Goal: Task Accomplishment & Management: Manage account settings

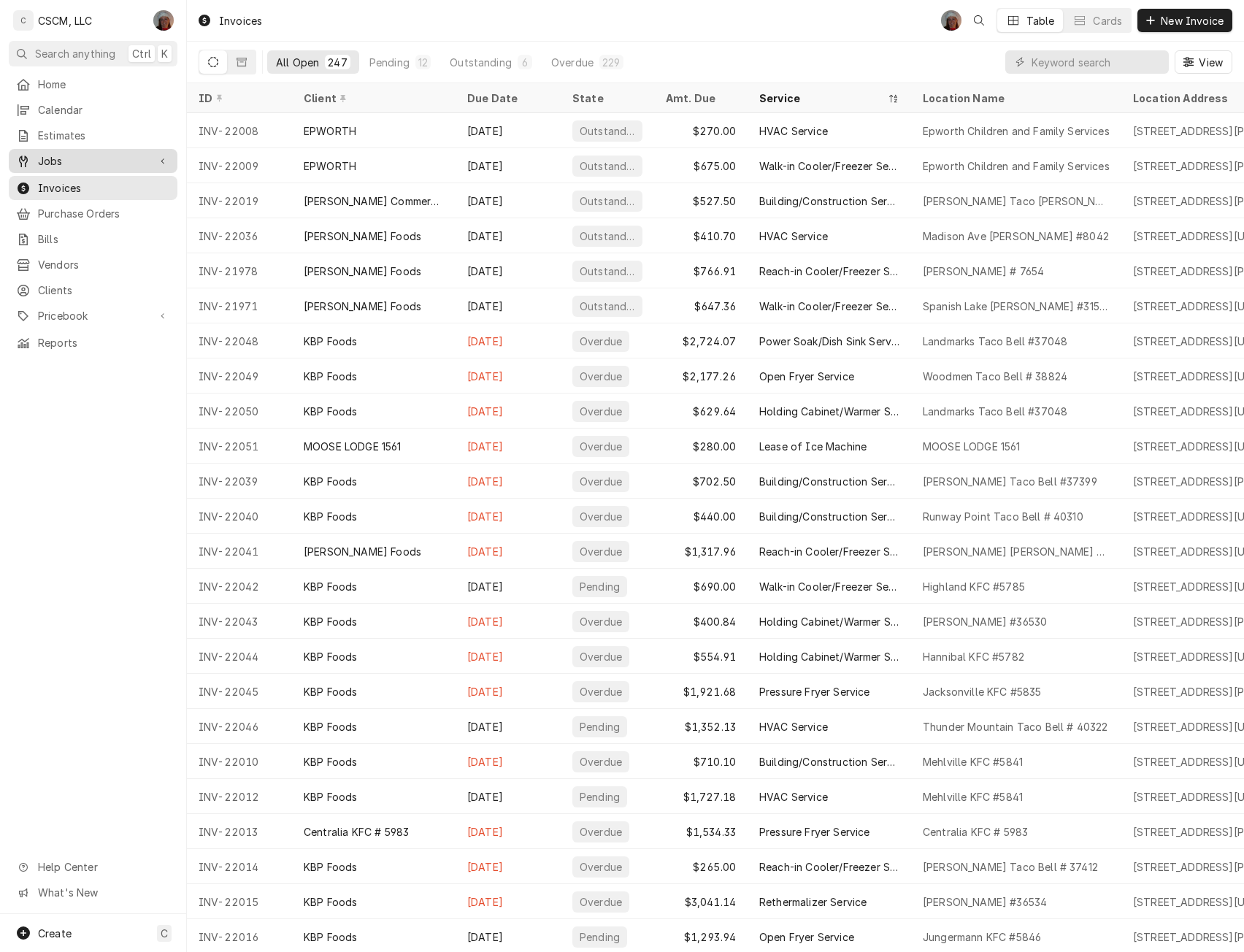
click at [80, 162] on span "Jobs" at bounding box center [93, 161] width 110 height 15
click at [65, 182] on span "Jobs" at bounding box center [104, 186] width 132 height 15
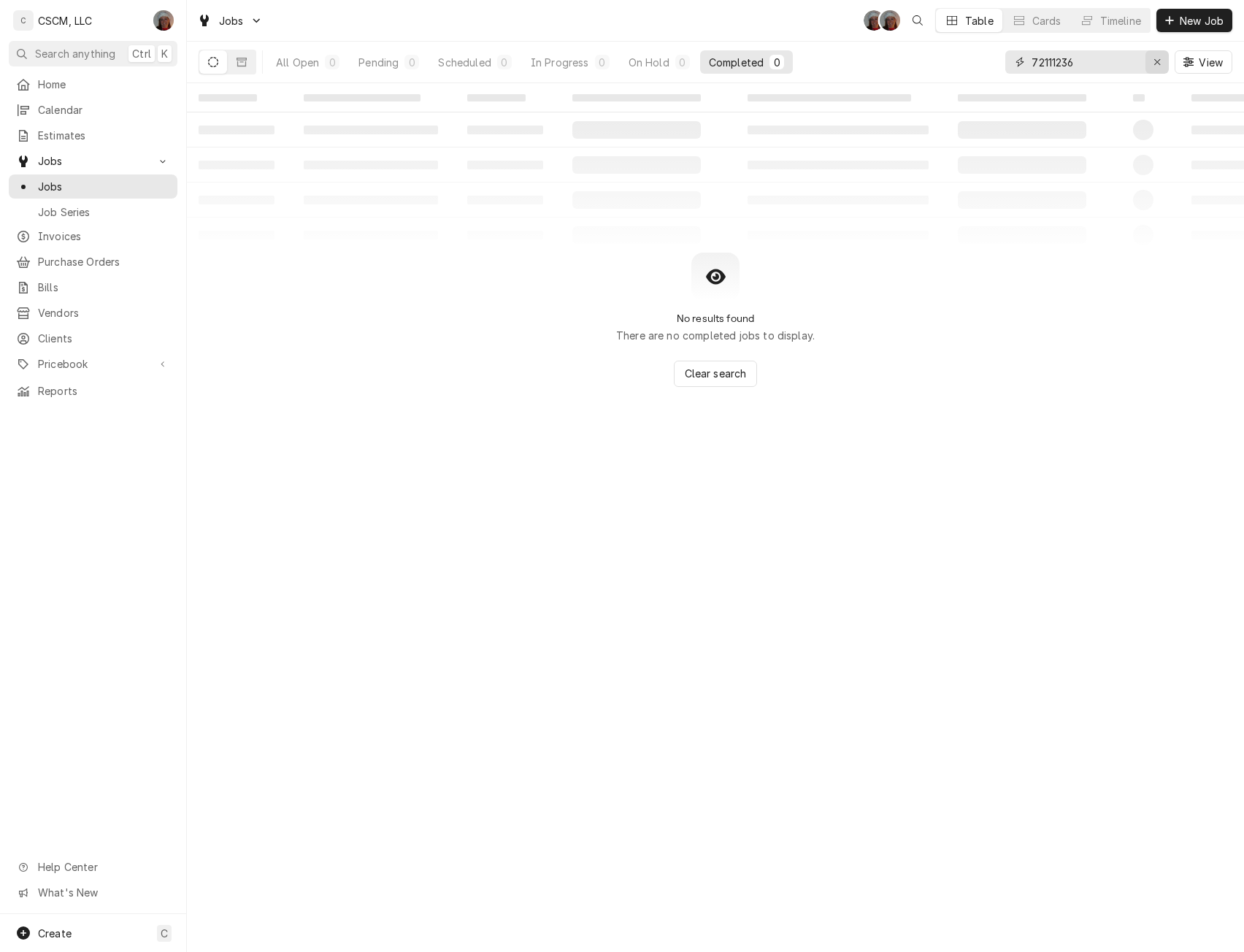
click at [1154, 61] on icon "Erase input" at bounding box center [1157, 62] width 8 height 10
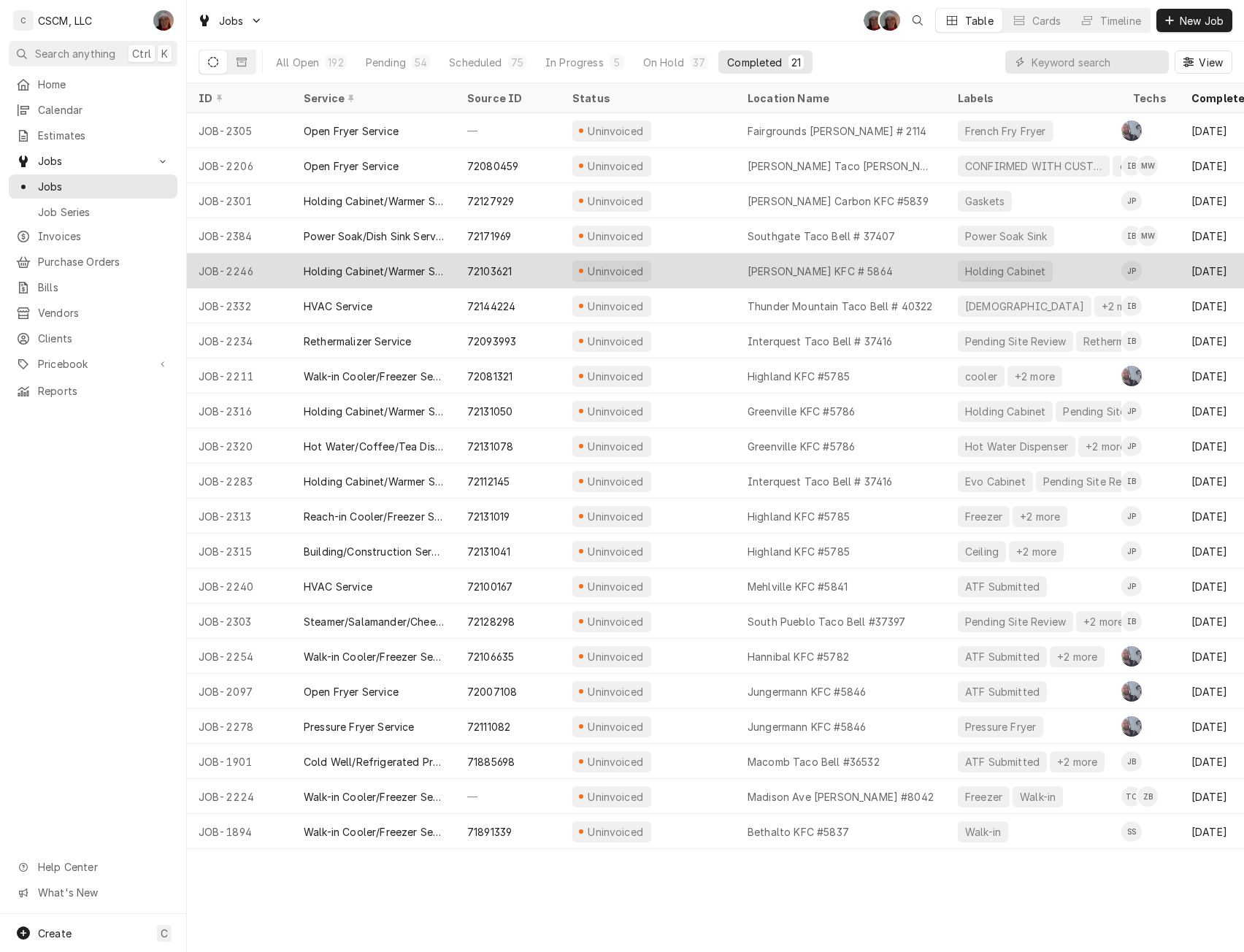
click at [409, 267] on div "Holding Cabinet/Warmer Service" at bounding box center [374, 271] width 141 height 15
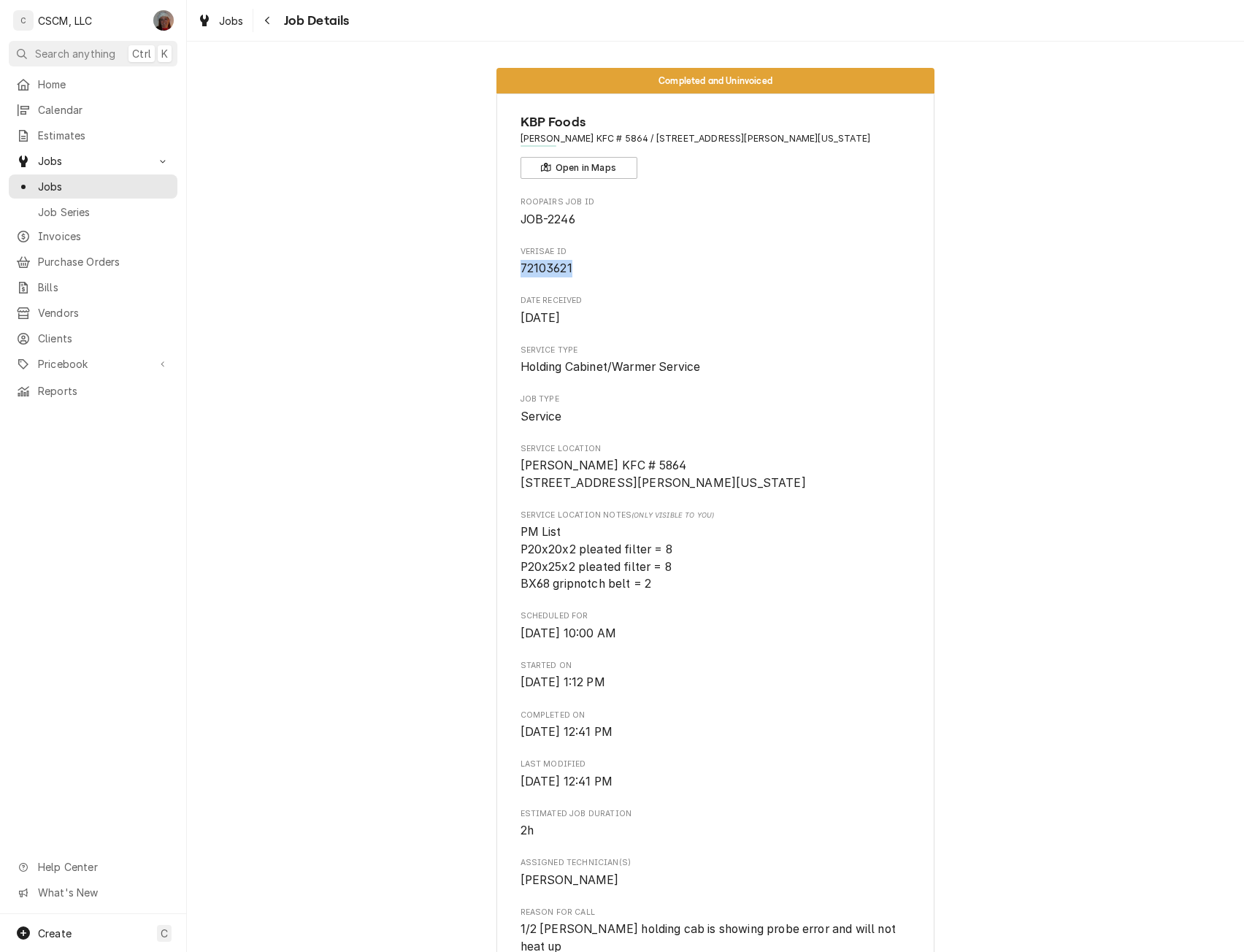
drag, startPoint x: 572, startPoint y: 267, endPoint x: 513, endPoint y: 268, distance: 59.0
copy span "72103621"
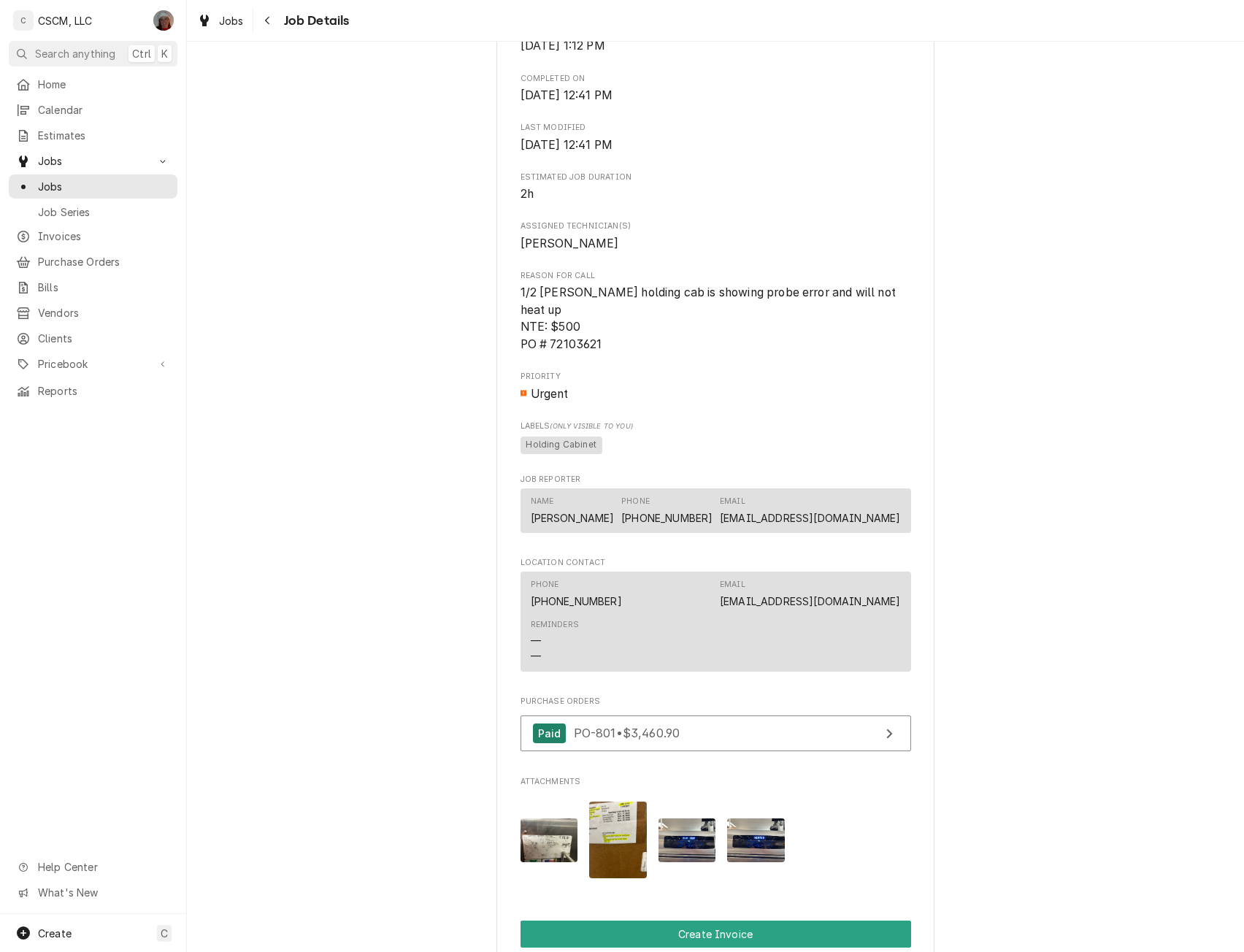
scroll to position [704, 0]
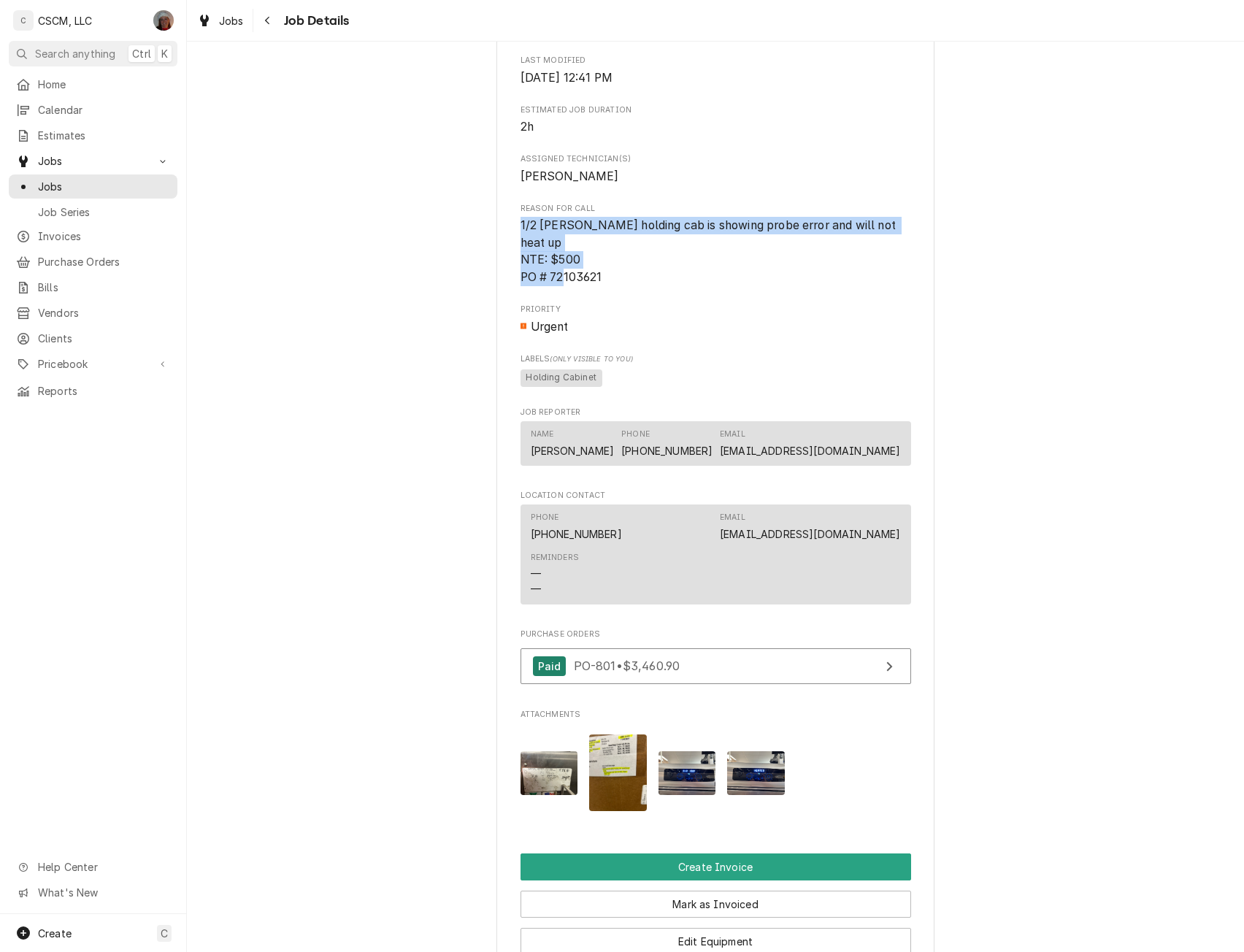
drag, startPoint x: 511, startPoint y: 241, endPoint x: 617, endPoint y: 274, distance: 111.0
click at [617, 274] on div "KBP Foods Jennings KFC # 5864 / 8929 Jennings Station Rd, Jennings, Missouri 63…" at bounding box center [715, 293] width 438 height 1808
copy span "1/2 [PERSON_NAME] holding cab is showing probe error and will not heat up NTE: …"
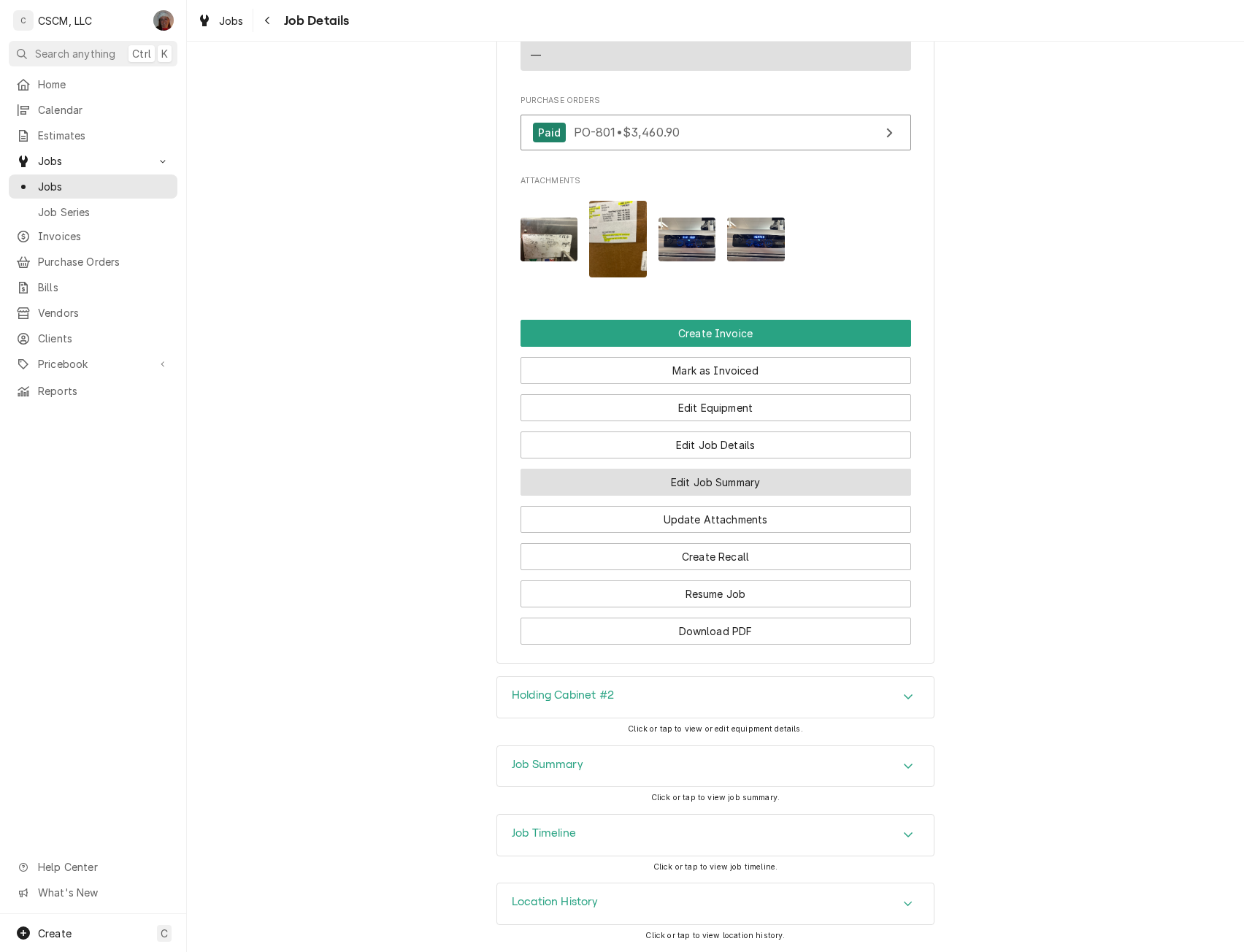
click at [739, 479] on button "Edit Job Summary" at bounding box center [716, 482] width 390 height 27
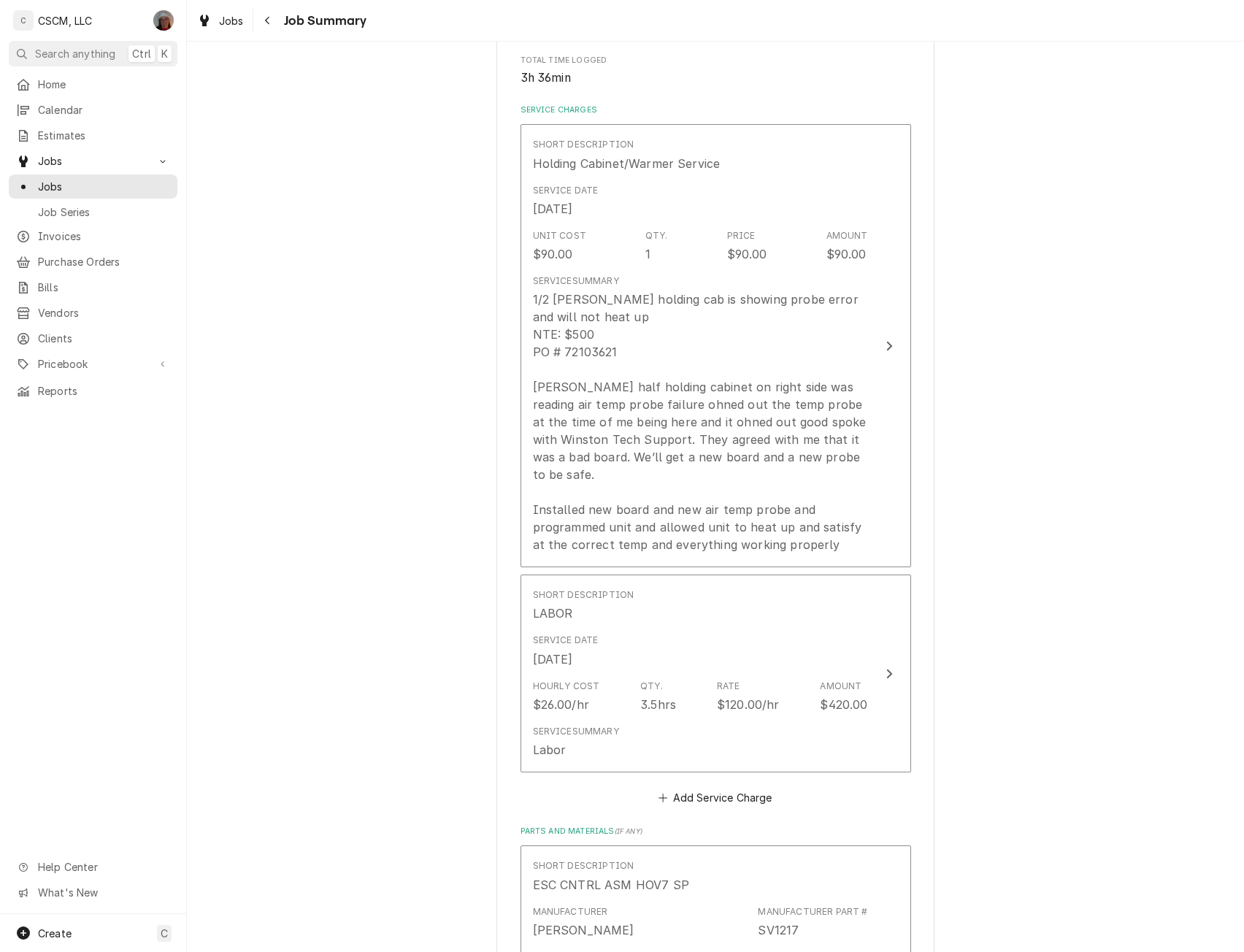
scroll to position [246, 0]
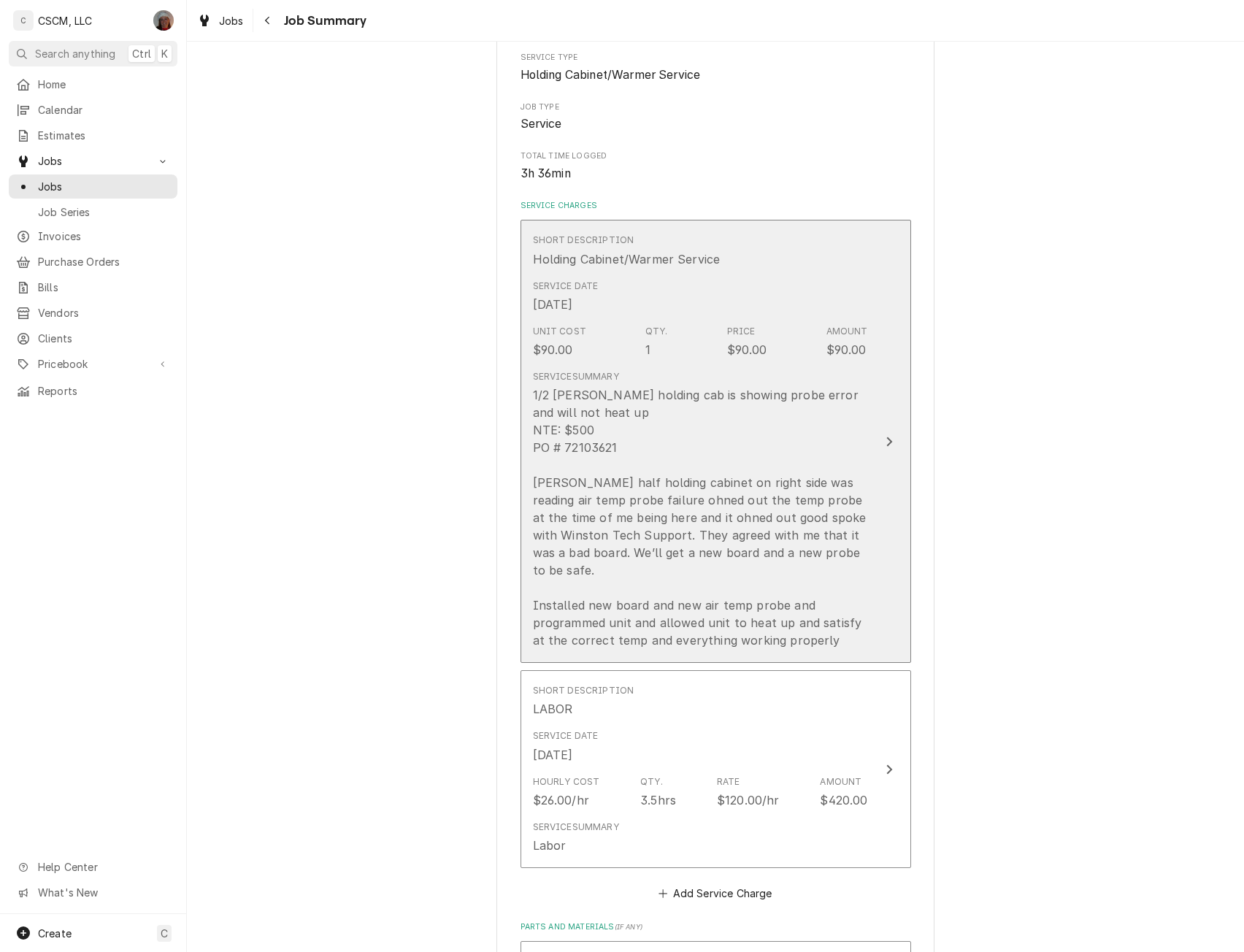
click at [876, 459] on button "Short Description Holding Cabinet/Warmer Service Service Date Sep 18, 2025 Unit…" at bounding box center [716, 440] width 390 height 443
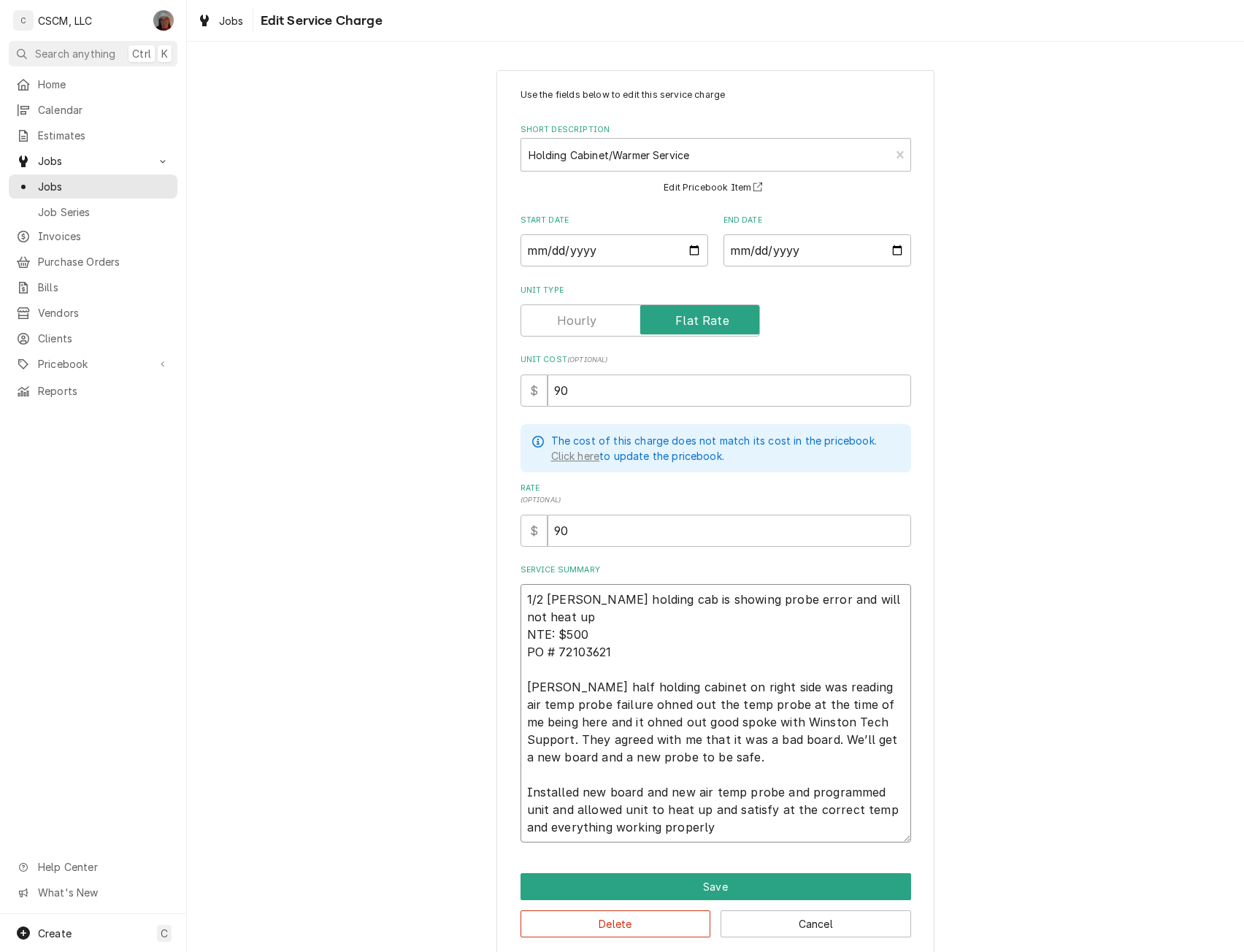
drag, startPoint x: 520, startPoint y: 689, endPoint x: 712, endPoint y: 834, distance: 240.6
click at [712, 834] on textarea "1/2 Winston holding cab is showing probe error and will not heat up NTE: $500 P…" at bounding box center [716, 713] width 390 height 258
drag, startPoint x: 553, startPoint y: 633, endPoint x: 600, endPoint y: 638, distance: 47.3
click at [600, 638] on textarea "1/2 Winston holding cab is showing probe error and will not heat up NTE: $500 P…" at bounding box center [716, 713] width 390 height 258
paste textarea "3,122.5"
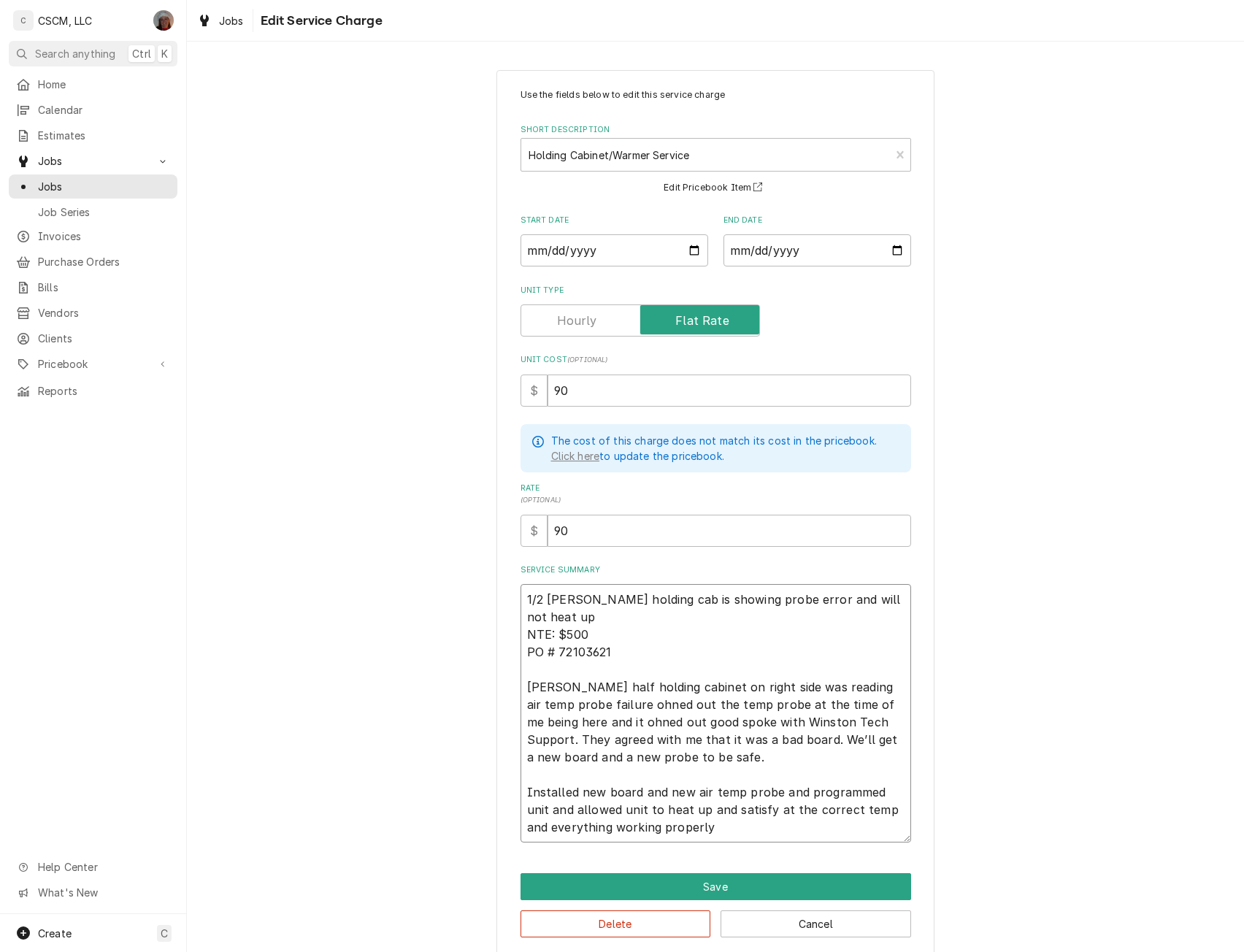
type textarea "x"
type textarea "1/2 Winston holding cab is showing probe error and will not heat up NTE: $3,122…"
click at [727, 882] on button "Save" at bounding box center [716, 887] width 390 height 27
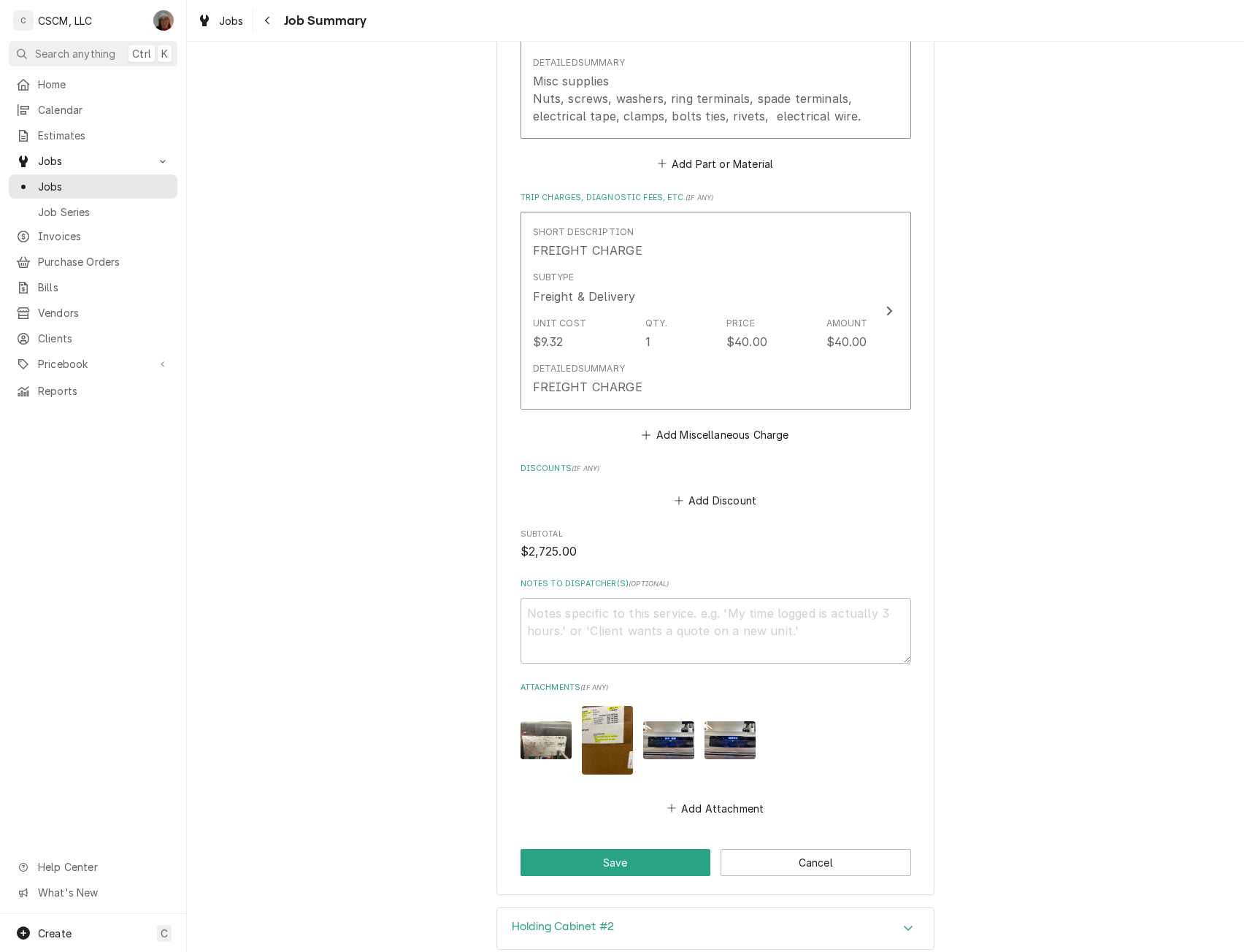
scroll to position [2002, 0]
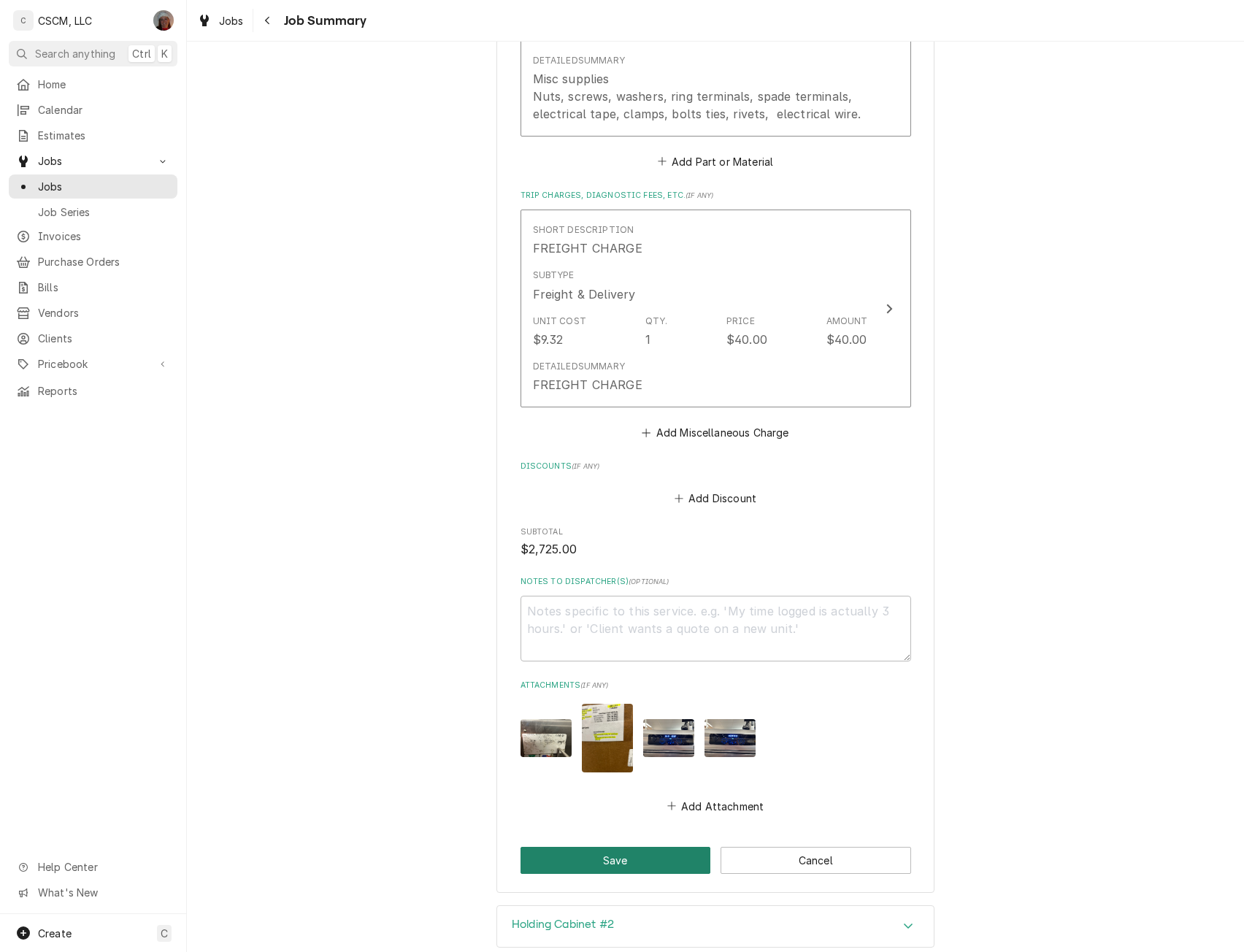
click at [603, 847] on button "Save" at bounding box center [616, 861] width 191 height 27
type textarea "x"
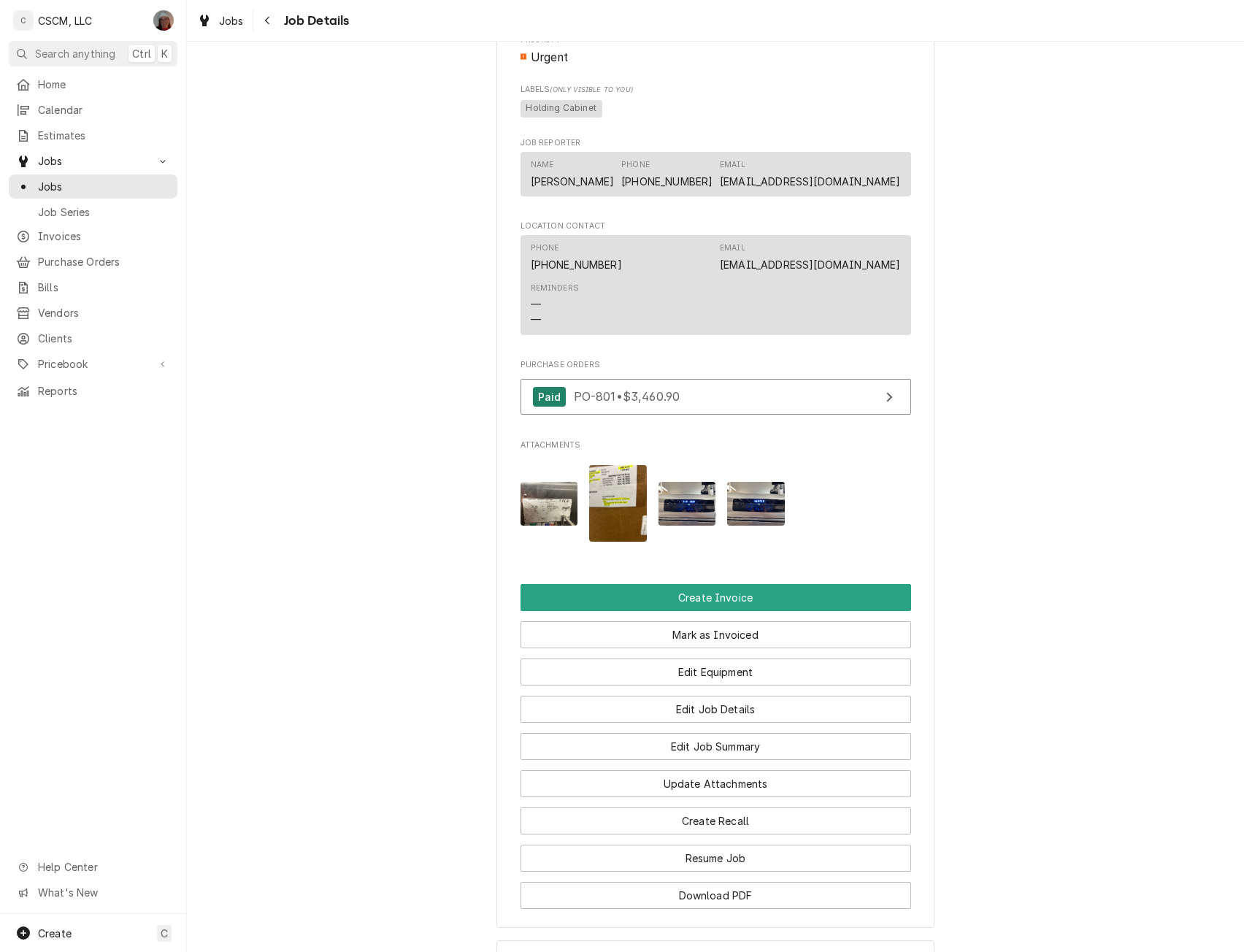
scroll to position [1044, 0]
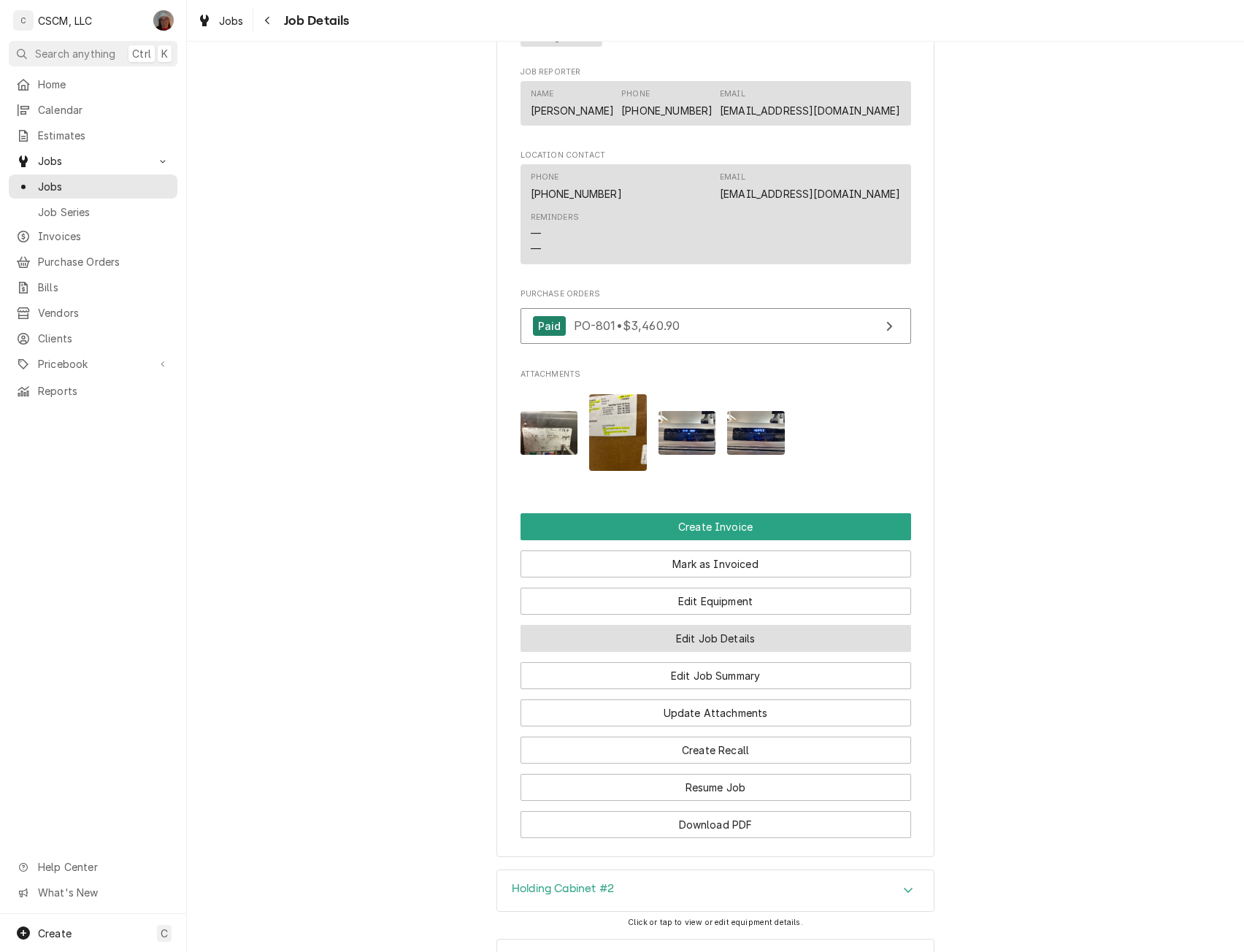
click at [728, 644] on button "Edit Job Details" at bounding box center [716, 639] width 390 height 27
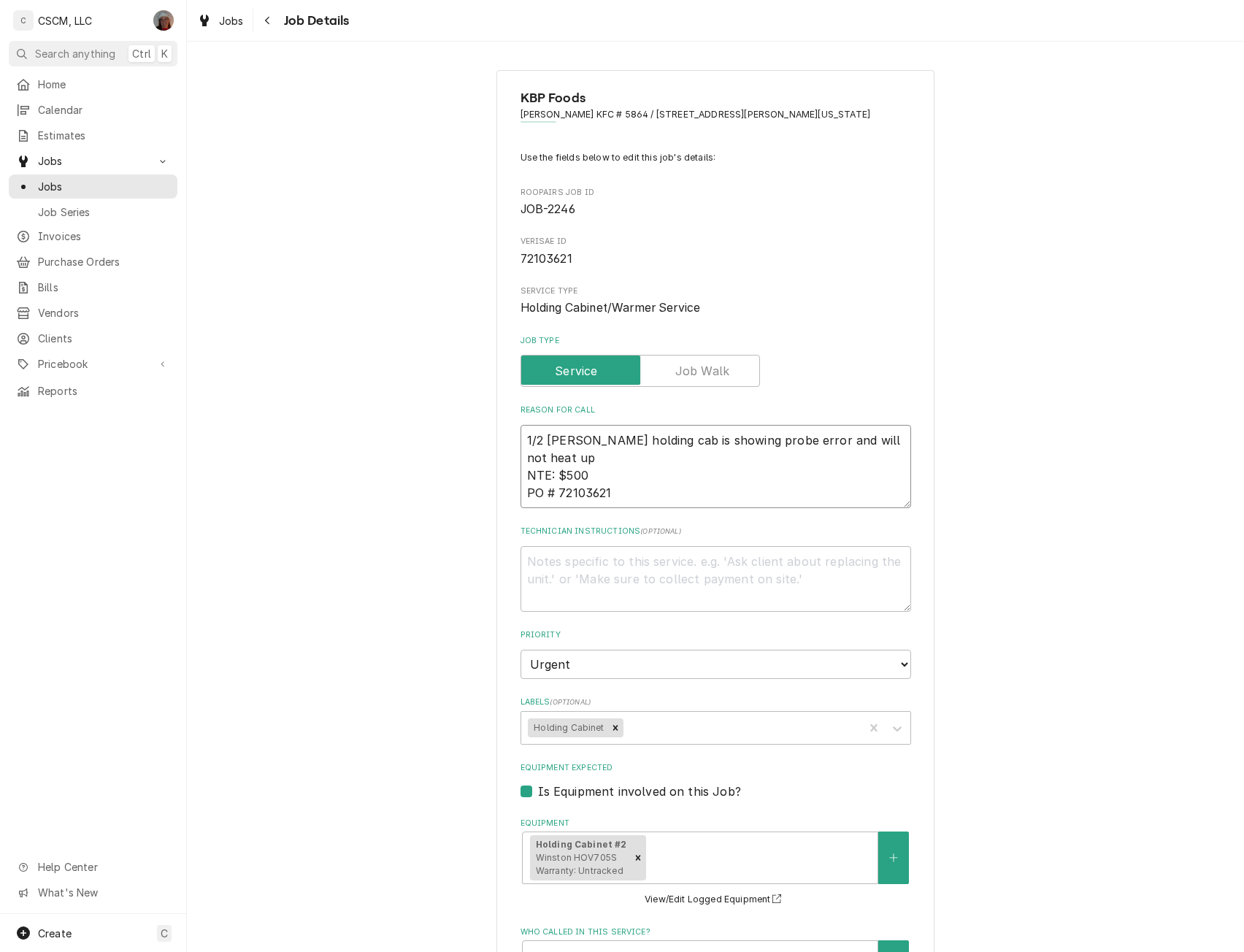
drag, startPoint x: 553, startPoint y: 477, endPoint x: 585, endPoint y: 479, distance: 32.1
click at [585, 479] on textarea "1/2 winston holding cab is showing probe error and will not heat up NTE: $500 P…" at bounding box center [716, 467] width 390 height 83
paste textarea "3,122.5"
type textarea "x"
type textarea "1/2 winston holding cab is showing probe error and will not heat up NTE: $3,122…"
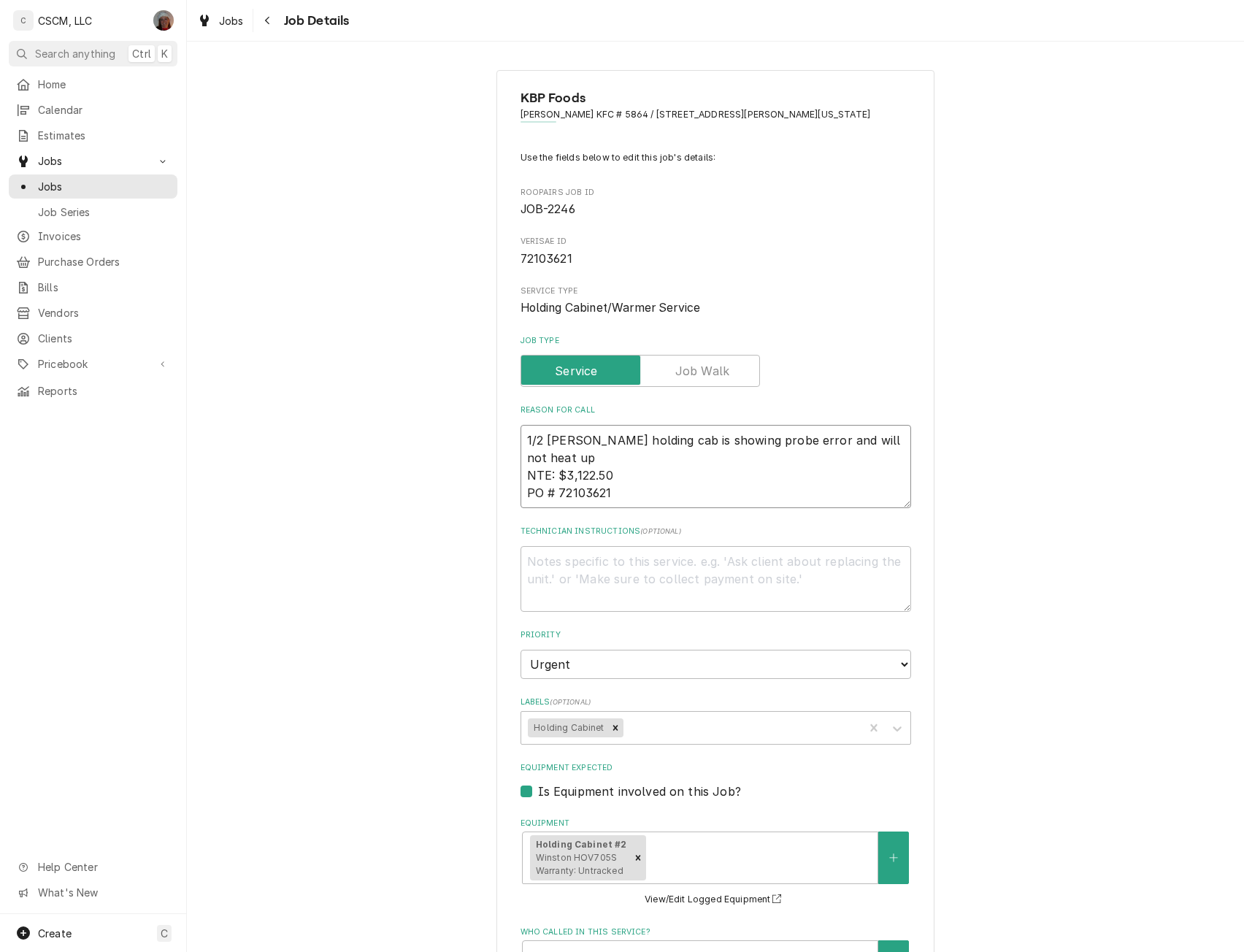
type textarea "x"
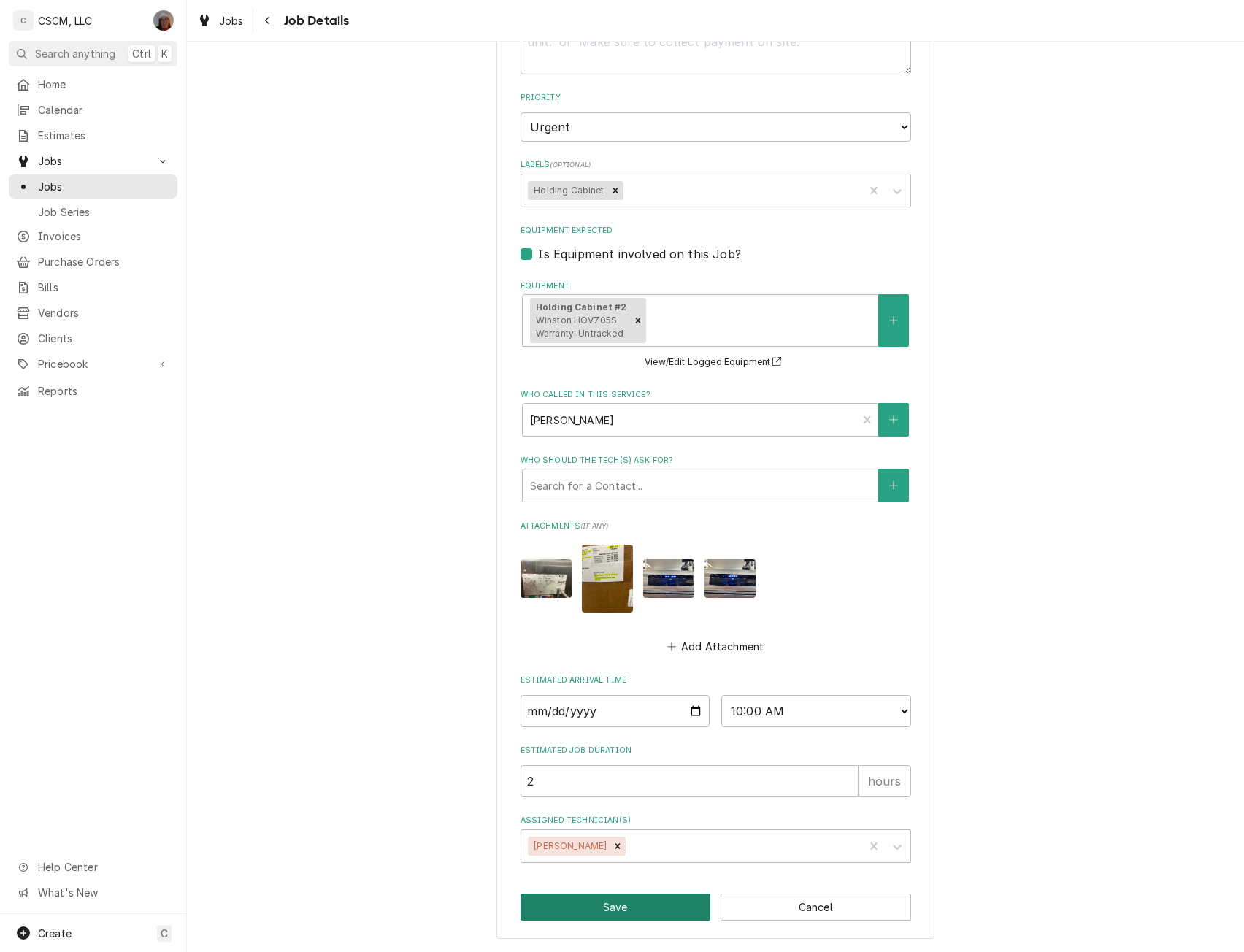
type textarea "1/2 winston holding cab is showing probe error and will not heat up NTE: $3,122…"
click at [591, 898] on button "Save" at bounding box center [616, 907] width 191 height 27
type textarea "x"
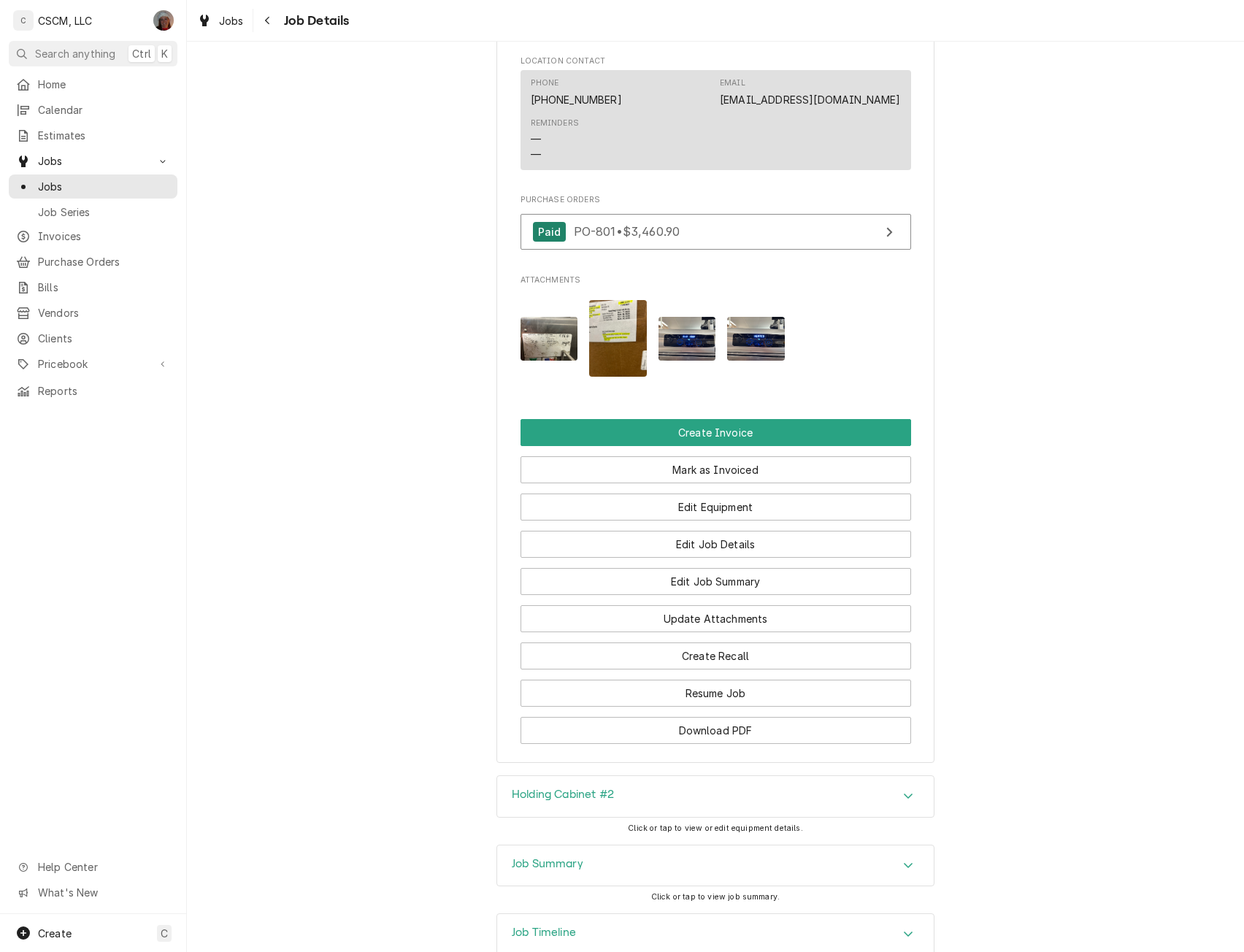
scroll to position [1140, 0]
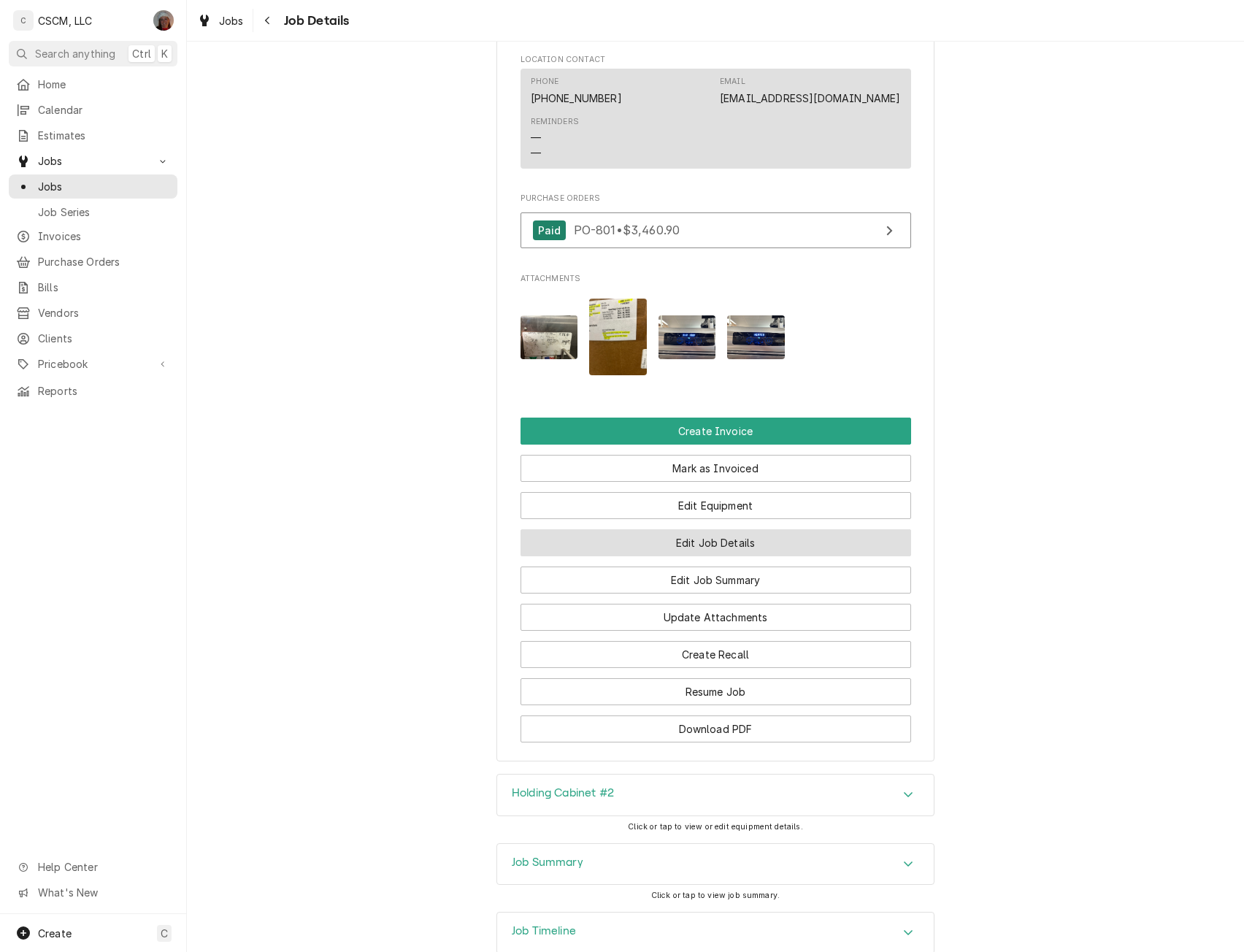
click at [759, 540] on button "Edit Job Details" at bounding box center [716, 543] width 390 height 27
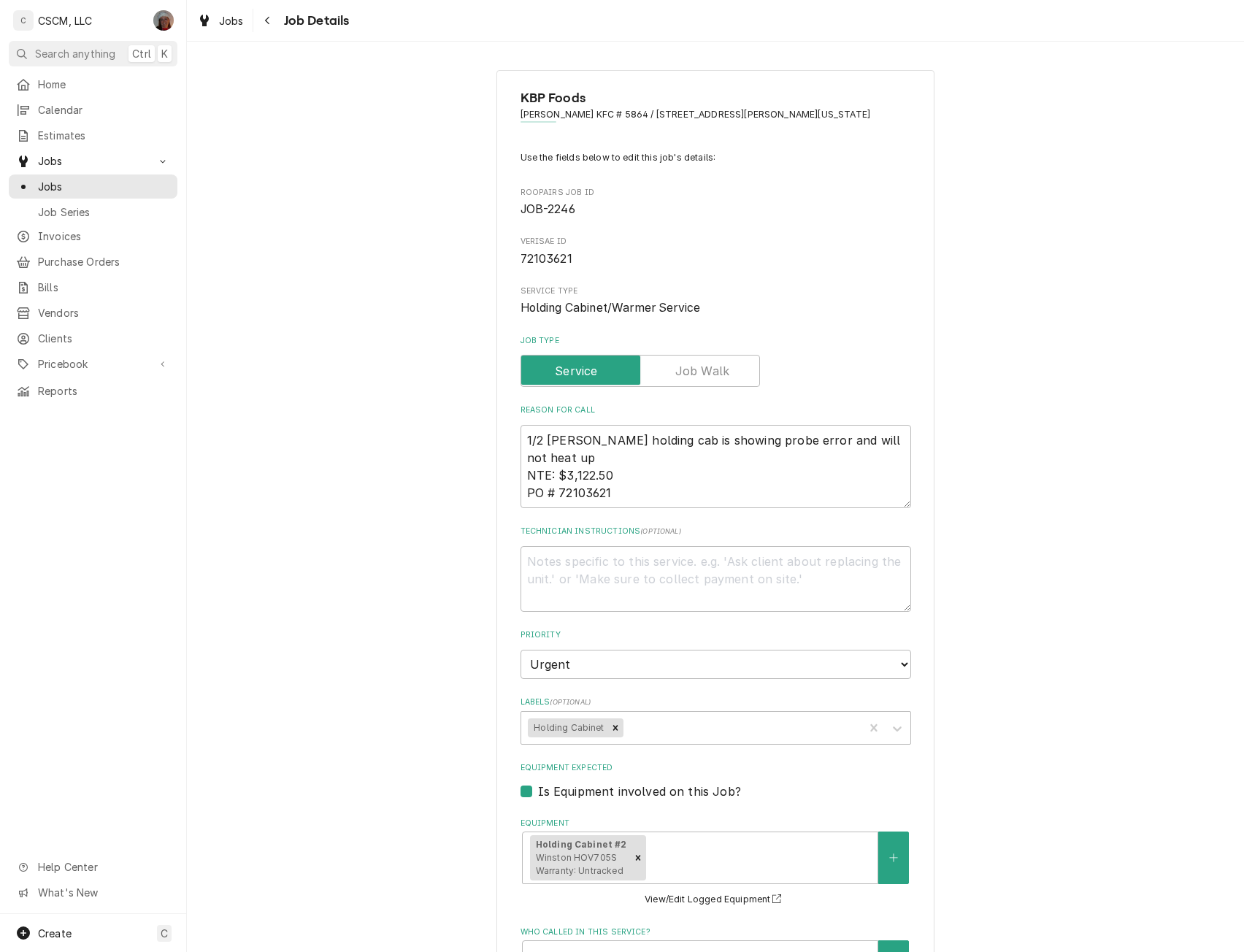
type textarea "x"
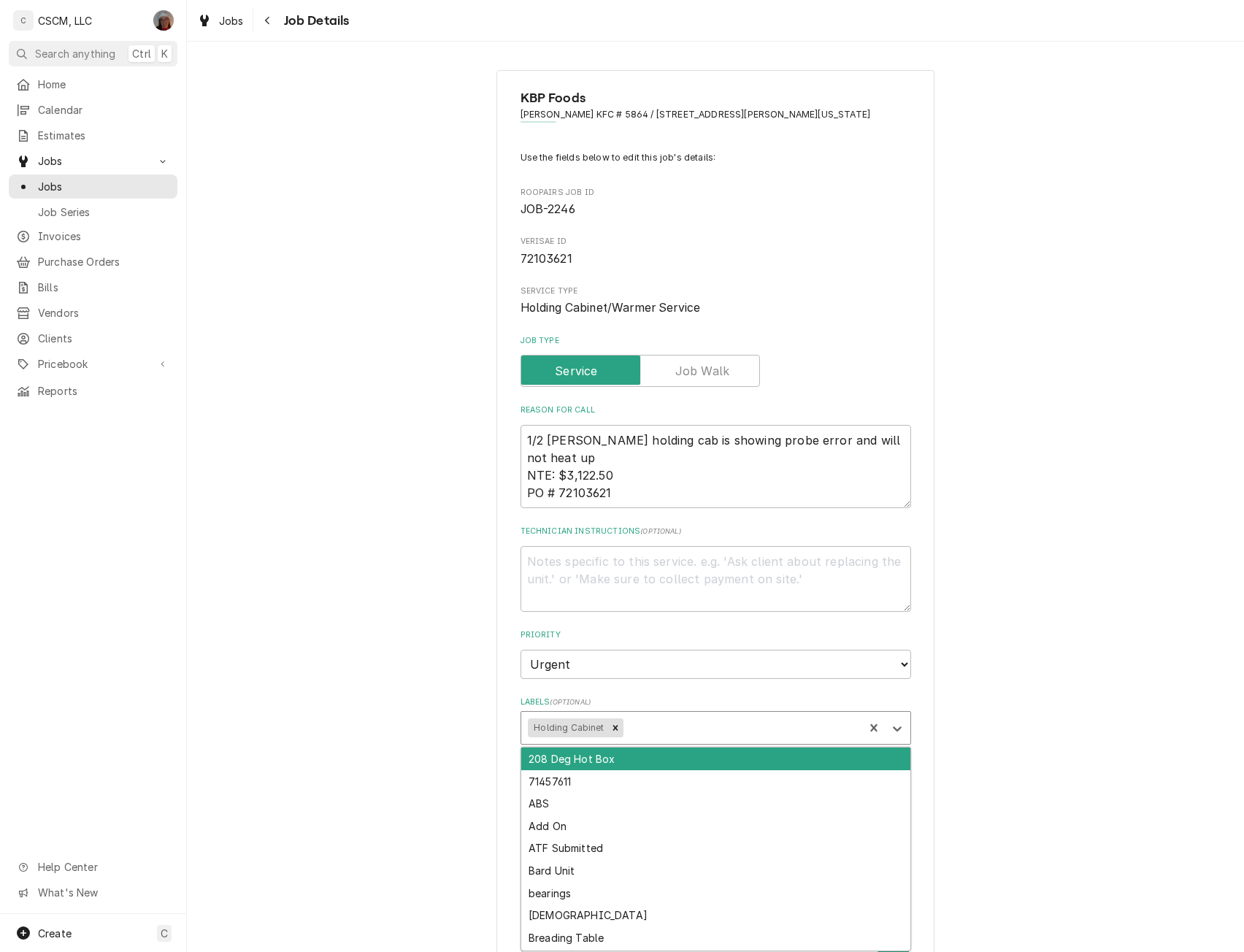
click at [661, 735] on div "Labels" at bounding box center [741, 728] width 230 height 26
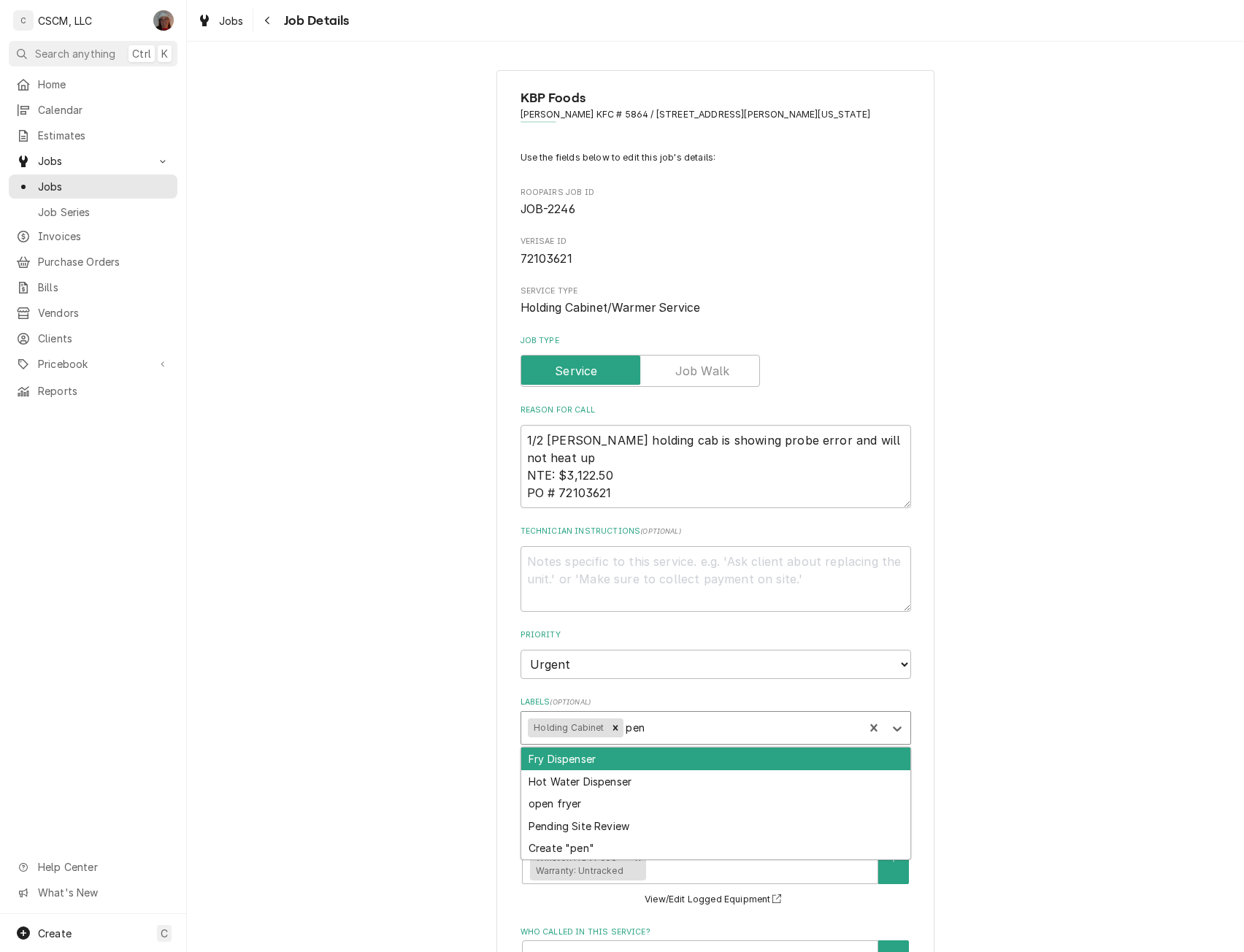
type input "pend"
click at [596, 754] on div "Pending Site Review" at bounding box center [716, 759] width 390 height 23
type textarea "x"
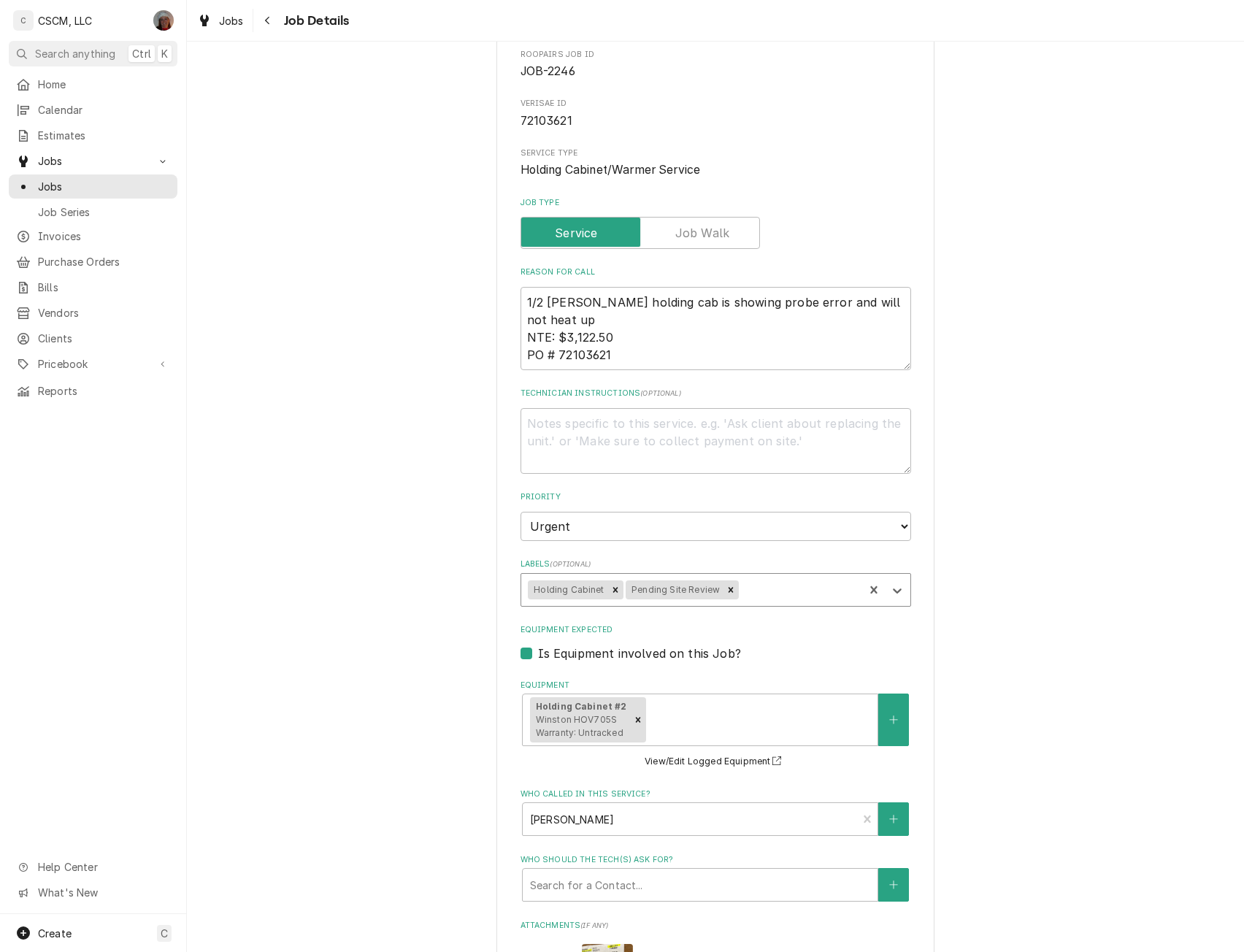
scroll to position [538, 0]
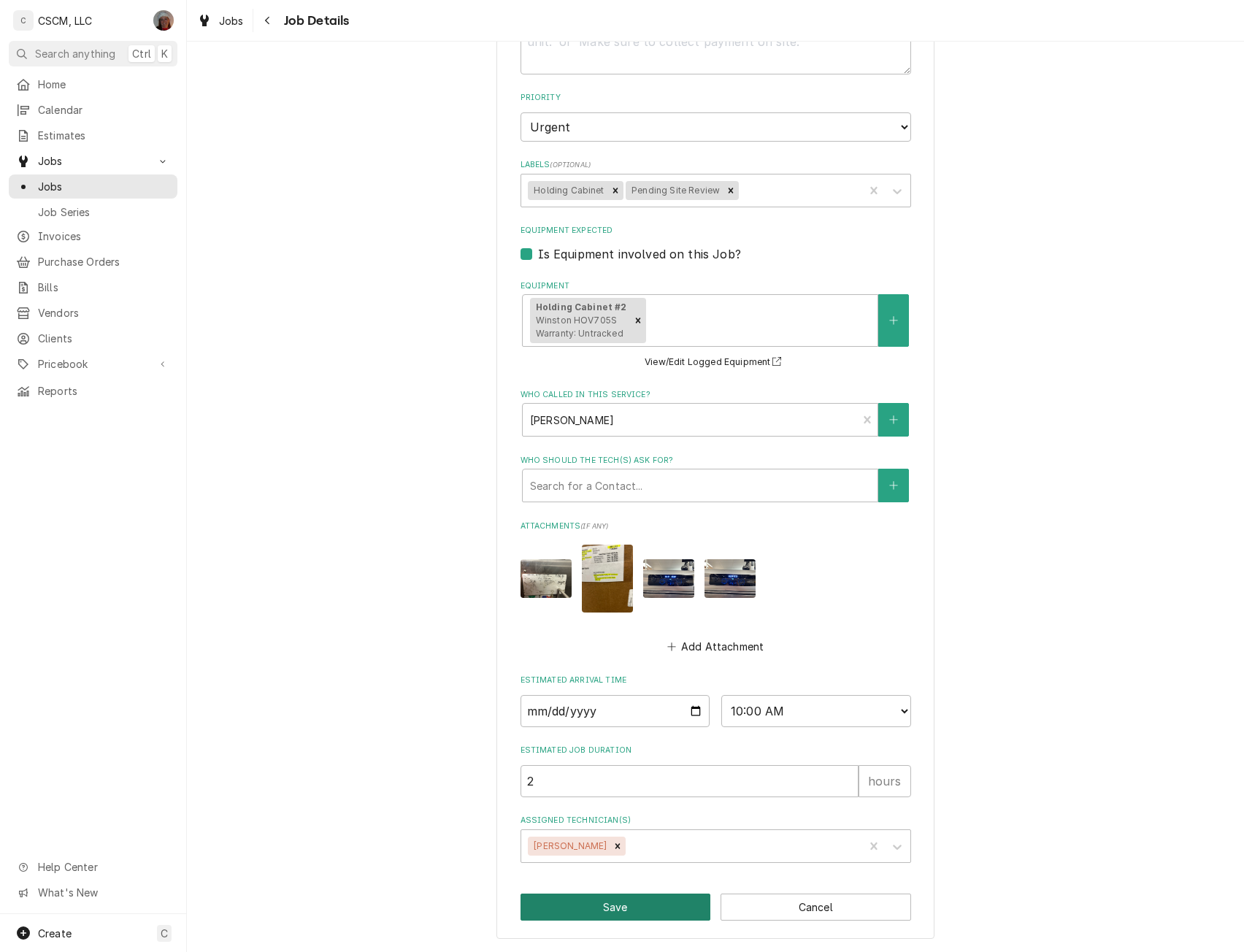
click at [640, 899] on button "Save" at bounding box center [616, 907] width 191 height 27
type textarea "x"
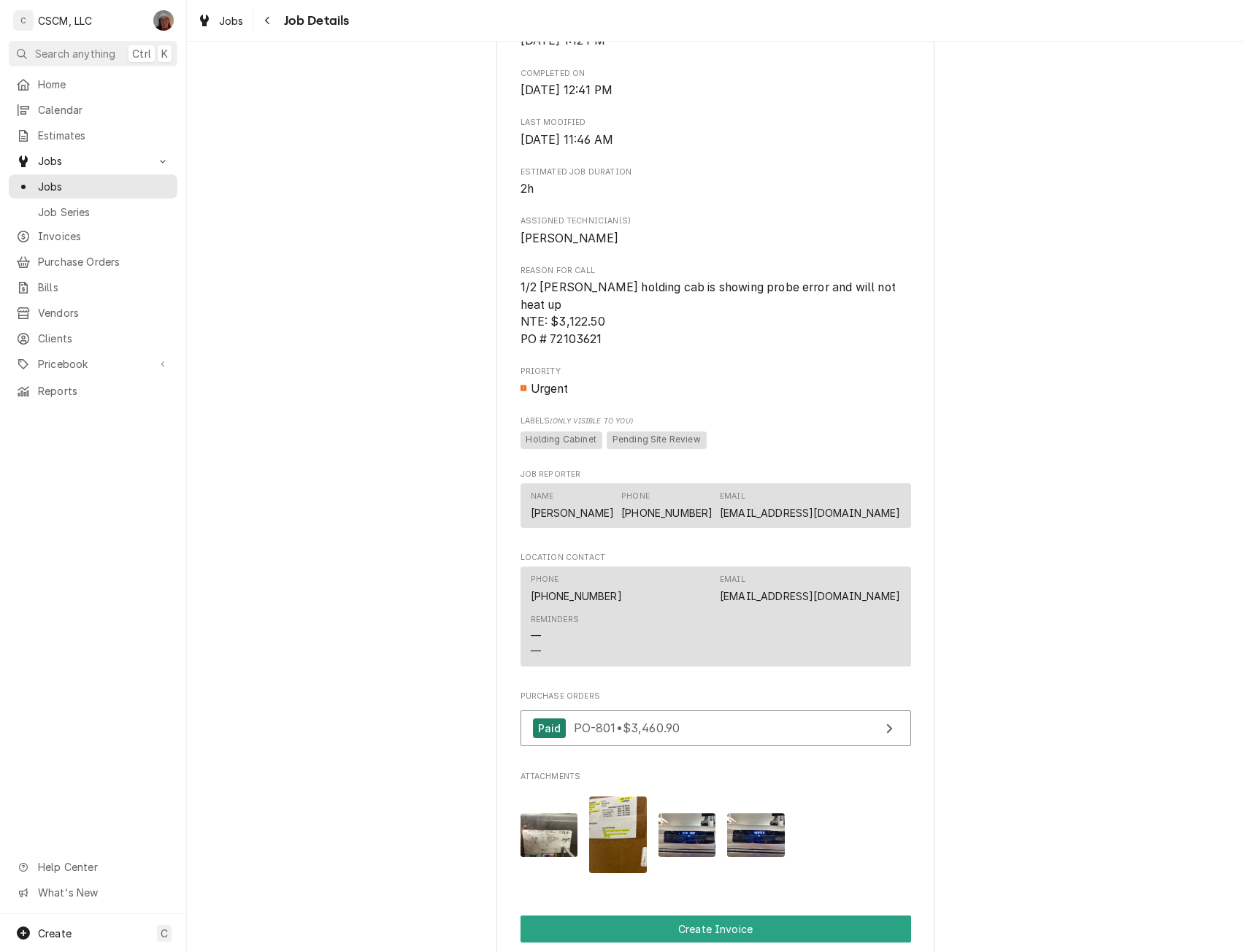
scroll to position [954, 0]
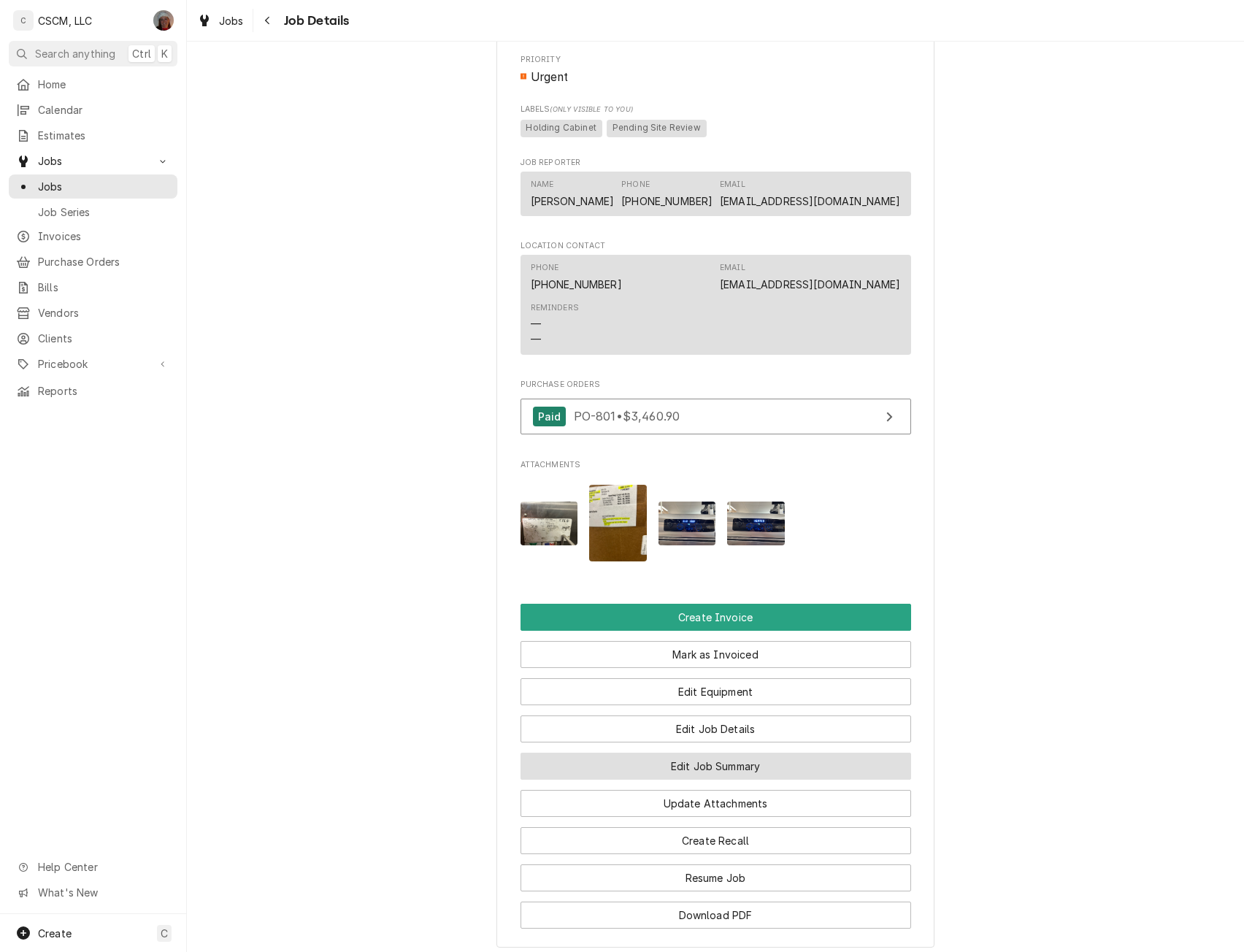
click at [730, 756] on button "Edit Job Summary" at bounding box center [716, 767] width 390 height 27
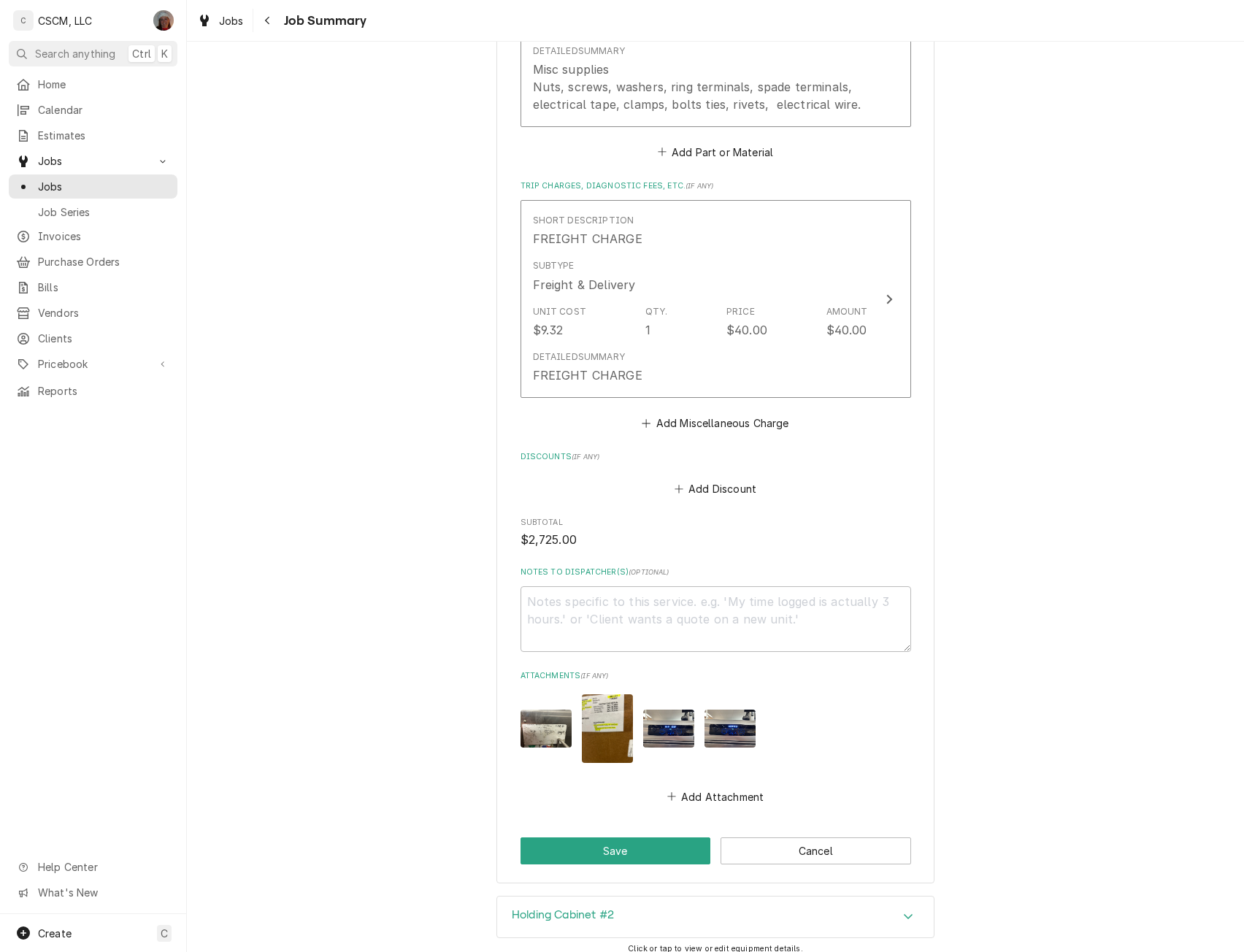
scroll to position [2019, 0]
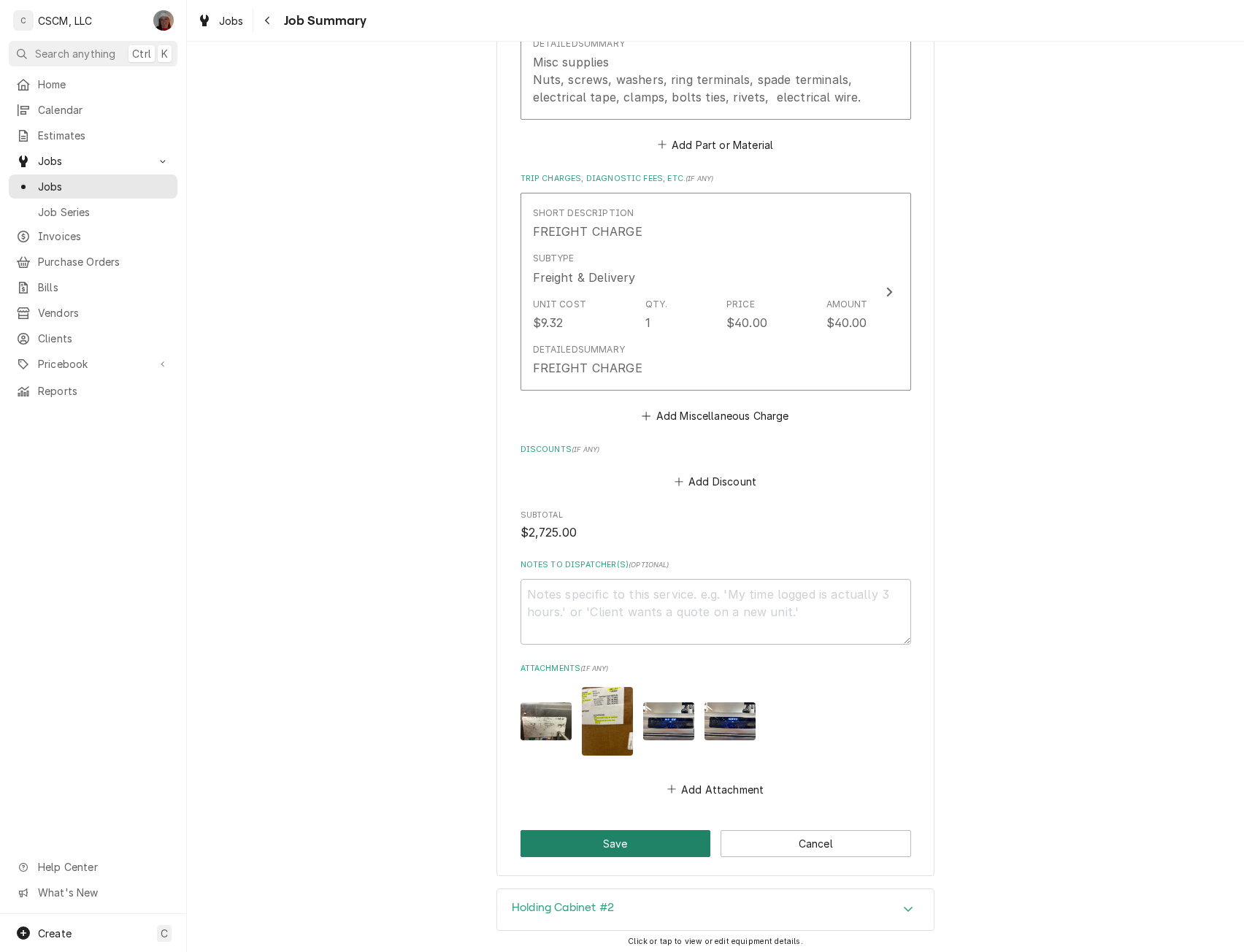
click at [613, 830] on button "Save" at bounding box center [616, 844] width 191 height 27
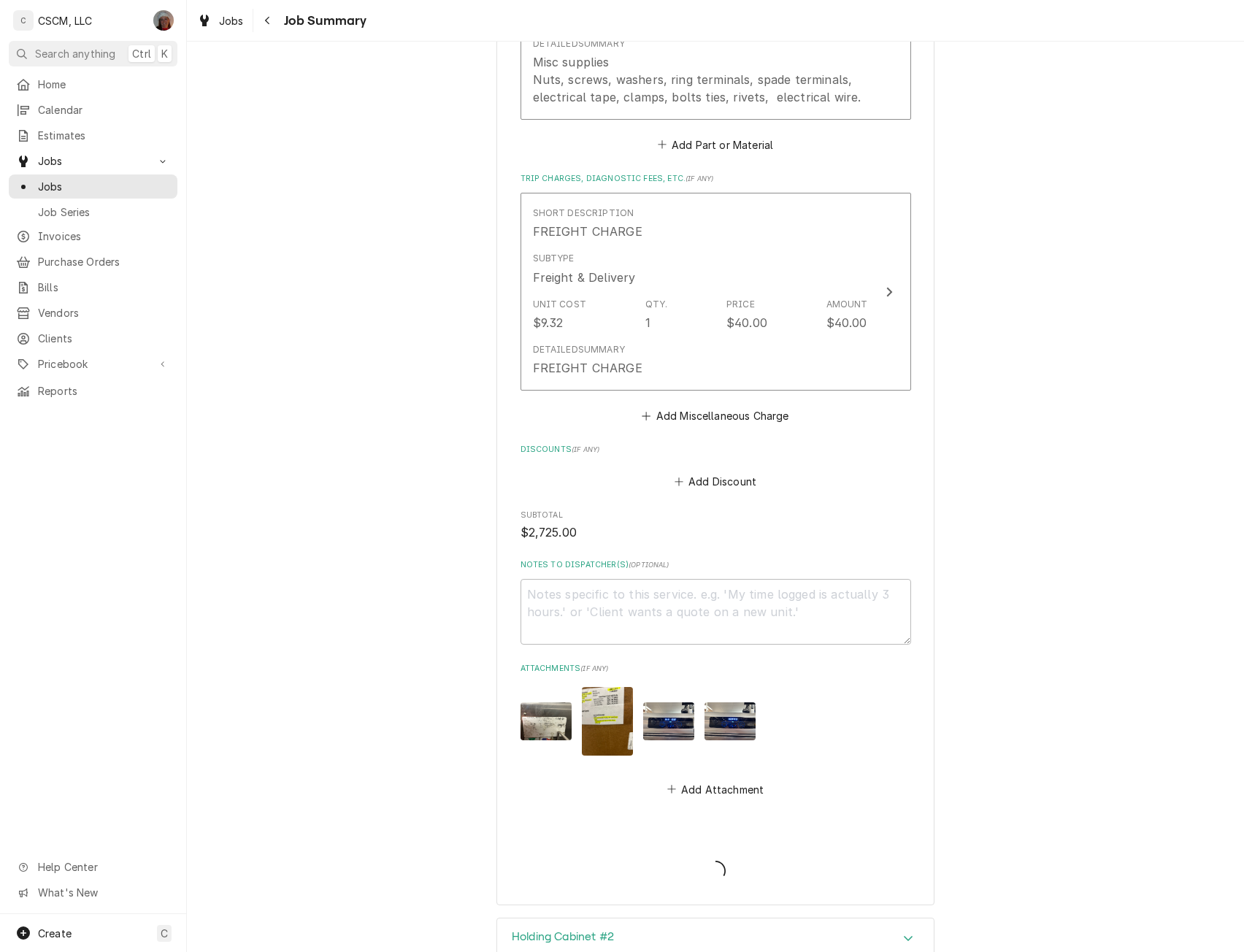
type textarea "x"
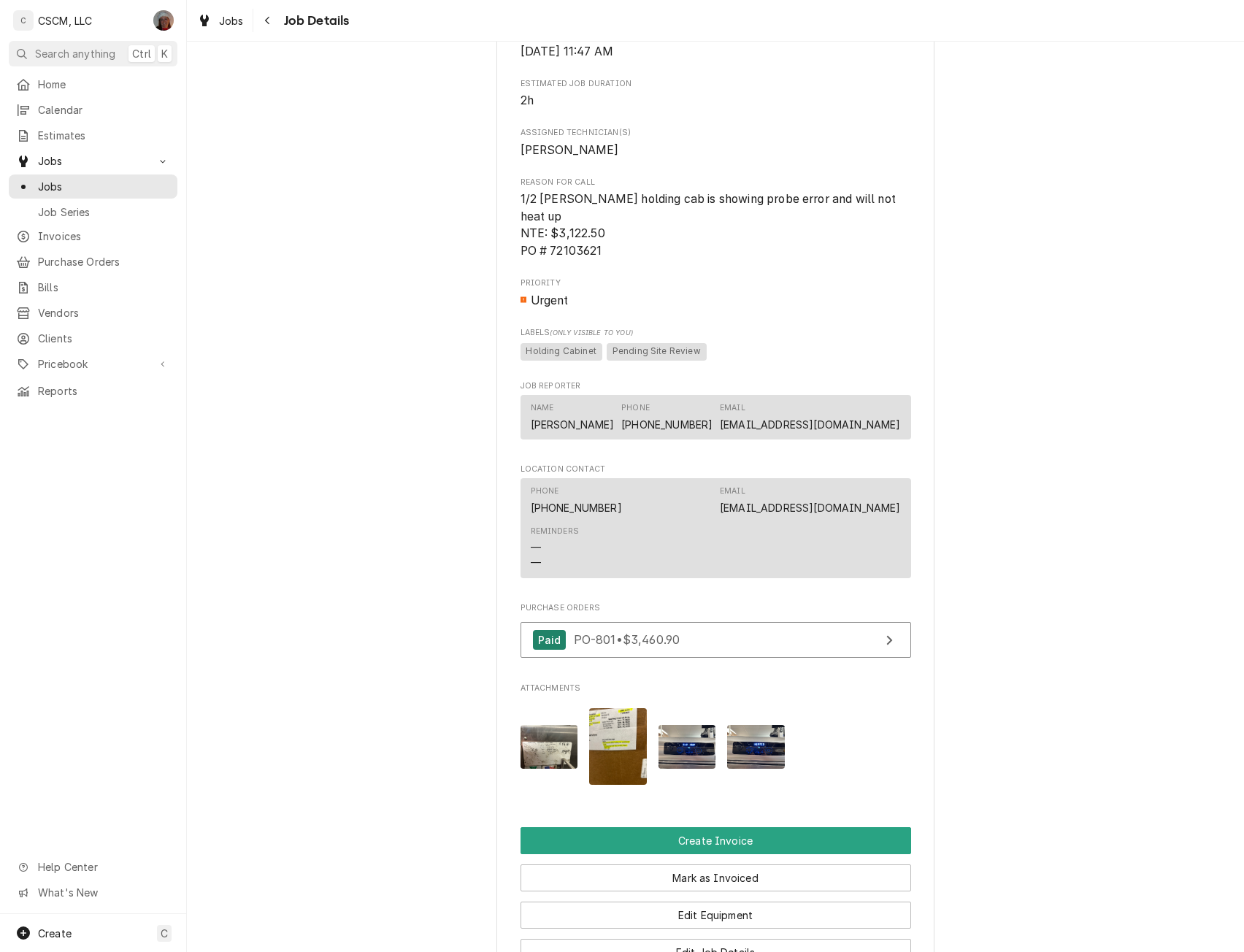
scroll to position [1237, 0]
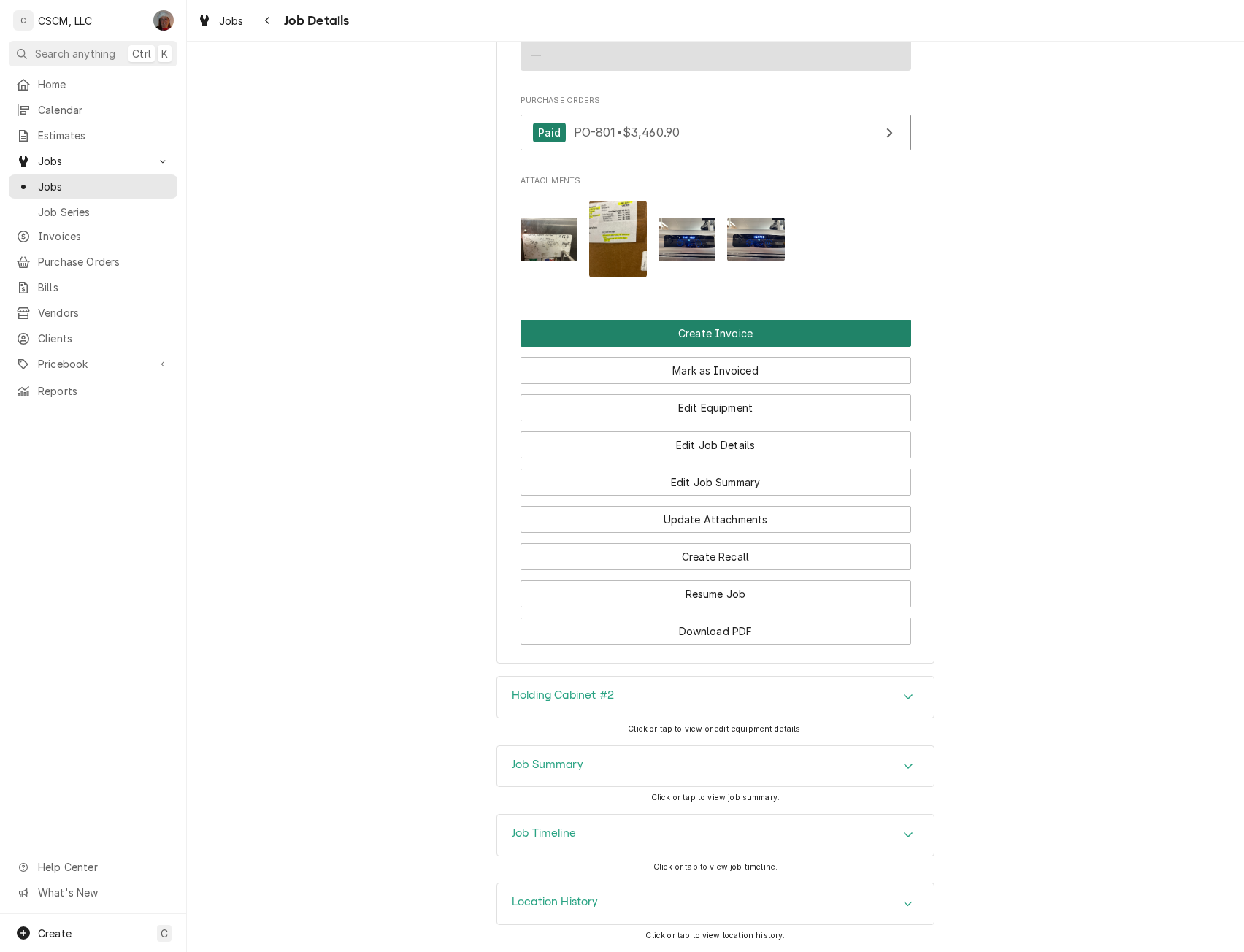
click at [739, 329] on button "Create Invoice" at bounding box center [716, 334] width 390 height 27
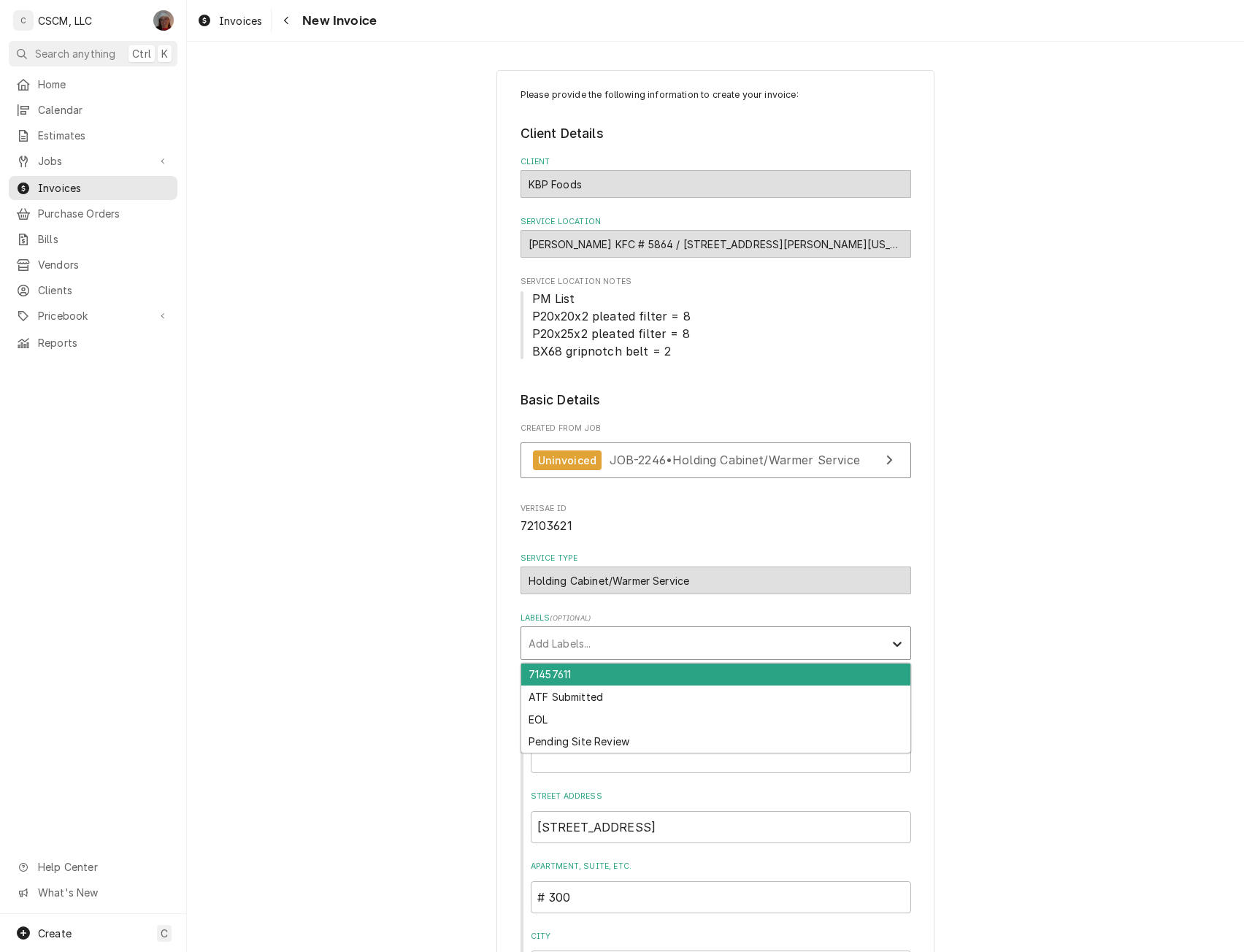
click at [899, 639] on div "Labels" at bounding box center [897, 643] width 26 height 28
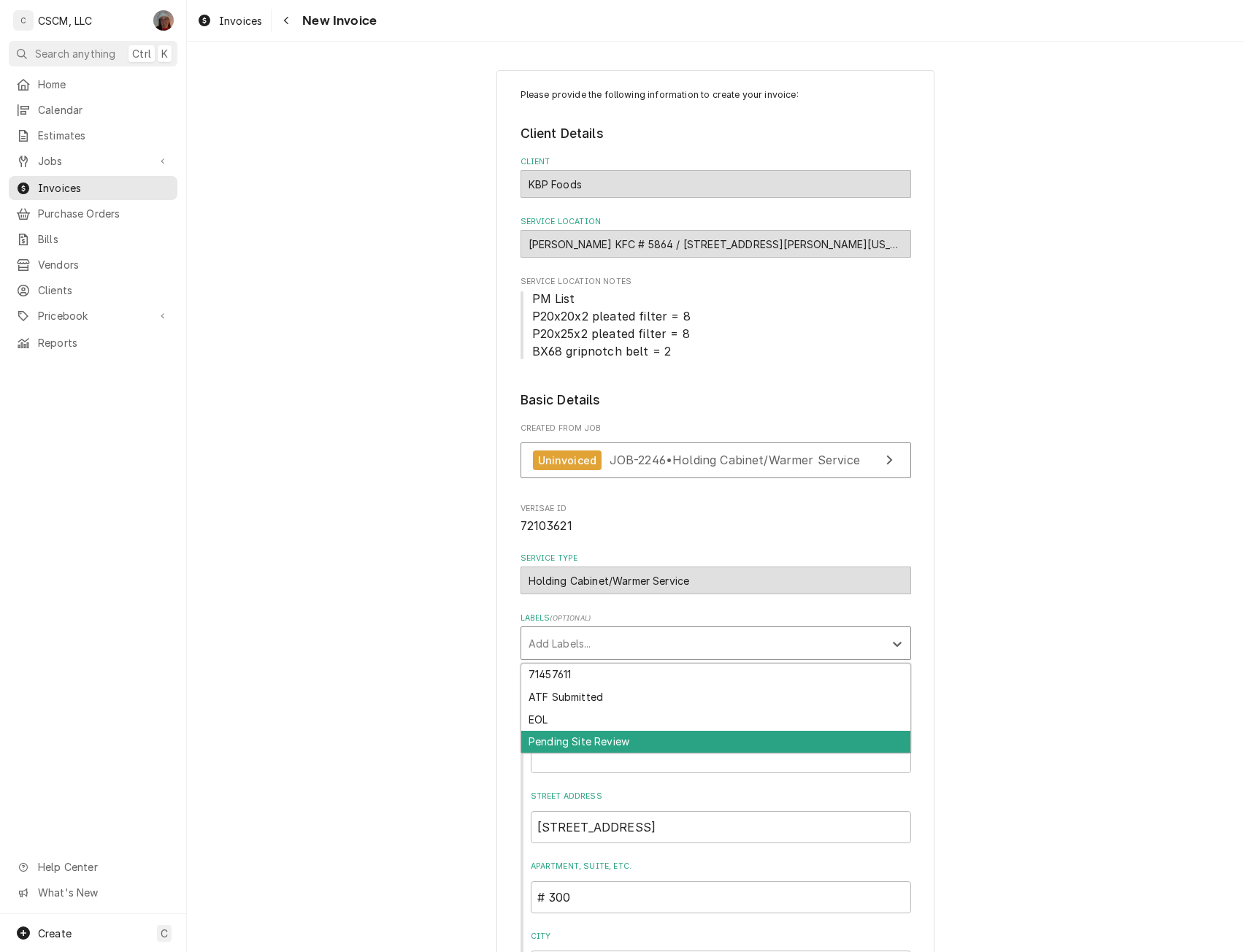
click at [601, 739] on div "Pending Site Review" at bounding box center [716, 742] width 390 height 23
type textarea "x"
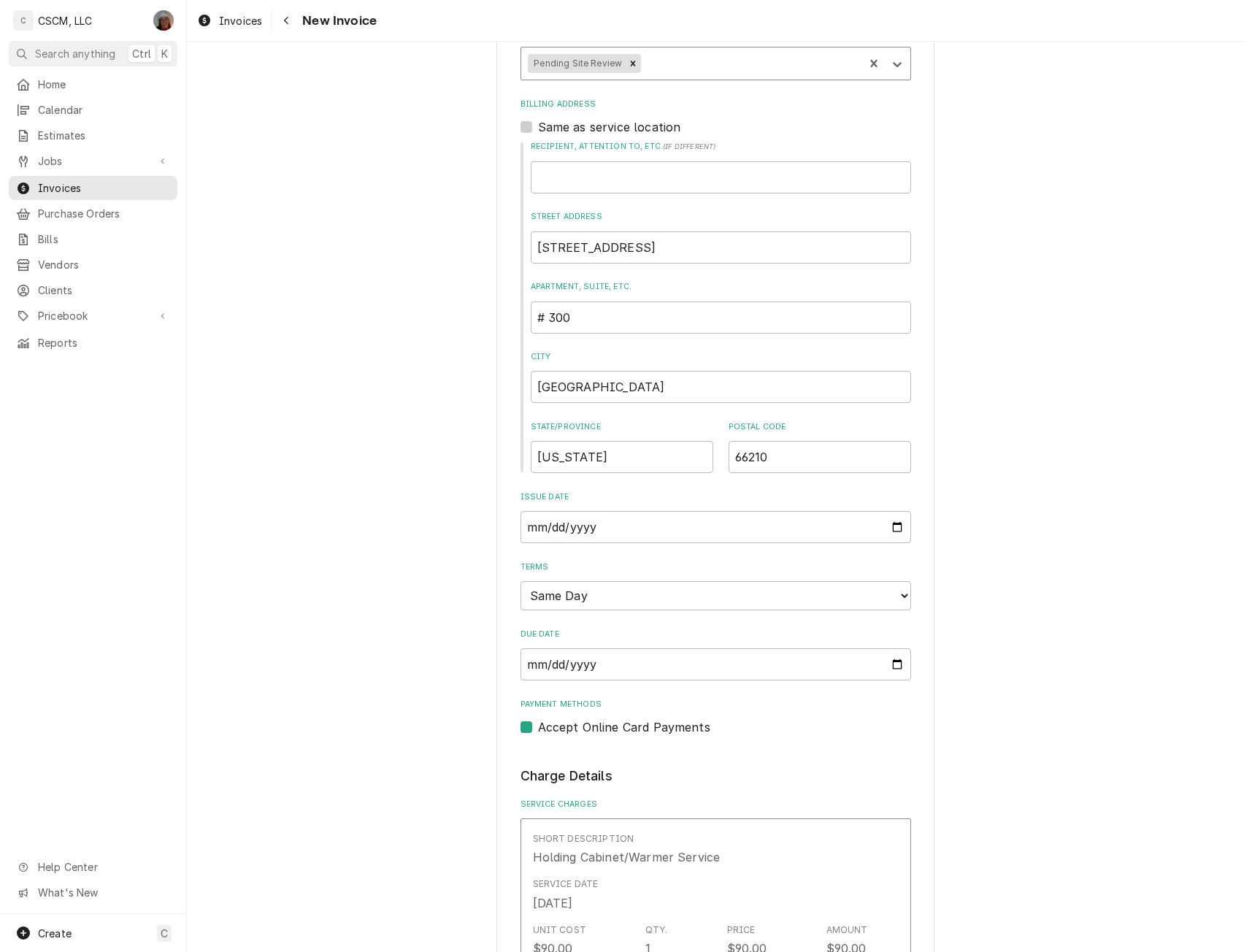
scroll to position [587, 0]
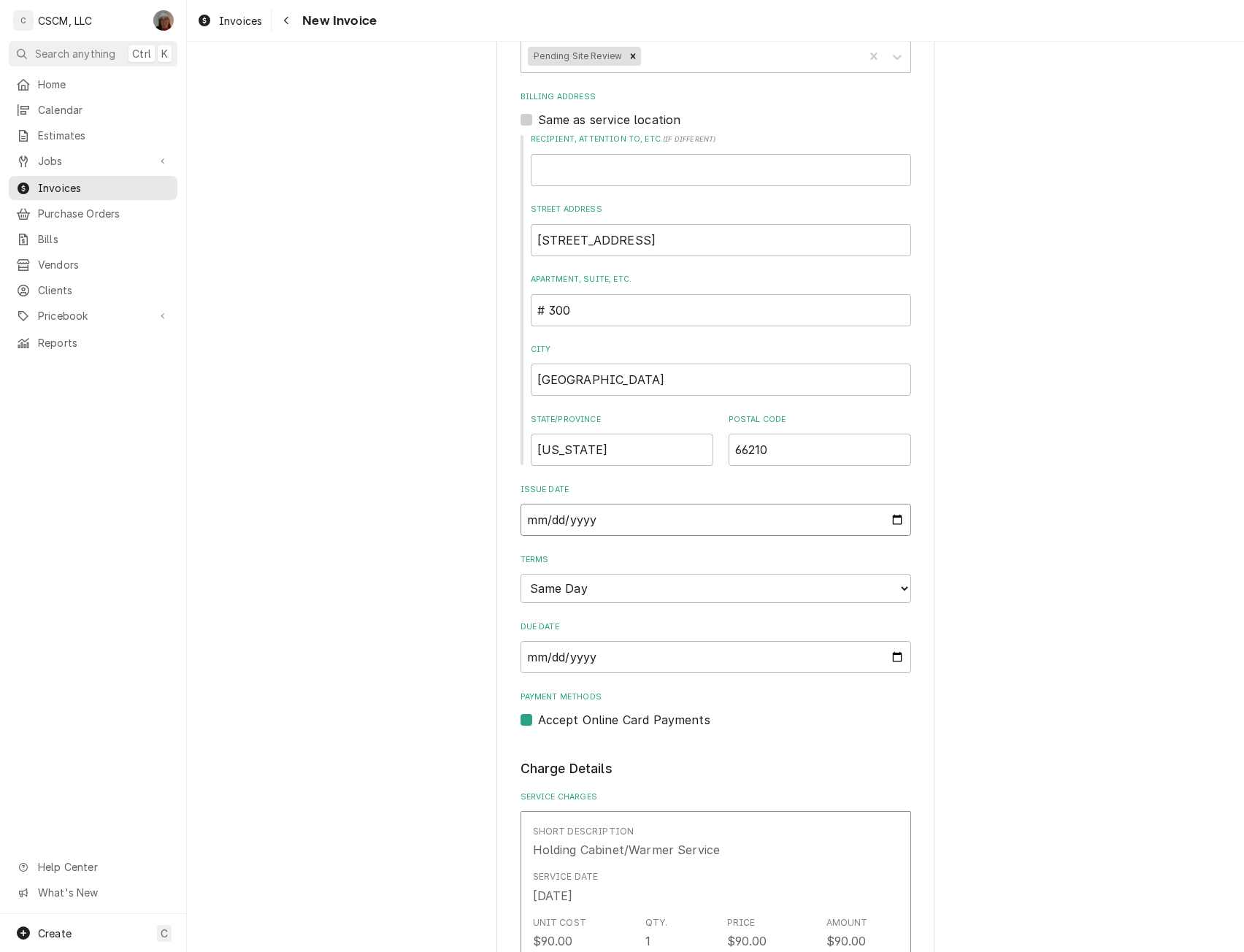
click at [895, 514] on input "2025-10-02" at bounding box center [716, 520] width 390 height 32
type input "2025-10-01"
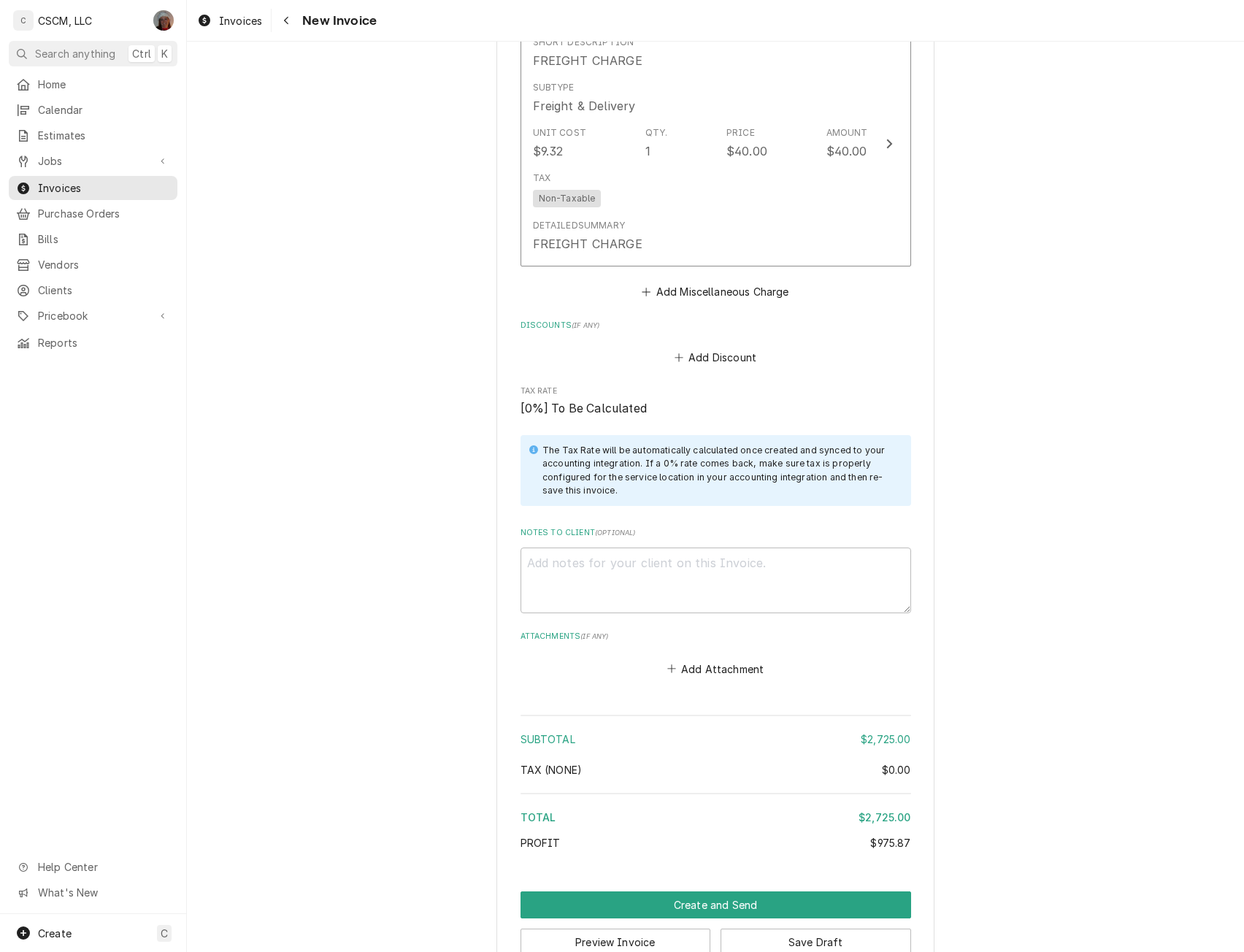
scroll to position [3374, 0]
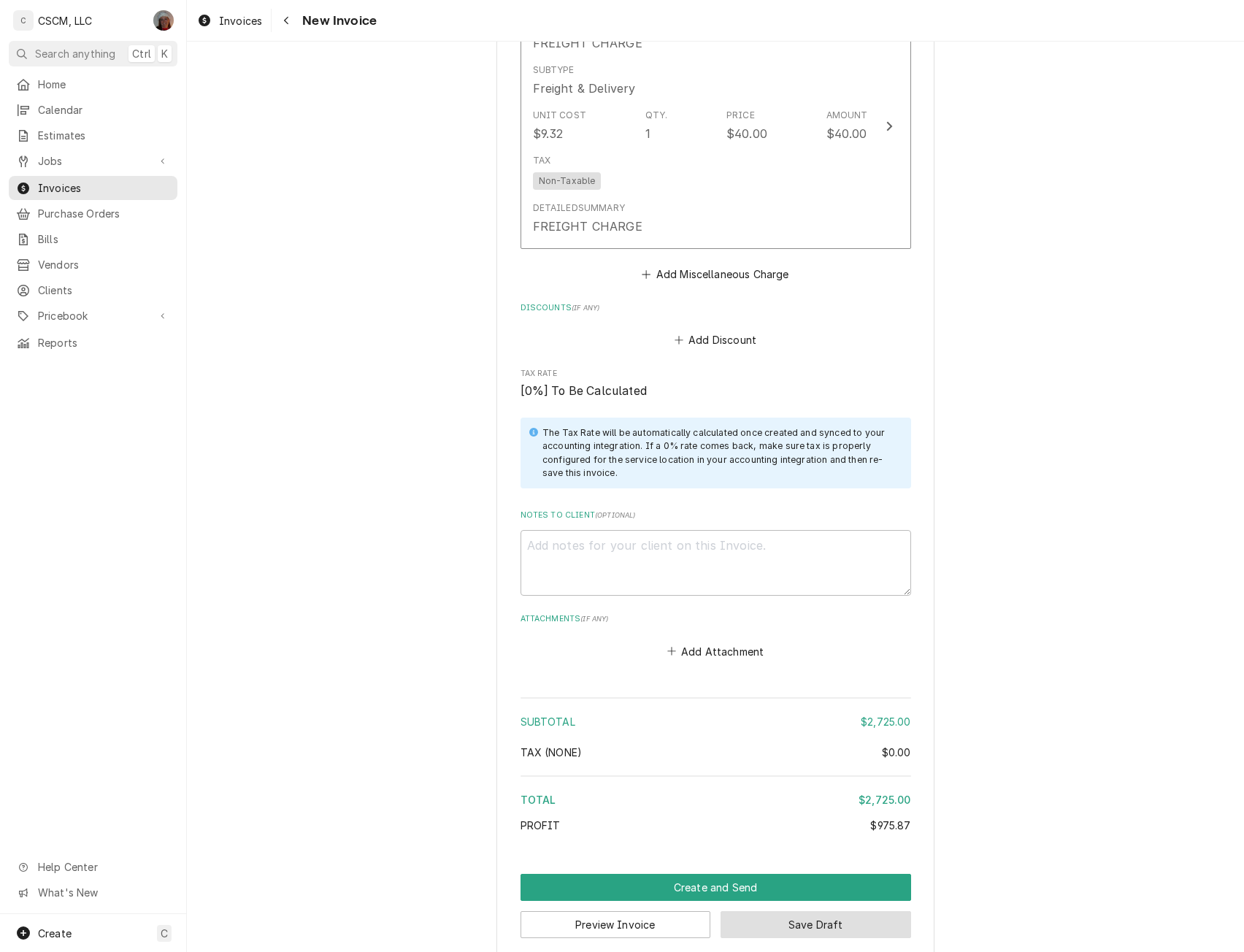
click at [774, 911] on button "Save Draft" at bounding box center [816, 925] width 191 height 27
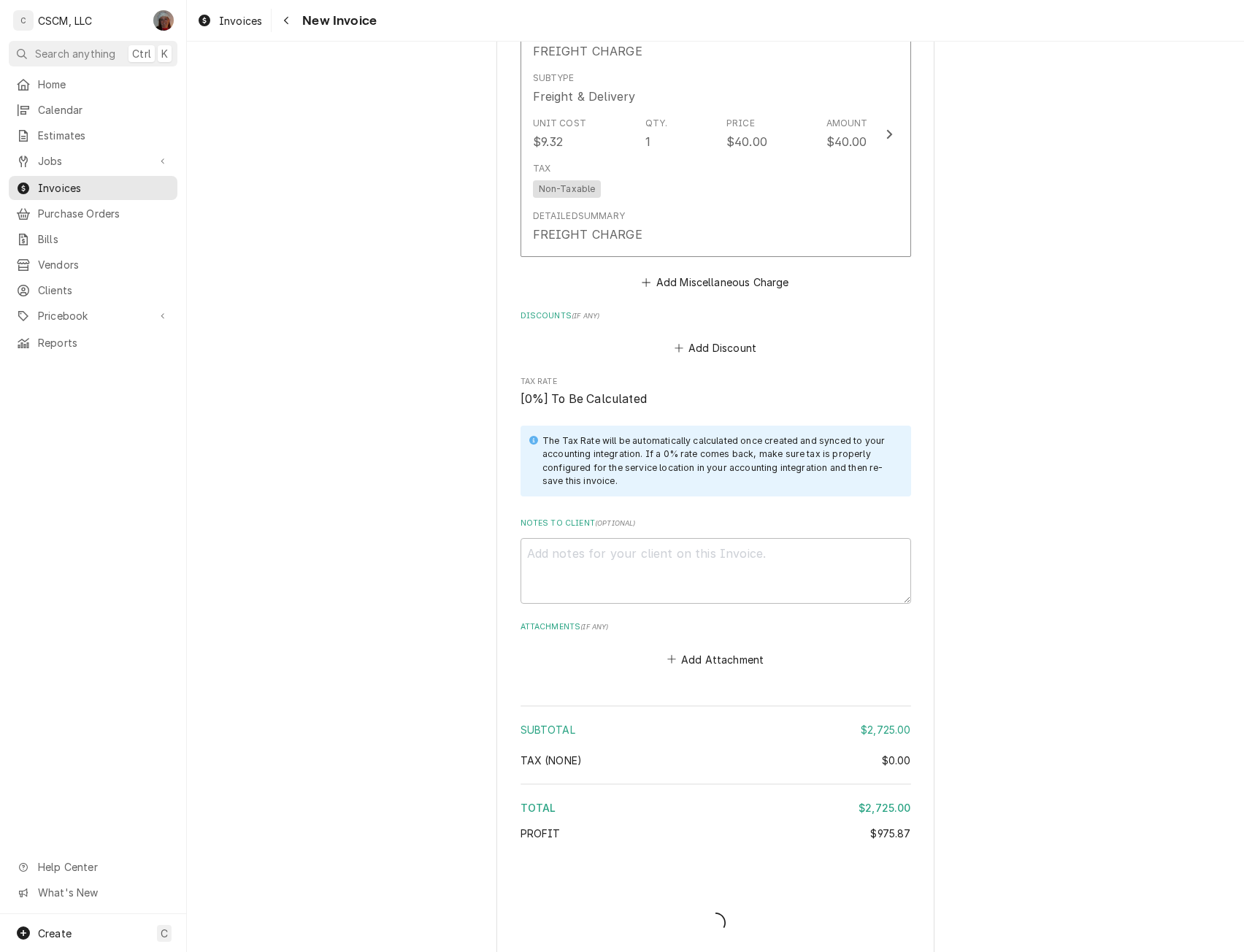
type textarea "x"
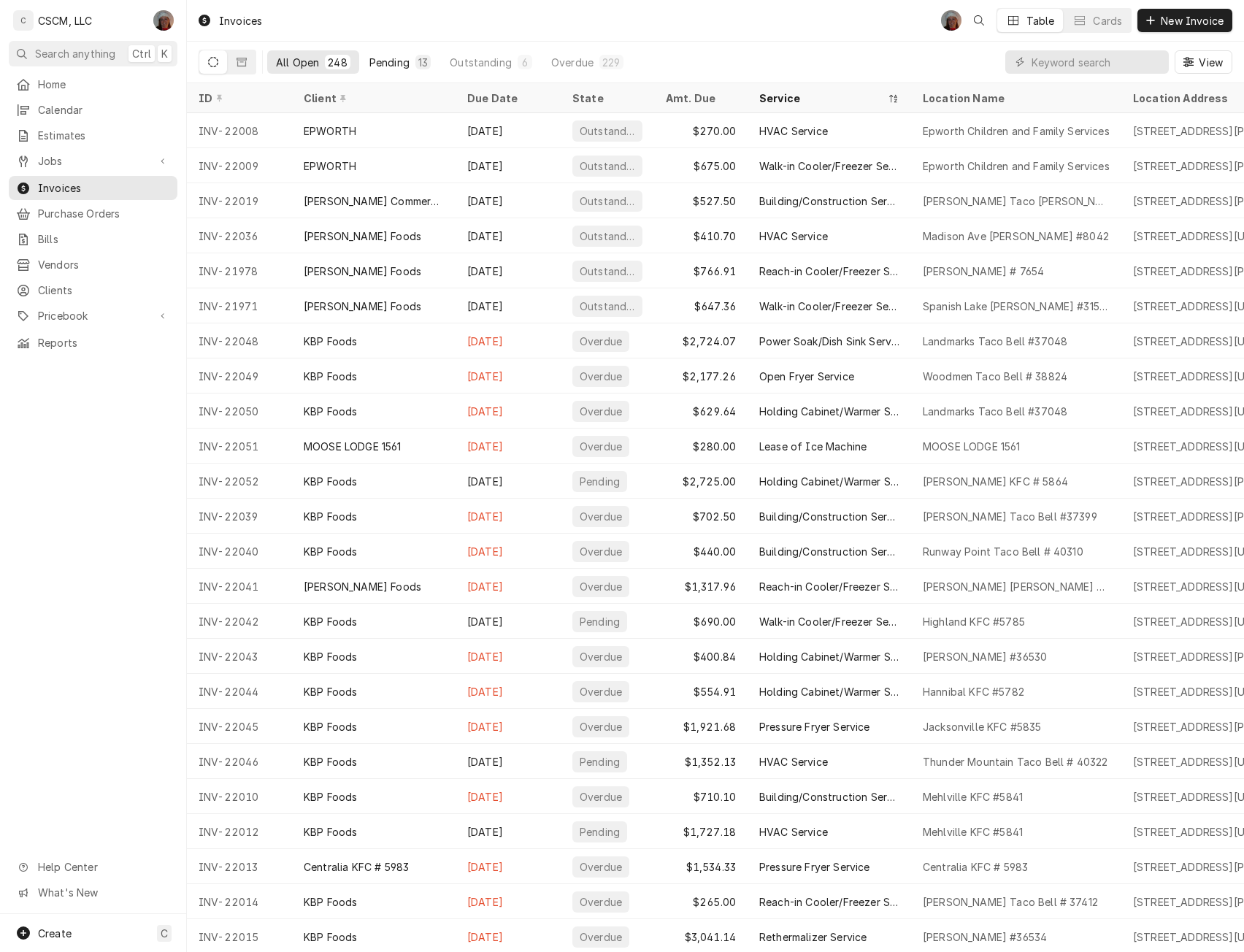
click at [384, 54] on button "Pending 13" at bounding box center [400, 62] width 79 height 24
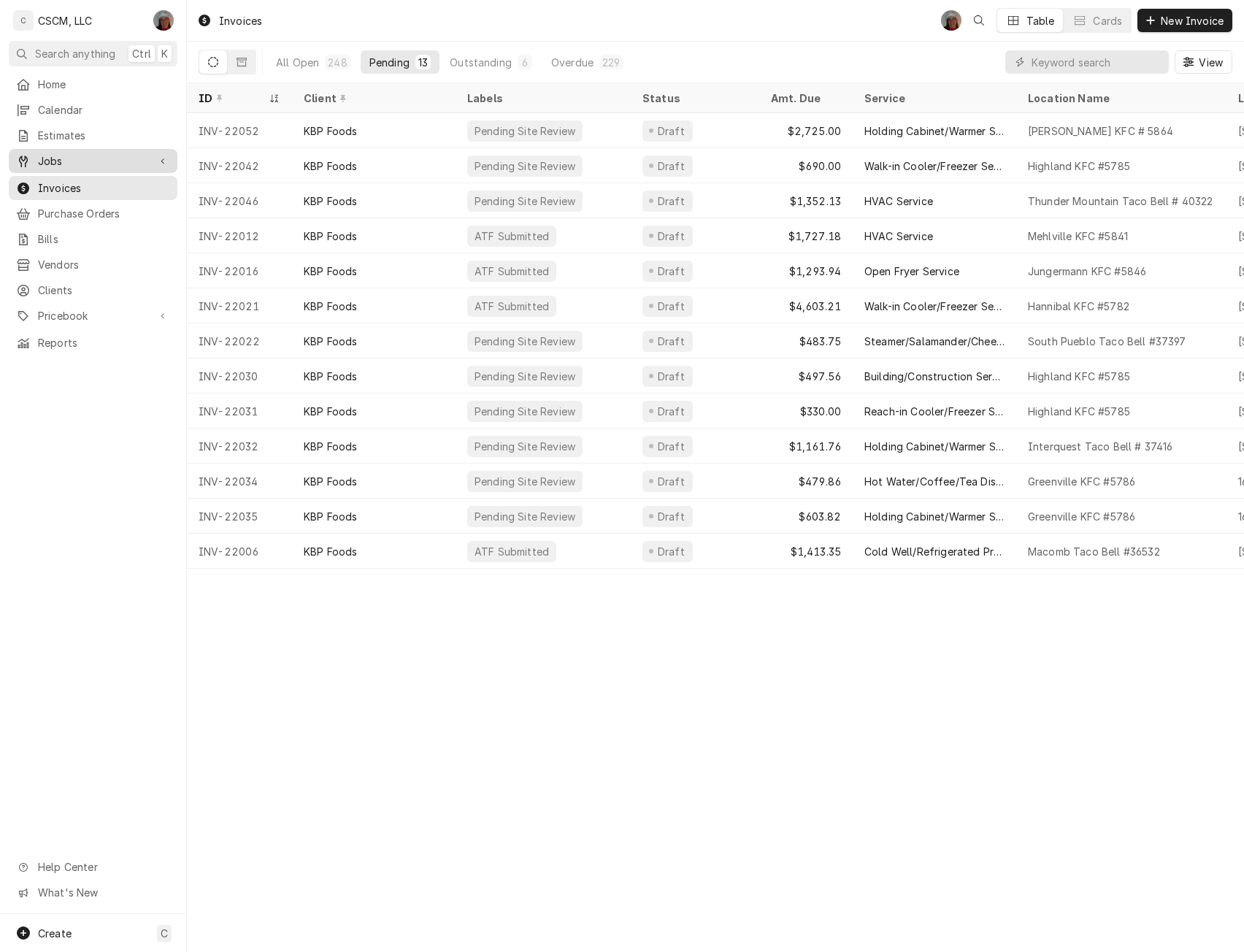
click at [68, 161] on span "Jobs" at bounding box center [93, 161] width 110 height 15
click at [62, 180] on span "Jobs" at bounding box center [104, 186] width 132 height 15
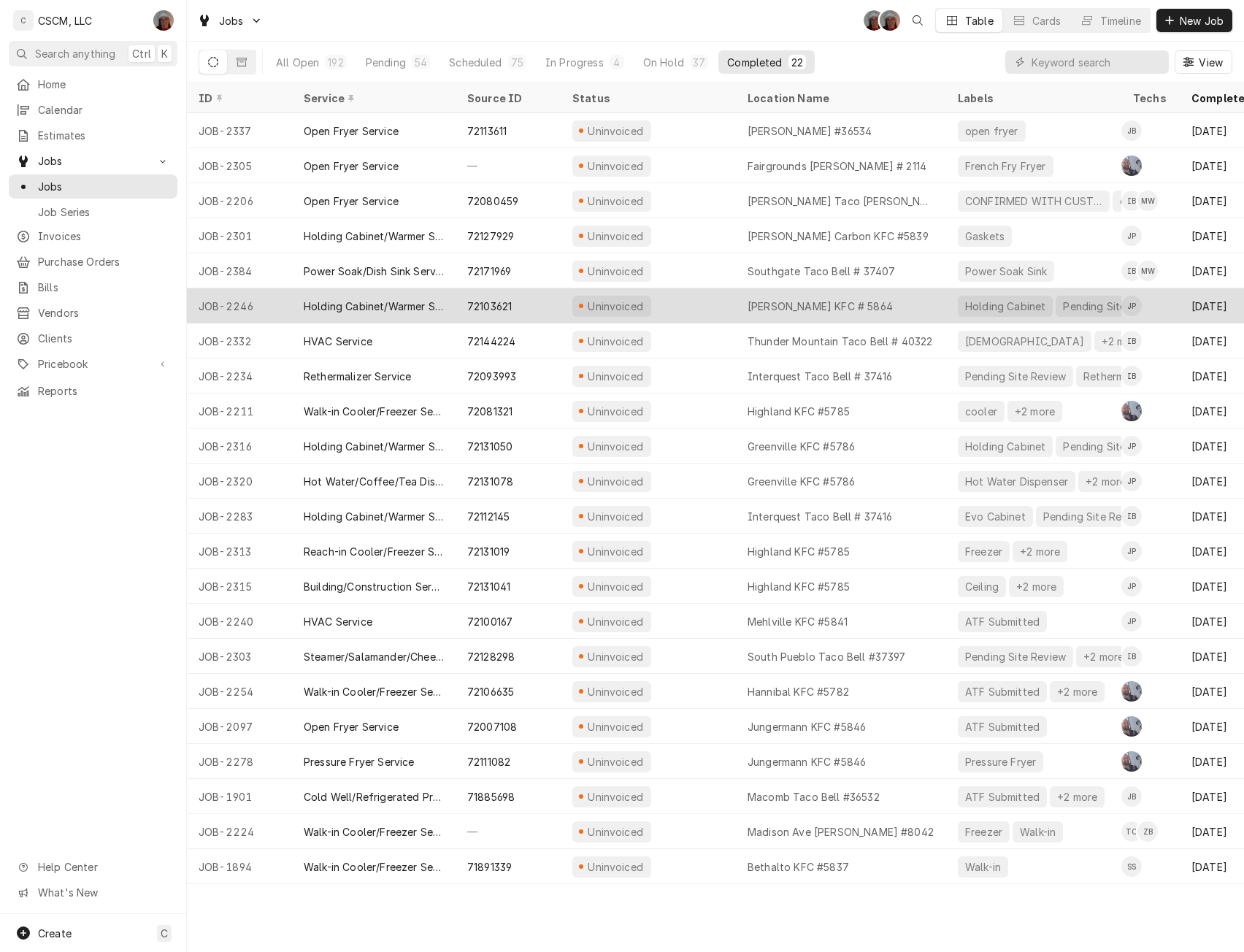
click at [701, 304] on div "Uninvoiced" at bounding box center [648, 306] width 175 height 35
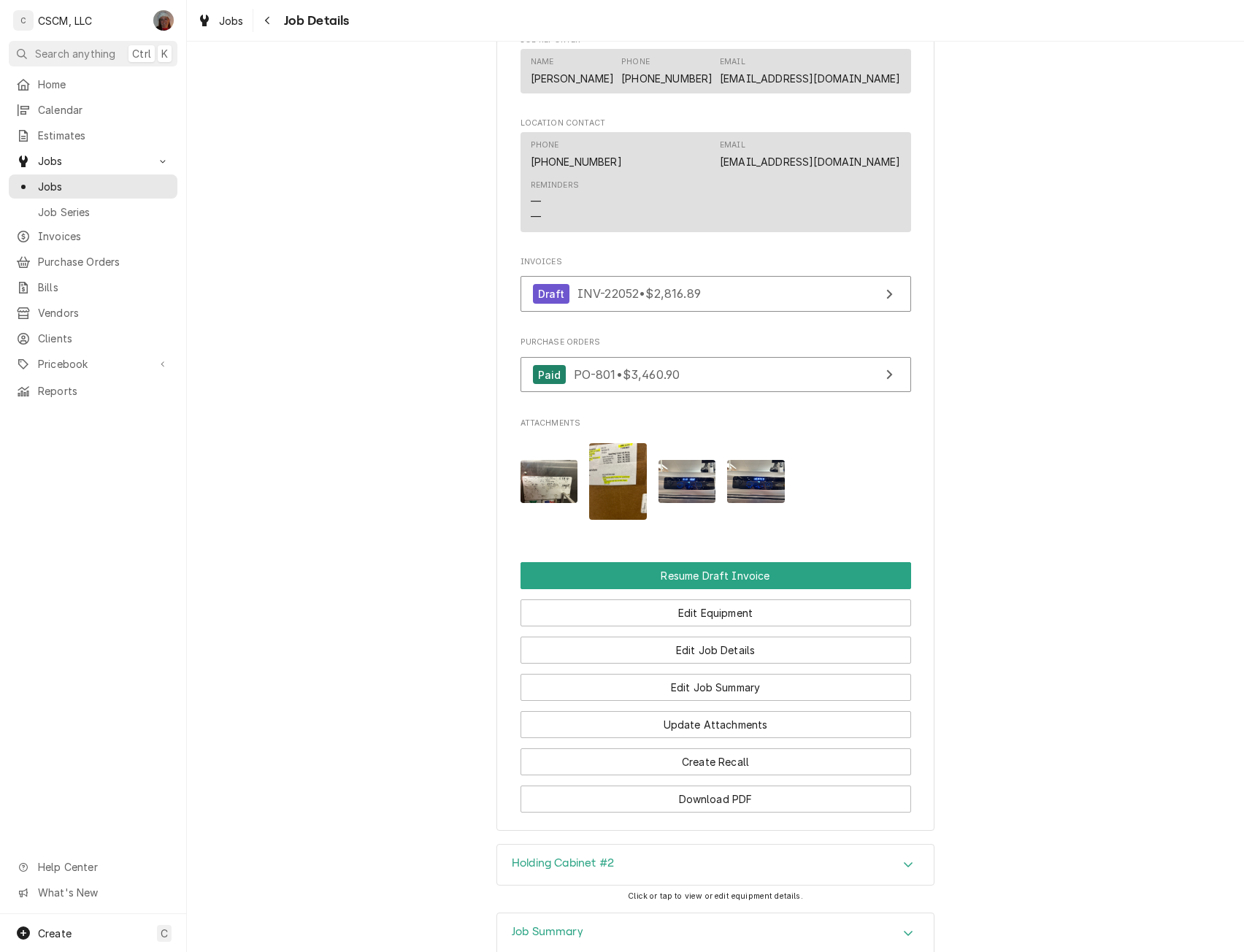
scroll to position [1243, 0]
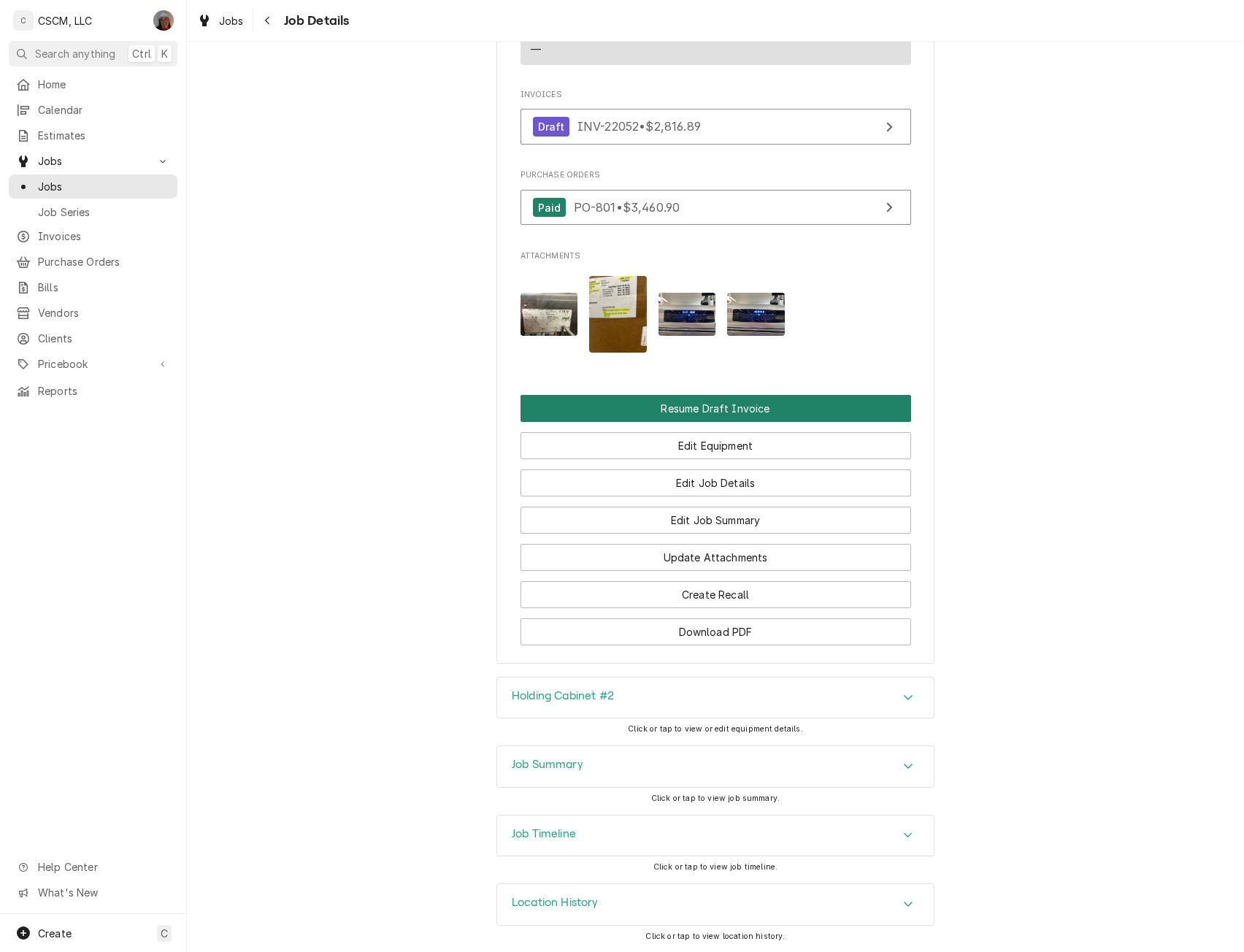
click at [749, 405] on button "Resume Draft Invoice" at bounding box center [716, 408] width 390 height 27
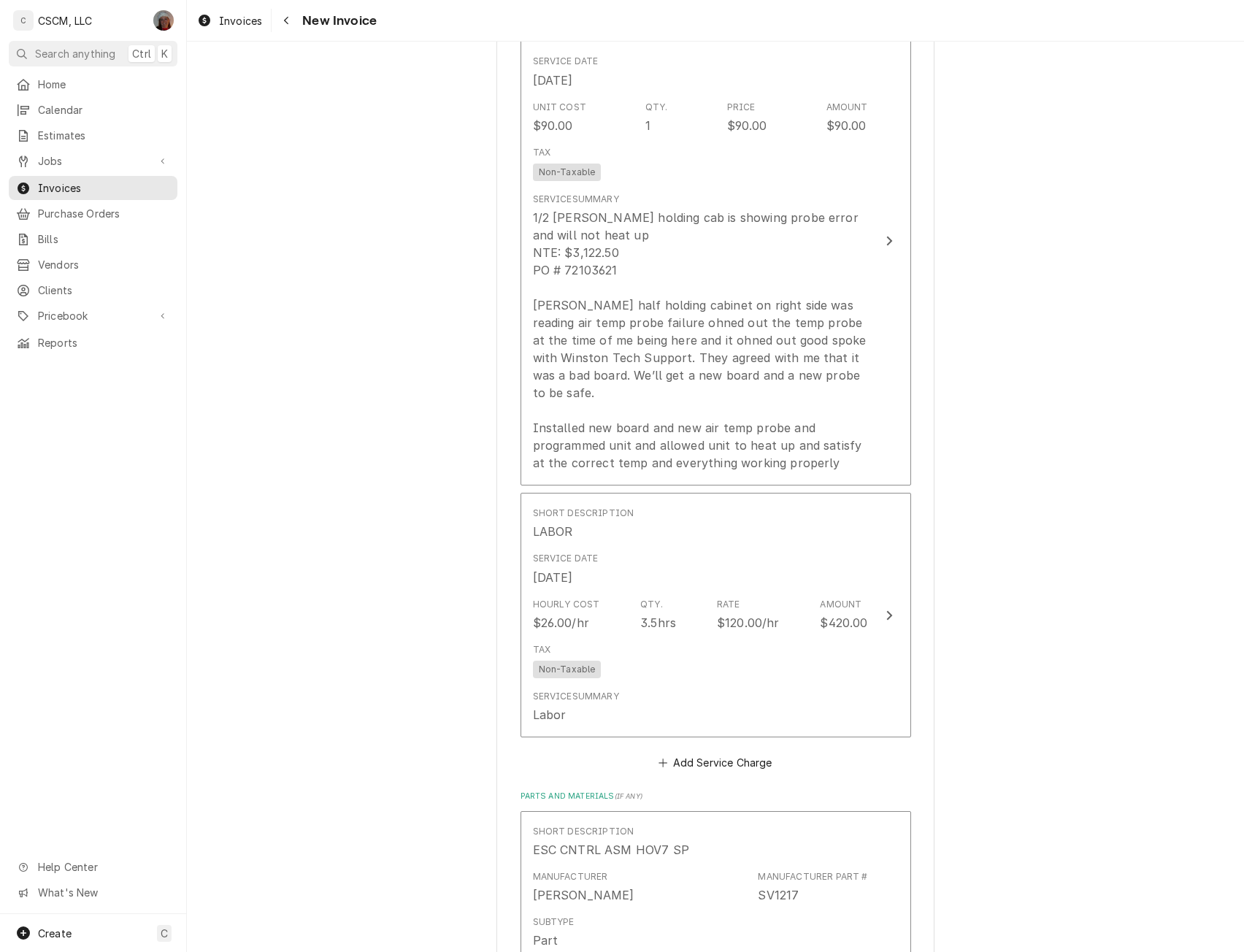
scroll to position [1399, 0]
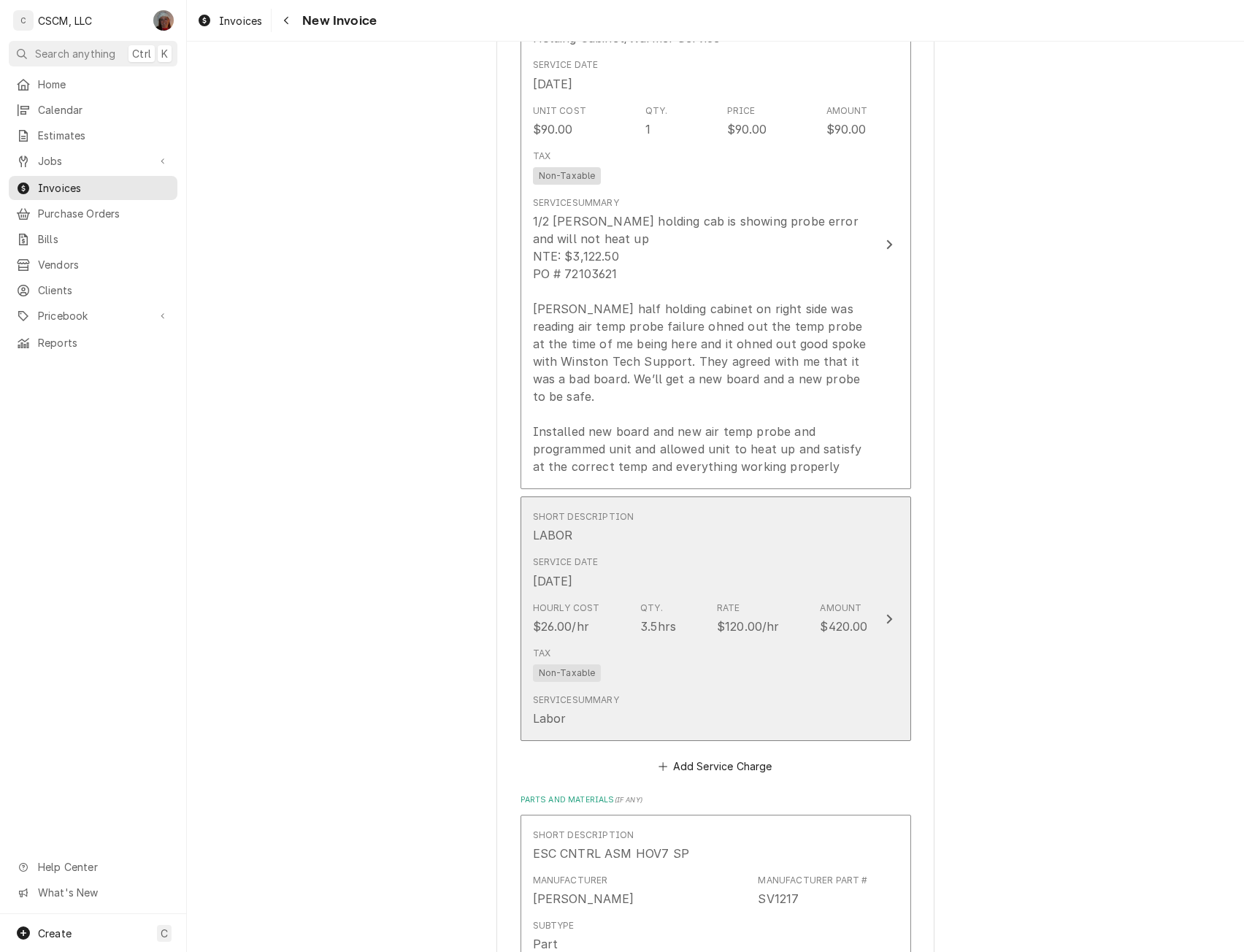
click at [881, 585] on button "Short Description LABOR Service Date Sep 18, 2025 Hourly Cost $26.00/hr Qty. 3.…" at bounding box center [716, 618] width 390 height 245
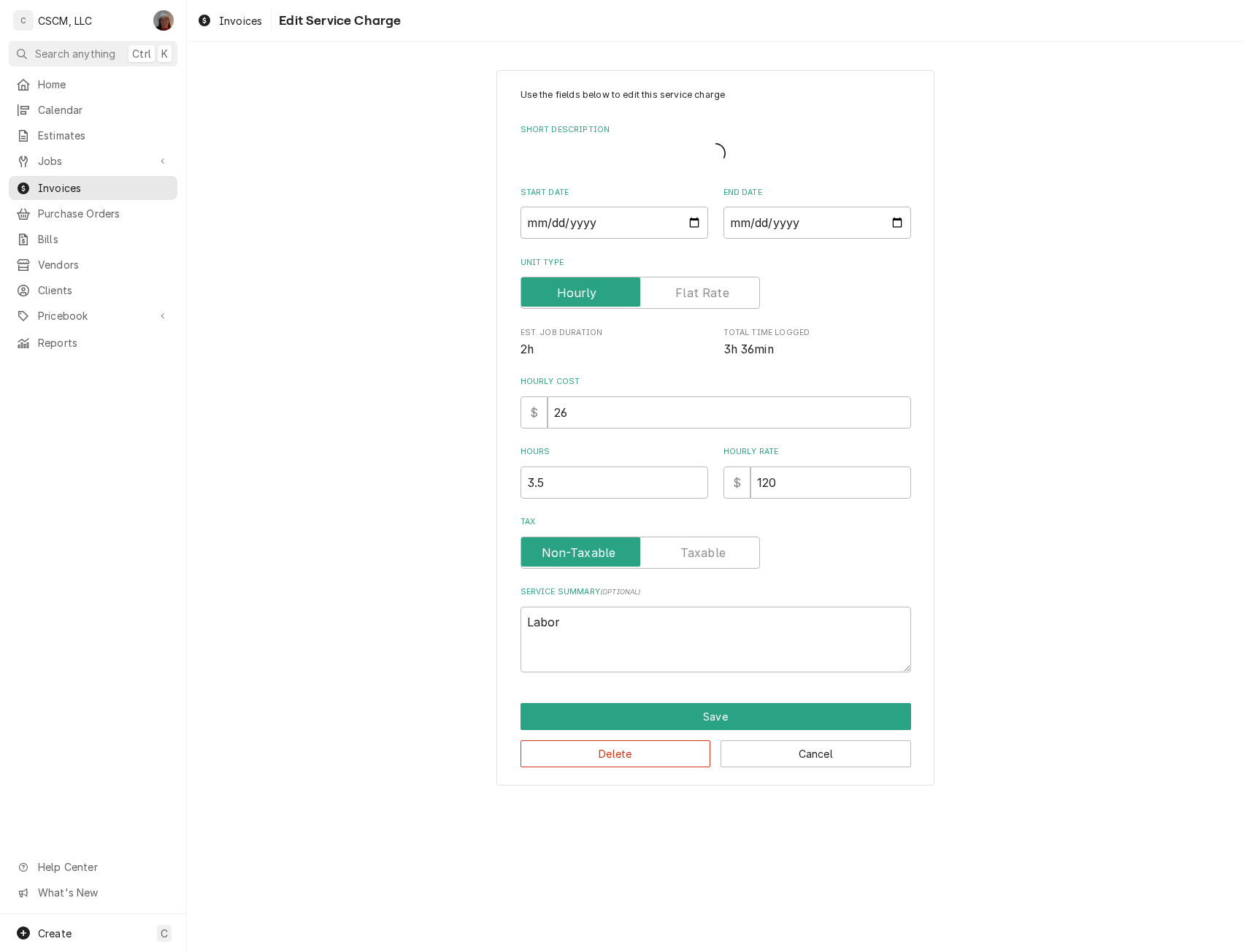
type textarea "x"
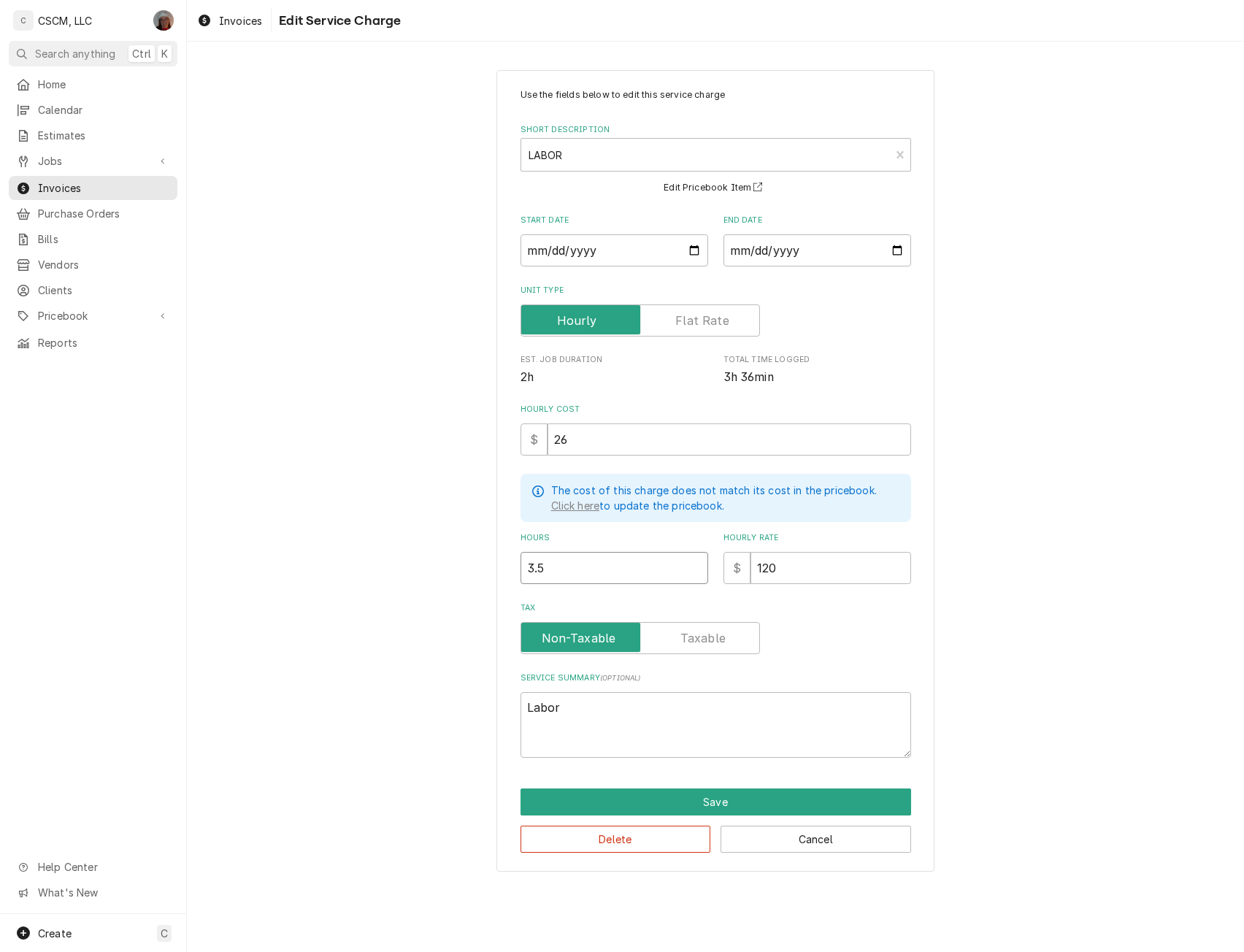
drag, startPoint x: 553, startPoint y: 566, endPoint x: 470, endPoint y: 562, distance: 83.1
click at [470, 562] on div "Use the fields below to edit this service charge Short Description LABOR LAB Ed…" at bounding box center [716, 470] width 1057 height 827
type input "4"
type textarea "x"
type input "4"
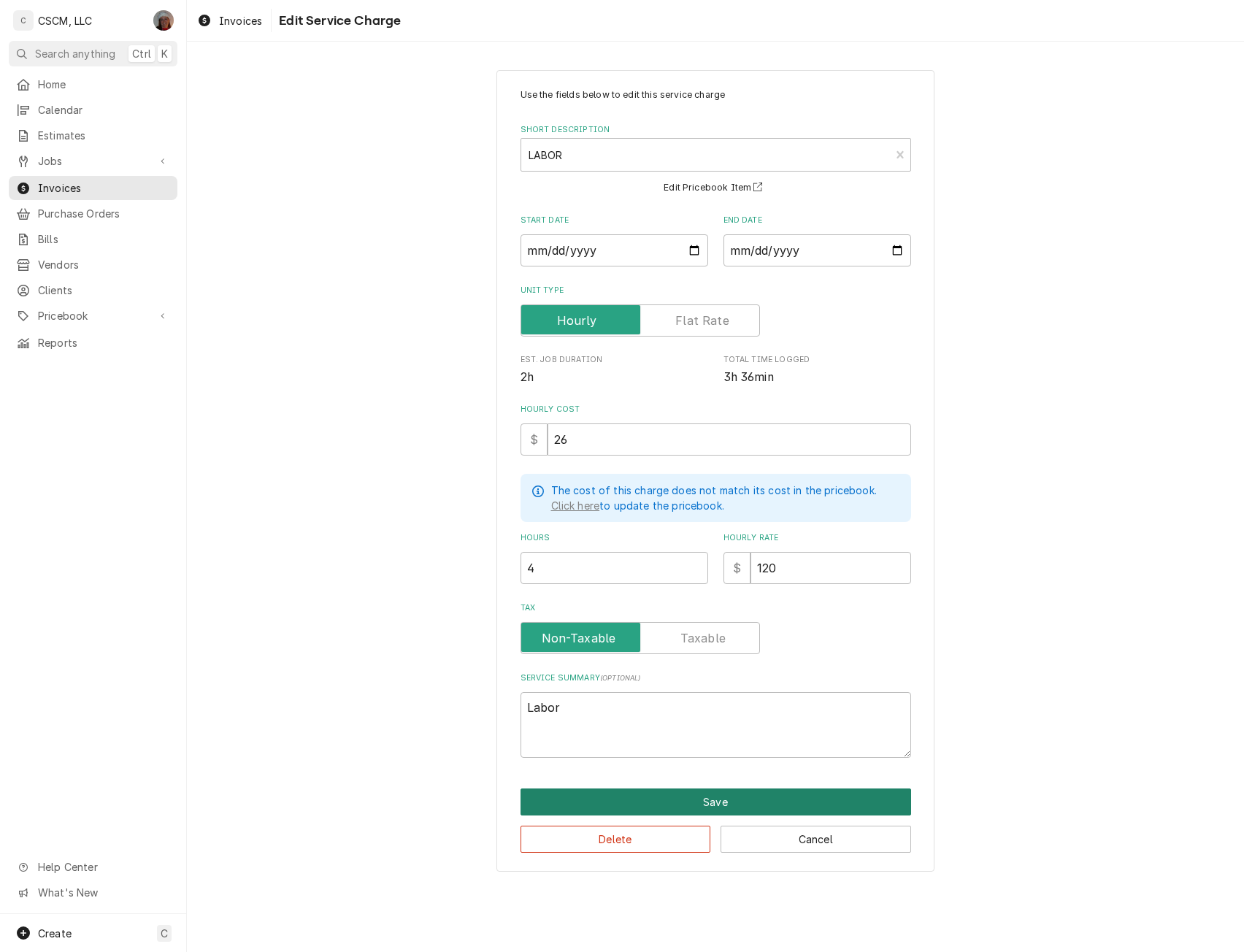
click at [702, 800] on button "Save" at bounding box center [716, 802] width 390 height 27
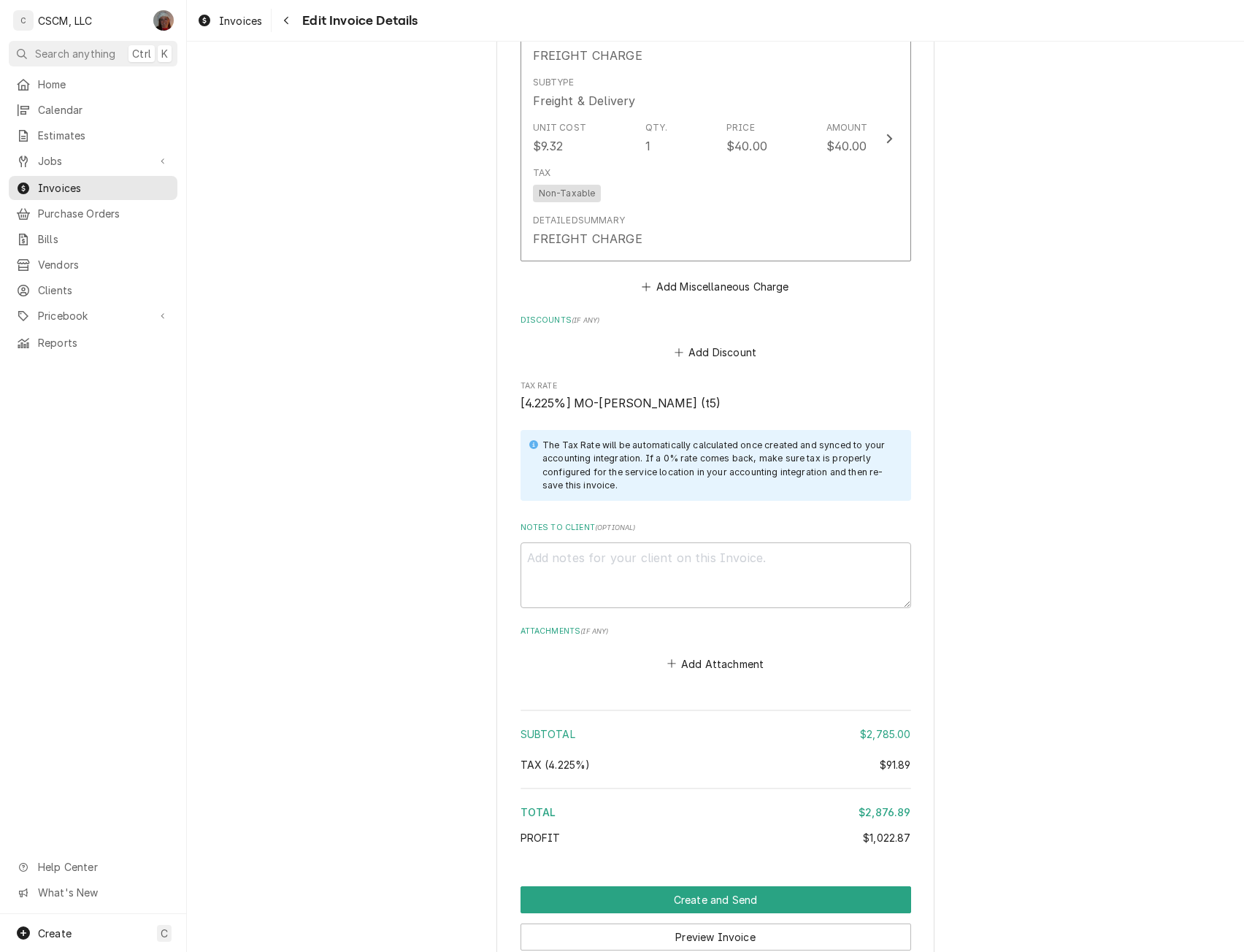
scroll to position [3480, 0]
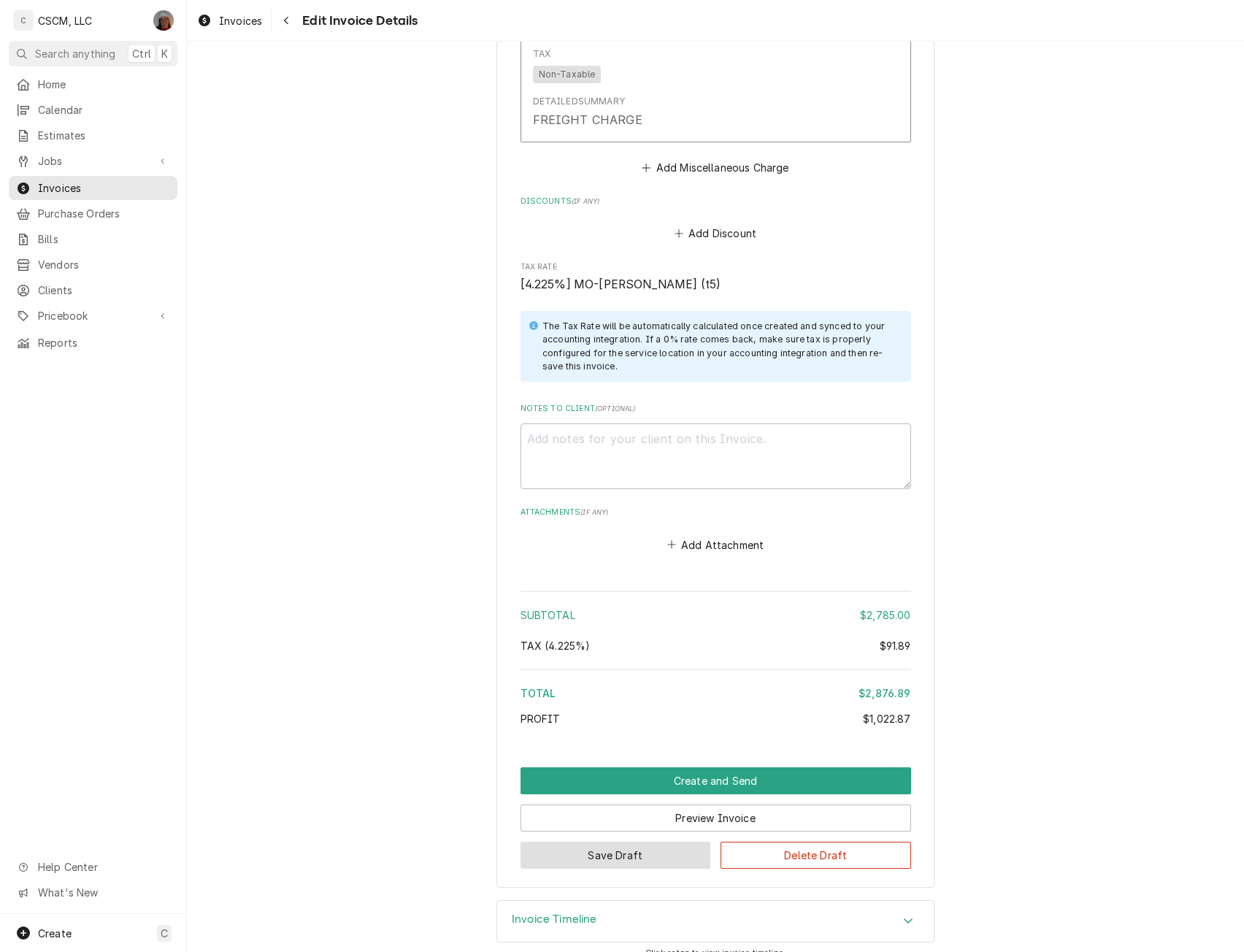
click at [622, 842] on button "Save Draft" at bounding box center [616, 855] width 191 height 27
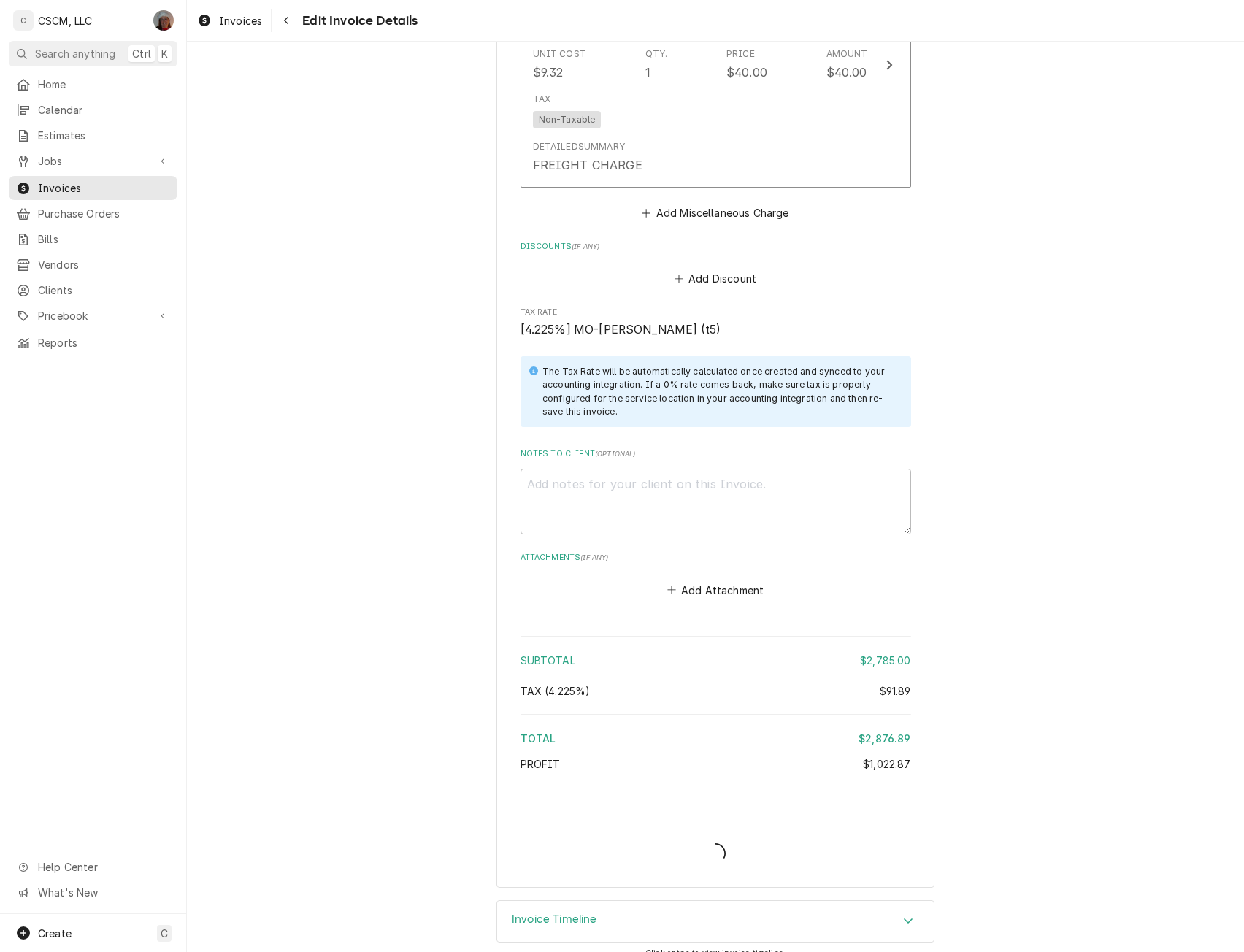
type textarea "x"
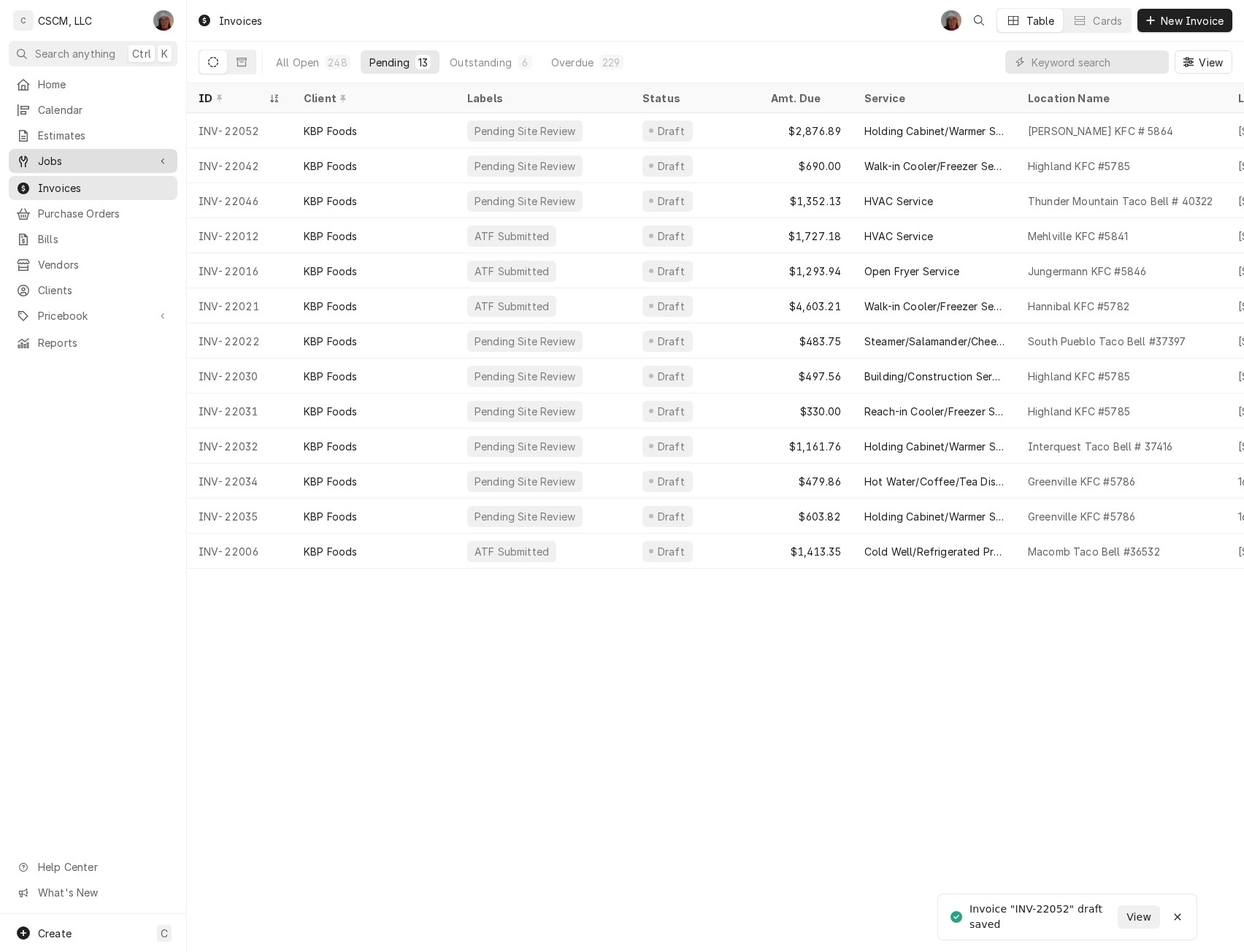
click at [55, 156] on span "Jobs" at bounding box center [93, 161] width 110 height 15
click at [69, 180] on span "Jobs" at bounding box center [104, 186] width 132 height 15
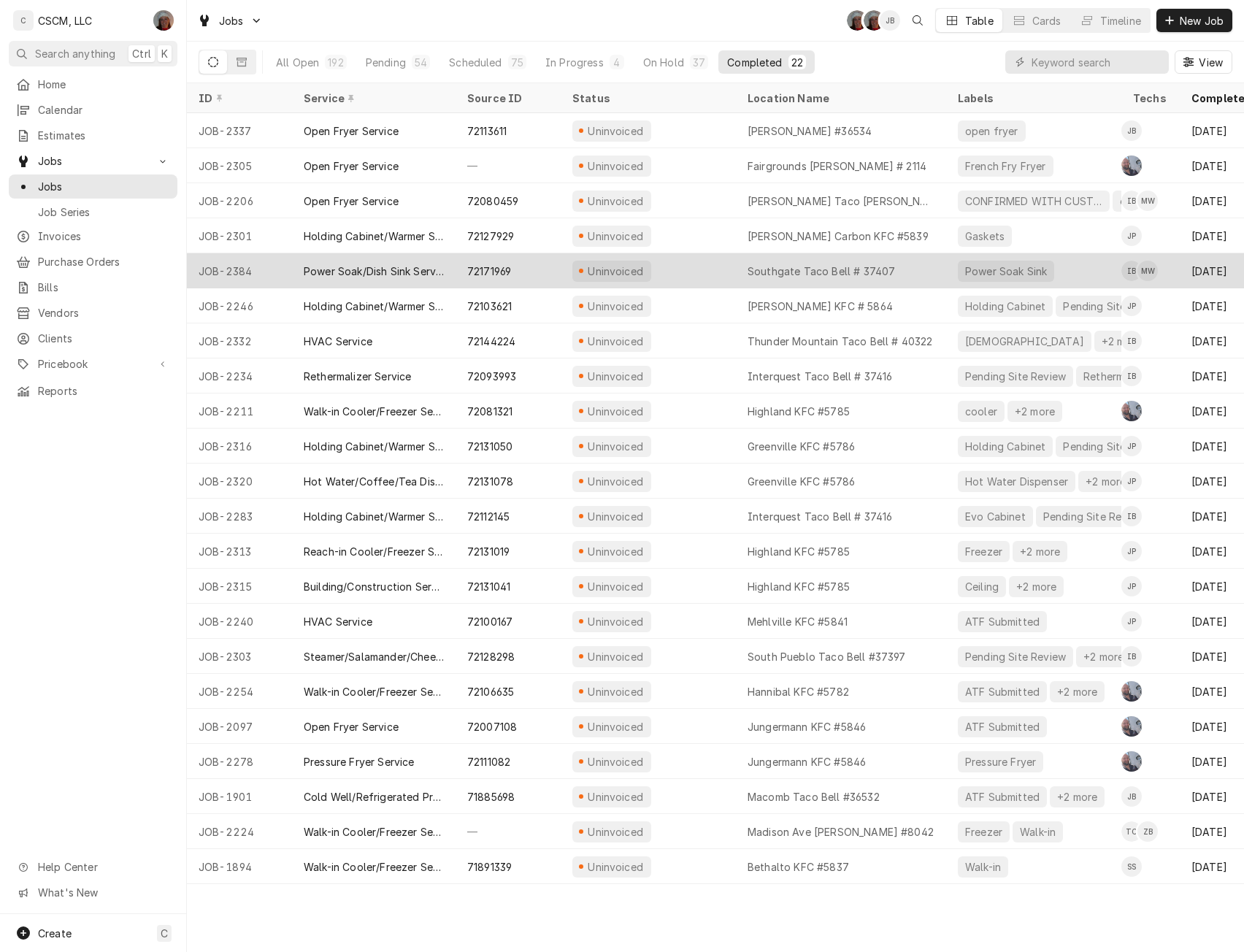
click at [544, 266] on div "72171969" at bounding box center [508, 270] width 105 height 35
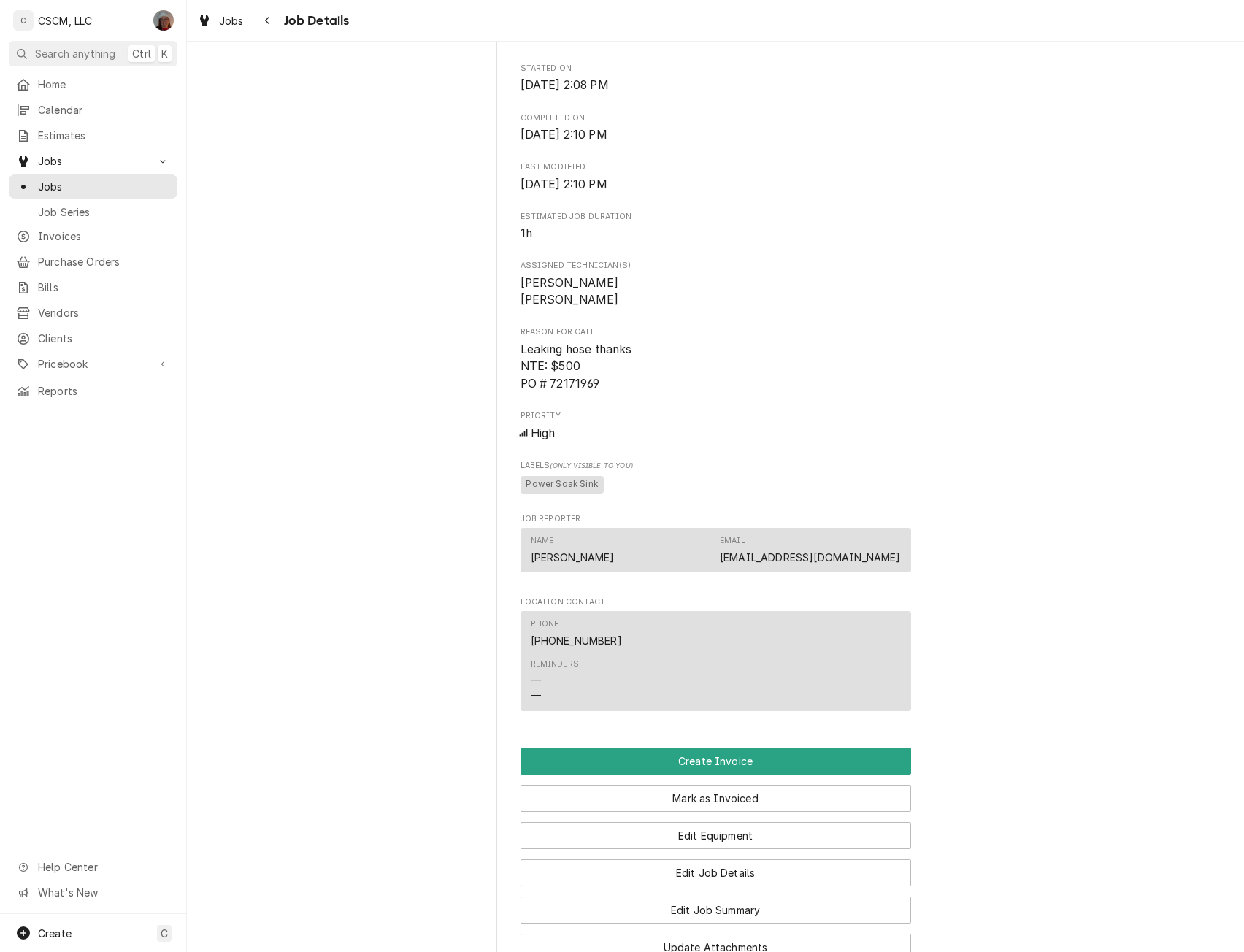
scroll to position [594, 0]
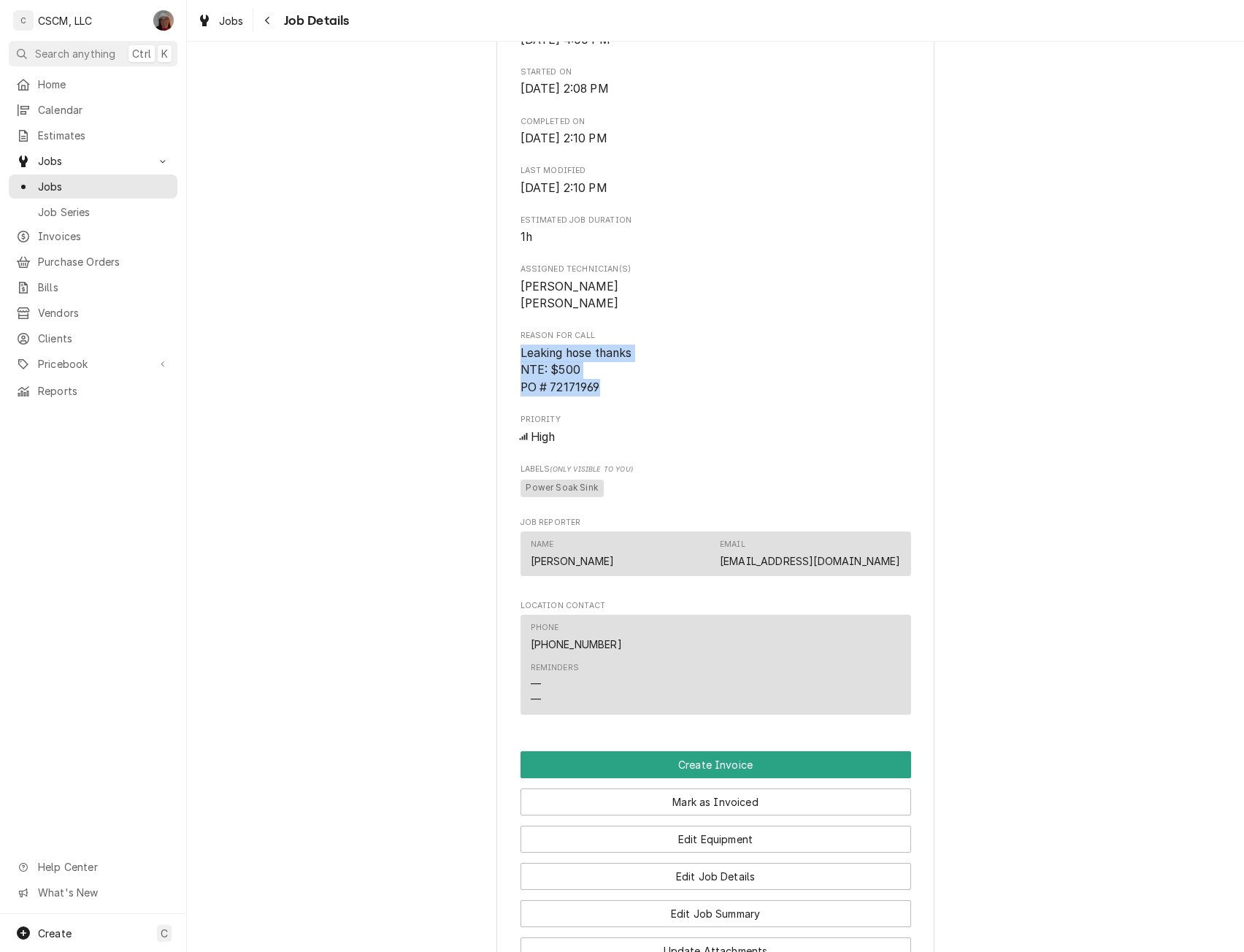
drag, startPoint x: 511, startPoint y: 363, endPoint x: 605, endPoint y: 401, distance: 101.4
click at [605, 401] on div "KBP Foods Southgate Taco Bell # 37407 / 1200 Southgate Pl, Pueblo, Colorado 810…" at bounding box center [715, 297] width 438 height 1596
click at [736, 927] on button "Edit Job Summary" at bounding box center [716, 914] width 390 height 27
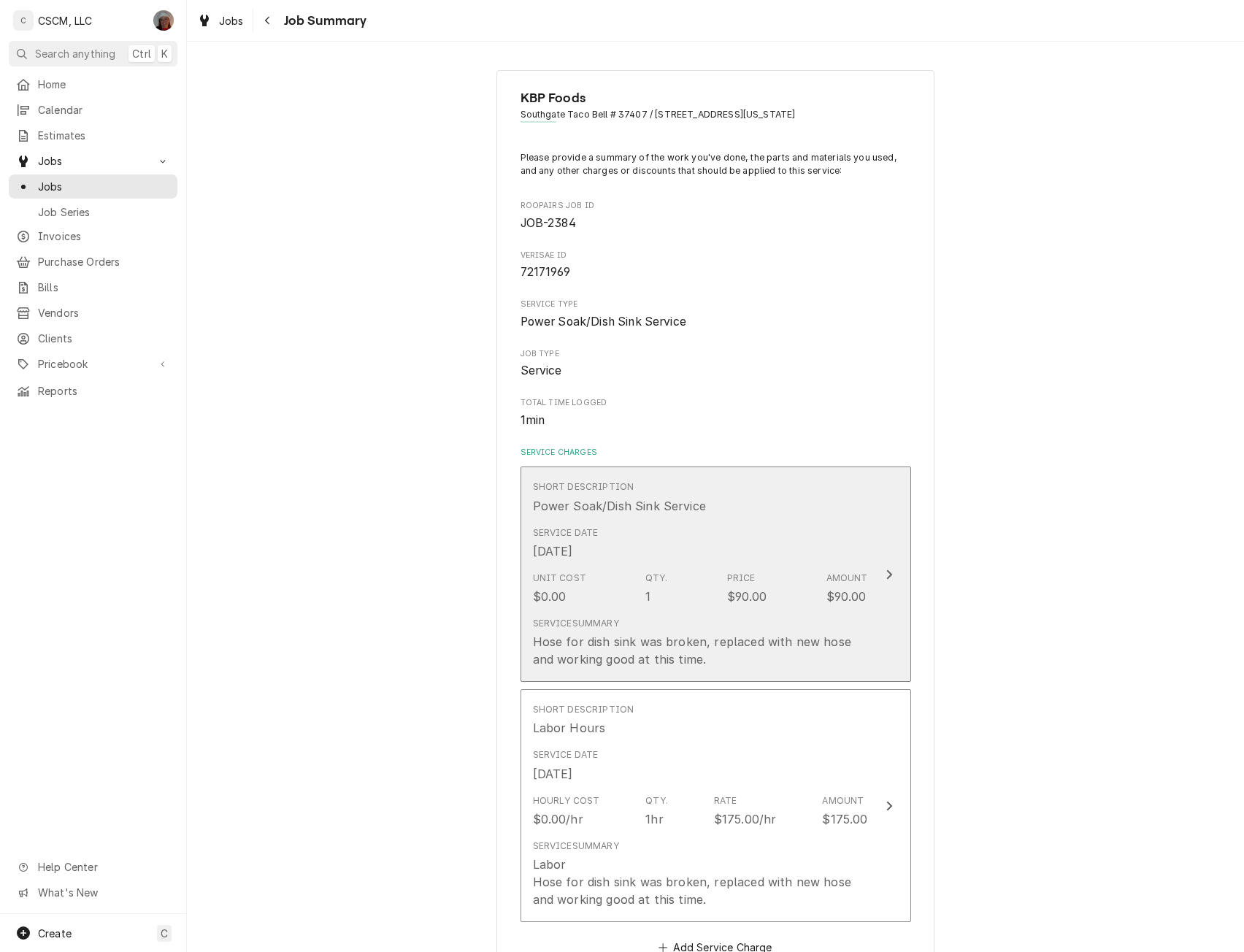
click at [873, 572] on button "Short Description Power Soak/Dish Sink Service Service Date [DATE] Unit Cost $0…" at bounding box center [716, 574] width 390 height 215
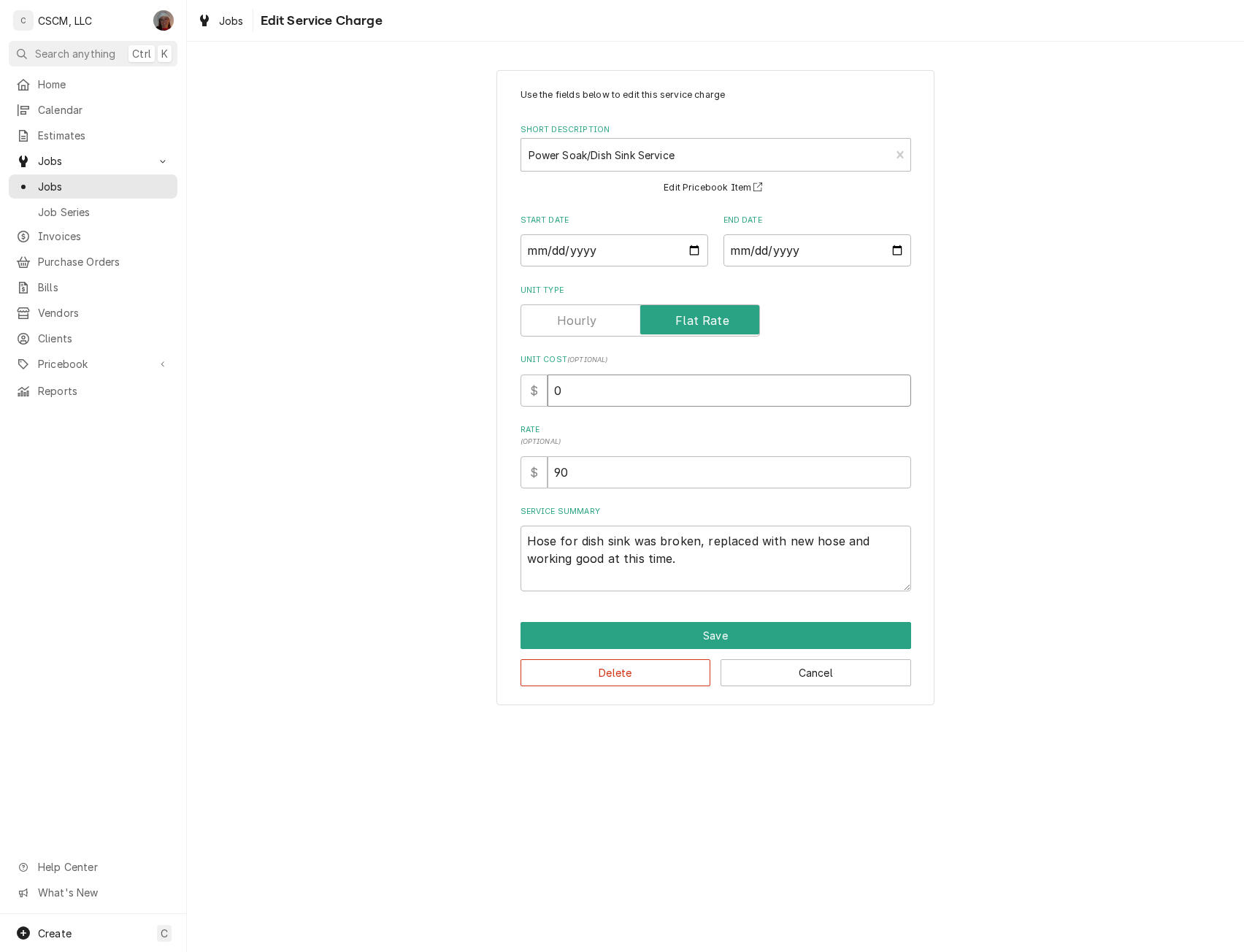
click at [552, 390] on input "0" at bounding box center [729, 390] width 363 height 32
type textarea "x"
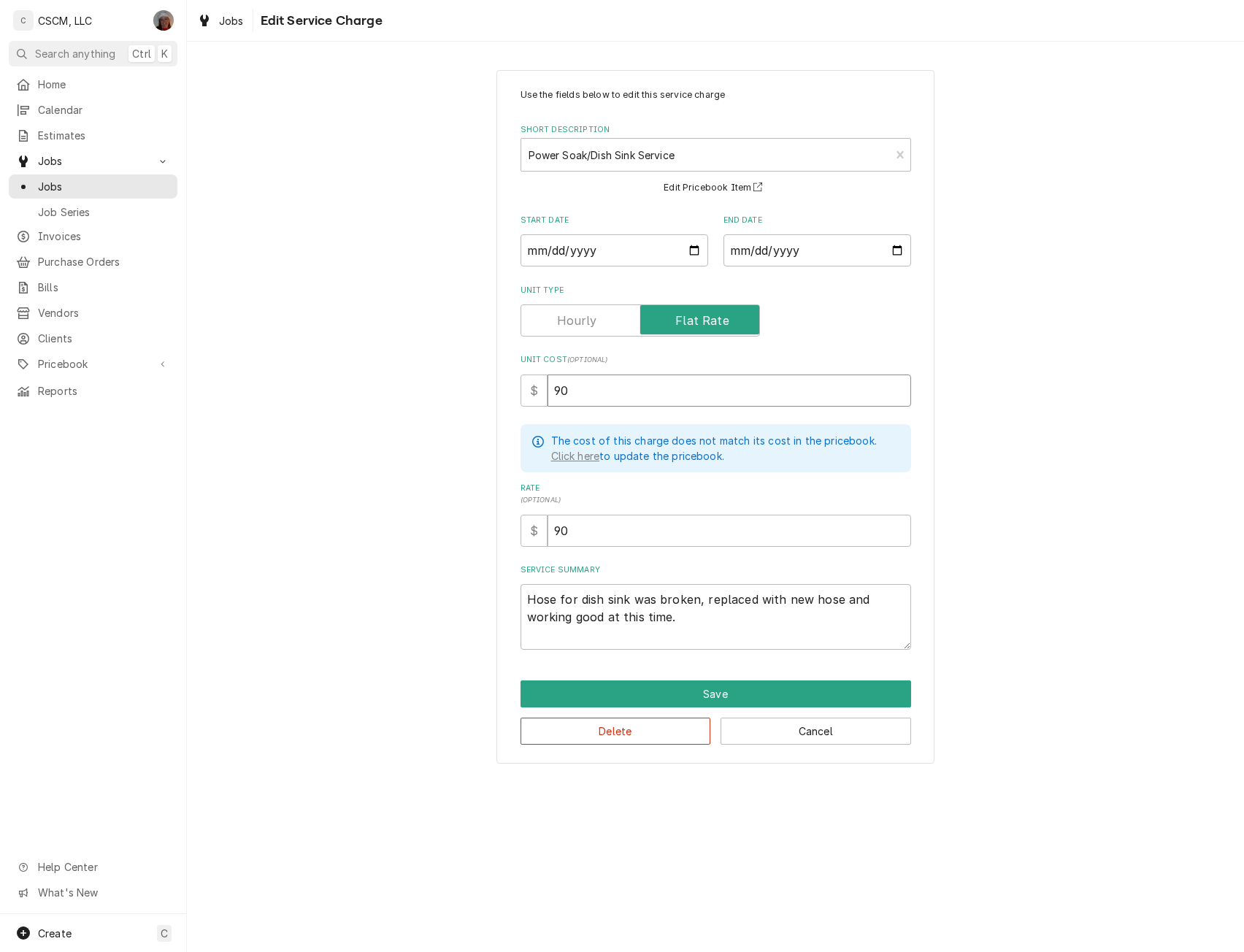
type input "90"
click at [524, 595] on textarea "Hose for dish sink was broken, replaced with new hose and working good at this …" at bounding box center [716, 617] width 390 height 66
type textarea "x"
type textarea "Hose for dish sink was broken, replaced with new hose and working good at this …"
type textarea "x"
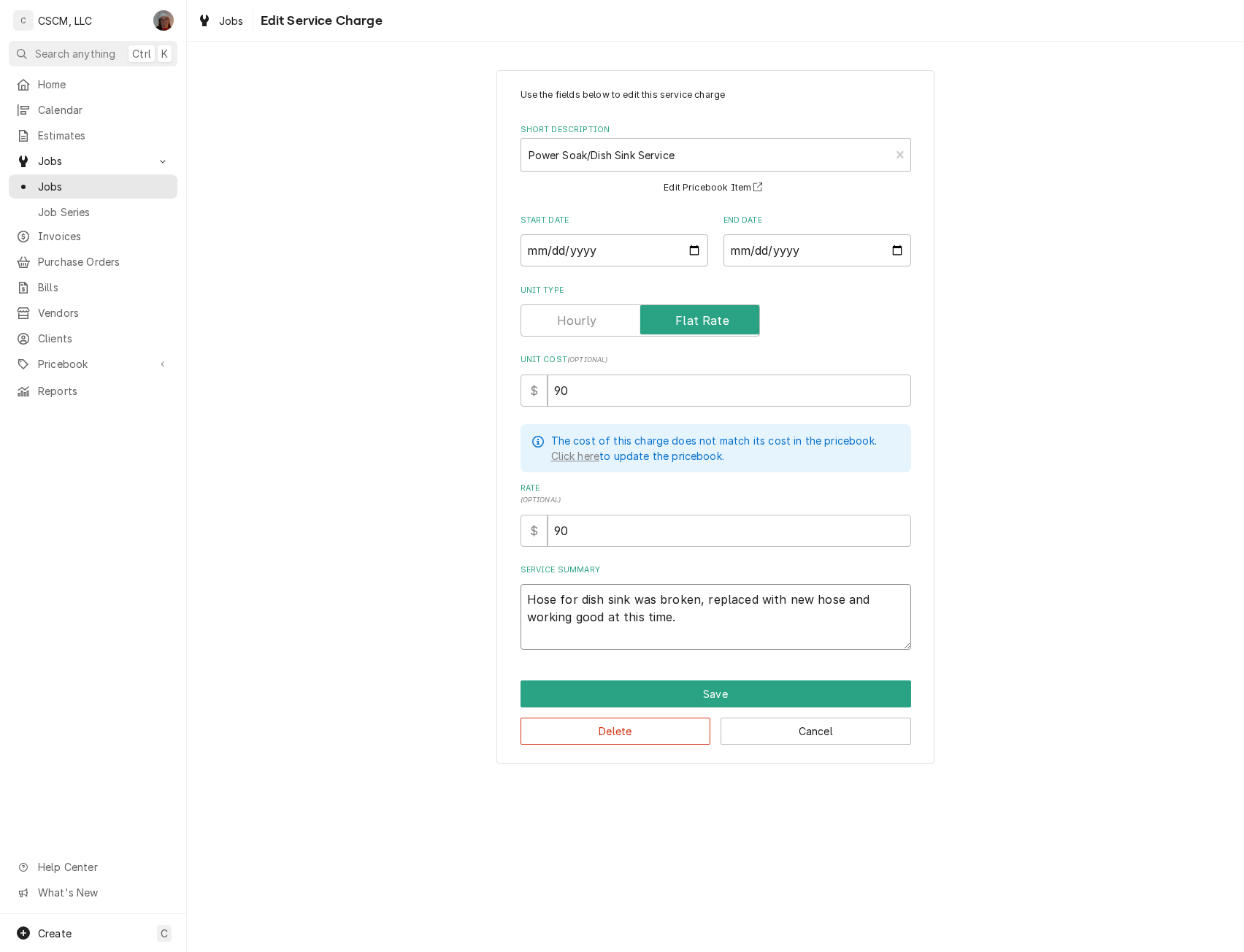
type textarea "Hose for dish sink was broken, replaced with new hose and working good at this …"
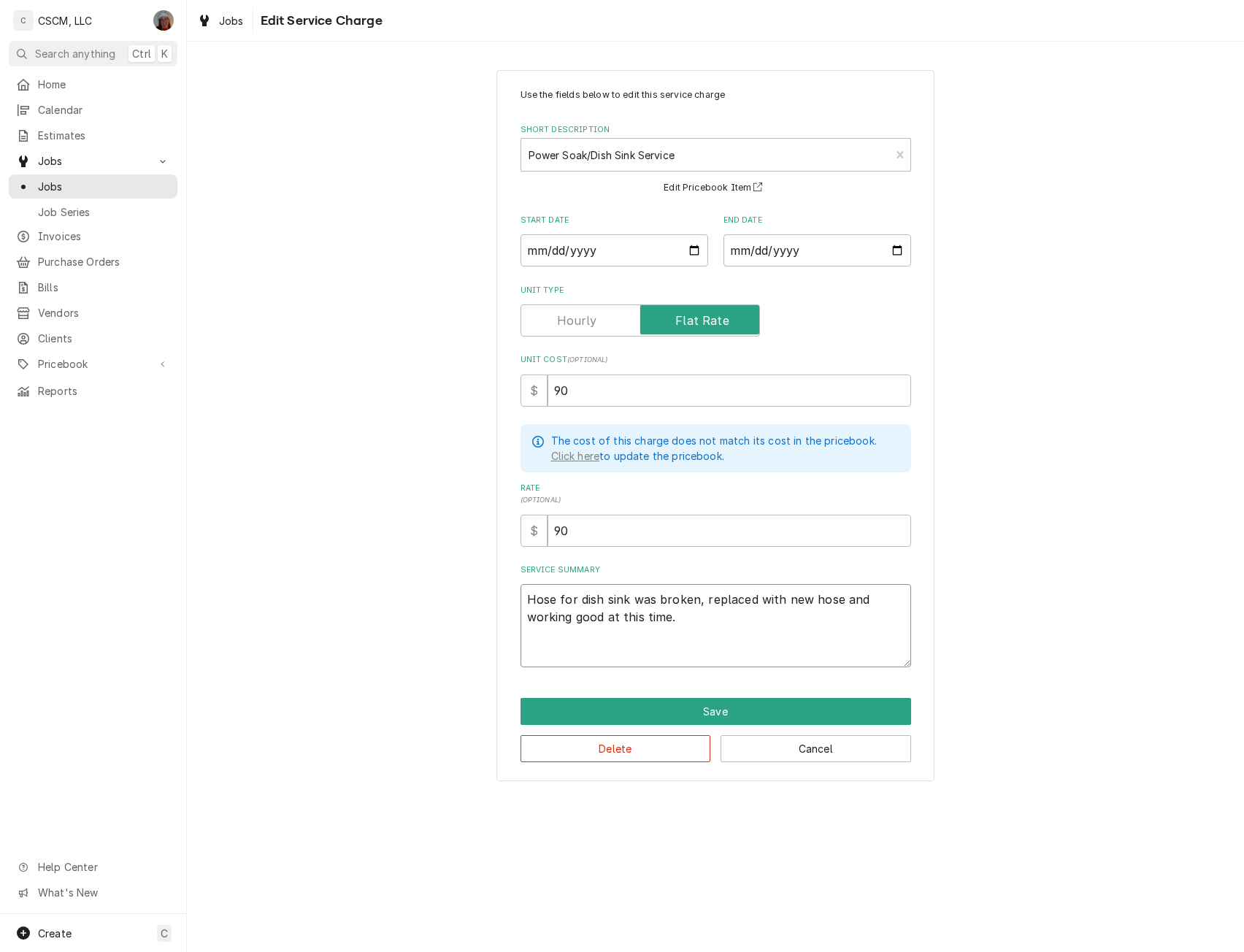
paste textarea "Leaking hose thanks NTE: $500 PO # 72171969"
type textarea "x"
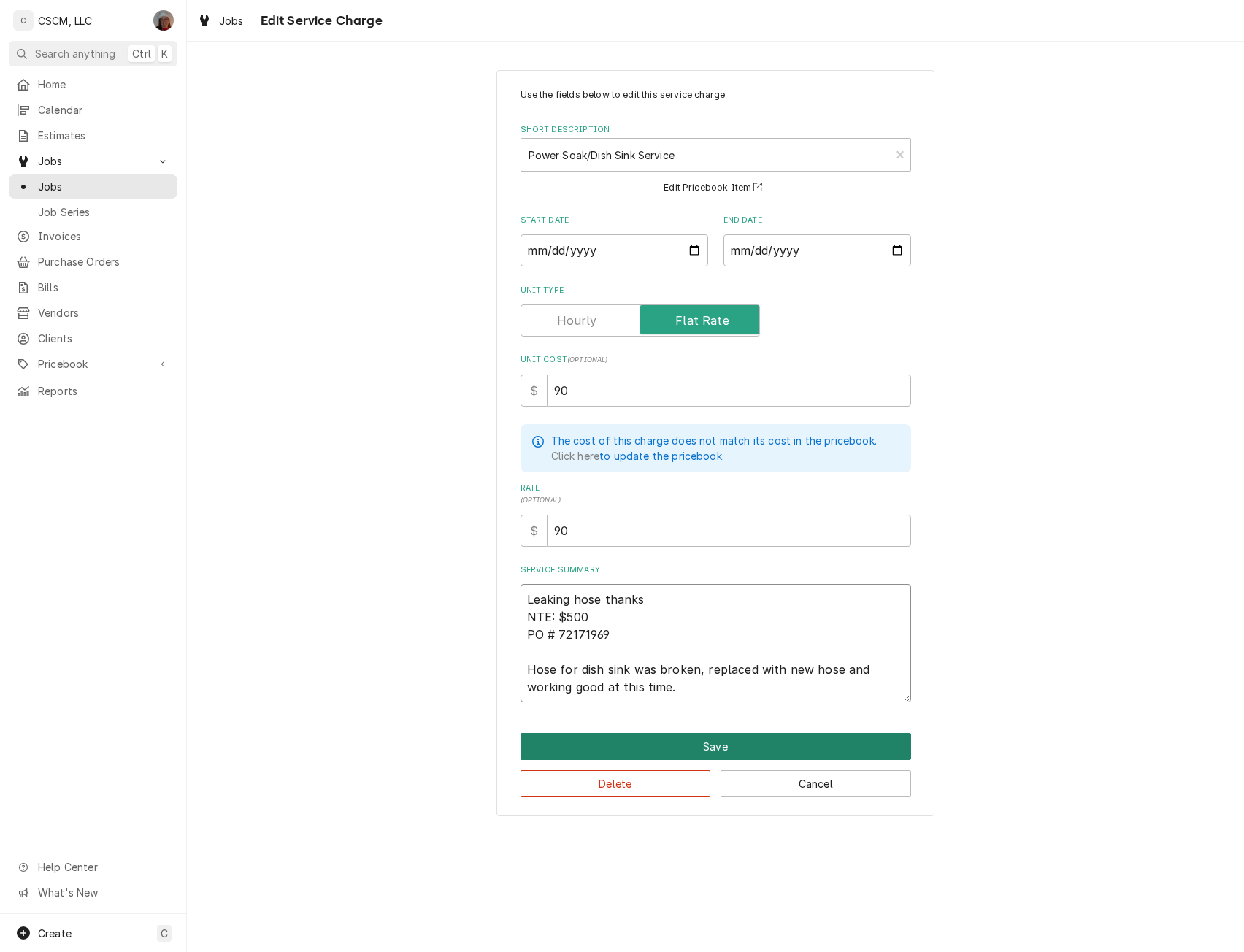
type textarea "Leaking hose thanks NTE: $500 PO # 72171969 Hose for dish sink was broken, repl…"
click at [698, 750] on button "Save" at bounding box center [716, 747] width 390 height 27
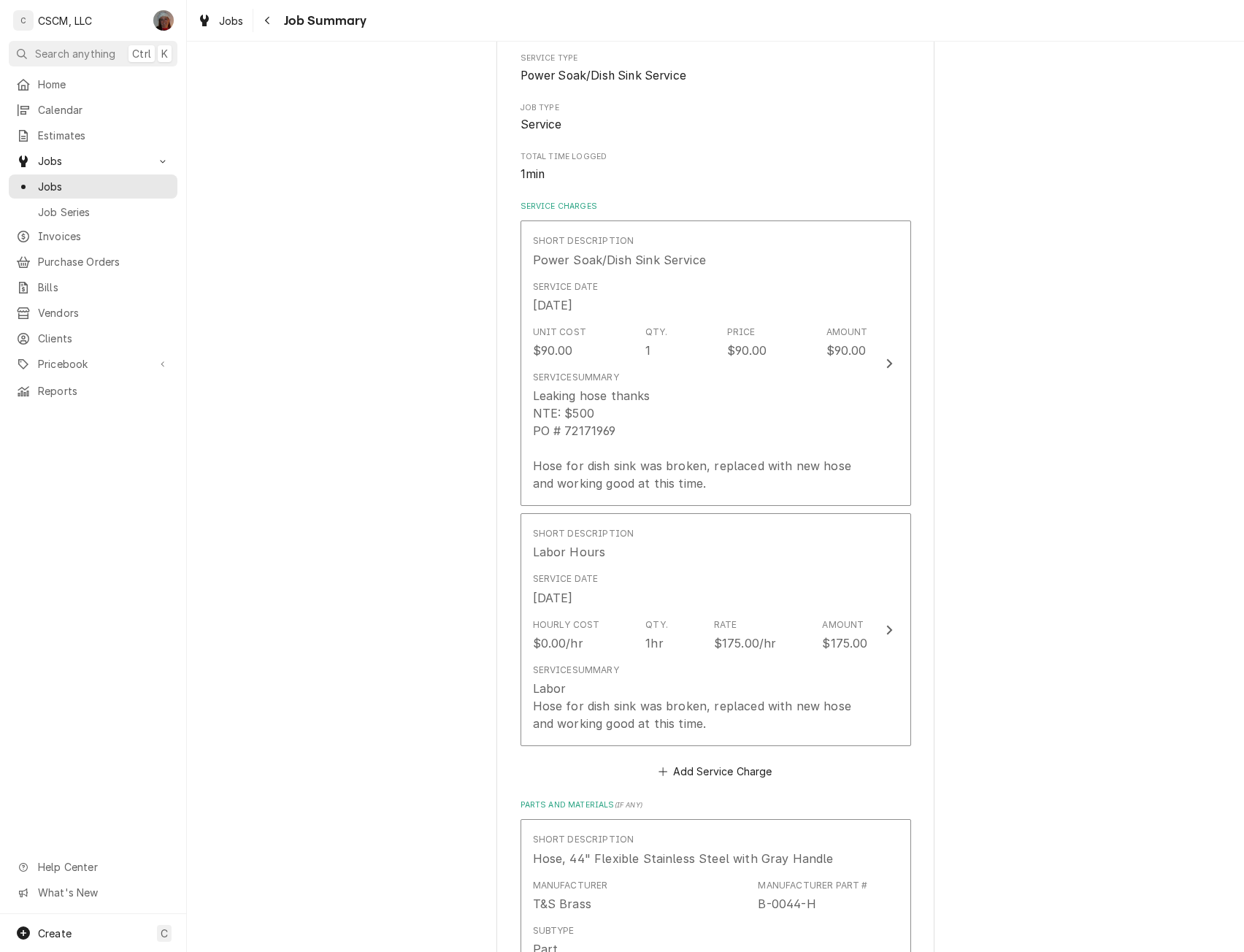
scroll to position [326, 0]
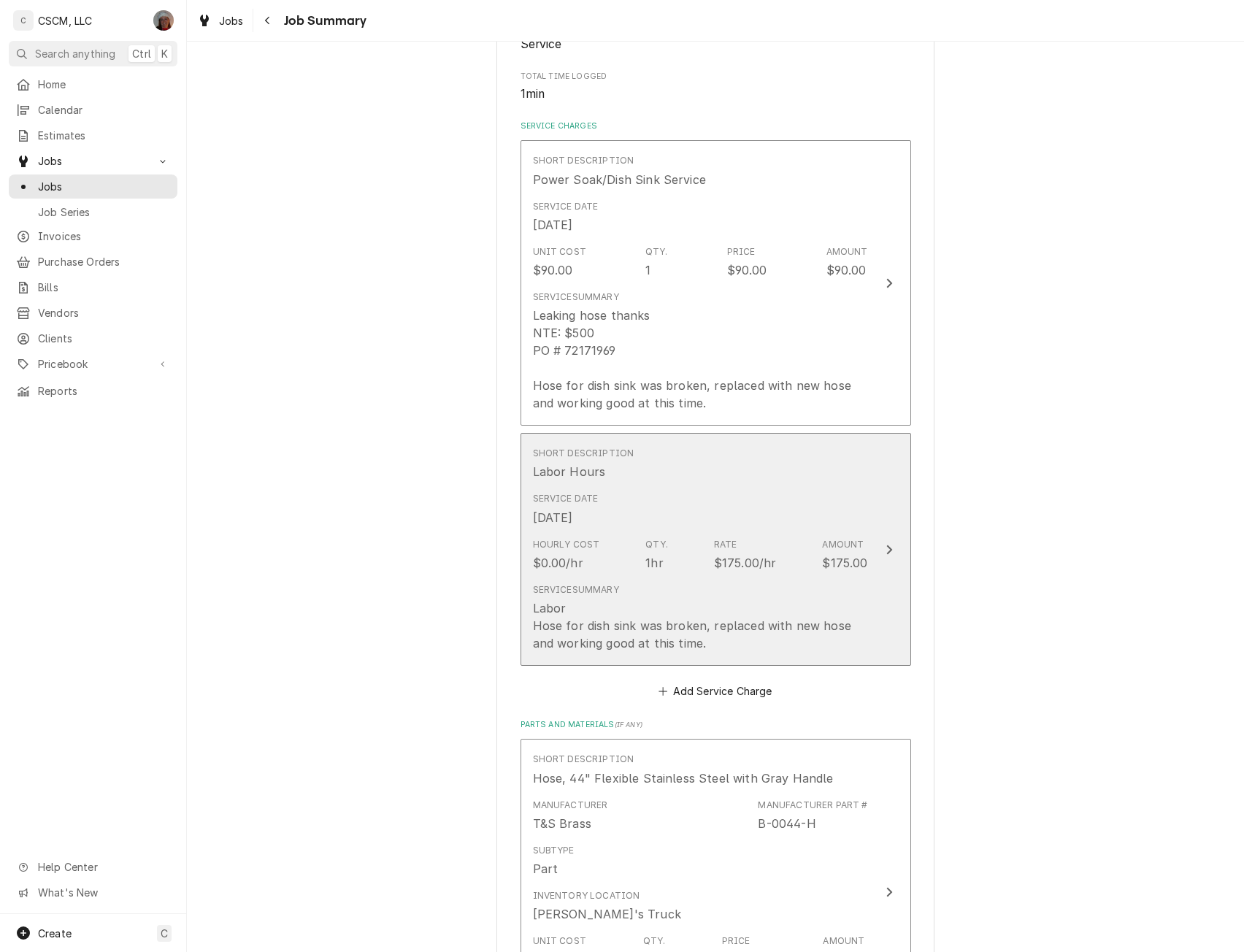
click at [865, 529] on button "Short Description Labor Hours Service Date Oct 1, 2025 Hourly Cost $0.00/hr Qty…" at bounding box center [716, 549] width 390 height 233
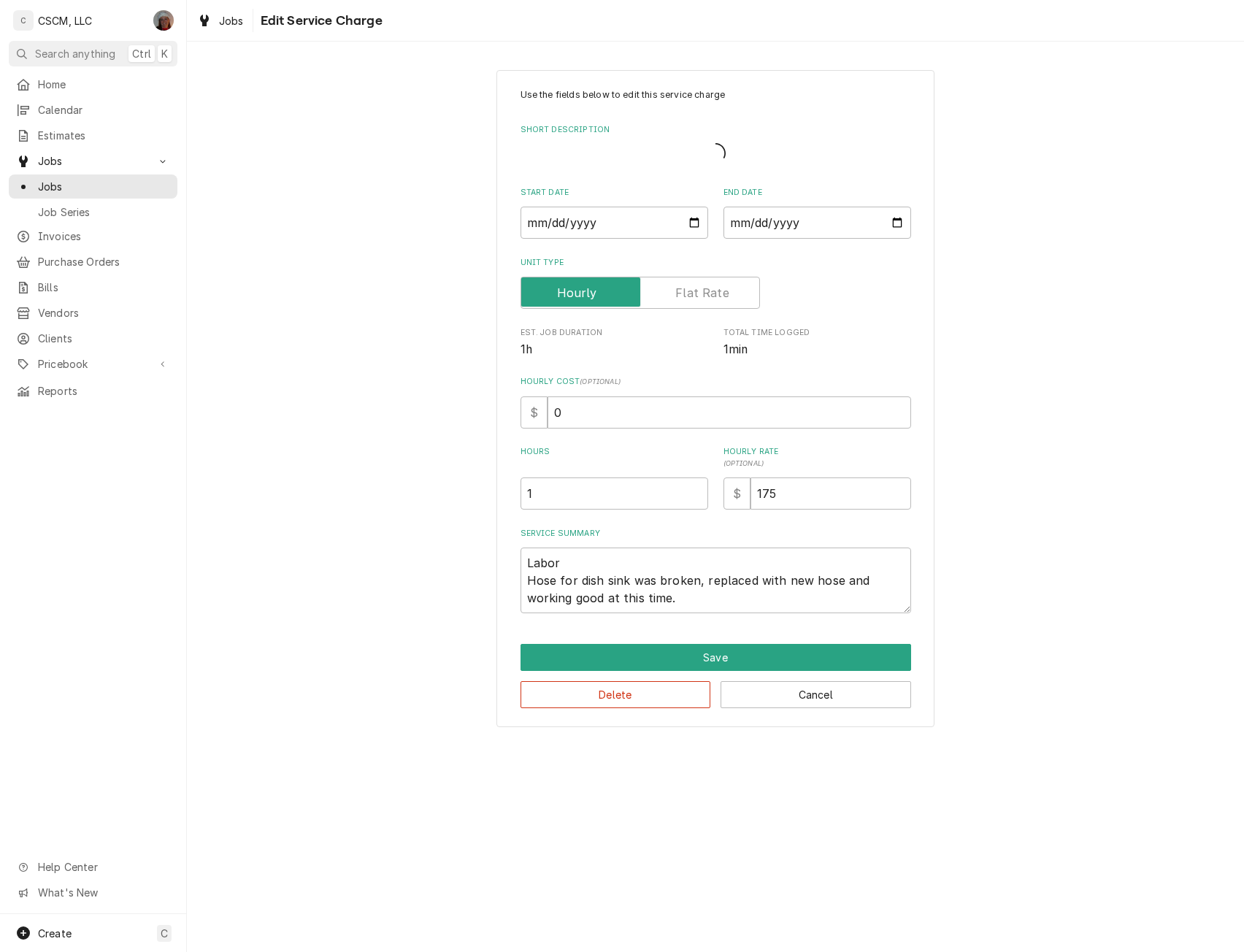
type textarea "x"
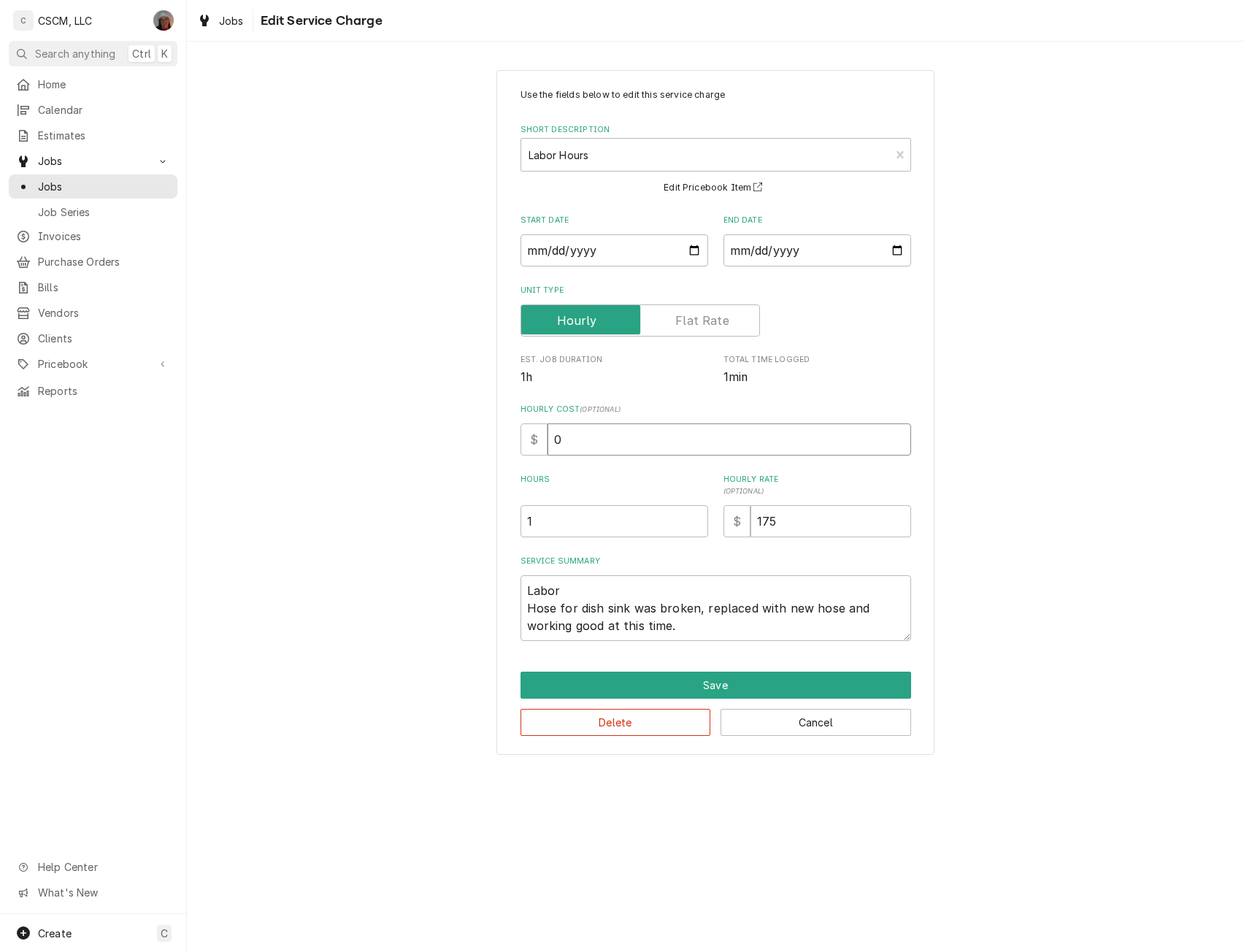
drag, startPoint x: 553, startPoint y: 443, endPoint x: 643, endPoint y: 446, distance: 90.0
click at [643, 446] on input "0" at bounding box center [729, 440] width 363 height 32
type input "22"
type textarea "x"
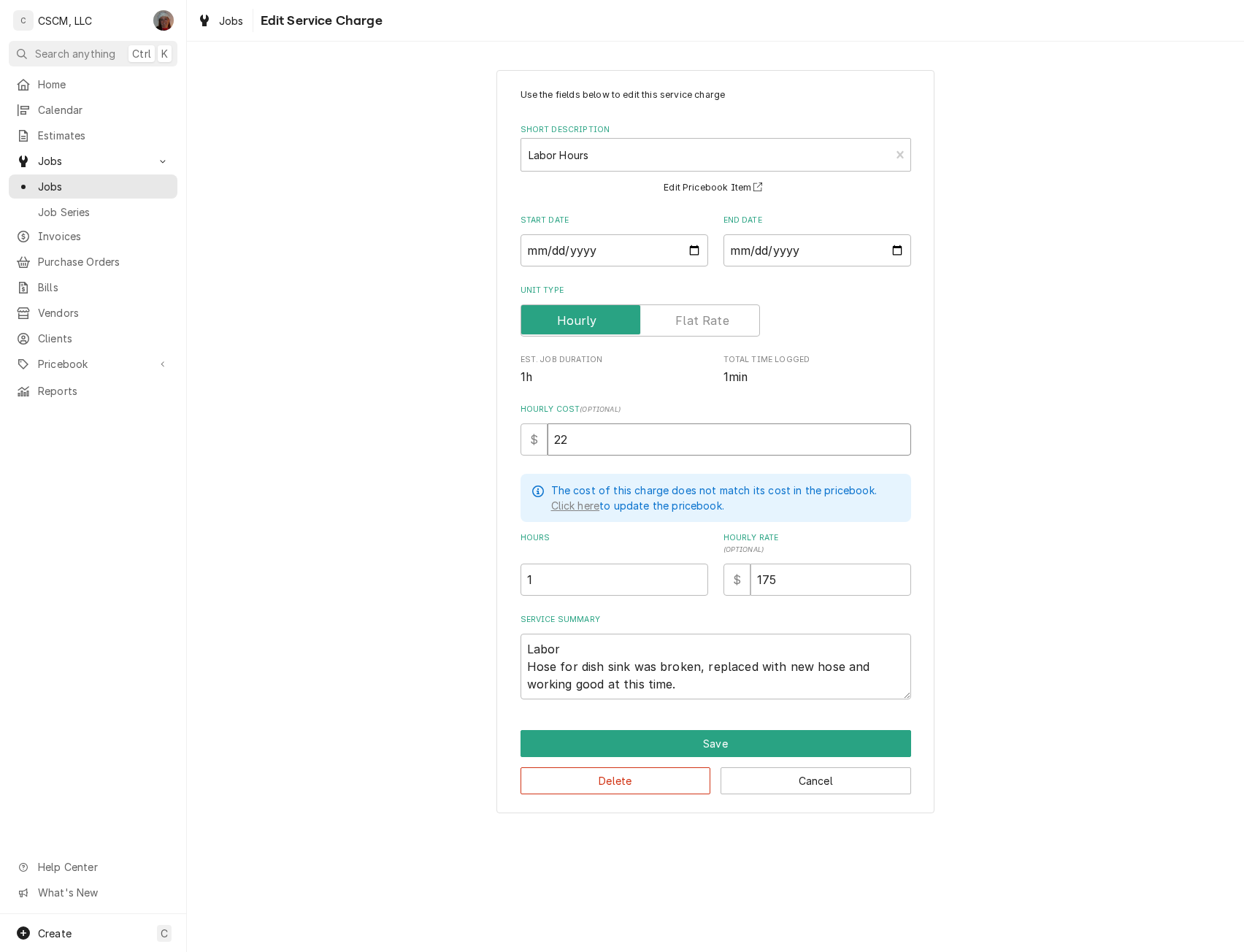
type input "22"
drag, startPoint x: 522, startPoint y: 658, endPoint x: 556, endPoint y: 669, distance: 35.7
click at [526, 661] on textarea "Labor Hose for dish sink was broken, replaced with new hose and working good at…" at bounding box center [716, 667] width 390 height 66
type textarea "x"
type textarea "Labor ose for dish sink was broken, replaced with new hose and working good at …"
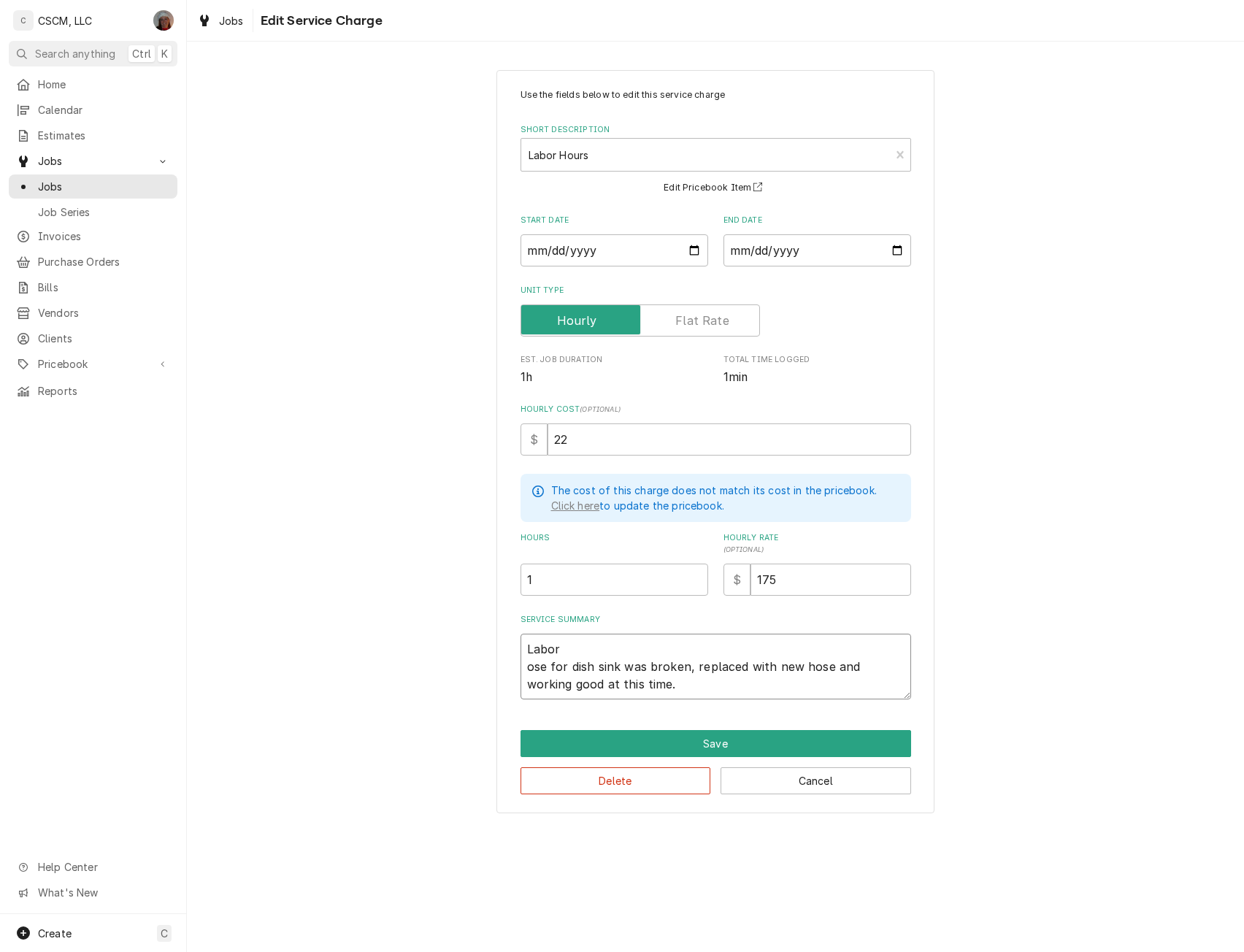
type textarea "x"
type textarea "Labor se for dish sink was broken, replaced with new hose and working good at t…"
type textarea "x"
type textarea "Labor e for dish sink was broken, replaced with new hose and working good at th…"
type textarea "x"
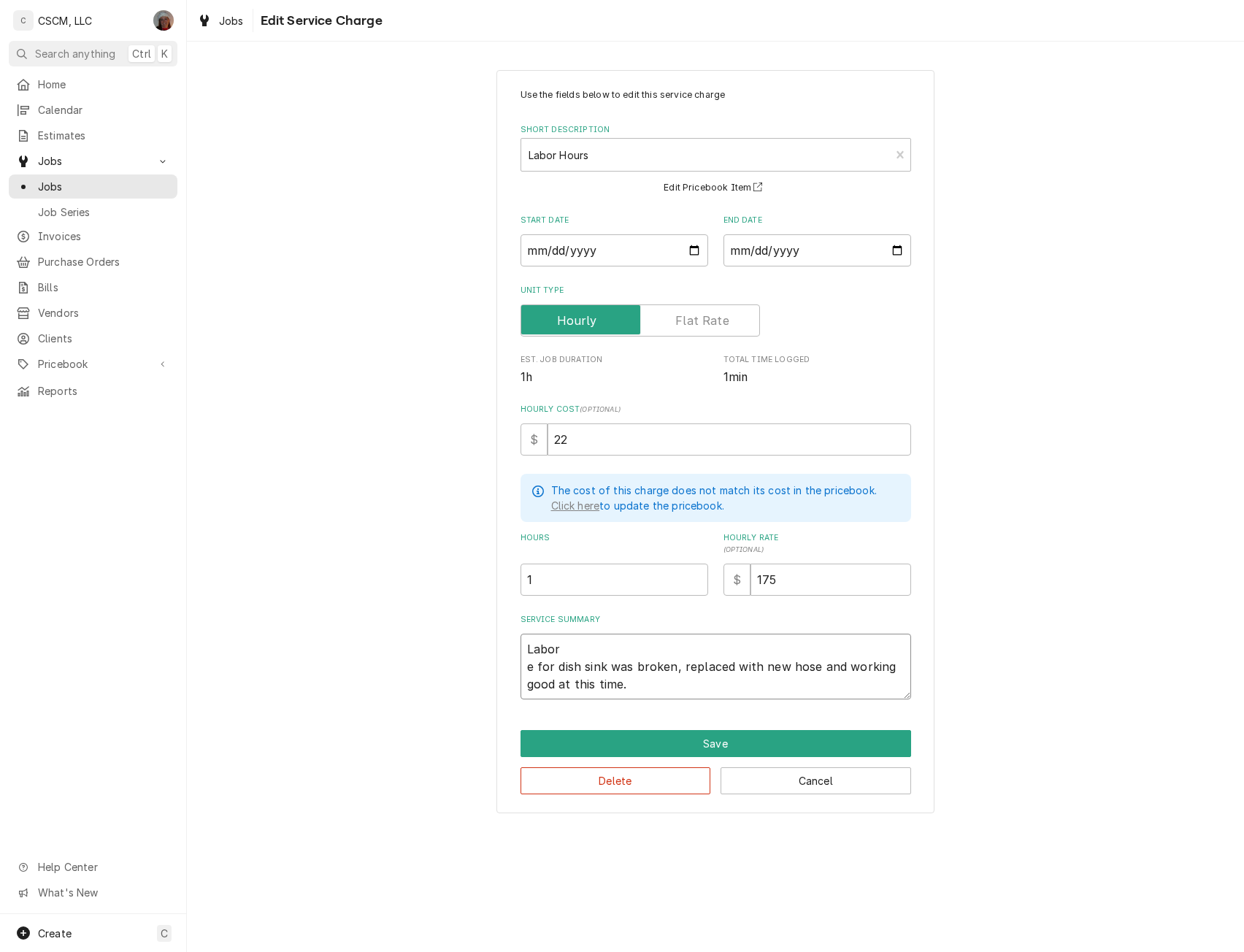
type textarea "Labor for dish sink was broken, replaced with new hose and working good at this…"
type textarea "x"
type textarea "Labor for dish sink was broken, replaced with new hose and working good at this…"
type textarea "x"
type textarea "Labor or dish sink was broken, replaced with new hose and working good at this …"
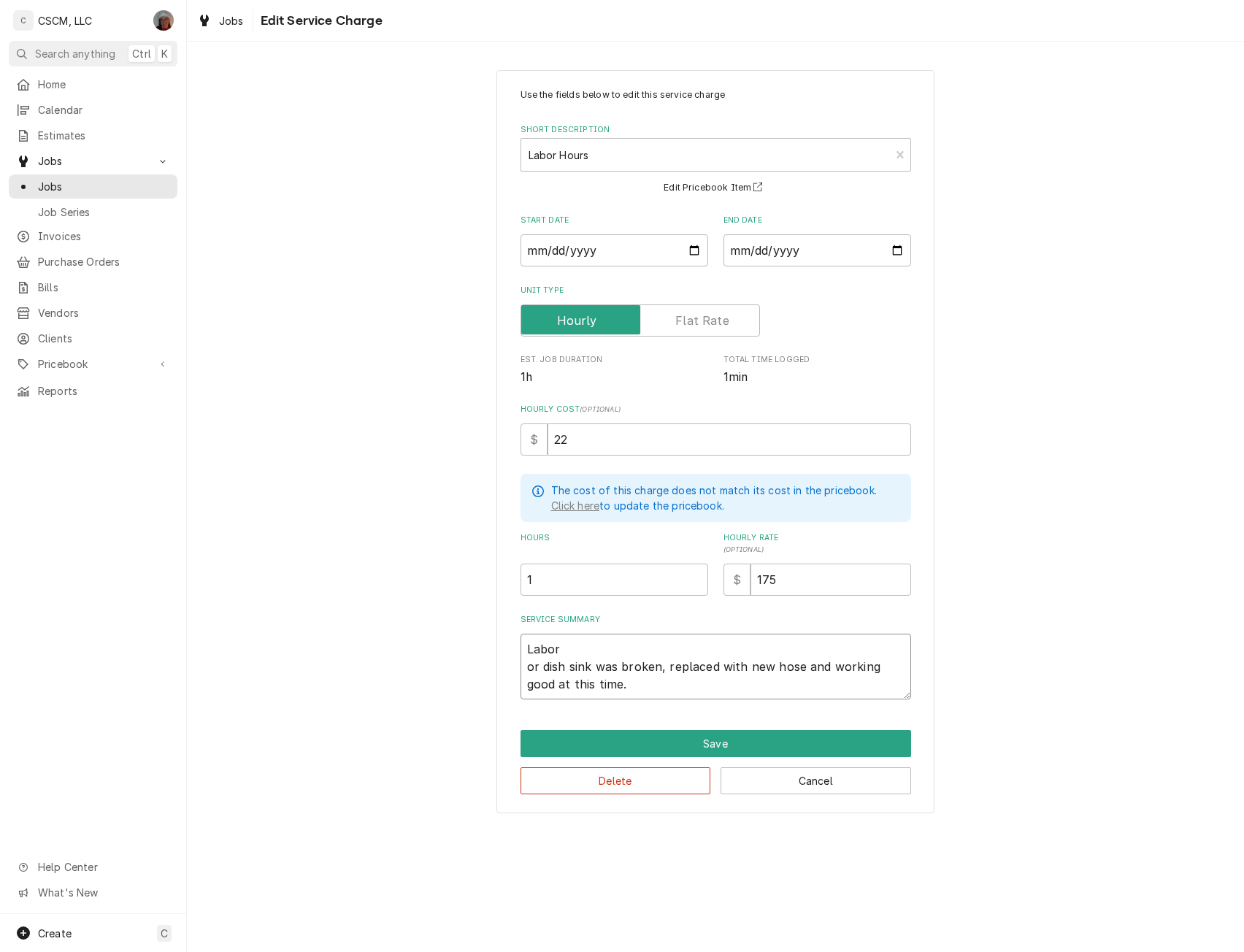
type textarea "x"
type textarea "Labor r dish sink was broken, replaced with new hose and working good at this t…"
type textarea "x"
type textarea "Labor dish sink was broken, replaced with new hose and working good at this tim…"
type textarea "x"
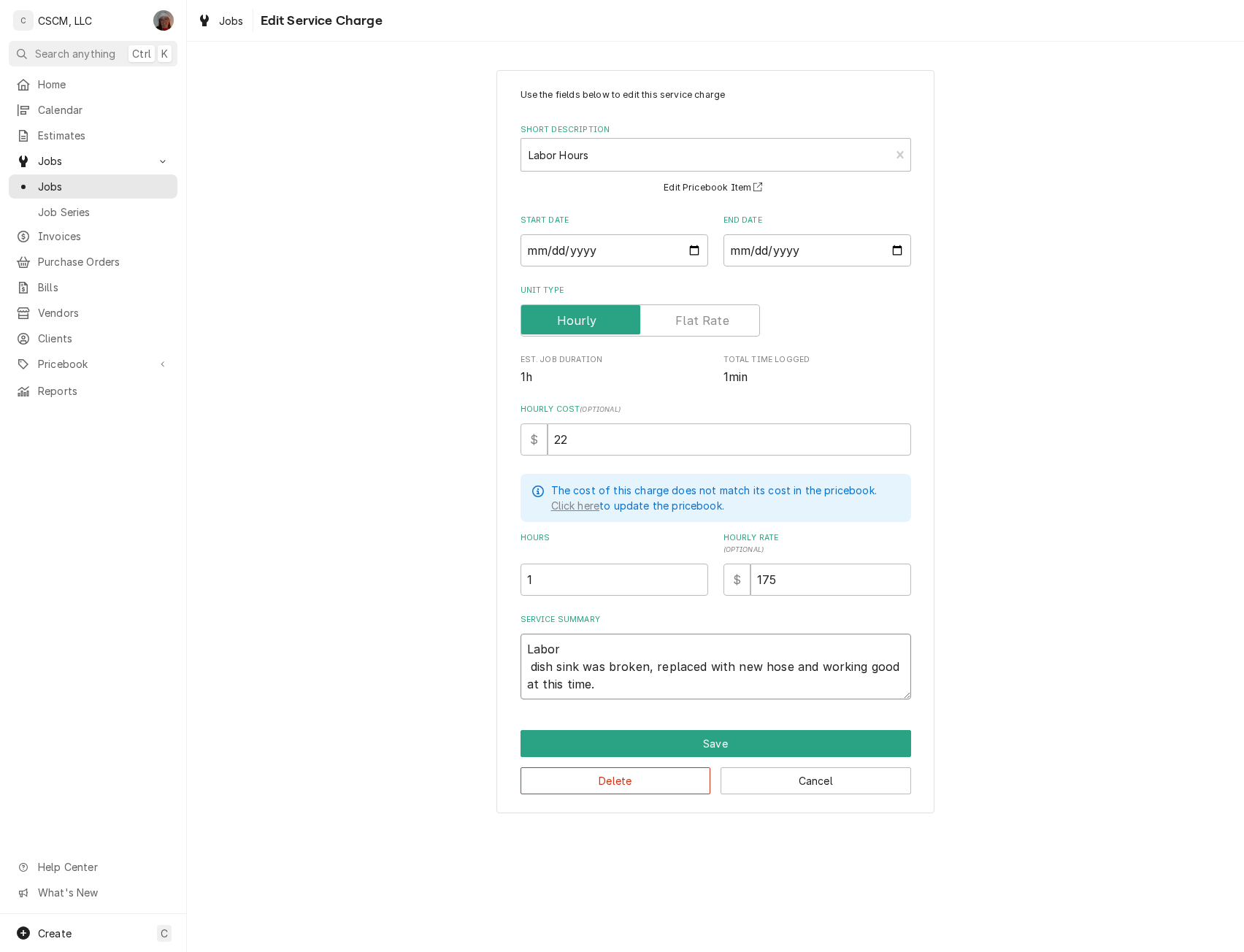
type textarea "Labor dish sink was broken, replaced with new hose and working good at this tim…"
type textarea "x"
type textarea "Labor ish sink was broken, replaced with new hose and working good at this time."
type textarea "x"
type textarea "Labor sh sink was broken, replaced with new hose and working good at this time."
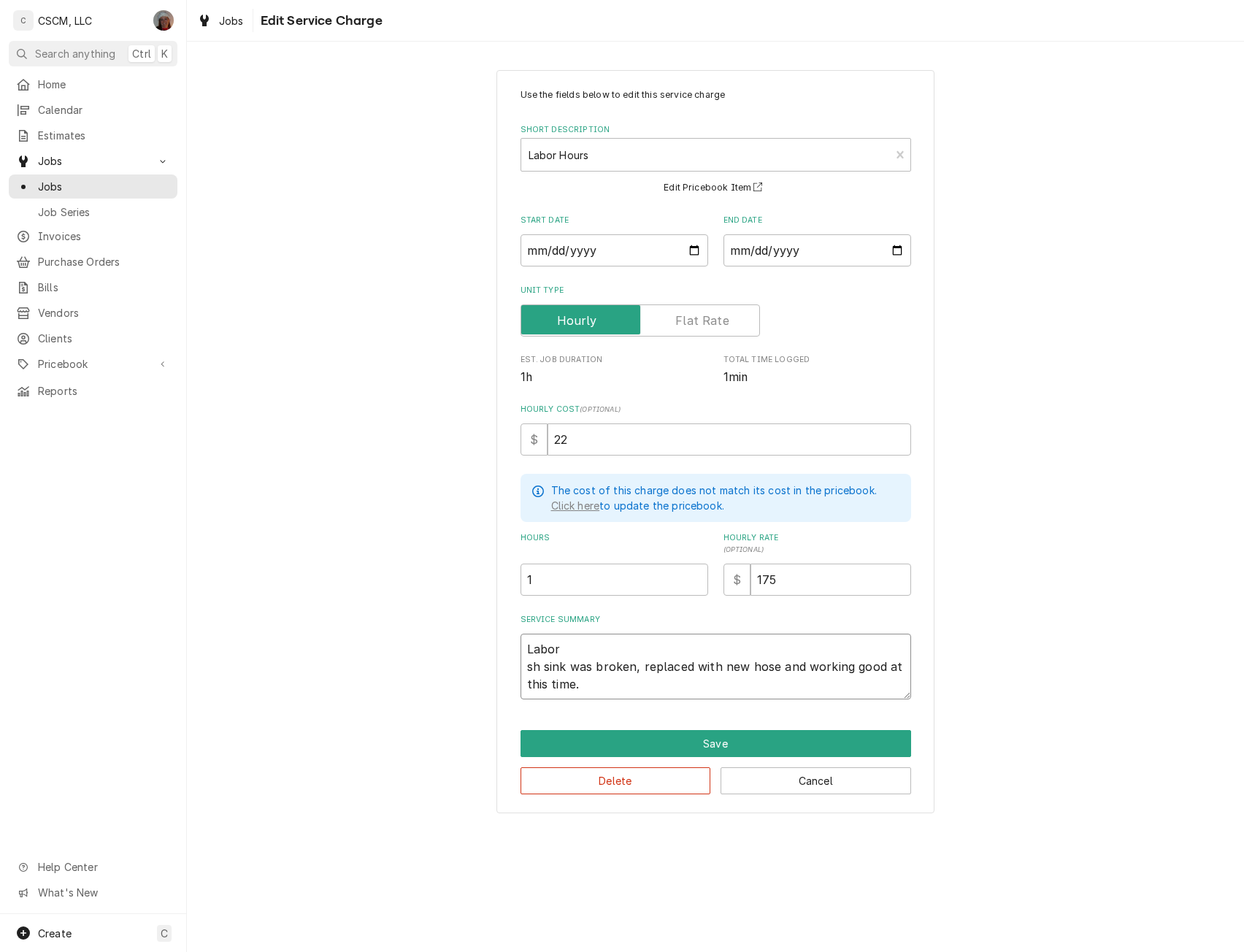
type textarea "x"
type textarea "Labor h sink was broken, replaced with new hose and working good at this time."
type textarea "x"
type textarea "Labor sink was broken, replaced with new hose and working good at this time."
type textarea "x"
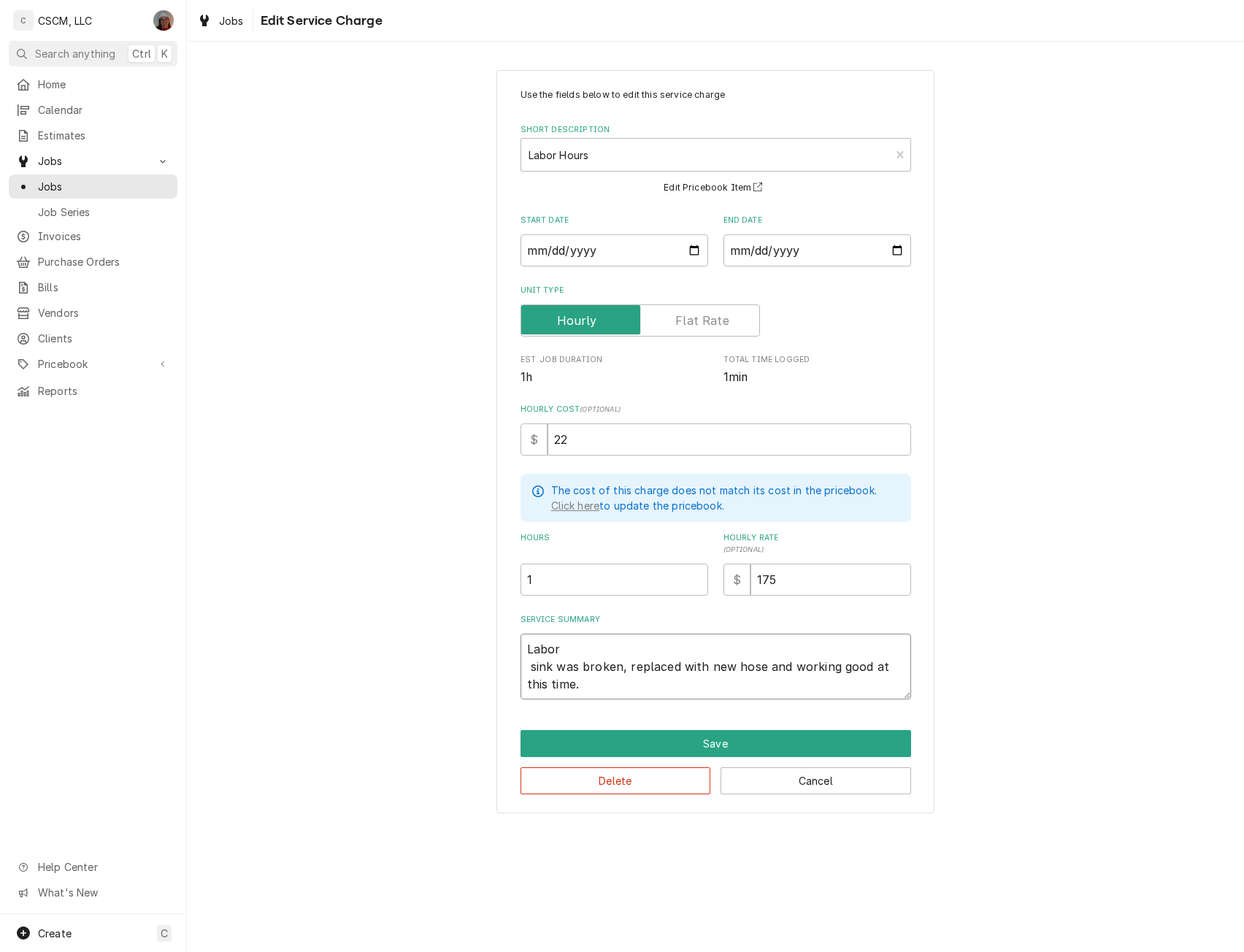
type textarea "Labor sink was broken, replaced with new hose and working good at this time."
type textarea "x"
type textarea "Labor ink was broken, replaced with new hose and working good at this time."
type textarea "x"
type textarea "Labor nk was broken, replaced with new hose and working good at this time."
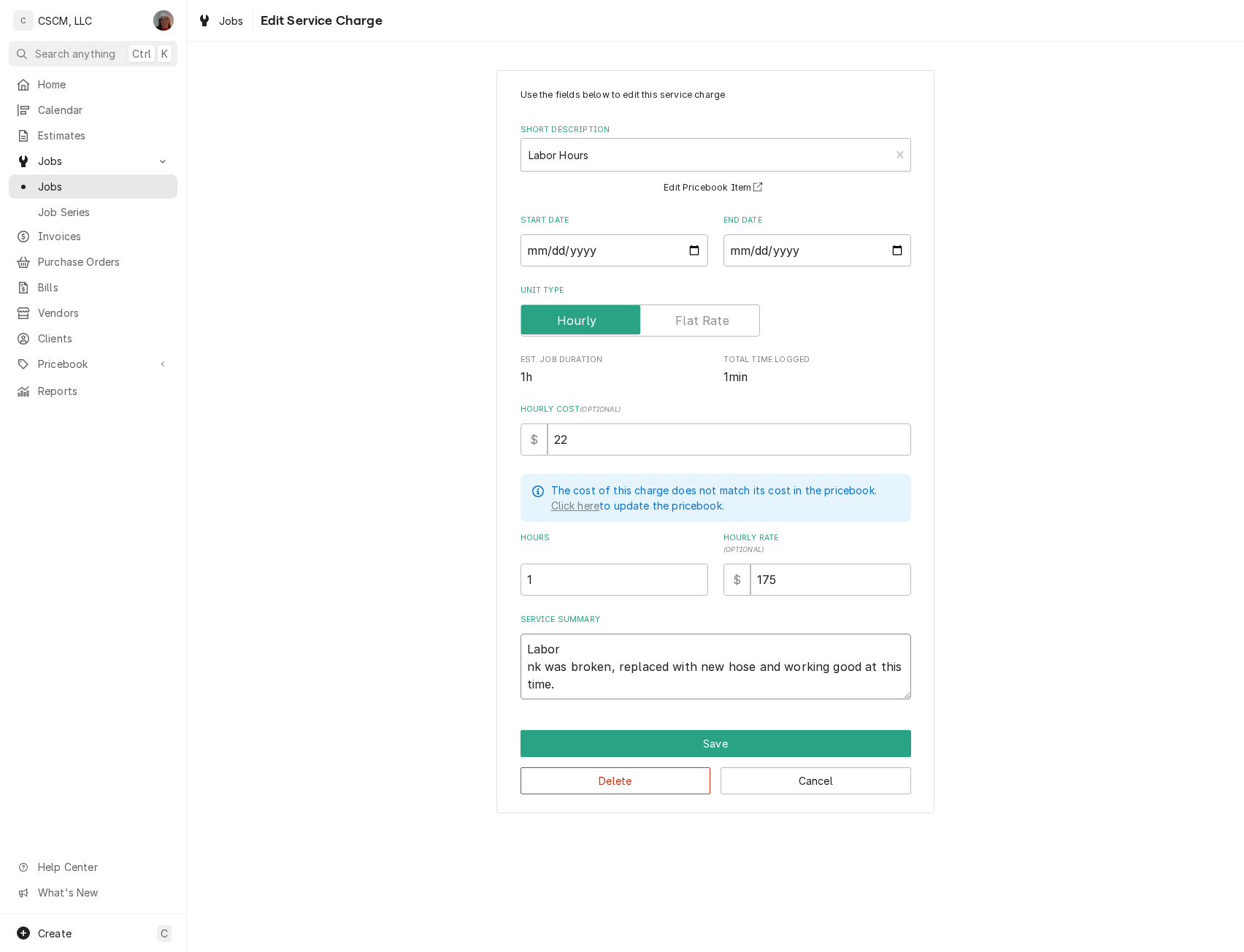
type textarea "x"
type textarea "Labor k was broken, replaced with new hose and working good at this time."
type textarea "x"
type textarea "Labor was broken, replaced with new hose and working good at this time."
type textarea "x"
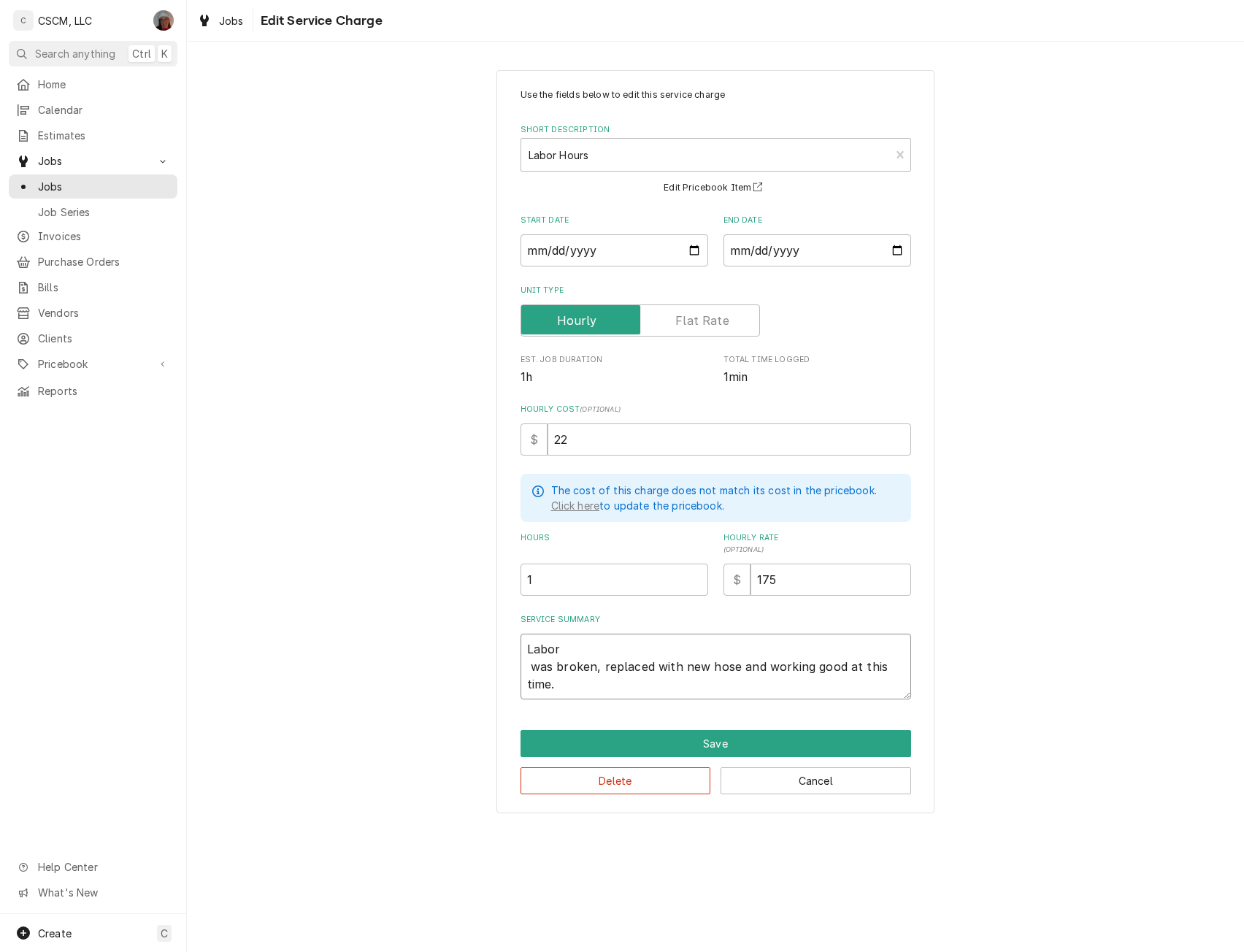
type textarea "Labor was broken, replaced with new hose and working good at this time."
type textarea "x"
type textarea "Labor as broken, replaced with new hose and working good at this time."
type textarea "x"
type textarea "Labor s broken, replaced with new hose and working good at this time."
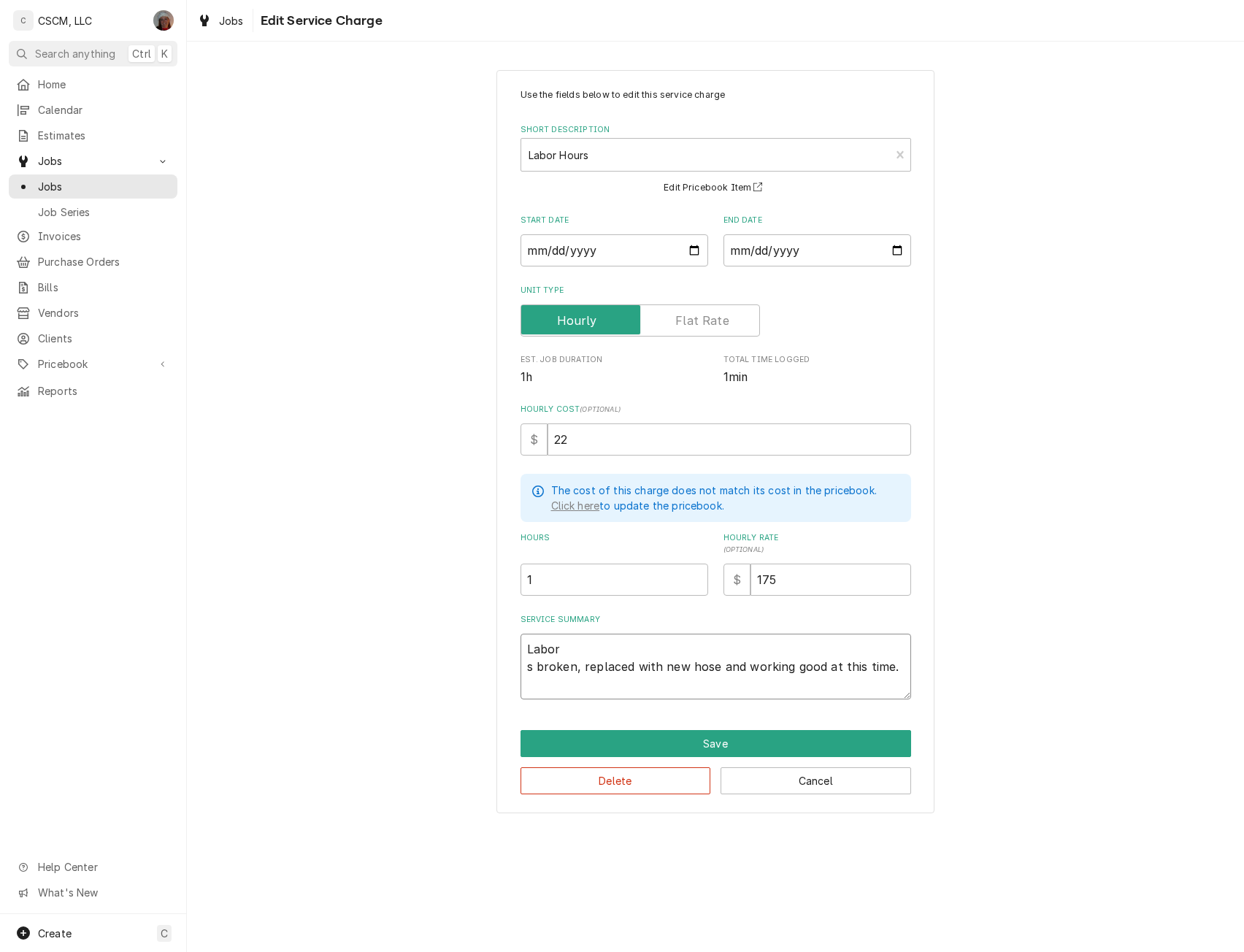
type textarea "x"
type textarea "Labor broken, replaced with new hose and working good at this time."
type textarea "x"
type textarea "Labor broken, replaced with new hose and working good at this time."
type textarea "x"
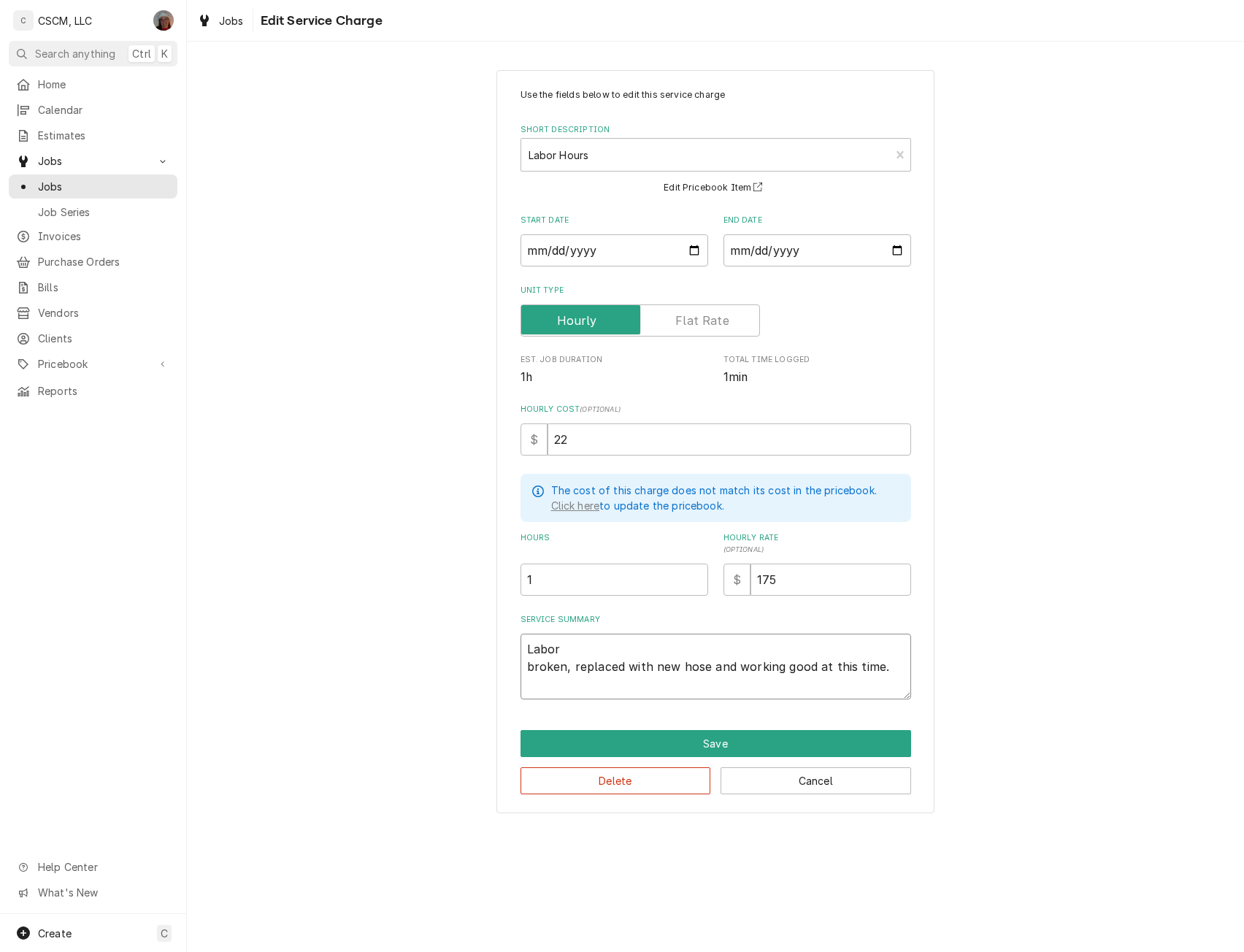
type textarea "Labor roken, replaced with new hose and working good at this time."
type textarea "x"
type textarea "Labor oken, replaced with new hose and working good at this time."
type textarea "x"
type textarea "Labor ken, replaced with new hose and working good at this time."
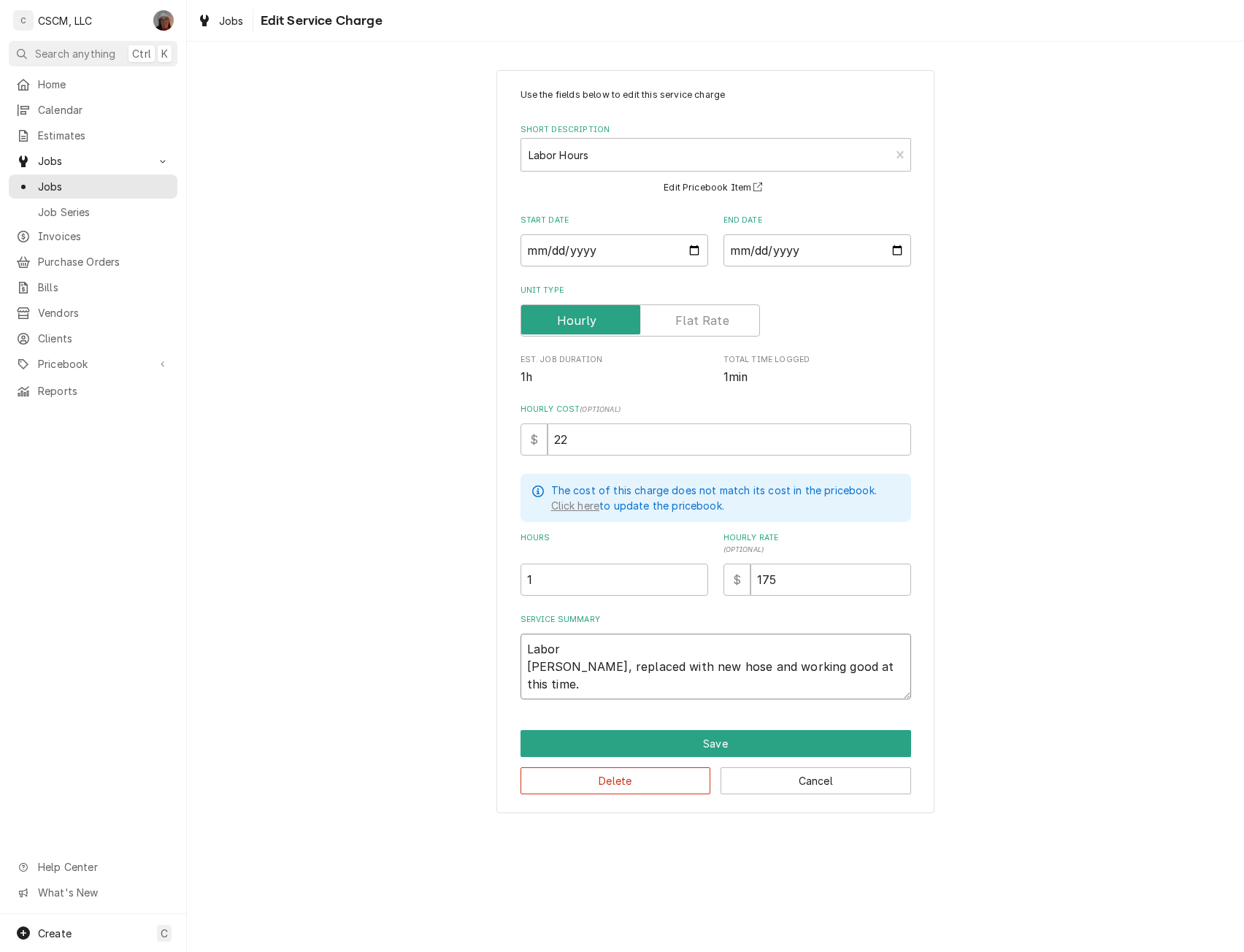
type textarea "x"
type textarea "Labor en, replaced with new hose and working good at this time."
type textarea "x"
type textarea "Labor n, replaced with new hose and working good at this time."
type textarea "x"
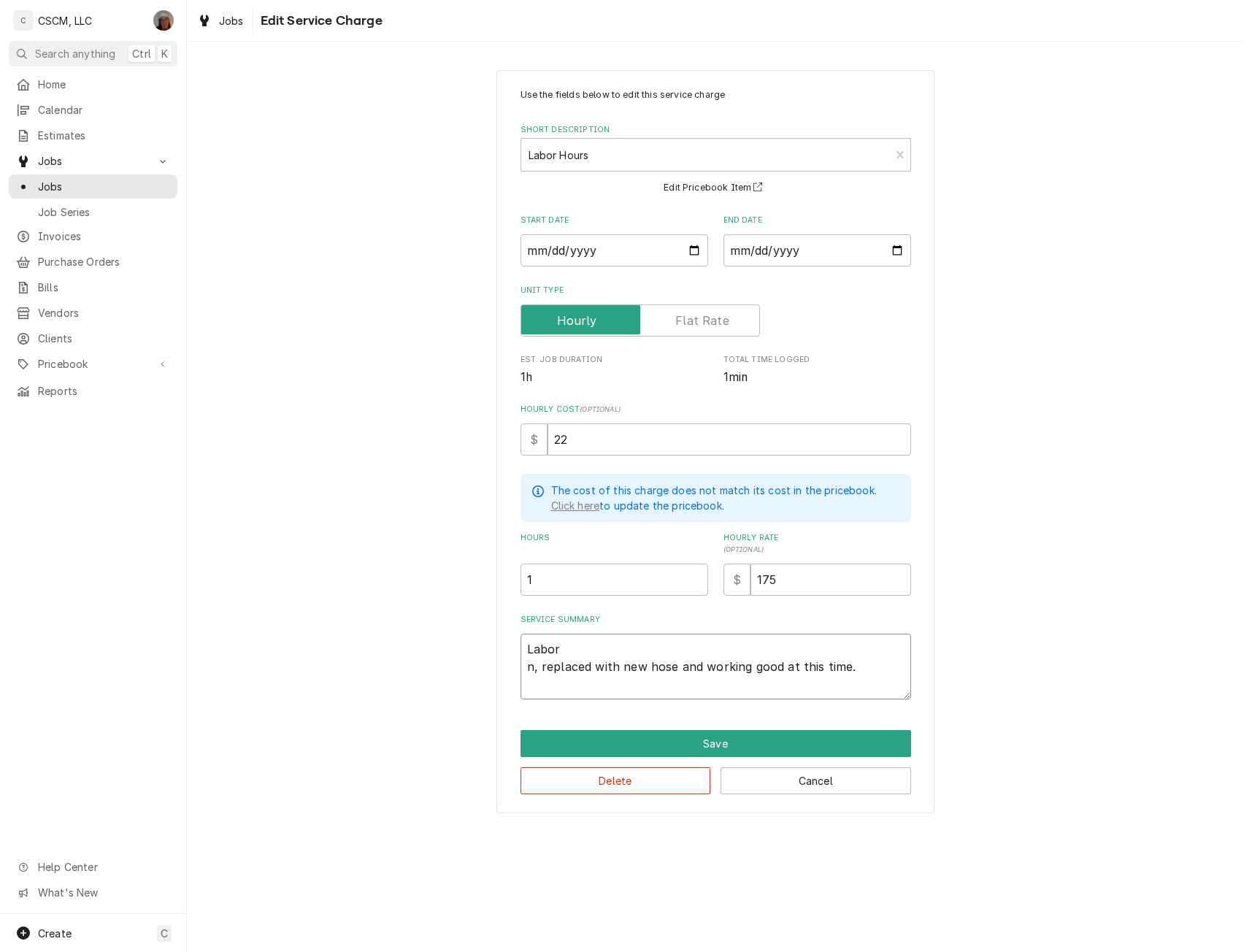
type textarea "Labor , replaced with new hose and working good at this time."
type textarea "x"
type textarea "Labor replaced with new hose and working good at this time."
type textarea "x"
type textarea "Labor replaced with new hose and working good at this time."
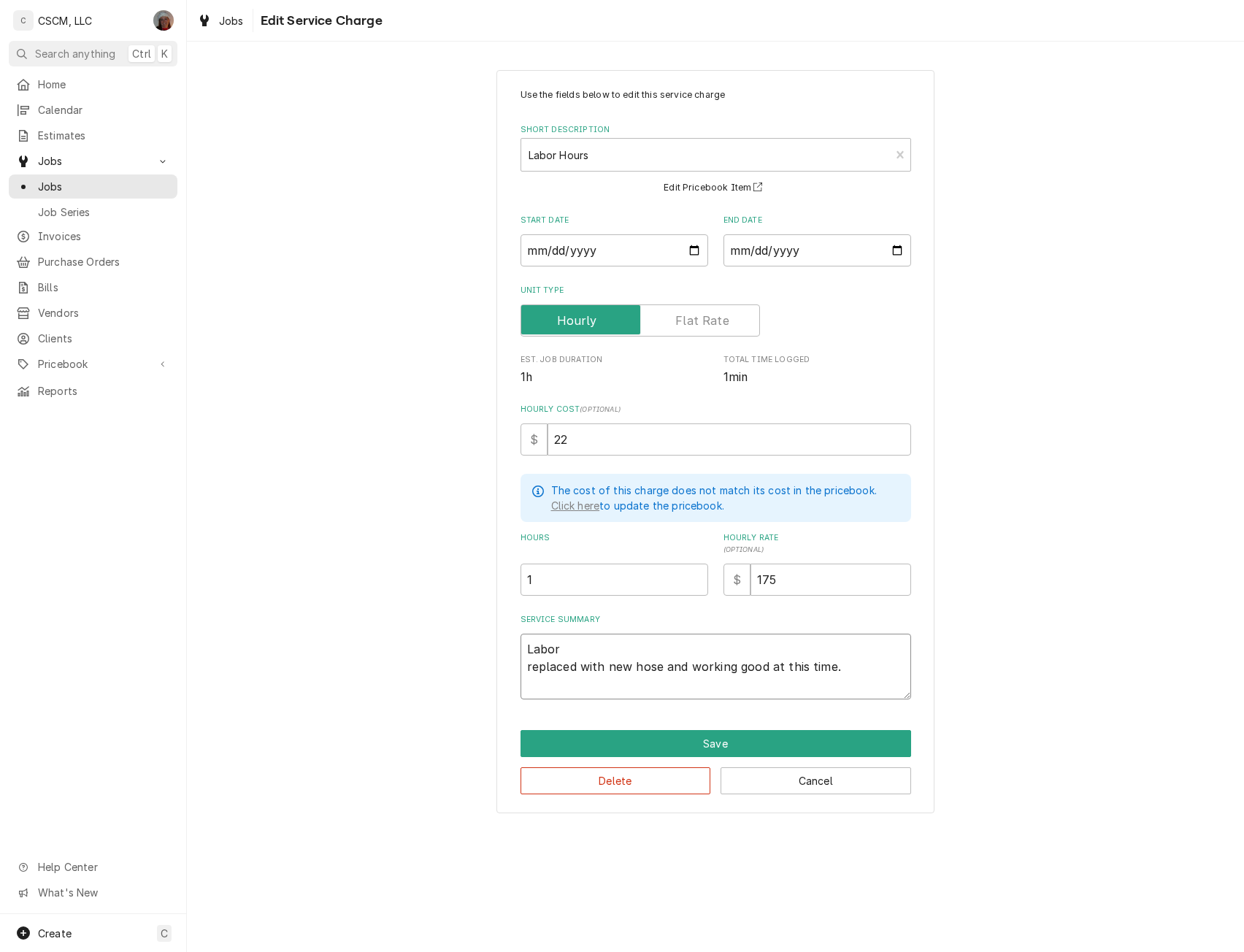
type textarea "x"
type textarea "Labor eplaced with new hose and working good at this time."
type textarea "x"
type textarea "Labor placed with new hose and working good at this time."
type textarea "x"
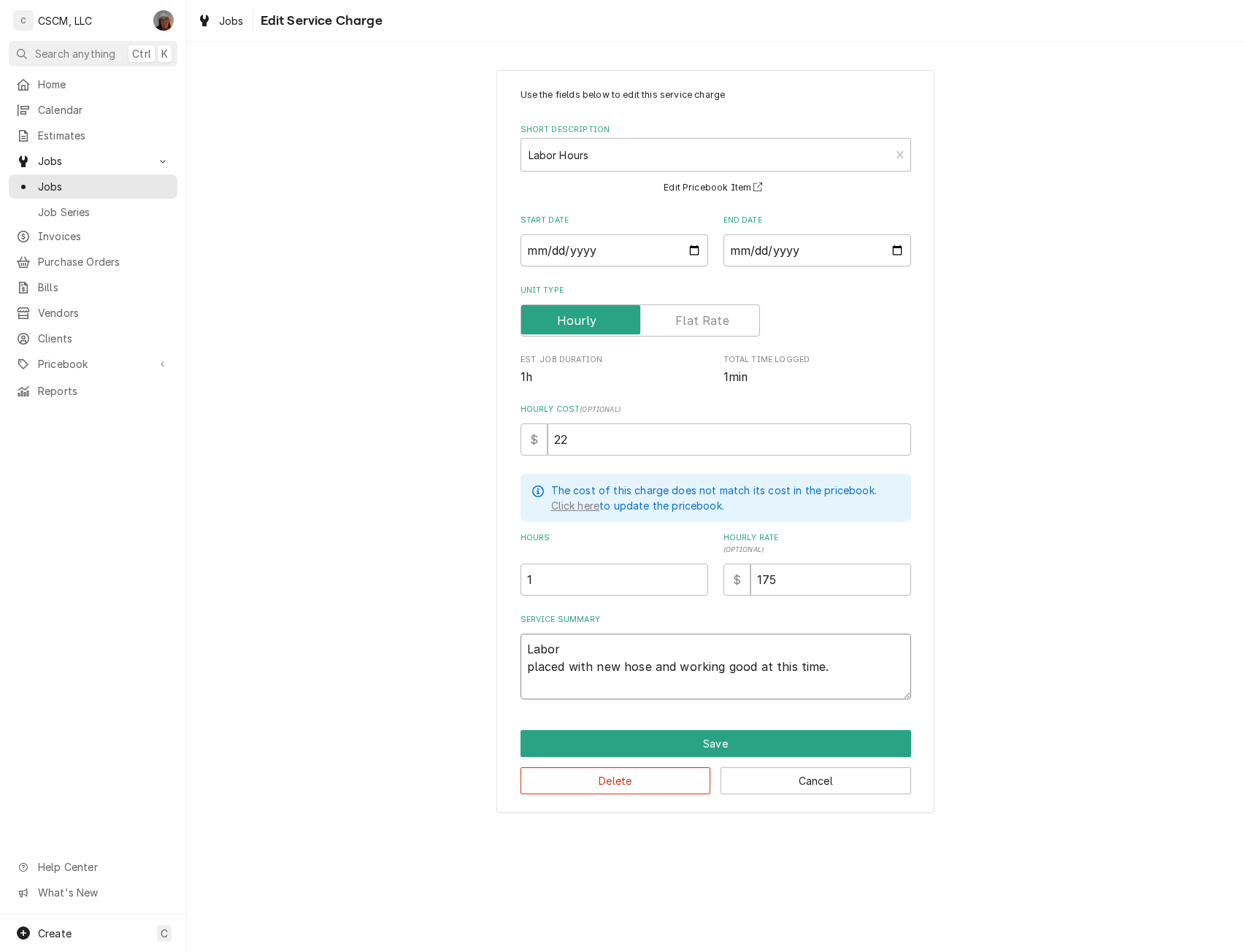
type textarea "Labor laced with new hose and working good at this time."
type textarea "x"
type textarea "Labor aced with new hose and working good at this time."
type textarea "x"
type textarea "Labor ced with new hose and working good at this time."
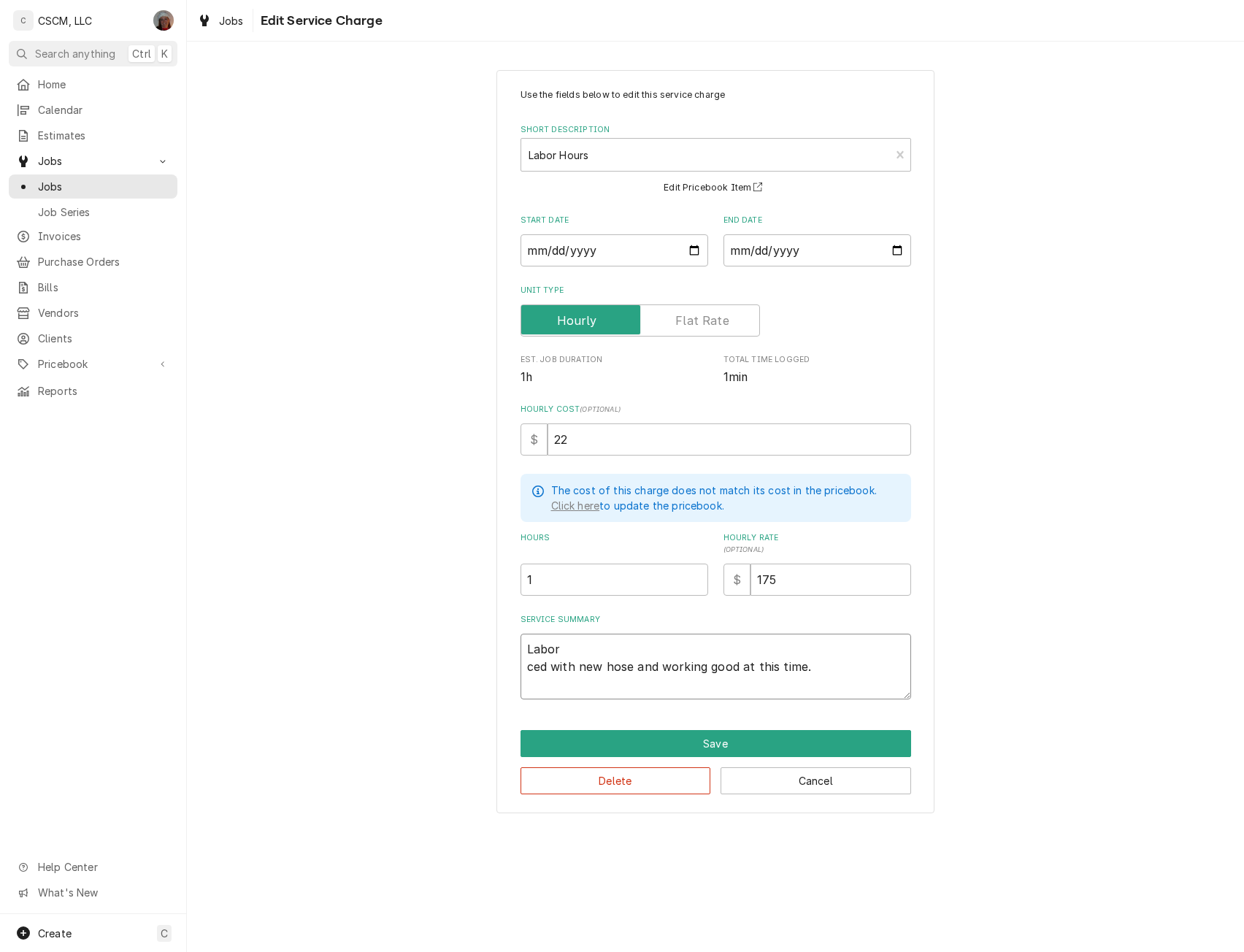
type textarea "x"
type textarea "Labor ed with new hose and working good at this time."
type textarea "x"
type textarea "Labor d with new hose and working good at this time."
type textarea "x"
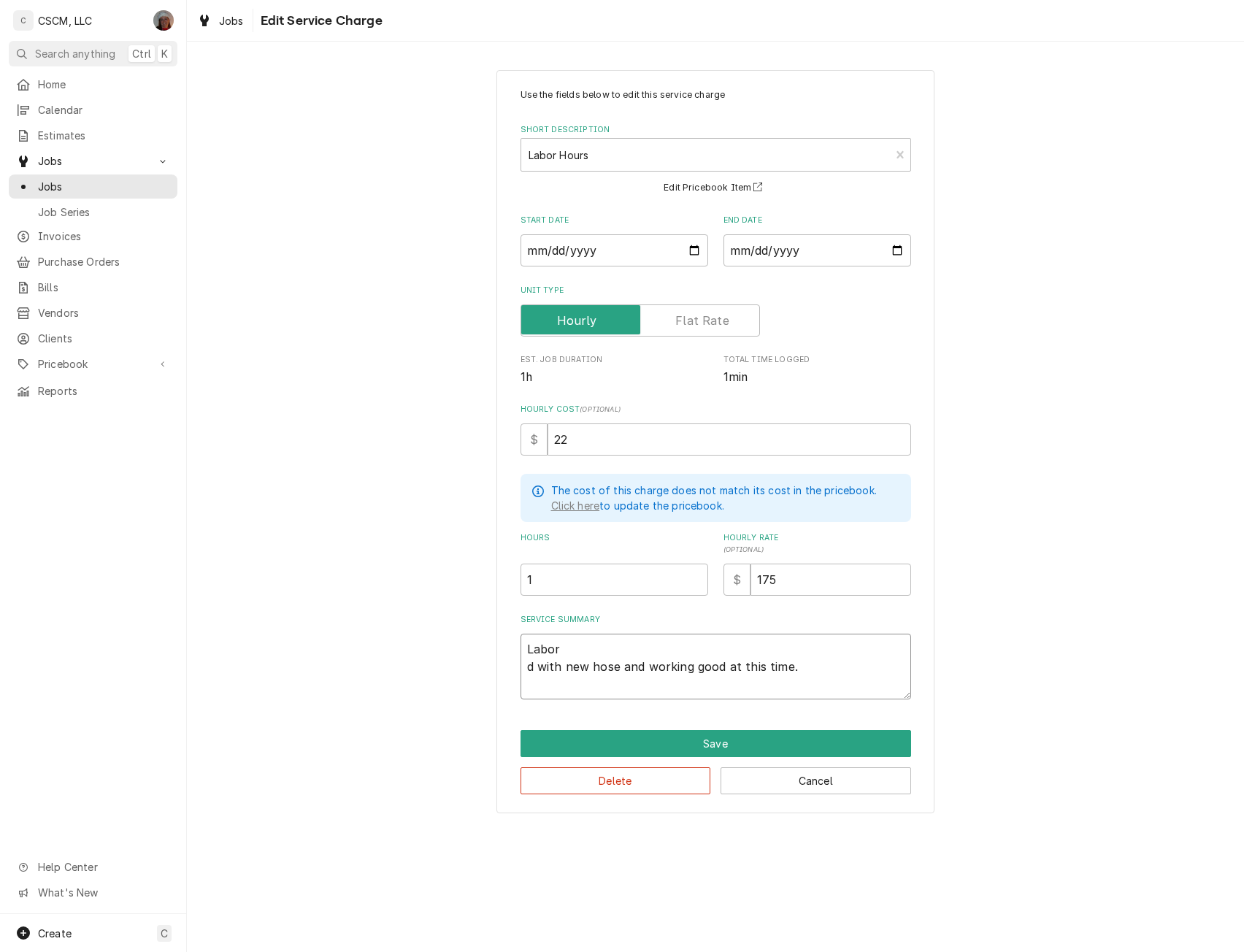
type textarea "Labor with new hose and working good at this time."
type textarea "x"
type textarea "Labor with new hose and working good at this time."
type textarea "x"
type textarea "Labor ith new hose and working good at this time."
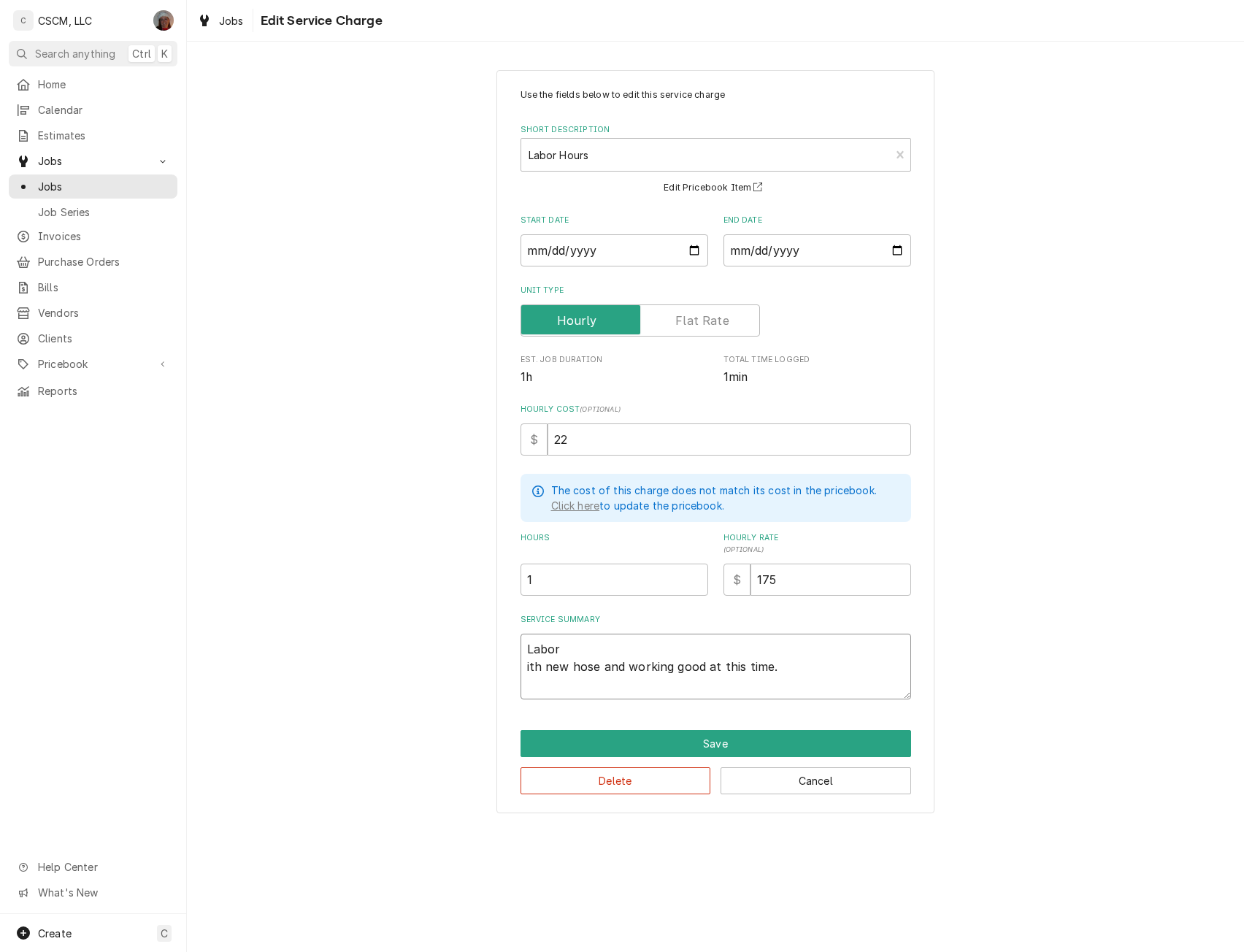
type textarea "x"
type textarea "Labor th new hose and working good at this time."
type textarea "x"
type textarea "Labor h new hose and working good at this time."
type textarea "x"
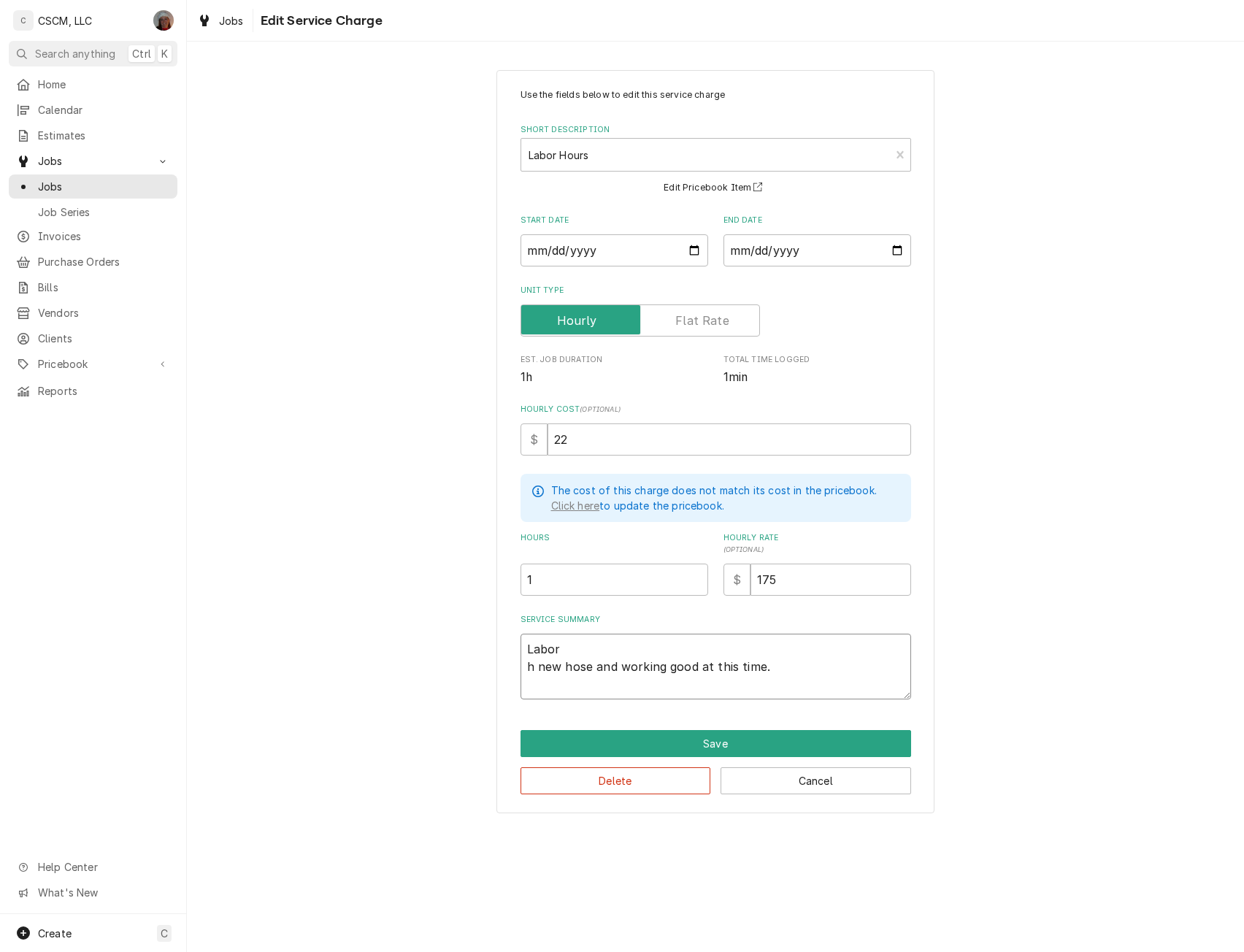
type textarea "Labor new hose and working good at this time."
type textarea "x"
type textarea "Labor new hose and working good at this time."
type textarea "x"
type textarea "Labor ew hose and working good at this time."
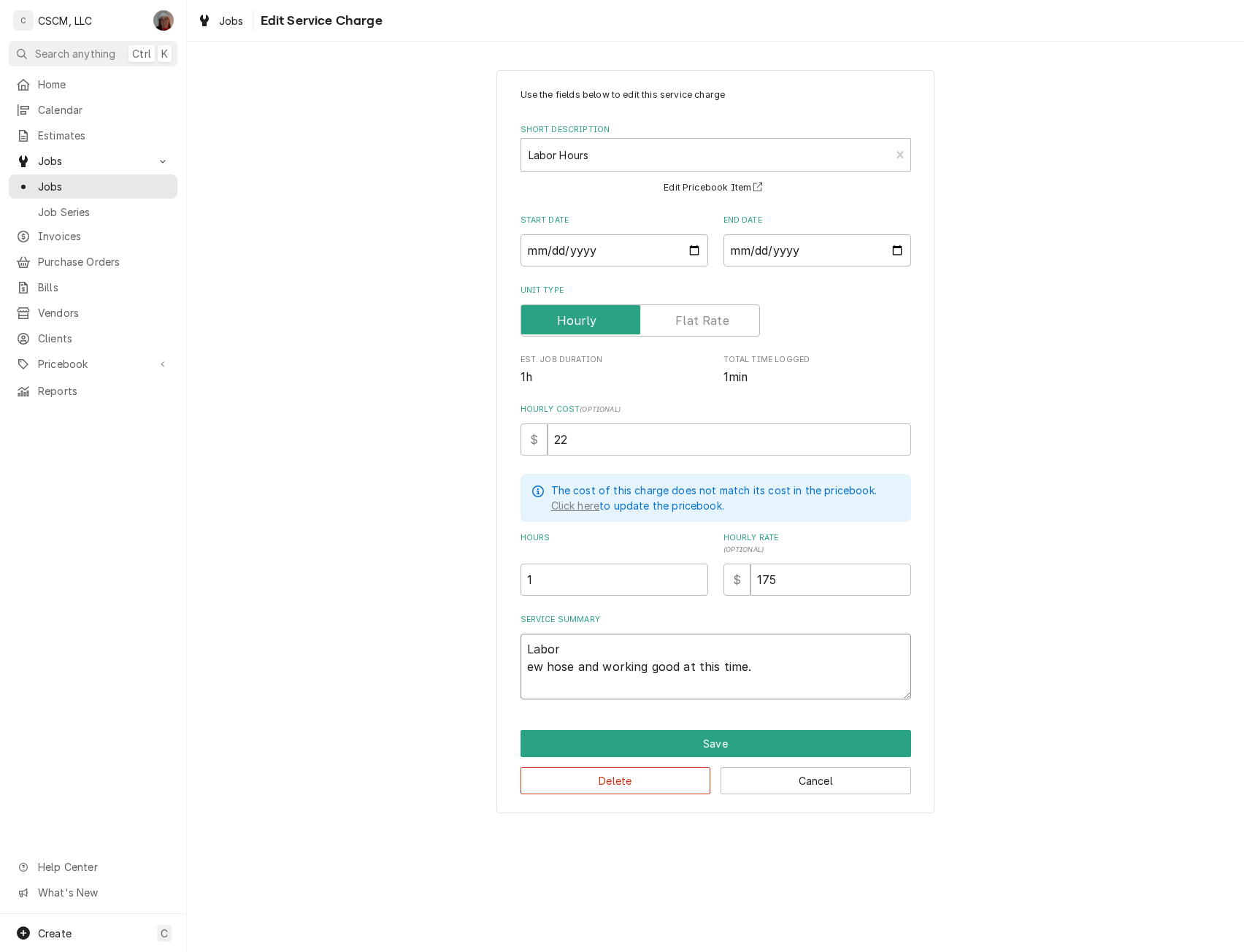
type textarea "x"
type textarea "Labor w hose and working good at this time."
type textarea "x"
type textarea "Labor hose and working good at this time."
type textarea "x"
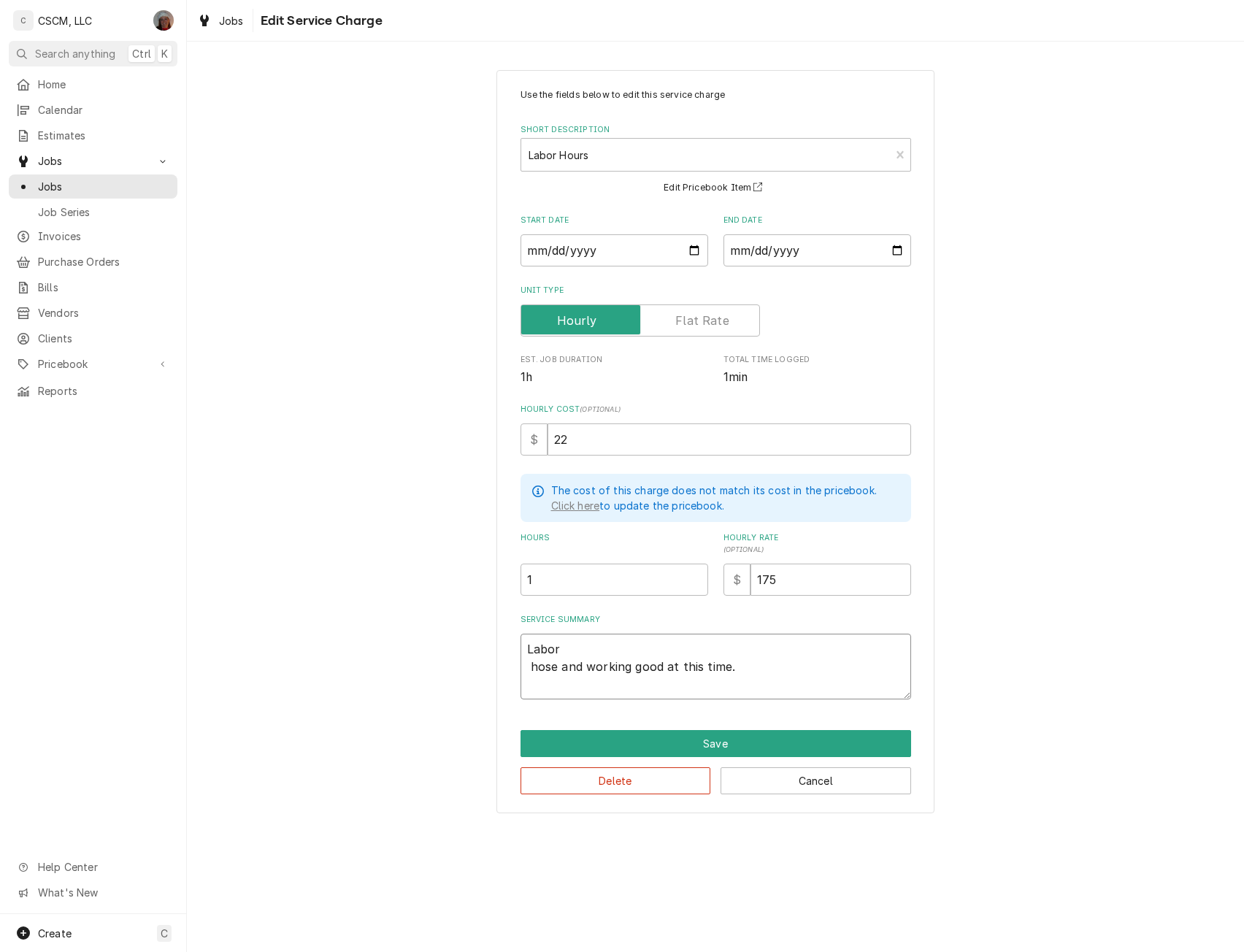
type textarea "Labor hose and working good at this time."
type textarea "x"
type textarea "Labor ose and working good at this time."
type textarea "x"
type textarea "Labor se and working good at this time."
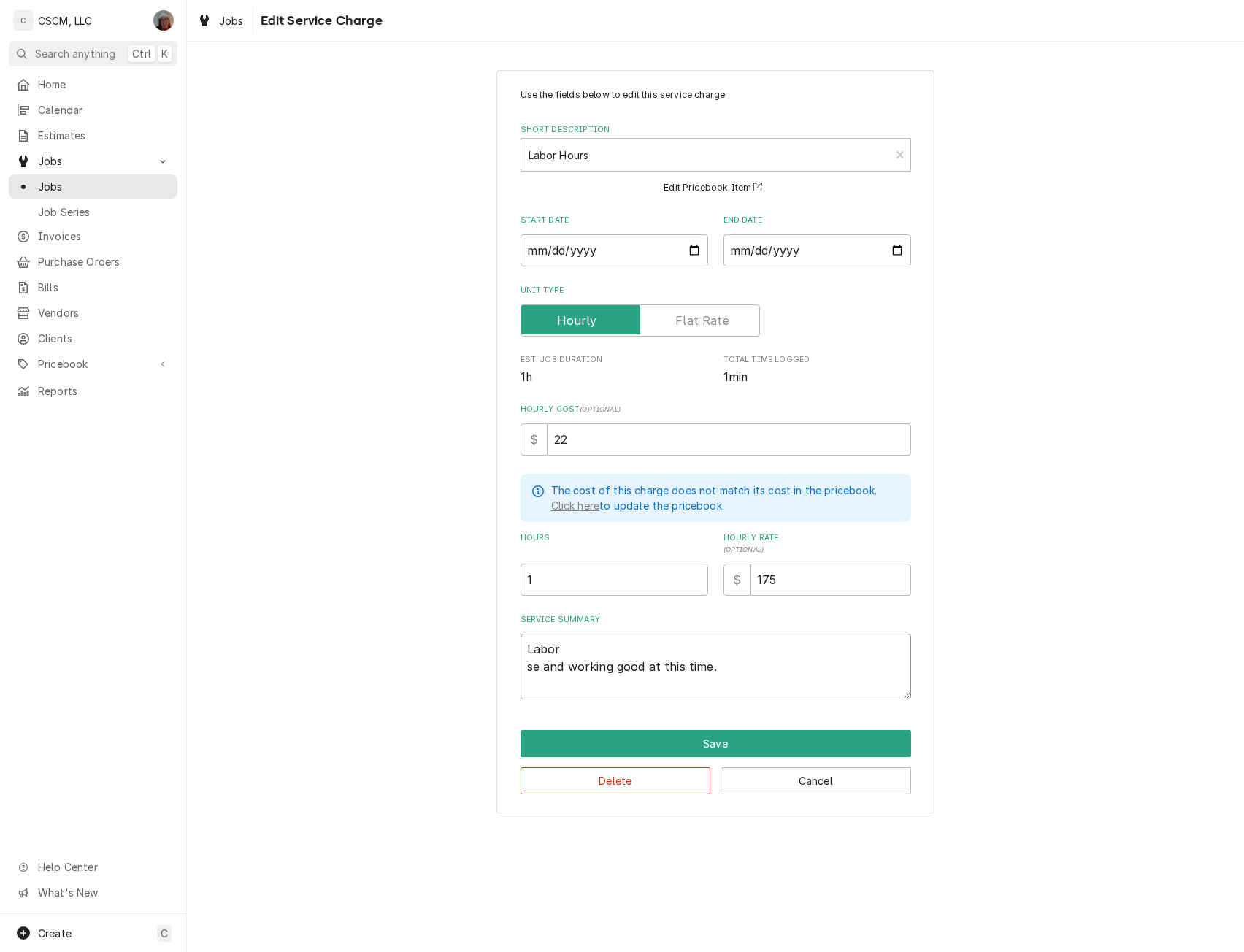
type textarea "x"
type textarea "Labor e and working good at this time."
type textarea "x"
type textarea "Labor and working good at this time."
type textarea "x"
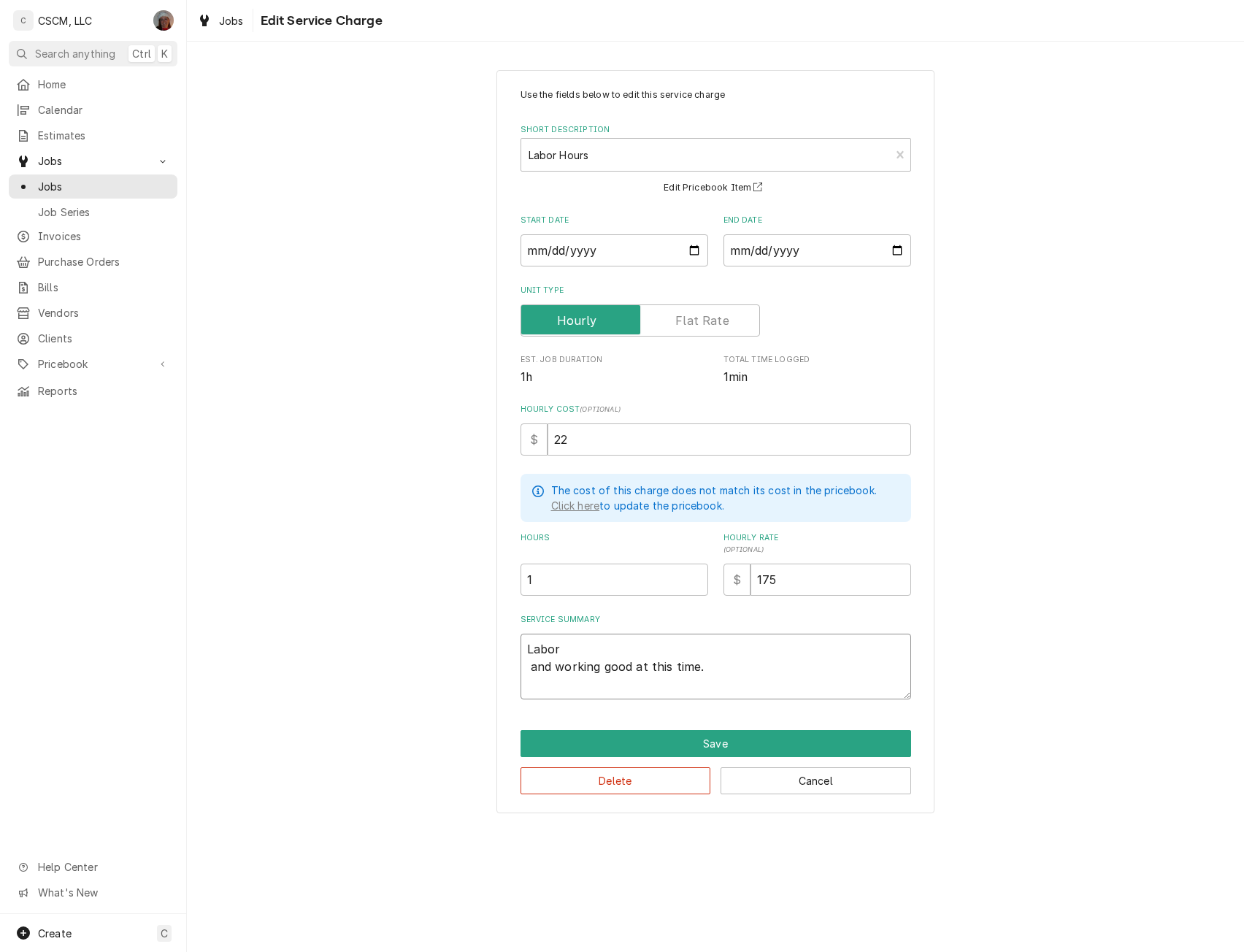
type textarea "Labor and working good at this time."
type textarea "x"
type textarea "Labor nd working good at this time."
type textarea "x"
type textarea "Labor d working good at this time."
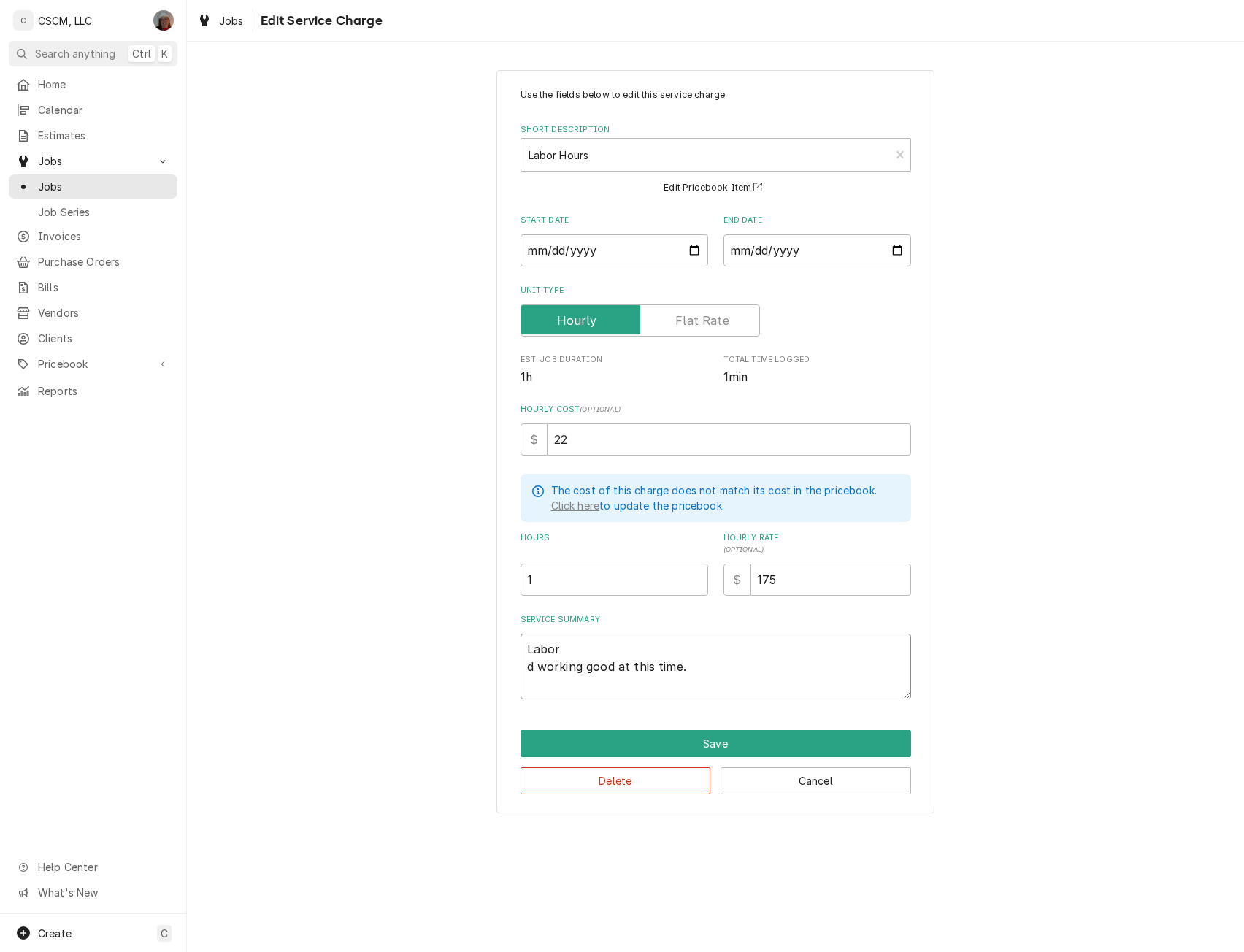
type textarea "x"
type textarea "Labor working good at this time."
type textarea "x"
type textarea "Labor working good at this time."
type textarea "x"
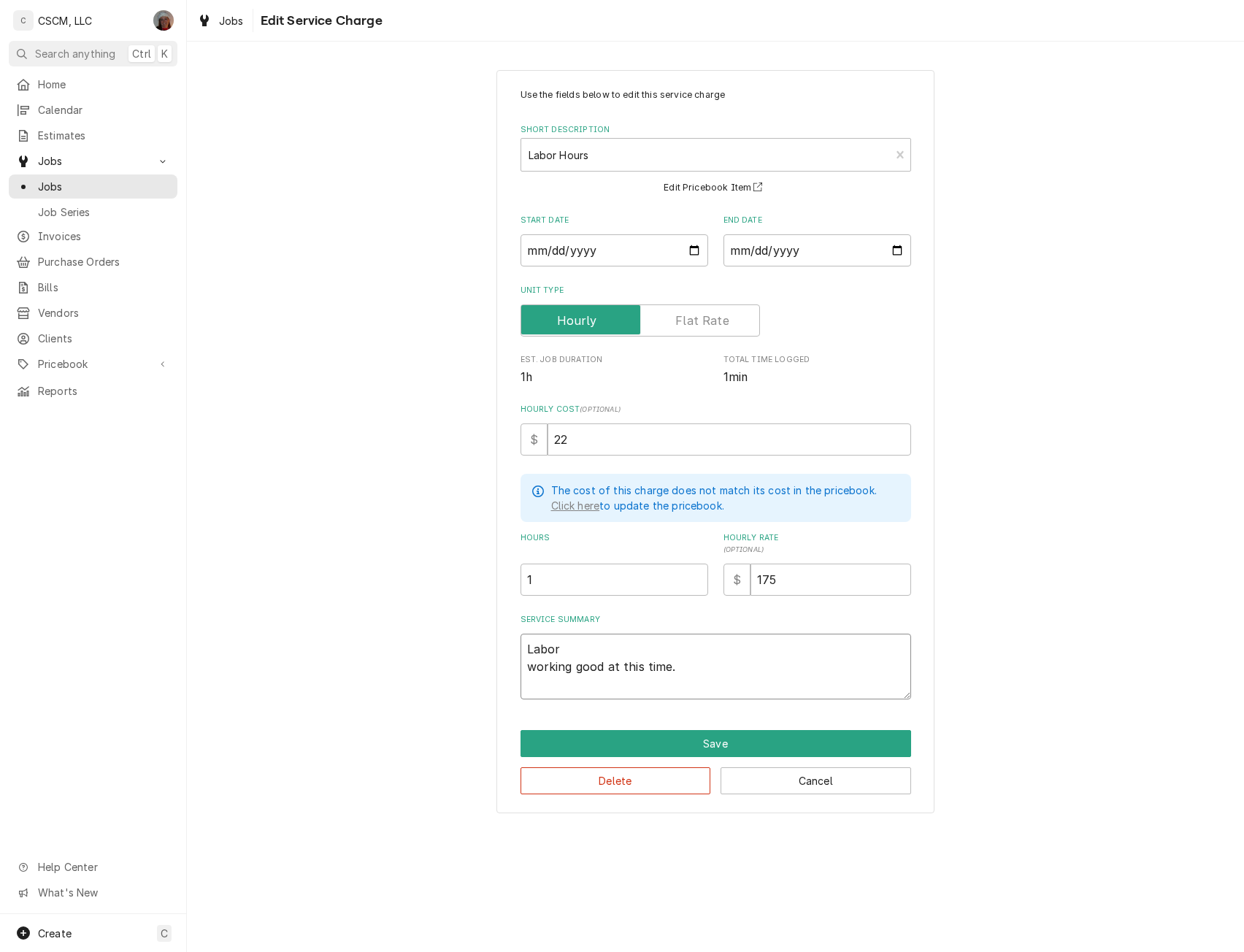
type textarea "Labor orking good at this time."
type textarea "x"
type textarea "Labor rking good at this time."
type textarea "x"
type textarea "Labor king good at this time."
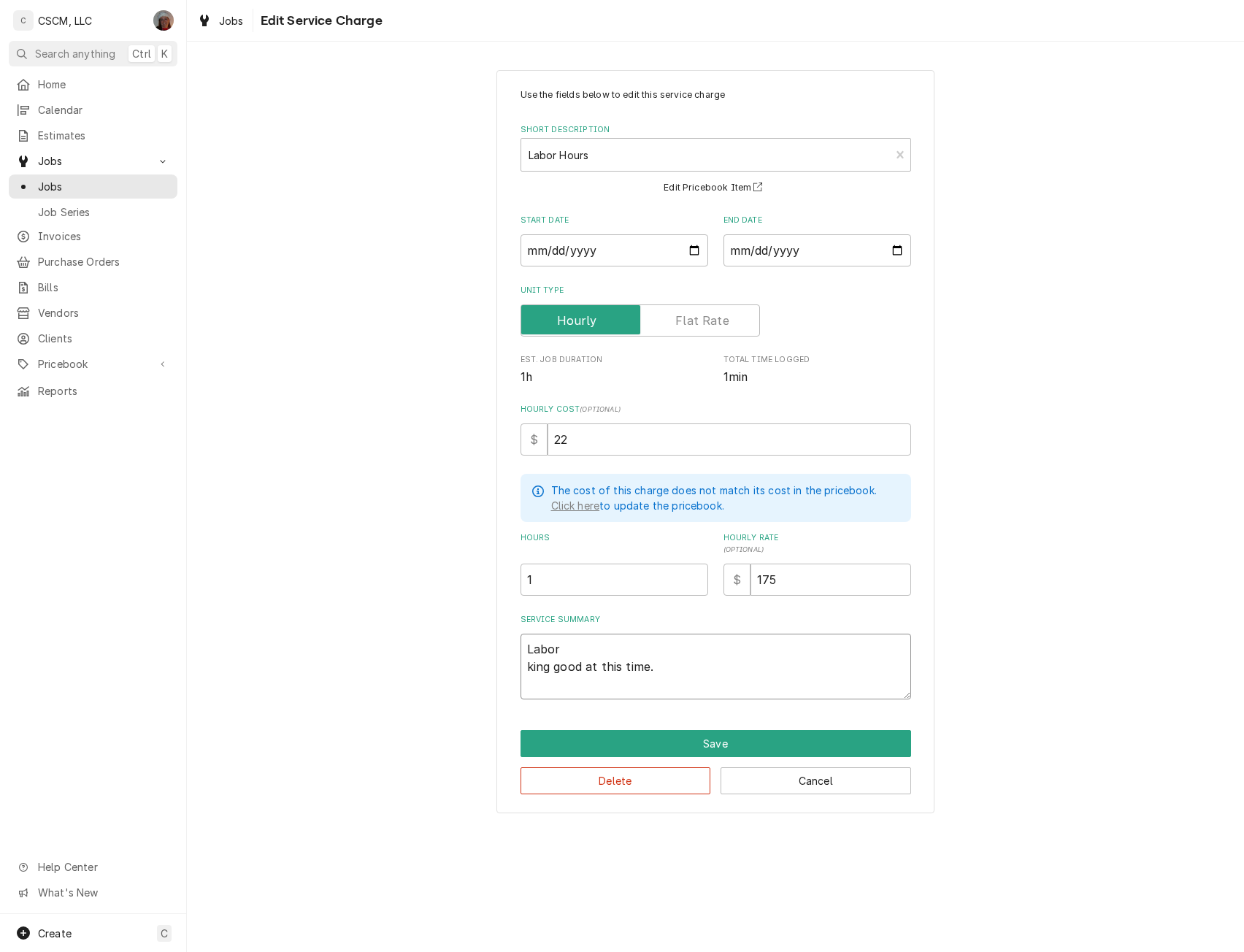
type textarea "x"
type textarea "Labor ing good at this time."
type textarea "x"
type textarea "Labor ng good at this time."
type textarea "x"
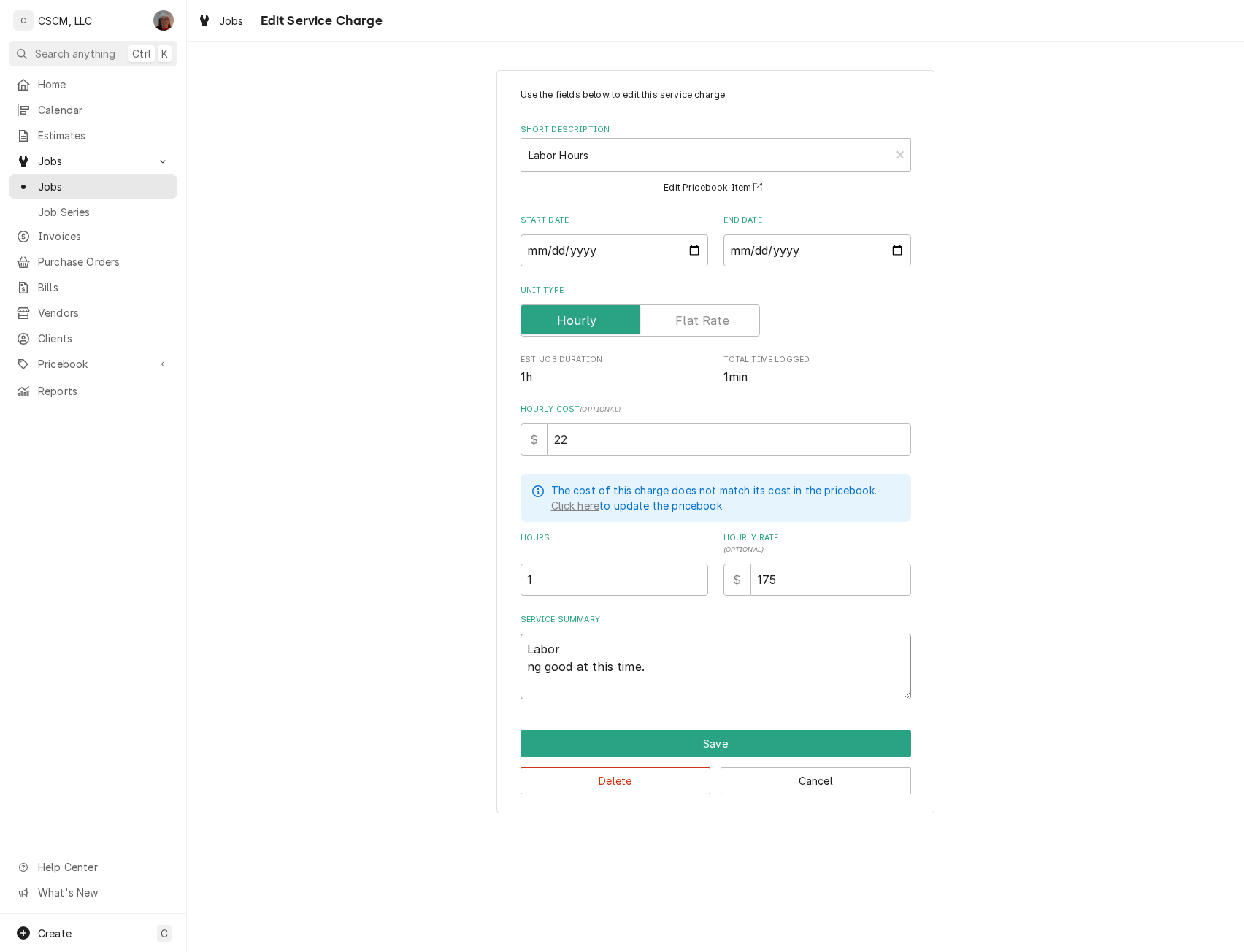
type textarea "Labor g good at this time."
type textarea "x"
type textarea "Labor good at this time."
type textarea "x"
type textarea "Labor good at this time."
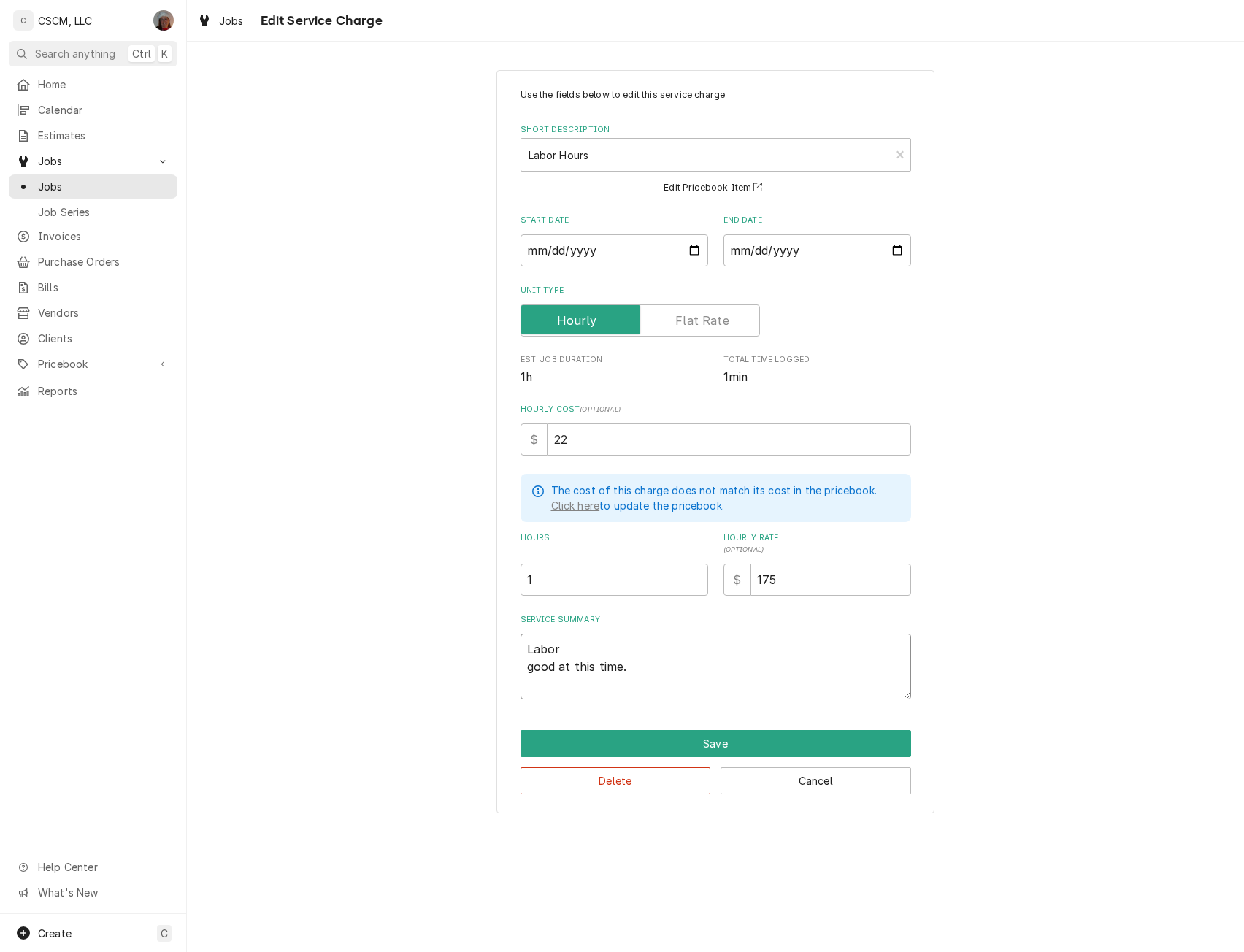
type textarea "x"
type textarea "Labor ood at this time."
type textarea "x"
type textarea "Labor od at this time."
type textarea "x"
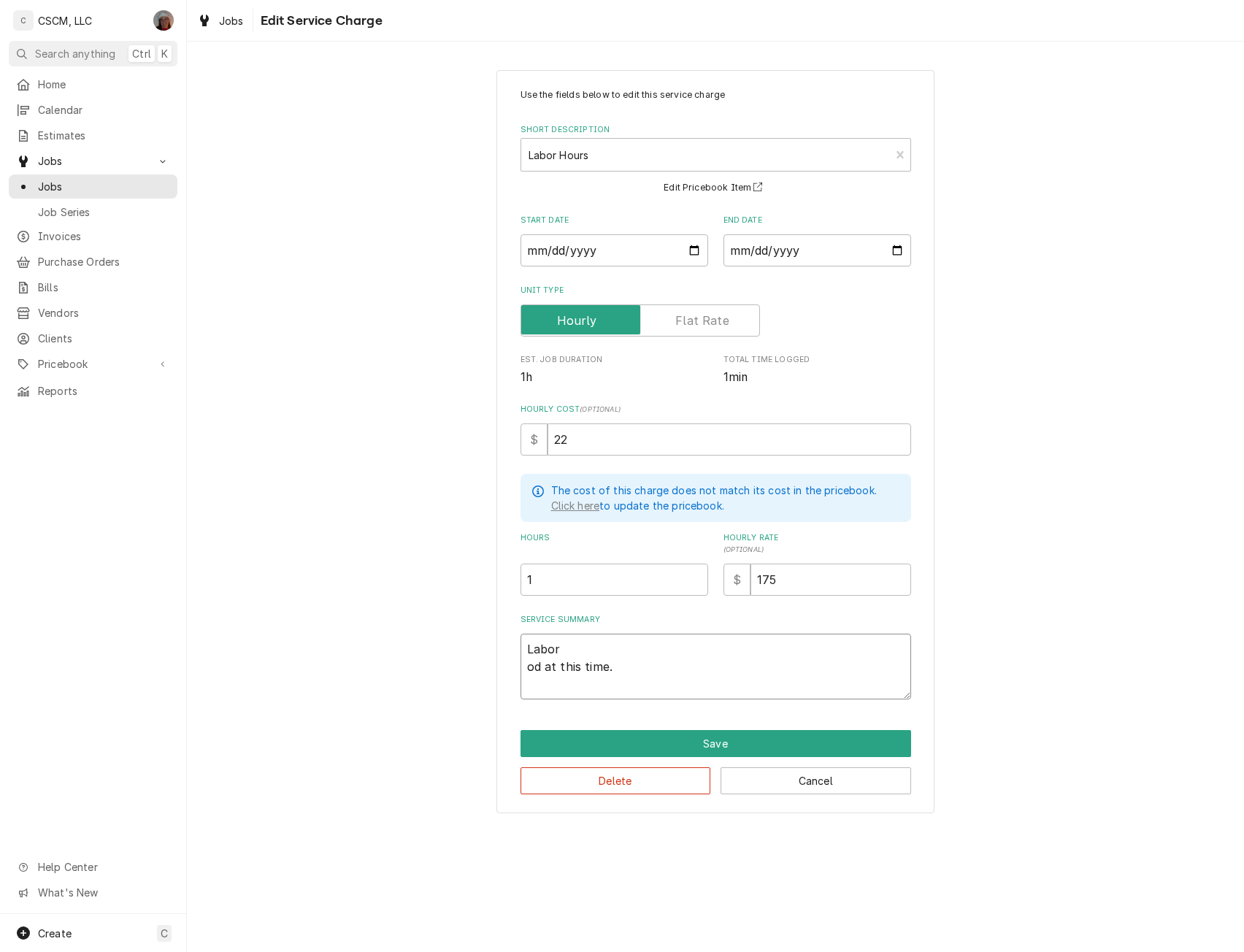
type textarea "Labor d at this time."
type textarea "x"
type textarea "Labor at this time."
type textarea "x"
type textarea "Labor at this time."
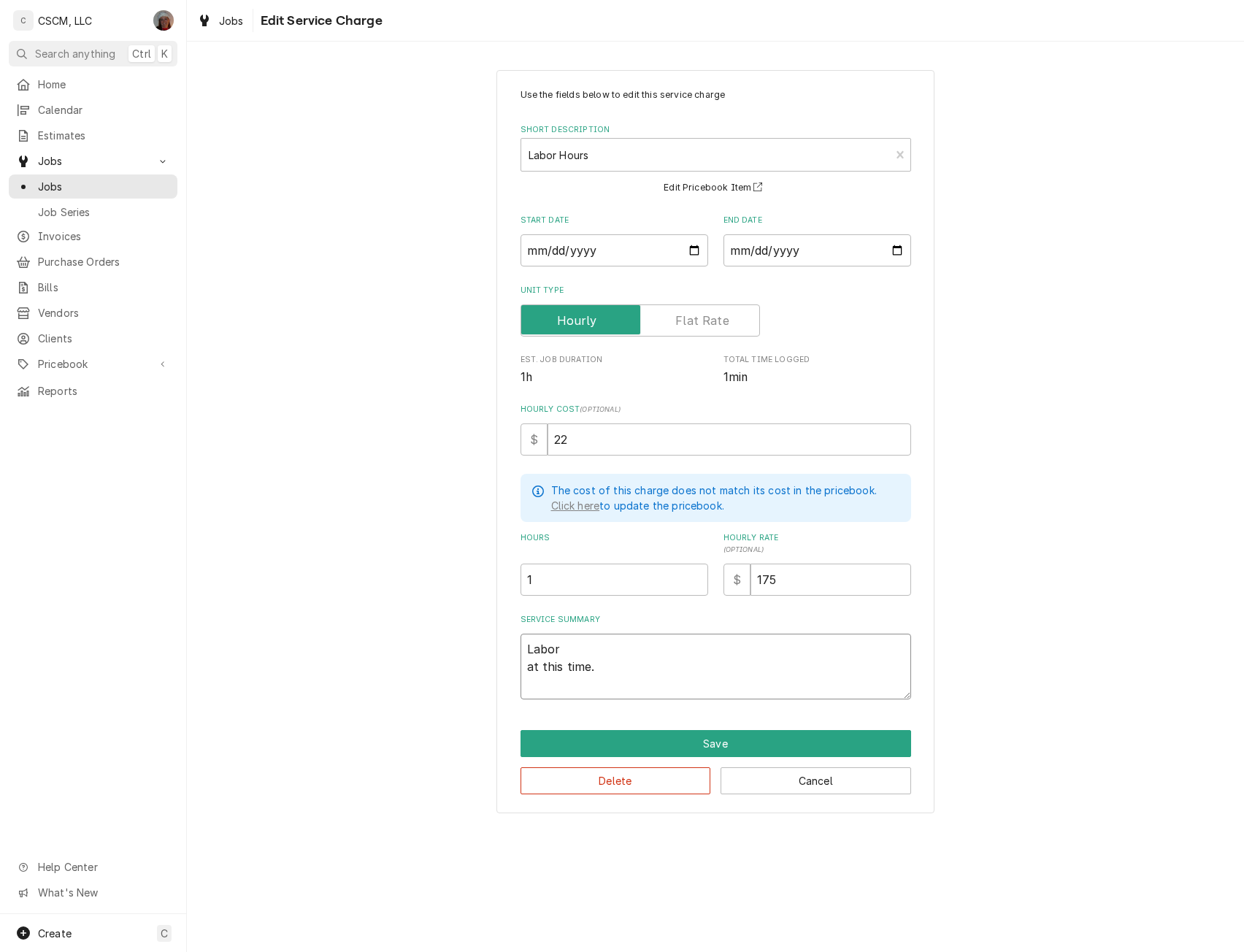
type textarea "x"
type textarea "Labor t this time."
type textarea "x"
type textarea "Labor this time."
type textarea "x"
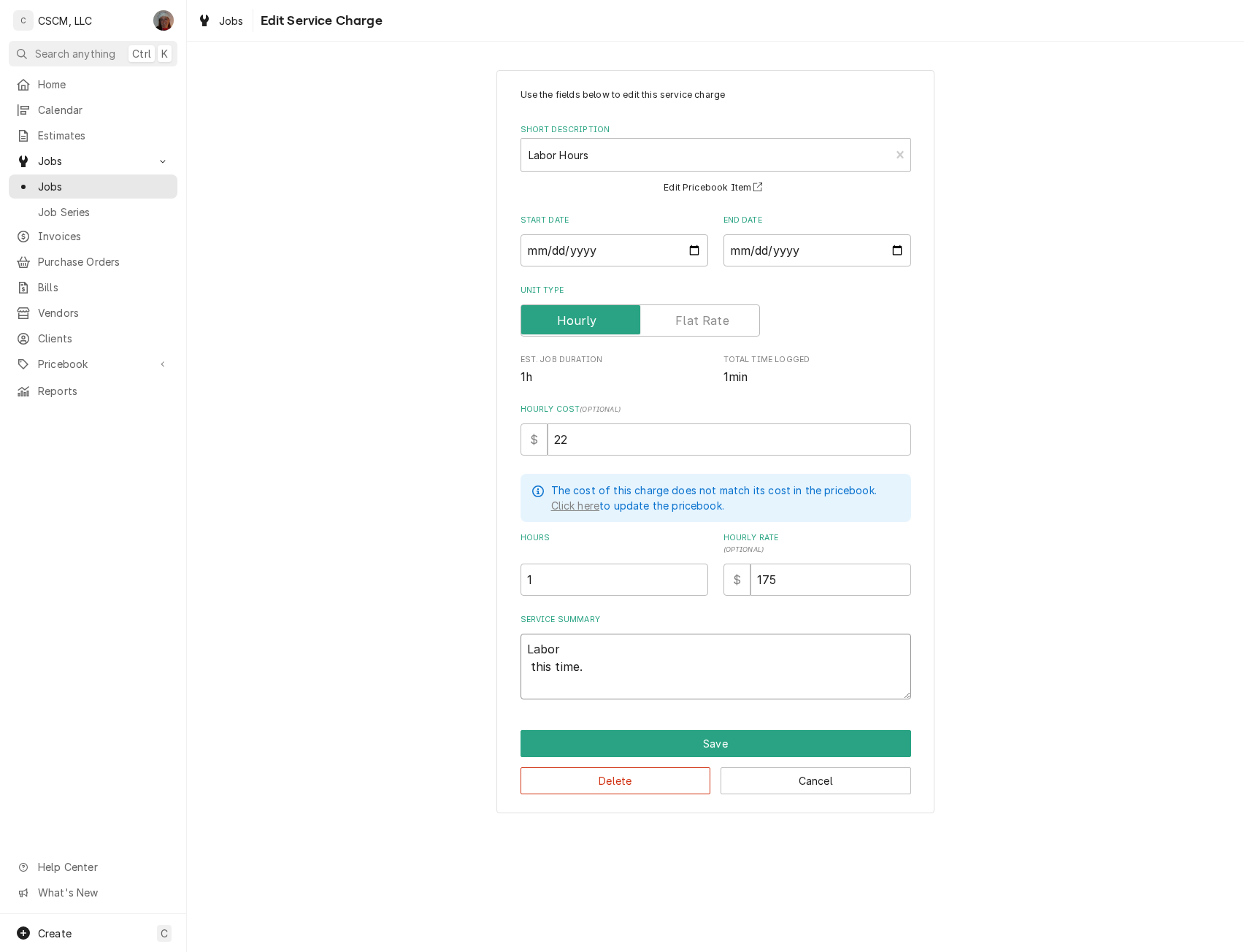
type textarea "Labor this time."
type textarea "x"
type textarea "Labor his time."
type textarea "x"
type textarea "Labor is time."
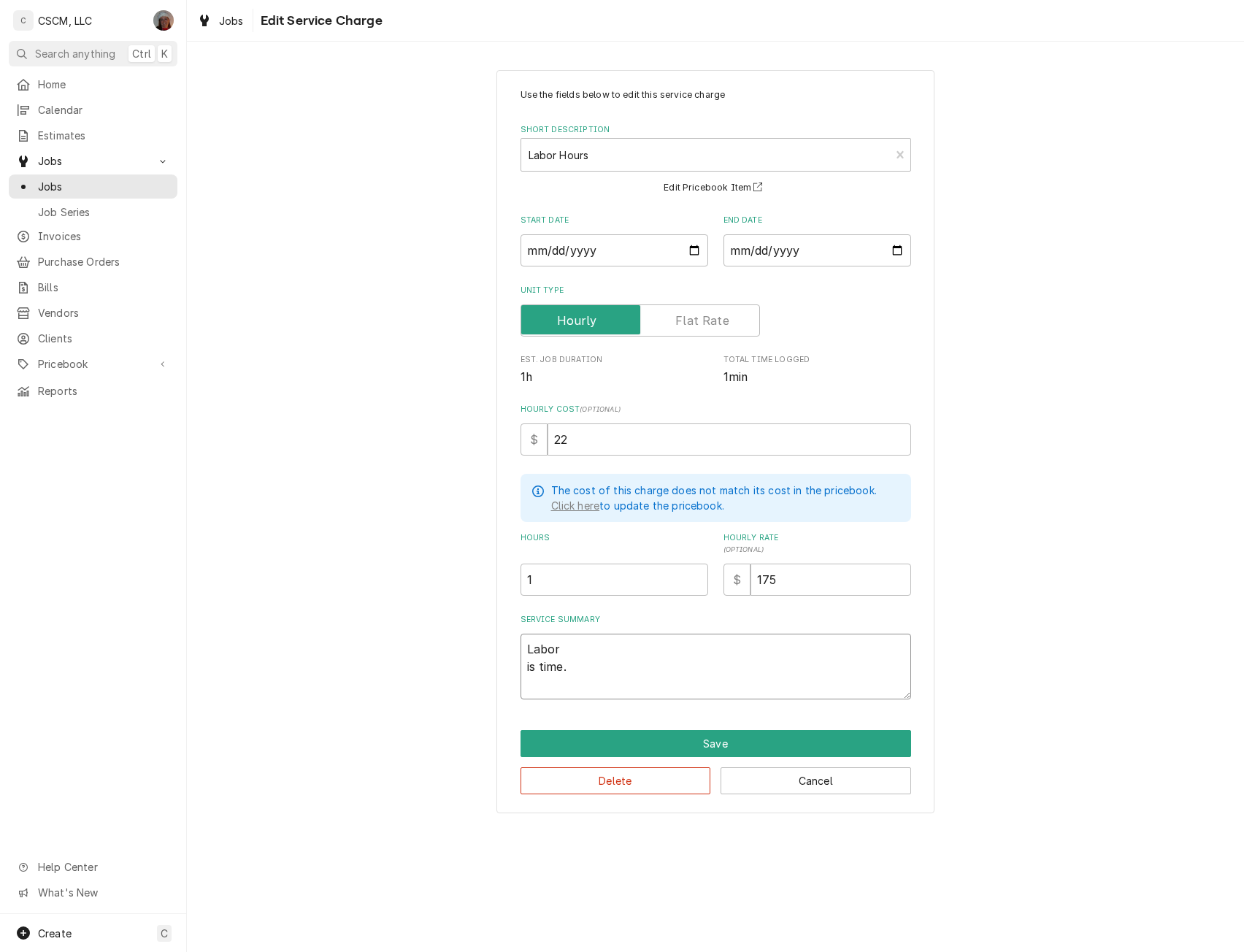
type textarea "x"
type textarea "Labor s time."
type textarea "x"
type textarea "Labor time."
type textarea "x"
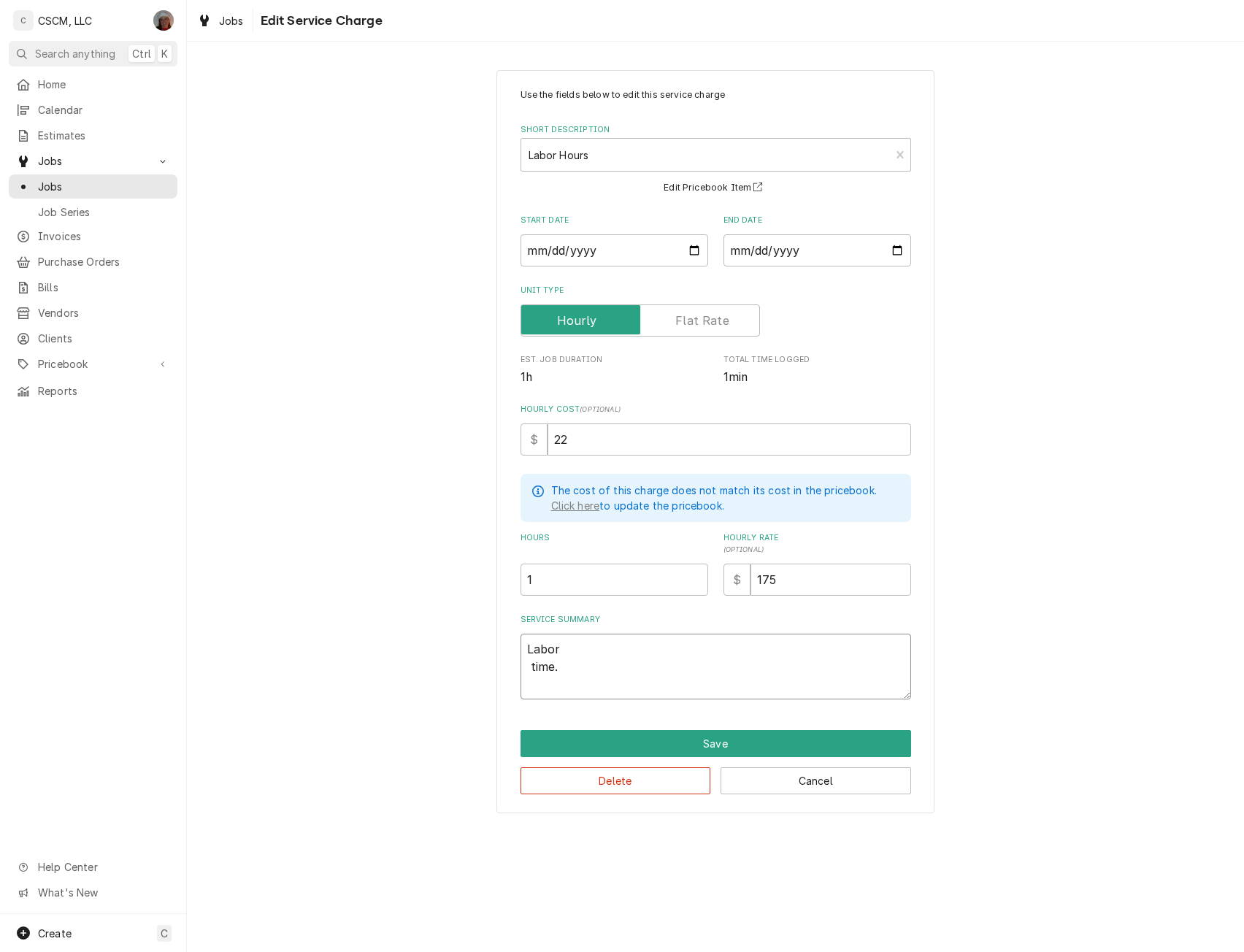
type textarea "Labor time."
type textarea "x"
type textarea "Labor ime."
type textarea "x"
type textarea "Labor me."
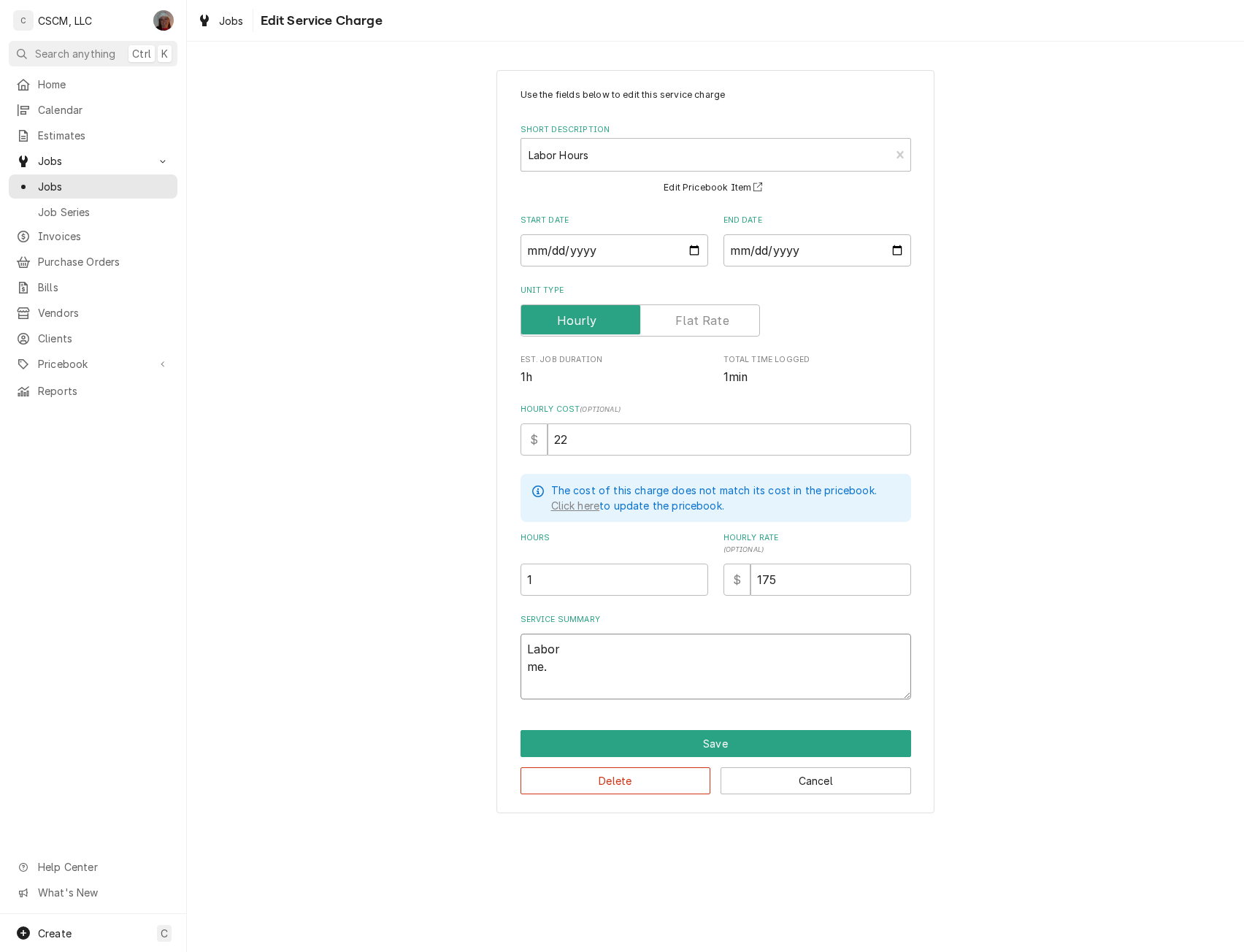
type textarea "x"
type textarea "Labor e."
type textarea "x"
type textarea "Labor ."
type textarea "x"
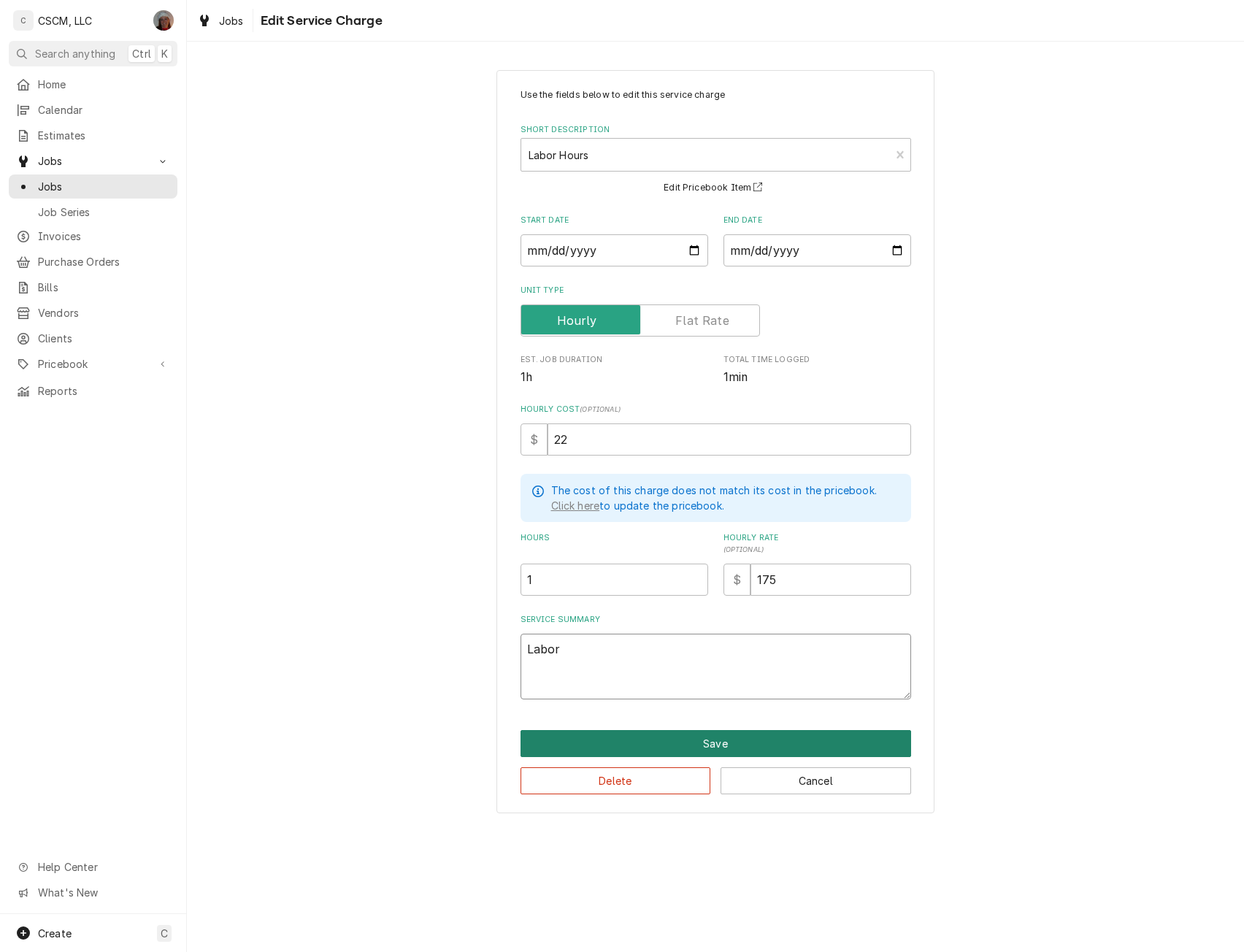
type textarea "Labor"
click at [727, 739] on button "Save" at bounding box center [716, 744] width 390 height 27
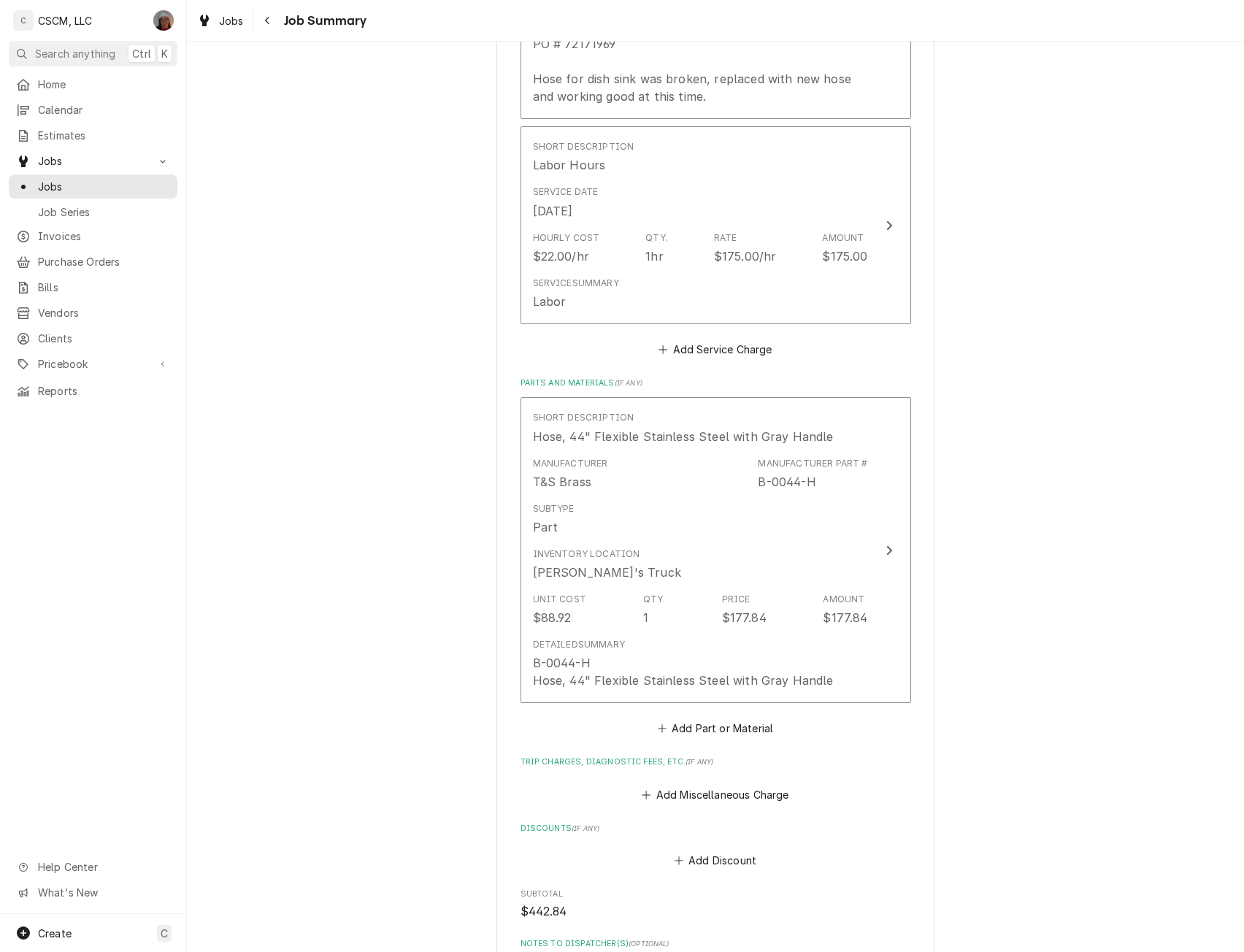
scroll to position [659, 0]
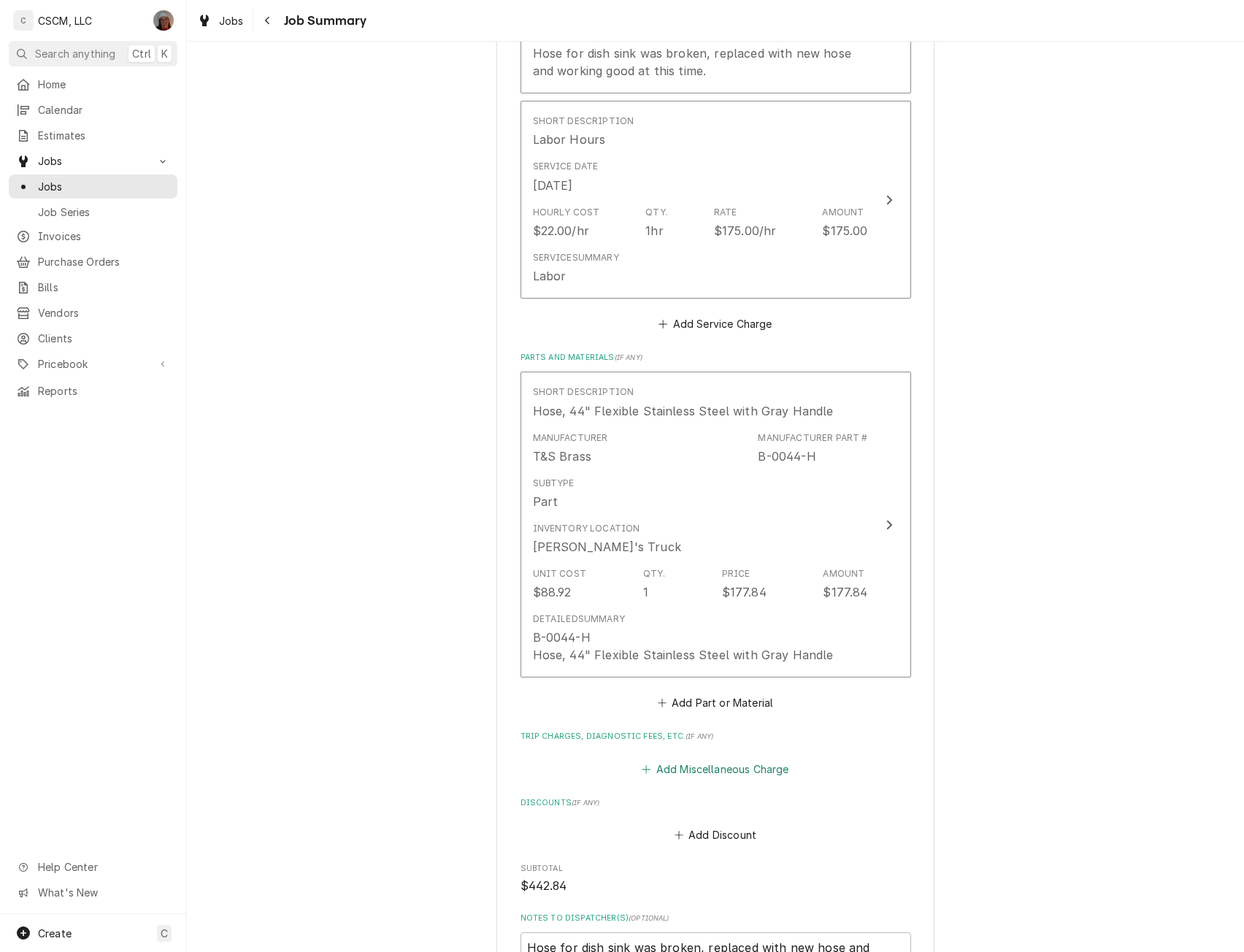
click at [711, 773] on button "Add Miscellaneous Charge" at bounding box center [715, 769] width 152 height 20
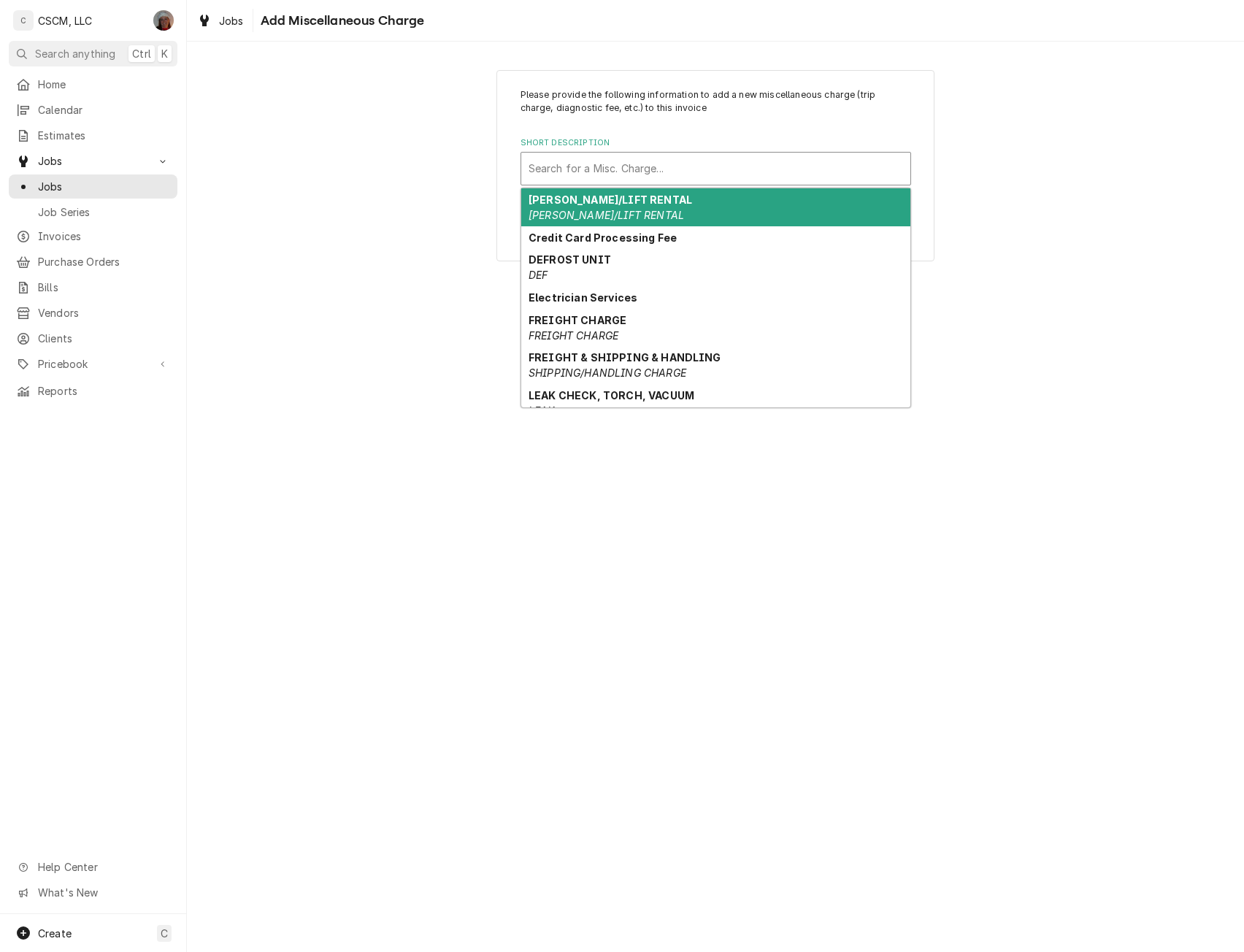
click at [611, 165] on div "Short Description" at bounding box center [716, 169] width 374 height 26
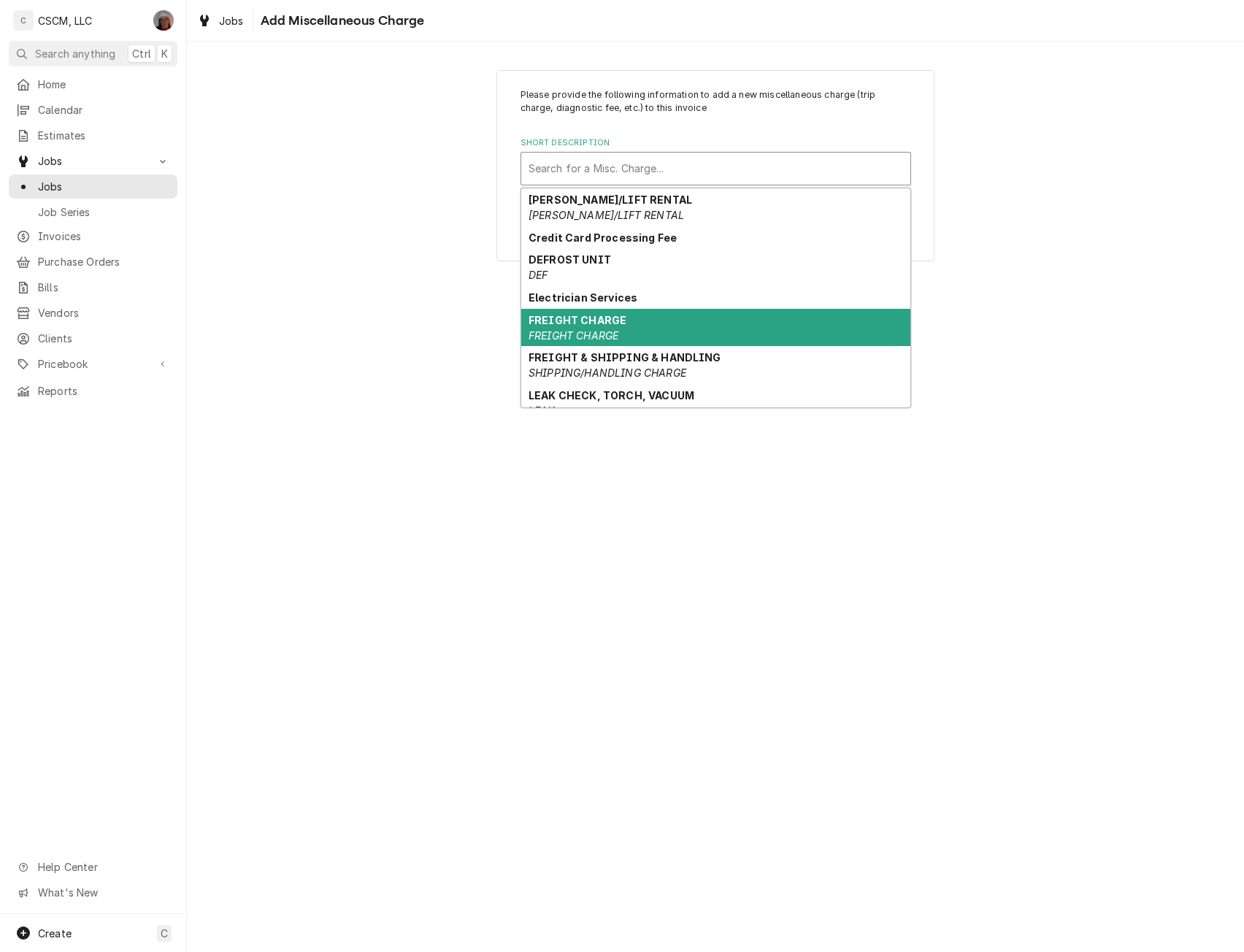
click at [583, 322] on strong "FREIGHT CHARGE" at bounding box center [578, 320] width 98 height 13
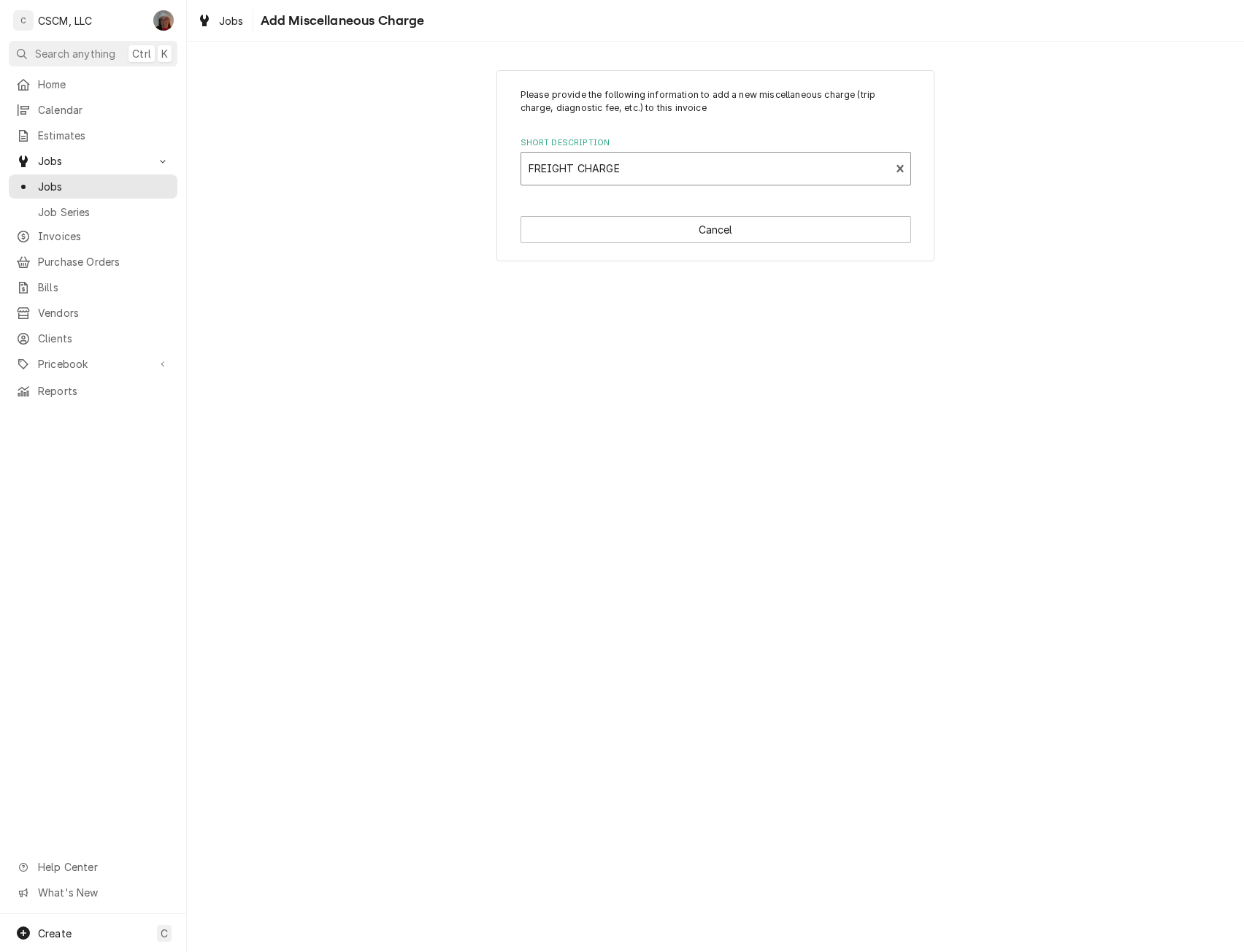
type textarea "x"
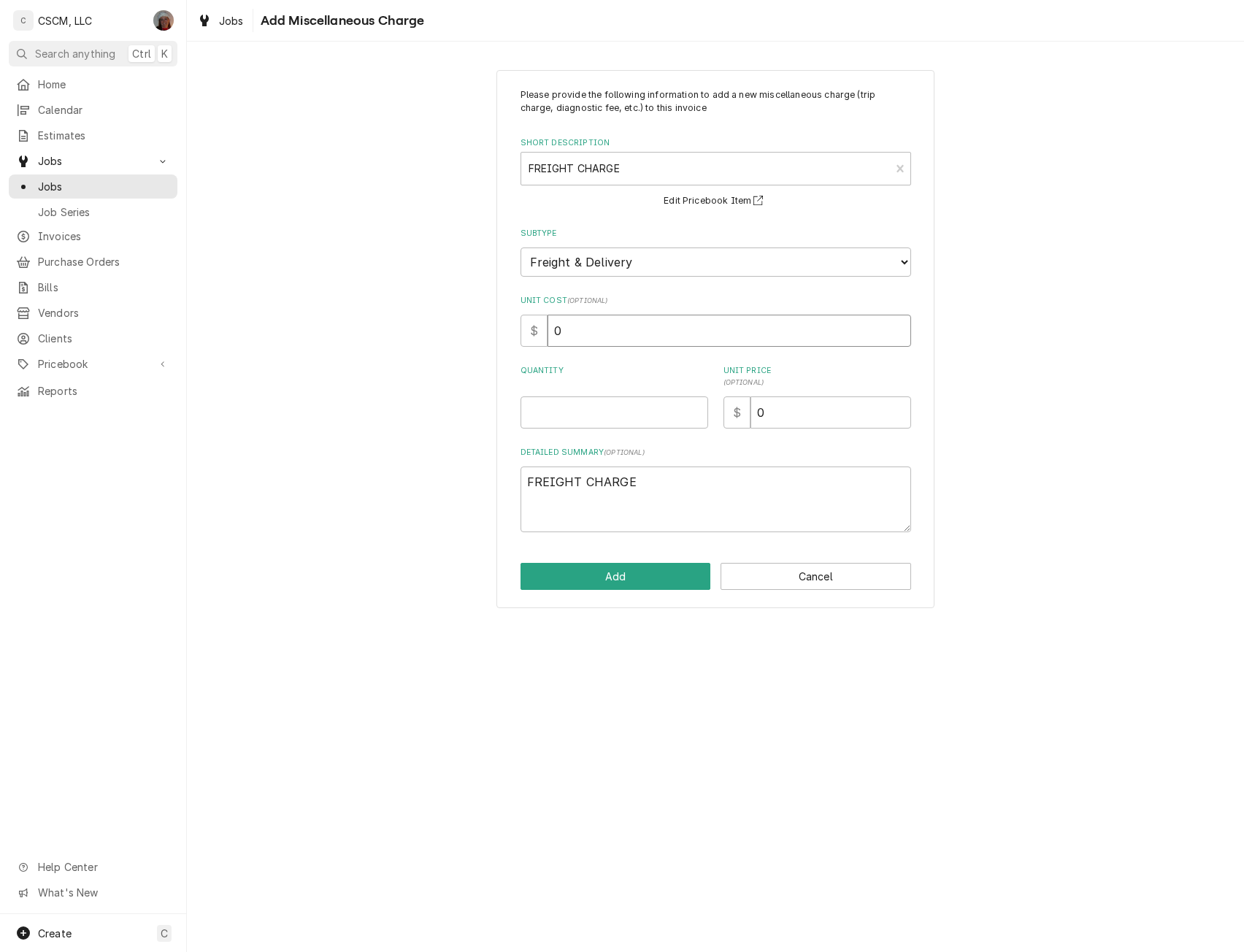
drag, startPoint x: 572, startPoint y: 329, endPoint x: 495, endPoint y: 332, distance: 77.1
click at [495, 332] on div "Please provide the following information to add a new miscellaneous charge (tri…" at bounding box center [716, 339] width 1057 height 564
type input "2"
type textarea "x"
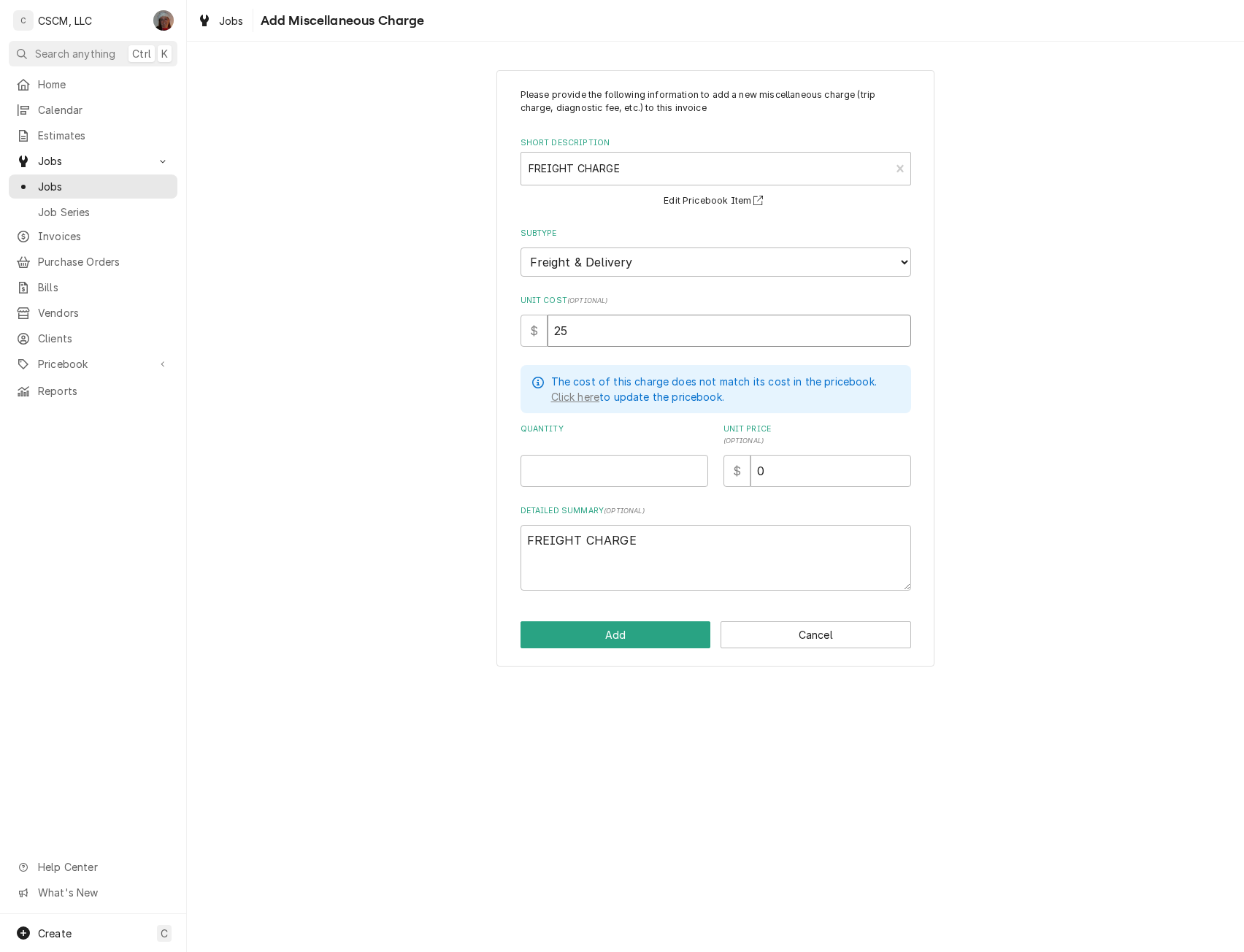
type input "25"
type textarea "x"
type input "1"
type textarea "x"
type input "2"
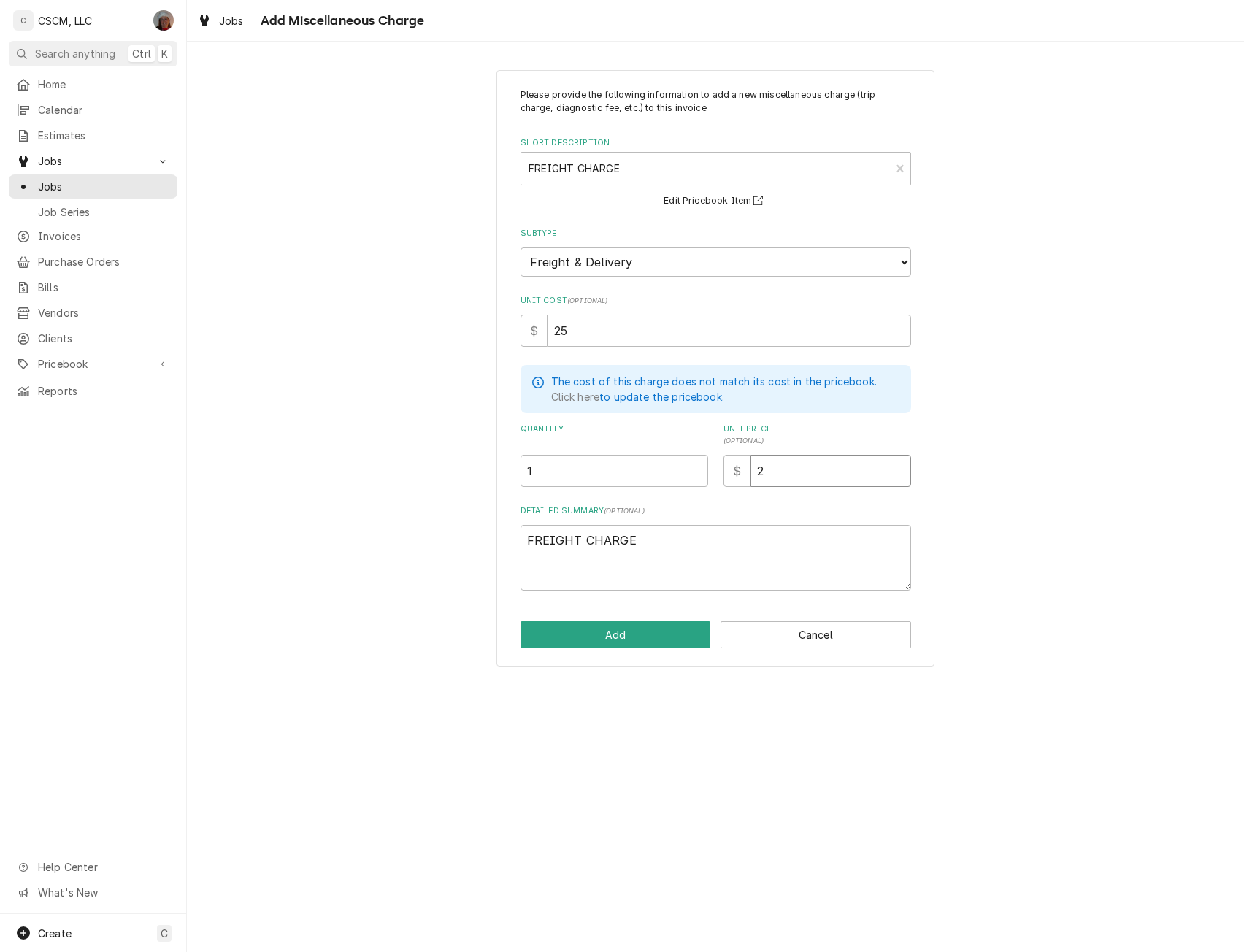
type textarea "x"
type input "25"
click at [605, 626] on button "Add" at bounding box center [616, 635] width 191 height 27
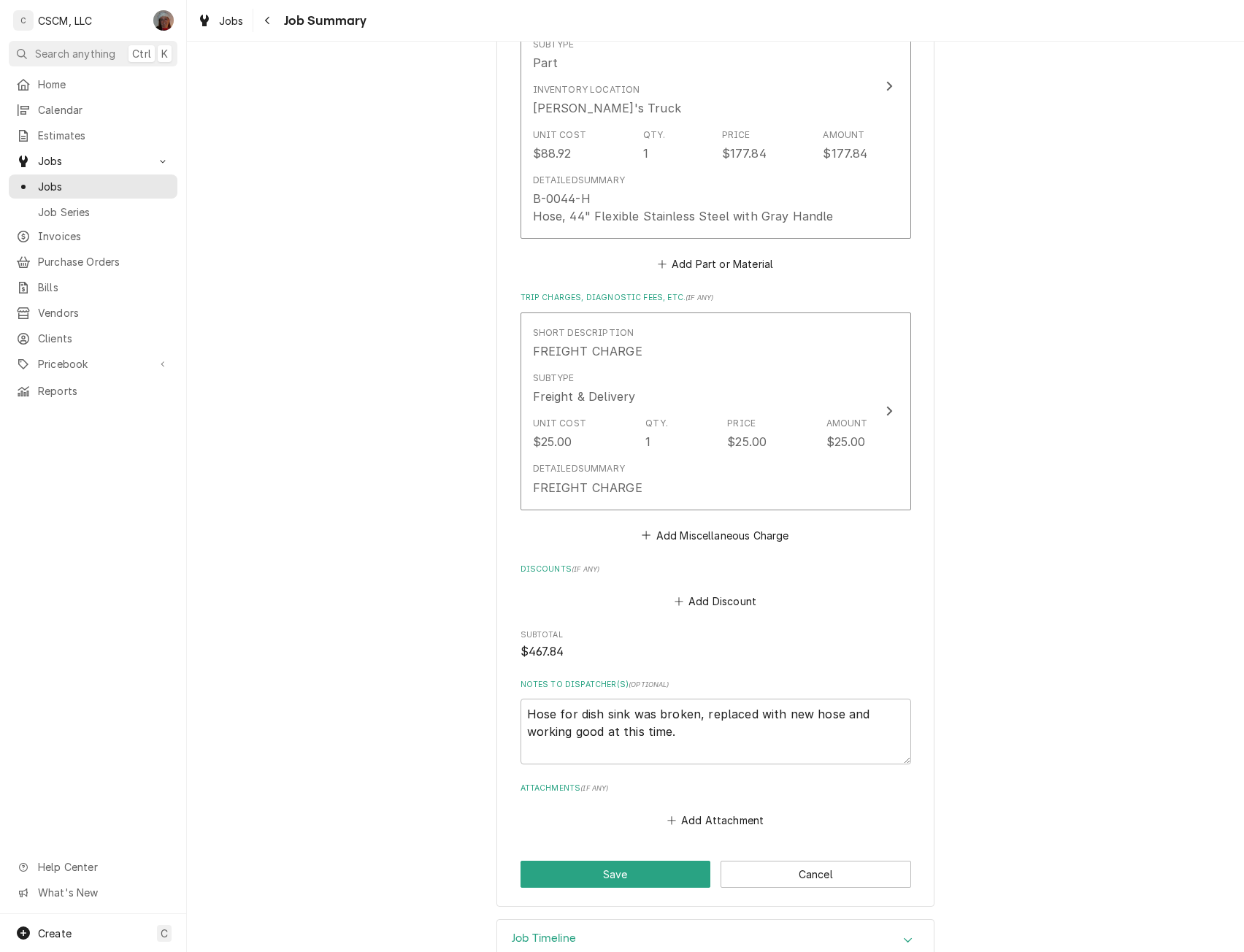
scroll to position [1134, 0]
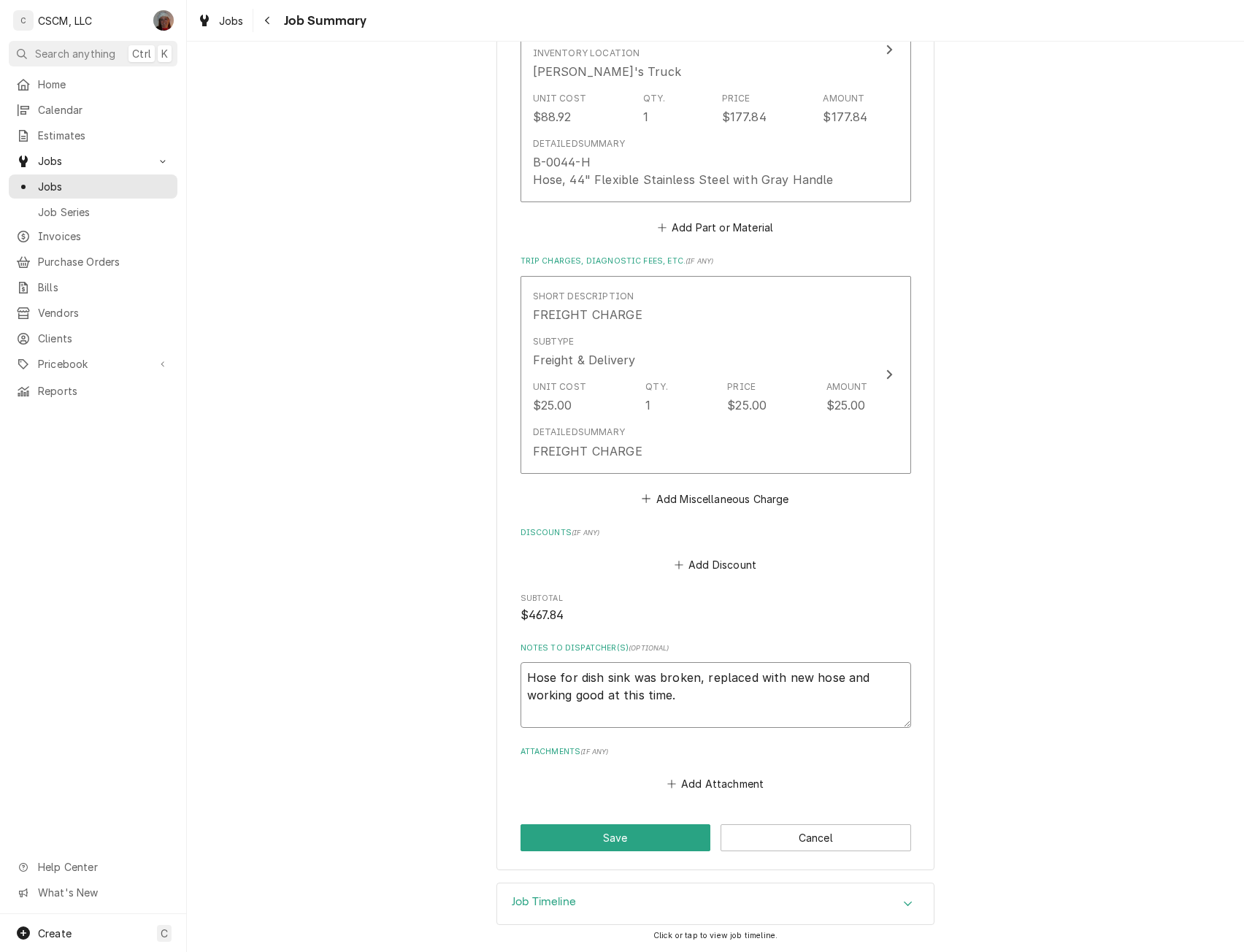
drag, startPoint x: 517, startPoint y: 678, endPoint x: 702, endPoint y: 699, distance: 186.2
click at [702, 699] on textarea "Hose for dish sink was broken, replaced with new hose and working good at this …" at bounding box center [716, 695] width 390 height 66
type textarea "x"
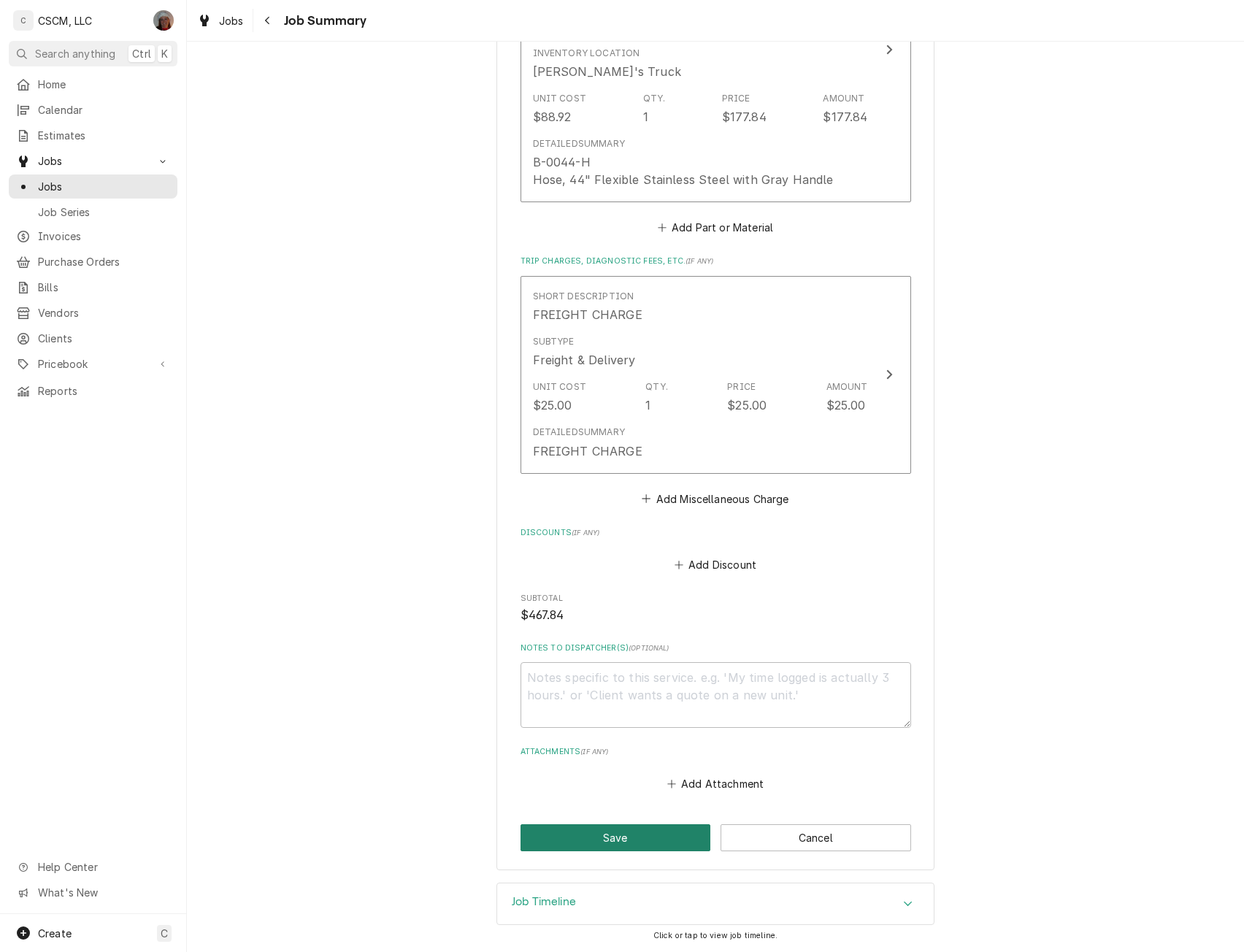
click at [623, 844] on button "Save" at bounding box center [616, 838] width 191 height 27
type textarea "x"
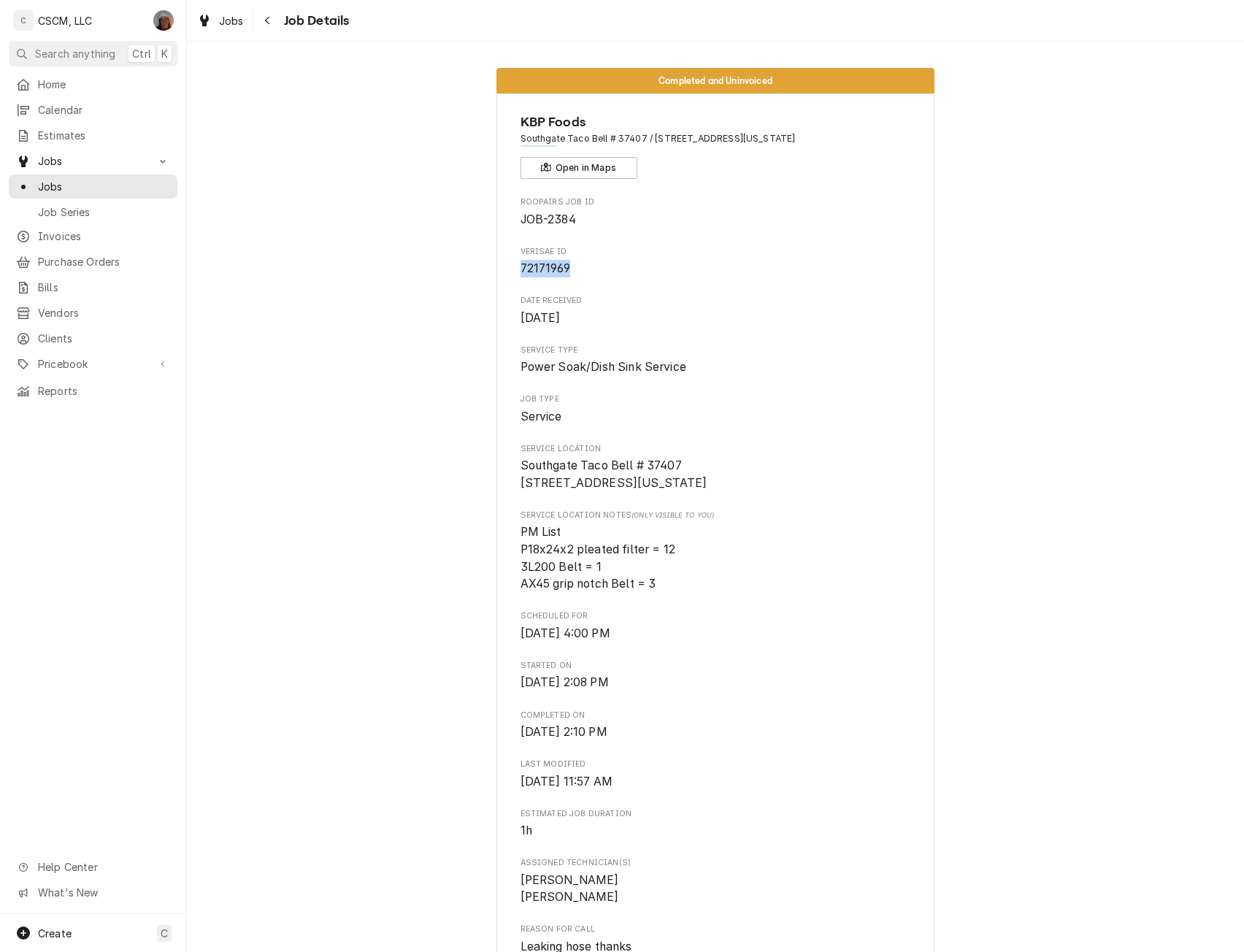
drag, startPoint x: 513, startPoint y: 268, endPoint x: 573, endPoint y: 269, distance: 60.0
click at [573, 269] on div "KBP Foods Southgate Taco Bell # 37407 / 1200 Southgate Pl, Pueblo, Colorado 810…" at bounding box center [715, 891] width 438 height 1596
copy span "72171969"
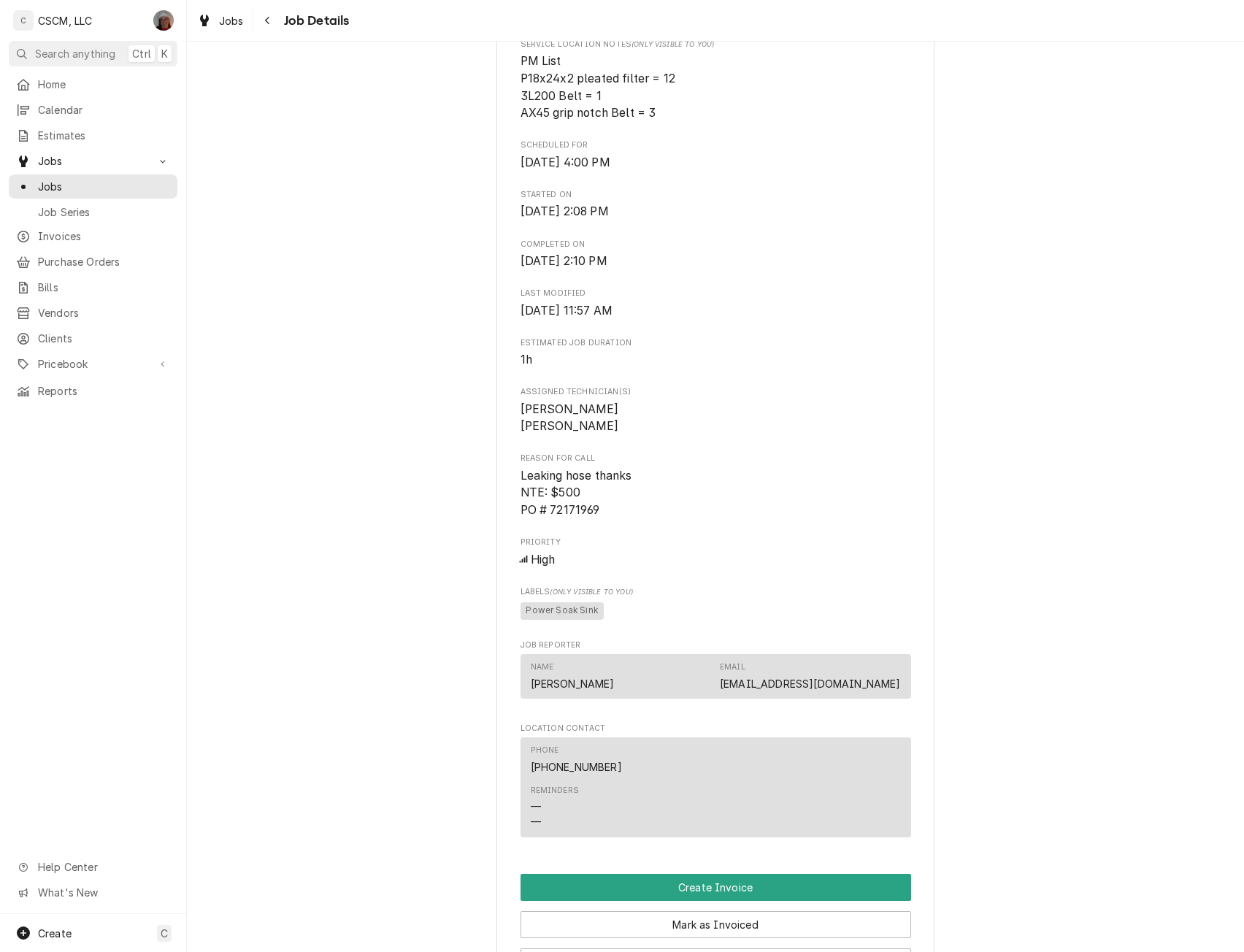
scroll to position [877, 0]
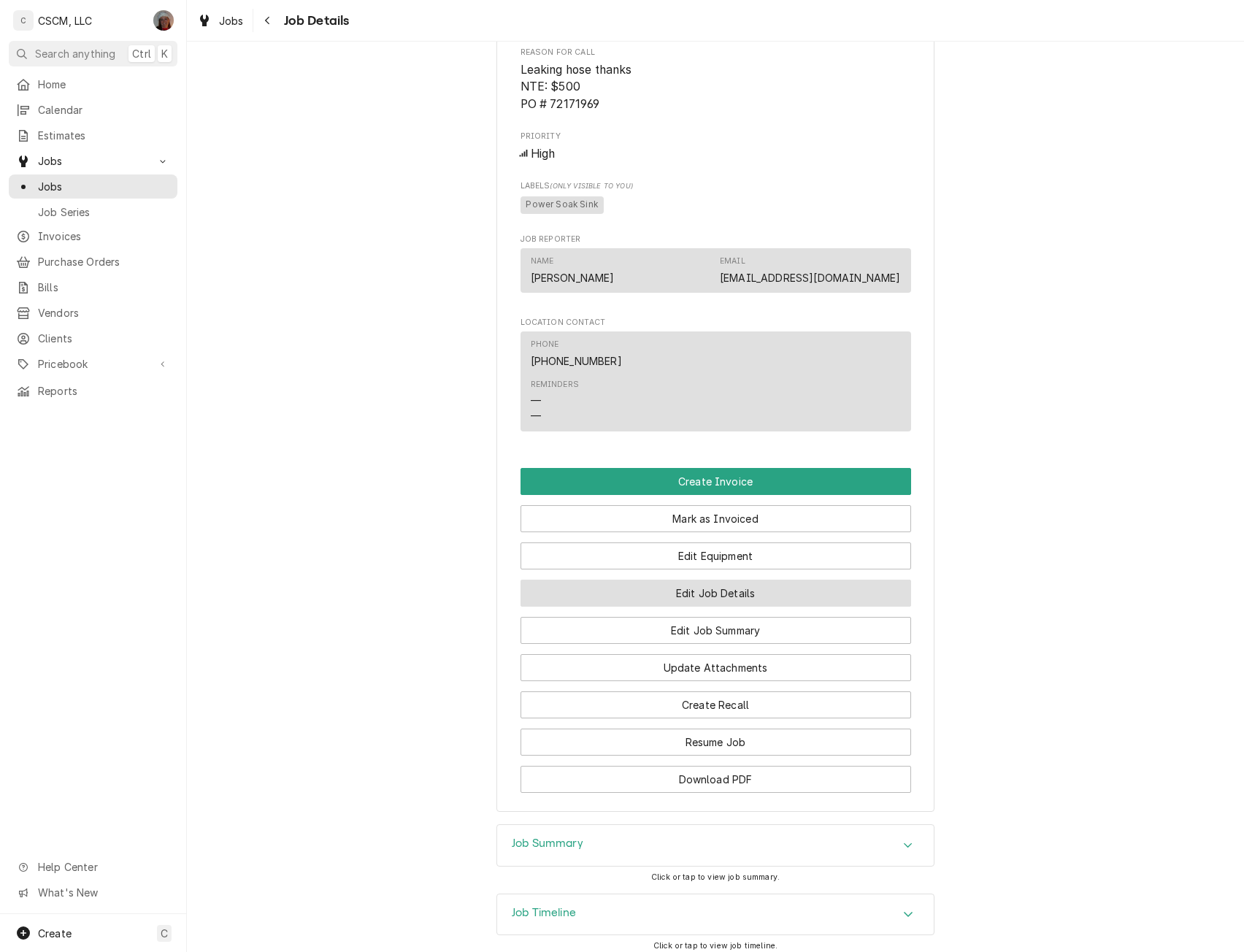
click at [716, 606] on button "Edit Job Details" at bounding box center [716, 594] width 390 height 27
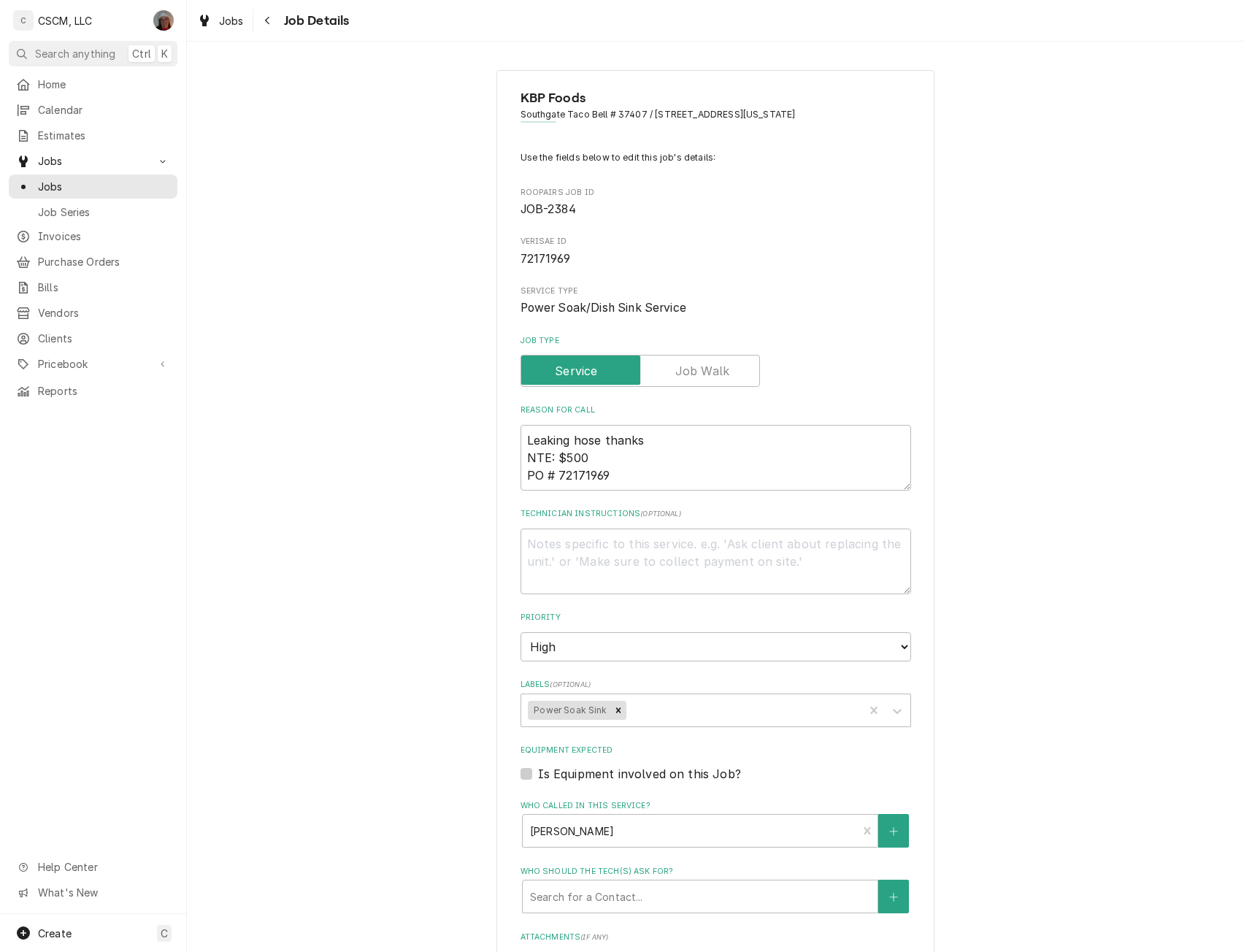
type textarea "x"
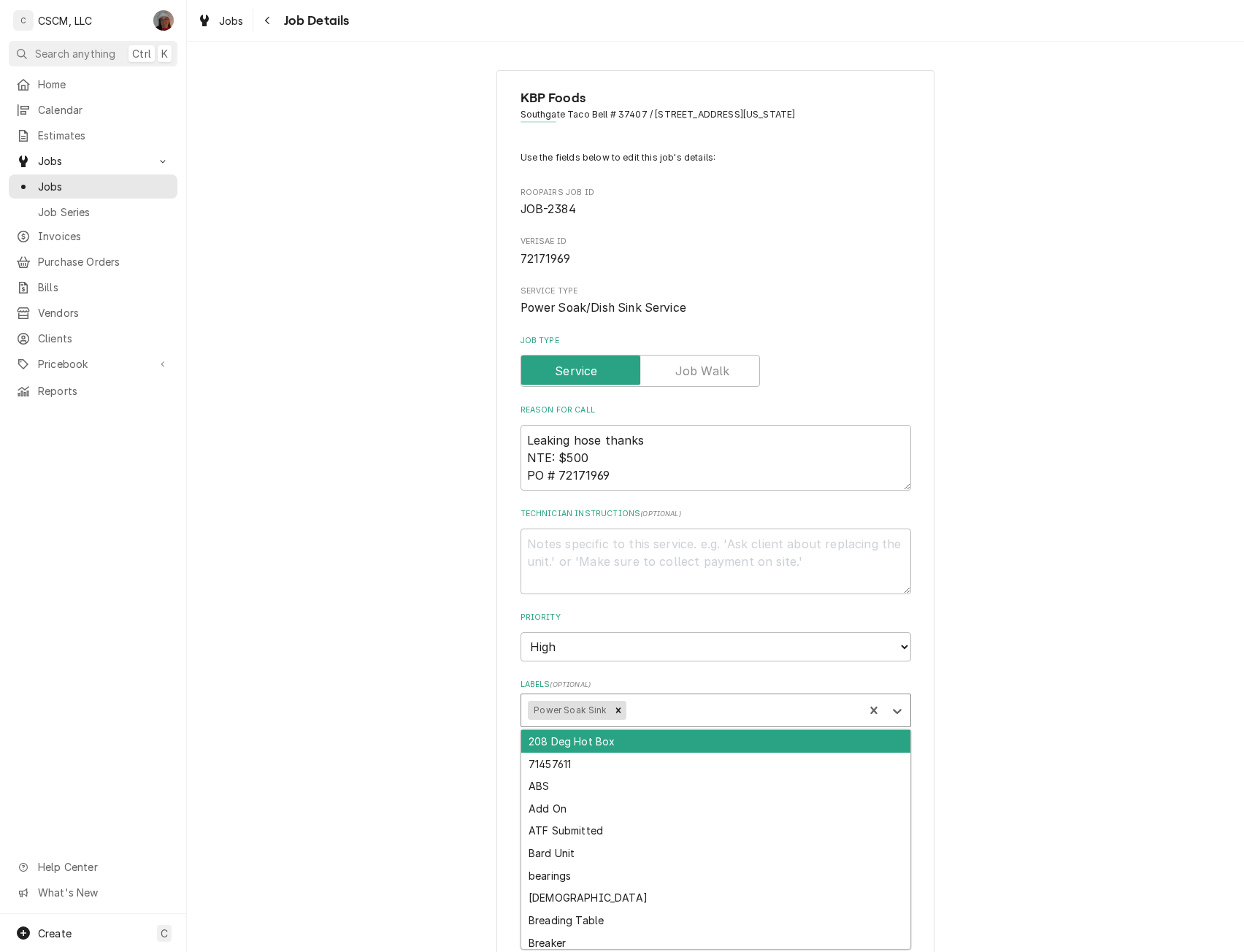
click at [692, 707] on div "Labels" at bounding box center [742, 710] width 228 height 26
type input "pend"
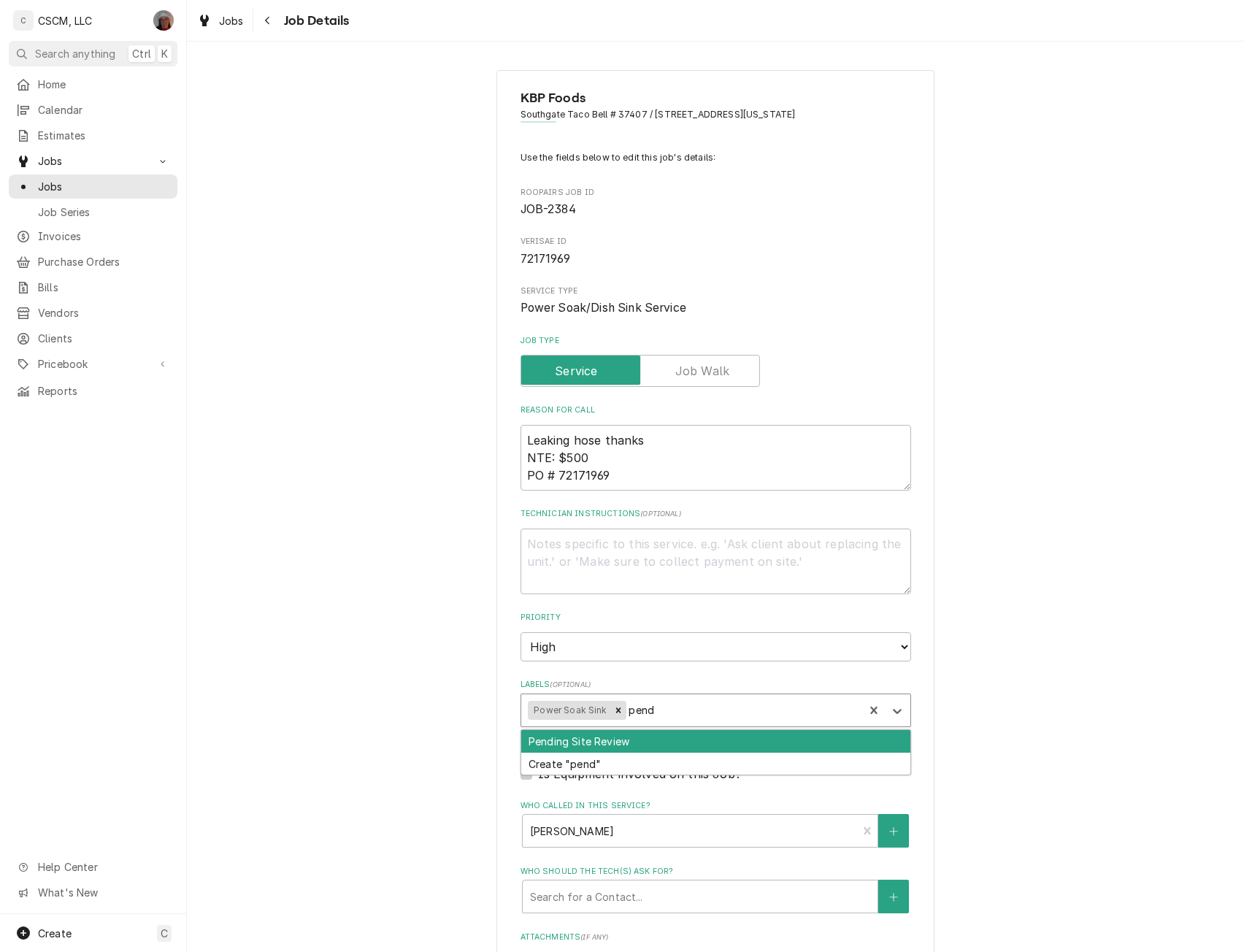
type textarea "x"
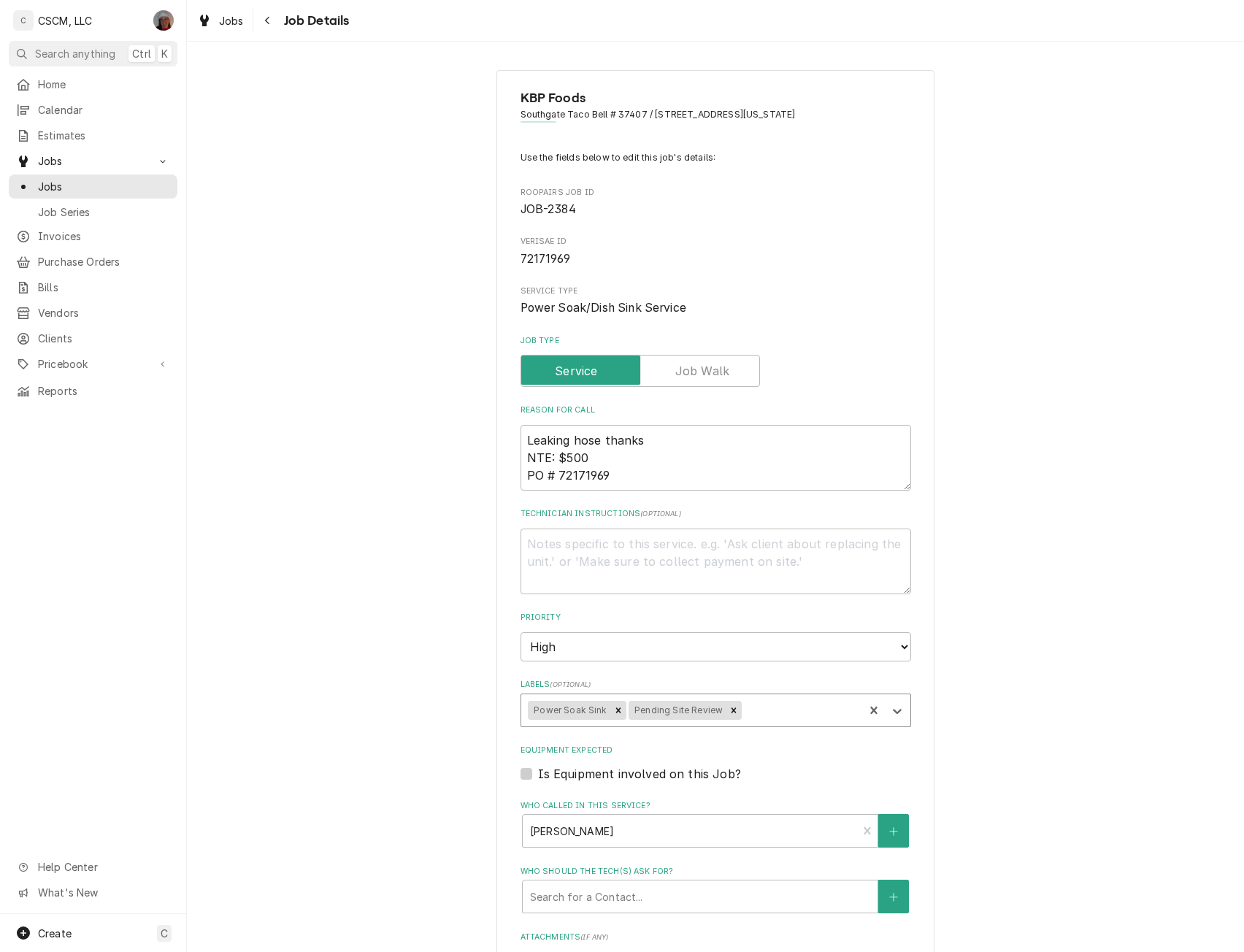
scroll to position [323, 0]
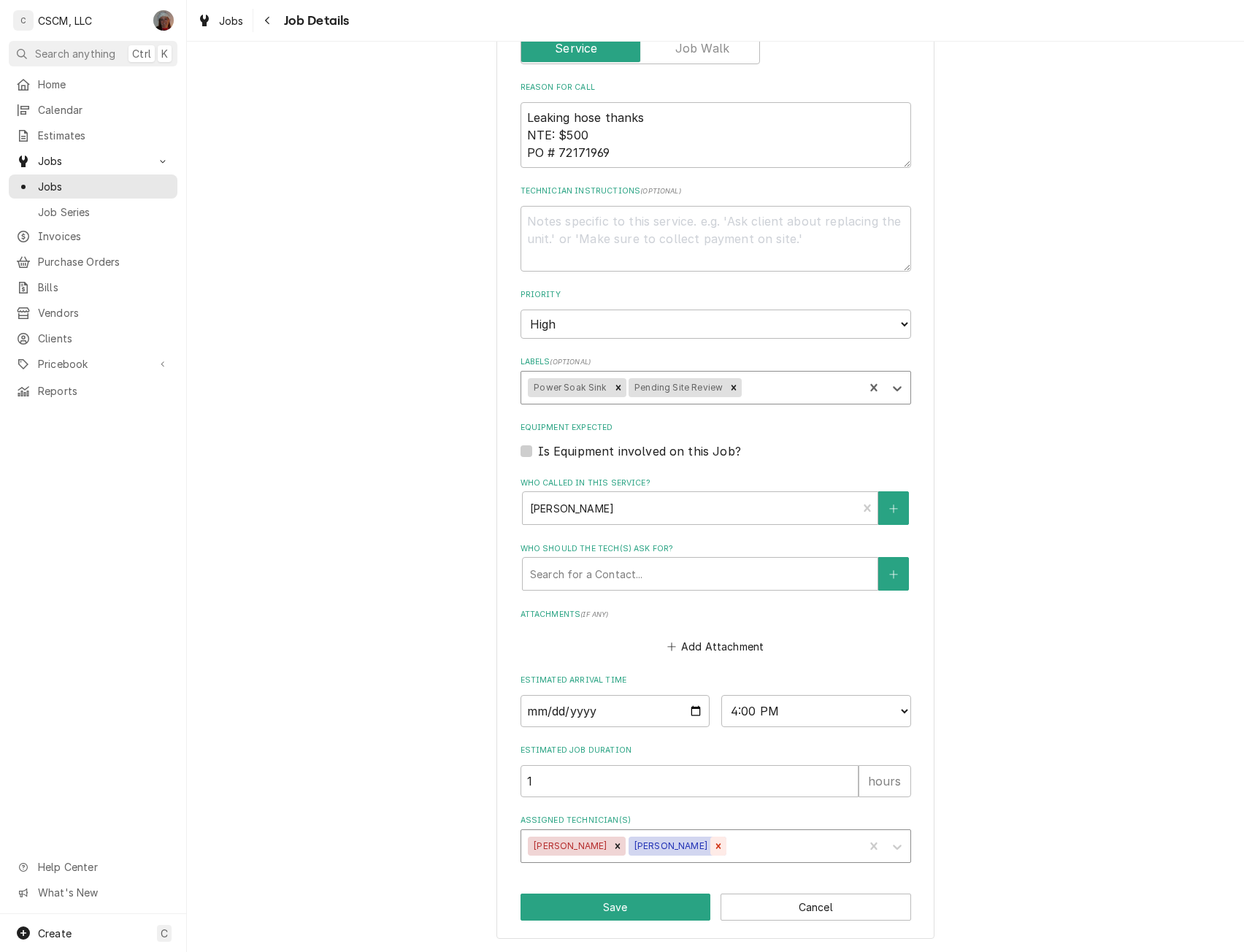
click at [713, 843] on icon "Remove Michal Wall" at bounding box center [718, 846] width 10 height 10
click at [598, 914] on button "Save" at bounding box center [616, 907] width 191 height 27
type textarea "x"
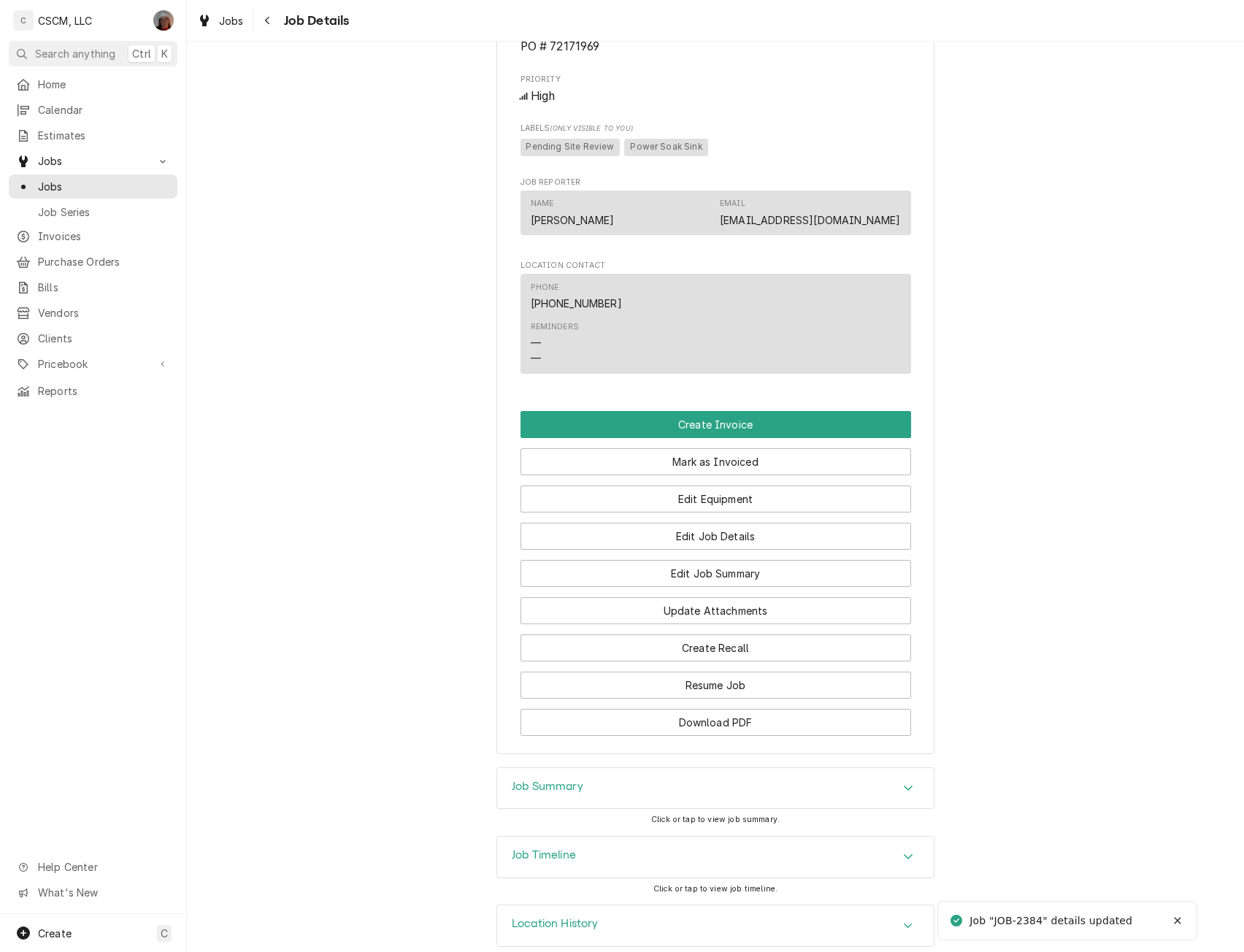
scroll to position [928, 0]
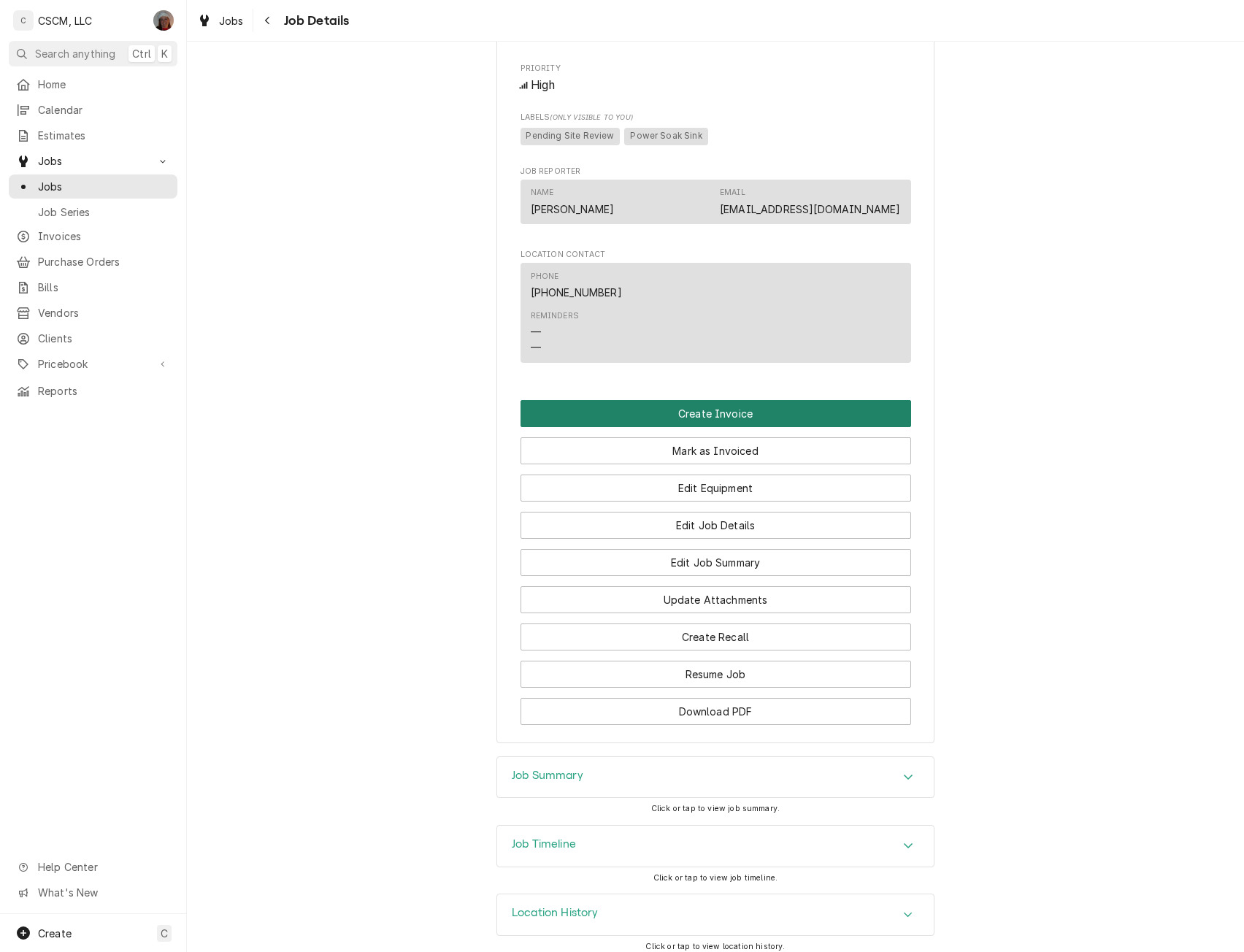
click at [743, 423] on button "Create Invoice" at bounding box center [716, 413] width 390 height 27
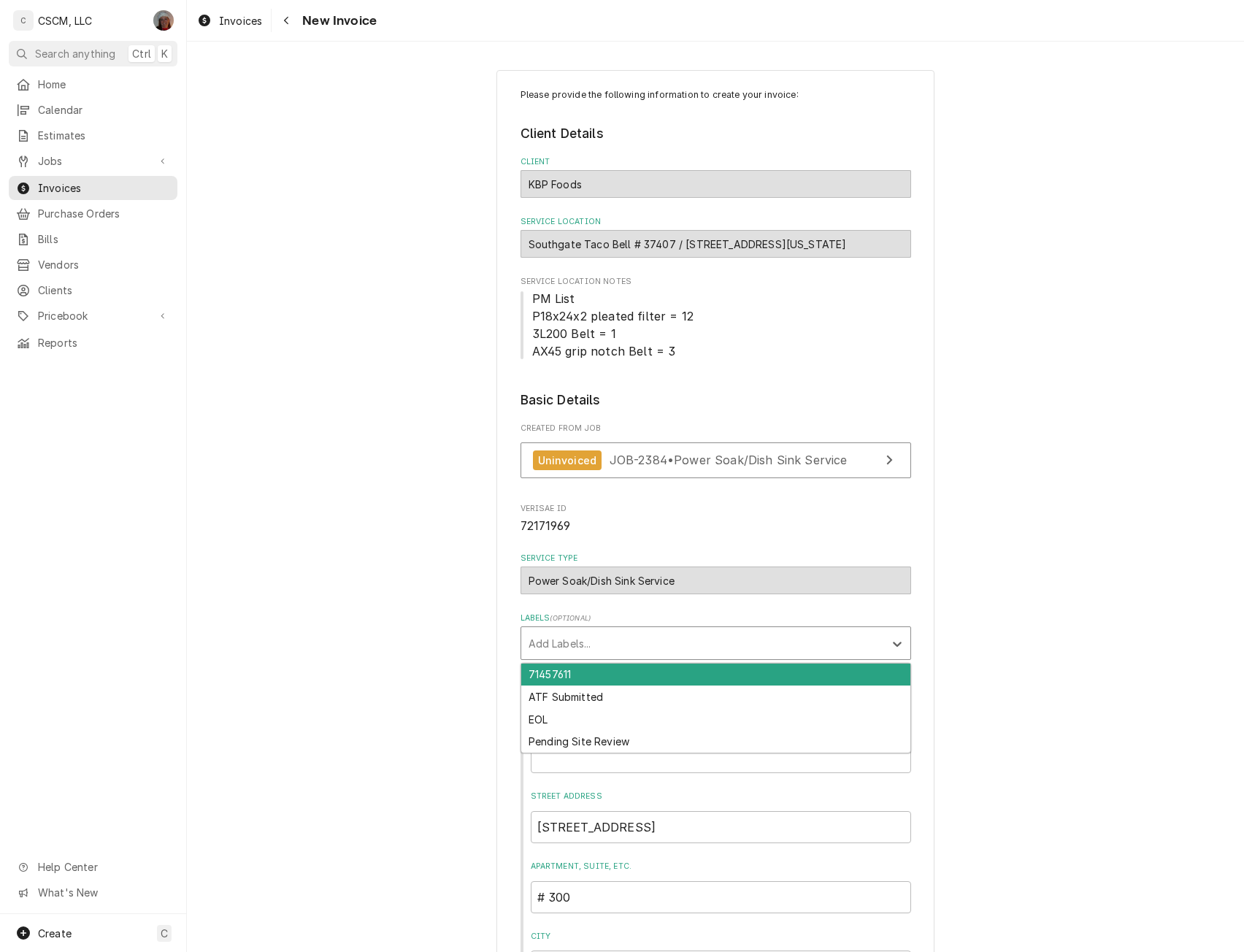
click at [602, 634] on div "Labels" at bounding box center [702, 643] width 348 height 26
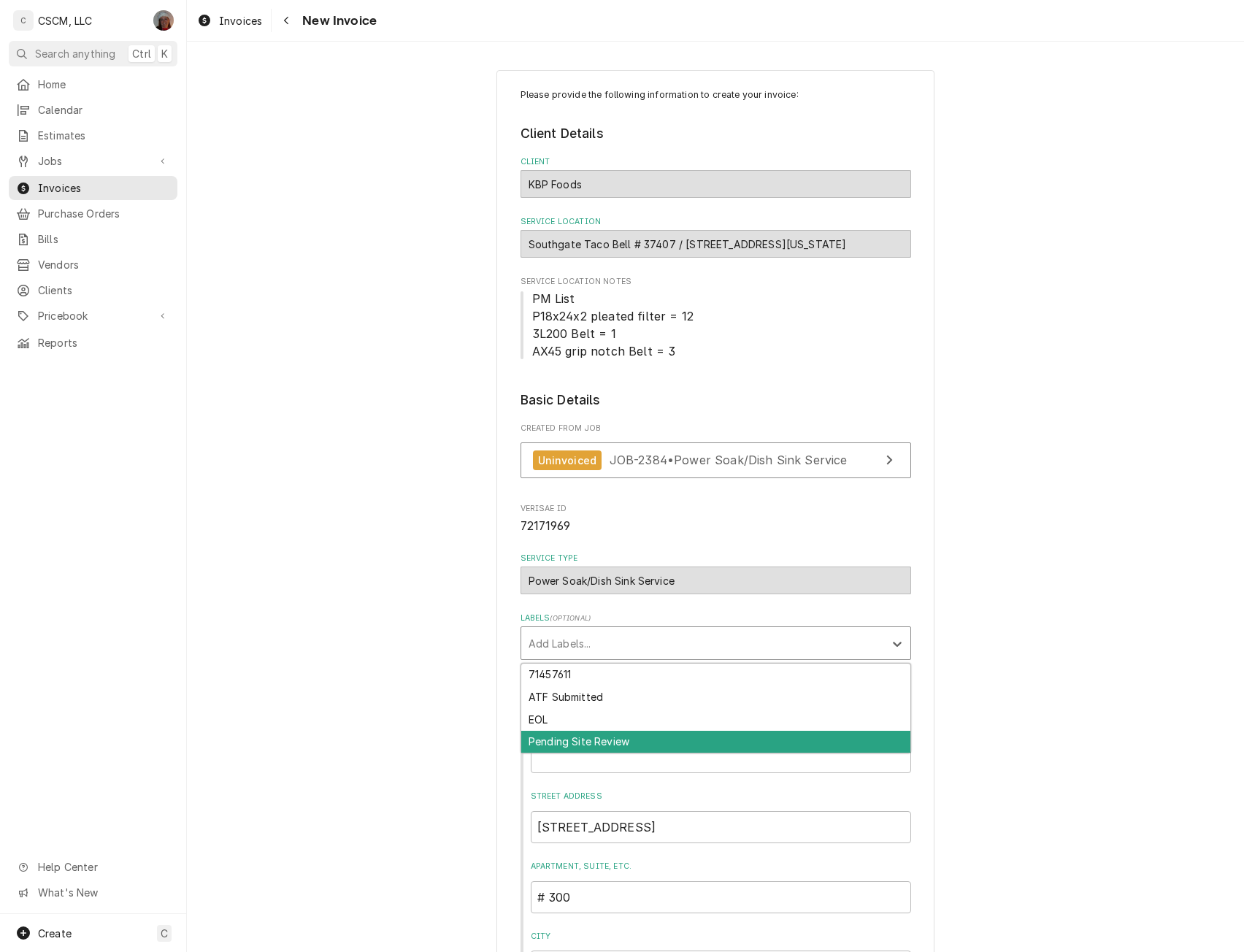
click at [579, 734] on div "Pending Site Review" at bounding box center [716, 742] width 390 height 23
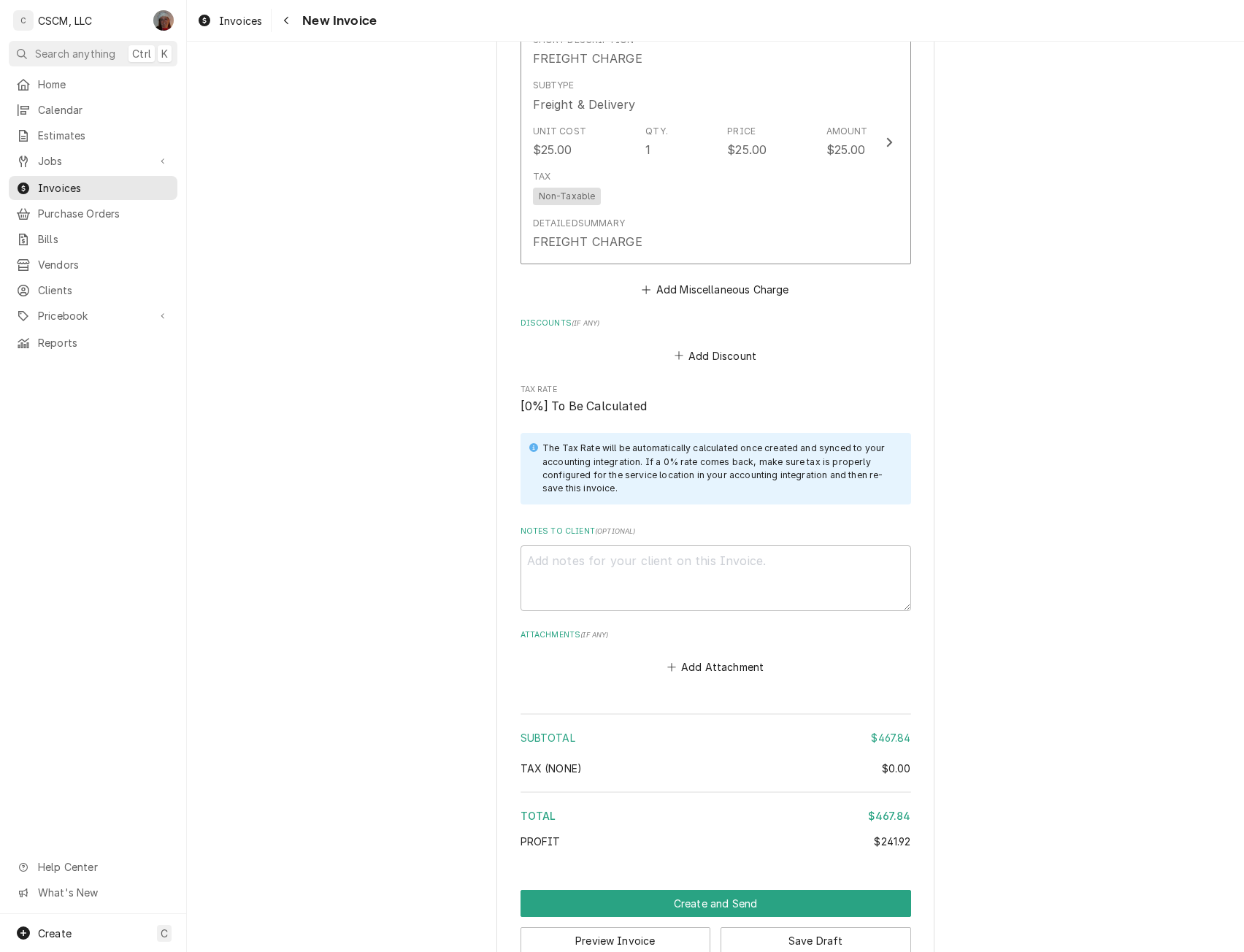
scroll to position [2496, 0]
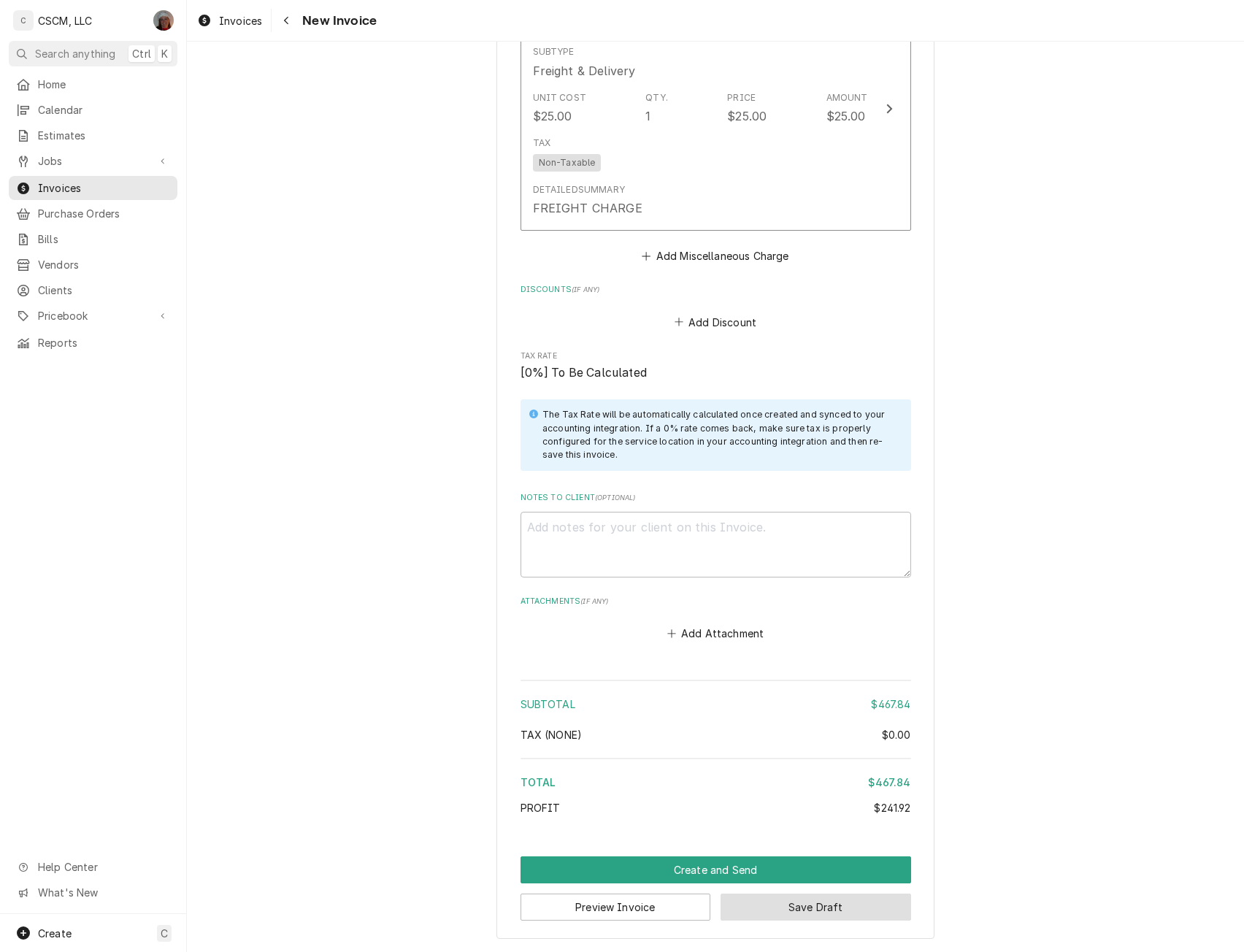
click at [801, 905] on button "Save Draft" at bounding box center [816, 907] width 191 height 27
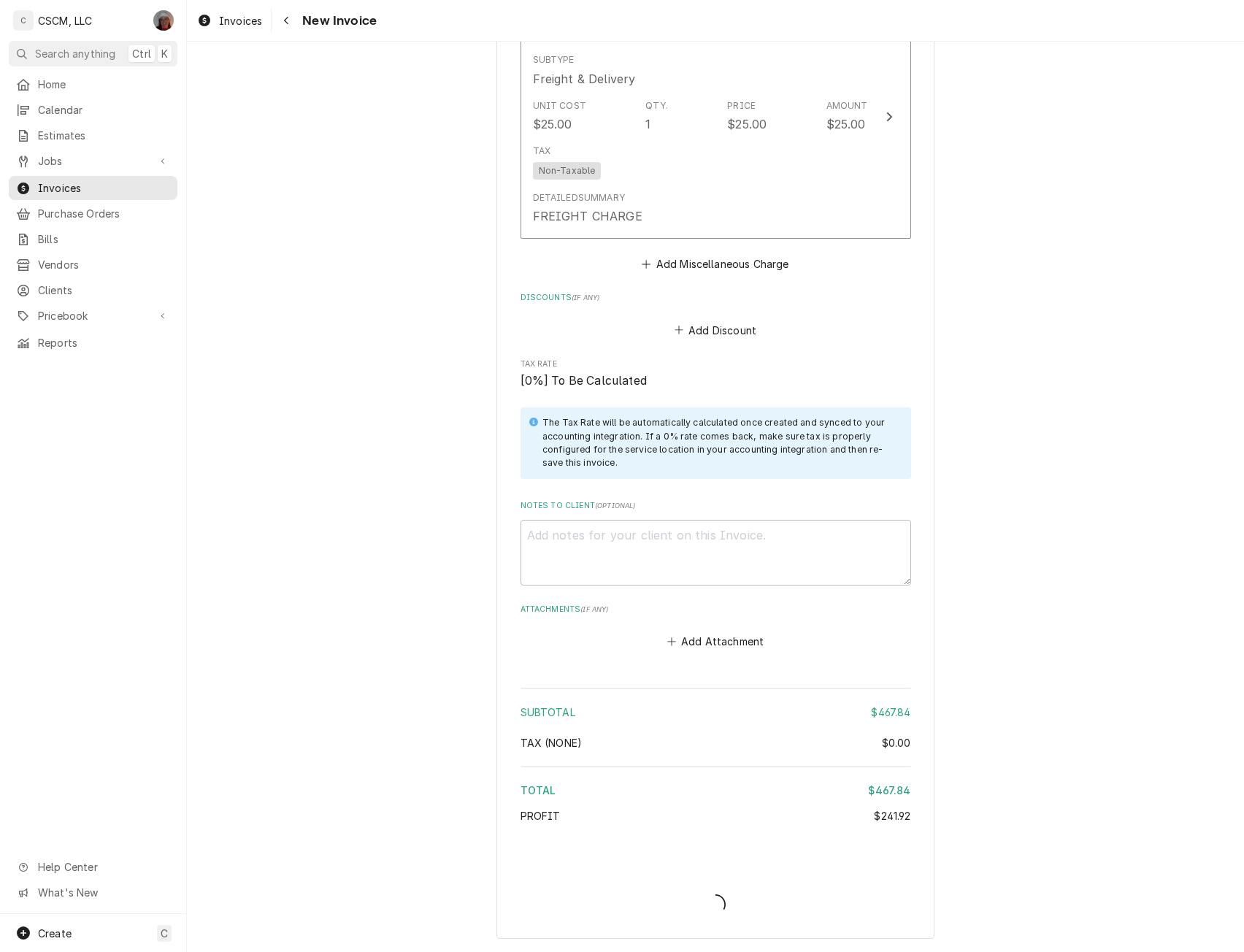
type textarea "x"
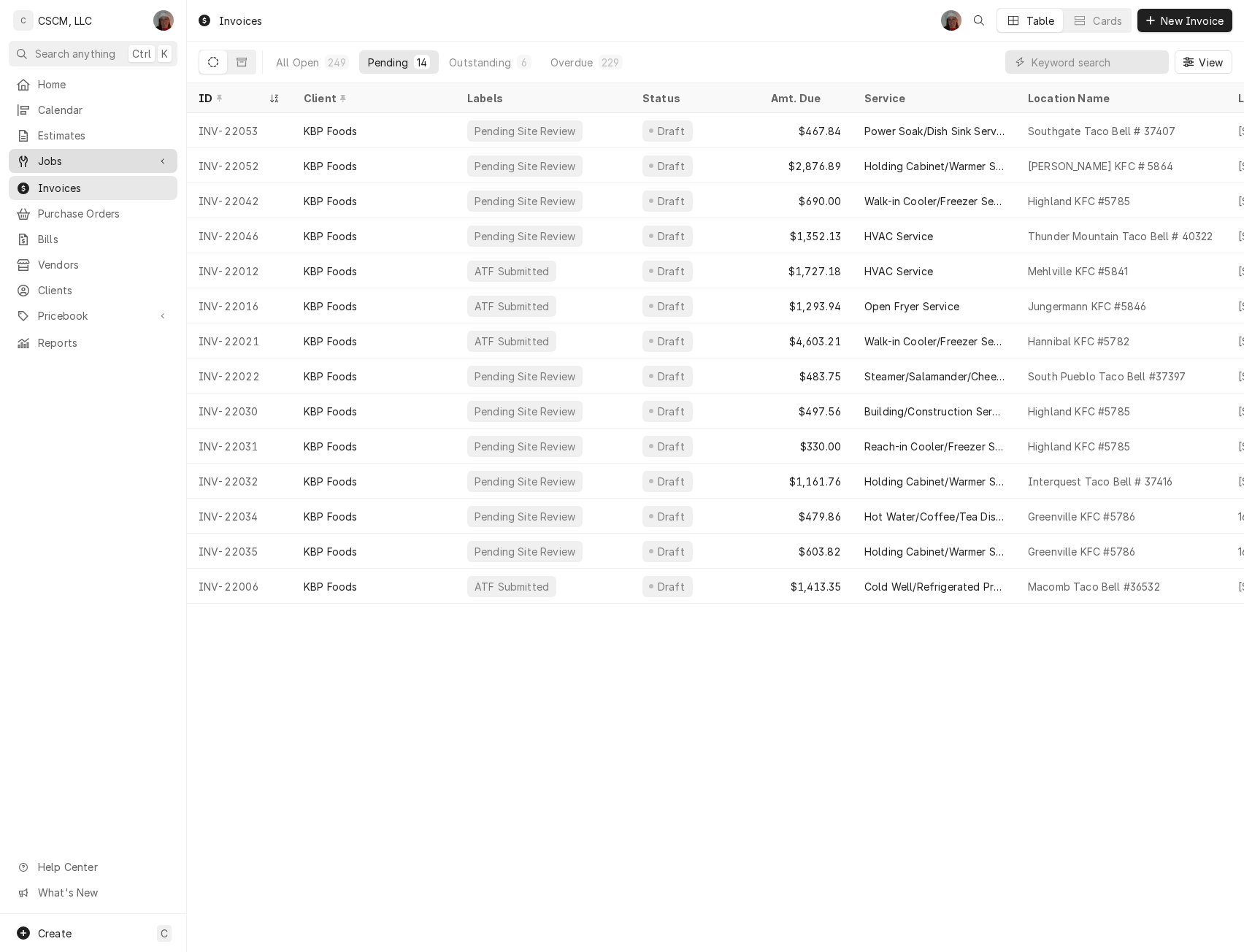
click at [73, 149] on link "Jobs" at bounding box center [92, 161] width 169 height 24
click at [58, 180] on span "Jobs" at bounding box center [104, 186] width 132 height 15
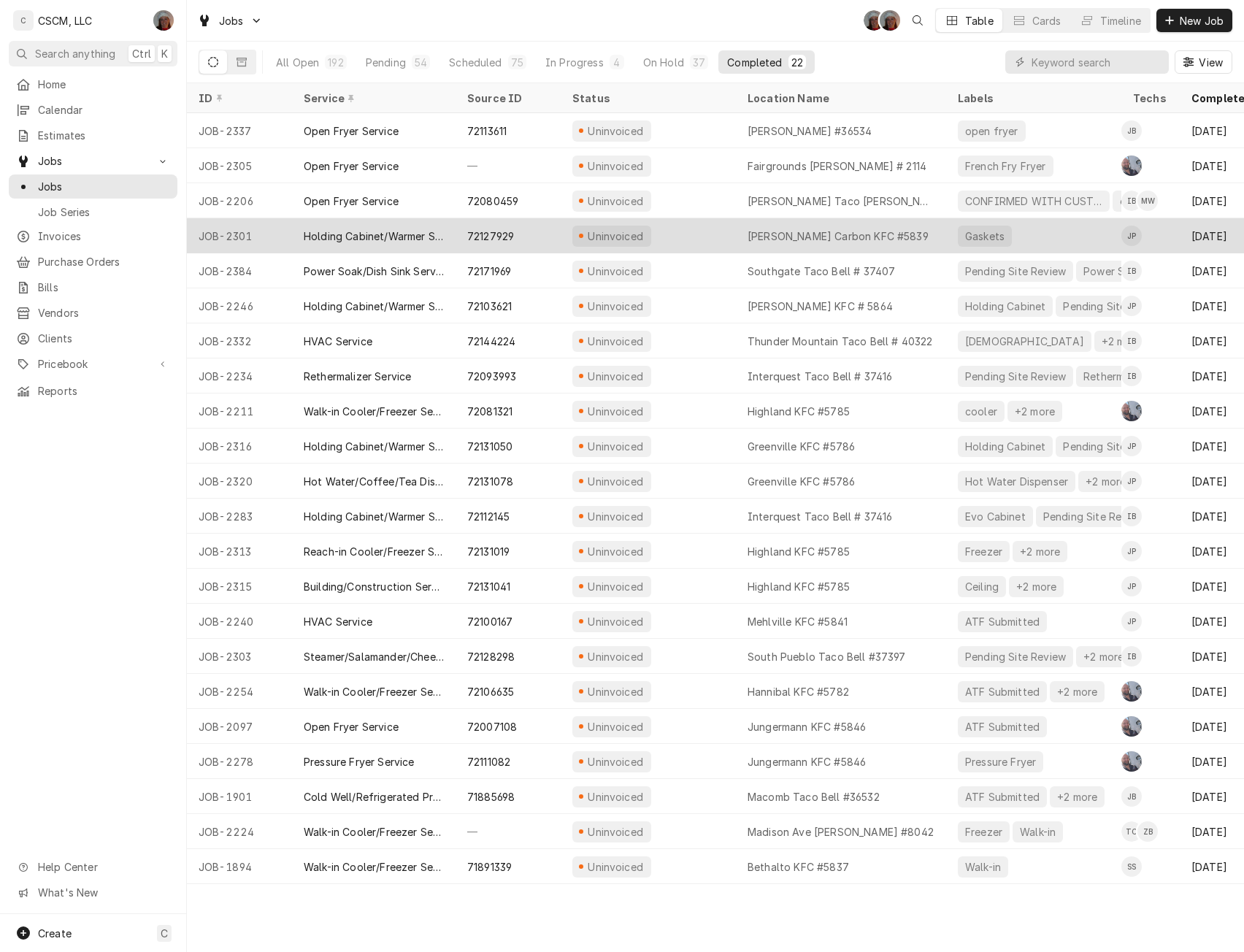
click at [677, 232] on div "Uninvoiced" at bounding box center [648, 235] width 175 height 35
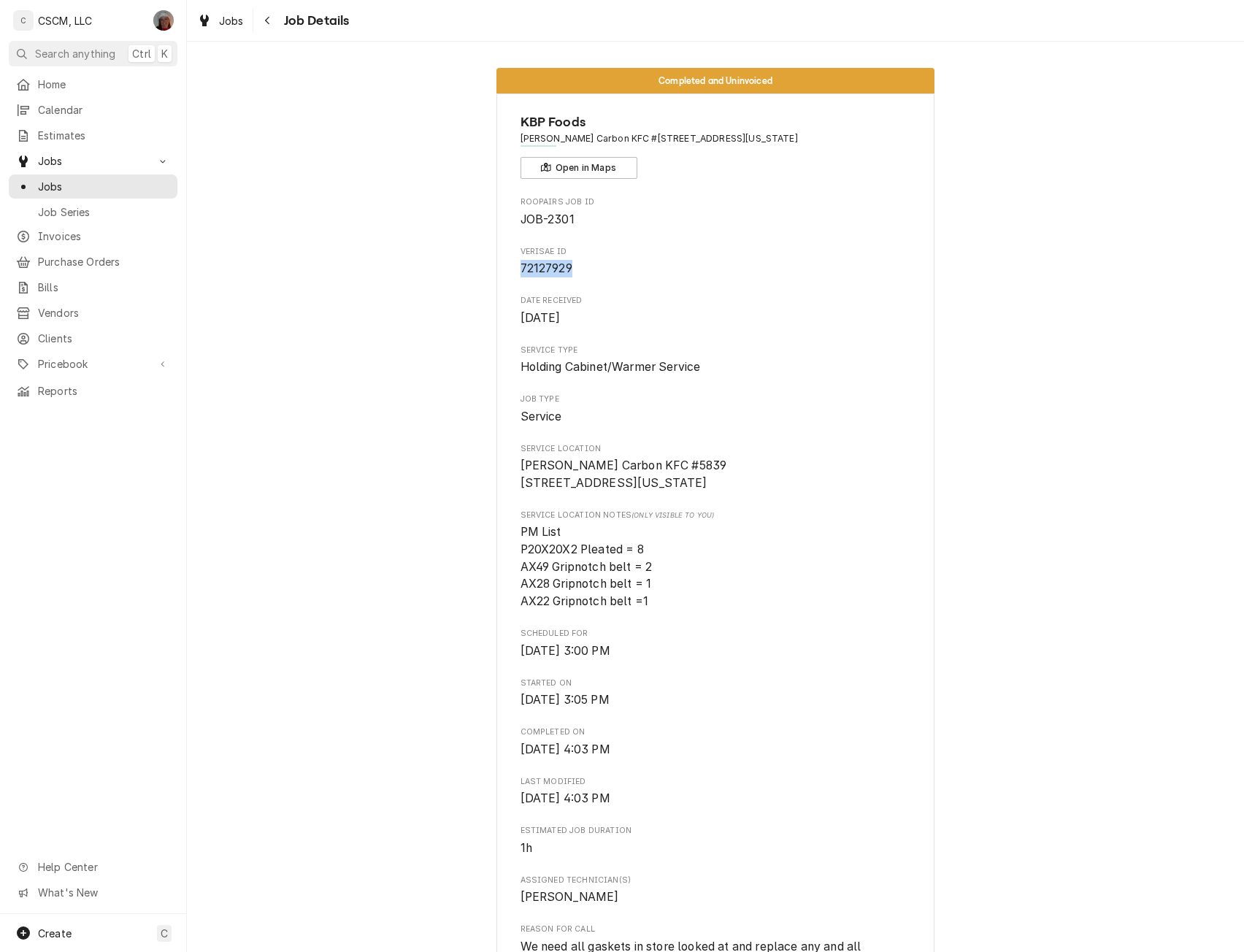
drag, startPoint x: 514, startPoint y: 268, endPoint x: 574, endPoint y: 273, distance: 60.2
copy span "72127929"
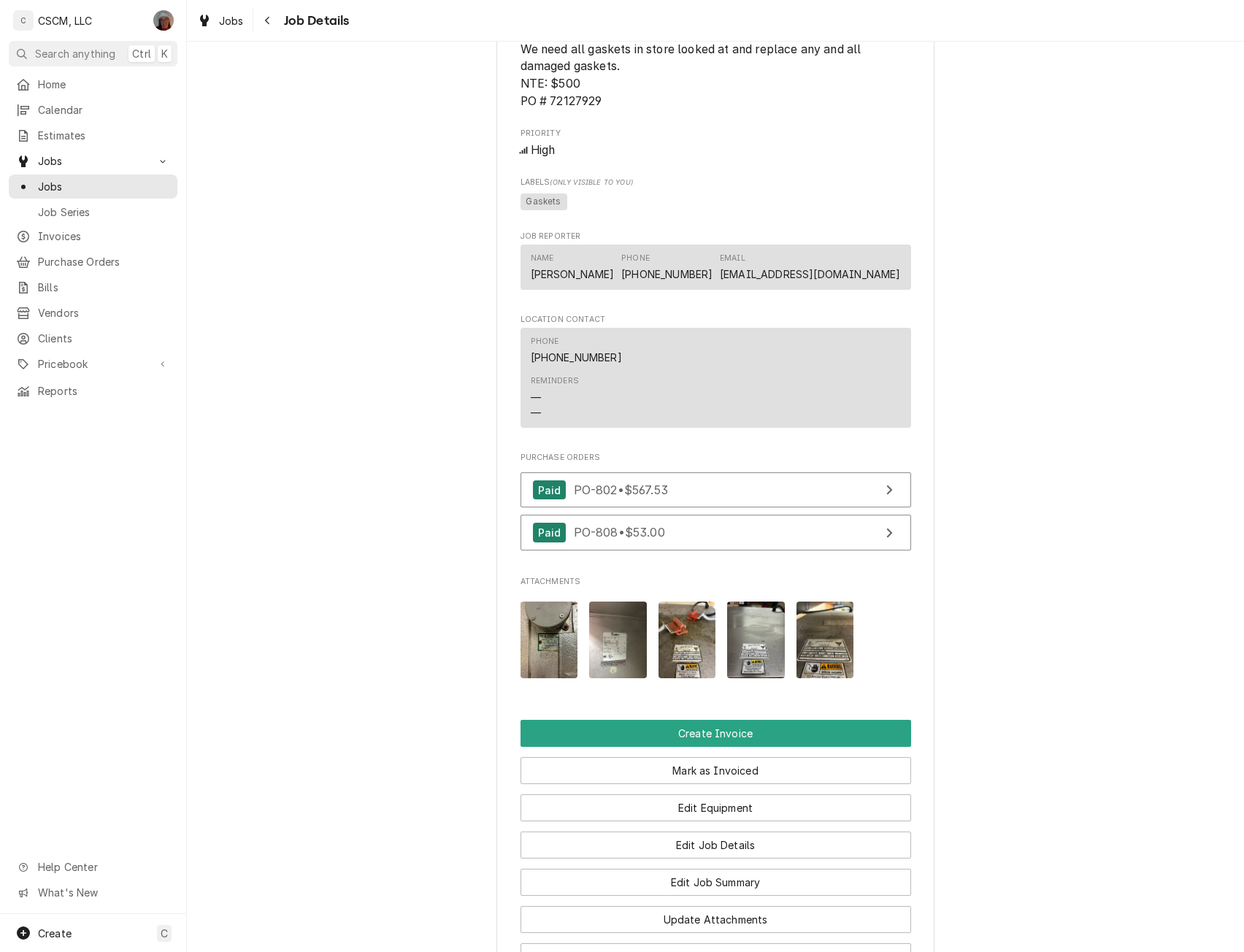
scroll to position [954, 0]
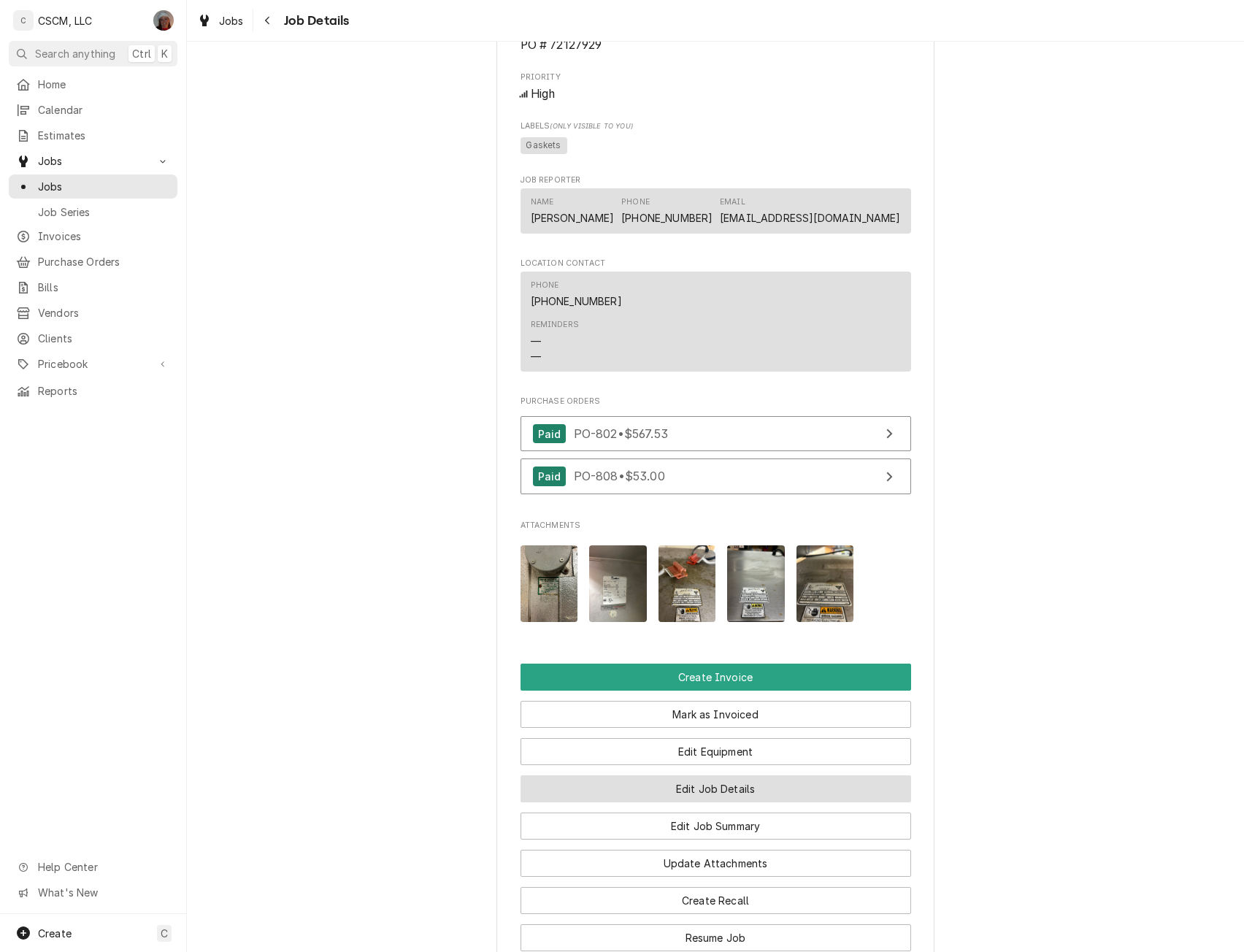
click at [687, 802] on button "Edit Job Details" at bounding box center [716, 789] width 390 height 27
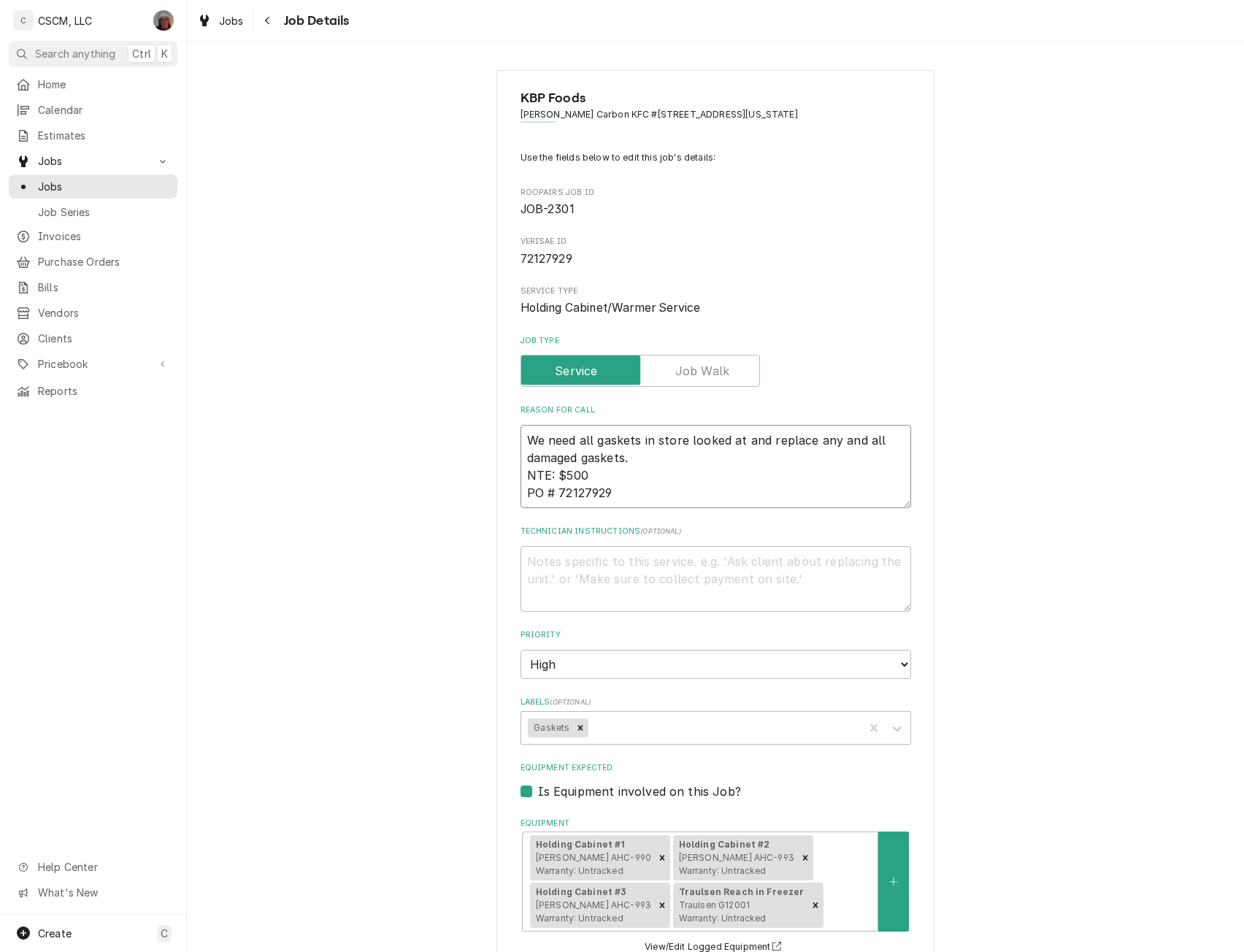
drag, startPoint x: 518, startPoint y: 437, endPoint x: 618, endPoint y: 492, distance: 114.1
click at [618, 492] on textarea "We need all gaskets in store looked at and replace any and all damaged gaskets.…" at bounding box center [716, 467] width 390 height 83
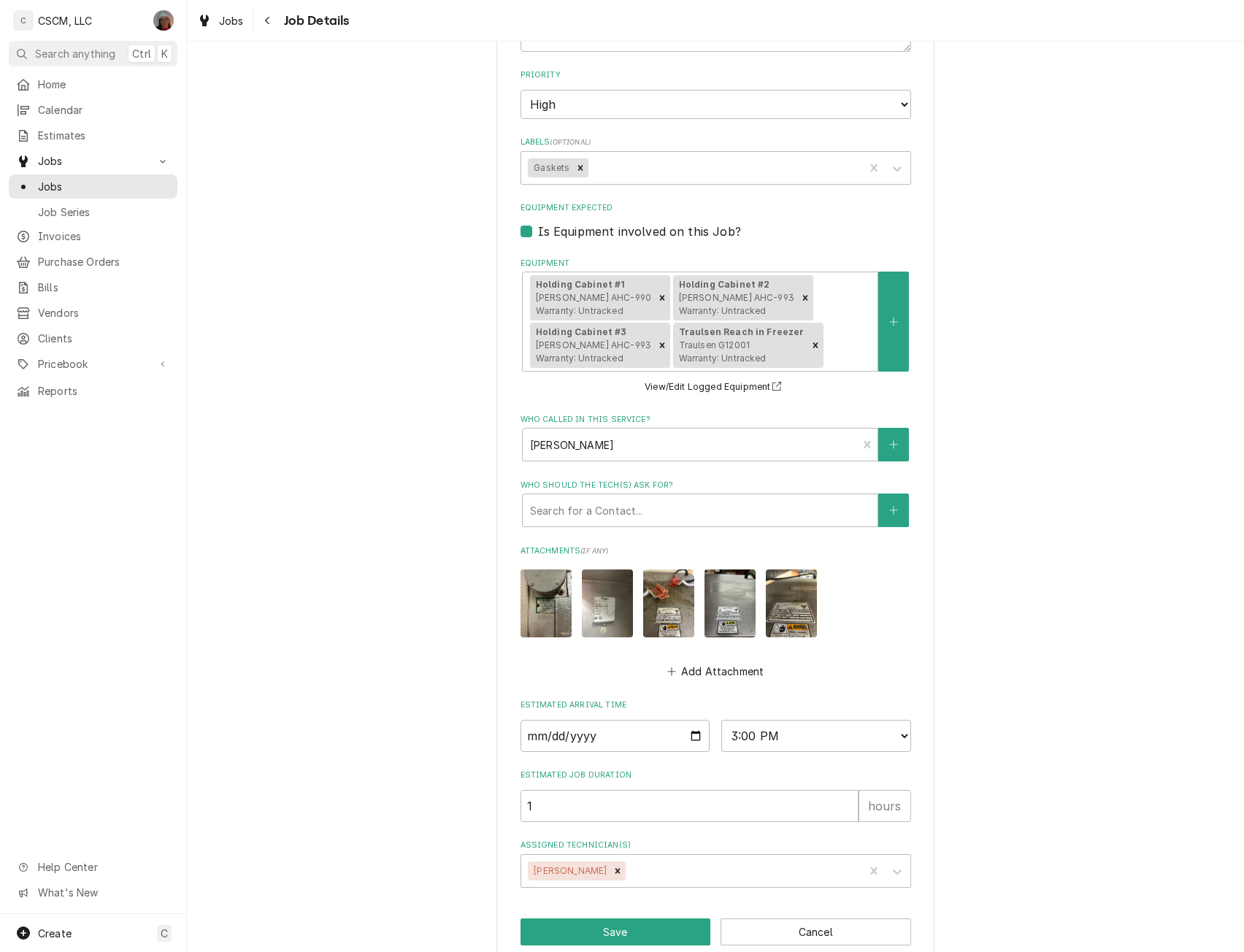
scroll to position [585, 0]
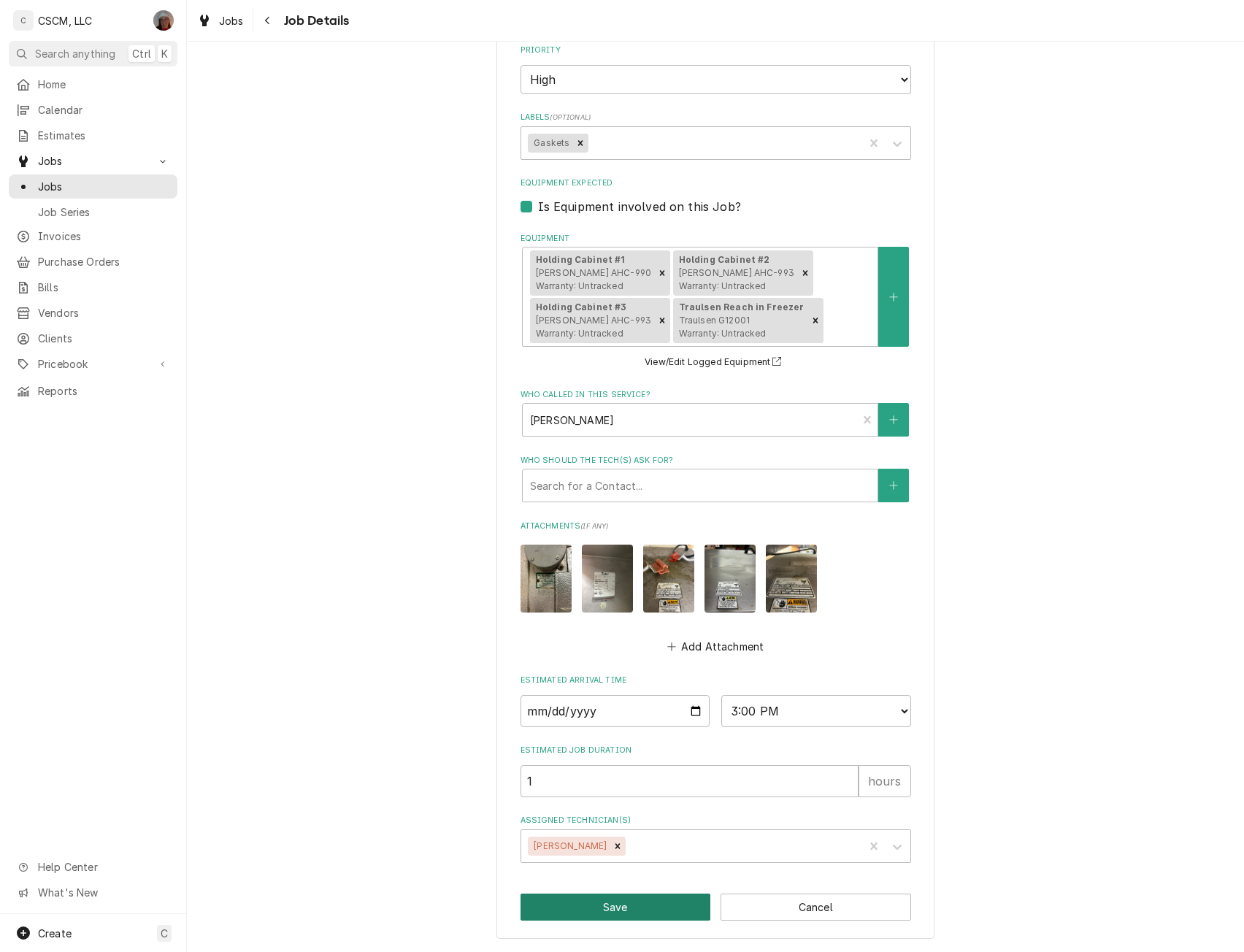
click at [629, 905] on button "Save" at bounding box center [616, 907] width 191 height 27
type textarea "x"
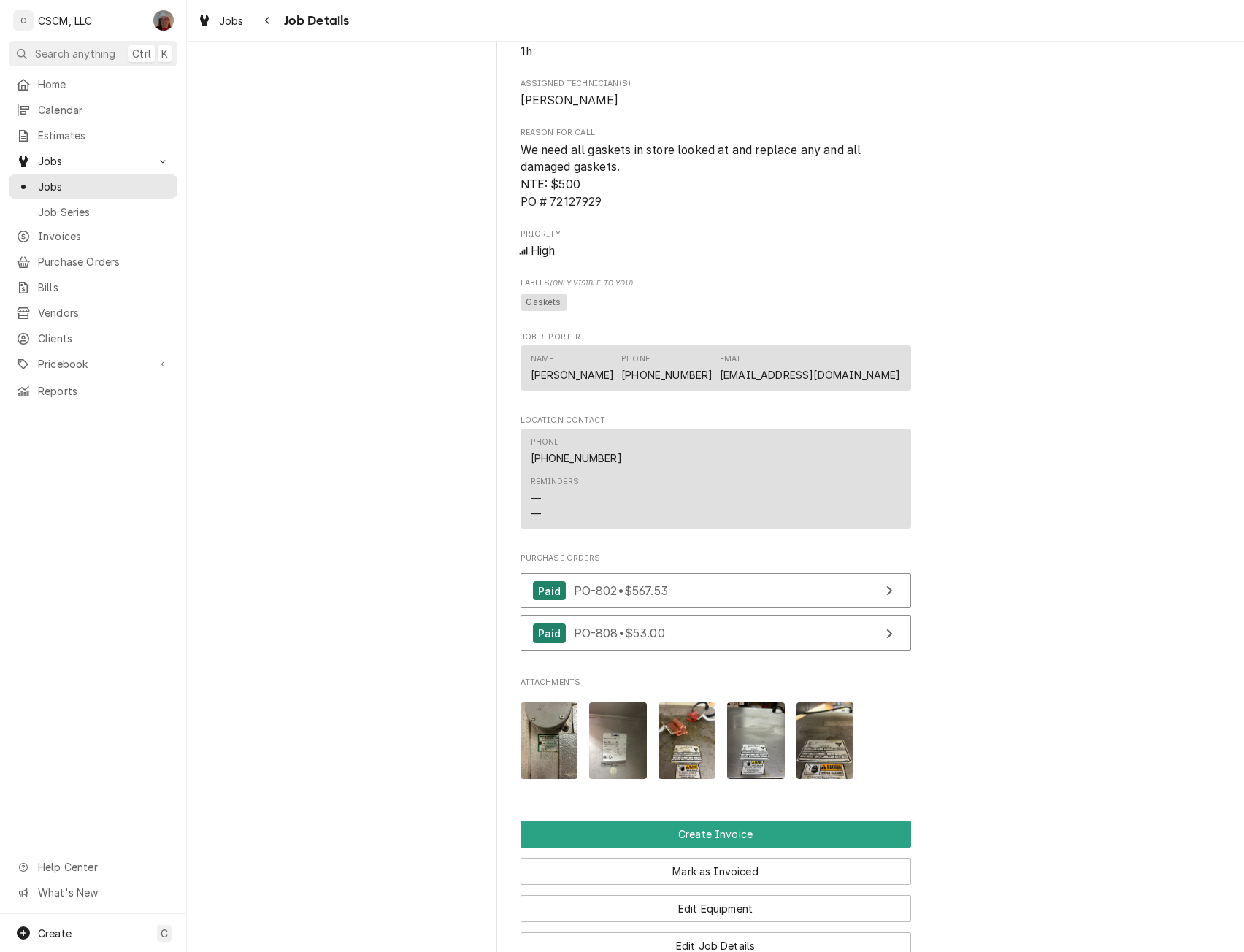
scroll to position [1522, 0]
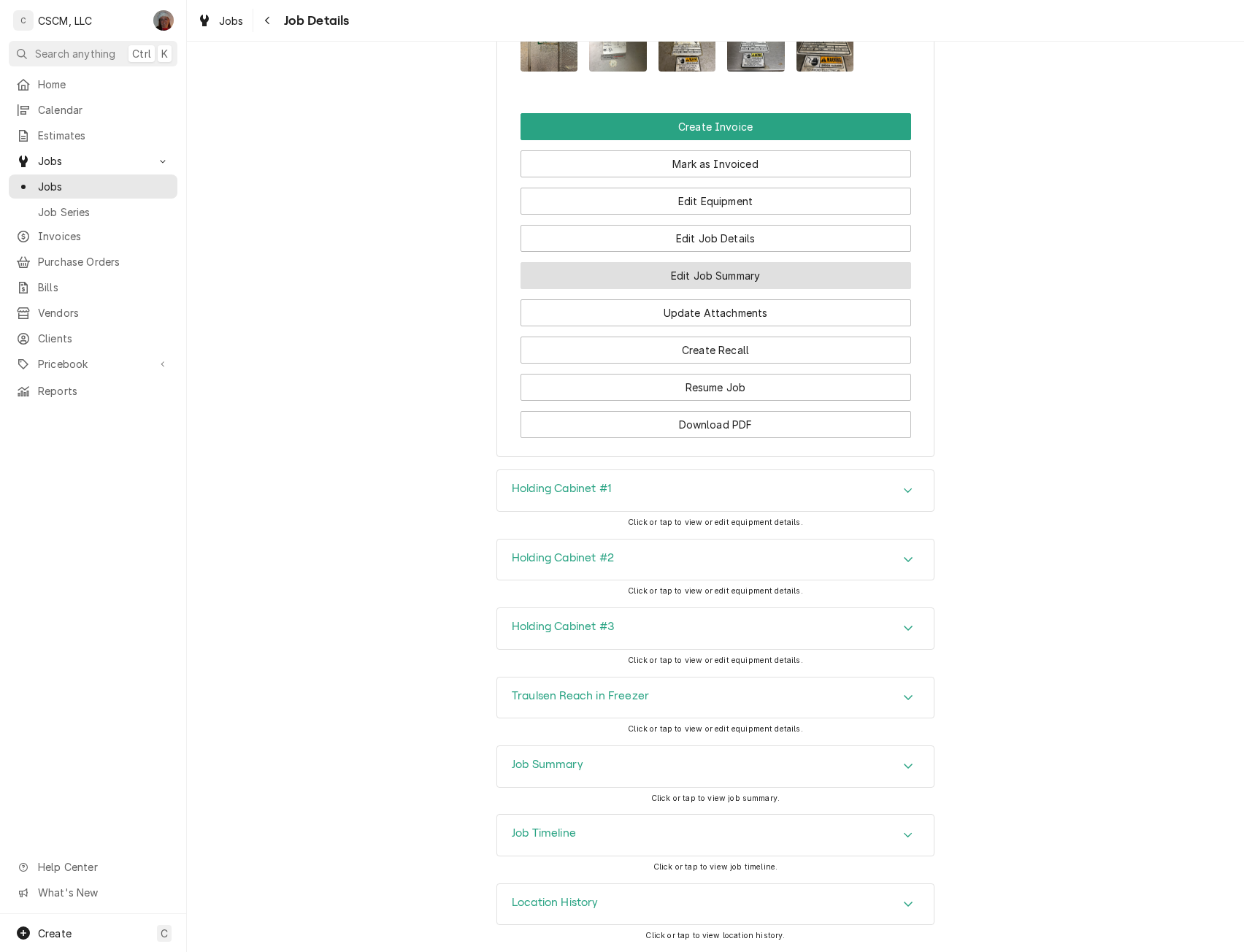
click at [772, 263] on button "Edit Job Summary" at bounding box center [716, 276] width 390 height 27
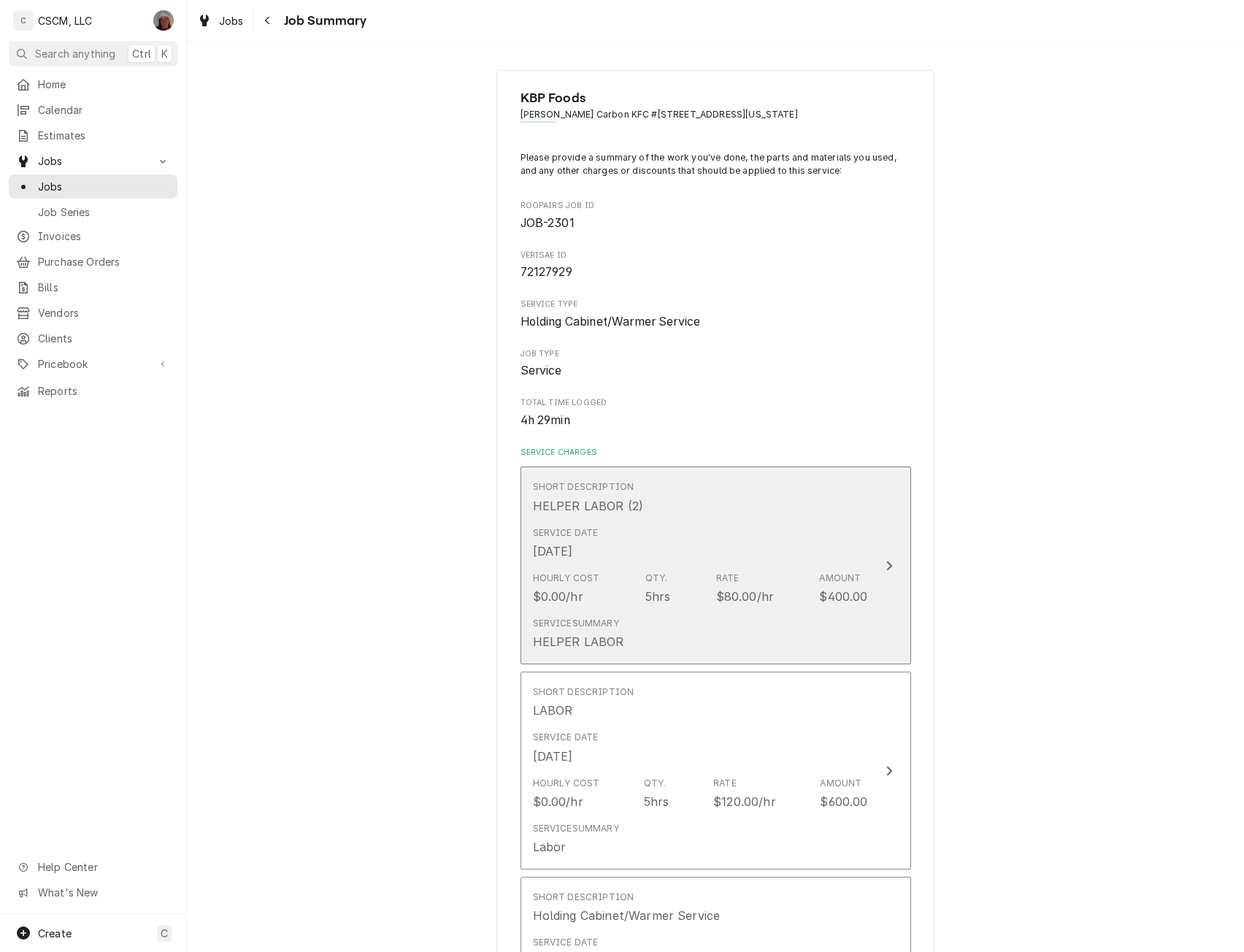
click at [886, 560] on icon "Update Line Item" at bounding box center [889, 566] width 8 height 12
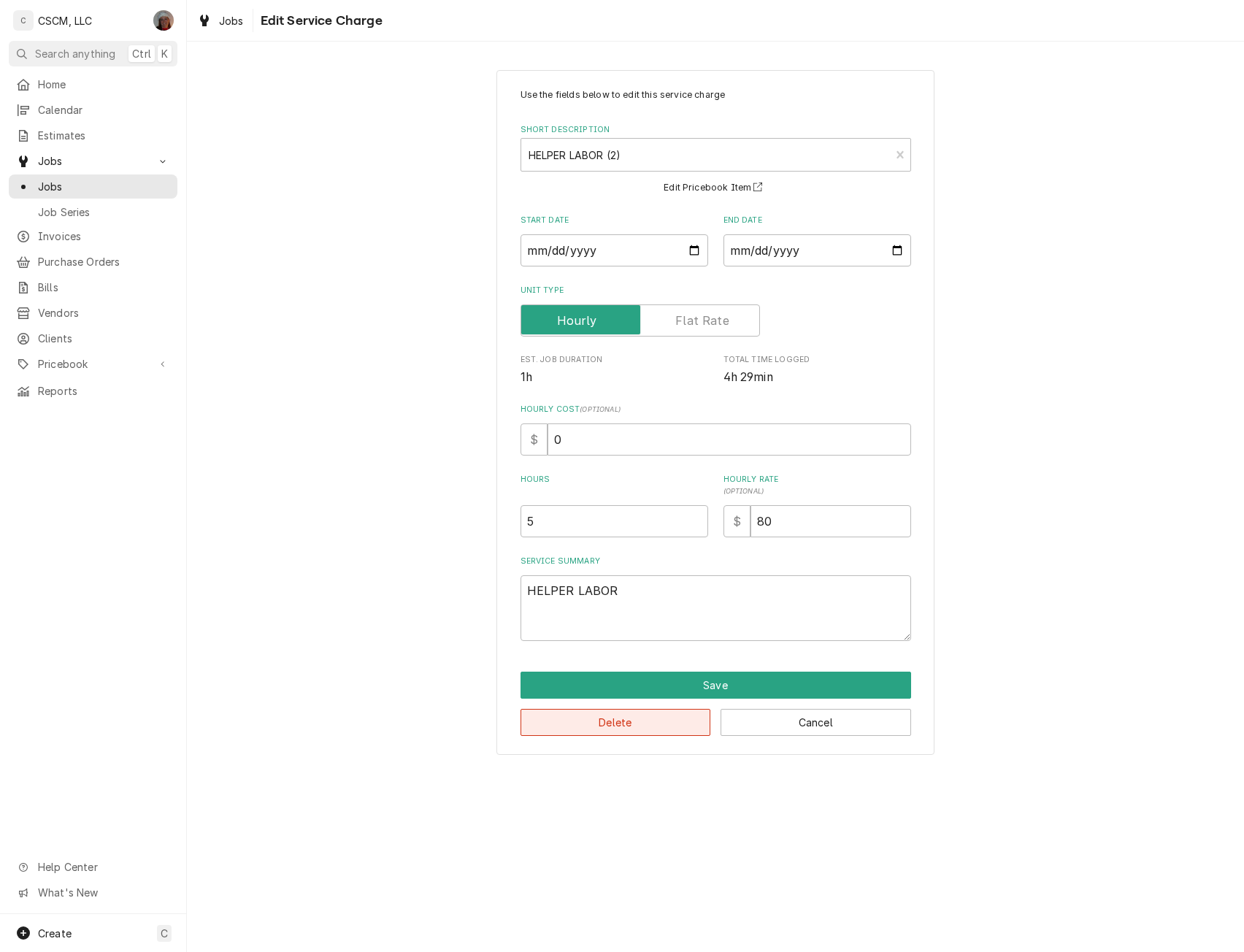
click at [601, 722] on button "Delete" at bounding box center [616, 722] width 191 height 27
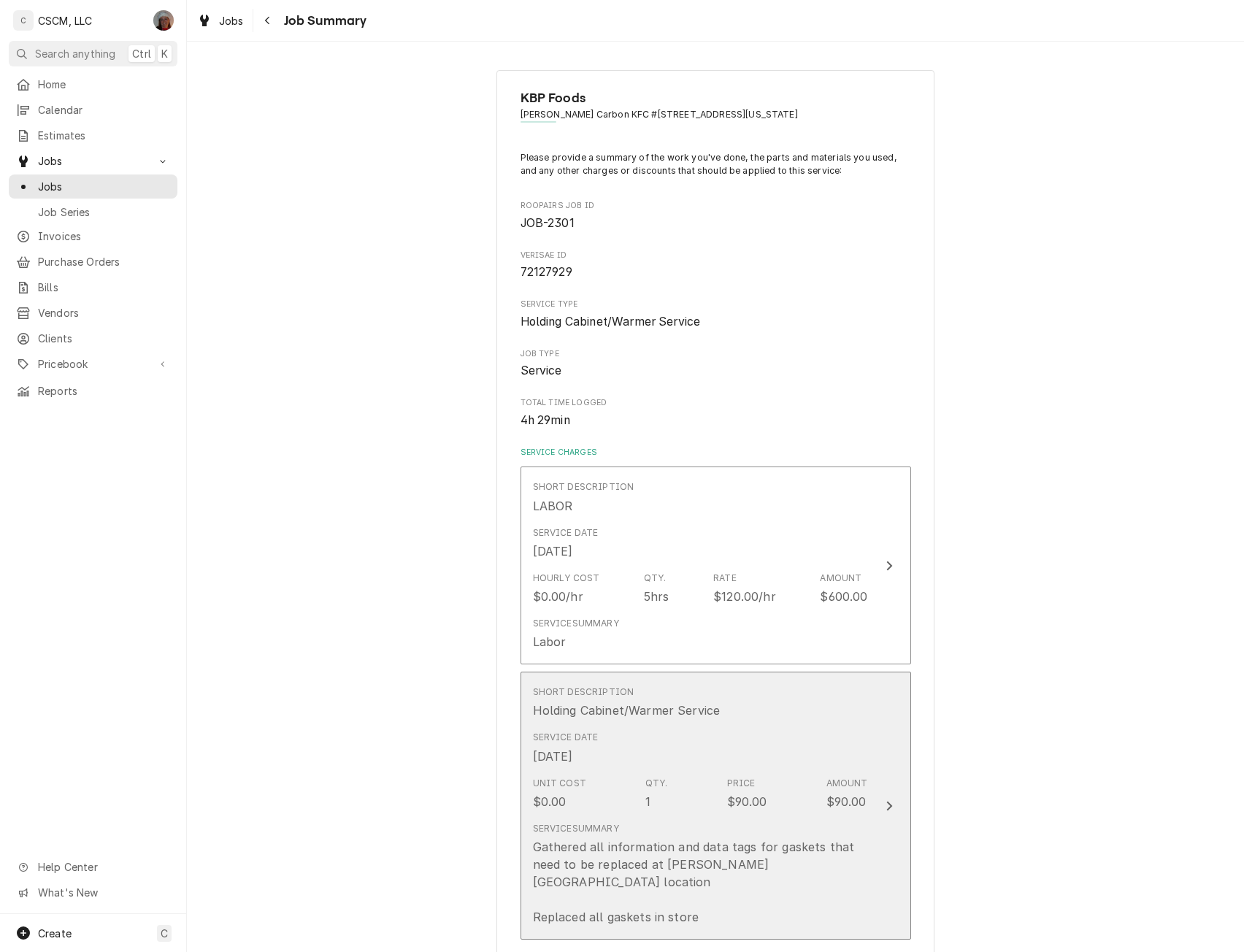
click at [904, 765] on button "Short Description Holding Cabinet/Warmer Service Service Date Sep 24, 2025 Unit…" at bounding box center [716, 805] width 390 height 268
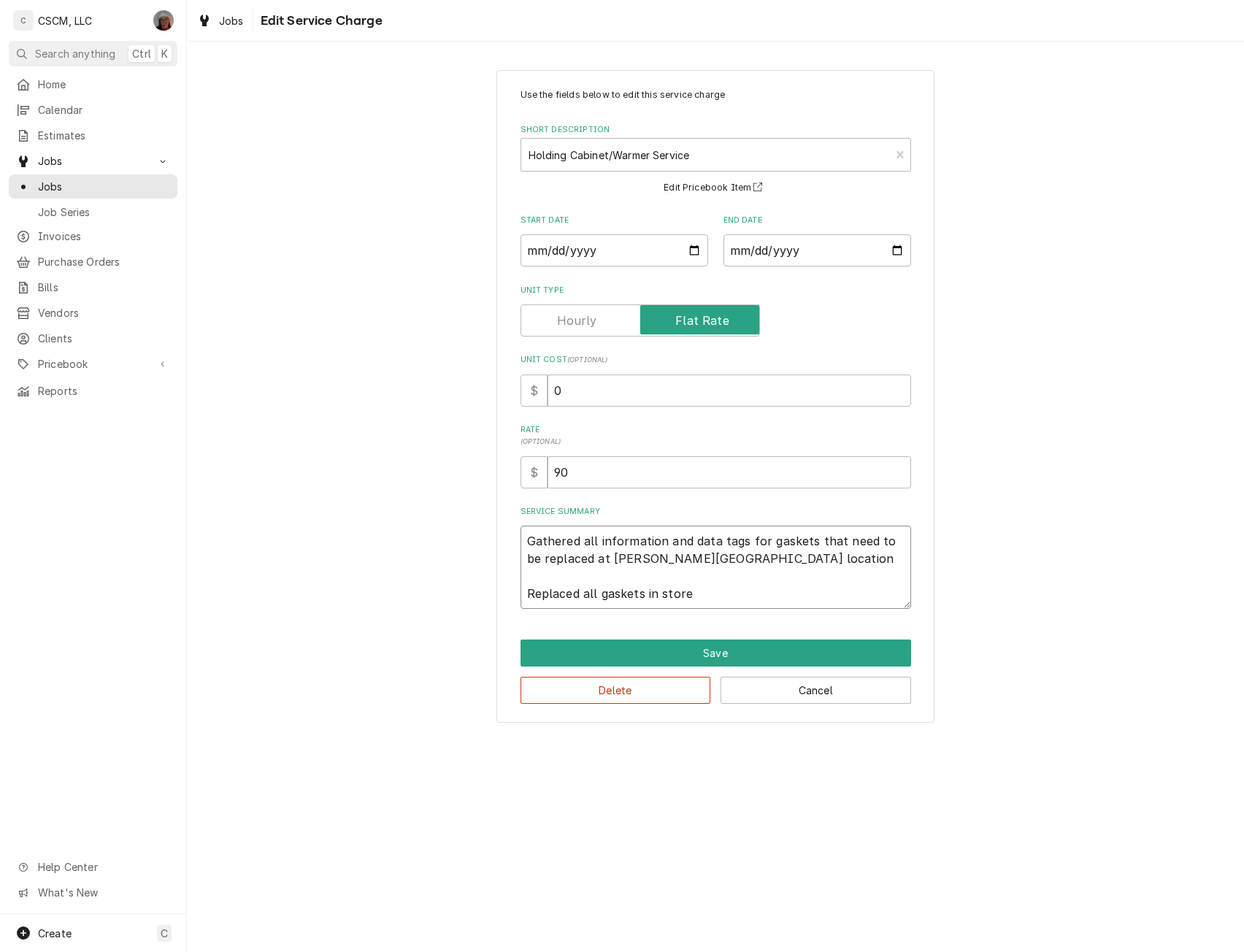
click at [524, 534] on textarea "Gathered all information and data tags for gaskets that need to be replaced at …" at bounding box center [716, 567] width 390 height 83
paste textarea "We need all gaskets in store looked at and replace any and all damaged gaskets.…"
type textarea "x"
type textarea "We need all gaskets in store looked at and replace any and all damaged gaskets.…"
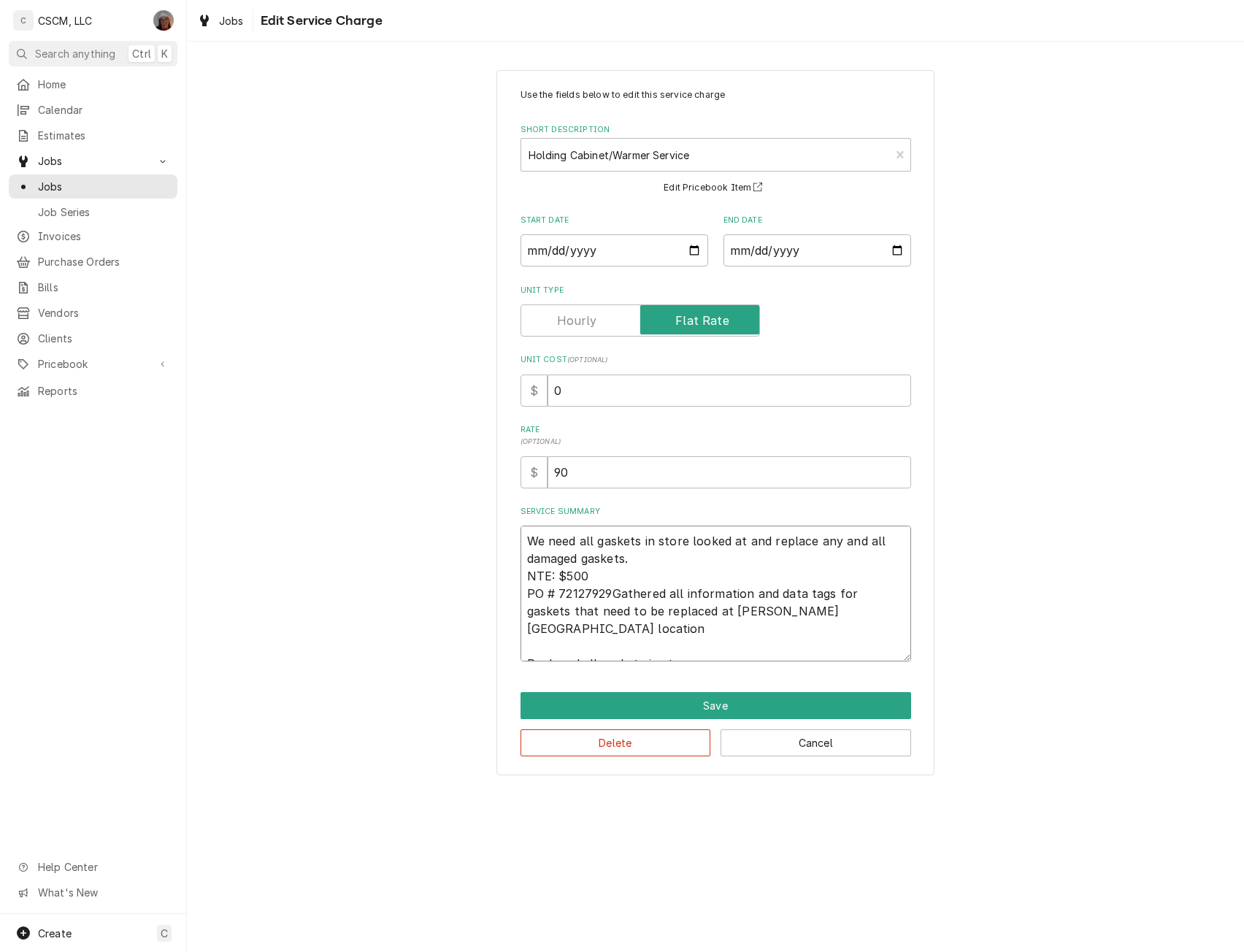
type textarea "x"
type textarea "We need all gaskets in store looked at and replace any and all damaged gaskets.…"
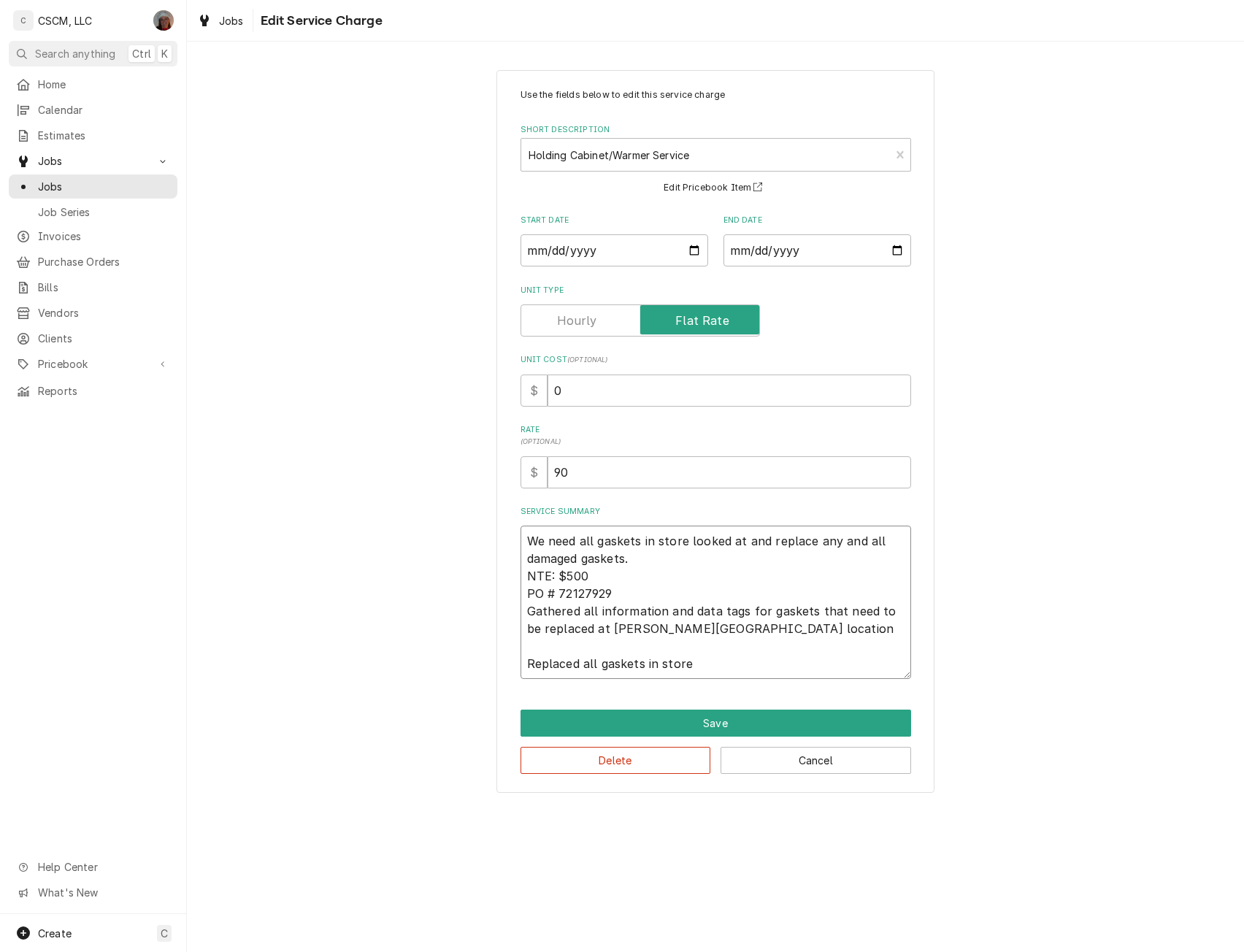
type textarea "x"
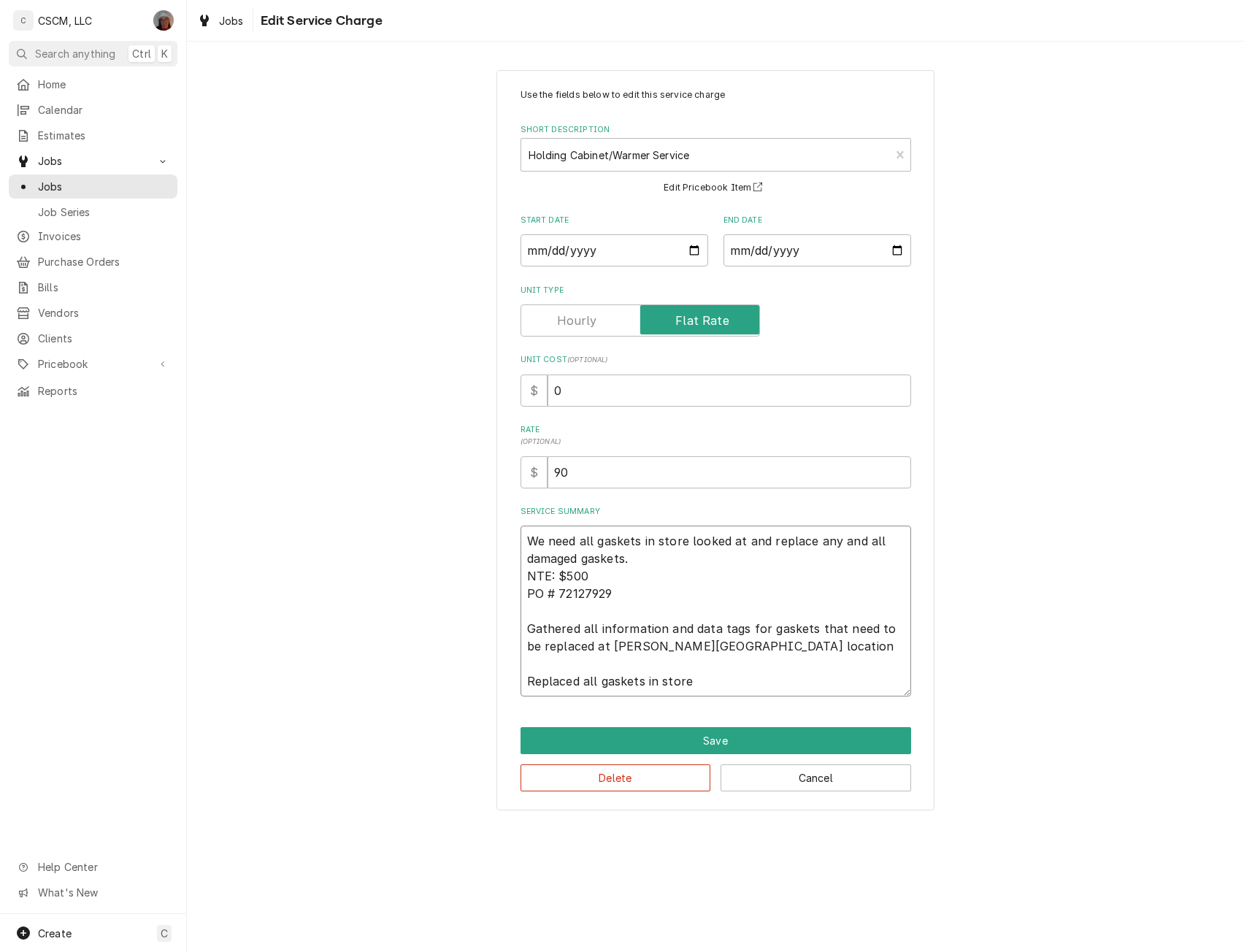
type textarea "We need all gaskets in store looked at and replace any and all damaged gaskets.…"
click at [555, 390] on input "0" at bounding box center [729, 390] width 363 height 32
type textarea "x"
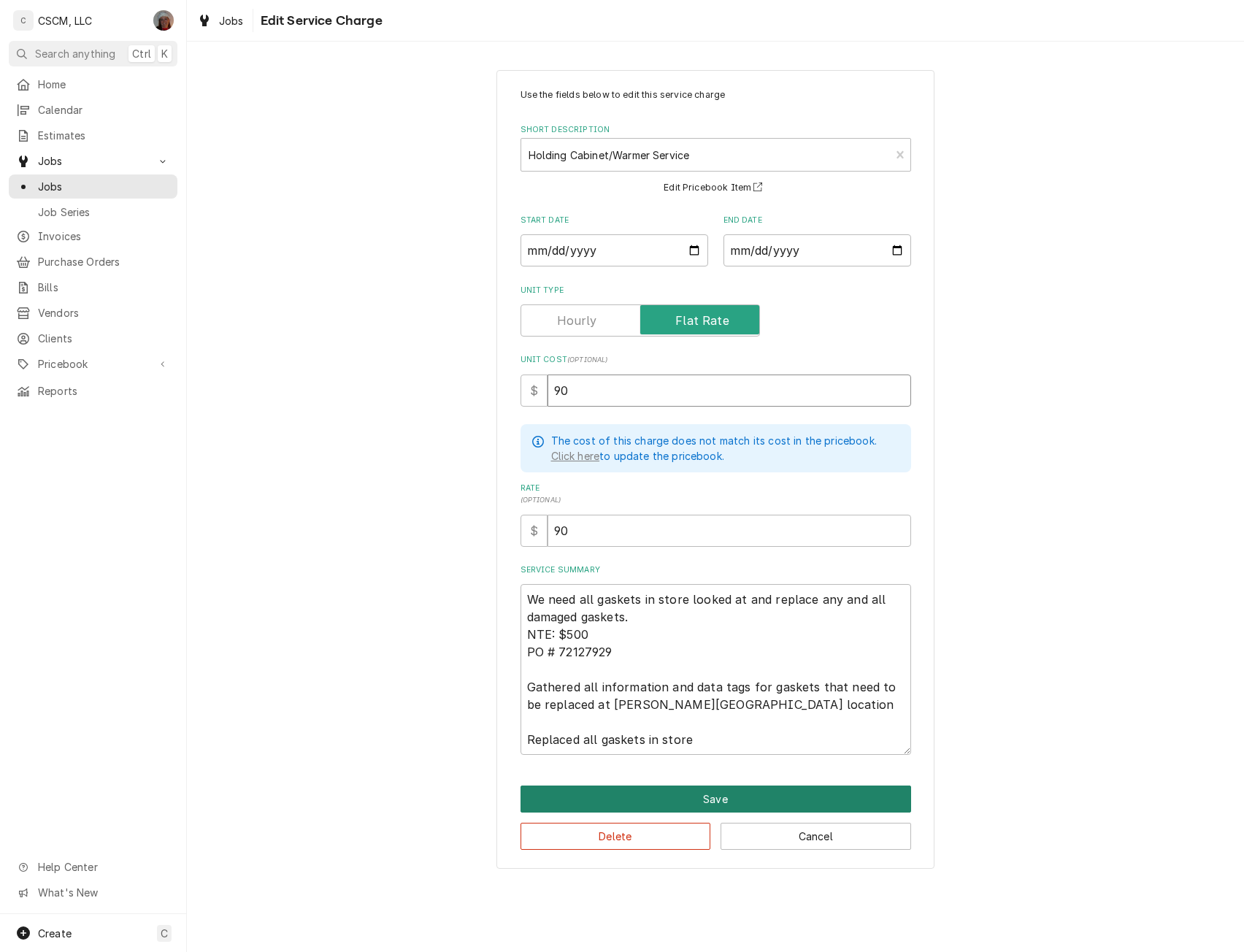
type input "90"
click at [693, 795] on button "Save" at bounding box center [716, 800] width 390 height 27
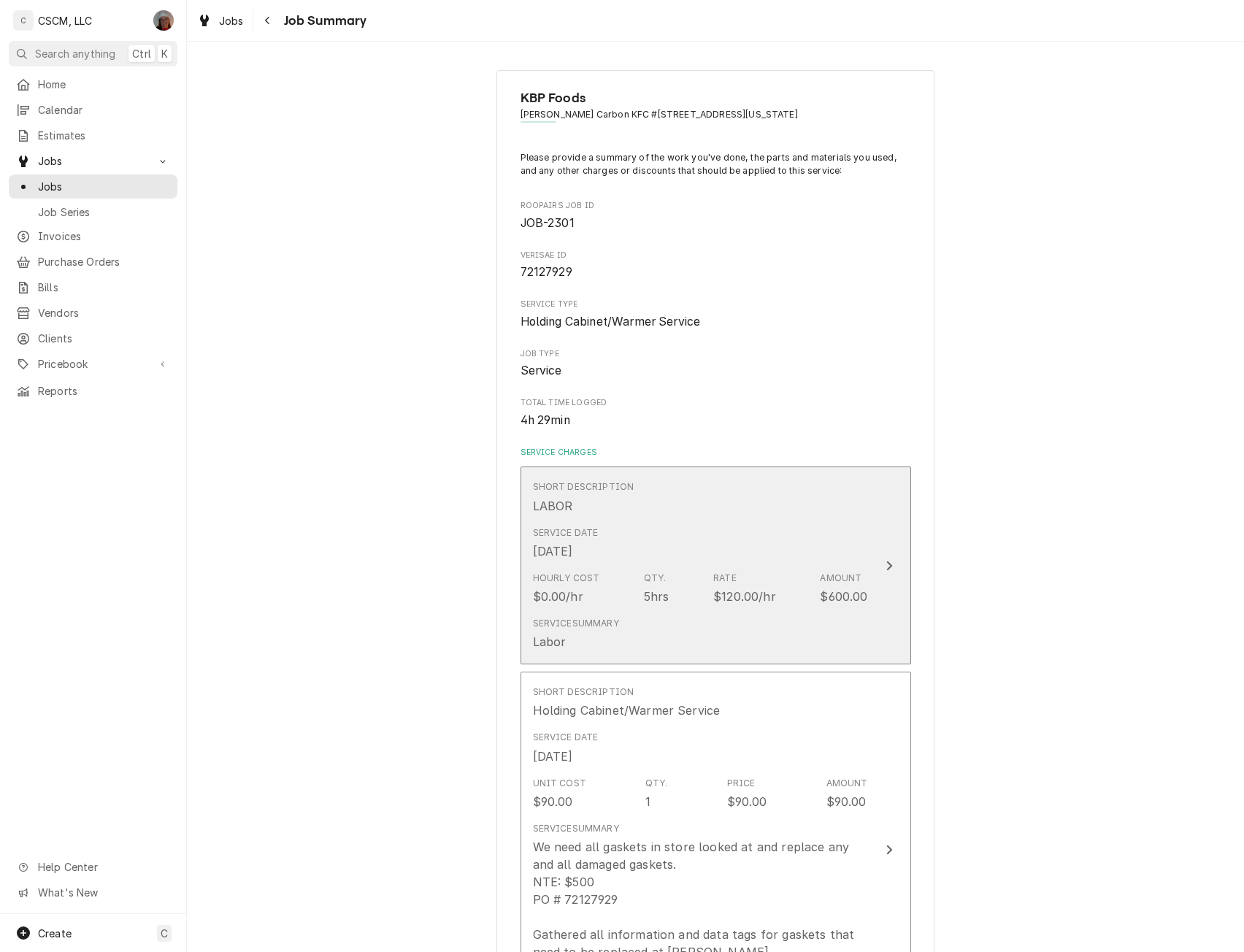
click at [891, 568] on div "Update Line Item" at bounding box center [889, 566] width 19 height 18
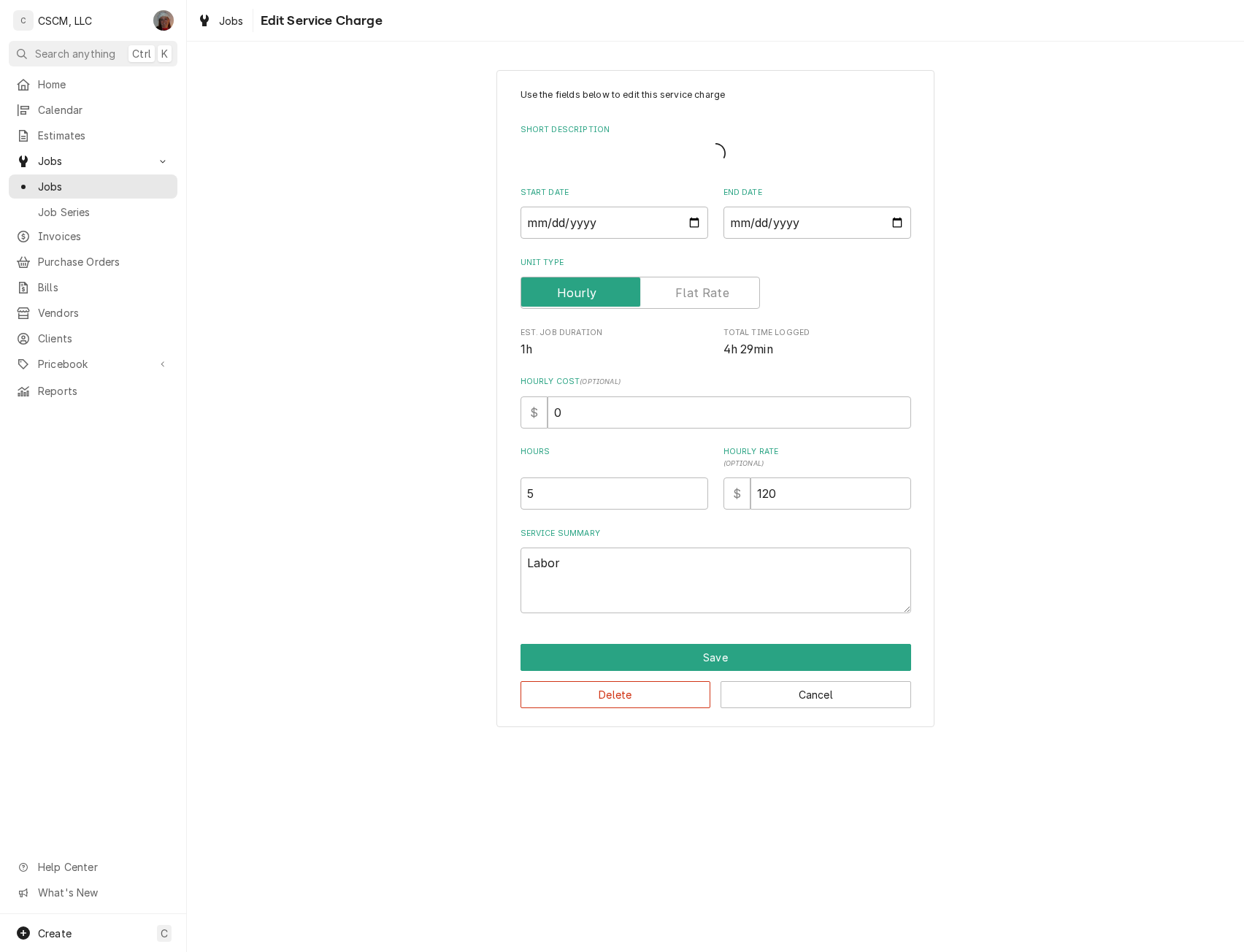
type textarea "x"
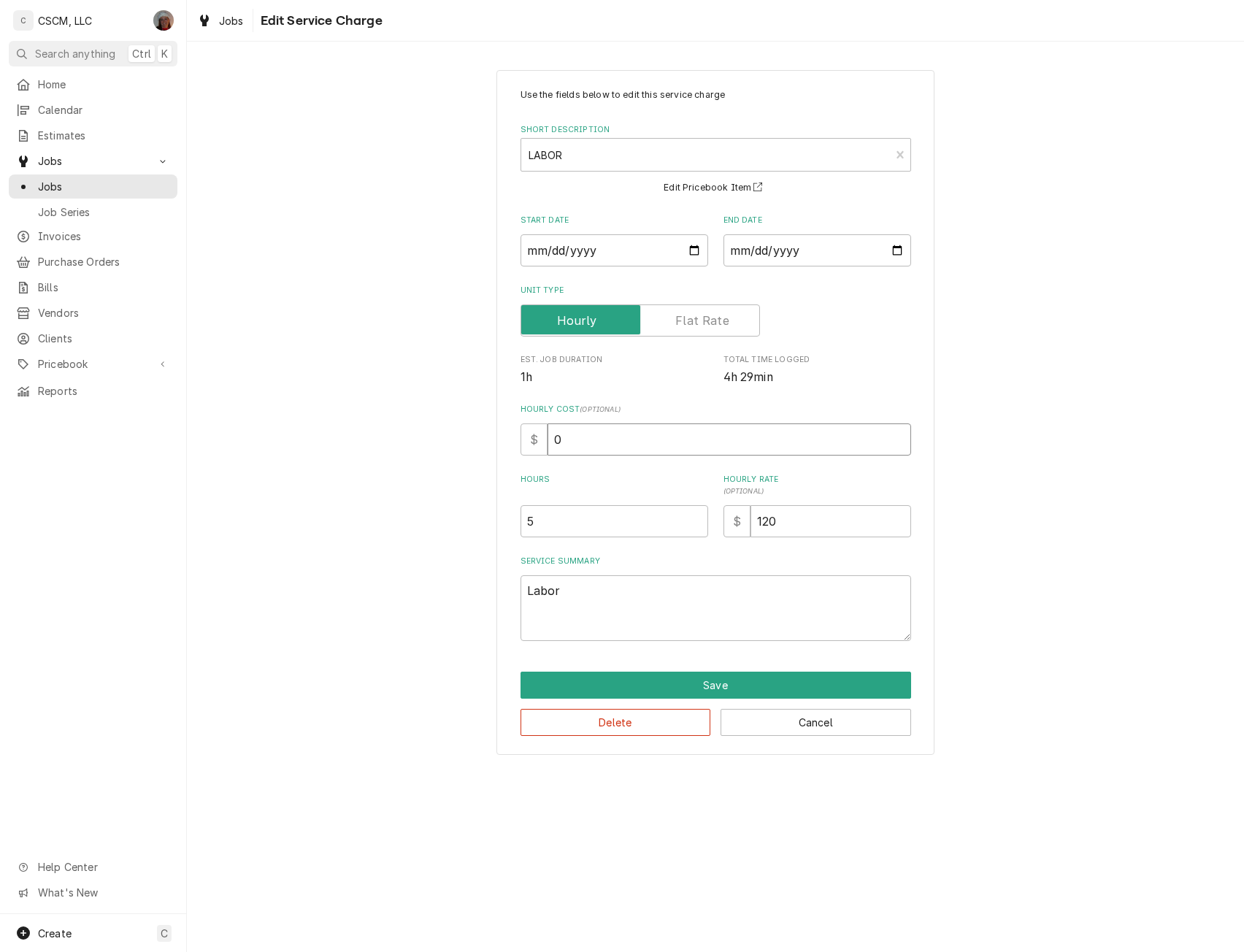
drag, startPoint x: 553, startPoint y: 441, endPoint x: 658, endPoint y: 447, distance: 105.2
click at [658, 447] on input "0" at bounding box center [729, 440] width 363 height 32
type input "2"
type textarea "x"
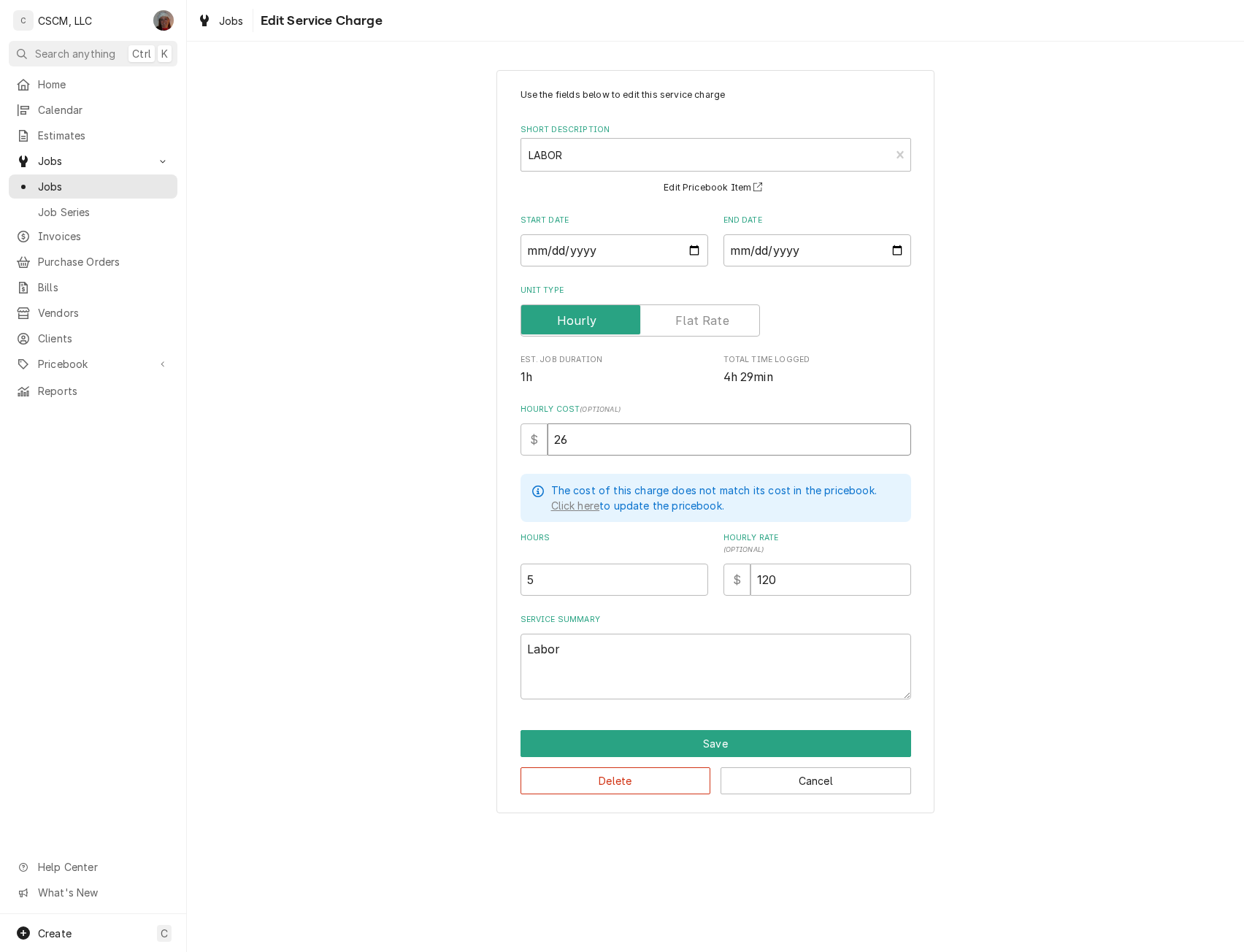
type input "26"
type textarea "x"
type input "4.5"
click at [695, 579] on input "4.5" at bounding box center [615, 580] width 188 height 32
type textarea "x"
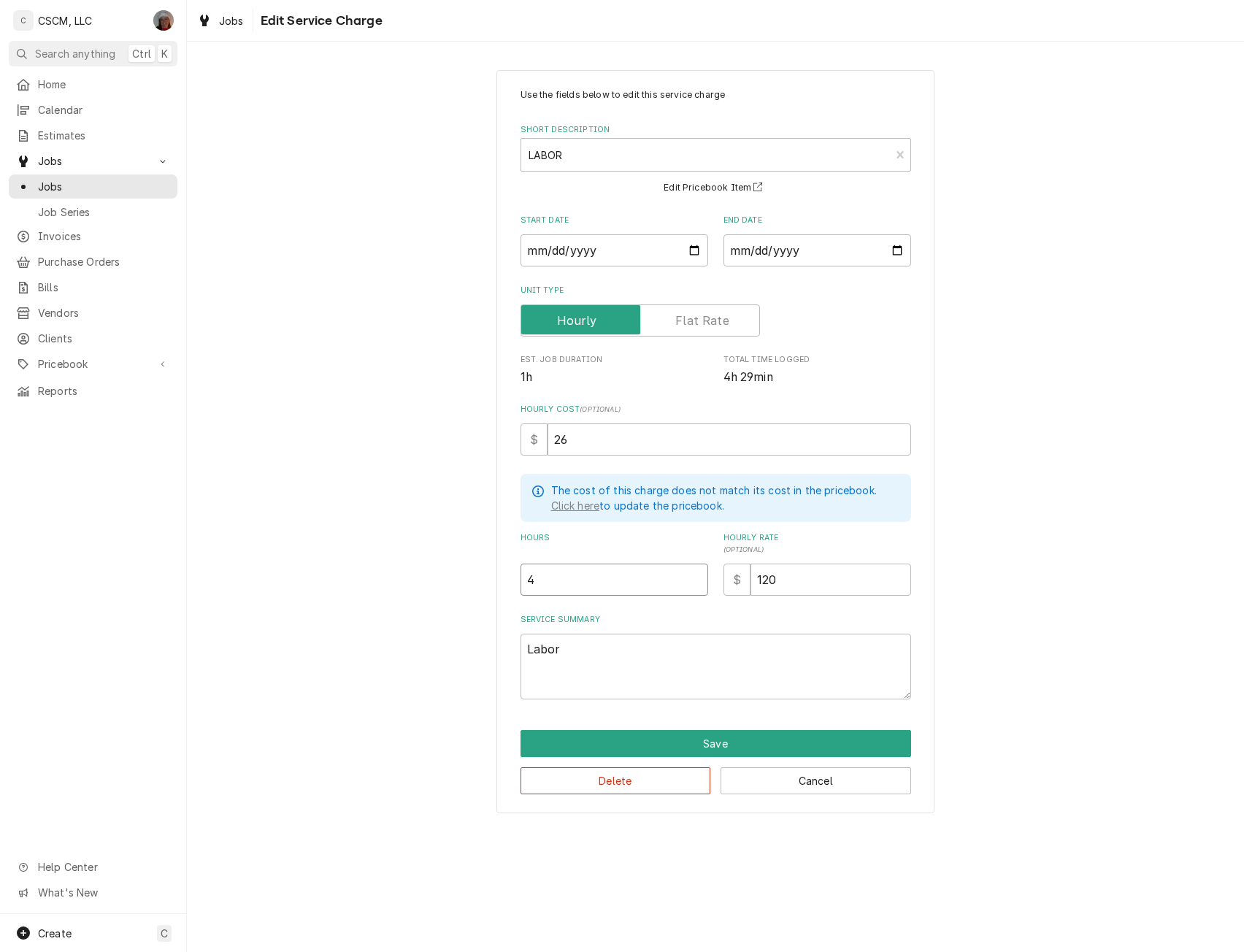
type input "4"
click at [695, 579] on input "4" at bounding box center [615, 580] width 188 height 32
type textarea "x"
type input "4.5"
click at [698, 573] on input "4.5" at bounding box center [615, 580] width 188 height 32
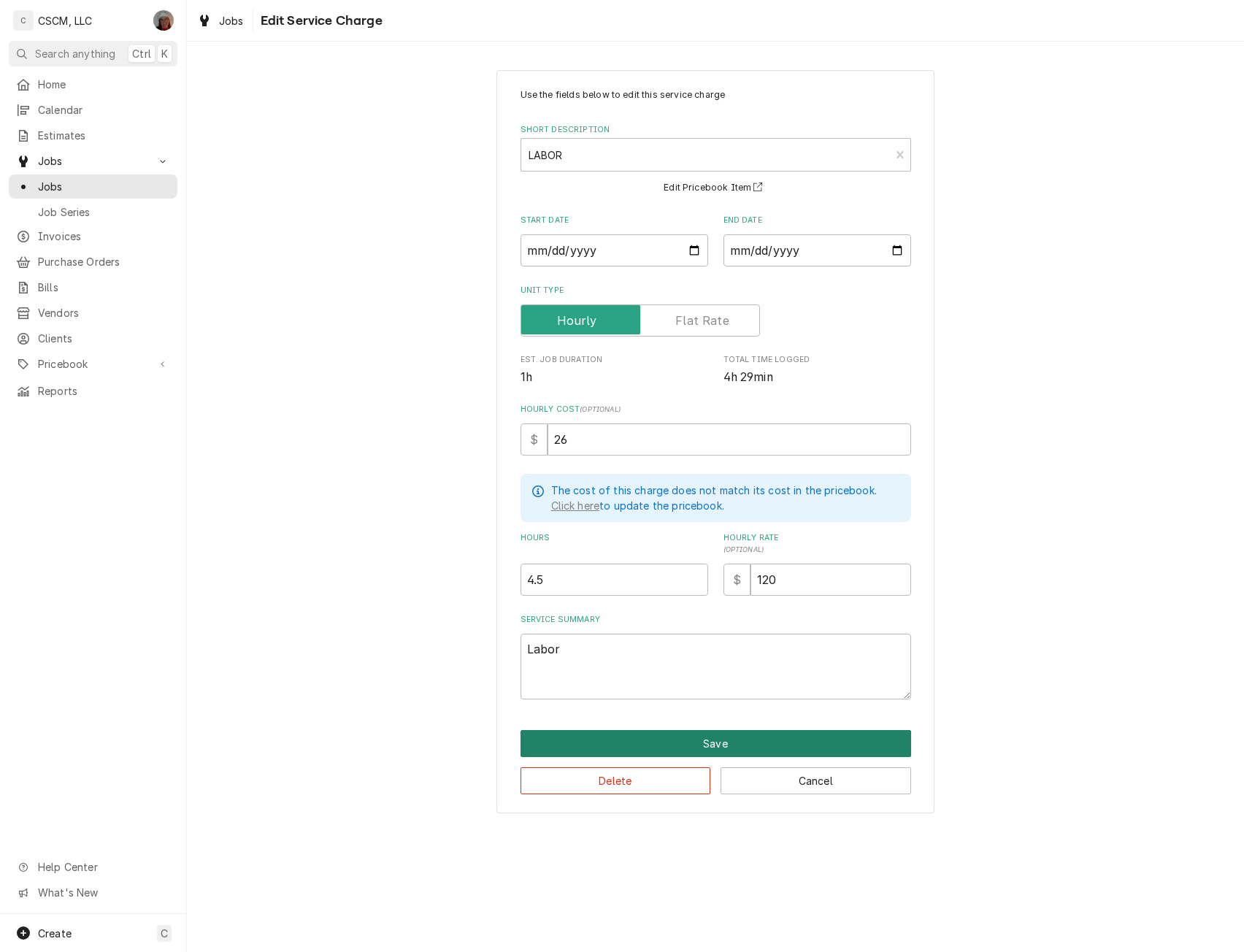
click at [695, 736] on button "Save" at bounding box center [716, 744] width 390 height 27
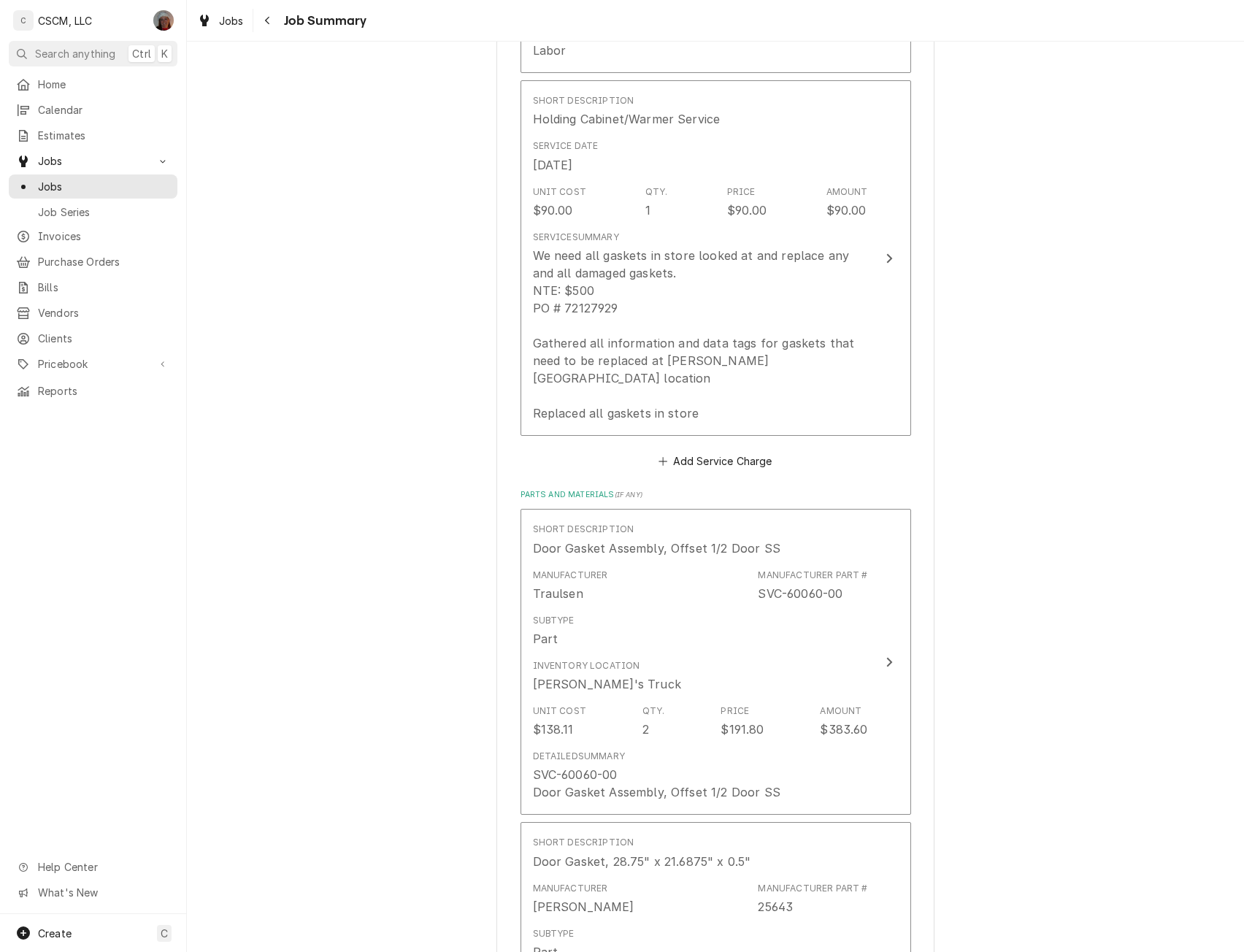
scroll to position [533, 0]
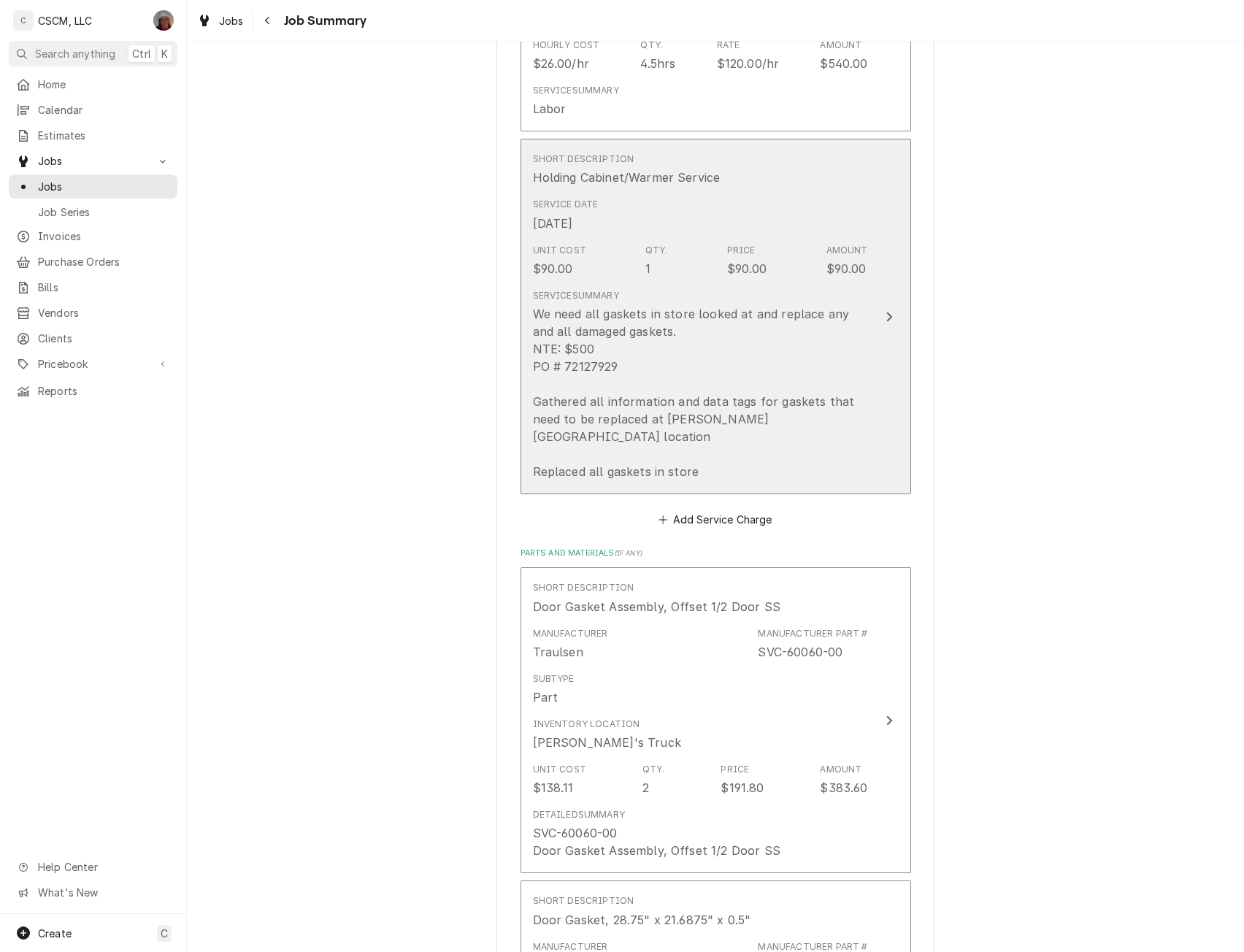
click at [814, 354] on div "We need all gaskets in store looked at and replace any and all damaged gaskets.…" at bounding box center [700, 392] width 335 height 175
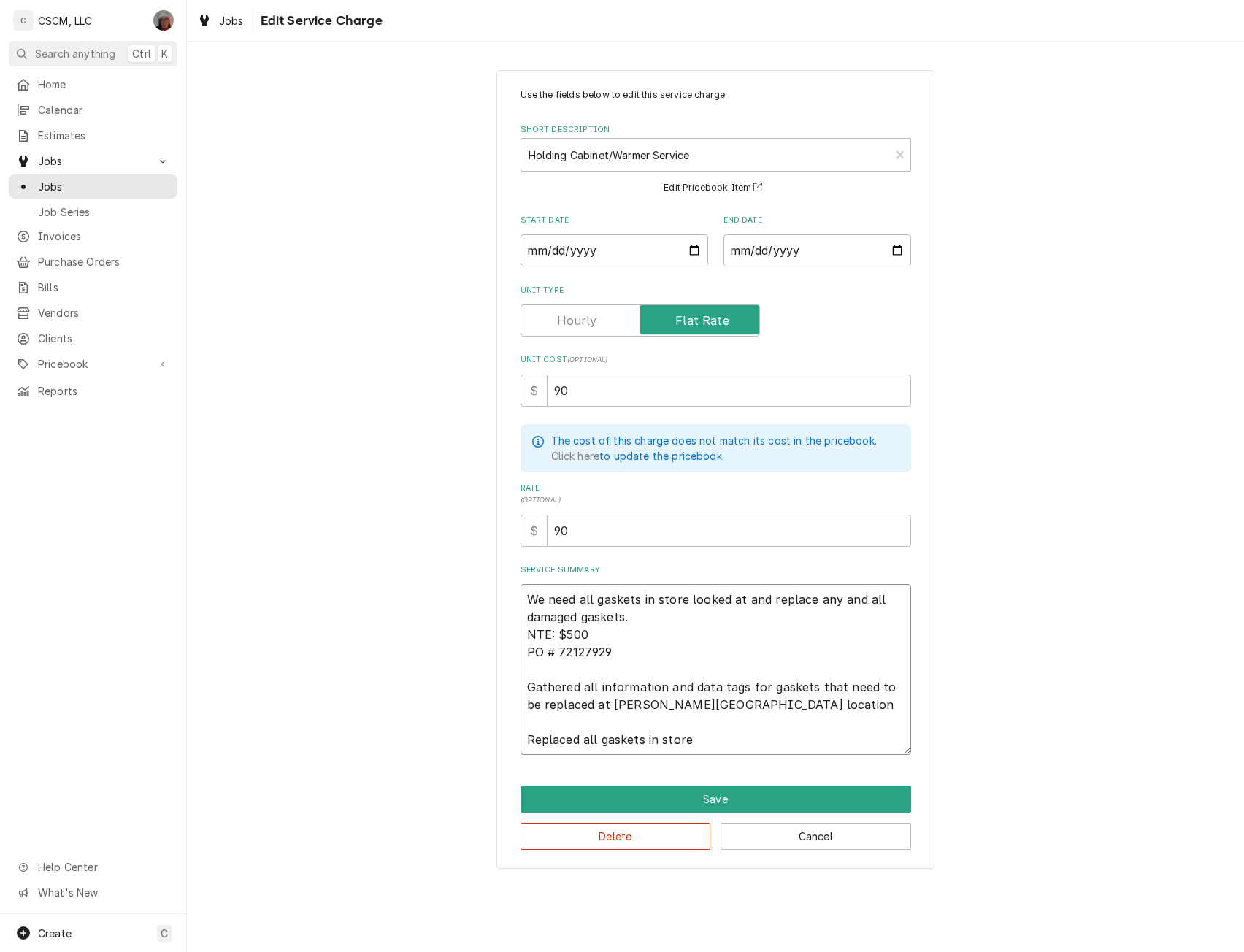
drag, startPoint x: 529, startPoint y: 680, endPoint x: 707, endPoint y: 750, distance: 191.3
click at [707, 750] on textarea "We need all gaskets in store looked at and replace any and all damaged gaskets.…" at bounding box center [716, 670] width 390 height 171
click at [765, 795] on button "Save" at bounding box center [716, 800] width 390 height 27
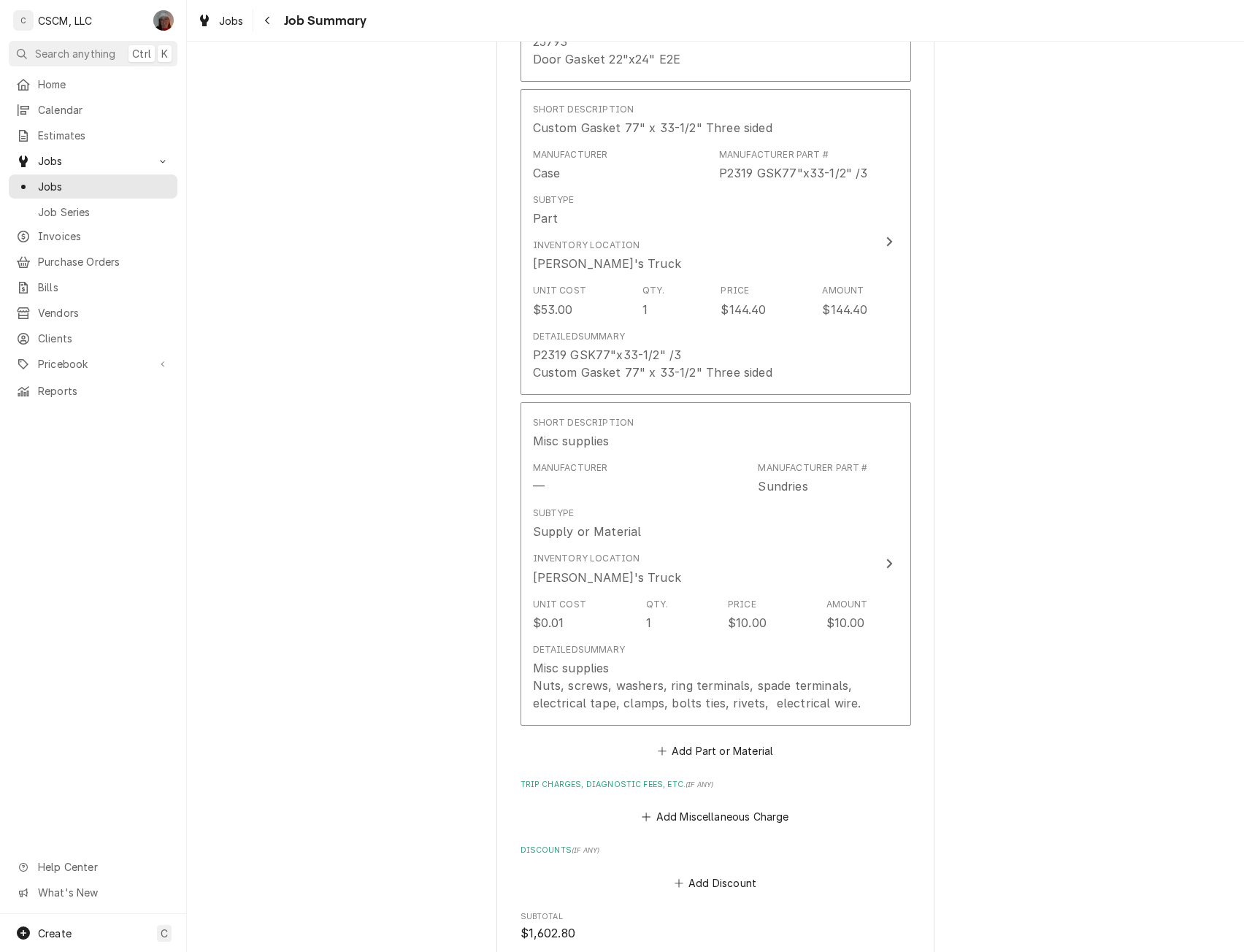
scroll to position [1943, 0]
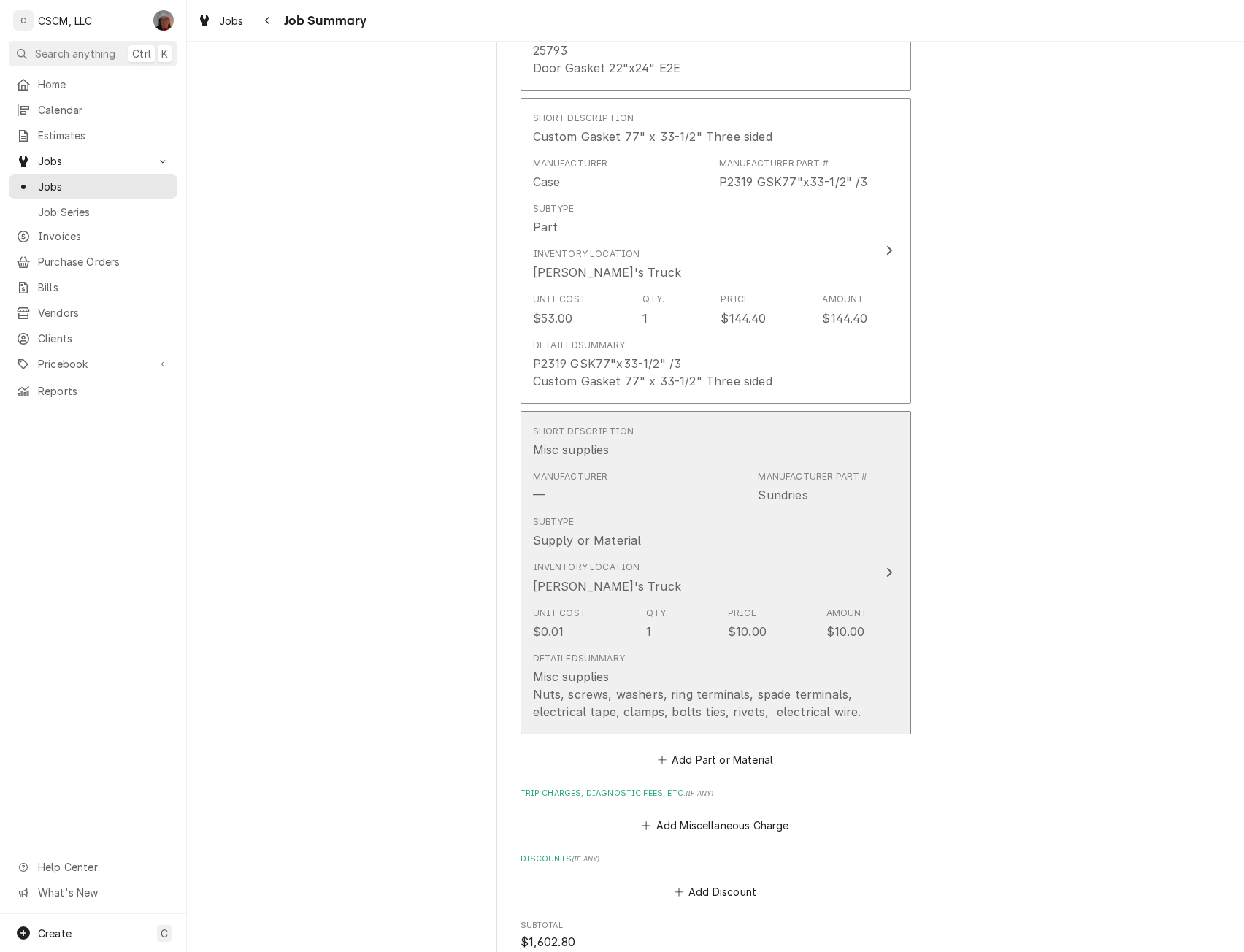
click at [851, 555] on div "Inventory Location Jonnie's Truck" at bounding box center [700, 577] width 335 height 45
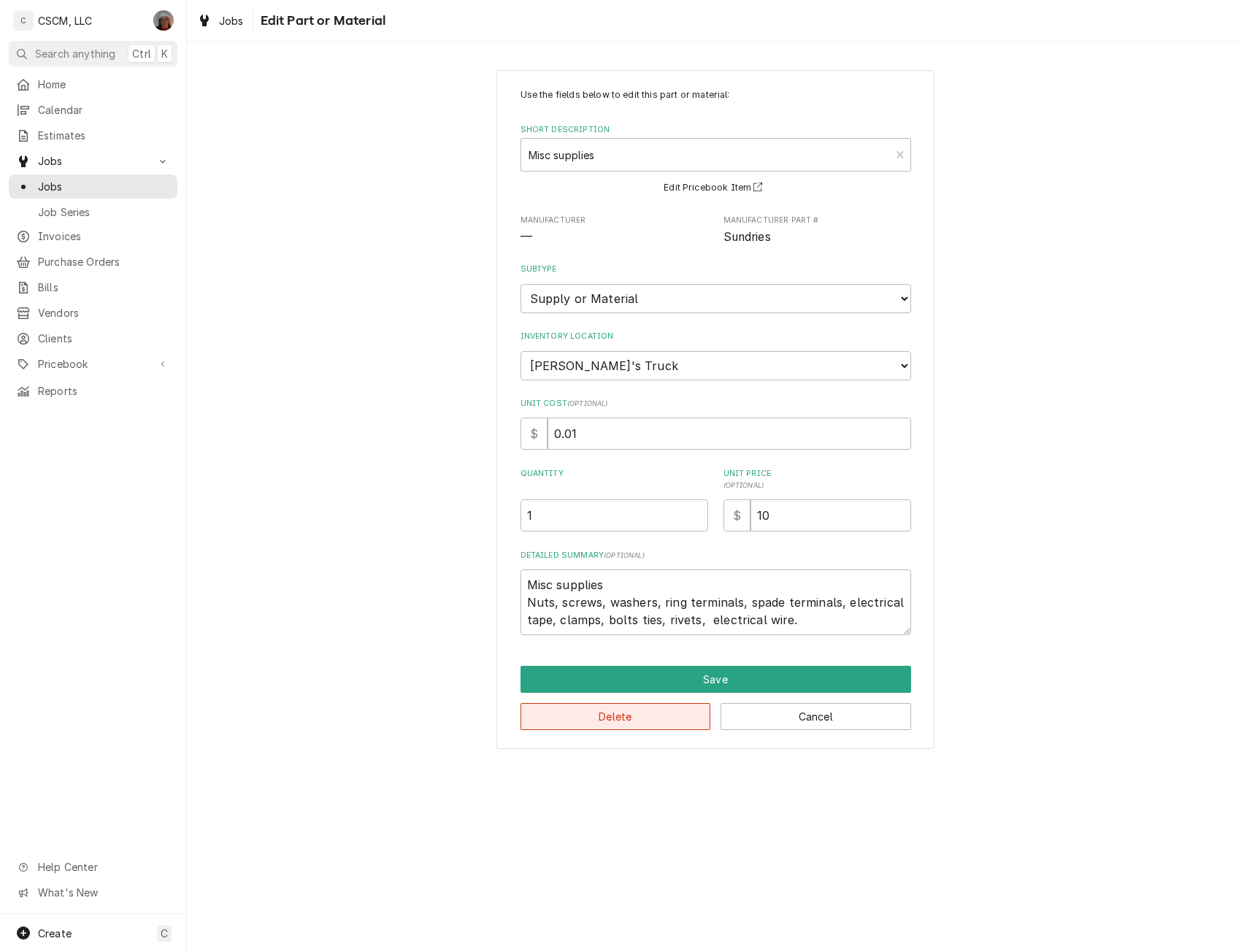
click at [616, 713] on button "Delete" at bounding box center [616, 717] width 191 height 27
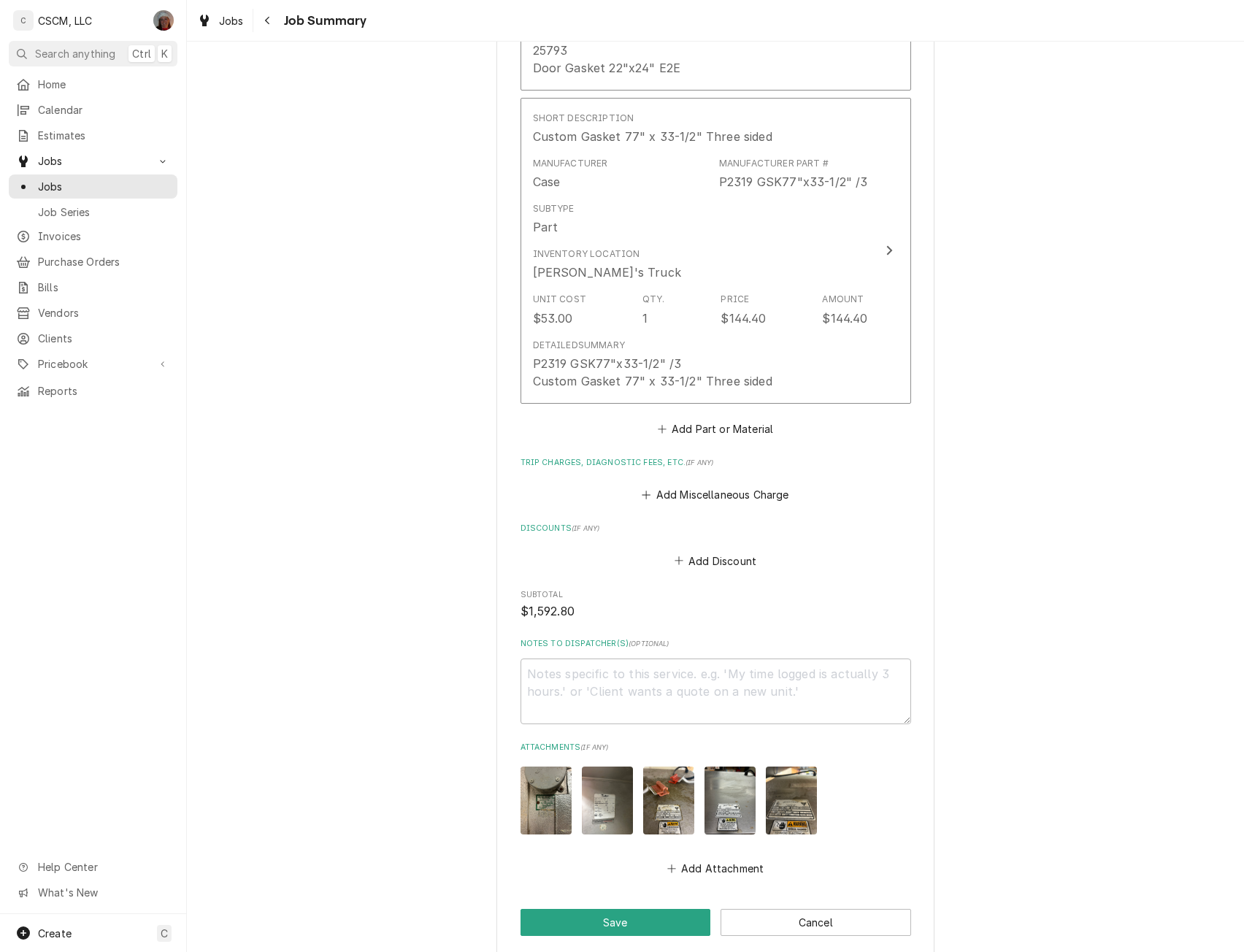
scroll to position [2079, 0]
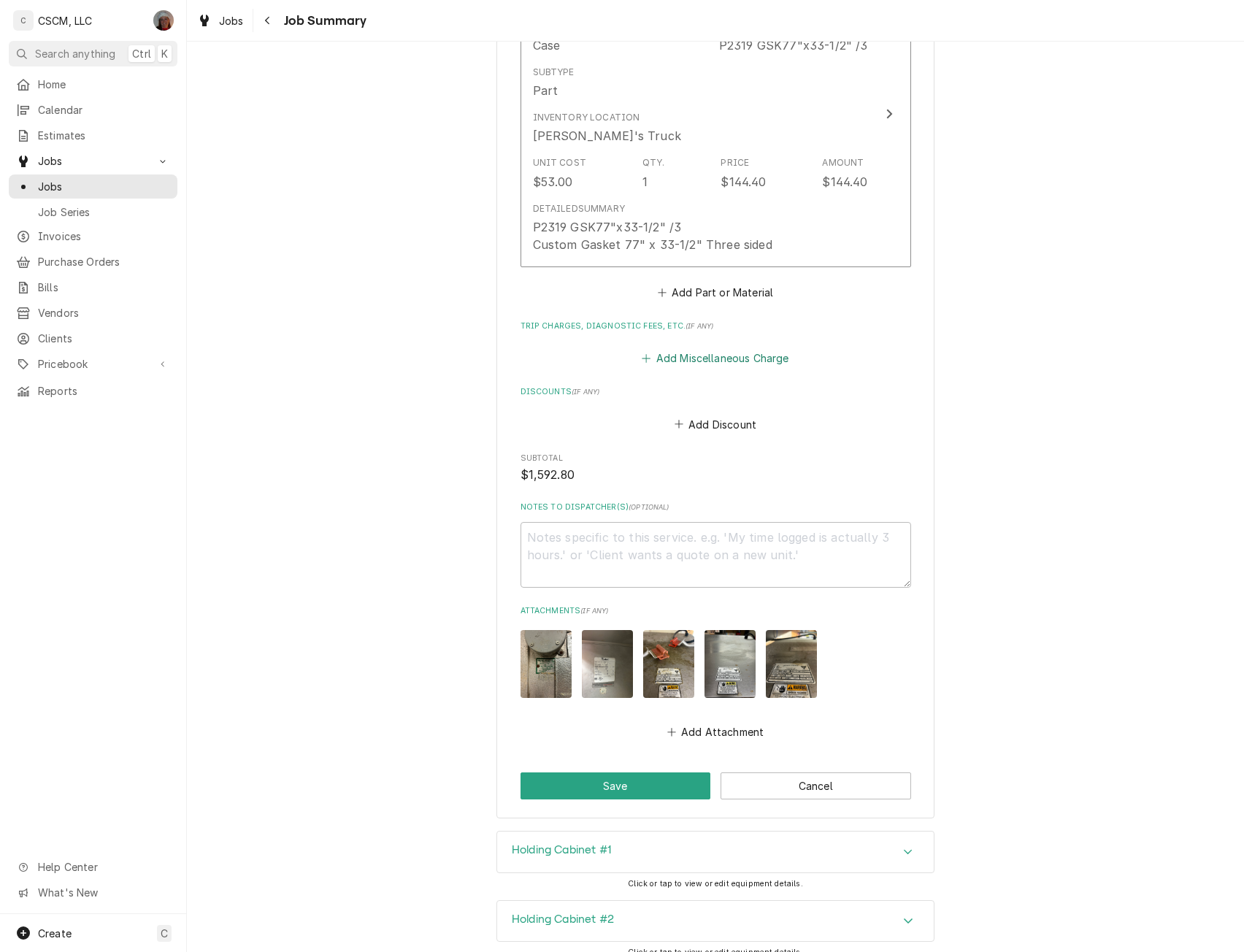
click at [667, 348] on button "Add Miscellaneous Charge" at bounding box center [715, 358] width 152 height 20
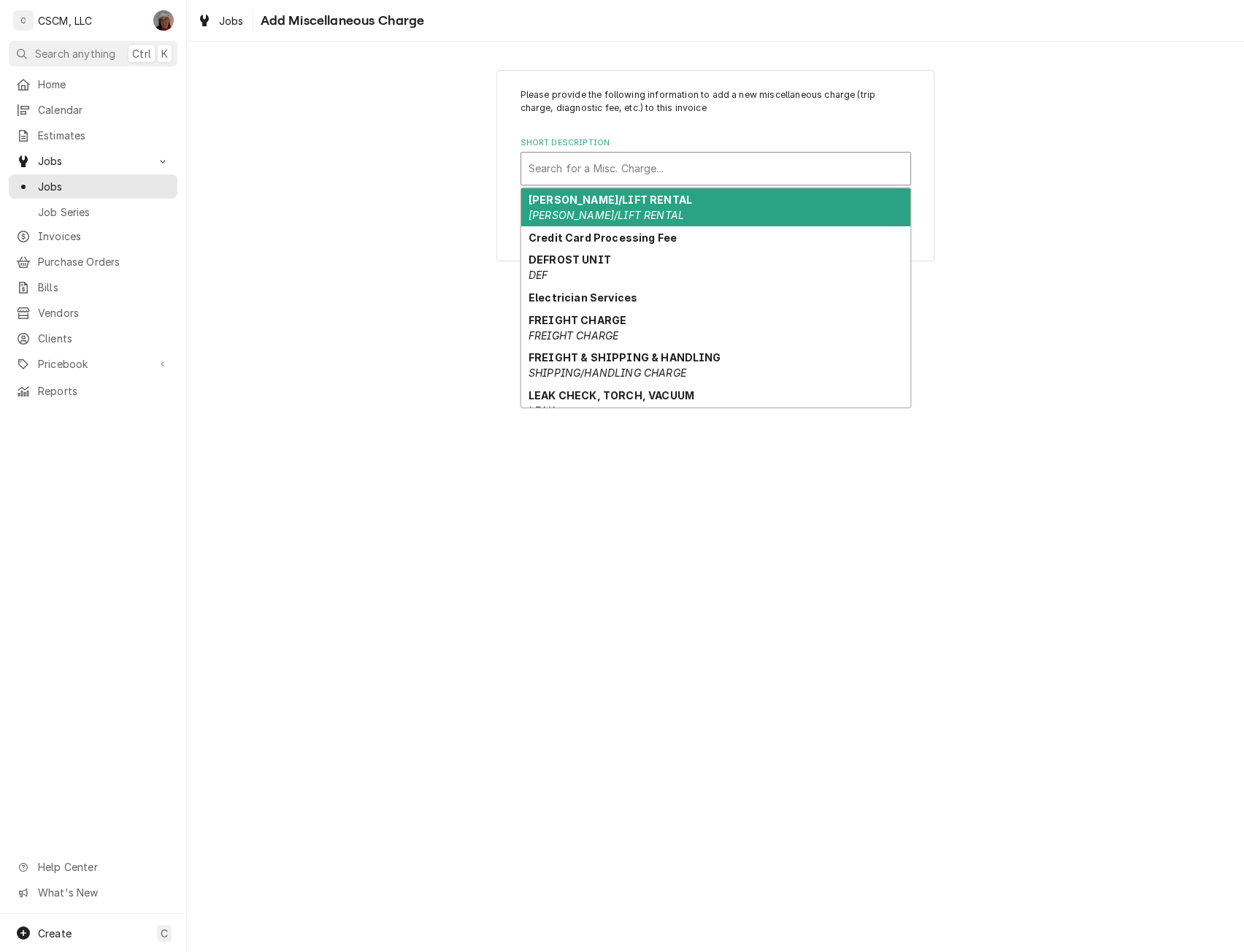
click at [583, 158] on div "Short Description" at bounding box center [716, 169] width 374 height 26
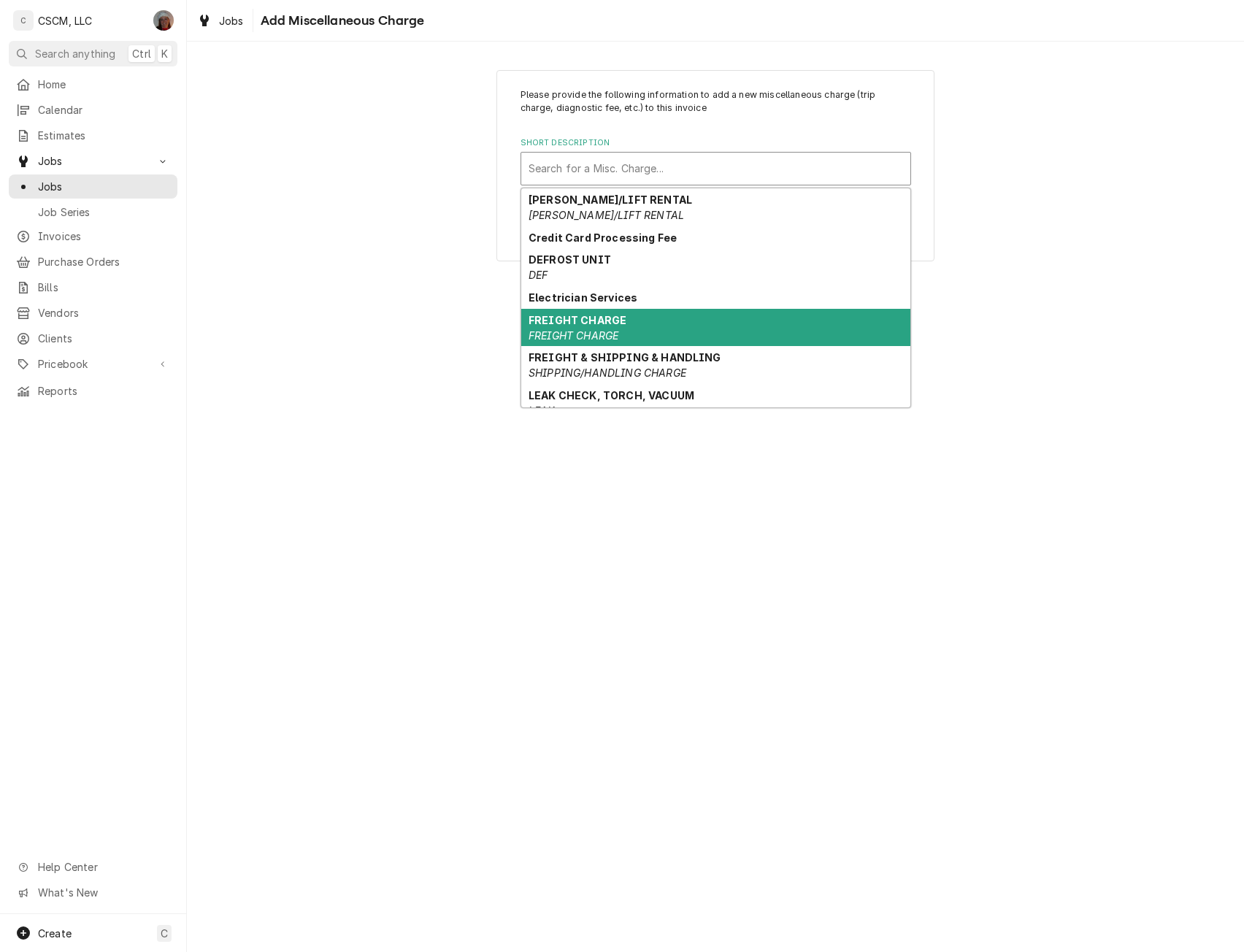
click at [595, 319] on strong "FREIGHT CHARGE" at bounding box center [578, 320] width 98 height 13
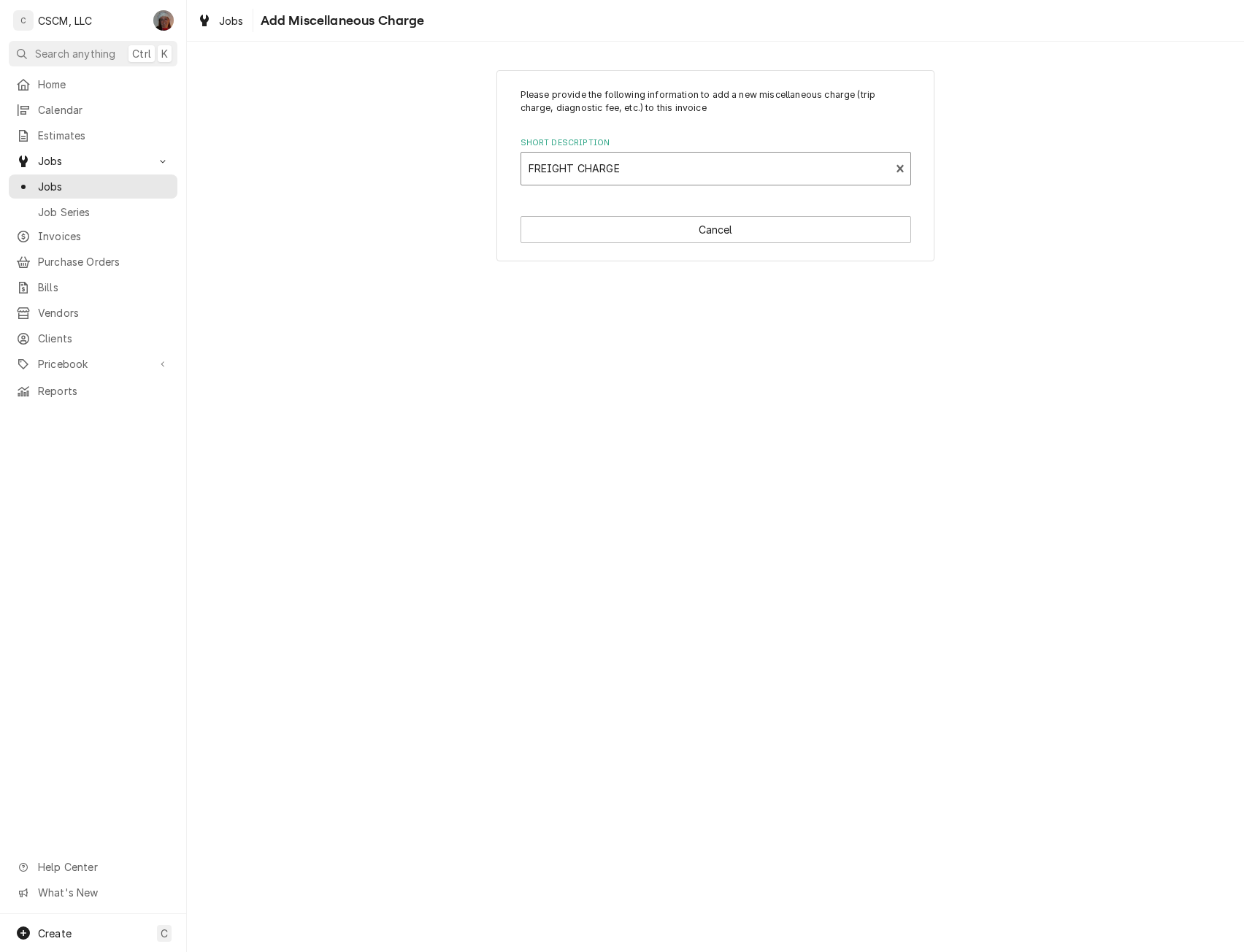
type textarea "x"
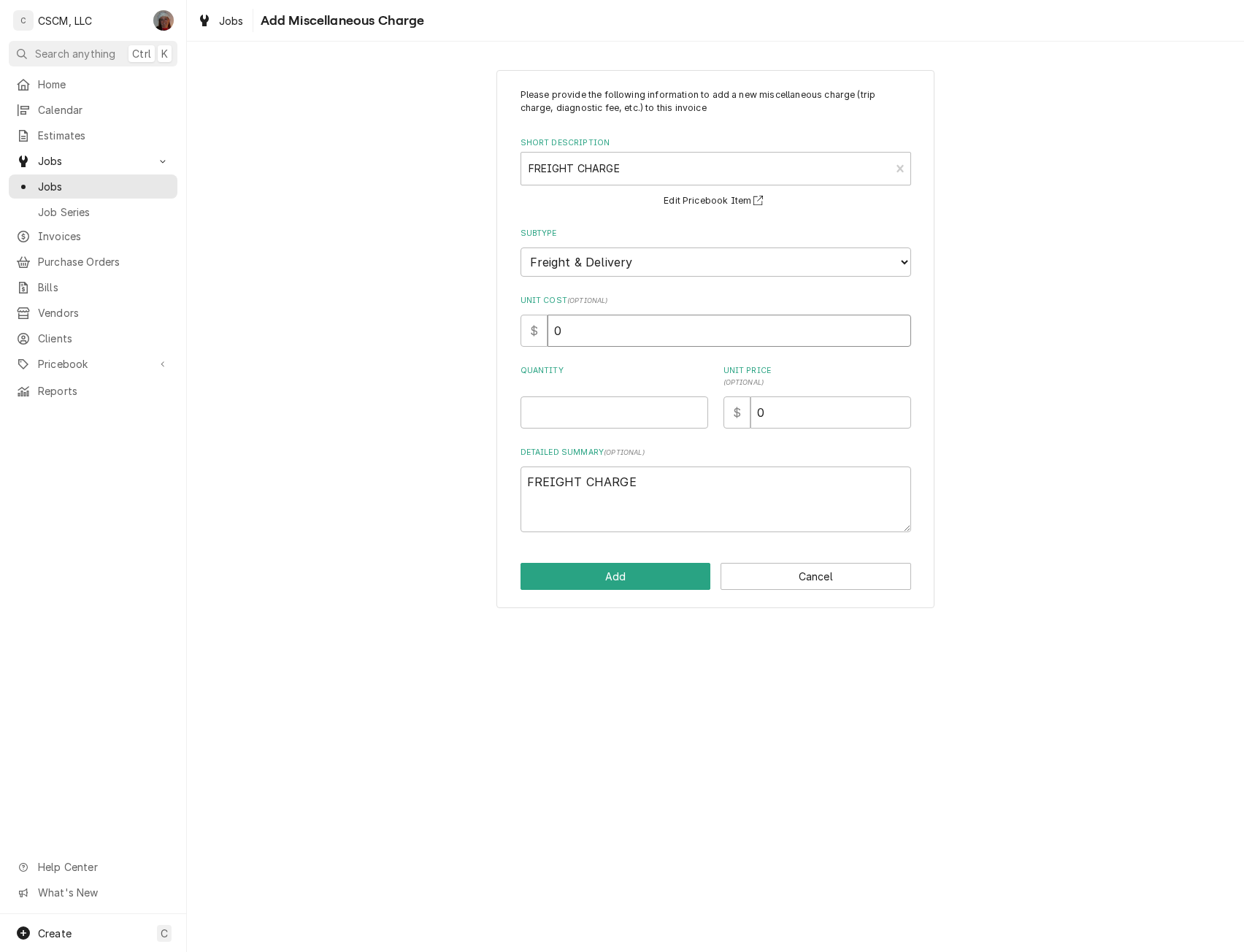
drag, startPoint x: 559, startPoint y: 330, endPoint x: 522, endPoint y: 330, distance: 37.0
click at [522, 330] on div "$ 0" at bounding box center [716, 331] width 390 height 32
type input "2"
type textarea "x"
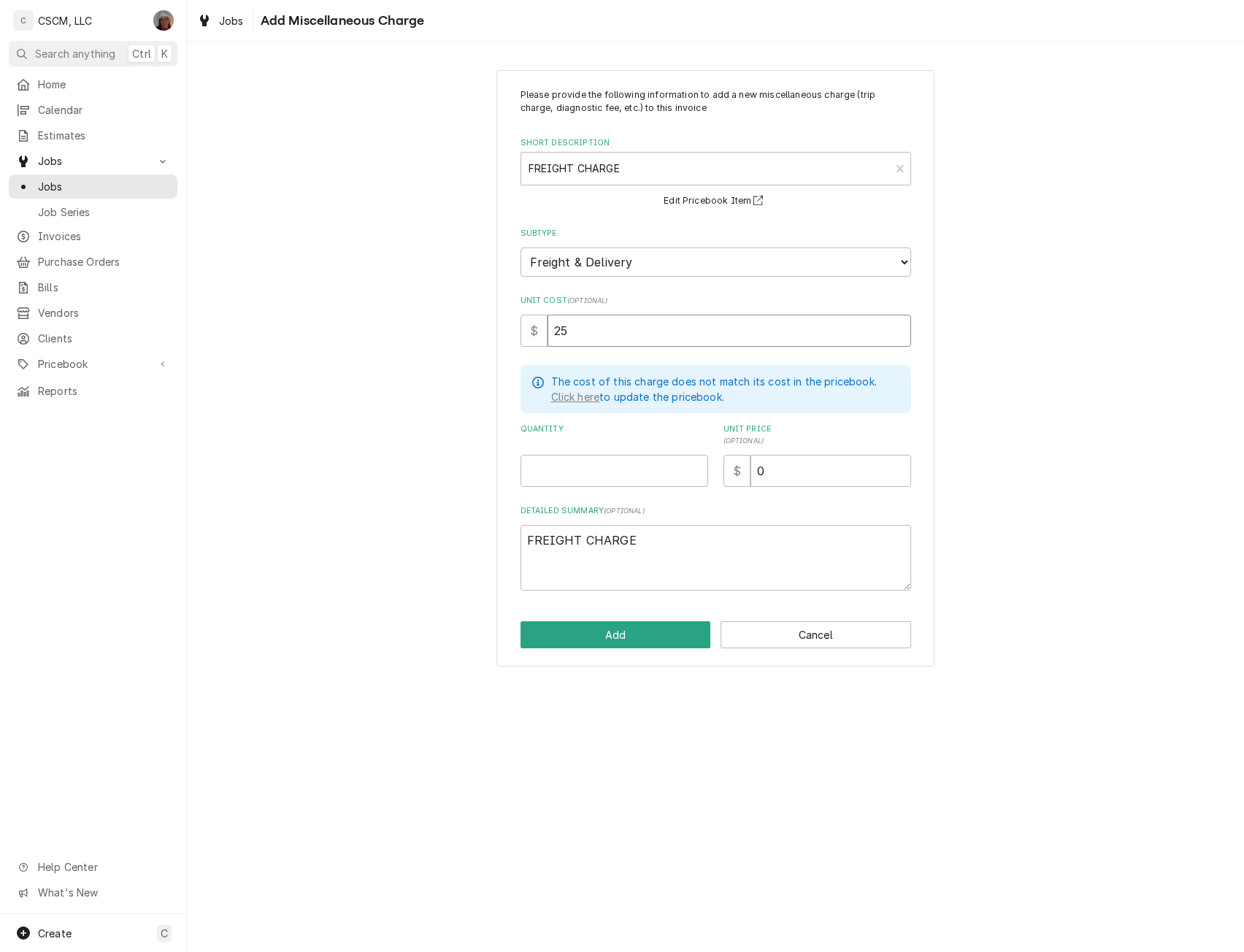
type input "25"
type textarea "x"
type input "1"
type textarea "x"
type input "2"
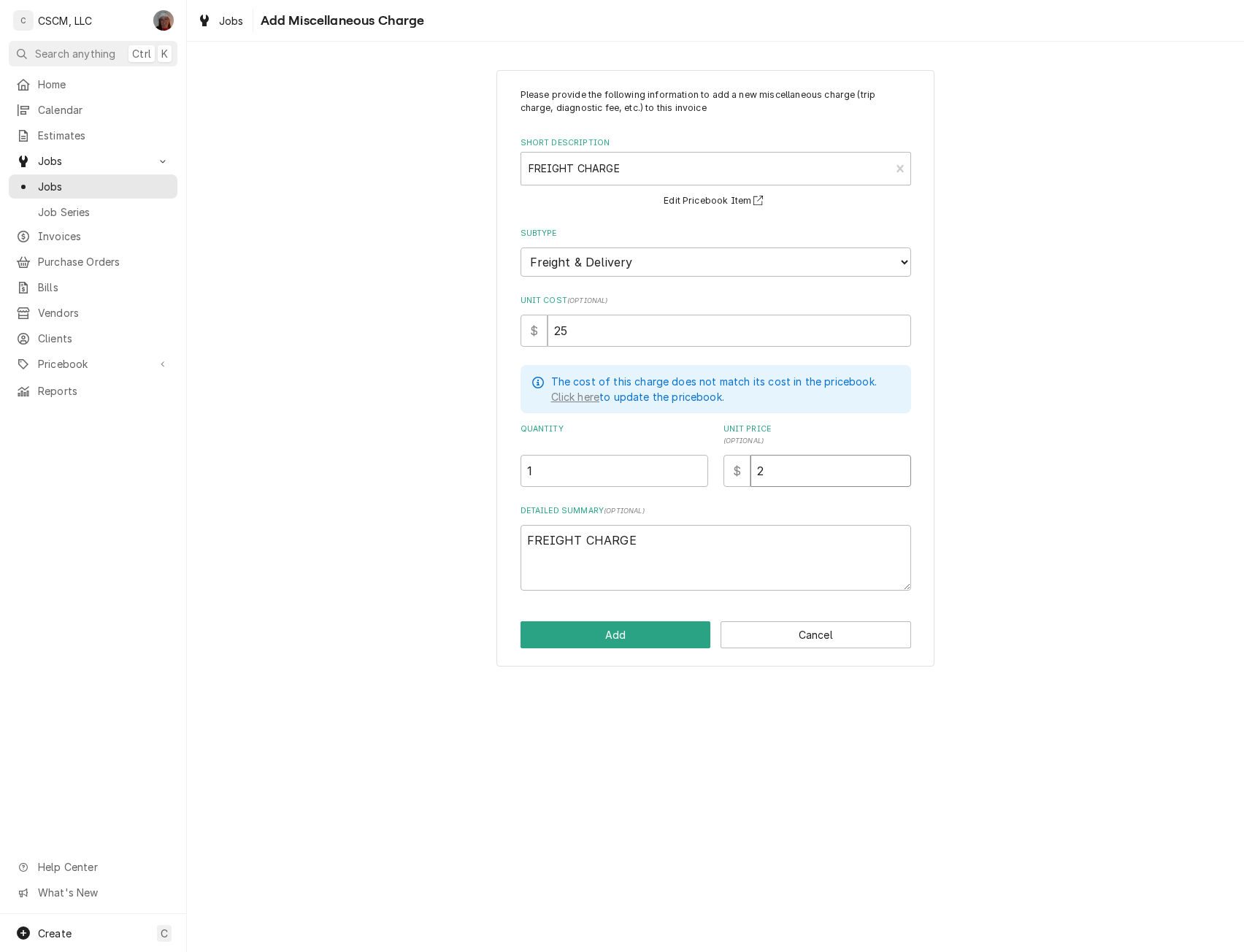
type textarea "x"
type input "25"
drag, startPoint x: 579, startPoint y: 334, endPoint x: 507, endPoint y: 339, distance: 72.2
click at [507, 339] on div "Please provide the following information to add a new miscellaneous charge (tri…" at bounding box center [715, 368] width 438 height 597
type textarea "x"
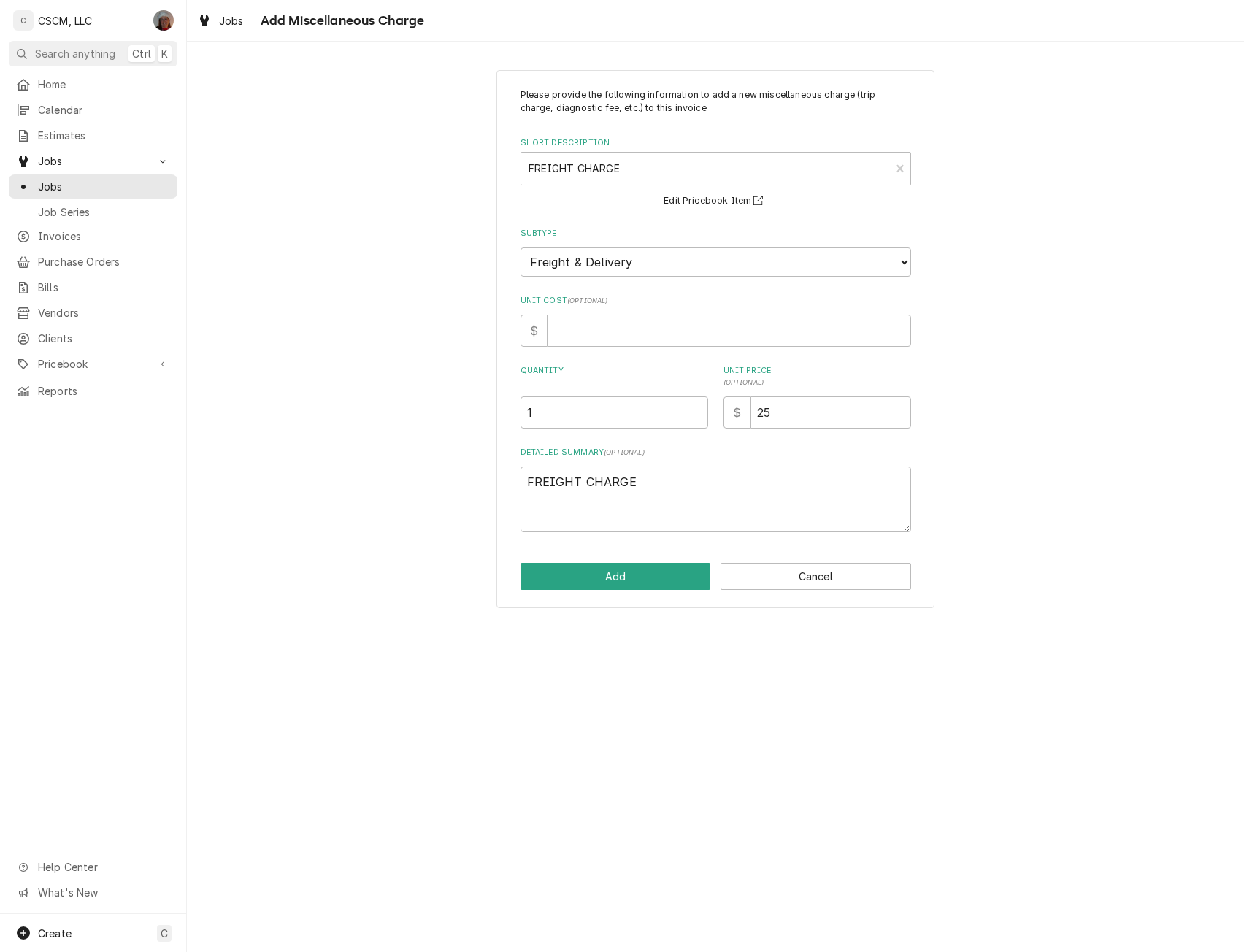
click at [507, 339] on div "Please provide the following information to add a new miscellaneous charge (tri…" at bounding box center [715, 340] width 438 height 539
click at [576, 329] on input "Unit Cost ( optional )" at bounding box center [729, 331] width 363 height 32
type input "0"
type textarea "x"
type input "0"
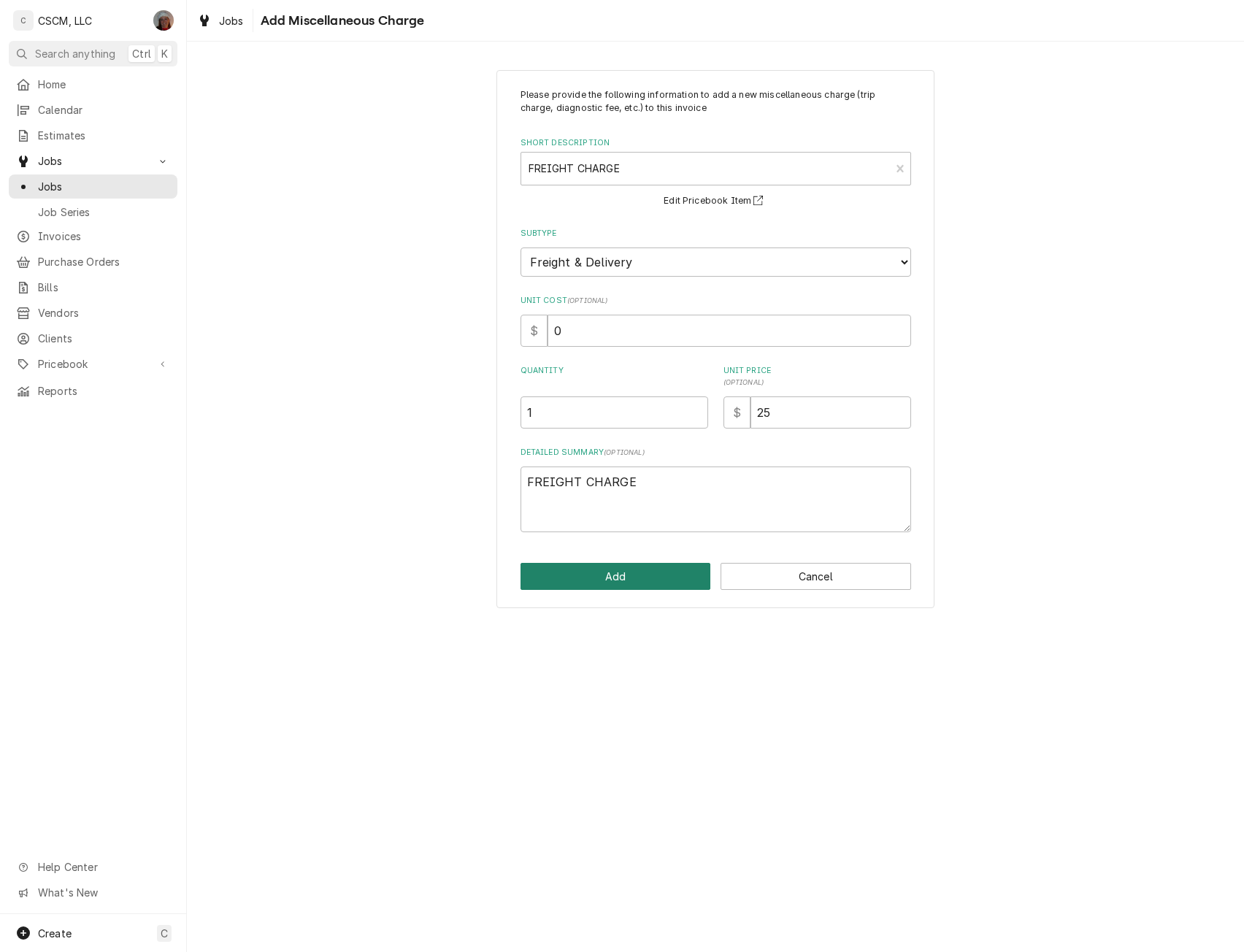
click at [574, 571] on button "Add" at bounding box center [616, 577] width 191 height 27
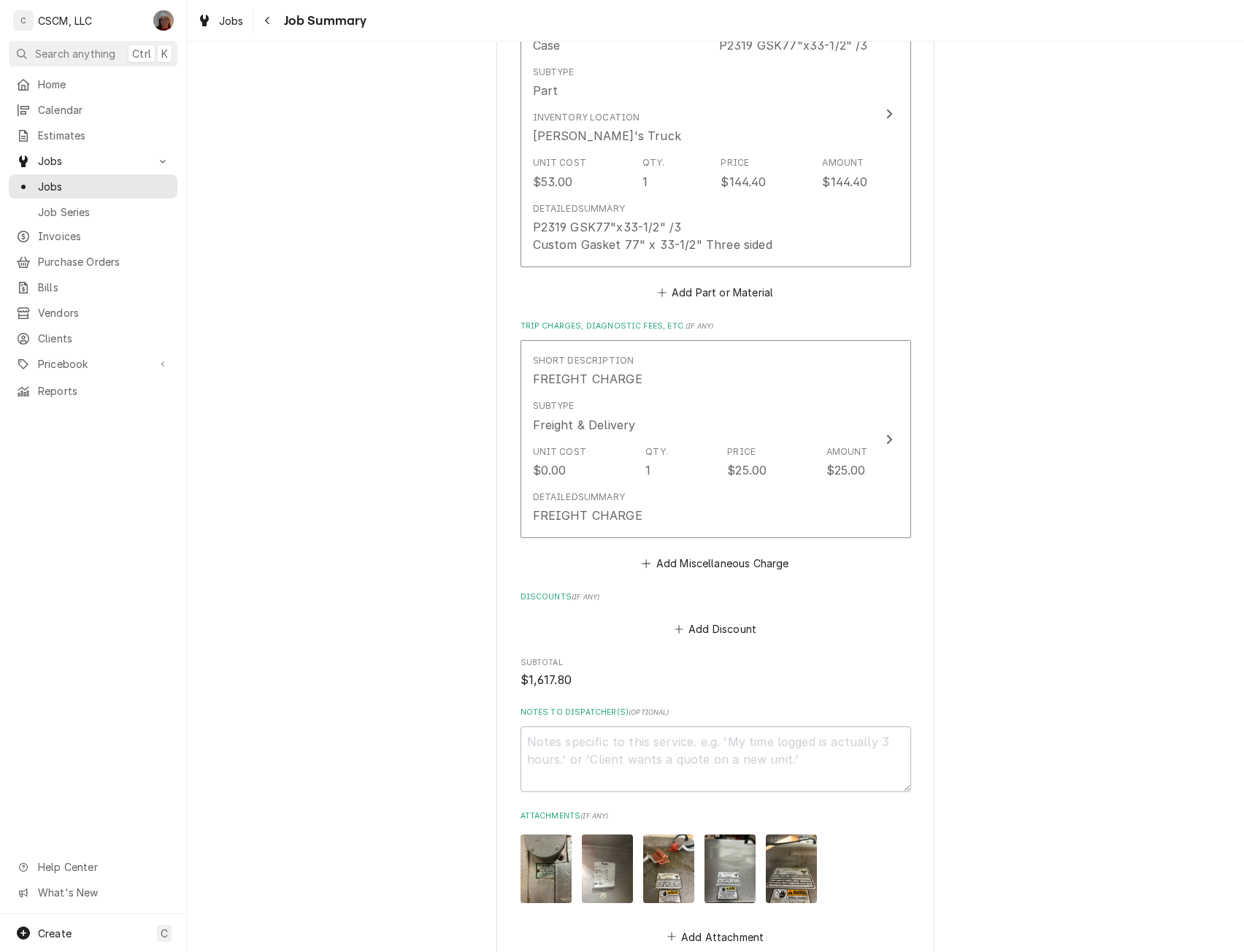
scroll to position [2261, 0]
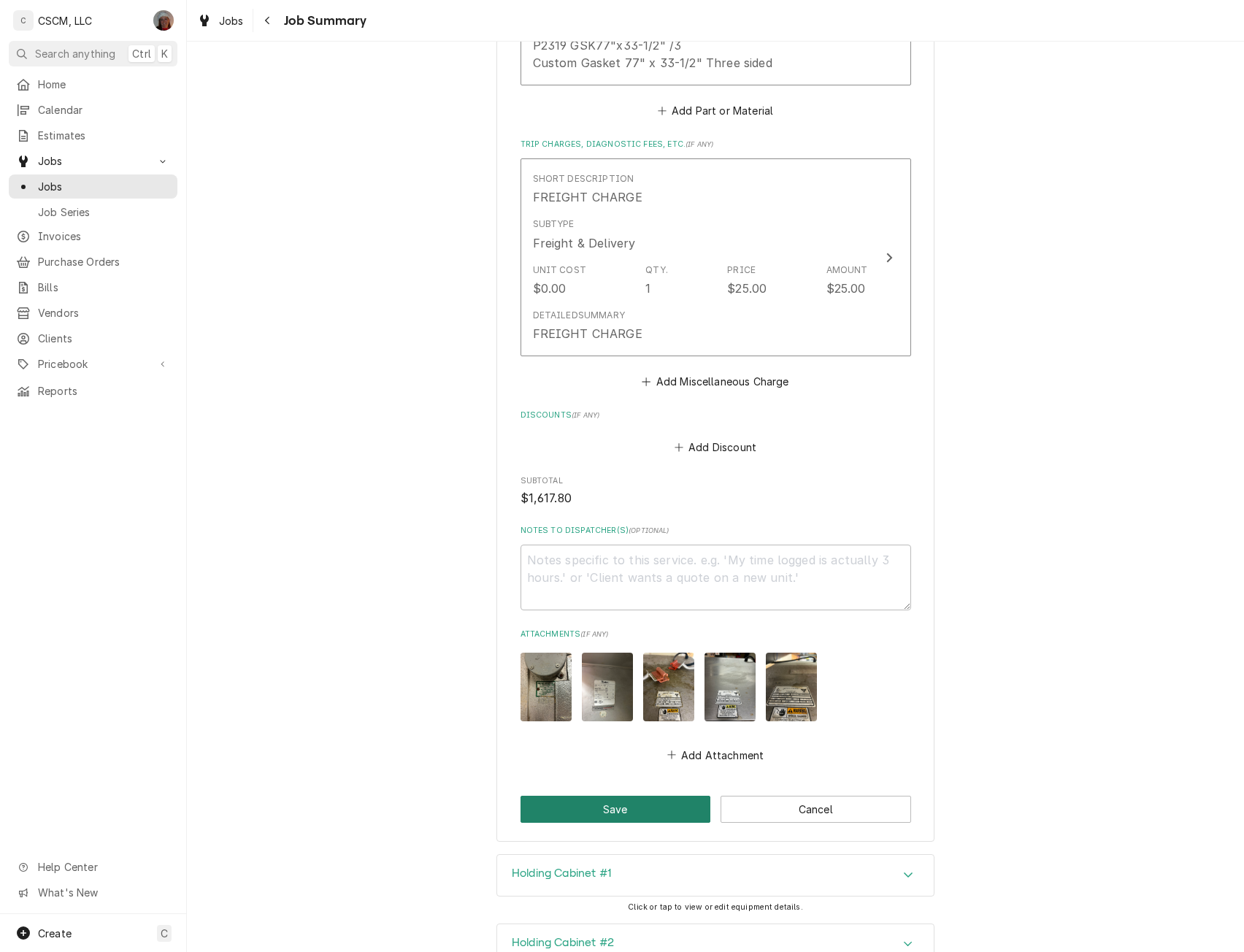
click at [594, 796] on button "Save" at bounding box center [616, 810] width 191 height 27
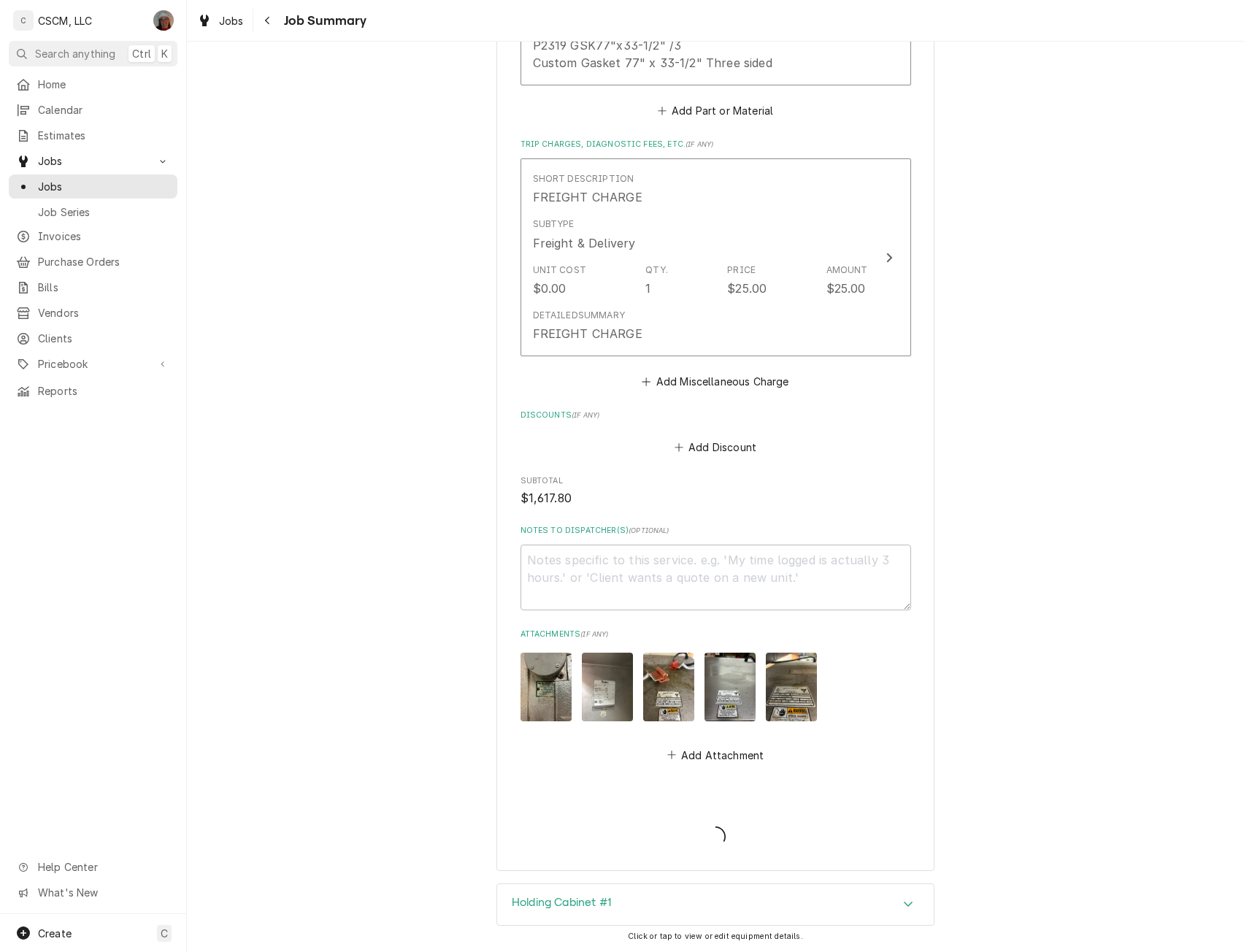
type textarea "x"
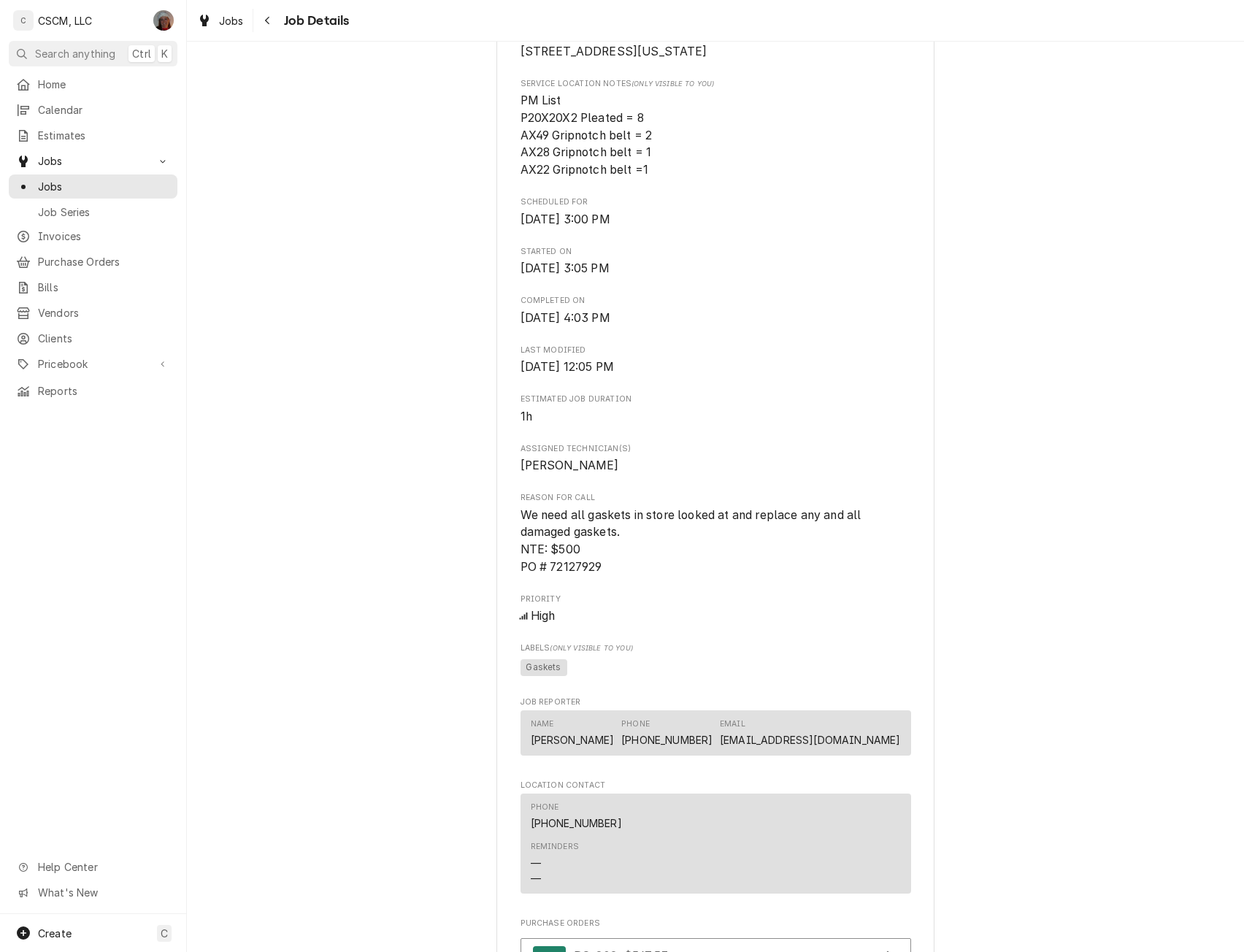
scroll to position [1406, 0]
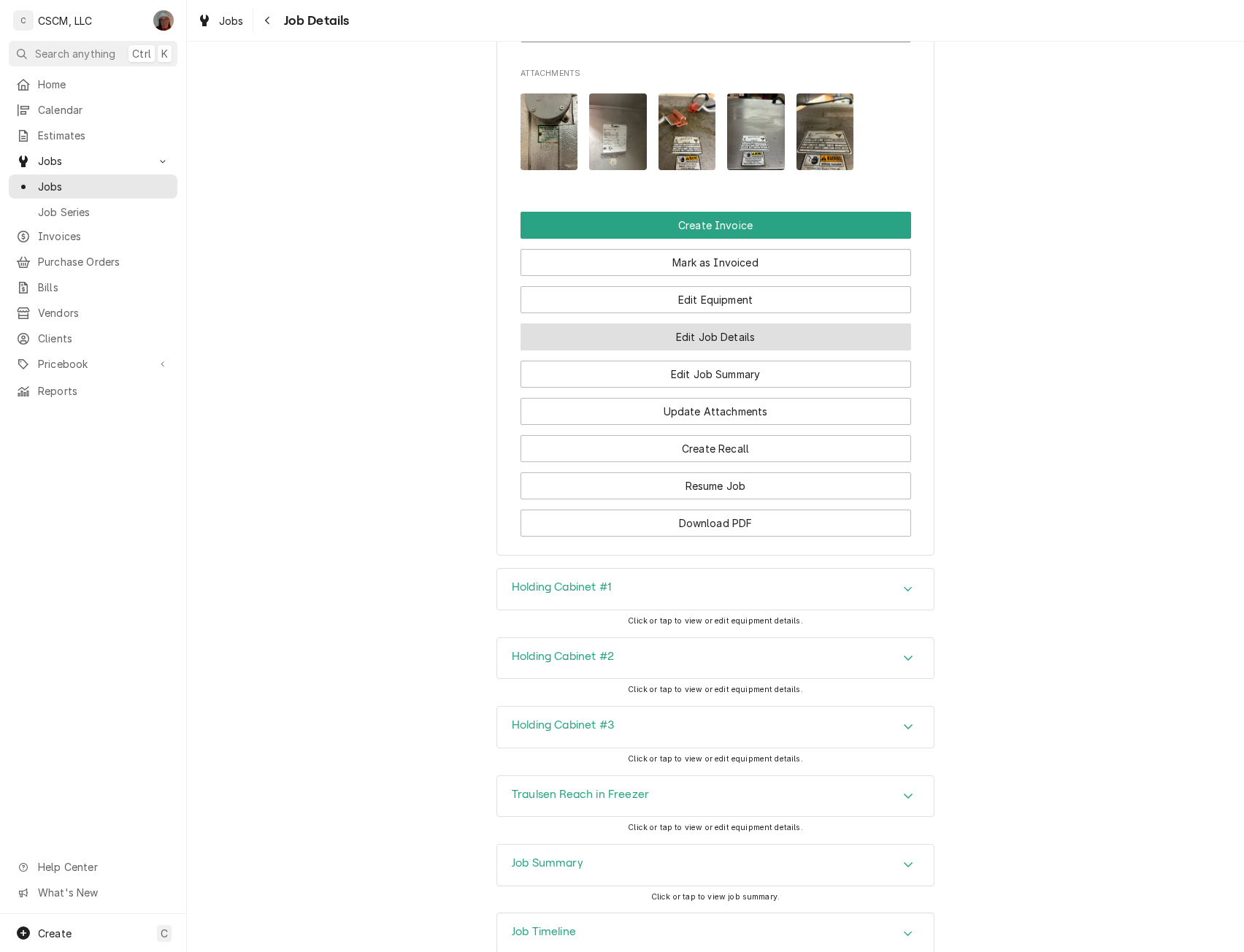
click at [717, 351] on button "Edit Job Details" at bounding box center [716, 337] width 390 height 27
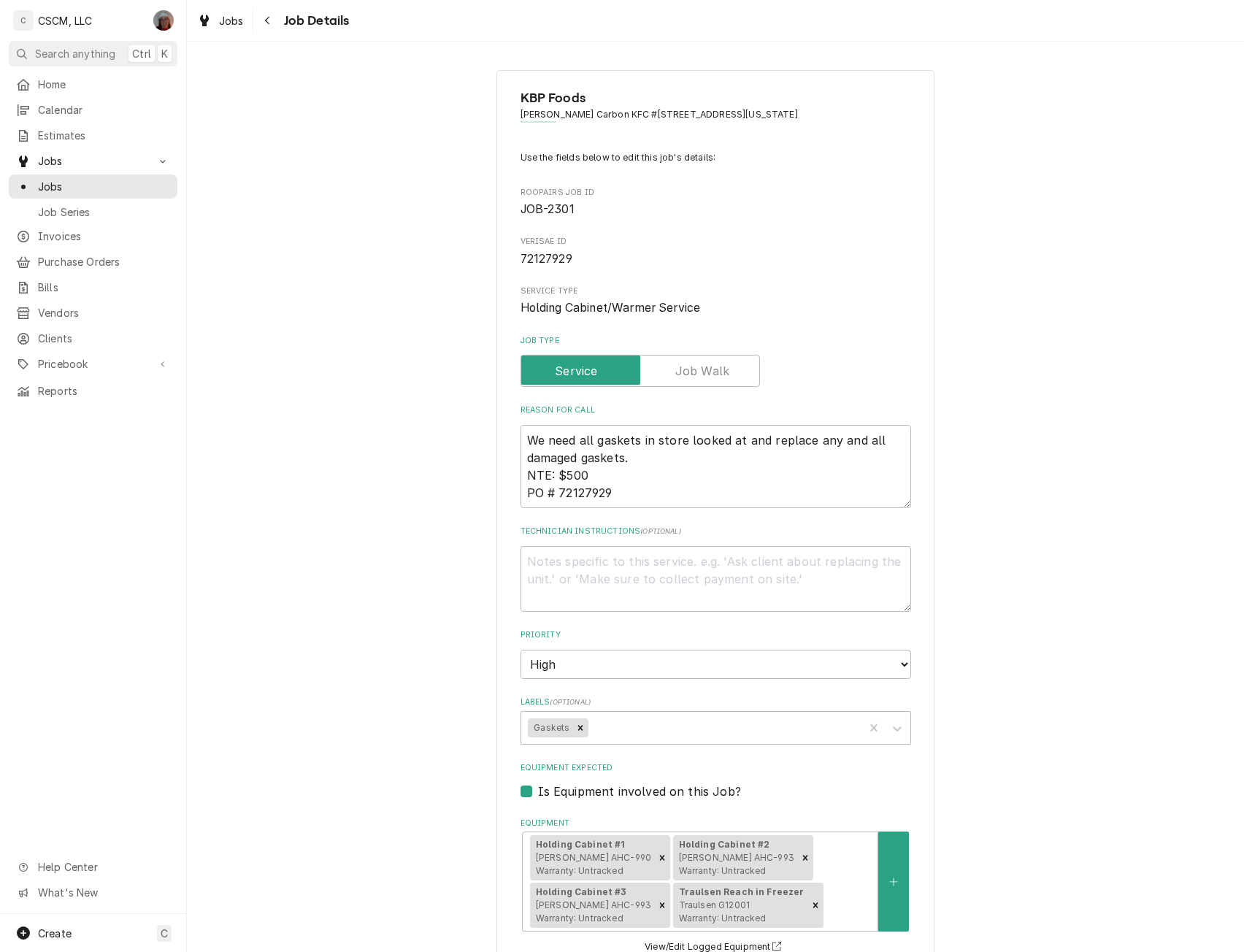
type textarea "x"
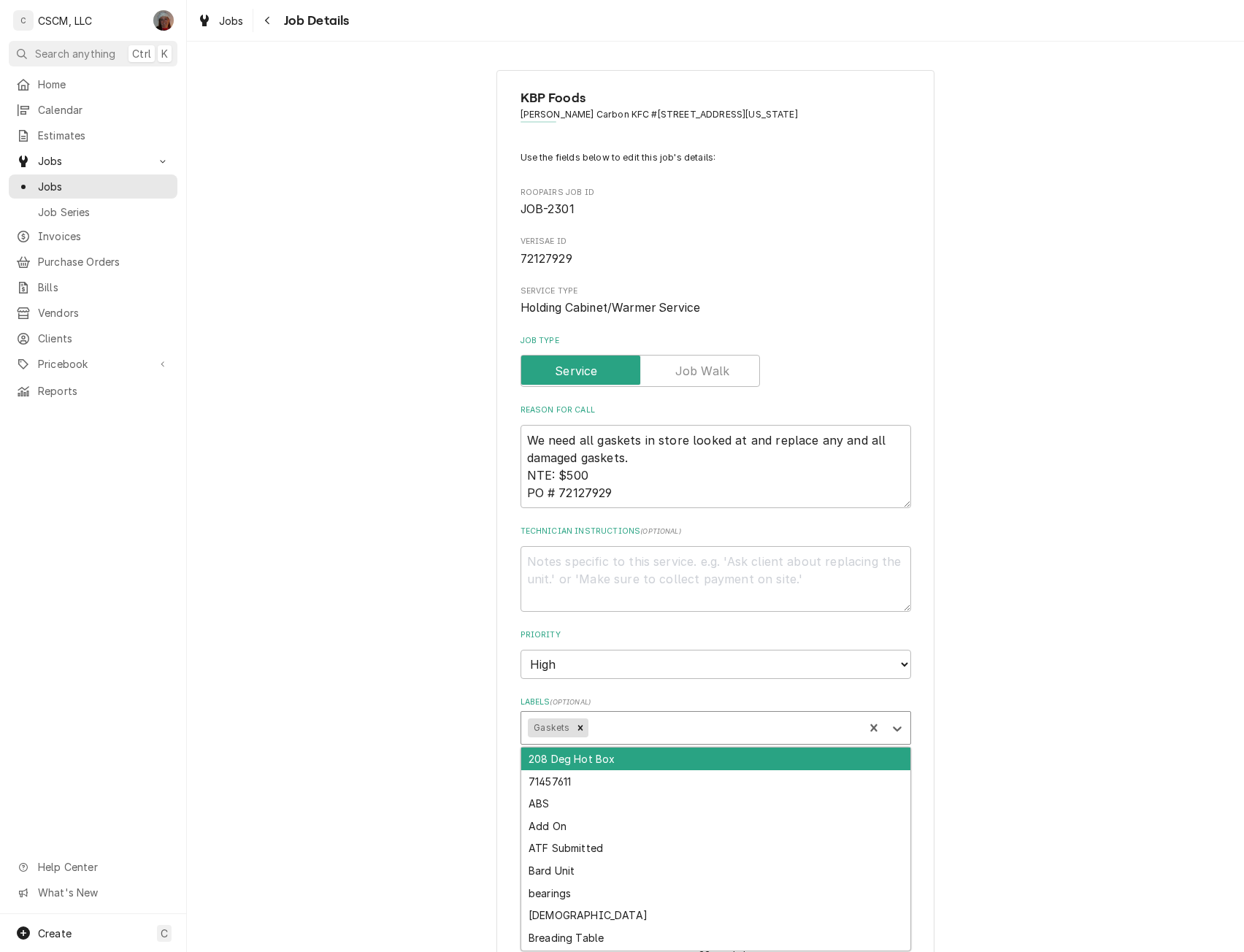
click at [613, 728] on div "Labels" at bounding box center [723, 728] width 265 height 26
type input "pend"
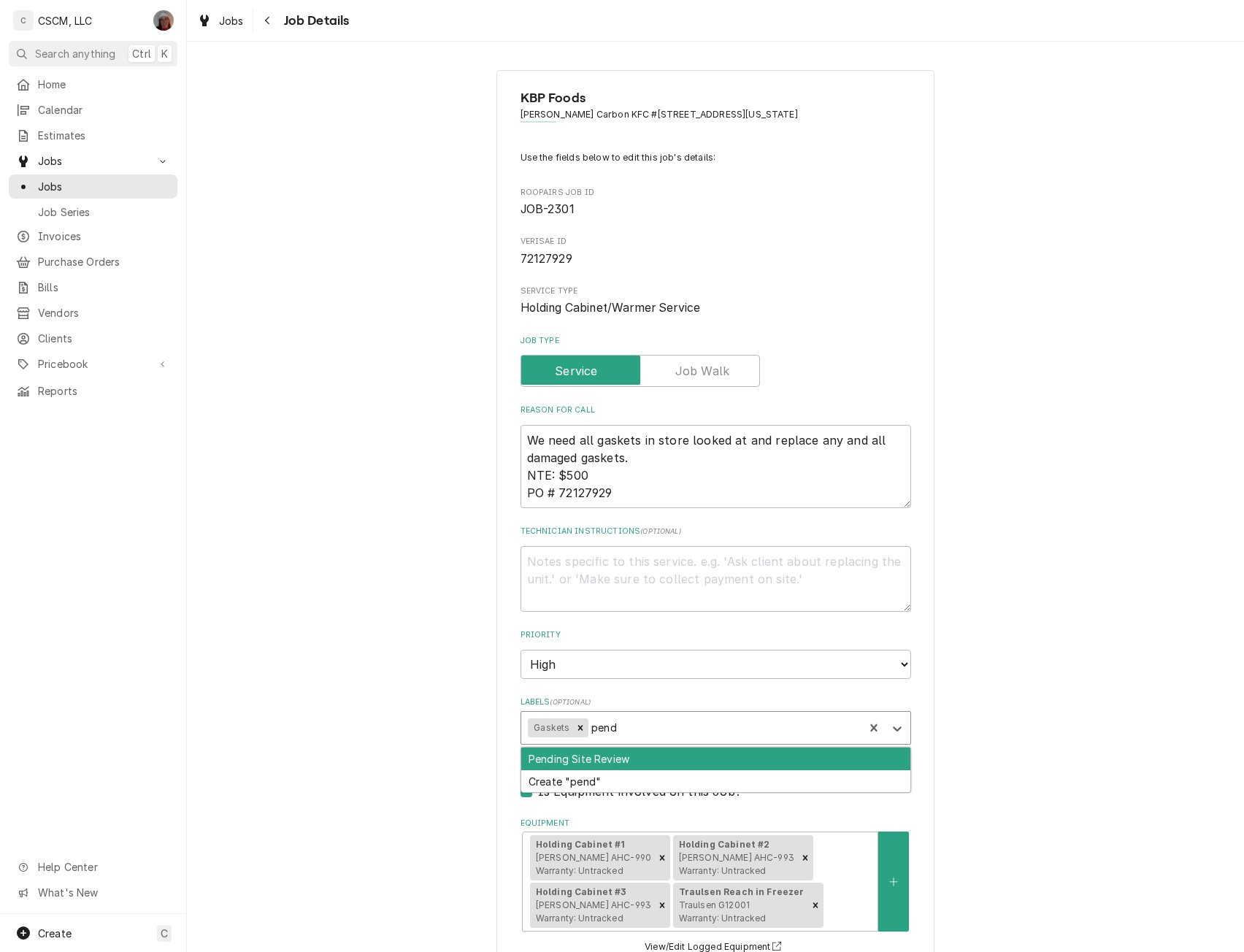
click at [588, 764] on div "Pending Site Review" at bounding box center [716, 759] width 390 height 23
type textarea "x"
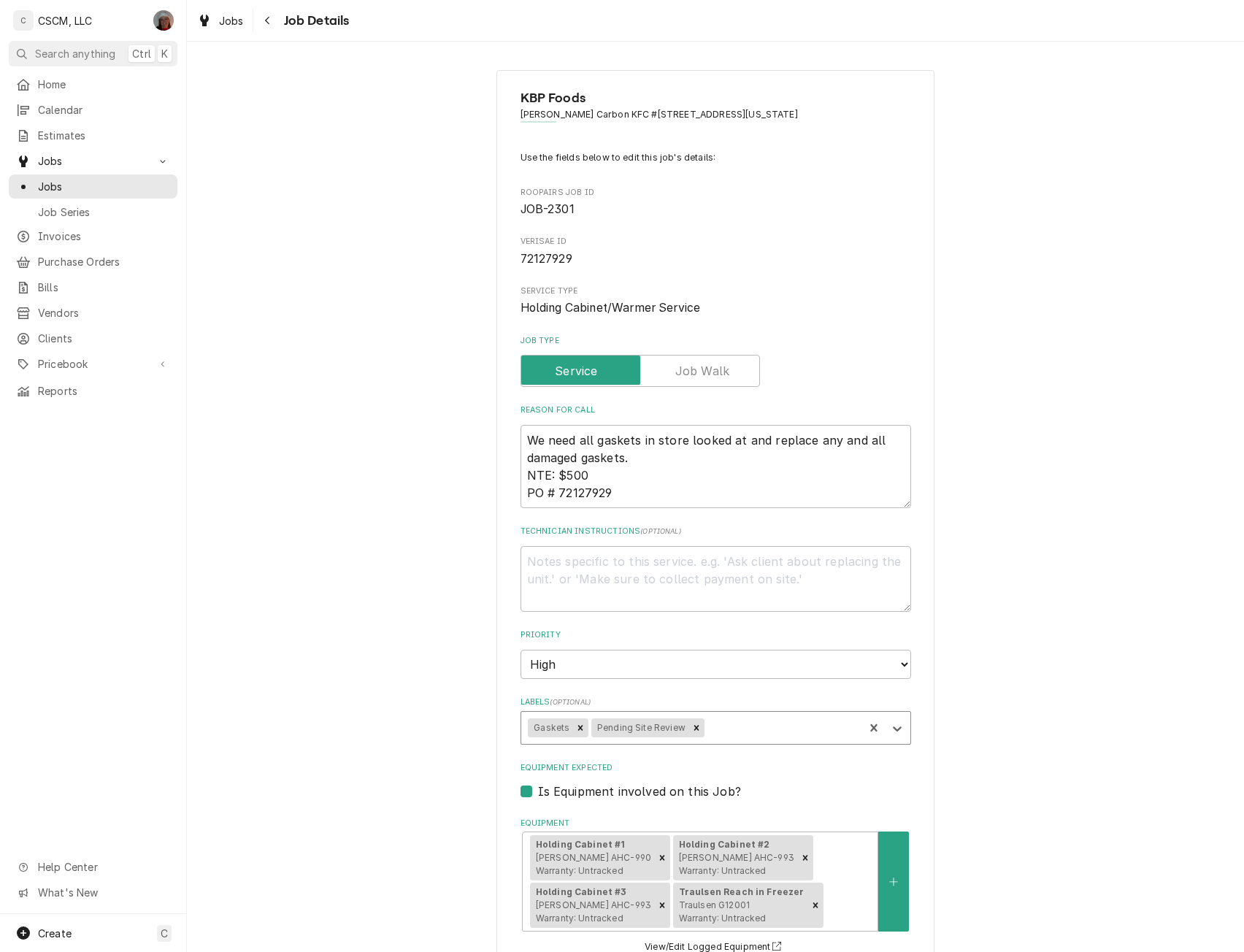
scroll to position [585, 0]
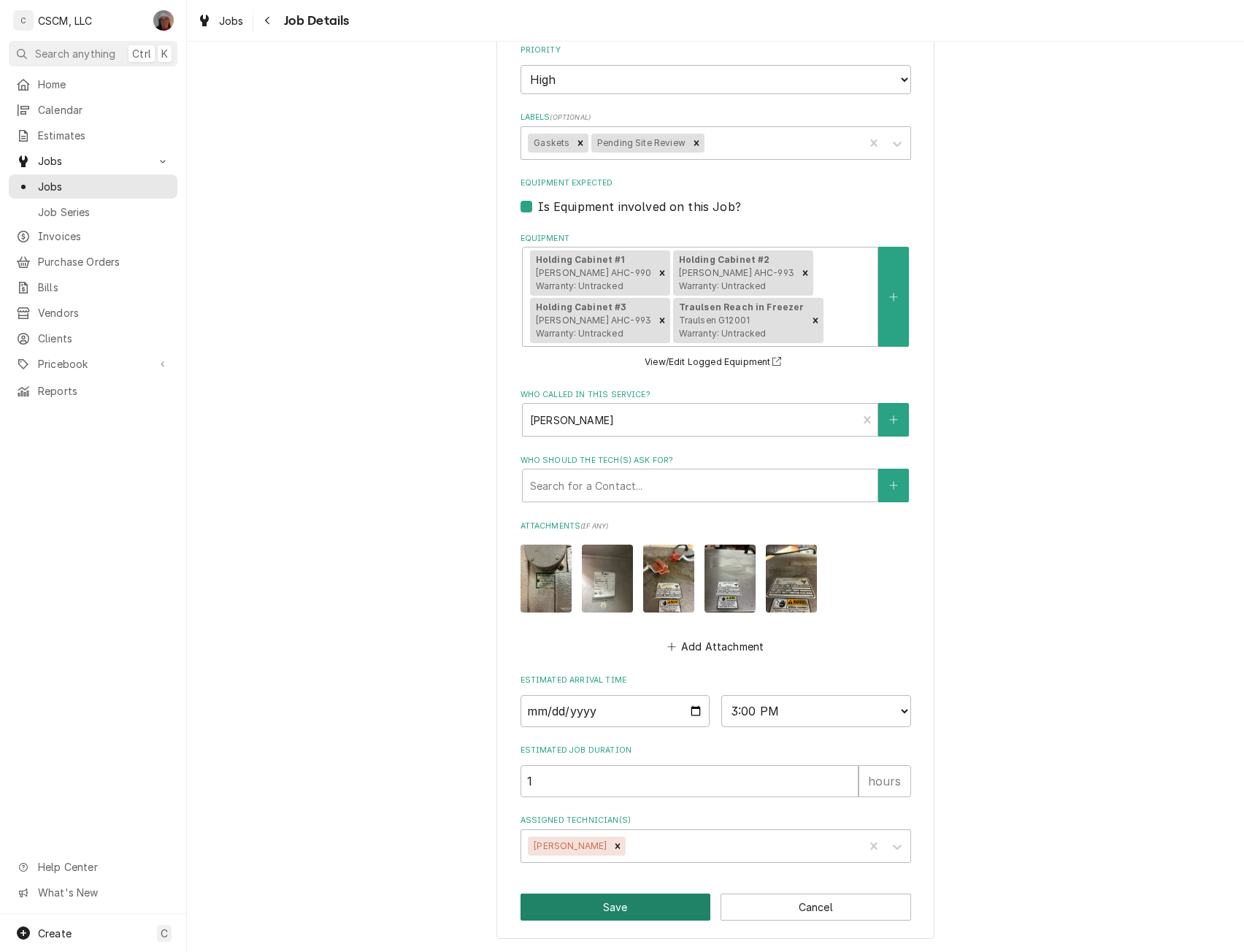
click at [616, 902] on button "Save" at bounding box center [616, 907] width 191 height 27
type textarea "x"
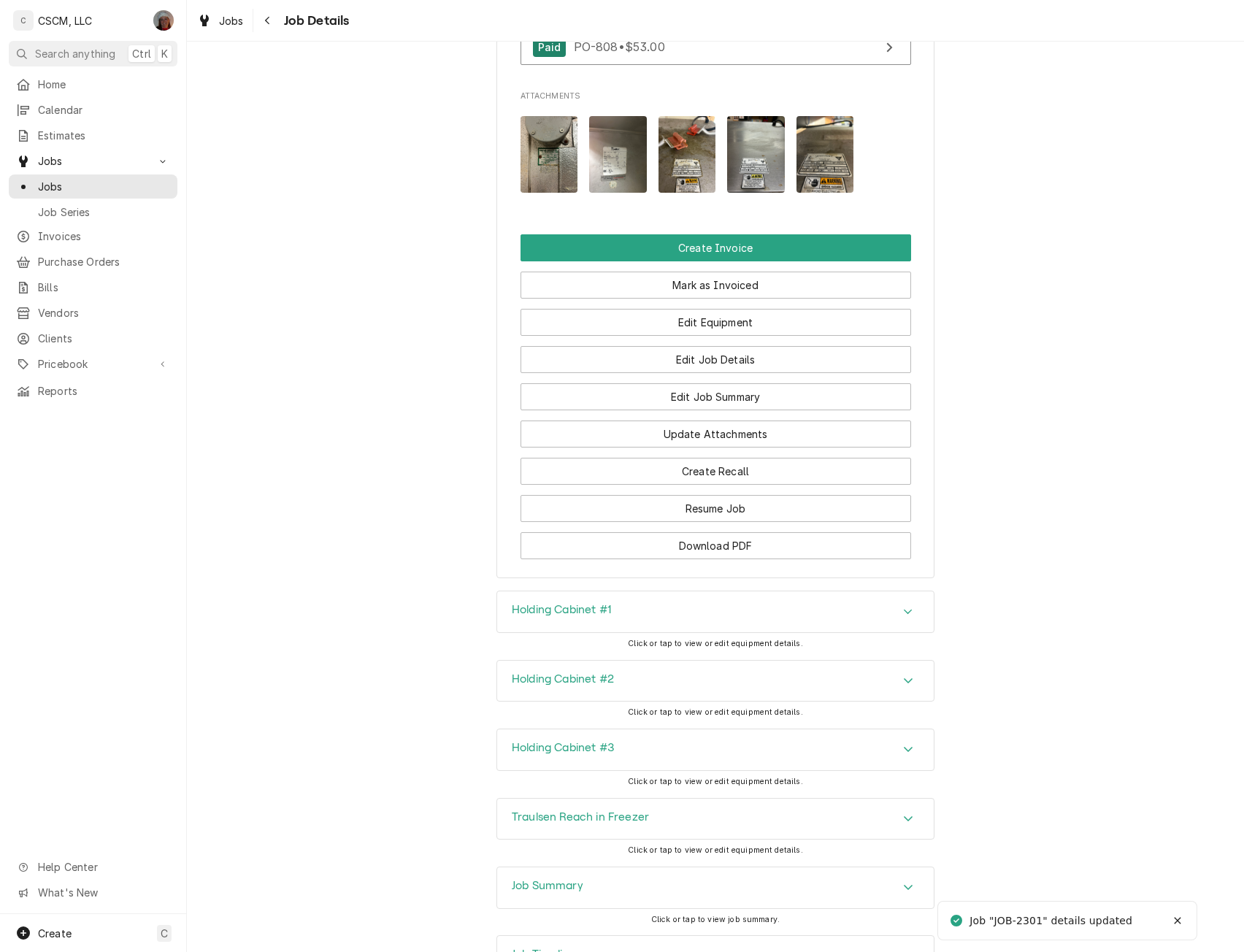
scroll to position [1522, 0]
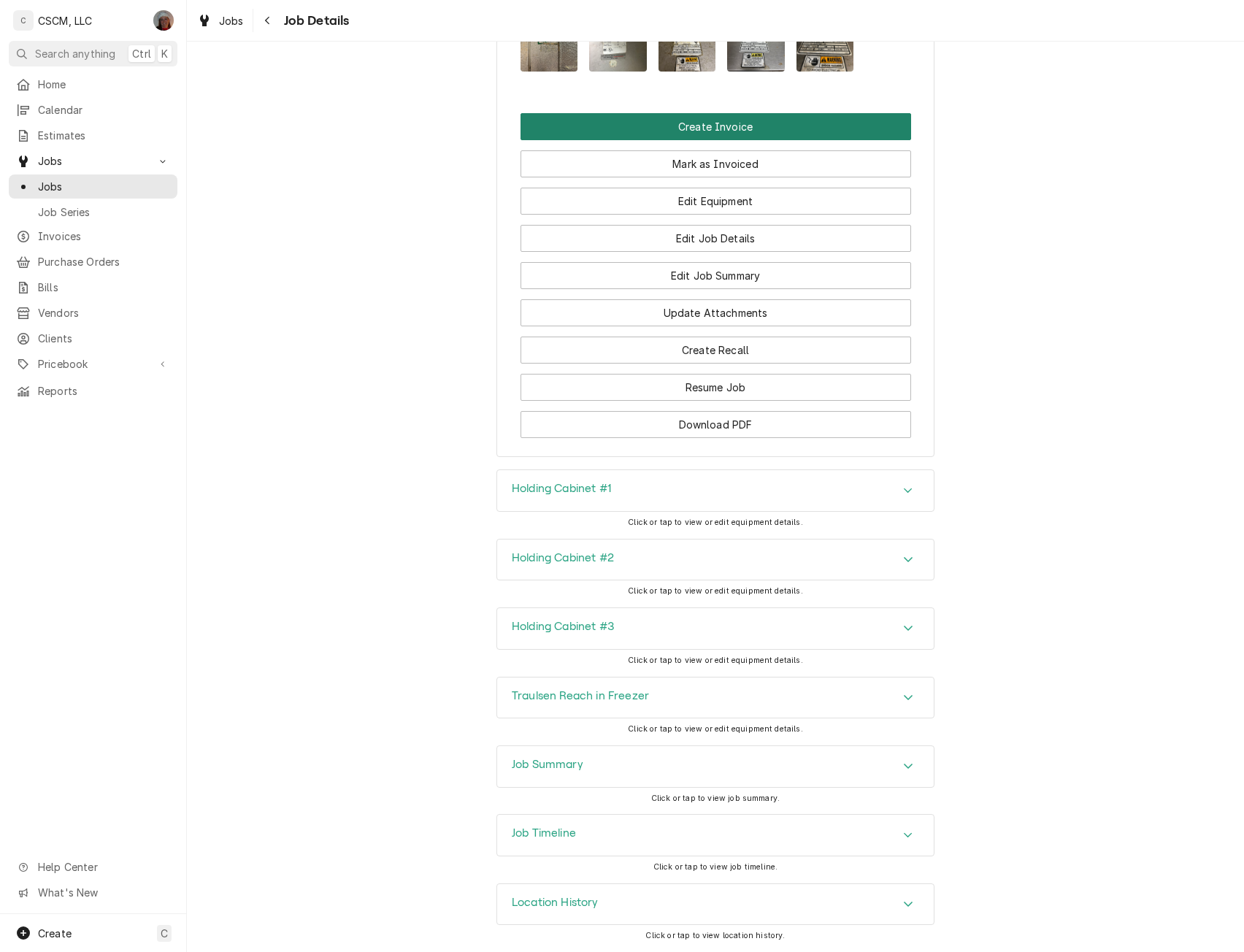
click at [749, 133] on button "Create Invoice" at bounding box center [716, 127] width 390 height 27
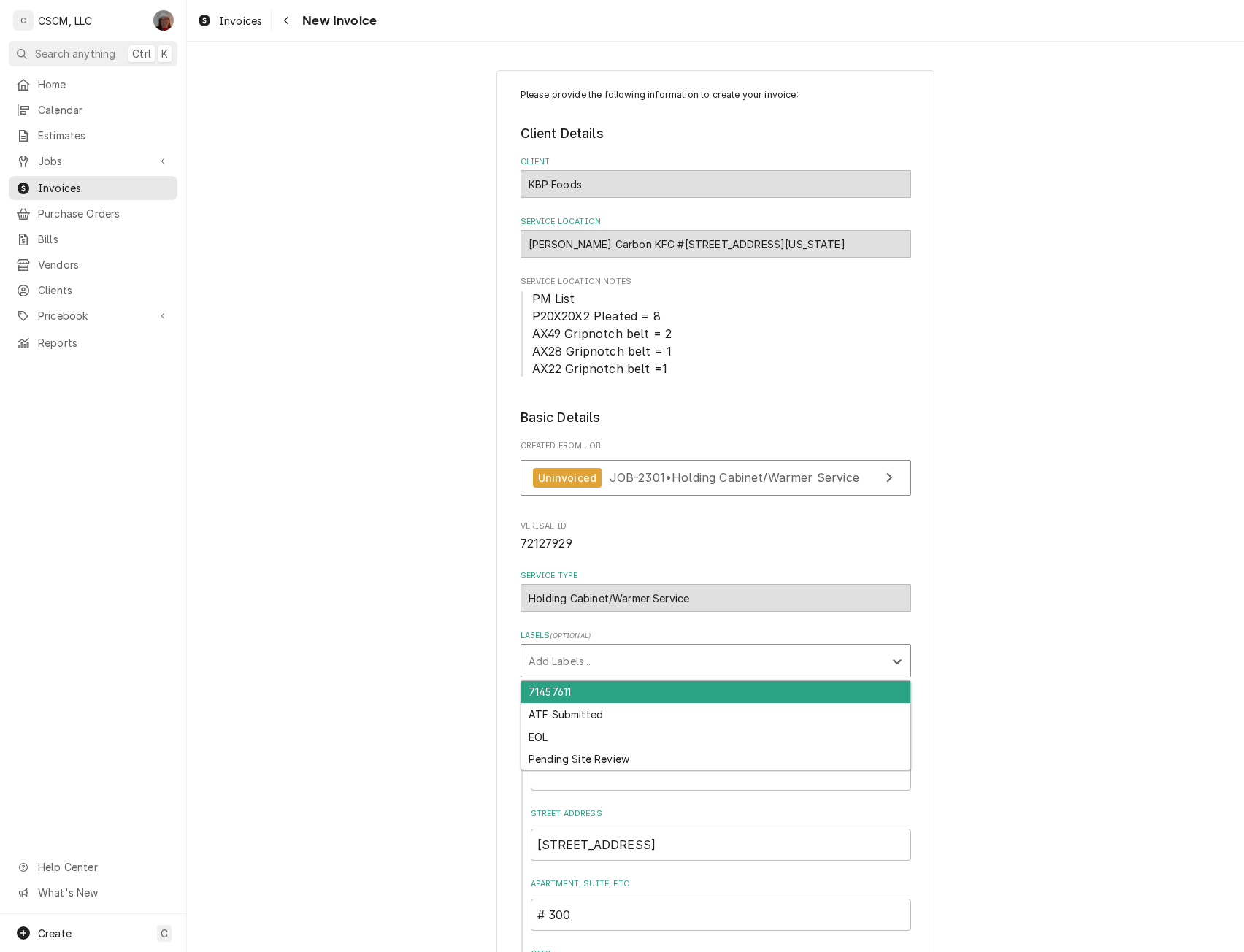
click at [586, 660] on div "Labels" at bounding box center [702, 661] width 348 height 26
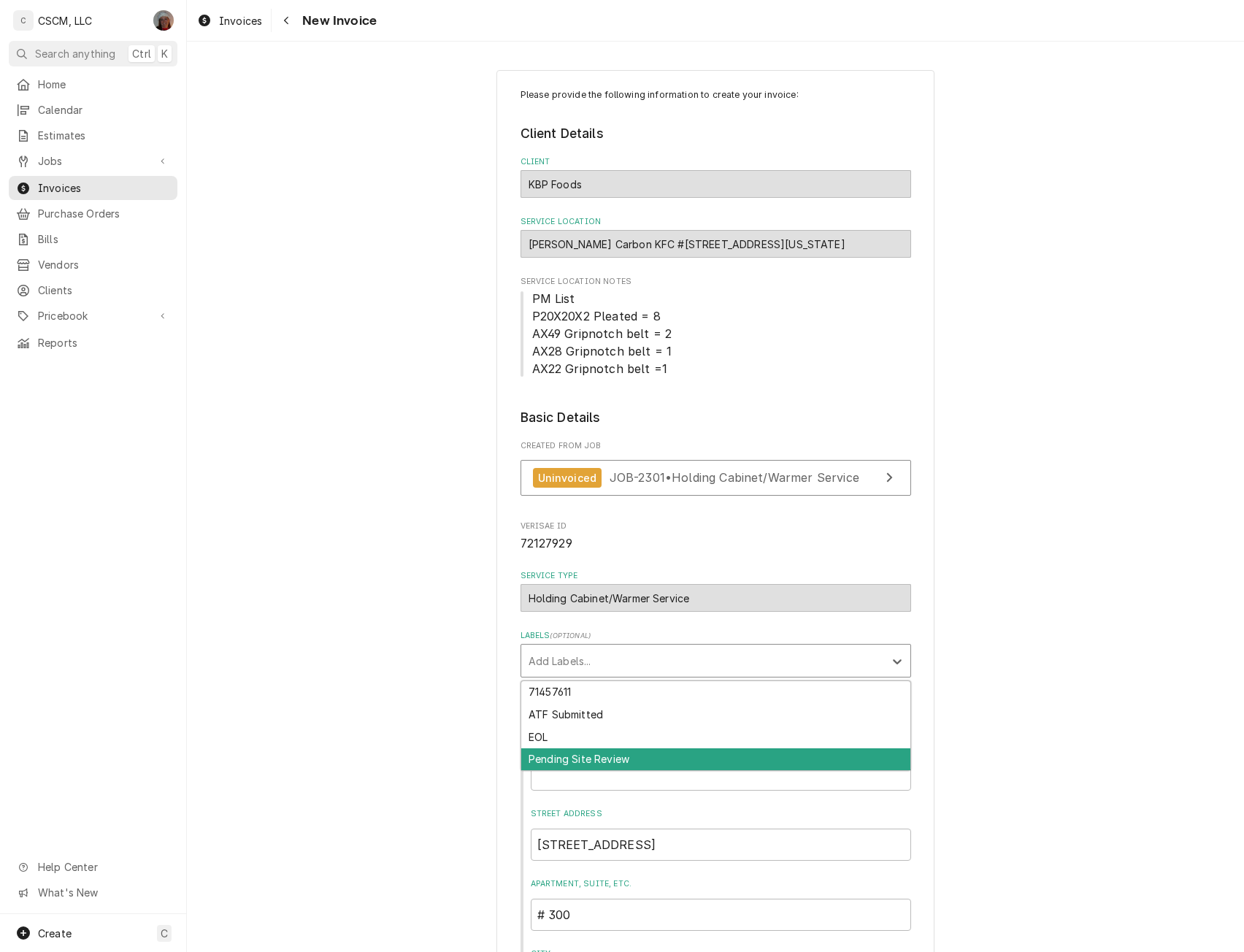
click at [583, 757] on div "Pending Site Review" at bounding box center [716, 760] width 390 height 23
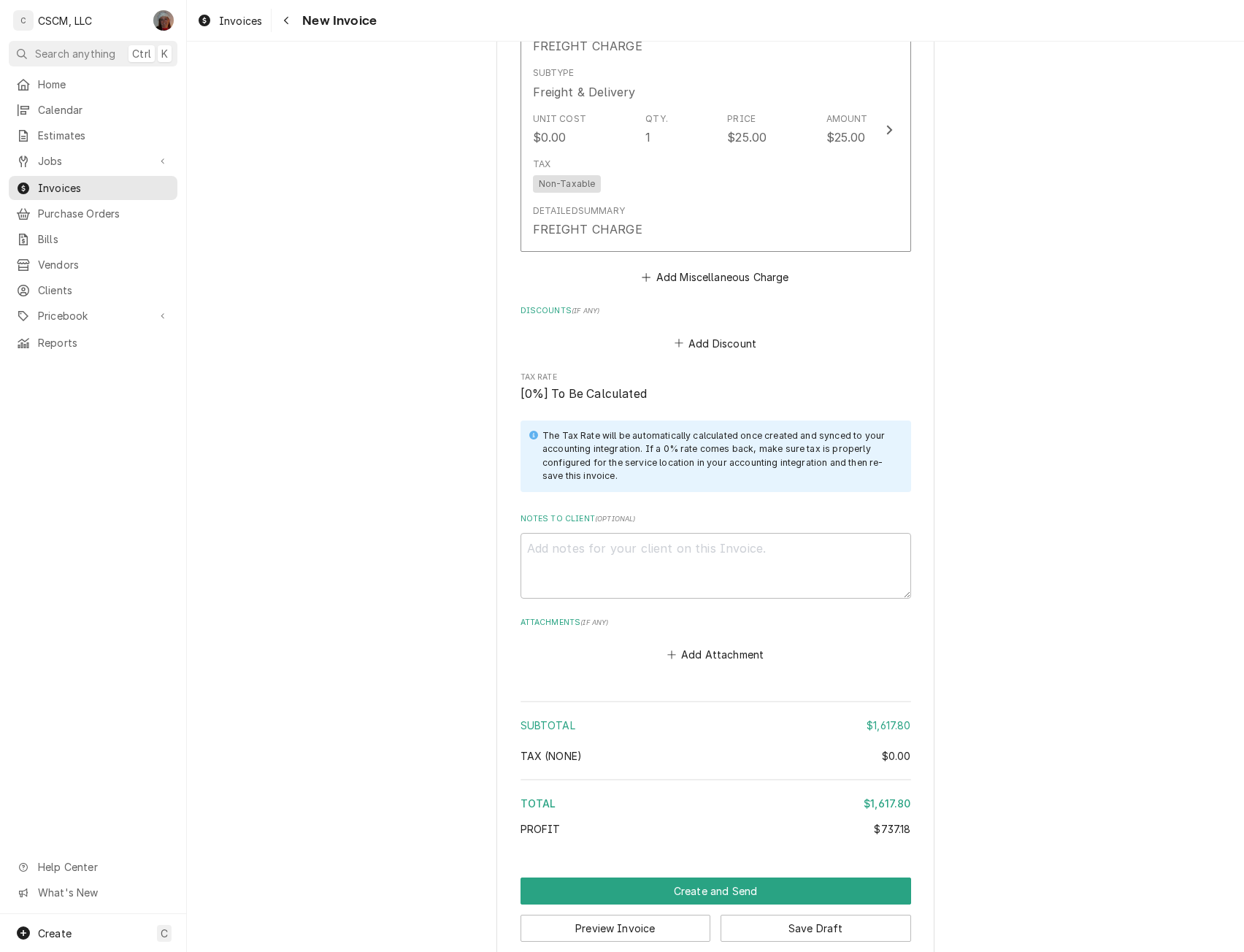
scroll to position [3646, 0]
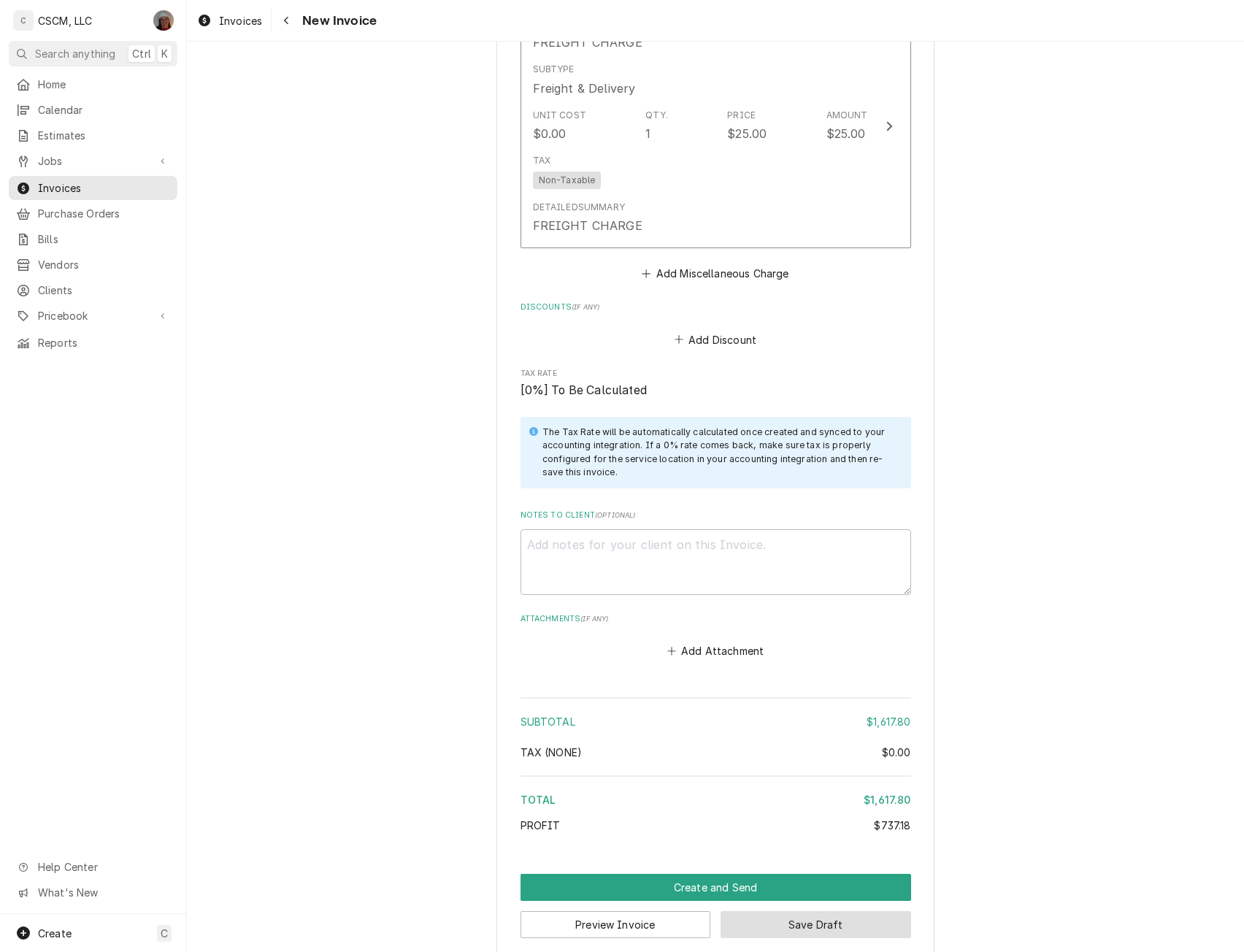
click at [755, 911] on button "Save Draft" at bounding box center [816, 925] width 191 height 27
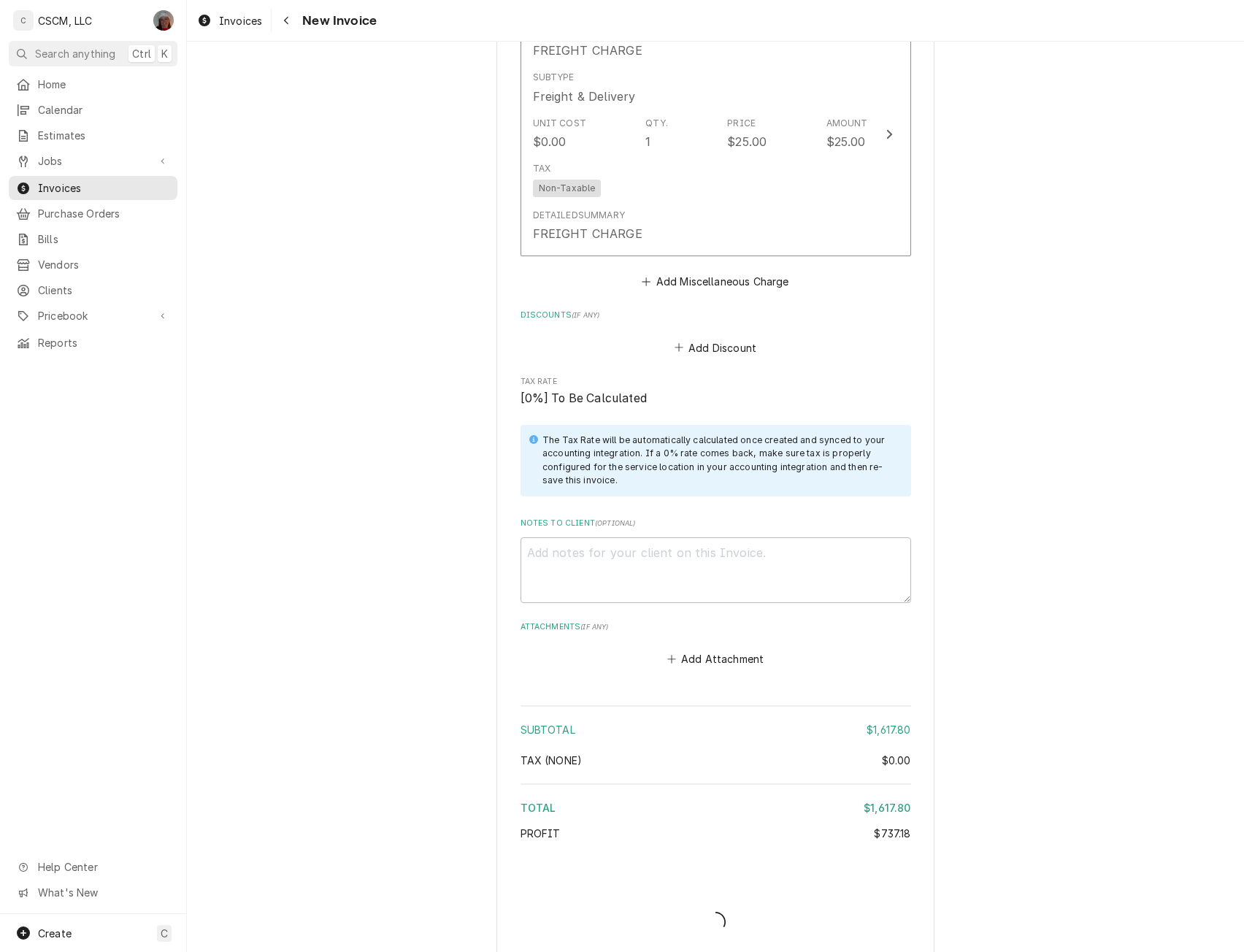
type textarea "x"
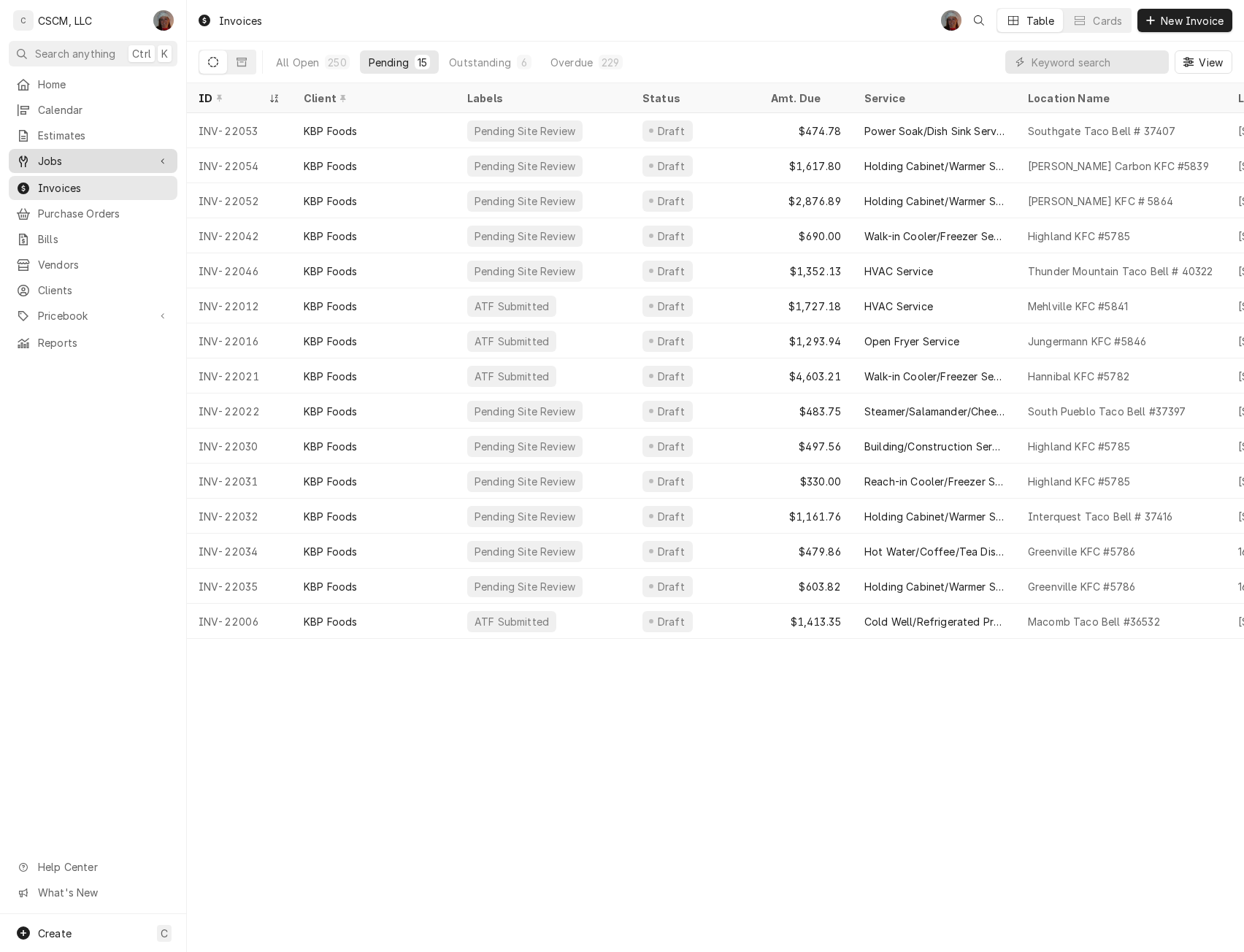
click at [80, 153] on span "Jobs" at bounding box center [93, 161] width 110 height 15
click at [77, 179] on span "Jobs" at bounding box center [104, 186] width 132 height 15
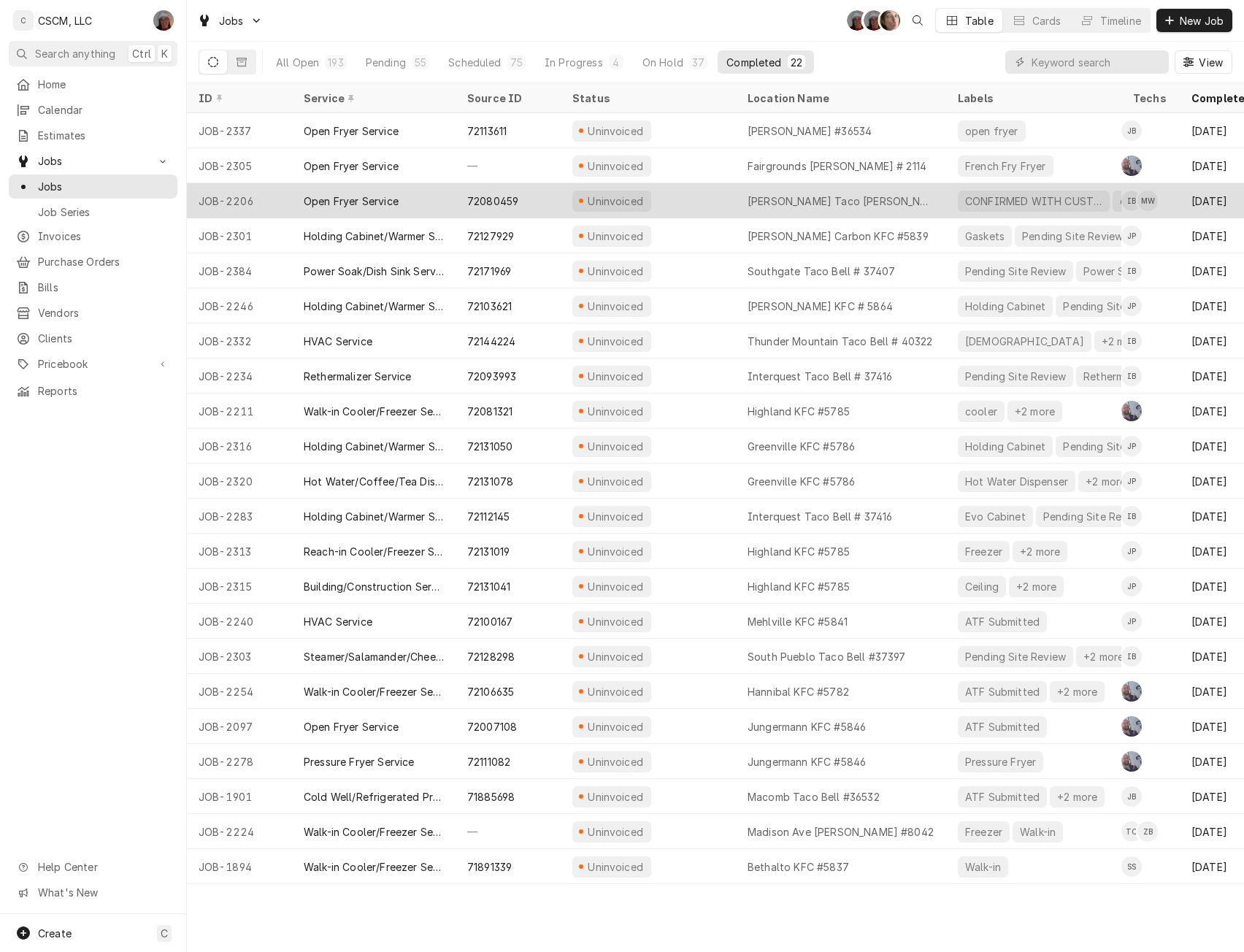
click at [393, 194] on div "Open Fryer Service" at bounding box center [351, 201] width 95 height 15
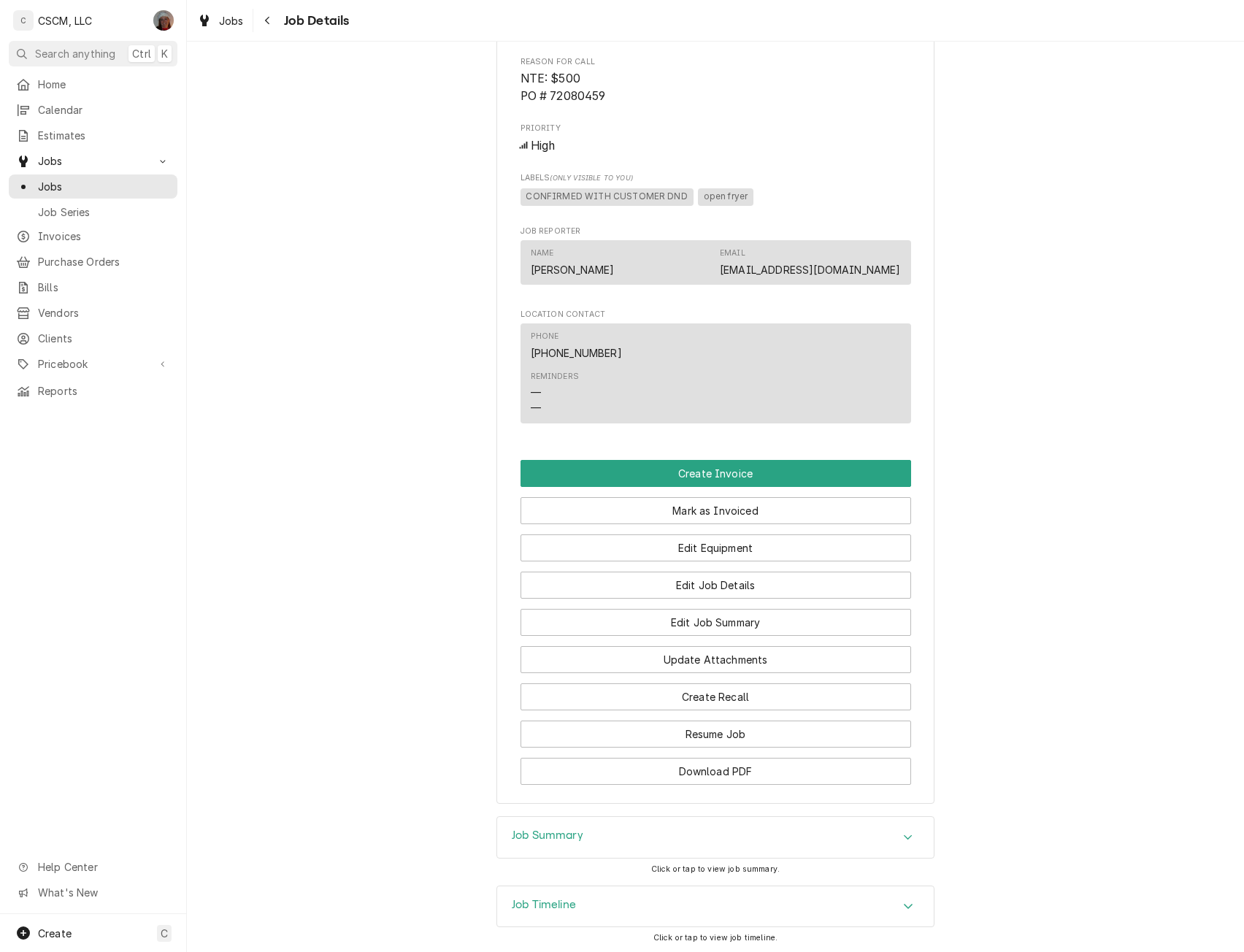
scroll to position [922, 0]
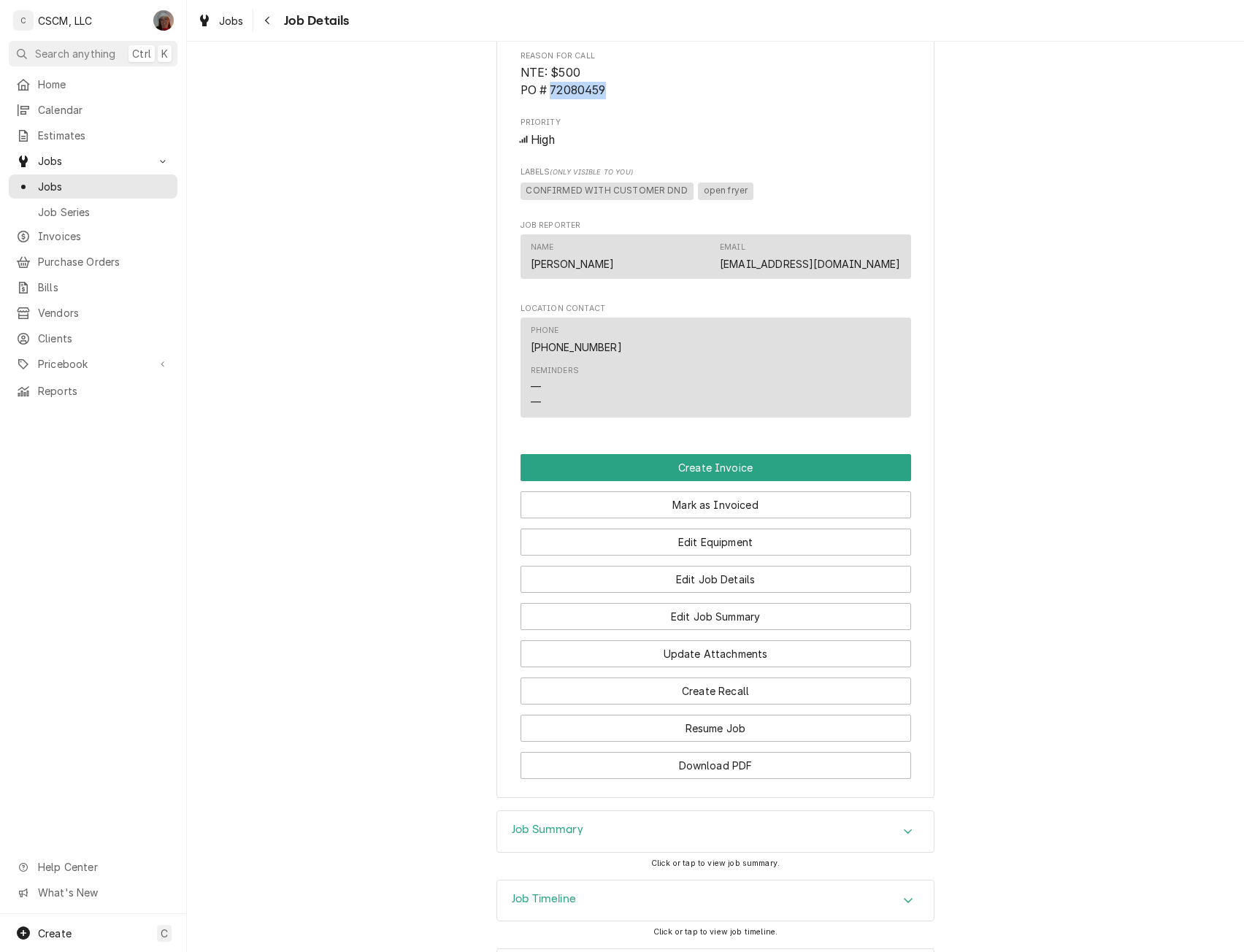
drag, startPoint x: 545, startPoint y: 94, endPoint x: 608, endPoint y: 96, distance: 63.0
click at [608, 96] on span "NTE: $500 PO # 72080459" at bounding box center [716, 81] width 390 height 35
copy span "72080459"
click at [722, 585] on button "Edit Job Details" at bounding box center [716, 579] width 390 height 27
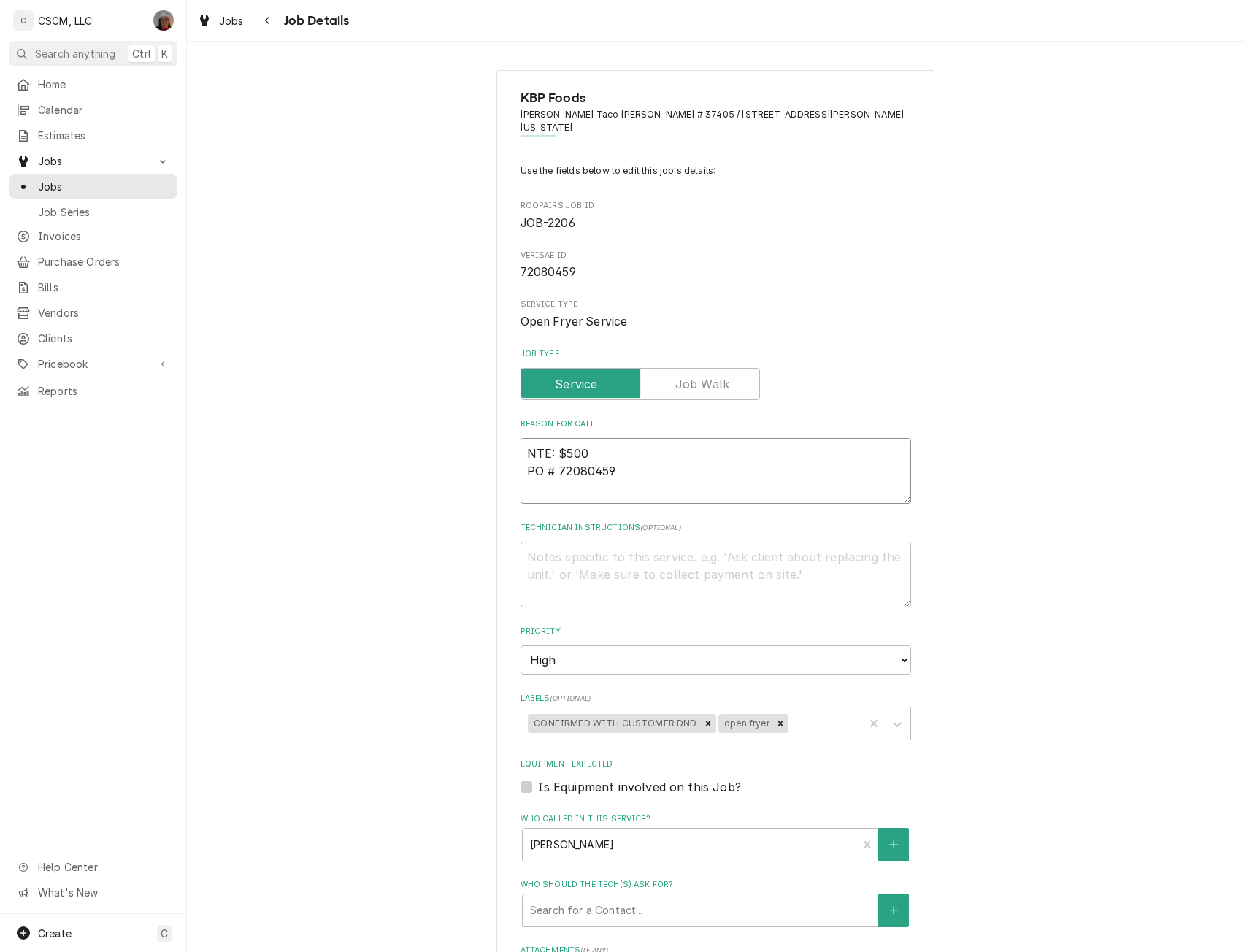
click at [522, 438] on textarea "NTE: $500 PO # 72080459" at bounding box center [716, 471] width 390 height 66
type textarea "x"
type textarea "NTE: $500 PO # 72080459"
paste textarea "Neither fryer staying hot enough to fry"
type textarea "x"
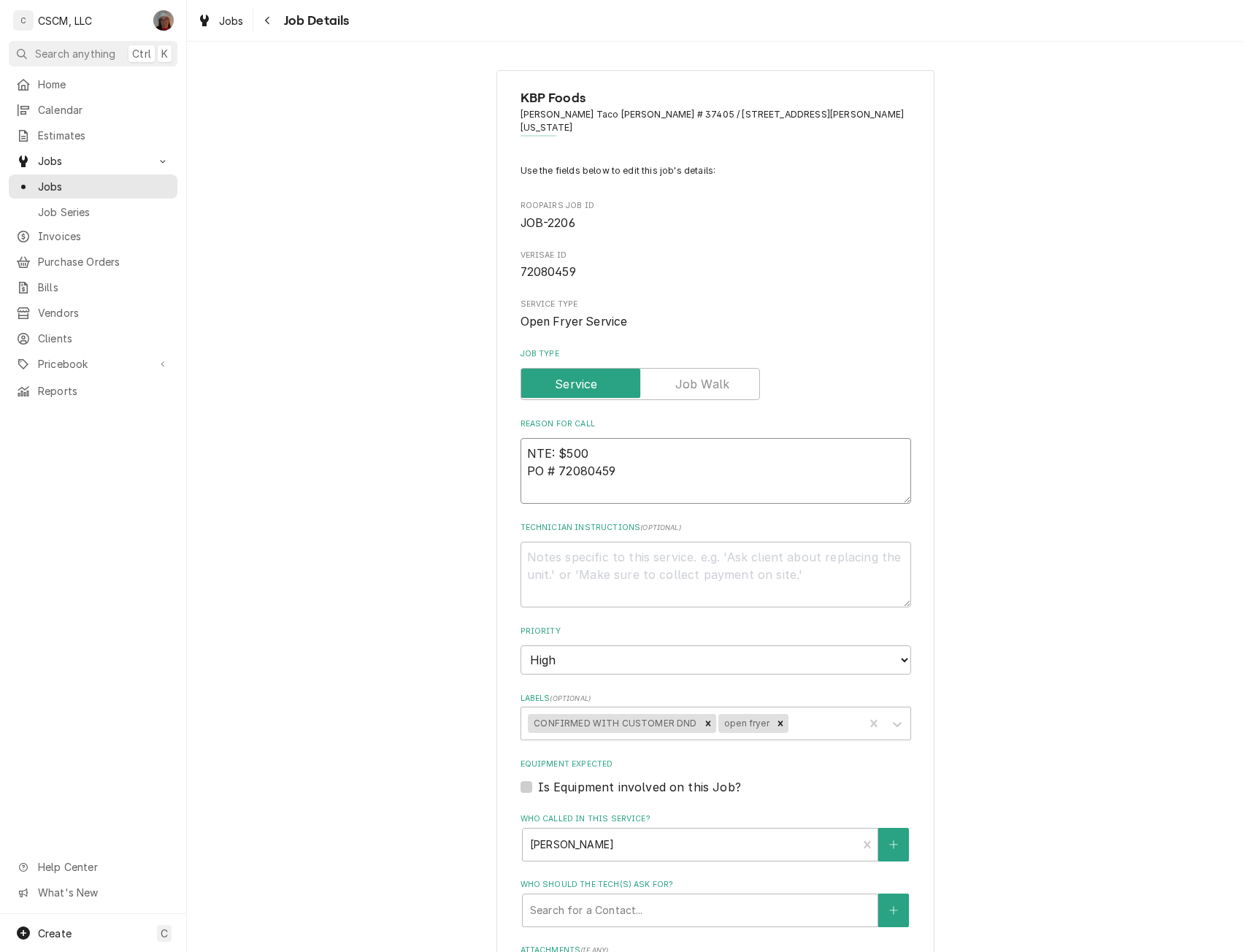
type textarea "Neither fryer staying hot enough to fry NTE: $500 PO # 72080459"
type textarea "x"
type textarea "Neither fryer staying hot enough to fry NTE: $500 PO # 72080459"
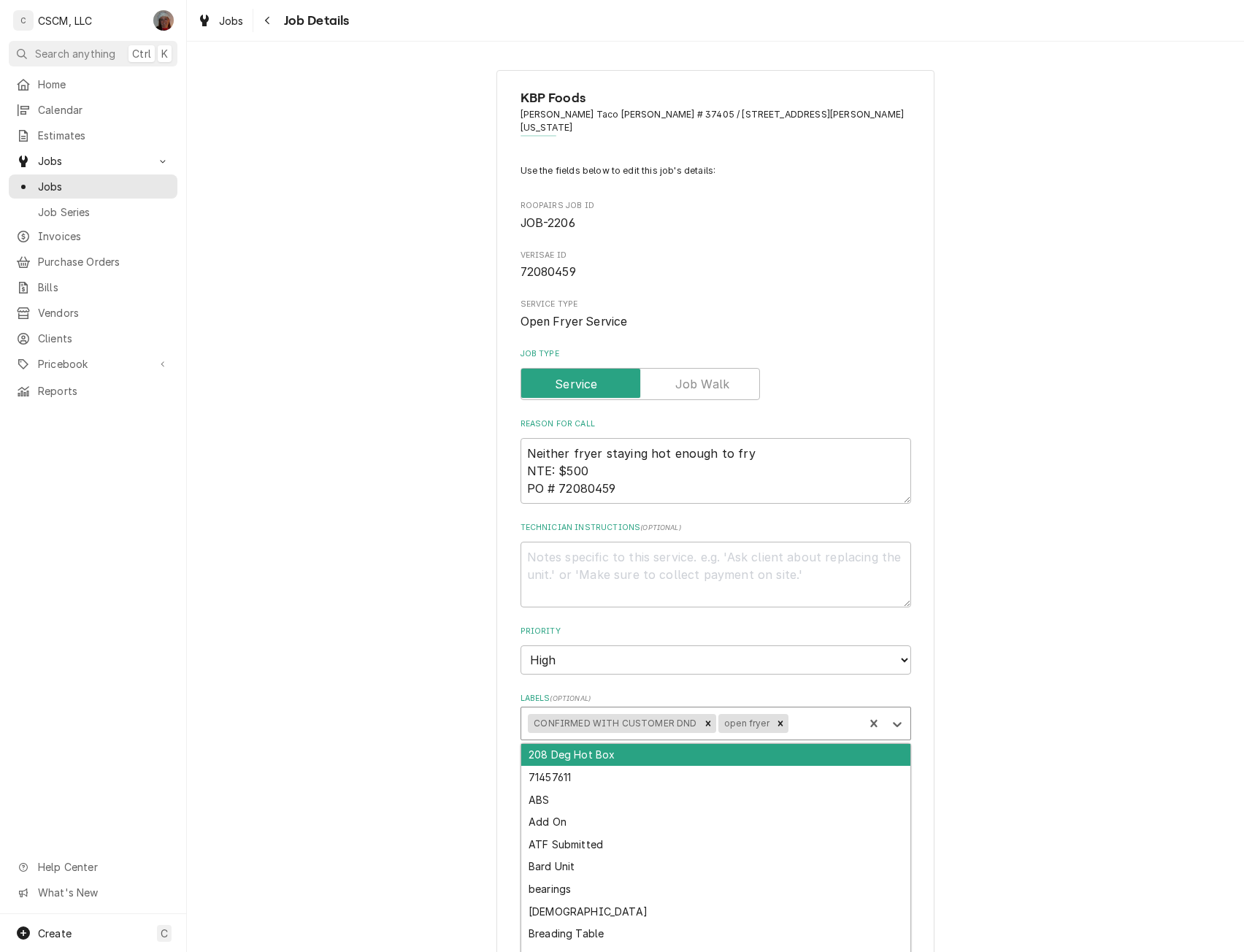
click at [817, 712] on div "Labels" at bounding box center [824, 723] width 66 height 26
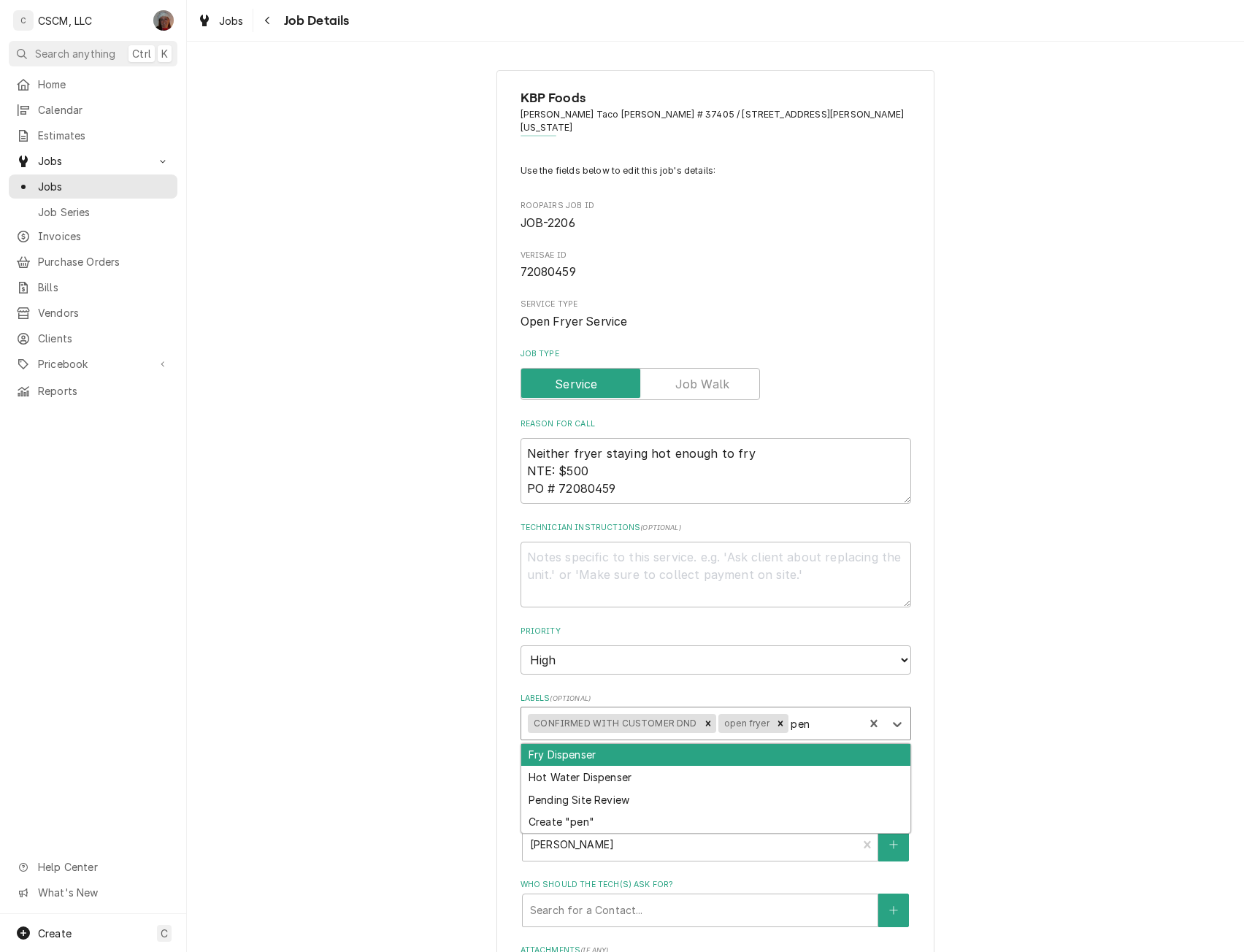
type input "pend"
click at [672, 744] on div "Pending Site Review" at bounding box center [716, 755] width 390 height 23
type textarea "x"
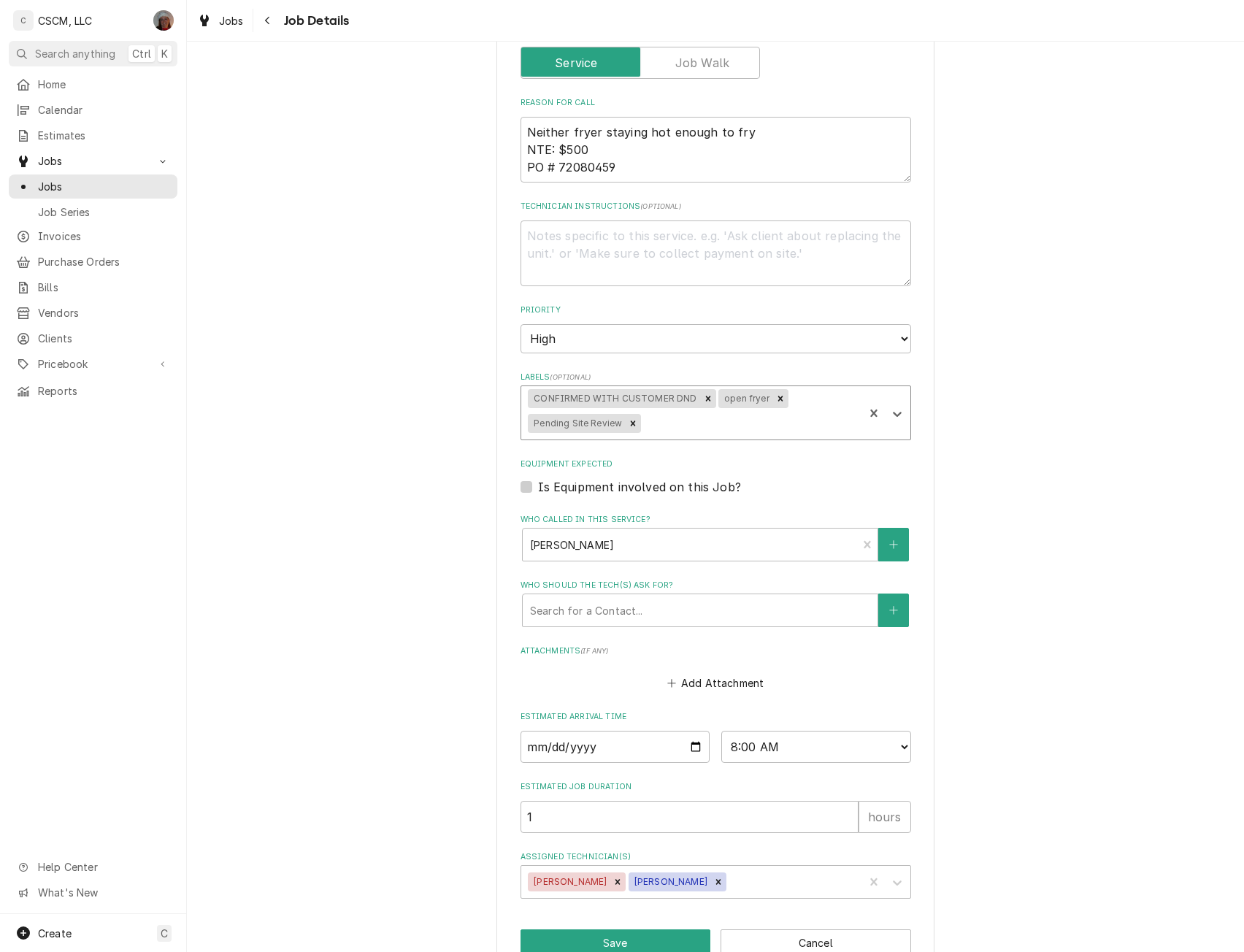
scroll to position [344, 0]
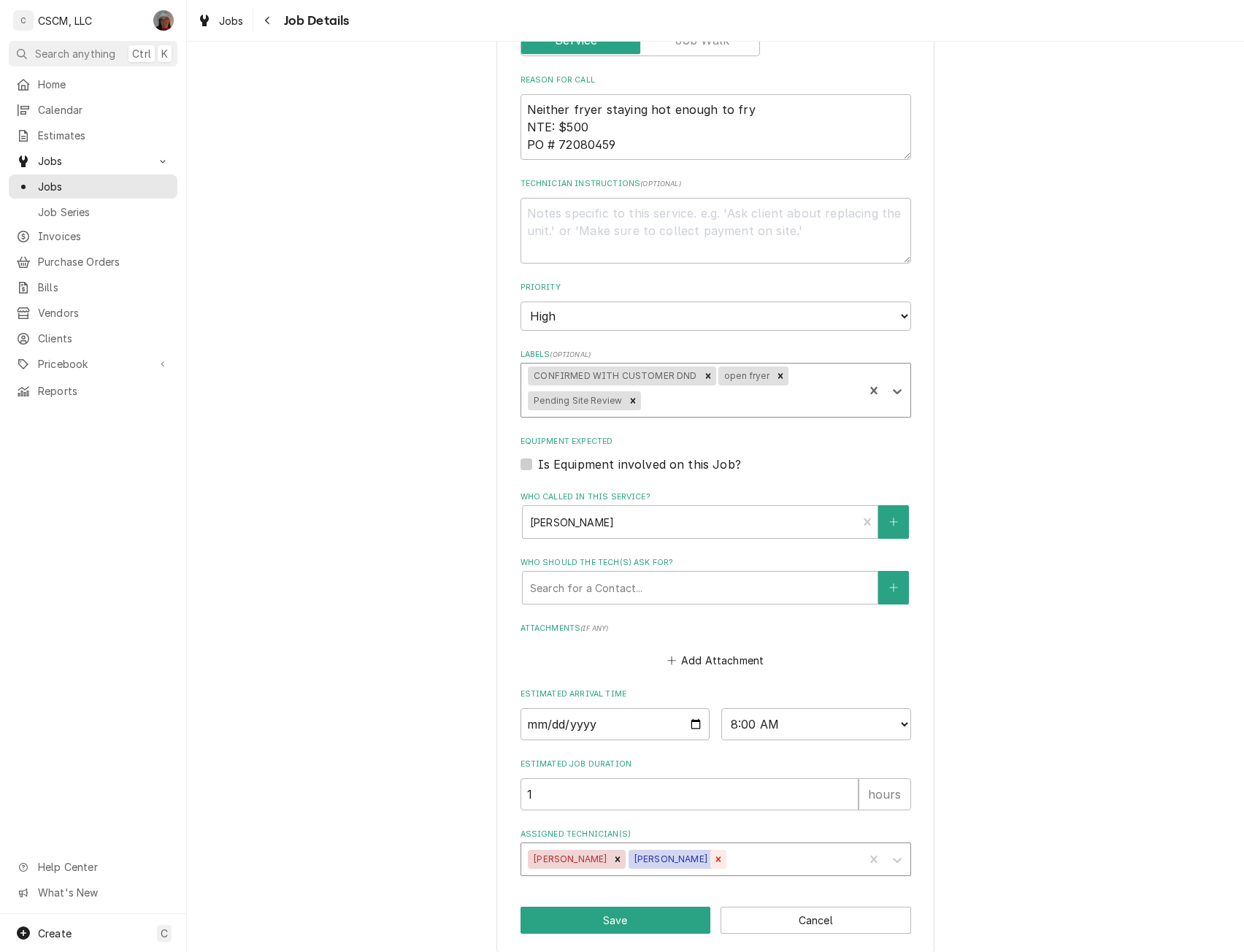
click at [710, 850] on div "Remove Michal Wall" at bounding box center [718, 860] width 16 height 19
click at [656, 910] on button "Save" at bounding box center [616, 921] width 191 height 27
type textarea "x"
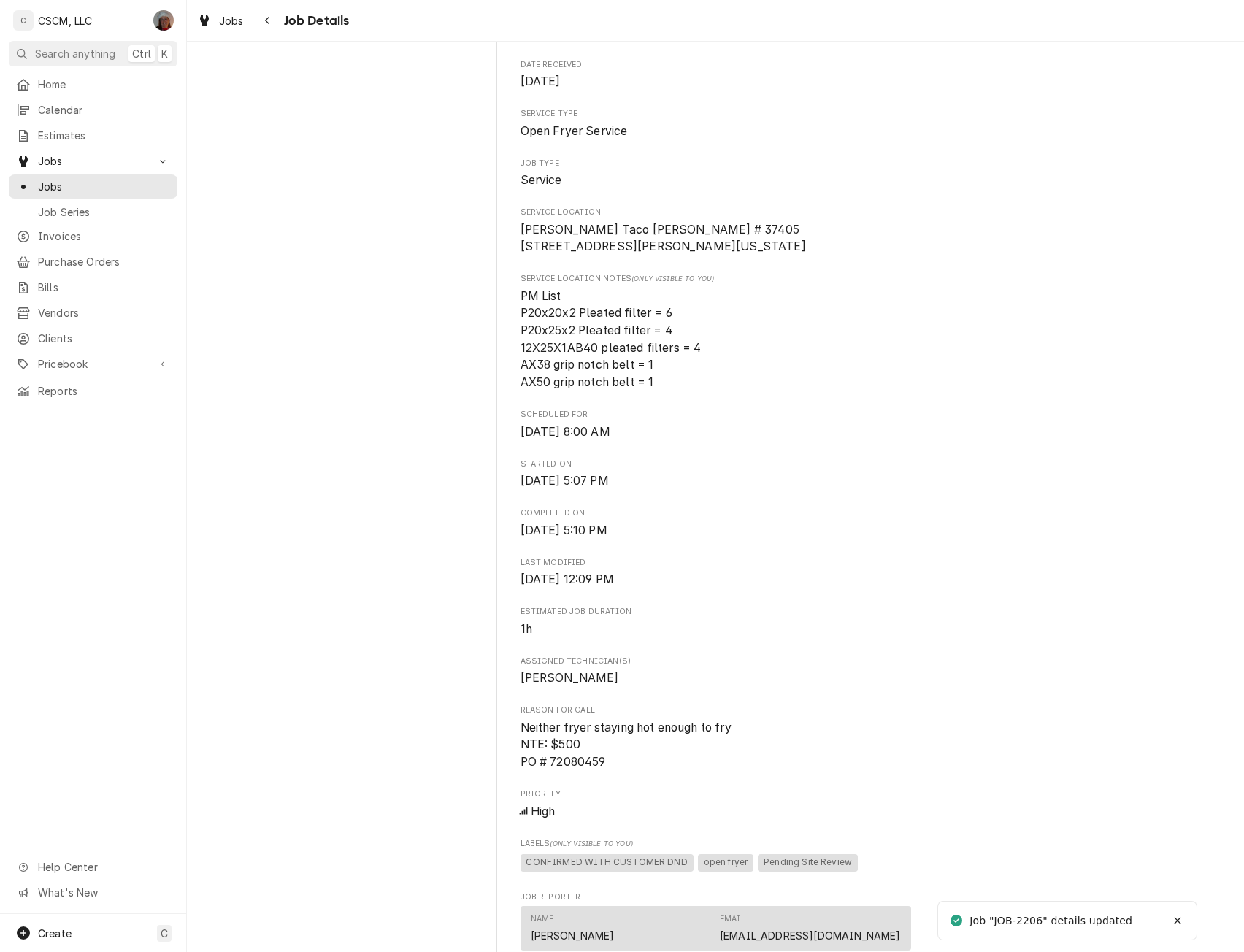
scroll to position [407, 0]
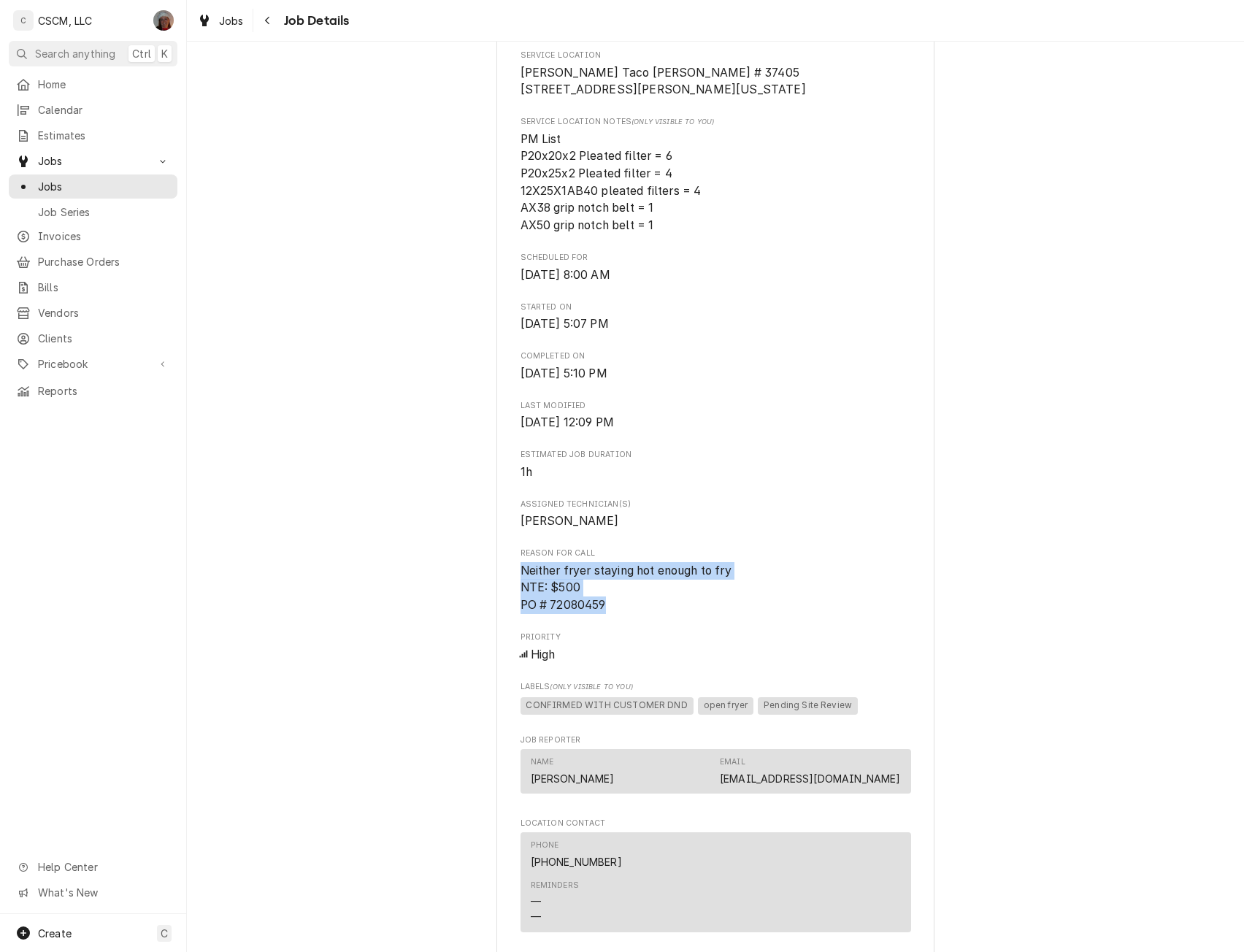
drag, startPoint x: 510, startPoint y: 568, endPoint x: 611, endPoint y: 608, distance: 108.6
click at [611, 608] on div "KBP Foods [PERSON_NAME] Taco Bell # 37405 / [STREET_ADDRESS][PERSON_NAME][US_ST…" at bounding box center [715, 500] width 438 height 1626
copy span "Neither fryer staying hot enough to fry NTE: $500 PO # 72080459"
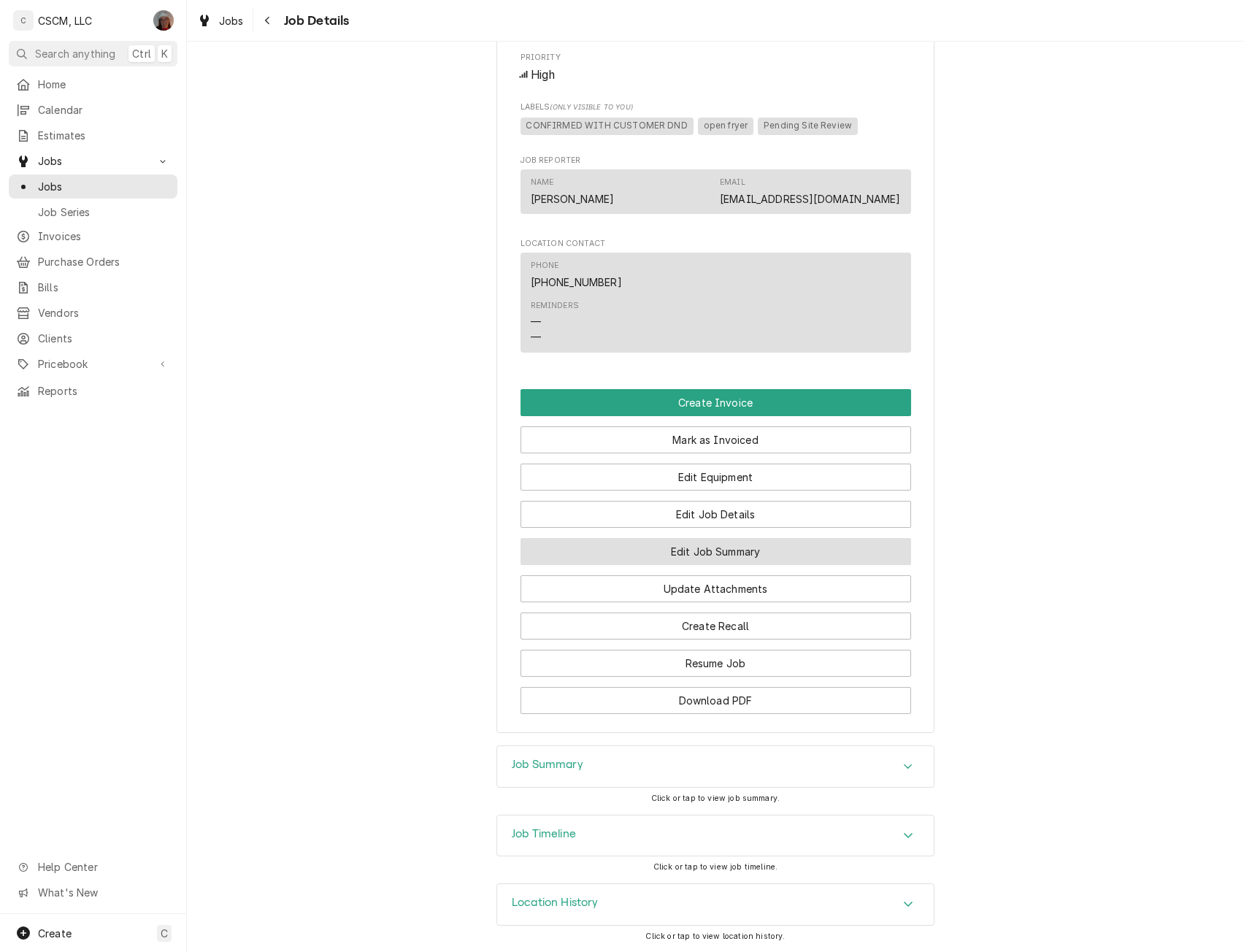
click at [711, 553] on button "Edit Job Summary" at bounding box center [716, 551] width 390 height 27
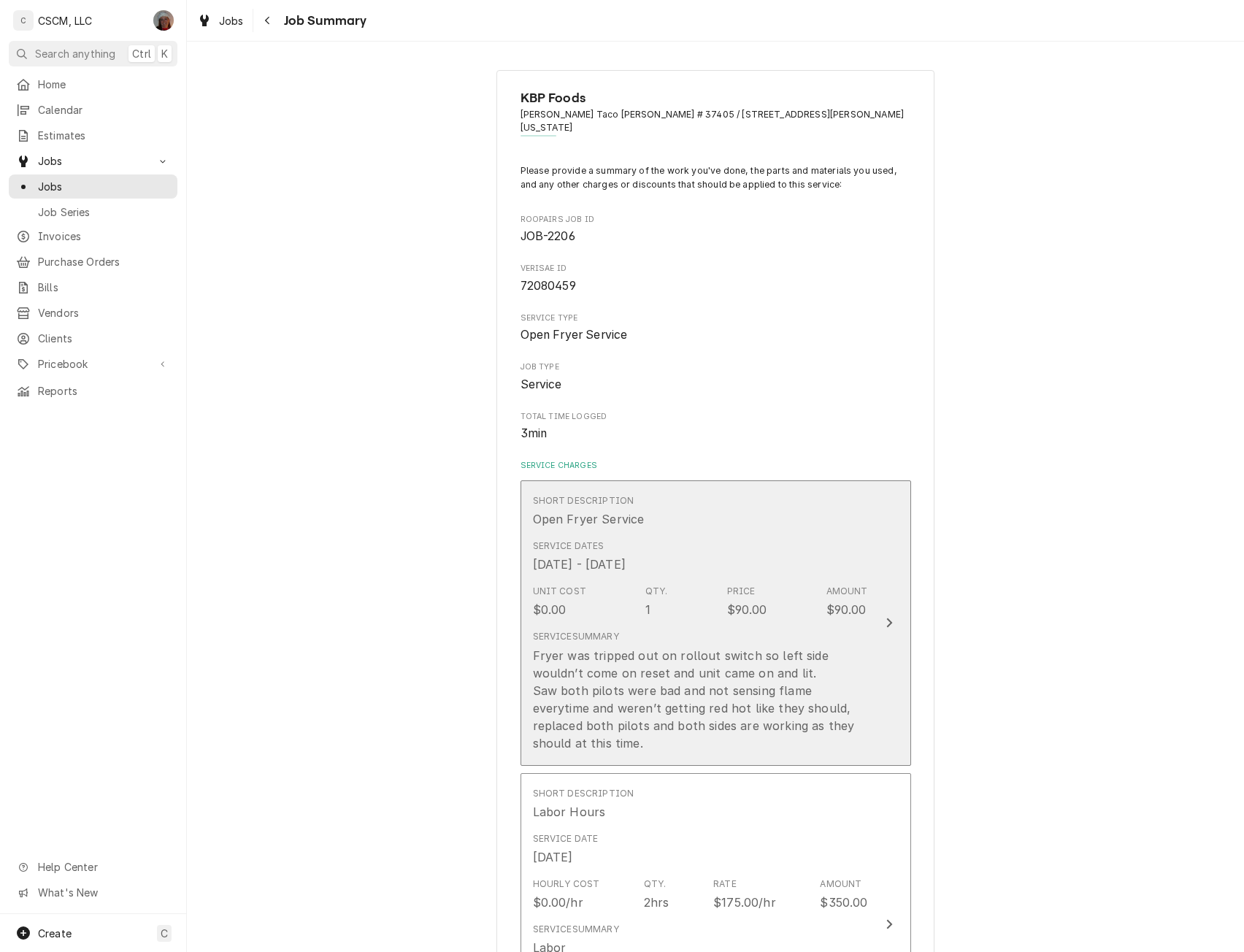
click at [872, 593] on button "Short Description Open Fryer Service Service Dates Sep 19, 2025 - Oct 1, 2025 U…" at bounding box center [716, 623] width 390 height 285
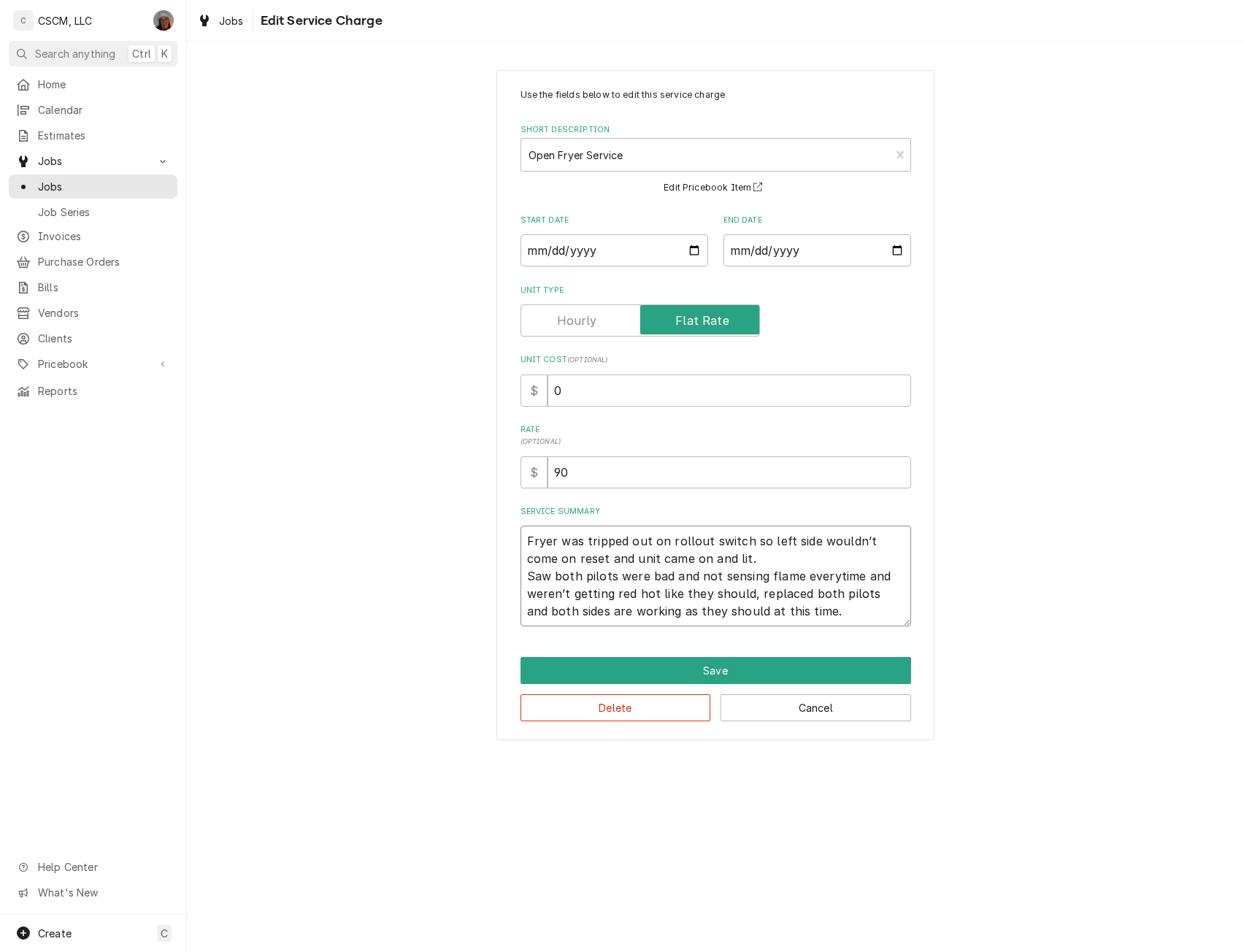
click at [523, 547] on textarea "Fryer was tripped out on rollout switch so left side wouldn’t come on reset and…" at bounding box center [716, 576] width 390 height 101
type textarea "x"
type textarea "Fryer was tripped out on rollout switch so left side wouldn’t come on reset and…"
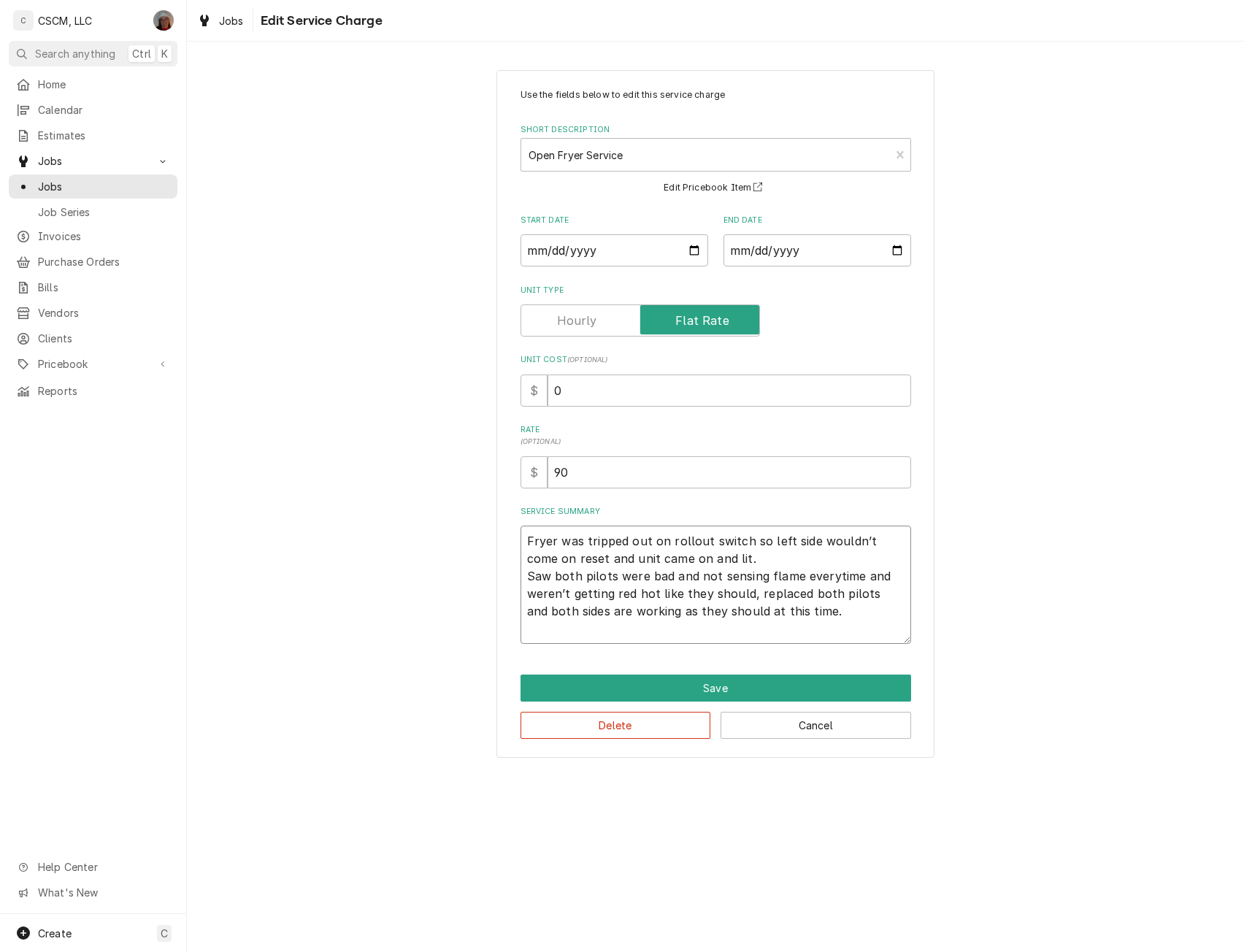
type textarea "x"
type textarea "Fryer was tripped out on rollout switch so left side wouldn’t come on reset and…"
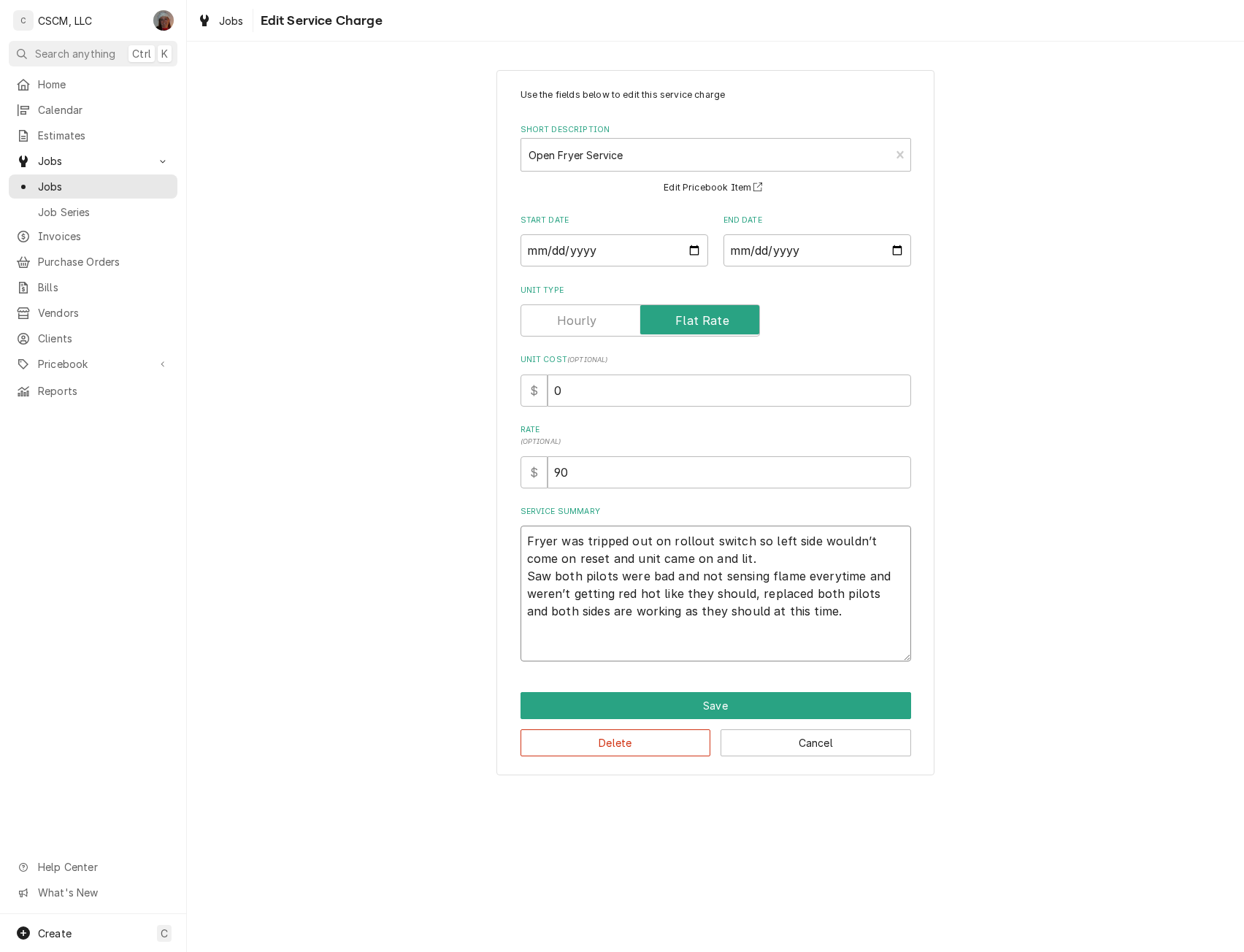
paste textarea "Neither fryer staying hot enough to fry NTE: $500 PO # 72080459"
type textarea "x"
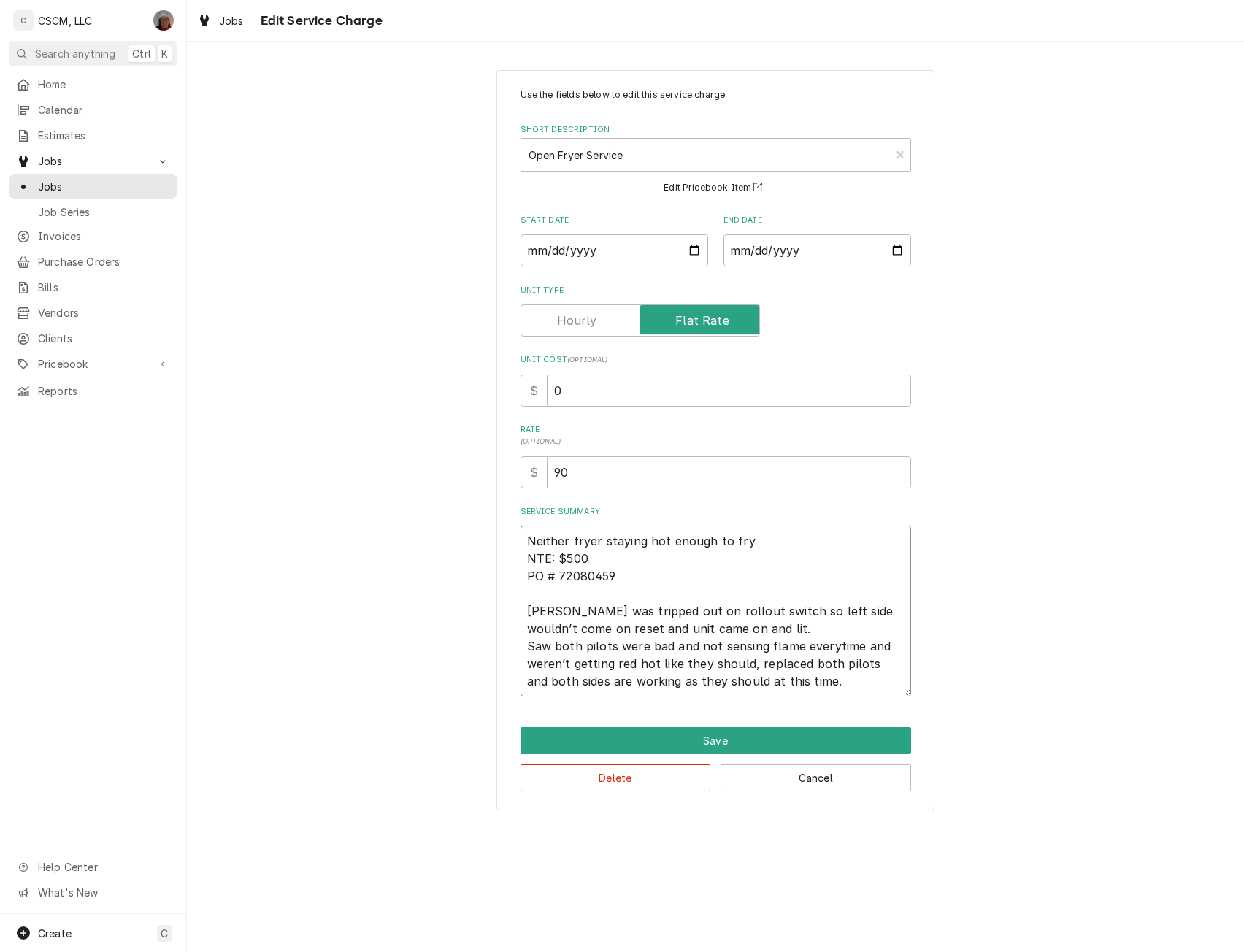
type textarea "Neither fryer staying hot enough to fry NTE: $500 PO # 72080459 Fryer was tripp…"
click at [554, 385] on input "0" at bounding box center [729, 390] width 363 height 32
type textarea "x"
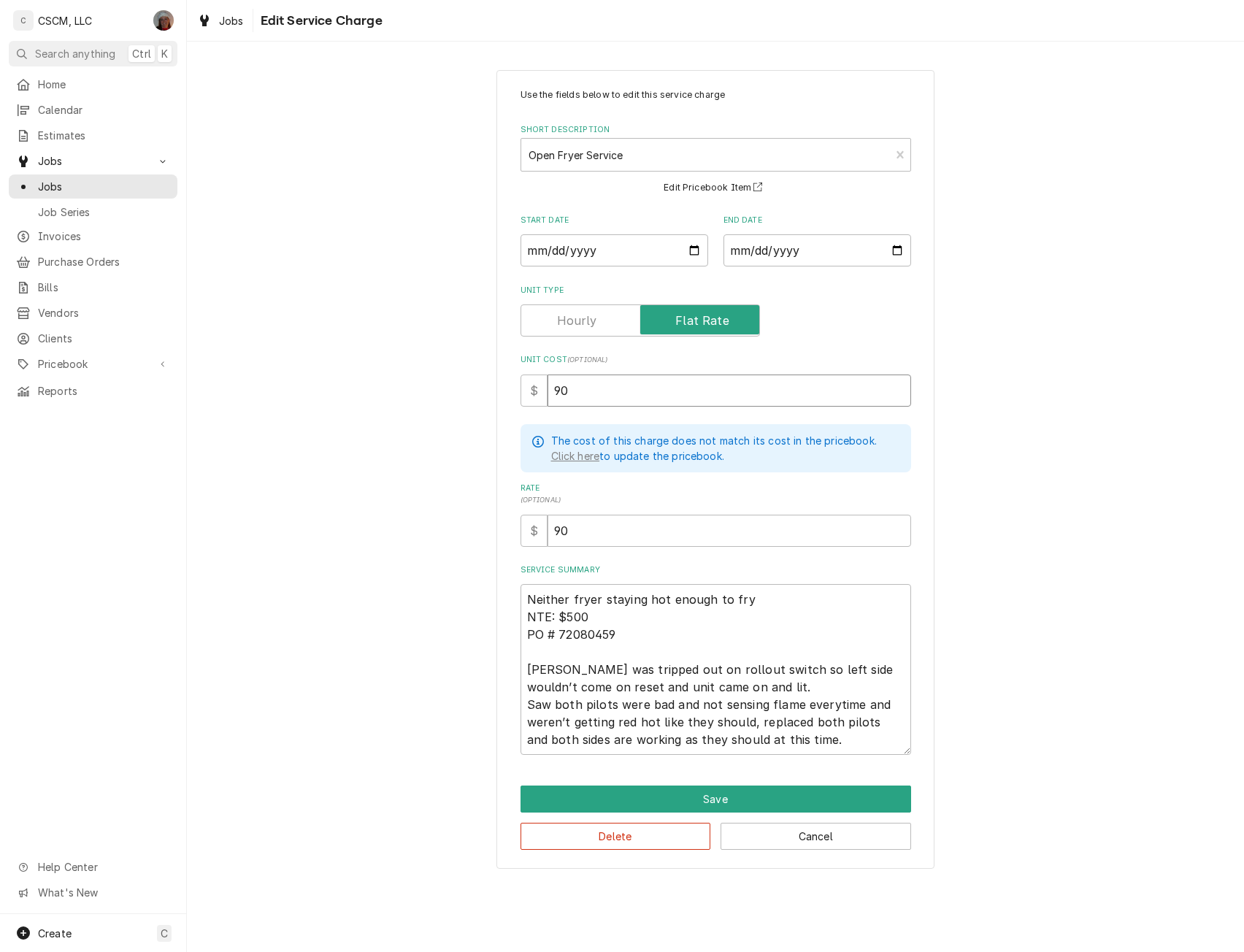
type input "90"
type textarea "x"
type textarea "Neither fryer staying hot enough to fry NTE: $500 PO # 72080459 [PERSON_NAME] w…"
click at [713, 797] on button "Save" at bounding box center [716, 800] width 390 height 27
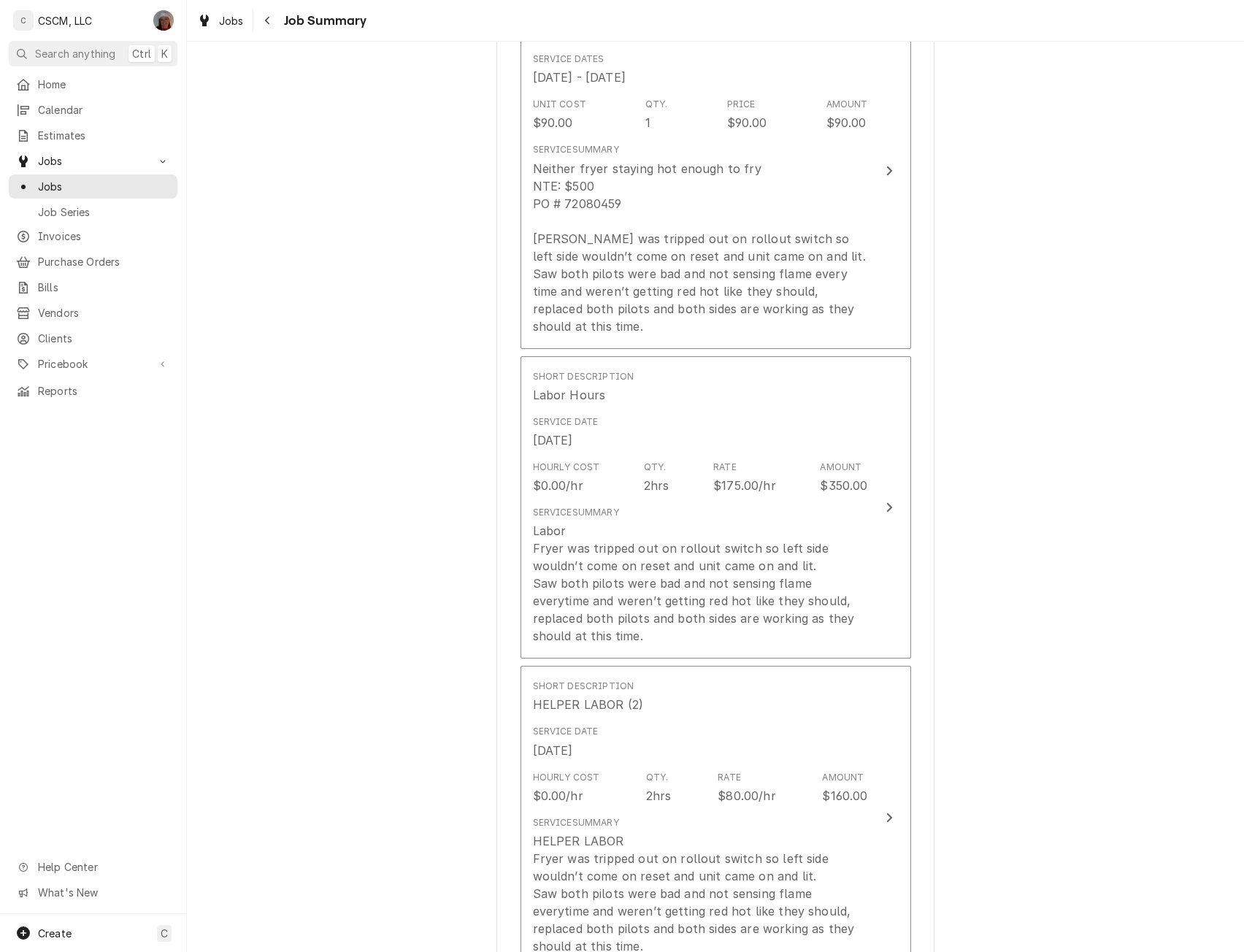
scroll to position [471, 0]
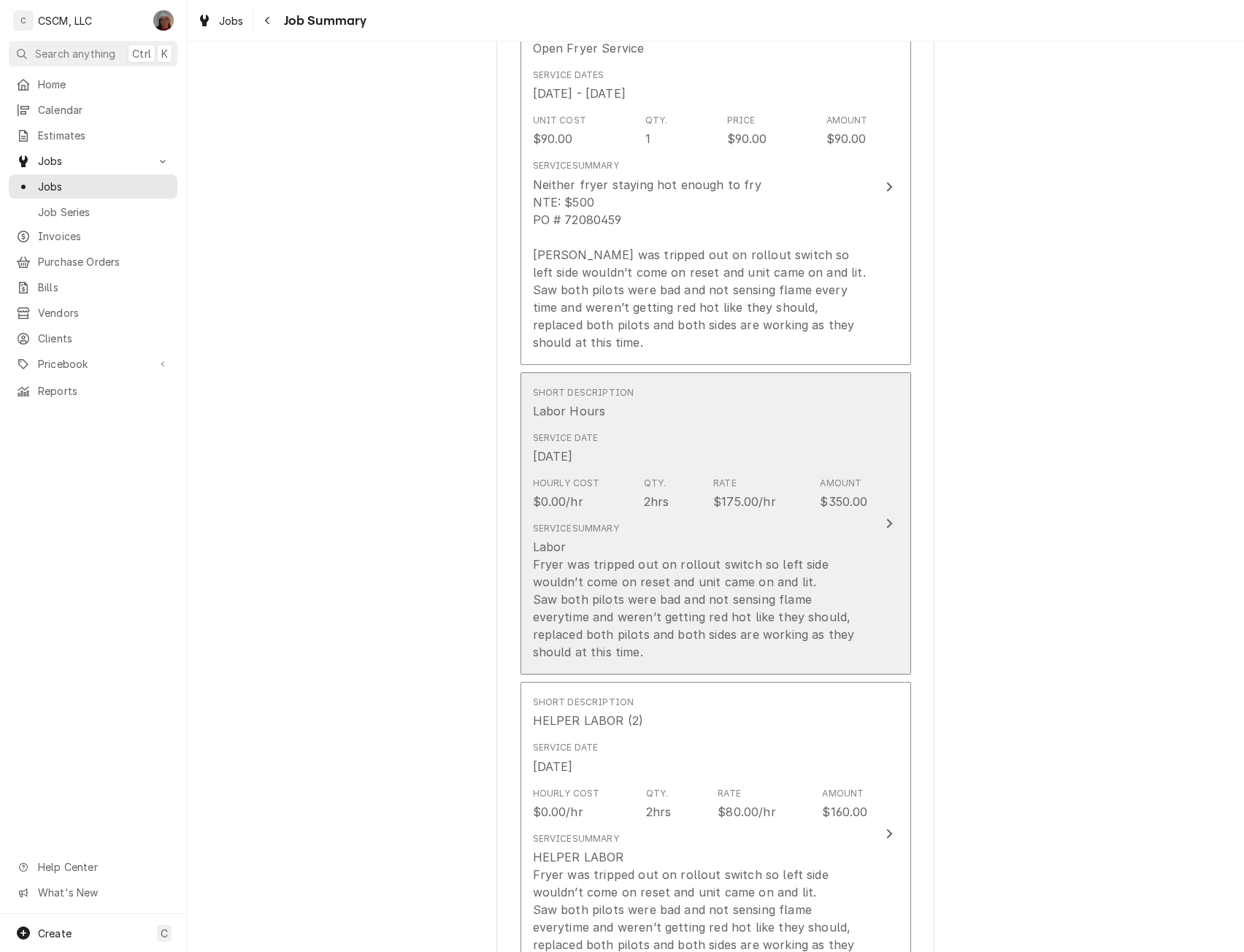
click at [880, 518] on div "Update Line Item" at bounding box center [889, 523] width 19 height 18
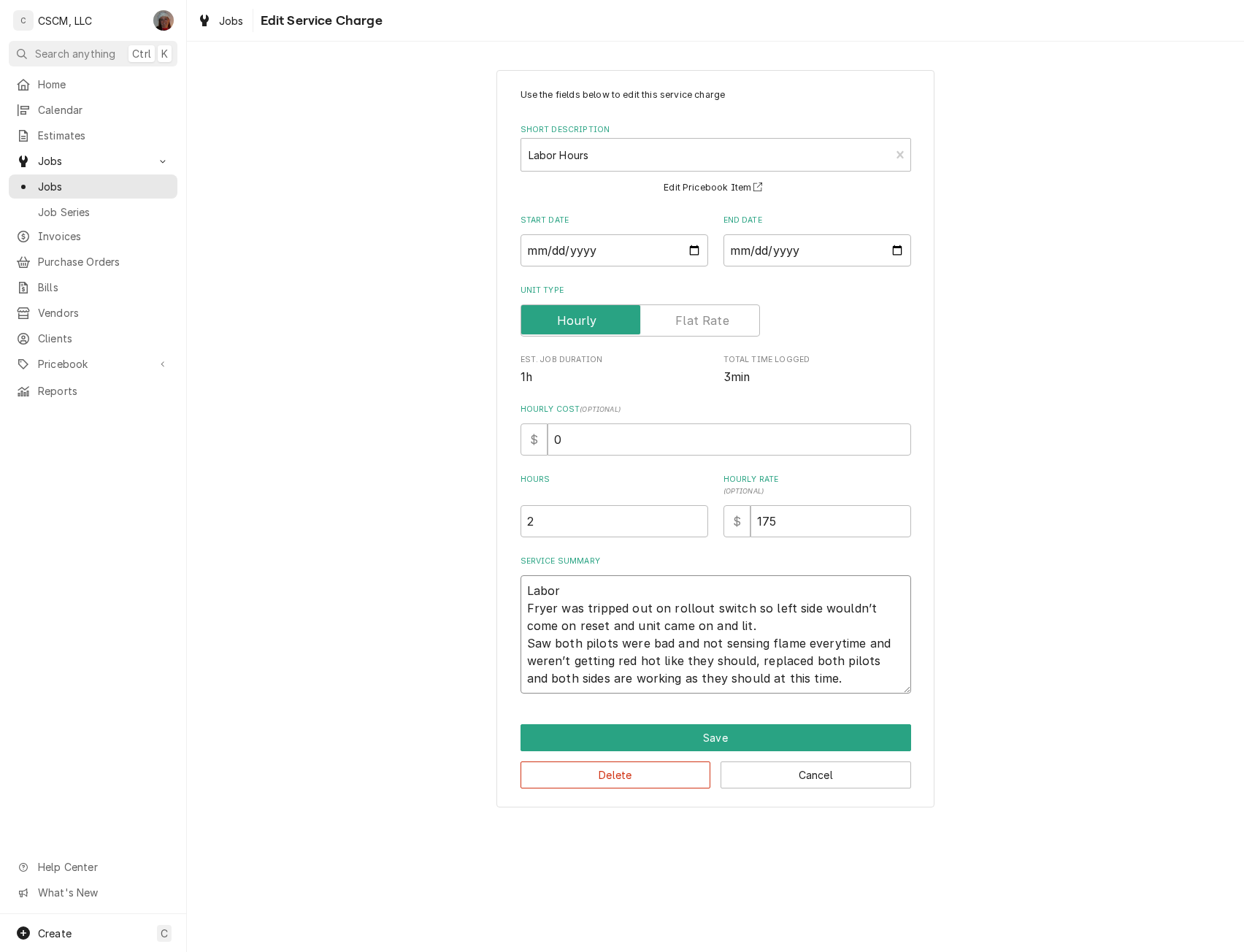
drag, startPoint x: 524, startPoint y: 606, endPoint x: 833, endPoint y: 677, distance: 317.1
click at [833, 677] on textarea "Labor Fryer was tripped out on rollout switch so left side wouldn’t come on res…" at bounding box center [716, 634] width 390 height 119
type textarea "x"
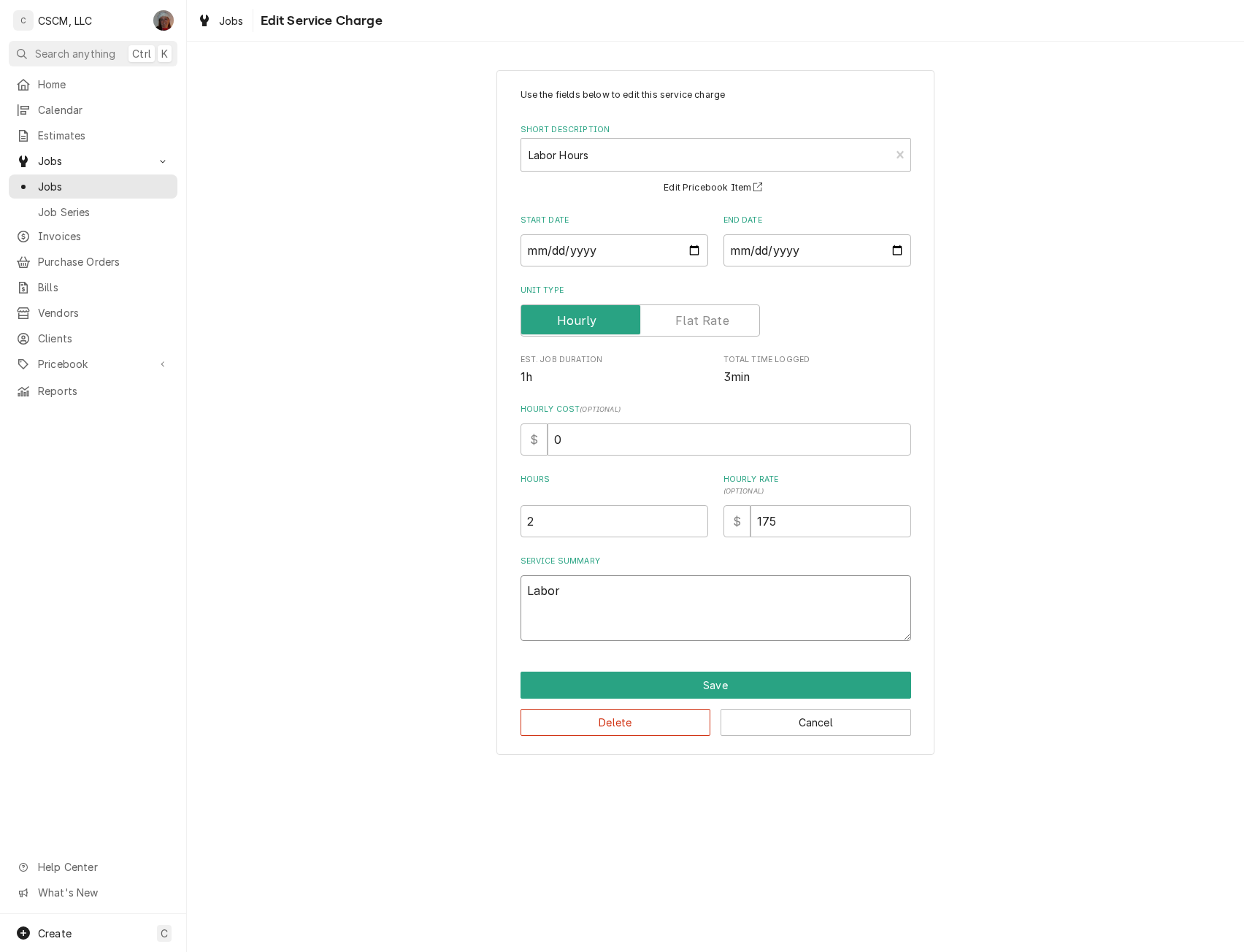
type textarea "Labor"
drag, startPoint x: 548, startPoint y: 449, endPoint x: 733, endPoint y: 434, distance: 185.6
click at [733, 434] on input "0" at bounding box center [729, 440] width 363 height 32
type input "22"
type textarea "x"
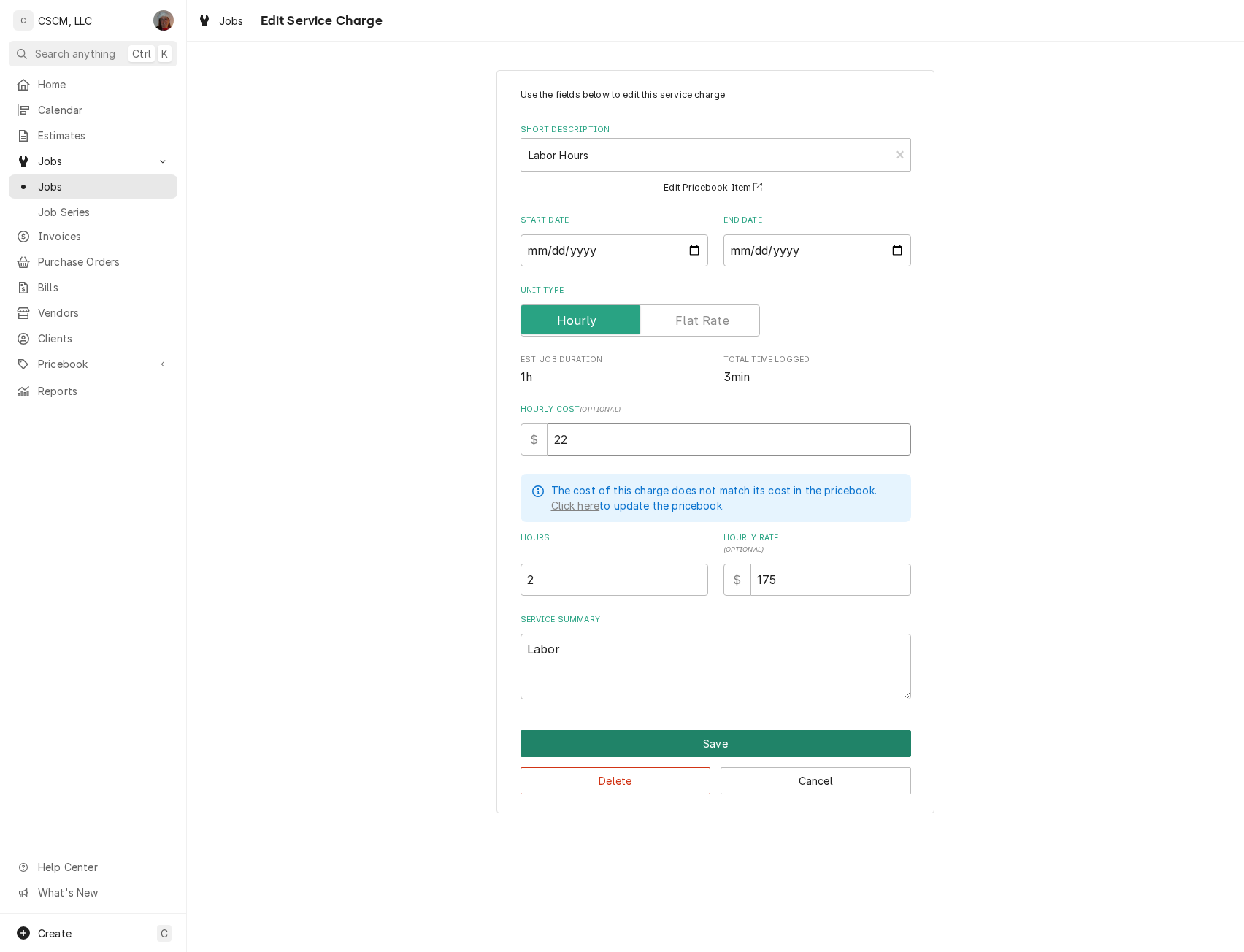
type input "22"
click at [702, 737] on button "Save" at bounding box center [716, 744] width 390 height 27
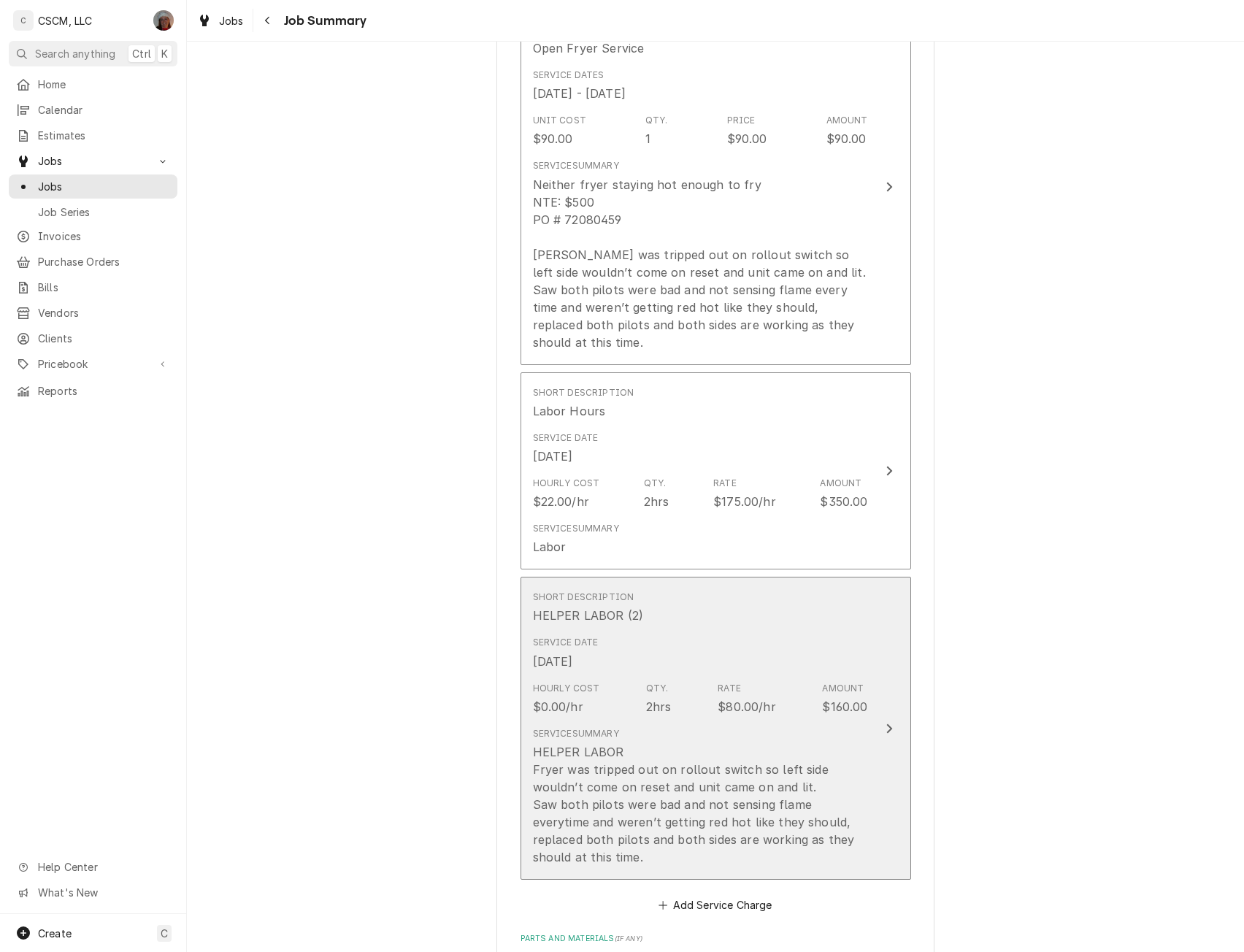
click at [838, 657] on div "Service Date Oct 1, 2025" at bounding box center [700, 652] width 335 height 45
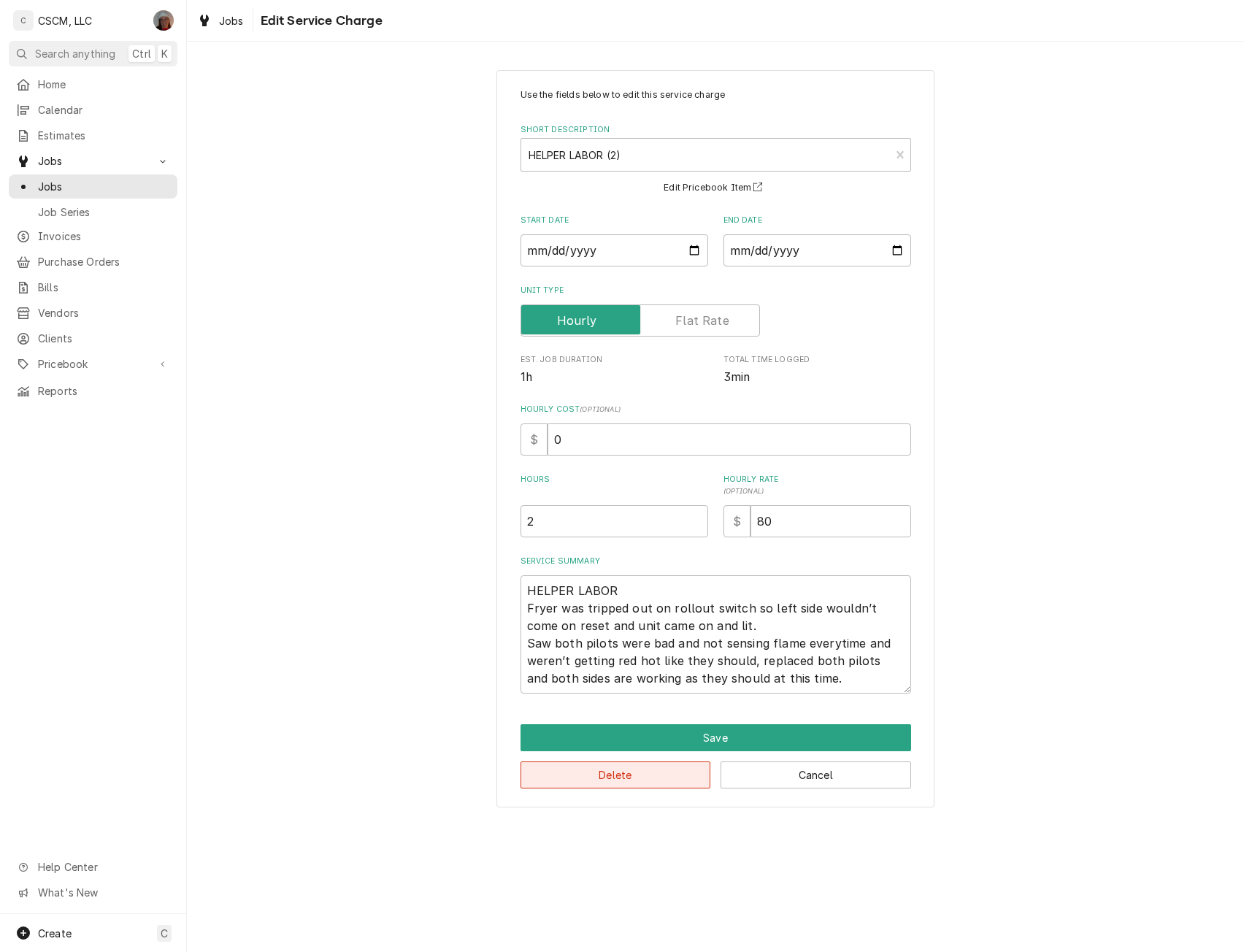
click at [614, 772] on button "Delete" at bounding box center [616, 775] width 191 height 27
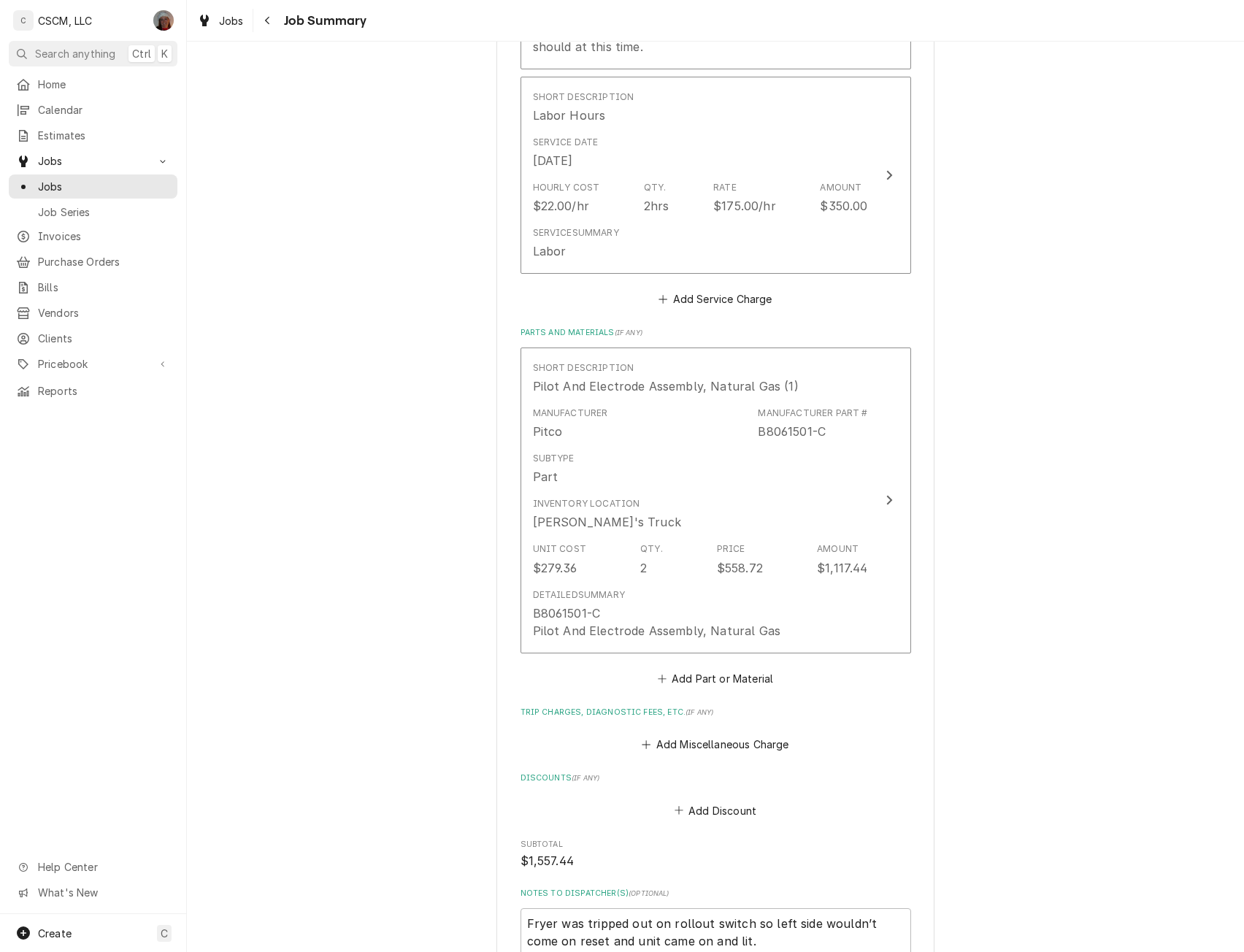
scroll to position [803, 0]
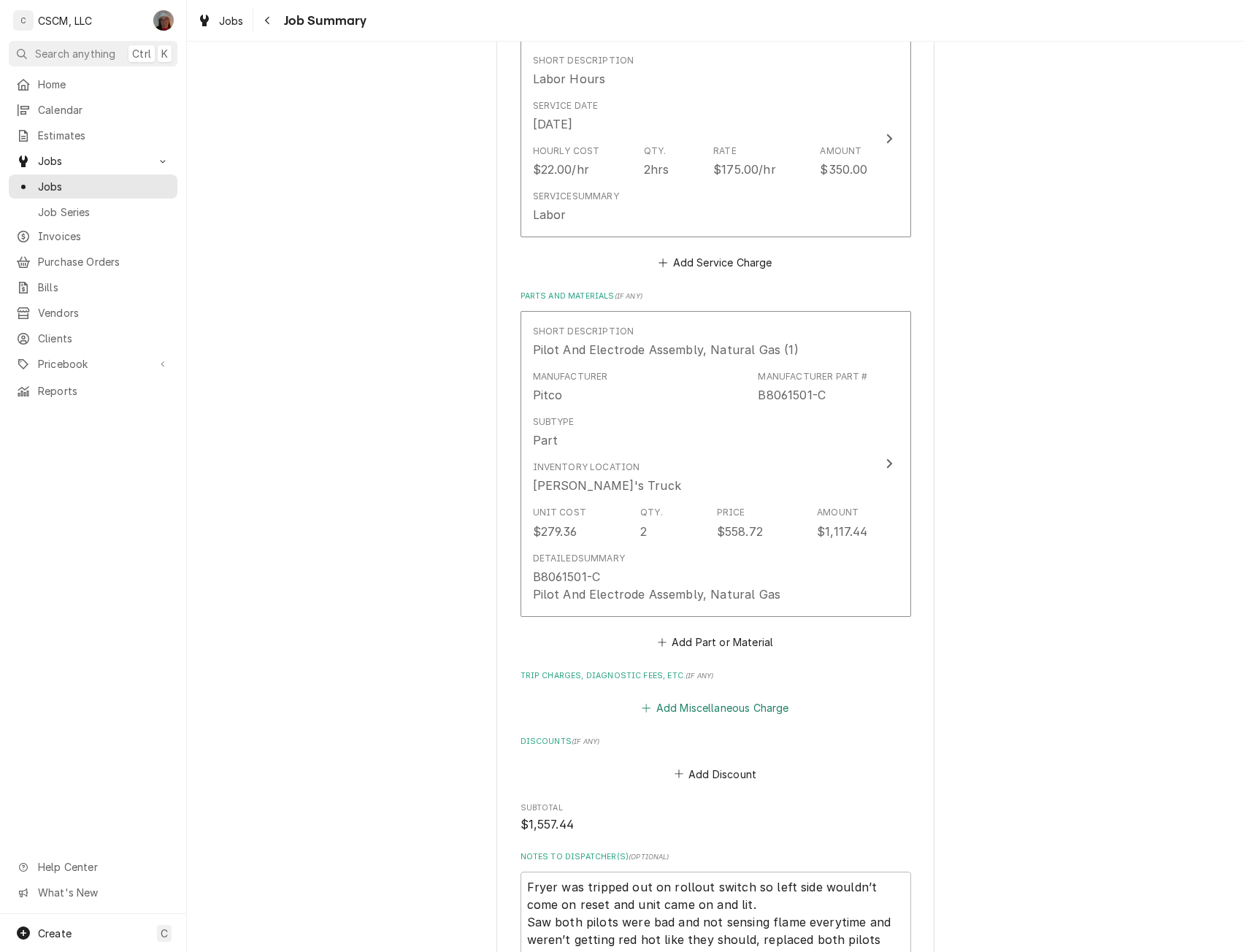
click at [700, 698] on button "Add Miscellaneous Charge" at bounding box center [715, 708] width 152 height 20
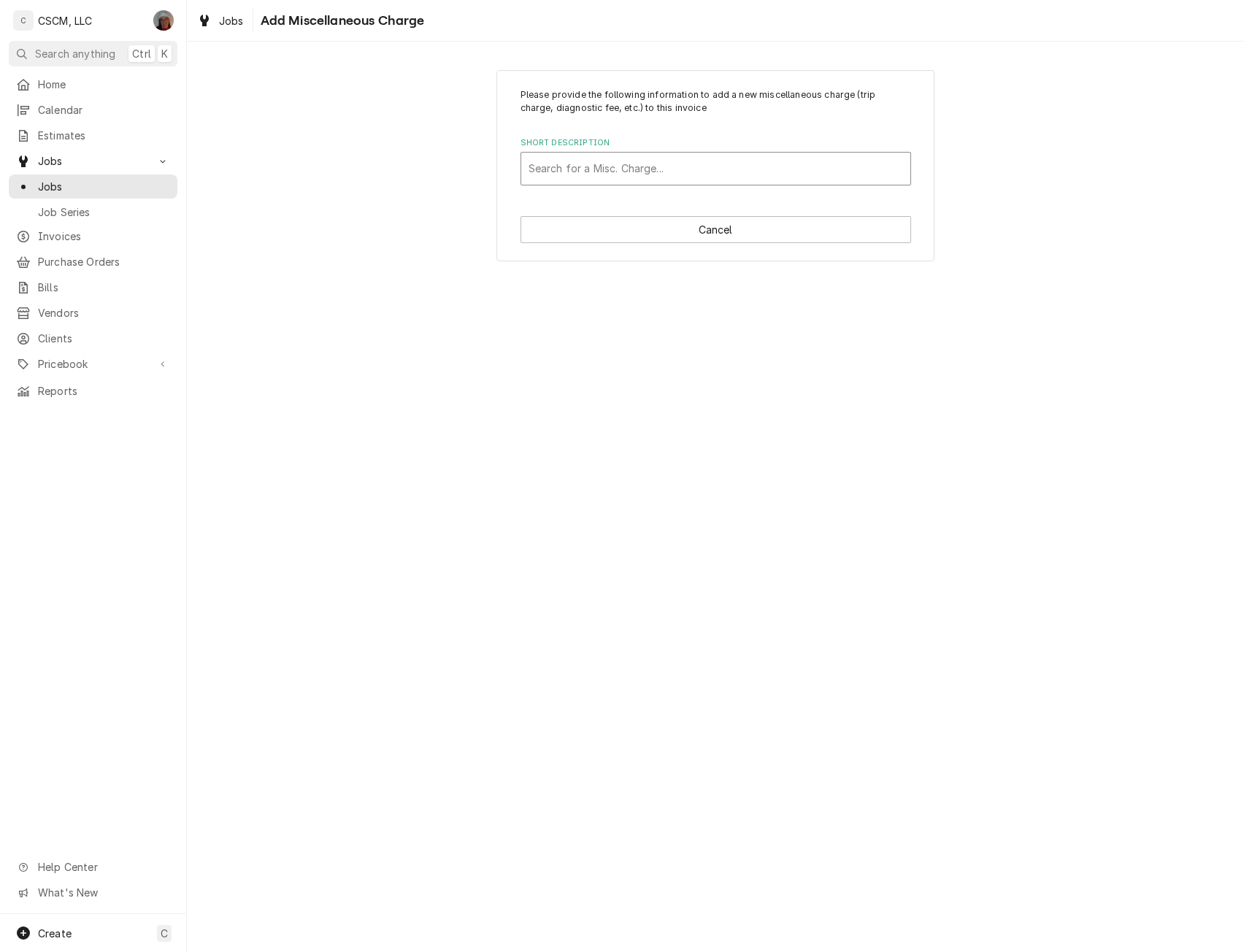
click at [611, 167] on div "Short Description" at bounding box center [716, 169] width 374 height 26
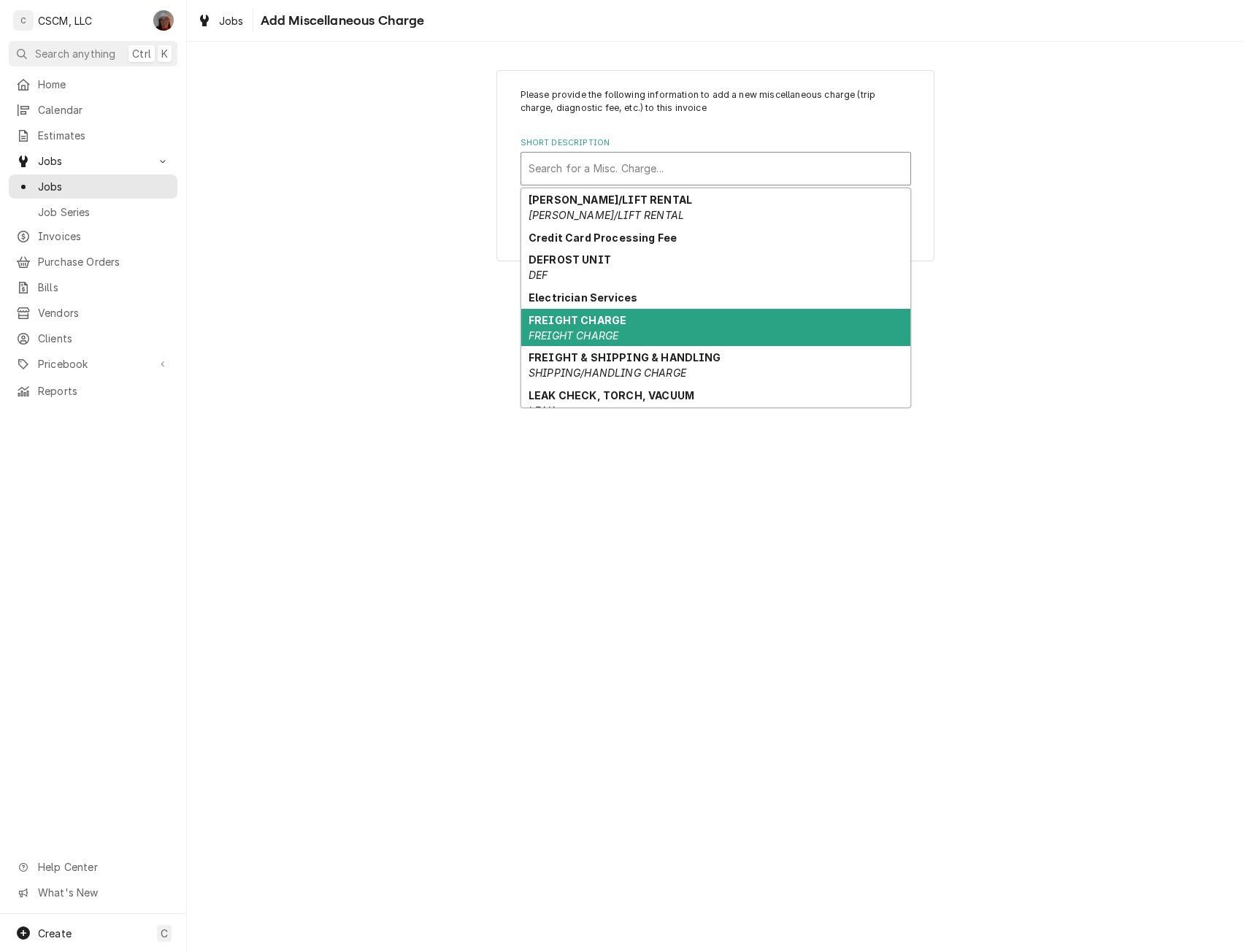
click at [589, 317] on strong "FREIGHT CHARGE" at bounding box center [578, 320] width 98 height 13
type textarea "x"
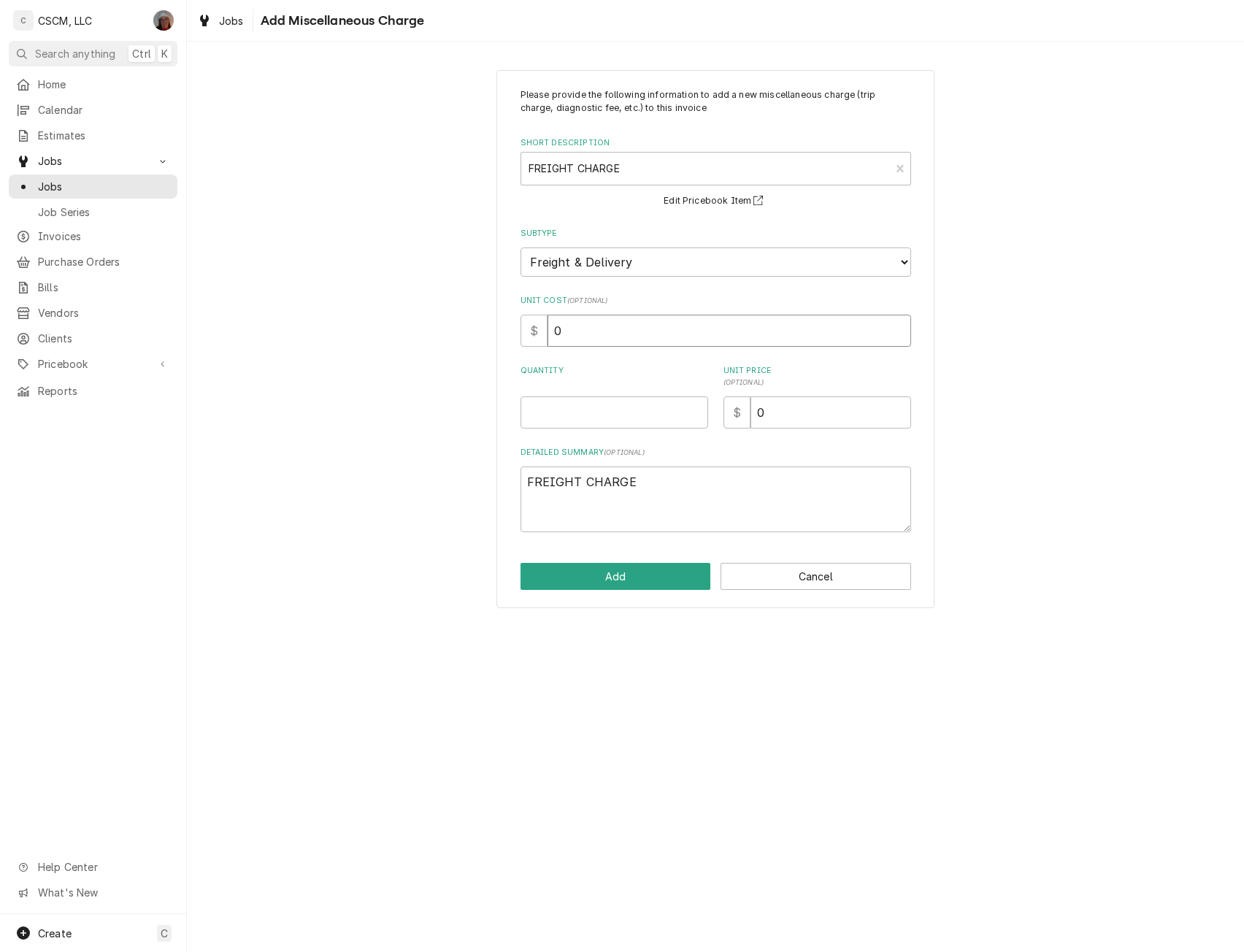
drag, startPoint x: 572, startPoint y: 328, endPoint x: 506, endPoint y: 330, distance: 66.0
click at [506, 330] on div "Please provide the following information to add a new miscellaneous charge (tri…" at bounding box center [715, 340] width 438 height 539
type input "2"
type textarea "x"
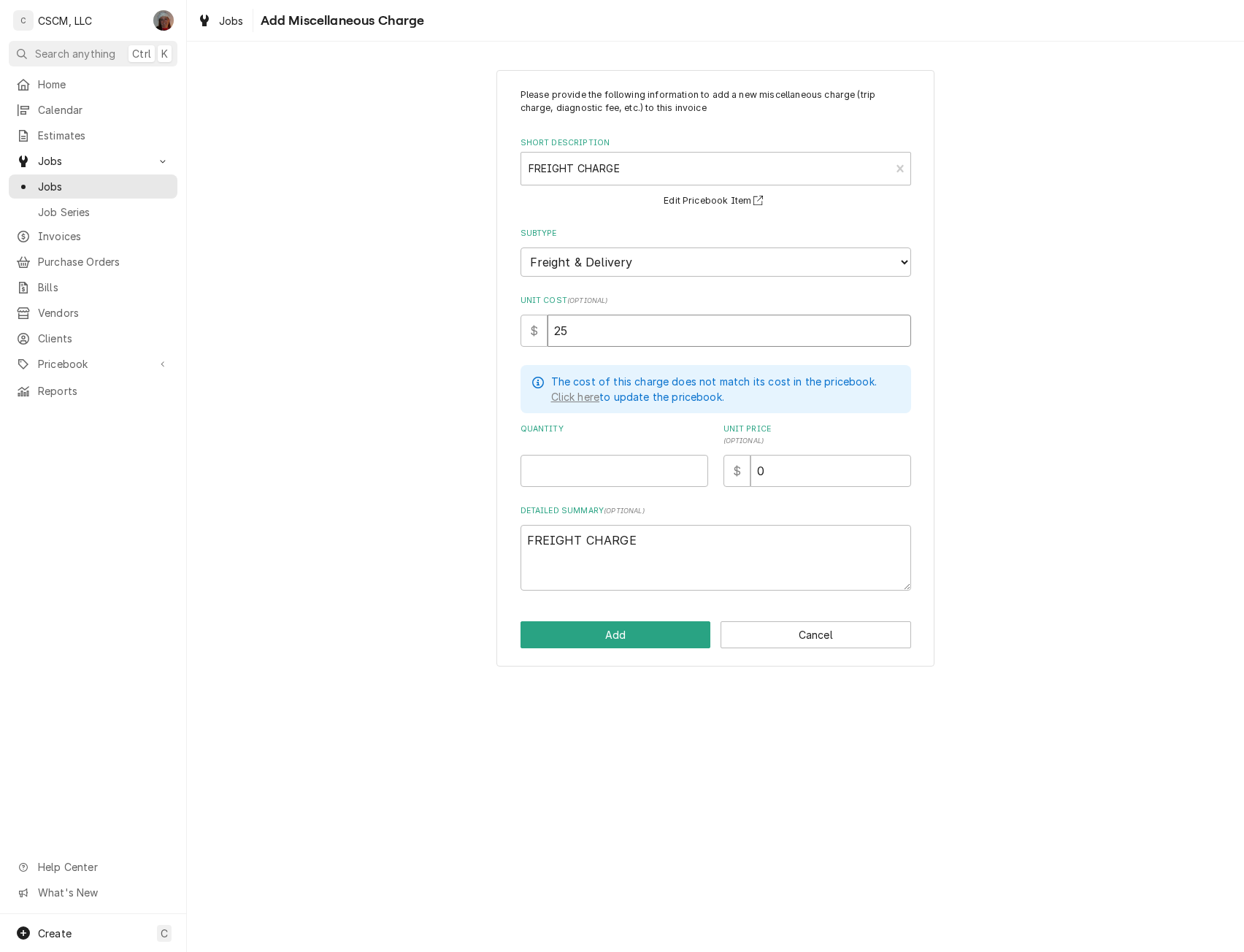
type input "25"
type textarea "x"
type input "1"
type textarea "x"
type input "2"
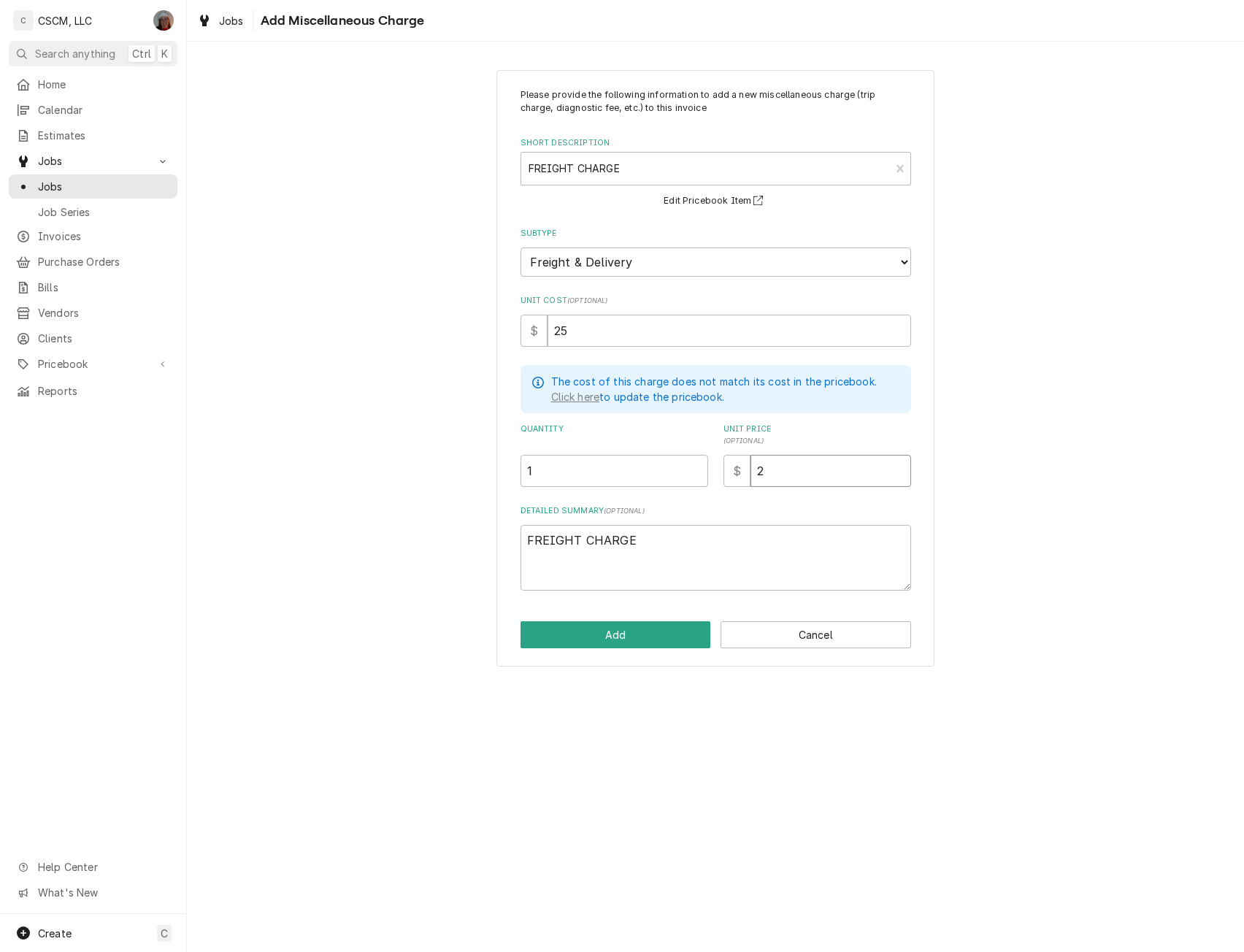
type textarea "x"
type input "25"
click at [611, 623] on button "Add" at bounding box center [616, 635] width 191 height 27
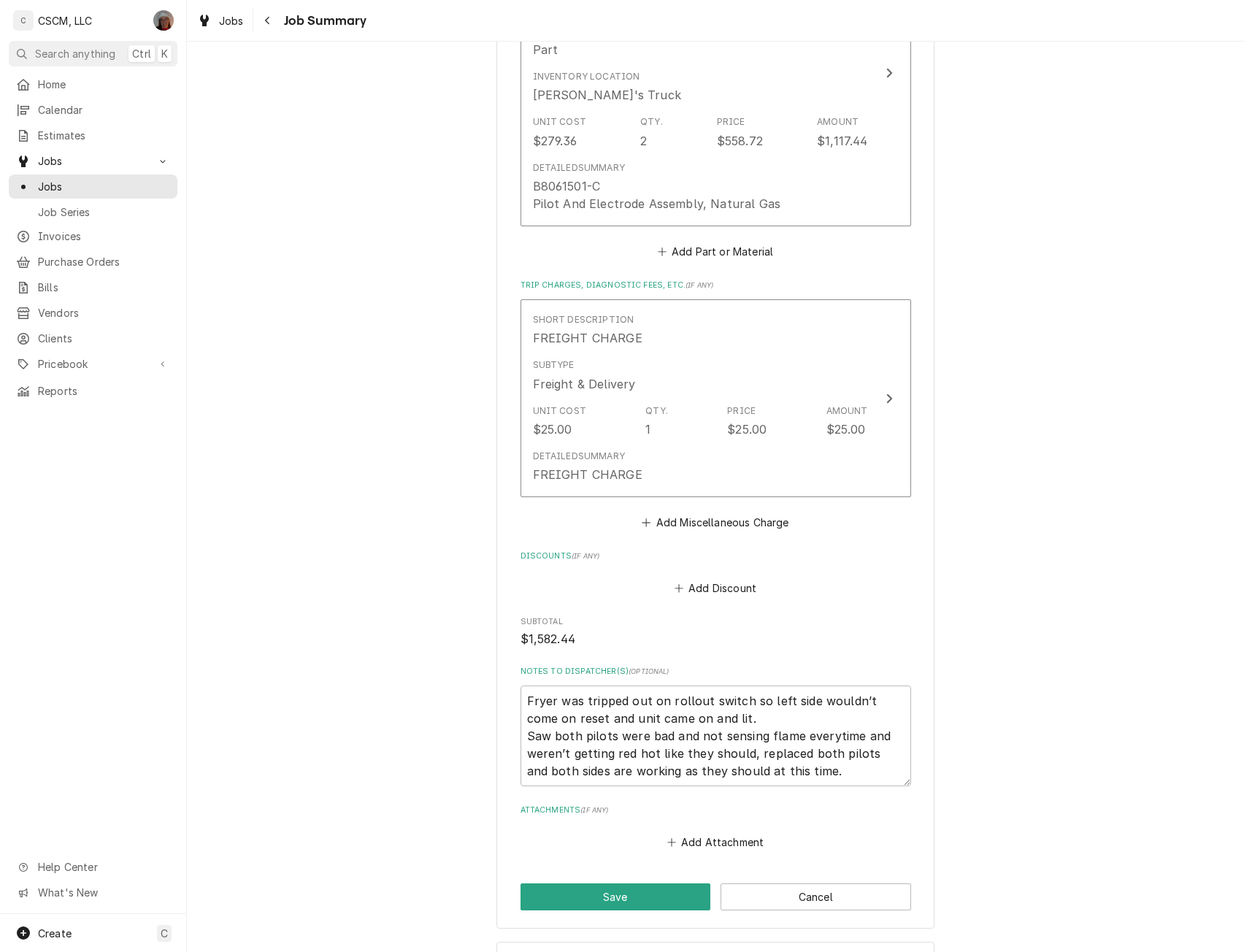
scroll to position [1239, 0]
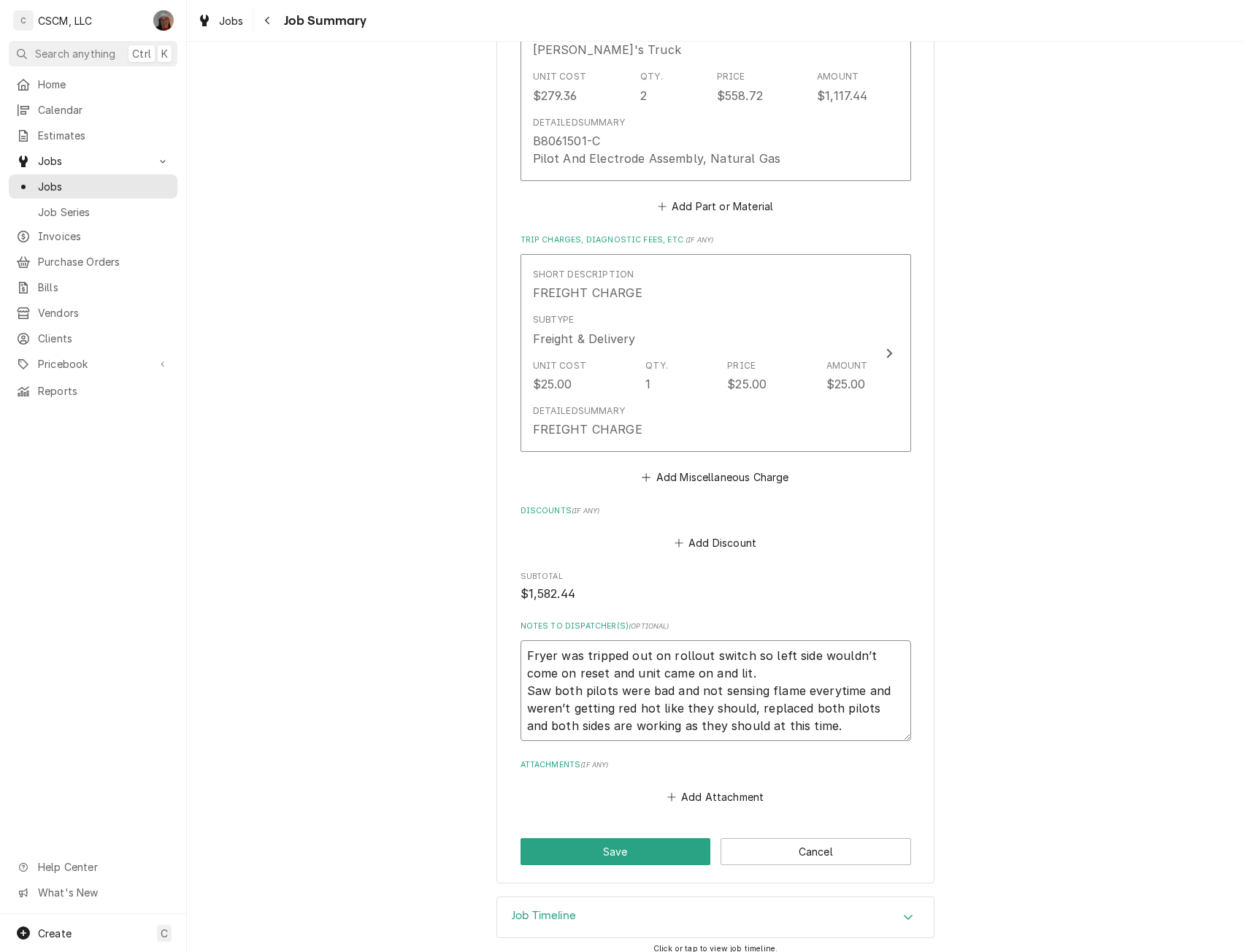
drag, startPoint x: 519, startPoint y: 640, endPoint x: 832, endPoint y: 720, distance: 323.1
click at [832, 720] on textarea "Fryer was tripped out on rollout switch so left side wouldn’t come on reset and…" at bounding box center [716, 690] width 390 height 101
type textarea "x"
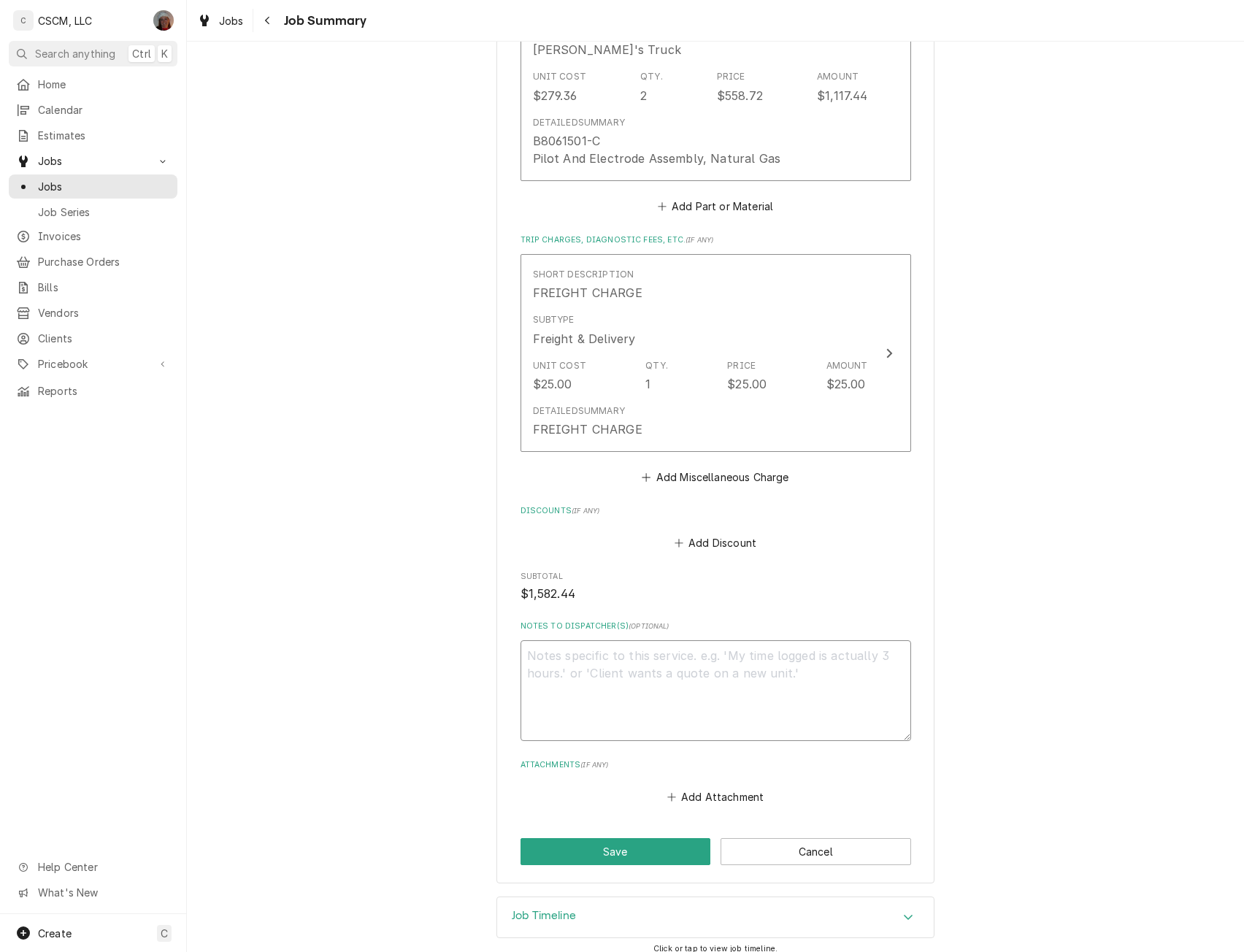
scroll to position [1204, 0]
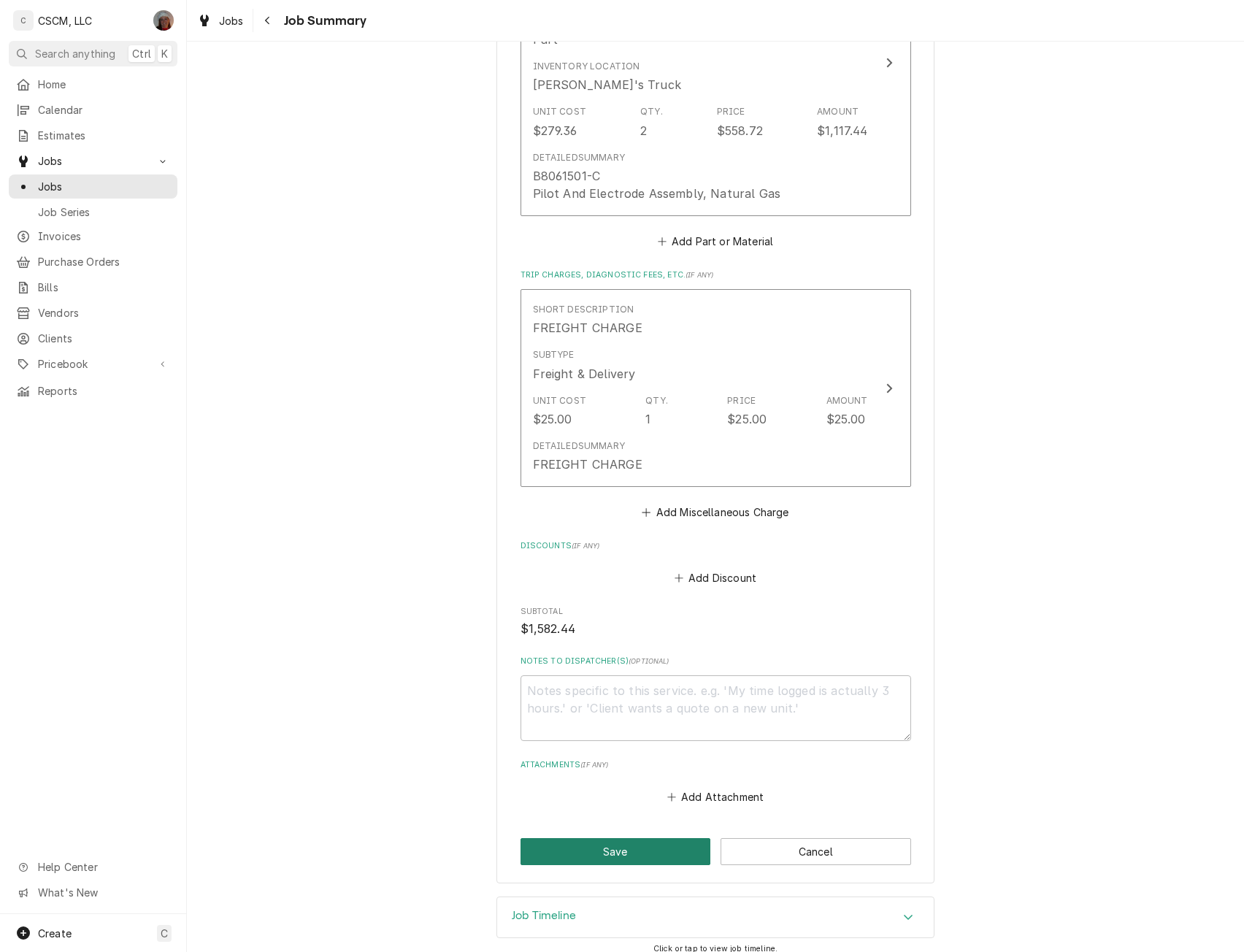
click at [600, 839] on button "Save" at bounding box center [616, 852] width 191 height 27
type textarea "x"
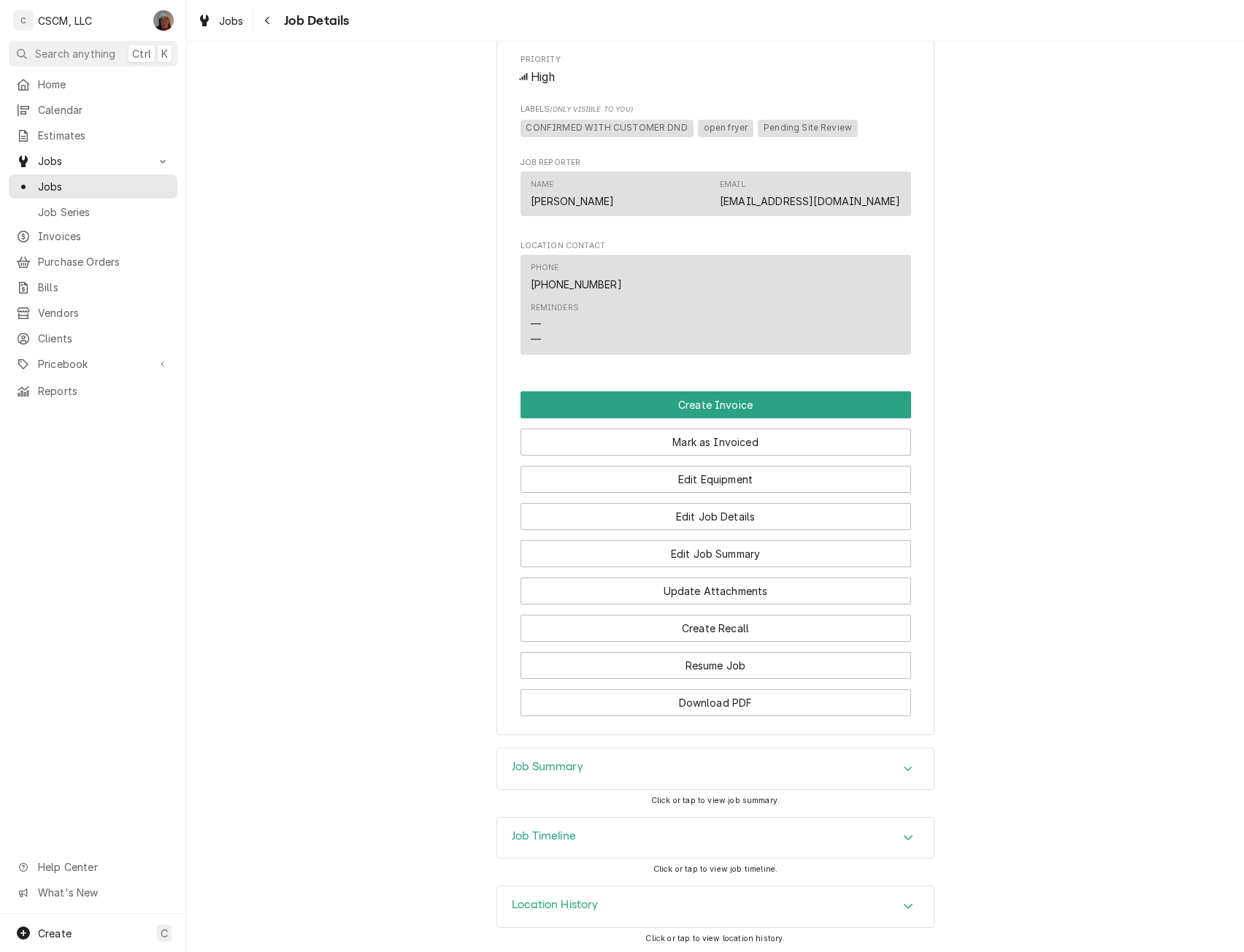
scroll to position [987, 0]
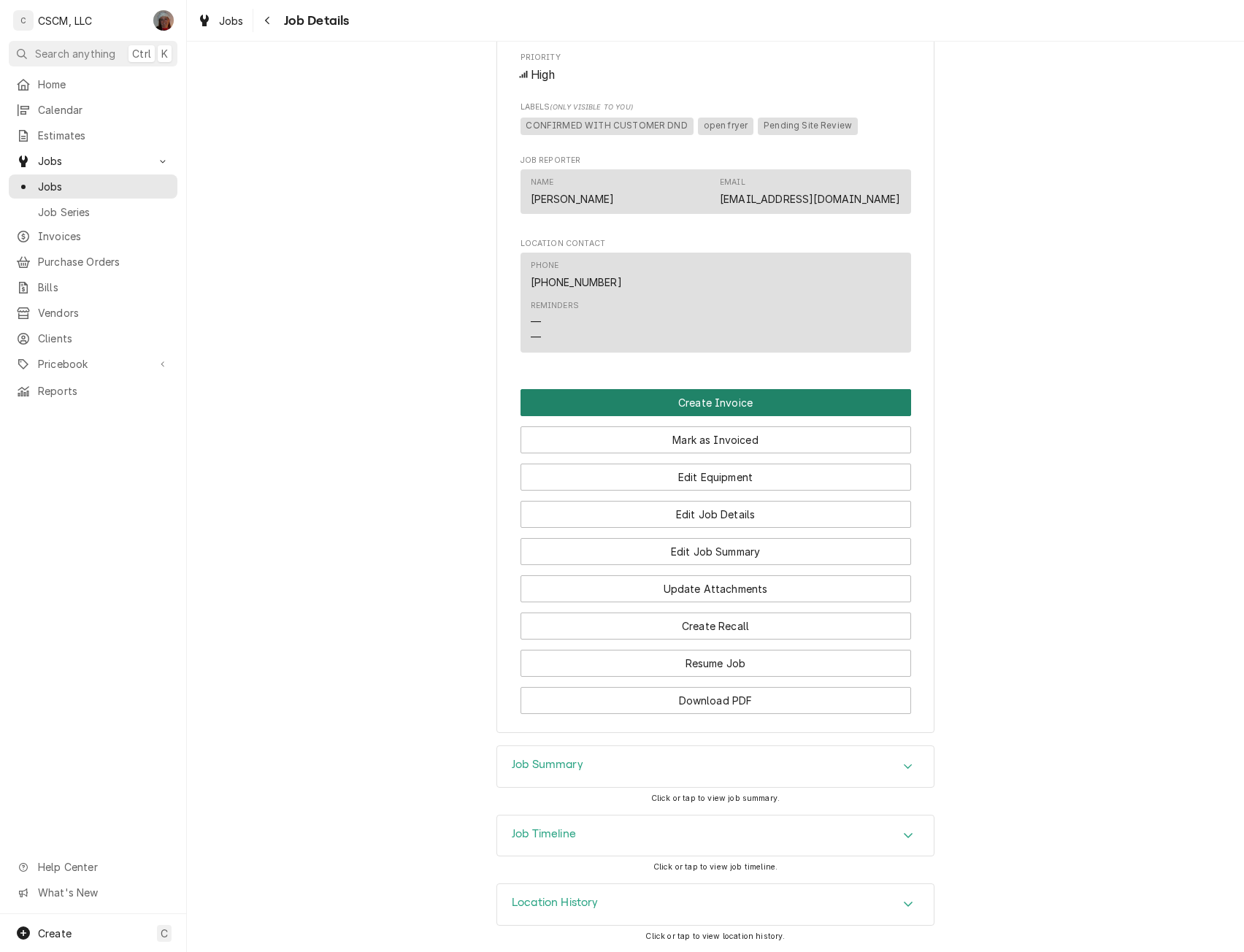
click at [753, 402] on button "Create Invoice" at bounding box center [716, 403] width 390 height 27
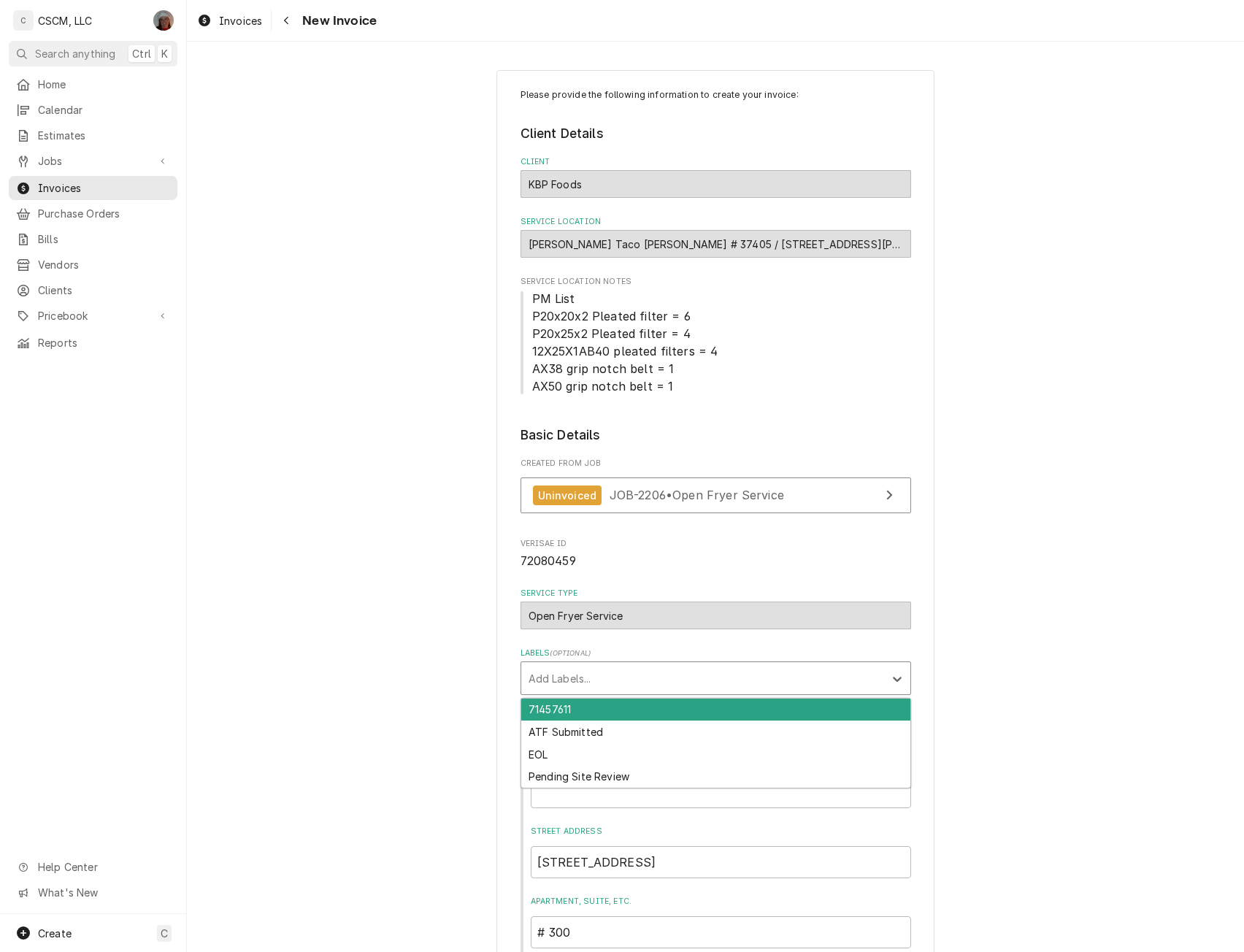
click at [579, 665] on div "Labels" at bounding box center [702, 678] width 348 height 26
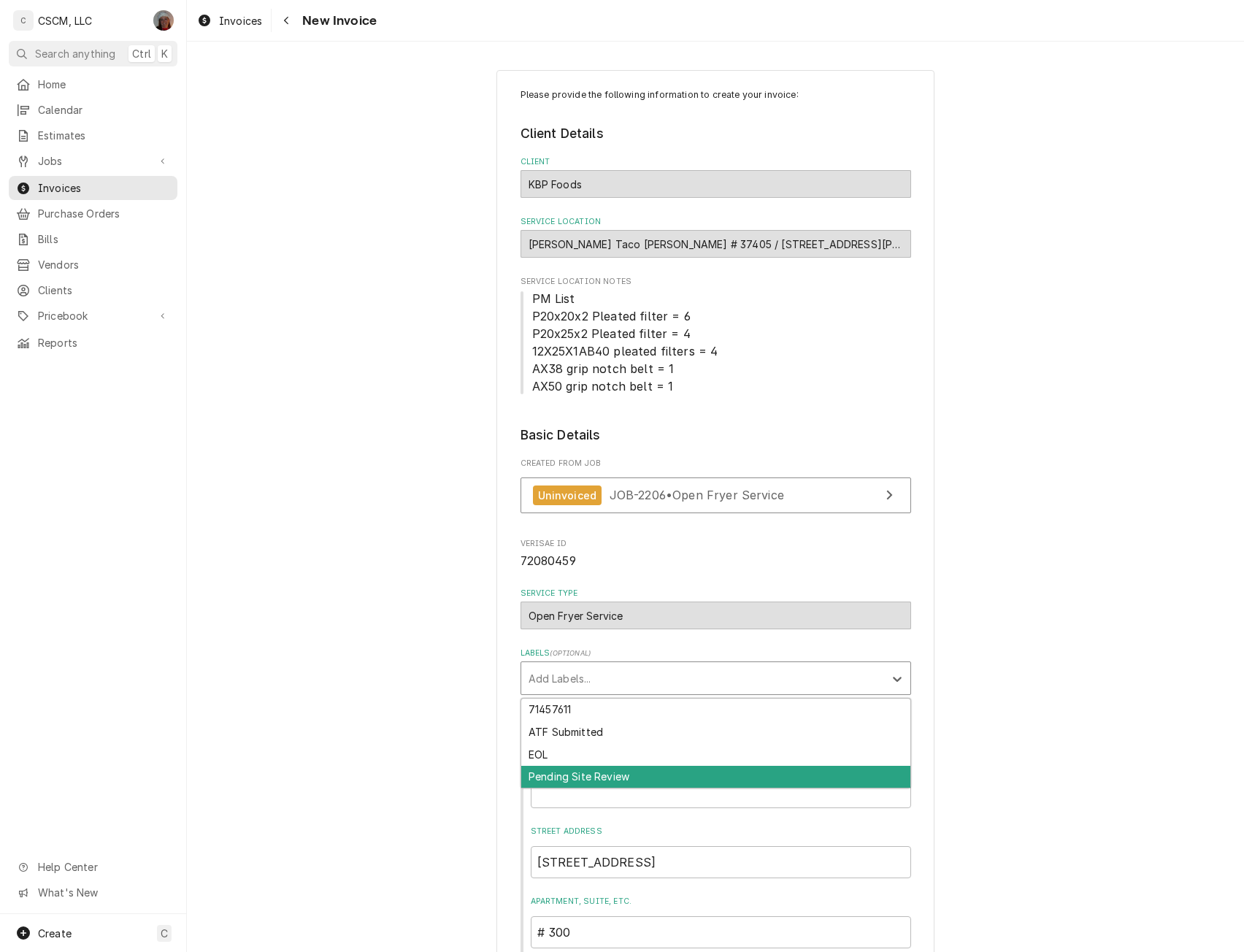
click at [561, 772] on div "Pending Site Review" at bounding box center [716, 777] width 390 height 23
type textarea "x"
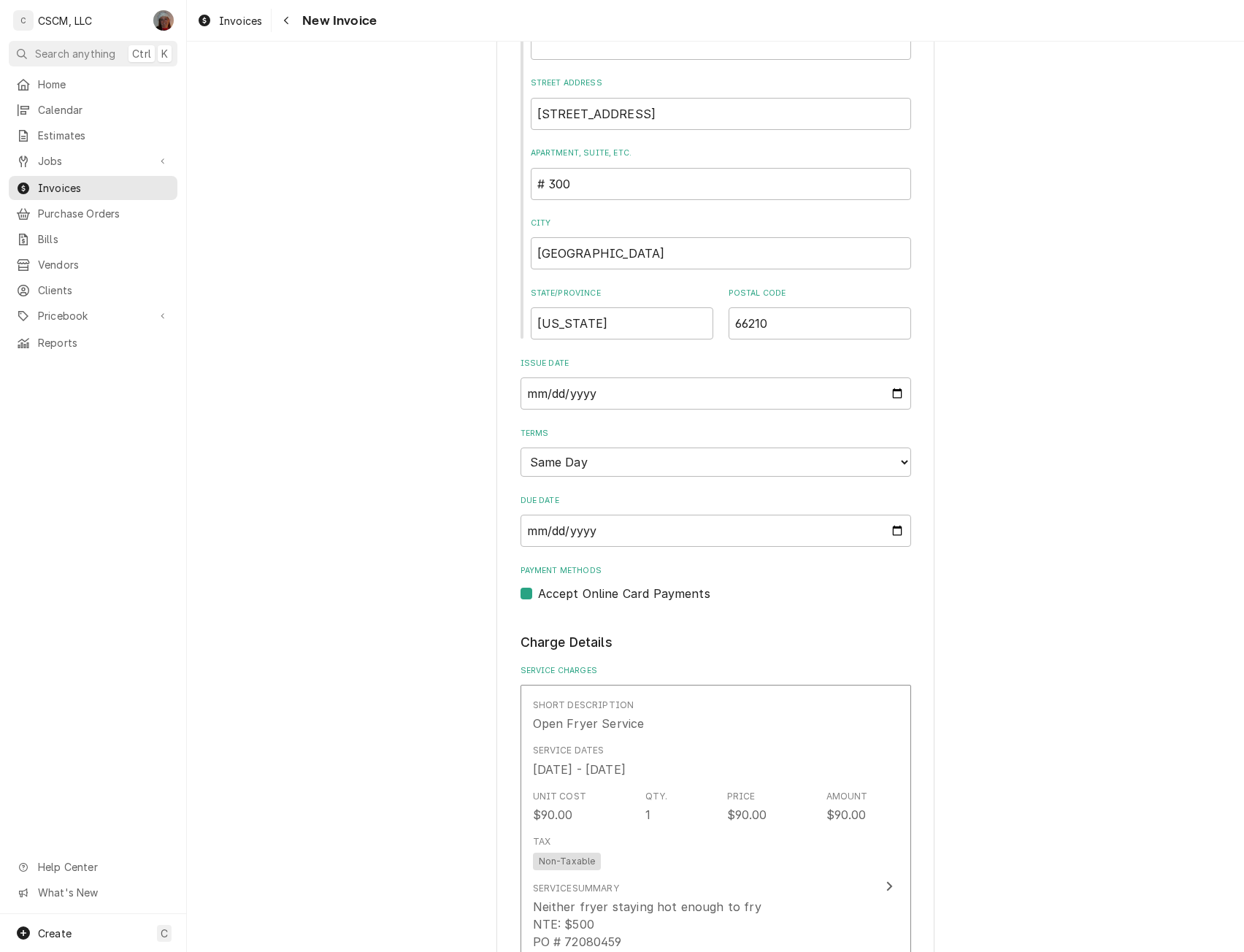
scroll to position [733, 0]
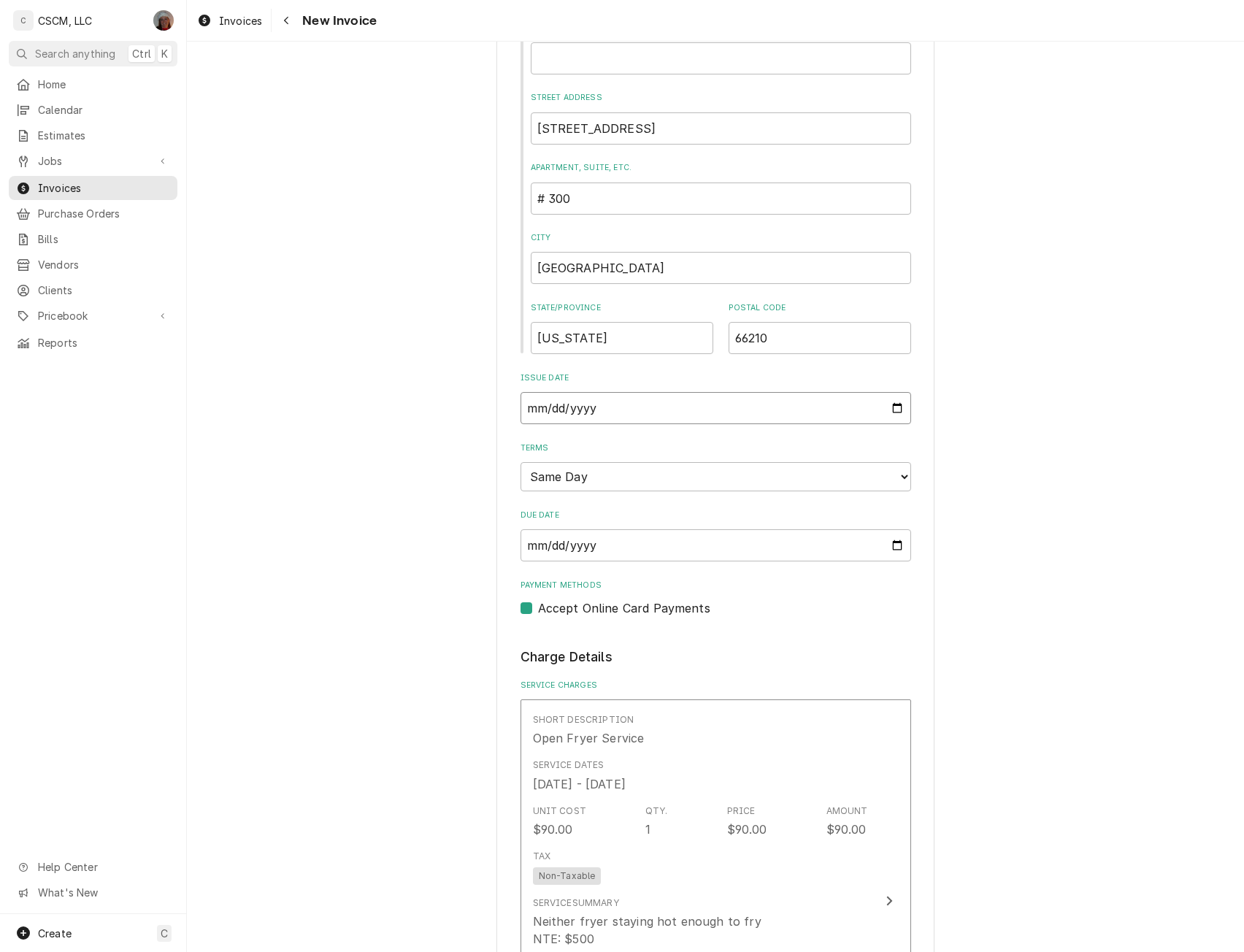
click at [893, 404] on input "[DATE]" at bounding box center [716, 408] width 390 height 32
type input "[DATE]"
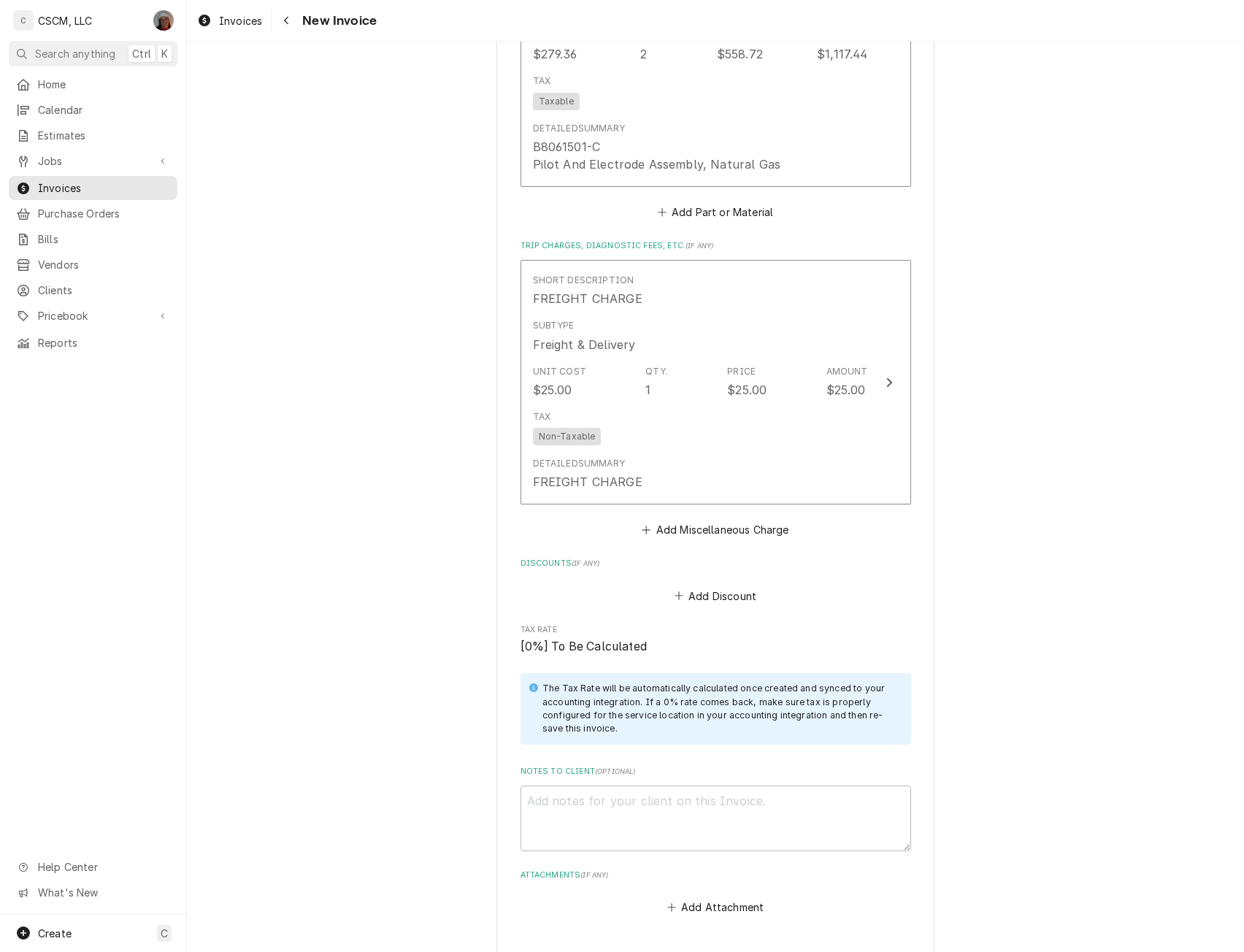
scroll to position [2593, 0]
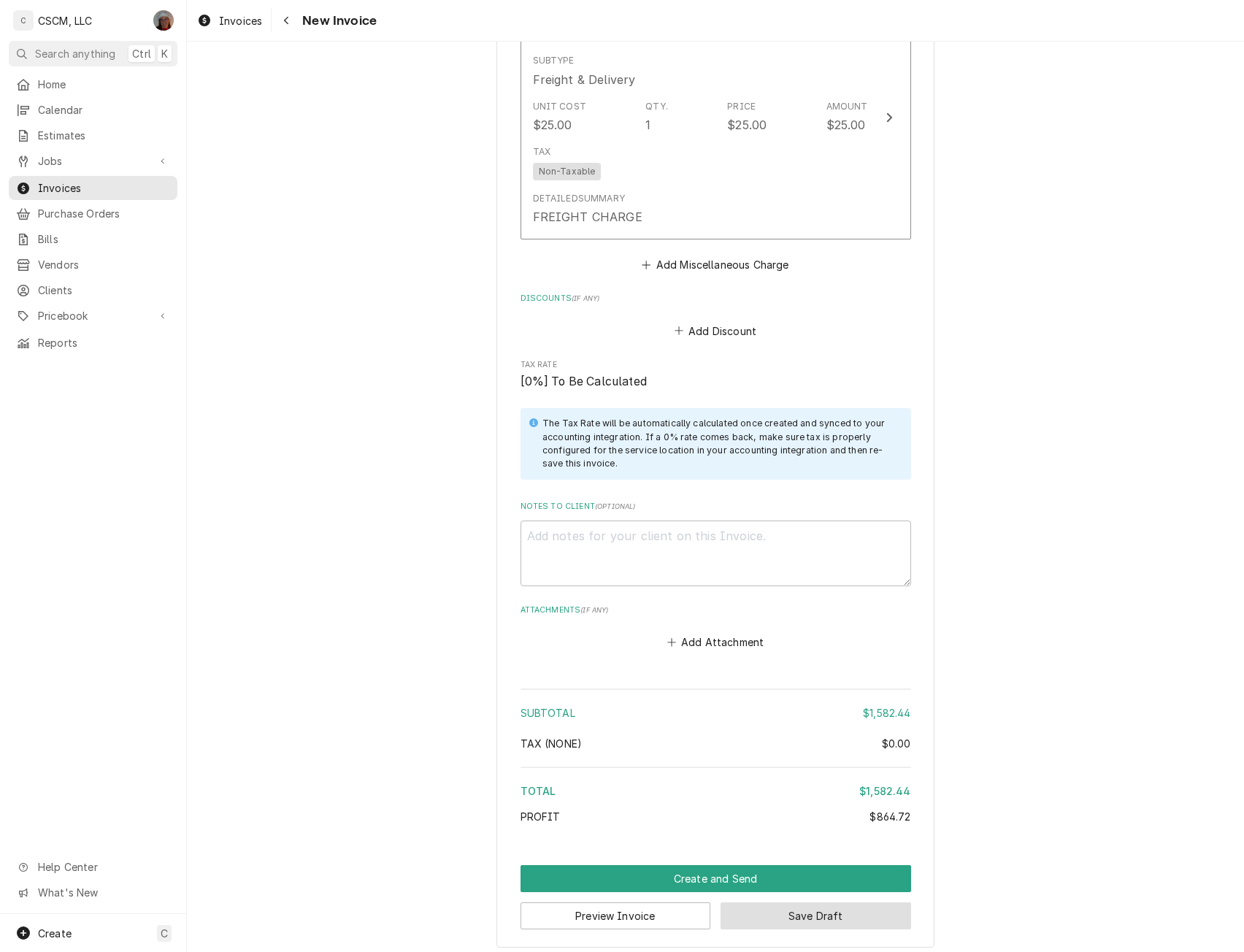
click at [776, 903] on button "Save Draft" at bounding box center [816, 916] width 191 height 27
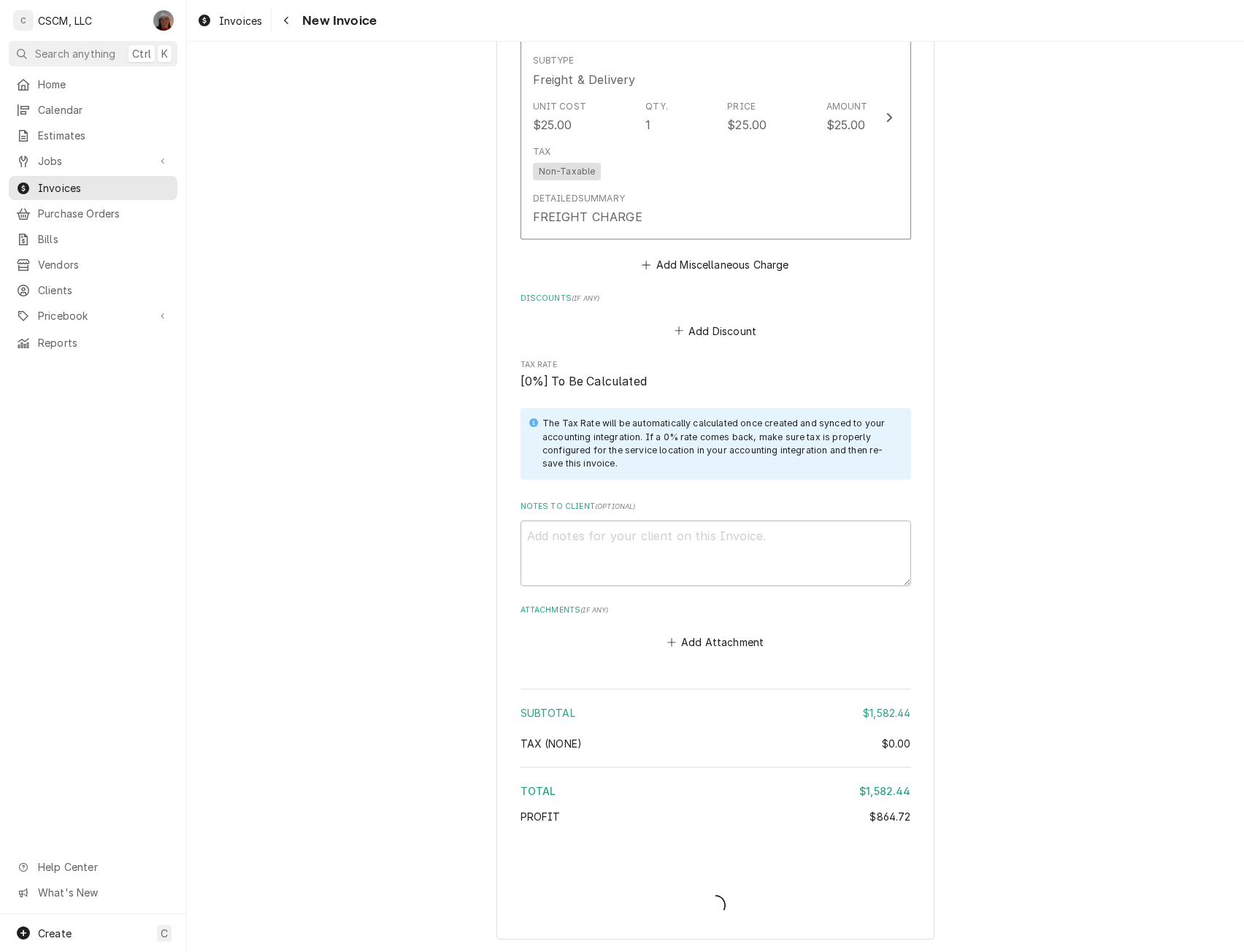
type textarea "x"
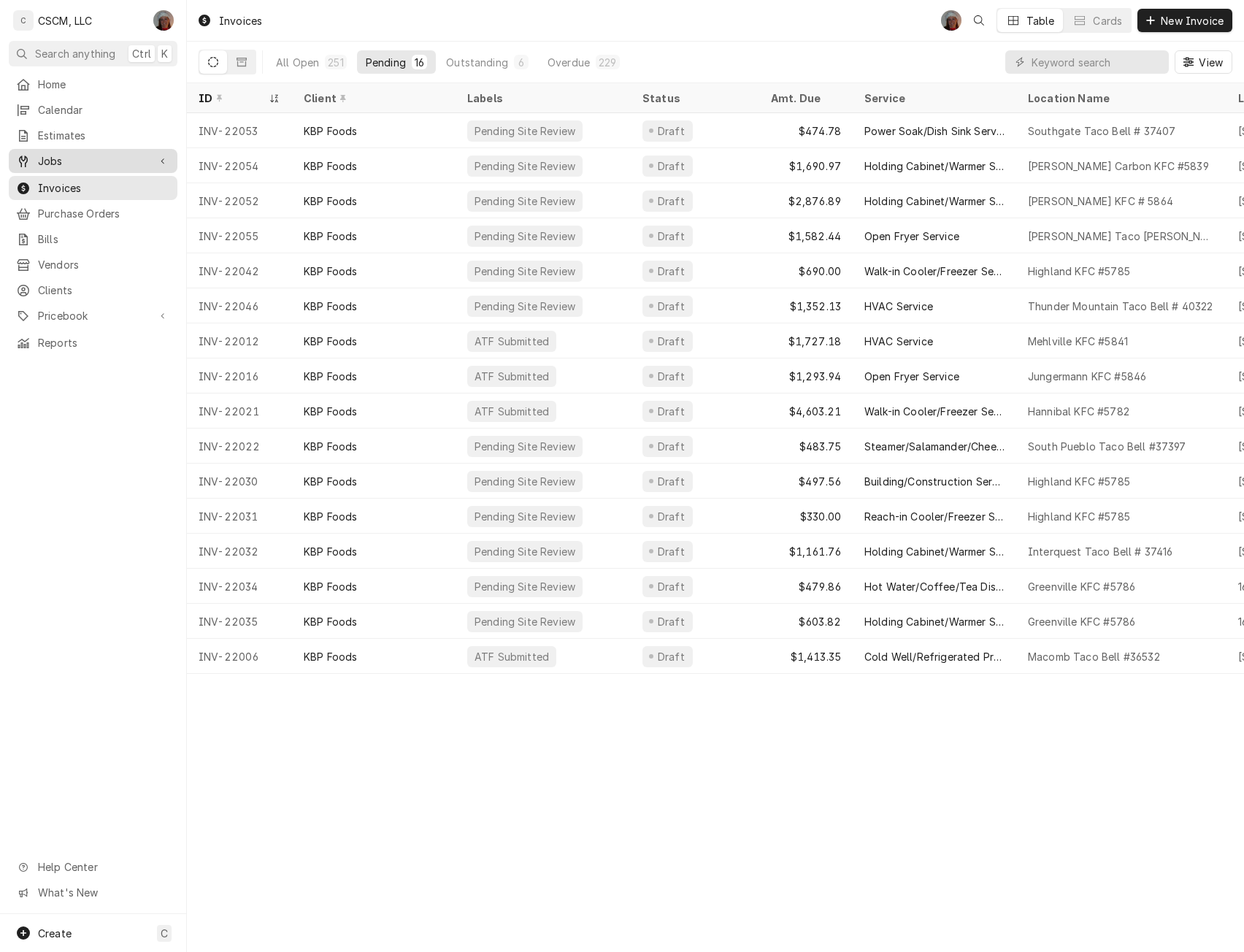
click at [78, 157] on span "Jobs" at bounding box center [93, 161] width 110 height 15
click at [60, 179] on span "Jobs" at bounding box center [104, 186] width 132 height 15
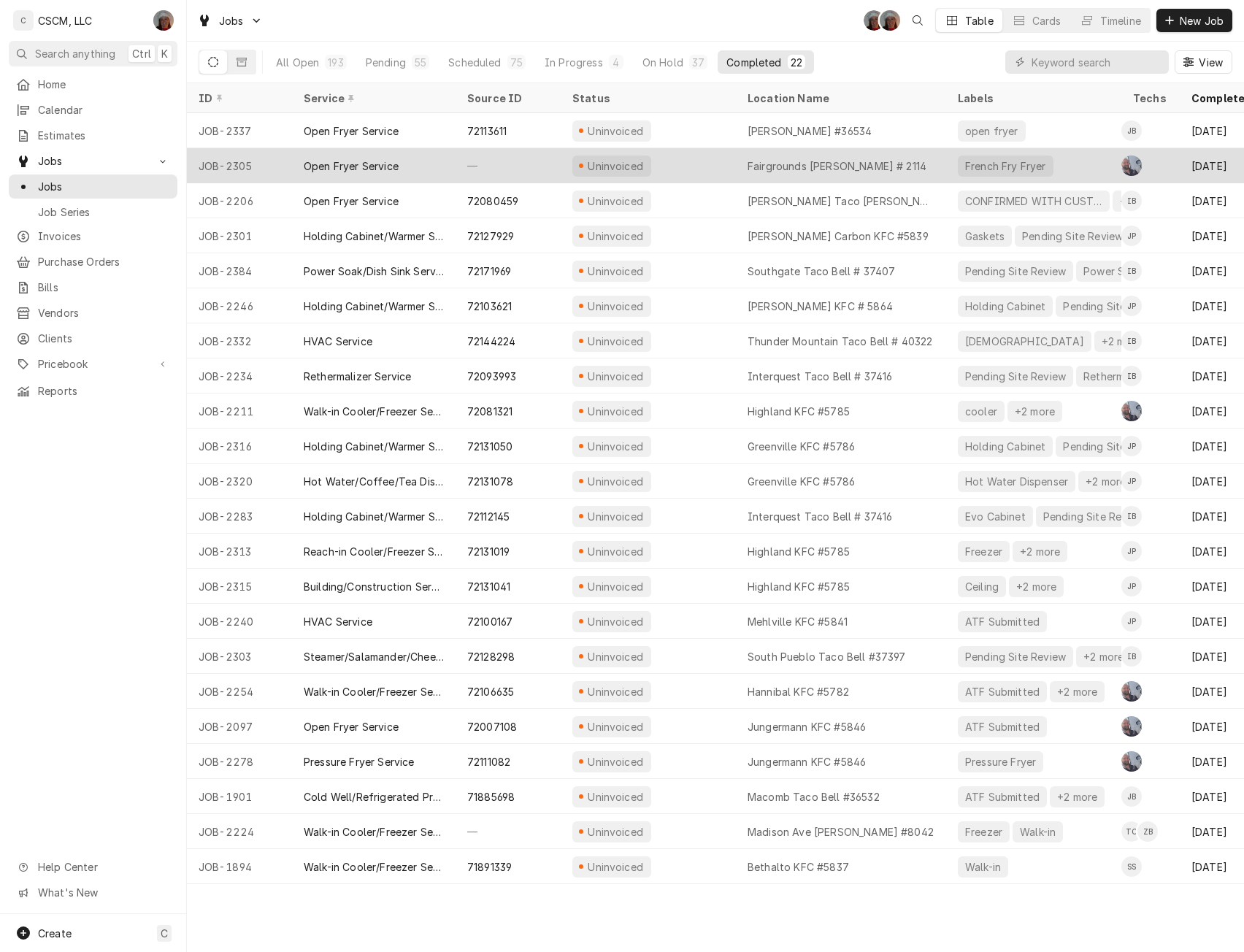
click at [495, 158] on div "—" at bounding box center [508, 165] width 105 height 35
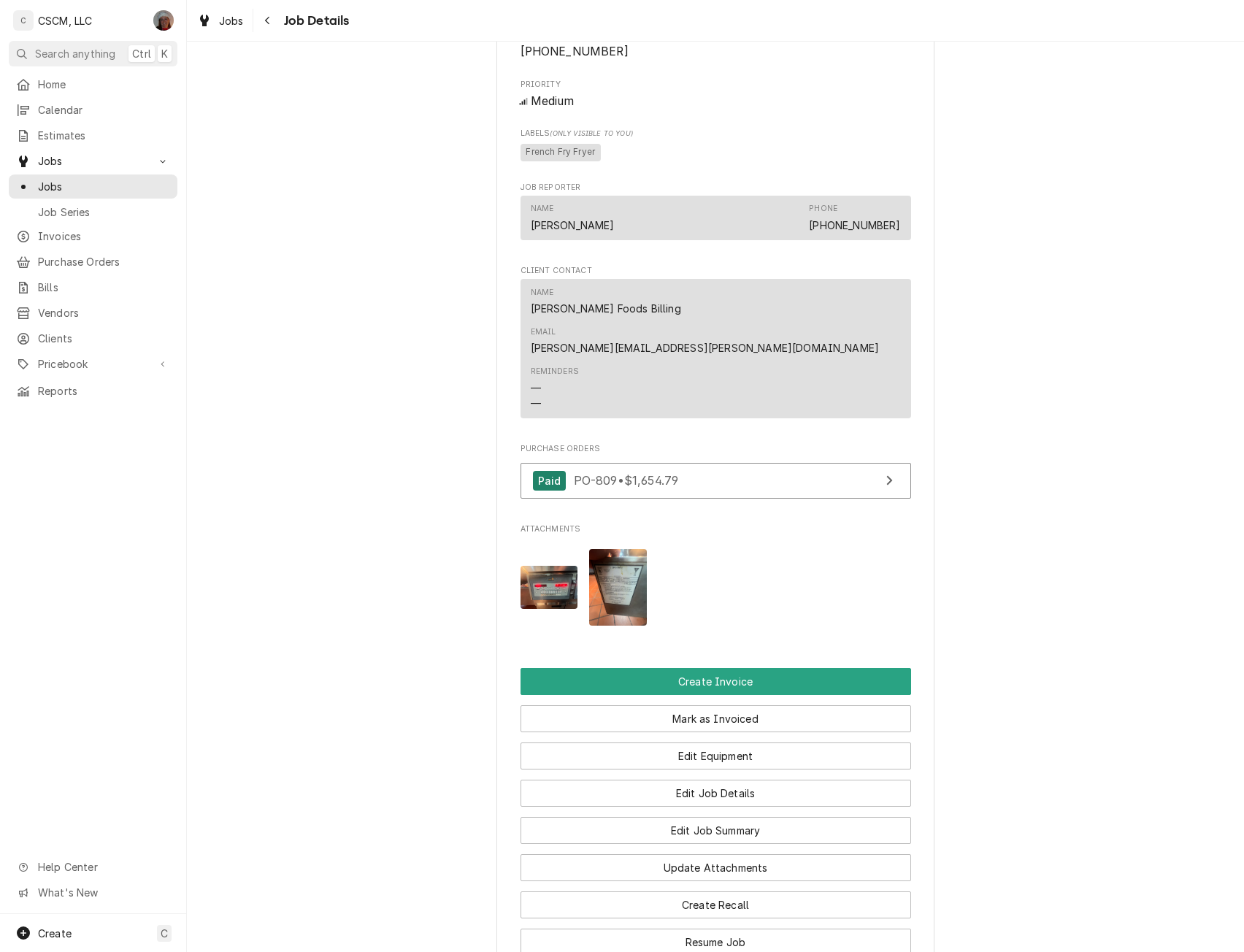
scroll to position [1060, 0]
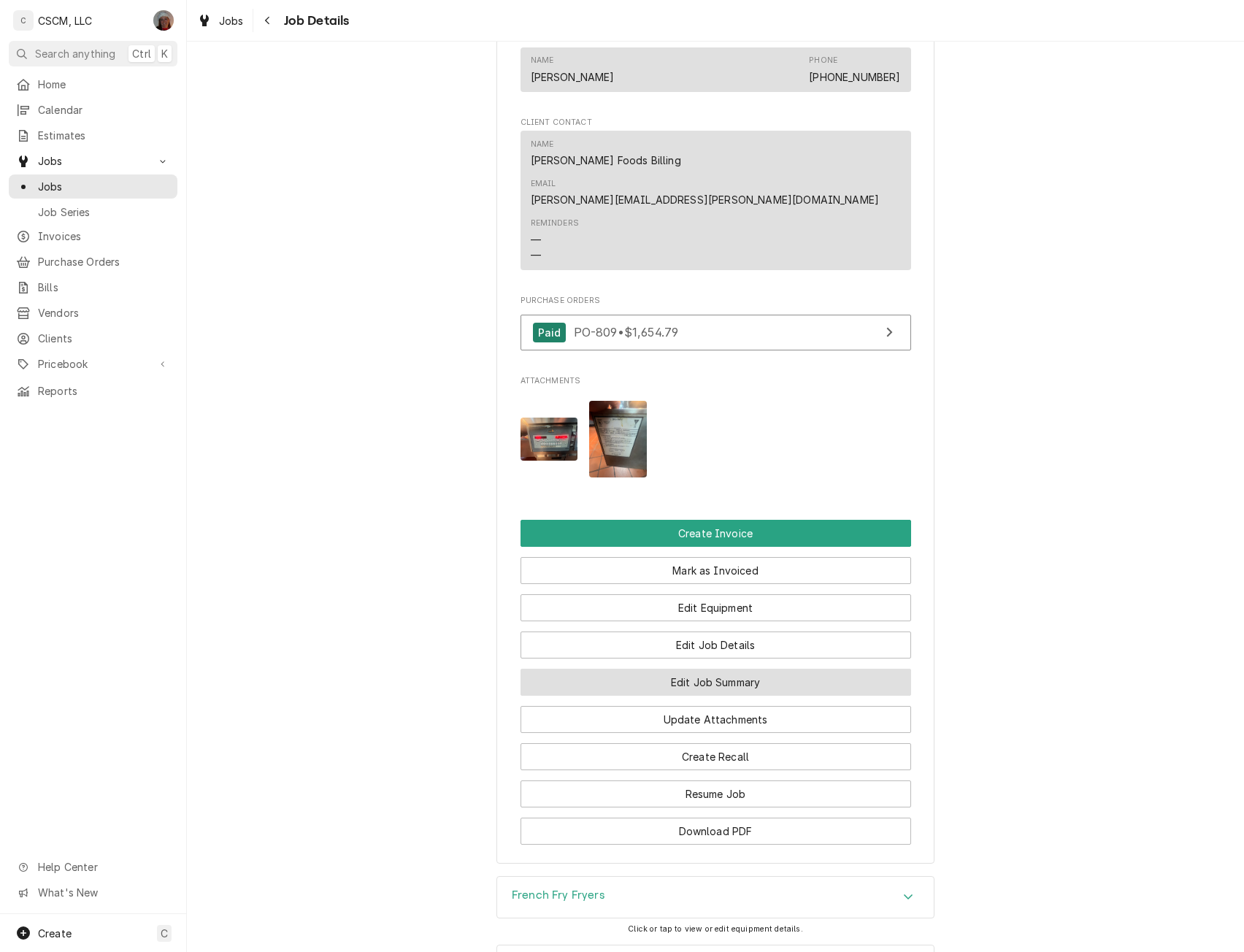
click at [671, 669] on button "Edit Job Summary" at bounding box center [716, 683] width 390 height 27
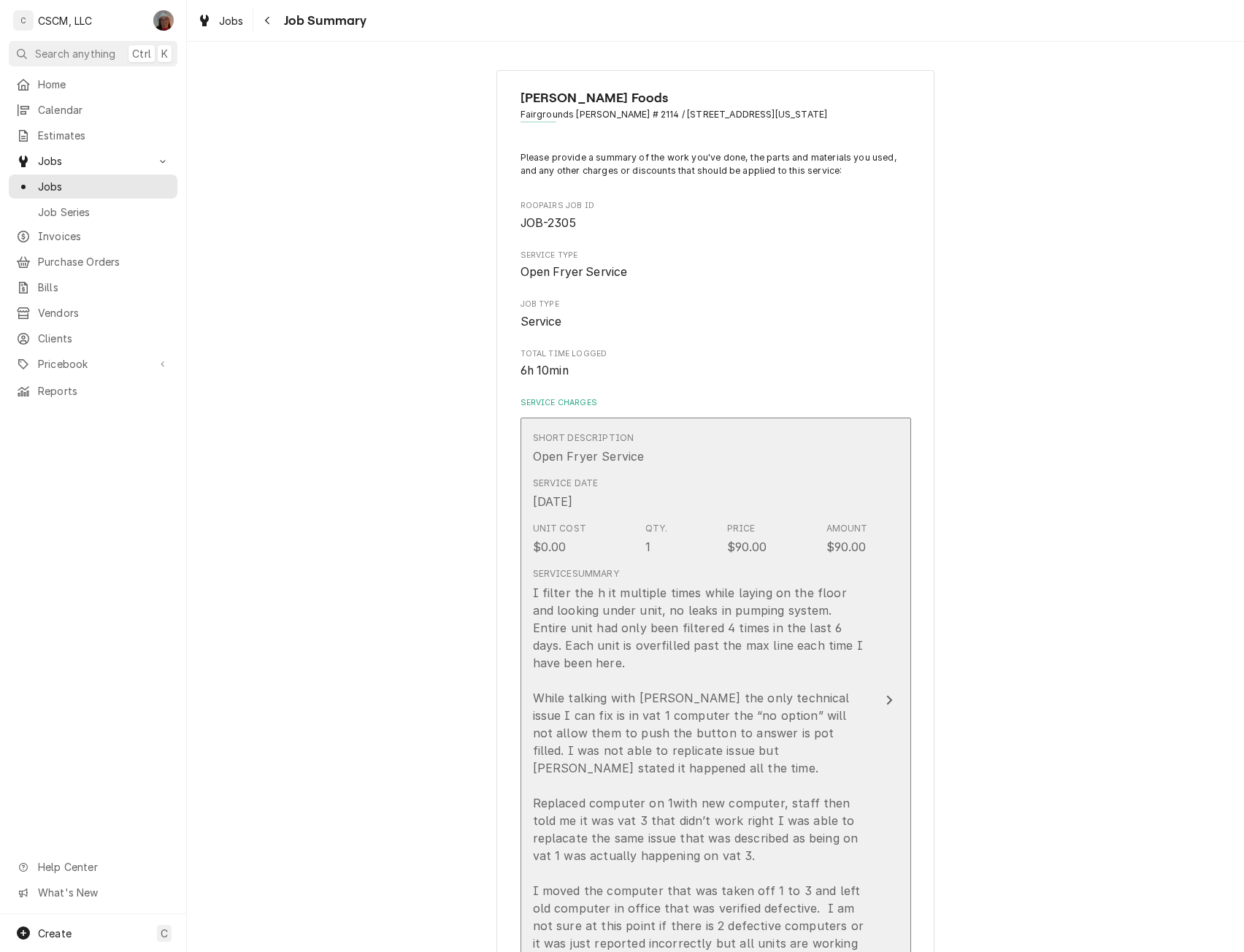
click at [887, 663] on button "Short Description Open Fryer Service Service Date [DATE] Unit Cost $0.00 Qty. 1…" at bounding box center [716, 700] width 390 height 566
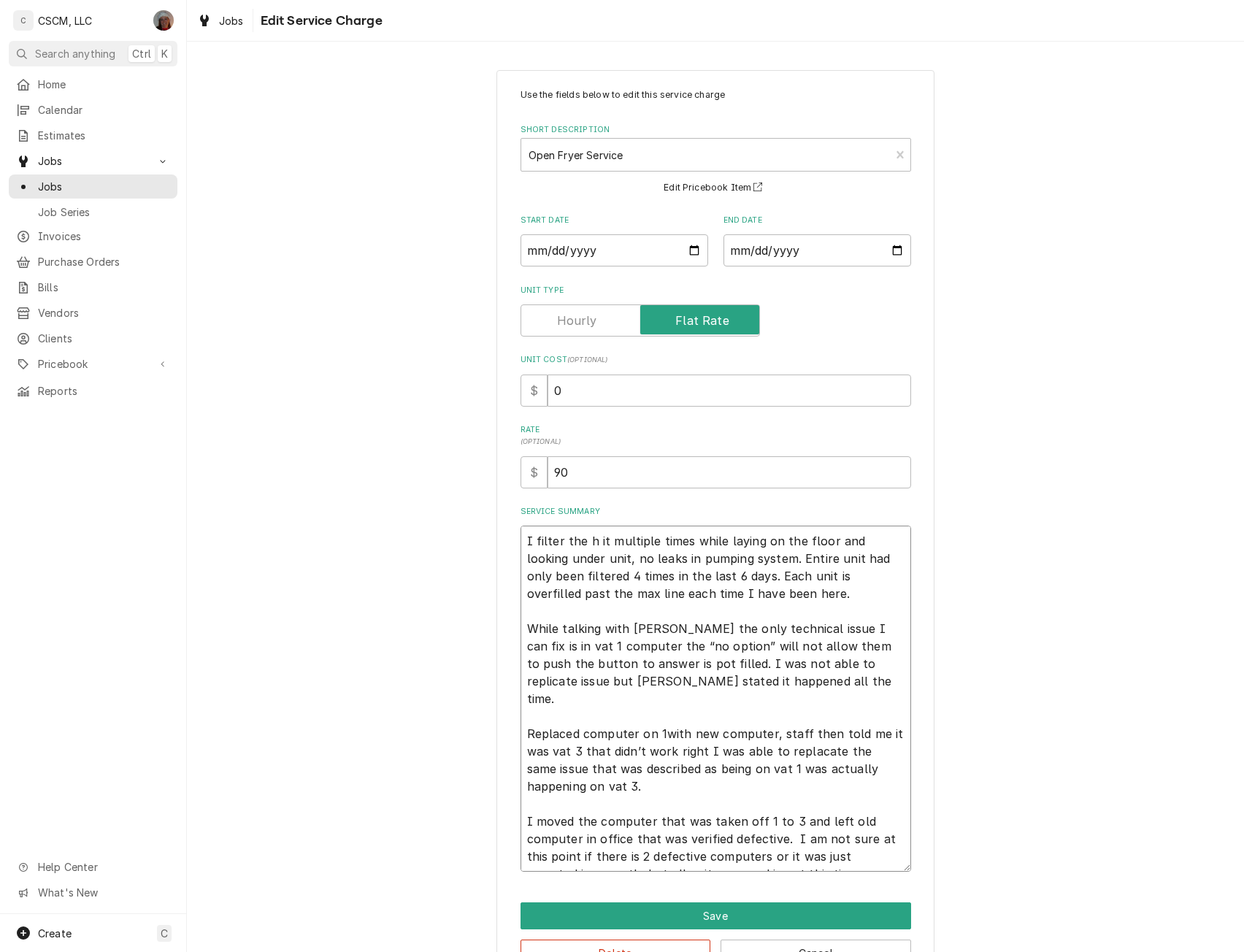
click at [754, 596] on textarea "I filter the h it multiple times while laying on the floor and looking under un…" at bounding box center [716, 699] width 390 height 346
type textarea "x"
type textarea "I filter the h it multiple times while laying on the floor and looking under un…"
type textarea "x"
type textarea "I filter the h it multiple times while laying on the floor and looking under un…"
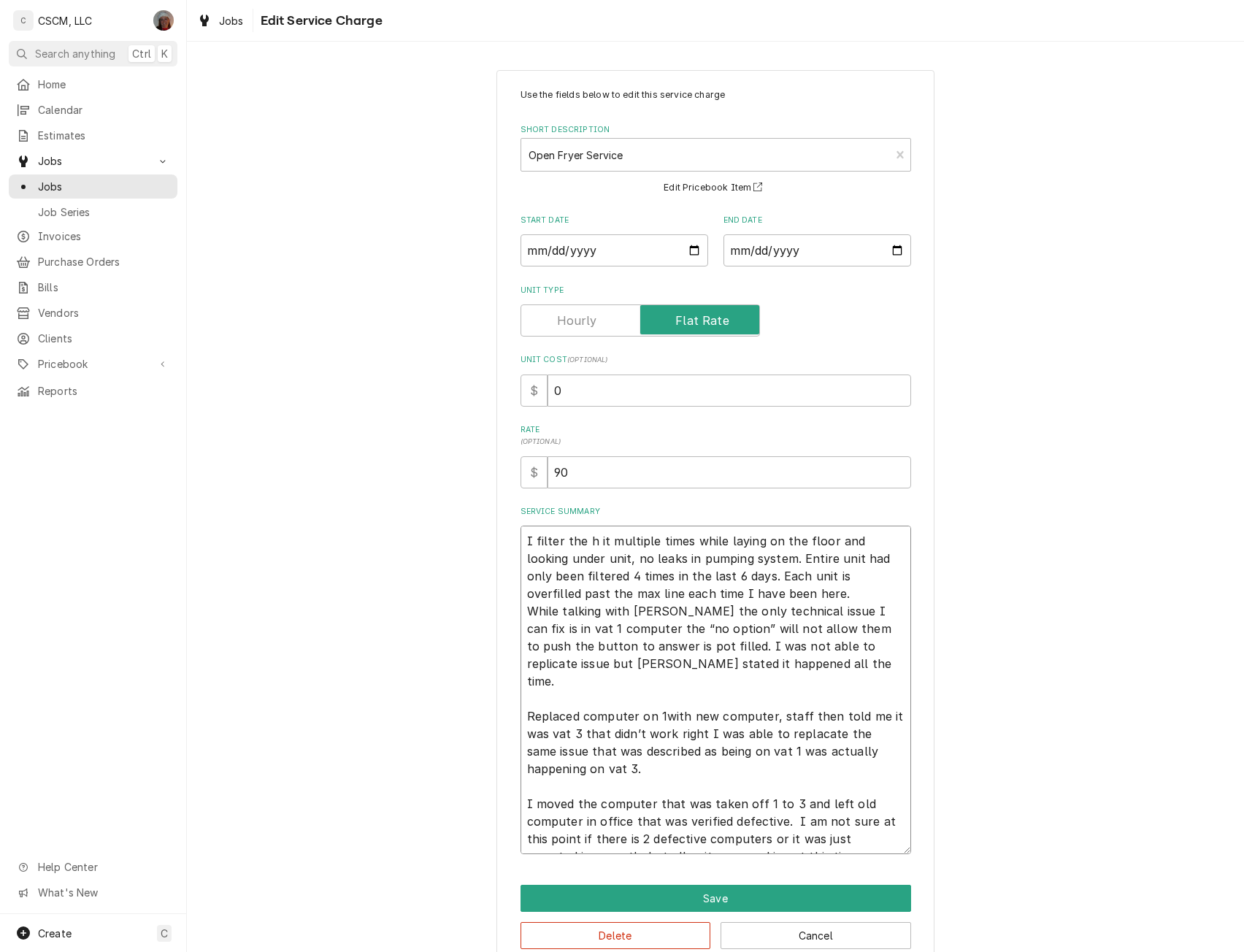
type textarea "x"
type textarea "I filter the h it multiple times while laying on the floor and looking under un…"
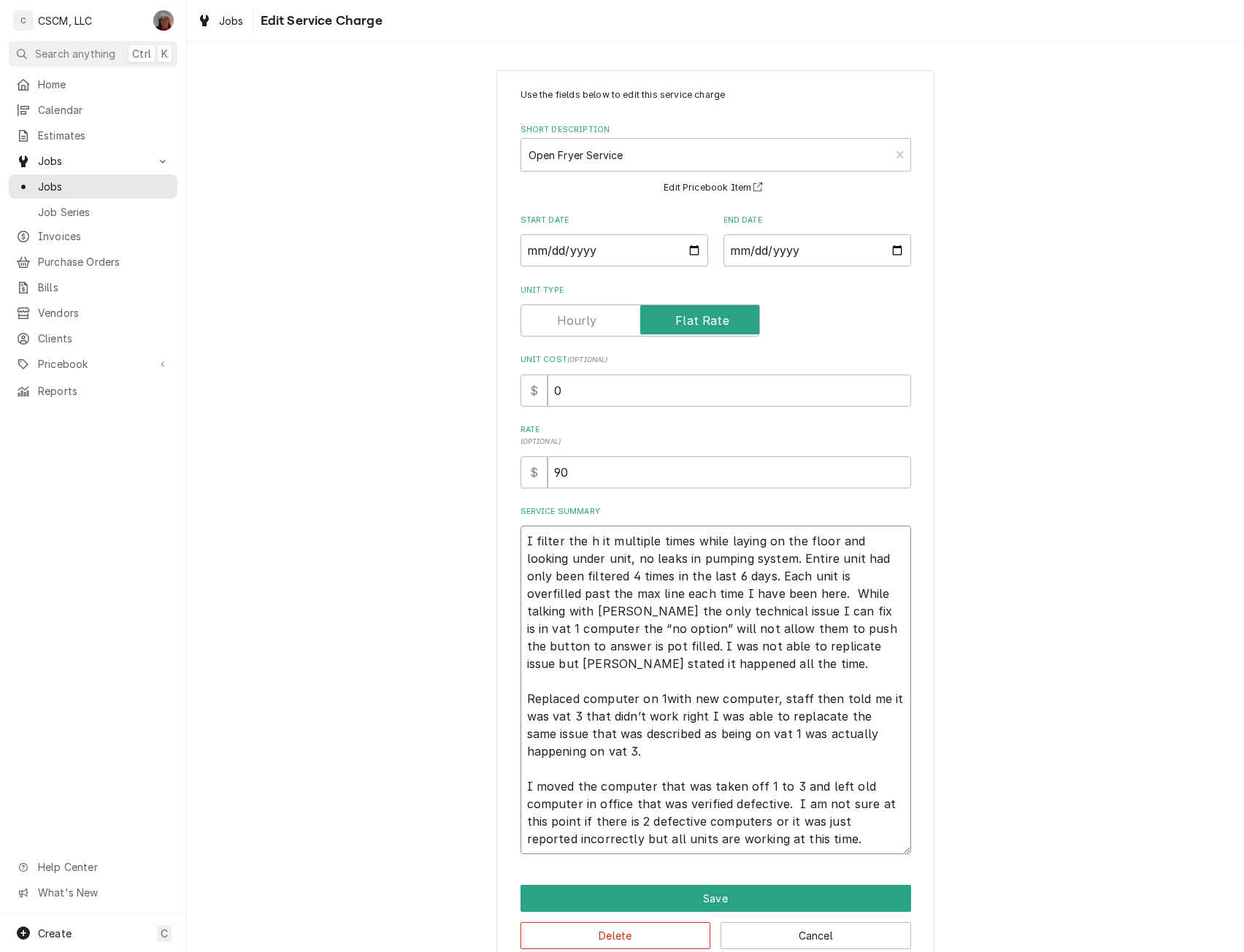
click at [659, 696] on textarea "I filter the h it multiple times while laying on the floor and looking under un…" at bounding box center [716, 690] width 390 height 329
type textarea "x"
type textarea "I filter the h it multiple times while laying on the floor and looking under un…"
type textarea "x"
type textarea "I filter the h it multiple times while laying on the floor and looking under un…"
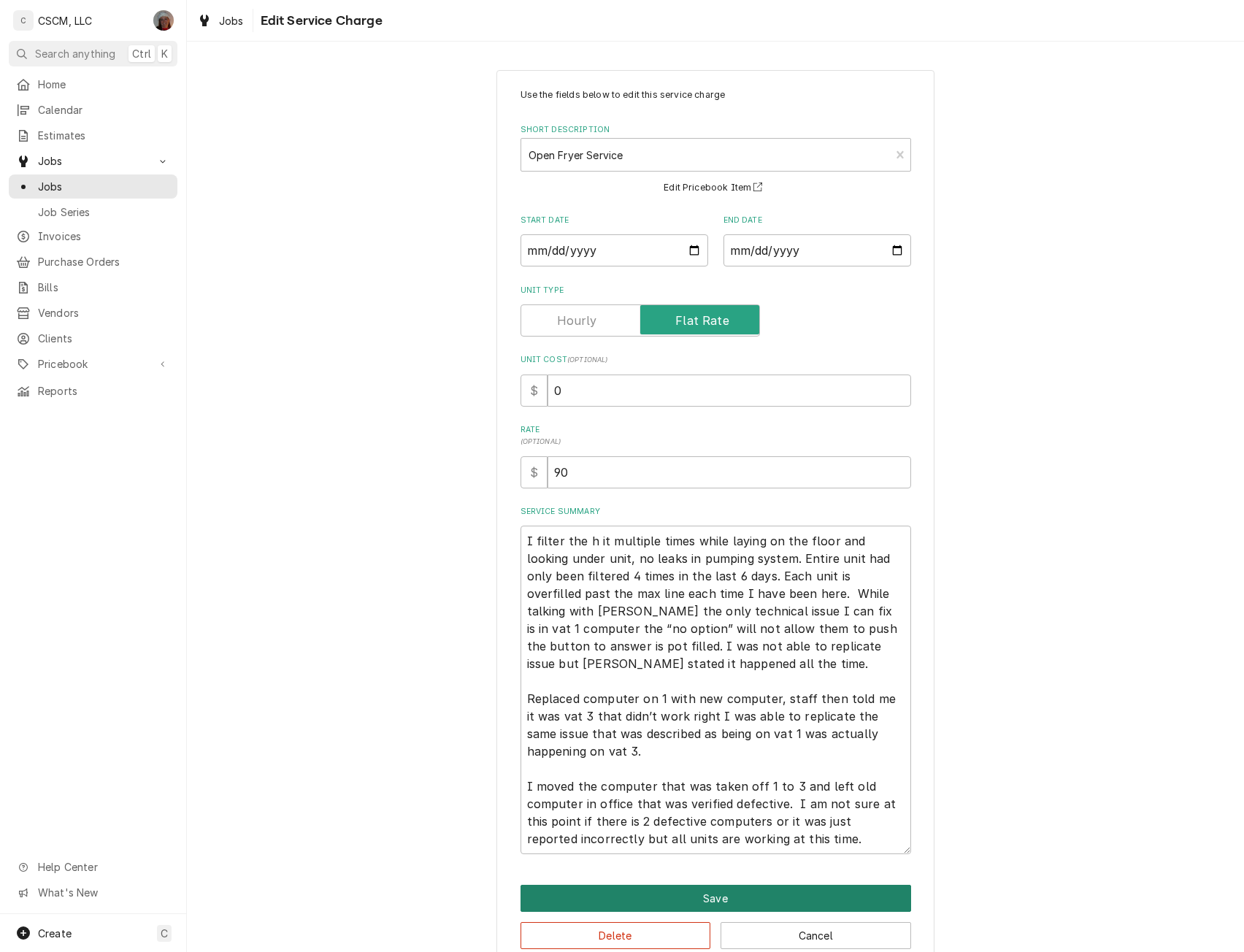
click at [719, 890] on button "Save" at bounding box center [716, 899] width 390 height 27
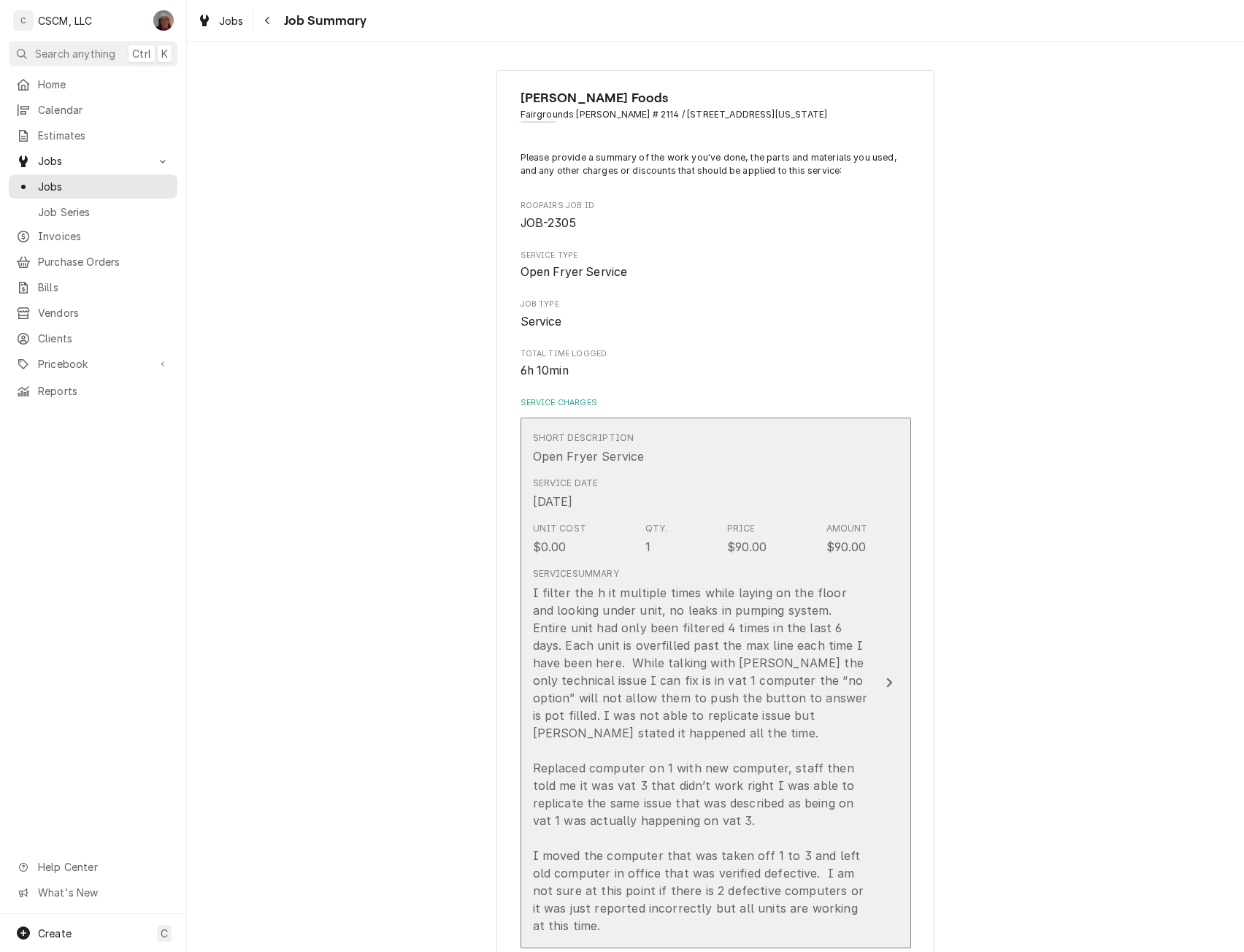
click at [882, 654] on button "Short Description Open Fryer Service Service Date Sep 26, 2025 Unit Cost $0.00 …" at bounding box center [716, 683] width 390 height 531
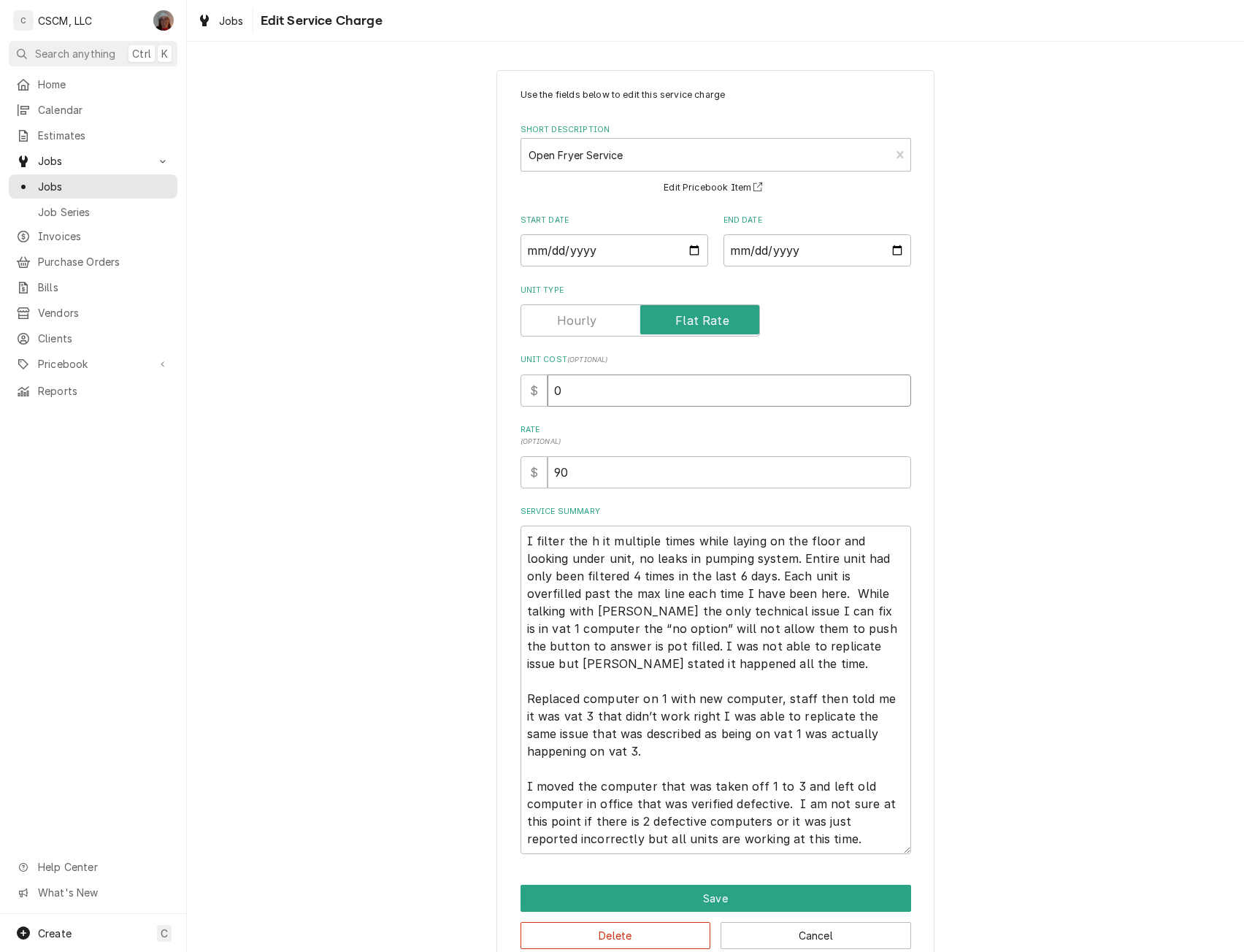
click at [550, 387] on input "0" at bounding box center [729, 390] width 363 height 32
type textarea "x"
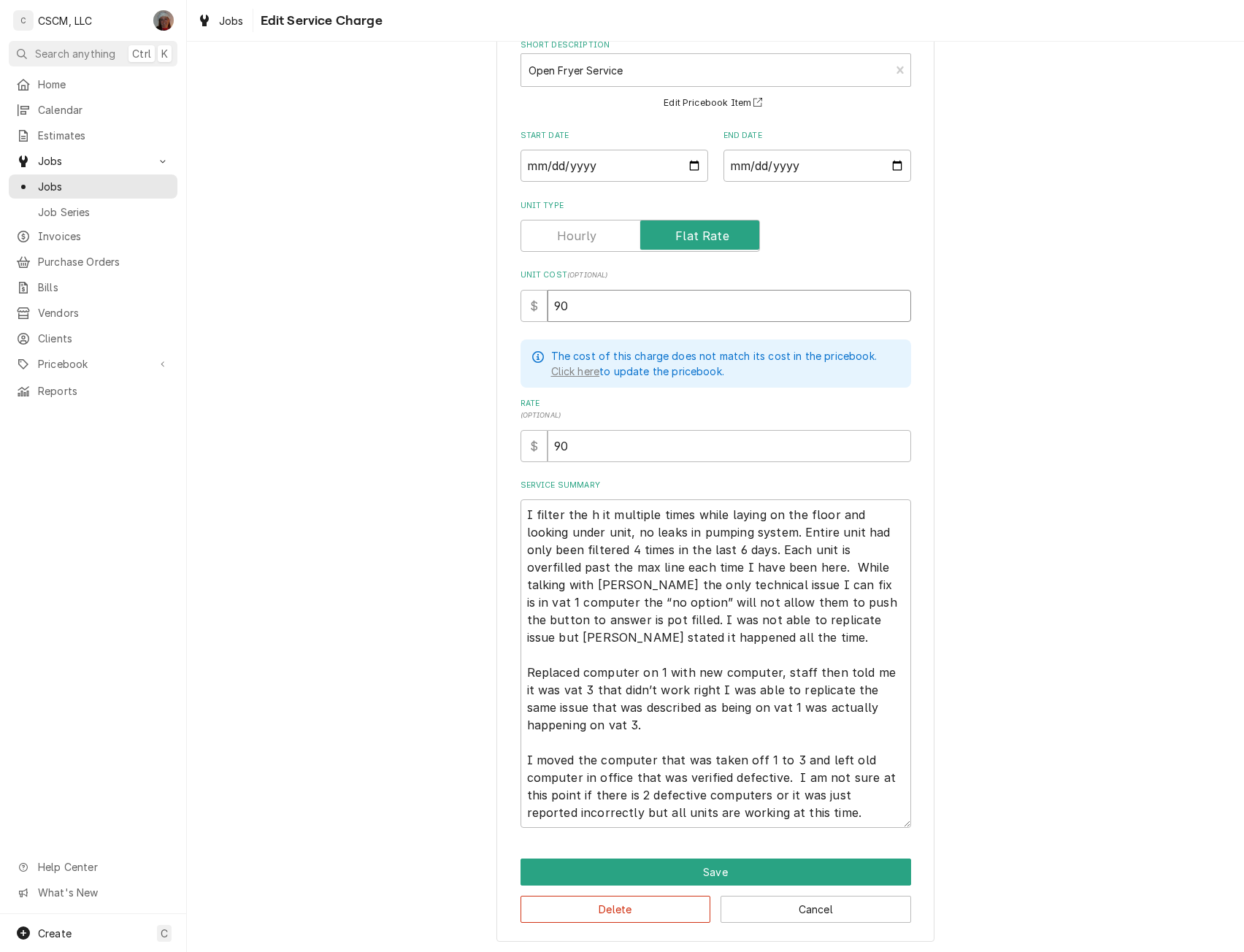
scroll to position [86, 0]
type input "90"
click at [757, 872] on button "Save" at bounding box center [716, 872] width 390 height 27
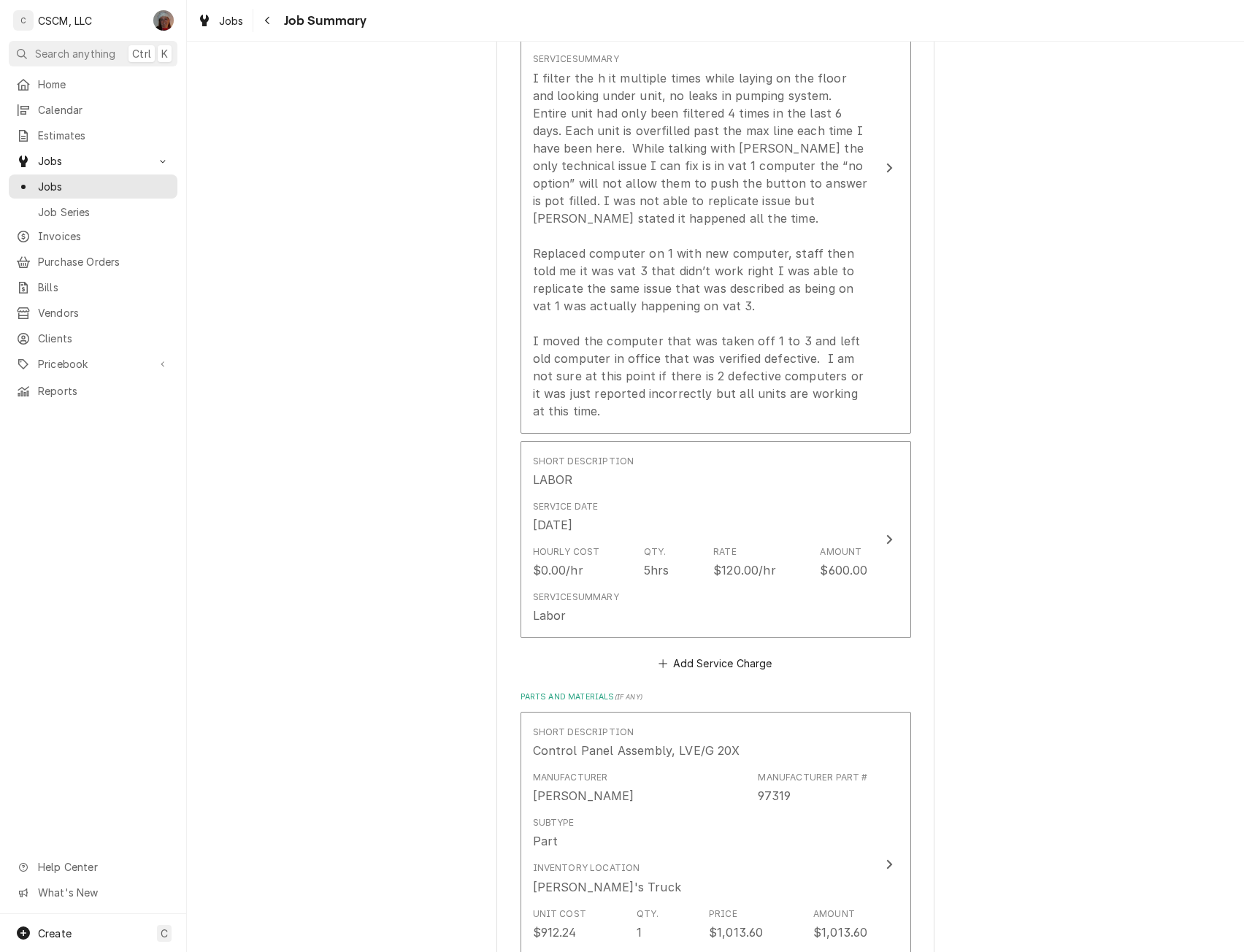
scroll to position [523, 0]
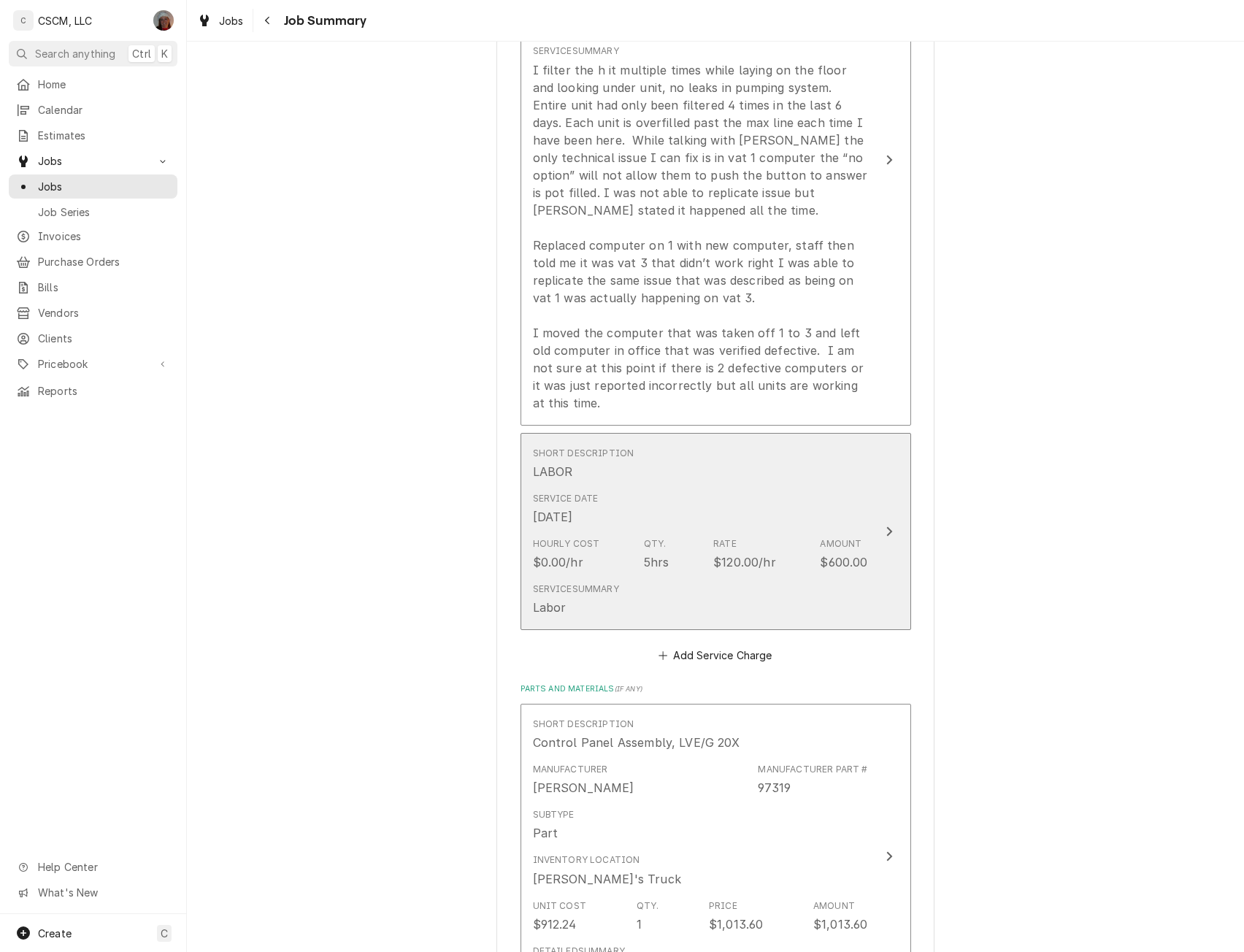
click at [888, 495] on button "Short Description LABOR Service Date Oct 2, 2025 Hourly Cost $0.00/hr Qty. 5hrs…" at bounding box center [716, 532] width 390 height 198
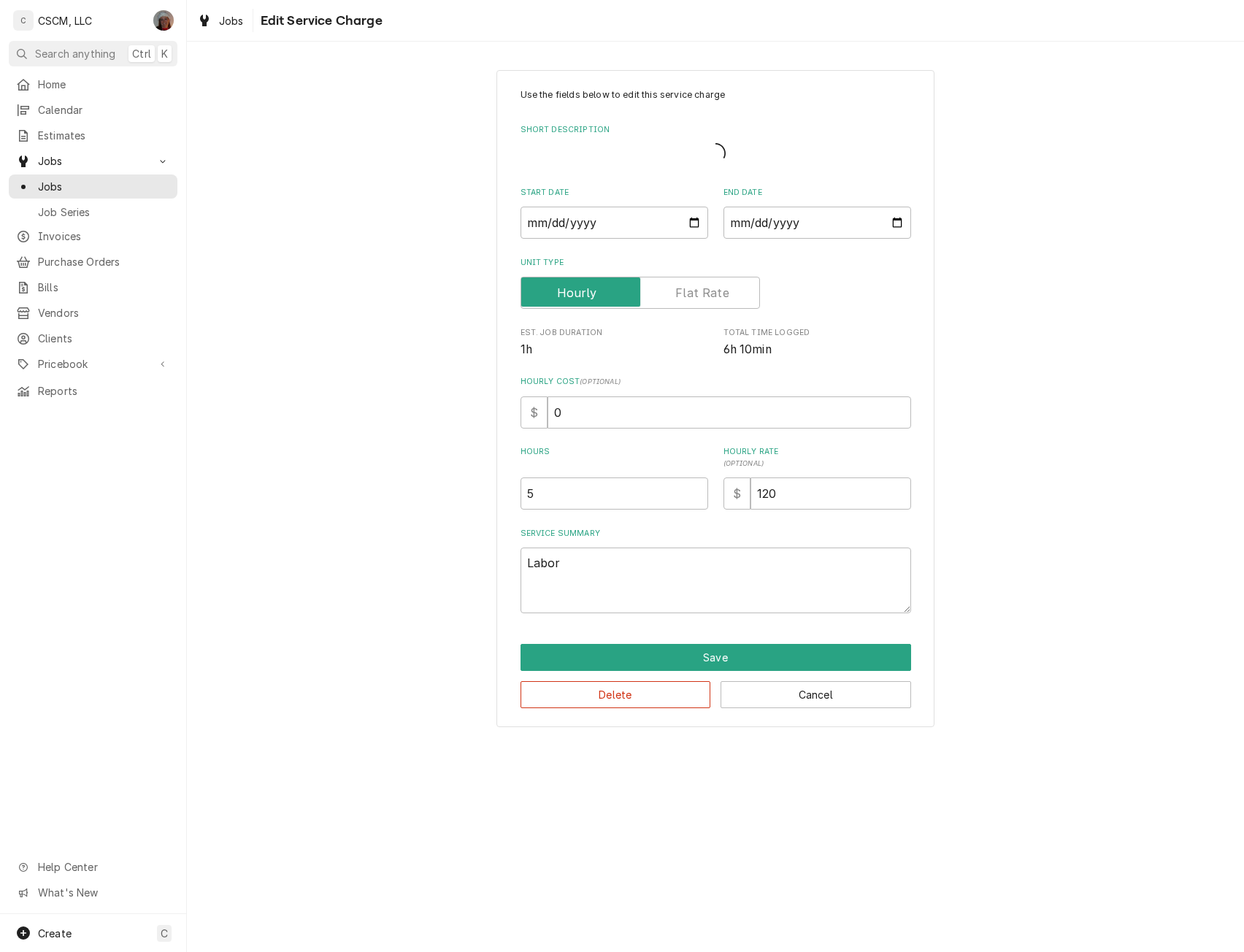
type textarea "x"
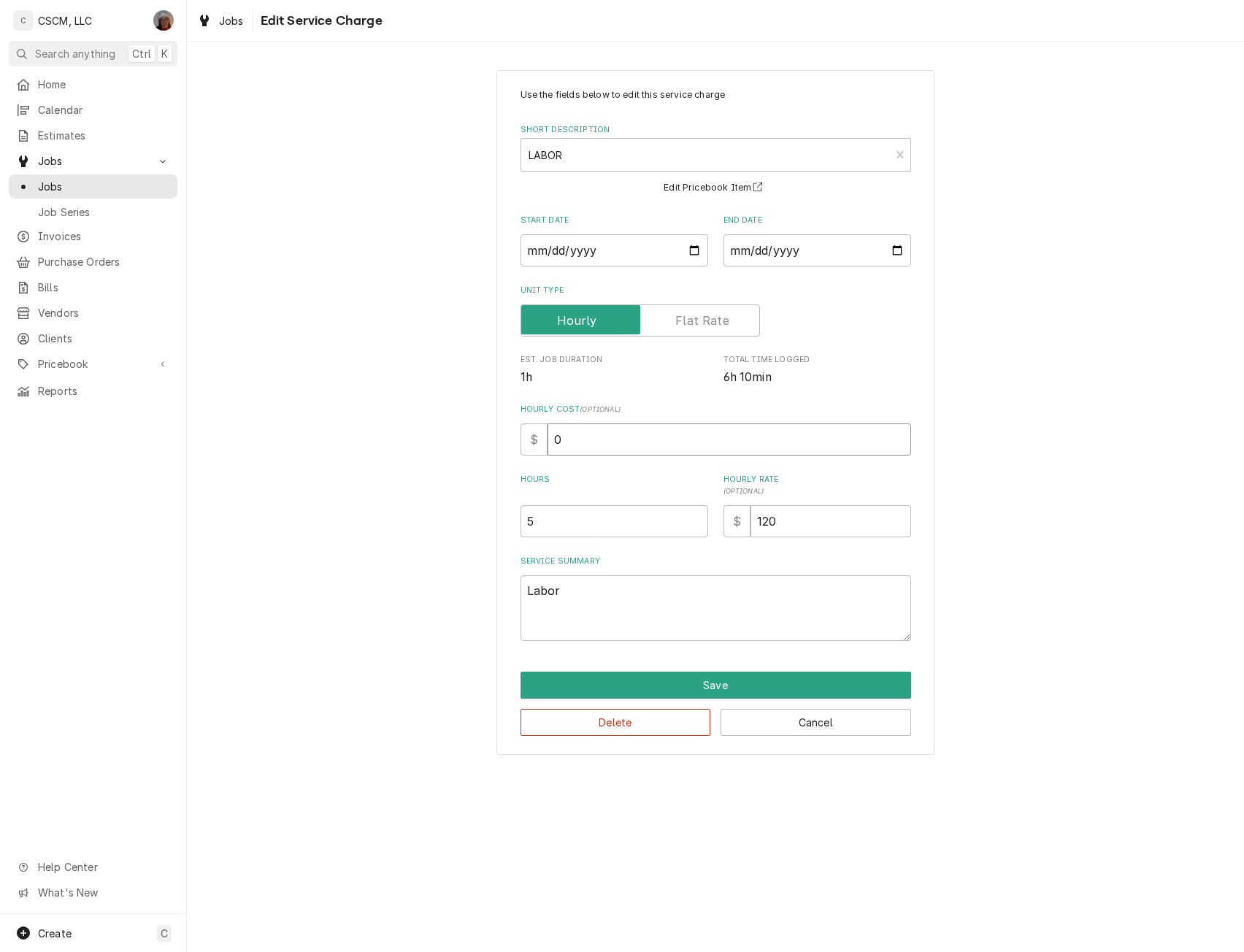
drag, startPoint x: 548, startPoint y: 438, endPoint x: 639, endPoint y: 457, distance: 93.0
click at [639, 457] on div "Use the fields below to edit this service charge Short Description LABOR LAB Ed…" at bounding box center [716, 364] width 390 height 553
type input "4"
type textarea "x"
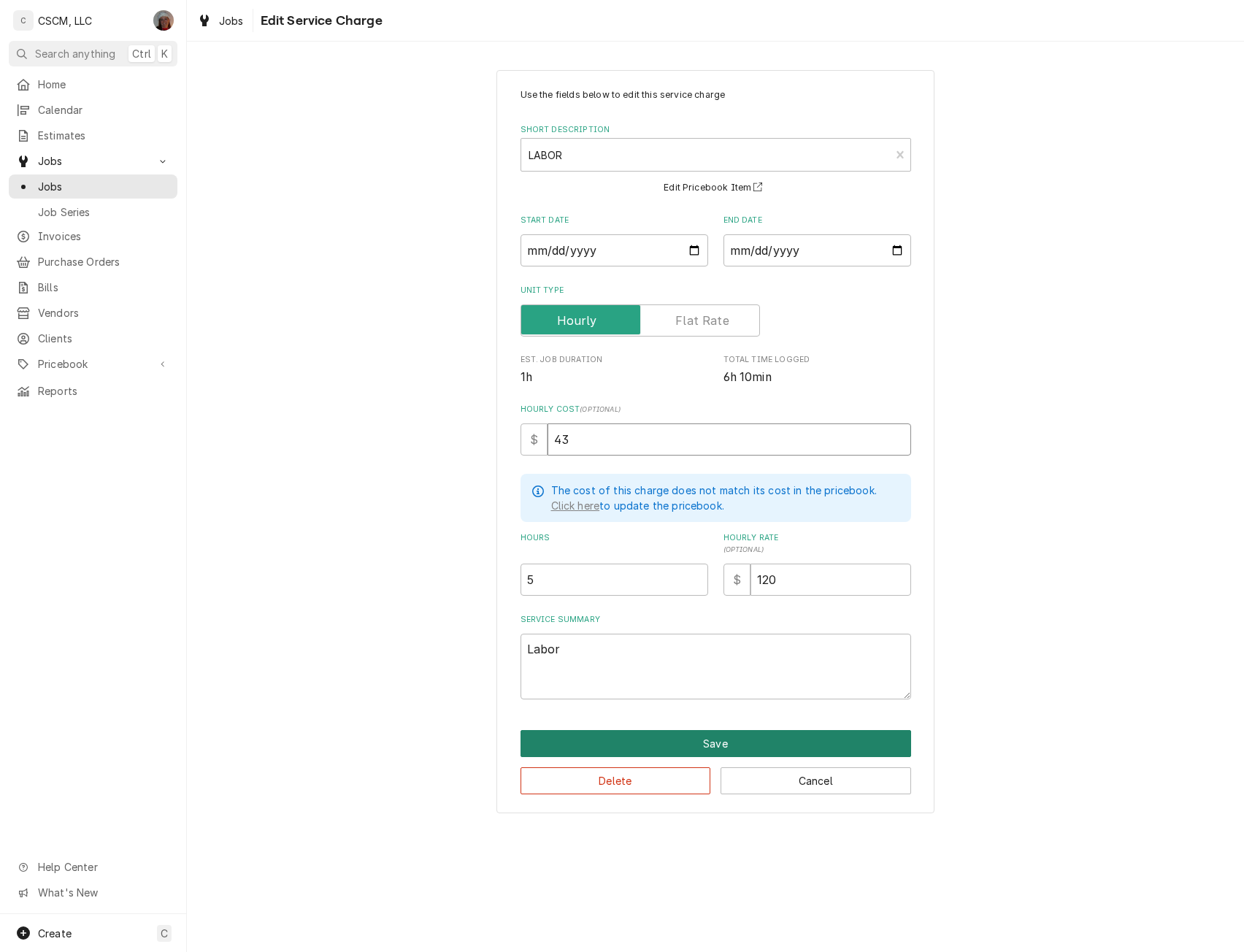
type input "43"
click at [712, 747] on button "Save" at bounding box center [716, 744] width 390 height 27
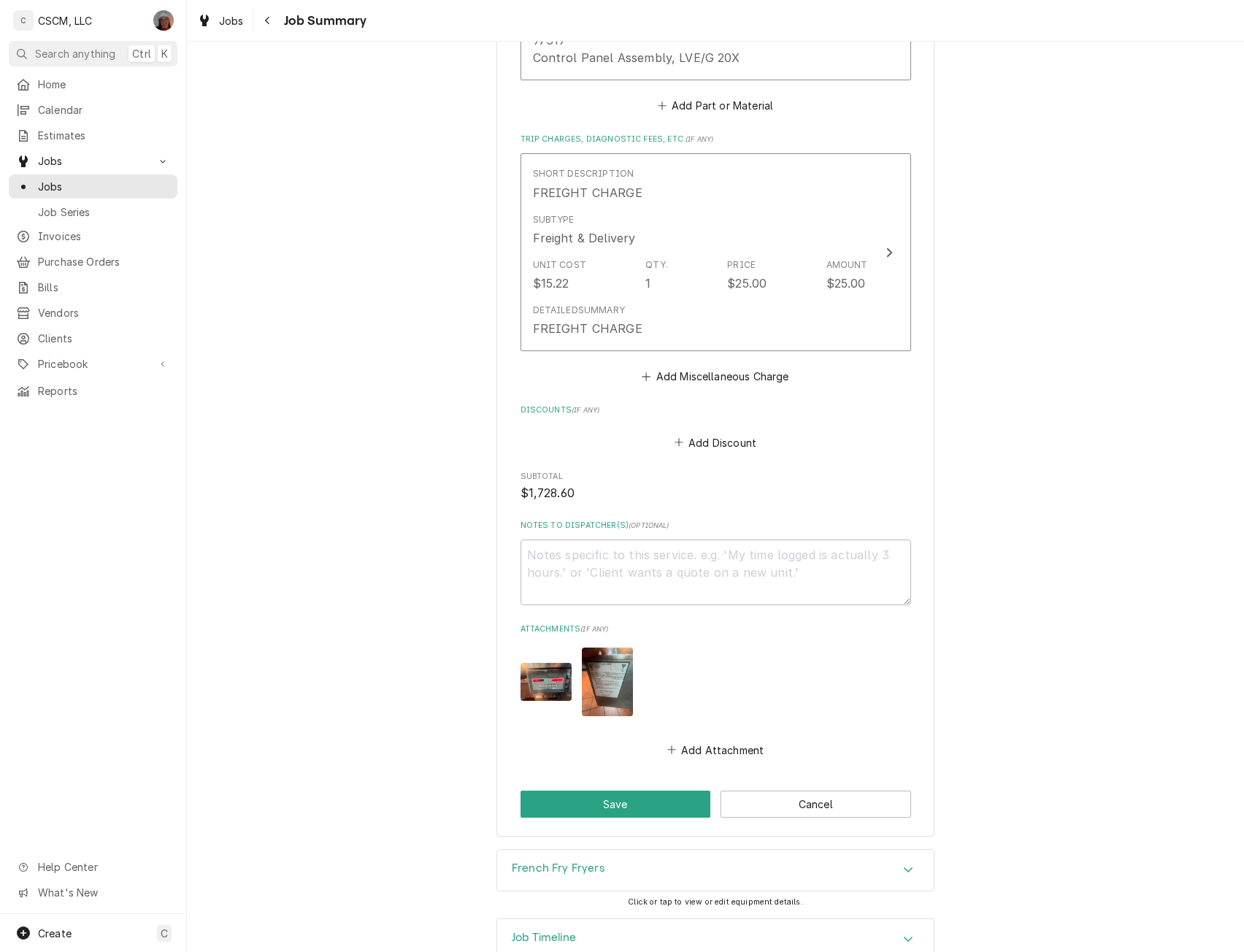
scroll to position [1470, 0]
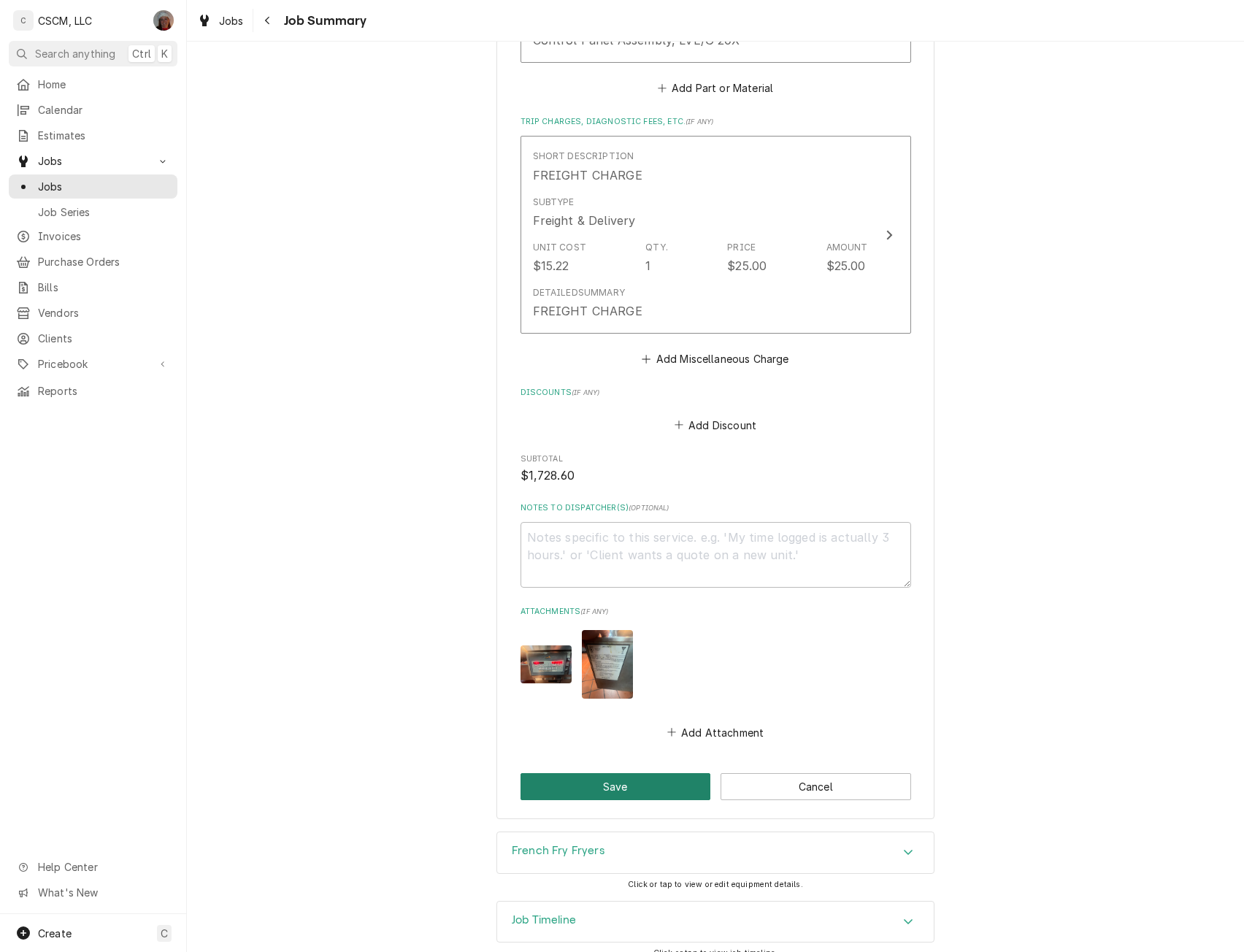
click at [600, 775] on button "Save" at bounding box center [616, 787] width 191 height 27
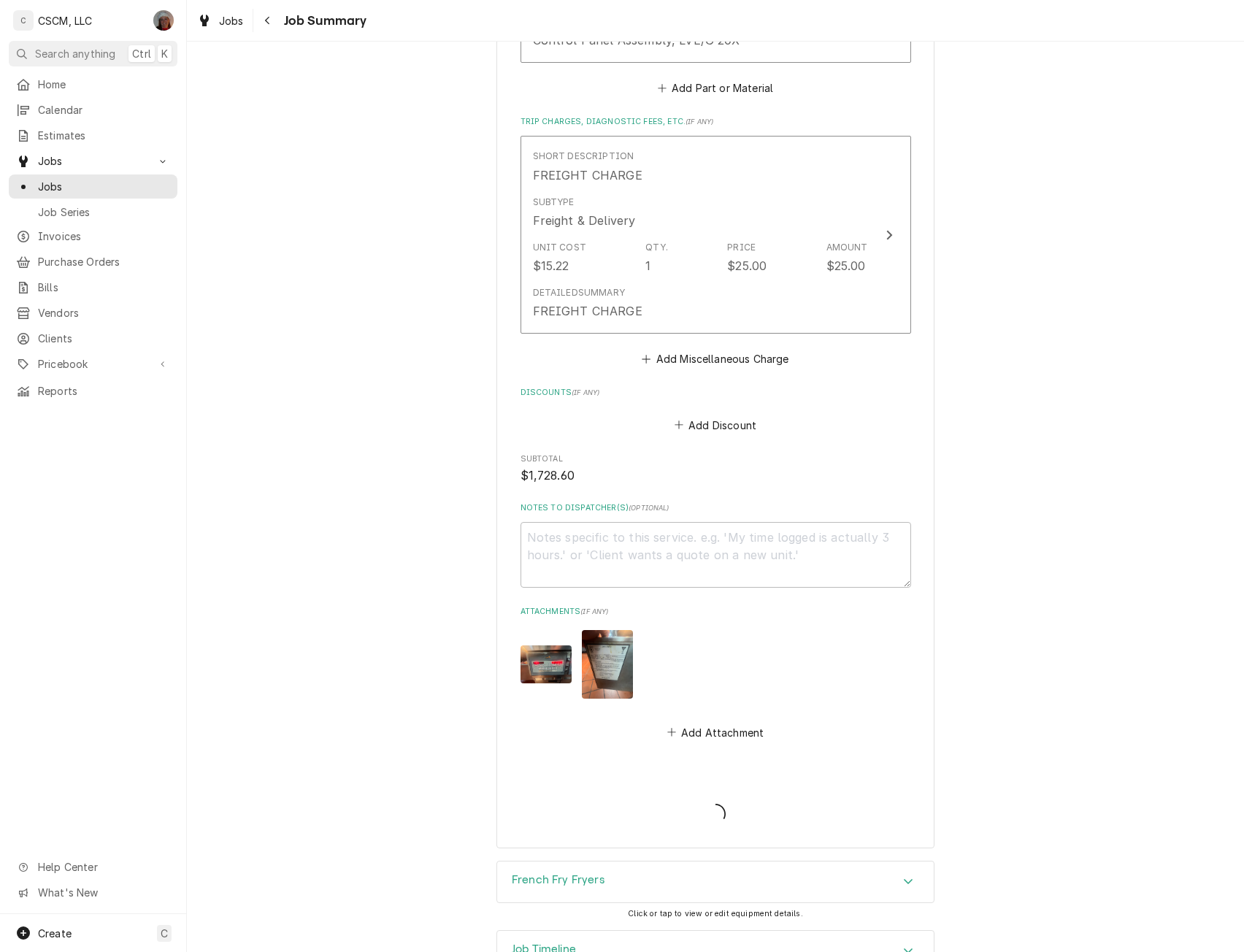
type textarea "x"
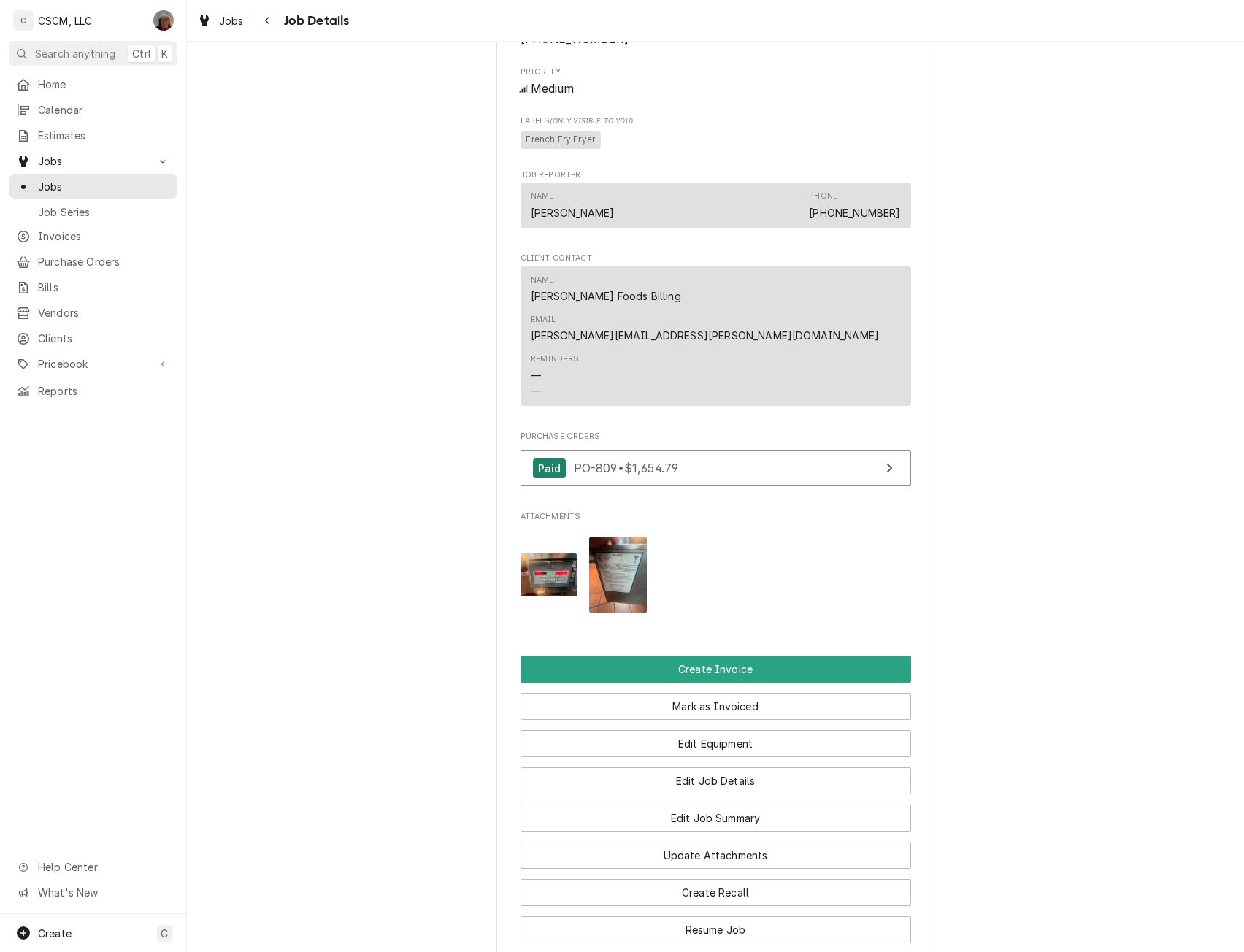
scroll to position [1220, 0]
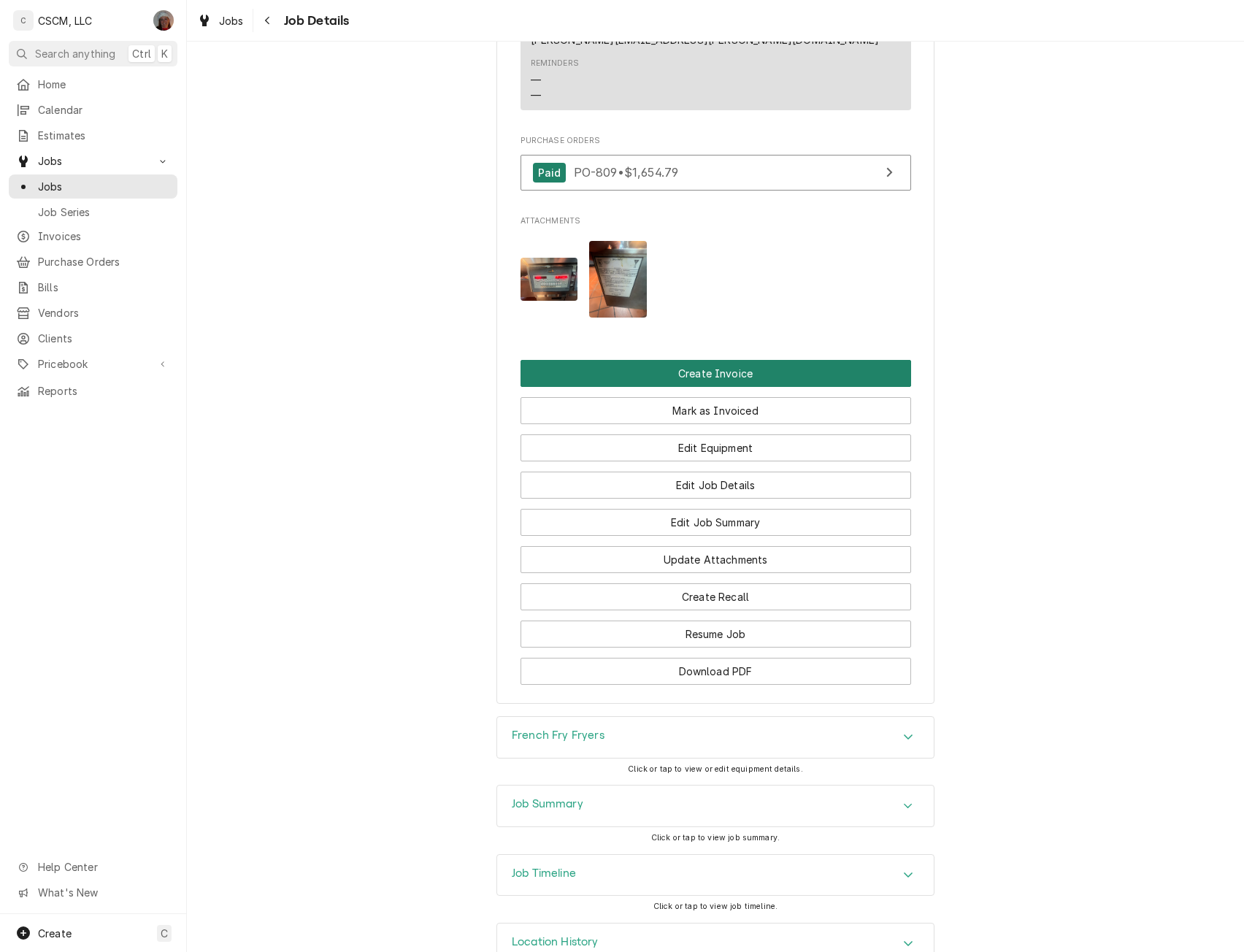
click at [732, 360] on button "Create Invoice" at bounding box center [716, 374] width 390 height 27
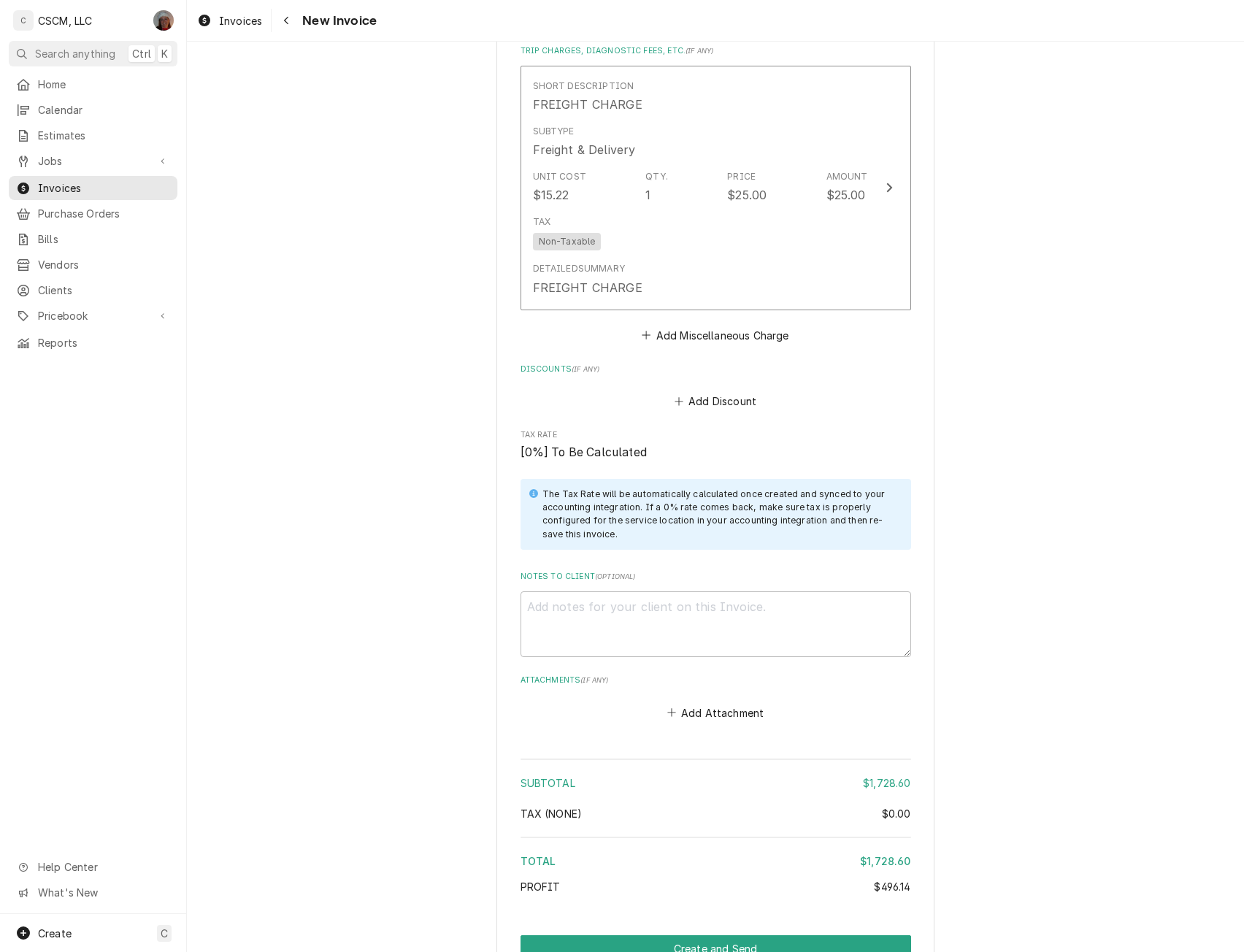
scroll to position [2621, 0]
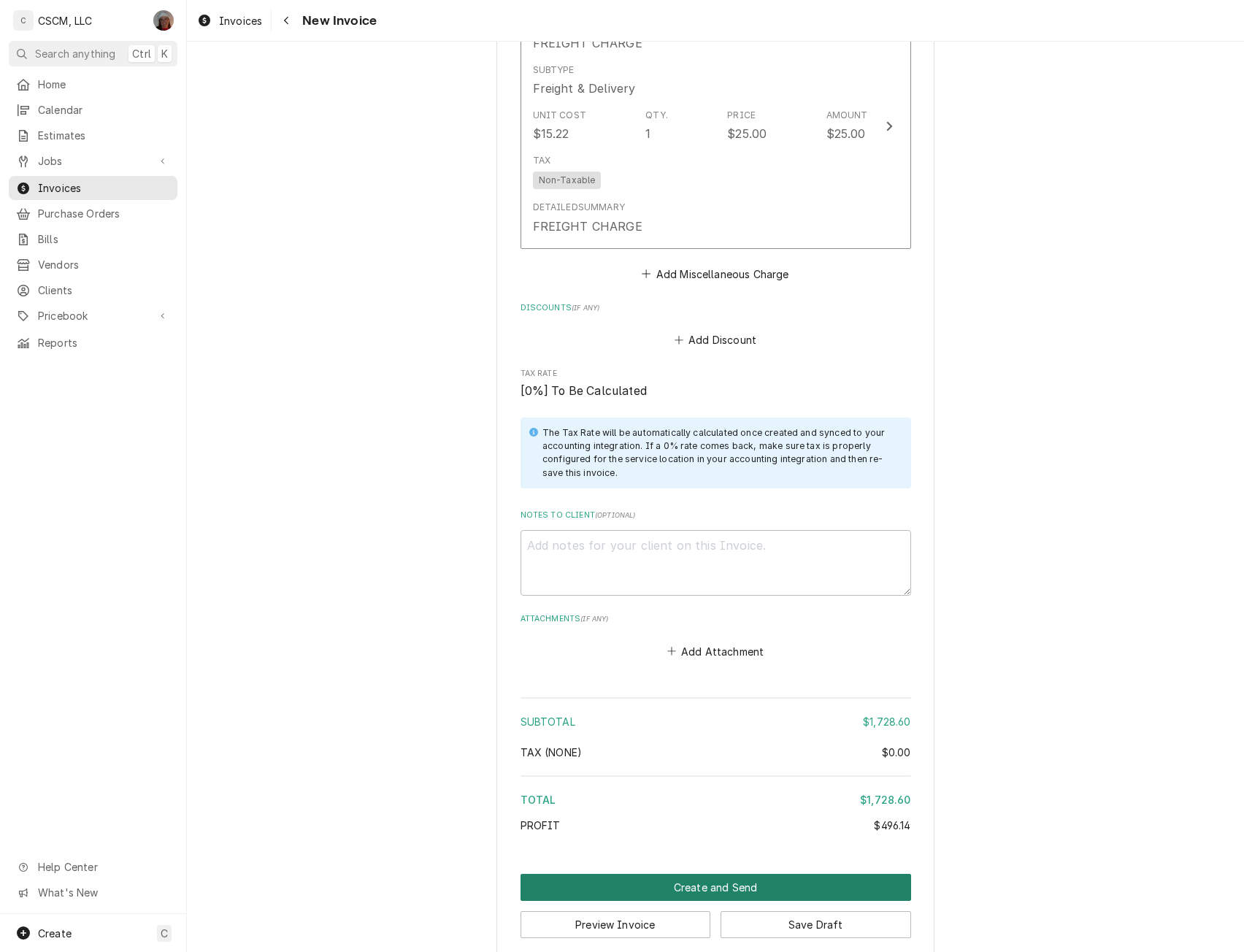
click at [739, 874] on button "Create and Send" at bounding box center [716, 888] width 390 height 27
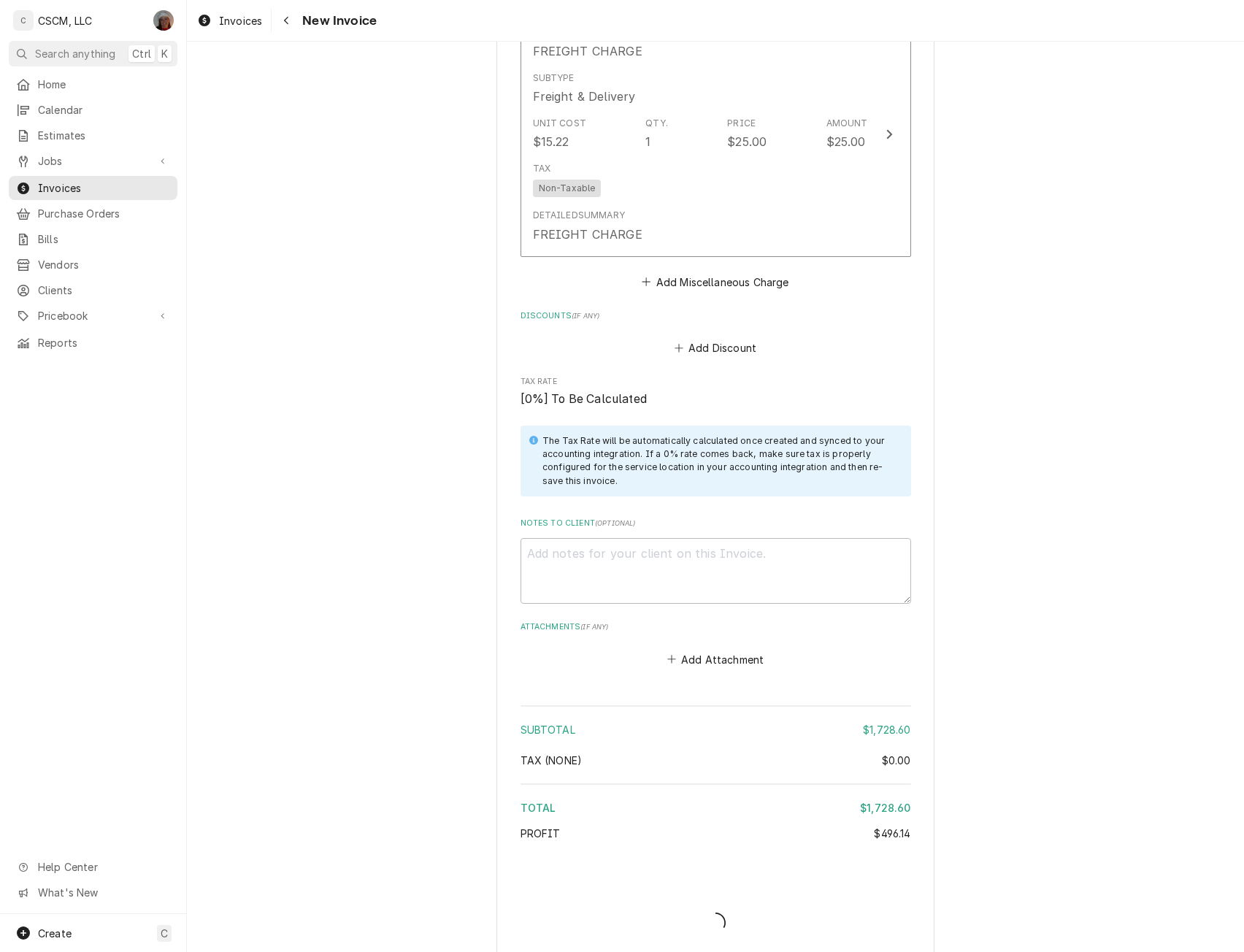
type textarea "x"
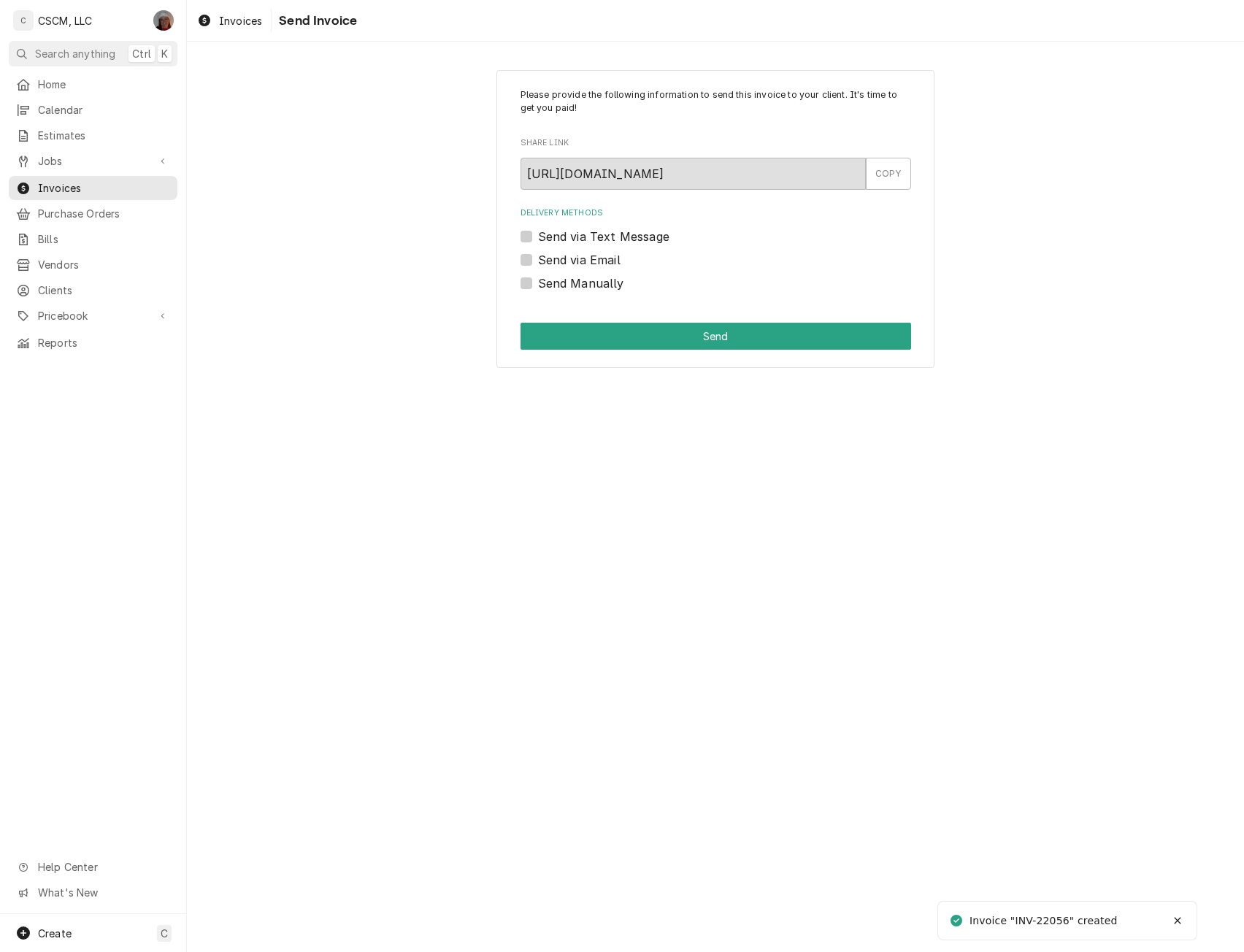
click at [538, 285] on label "Send Manually" at bounding box center [581, 283] width 86 height 18
click at [538, 285] on input "Send Manually" at bounding box center [733, 291] width 390 height 32
checkbox input "true"
click at [561, 335] on button "Send" at bounding box center [716, 336] width 390 height 27
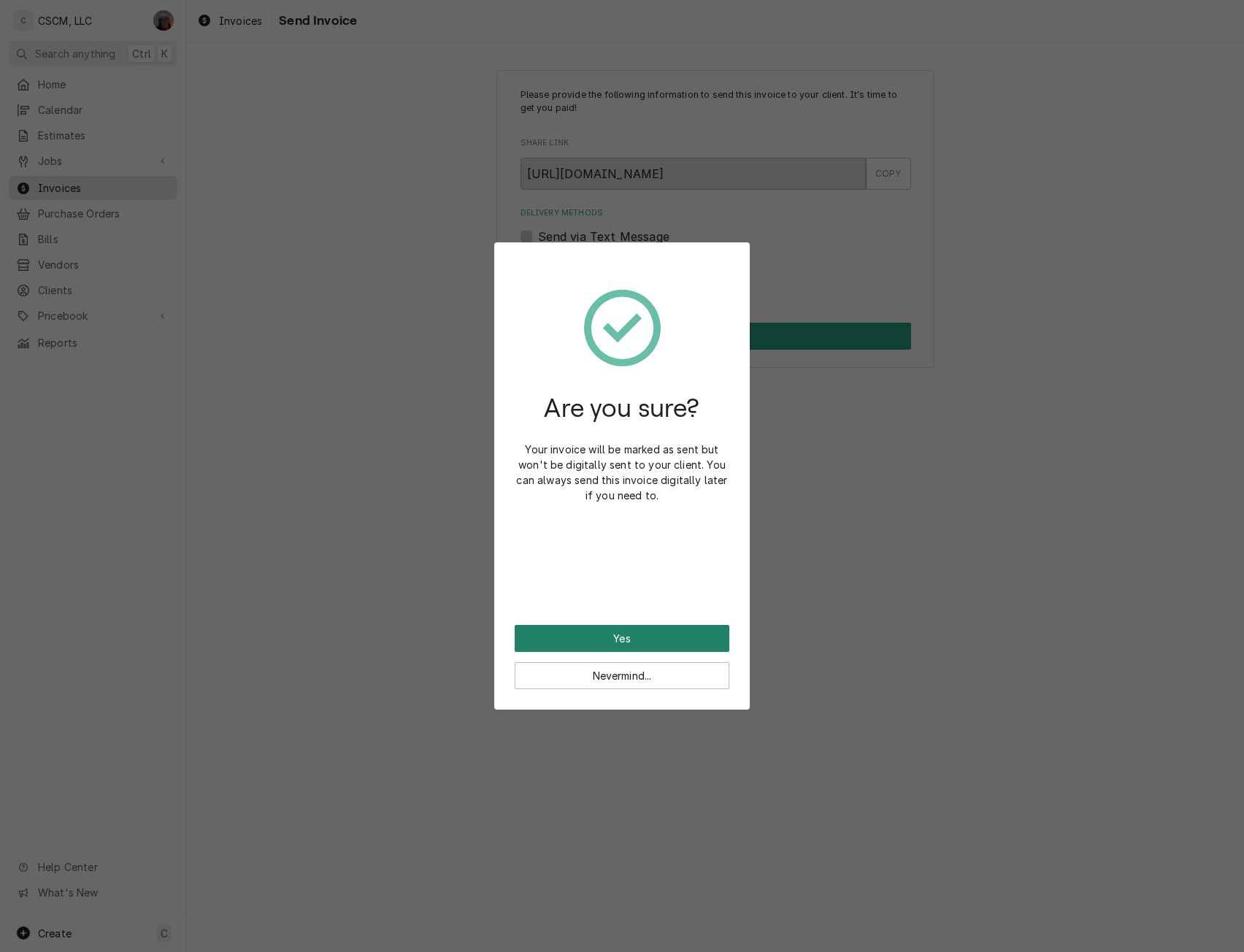
click at [616, 646] on button "Yes" at bounding box center [622, 639] width 214 height 27
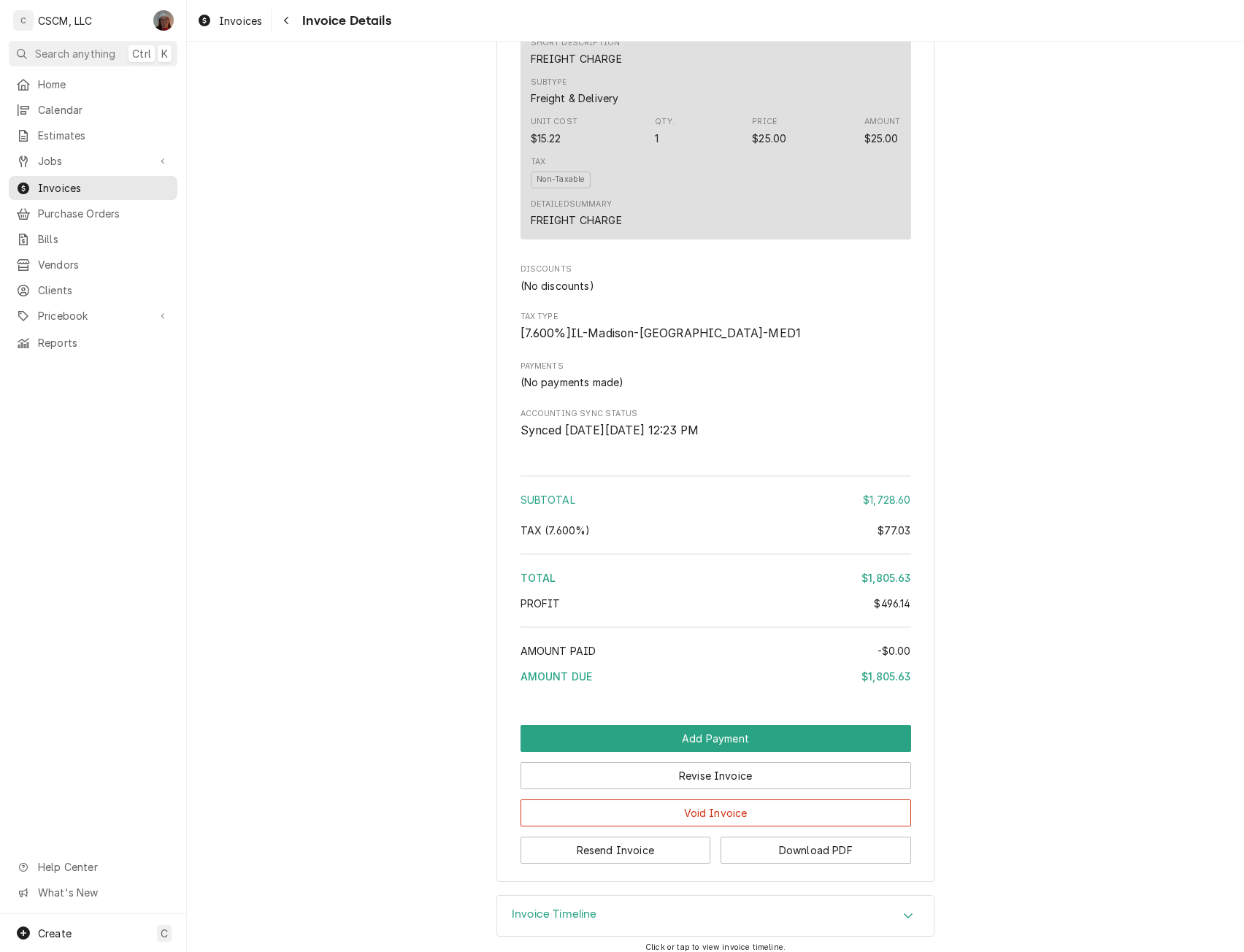
scroll to position [1836, 0]
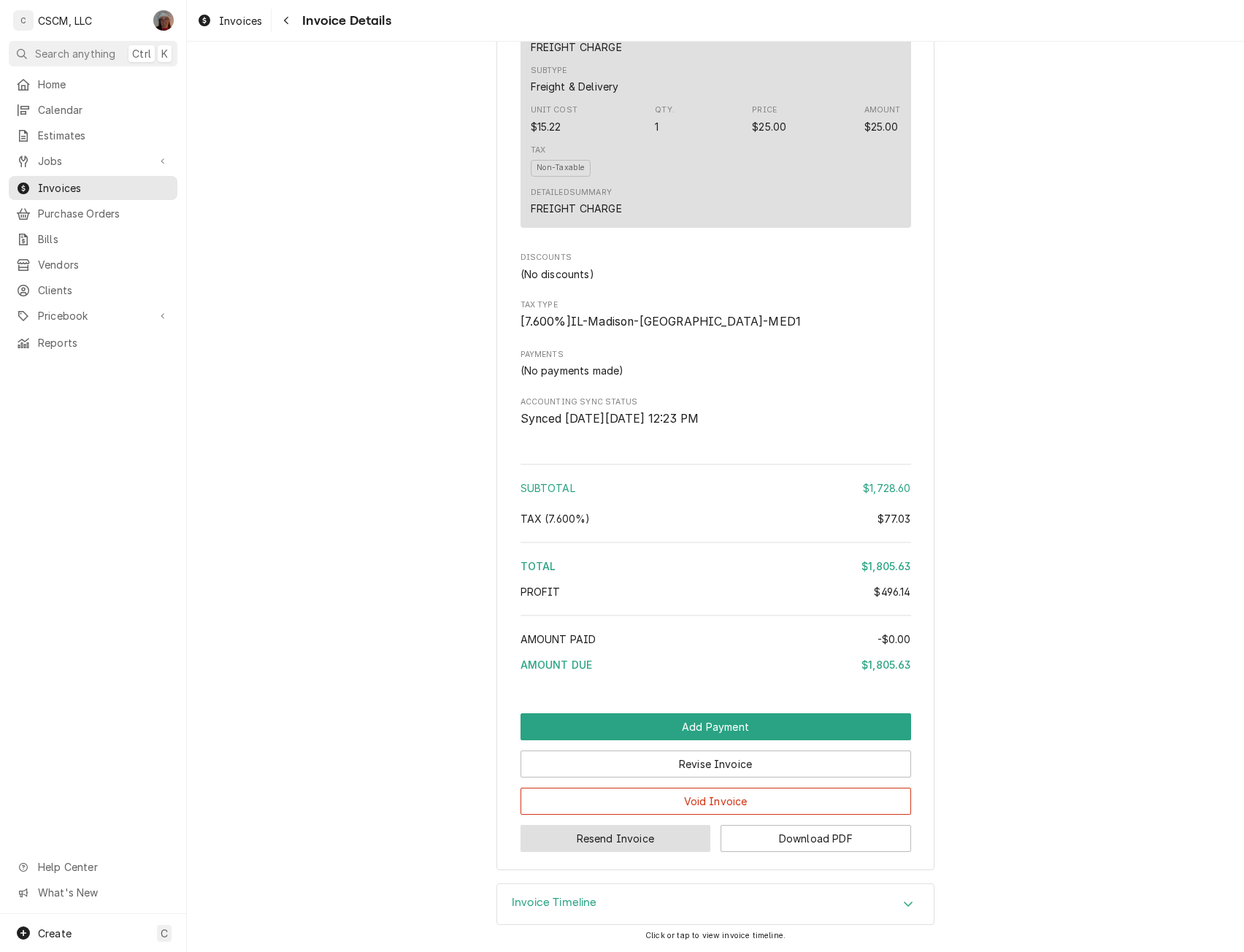
click at [620, 852] on button "Resend Invoice" at bounding box center [616, 839] width 191 height 27
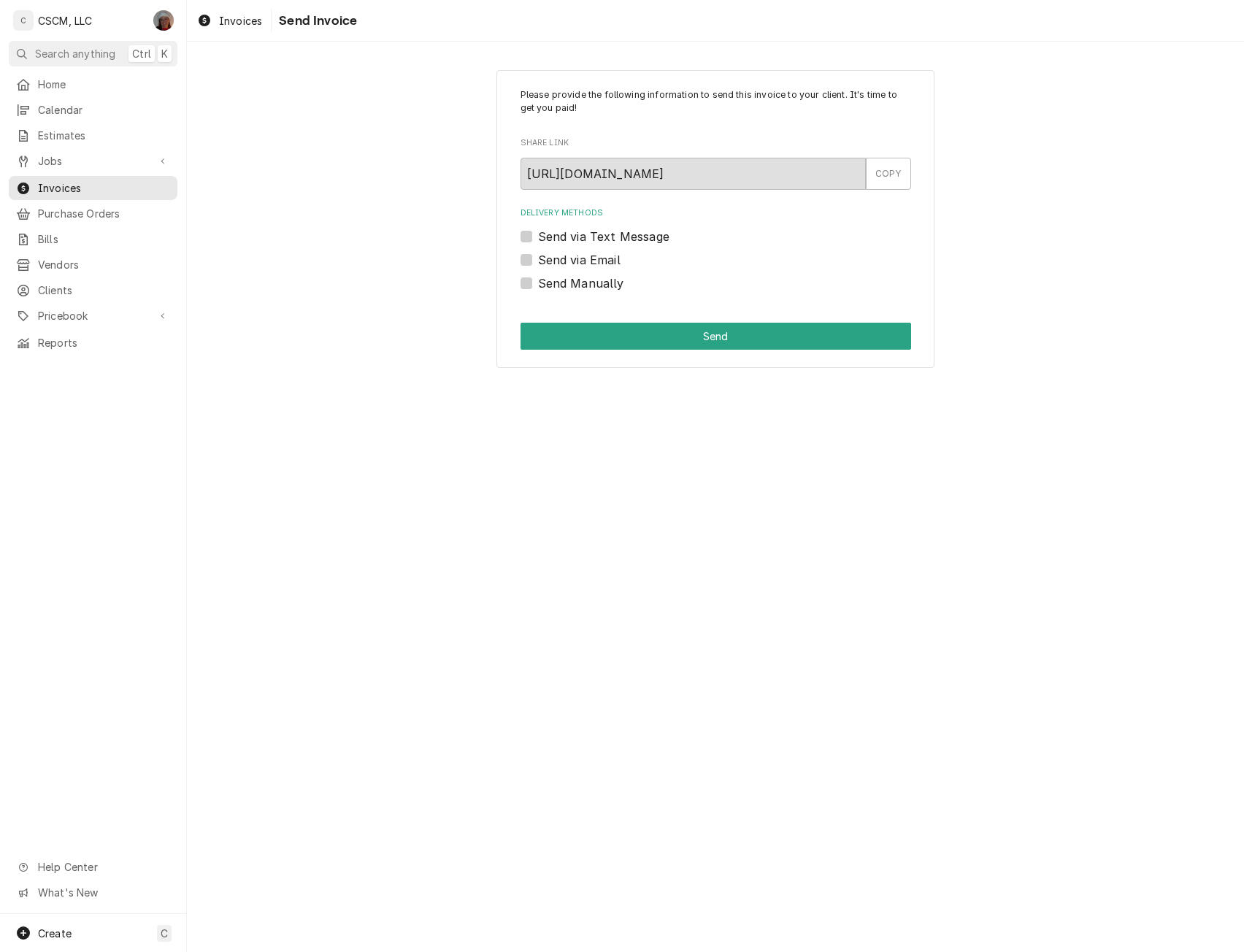
click at [538, 256] on label "Send via Email" at bounding box center [578, 260] width 82 height 18
click at [538, 256] on input "Send via Email" at bounding box center [733, 268] width 390 height 32
checkbox input "true"
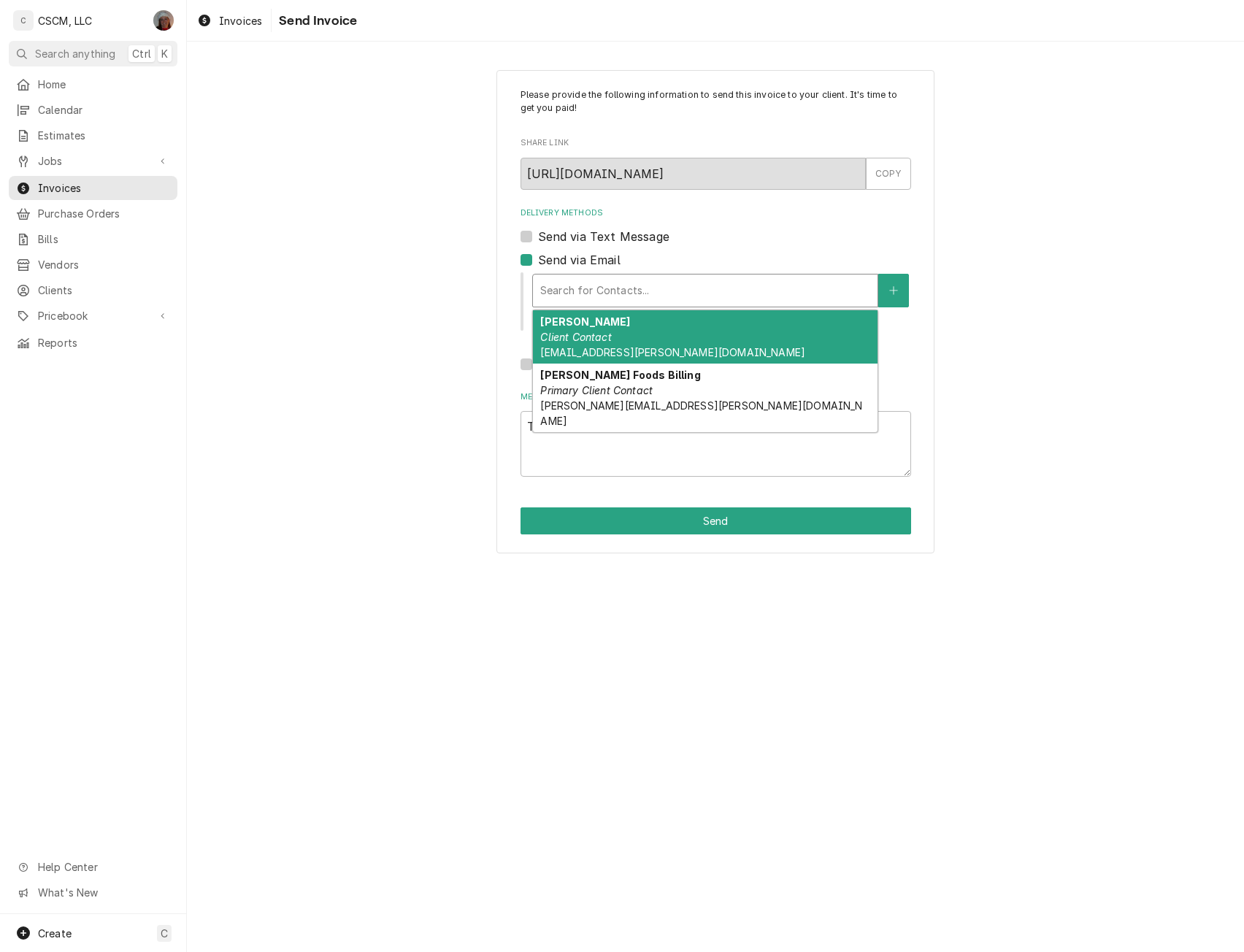
click at [594, 296] on div "Delivery Methods" at bounding box center [705, 291] width 330 height 26
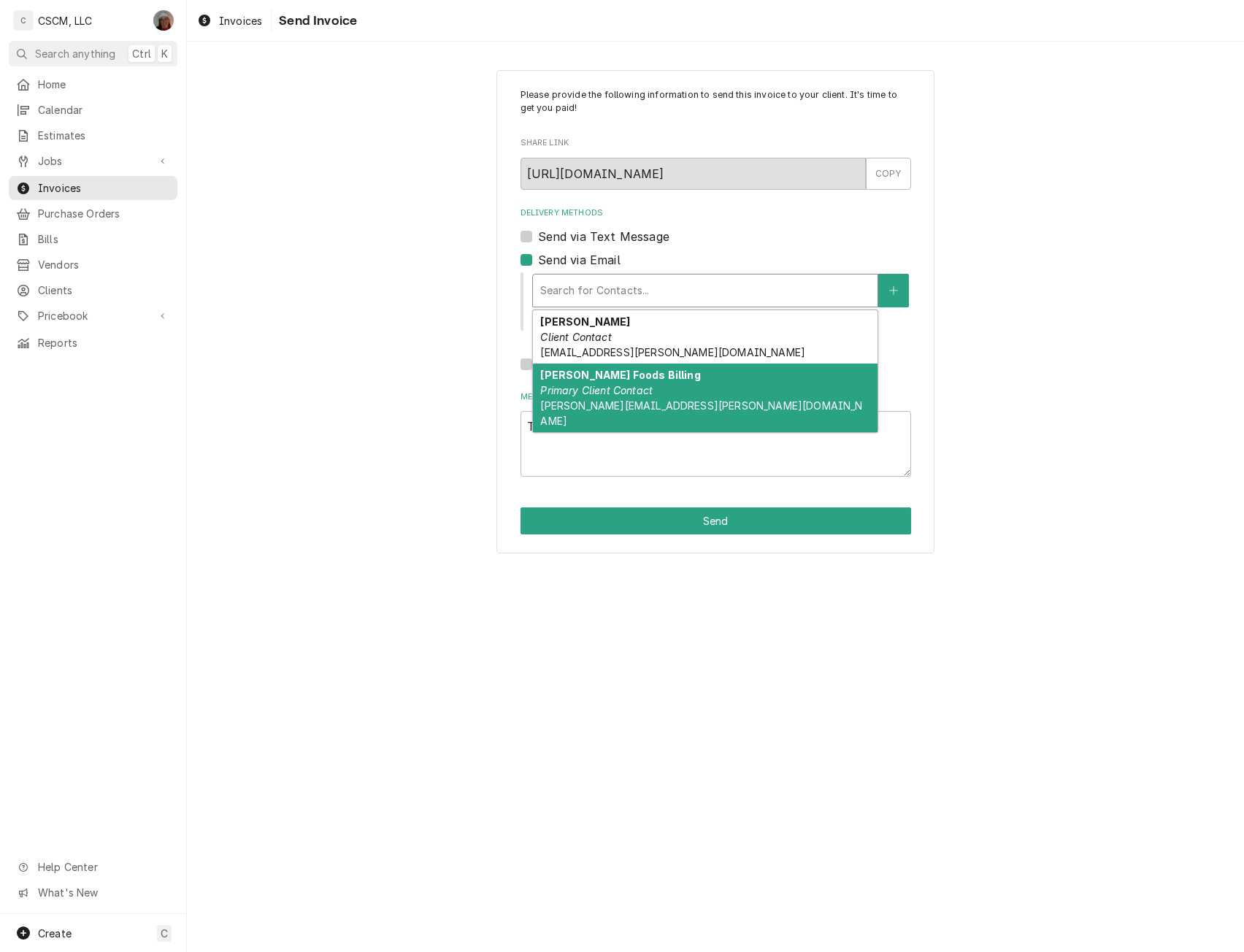
click at [640, 383] on div "Estel Foods Billing Primary Client Contact james.williams@partners.mcd.com" at bounding box center [705, 397] width 345 height 69
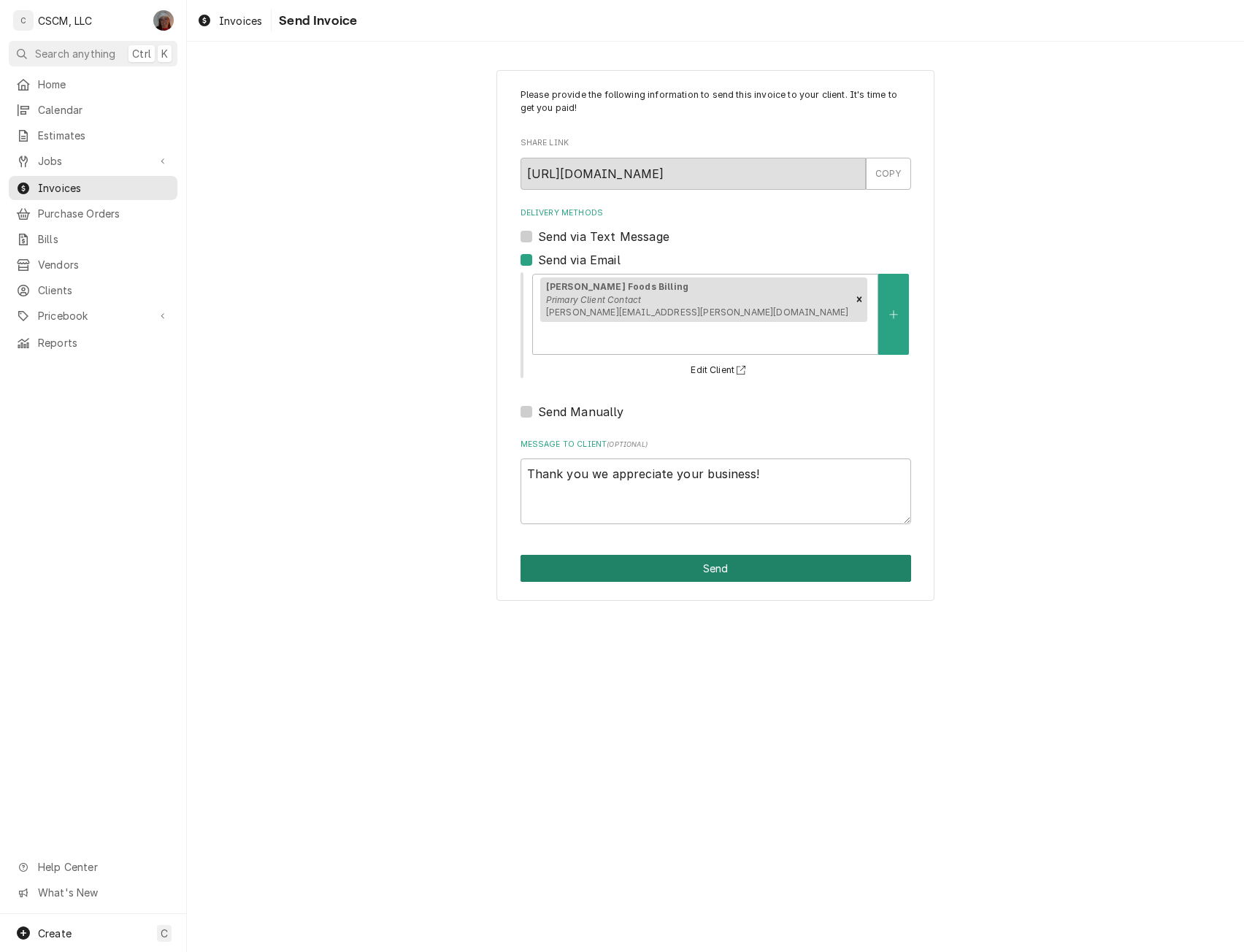
click at [654, 555] on button "Send" at bounding box center [716, 568] width 390 height 27
type textarea "x"
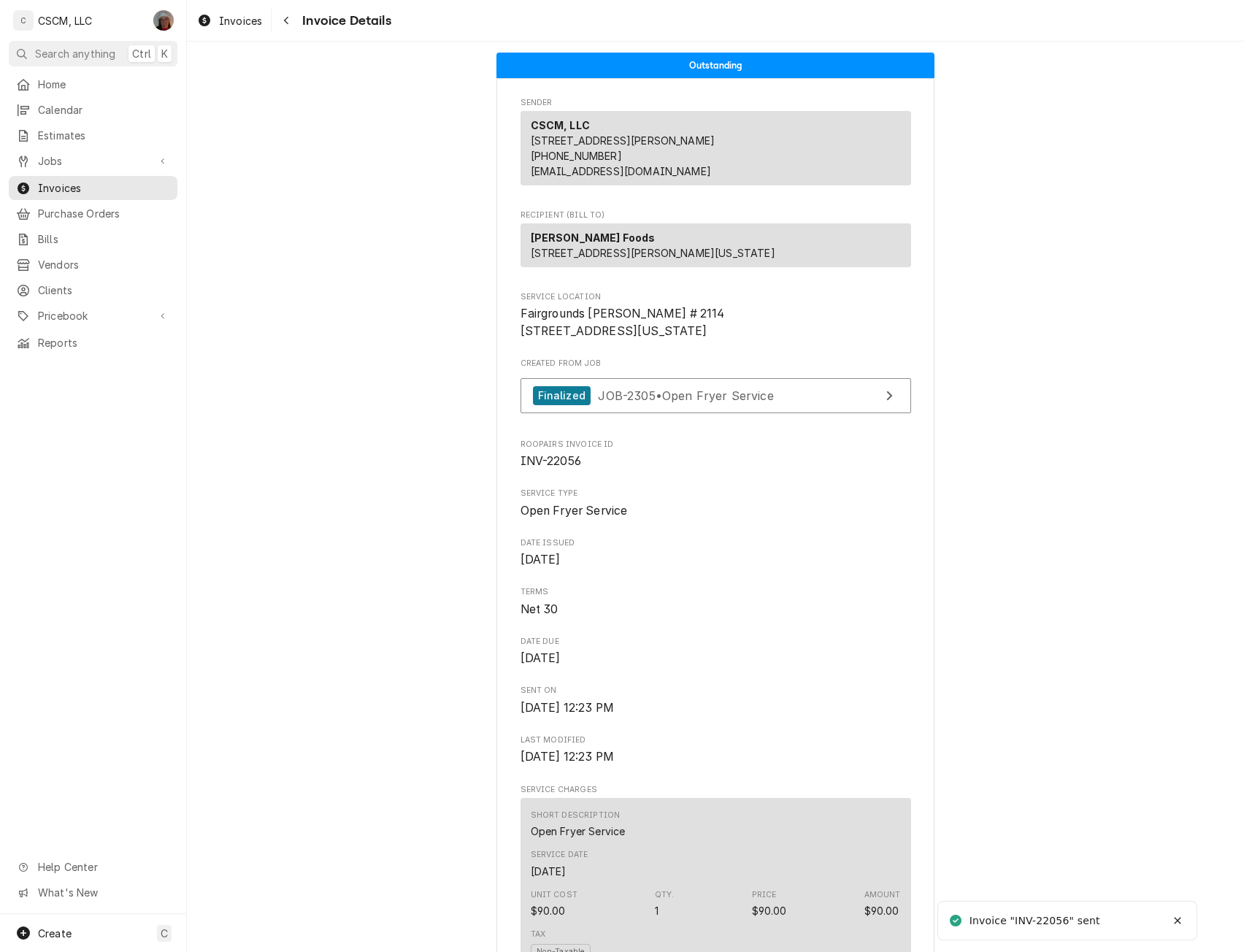
click at [525, 533] on div "Outstanding Sender CSCM, LLC 219 Circle Dr Edwardsville, IL 62025 (618) 781-494…" at bounding box center [716, 496] width 1057 height 910
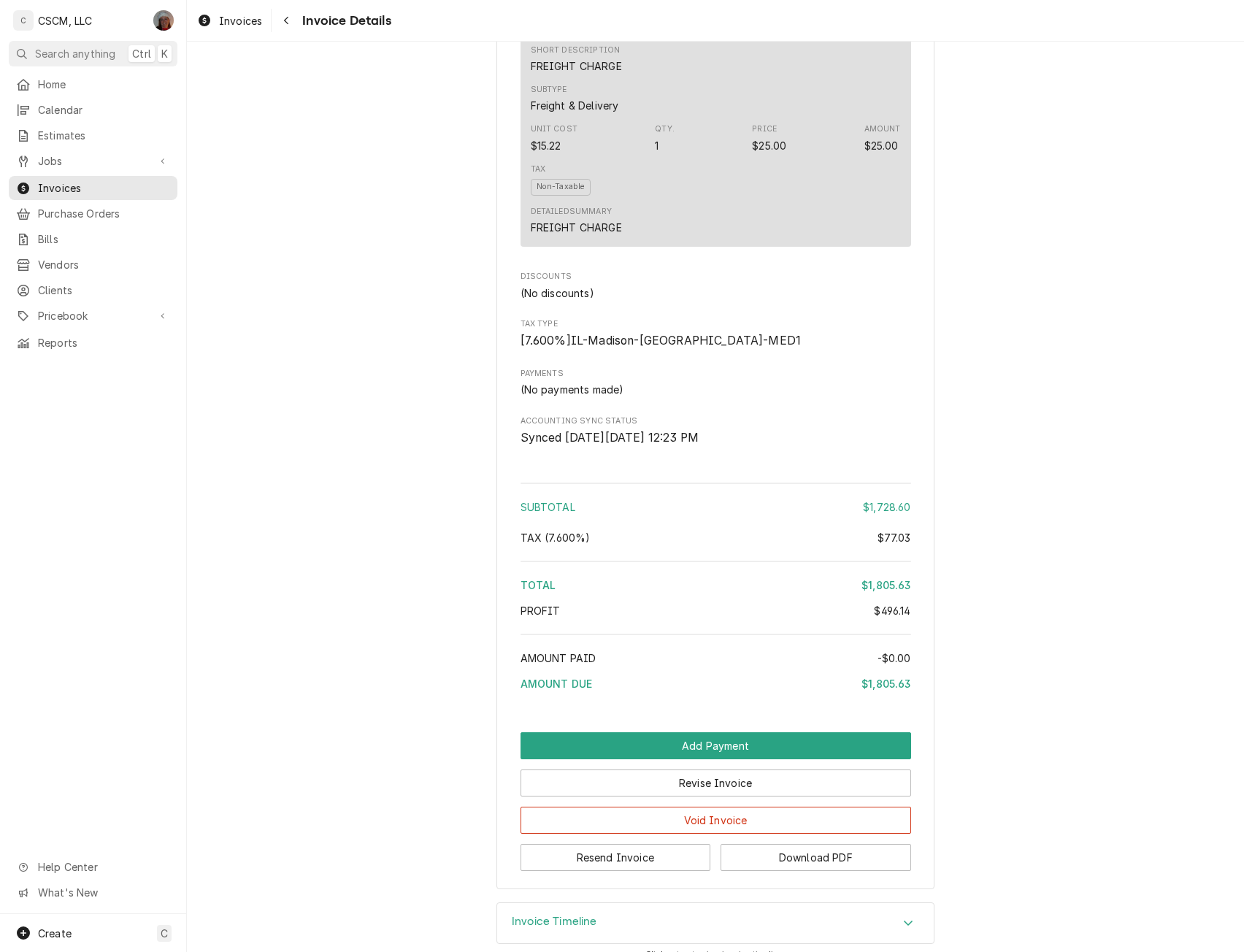
scroll to position [1883, 0]
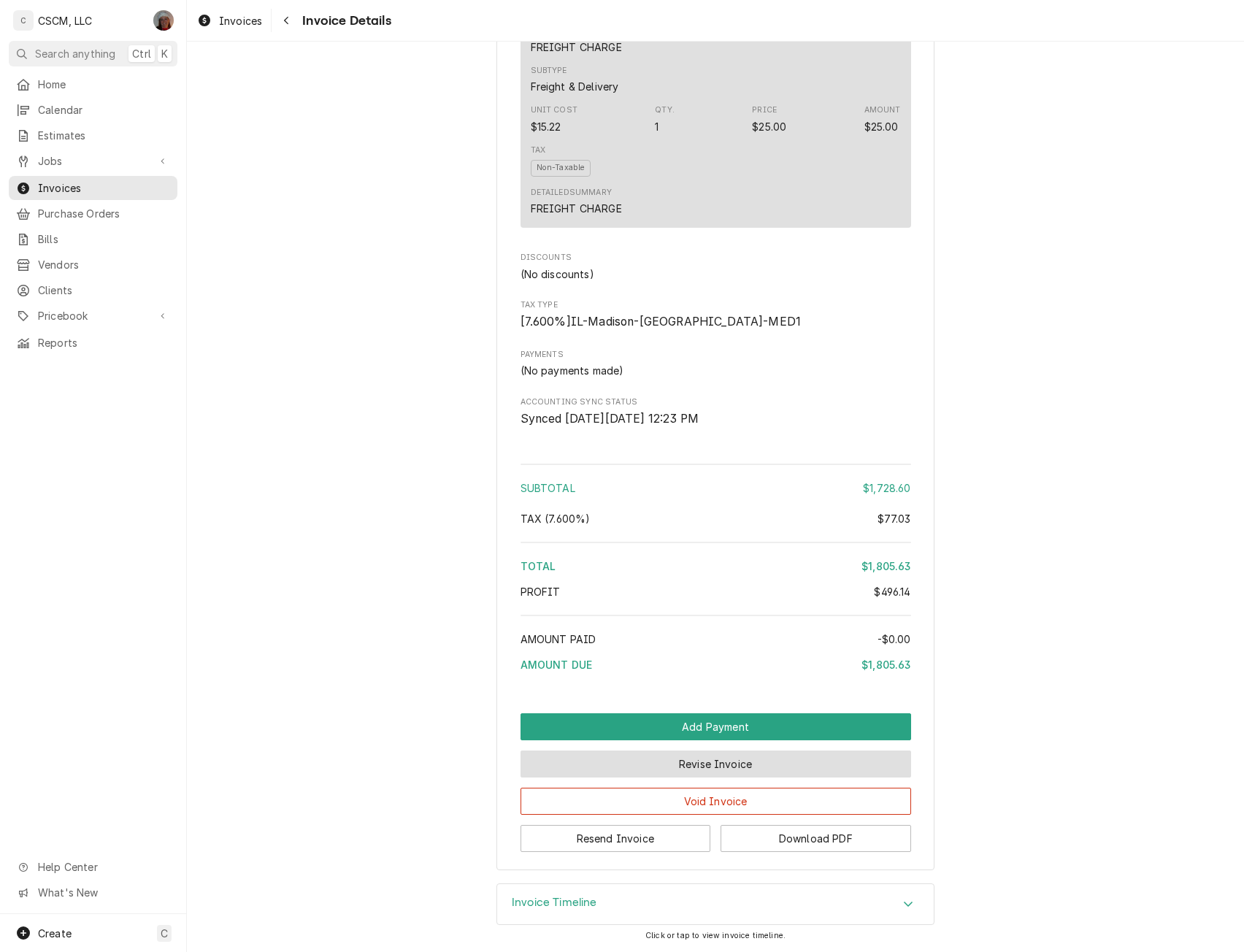
click at [737, 752] on button "Revise Invoice" at bounding box center [716, 764] width 390 height 27
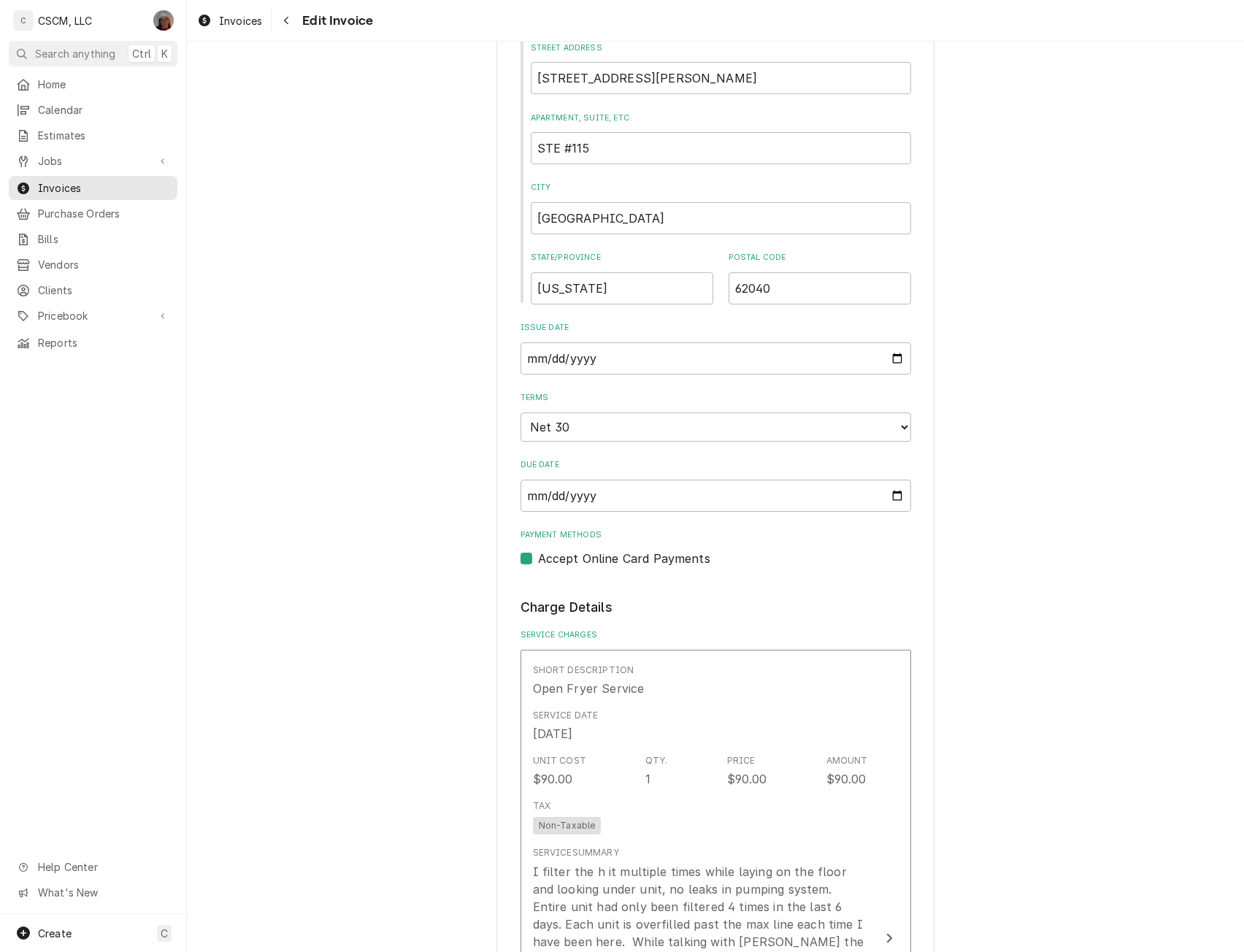
scroll to position [679, 0]
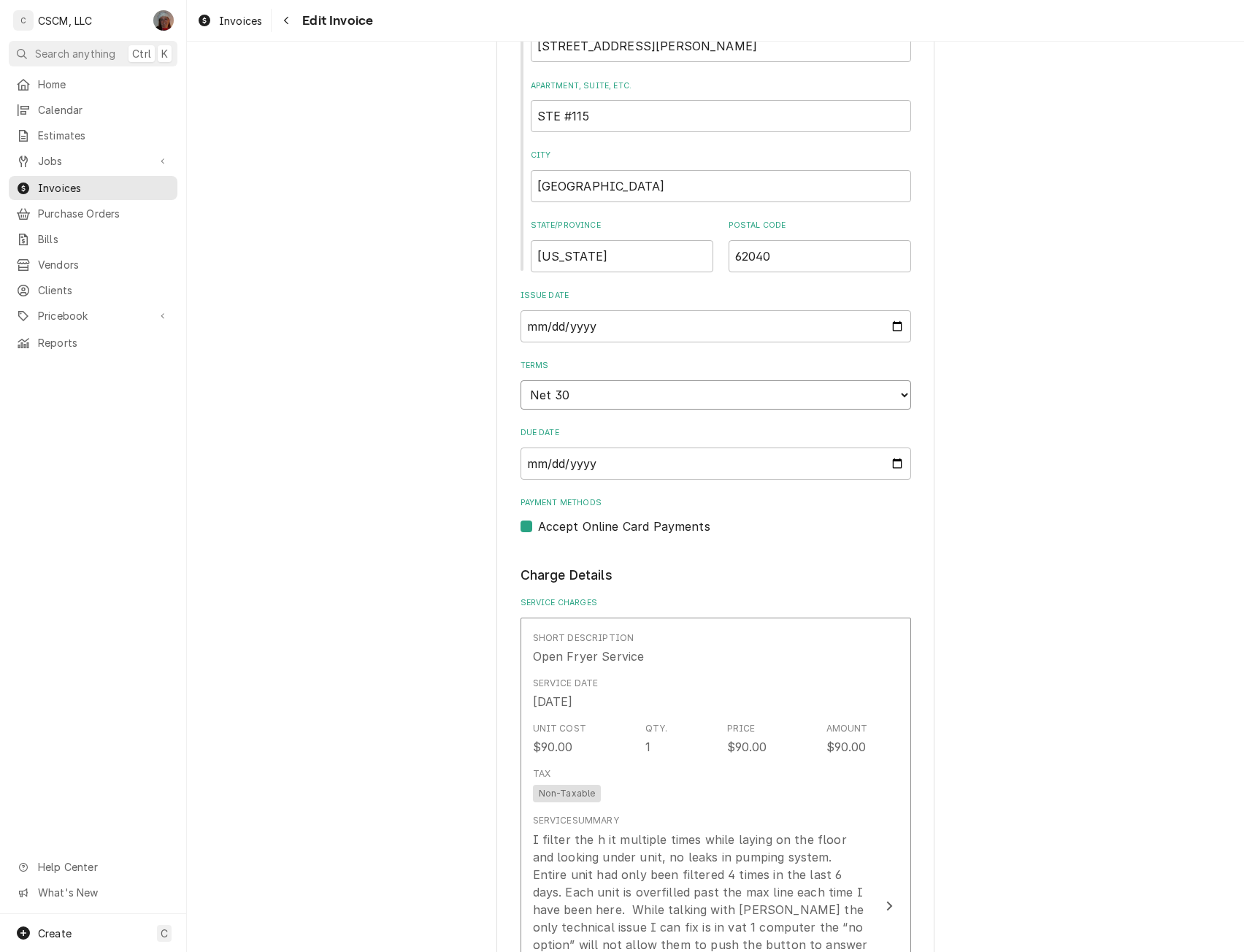
click at [892, 394] on select "Choose payment terms... Same Day Net 7 Net 14 Net 21 Net 30 Net 45 Net 60 Net 90" at bounding box center [716, 395] width 390 height 29
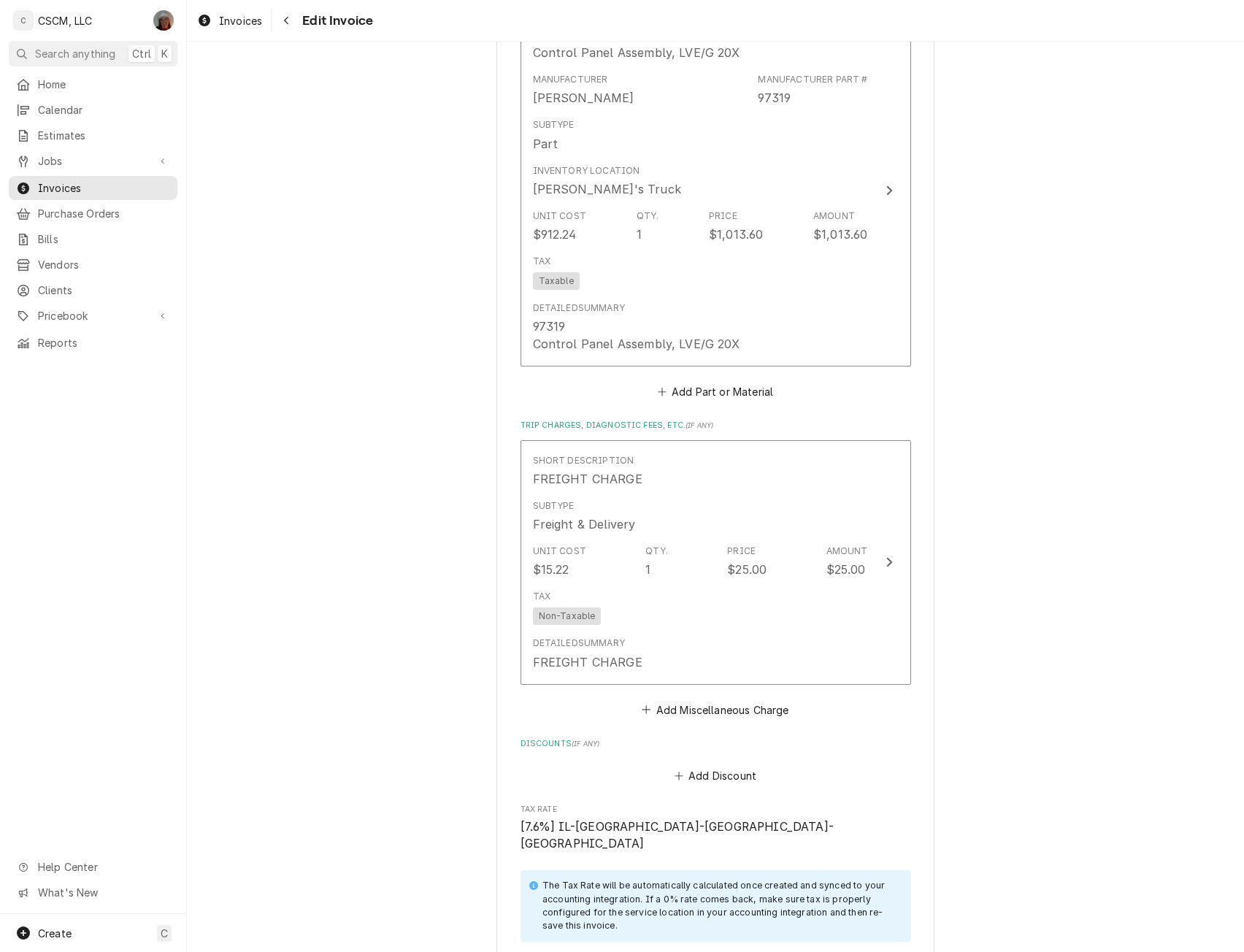
scroll to position [2653, 0]
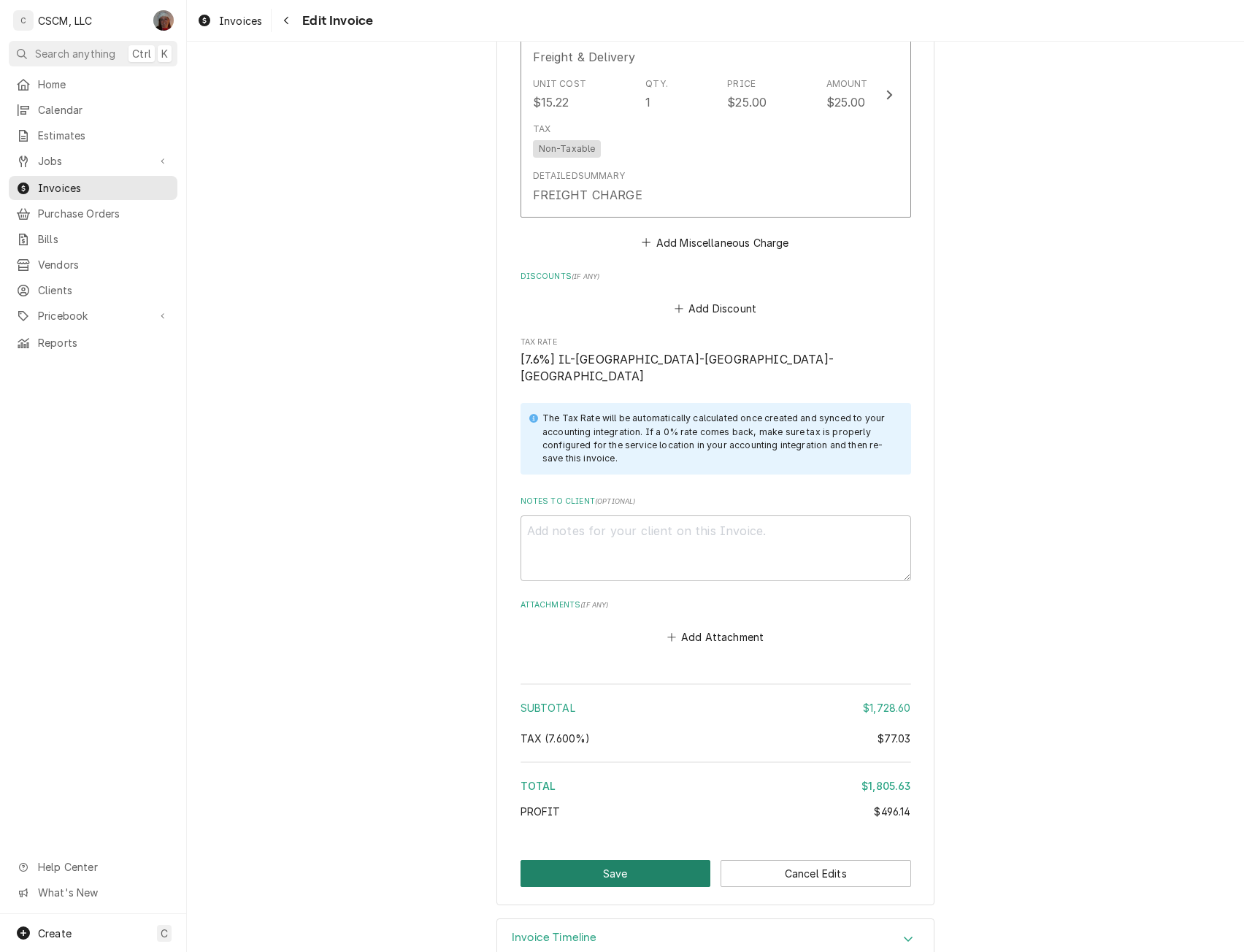
click at [606, 861] on button "Save" at bounding box center [616, 874] width 191 height 27
type textarea "x"
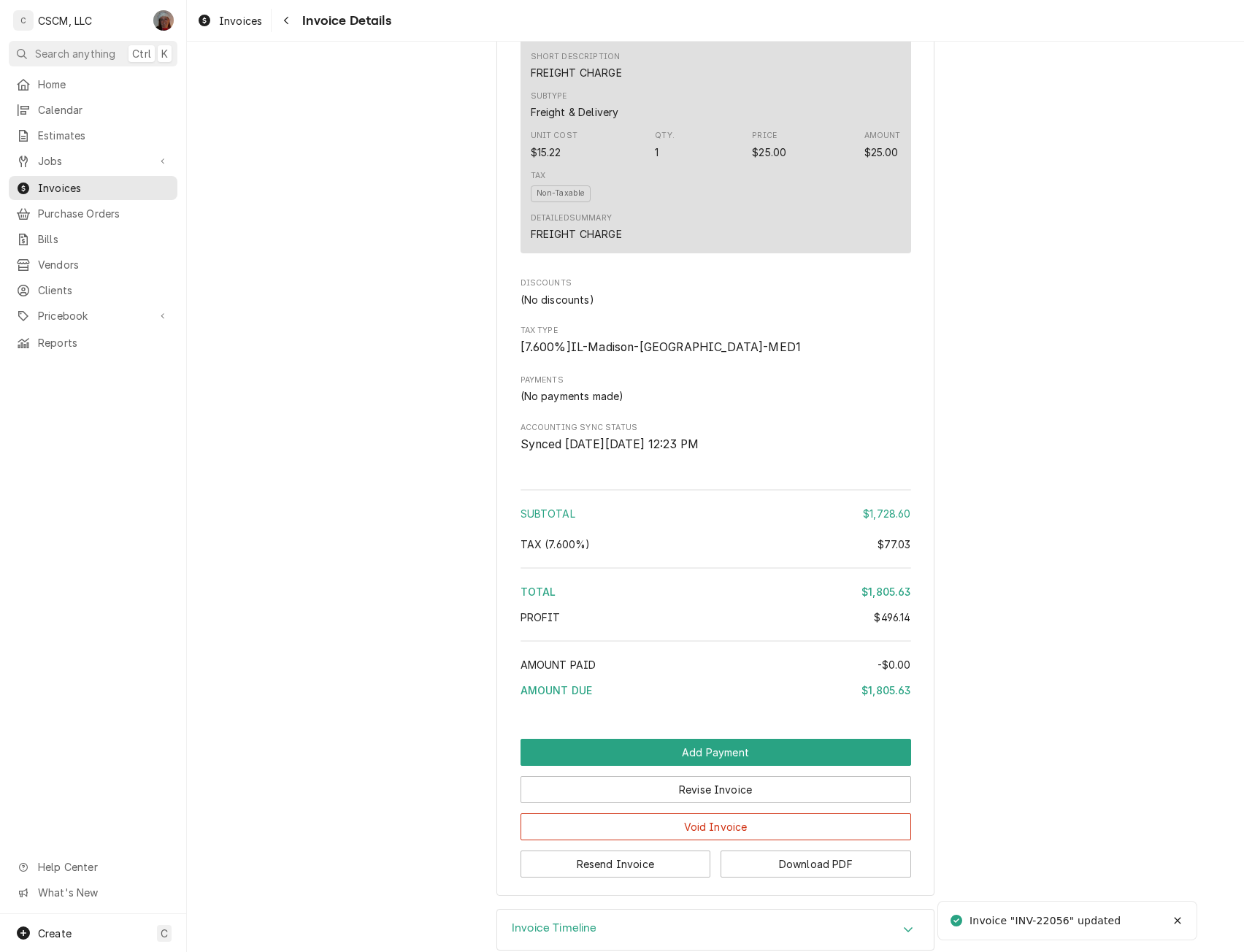
scroll to position [1835, 0]
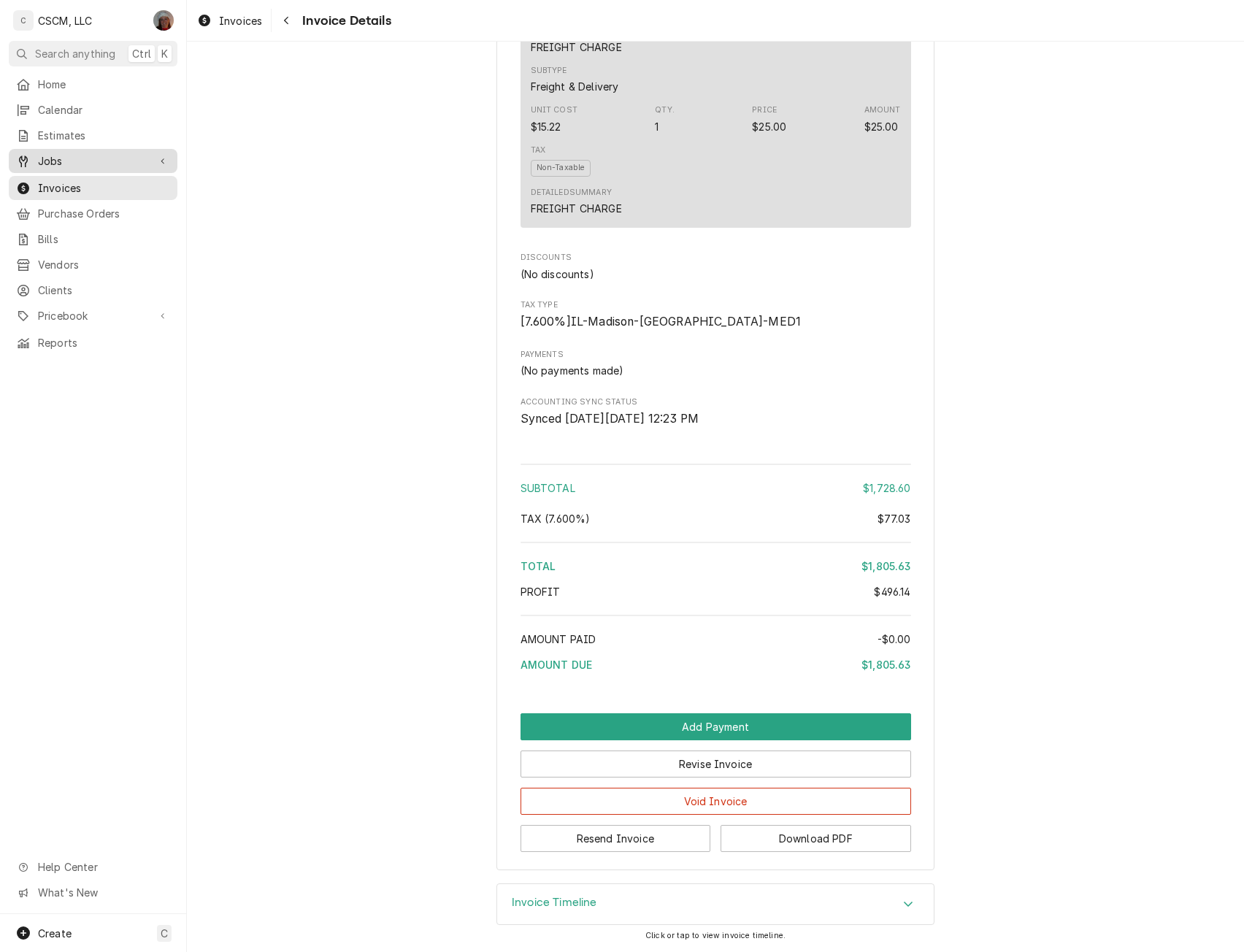
click at [65, 153] on span "Jobs" at bounding box center [93, 161] width 110 height 15
click at [52, 180] on span "Jobs" at bounding box center [104, 186] width 132 height 15
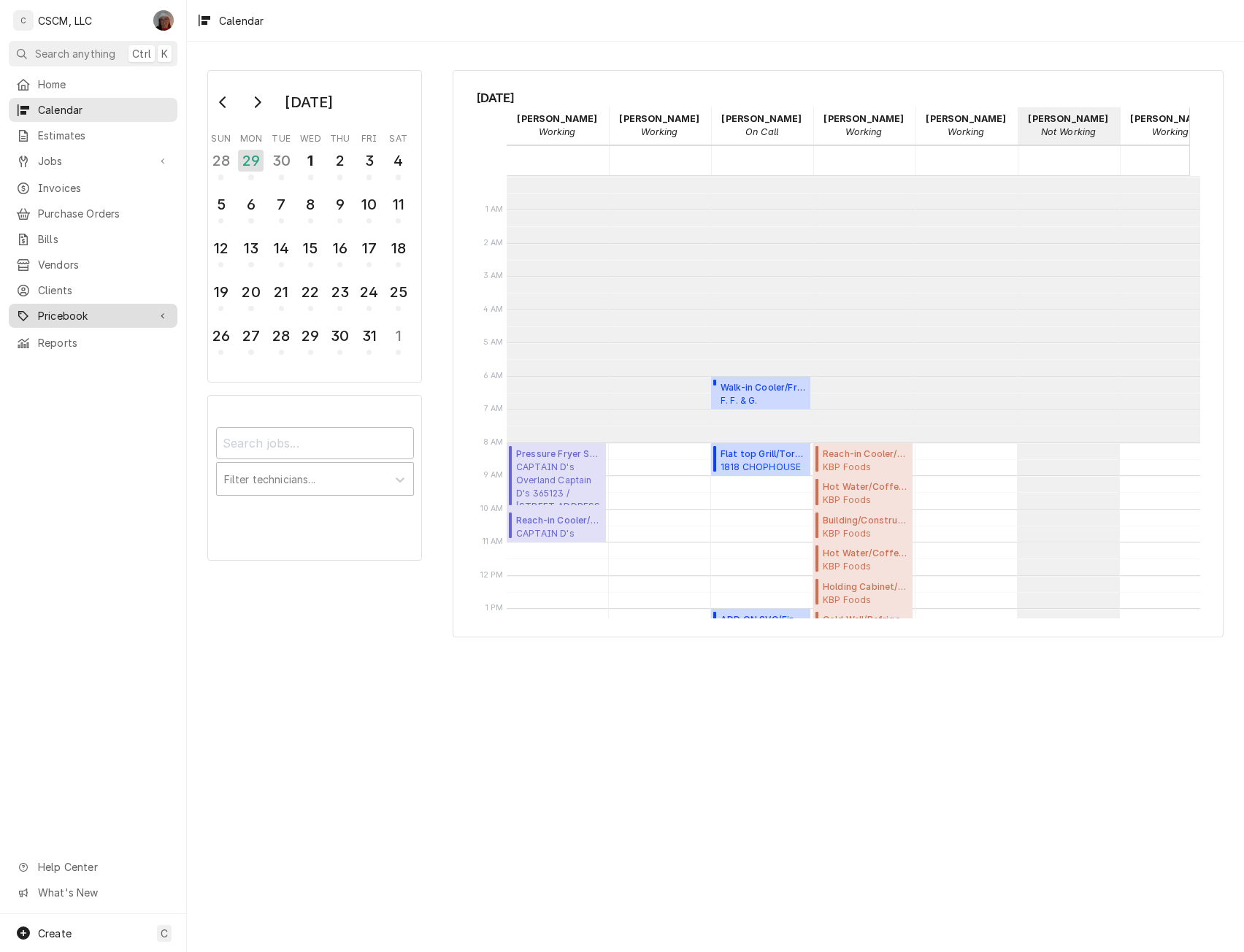
scroll to position [267, 0]
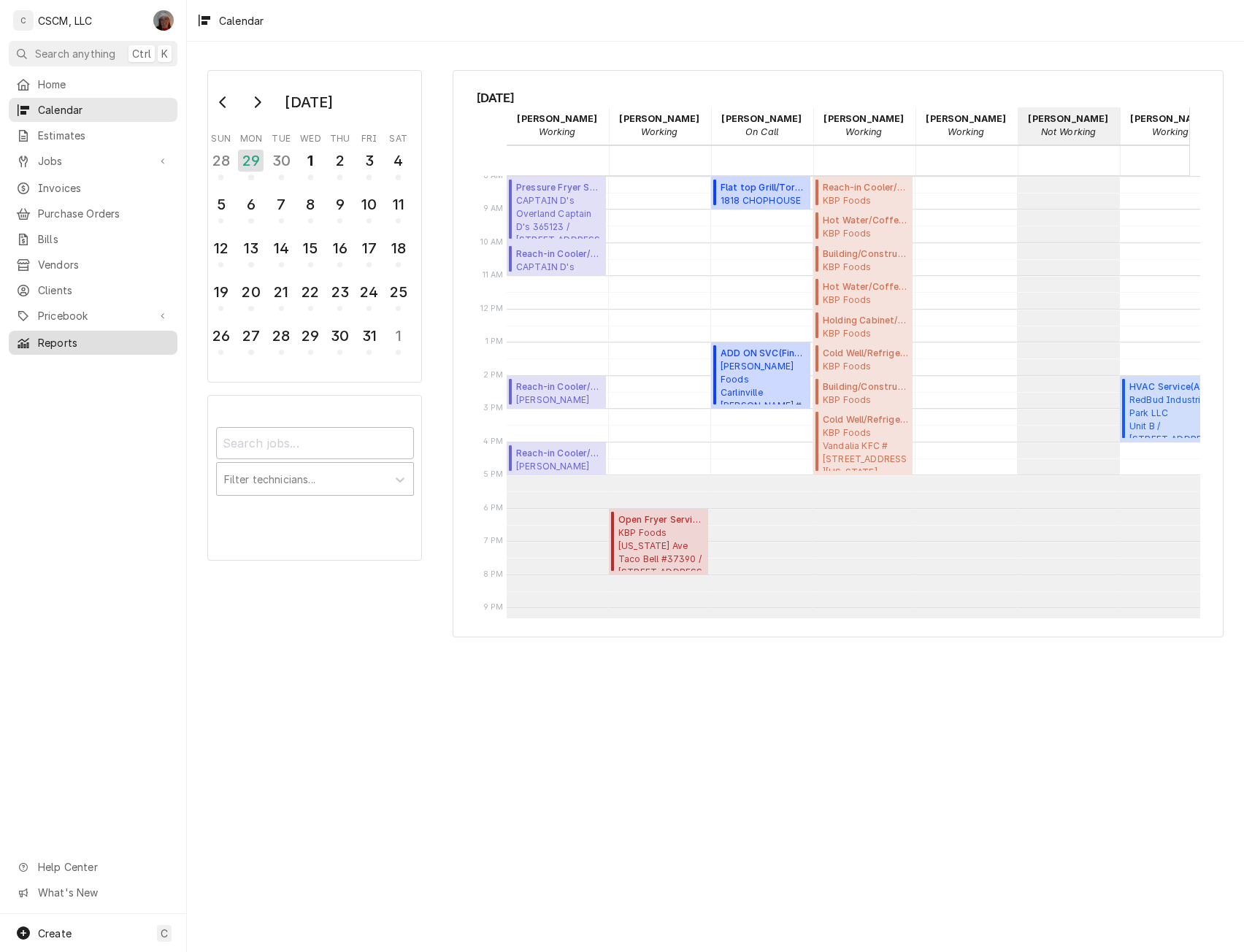
click at [73, 335] on span "Reports" at bounding box center [104, 343] width 132 height 15
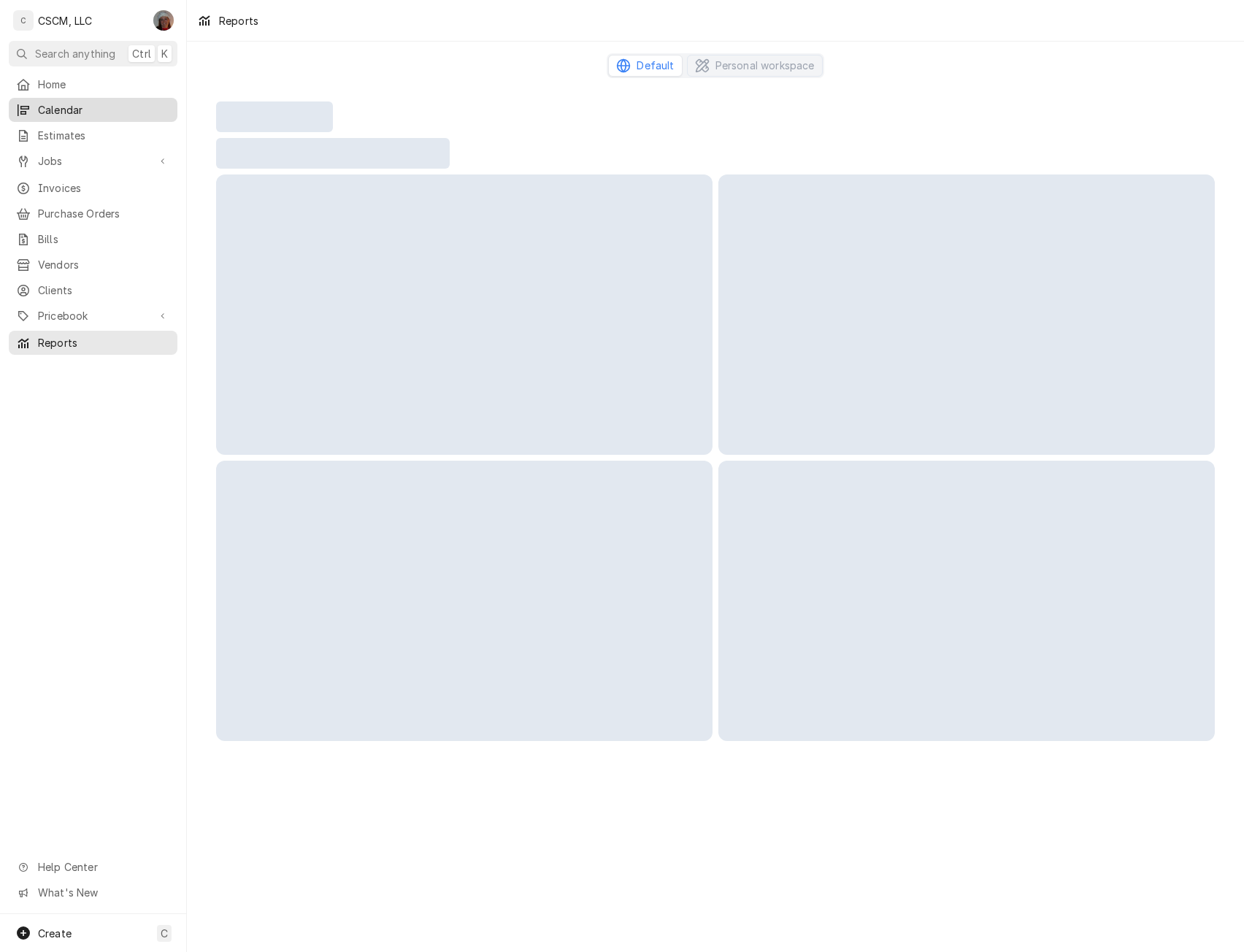
click at [64, 101] on div "Calendar" at bounding box center [93, 110] width 163 height 19
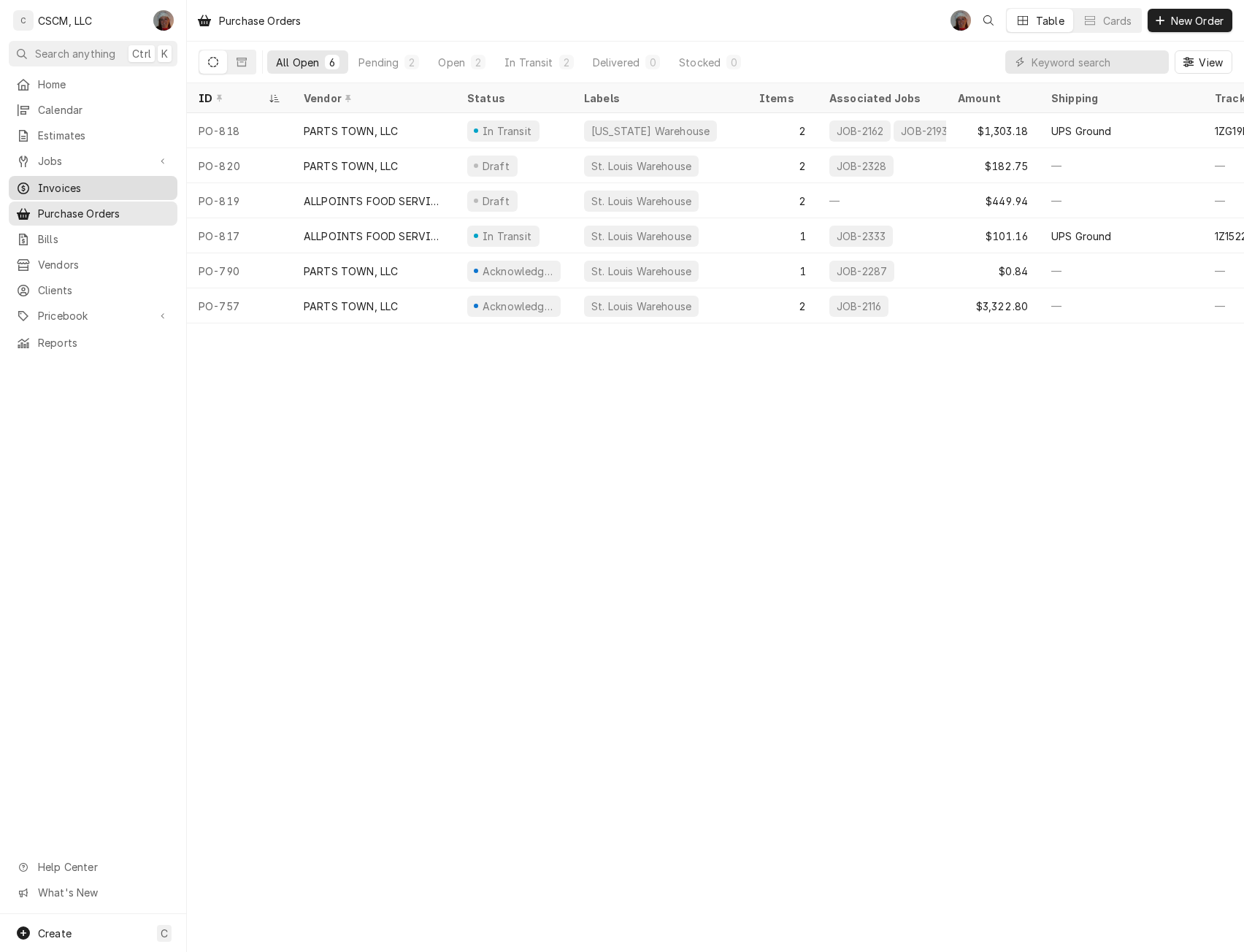
click at [60, 184] on span "Invoices" at bounding box center [104, 188] width 132 height 15
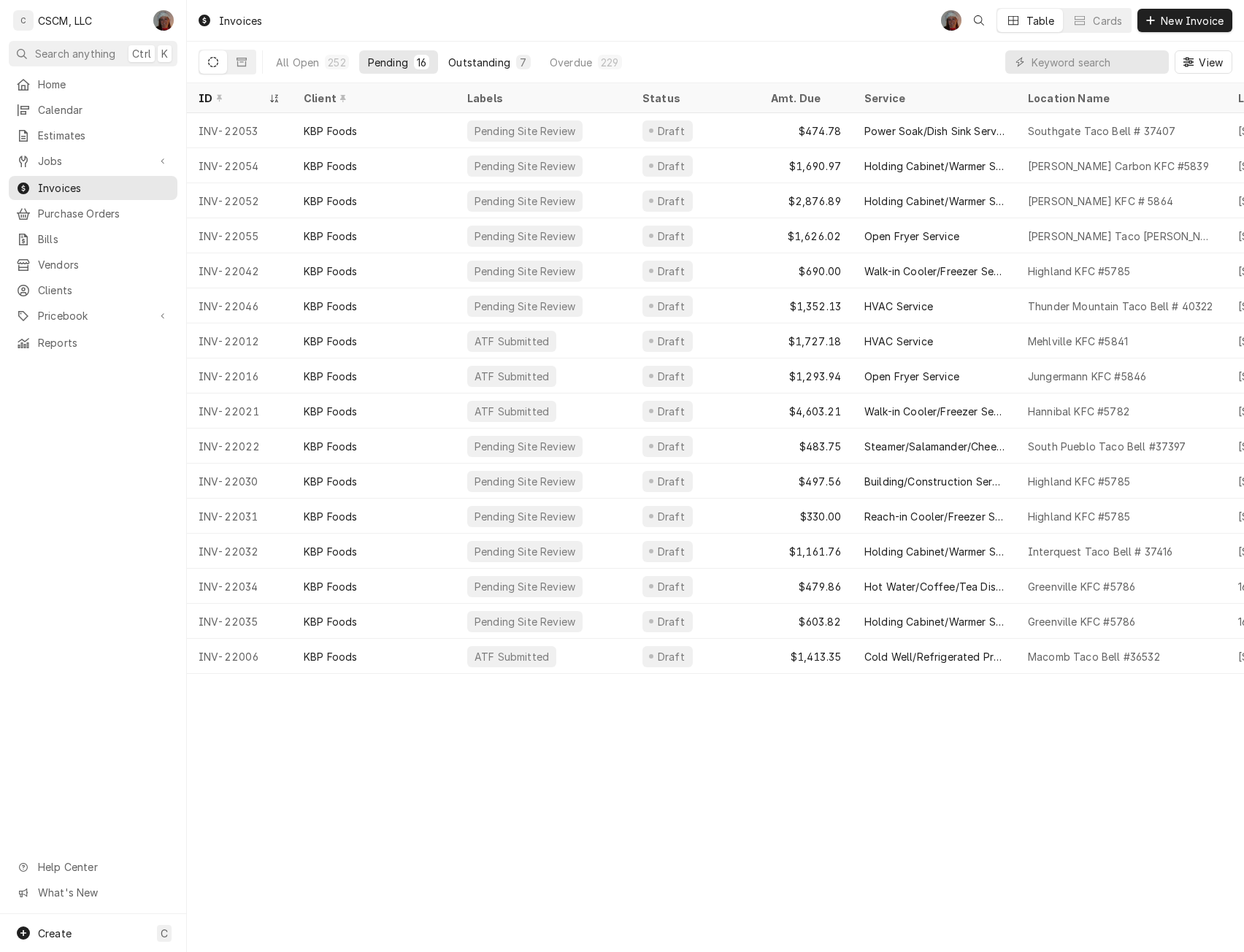
click at [483, 53] on button "Outstanding 7" at bounding box center [489, 62] width 100 height 24
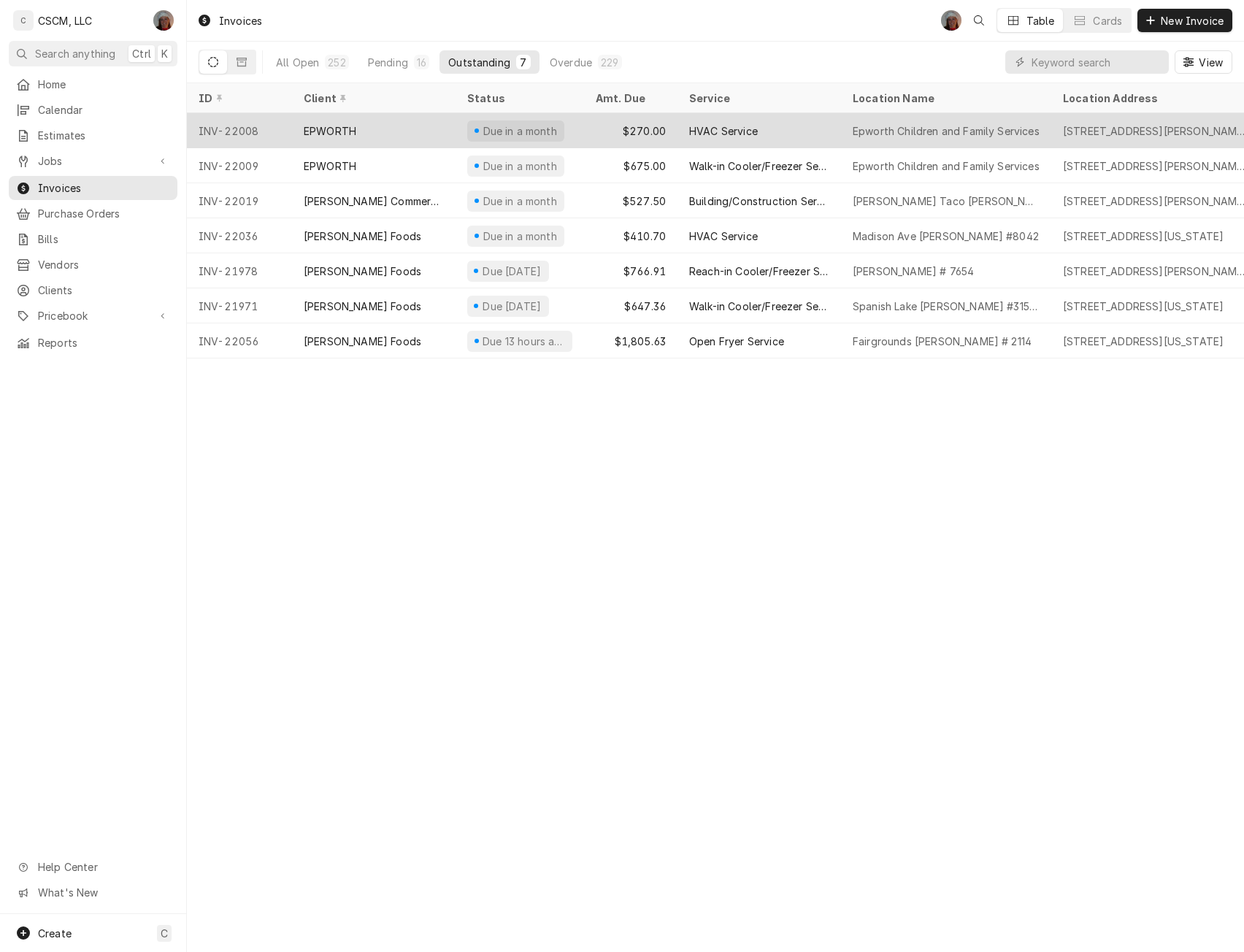
click at [405, 128] on div "EPWORTH" at bounding box center [373, 130] width 163 height 35
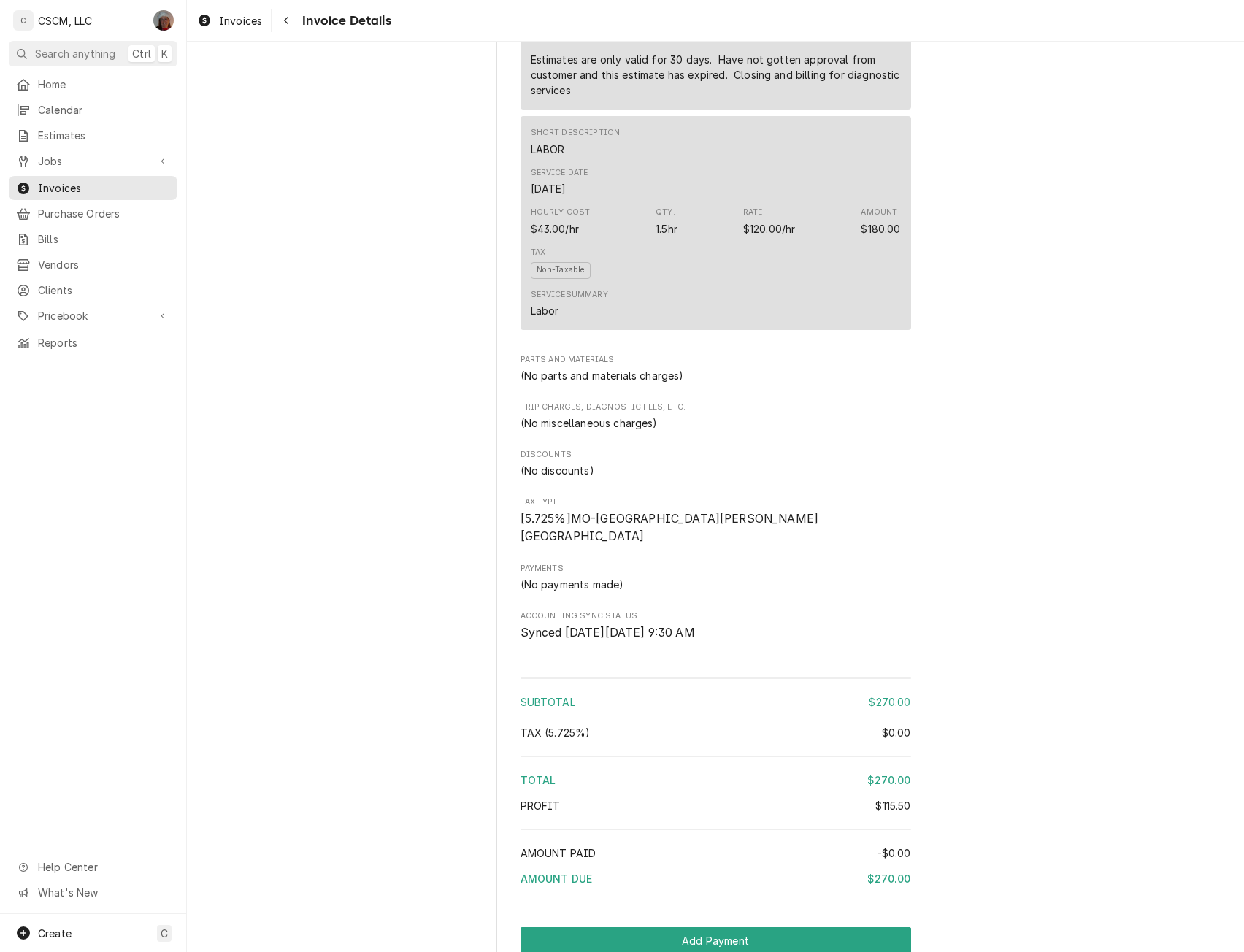
scroll to position [1209, 0]
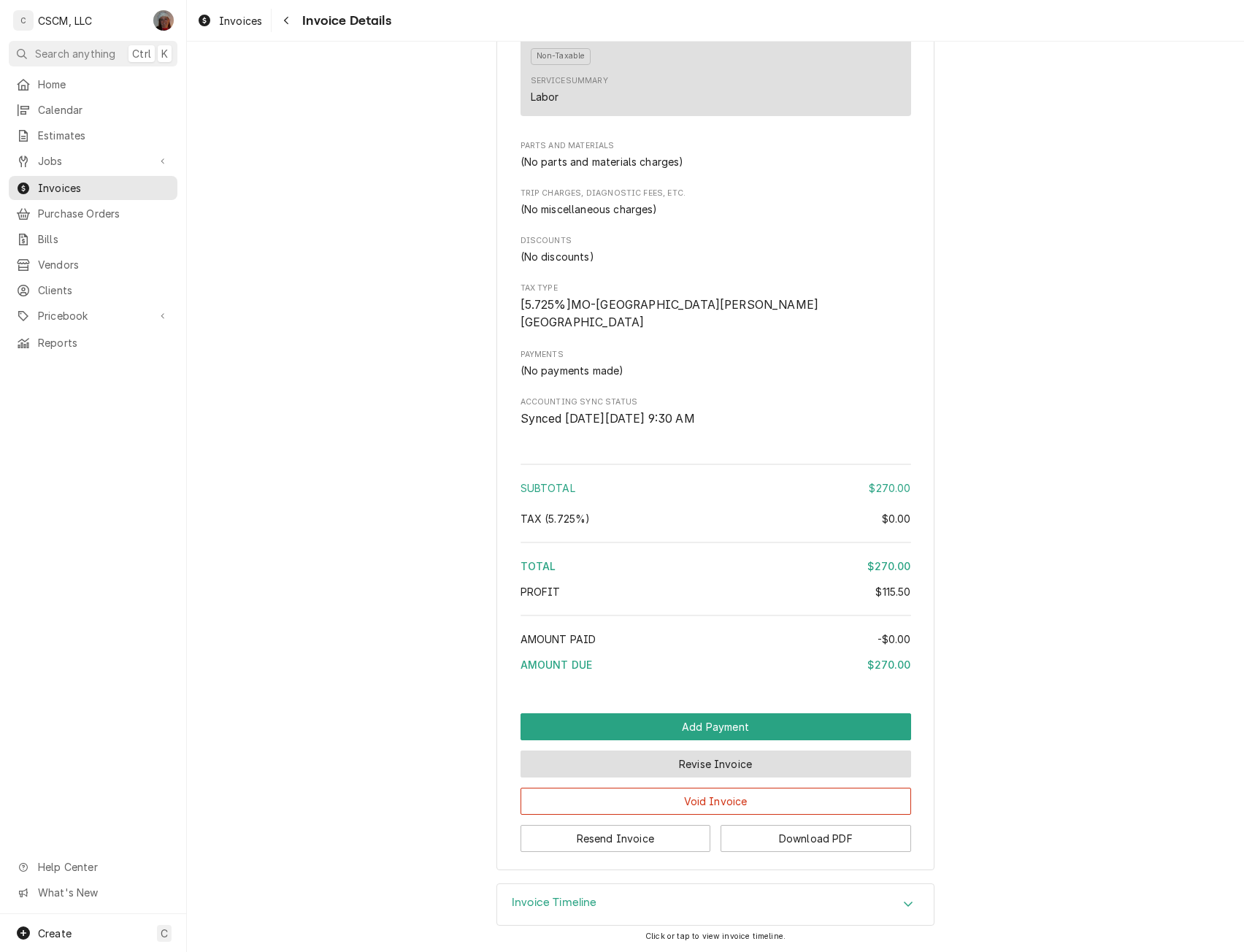
click at [677, 767] on button "Revise Invoice" at bounding box center [716, 764] width 390 height 27
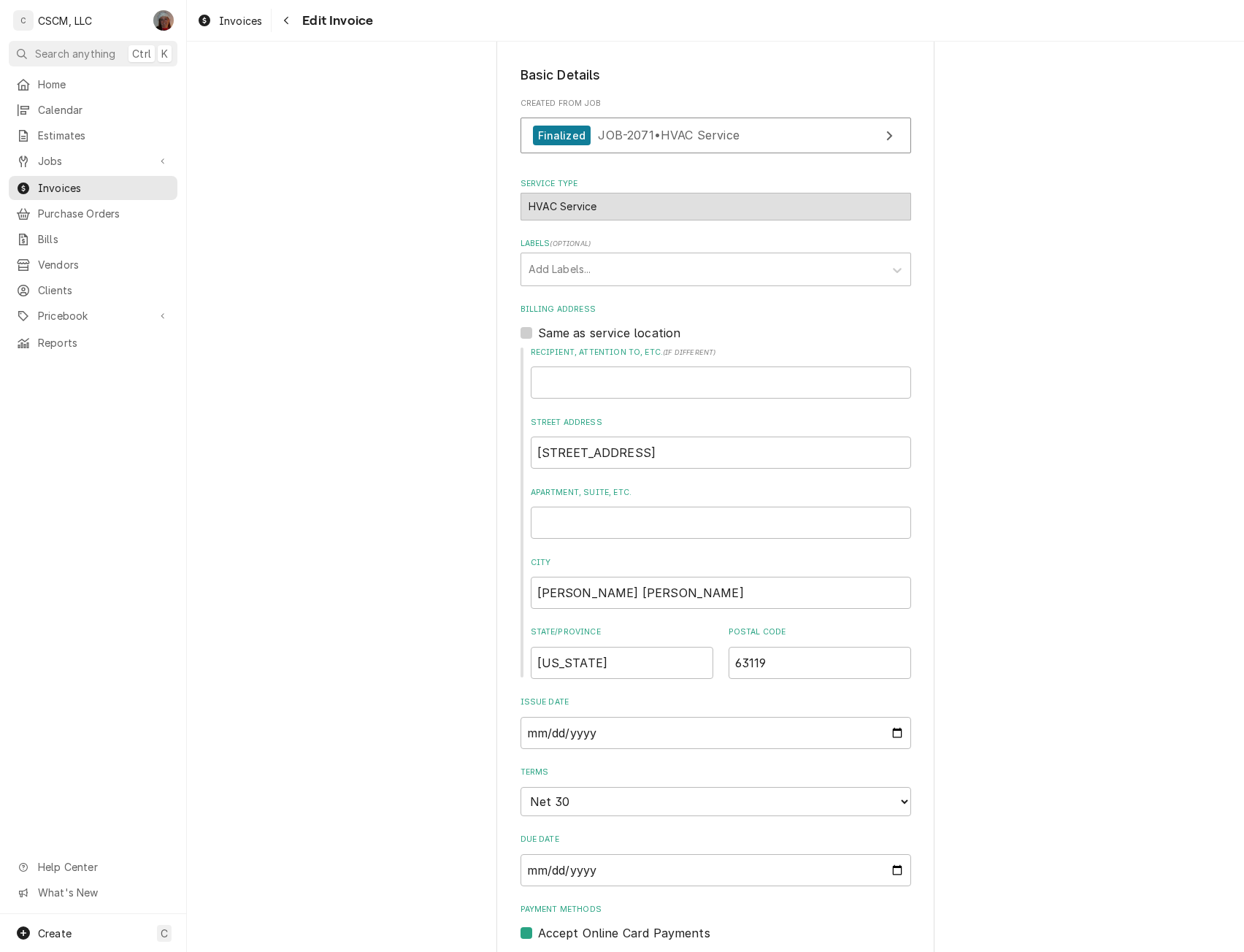
scroll to position [234, 0]
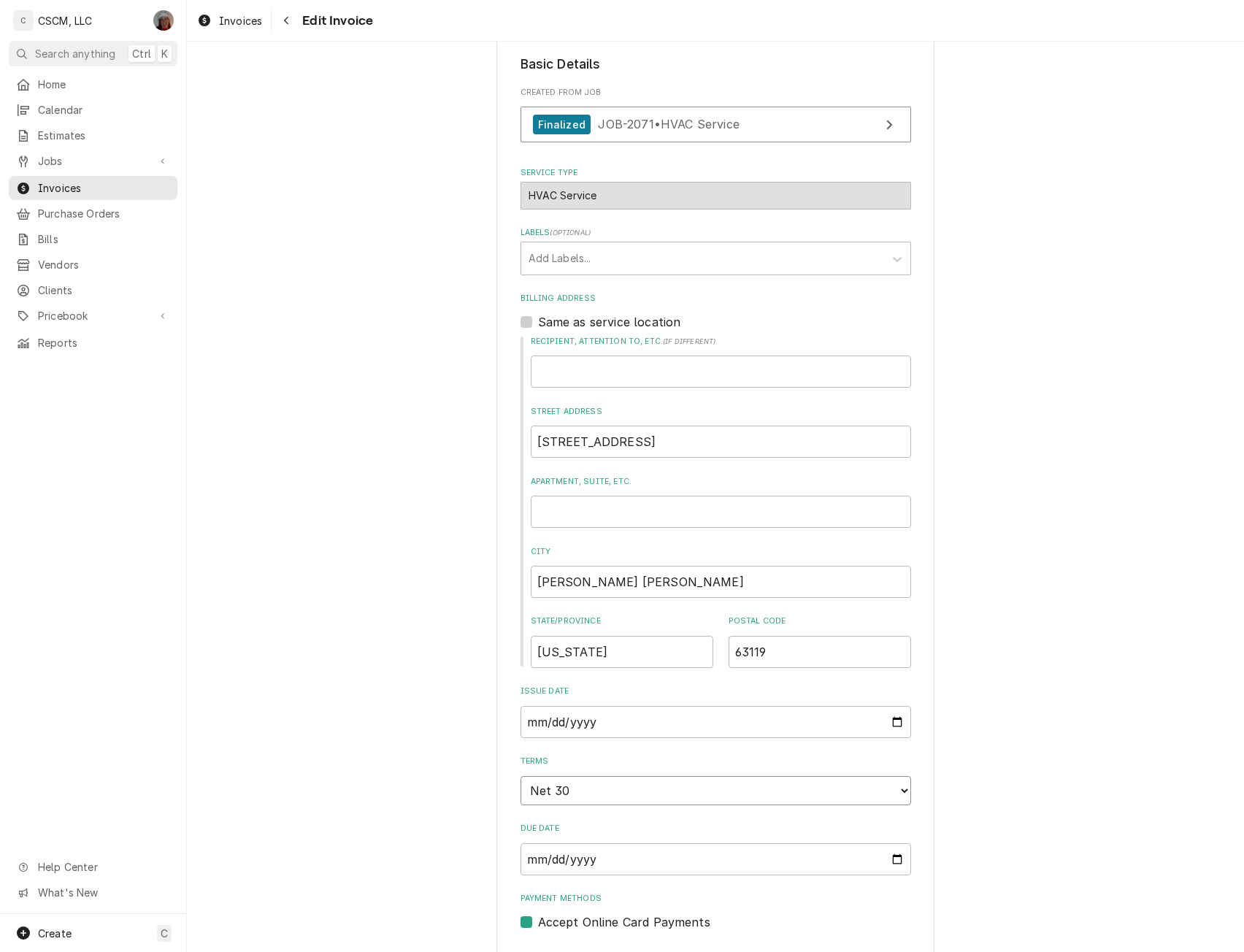
click at [891, 789] on select "Choose payment terms... Same Day Net 7 Net 14 Net 21 Net 30 Net 45 Net 60 Net 90" at bounding box center [716, 790] width 390 height 29
type textarea "x"
click at [538, 919] on label "Accept Online Card Payments" at bounding box center [623, 922] width 172 height 18
click at [538, 919] on input "Payment Methods" at bounding box center [733, 930] width 390 height 32
checkbox input "false"
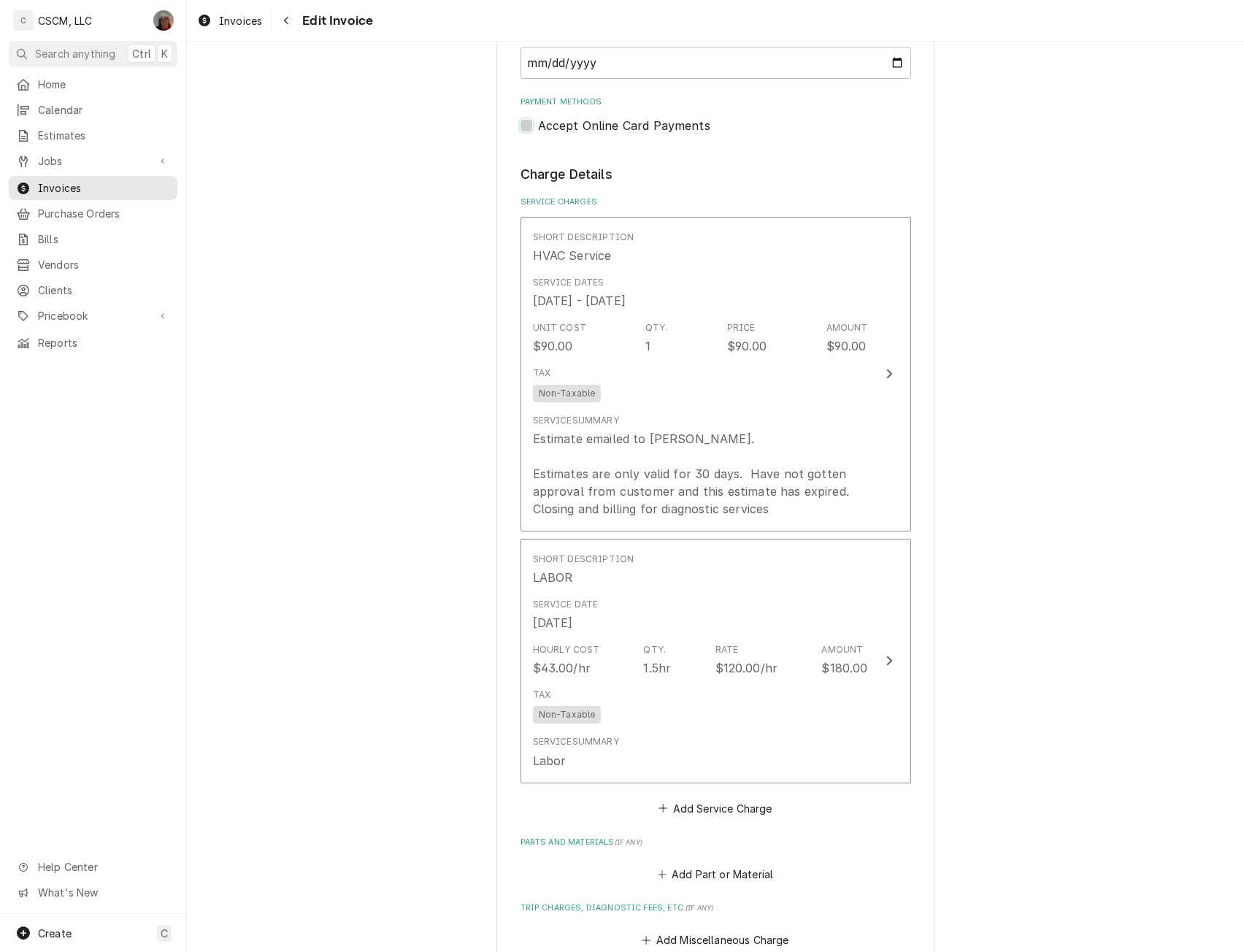
scroll to position [1746, 0]
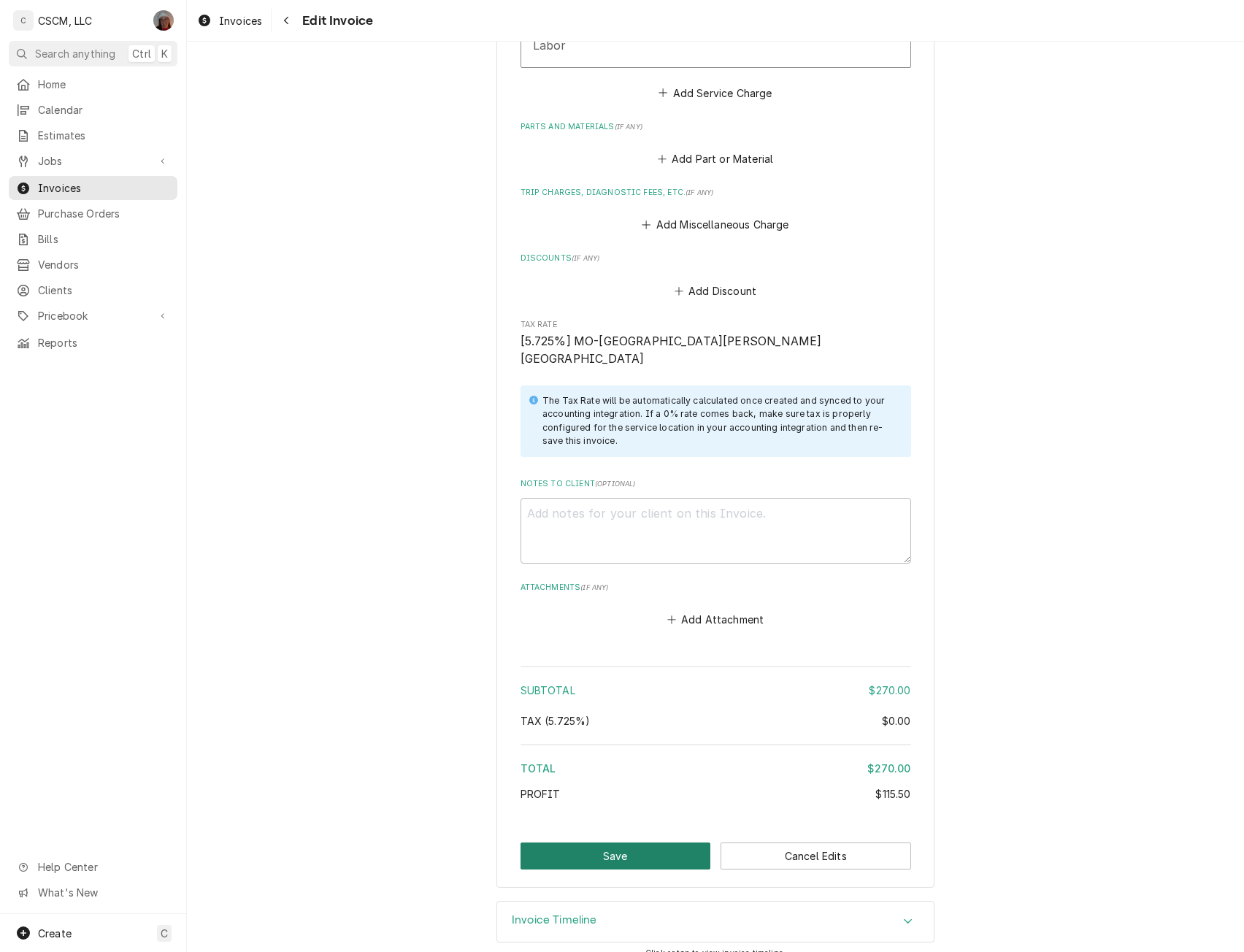
click at [655, 844] on button "Save" at bounding box center [616, 856] width 191 height 27
type textarea "x"
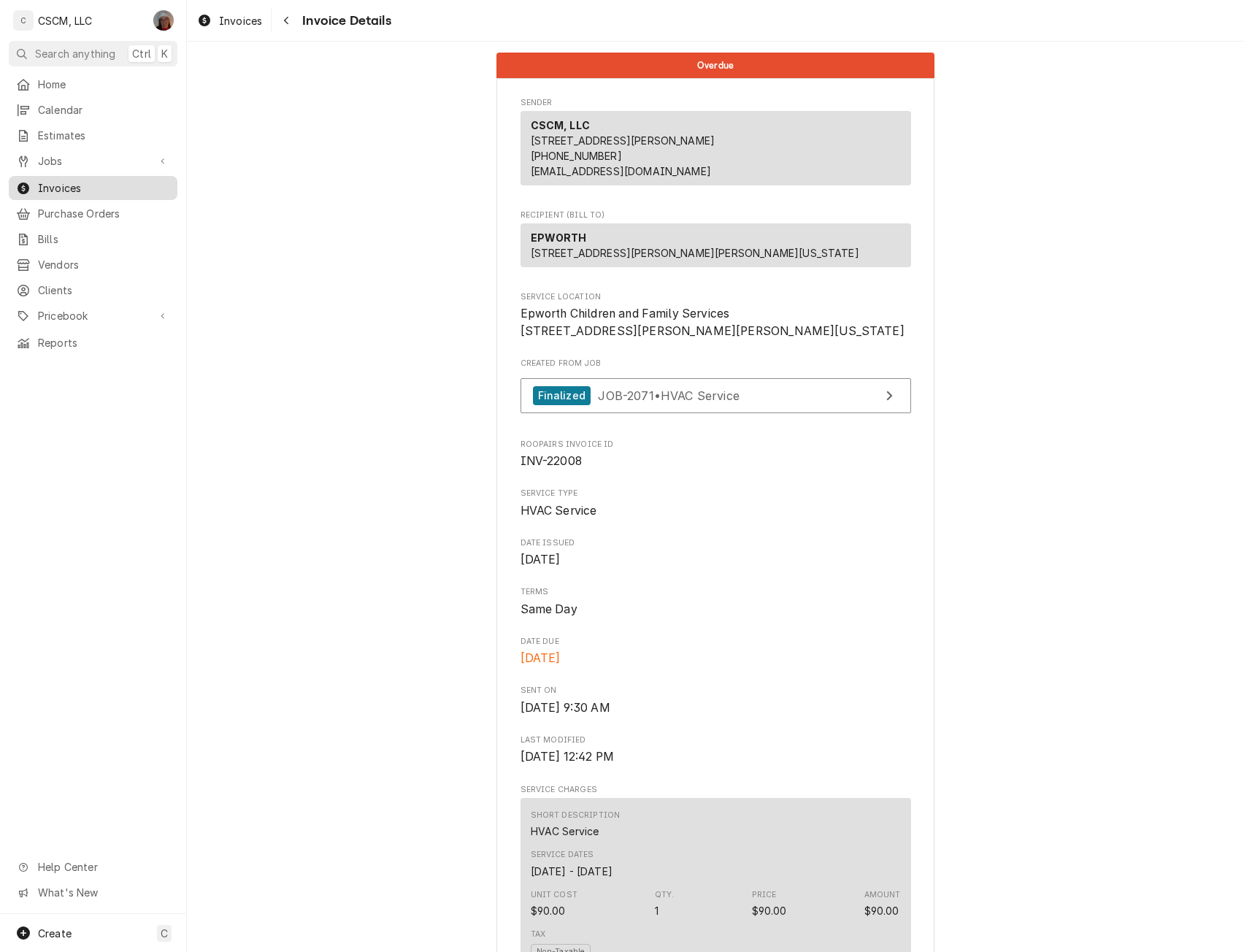
click at [69, 185] on span "Invoices" at bounding box center [104, 188] width 132 height 15
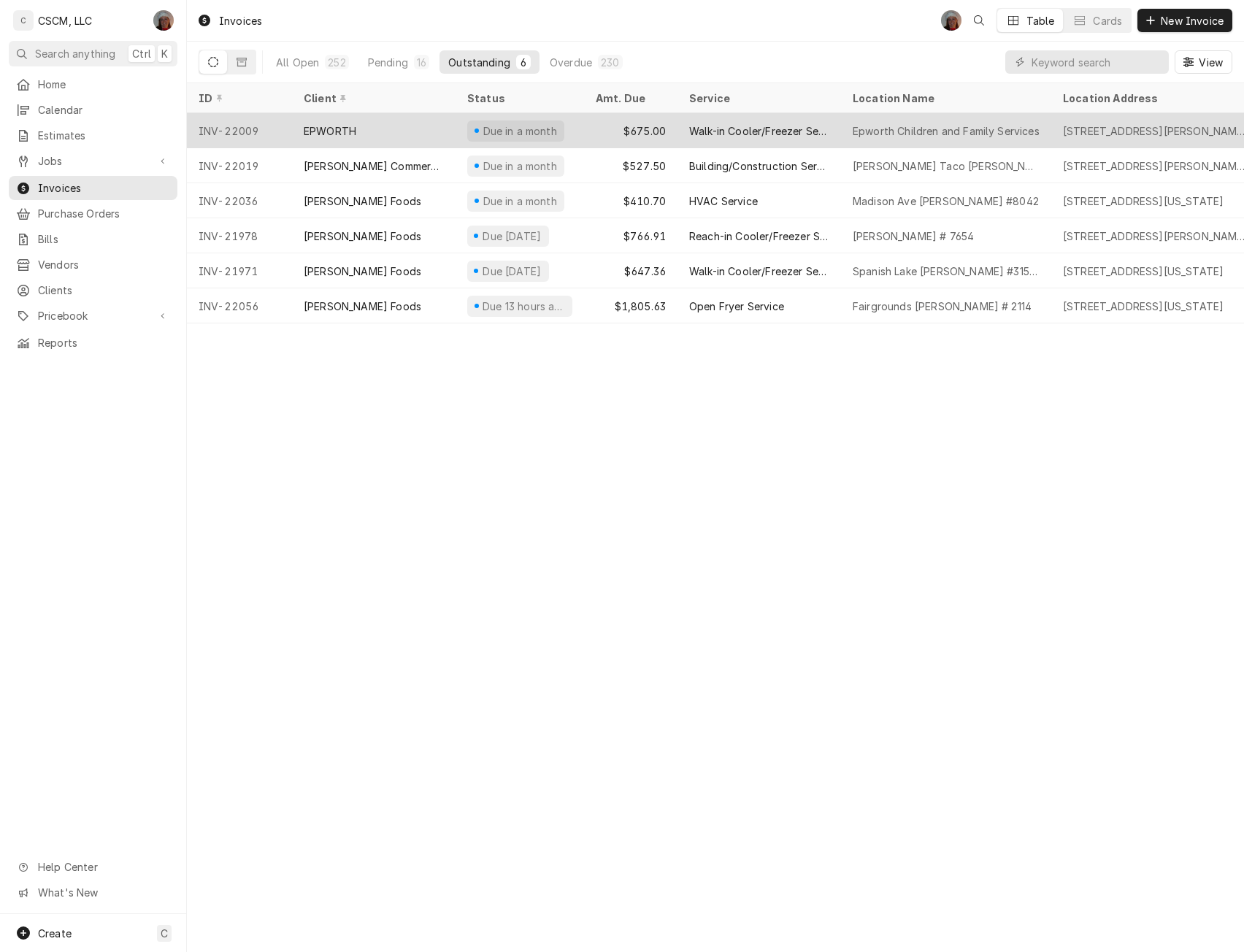
click at [333, 117] on div "EPWORTH" at bounding box center [373, 130] width 163 height 35
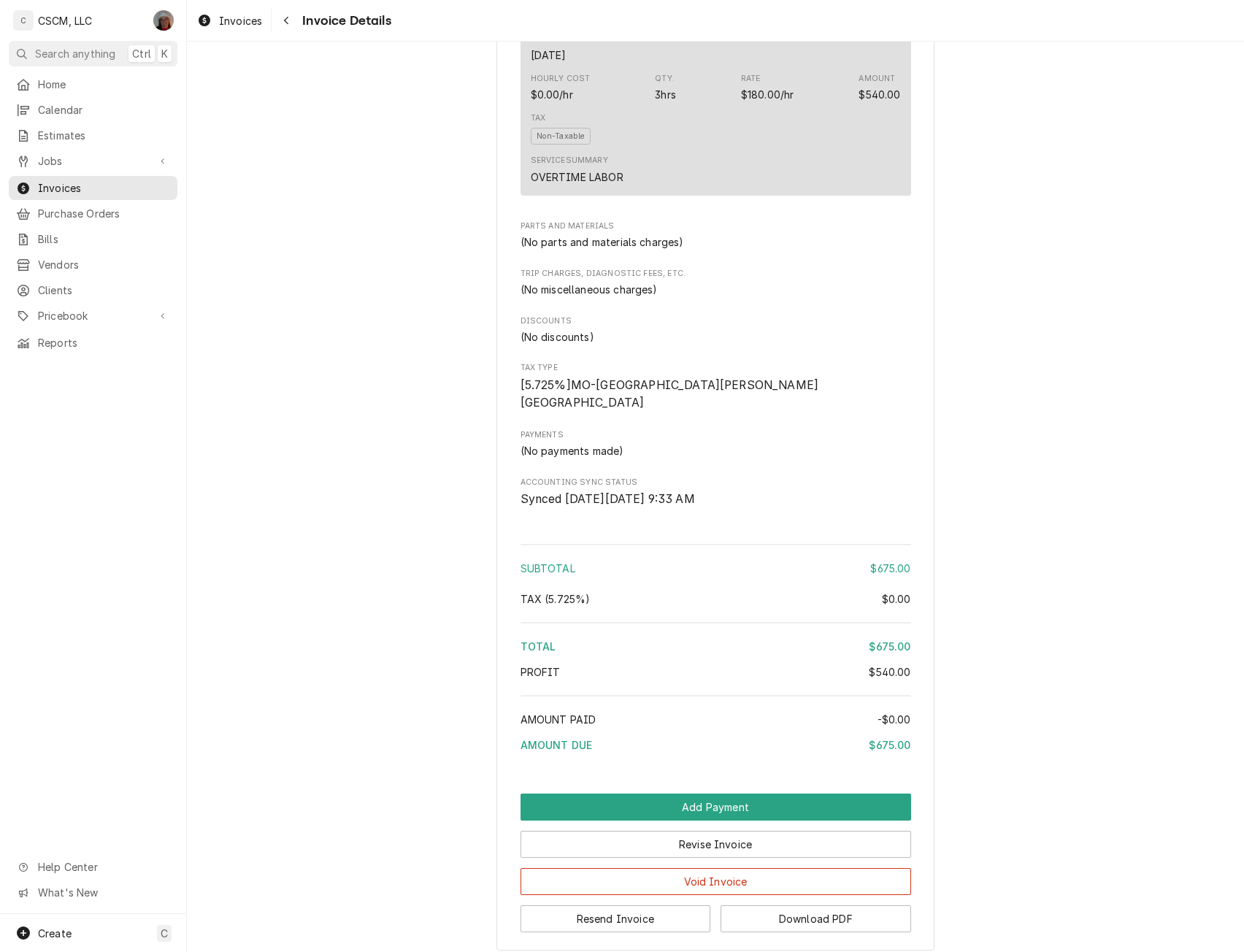
scroll to position [1360, 0]
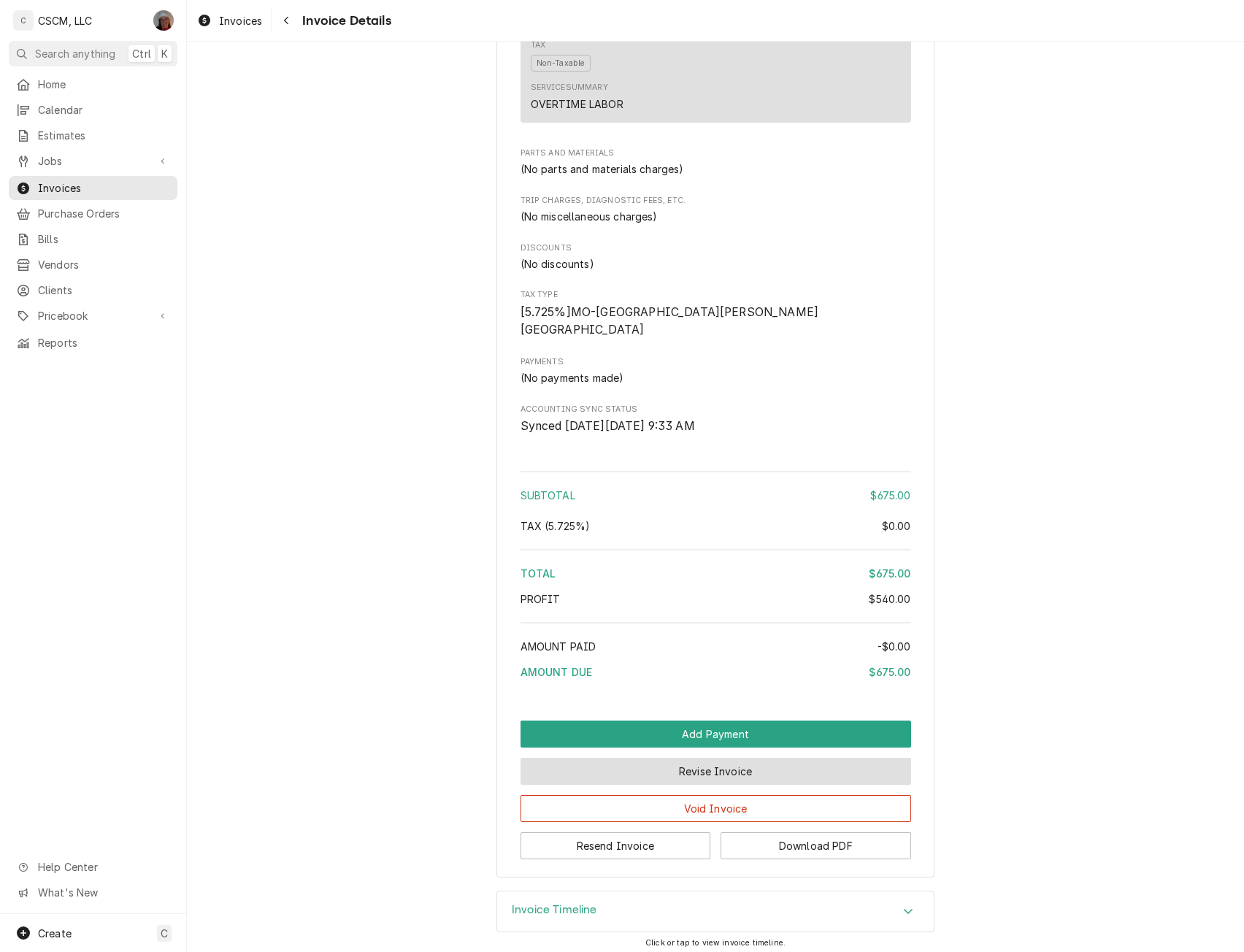
click at [722, 785] on button "Revise Invoice" at bounding box center [716, 772] width 390 height 27
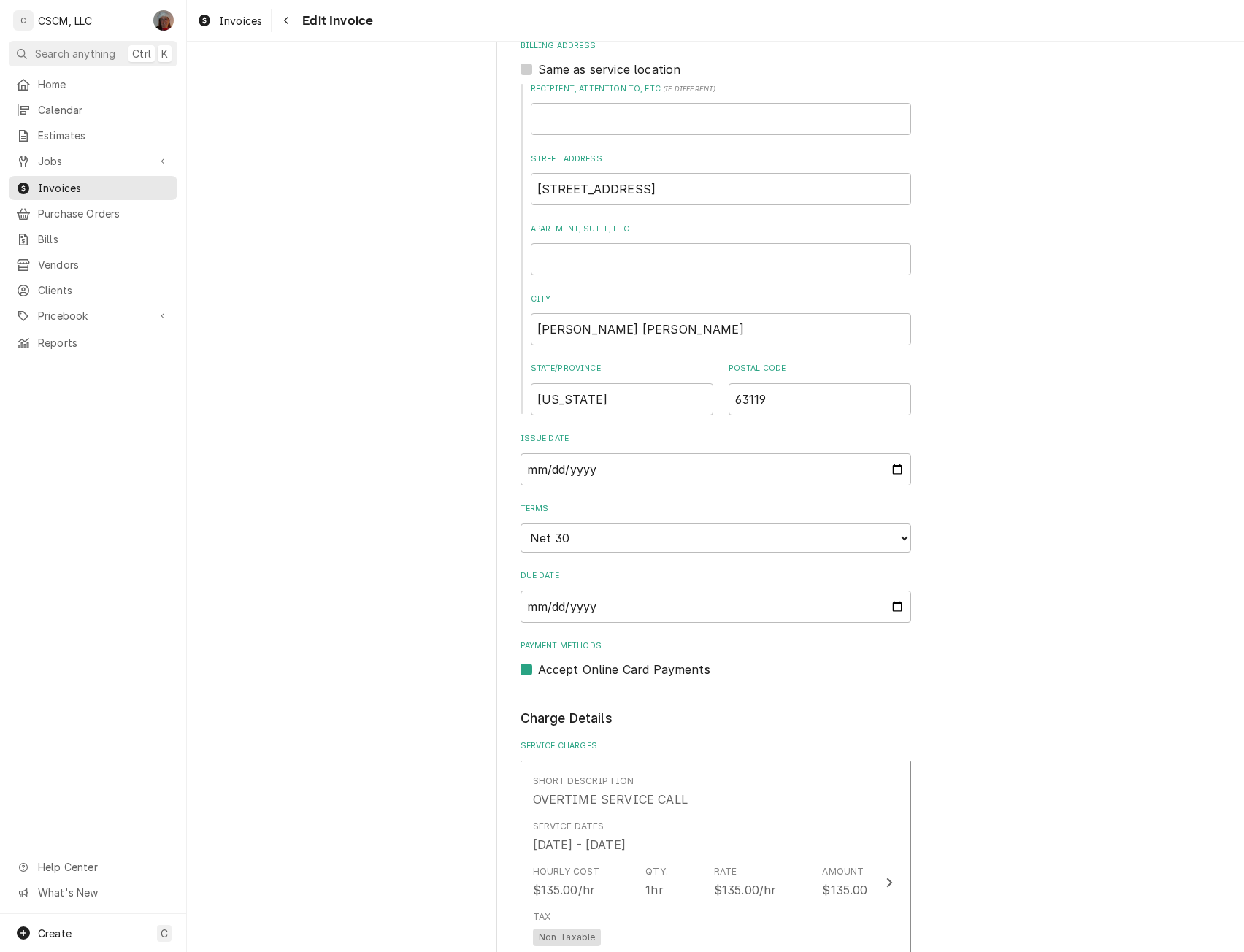
scroll to position [491, 0]
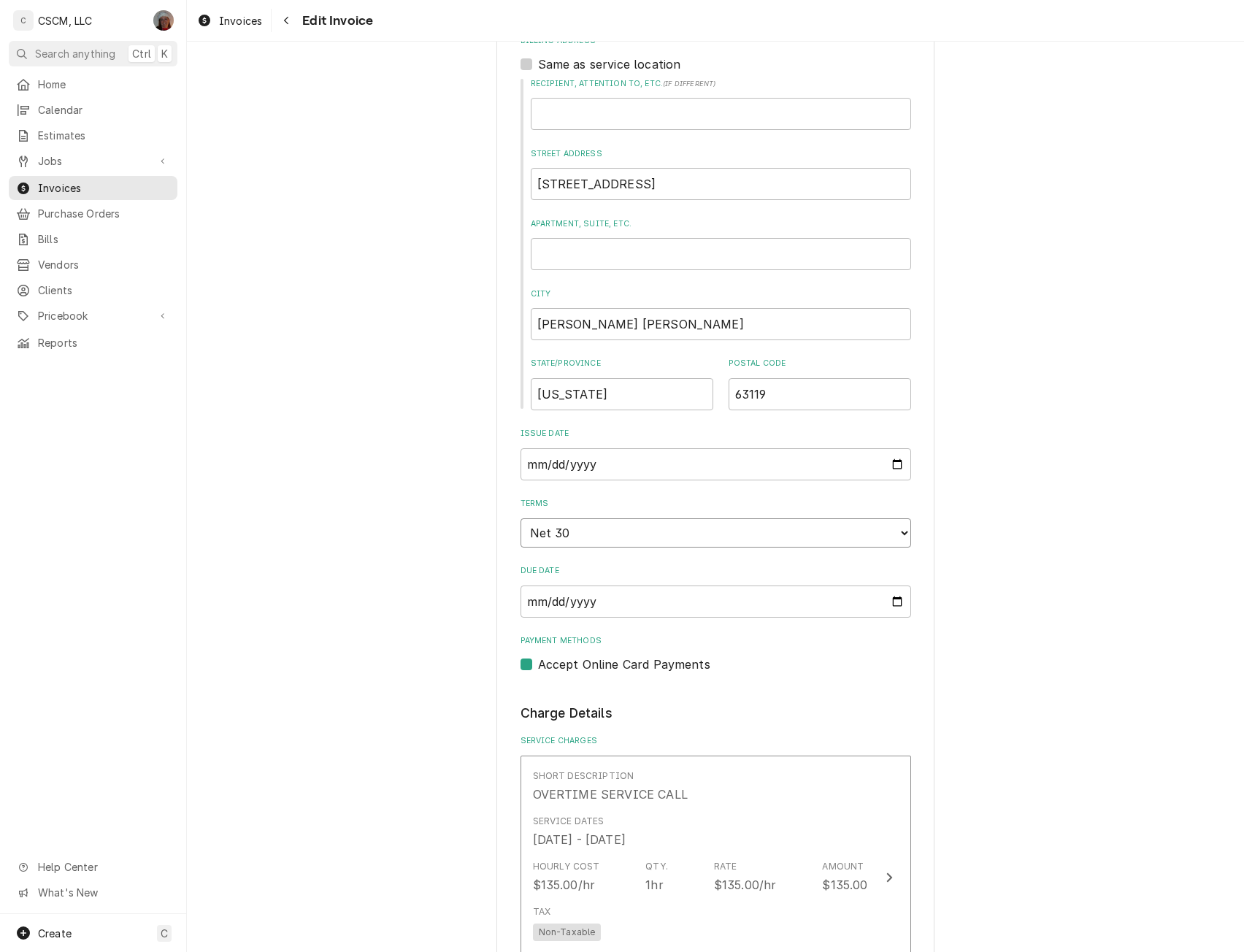
click at [896, 532] on select "Choose payment terms... Same Day Net 7 Net 14 Net 21 Net 30 Net 45 Net 60 Net 90" at bounding box center [716, 533] width 390 height 29
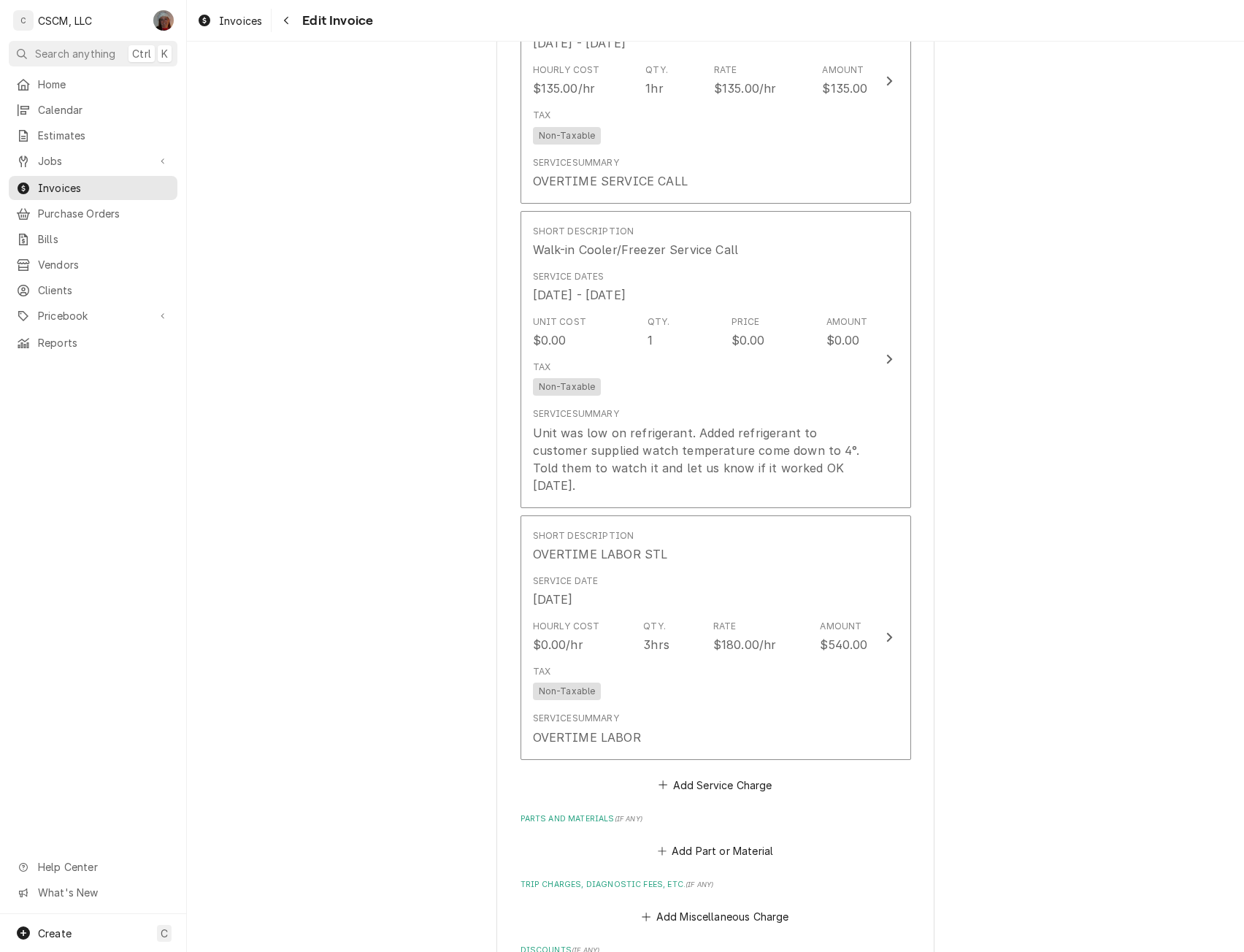
scroll to position [1962, 0]
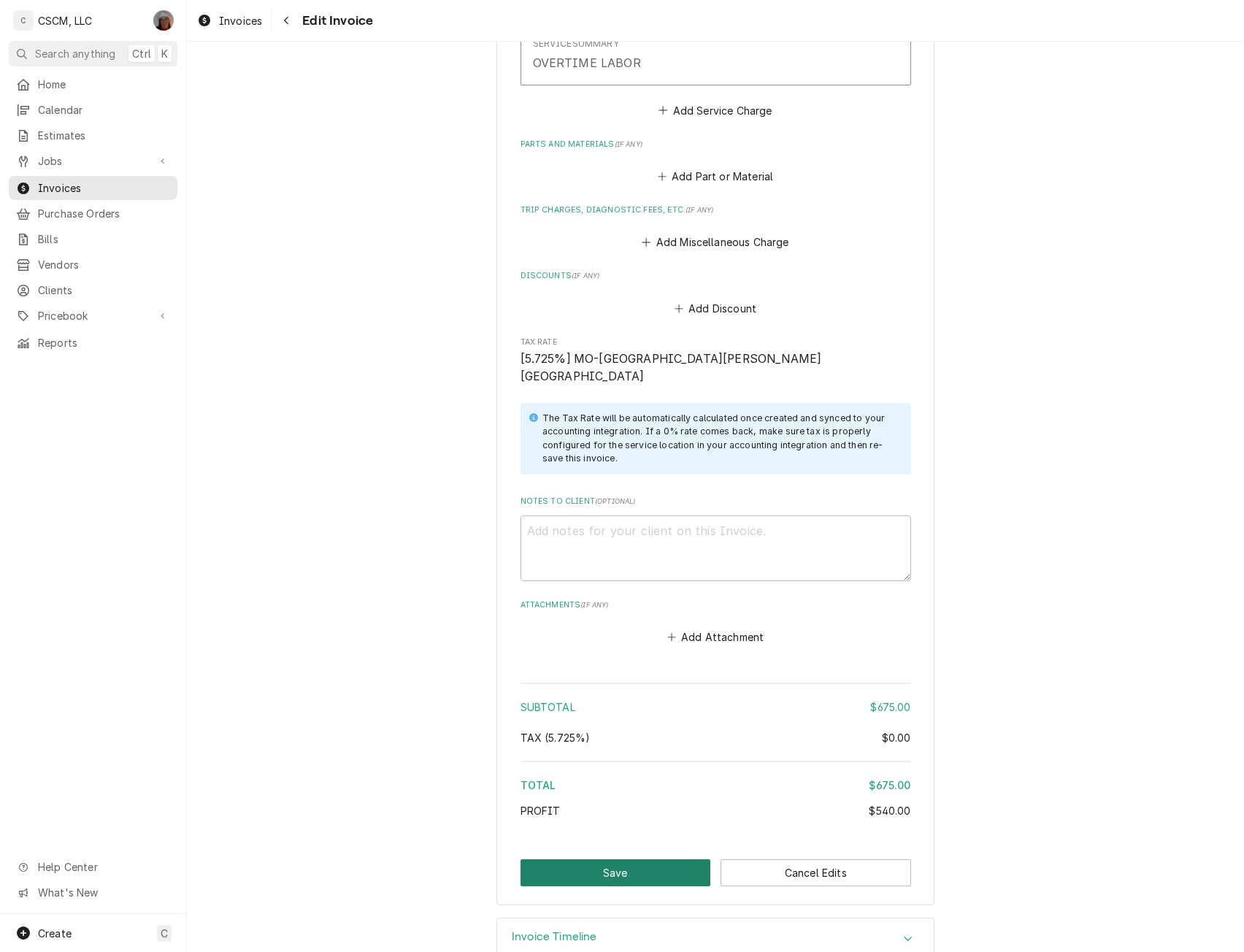
click at [607, 860] on button "Save" at bounding box center [616, 873] width 191 height 27
type textarea "x"
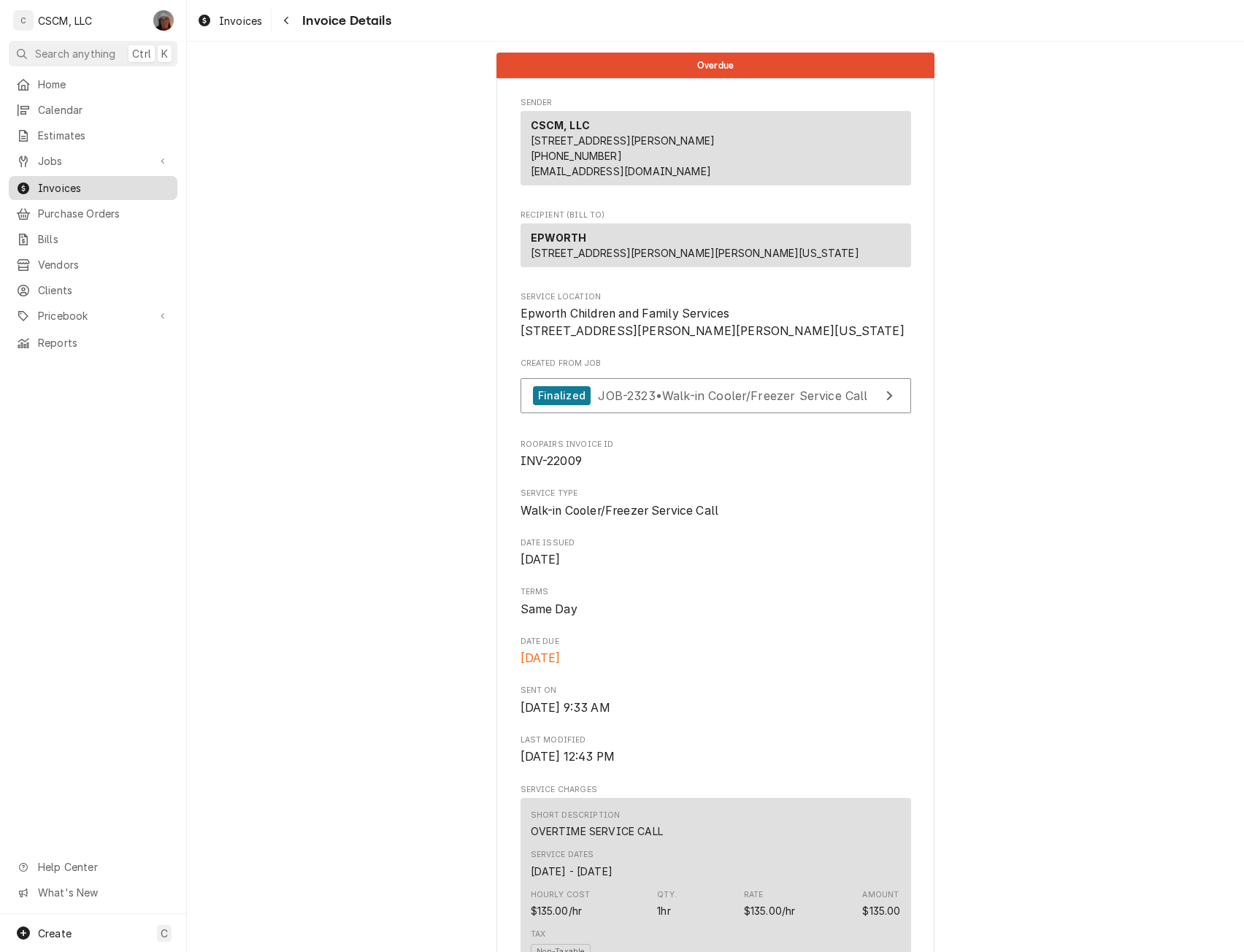
click at [69, 183] on span "Invoices" at bounding box center [104, 188] width 132 height 15
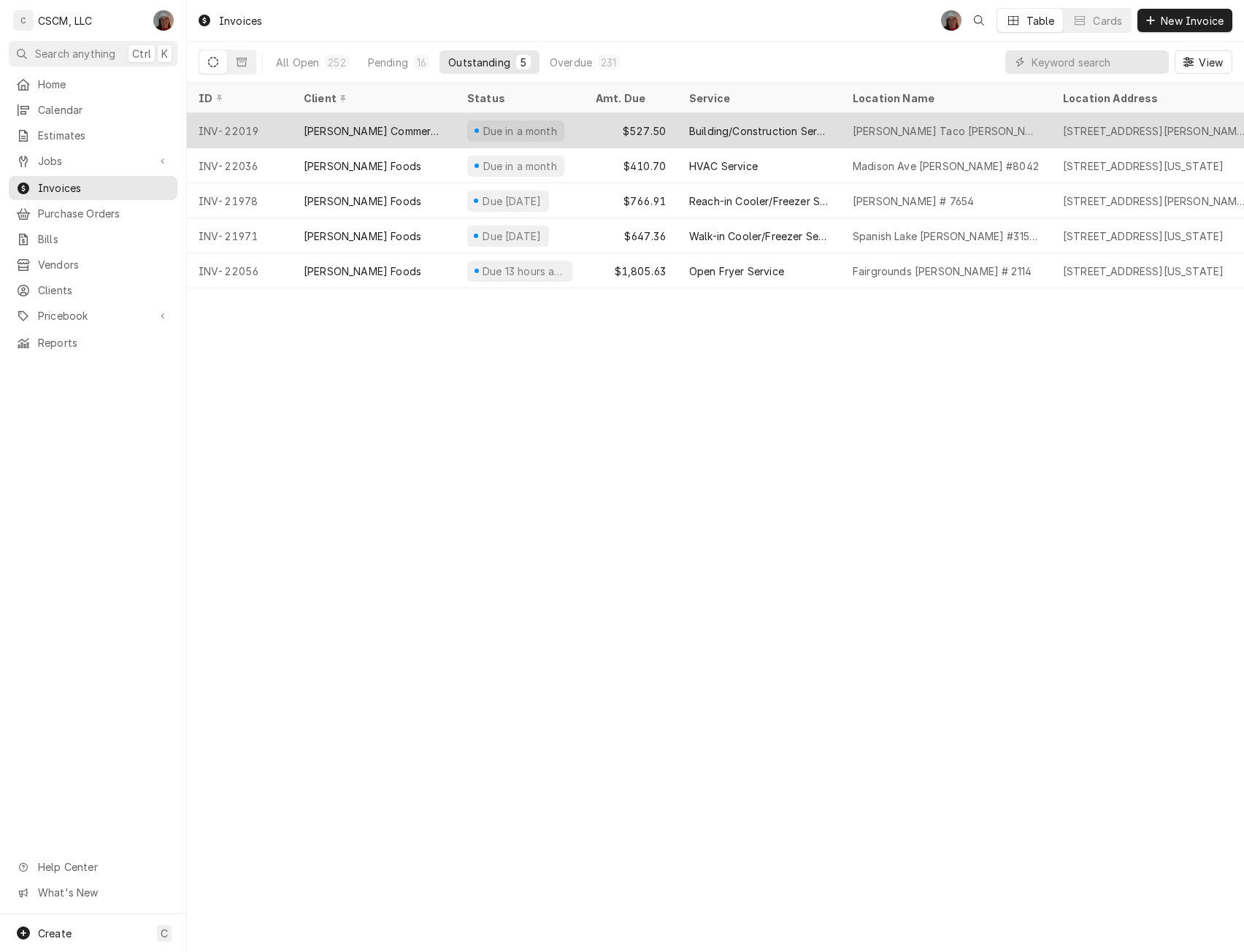
click at [367, 140] on div "[PERSON_NAME] Commercial Builders Inc." at bounding box center [373, 130] width 163 height 35
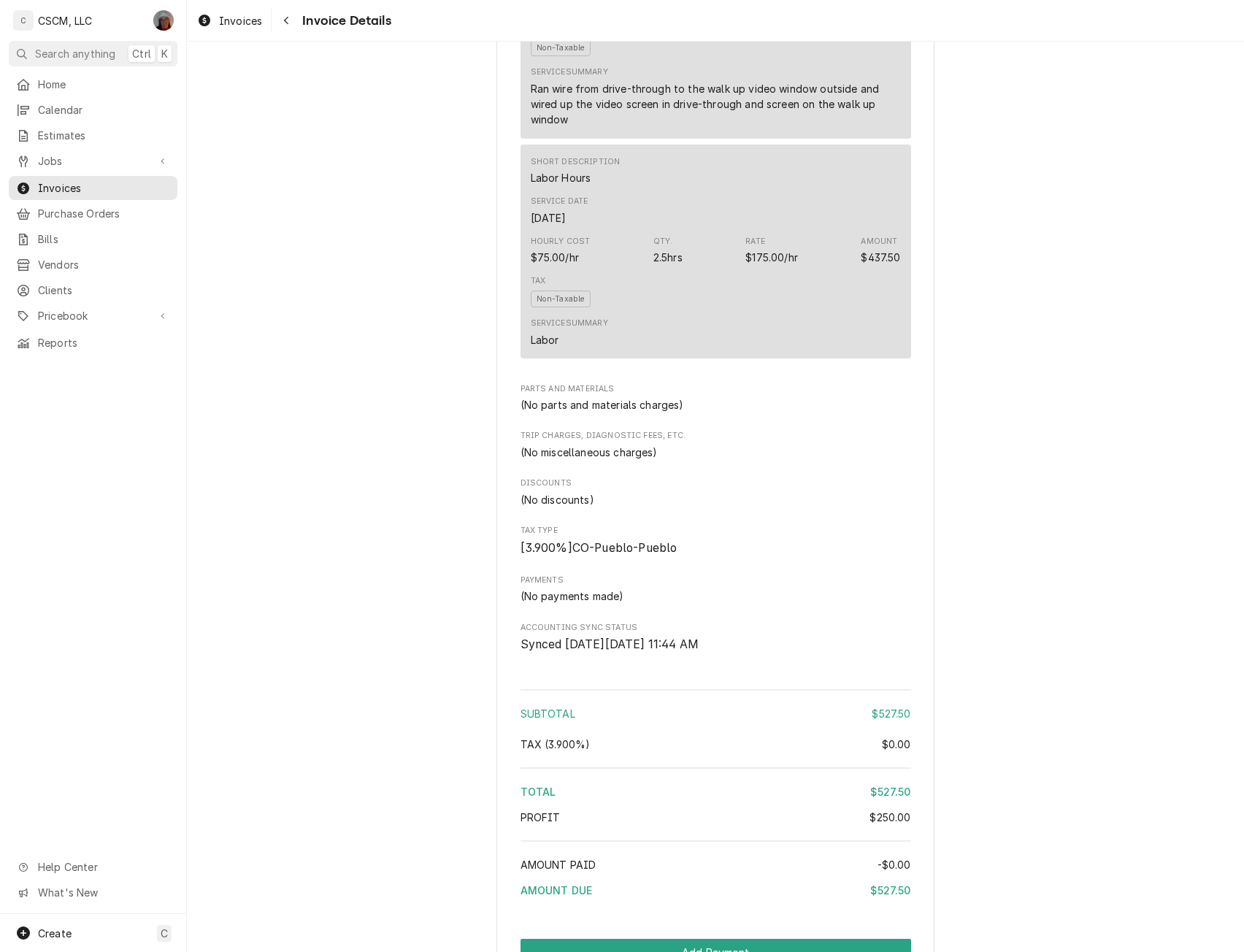
scroll to position [982, 0]
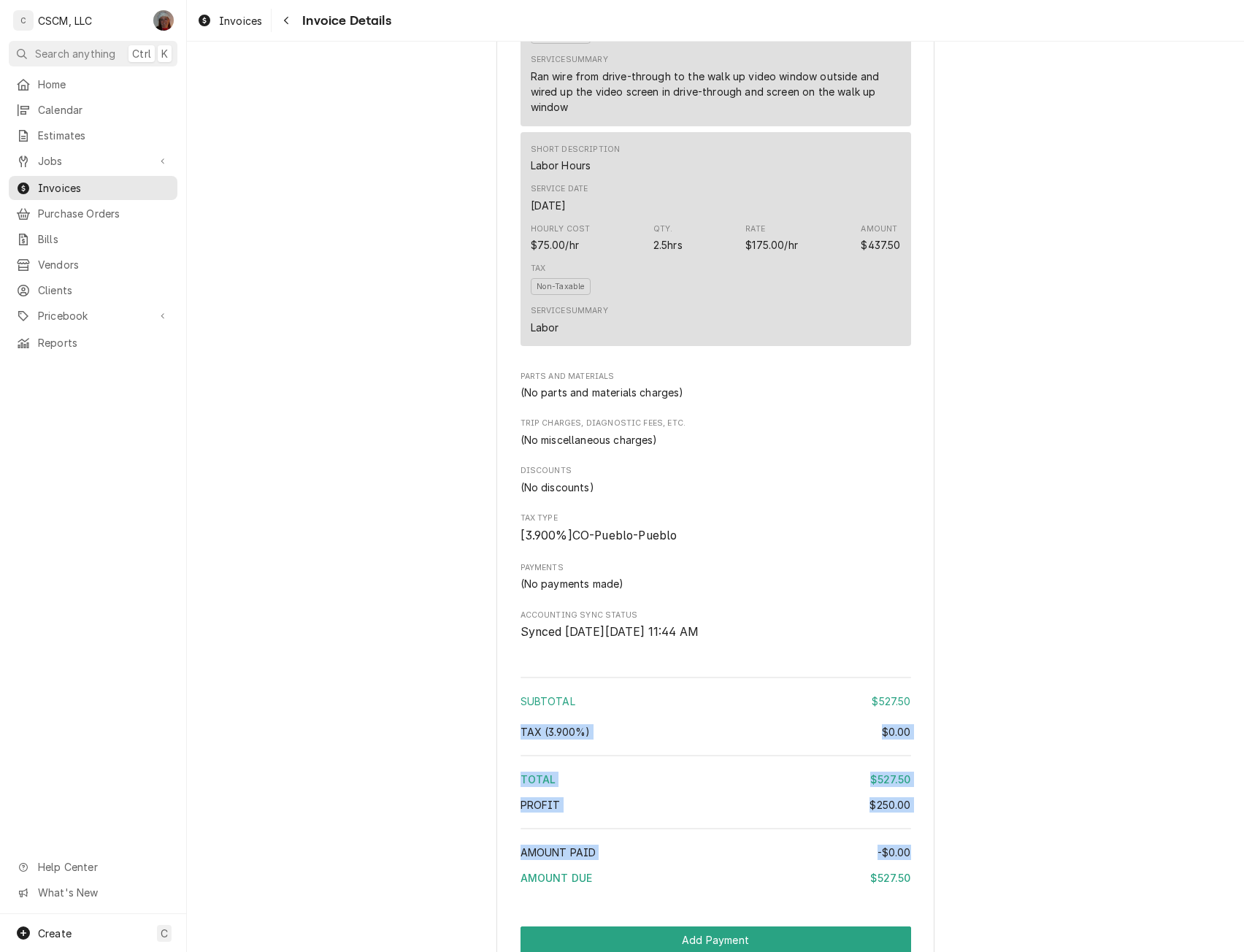
drag, startPoint x: 1216, startPoint y: 760, endPoint x: 1231, endPoint y: 888, distance: 128.9
click at [1231, 888] on div "Outstanding Sender CSCM, LLC 219 Circle Dr Edwardsville, IL 62025 (618) 781-494…" at bounding box center [716, 78] width 1057 height 2036
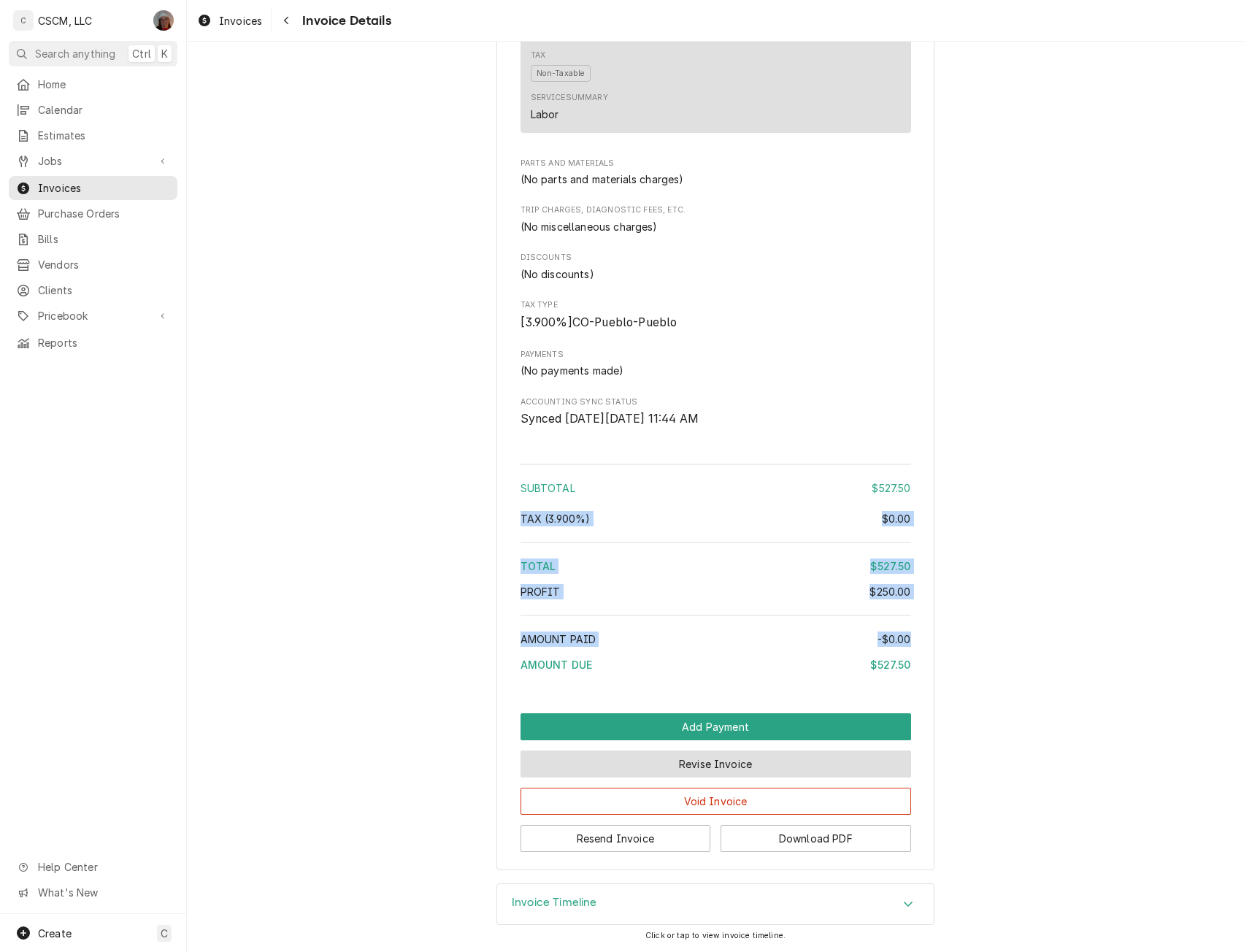
click at [741, 759] on button "Revise Invoice" at bounding box center [716, 764] width 390 height 27
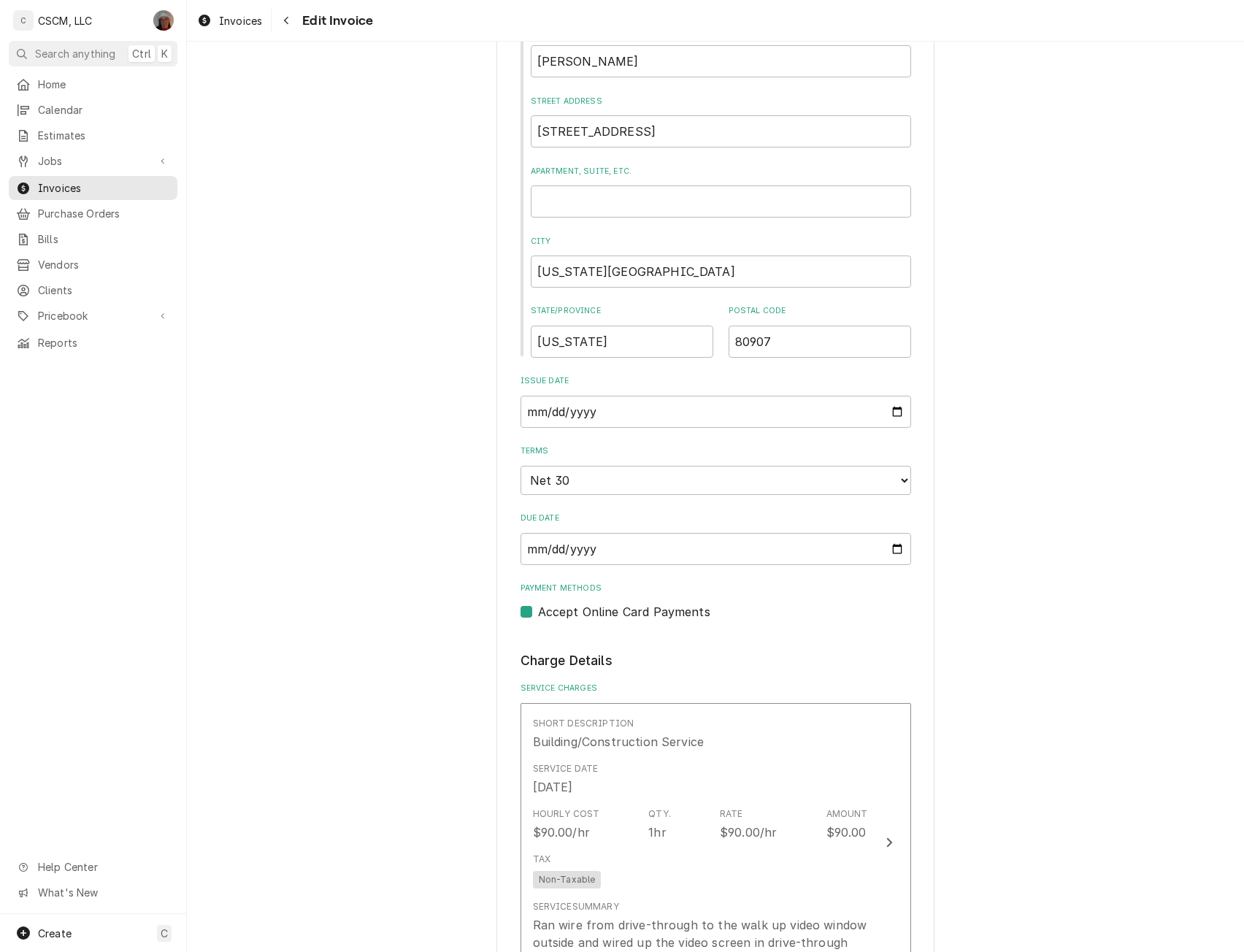
scroll to position [575, 0]
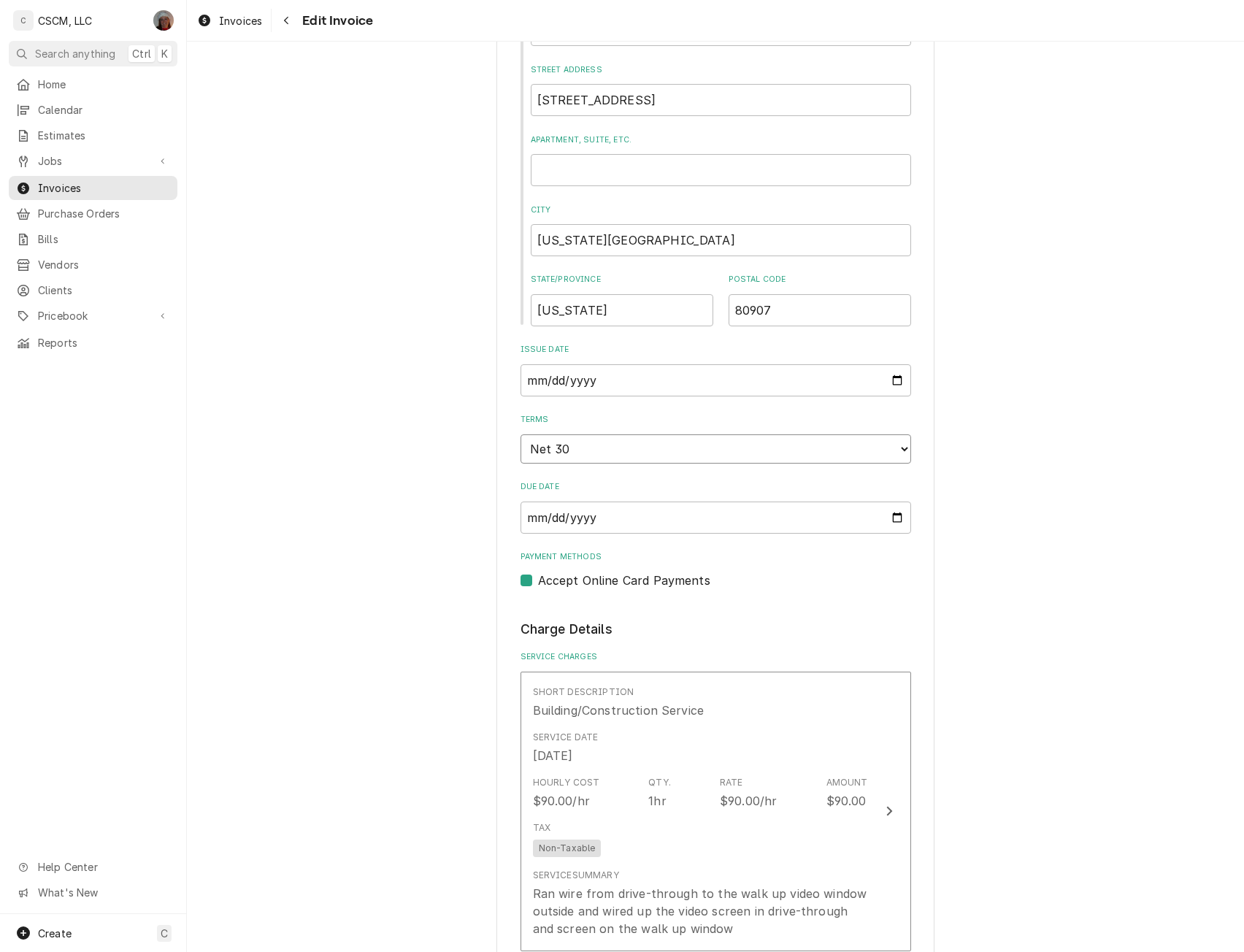
click at [903, 448] on select "Choose payment terms... Same Day Net 7 Net 14 Net 21 Net 30 Net 45 Net 60 Net 90" at bounding box center [716, 449] width 390 height 29
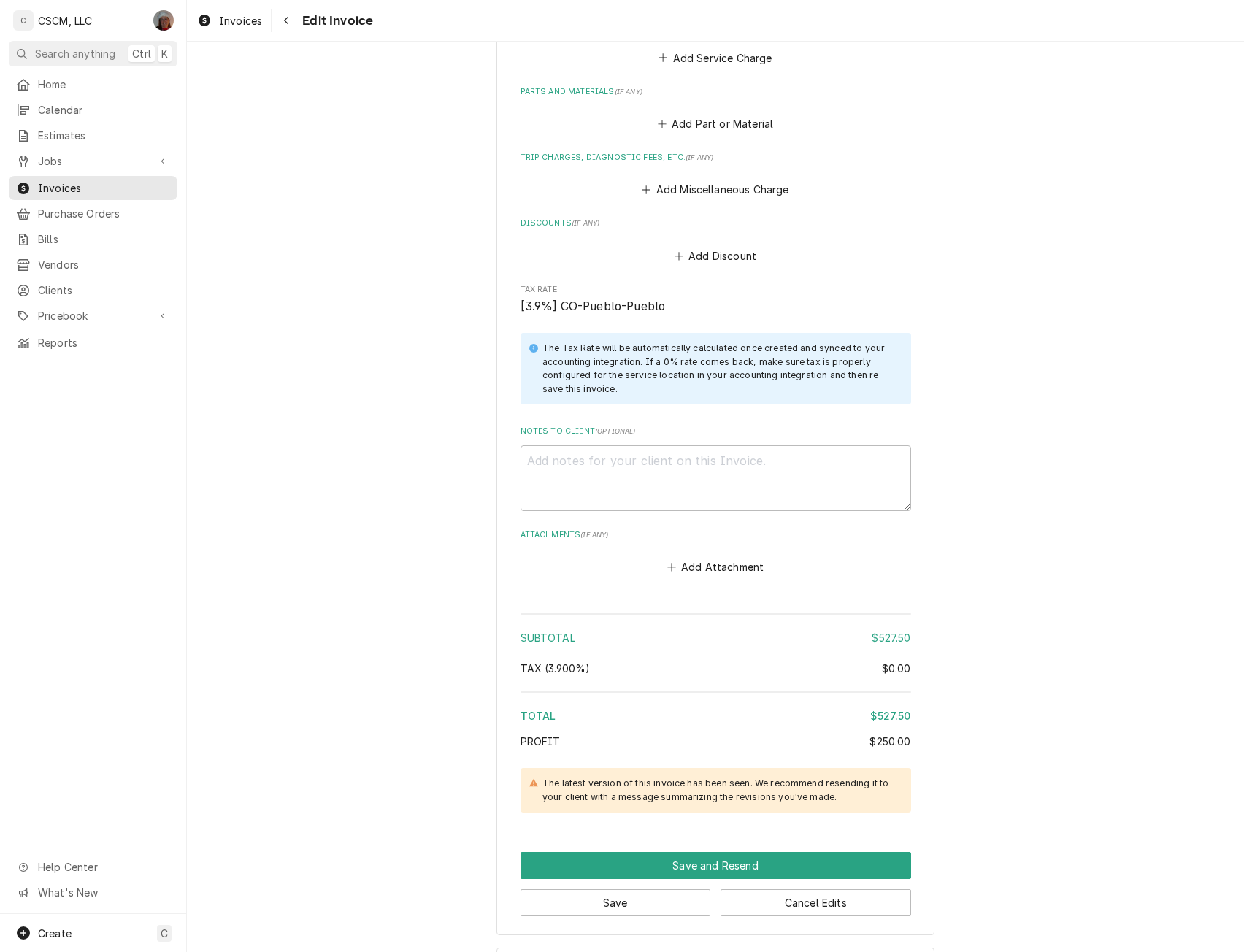
scroll to position [1802, 0]
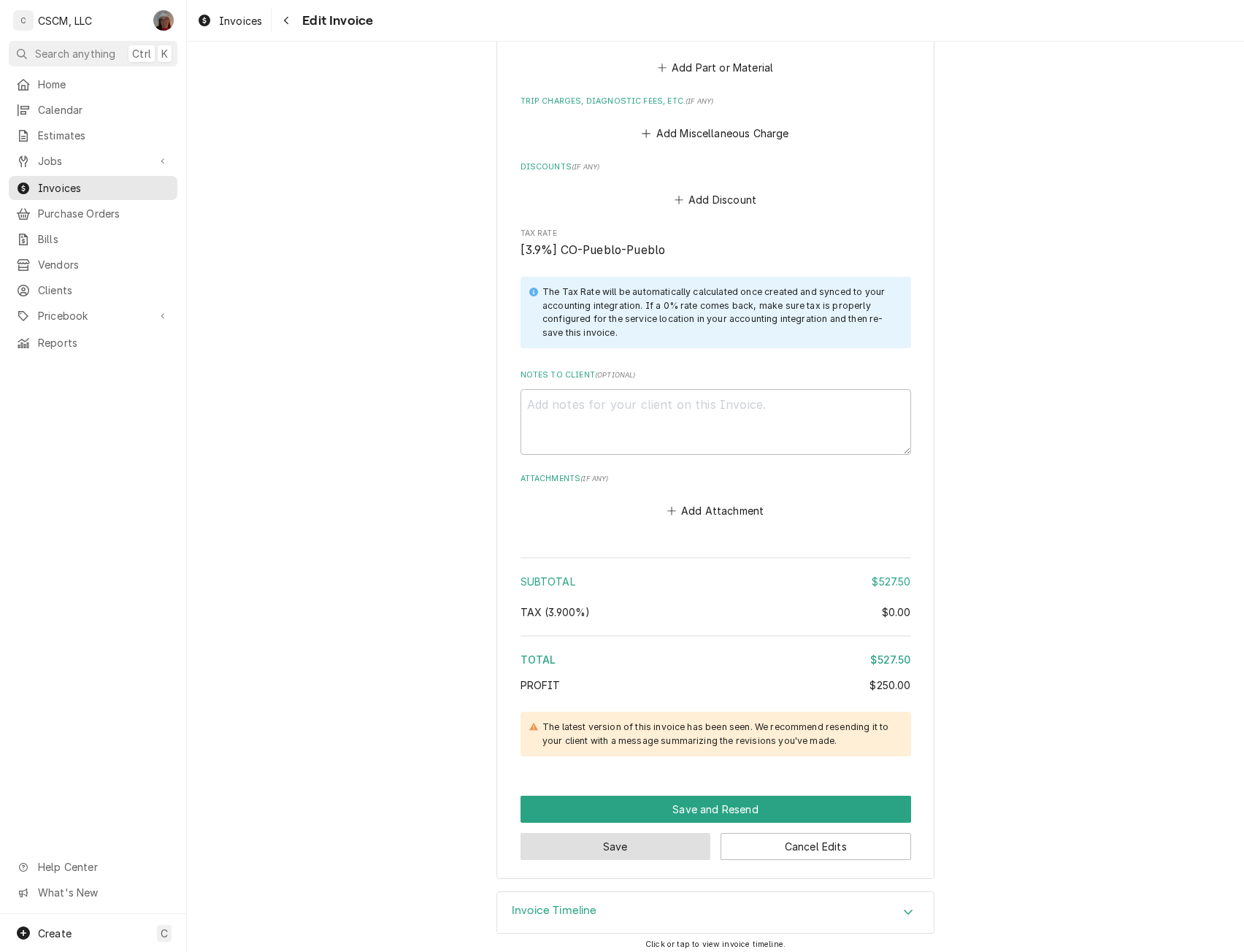
click at [556, 844] on button "Save" at bounding box center [616, 847] width 191 height 27
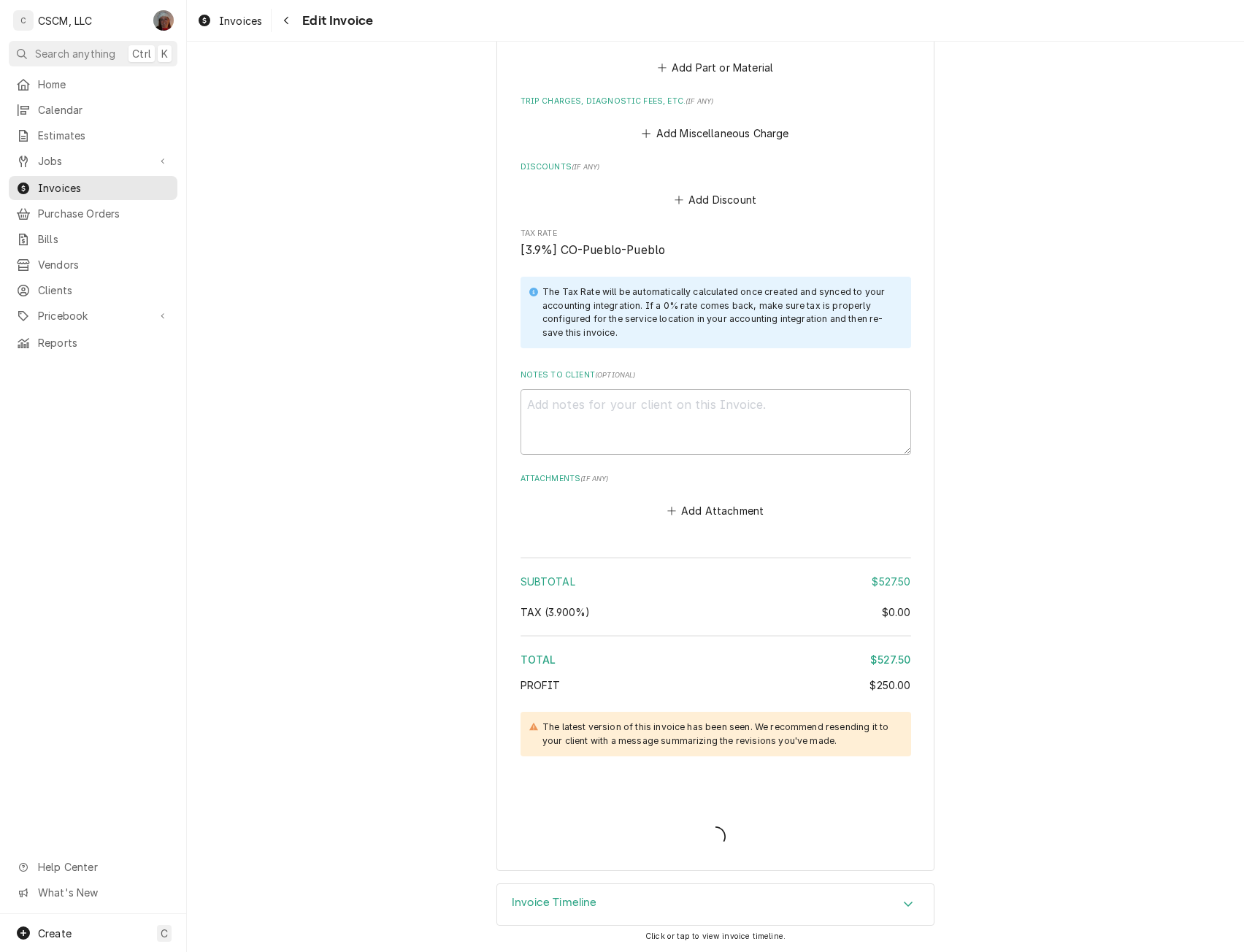
type textarea "x"
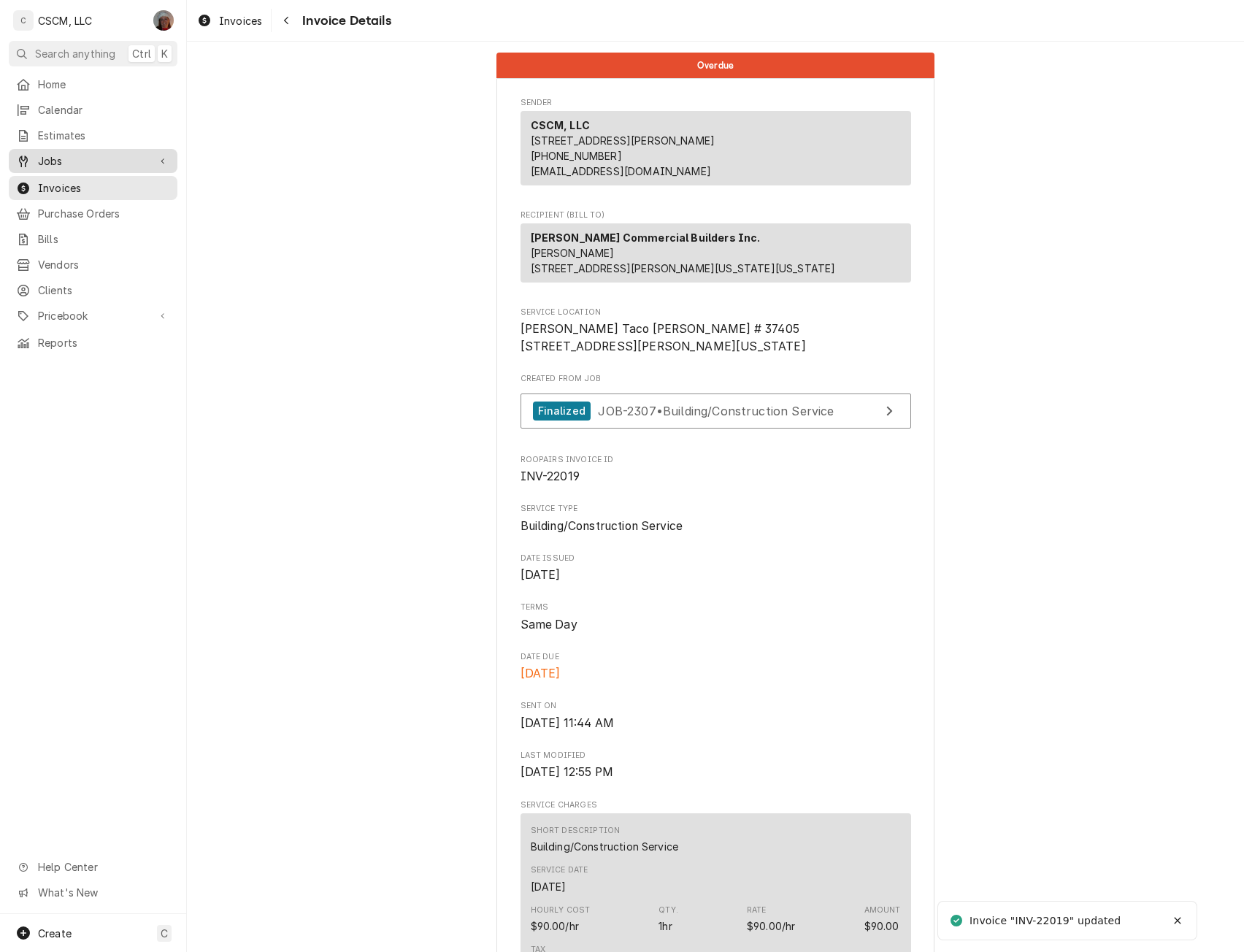
click at [86, 156] on span "Jobs" at bounding box center [93, 161] width 110 height 15
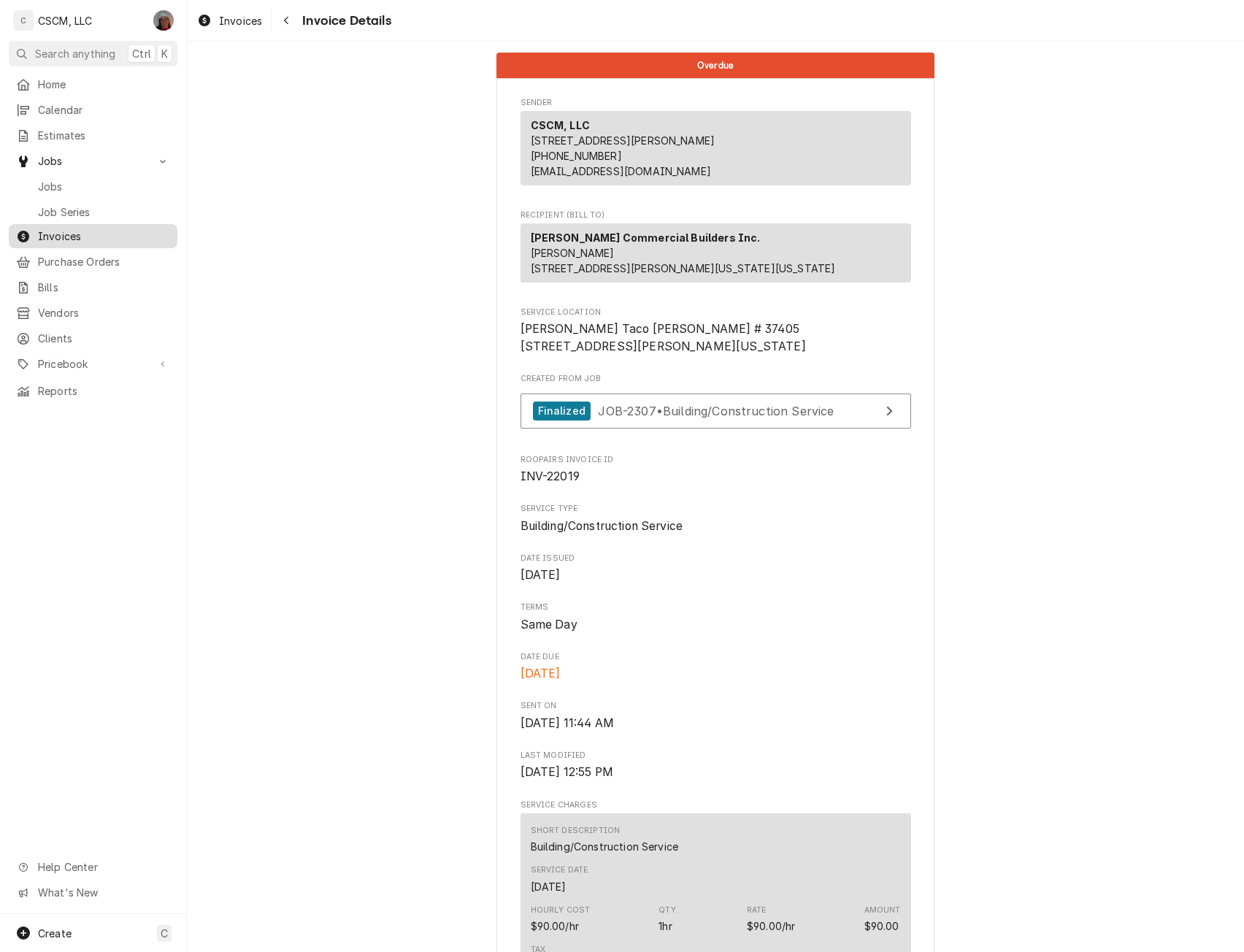
click at [71, 229] on span "Invoices" at bounding box center [104, 236] width 132 height 15
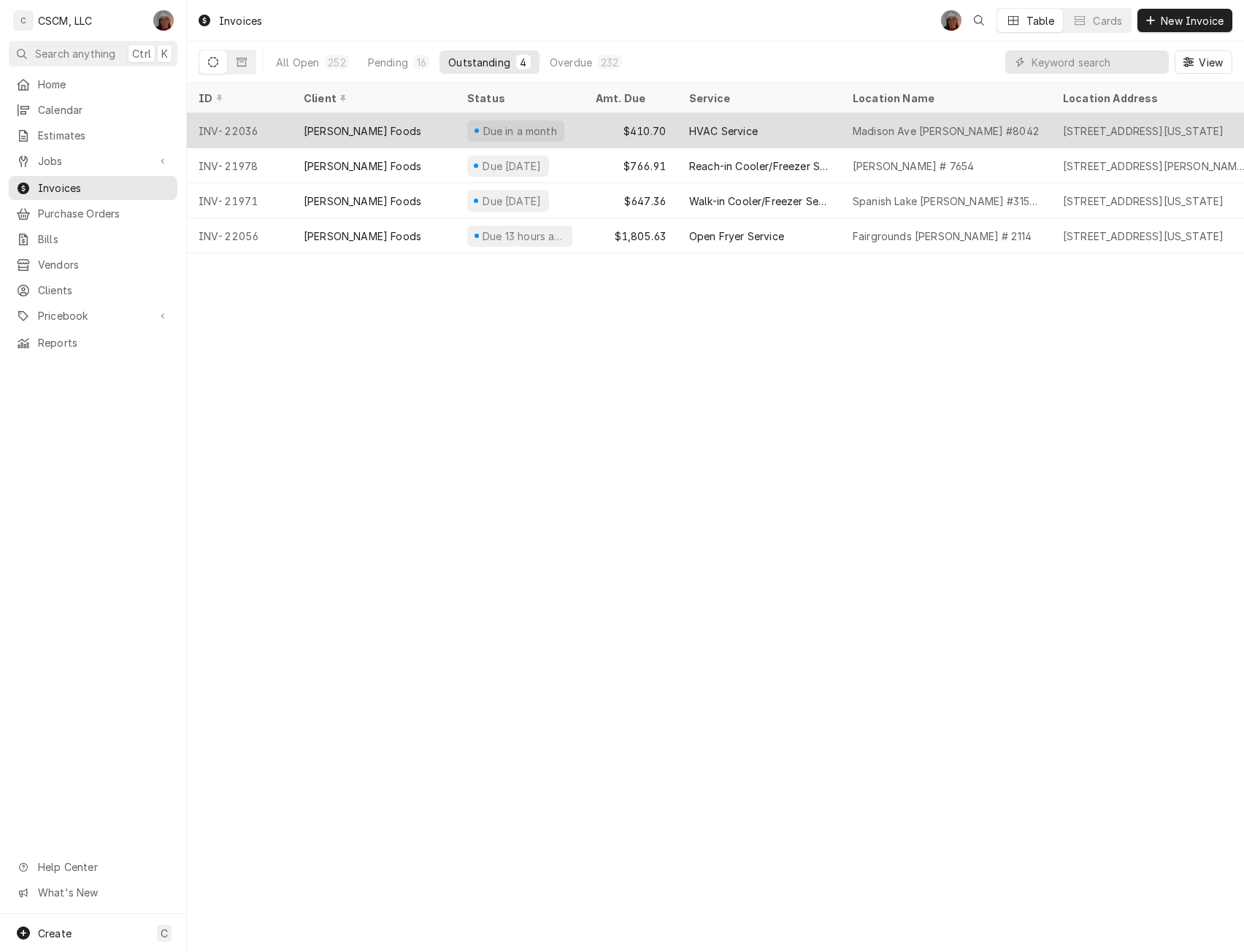
click at [390, 119] on div "[PERSON_NAME] Foods" at bounding box center [373, 130] width 163 height 35
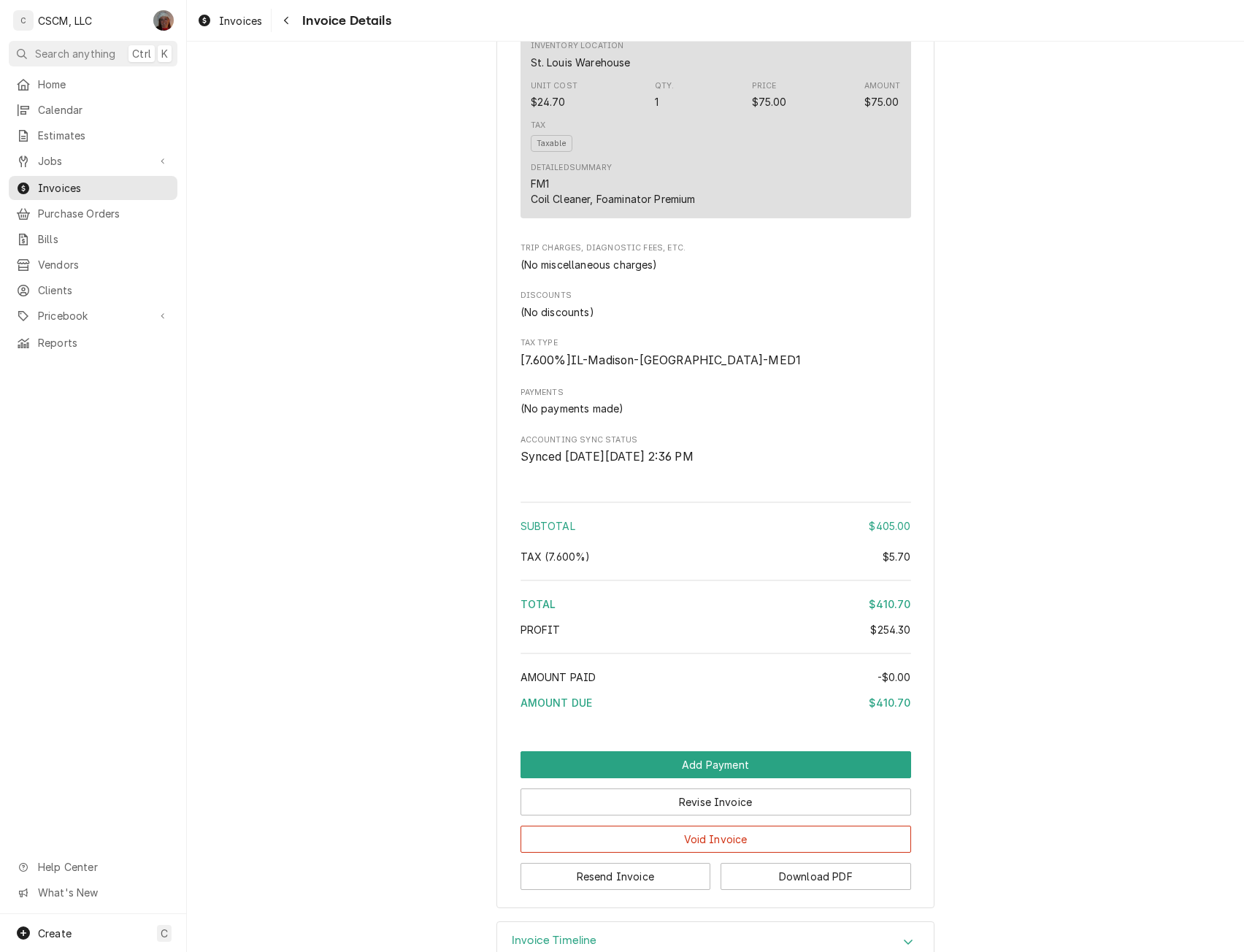
scroll to position [1463, 0]
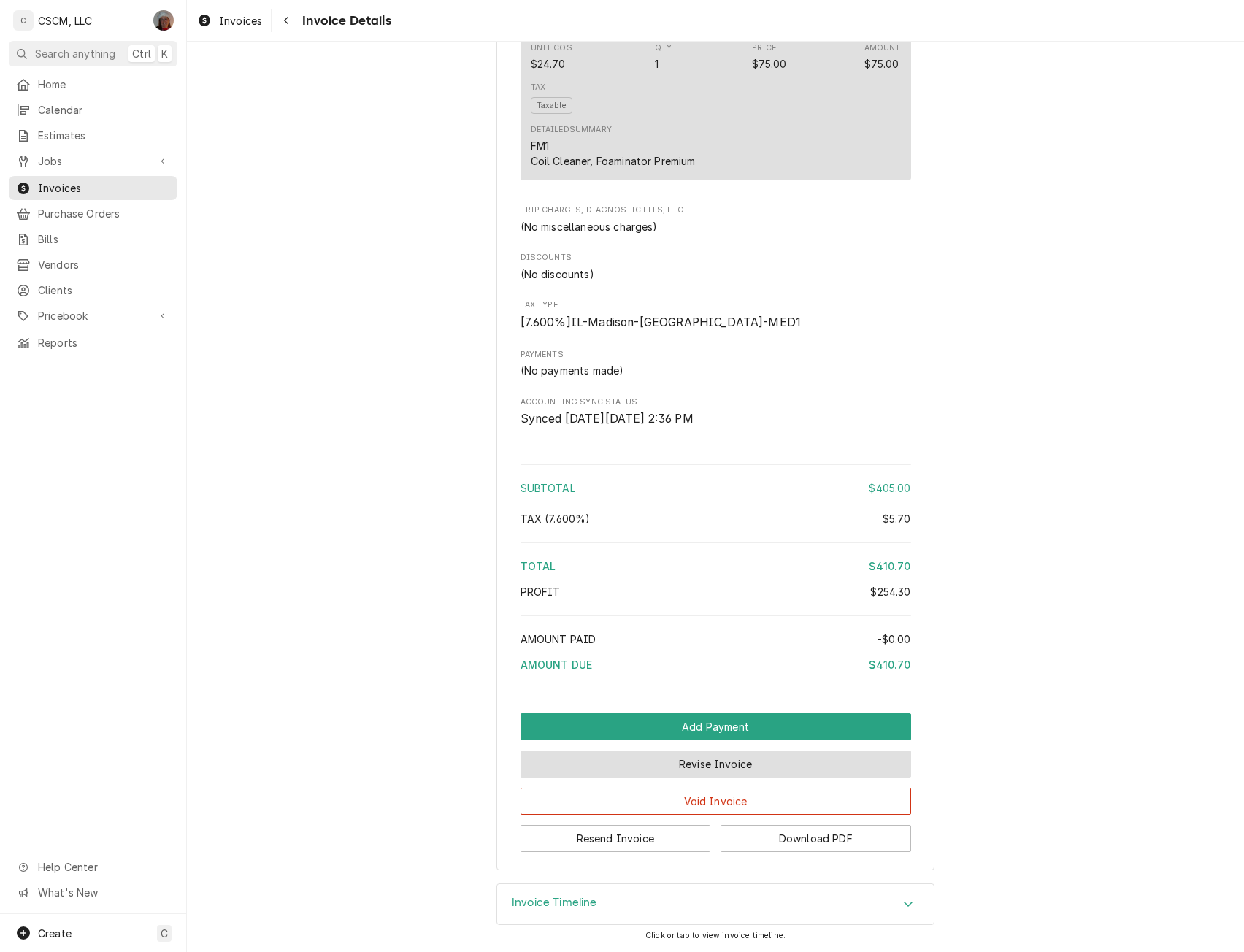
click at [712, 756] on button "Revise Invoice" at bounding box center [716, 764] width 390 height 27
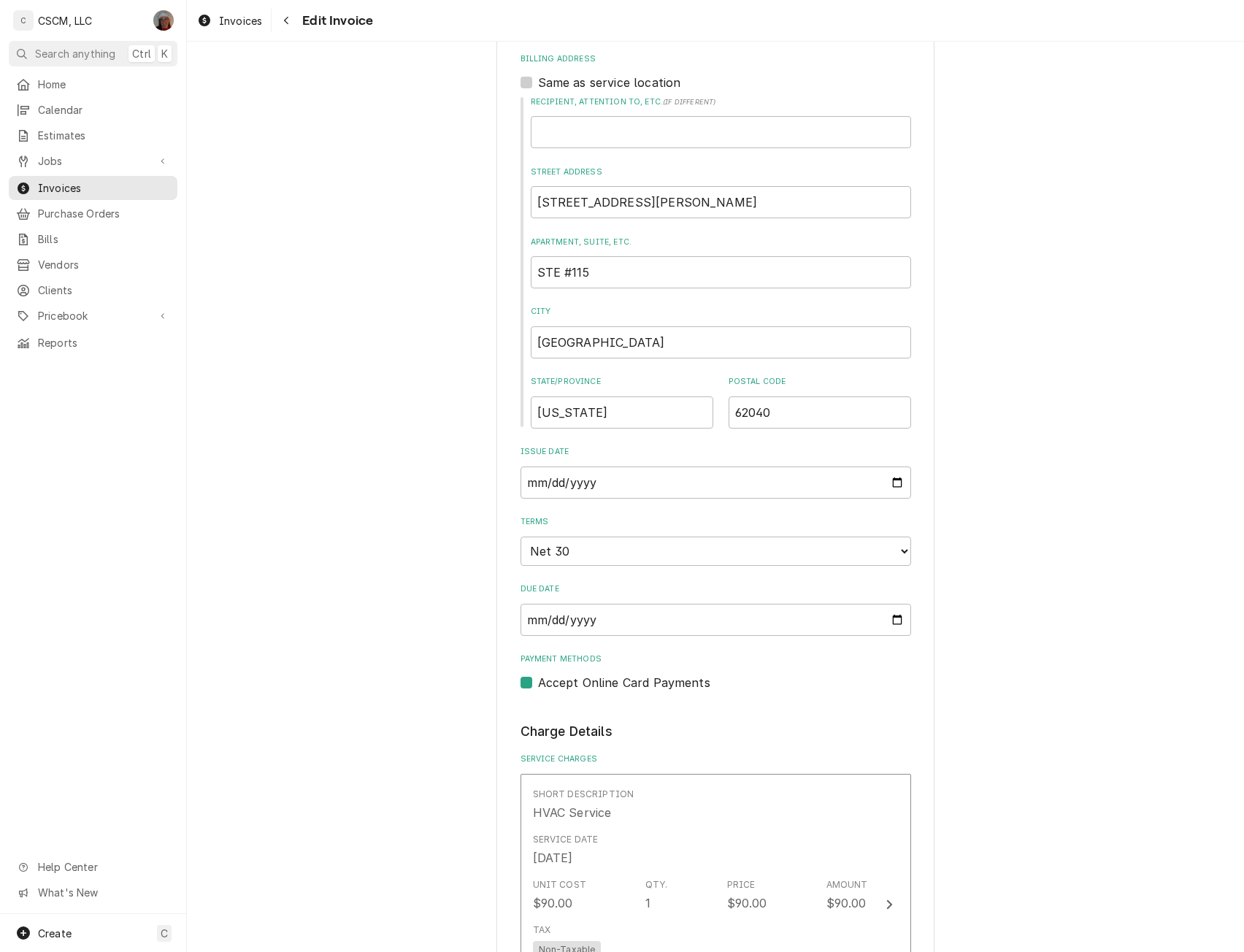
scroll to position [533, 0]
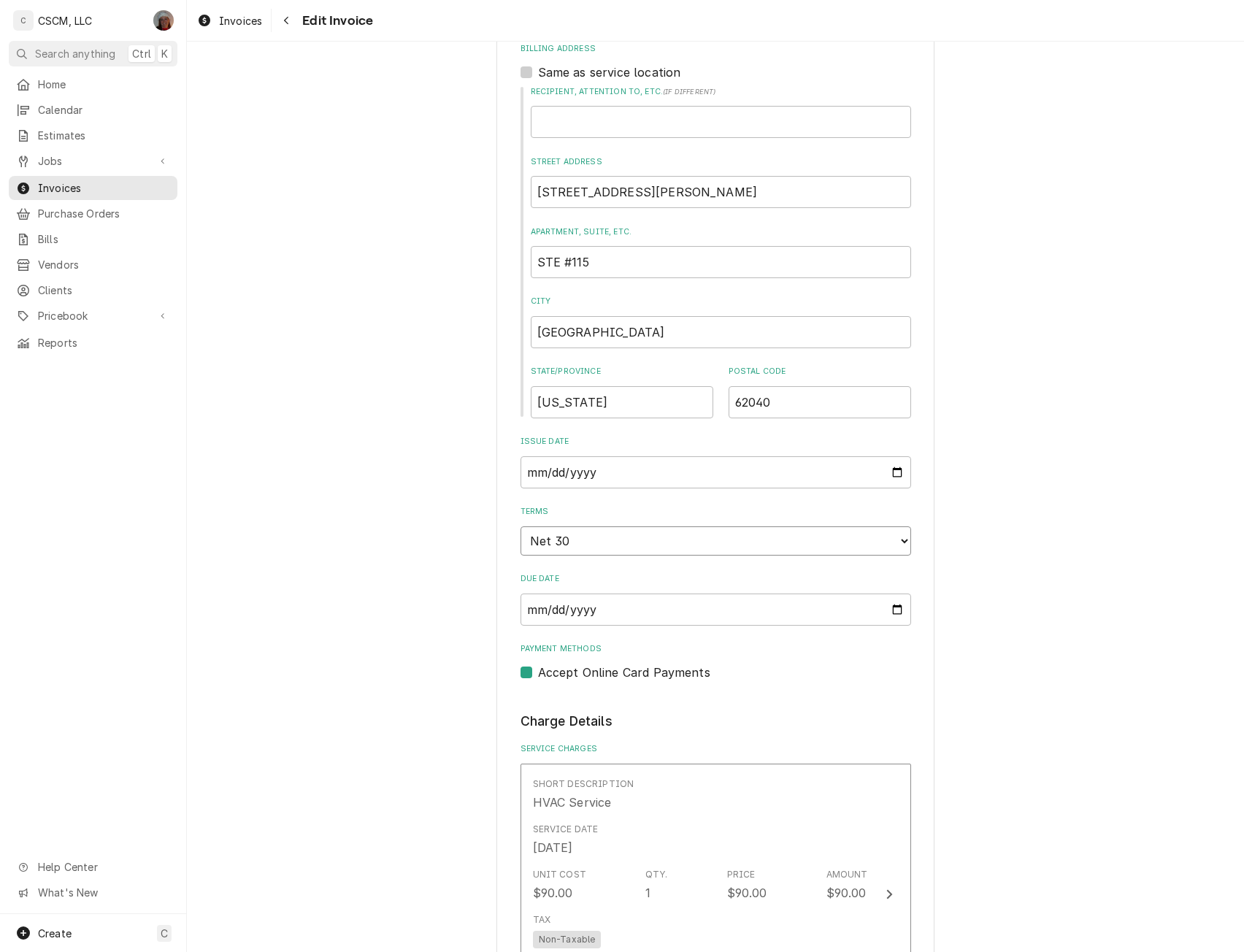
click at [898, 532] on select "Choose payment terms... Same Day Net 7 Net 14 Net 21 Net 30 Net 45 Net 60 Net 90" at bounding box center [716, 541] width 390 height 29
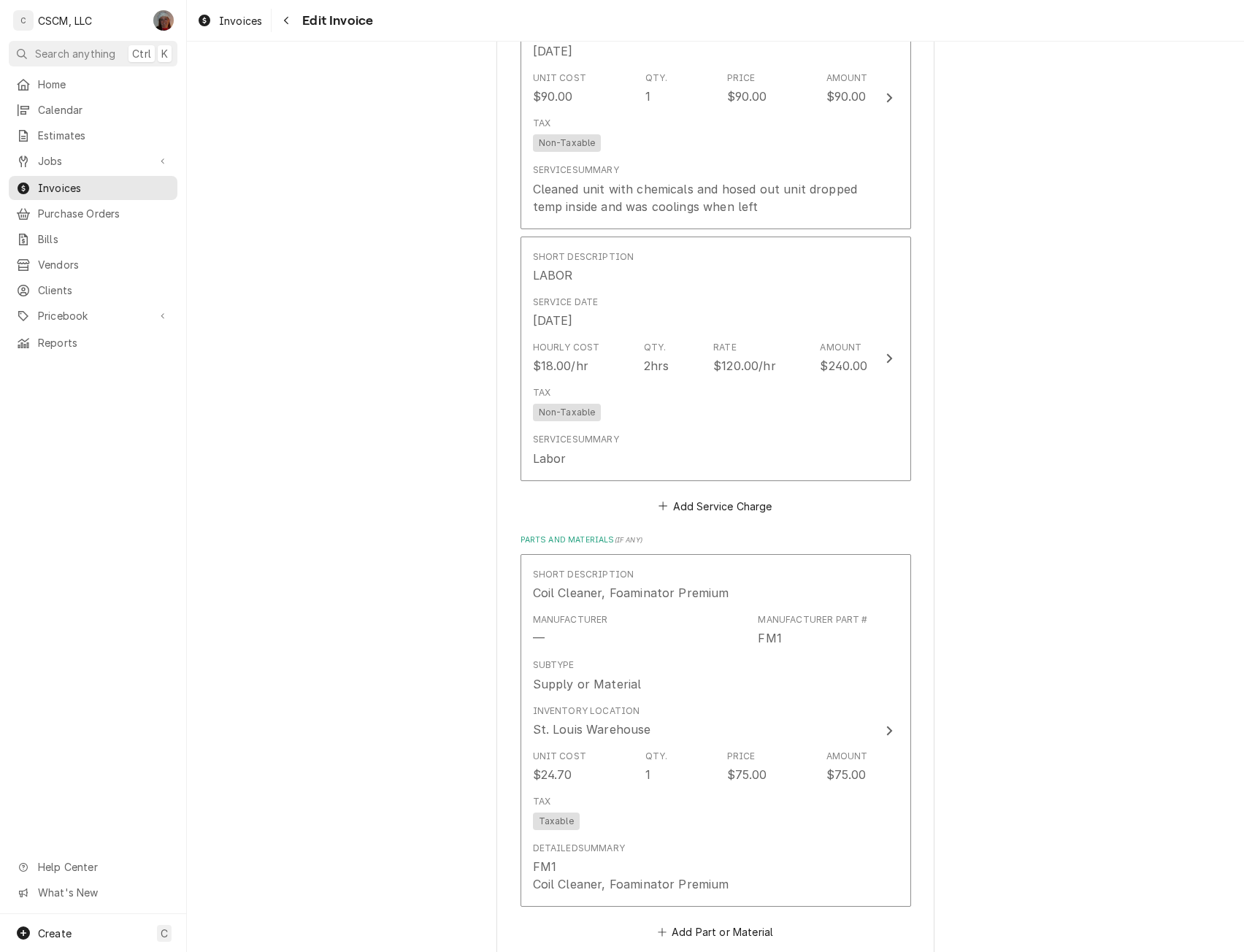
scroll to position [2104, 0]
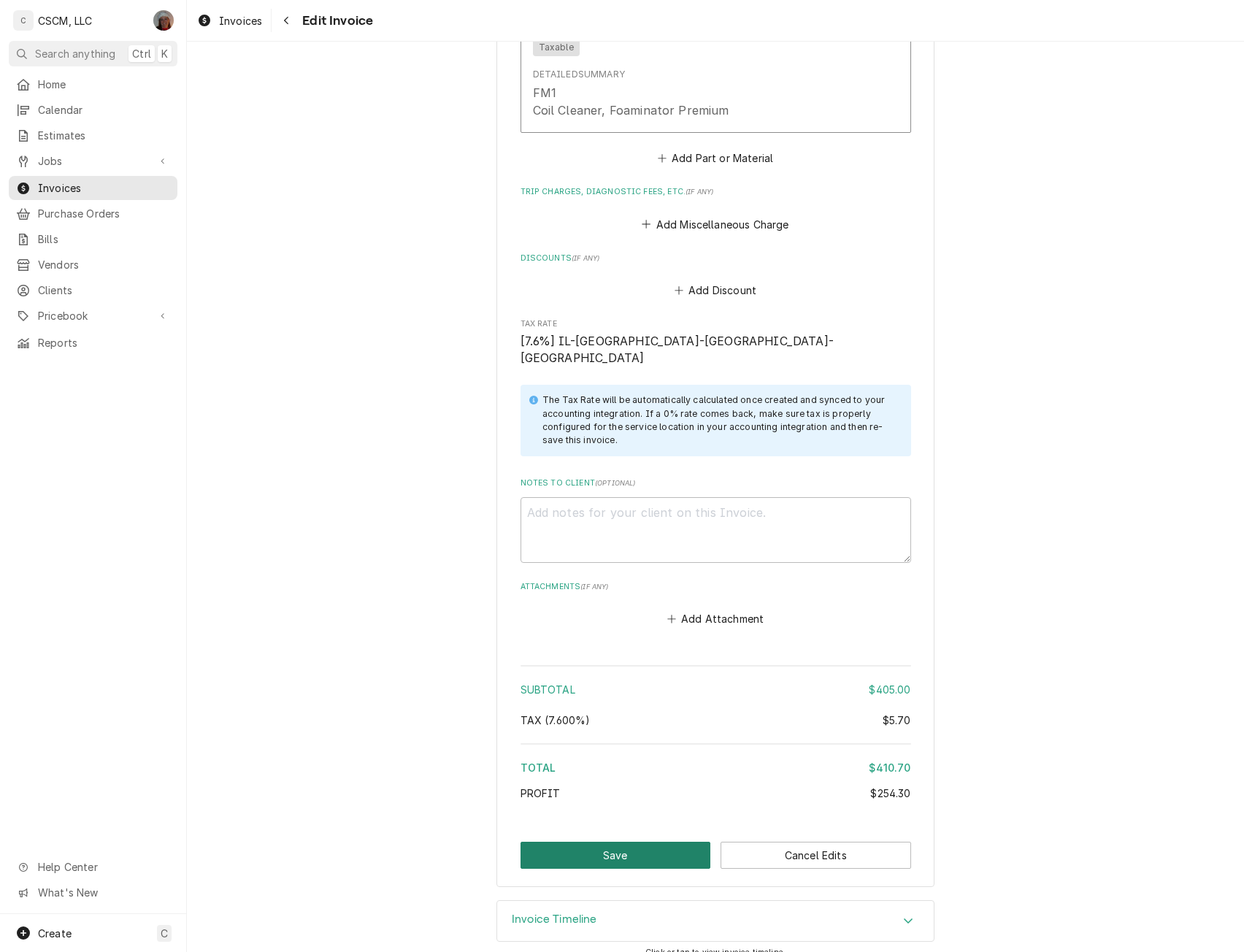
click at [589, 842] on button "Save" at bounding box center [616, 855] width 191 height 27
type textarea "x"
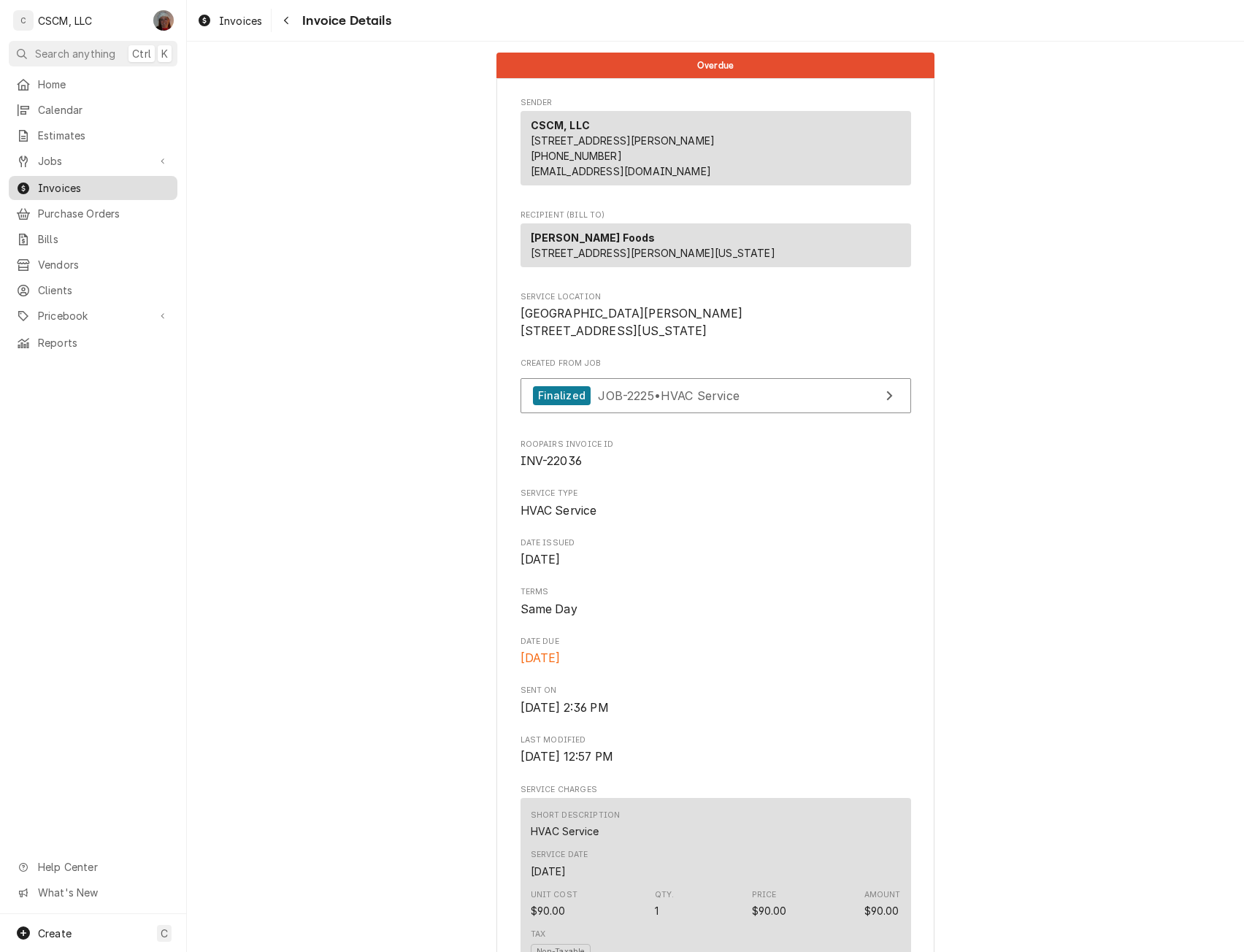
click at [61, 189] on span "Invoices" at bounding box center [104, 188] width 132 height 15
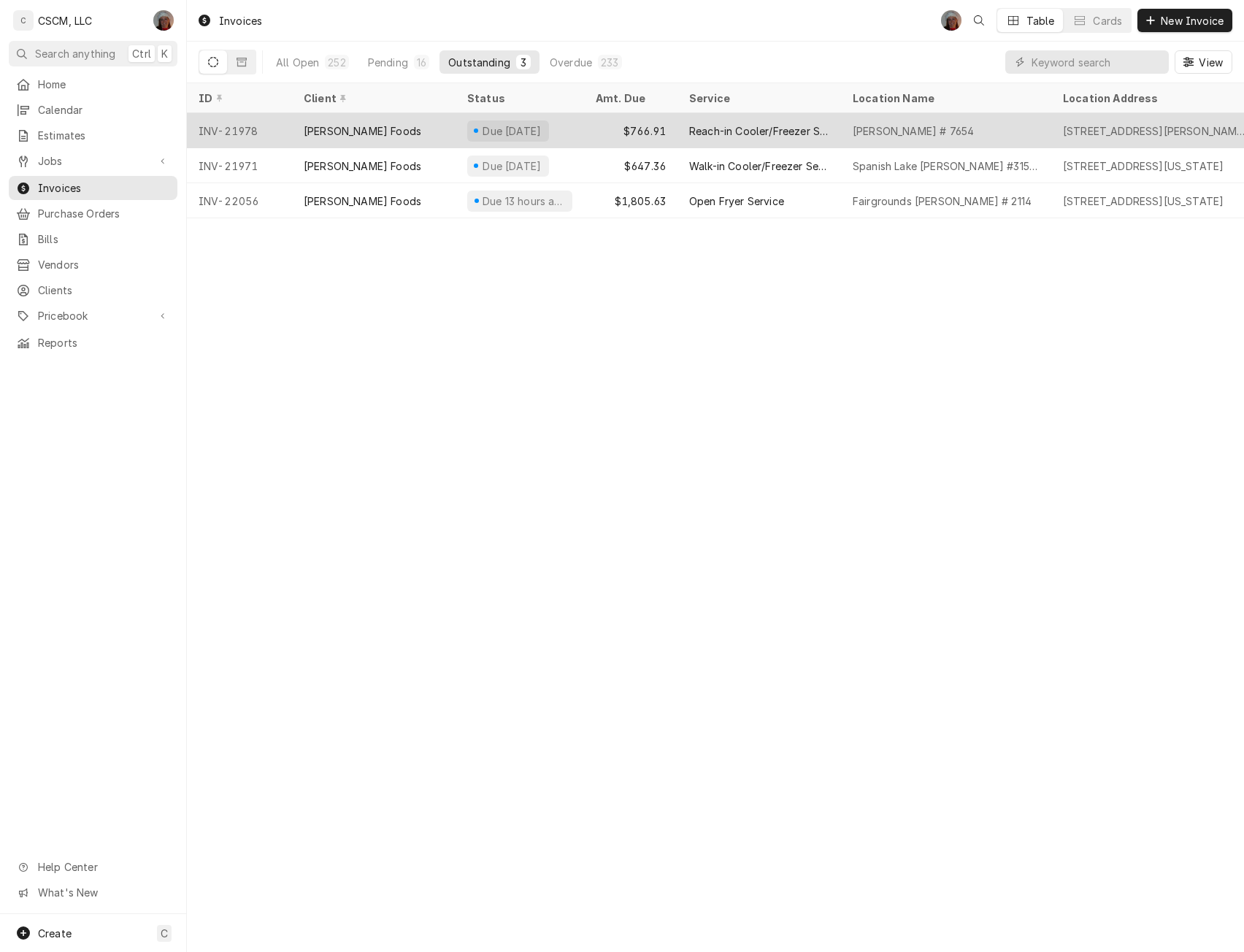
click at [416, 130] on div "[PERSON_NAME] Foods" at bounding box center [373, 130] width 163 height 35
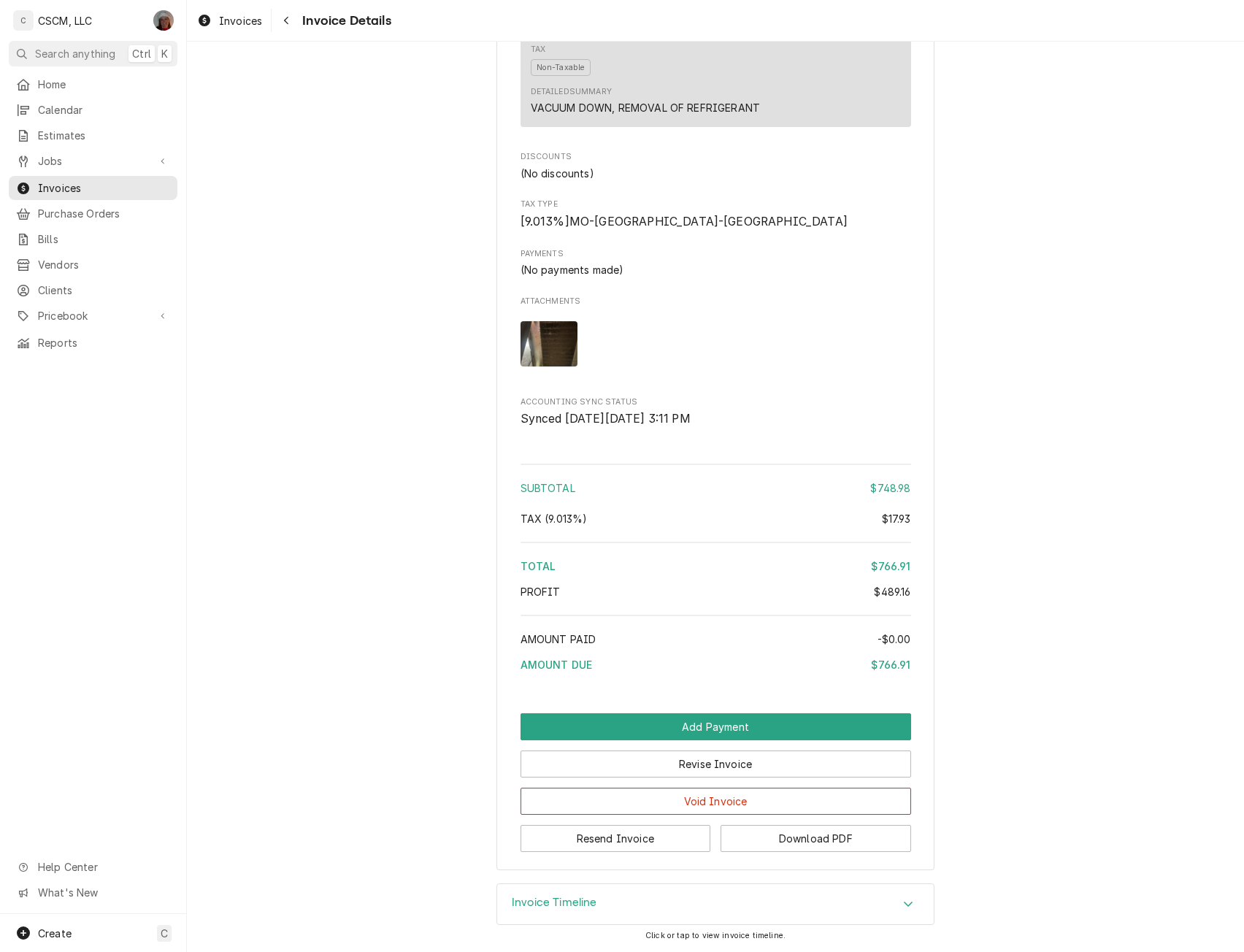
scroll to position [2304, 0]
click at [700, 765] on button "Revise Invoice" at bounding box center [716, 764] width 390 height 27
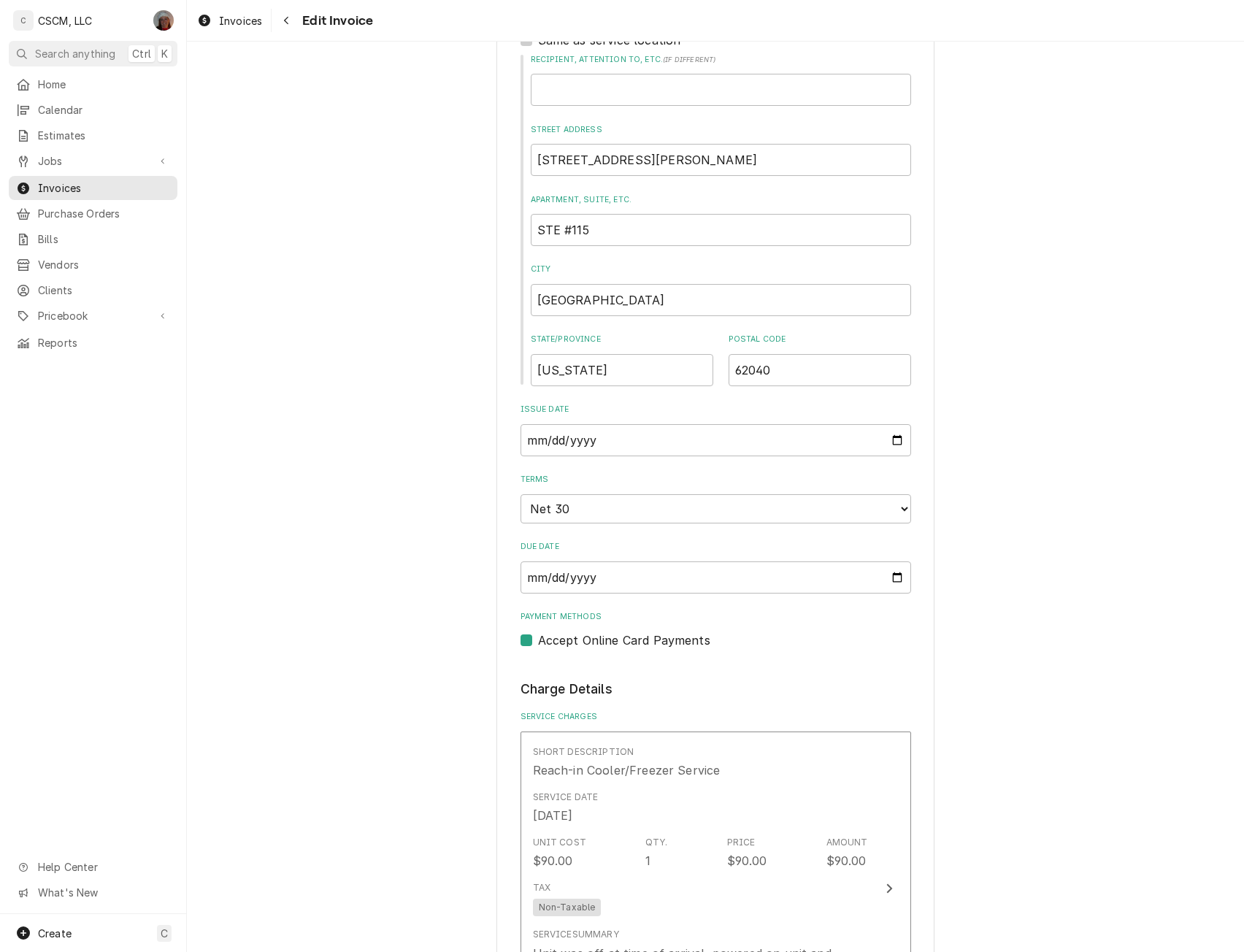
scroll to position [591, 0]
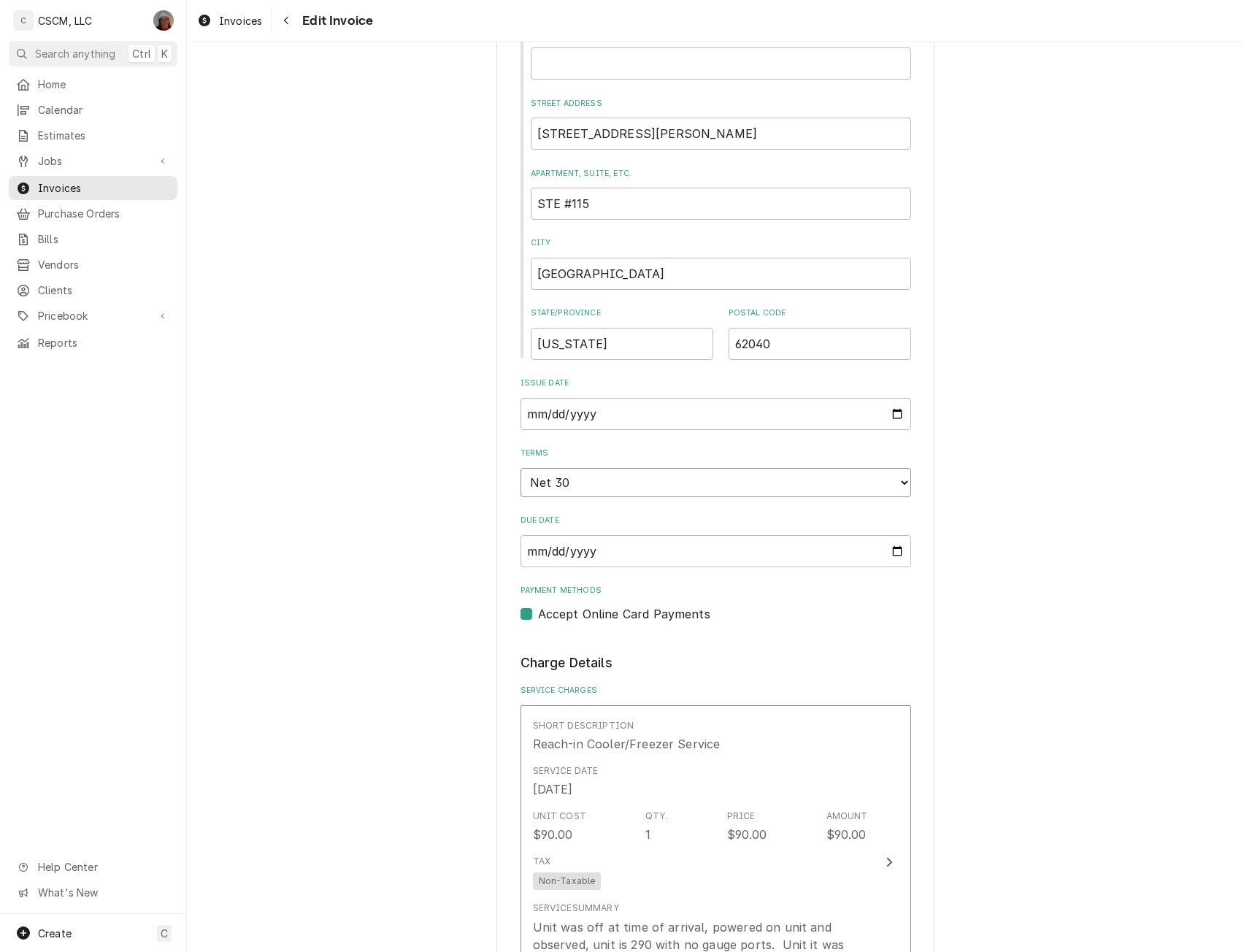
click at [875, 479] on select "Choose payment terms... Same Day Net 7 Net 14 Net 21 Net 30 Net 45 Net 60 Net 90" at bounding box center [716, 483] width 390 height 29
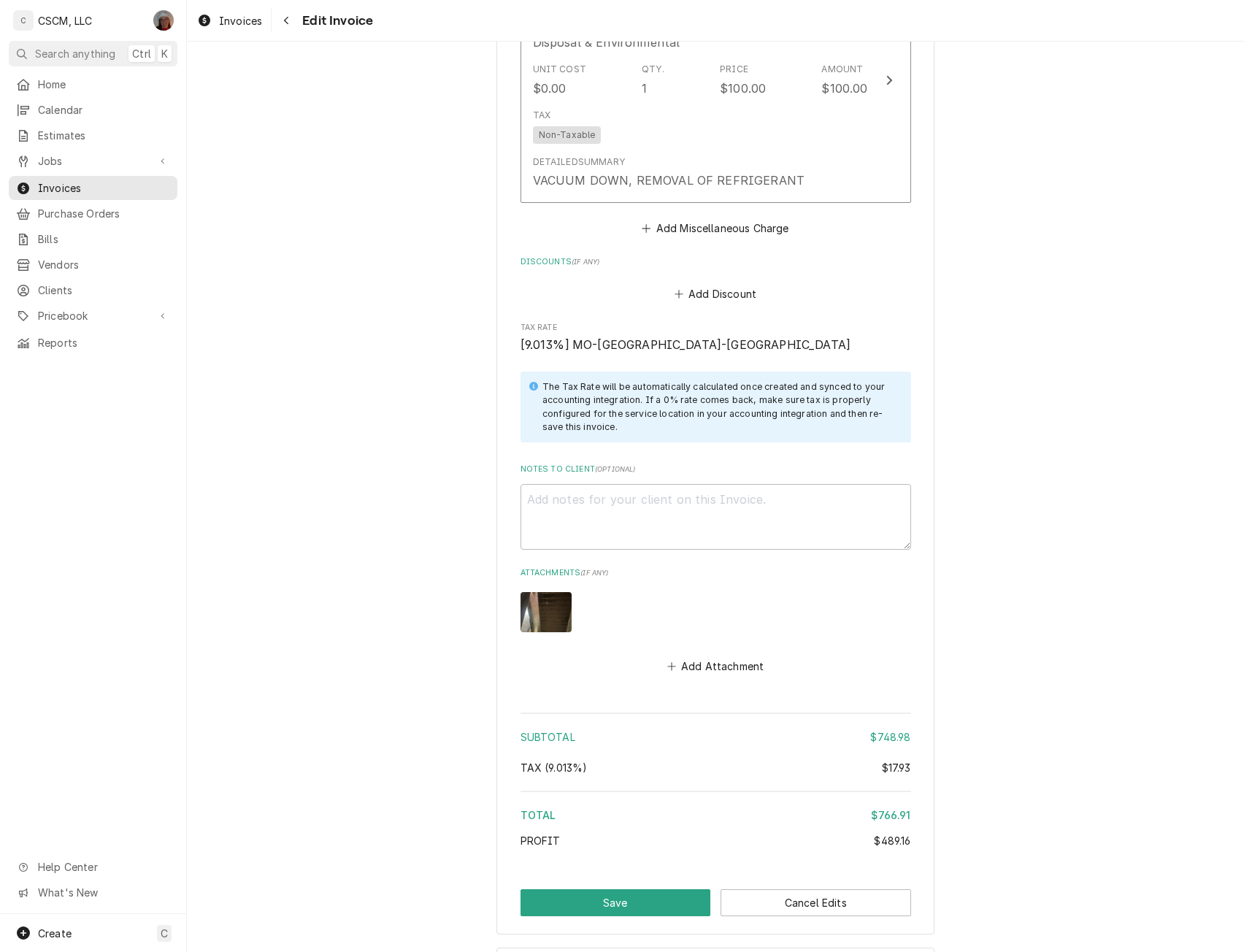
scroll to position [3046, 0]
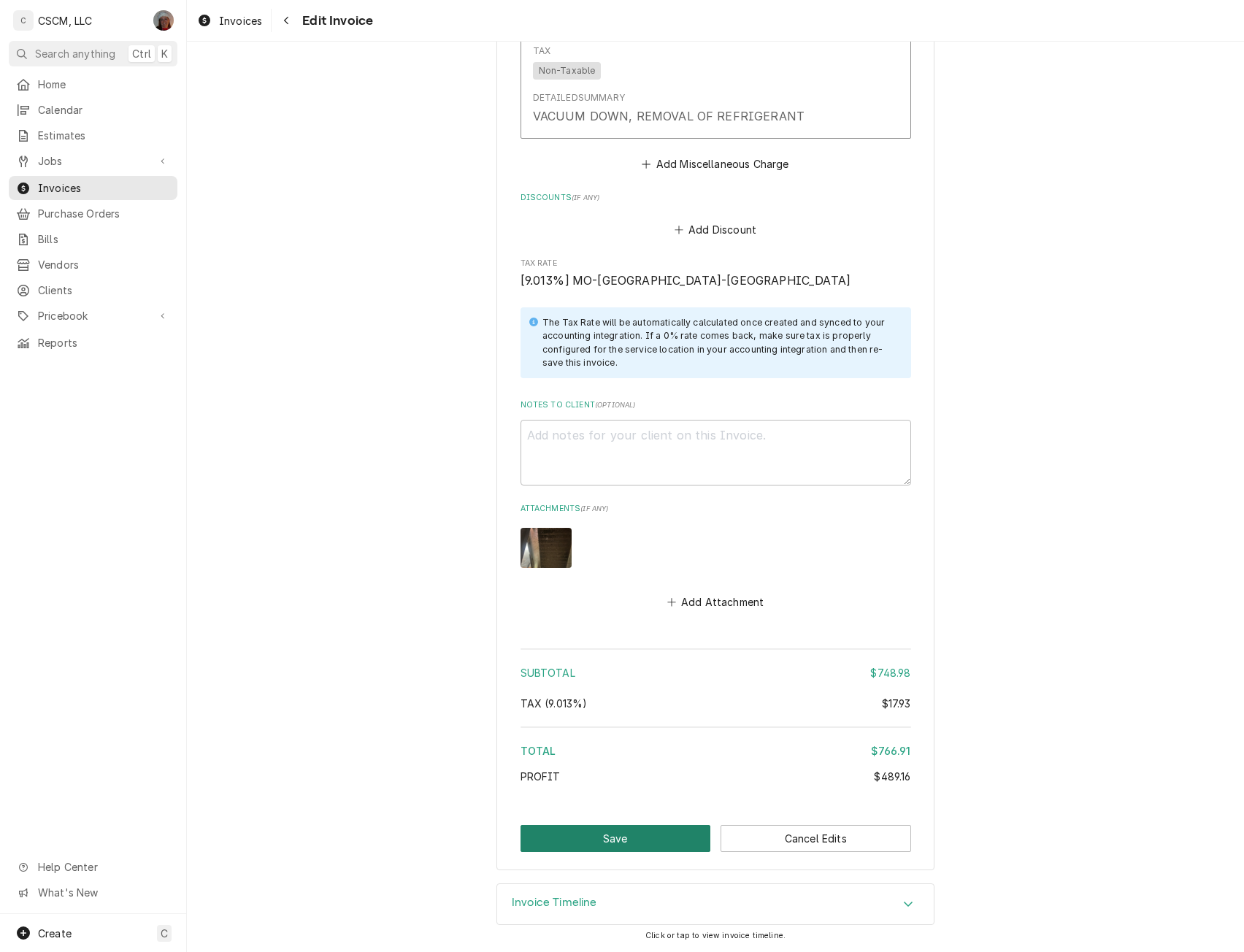
click at [619, 839] on button "Save" at bounding box center [616, 839] width 191 height 27
type textarea "x"
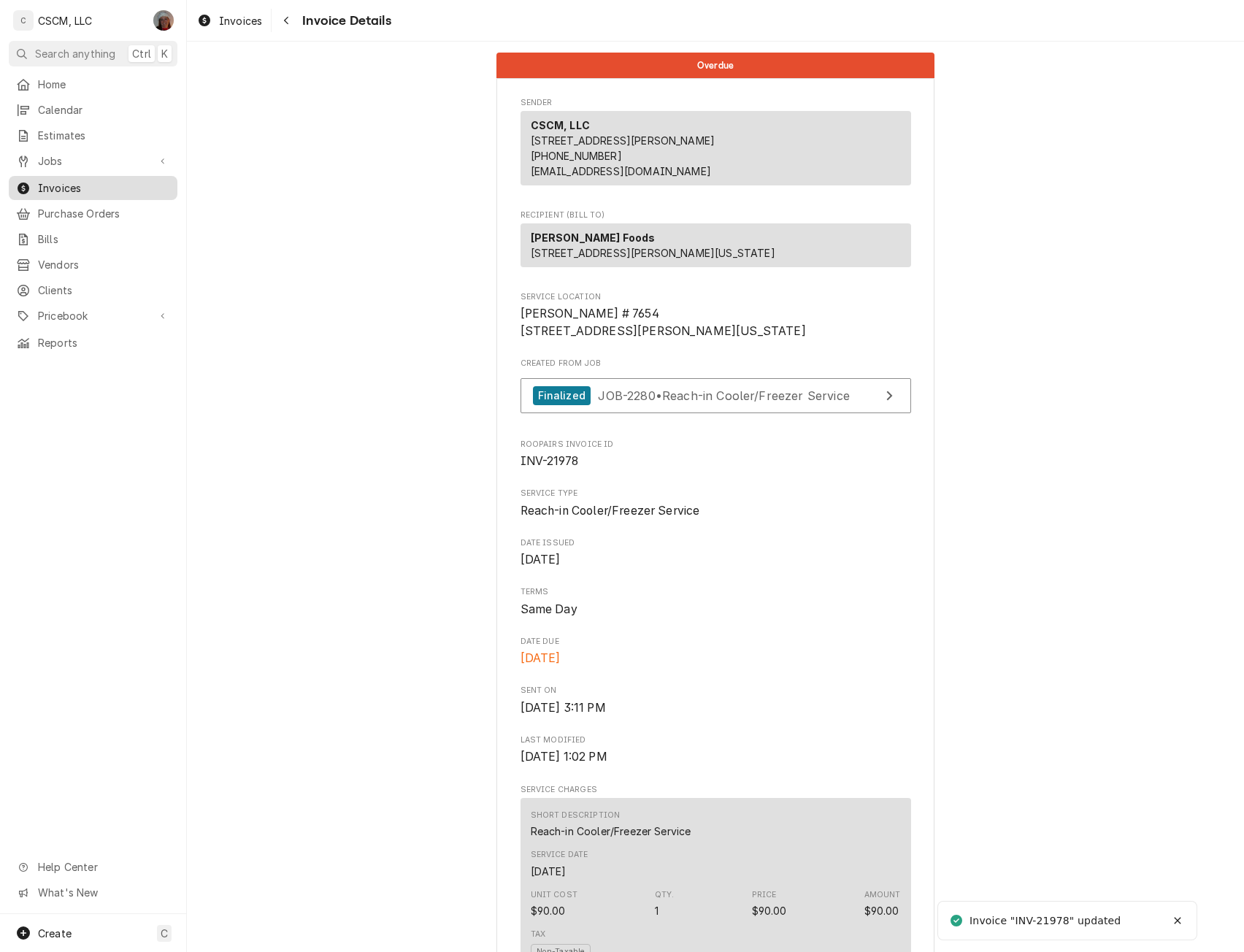
click at [55, 186] on span "Invoices" at bounding box center [104, 188] width 132 height 15
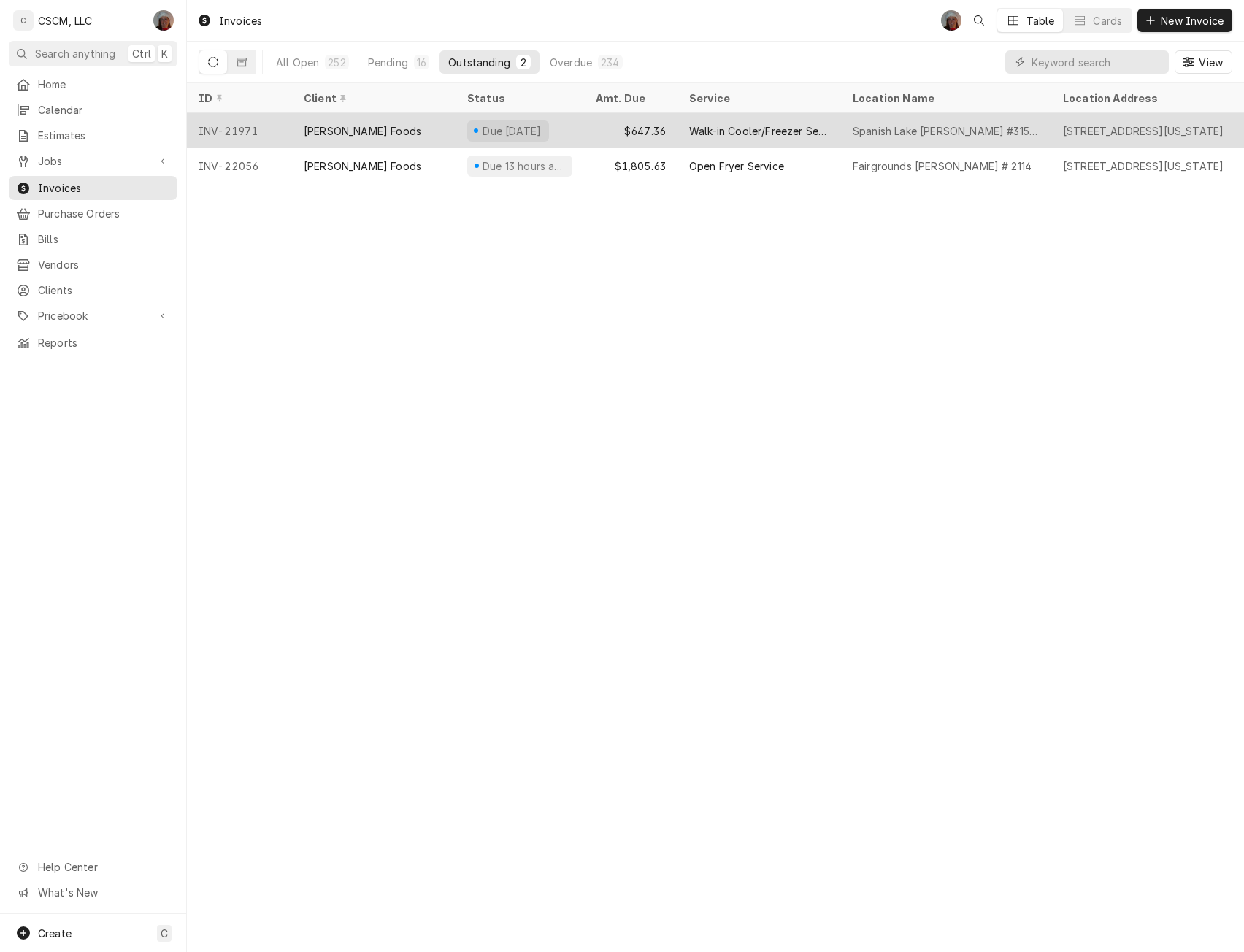
click at [350, 127] on div "[PERSON_NAME] Foods" at bounding box center [362, 131] width 118 height 15
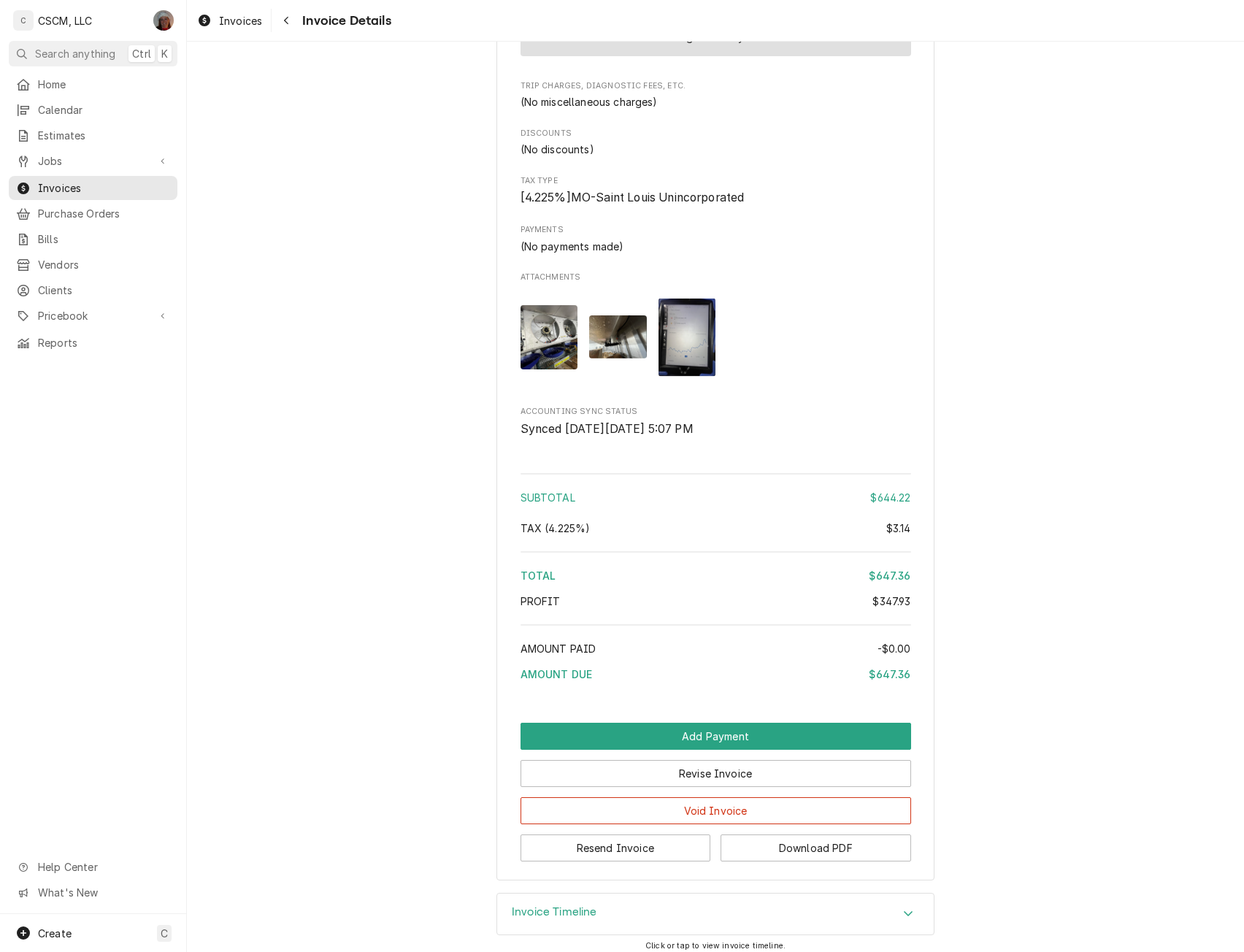
scroll to position [2111, 0]
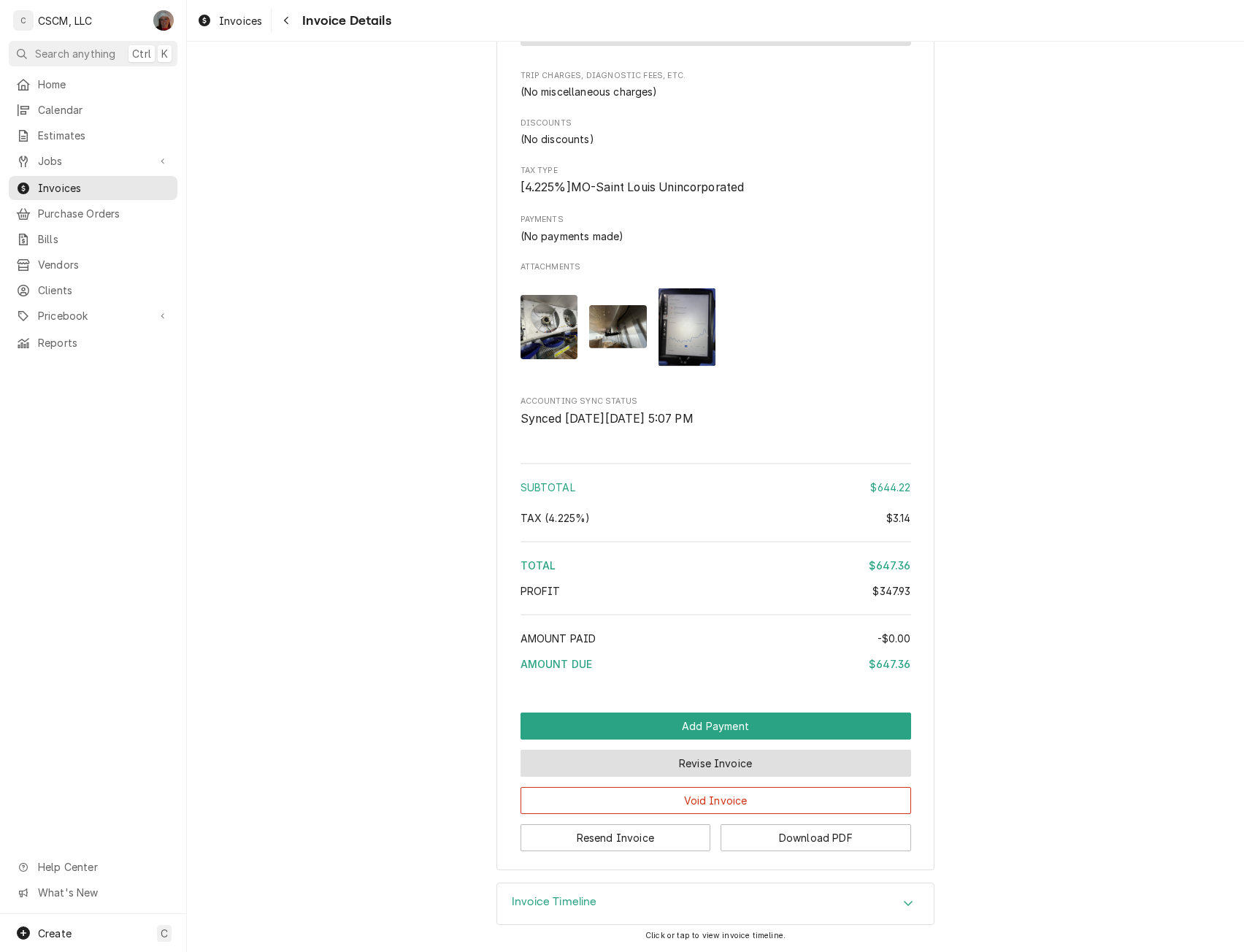
click at [698, 758] on button "Revise Invoice" at bounding box center [716, 763] width 390 height 27
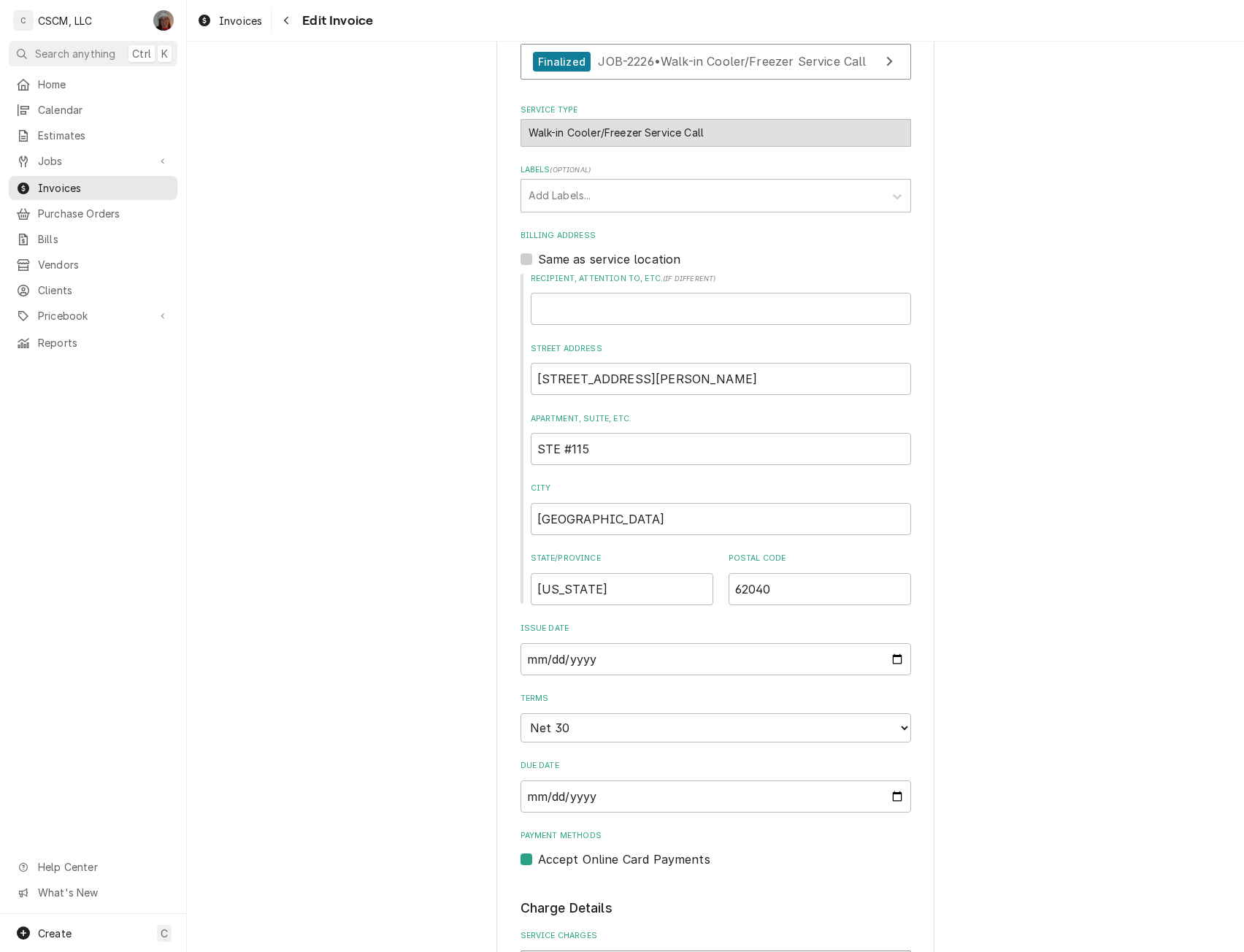
scroll to position [349, 0]
click at [896, 728] on select "Choose payment terms... Same Day Net 7 Net 14 Net 21 Net 30 Net 45 Net 60 Net 90" at bounding box center [716, 725] width 390 height 29
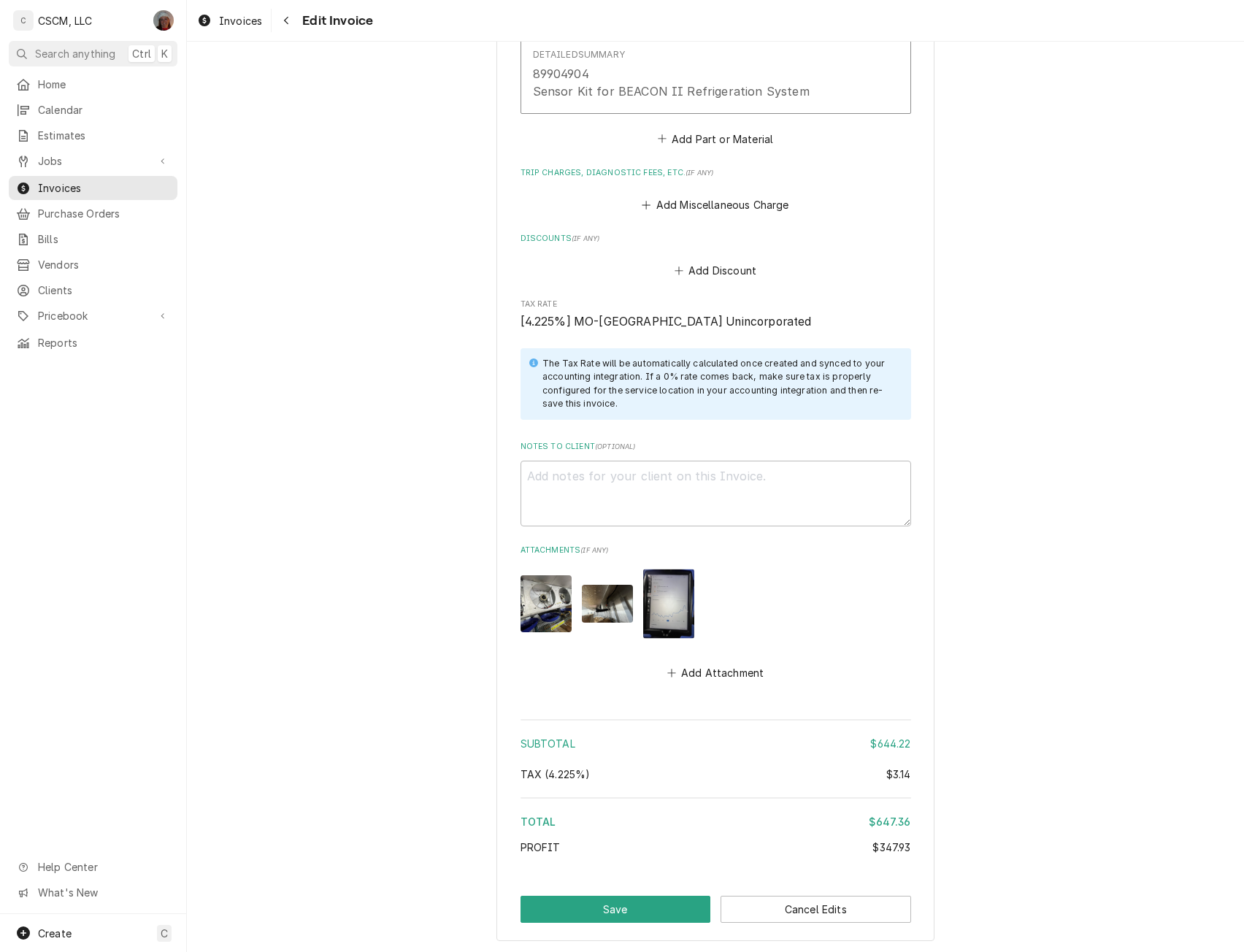
scroll to position [2835, 0]
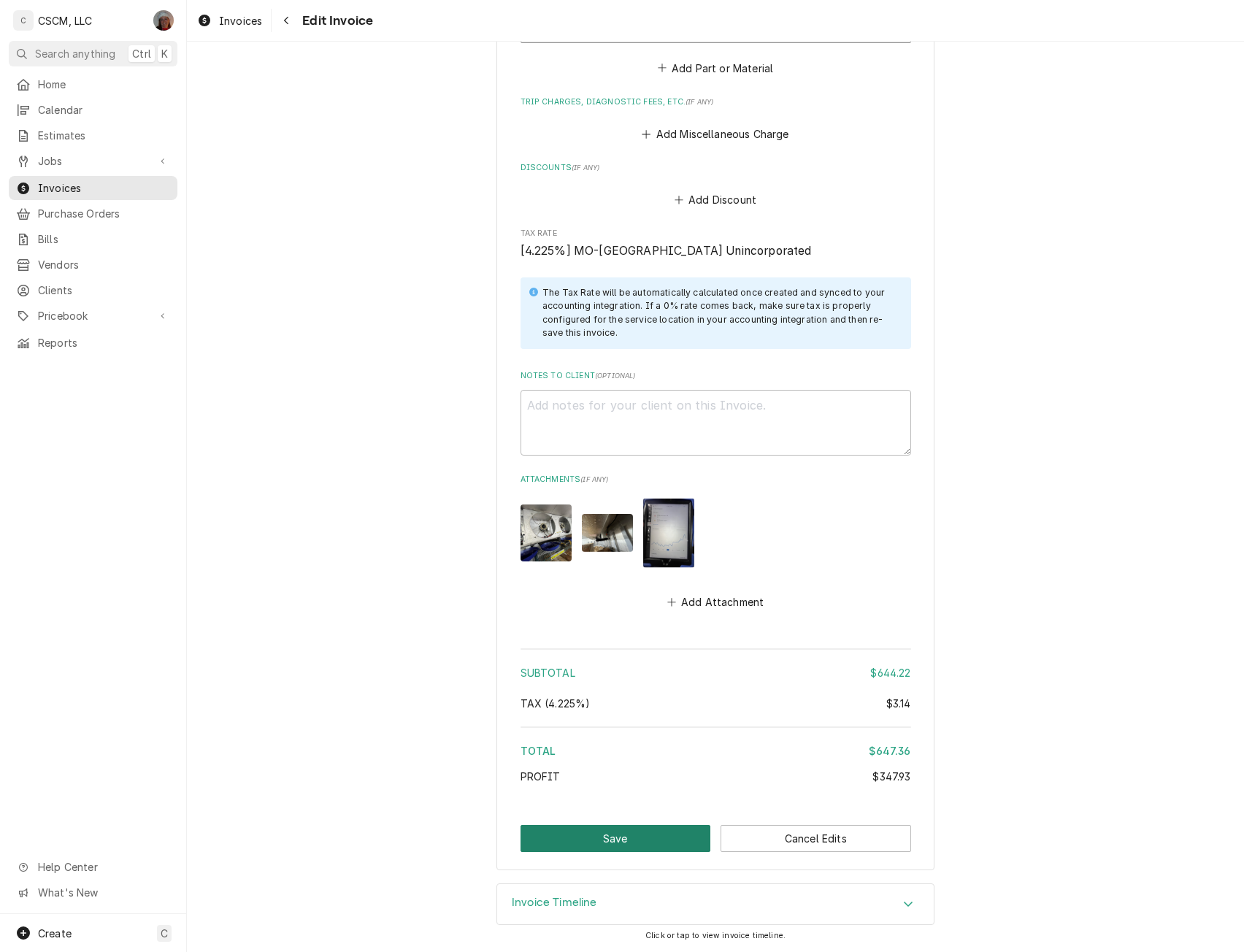
click at [548, 826] on button "Save" at bounding box center [616, 839] width 191 height 27
type textarea "x"
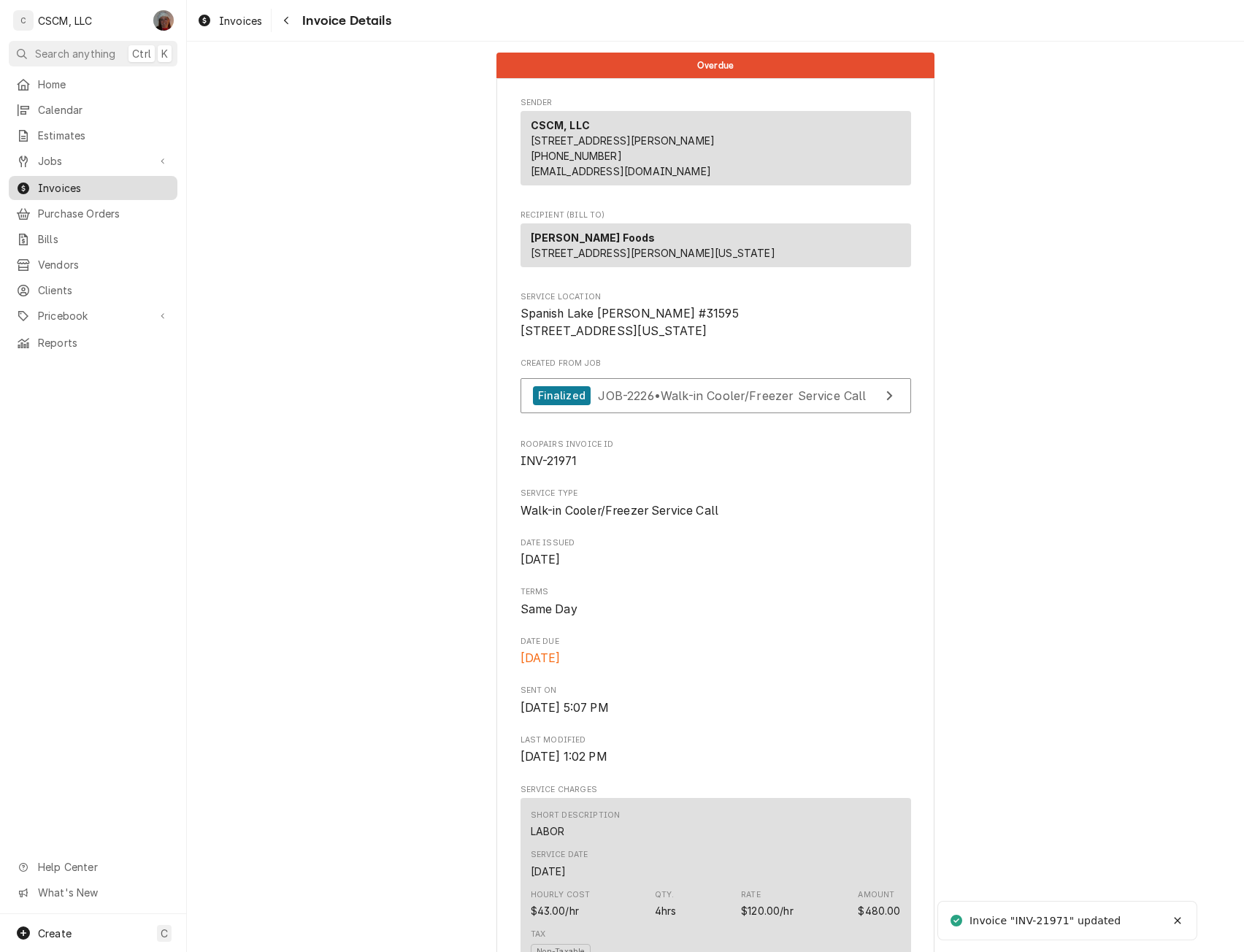
click at [103, 180] on span "Invoices" at bounding box center [104, 188] width 132 height 15
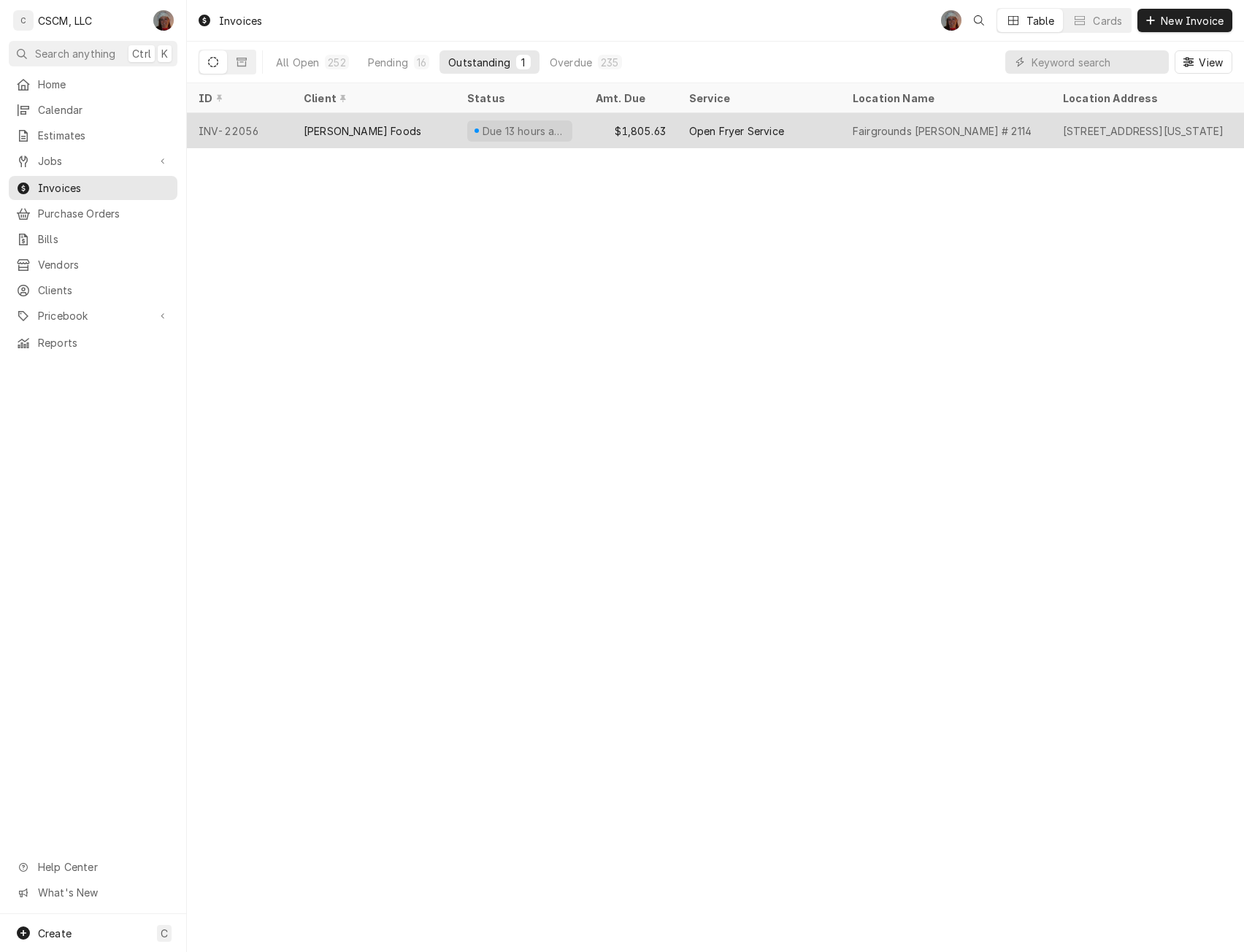
click at [423, 134] on div "[PERSON_NAME] Foods" at bounding box center [373, 130] width 163 height 35
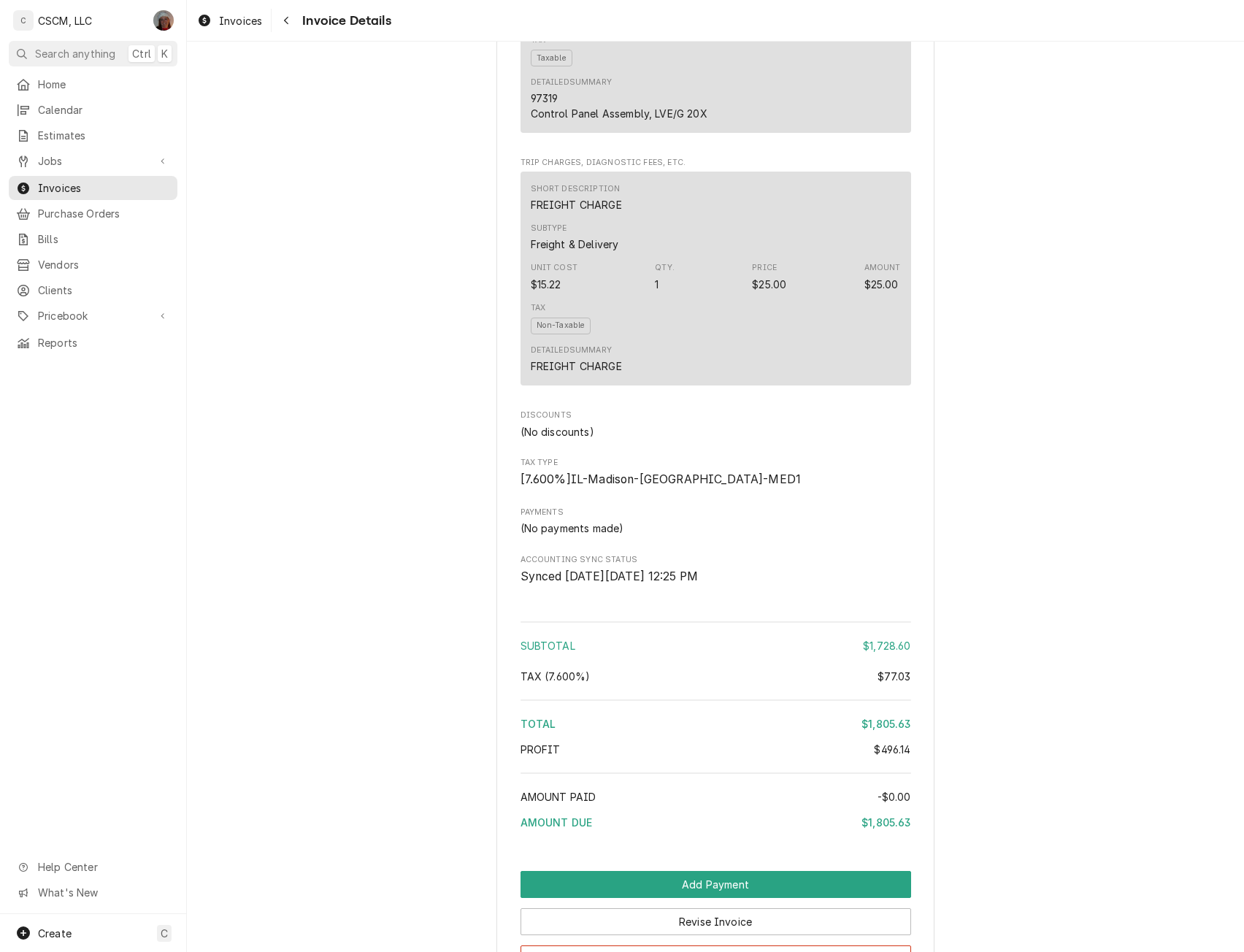
scroll to position [1883, 0]
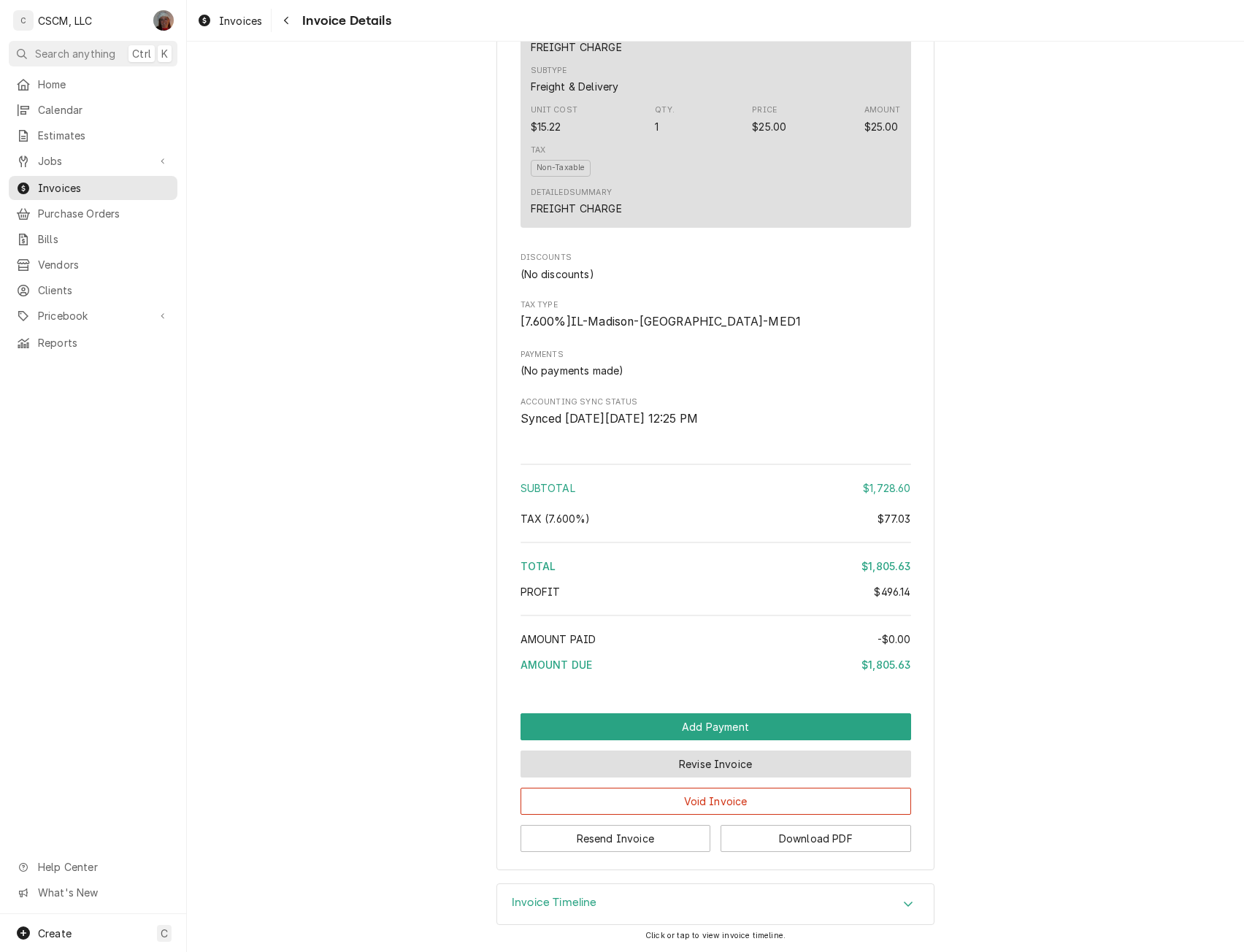
click at [696, 765] on button "Revise Invoice" at bounding box center [716, 764] width 390 height 27
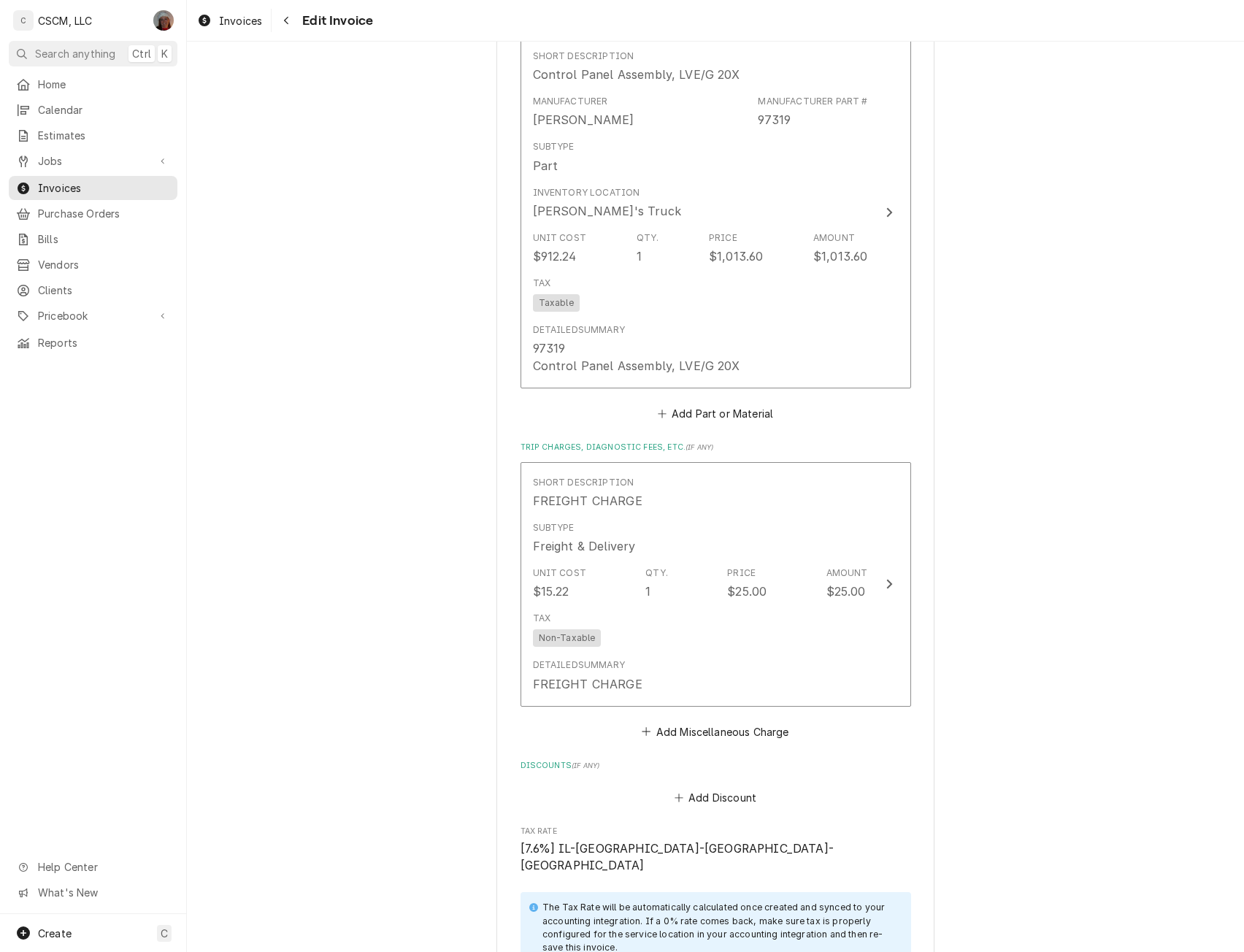
scroll to position [2653, 0]
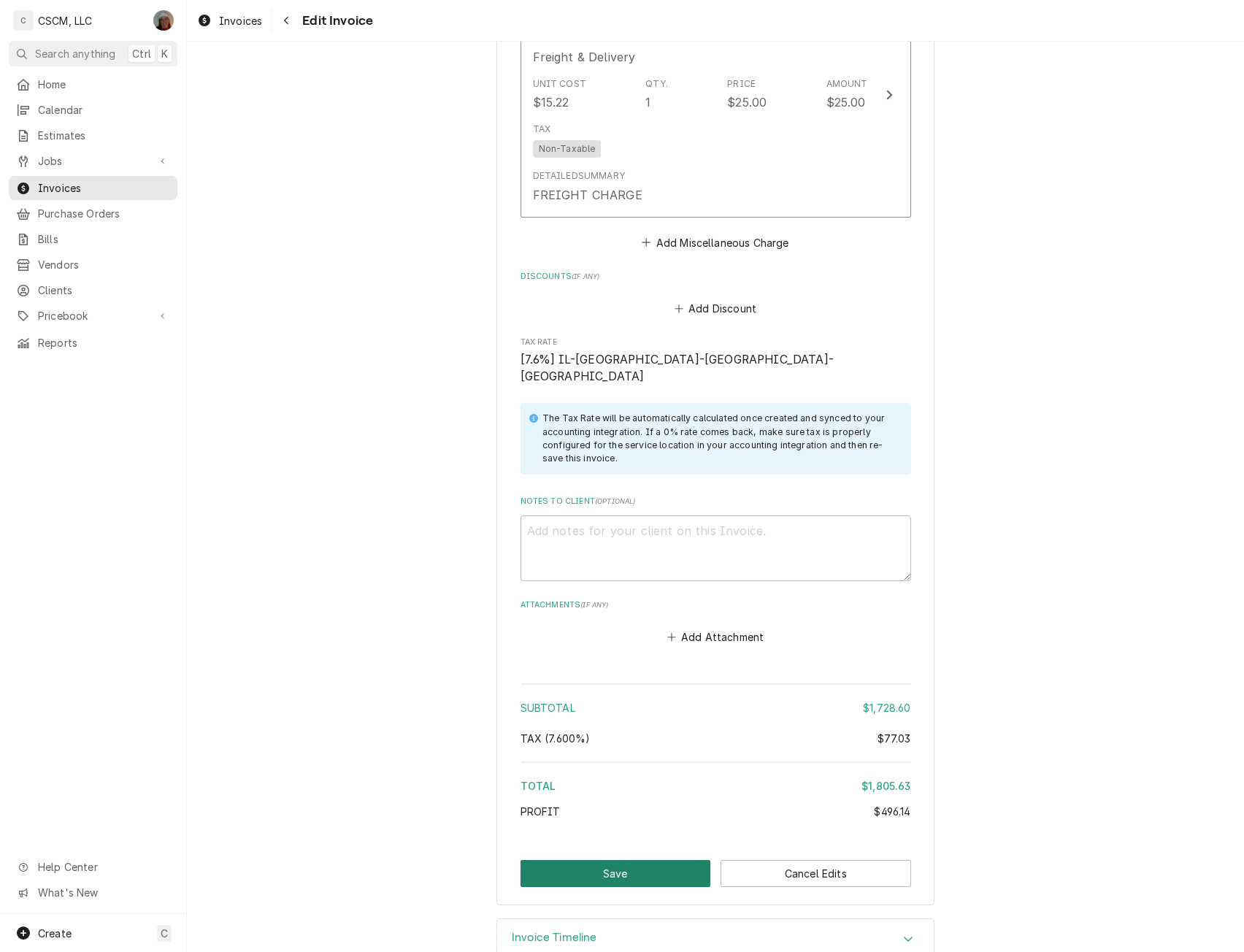
click at [674, 861] on button "Save" at bounding box center [616, 874] width 191 height 27
type textarea "x"
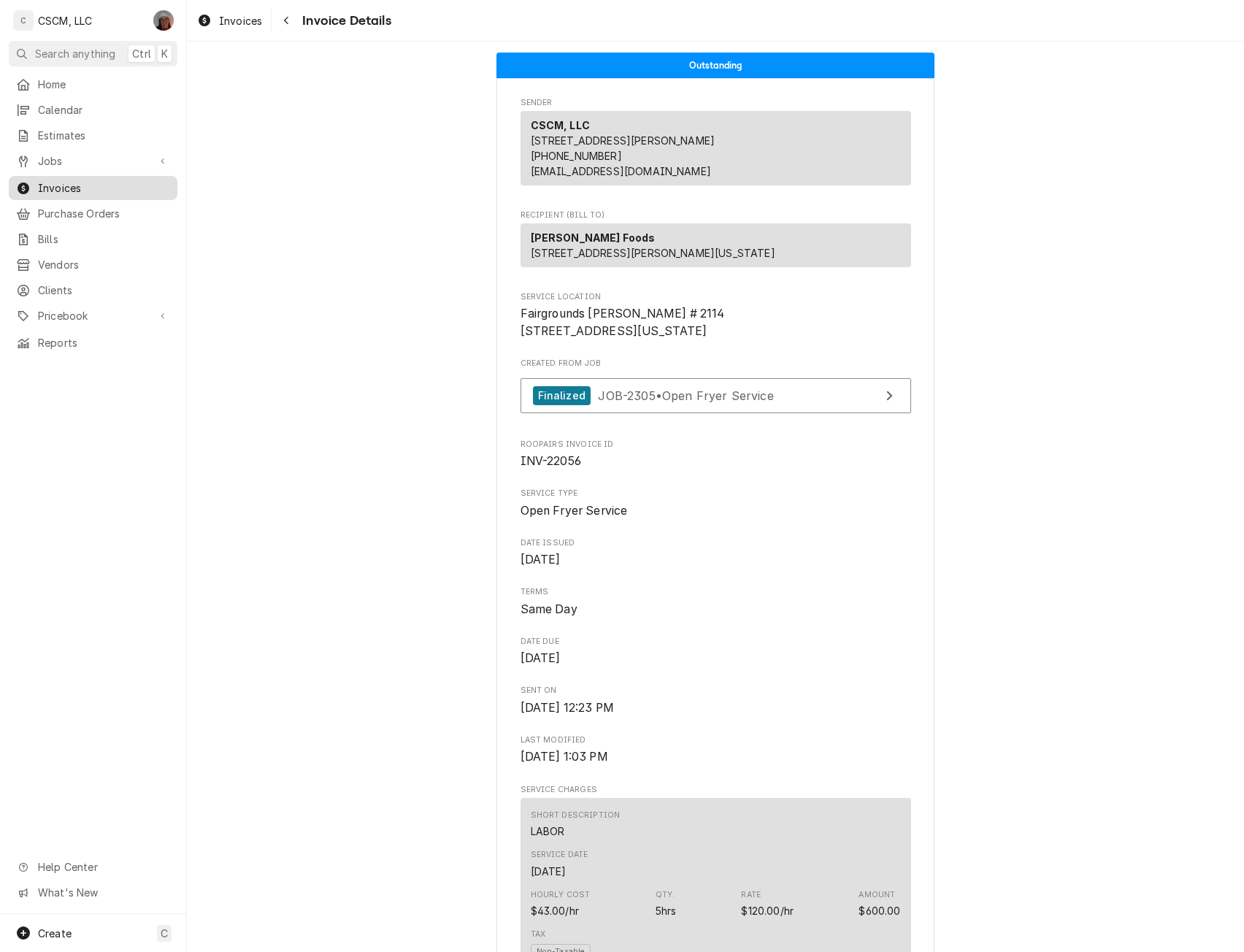
click at [98, 183] on span "Invoices" at bounding box center [104, 188] width 132 height 15
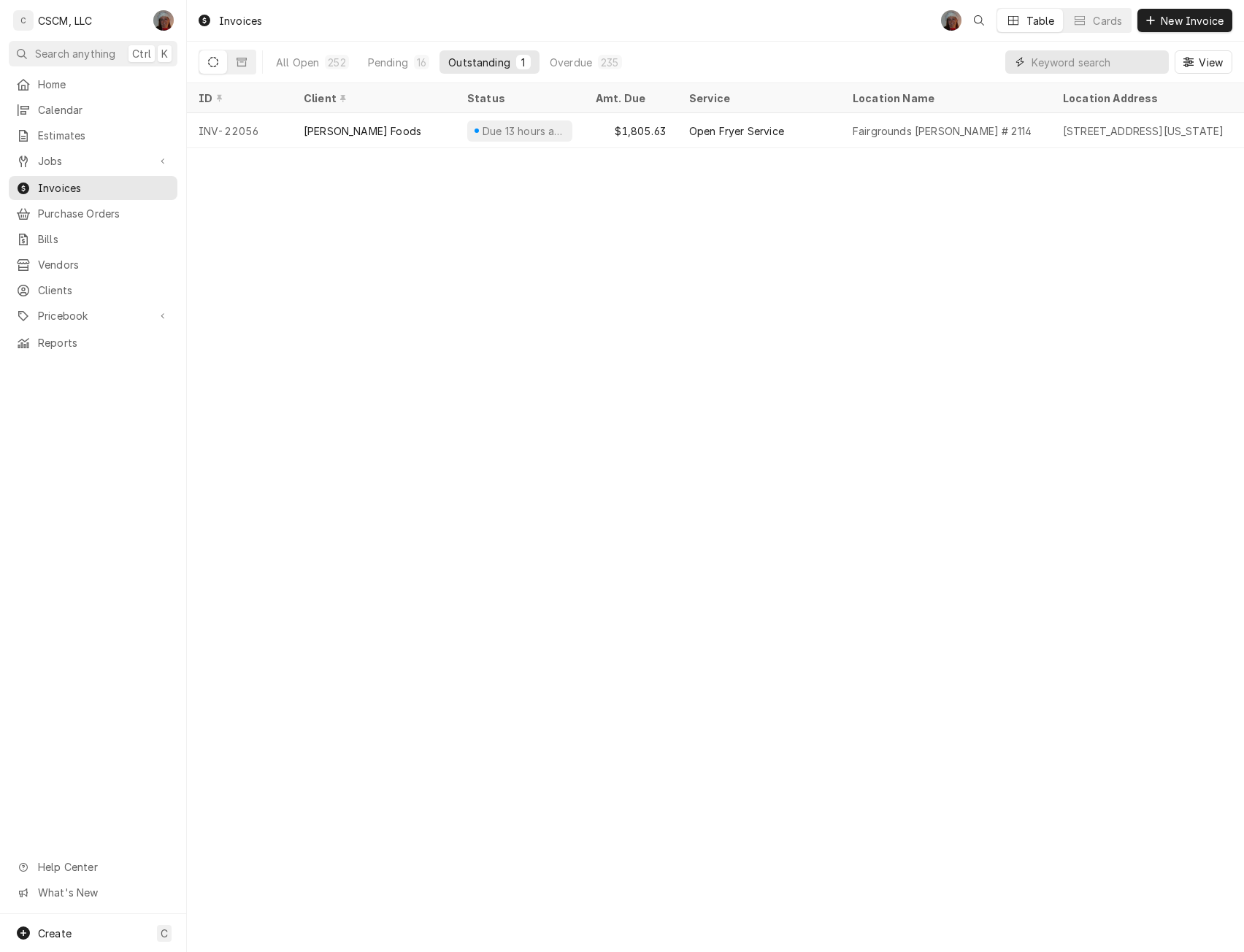
click at [1077, 61] on input "Dynamic Content Wrapper" at bounding box center [1096, 62] width 130 height 24
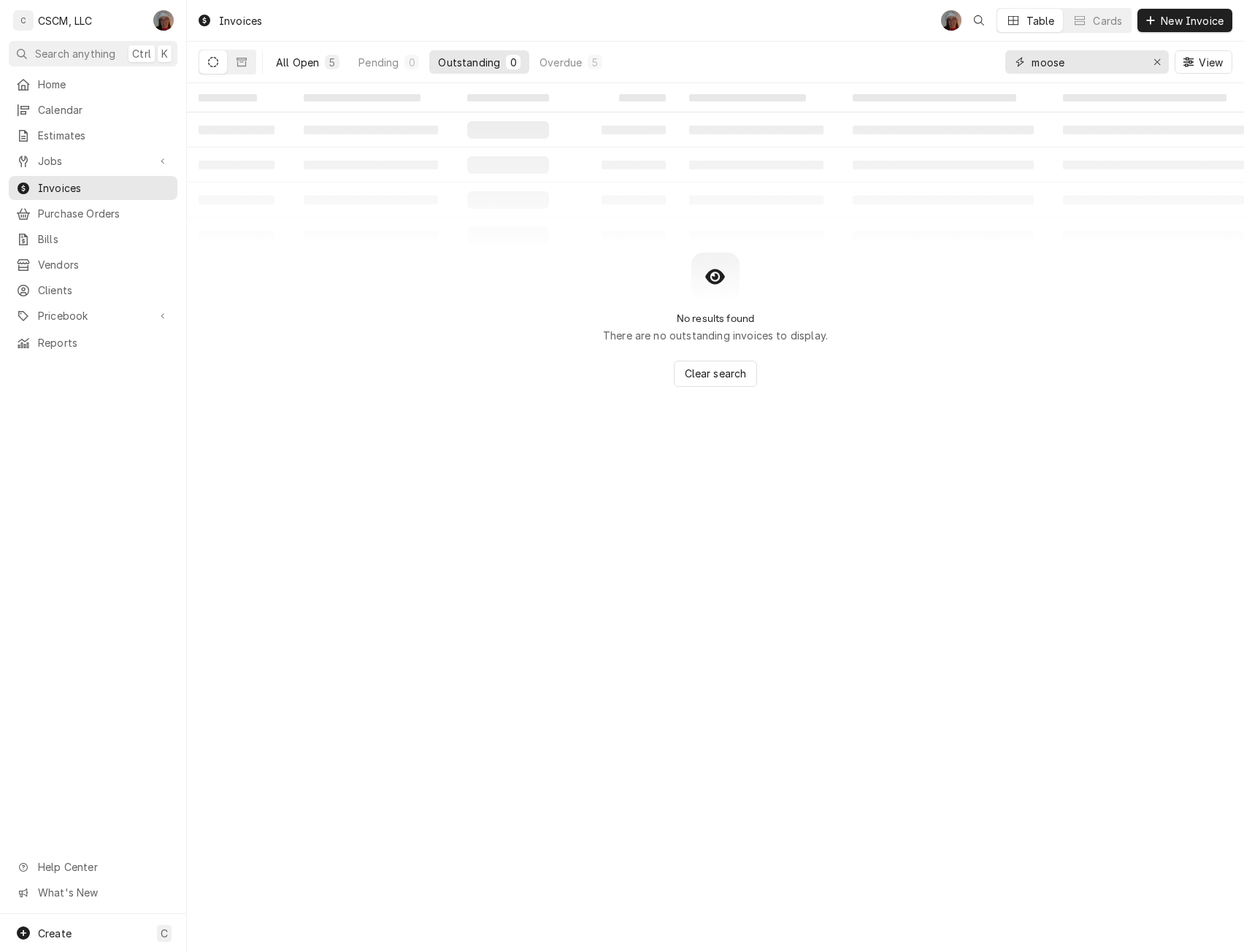
type input "moose"
click at [305, 62] on div "All Open" at bounding box center [297, 63] width 43 height 15
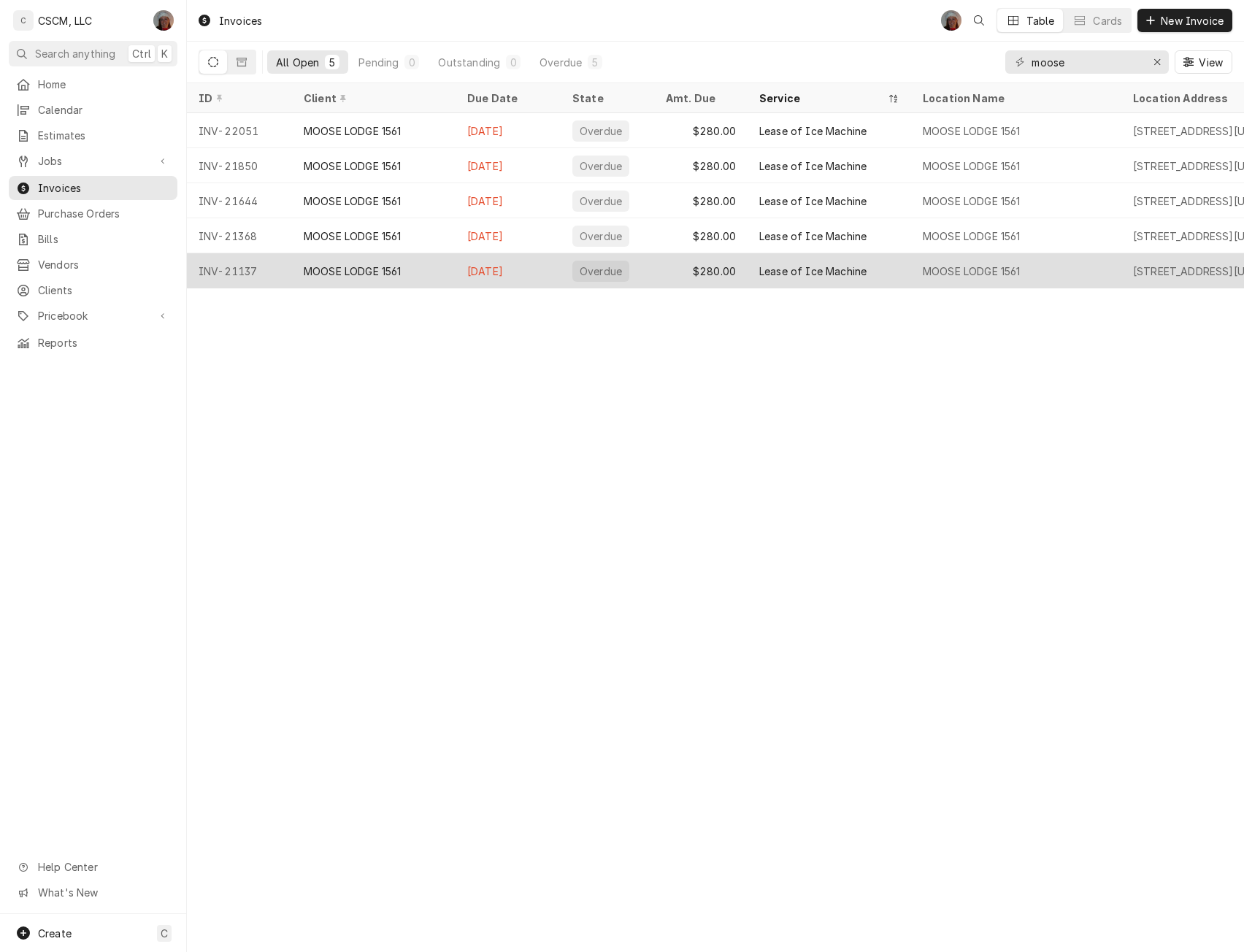
click at [308, 272] on div "MOOSE LODGE 1561" at bounding box center [353, 271] width 98 height 15
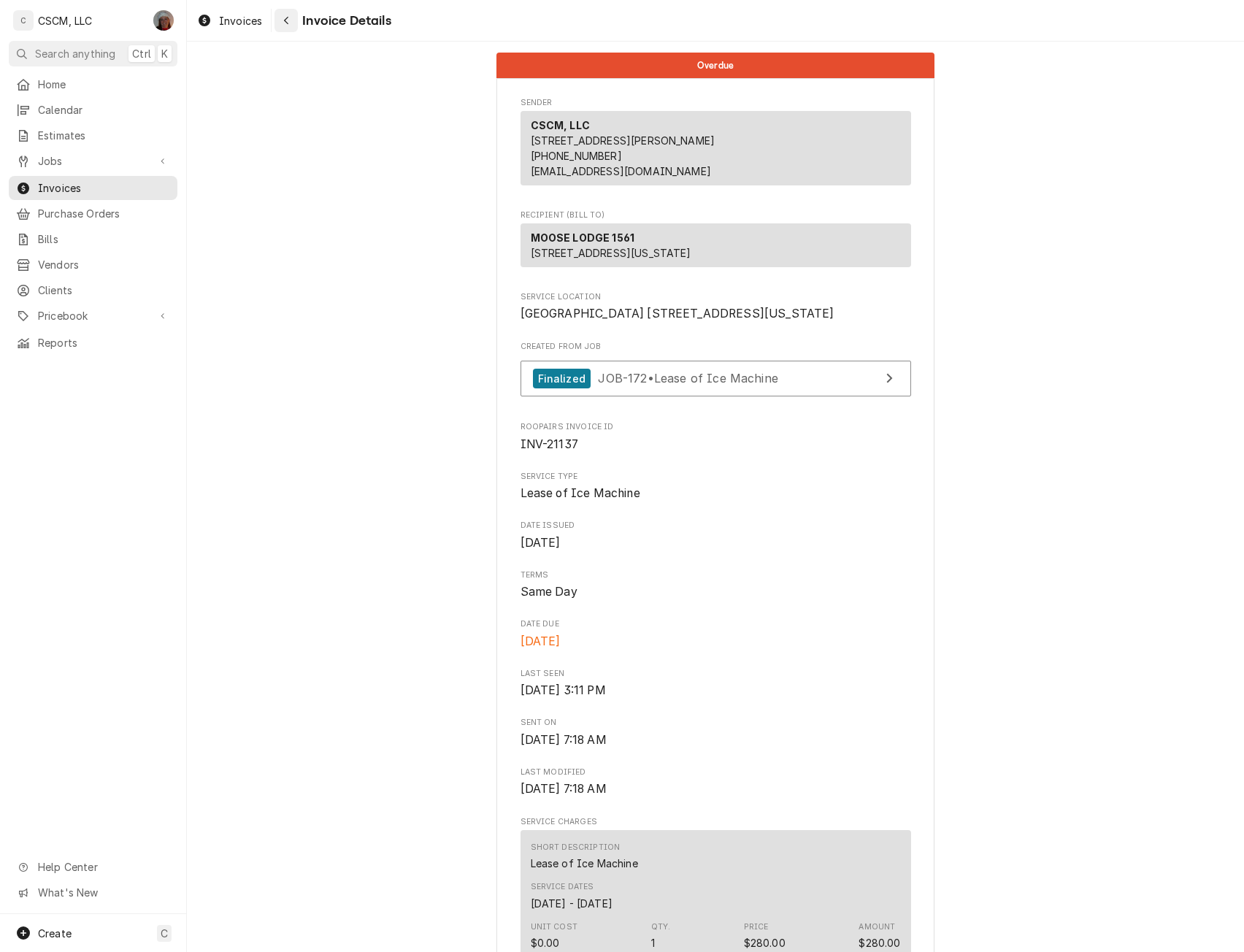
click at [285, 18] on icon "Navigate back" at bounding box center [287, 20] width 7 height 10
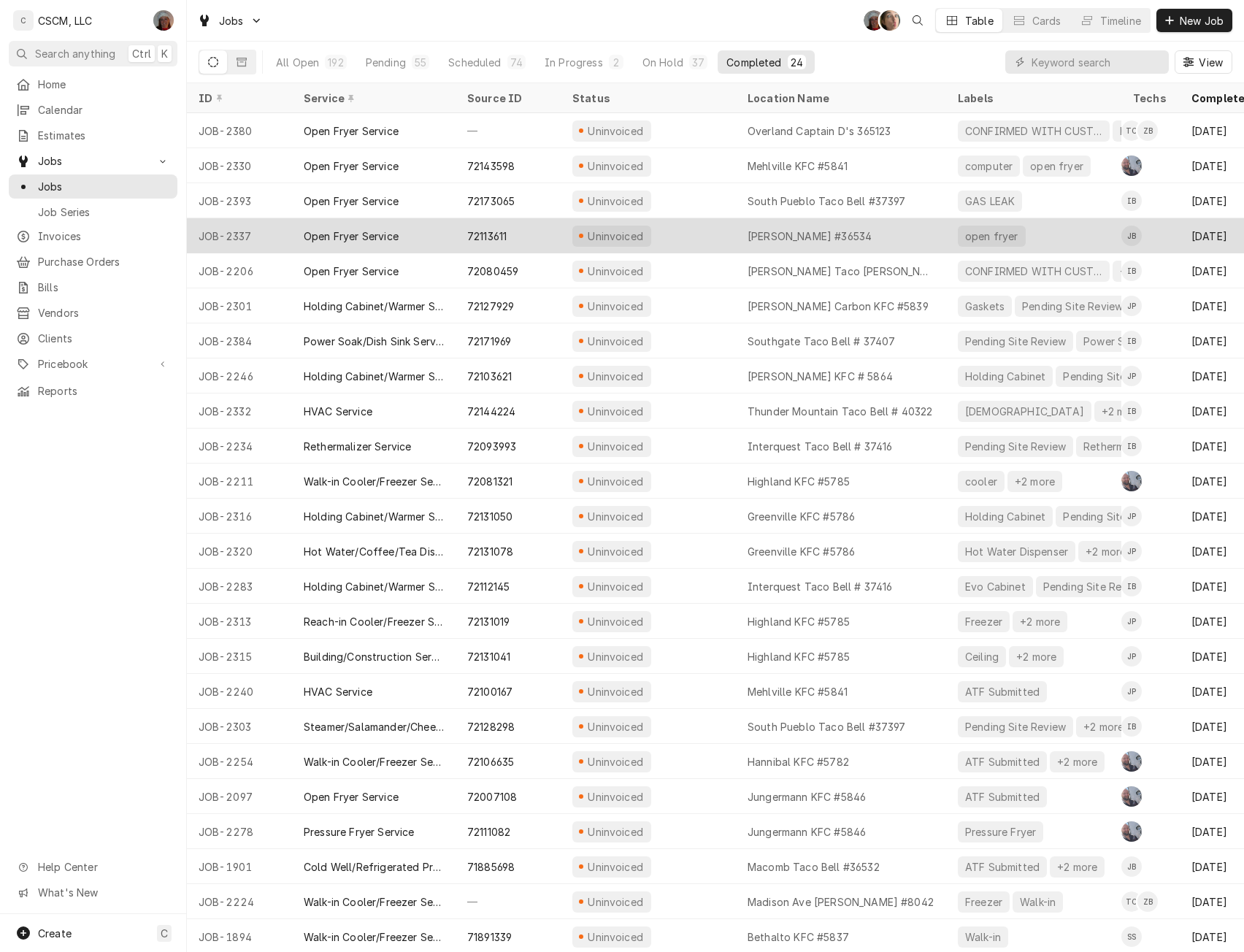
click at [675, 233] on div "Uninvoiced" at bounding box center [648, 235] width 175 height 35
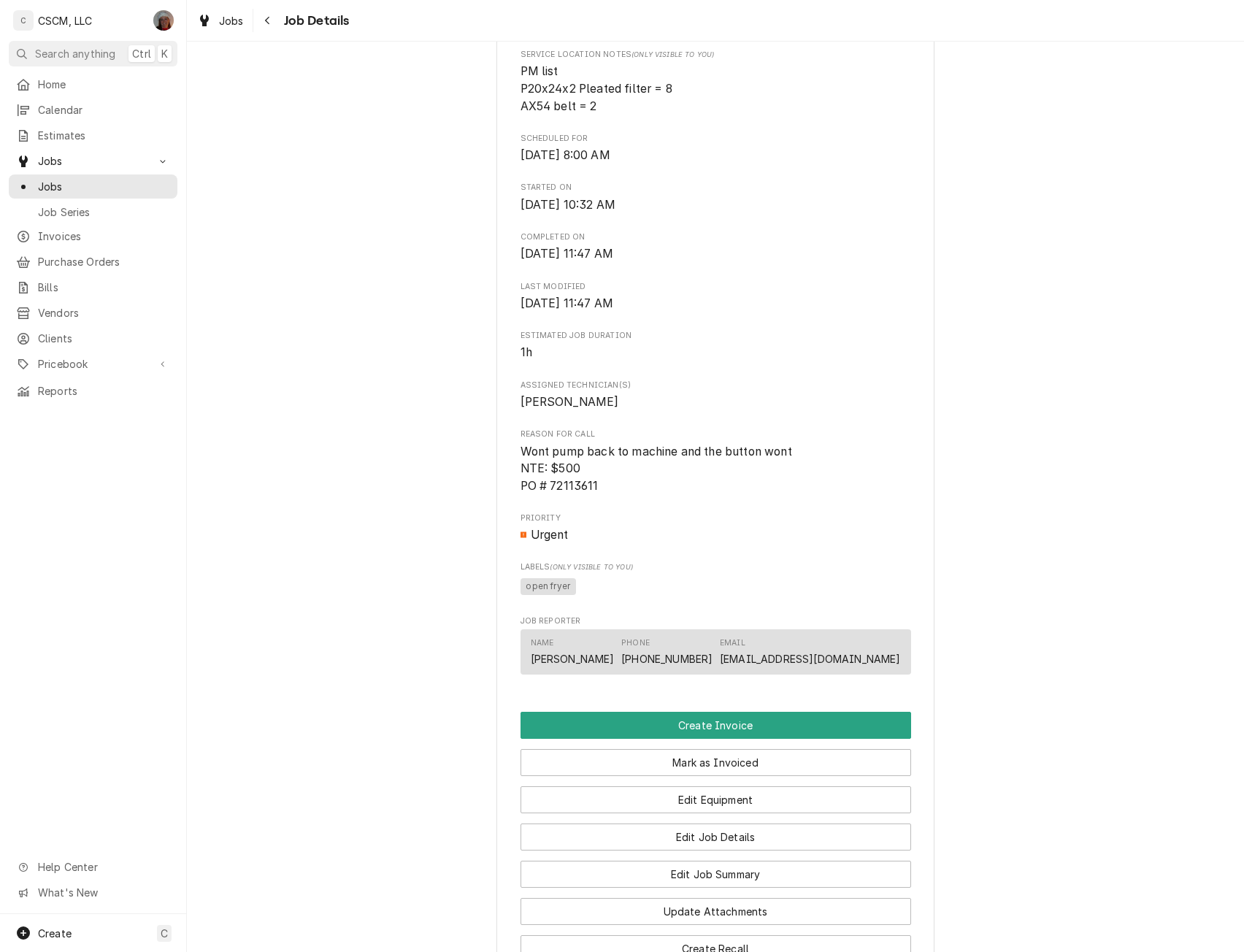
scroll to position [495, 0]
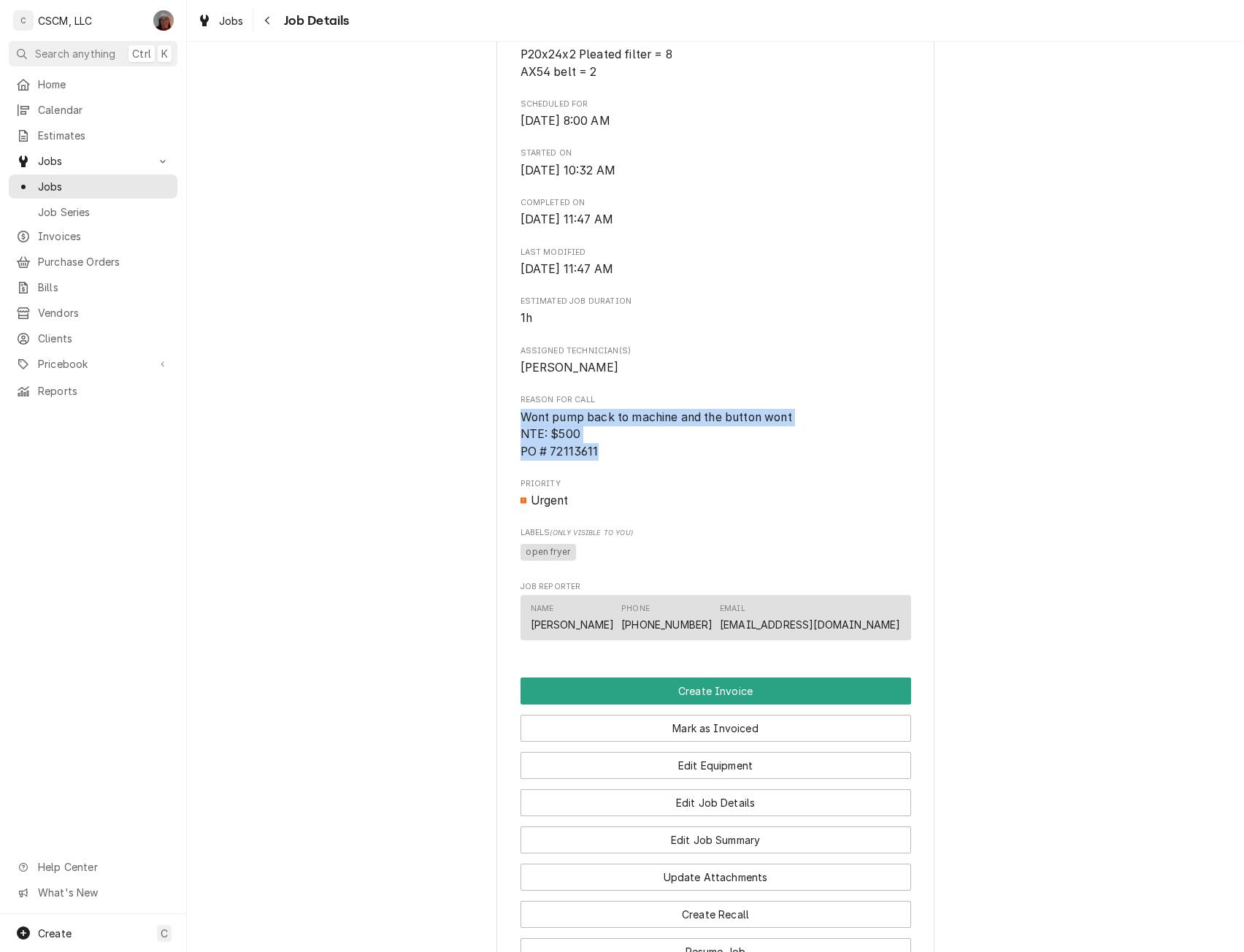
drag, startPoint x: 509, startPoint y: 425, endPoint x: 605, endPoint y: 467, distance: 104.8
click at [605, 467] on div "KBP Foods Quincy Taco Bell #36534 / 826 Broadway, Quincy, Illinois 62301 Open i…" at bounding box center [715, 309] width 438 height 1422
copy span "Wont pump back to machine and the button wont NTE: $500 PO # 72113611"
click at [713, 851] on button "Edit Job Summary" at bounding box center [716, 840] width 390 height 27
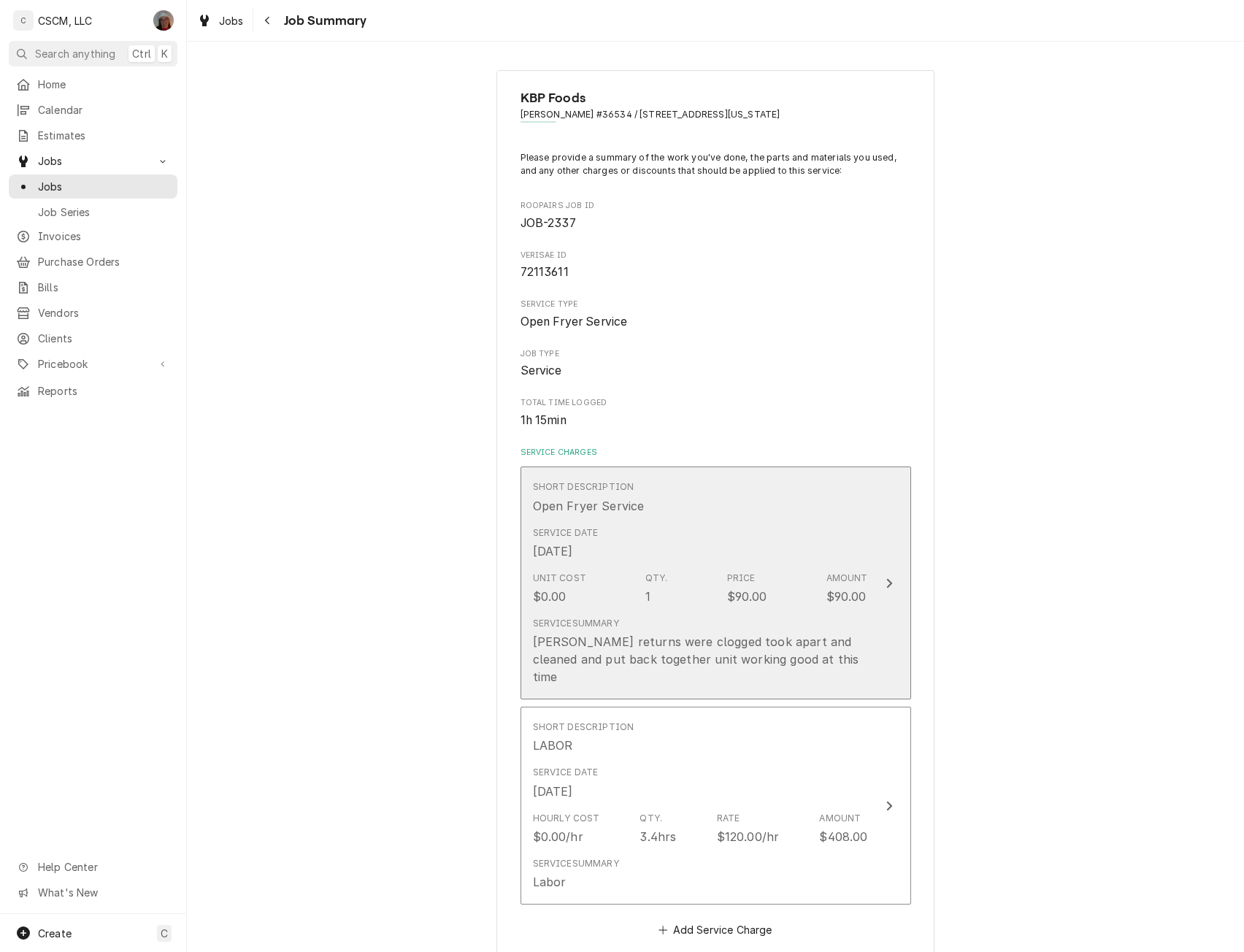
click at [871, 605] on button "Short Description Open Fryer Service Service Date [DATE] Unit Cost $0.00 Qty. 1…" at bounding box center [716, 583] width 390 height 233
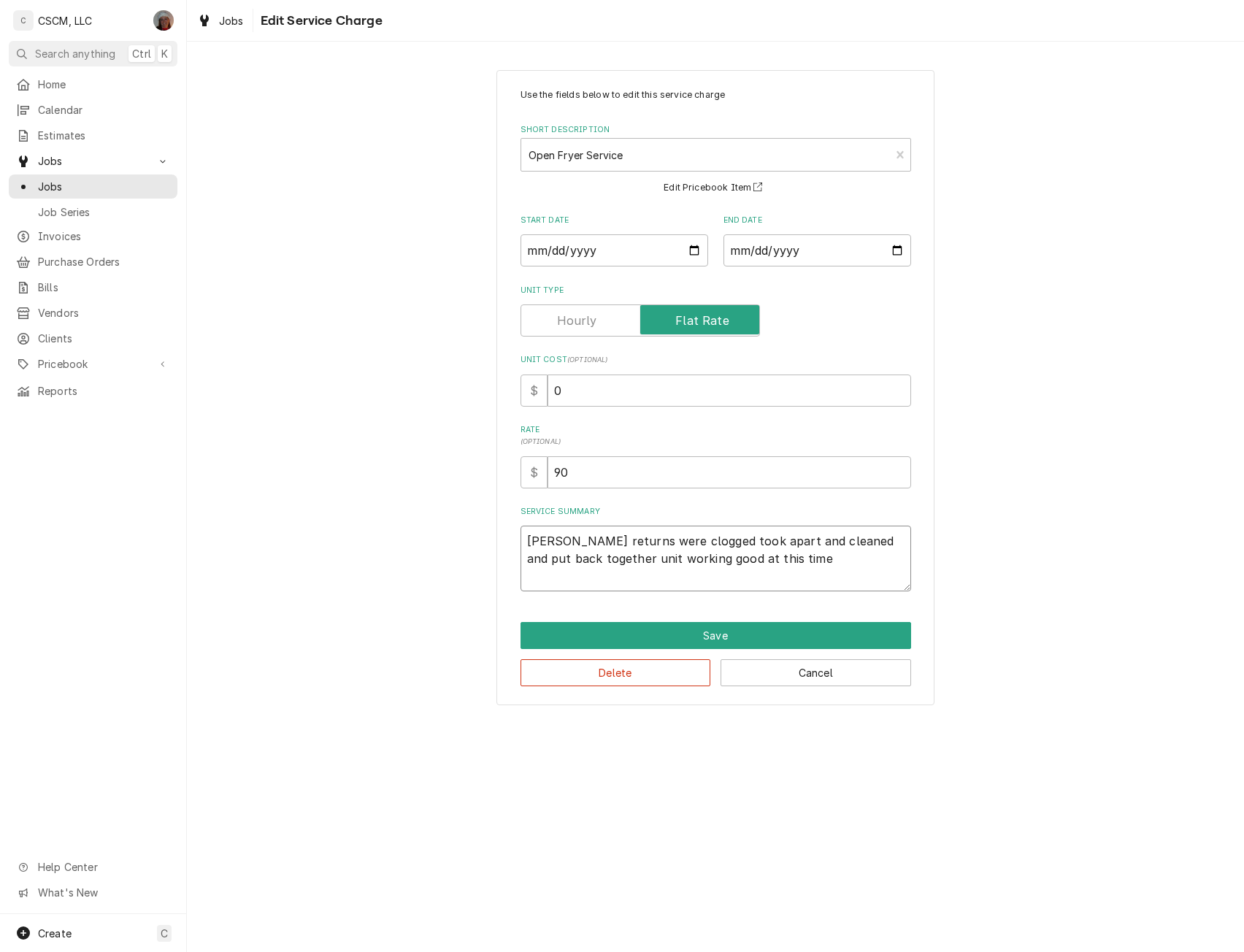
click at [523, 540] on textarea "Fryer returns were clogged took apart and cleaned and put back together unit wo…" at bounding box center [716, 559] width 390 height 66
type textarea "x"
type textarea "Fryer returns were clogged took apart and cleaned and put back together unit wo…"
type textarea "x"
type textarea "Fryer returns were clogged took apart and cleaned and put back together unit wo…"
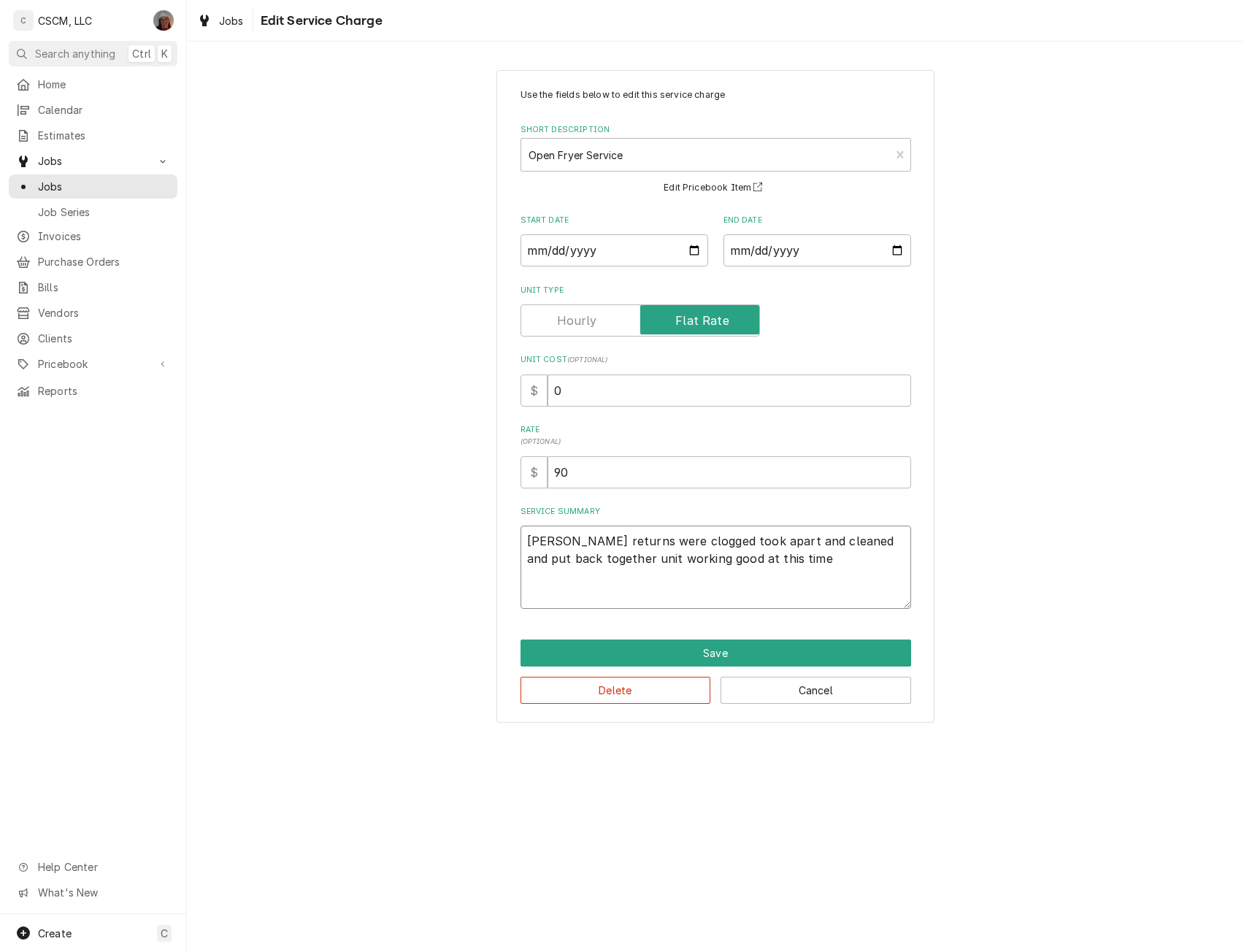
paste textarea "Wont pump back to machine and the button wont NTE: $500 PO # 72113611"
type textarea "x"
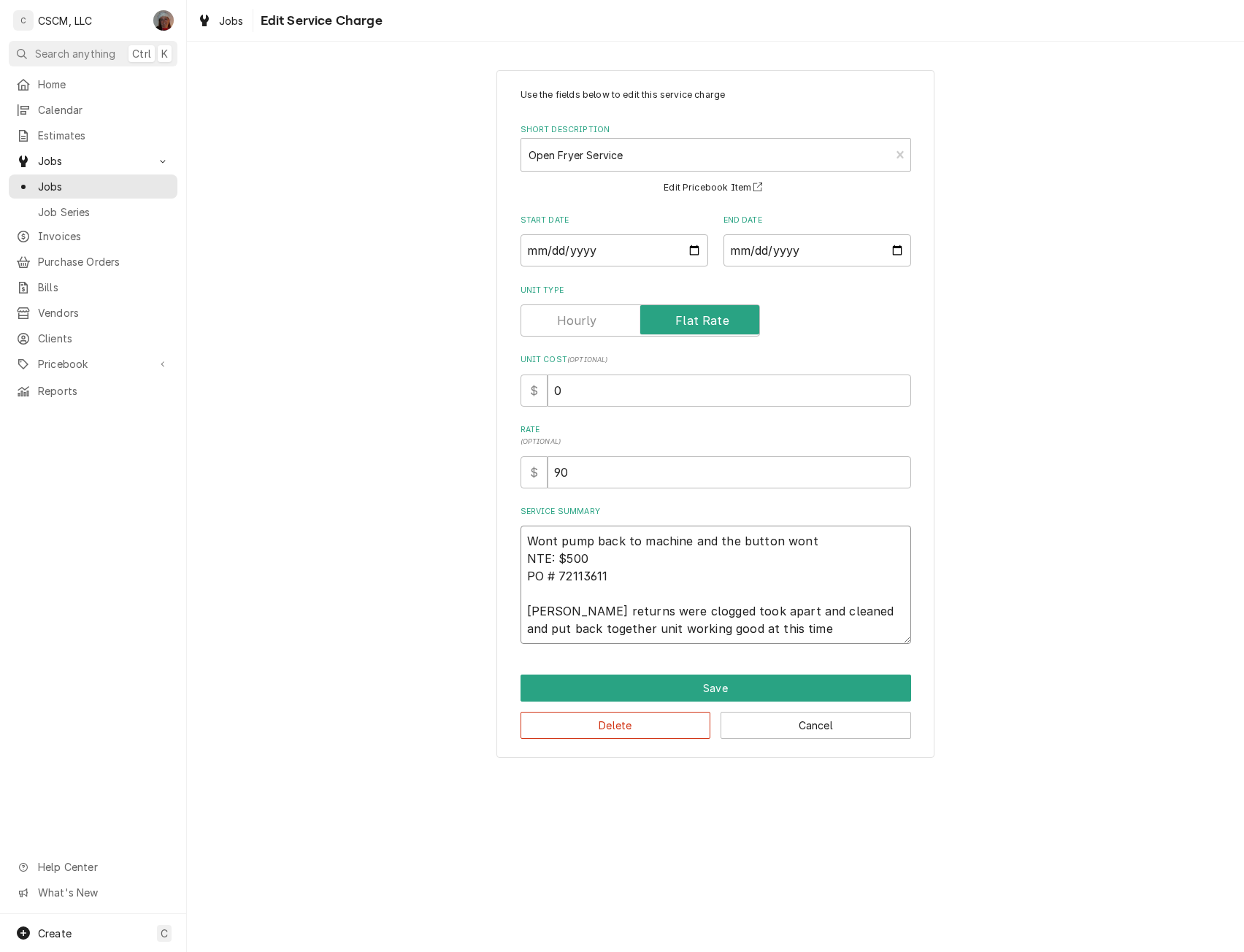
type textarea "Wont pump back to machine and the button wont NTE: $500 PO # 72113611 Fryer ret…"
click at [550, 390] on input "0" at bounding box center [729, 390] width 363 height 32
type textarea "x"
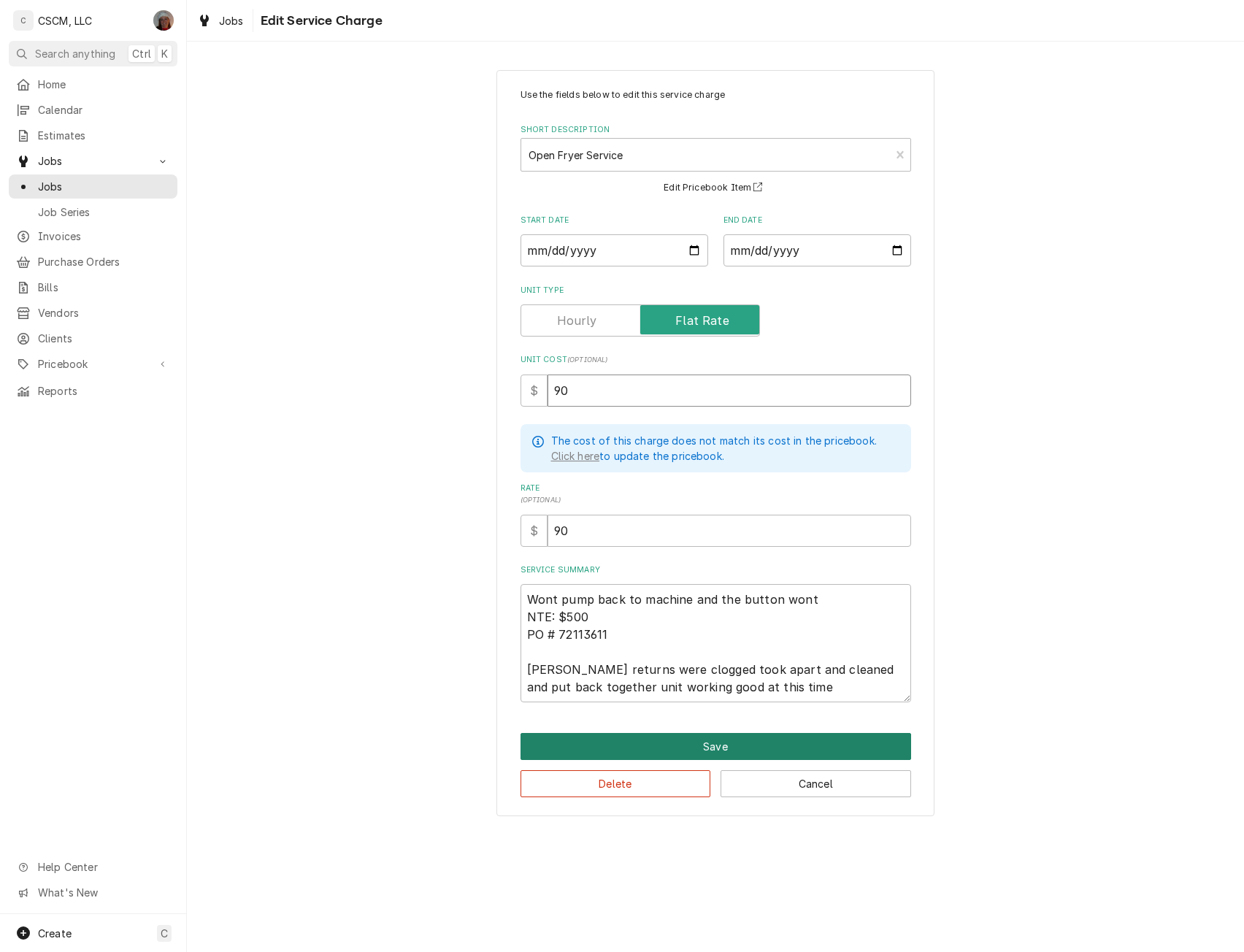
type input "90"
click at [722, 739] on button "Save" at bounding box center [716, 747] width 390 height 27
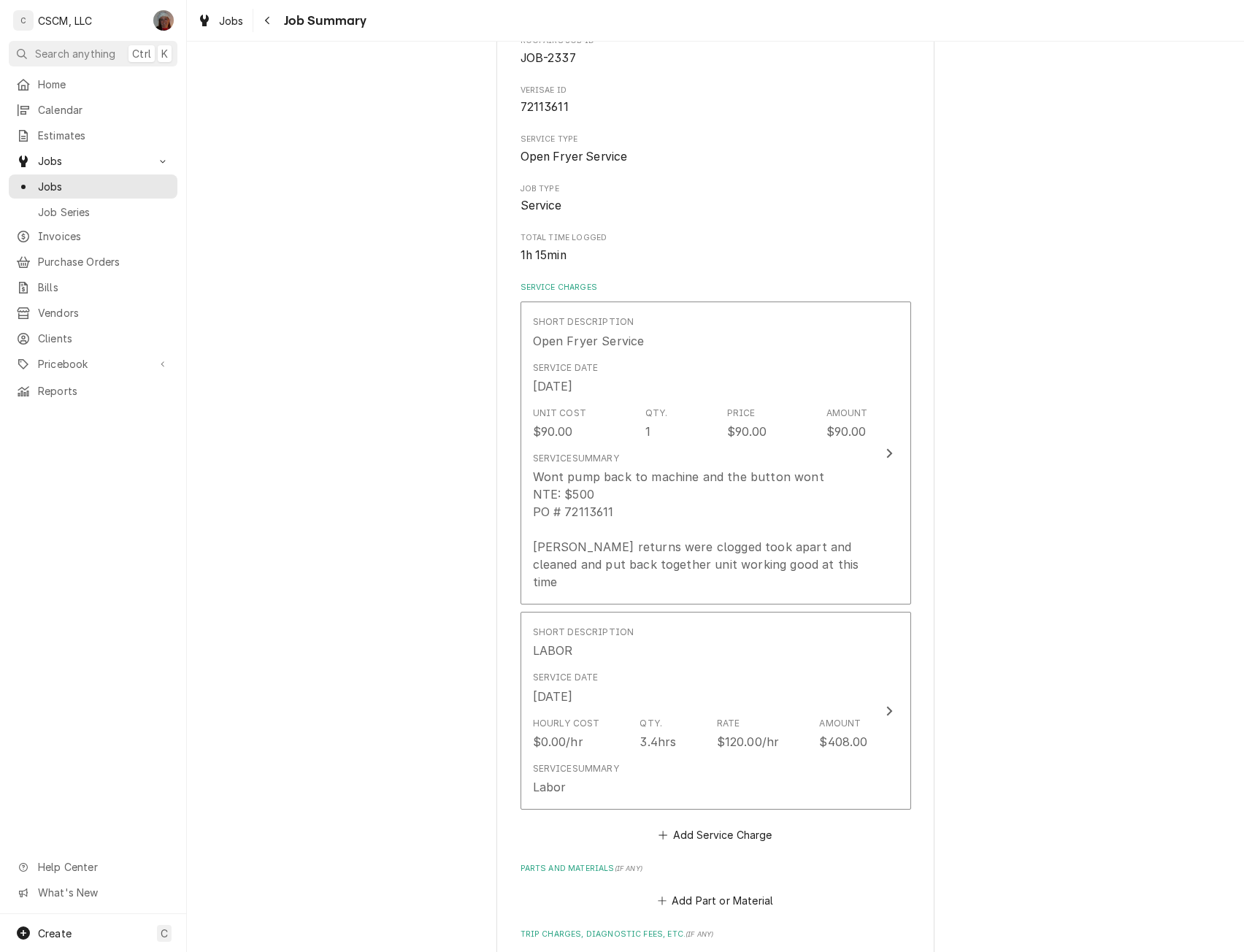
scroll to position [243, 0]
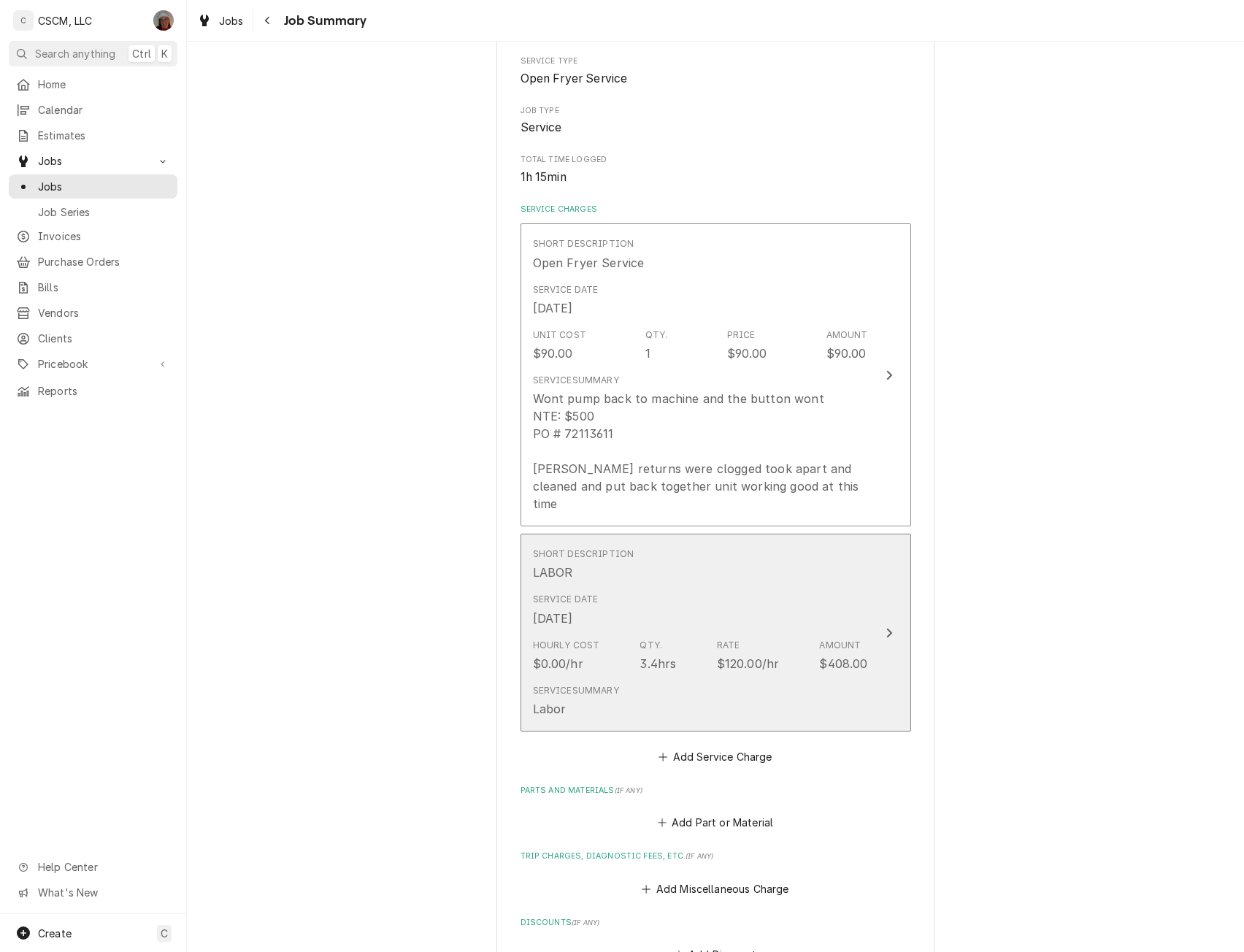
click at [871, 600] on button "Short Description LABOR Service Date Oct 2, 2025 Hourly Cost $0.00/hr Qty. 3.4h…" at bounding box center [716, 633] width 390 height 198
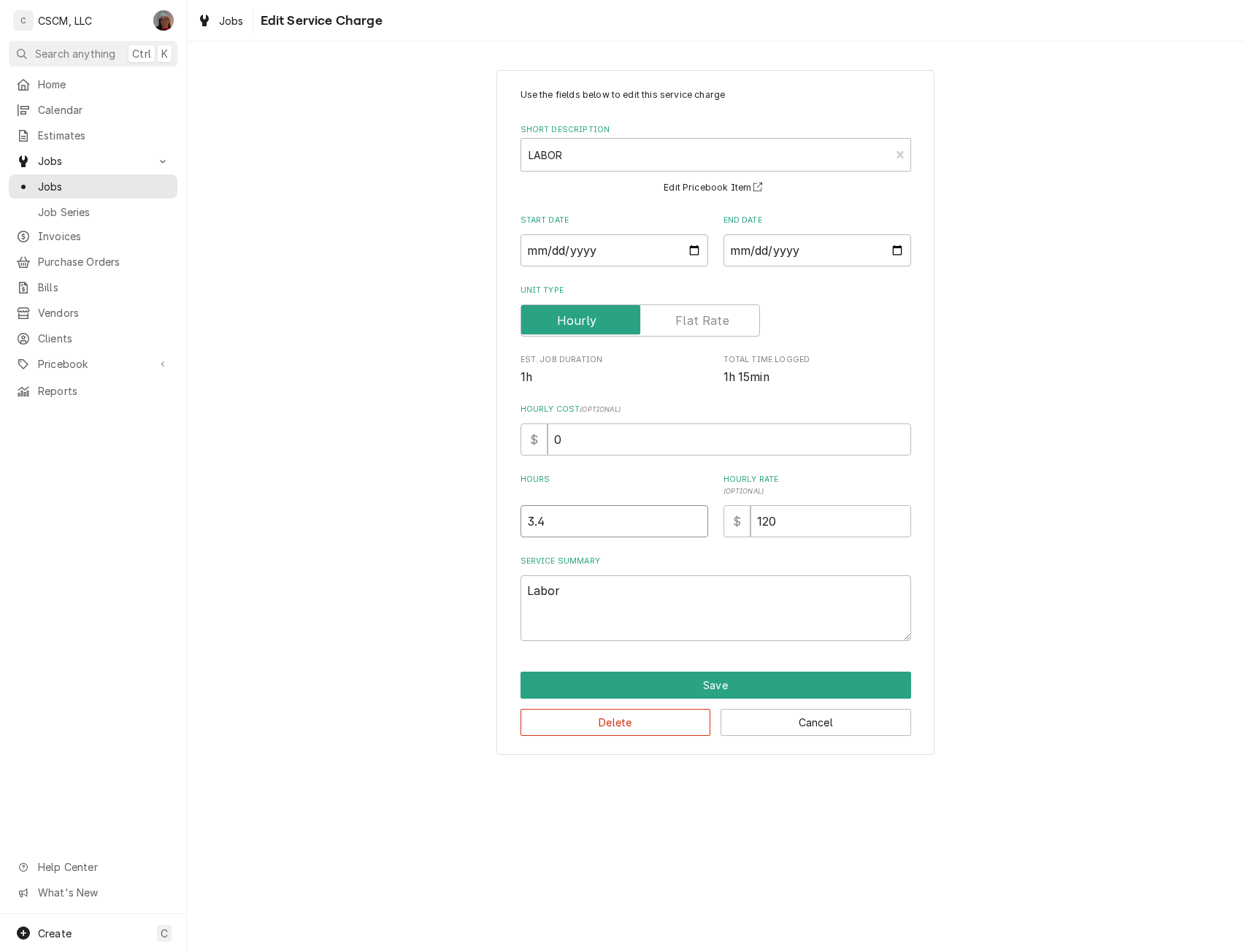
click at [559, 523] on input "3.4" at bounding box center [615, 522] width 188 height 32
type textarea "x"
type input "3"
type textarea "x"
type input "3.2"
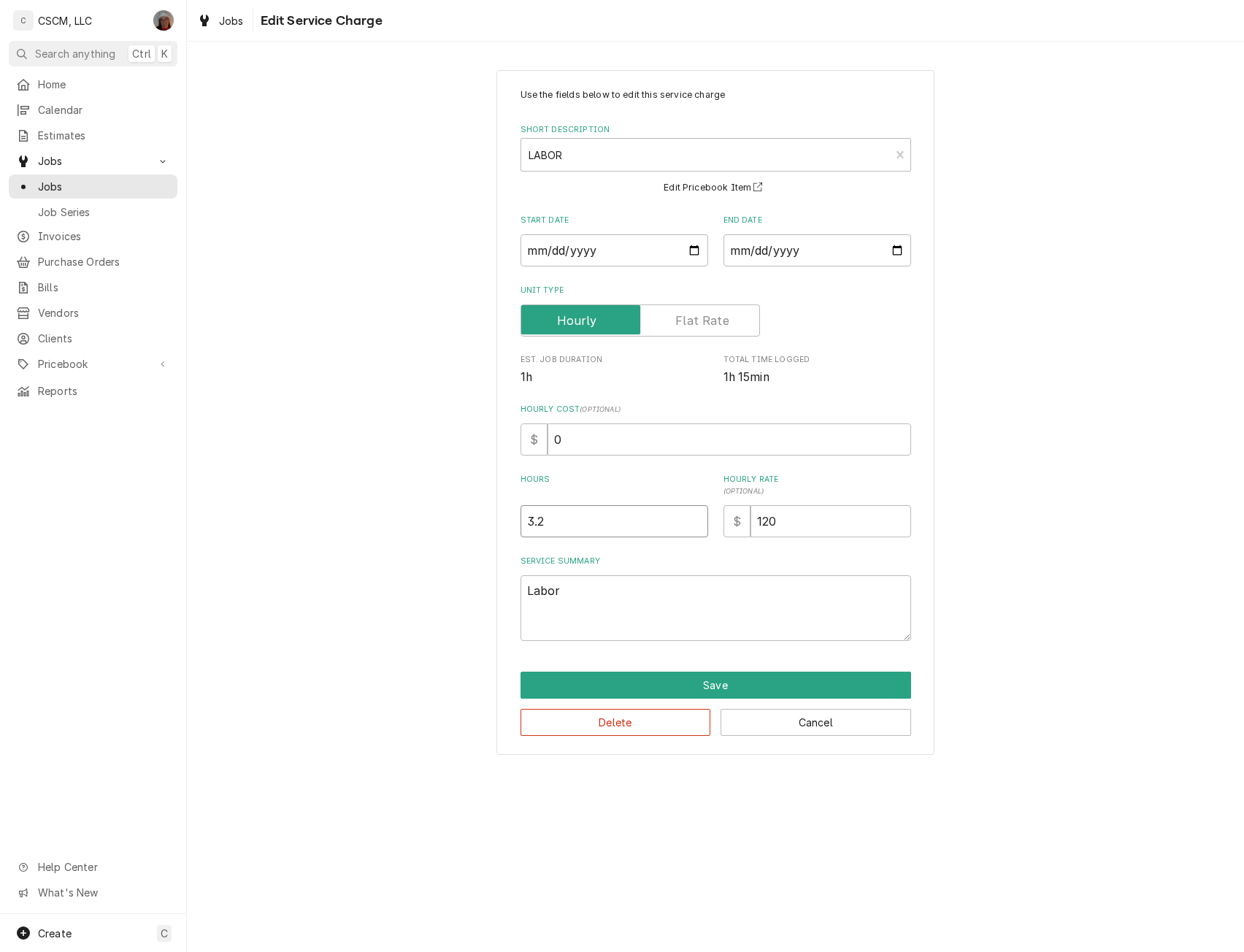
type textarea "x"
type input "3.25"
click at [700, 675] on button "Save" at bounding box center [716, 685] width 390 height 27
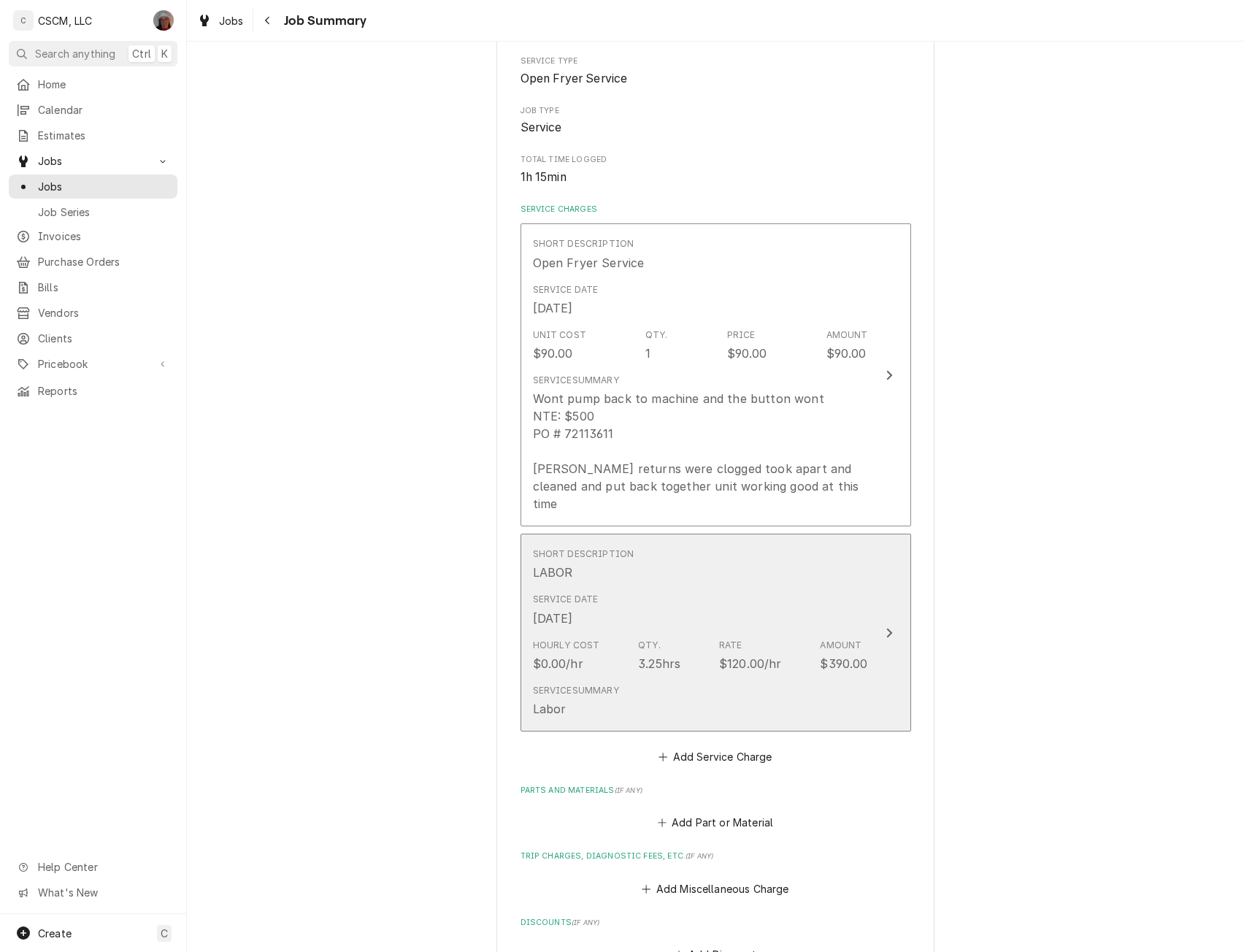
click at [850, 565] on div "Short Description LABOR" at bounding box center [700, 564] width 335 height 45
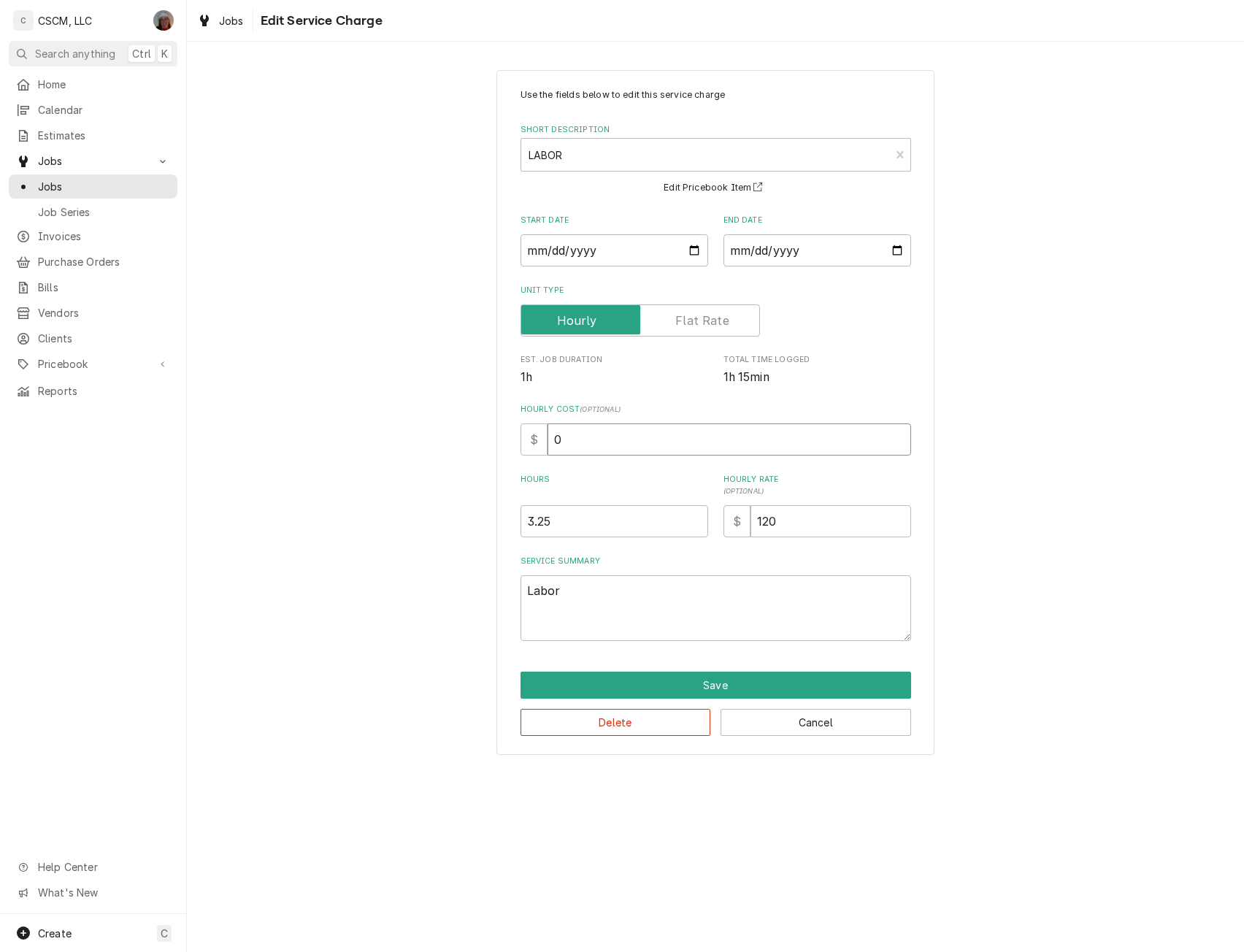
click at [551, 442] on input "0" at bounding box center [729, 440] width 363 height 32
type textarea "x"
type input "7"
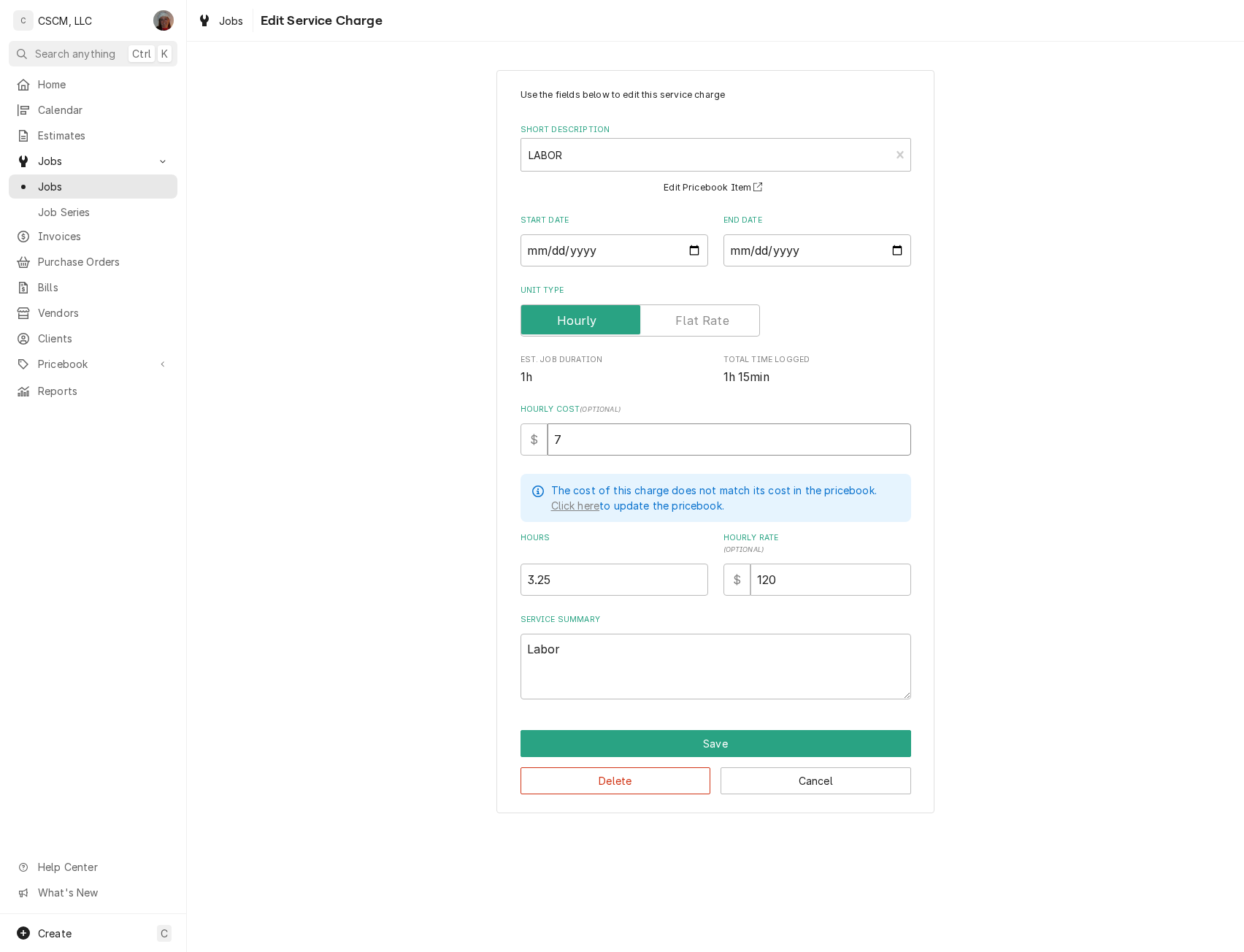
type textarea "x"
type input "75"
click at [671, 738] on button "Save" at bounding box center [716, 744] width 390 height 27
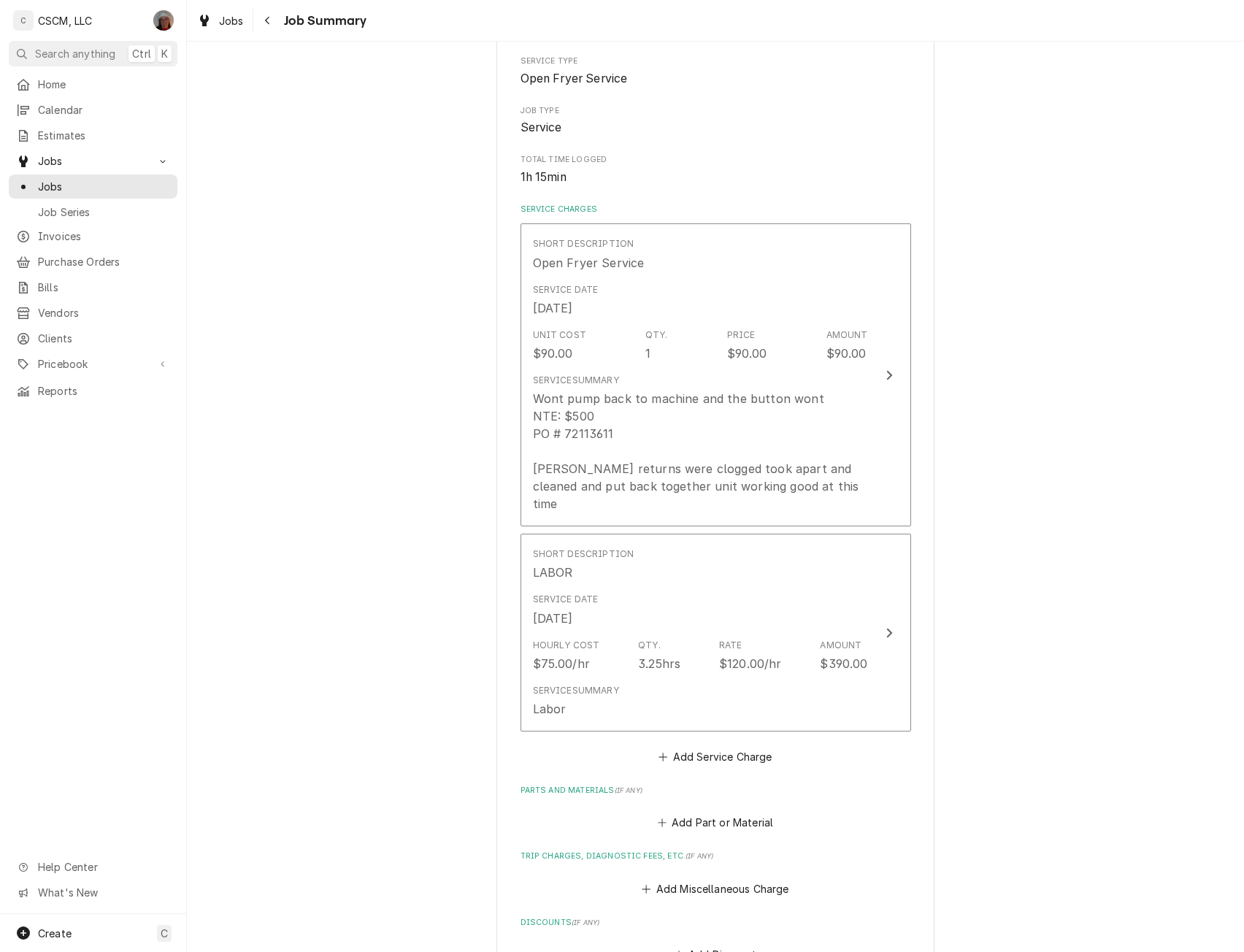
scroll to position [616, 0]
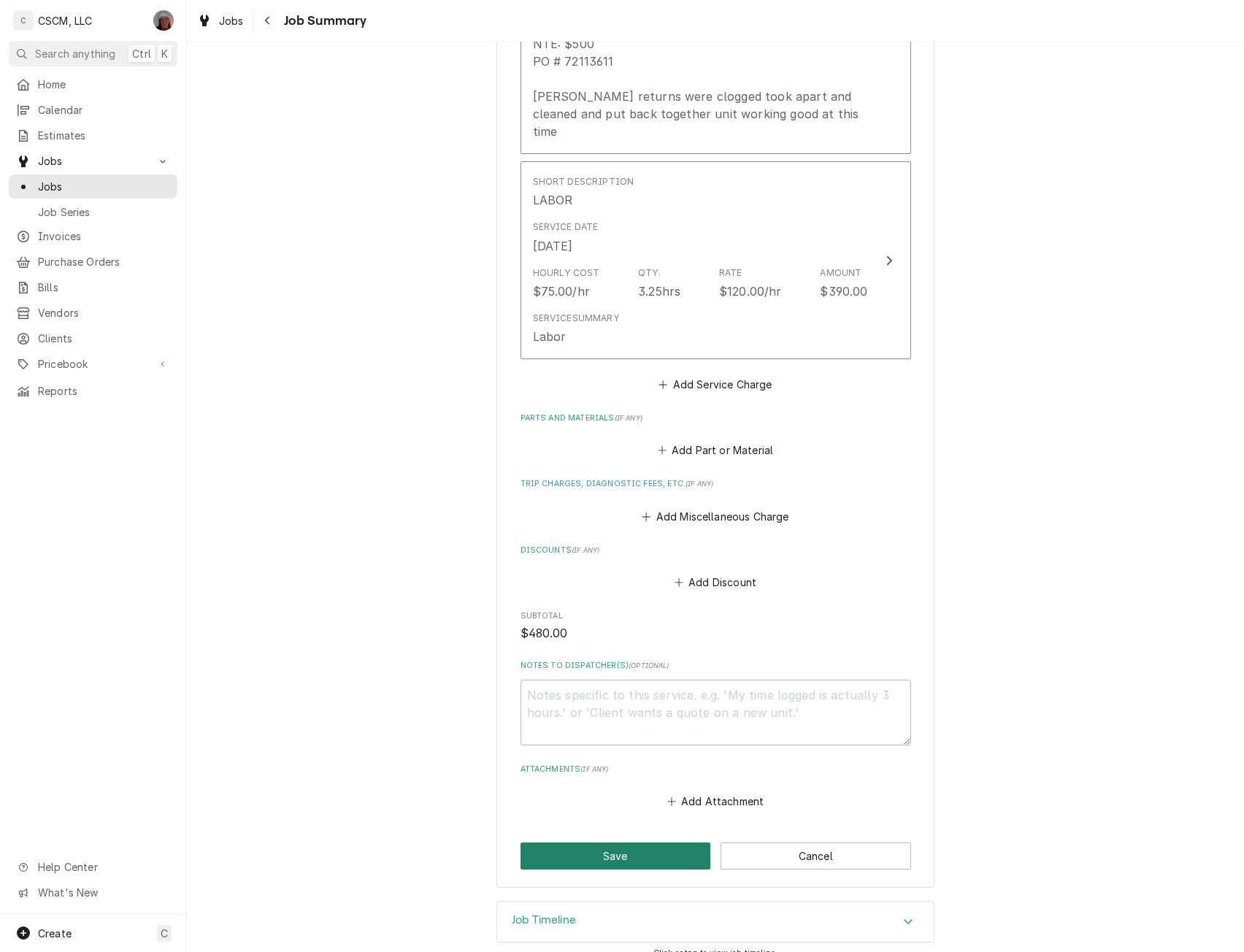
click at [661, 843] on button "Save" at bounding box center [616, 856] width 191 height 27
type textarea "x"
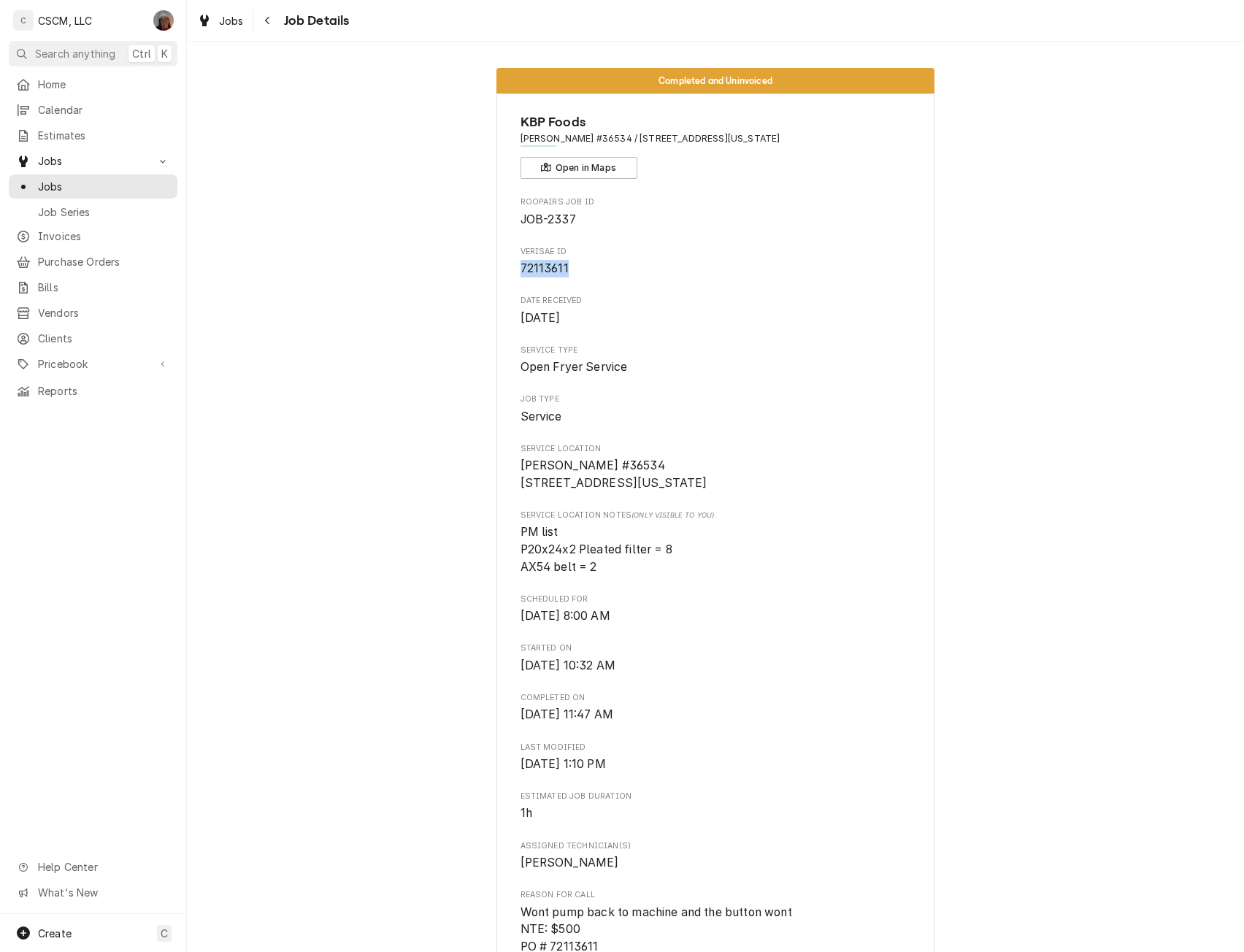
drag, startPoint x: 508, startPoint y: 269, endPoint x: 561, endPoint y: 277, distance: 53.6
click at [561, 277] on div "KBP Foods Quincy Taco Bell #36534 / [STREET_ADDRESS][US_STATE] Open in Maps Roo…" at bounding box center [715, 804] width 438 height 1422
copy span "72113611"
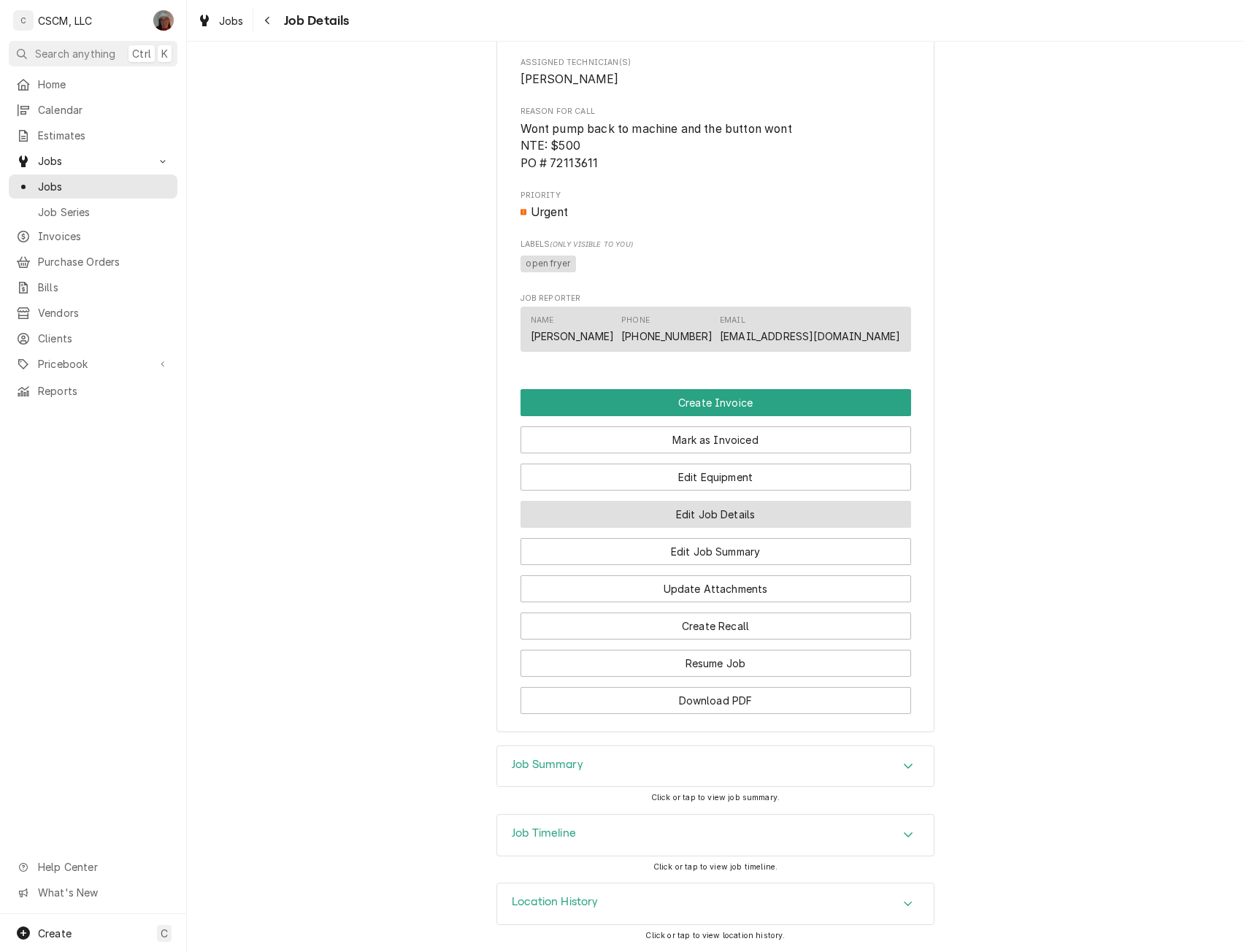
click at [735, 513] on button "Edit Job Details" at bounding box center [716, 514] width 390 height 27
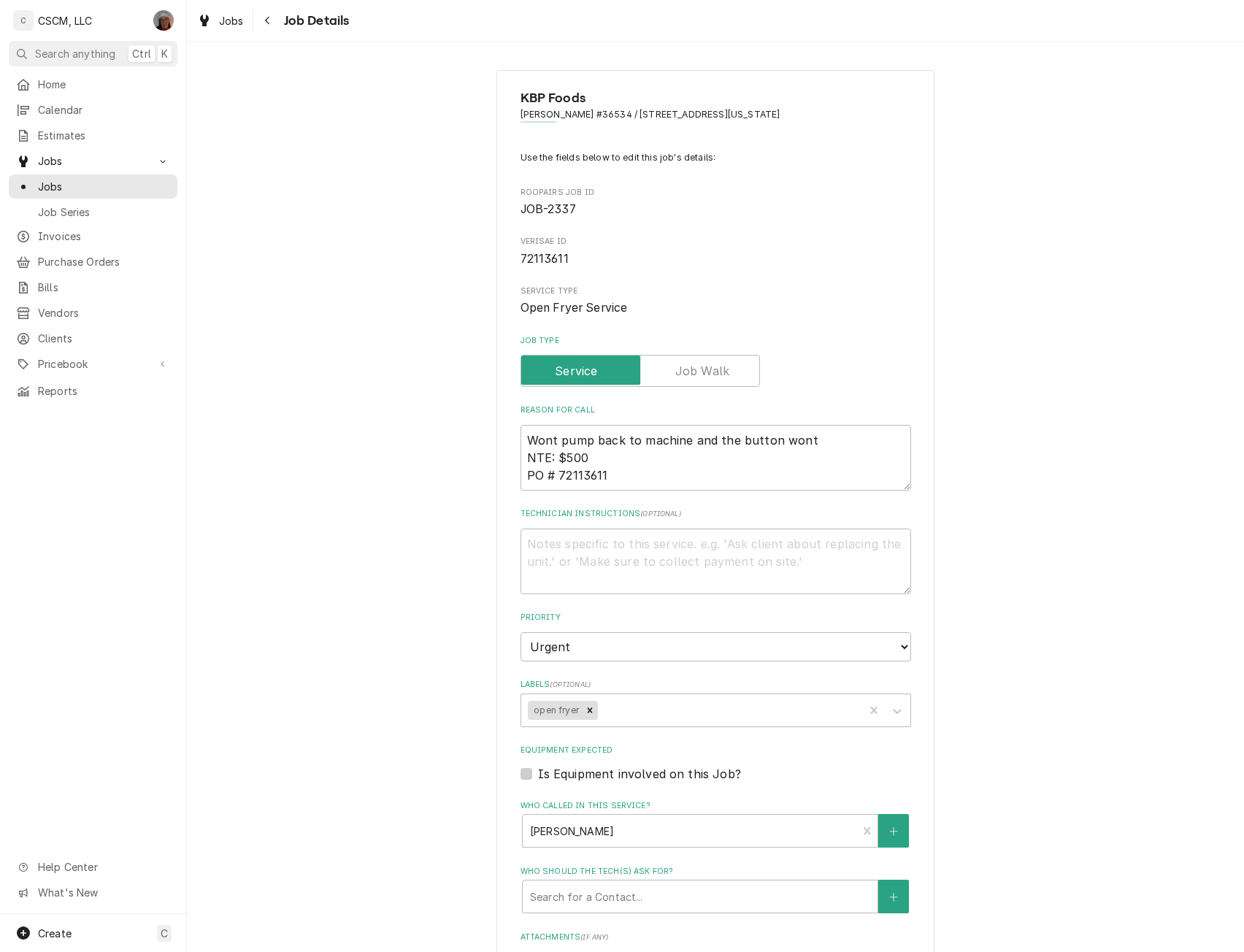
type textarea "x"
click at [642, 706] on div "Labels" at bounding box center [729, 710] width 257 height 26
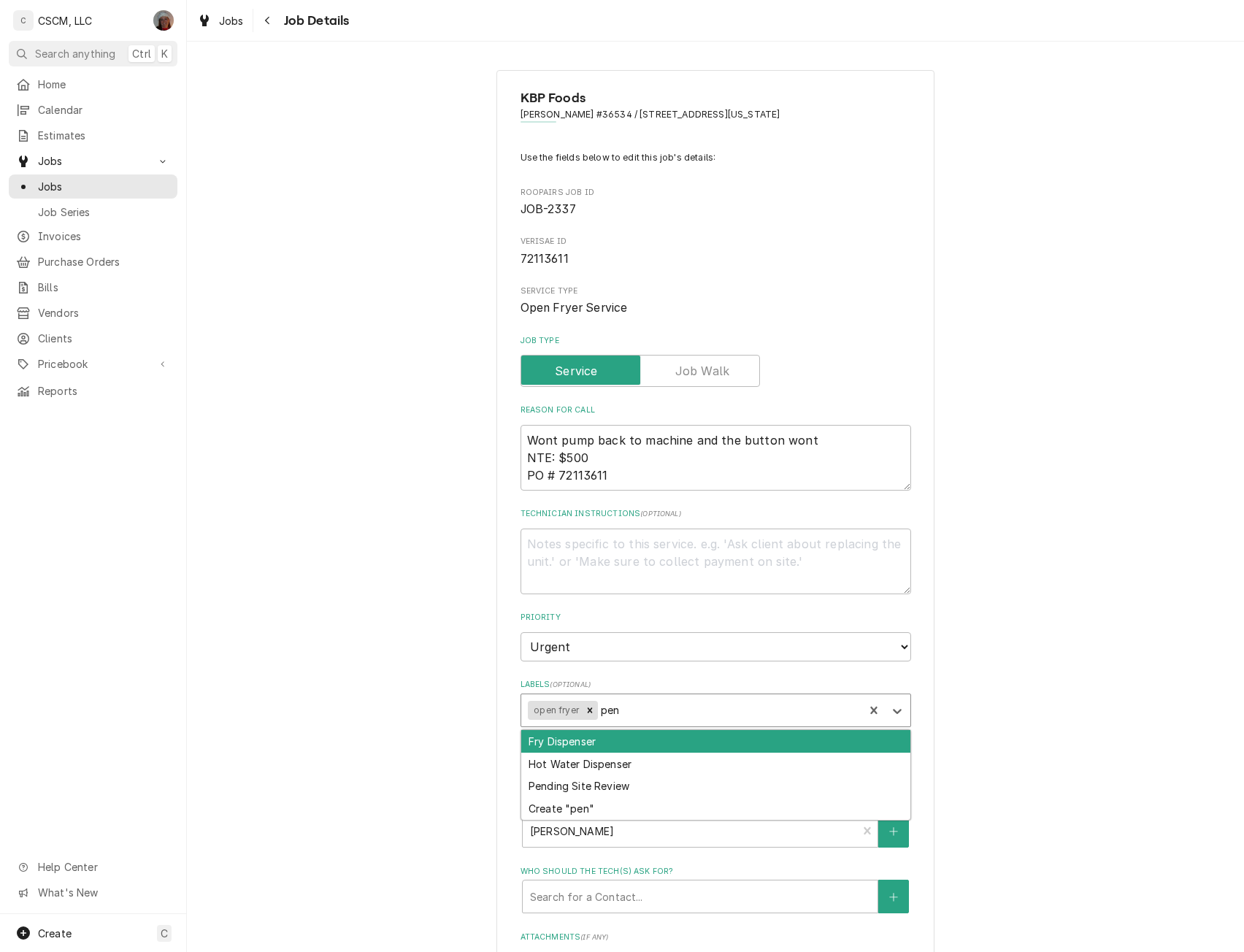
type input "pend"
click at [623, 743] on div "Pending Site Review" at bounding box center [716, 741] width 390 height 23
type textarea "x"
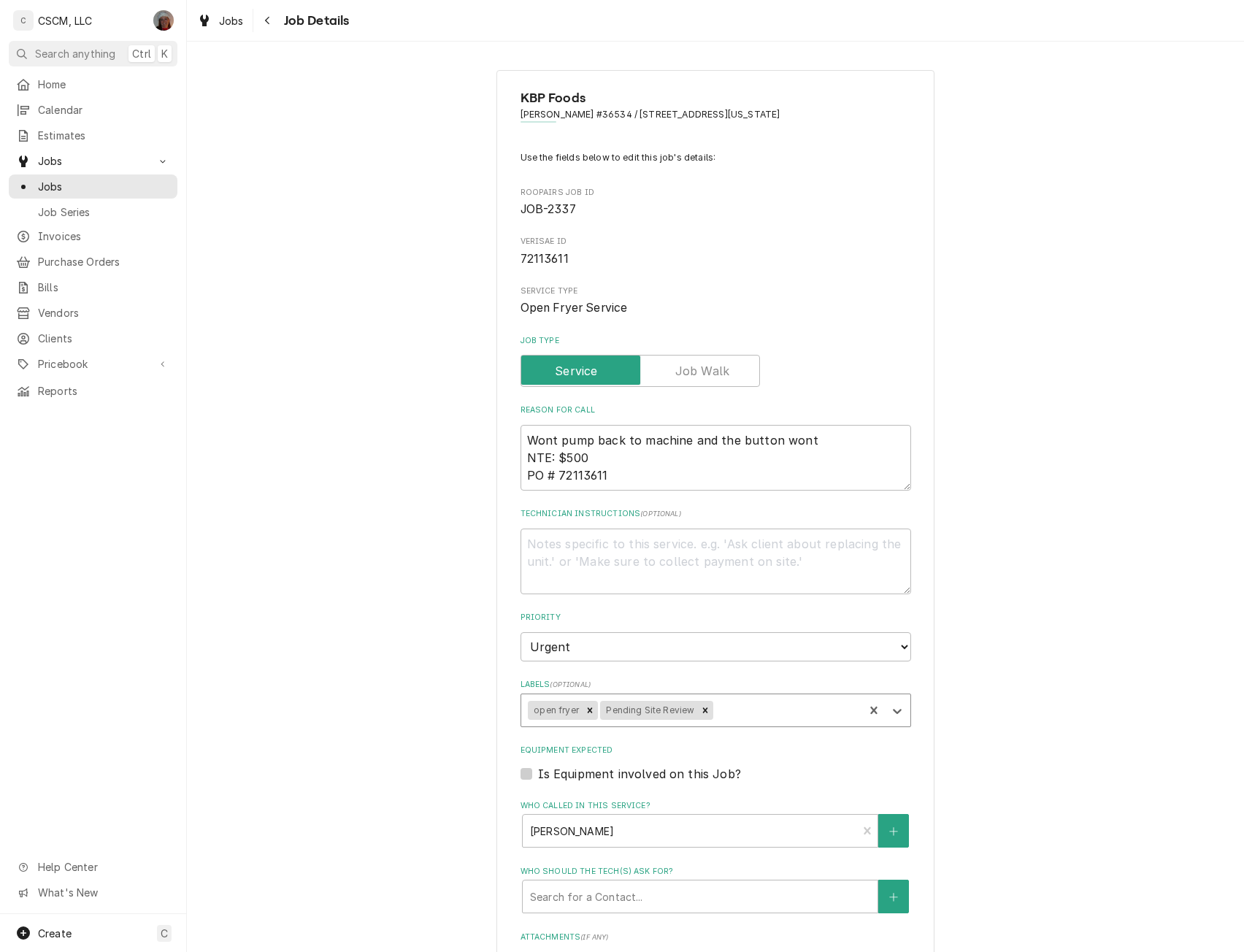
scroll to position [323, 0]
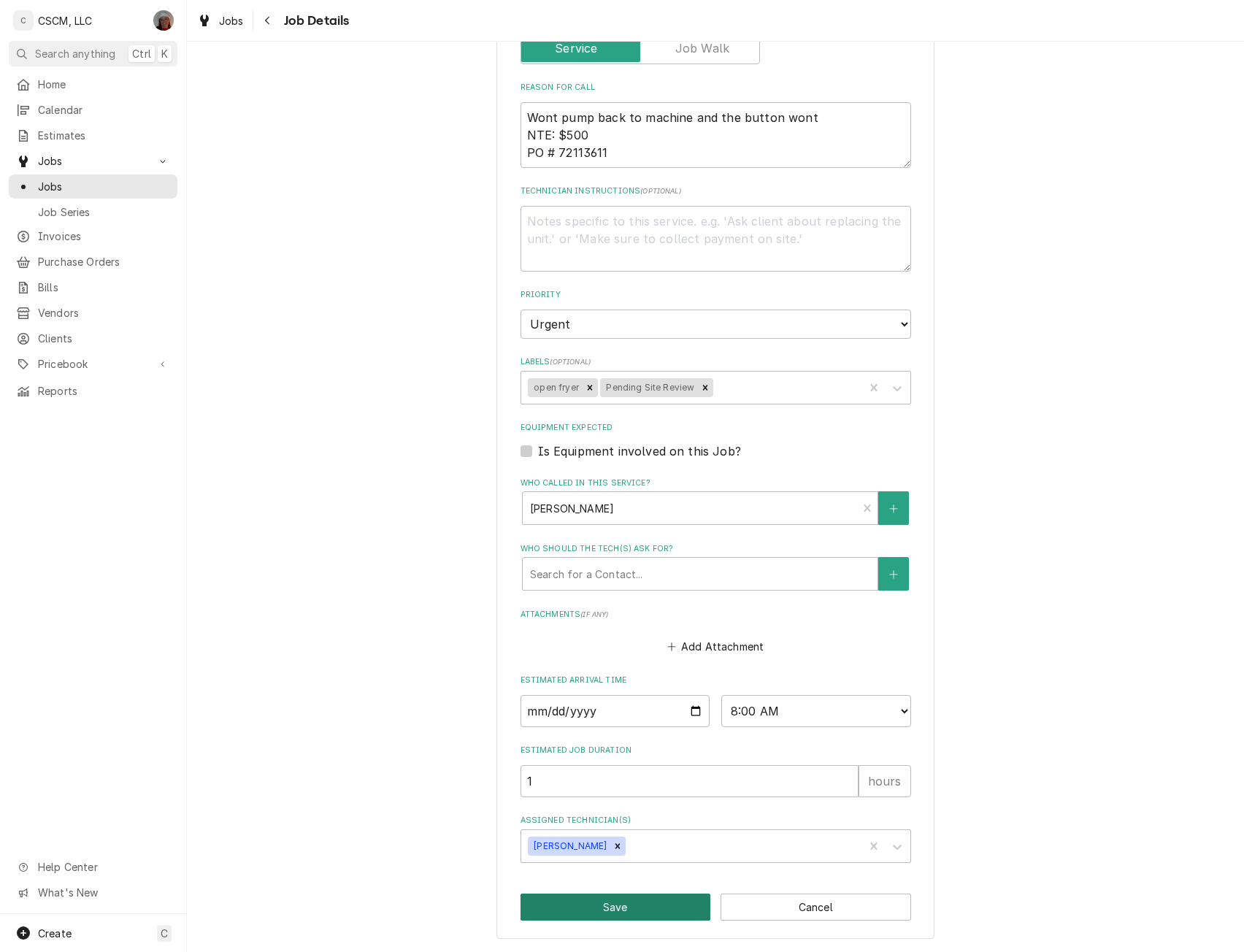
click at [649, 910] on button "Save" at bounding box center [616, 907] width 191 height 27
type textarea "x"
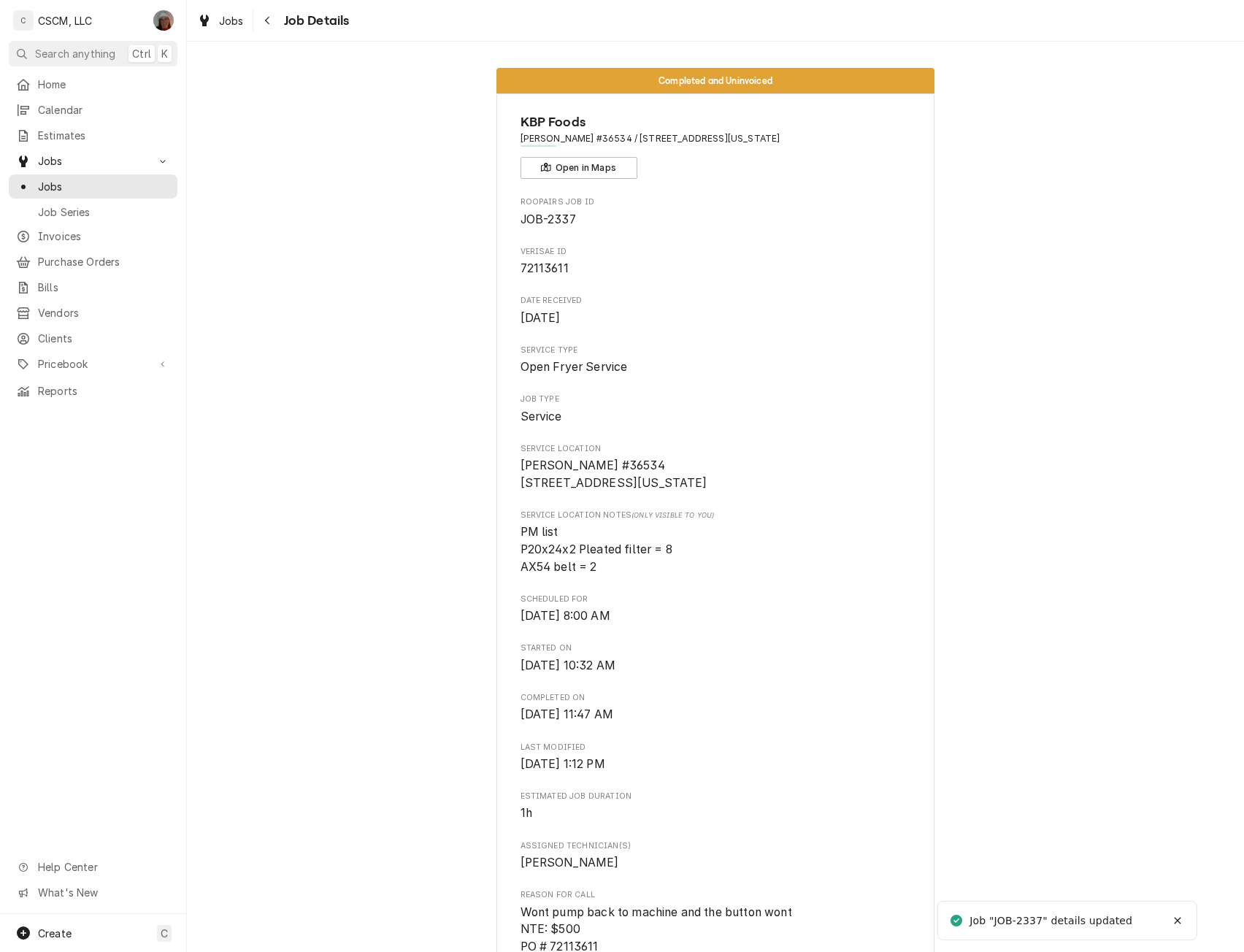
scroll to position [797, 0]
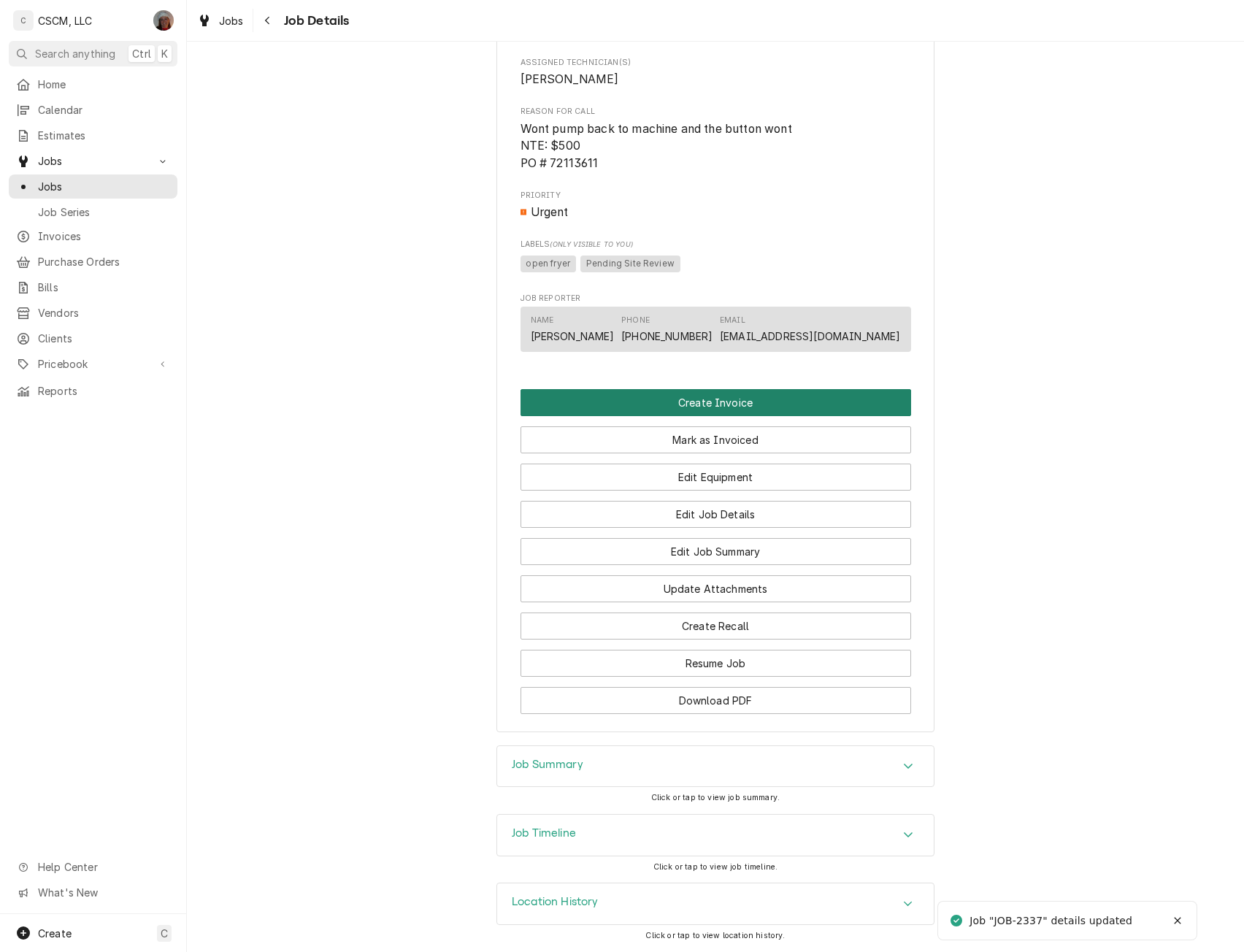
click at [709, 404] on button "Create Invoice" at bounding box center [716, 403] width 390 height 27
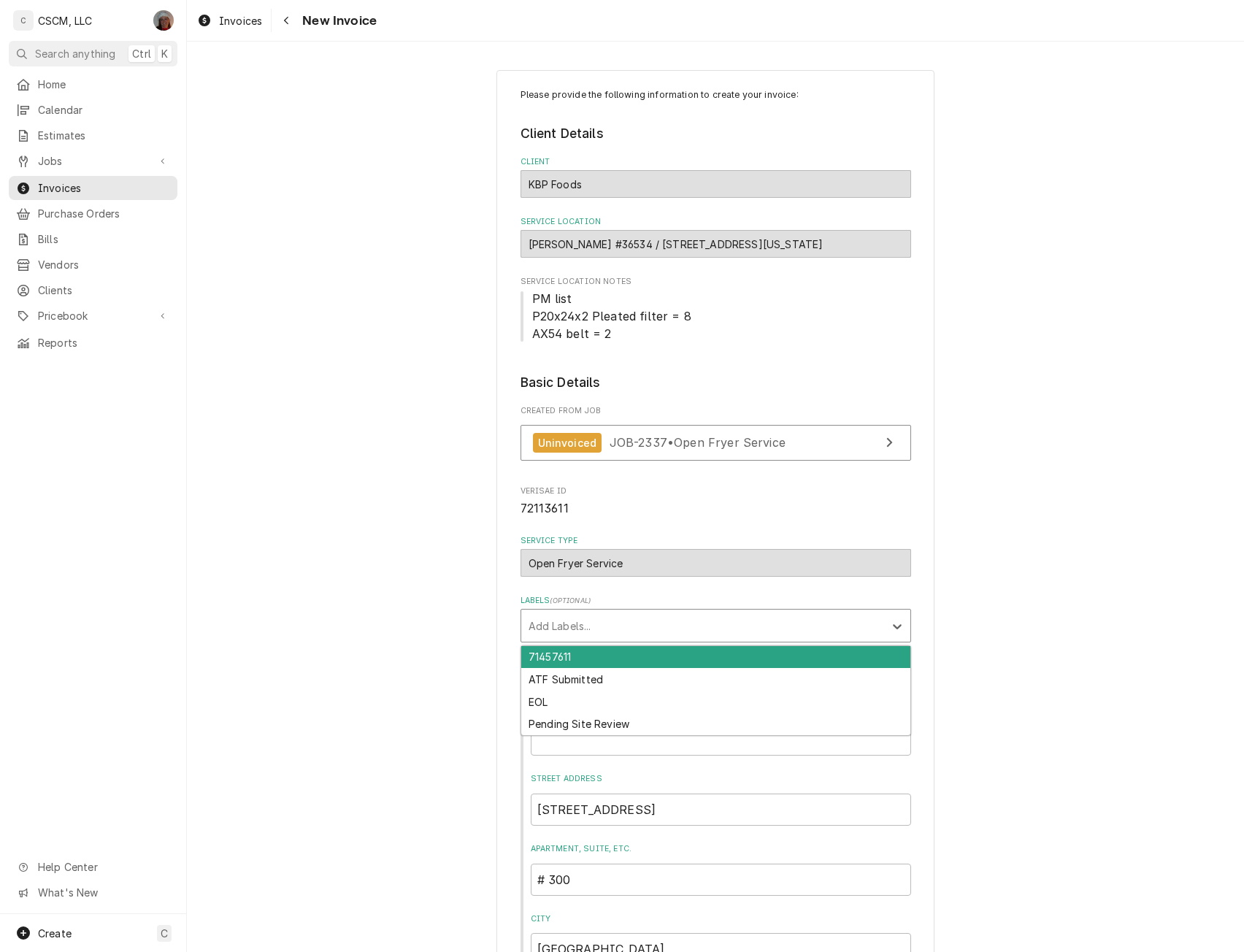
click at [615, 623] on div "Labels" at bounding box center [702, 625] width 348 height 26
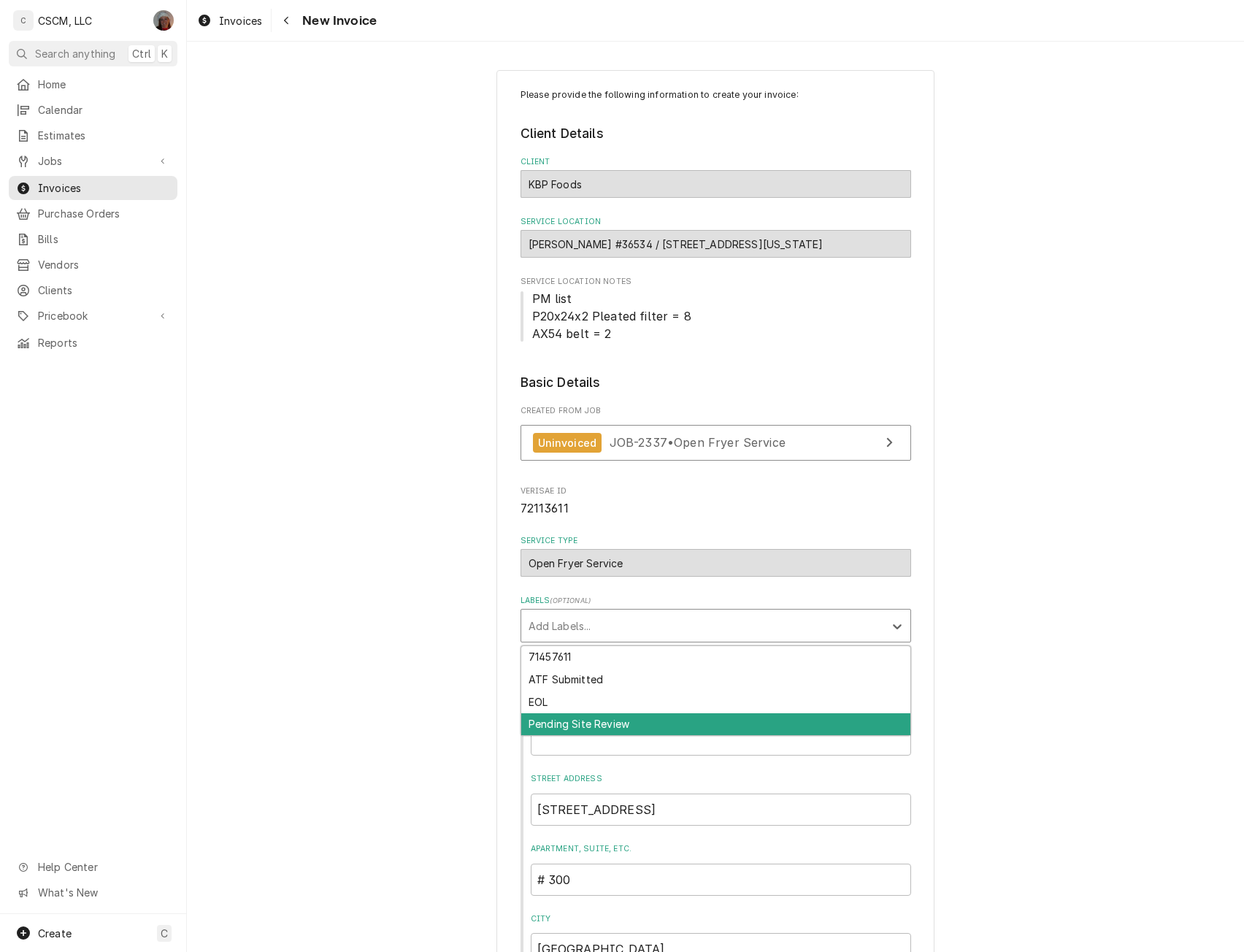
click at [573, 736] on div "71457611 ATF Submitted EOL Pending Site Review" at bounding box center [716, 691] width 390 height 91
click at [572, 725] on div "Pending Site Review" at bounding box center [716, 724] width 390 height 23
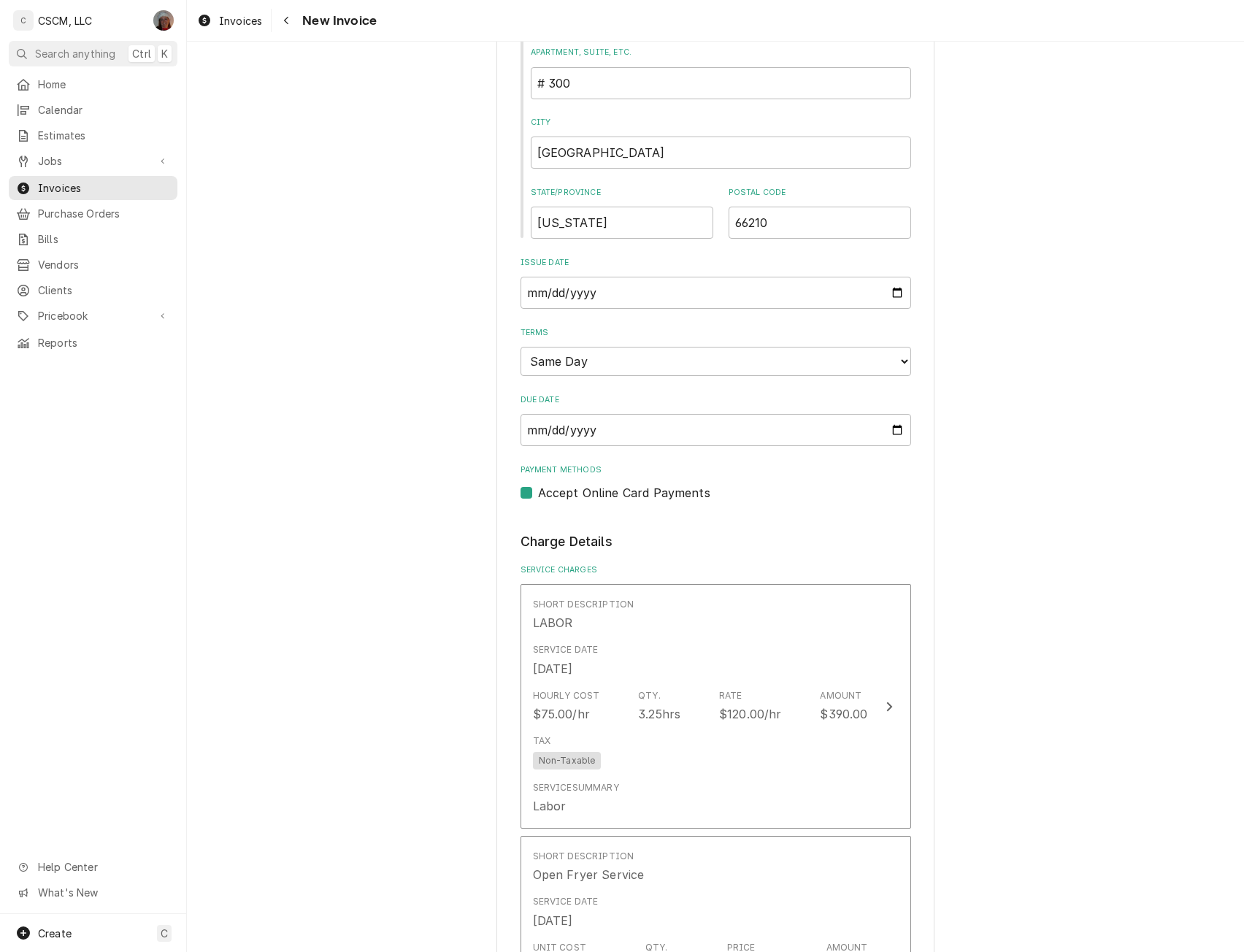
scroll to position [1860, 0]
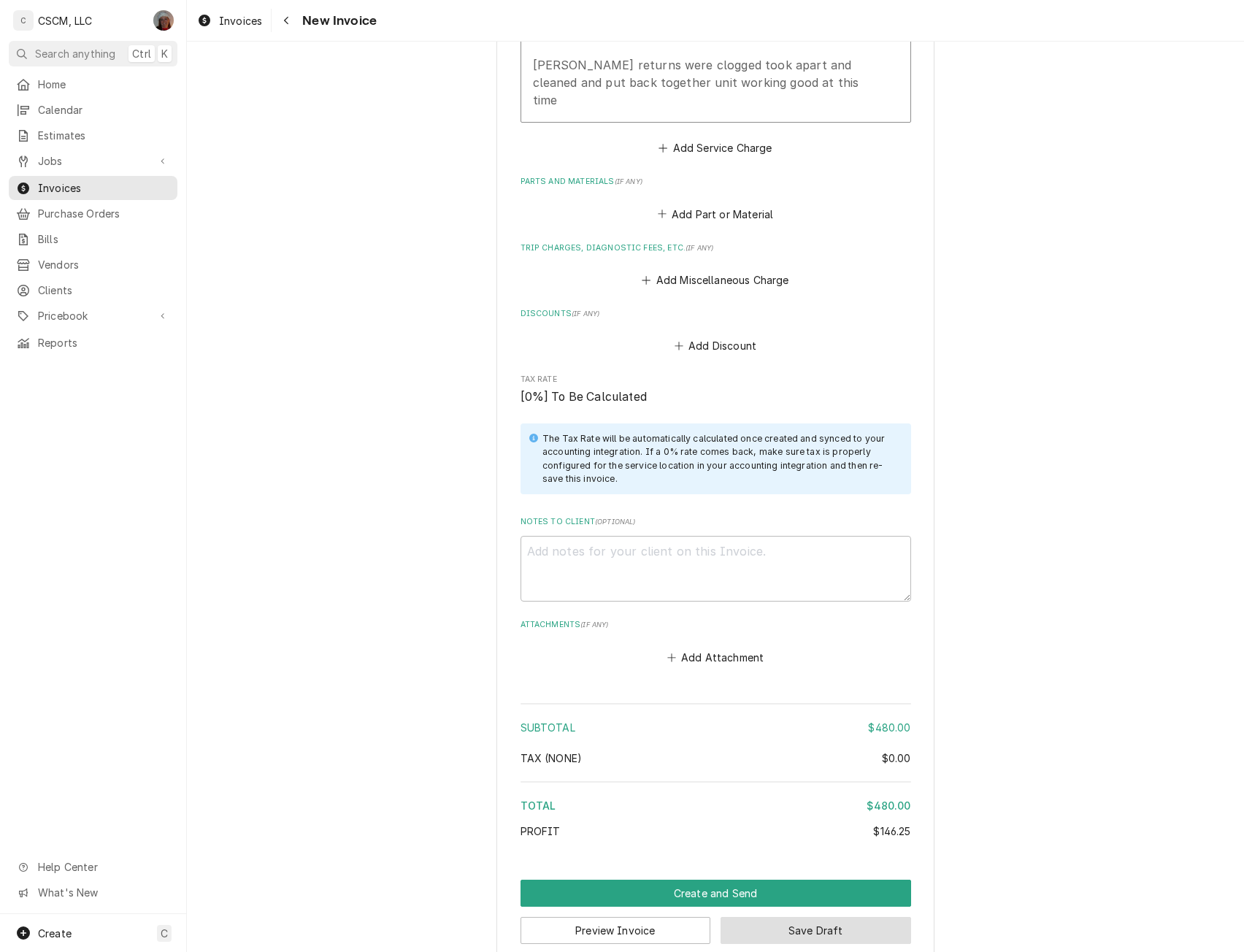
click at [796, 917] on button "Save Draft" at bounding box center [816, 931] width 191 height 27
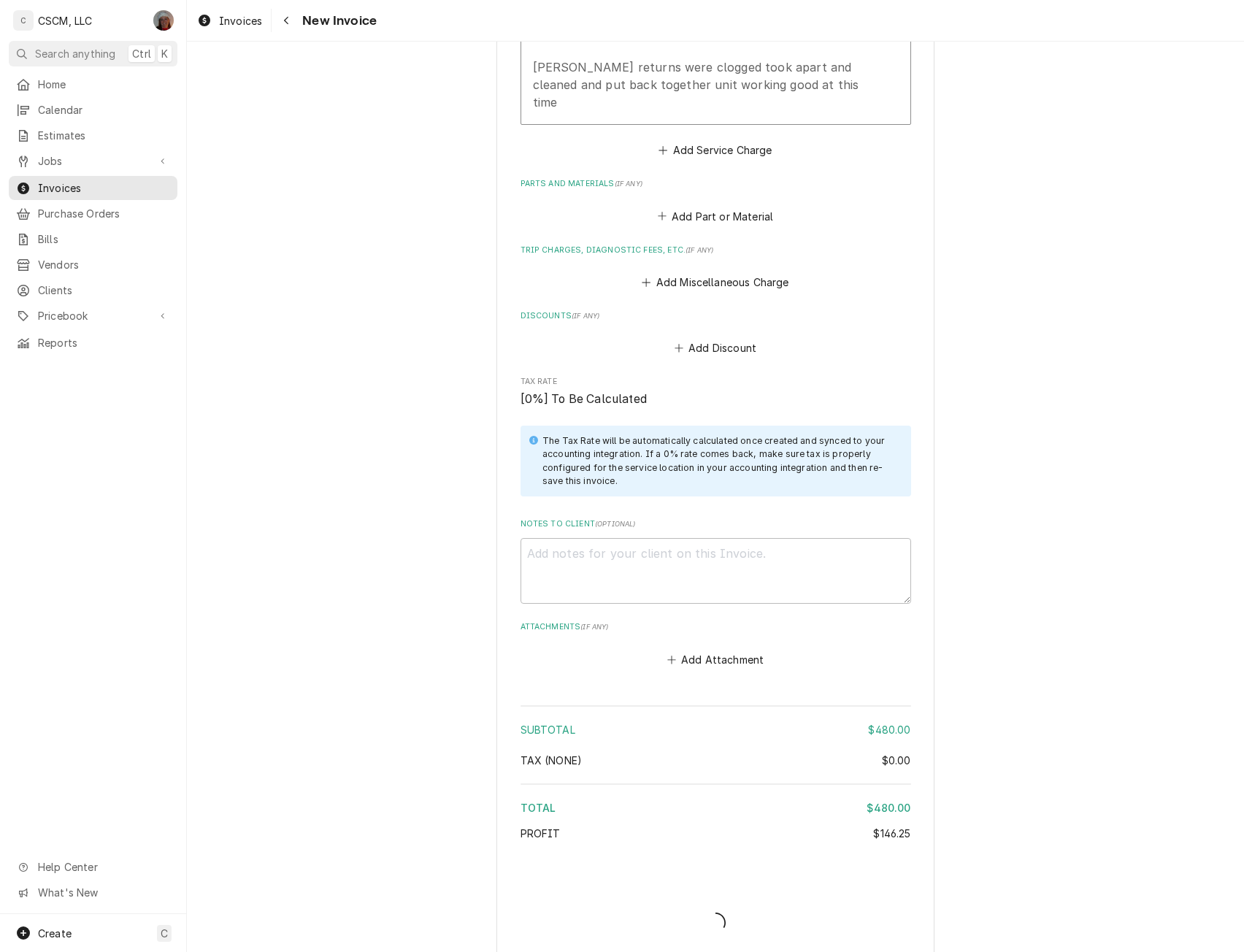
type textarea "x"
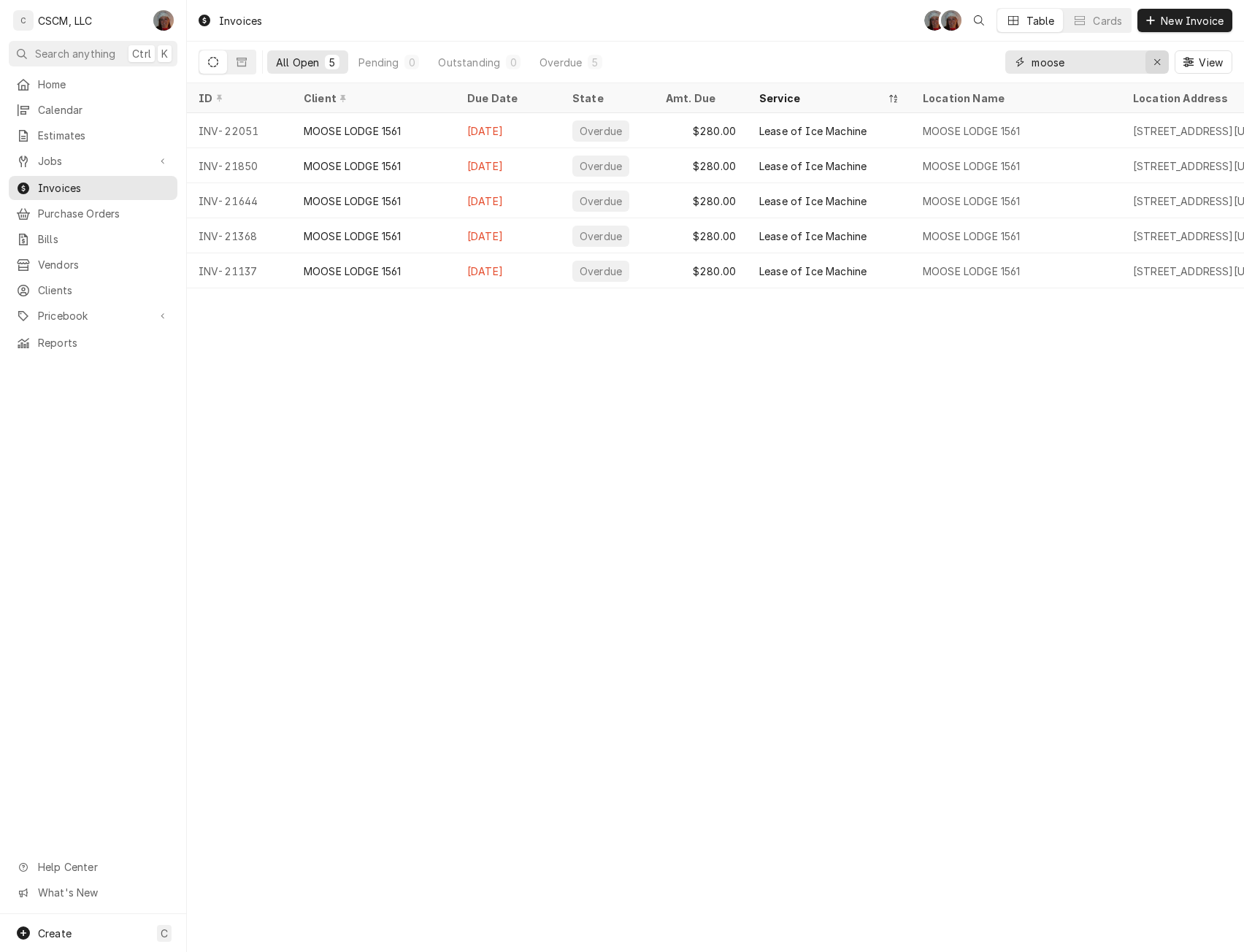
click at [1152, 58] on div "Erase input" at bounding box center [1157, 62] width 14 height 14
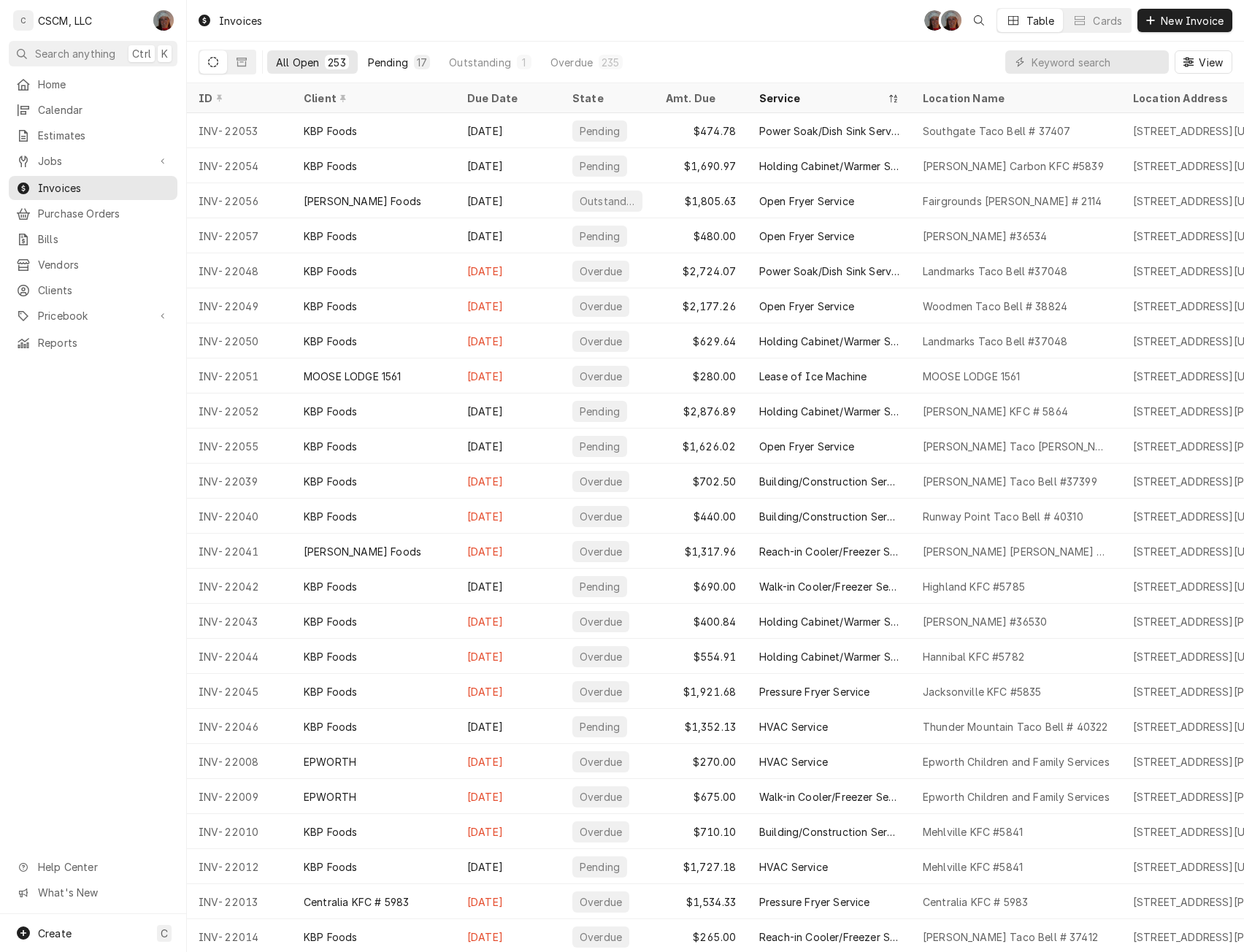
click at [373, 58] on div "Pending" at bounding box center [388, 63] width 40 height 15
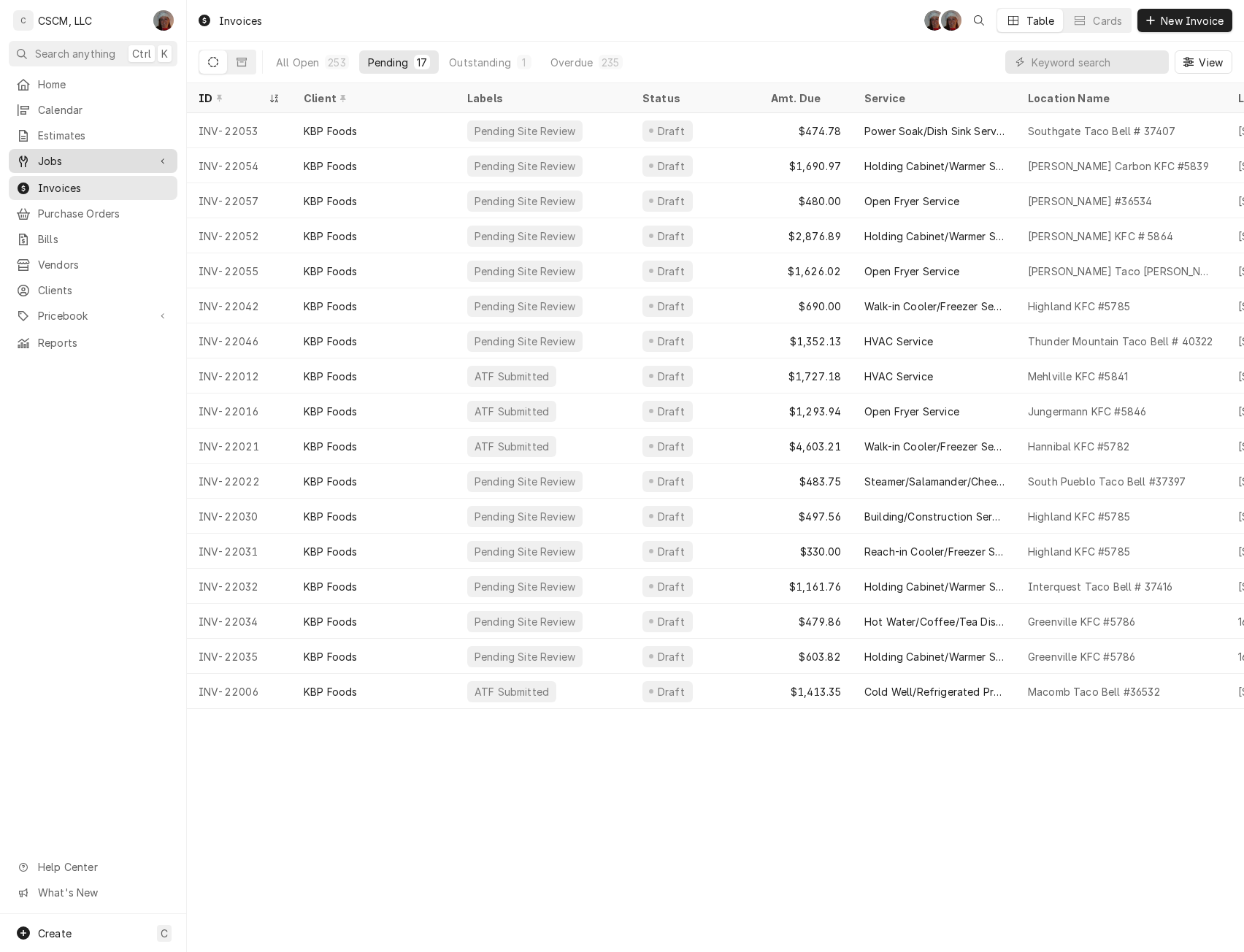
click at [79, 158] on span "Jobs" at bounding box center [93, 161] width 110 height 15
click at [75, 182] on span "Jobs" at bounding box center [104, 186] width 132 height 15
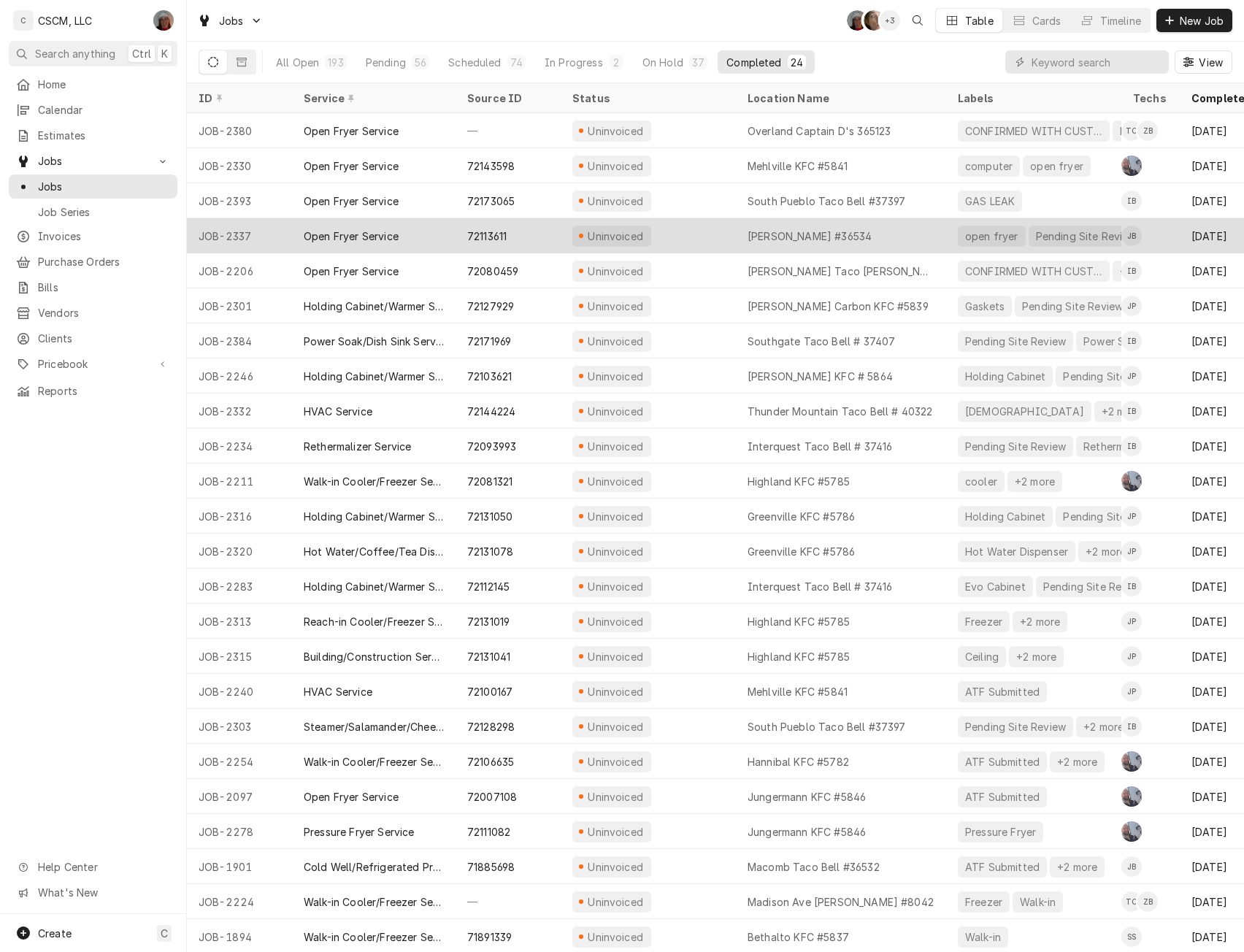
click at [628, 233] on div "Uninvoiced" at bounding box center [616, 236] width 59 height 15
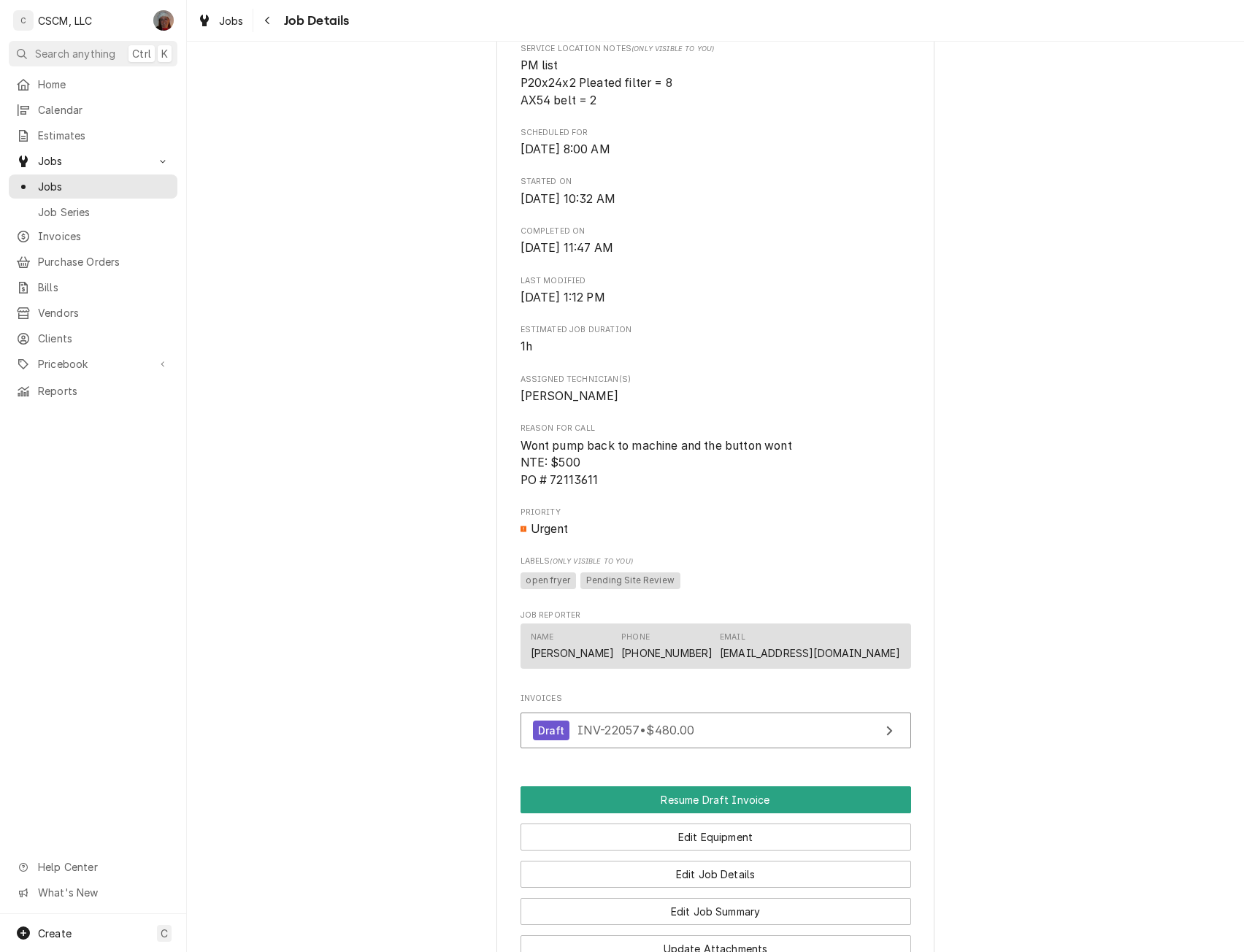
scroll to position [536, 0]
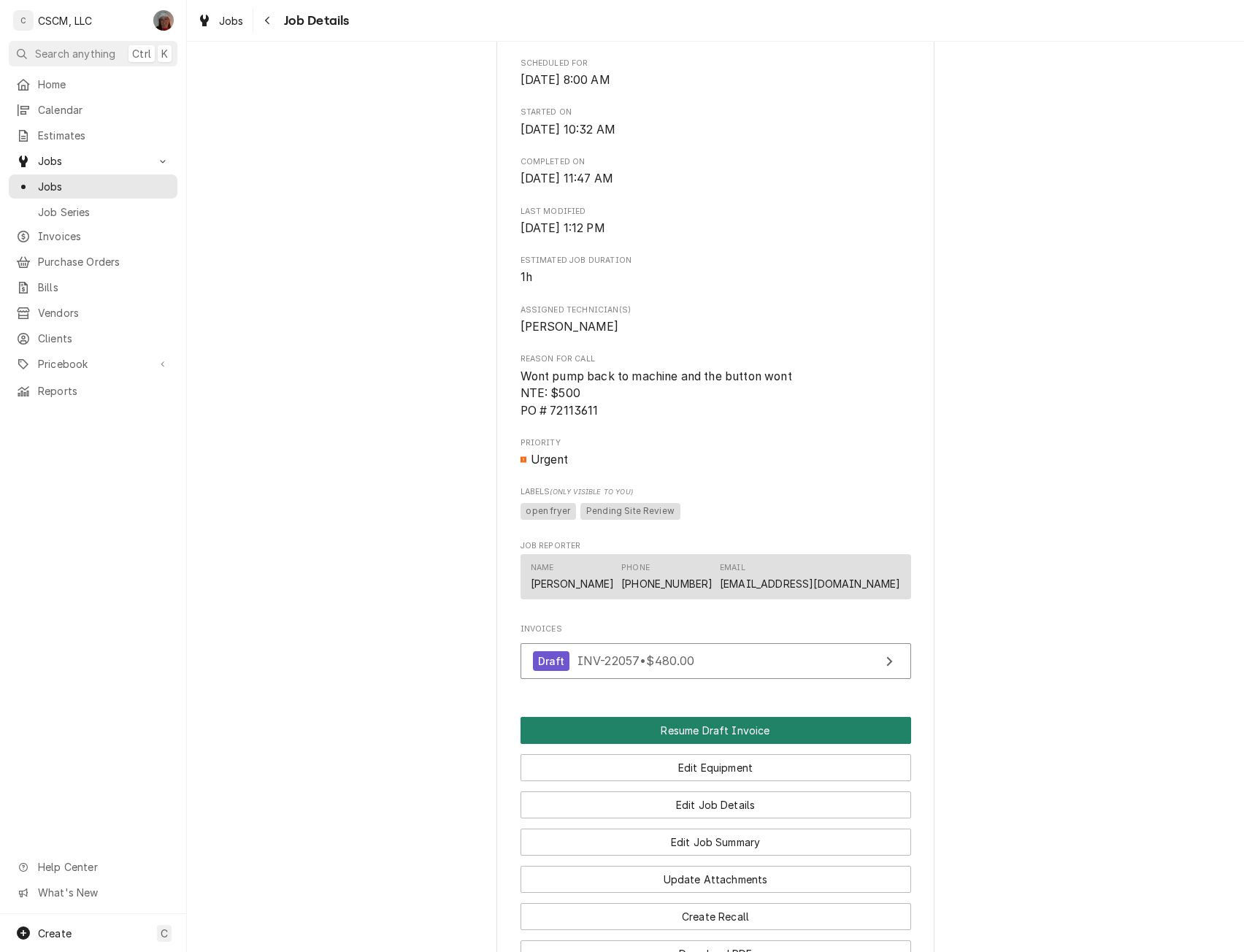
click at [666, 744] on button "Resume Draft Invoice" at bounding box center [716, 731] width 390 height 27
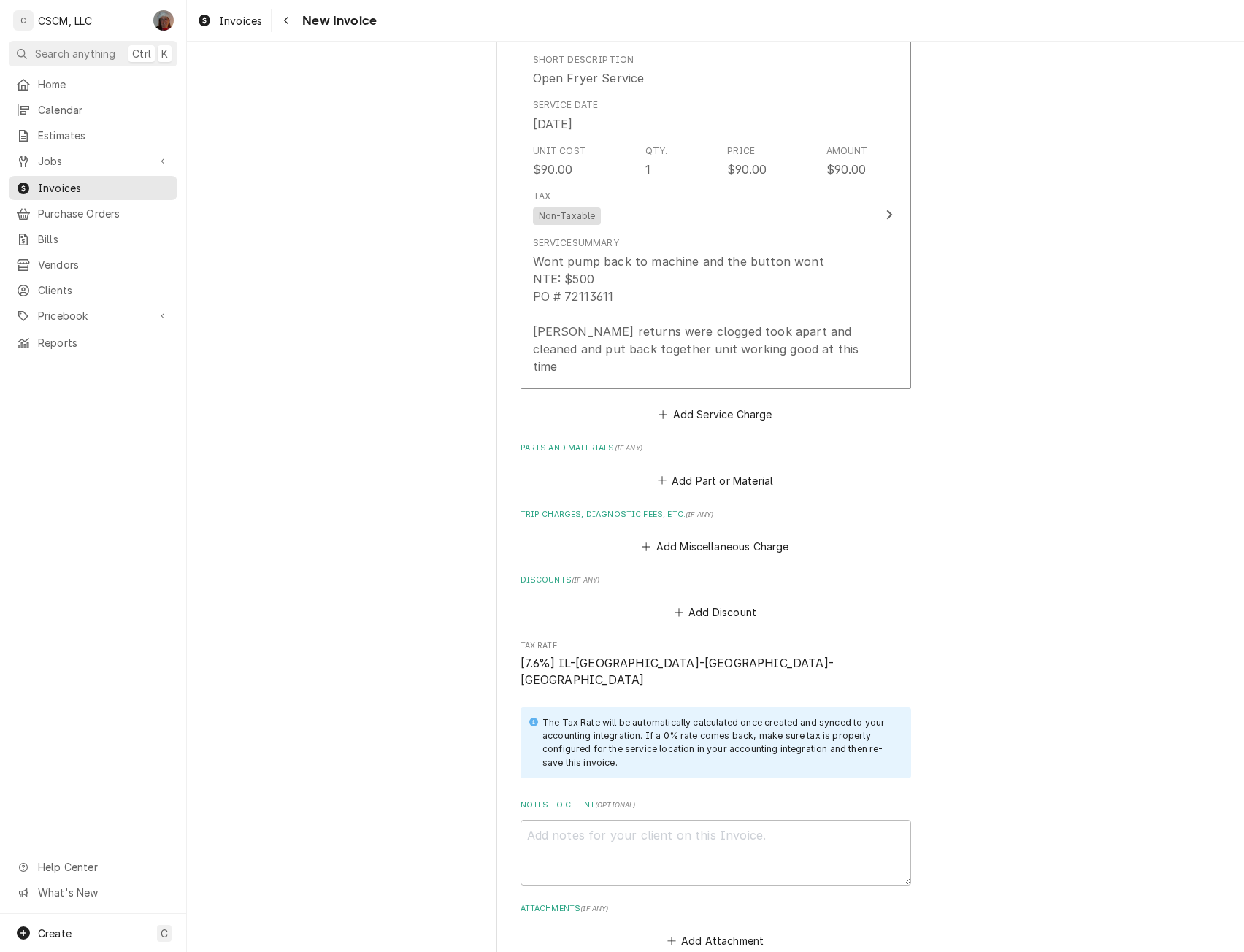
scroll to position [1973, 0]
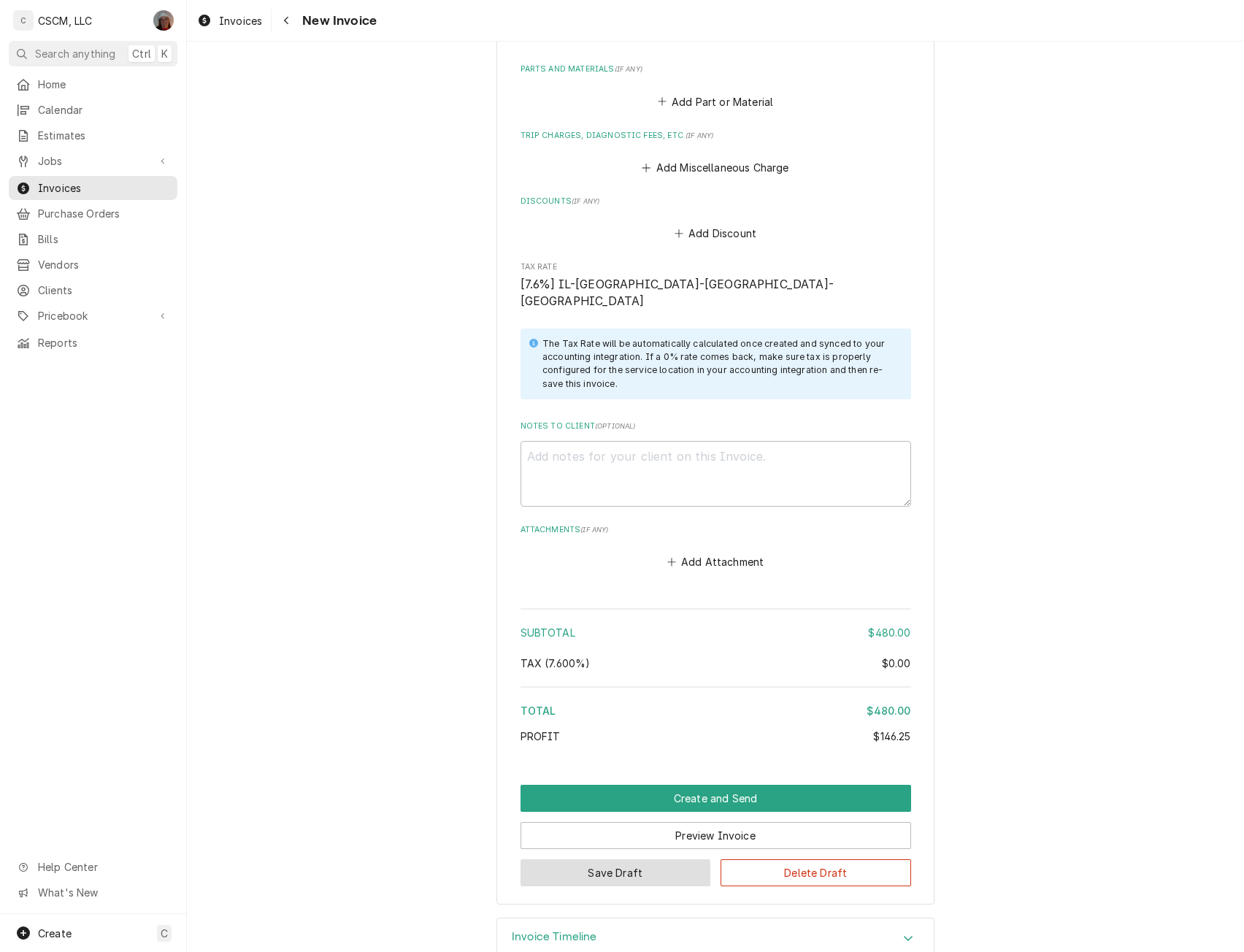
click at [561, 860] on button "Save Draft" at bounding box center [616, 873] width 191 height 27
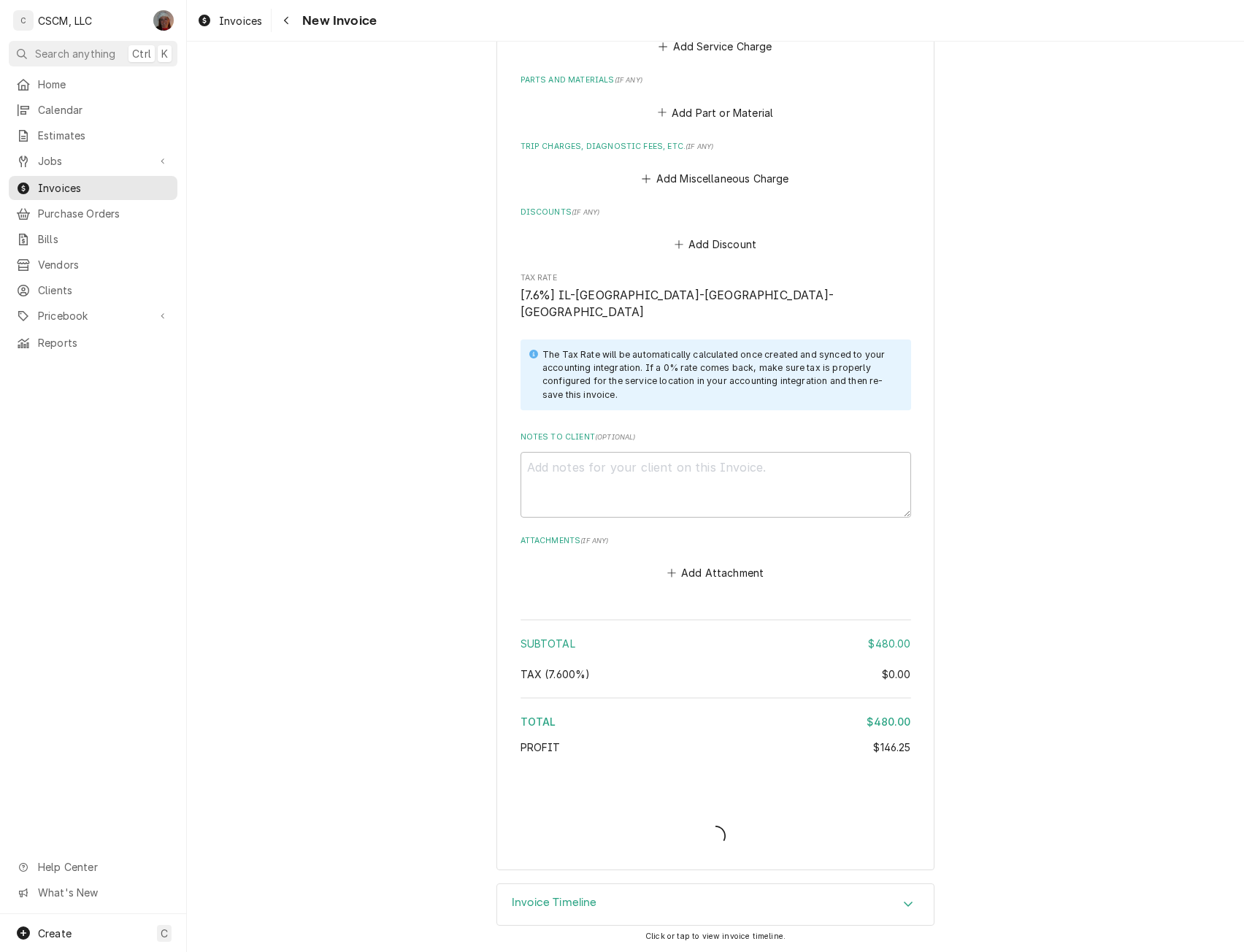
scroll to position [1927, 0]
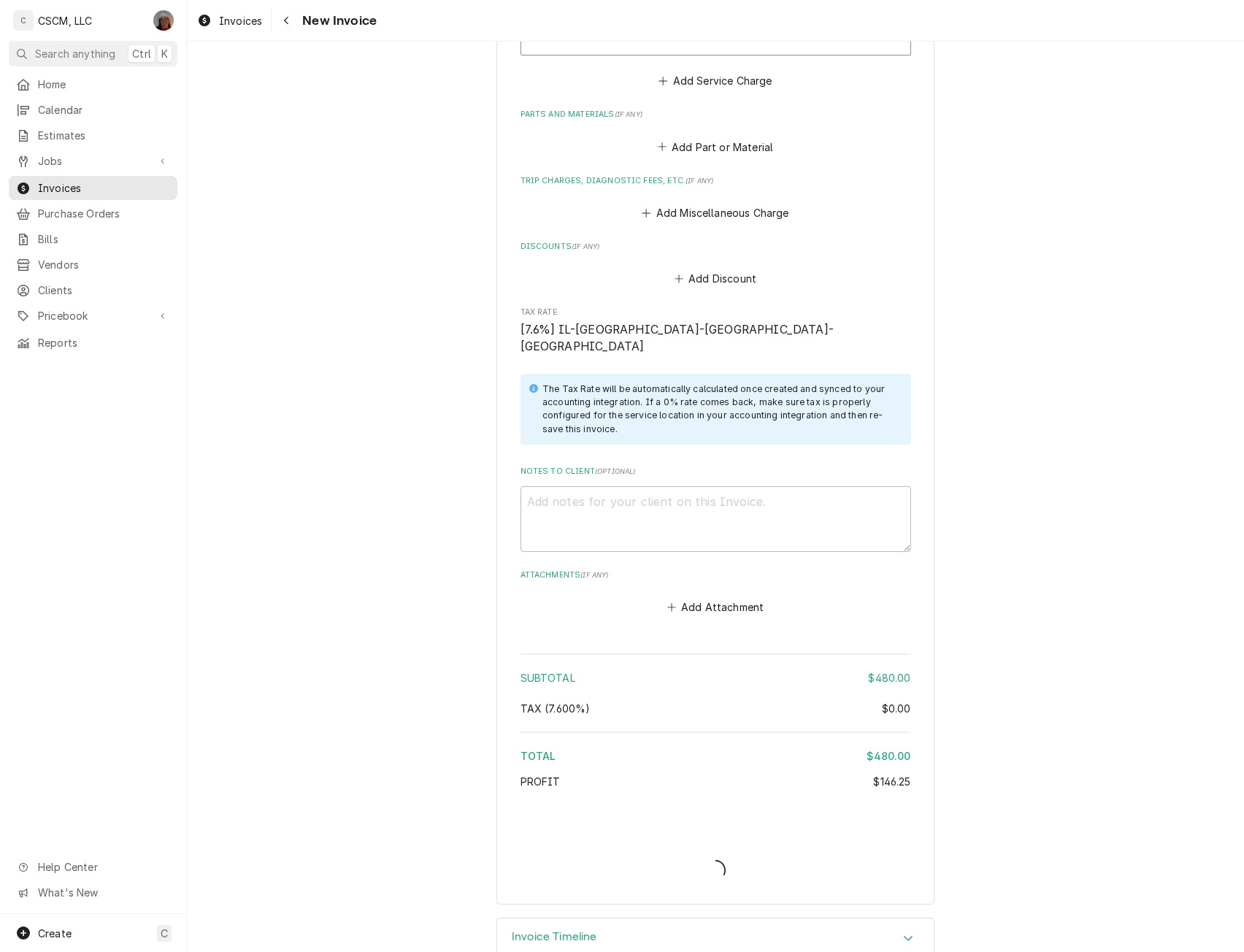
type textarea "x"
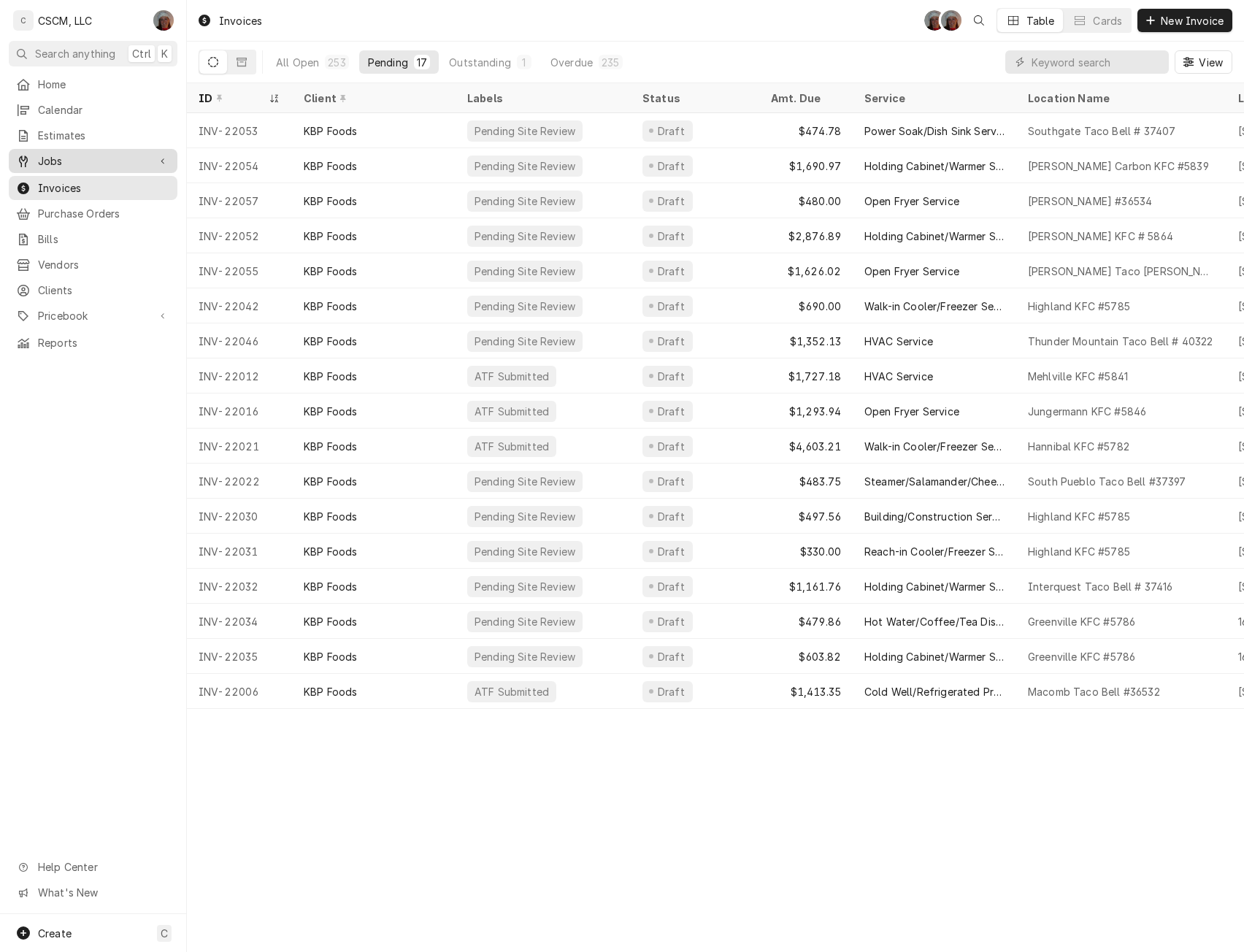
click at [76, 152] on div "Jobs" at bounding box center [93, 161] width 163 height 19
click at [69, 179] on span "Jobs" at bounding box center [104, 186] width 132 height 15
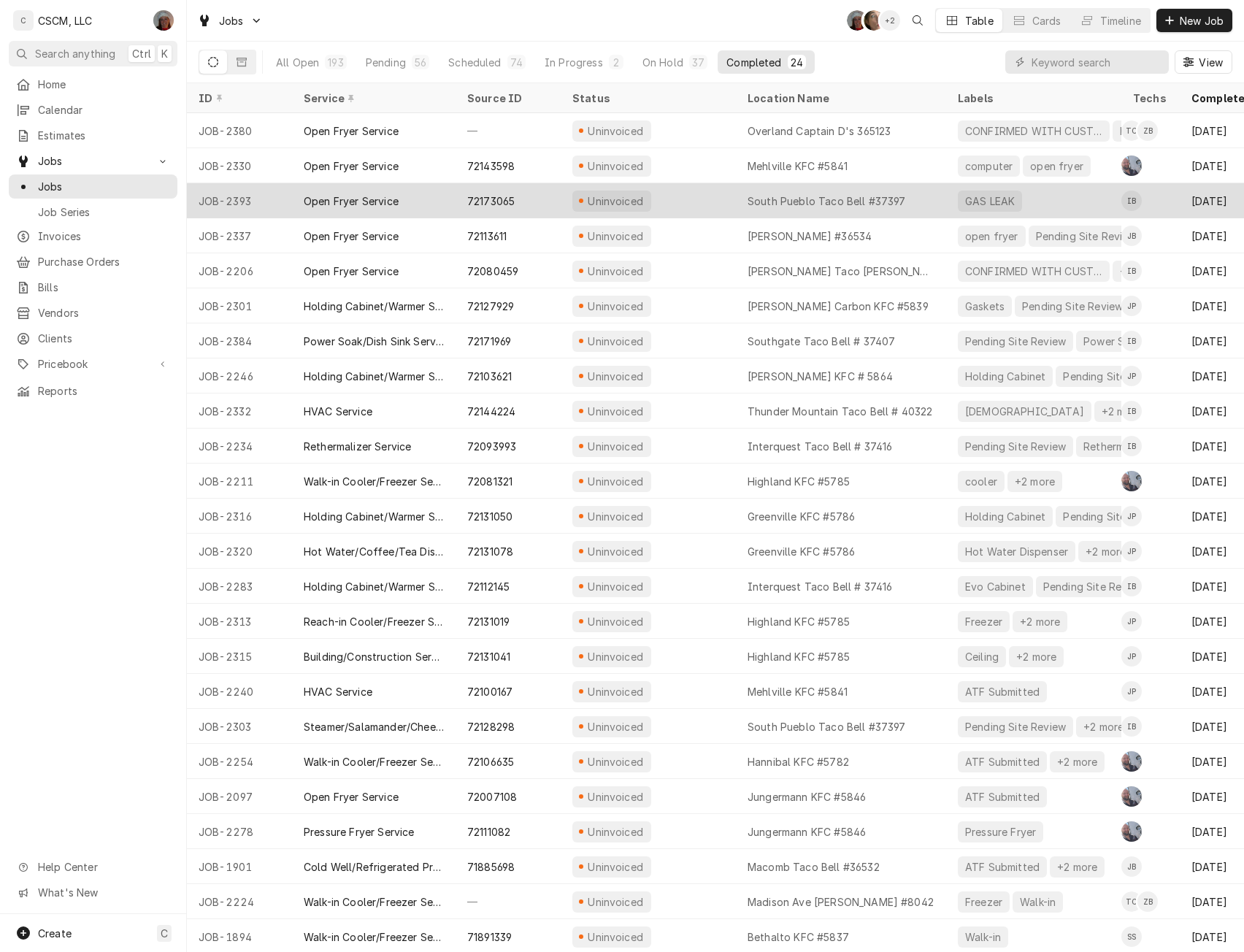
click at [654, 193] on div "Uninvoiced" at bounding box center [648, 200] width 175 height 35
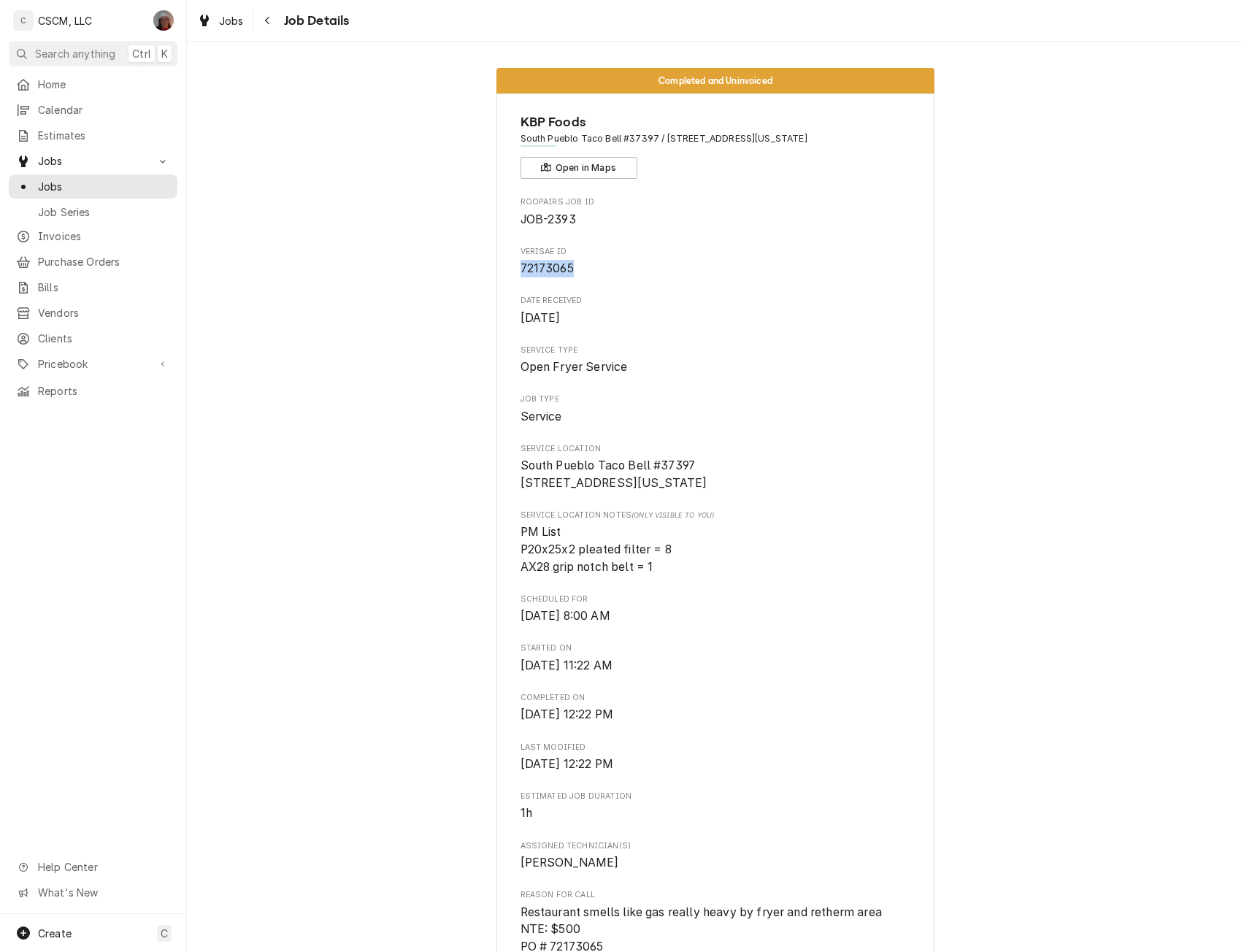
drag, startPoint x: 515, startPoint y: 276, endPoint x: 571, endPoint y: 281, distance: 56.2
click at [571, 281] on div "Roopairs Job ID JOB-2393 Verisae ID 72173065 Date Received [DATE] Service Type …" at bounding box center [716, 738] width 390 height 1083
copy span "72173065"
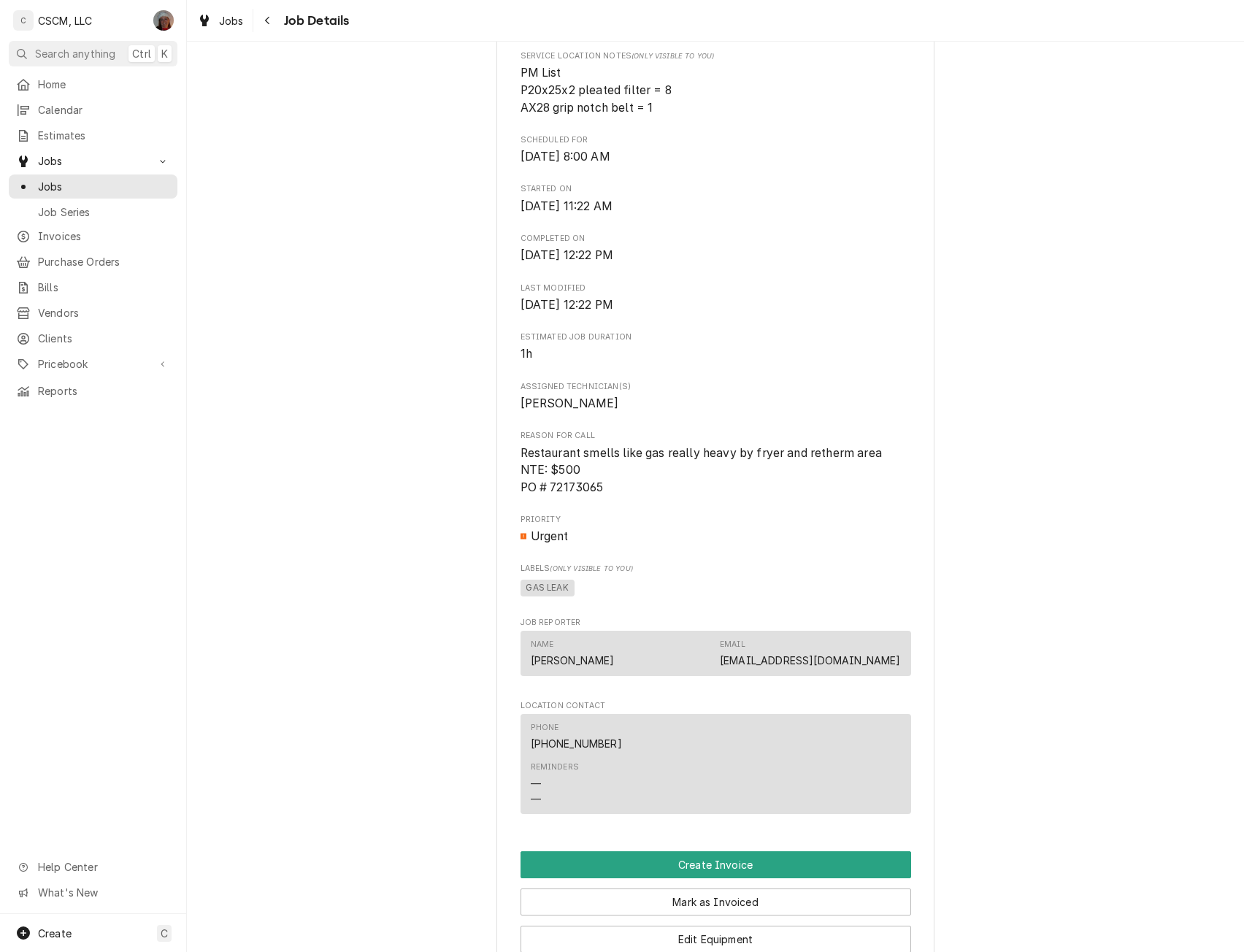
scroll to position [485, 0]
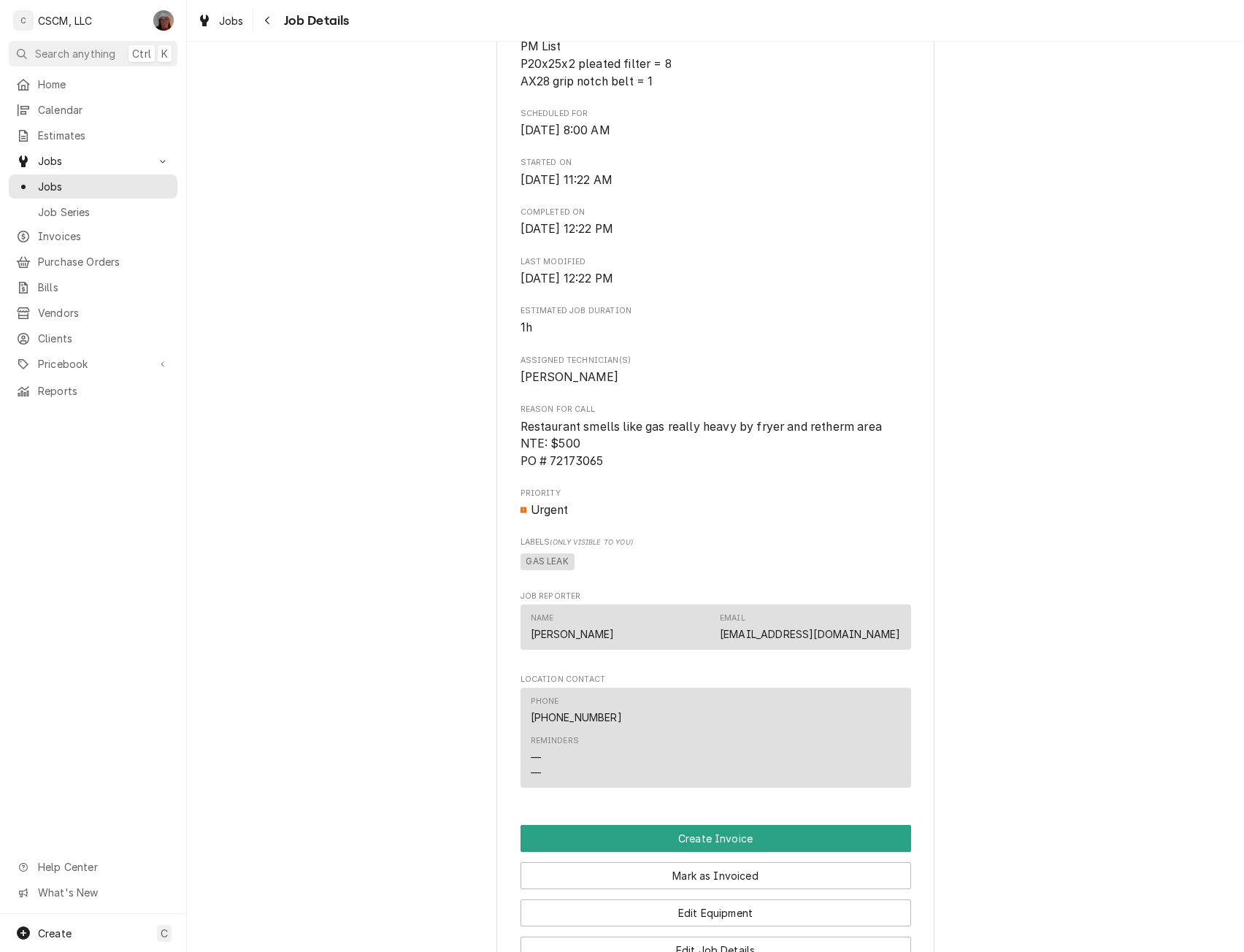
click at [506, 443] on div "KBP Foods [GEOGRAPHIC_DATA] Bell #37397 / [STREET_ADDRESS][US_STATE] Open in Ma…" at bounding box center [715, 388] width 438 height 1560
drag, startPoint x: 516, startPoint y: 438, endPoint x: 633, endPoint y: 479, distance: 124.0
click at [633, 470] on span "Restaurant smells like gas really heavy by fryer and retherm area NTE: $500 PO …" at bounding box center [716, 444] width 390 height 52
copy span "Restaurant smells like gas really heavy by fryer and retherm area NTE: $500 PO …"
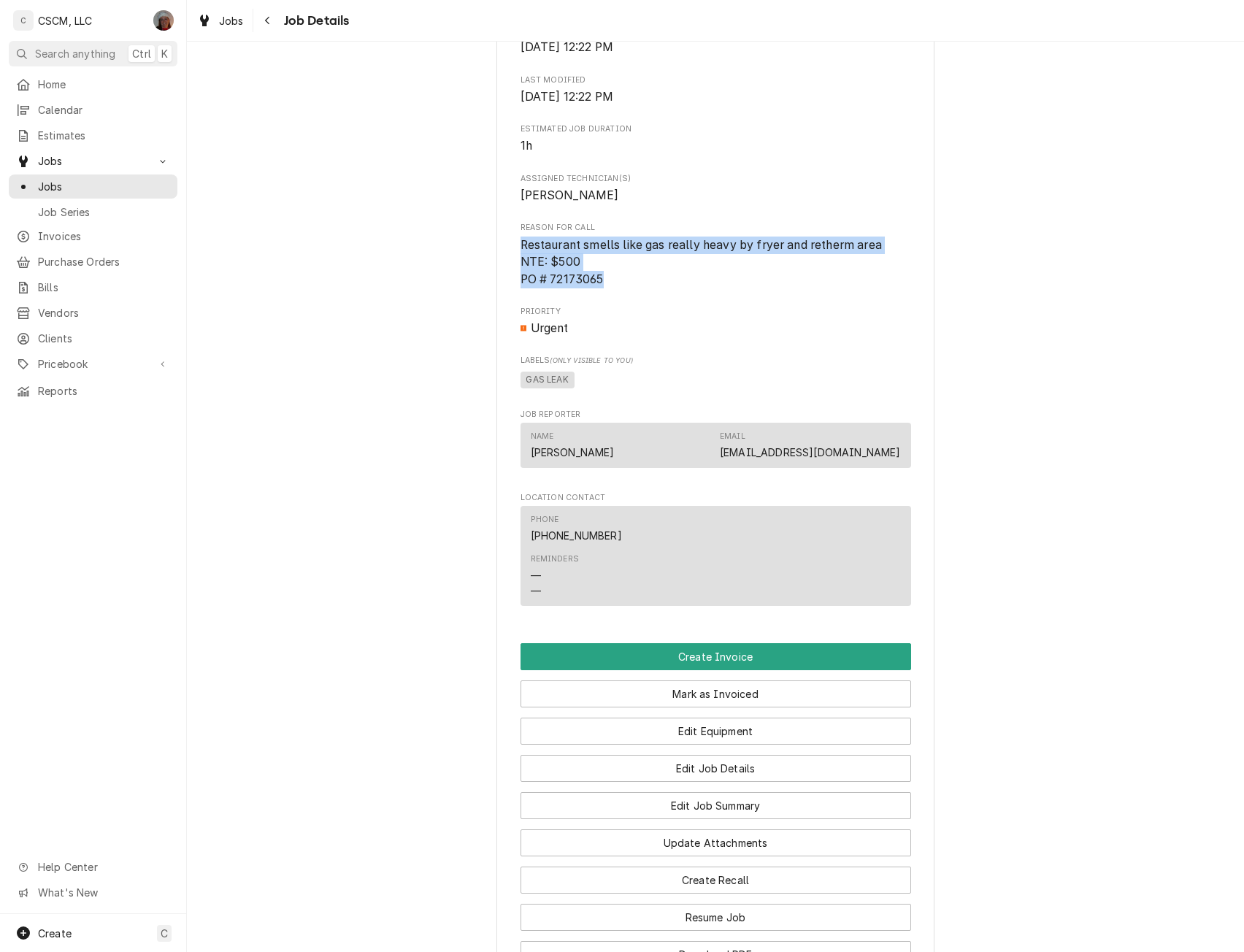
scroll to position [696, 0]
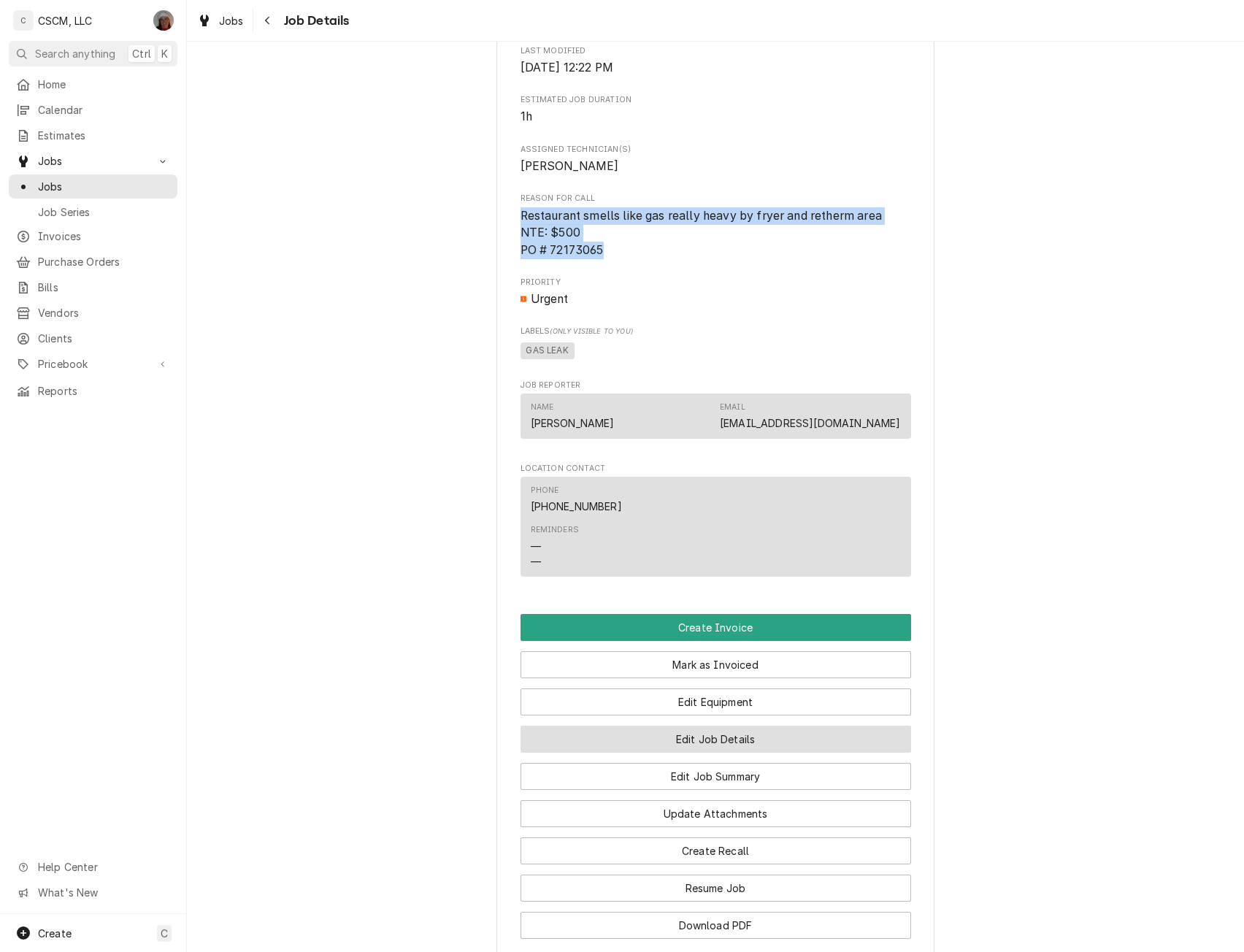
click at [756, 748] on button "Edit Job Details" at bounding box center [716, 739] width 390 height 27
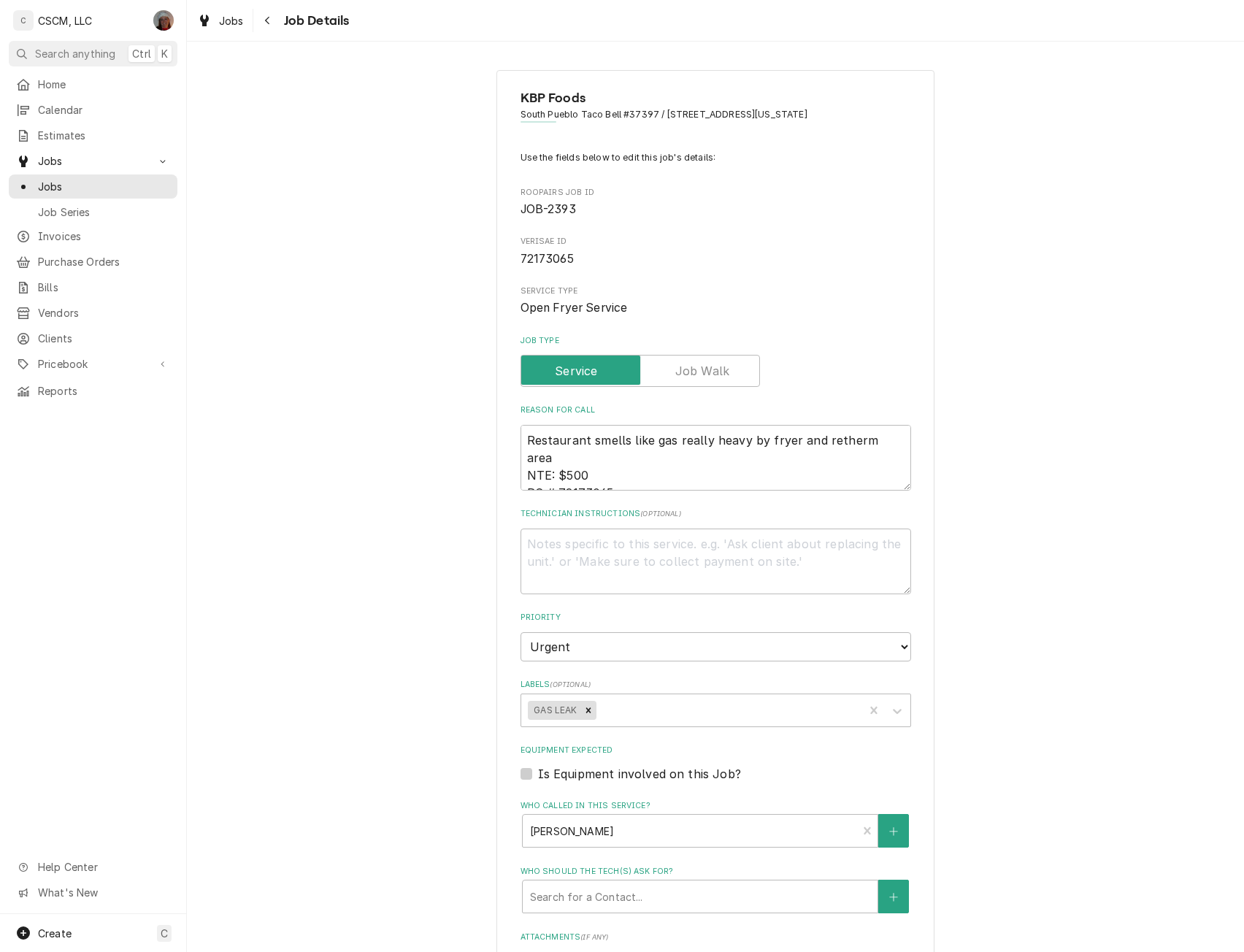
scroll to position [323, 0]
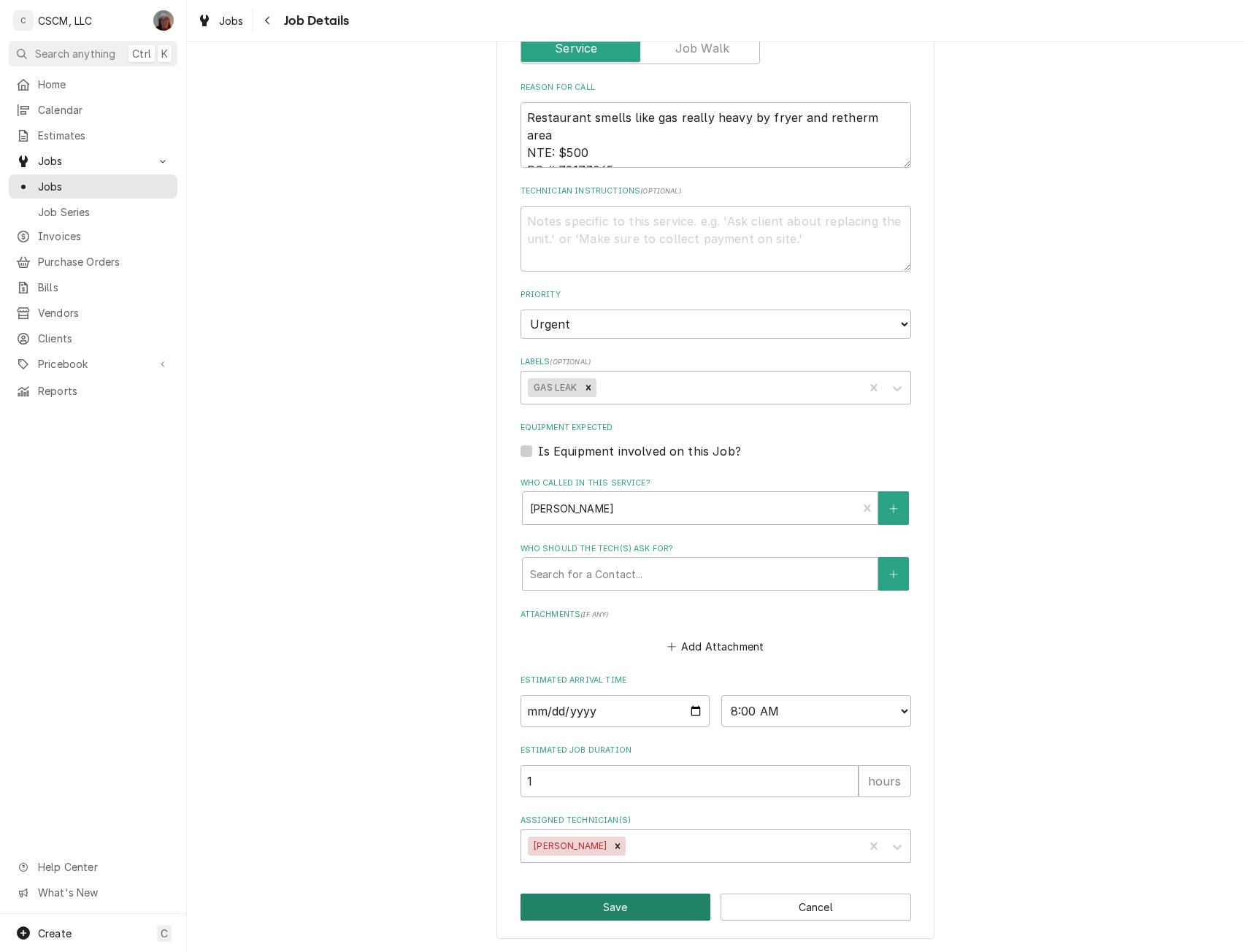
click at [616, 905] on button "Save" at bounding box center [616, 907] width 191 height 27
type textarea "x"
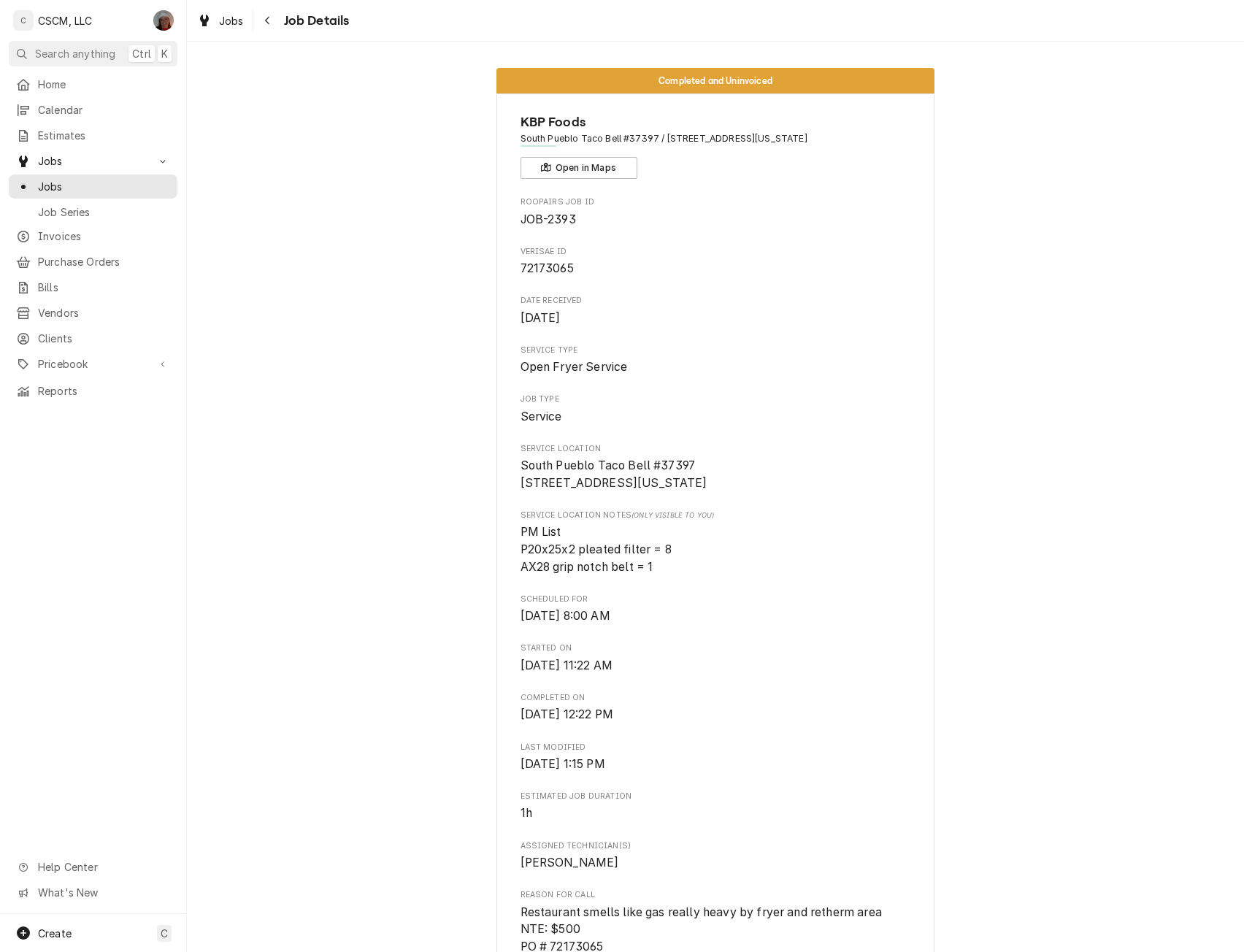
scroll to position [797, 0]
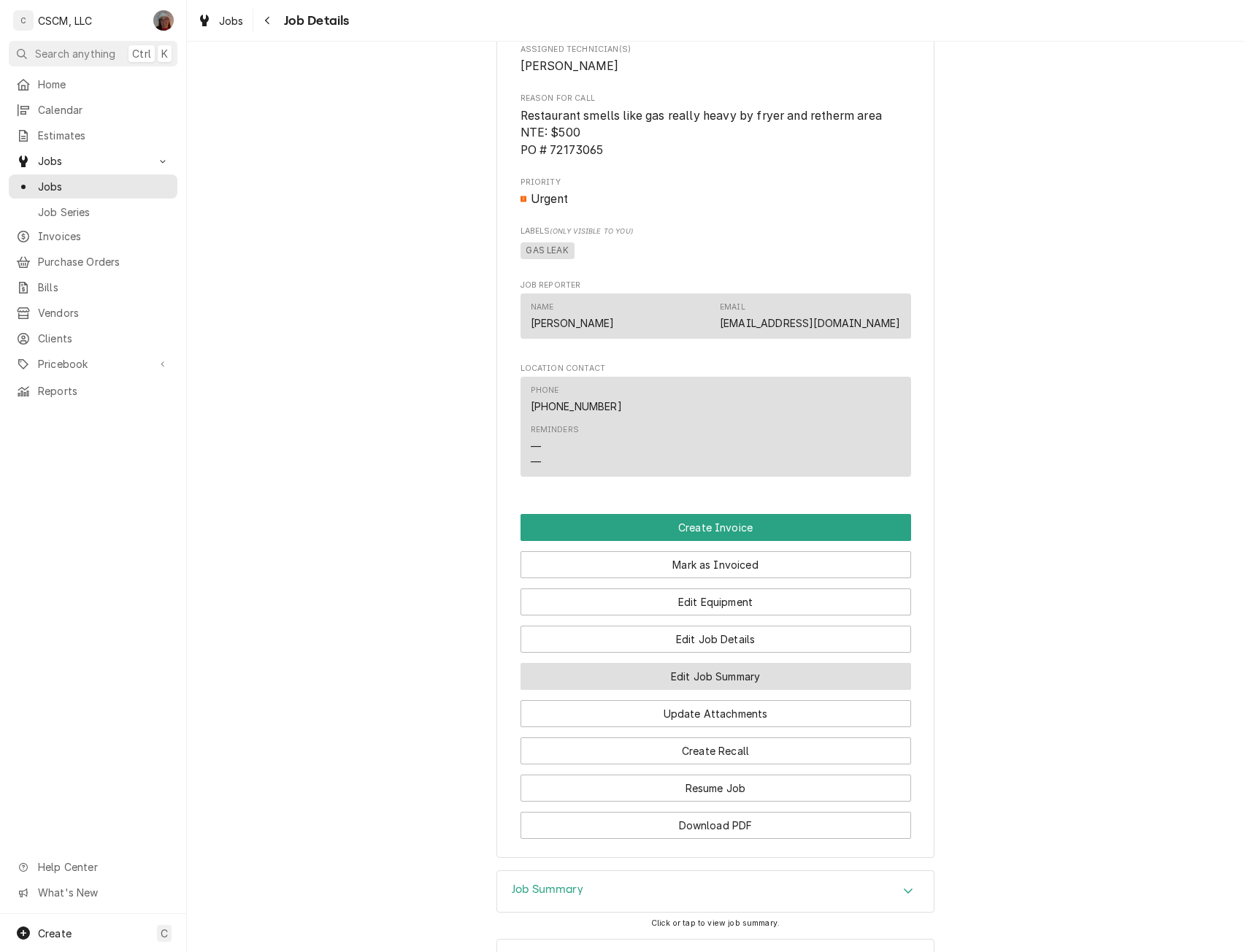
click at [703, 690] on button "Edit Job Summary" at bounding box center [716, 677] width 390 height 27
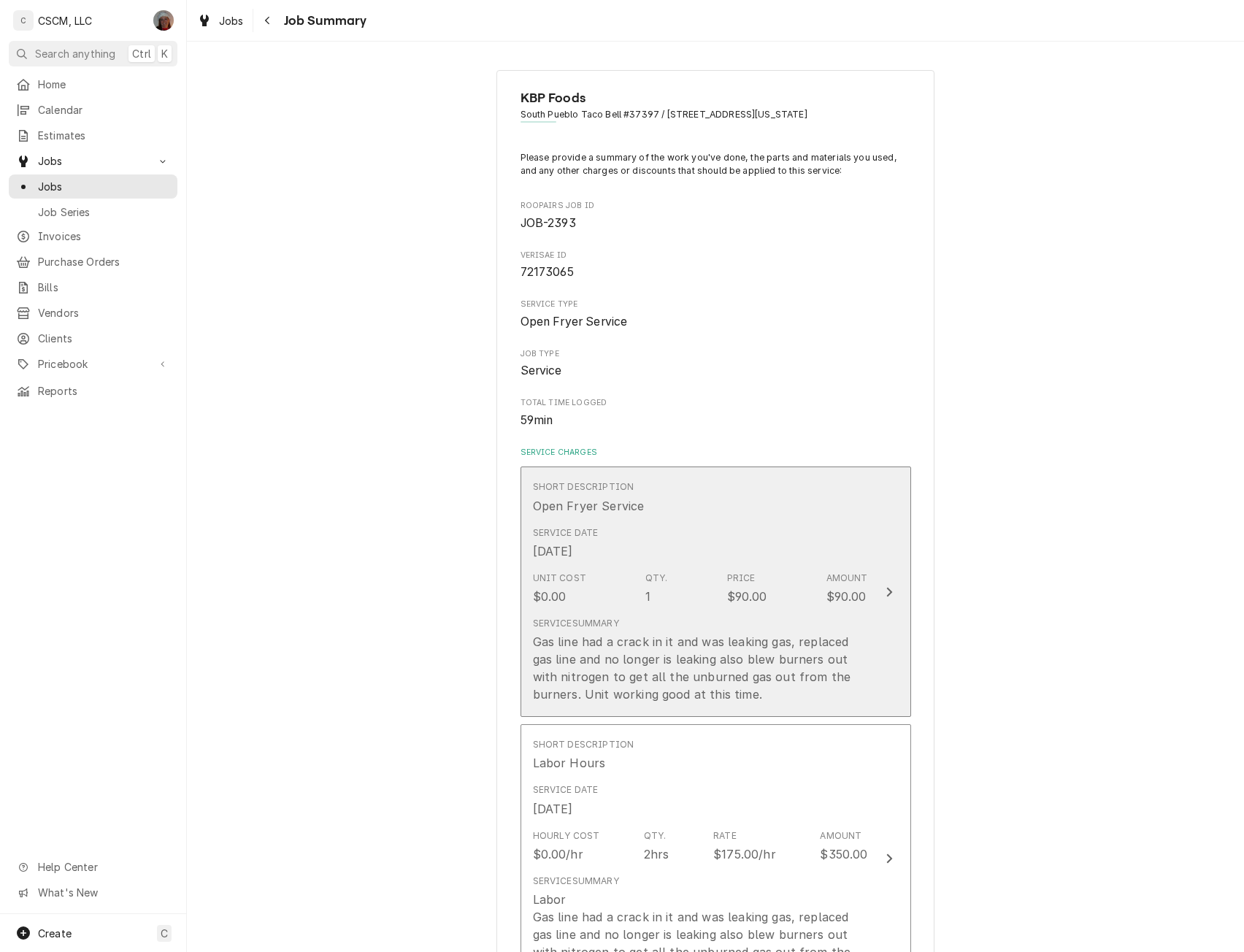
click at [889, 585] on div "Update Line Item" at bounding box center [889, 592] width 19 height 18
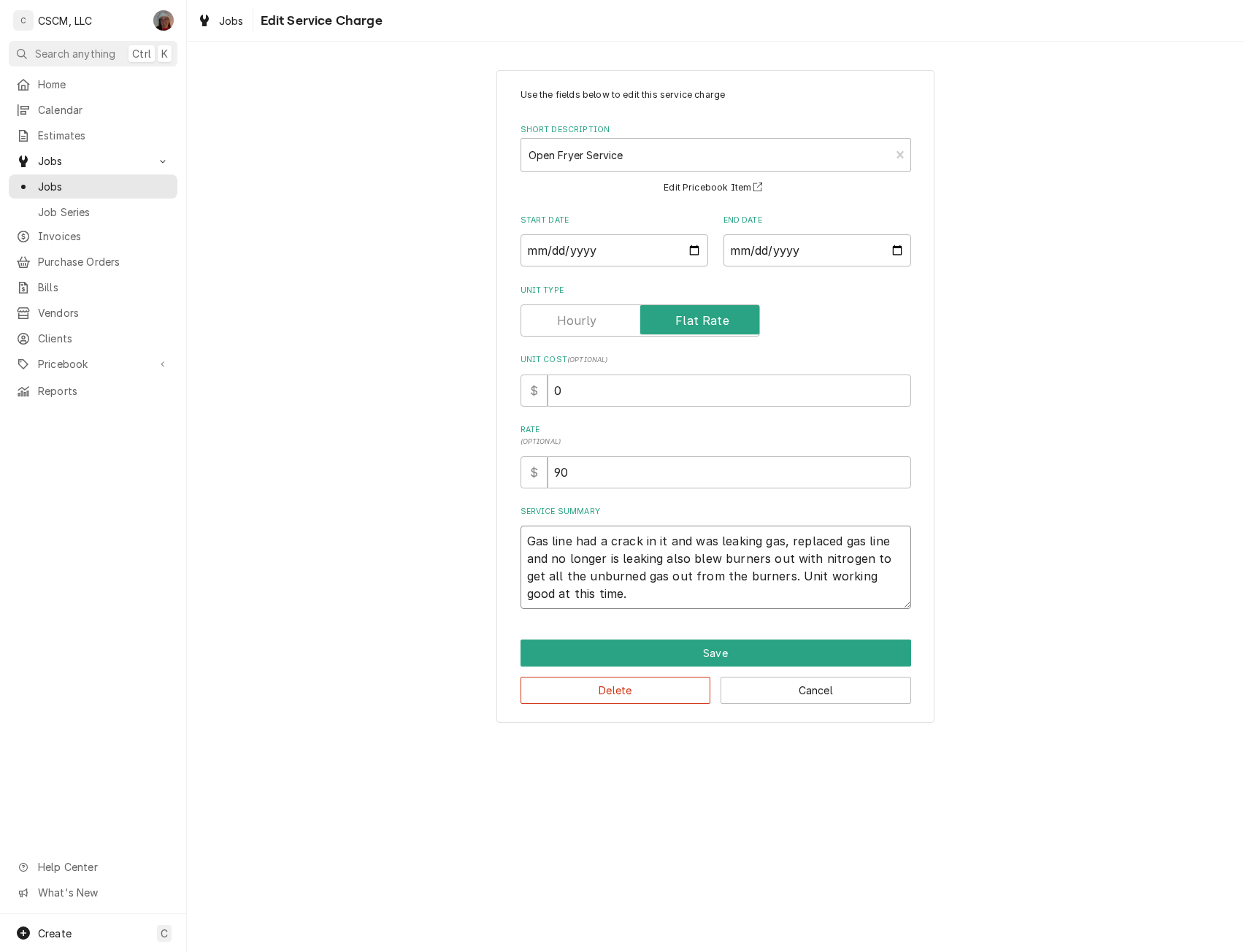
click at [526, 535] on textarea "Gas line had a crack in it and was leaking gas, replaced gas line and no longer…" at bounding box center [716, 567] width 390 height 83
type textarea "x"
type textarea "Gas line had a crack in it and was leaking gas, replaced gas line and no longer…"
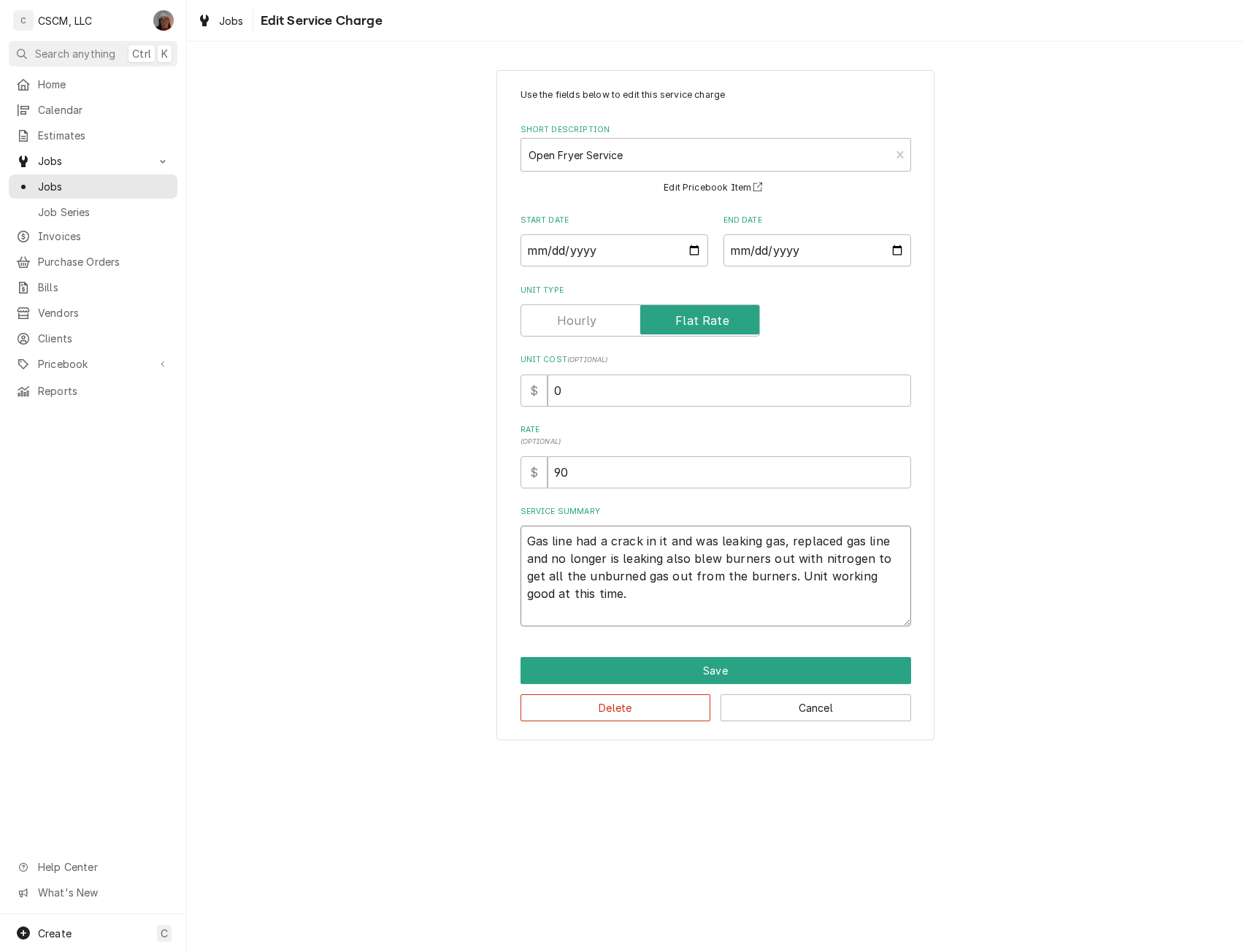
type textarea "x"
type textarea "Gas line had a crack in it and was leaking gas, replaced gas line and no longer…"
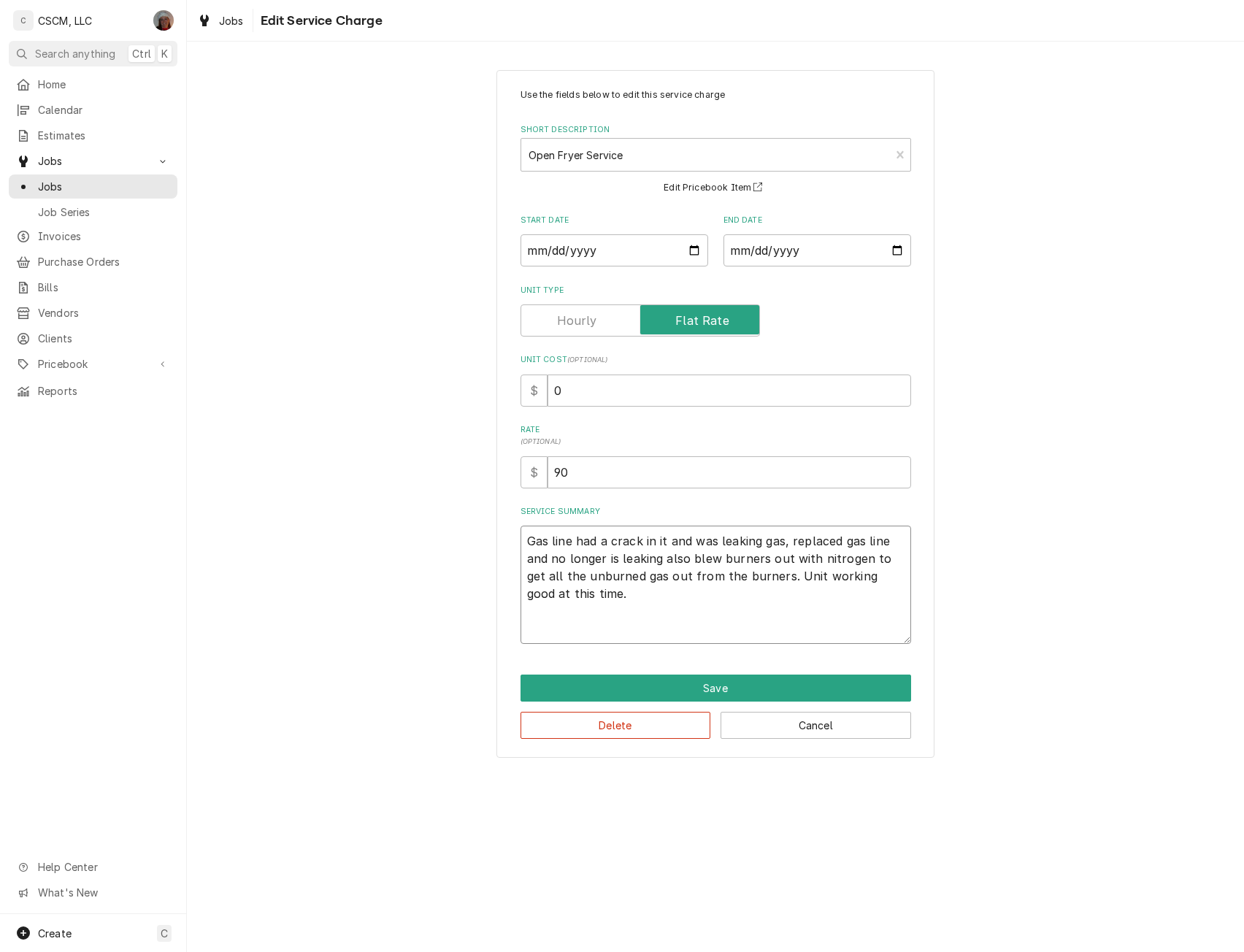
paste textarea "Restaurant smells like gas really heavy by fryer and retherm area NTE: $500 PO …"
type textarea "x"
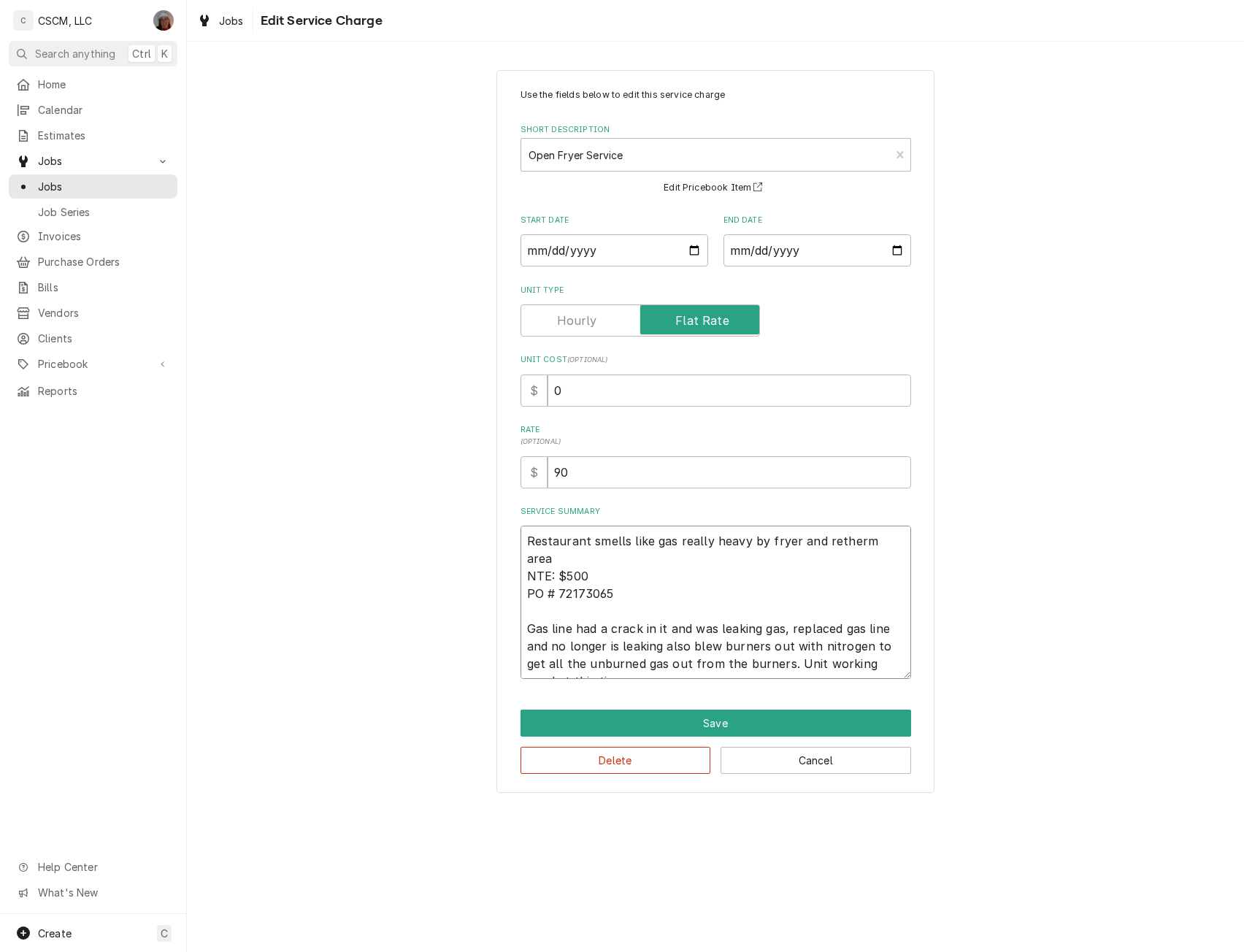
type textarea "Restaurant smells like gas really heavy by fryer and retherm area NTE: $500 PO …"
click at [552, 391] on input "0" at bounding box center [729, 390] width 363 height 32
type textarea "x"
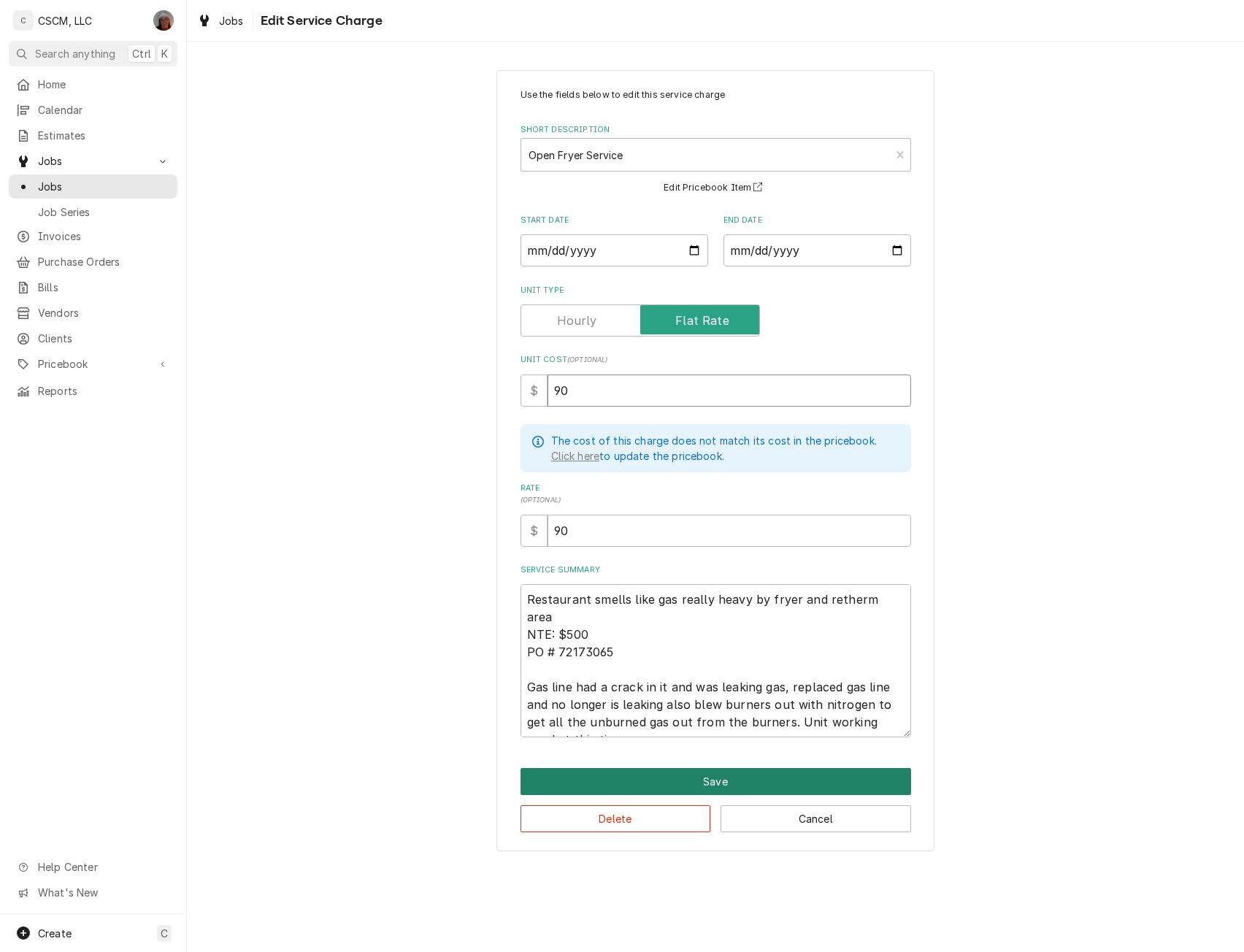
type input "90"
click at [714, 779] on button "Save" at bounding box center [716, 782] width 390 height 27
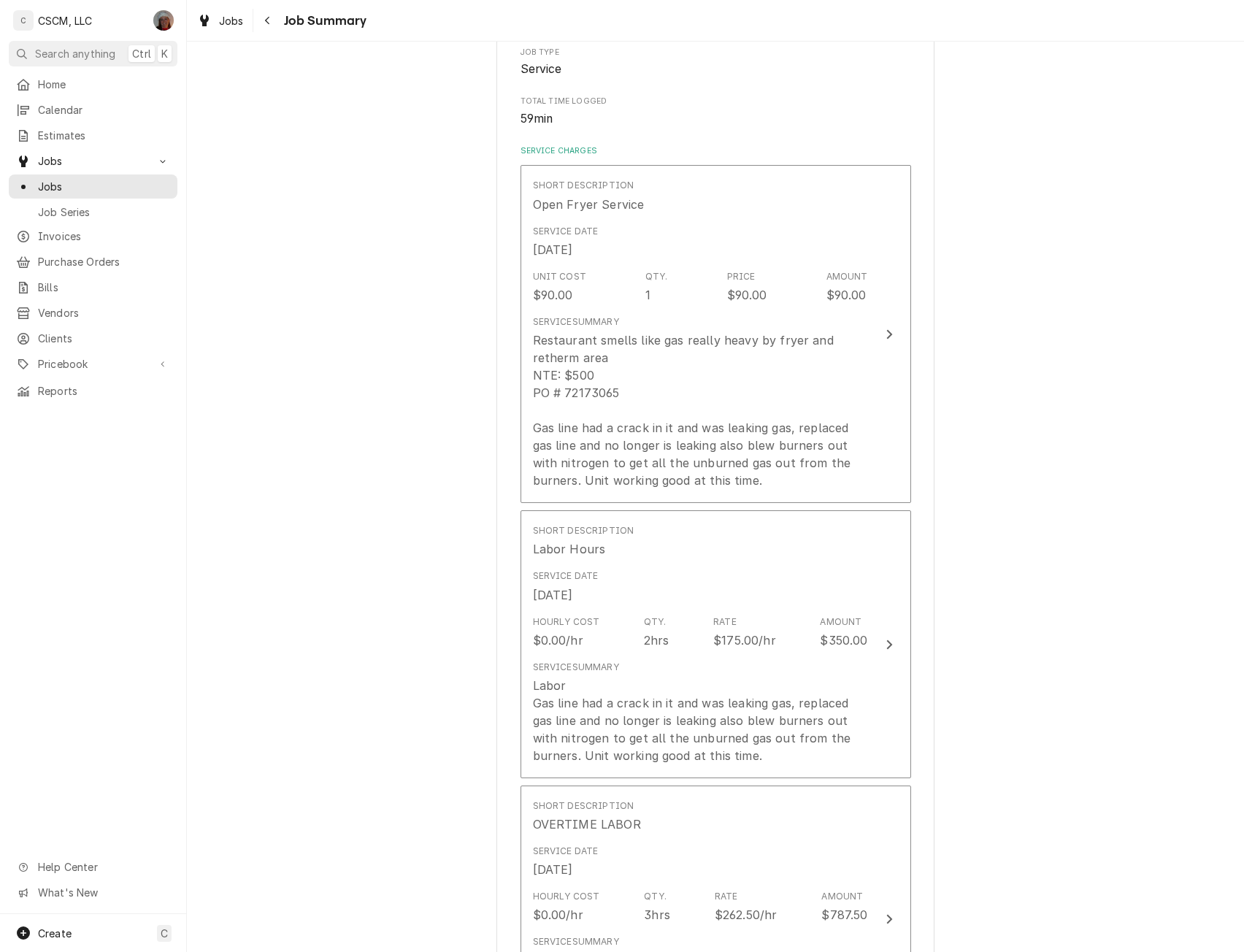
scroll to position [321, 0]
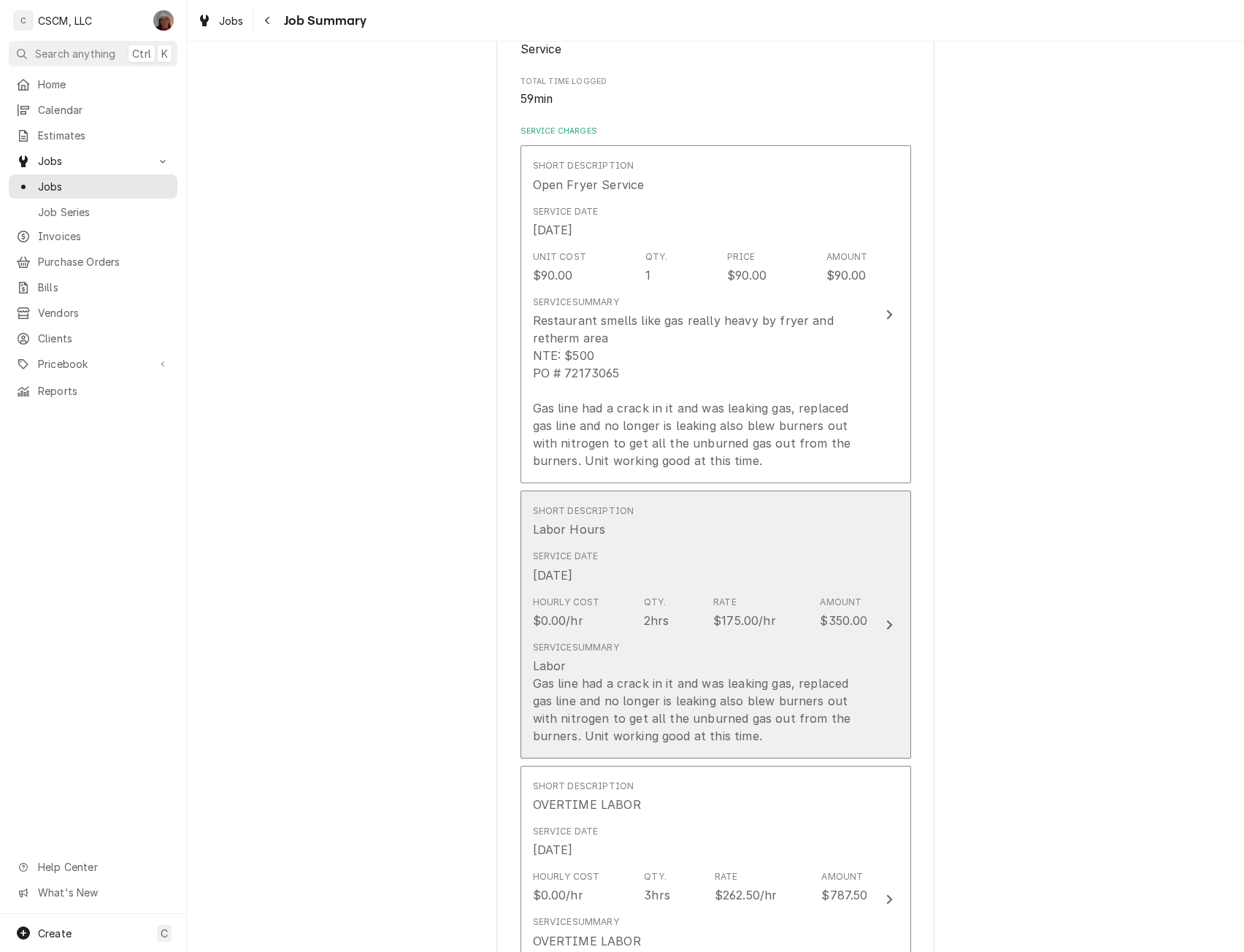
click at [887, 617] on div "Update Line Item" at bounding box center [889, 625] width 19 height 18
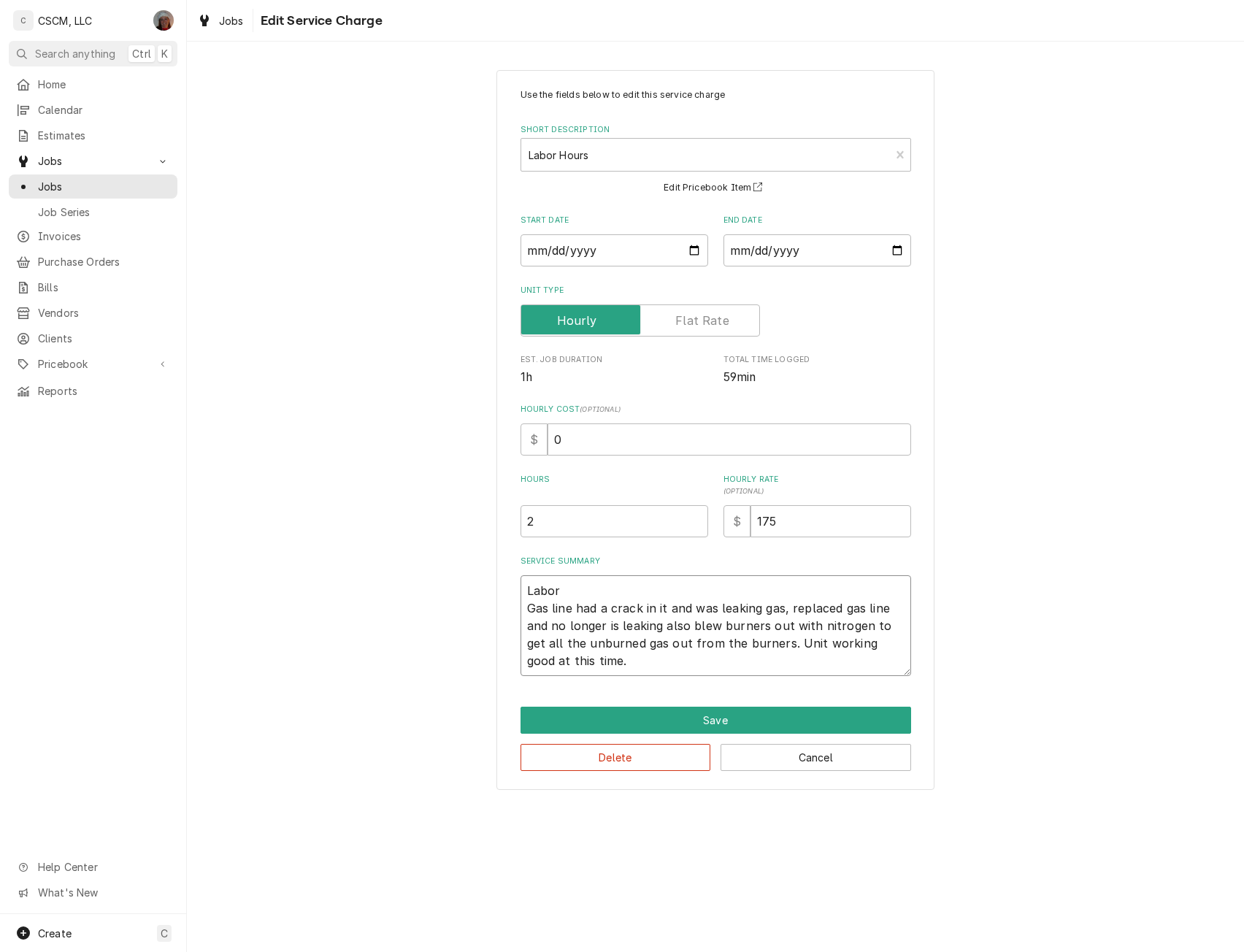
drag, startPoint x: 523, startPoint y: 609, endPoint x: 603, endPoint y: 663, distance: 96.5
click at [603, 663] on textarea "Labor Gas line had a crack in it and was leaking gas, replaced gas line and no …" at bounding box center [716, 625] width 390 height 101
type textarea "x"
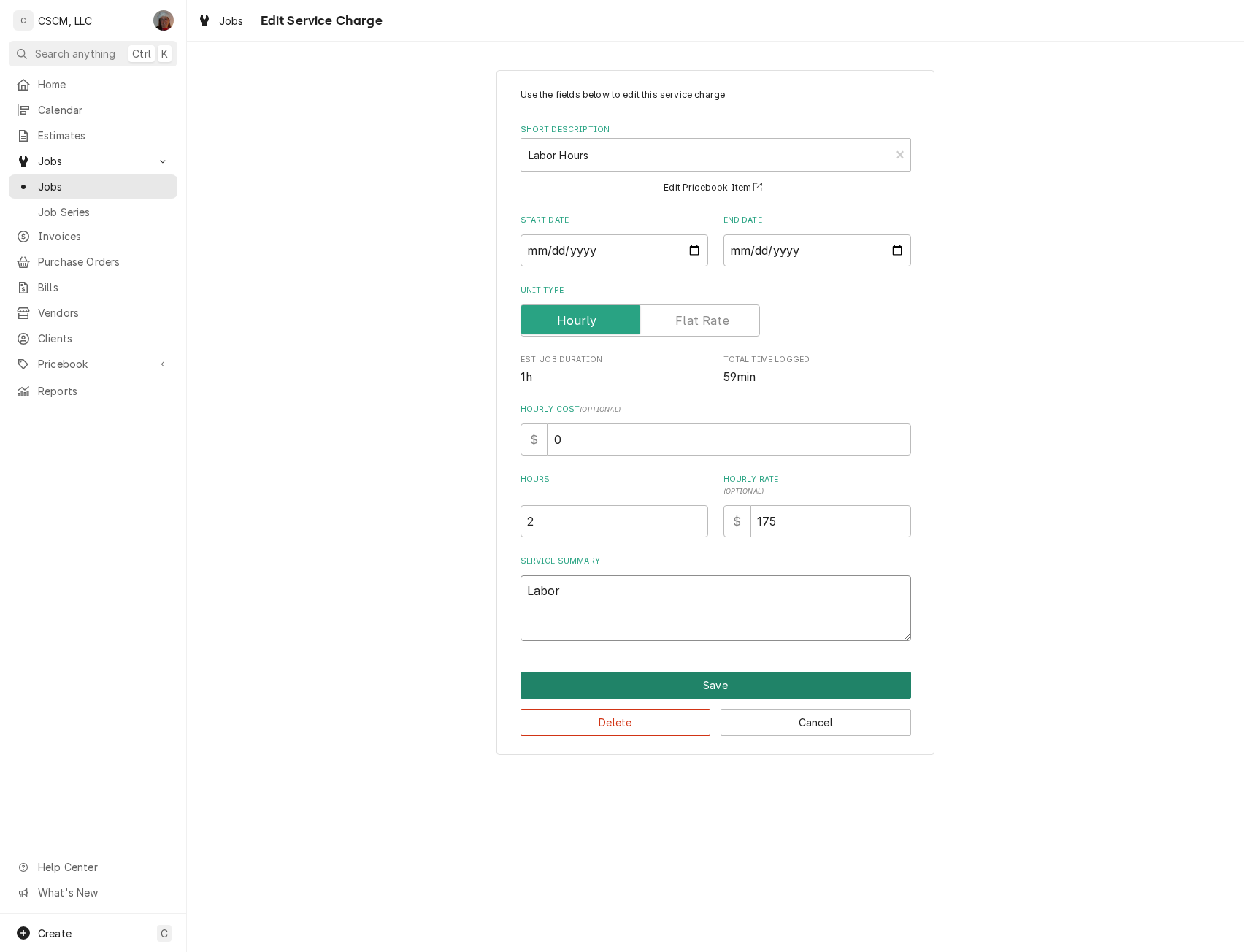
type textarea "Labor"
click at [749, 681] on button "Save" at bounding box center [716, 685] width 390 height 27
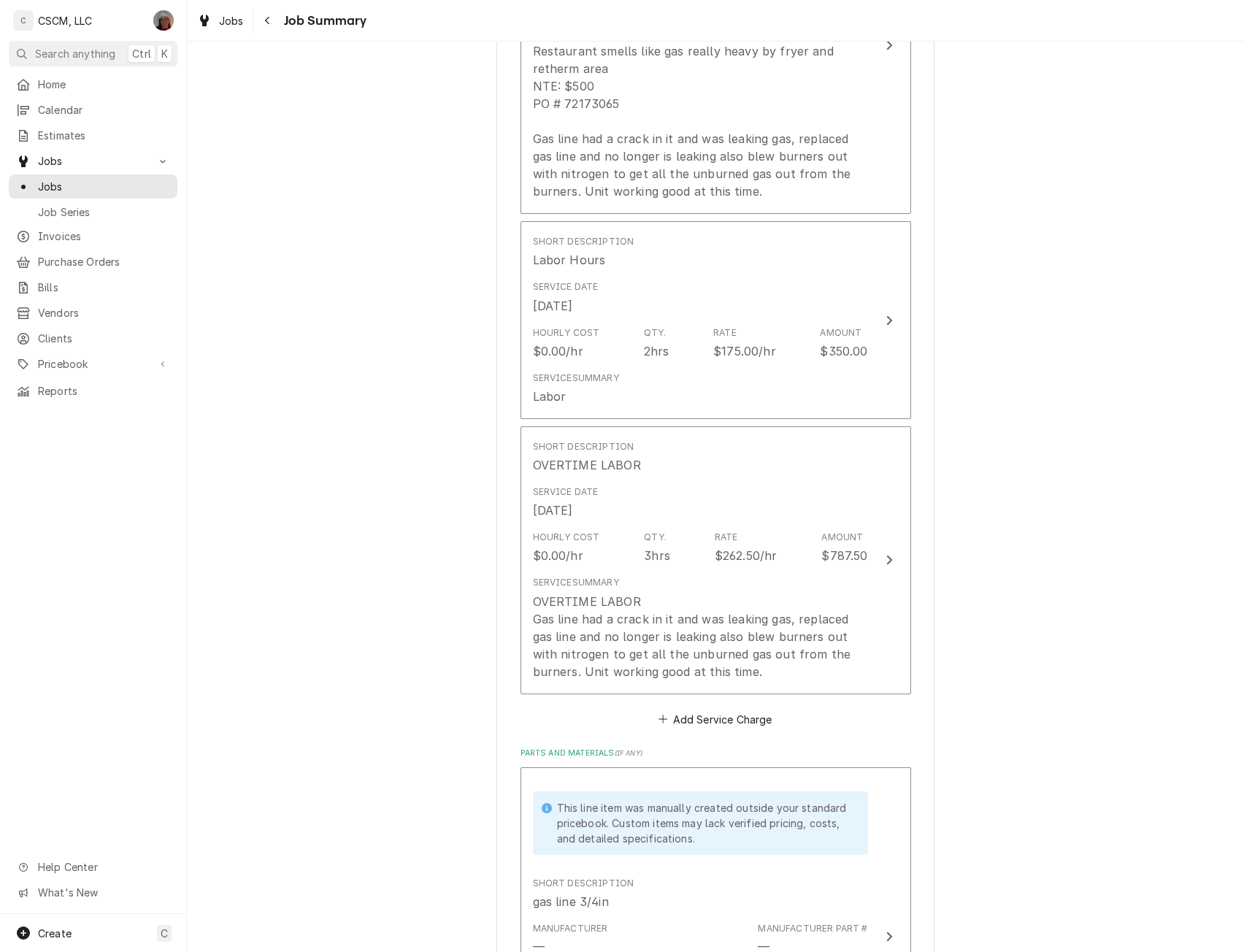
scroll to position [601, 0]
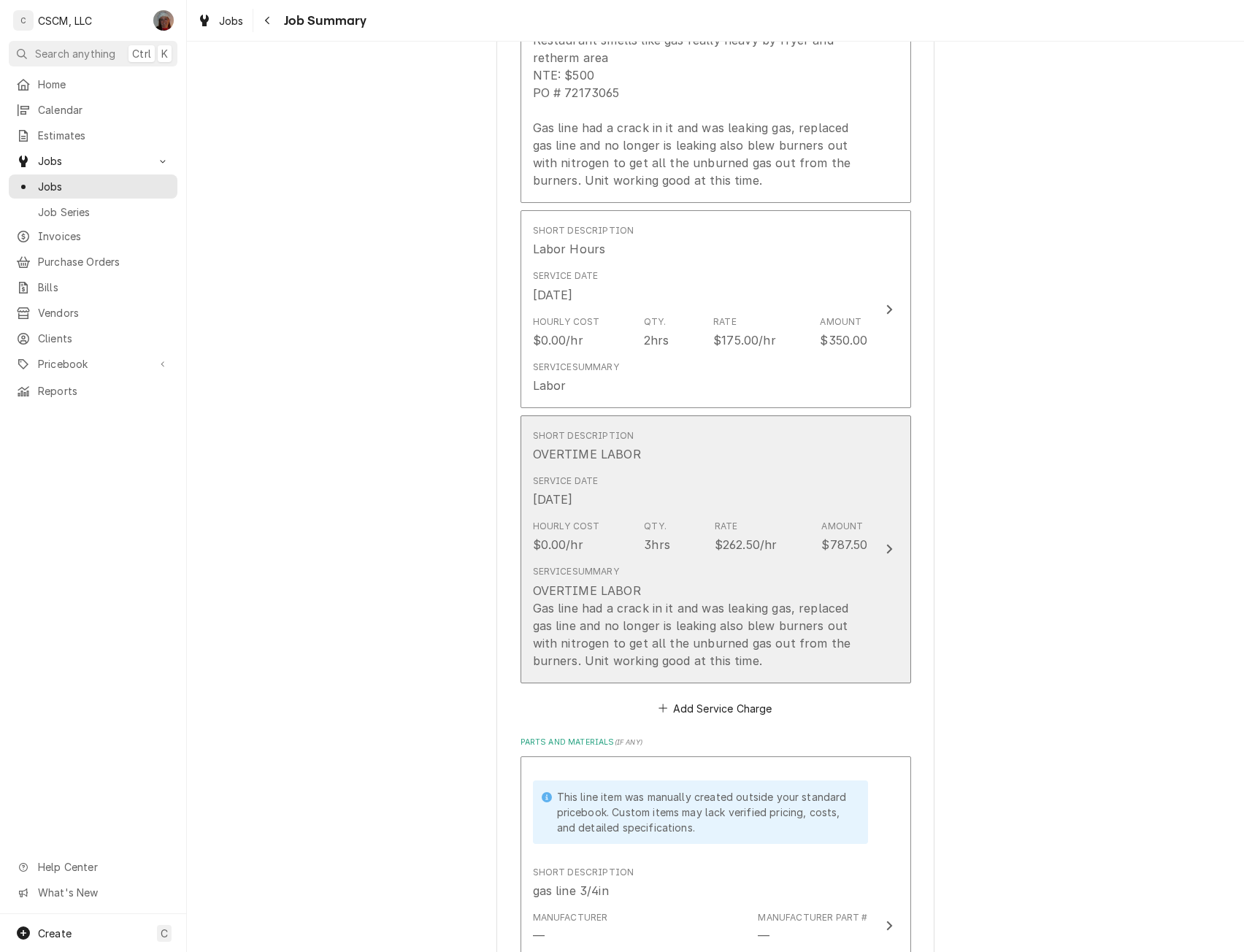
click at [730, 623] on div "OVERTIME LABOR Gas line had a crack in it and was leaking gas, replaced gas lin…" at bounding box center [700, 625] width 335 height 87
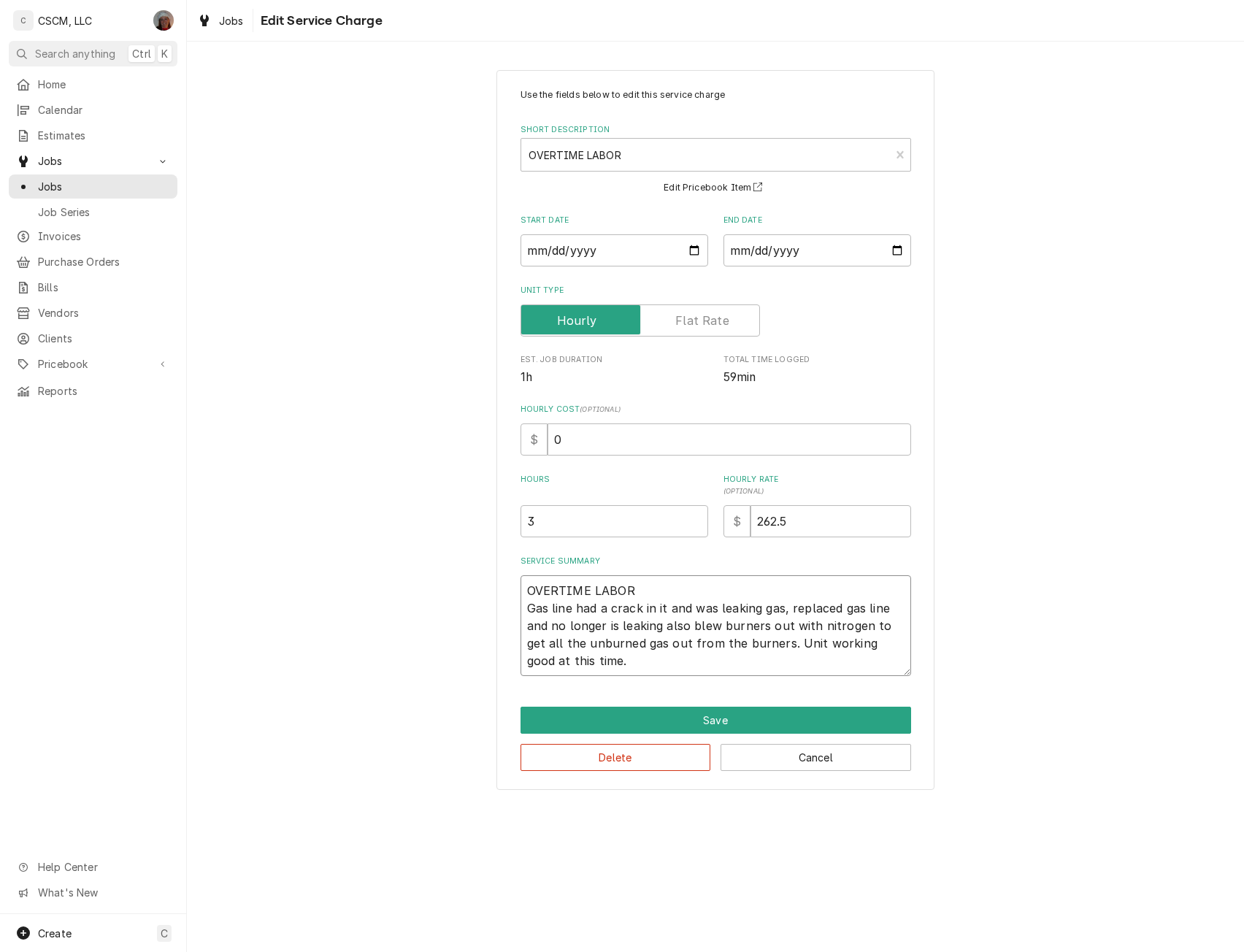
drag, startPoint x: 525, startPoint y: 608, endPoint x: 649, endPoint y: 677, distance: 141.9
click at [649, 677] on div "Use the fields below to edit this service charge Short Description OVERTIME LAB…" at bounding box center [715, 430] width 438 height 720
type textarea "x"
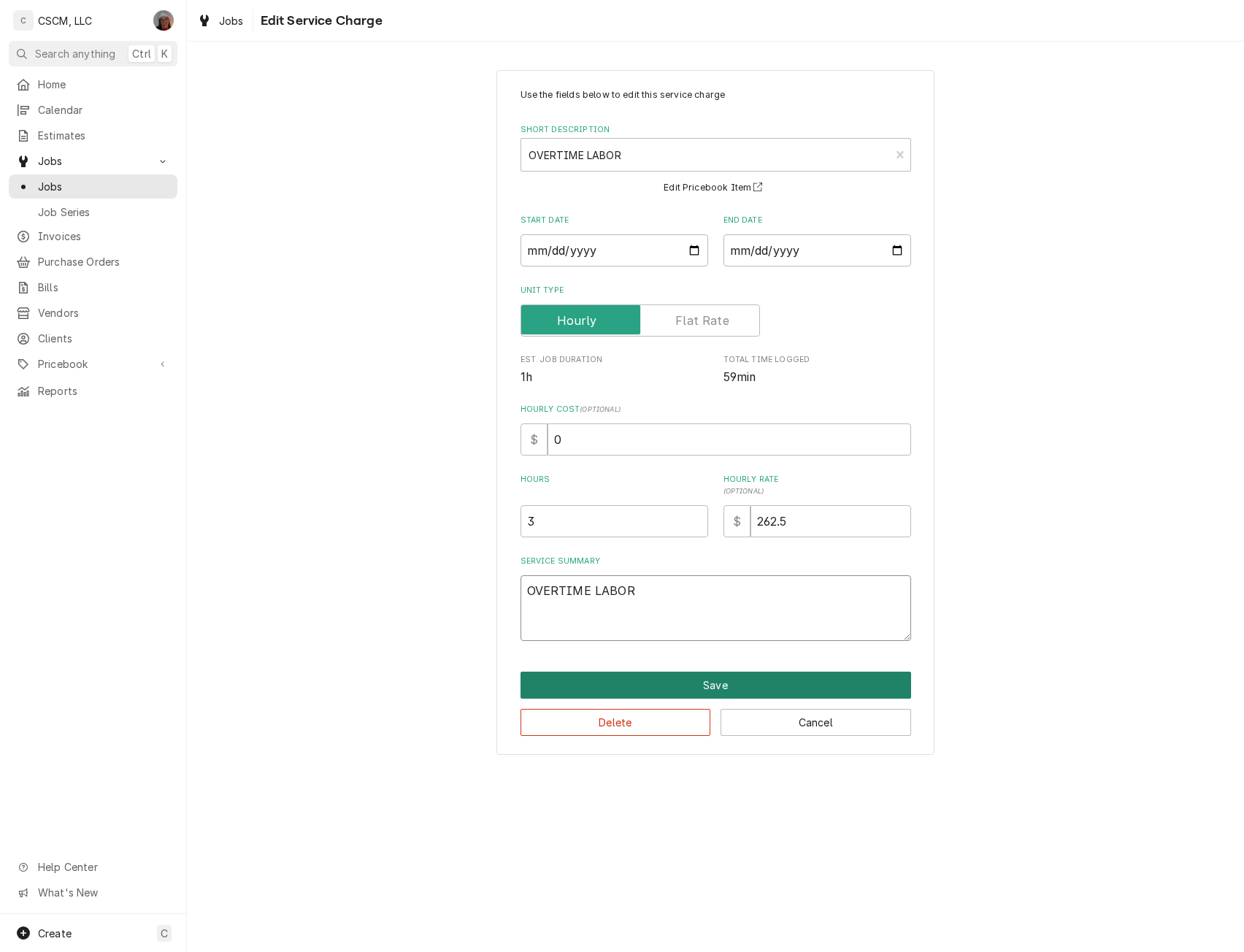
type textarea "OVERTIME LABOR"
click at [683, 692] on button "Save" at bounding box center [716, 685] width 390 height 27
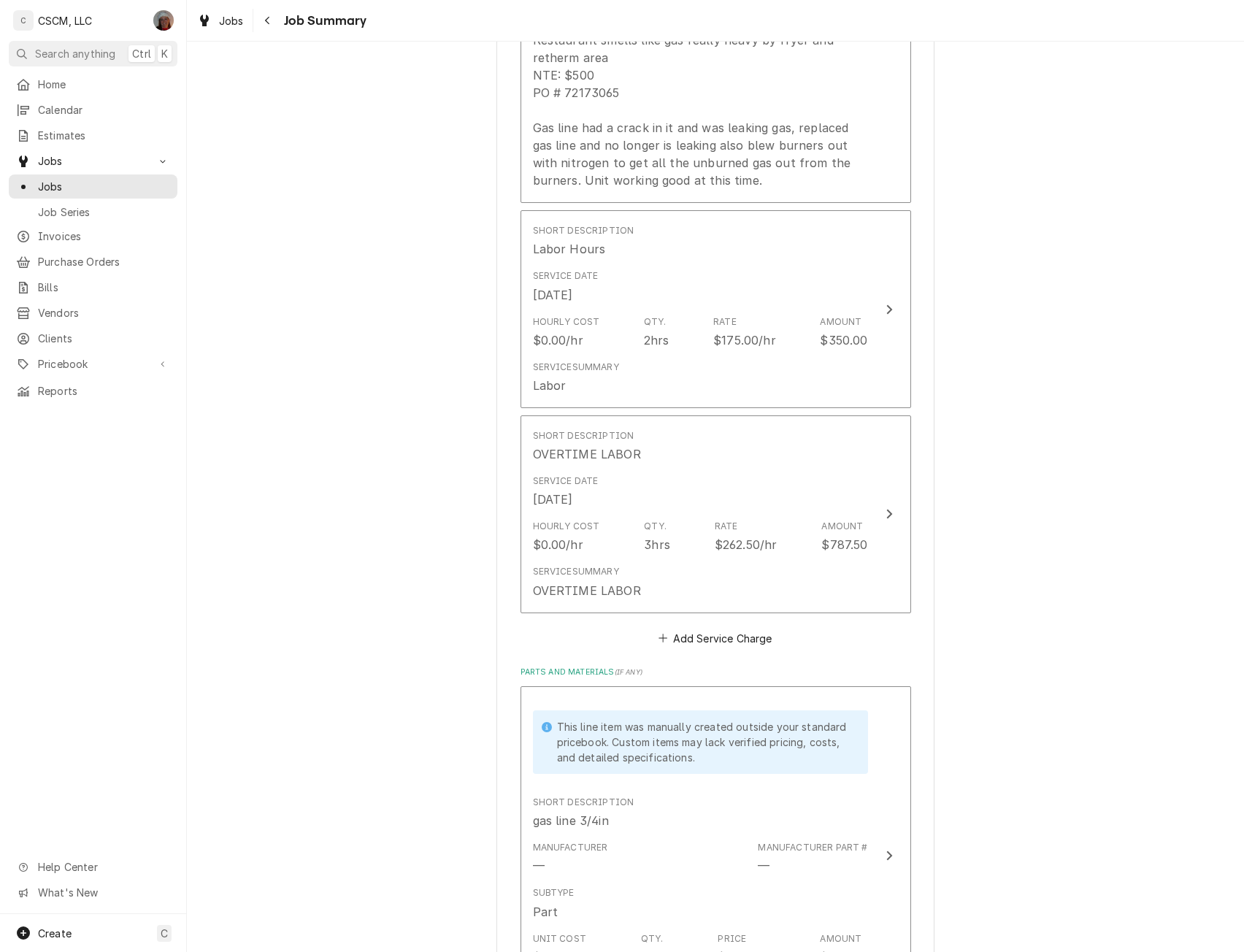
scroll to position [1237, 0]
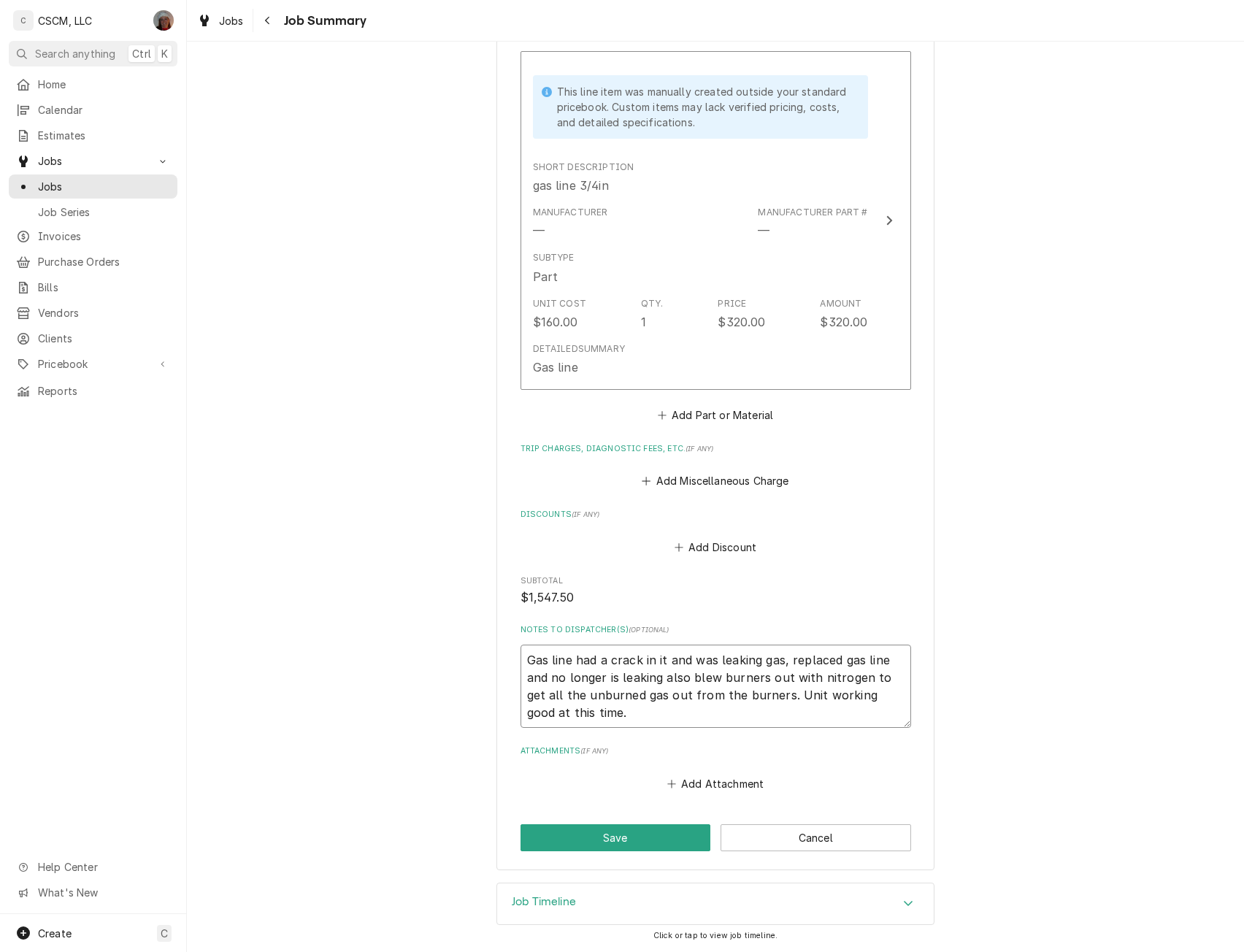
drag, startPoint x: 523, startPoint y: 654, endPoint x: 600, endPoint y: 720, distance: 101.4
click at [600, 720] on textarea "Gas line had a crack in it and was leaking gas, replaced gas line and no longer…" at bounding box center [716, 686] width 390 height 83
type textarea "x"
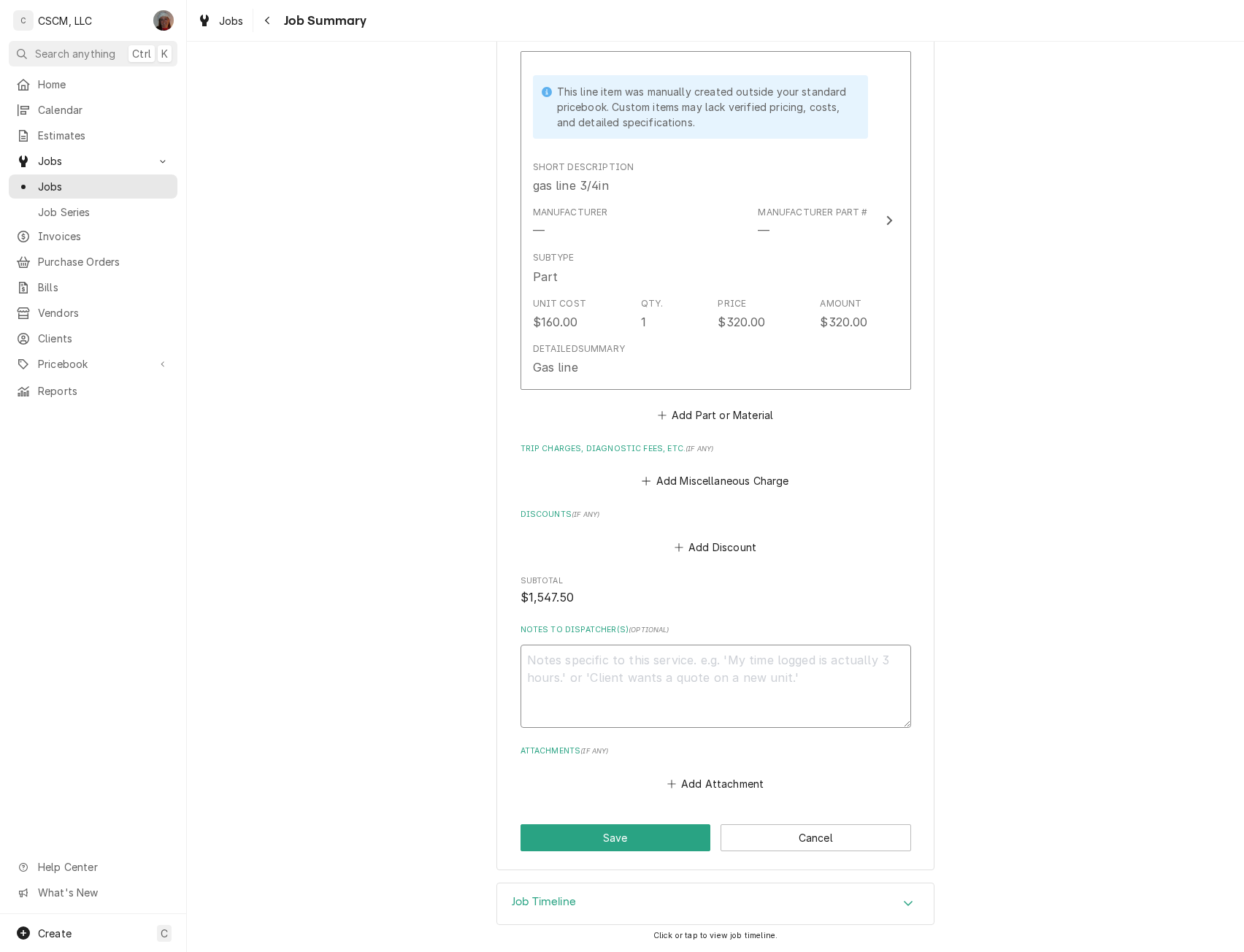
scroll to position [1220, 0]
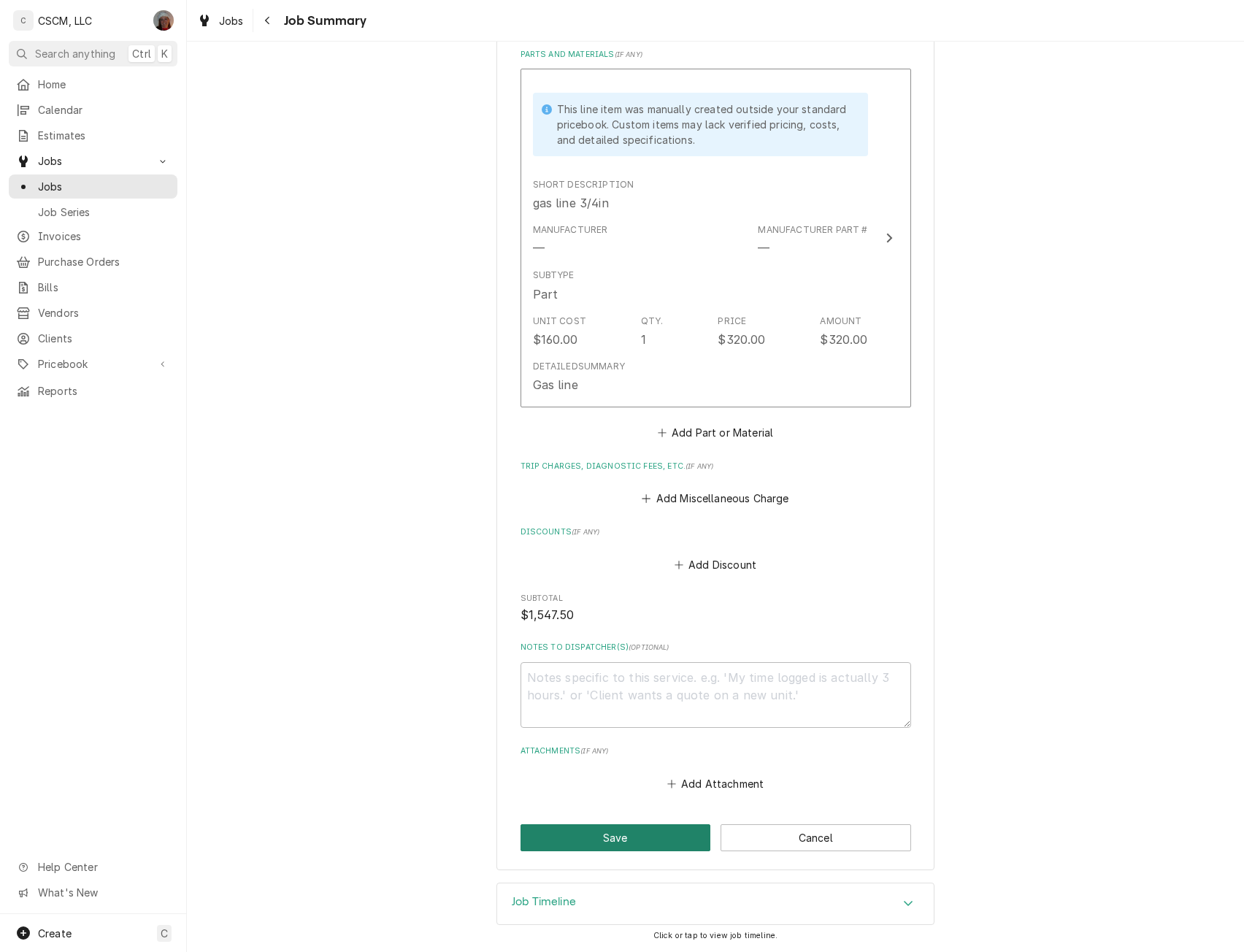
click at [642, 829] on button "Save" at bounding box center [616, 838] width 191 height 27
type textarea "x"
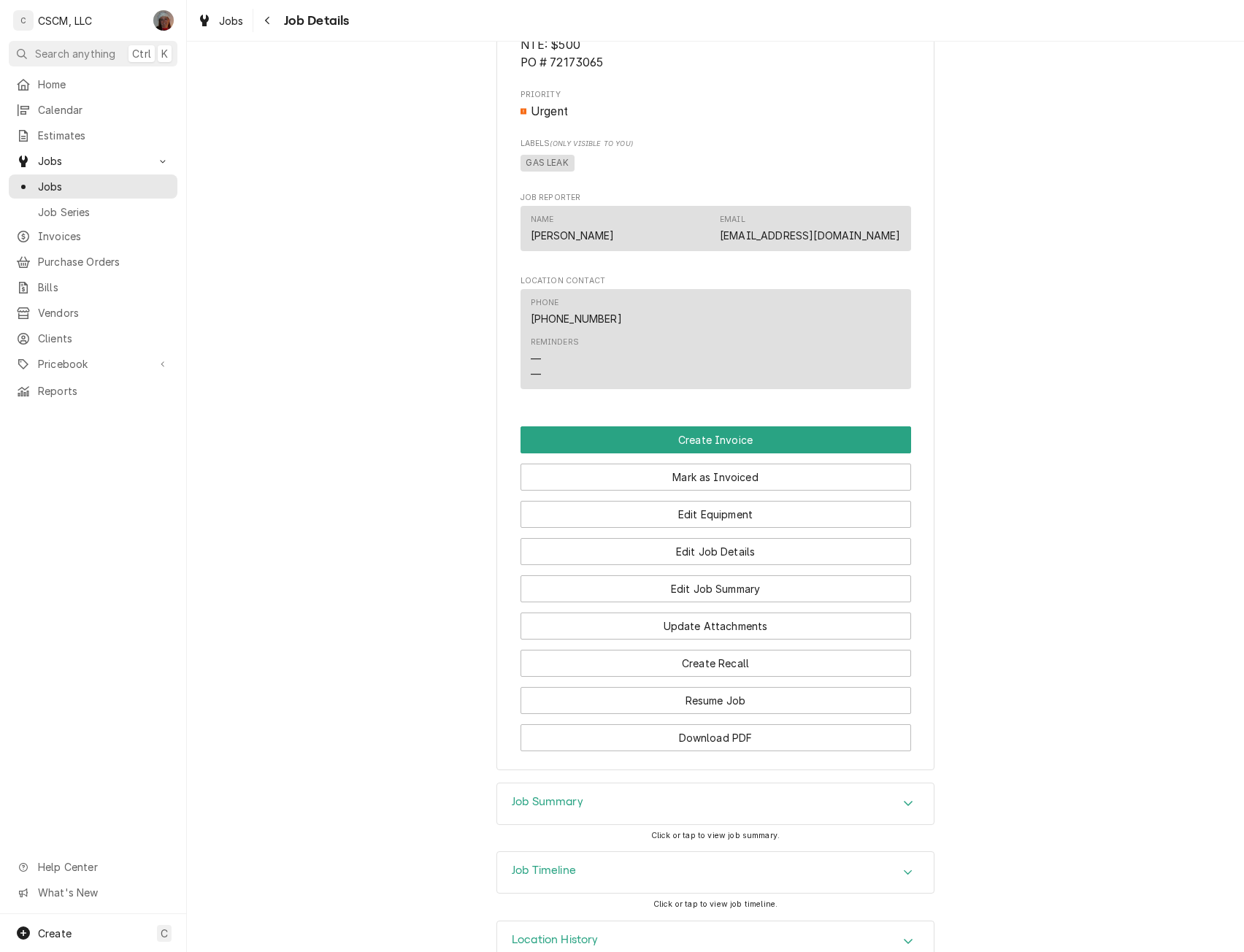
scroll to position [939, 0]
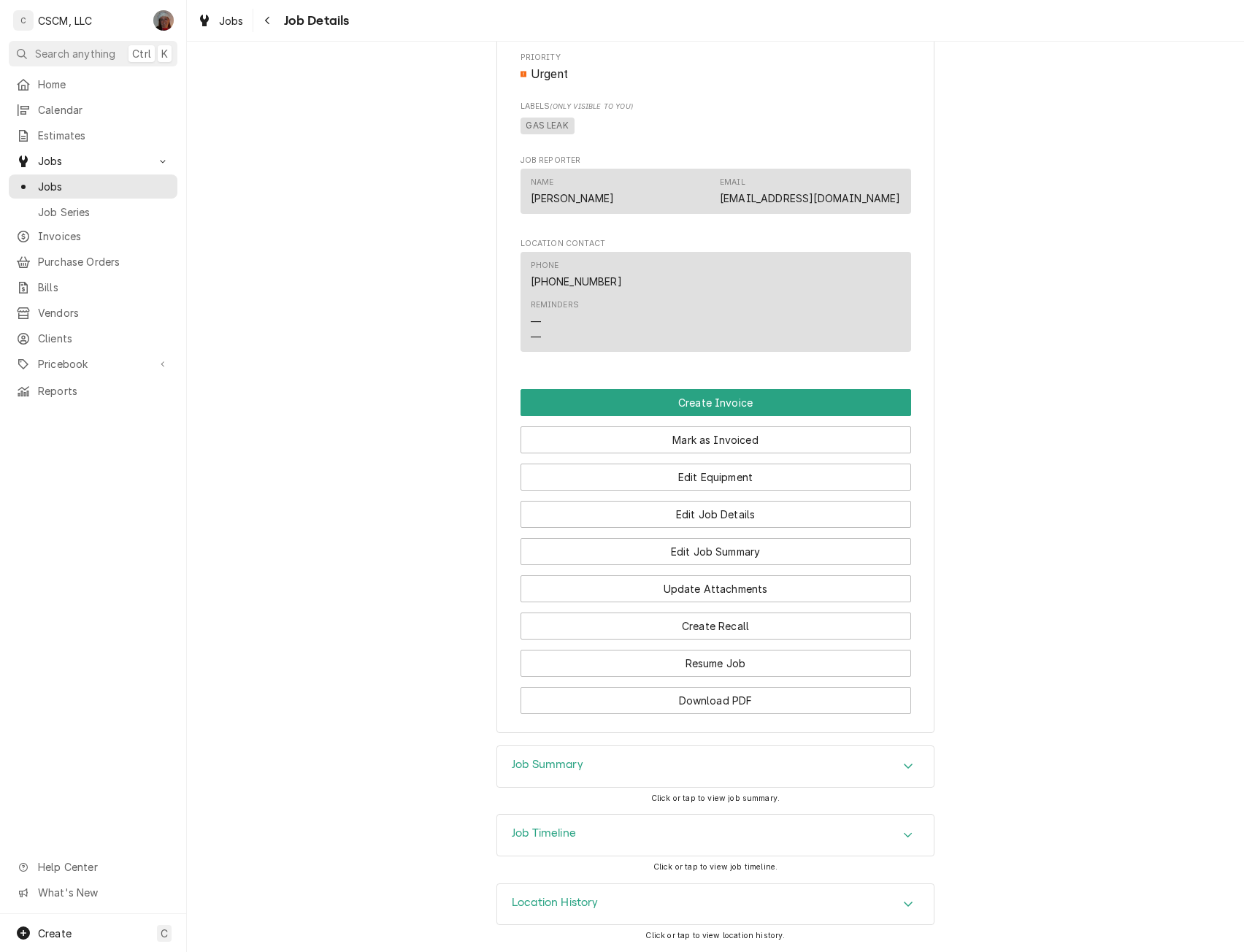
click at [904, 765] on icon "Accordion Header" at bounding box center [908, 767] width 8 height 5
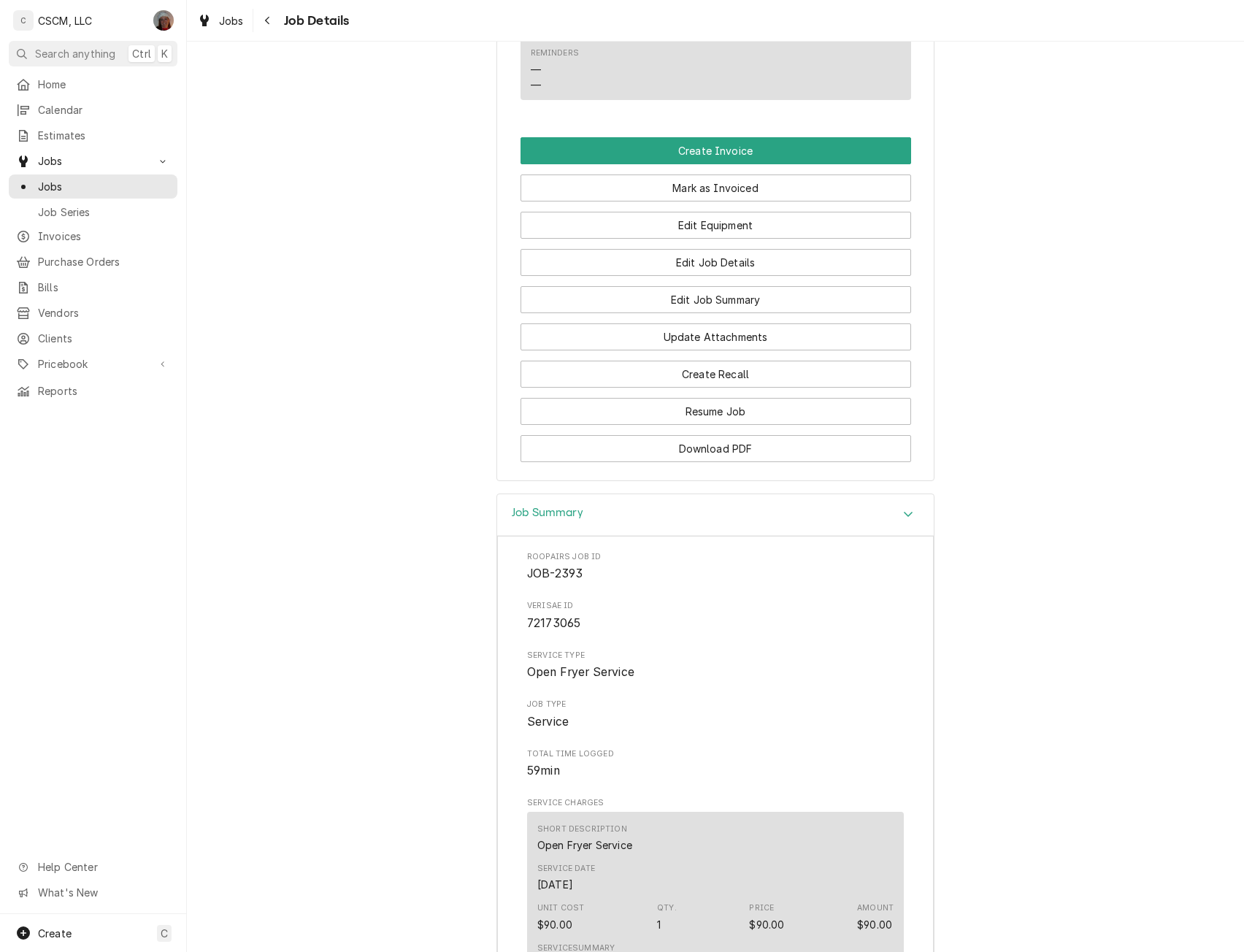
scroll to position [1161, 0]
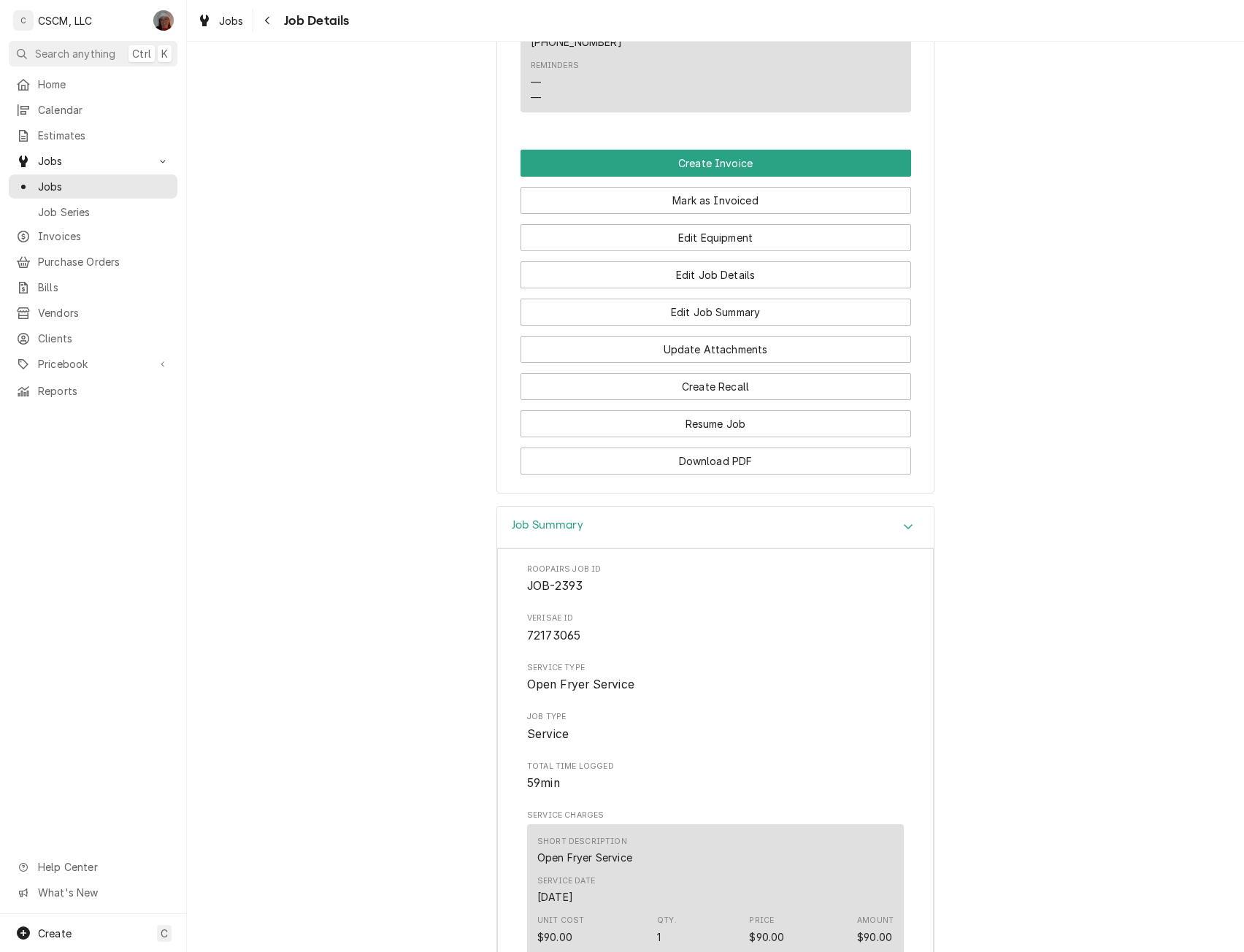
click at [905, 529] on icon "Accordion Header" at bounding box center [908, 527] width 8 height 5
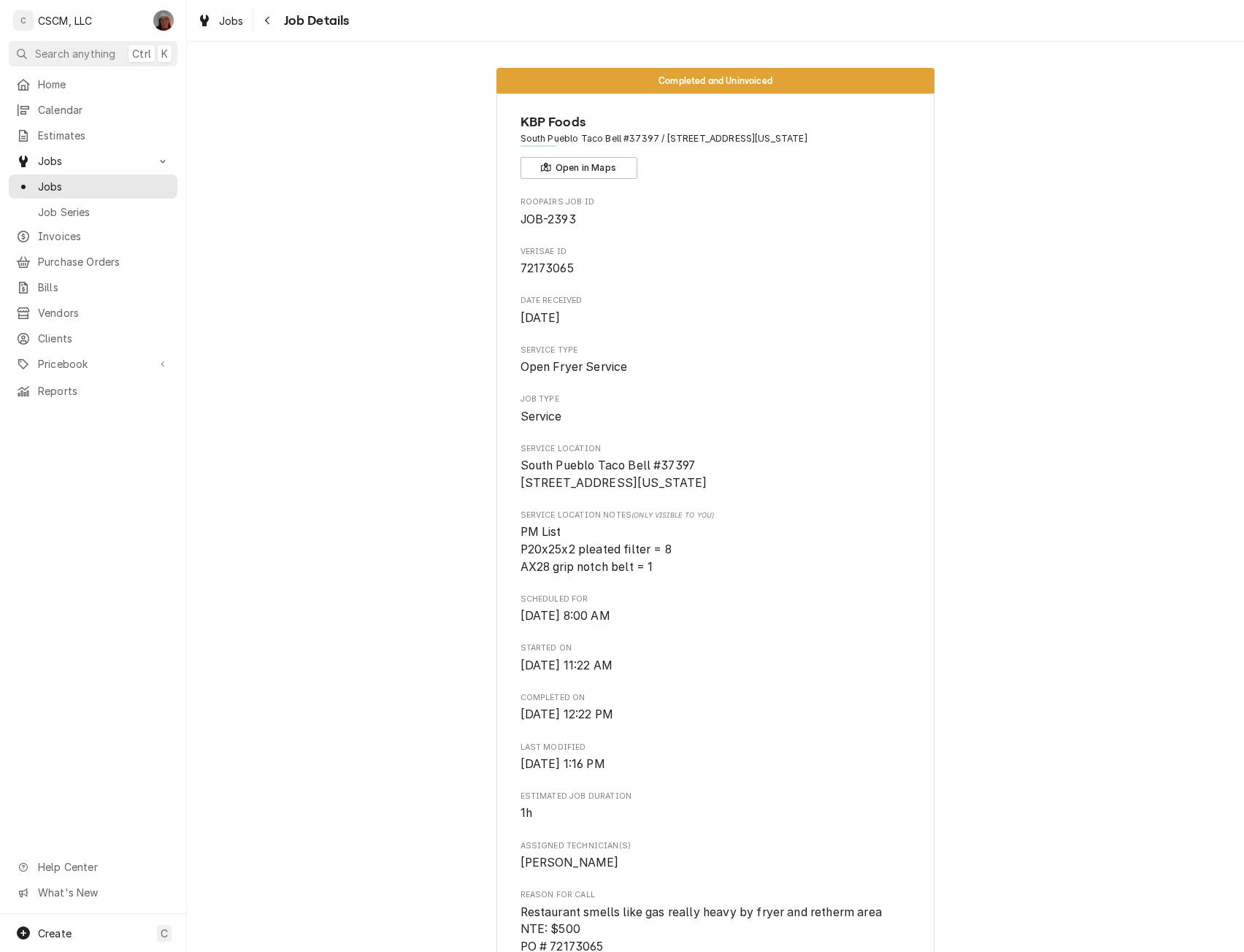
scroll to position [797, 0]
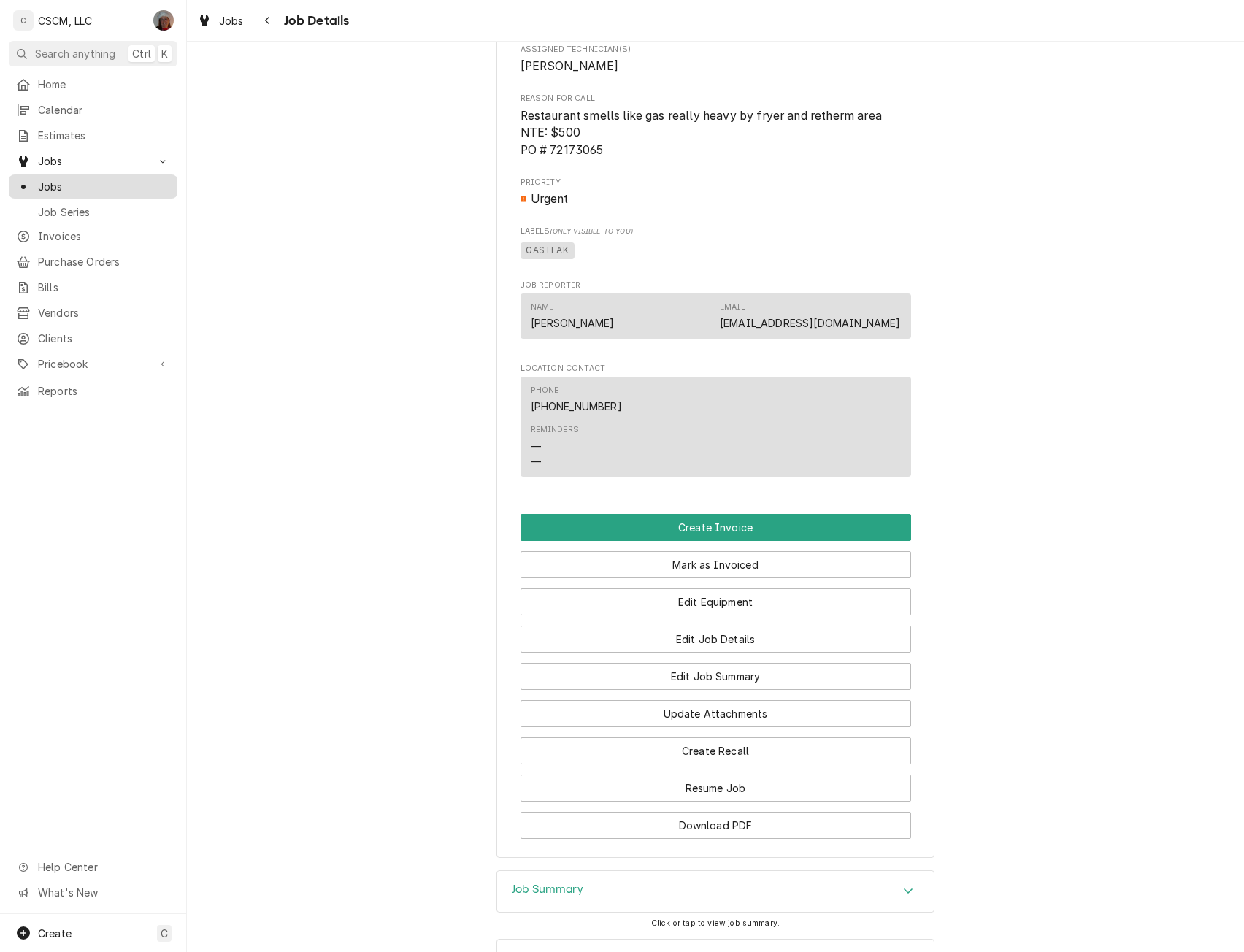
click at [73, 185] on span "Jobs" at bounding box center [104, 186] width 132 height 15
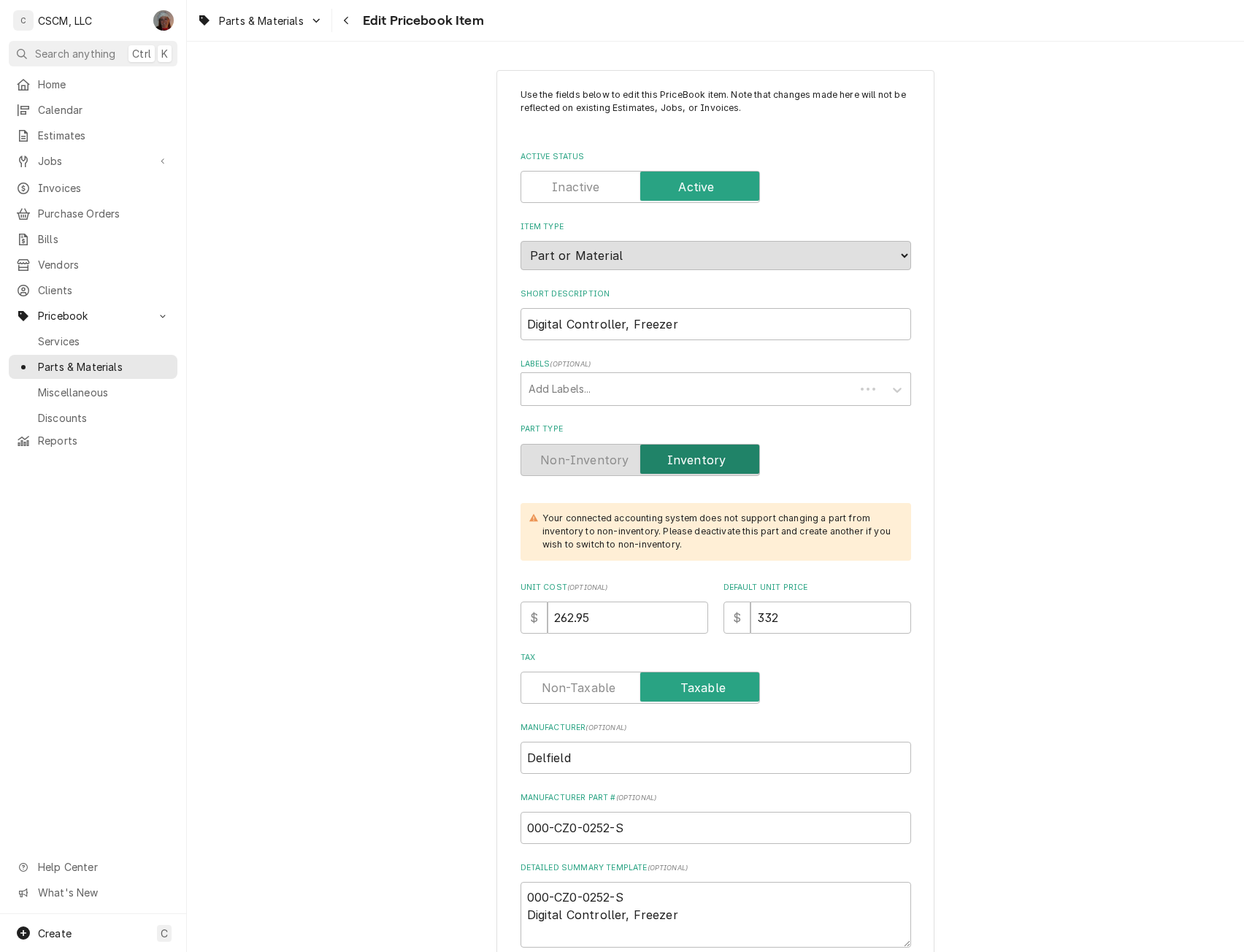
type textarea "x"
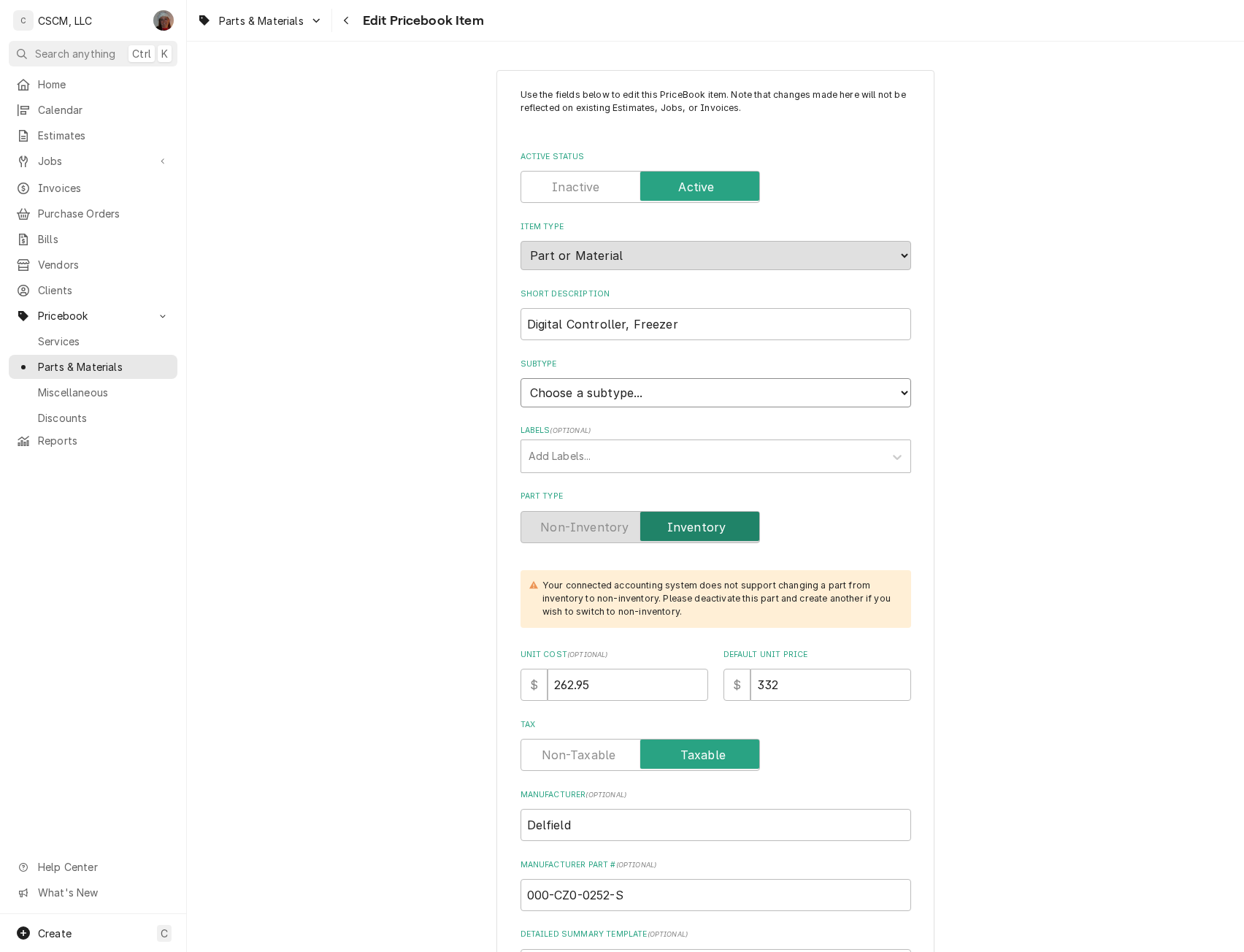
click at [893, 396] on select "Choose a subtype... Equipment Part Refrigerant Supply or Material Tool" at bounding box center [716, 393] width 390 height 29
select select "148"
click at [521, 379] on select "Choose a subtype... Equipment Part Refrigerant Supply or Material Tool" at bounding box center [716, 393] width 390 height 29
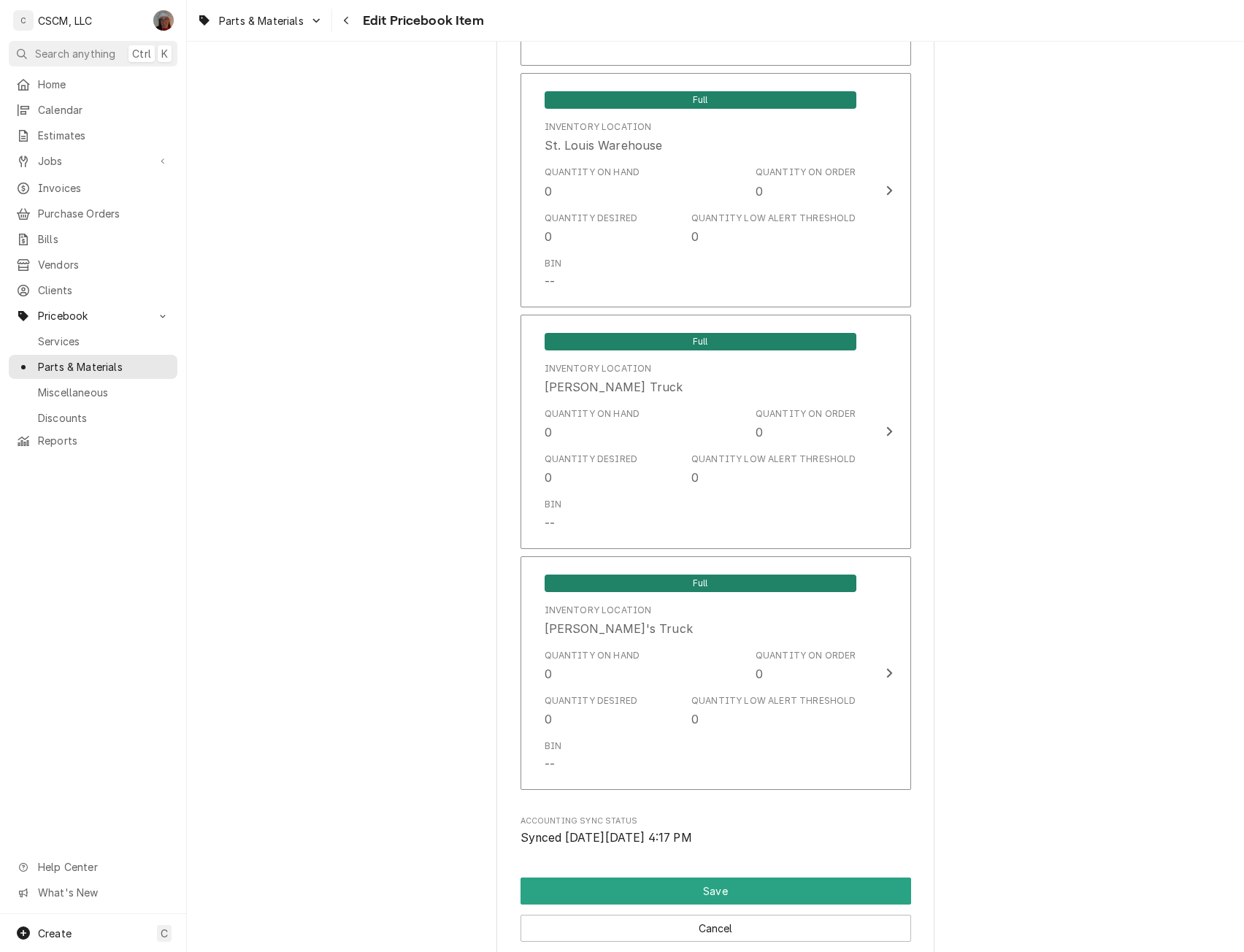
scroll to position [3270, 0]
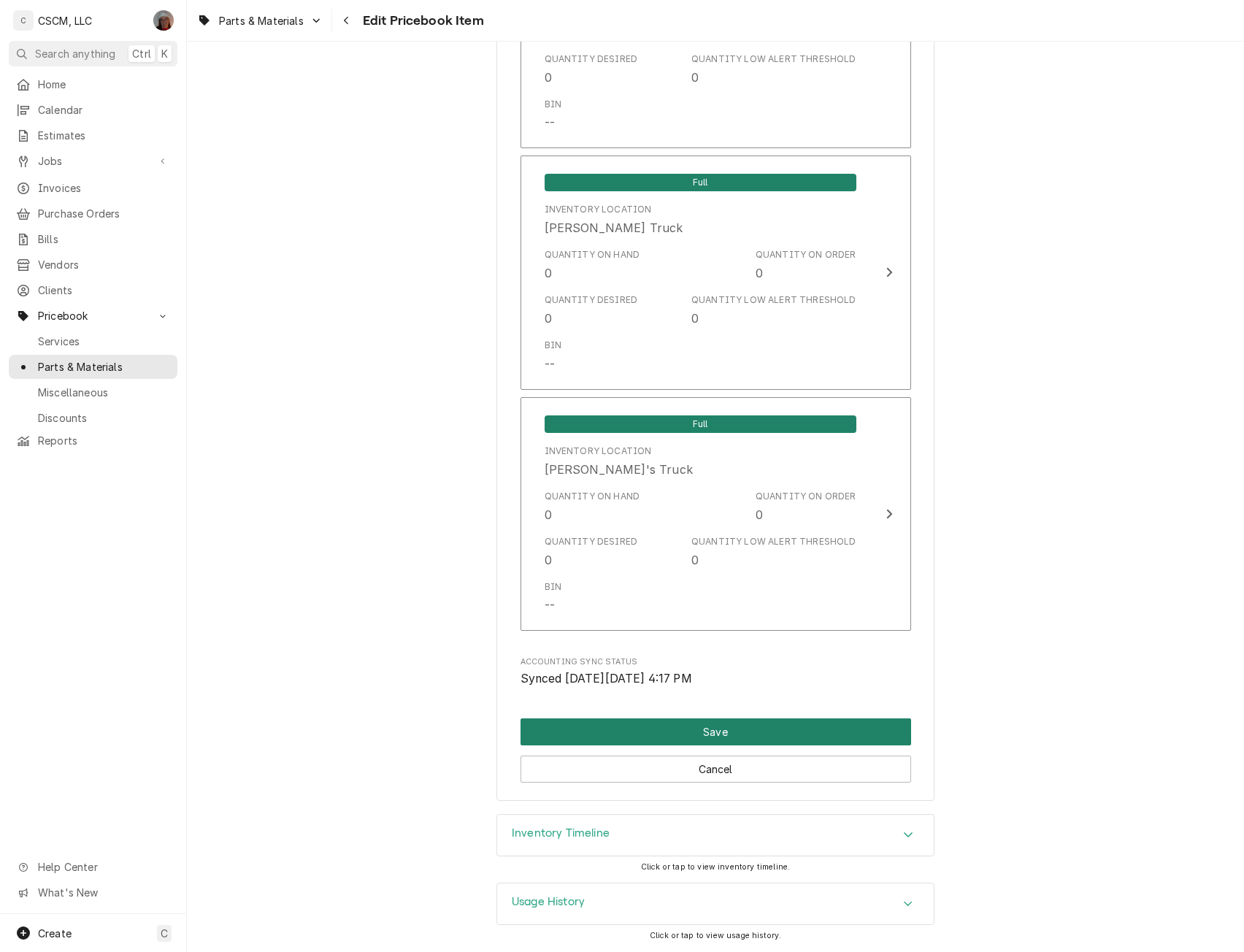
click at [816, 728] on button "Save" at bounding box center [716, 732] width 390 height 27
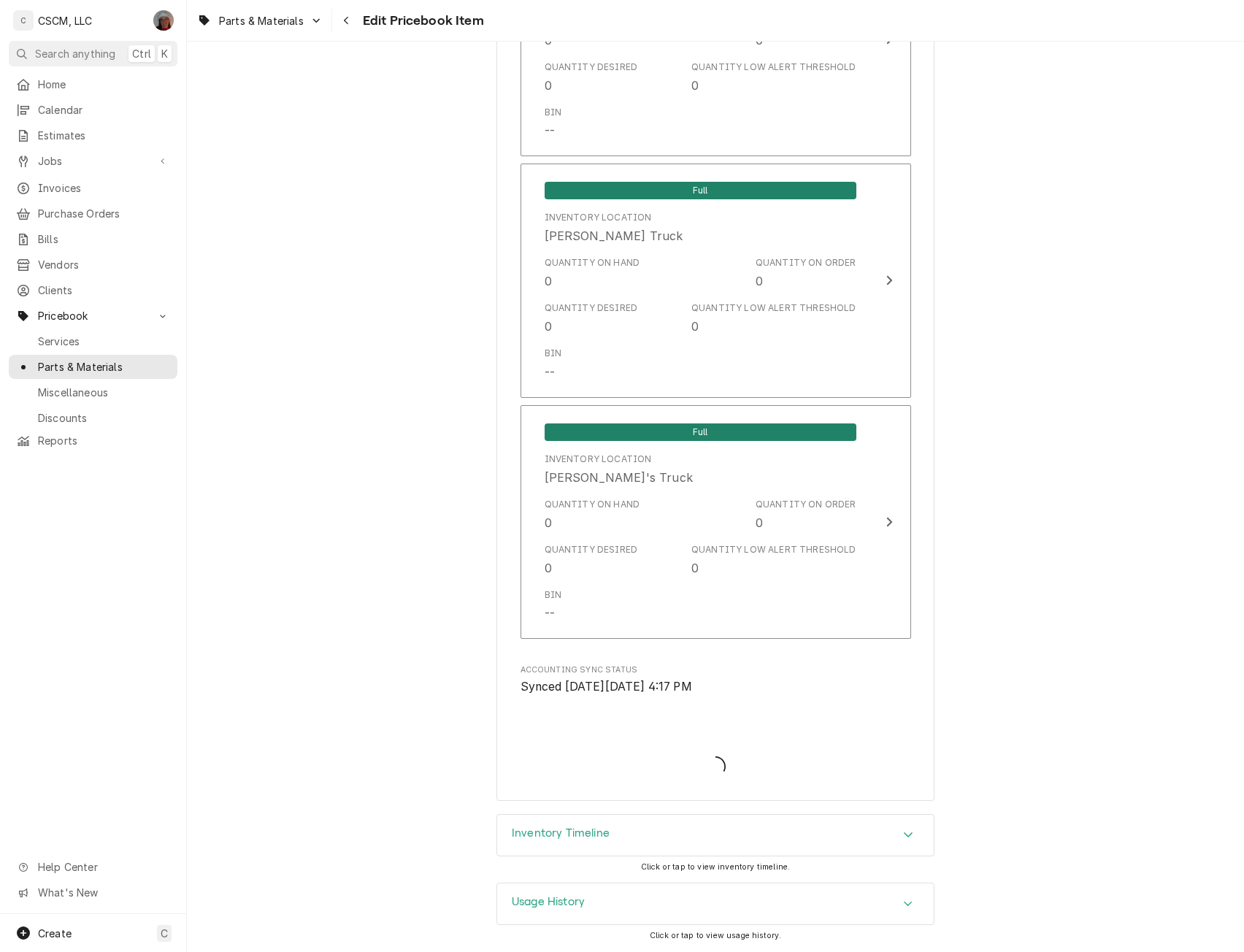
scroll to position [3262, 0]
type textarea "x"
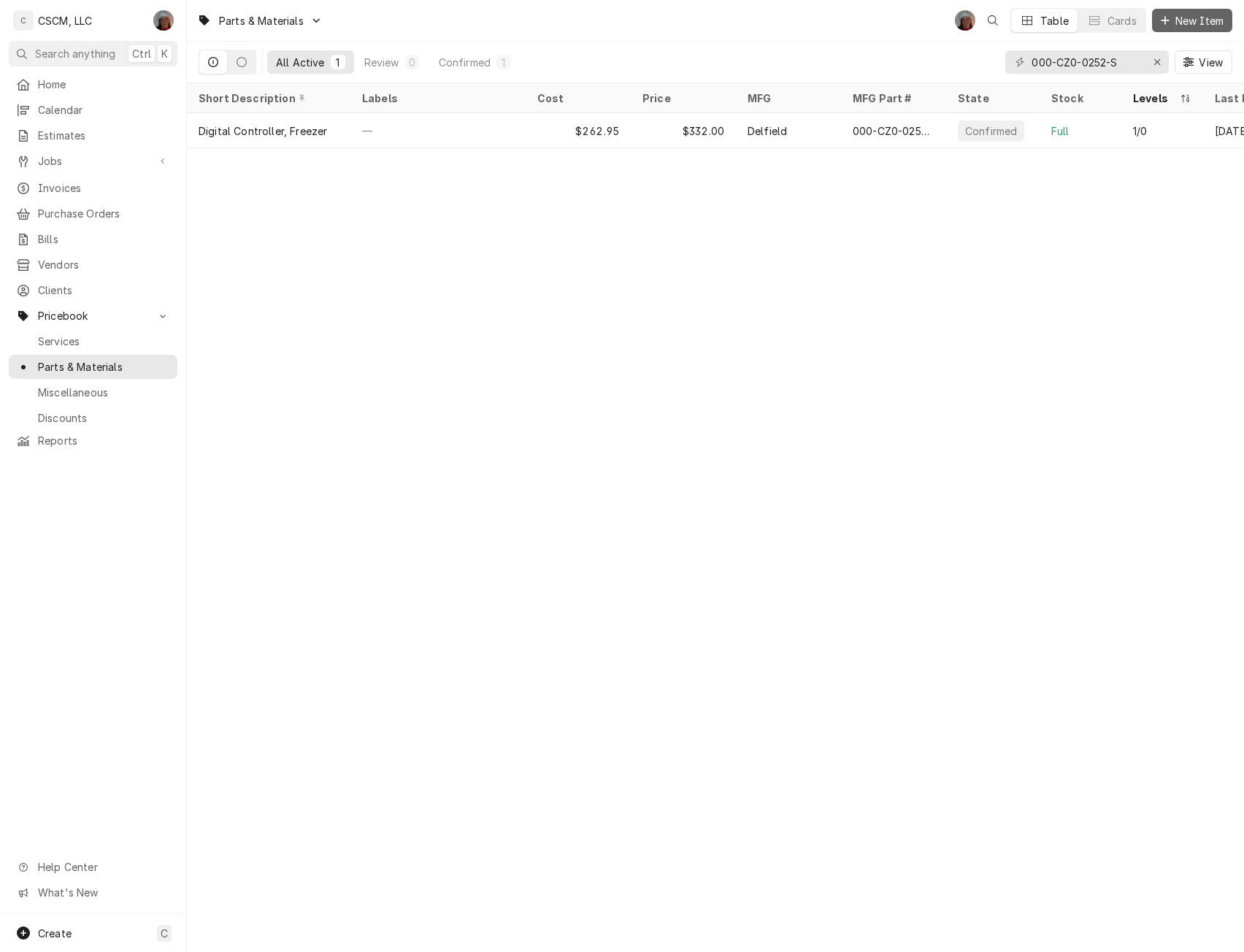
click at [1183, 11] on button "New Item" at bounding box center [1191, 20] width 80 height 24
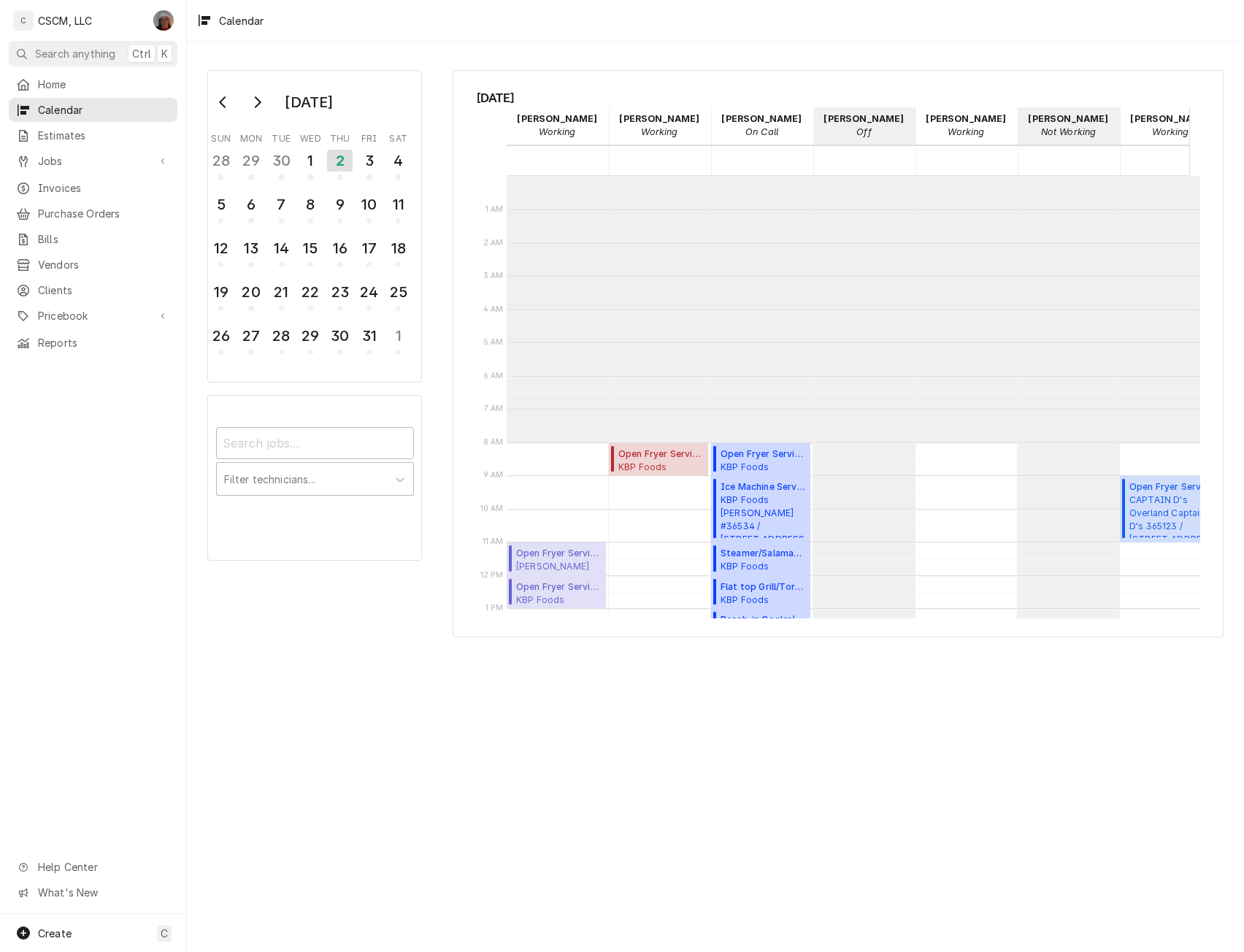
scroll to position [267, 0]
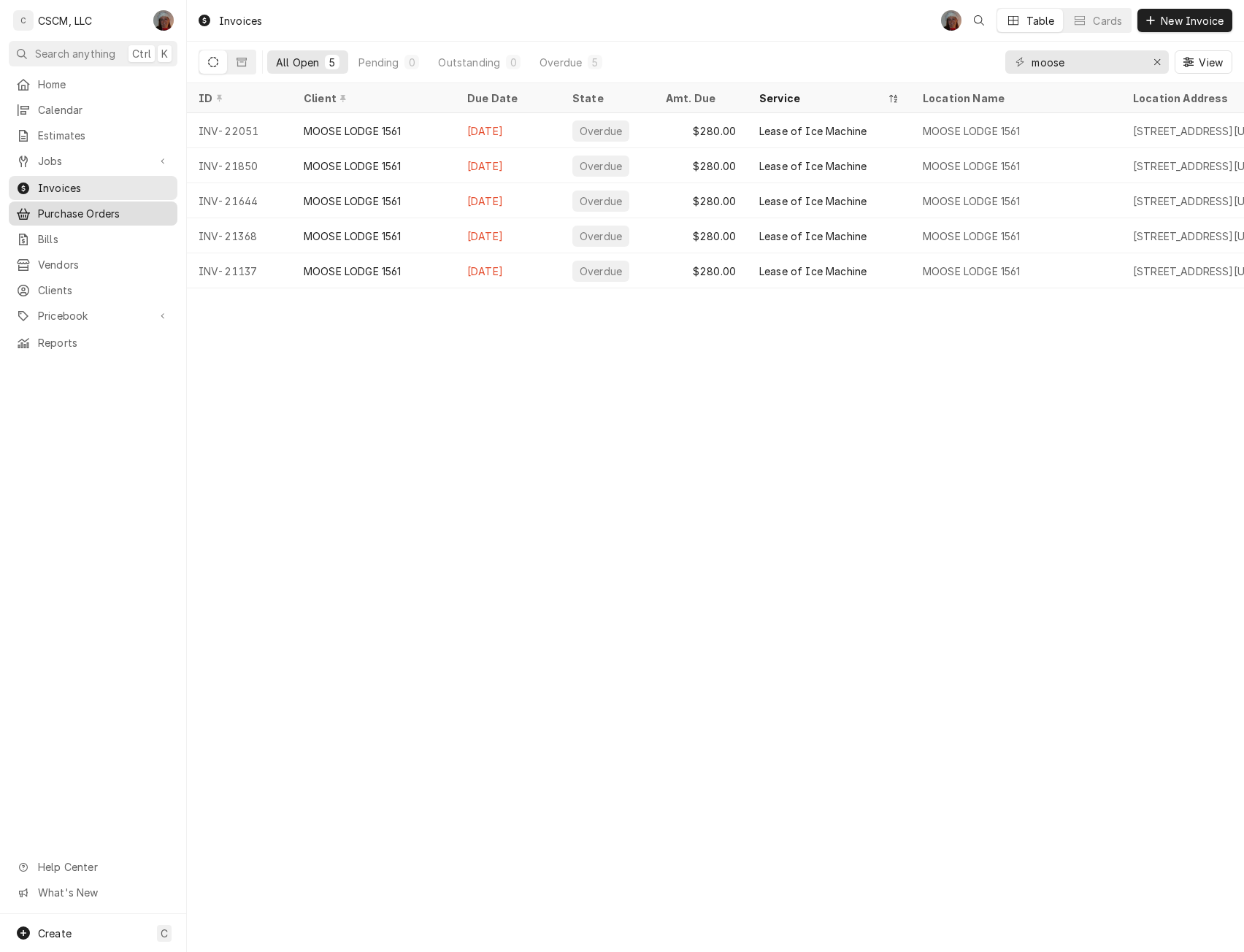
click at [98, 206] on span "Purchase Orders" at bounding box center [104, 213] width 132 height 15
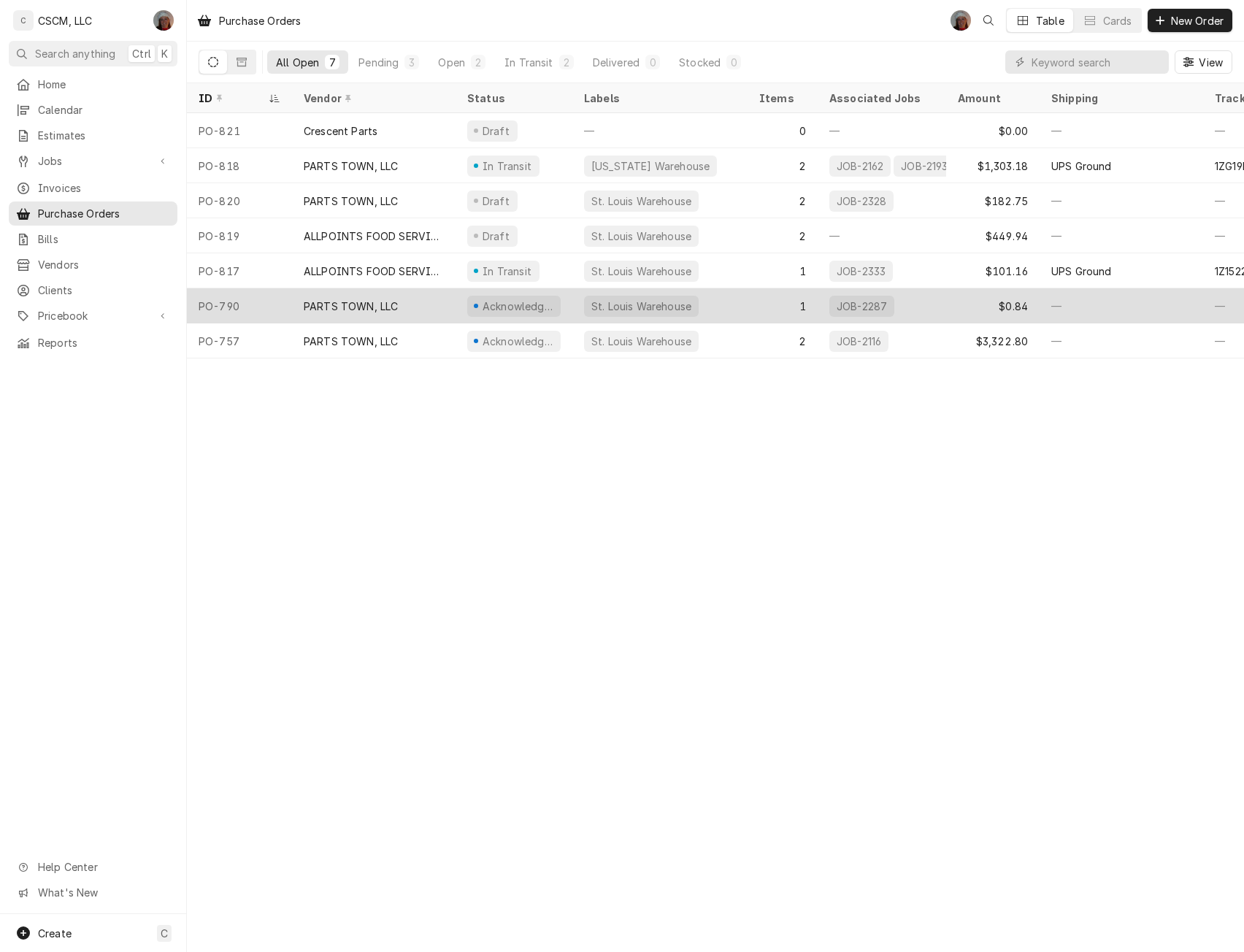
click at [274, 302] on div "PO-790" at bounding box center [240, 306] width 105 height 35
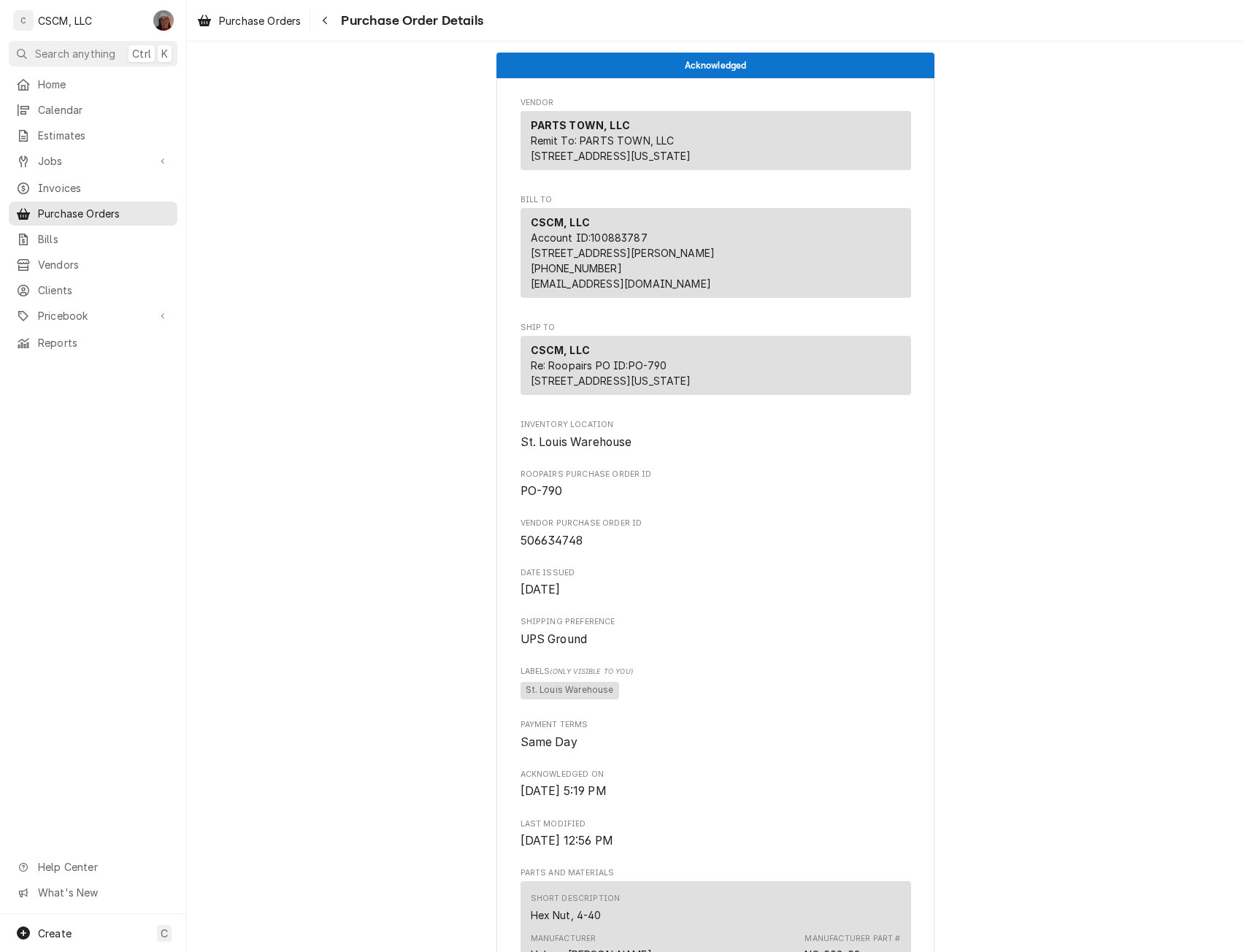
scroll to position [797, 0]
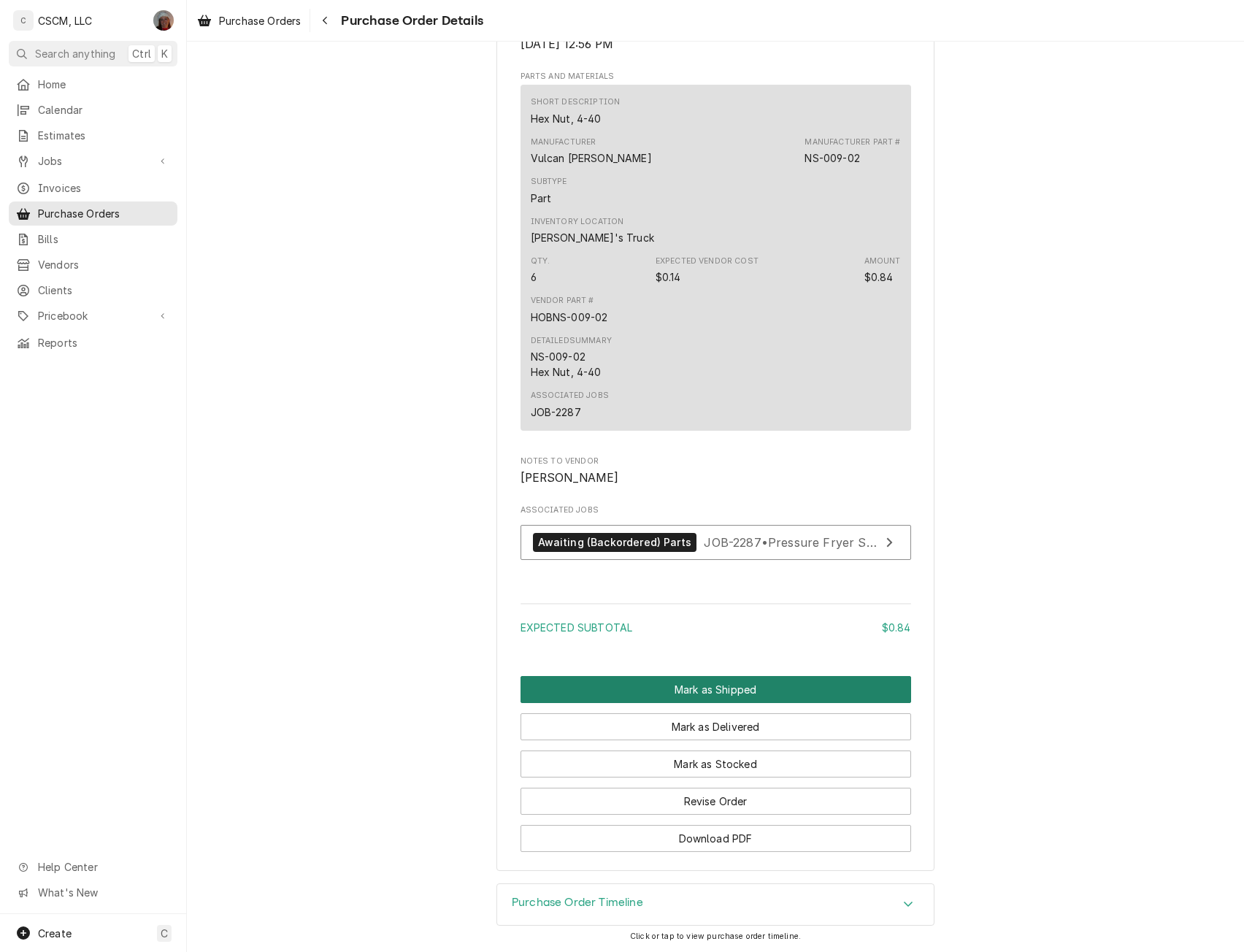
click at [722, 703] on button "Mark as Shipped" at bounding box center [716, 689] width 390 height 27
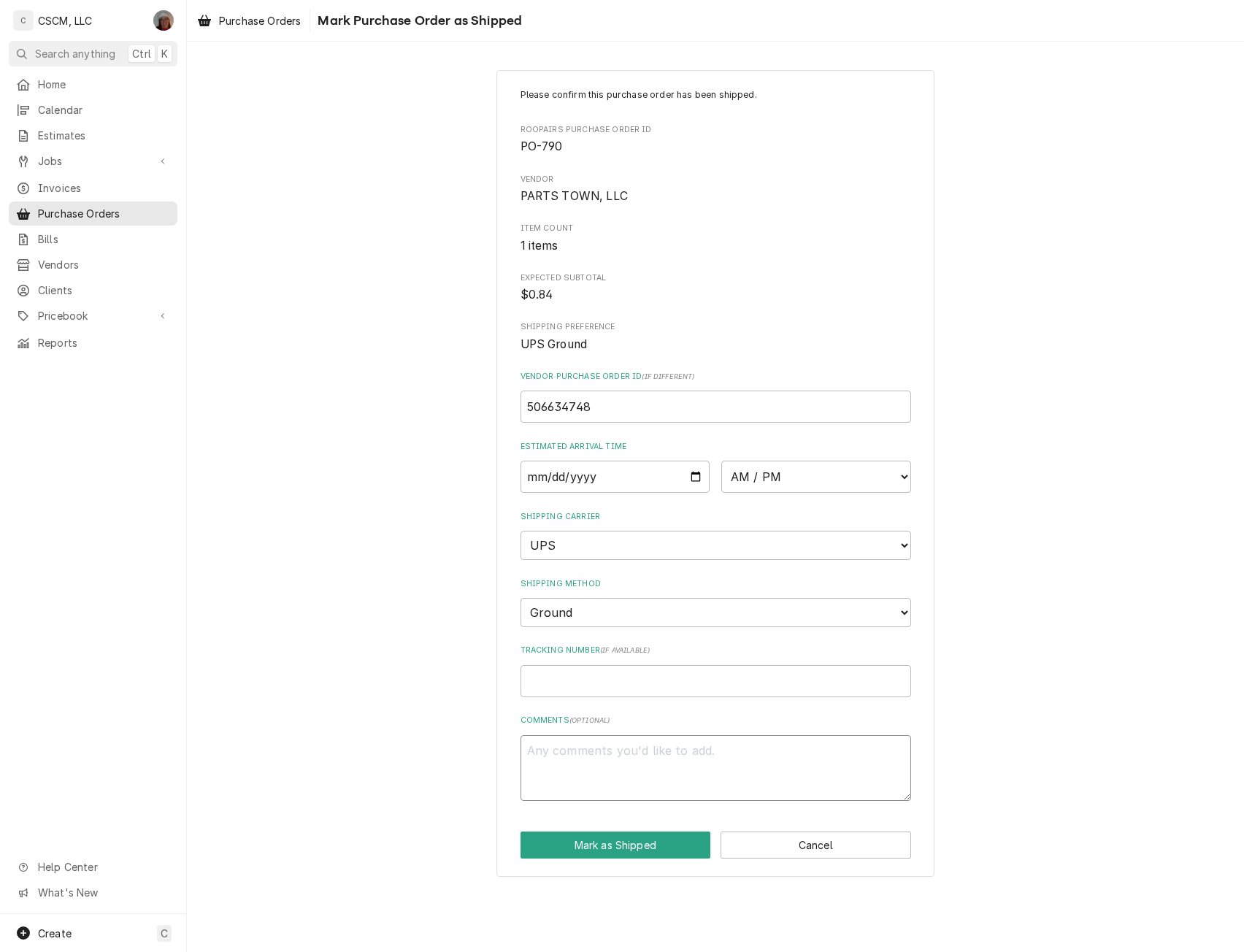
click at [722, 739] on textarea "Comments ( optional )" at bounding box center [716, 768] width 390 height 66
click at [699, 473] on input "Date" at bounding box center [616, 477] width 190 height 32
type input "[DATE]"
type textarea "x"
click at [904, 484] on select "AM / PM 6:00 AM 6:15 AM 6:30 AM 6:45 AM 7:00 AM 7:15 AM 7:30 AM 7:45 AM 8:00 AM…" at bounding box center [816, 477] width 190 height 32
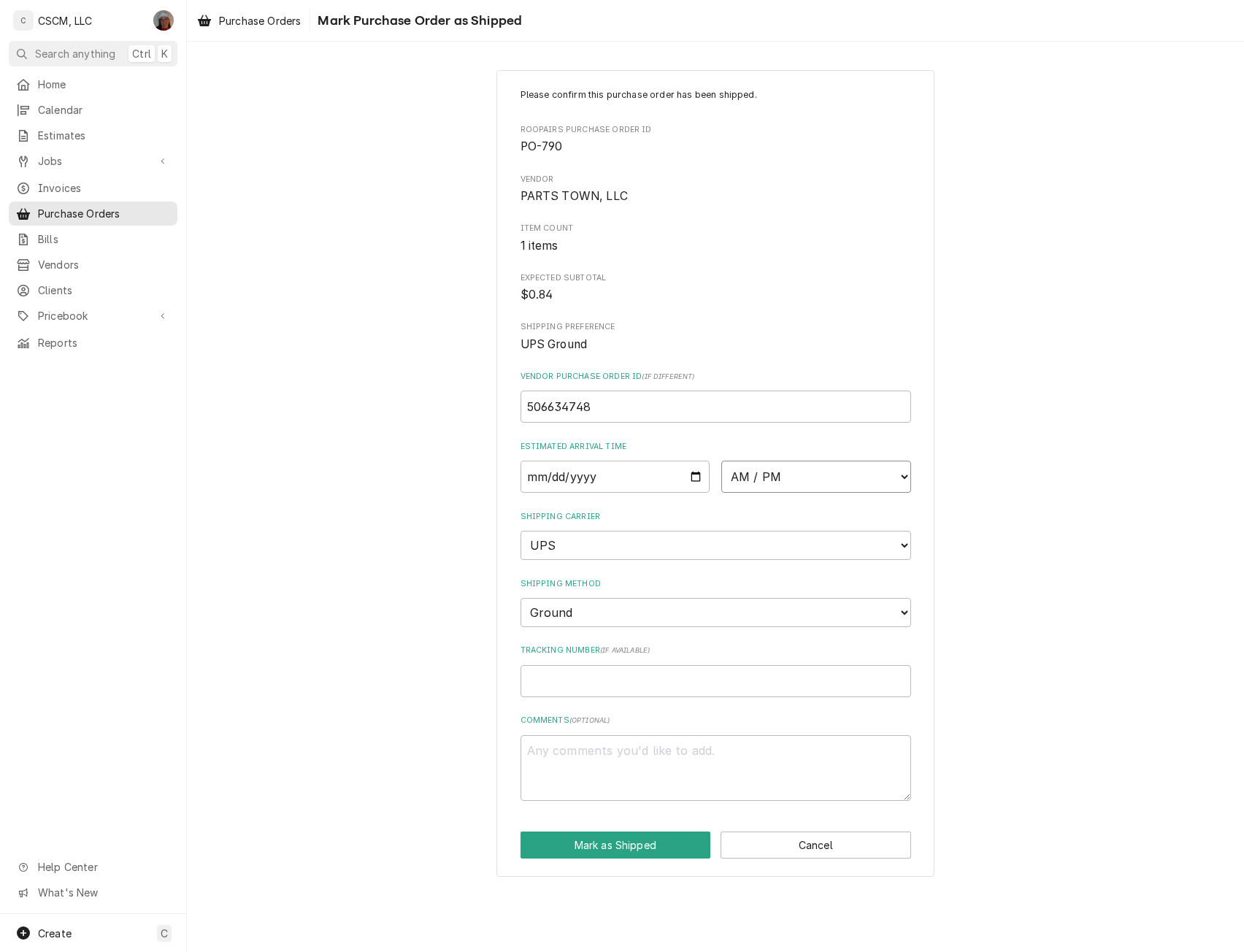
select select "17:00:00"
click at [722, 461] on select "AM / PM 6:00 AM 6:15 AM 6:30 AM 6:45 AM 7:00 AM 7:15 AM 7:30 AM 7:45 AM 8:00 AM…" at bounding box center [816, 477] width 190 height 32
click at [558, 684] on input "Tracking Number ( if available )" at bounding box center [716, 681] width 390 height 32
paste input "1Z6254550310736882"
type textarea "x"
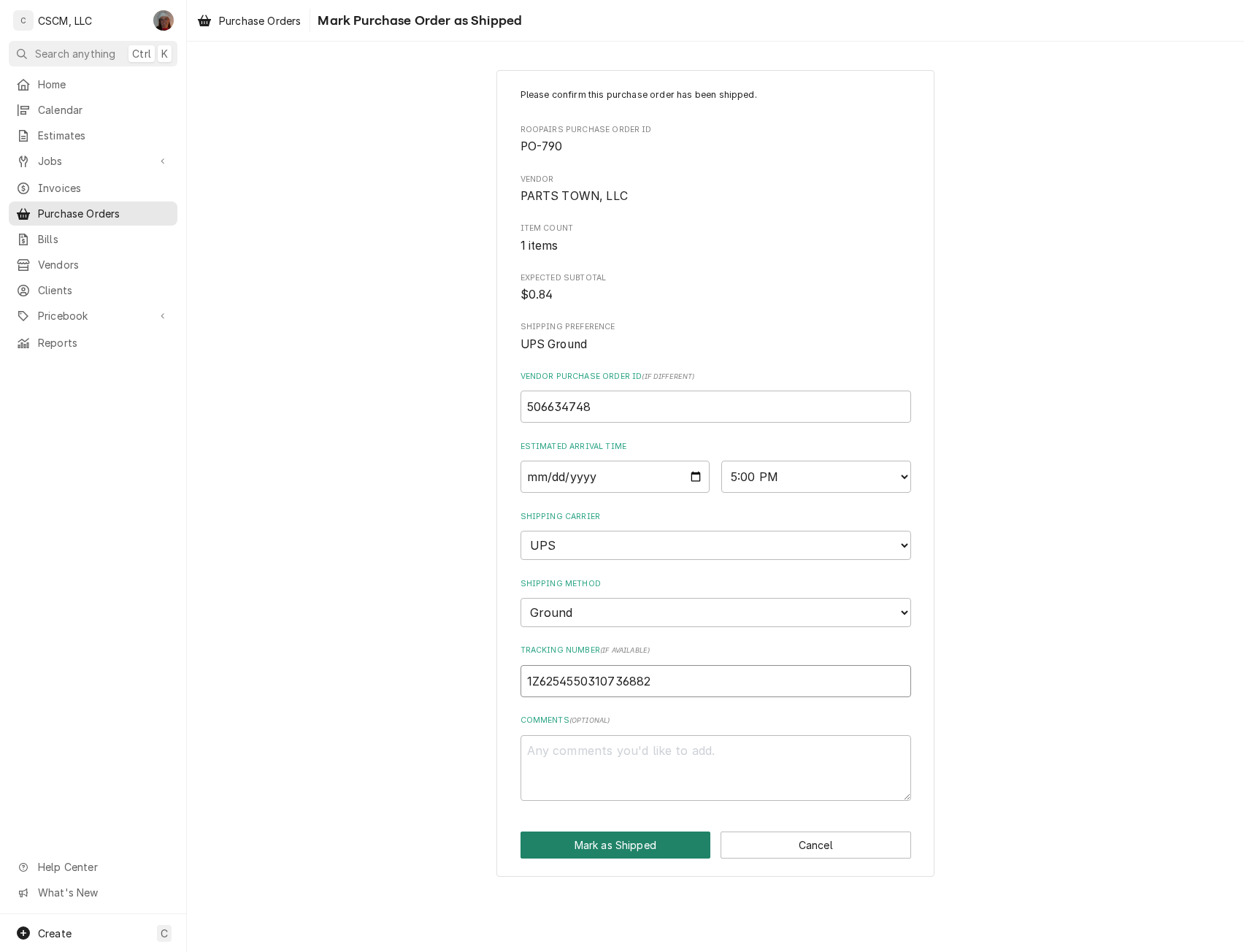
type input "1Z6254550310736882"
click at [629, 838] on button "Mark as Shipped" at bounding box center [616, 845] width 191 height 27
type textarea "x"
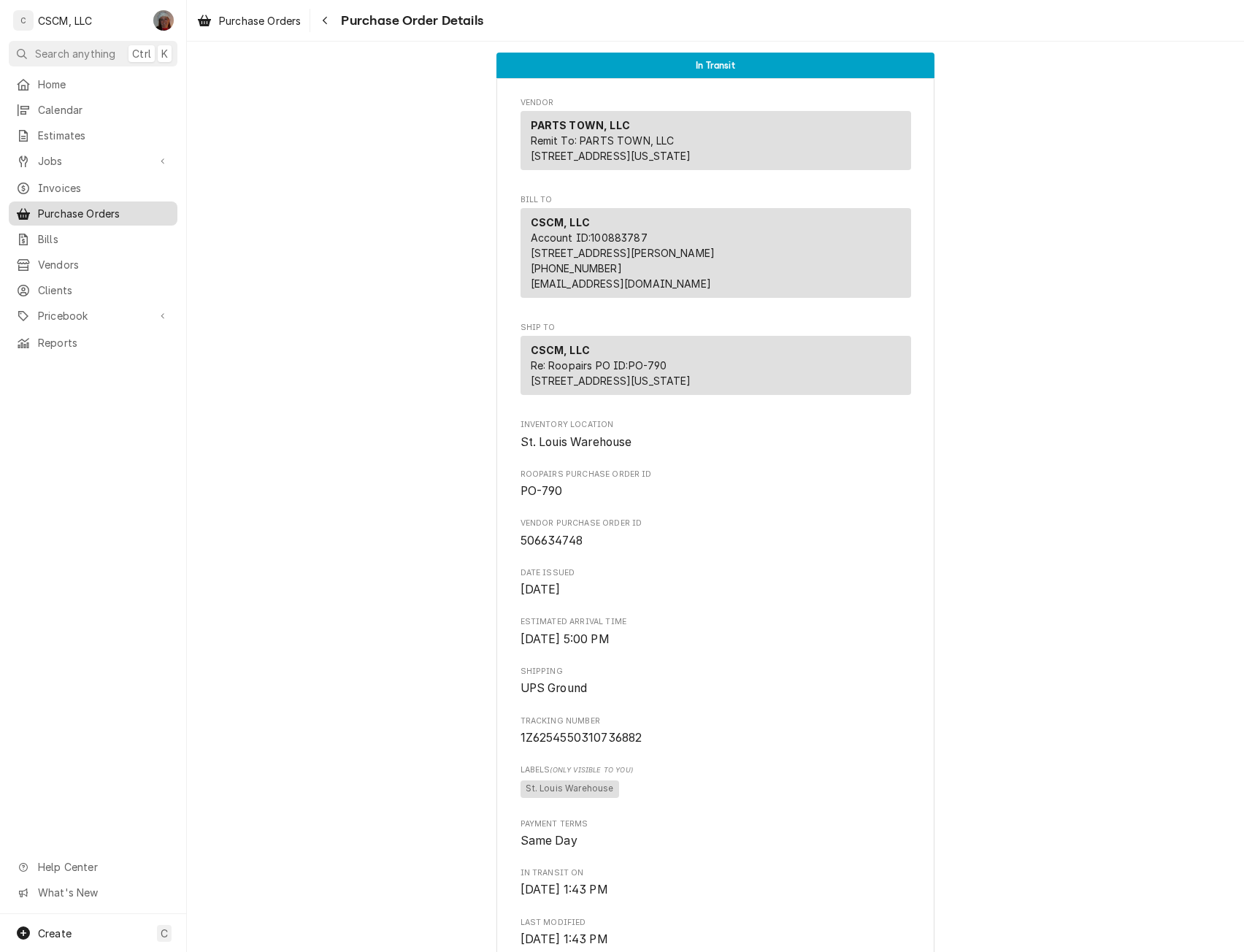
click at [110, 202] on link "Purchase Orders" at bounding box center [92, 213] width 169 height 24
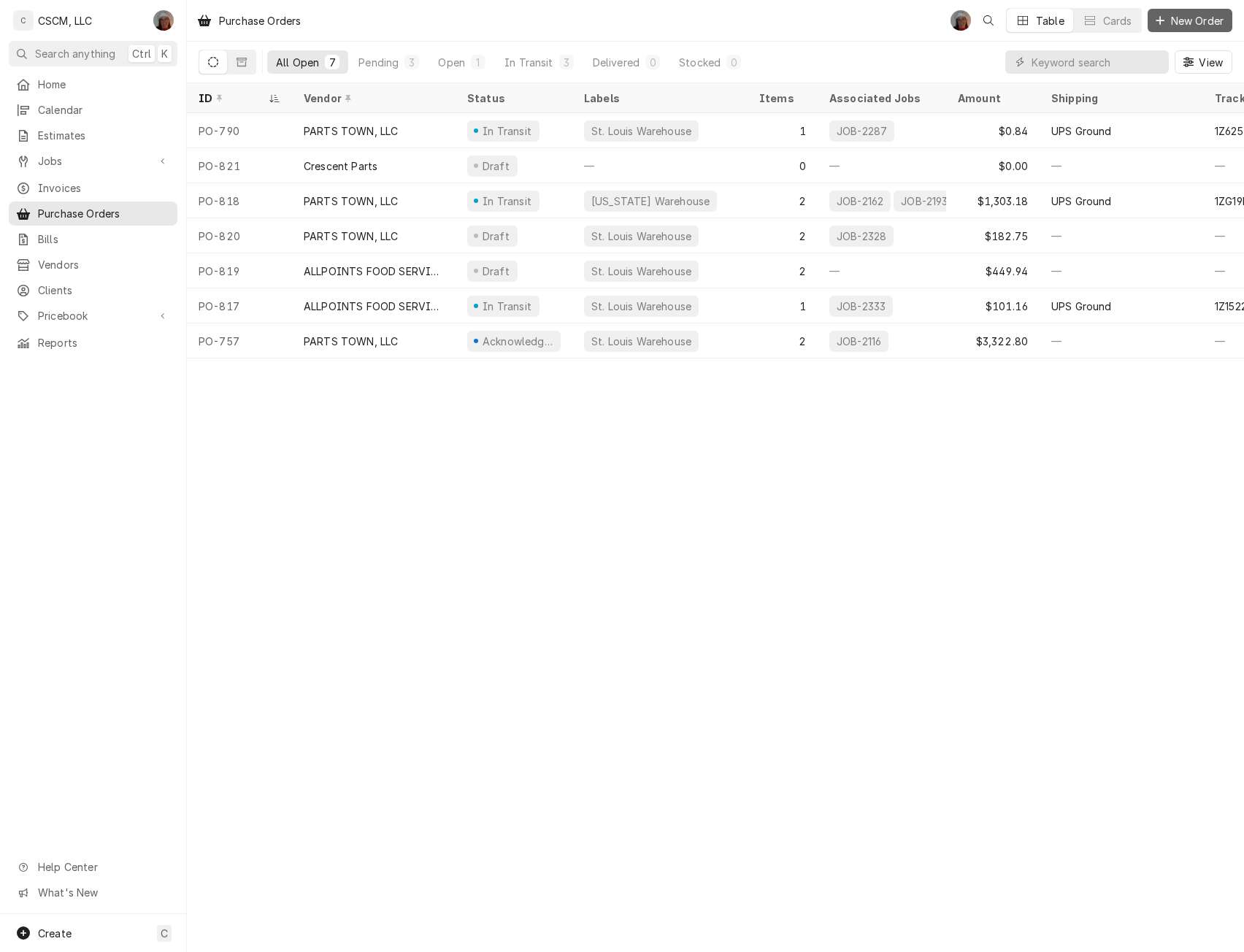
click at [1189, 23] on span "New Order" at bounding box center [1197, 21] width 58 height 15
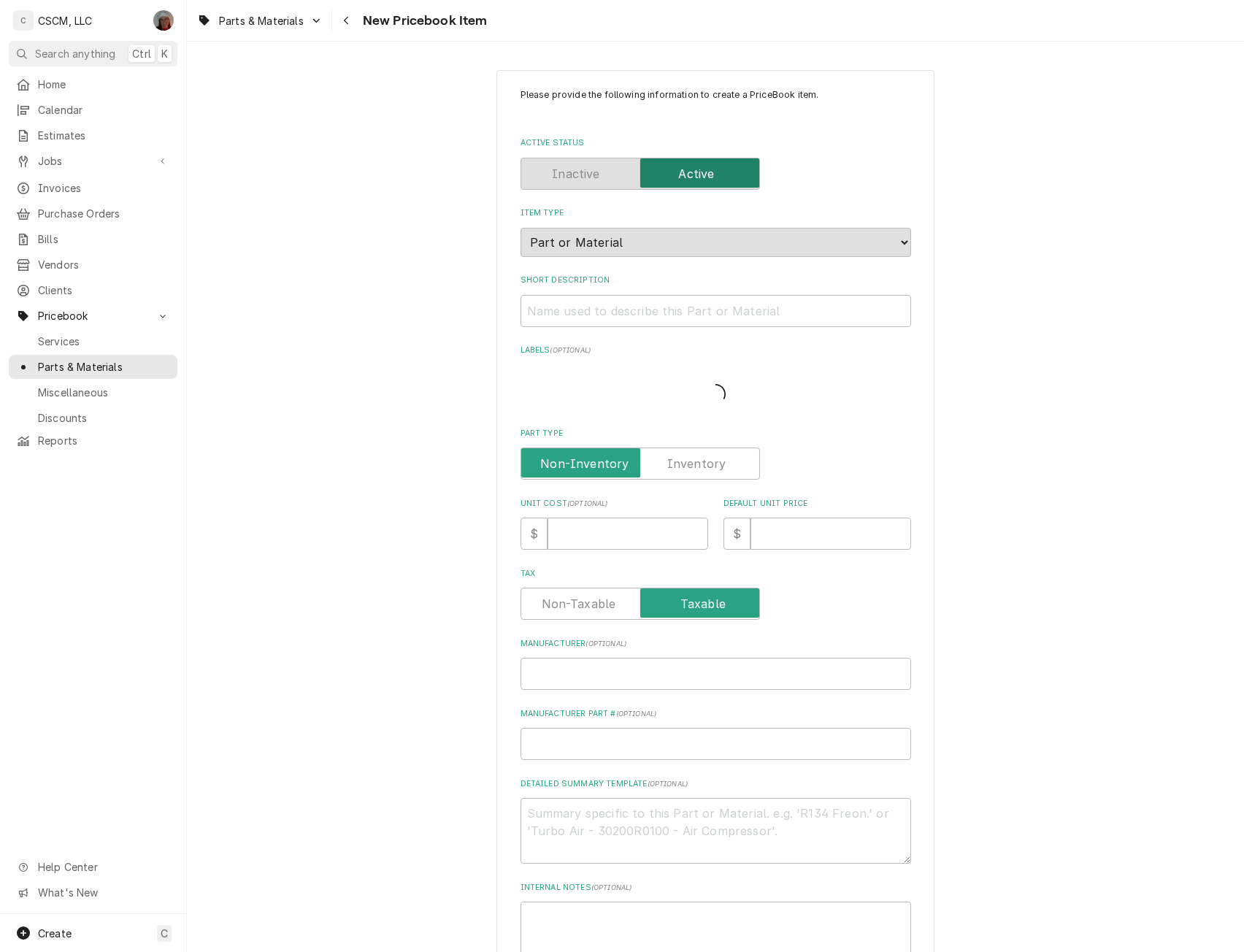
type textarea "x"
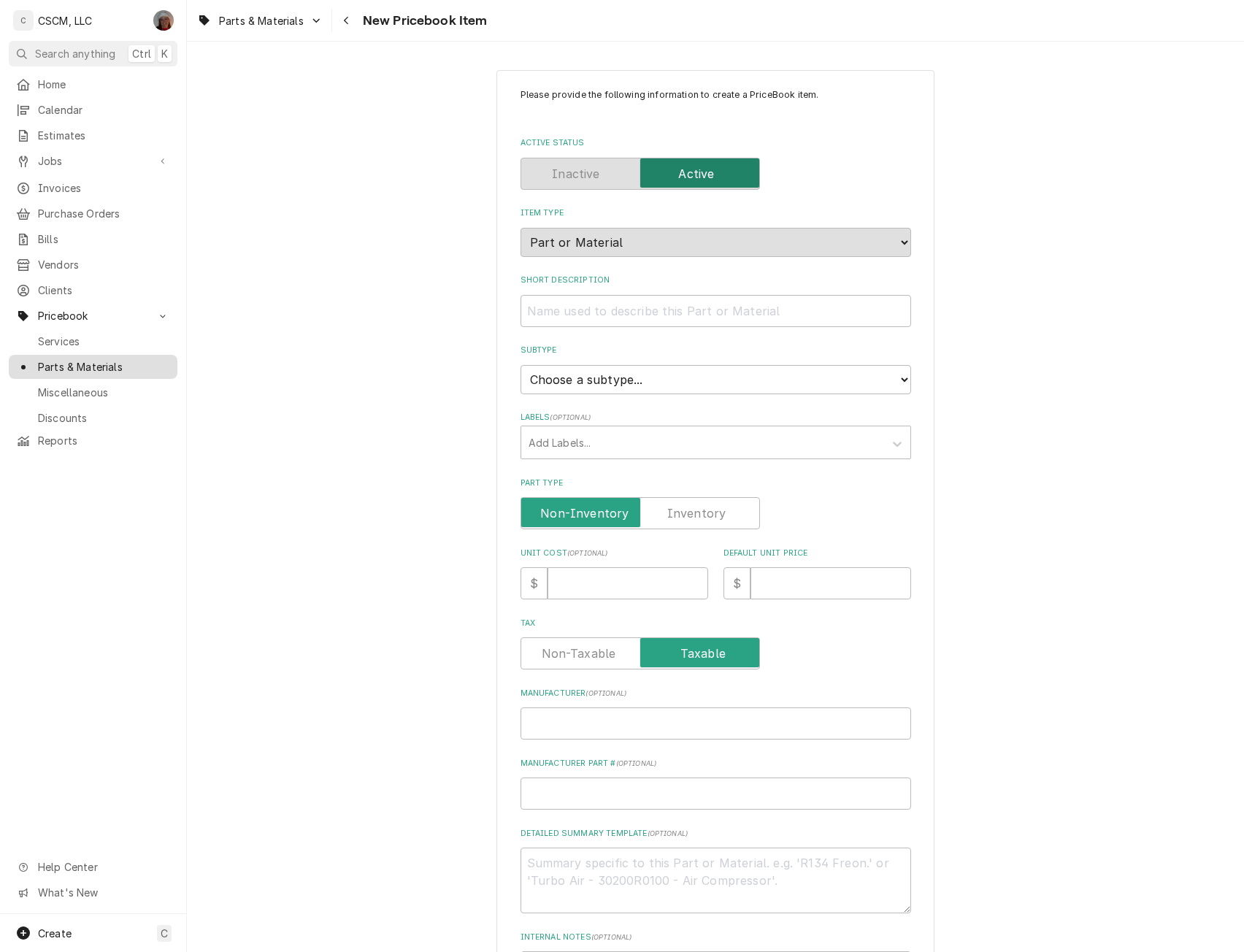
click at [71, 355] on link "Parts & Materials" at bounding box center [92, 367] width 169 height 24
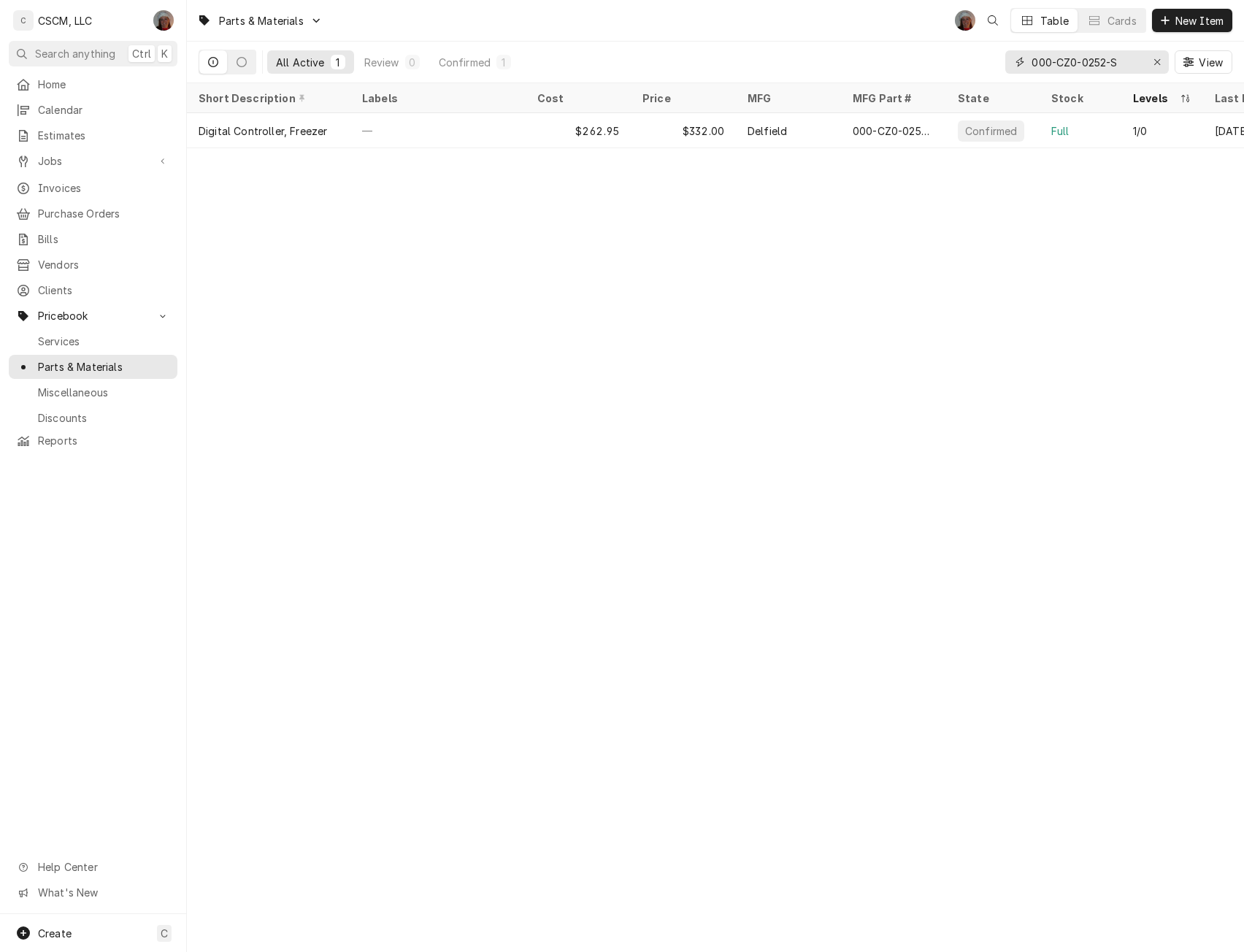
drag, startPoint x: 1123, startPoint y: 58, endPoint x: 1003, endPoint y: 58, distance: 120.0
click at [1003, 58] on div "All Active 1 Review 0 Confirmed 1 000-CZ0-0252-S View" at bounding box center [715, 62] width 1034 height 41
type input "h"
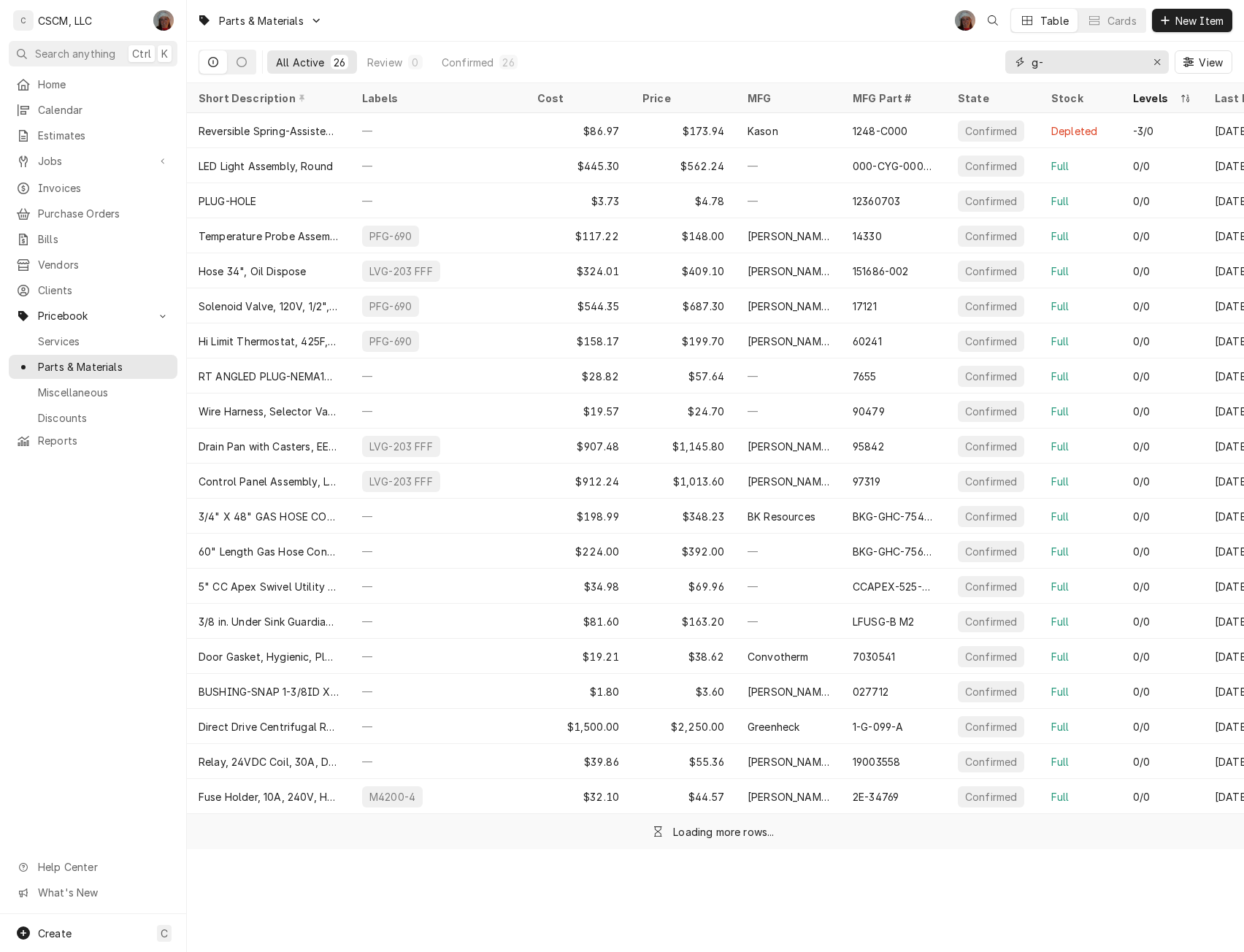
type input "g"
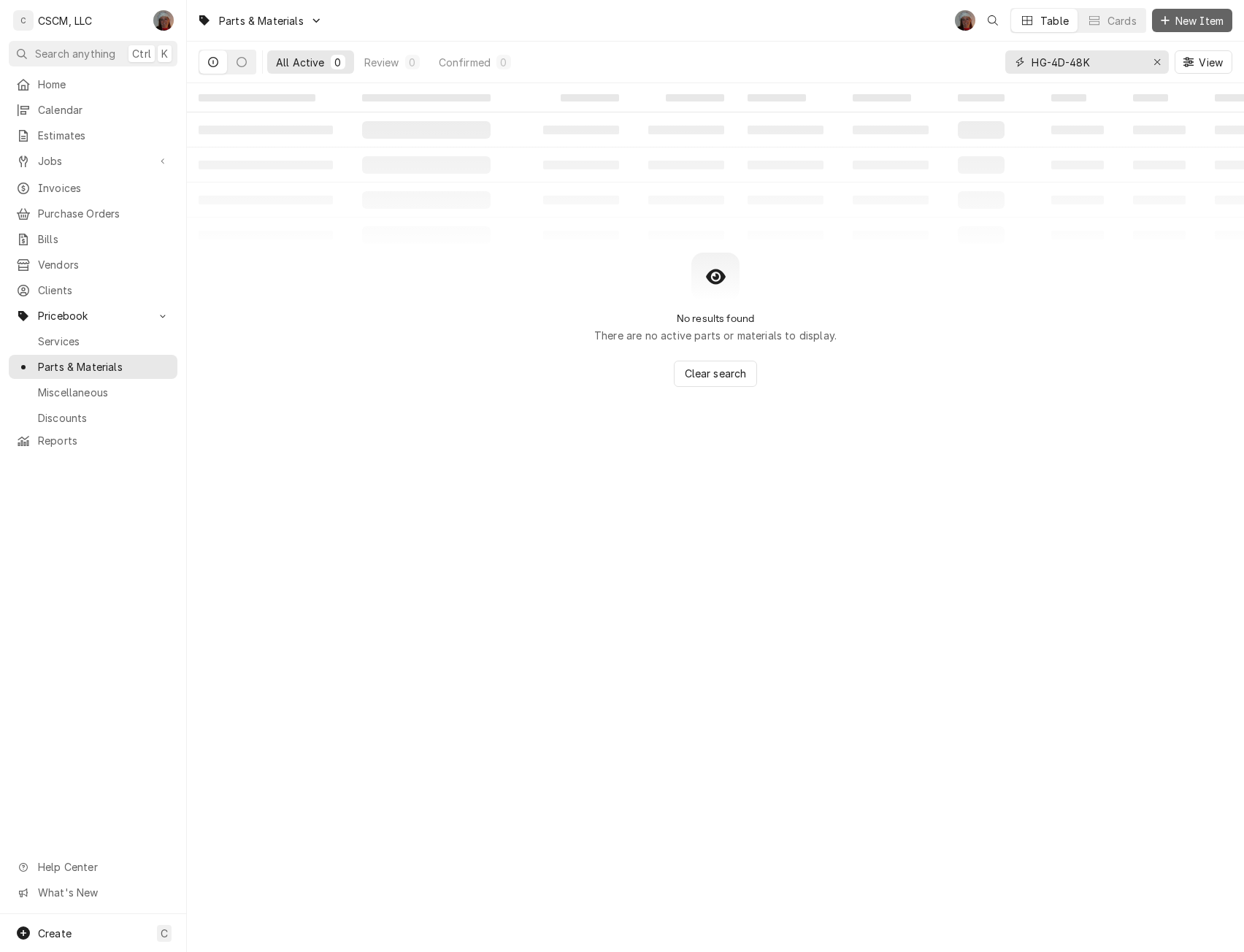
type input "HG-4D-48K"
click at [1196, 20] on span "New Item" at bounding box center [1200, 21] width 54 height 15
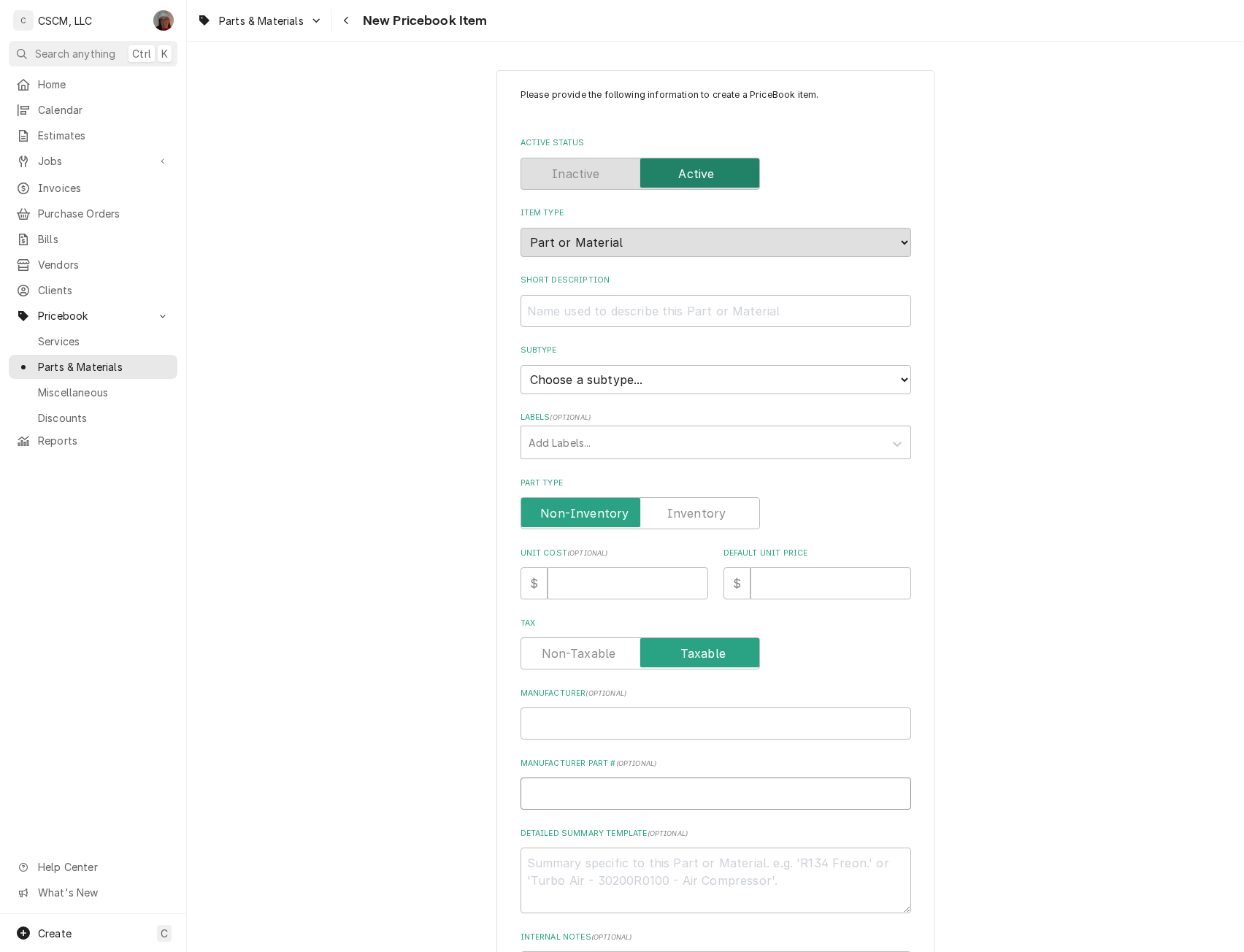
click at [559, 797] on input "Manufacturer Part # ( optional )" at bounding box center [716, 794] width 390 height 32
paste input "HG-4D-48K Gas Hose With Qd And Restraining Device, 3/4 X 48"
type textarea "x"
type input "HG-4D-48K Gas Hose With Qd And Restraining Device, 3/4 X 48"
click at [550, 871] on textarea "Detailed Summary Template ( optional )" at bounding box center [716, 881] width 390 height 66
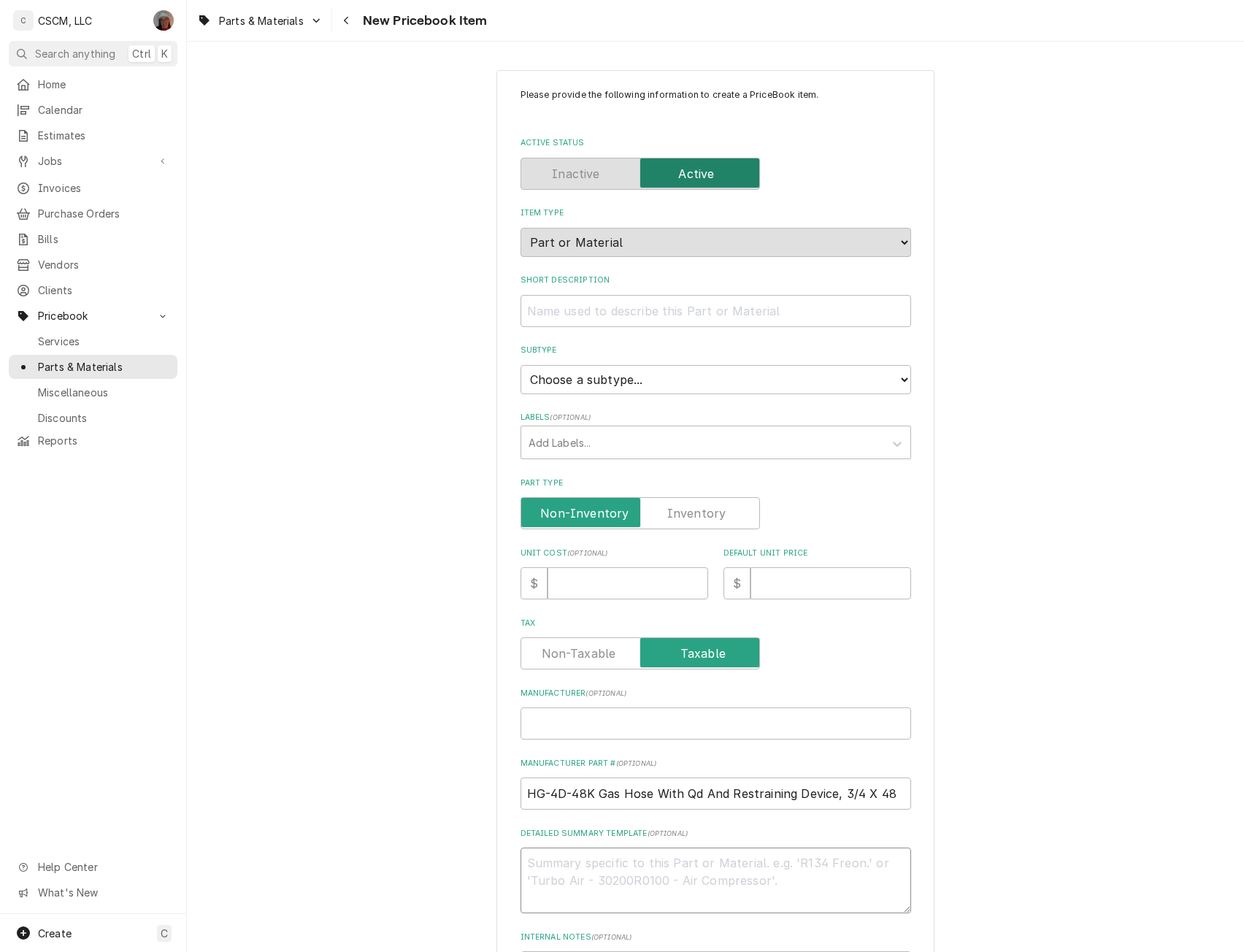
paste textarea "HG-4D-48K Gas Hose With Qd And Restraining Device, 3/4 X 48"
type textarea "x"
type textarea "HG-4D-48K Gas Hose With Qd And Restraining Device, 3/4 X 48"
click at [545, 307] on input "Short Description" at bounding box center [716, 311] width 390 height 32
paste input "HG-4D-48K Gas Hose With Qd And Restraining Device, 3/4 X 48"
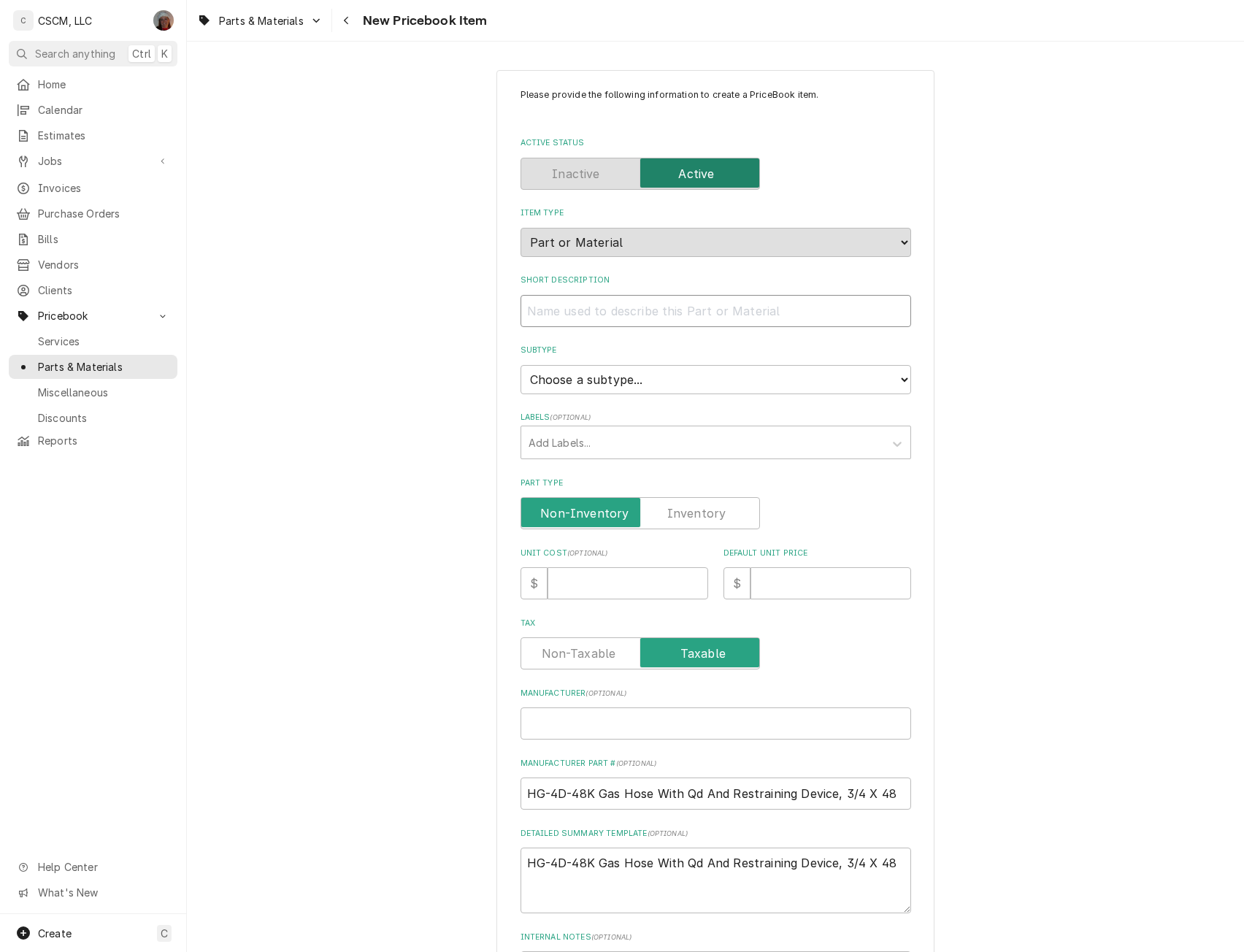
type textarea "x"
type input "HG-4D-48K Gas Hose With Qd And Restraining Device, 3/4 X 48"
click at [600, 311] on input "HG-4D-48K Gas Hose With Qd And Restraining Device, 3/4 X 48" at bounding box center [716, 311] width 390 height 32
click at [594, 311] on input "HG-4D-48K Gas Hose With Qd And Restraining Device, 3/4 X 48" at bounding box center [716, 311] width 390 height 32
type textarea "x"
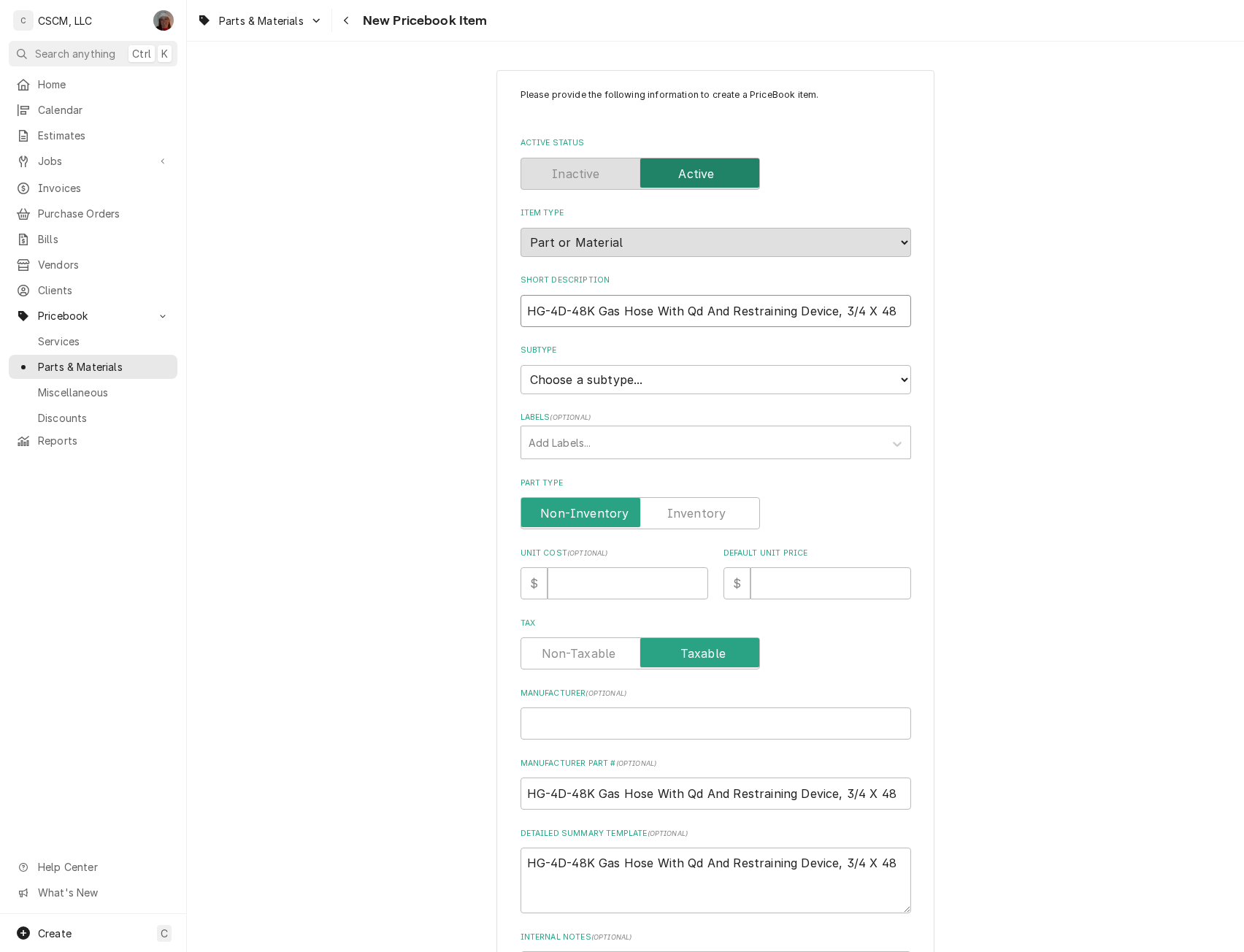
type input "HG-4D-48KGas Hose With Qd And Restraining Device, 3/4 X 48"
type textarea "x"
type input "HG-4D-48Gas Hose With Qd And Restraining Device, 3/4 X 48"
type textarea "x"
type input "HG-4D-4Gas Hose With Qd And Restraining Device, 3/4 X 48"
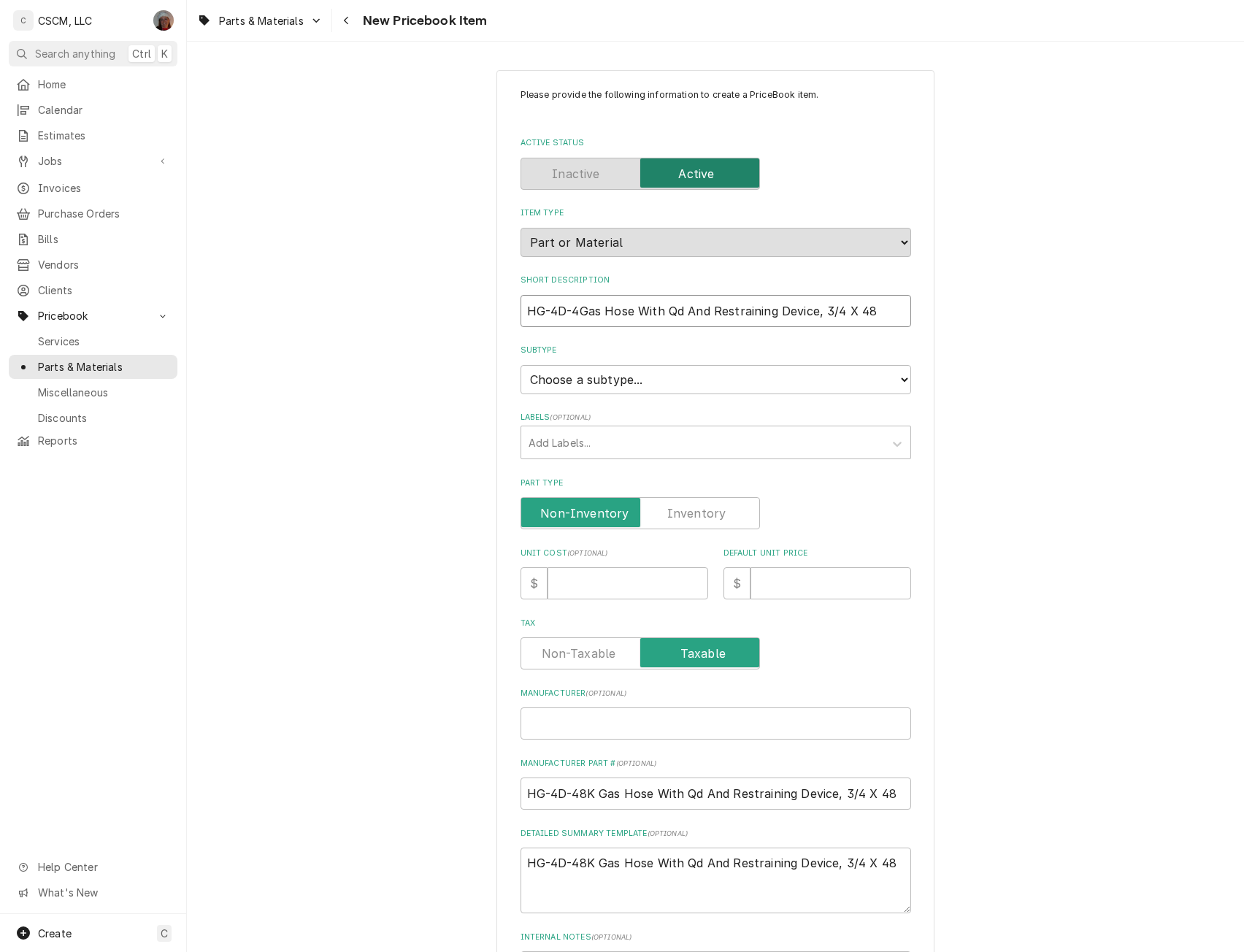
type textarea "x"
type input "HG-4D-Gas Hose With Qd And Restraining Device, 3/4 X 48"
type textarea "x"
type input "HG-4DGas Hose With Qd And Restraining Device, 3/4 X 48"
type textarea "x"
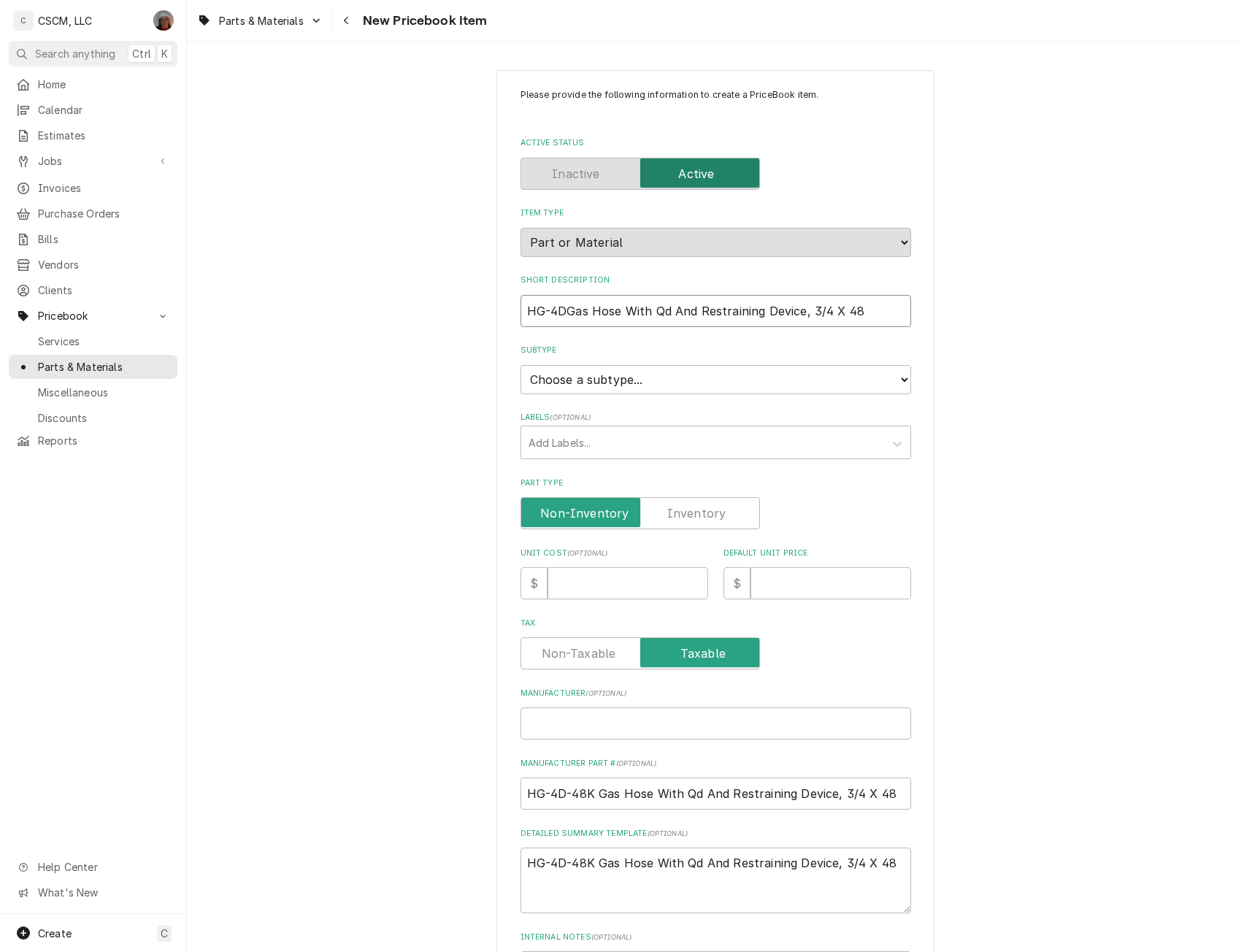
type input "HG-4Gas Hose With Qd And Restraining Device, 3/4 X 48"
type textarea "x"
type input "HG-Gas Hose With Qd And Restraining Device, 3/4 X 48"
type textarea "x"
type input "HGGas Hose With Qd And Restraining Device, 3/4 X 48"
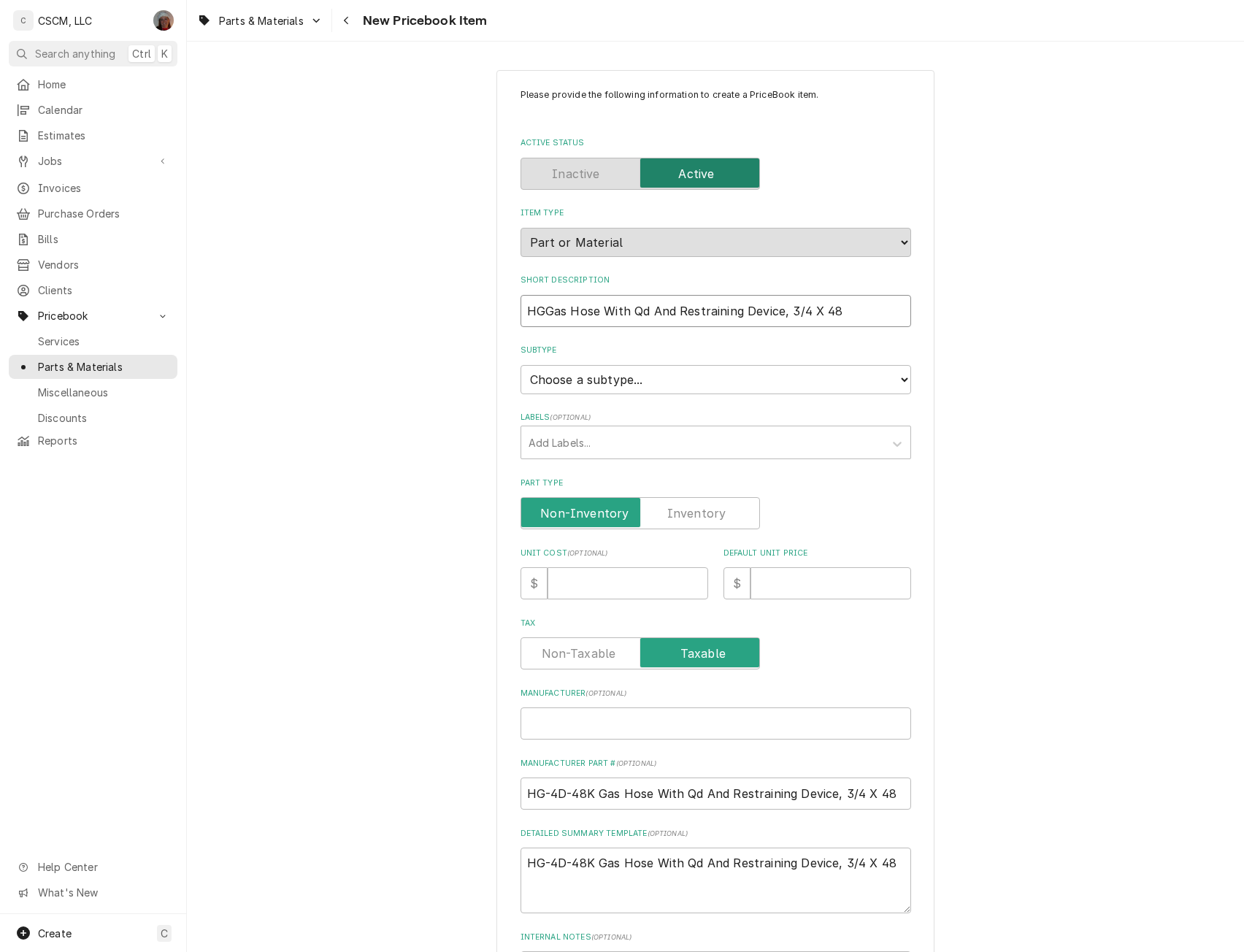
type textarea "x"
type input "HGas Hose With Qd And Restraining Device, 3/4 X 48"
type textarea "x"
type input "Gas Hose With Qd And Restraining Device, 3/4 X 48"
click at [635, 372] on select "Choose a subtype... Equipment Part Refrigerant Supply or Material Tool" at bounding box center [716, 379] width 390 height 29
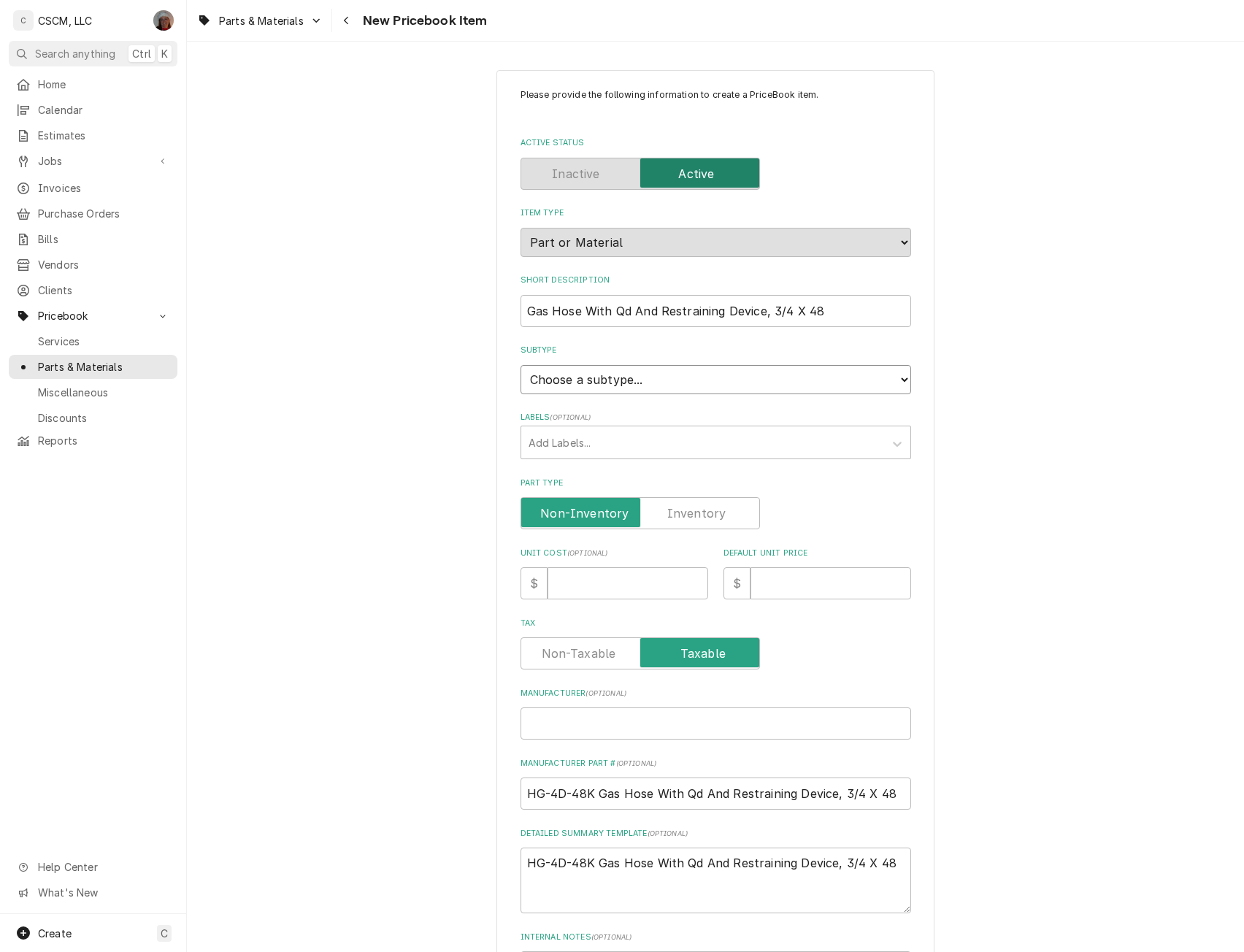
select select "148"
click at [521, 365] on select "Choose a subtype... Equipment Part Refrigerant Supply or Material Tool" at bounding box center [716, 379] width 390 height 29
type textarea "x"
click at [706, 517] on label "Part Type" at bounding box center [640, 513] width 240 height 32
click at [706, 517] on input "Part Type" at bounding box center [639, 513] width 226 height 32
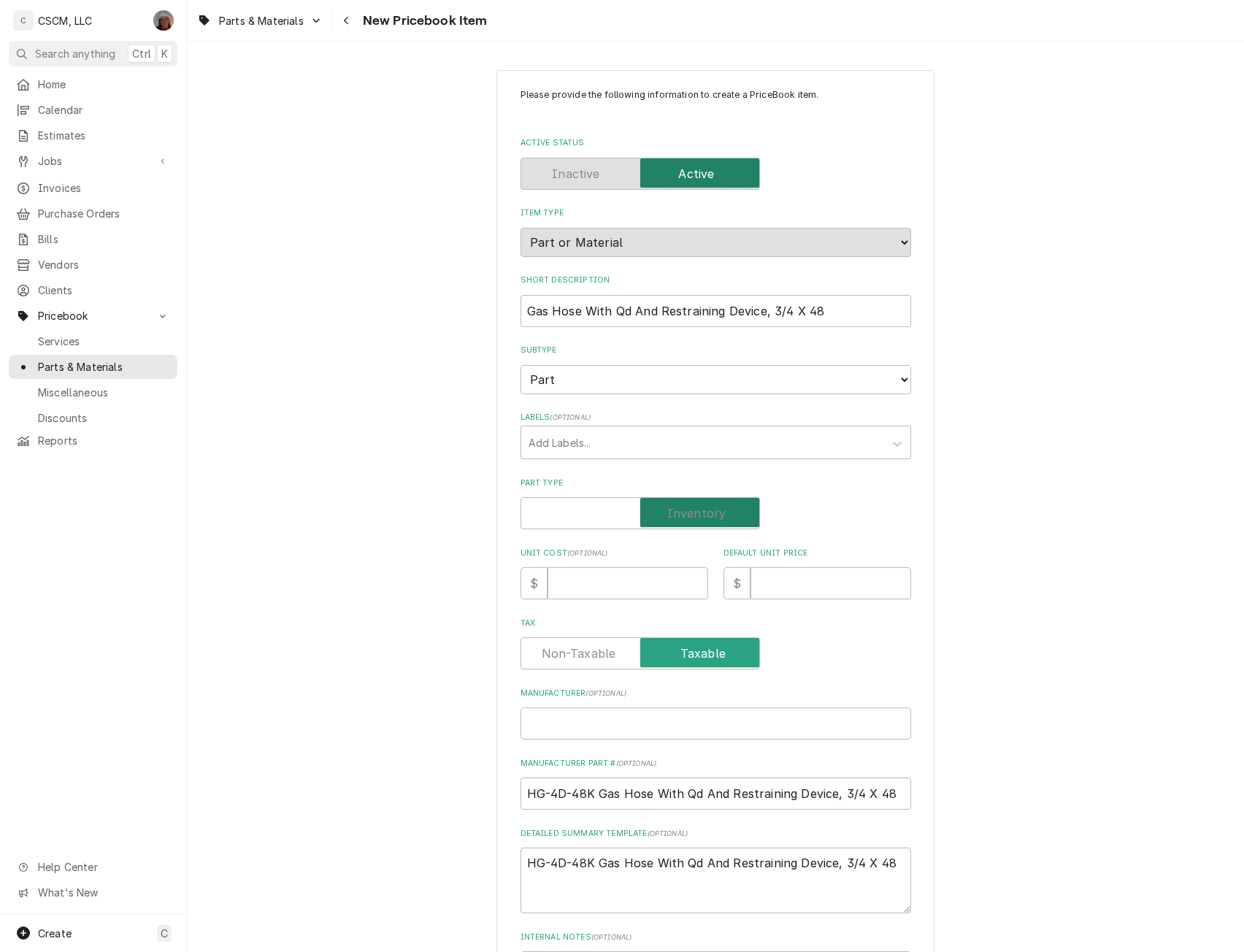
checkbox input "true"
type textarea "x"
click at [587, 576] on input "Unit Cost ( optional )" at bounding box center [628, 584] width 161 height 32
type input "3"
type textarea "x"
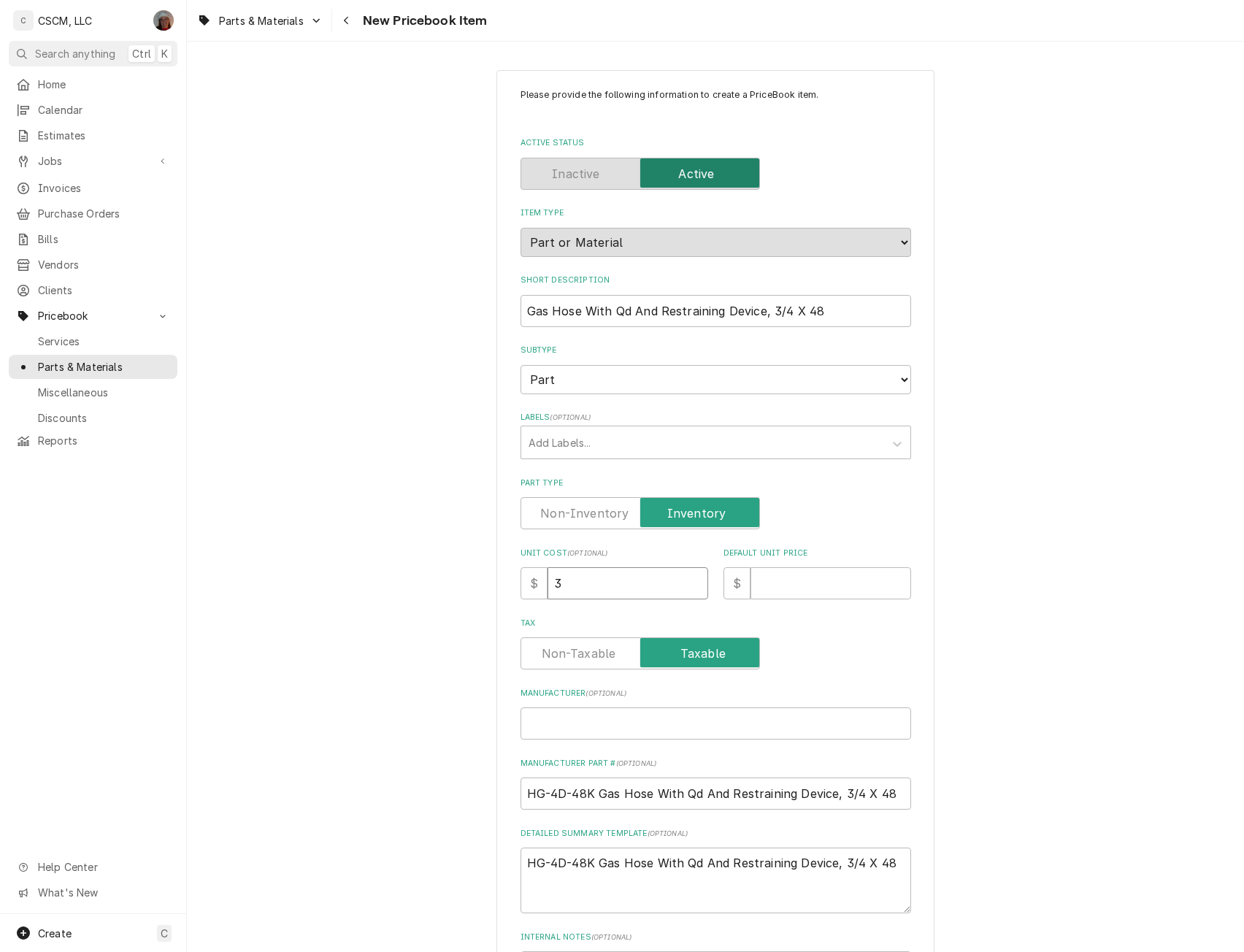
type input "30"
type textarea "x"
type input "308"
type textarea "x"
type input "308.1"
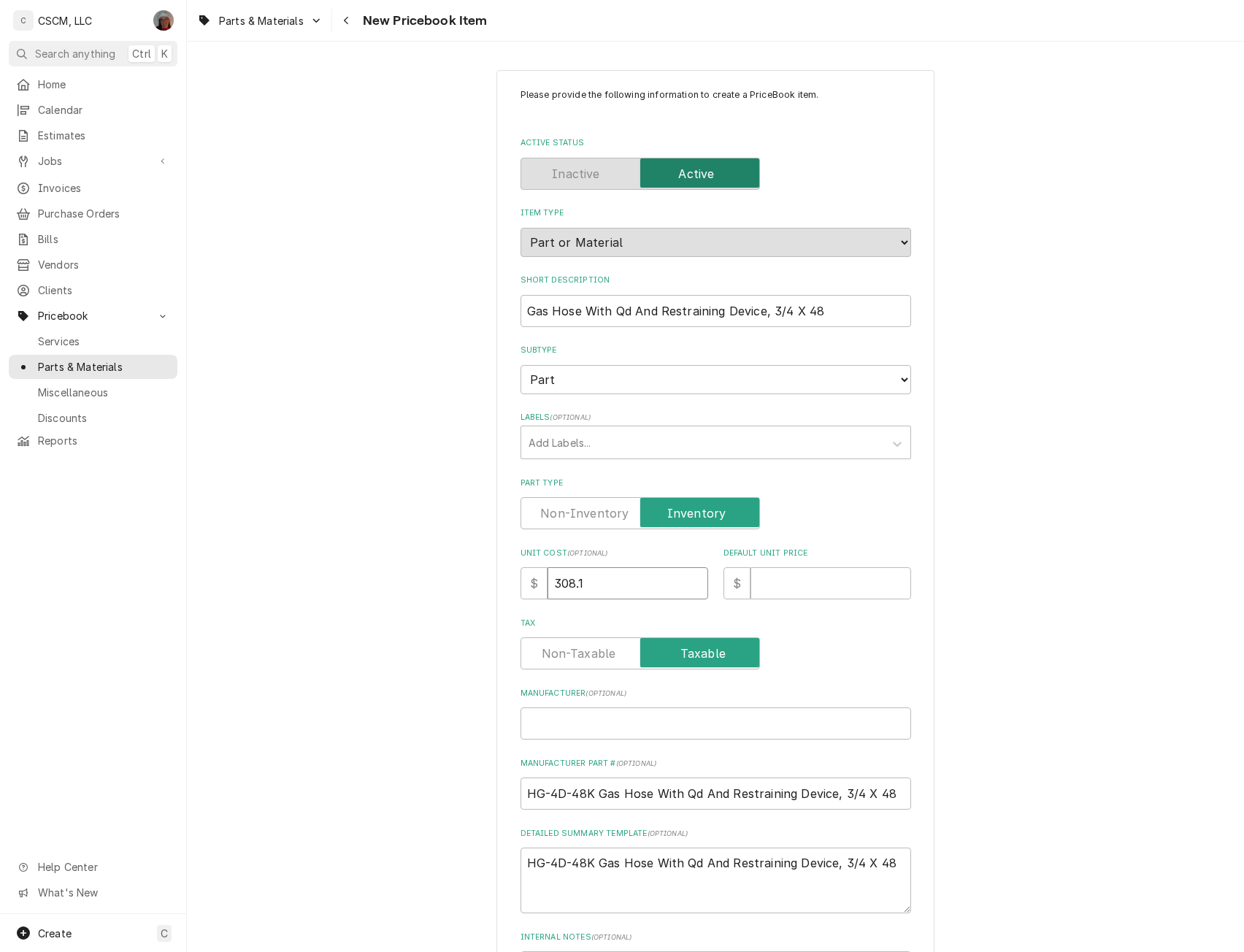
type textarea "x"
type input "308.16"
type textarea "x"
type input "4"
type textarea "x"
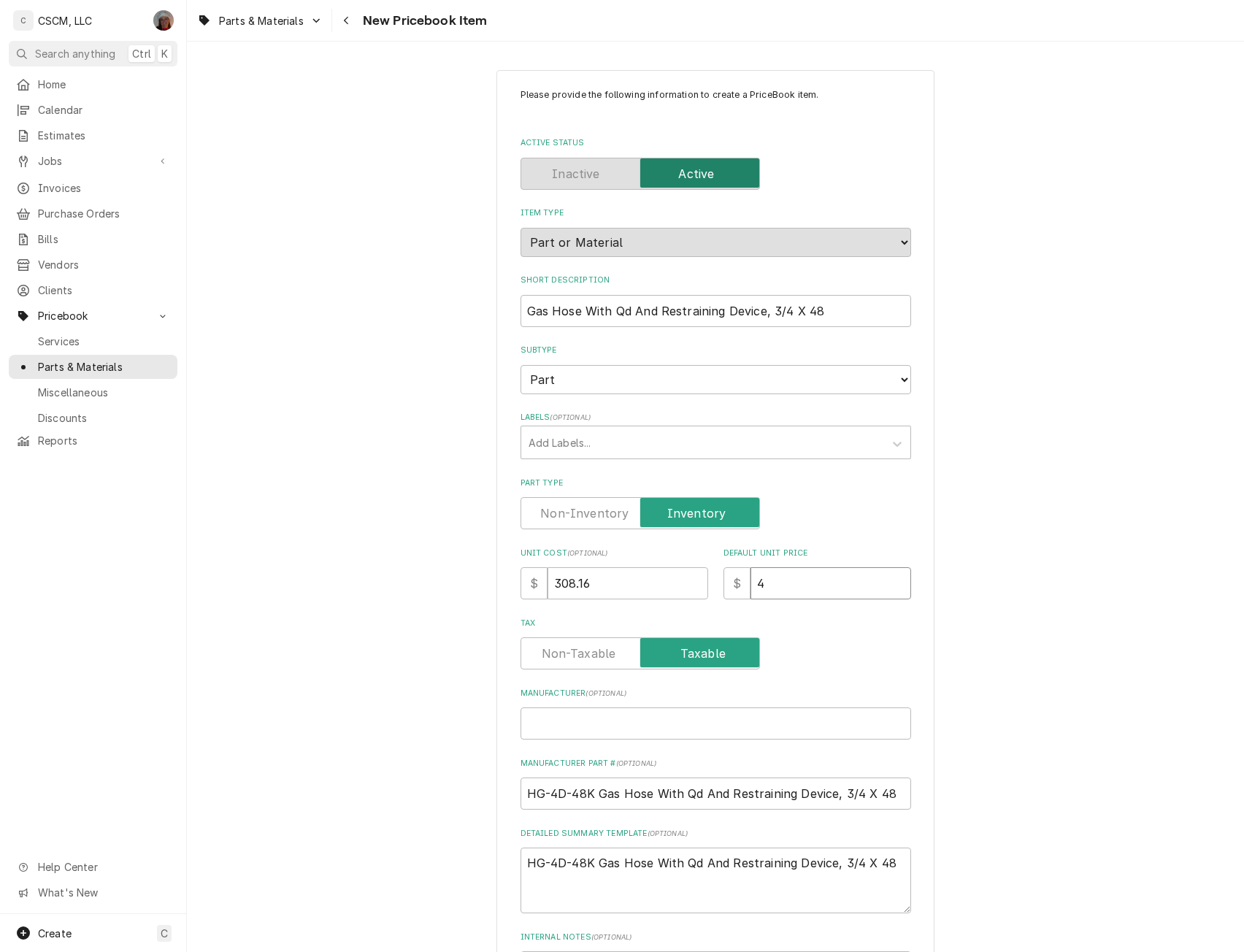
type input "42"
type textarea "x"
type input "428"
type textarea "x"
type input "428.0"
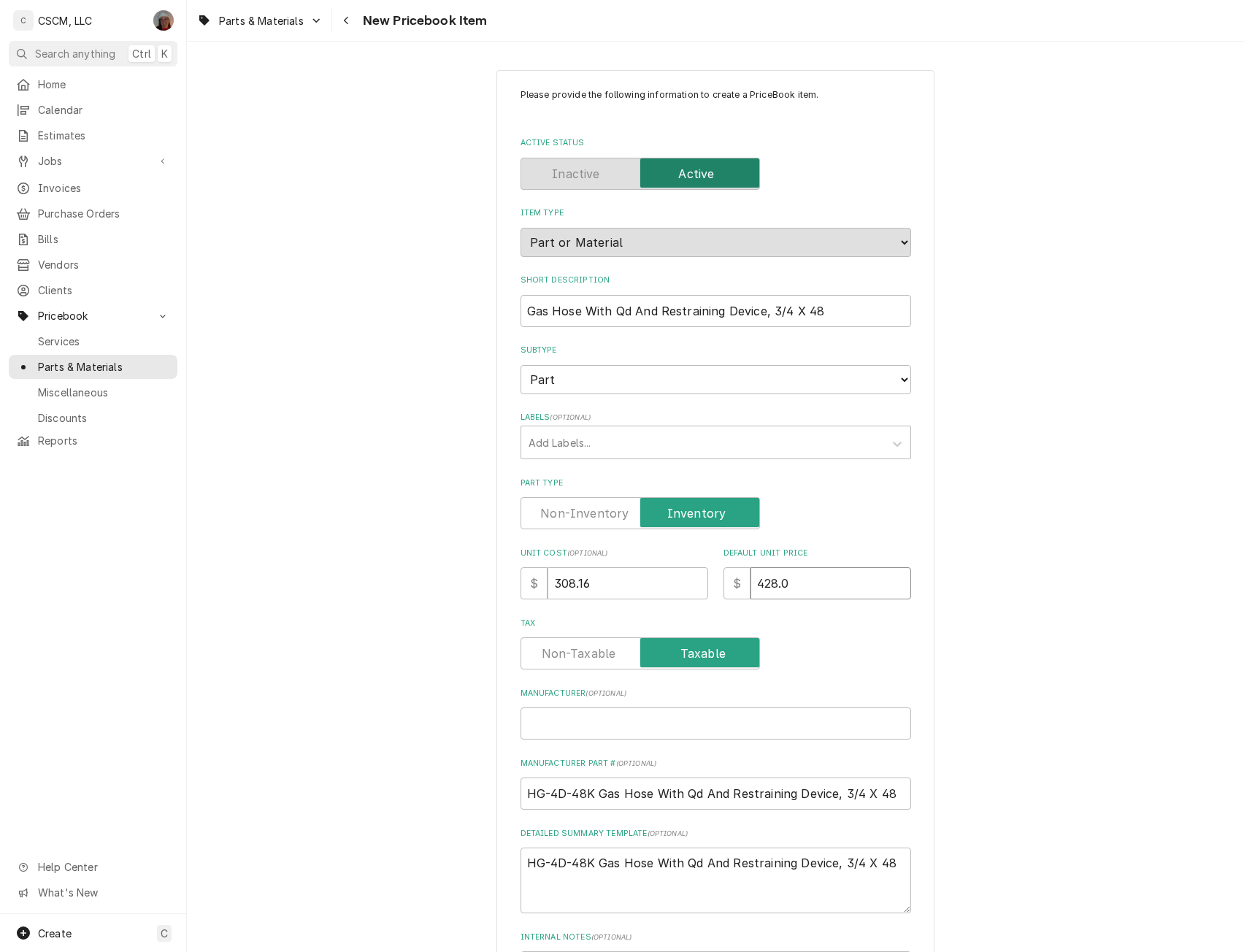
type textarea "x"
type input "428.00"
click at [593, 796] on input "HG-4D-48K Gas Hose With Qd And Restraining Device, 3/4 X 48" at bounding box center [716, 794] width 390 height 32
type textarea "x"
type input "HG-4D-48K as Hose With Qd And Restraining Device, 3/4 X 48"
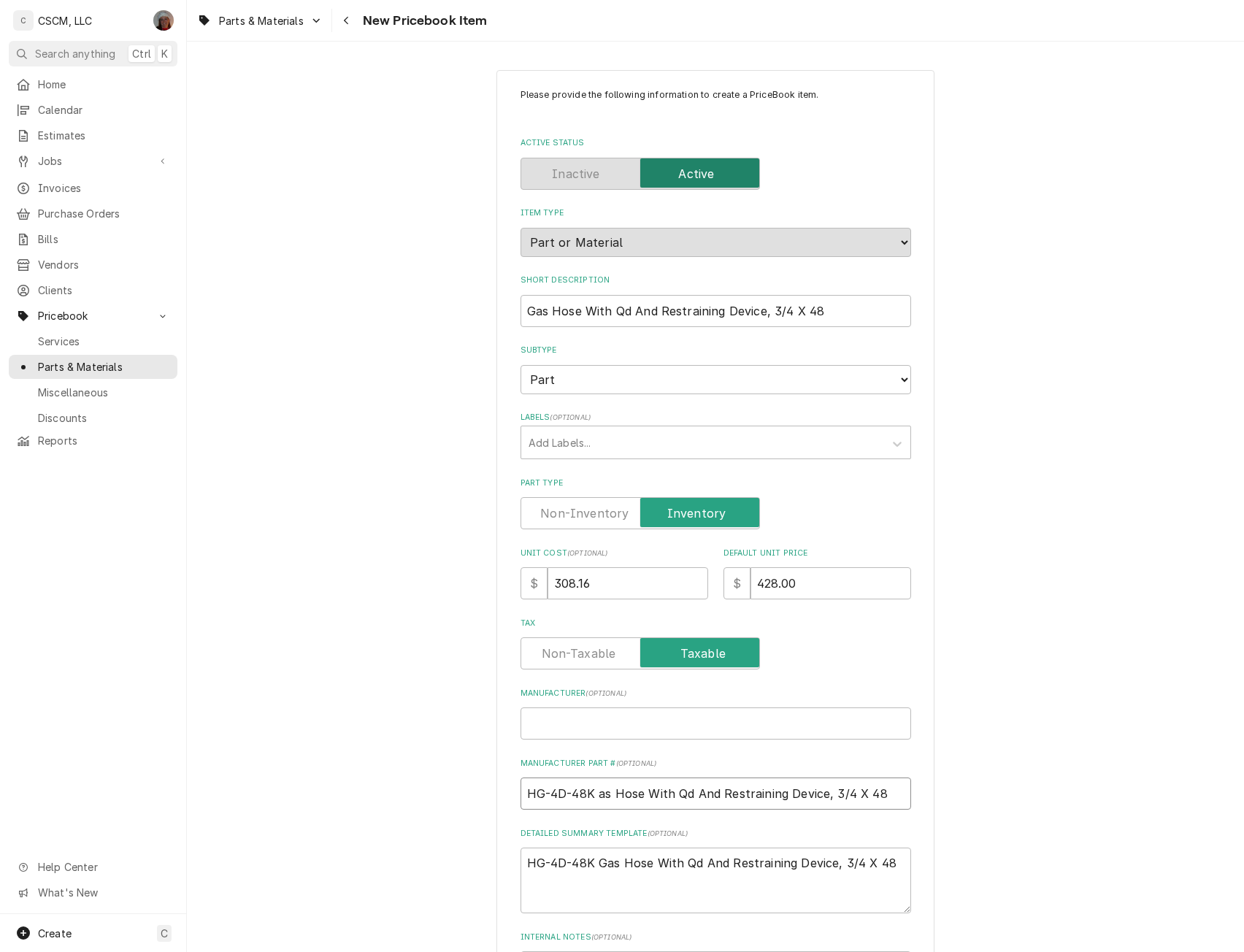
type textarea "x"
type input "HG-4D-48K s Hose With Qd And Restraining Device, 3/4 X 48"
type textarea "x"
type input "HG-4D-48K Hose With Qd And Restraining Device, 3/4 X 48"
type textarea "x"
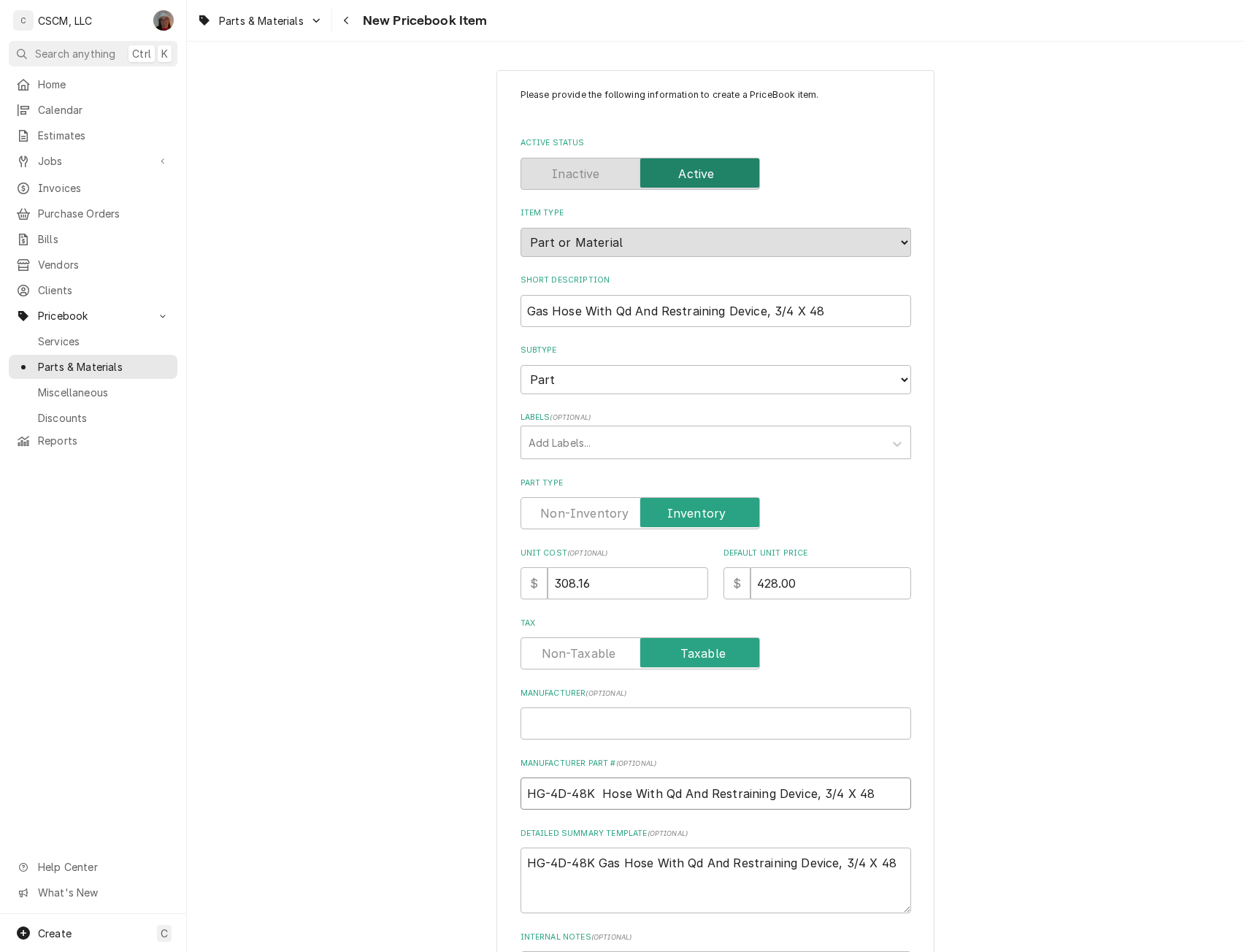
type input "HG-4D-48K Hose With Qd And Restraining Device, 3/4 X 48"
type textarea "x"
type input "HG-4D-48K ose With Qd And Restraining Device, 3/4 X 48"
type textarea "x"
type input "HG-4D-48K se With Qd And Restraining Device, 3/4 X 48"
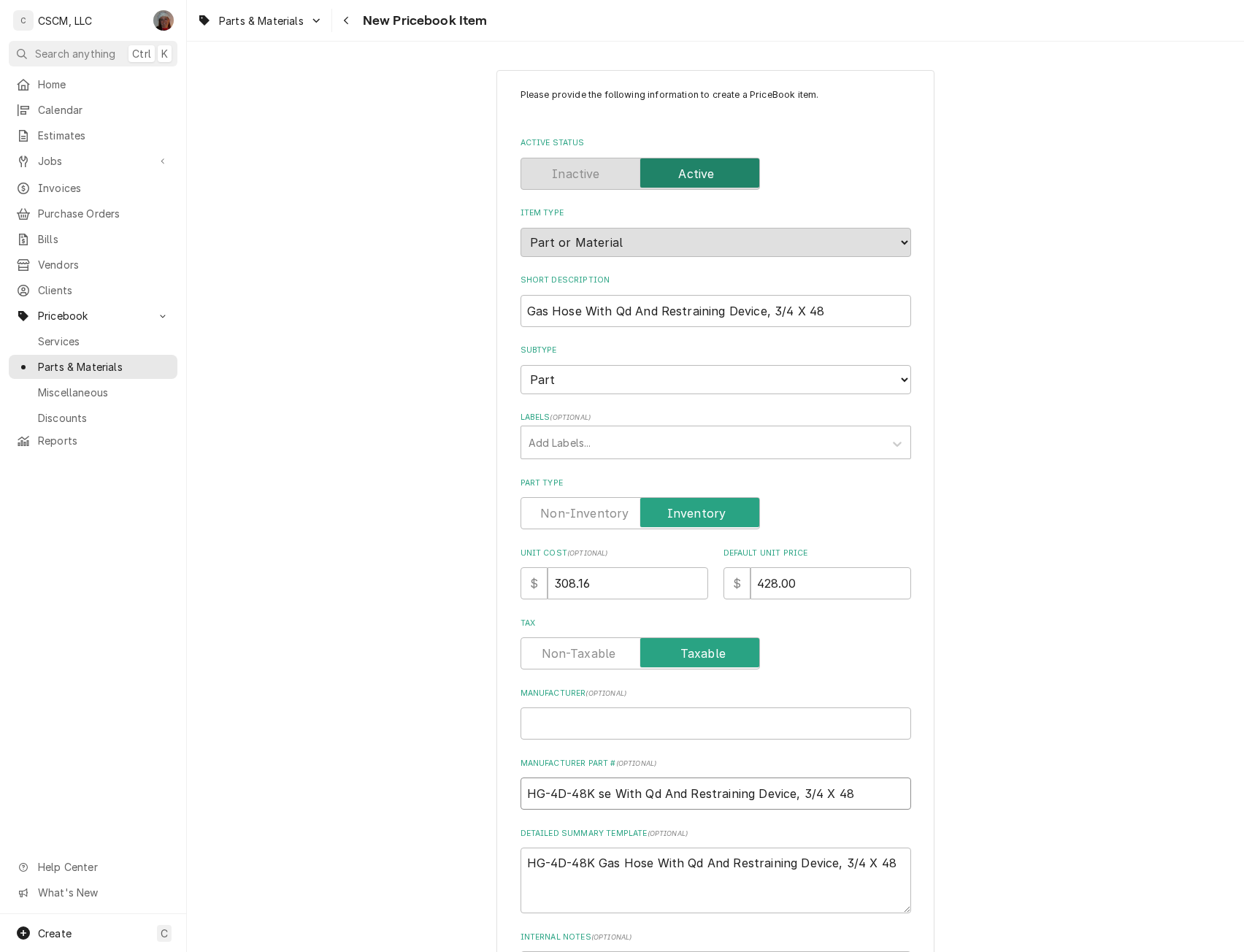
type textarea "x"
type input "HG-4D-48K e With Qd And Restraining Device, 3/4 X 48"
type textarea "x"
type input "HG-4D-48K With Qd And Restraining Device, 3/4 X 48"
type textarea "x"
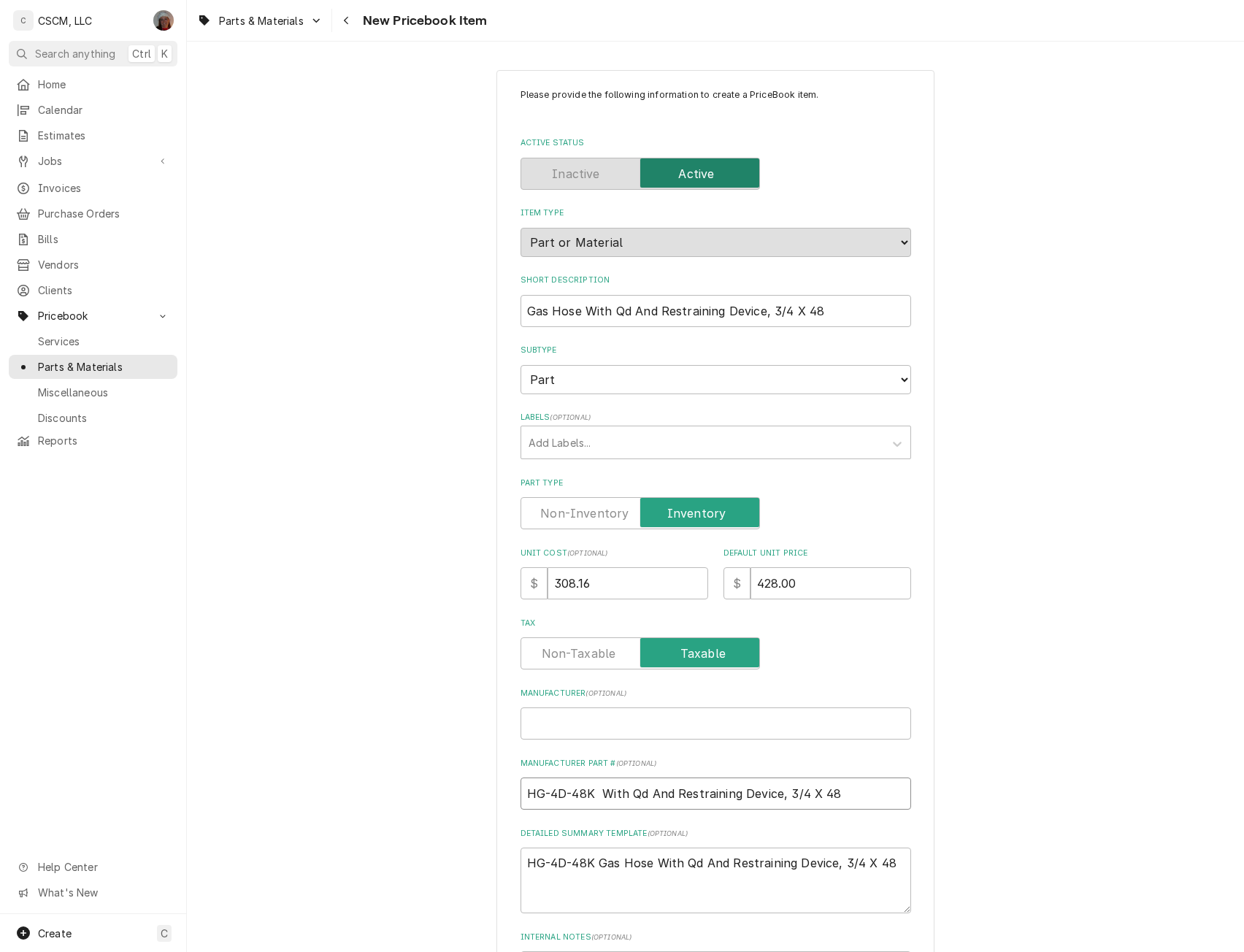
type input "HG-4D-48K With Qd And Restraining Device, 3/4 X 48"
type textarea "x"
type input "HG-4D-48K ith Qd And Restraining Device, 3/4 X 48"
type textarea "x"
type input "HG-4D-48K th Qd And Restraining Device, 3/4 X 48"
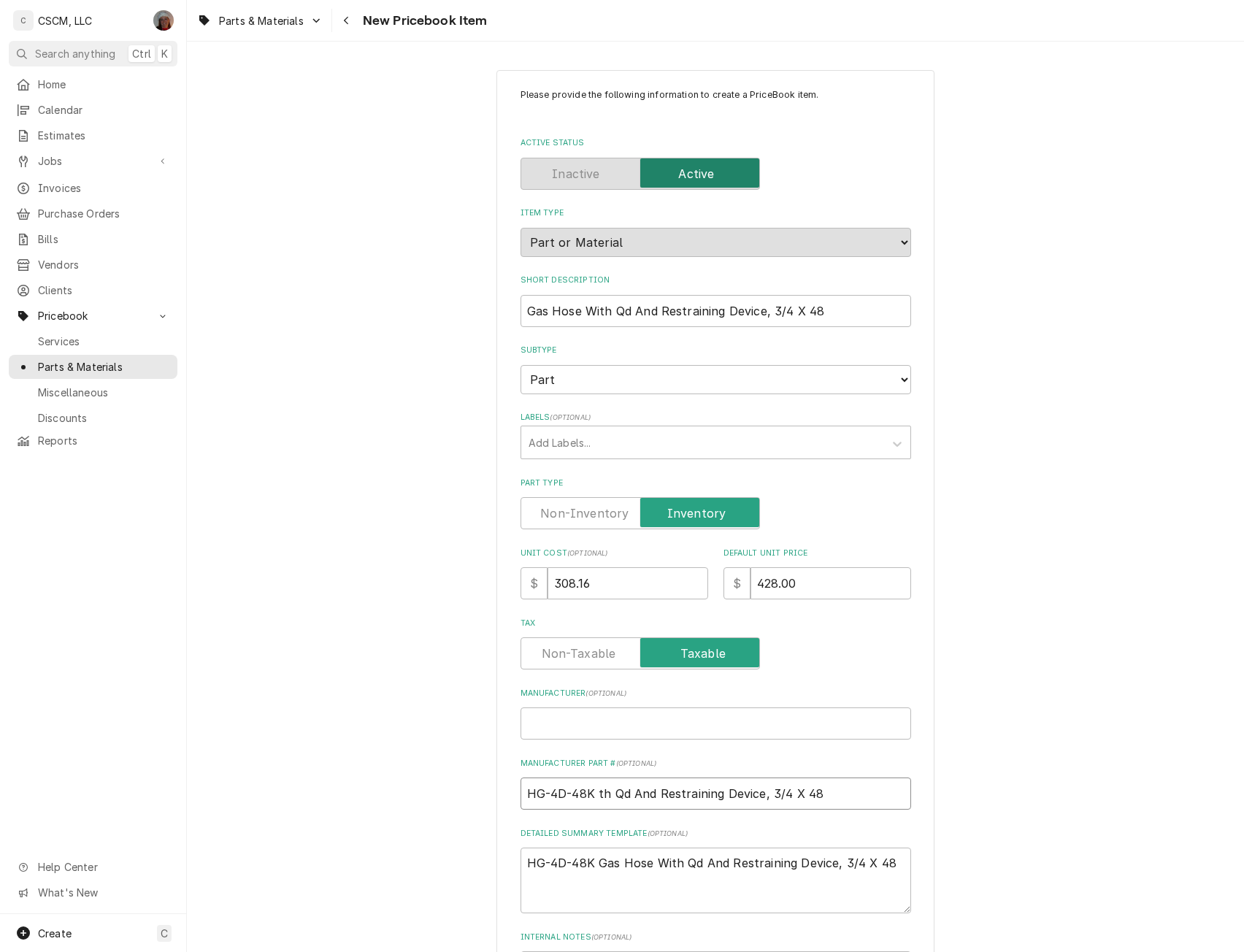
type textarea "x"
type input "HG-4D-48K h Qd And Restraining Device, 3/4 X 48"
type textarea "x"
type input "HG-4D-48K Qd And Restraining Device, 3/4 X 48"
type textarea "x"
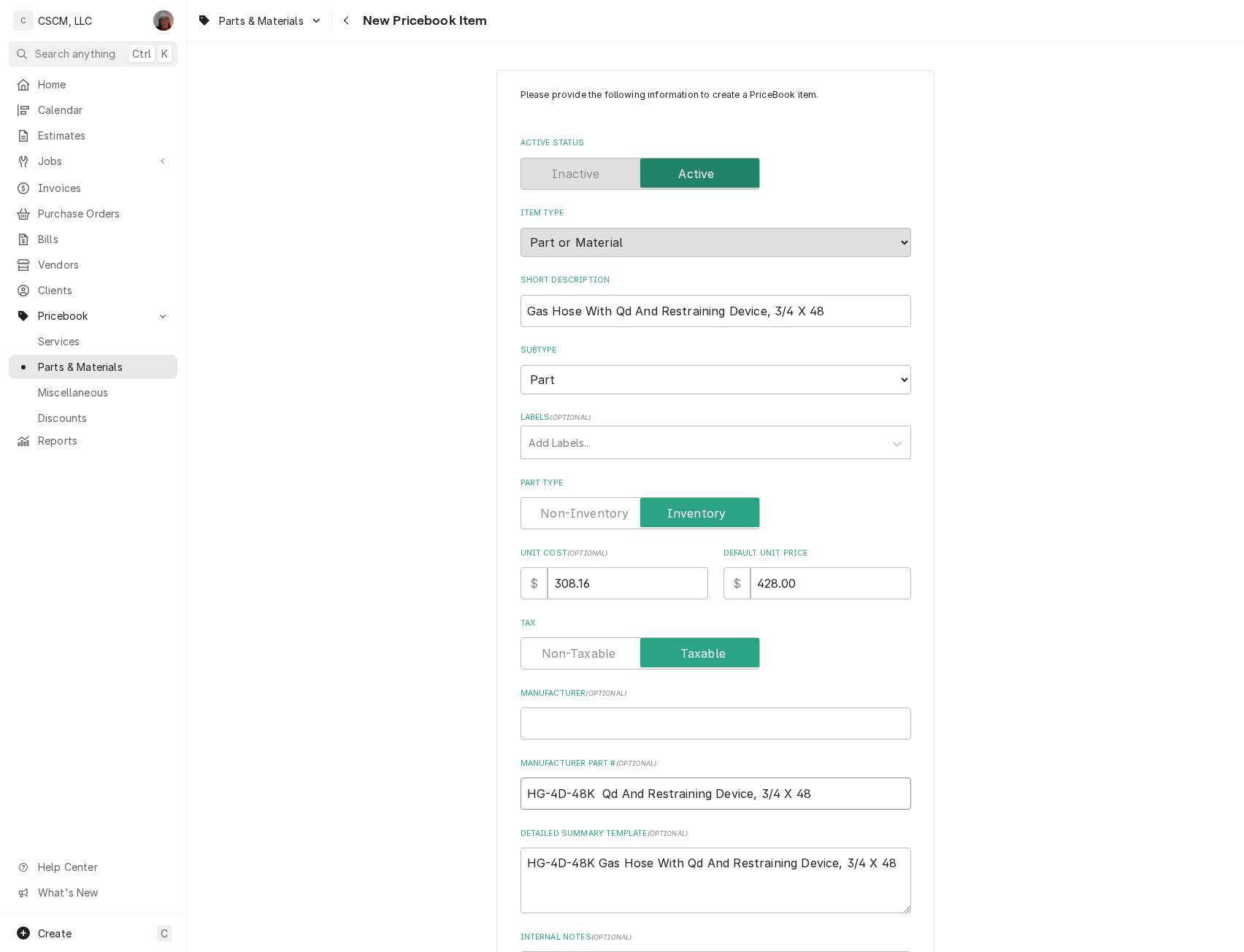
type input "HG-4D-48K Qd And Restraining Device, 3/4 X 48"
type textarea "x"
type input "HG-4D-48K d And Restraining Device, 3/4 X 48"
type textarea "x"
type input "HG-4D-48K And Restraining Device, 3/4 X 48"
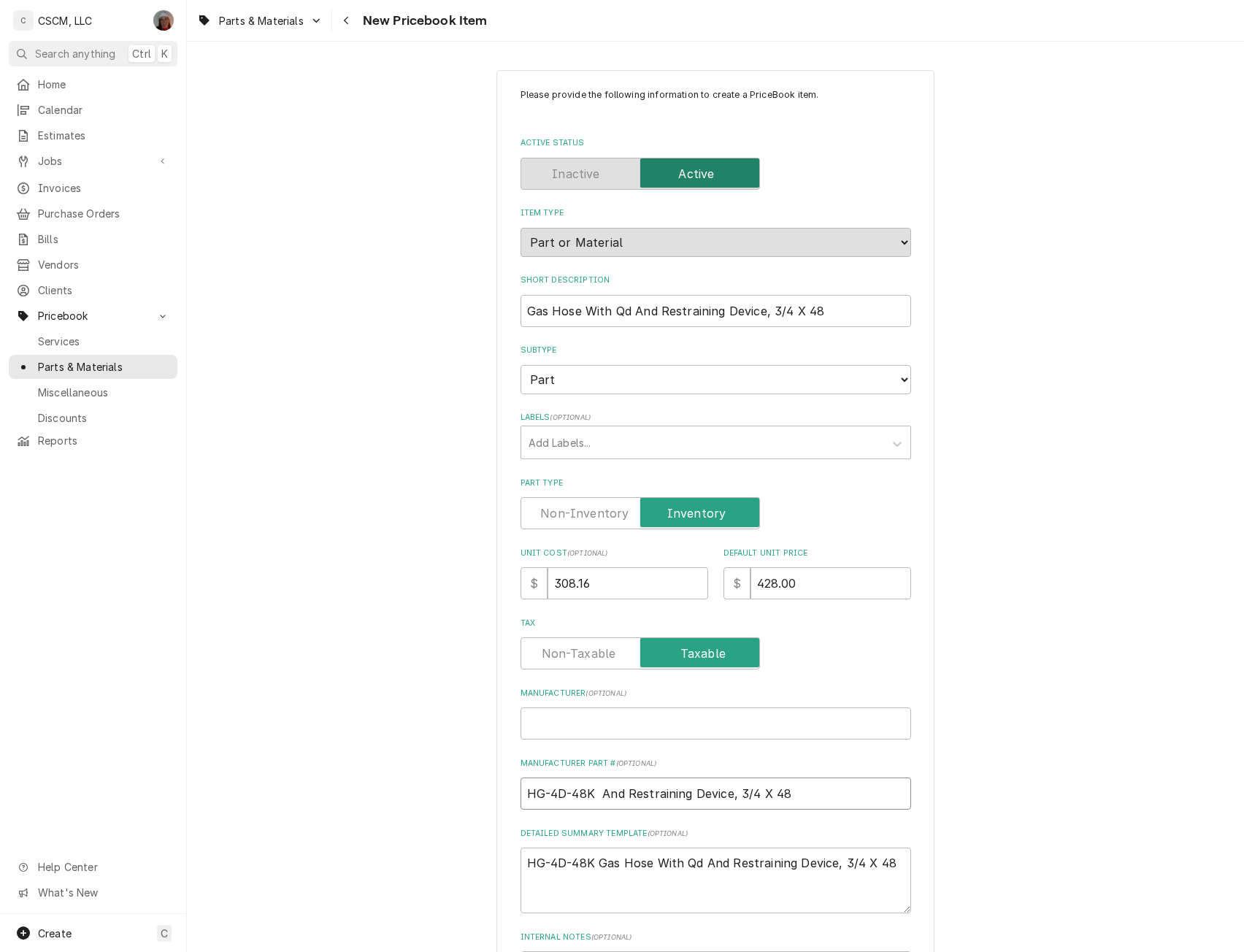
type textarea "x"
type input "HG-4D-48K And Restraining Device, 3/4 X 48"
type textarea "x"
type input "HG-4D-48K nd Restraining Device, 3/4 X 48"
type textarea "x"
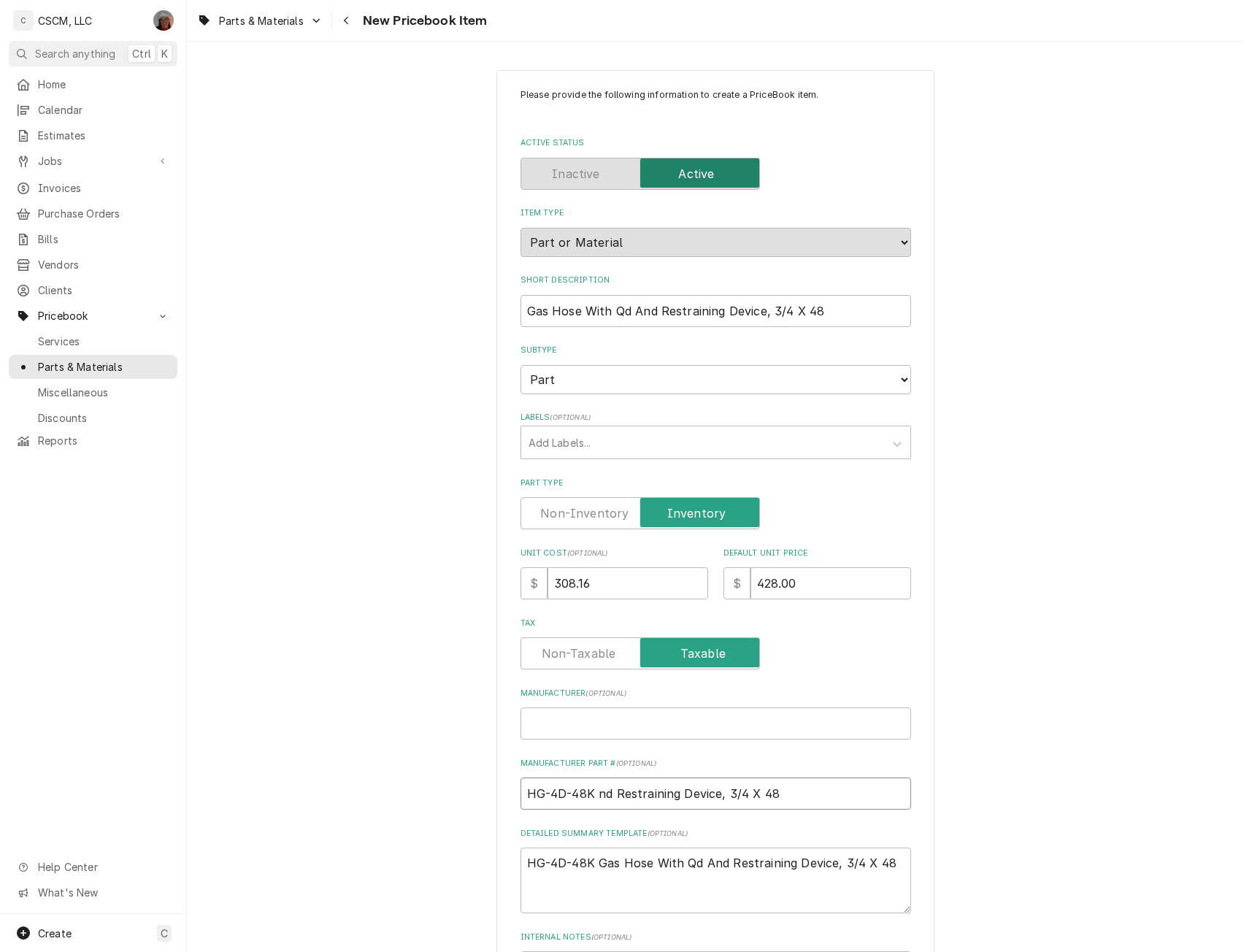
type input "HG-4D-48K d Restraining Device, 3/4 X 48"
type textarea "x"
type input "HG-4D-48K Restraining Device, 3/4 X 48"
type textarea "x"
type input "HG-4D-48K Restraining Device, 3/4 X 48"
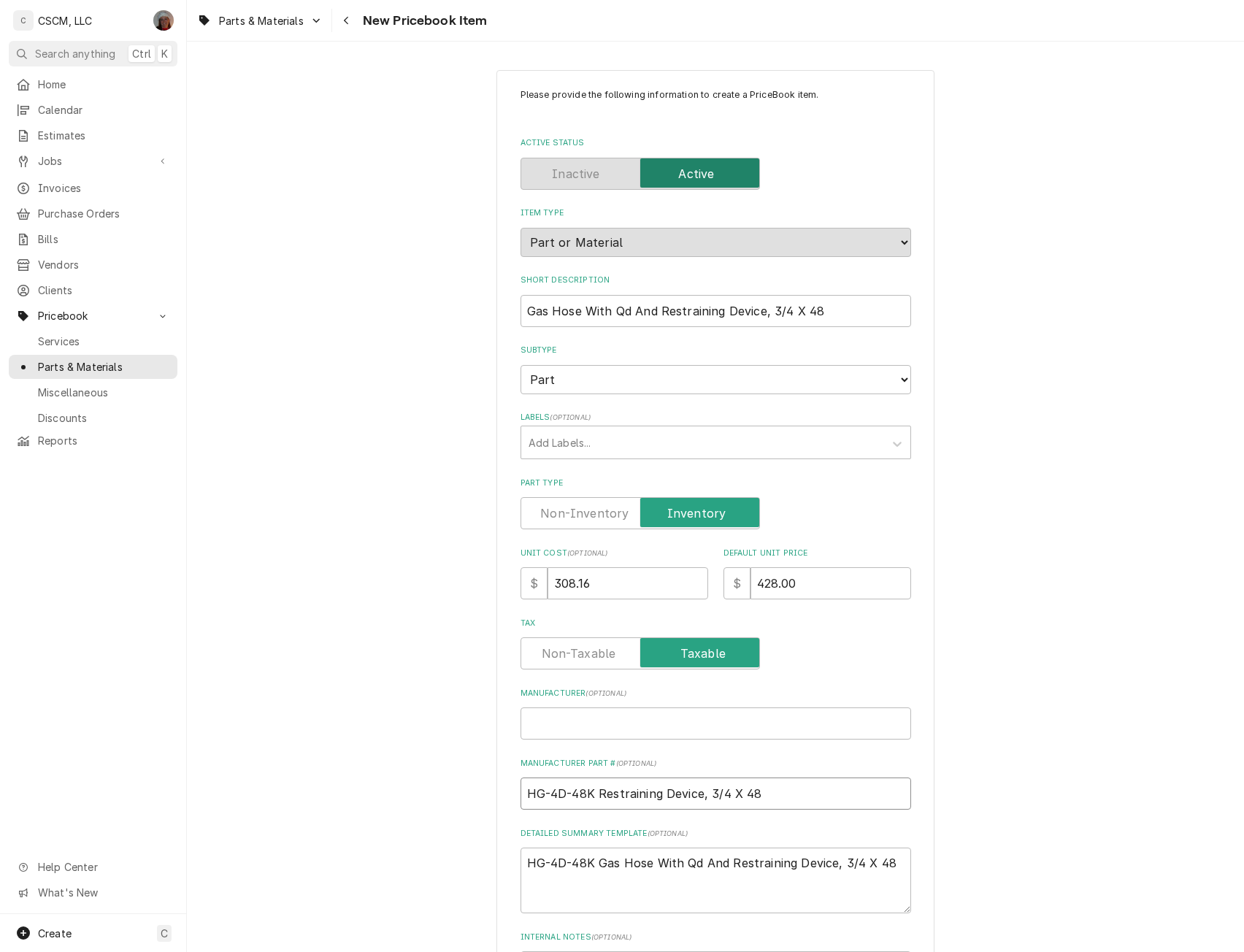
type textarea "x"
type input "HG-4D-48K estraining Device, 3/4 X 48"
type textarea "x"
type input "HG-4D-48K straining Device, 3/4 X 48"
type textarea "x"
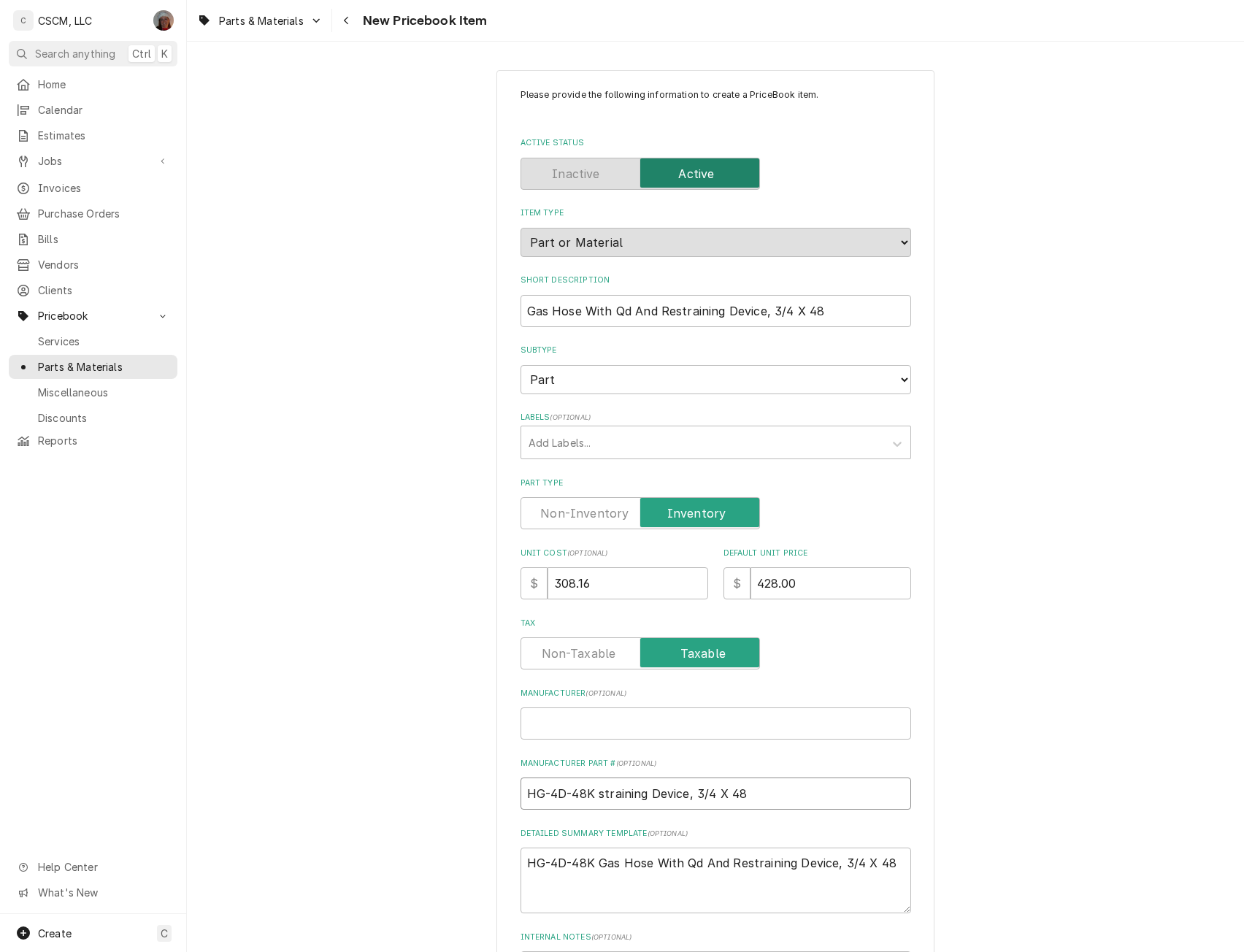
type input "HG-4D-48K training Device, 3/4 X 48"
type textarea "x"
type input "HG-4D-48K raining Device, 3/4 X 48"
type textarea "x"
type input "HG-4D-48K aining Device, 3/4 X 48"
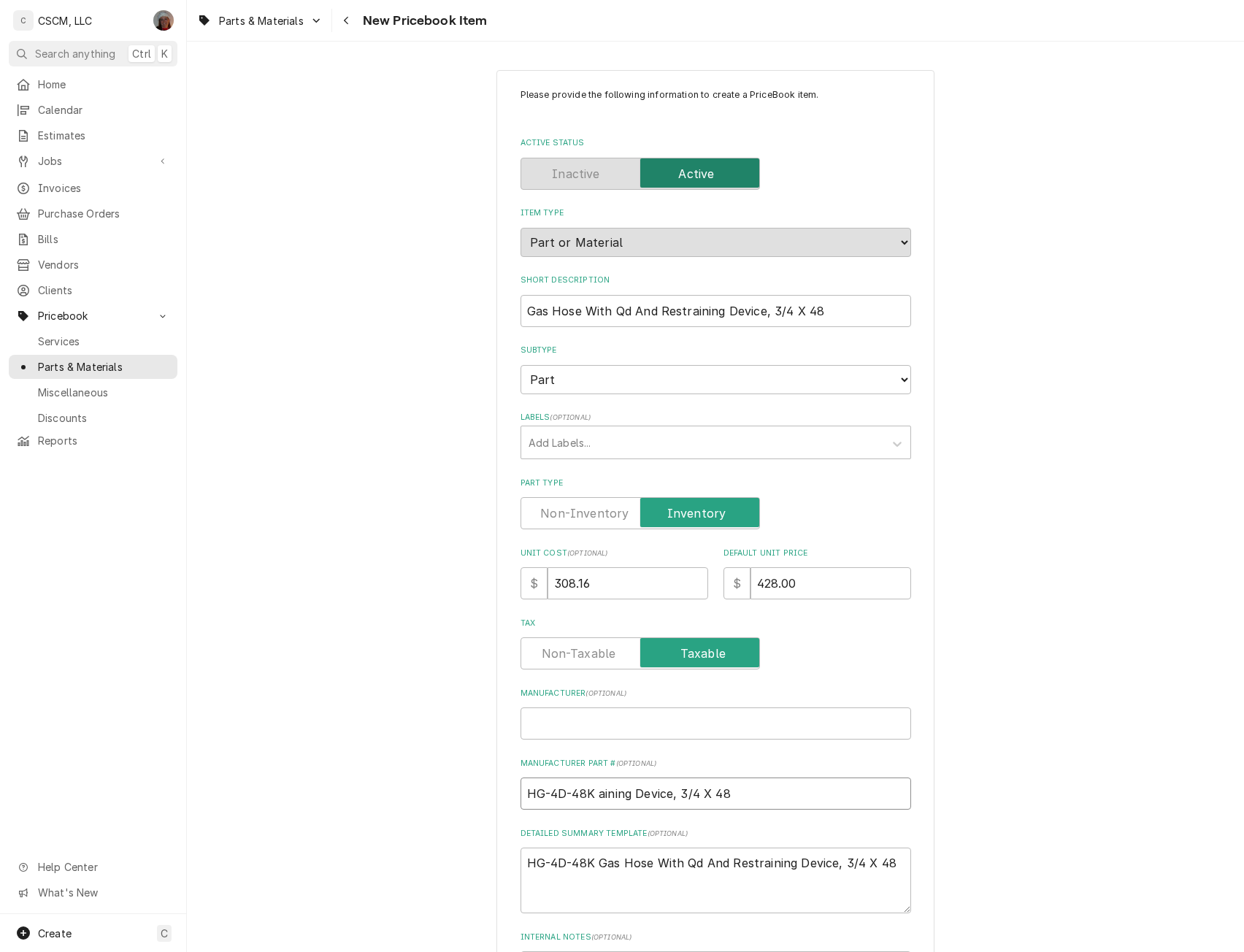
type textarea "x"
type input "HG-4D-48K ining Device, 3/4 X 48"
type textarea "x"
type input "HG-4D-48K ning Device, 3/4 X 48"
type textarea "x"
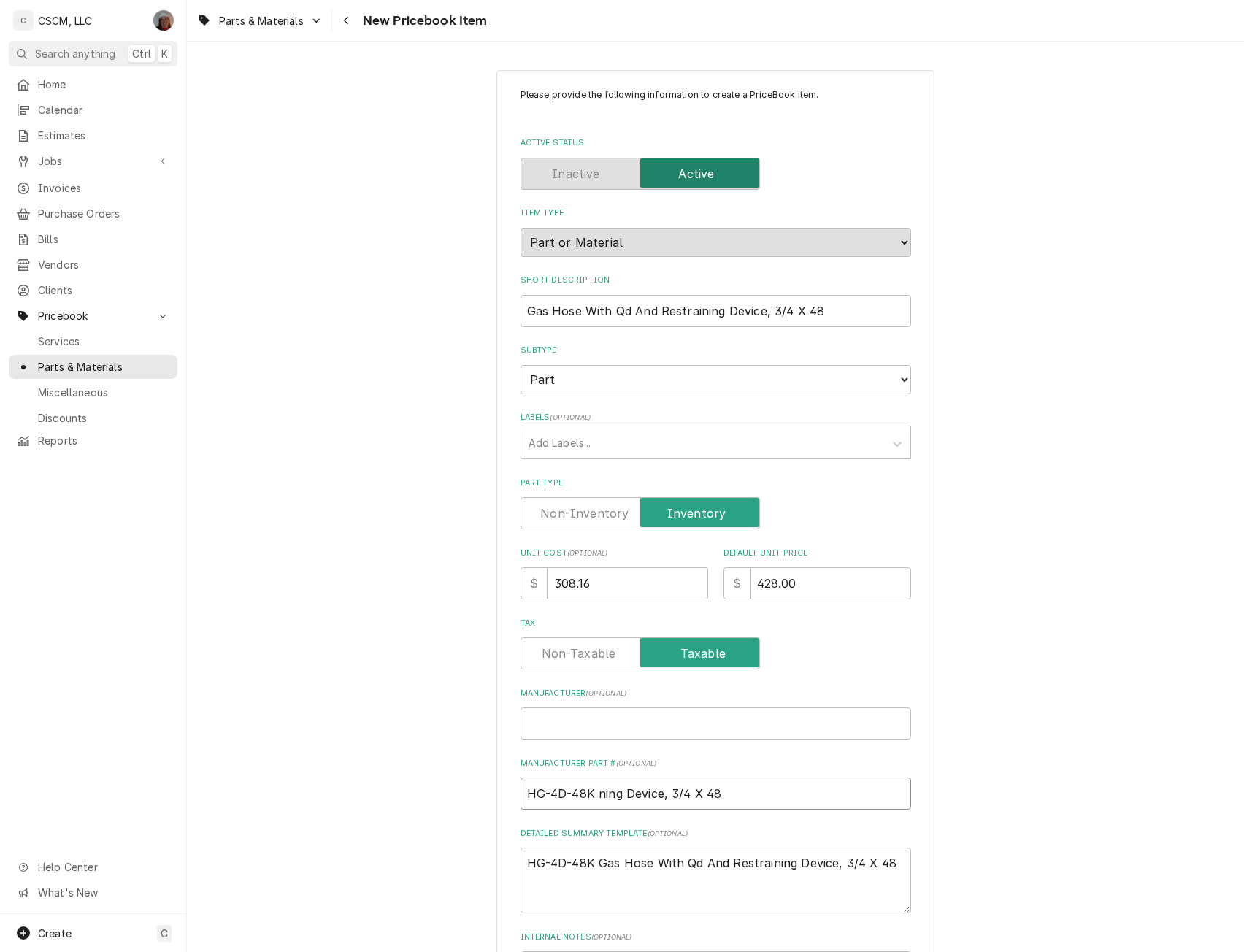
type input "HG-4D-48K ing Device, 3/4 X 48"
type textarea "x"
type input "HG-4D-48K ng Device, 3/4 X 48"
type textarea "x"
type input "HG-4D-48K g Device, 3/4 X 48"
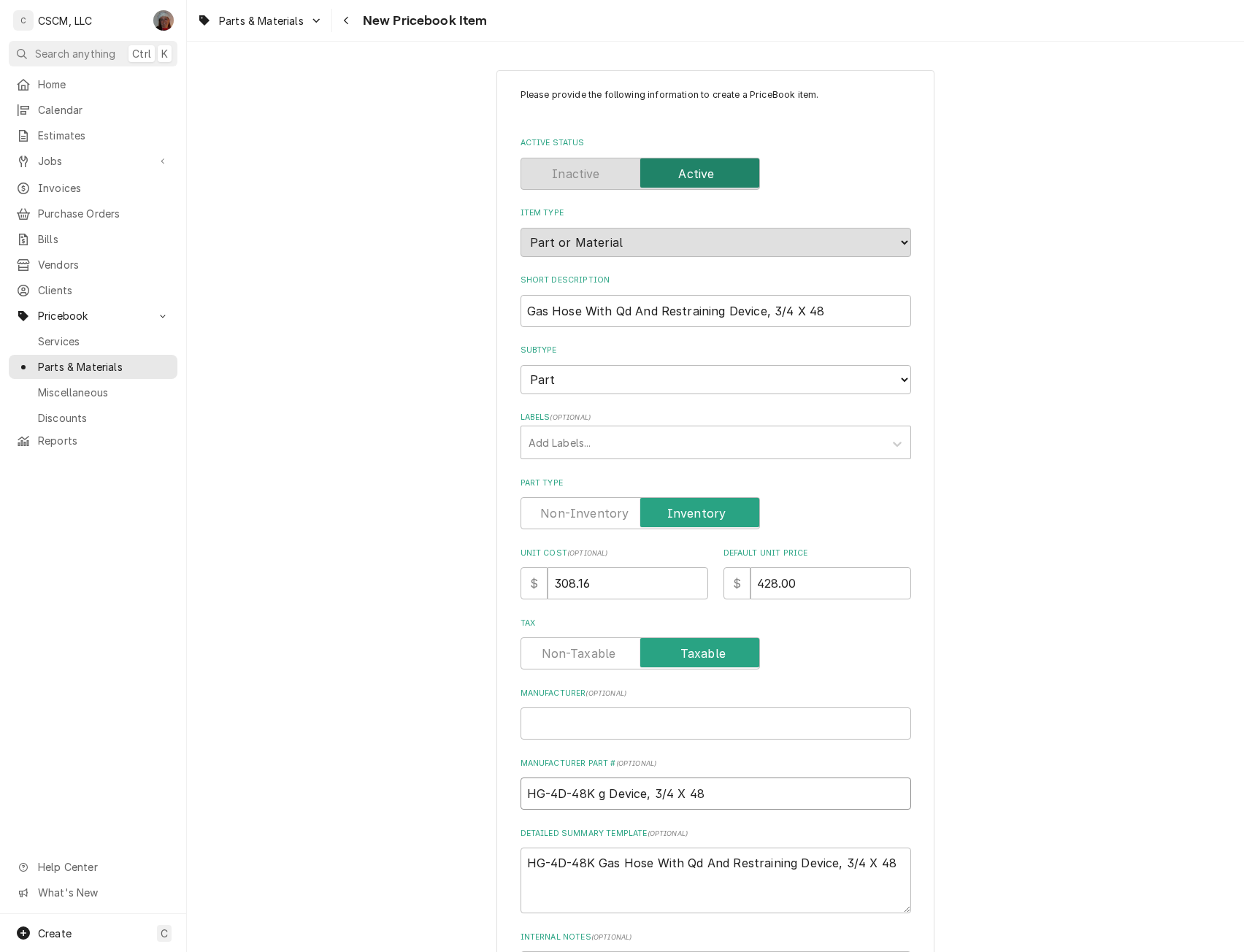
type textarea "x"
type input "HG-4D-48K Device, 3/4 X 48"
type textarea "x"
type input "HG-4D-48K Device, 3/4 X 48"
type textarea "x"
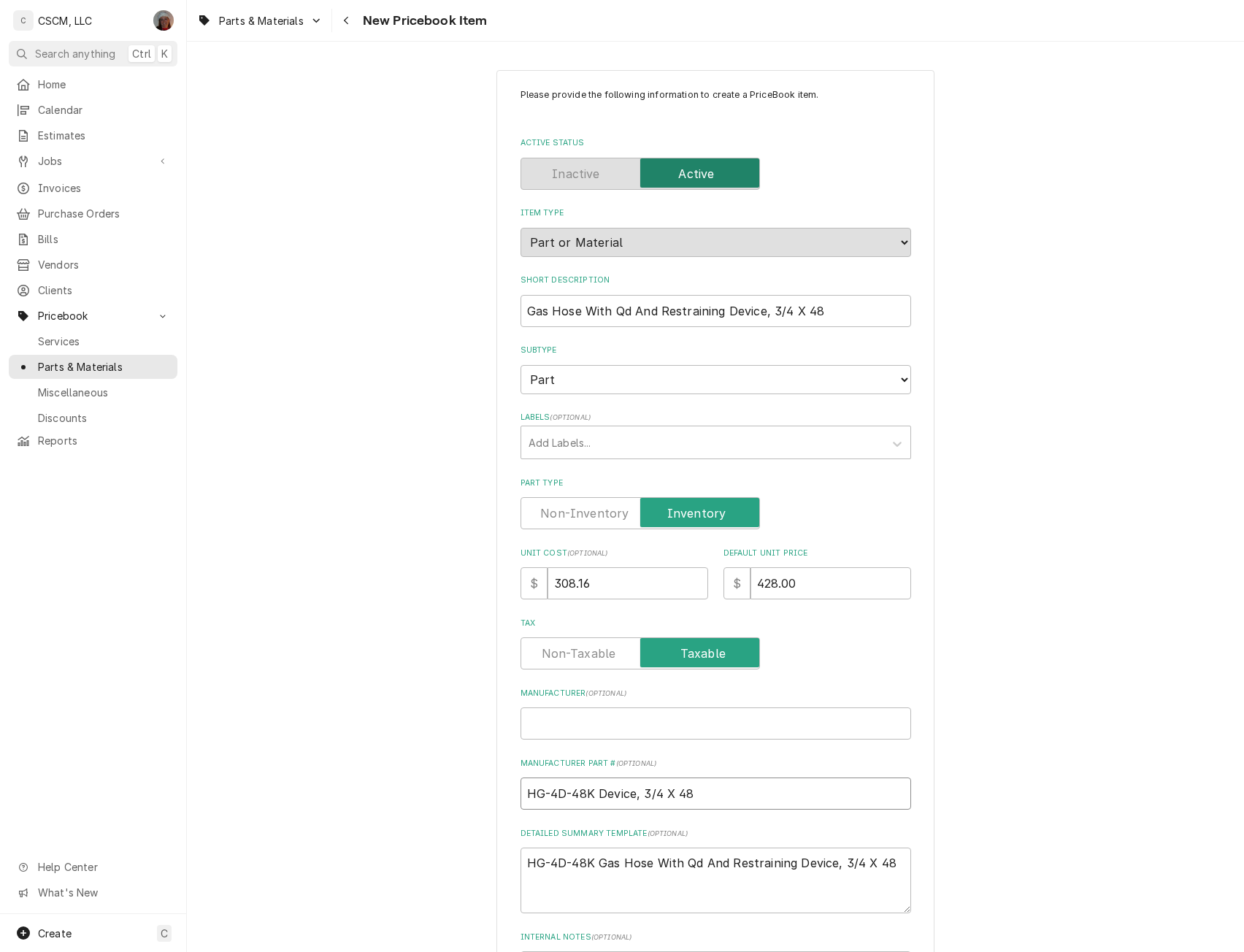
type input "HG-4D-48K evice, 3/4 X 48"
type textarea "x"
type input "HG-4D-48K vice, 3/4 X 48"
type textarea "x"
type input "HG-4D-48K ice, 3/4 X 48"
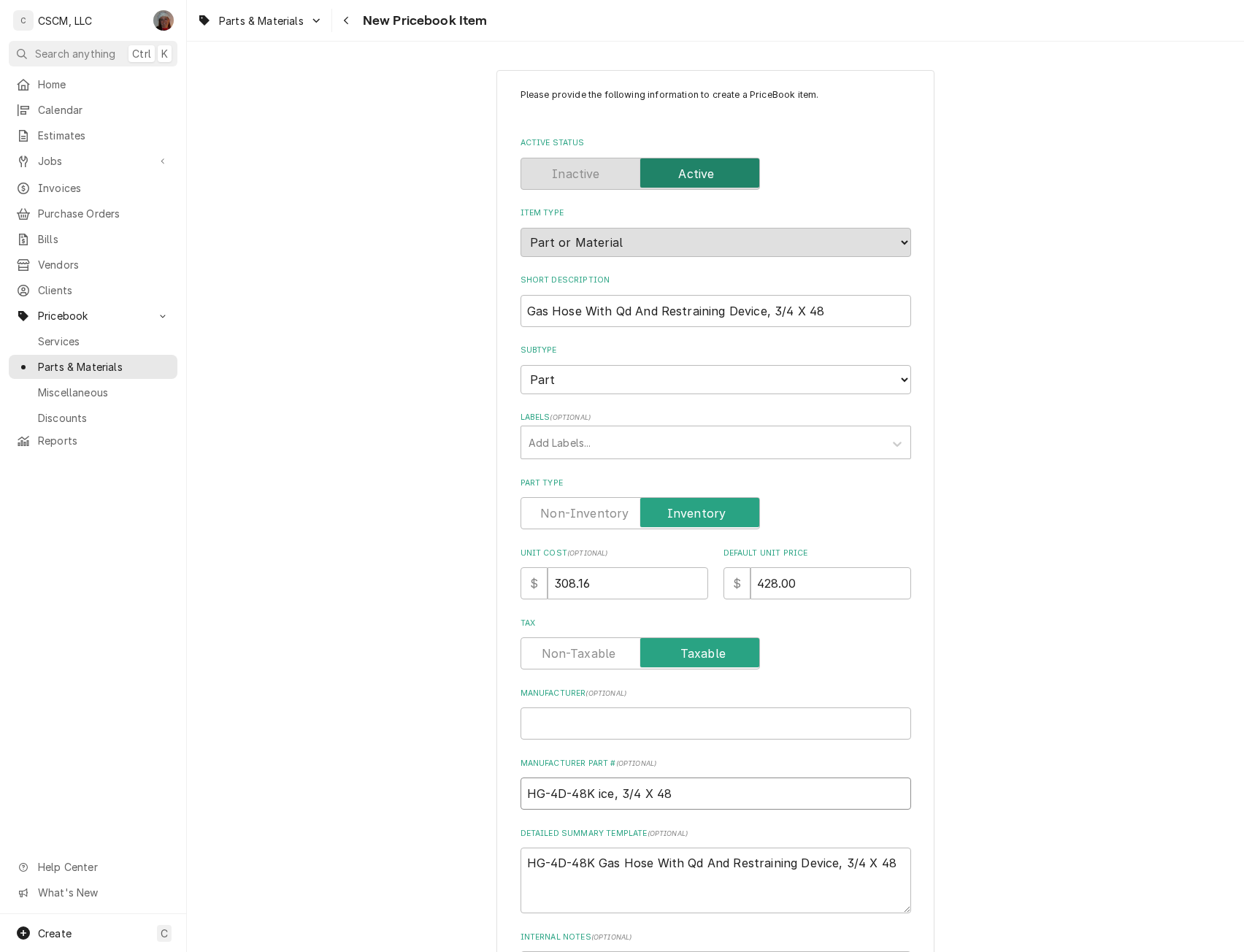
type textarea "x"
type input "HG-4D-48K ce, 3/4 X 48"
type textarea "x"
type input "HG-4D-48K e, 3/4 X 48"
type textarea "x"
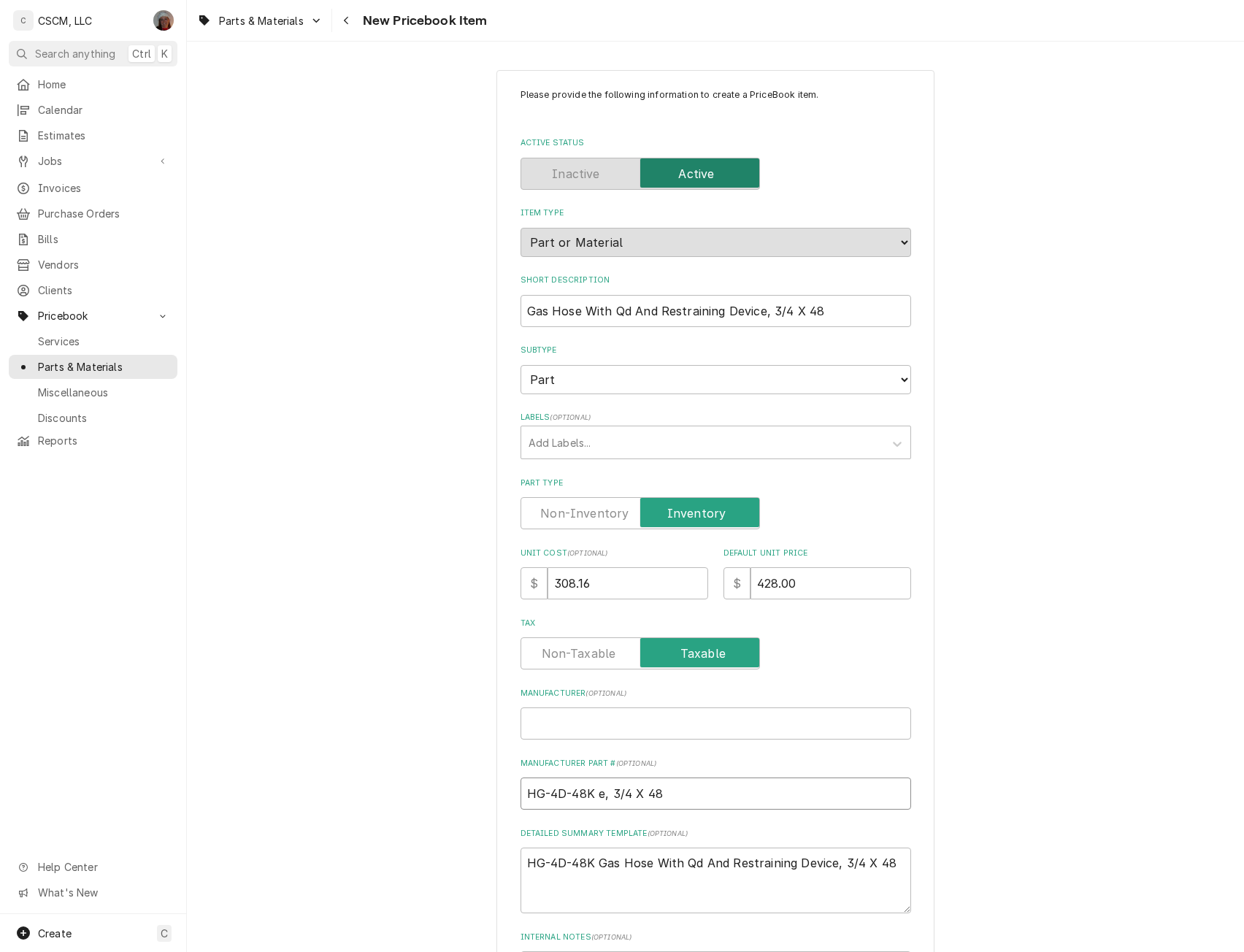
type input "HG-4D-48K , 3/4 X 48"
type textarea "x"
type input "HG-4D-48K 3/4 X 48"
type textarea "x"
type input "HG-4D-48K 3/4 X 48"
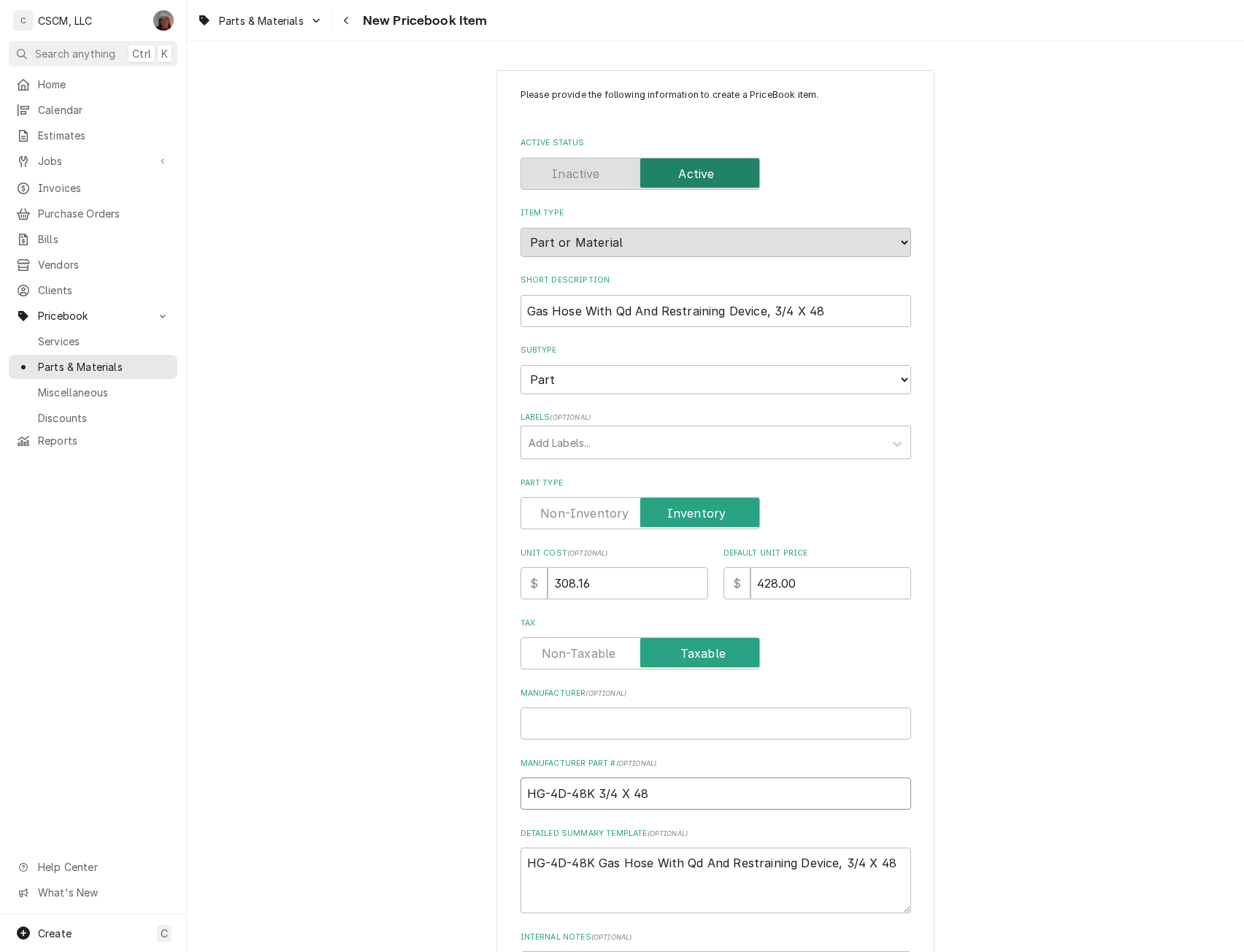
type textarea "x"
type input "HG-4D-48K /4 X 48"
type textarea "x"
type input "HG-4D-48K 4 X 48"
type textarea "x"
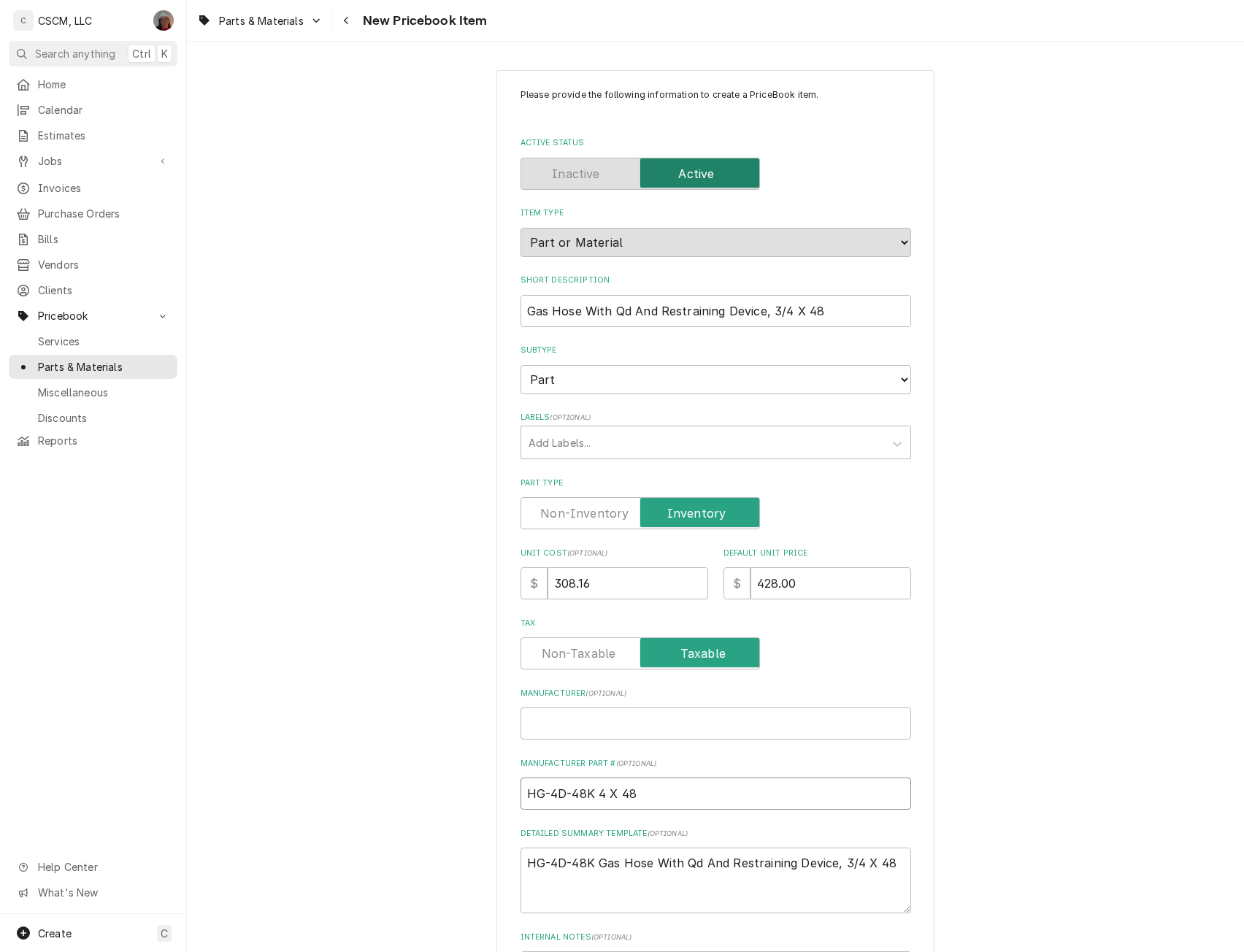
type input "HG-4D-48K X 48"
type textarea "x"
type input "HG-4D-48K X 48"
type textarea "x"
type input "HG-4D-48K 48"
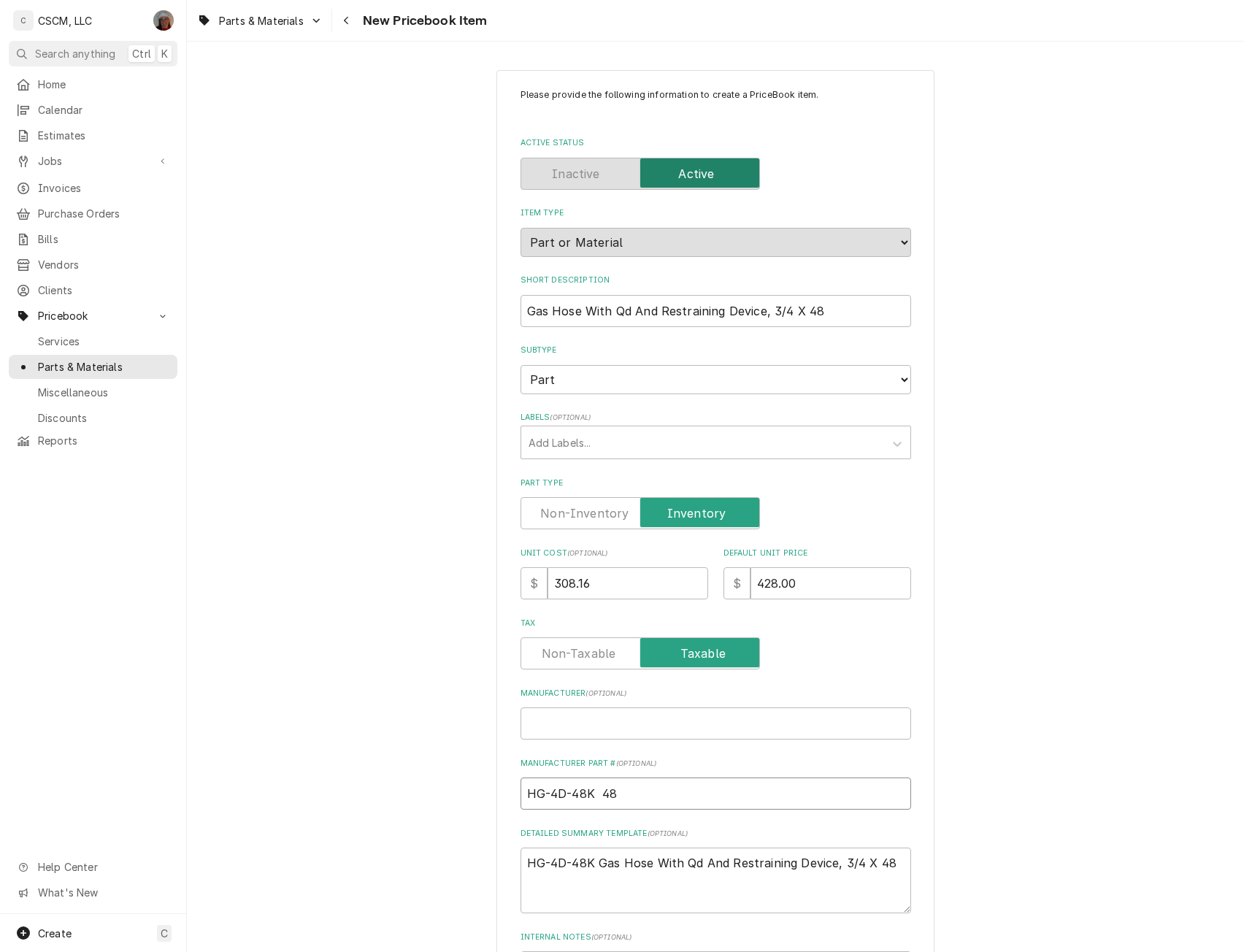
type textarea "x"
type input "HG-4D-48K 48"
type textarea "x"
type input "HG-4D-48K 8"
type textarea "x"
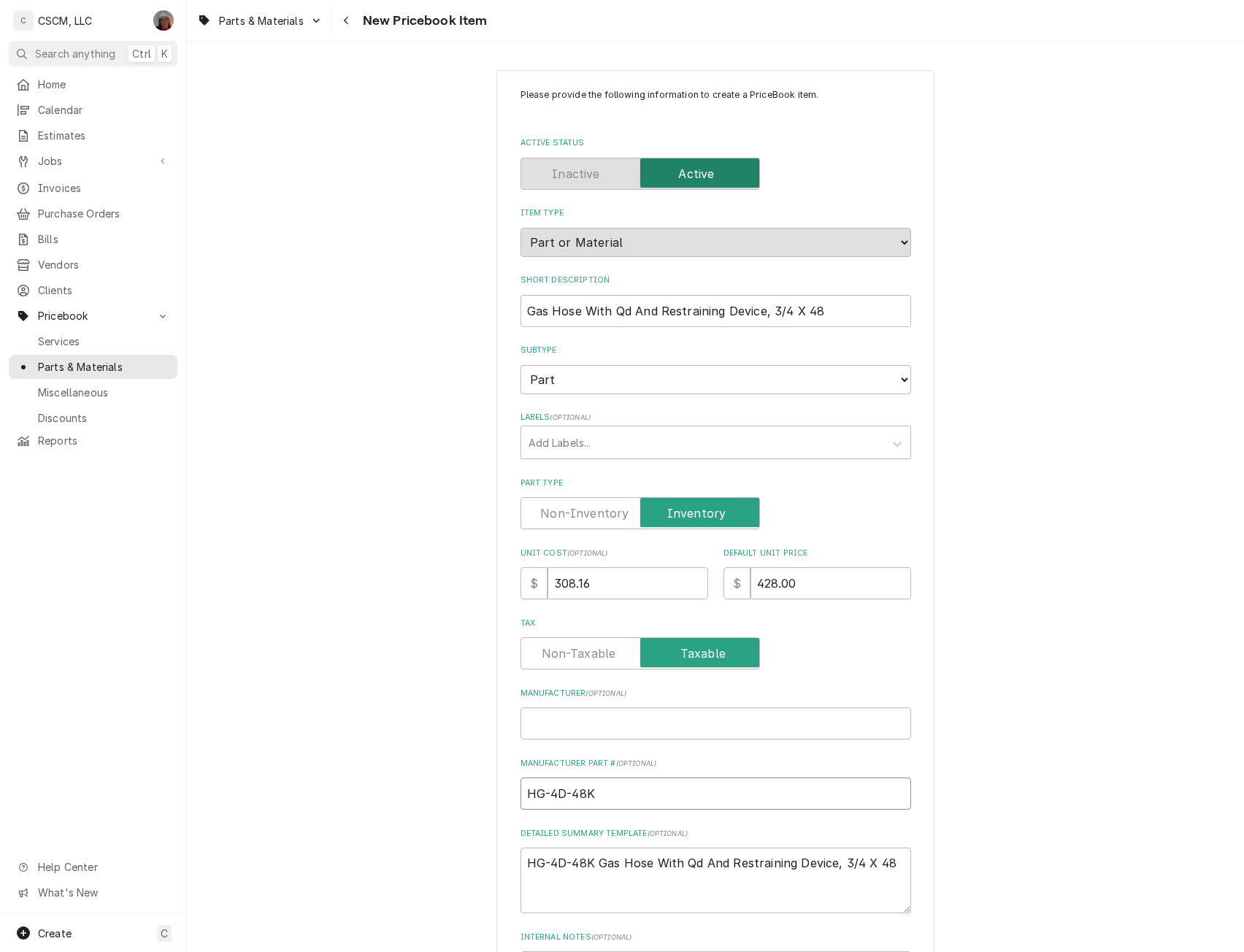
type input "HG-4D-48K"
click at [594, 863] on textarea "HG-4D-48K Gas Hose With Qd And Restraining Device, 3/4 X 48" at bounding box center [716, 881] width 390 height 66
type textarea "x"
type textarea "HG-4D-48K Gas Hose With Qd And Restraining Device, 3/4 X 48"
click at [560, 722] on input "Manufacturer ( optional )" at bounding box center [716, 723] width 390 height 32
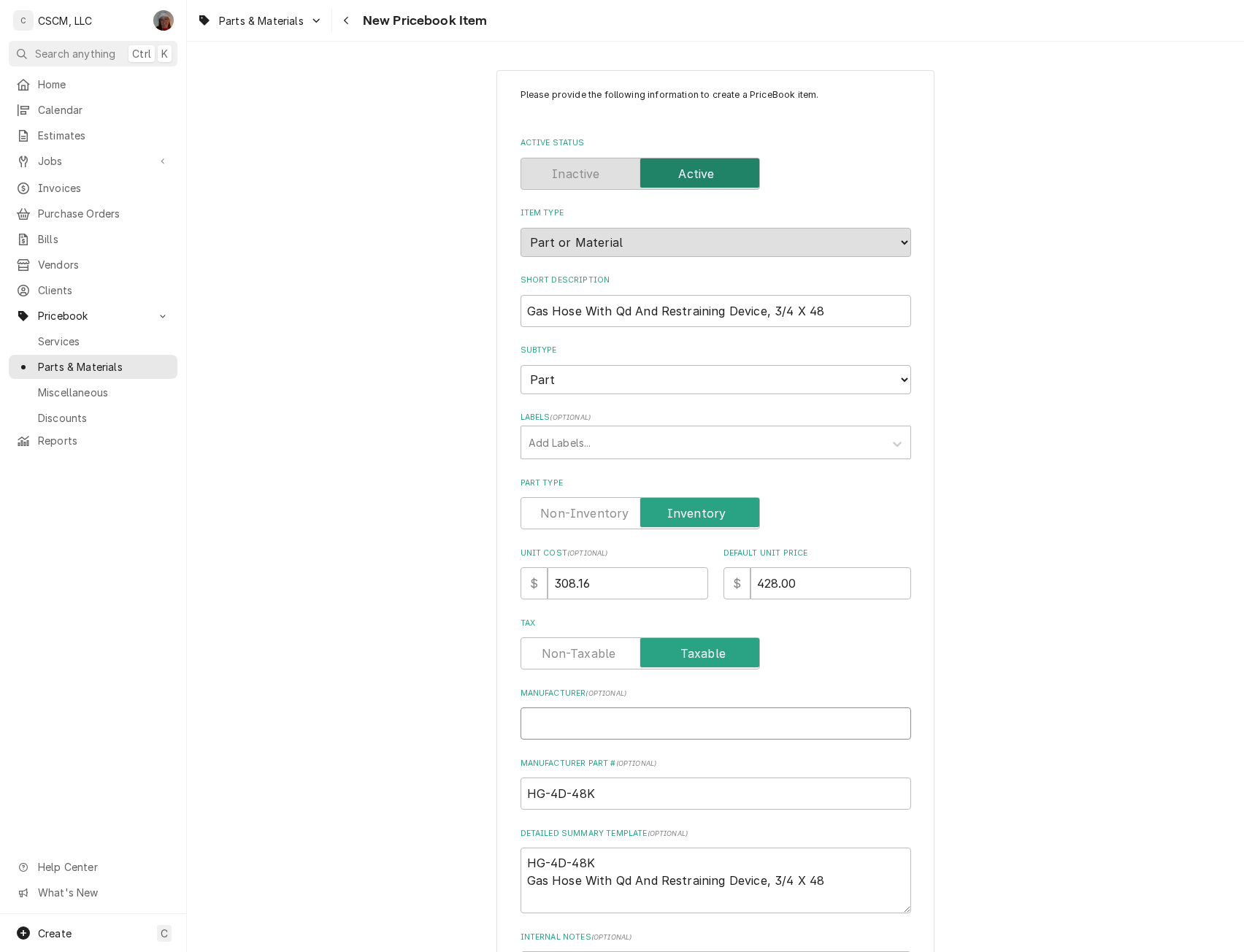
paste input "T&S Brass"
type textarea "x"
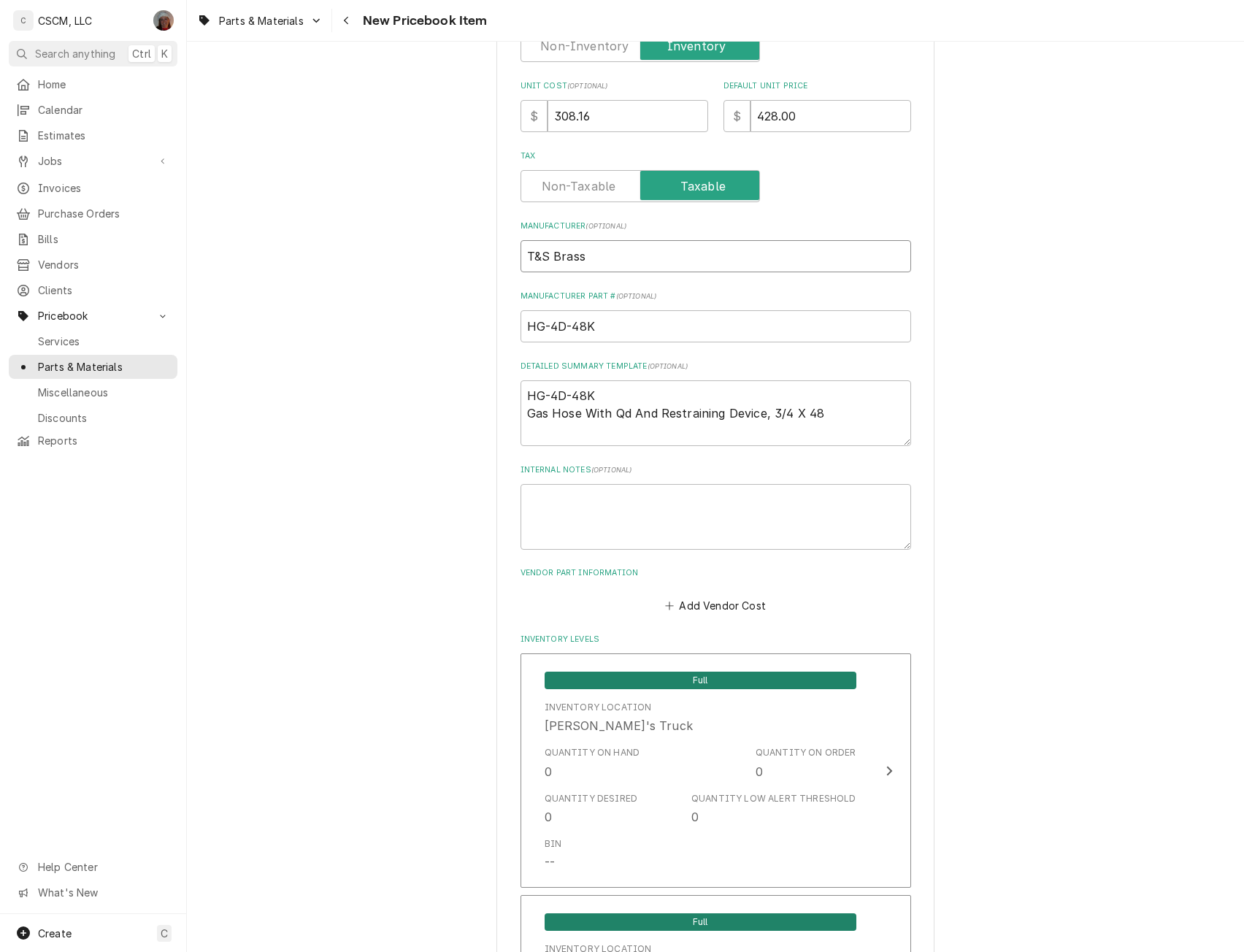
scroll to position [477, 0]
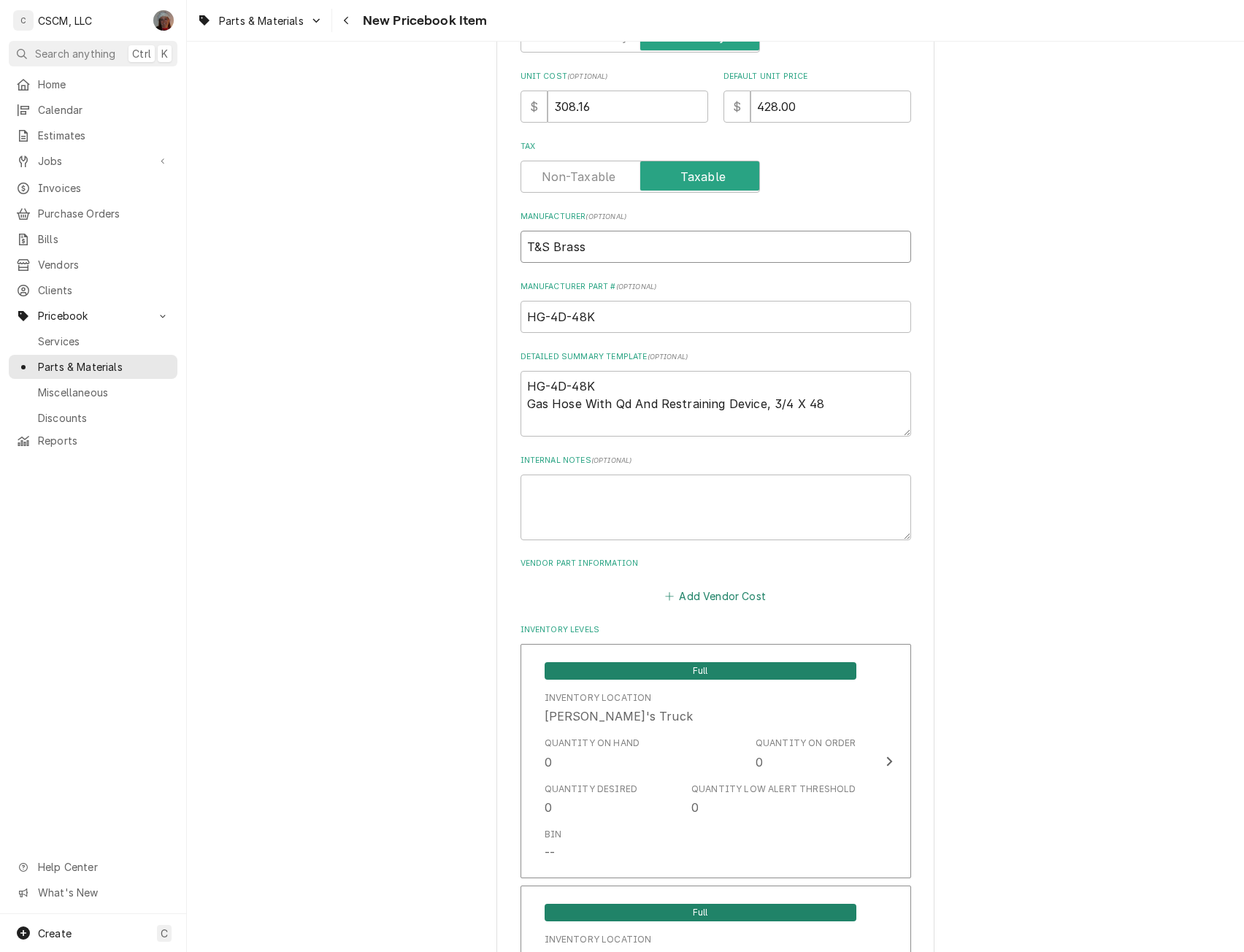
type input "T&S Brass"
click at [718, 602] on button "Add Vendor Cost" at bounding box center [716, 595] width 106 height 20
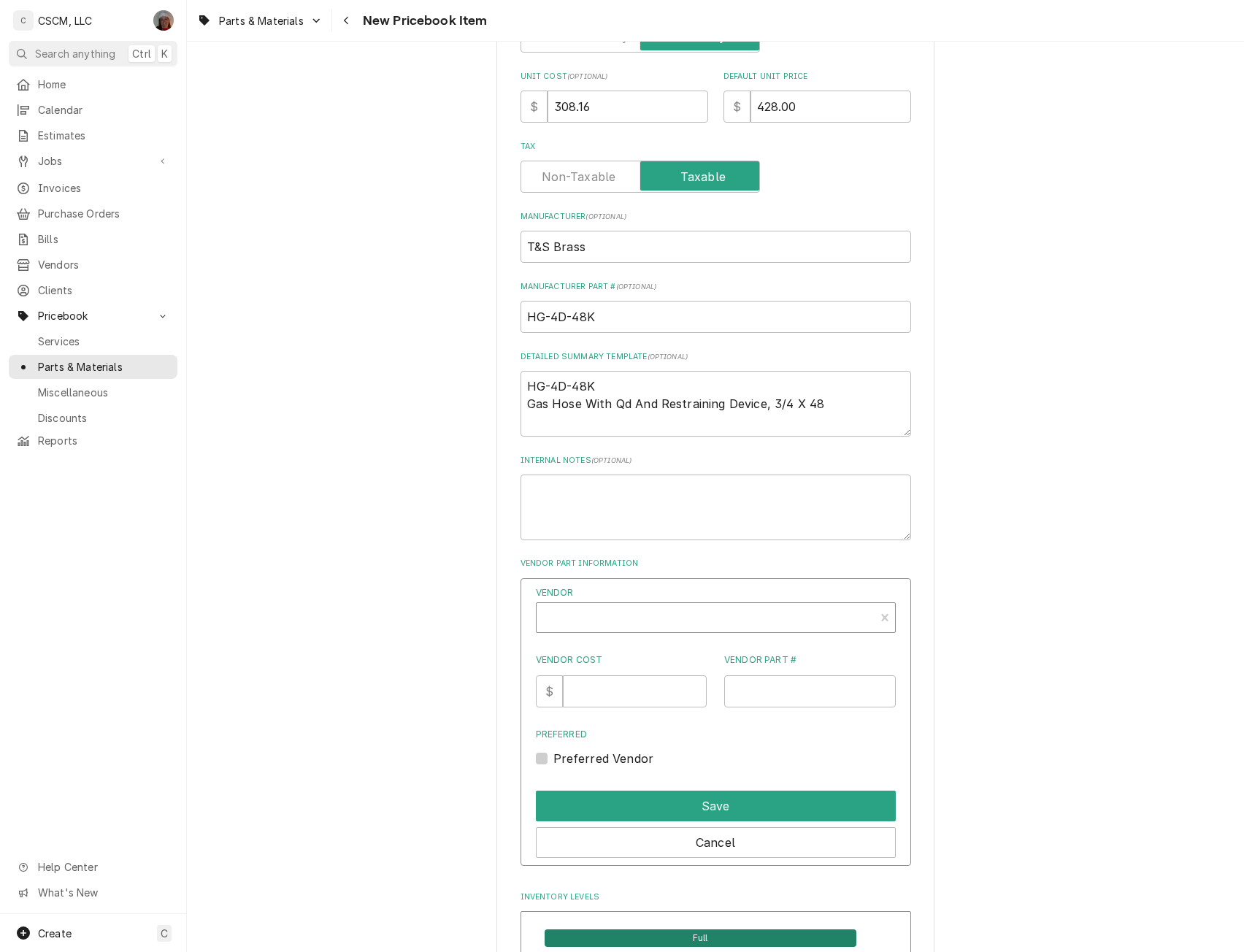
type textarea "x"
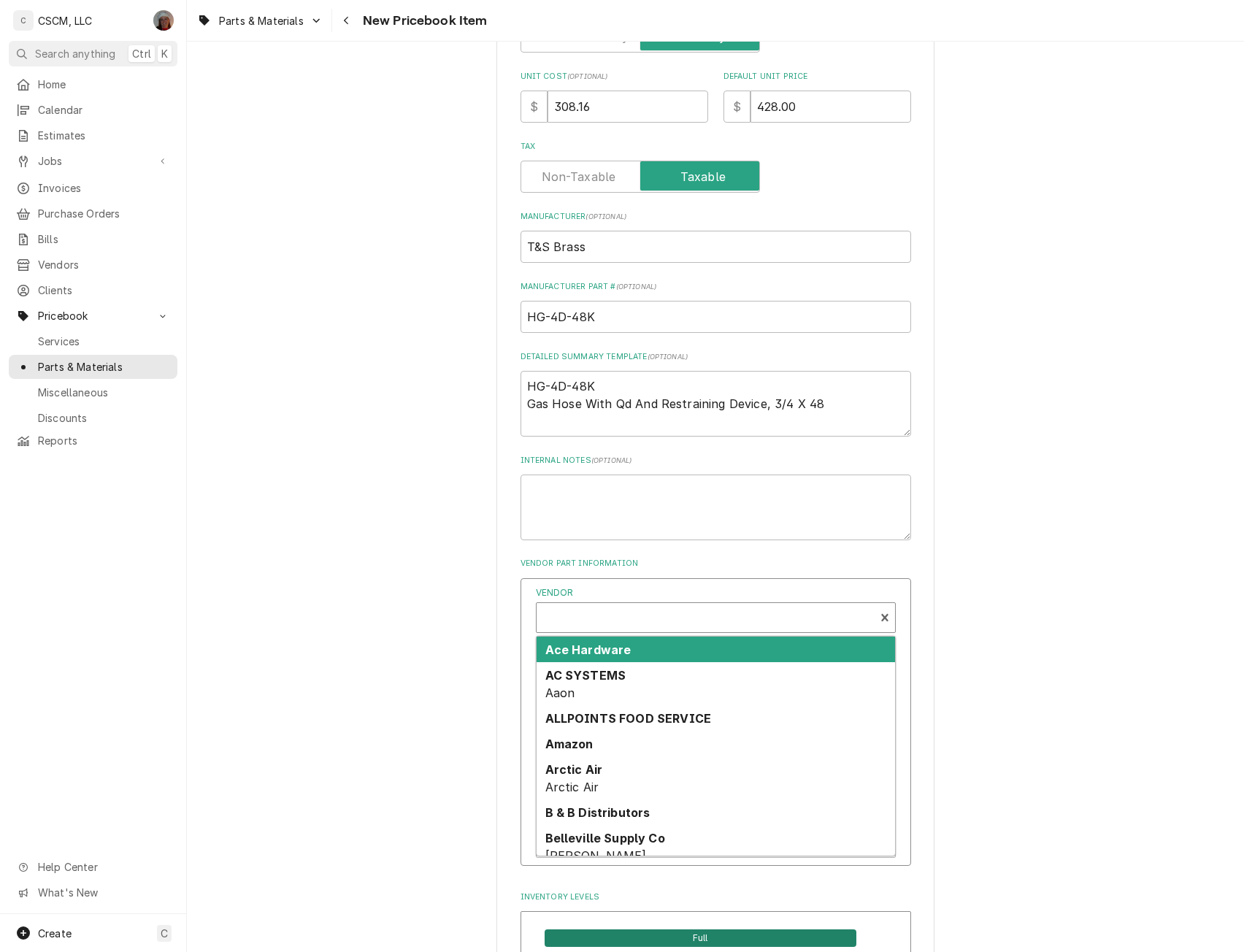
click at [601, 623] on div "Vendor" at bounding box center [705, 618] width 323 height 35
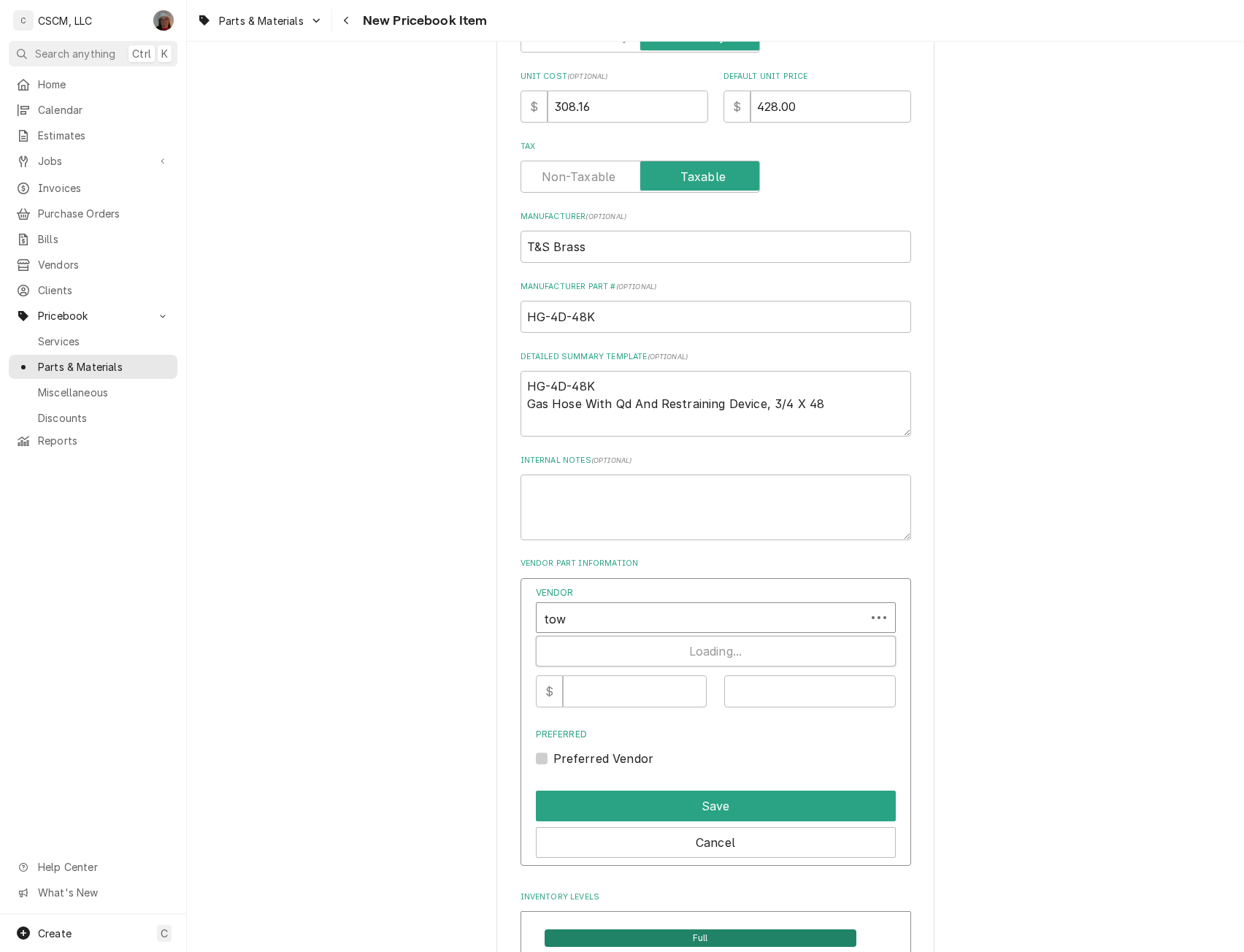
type input "town"
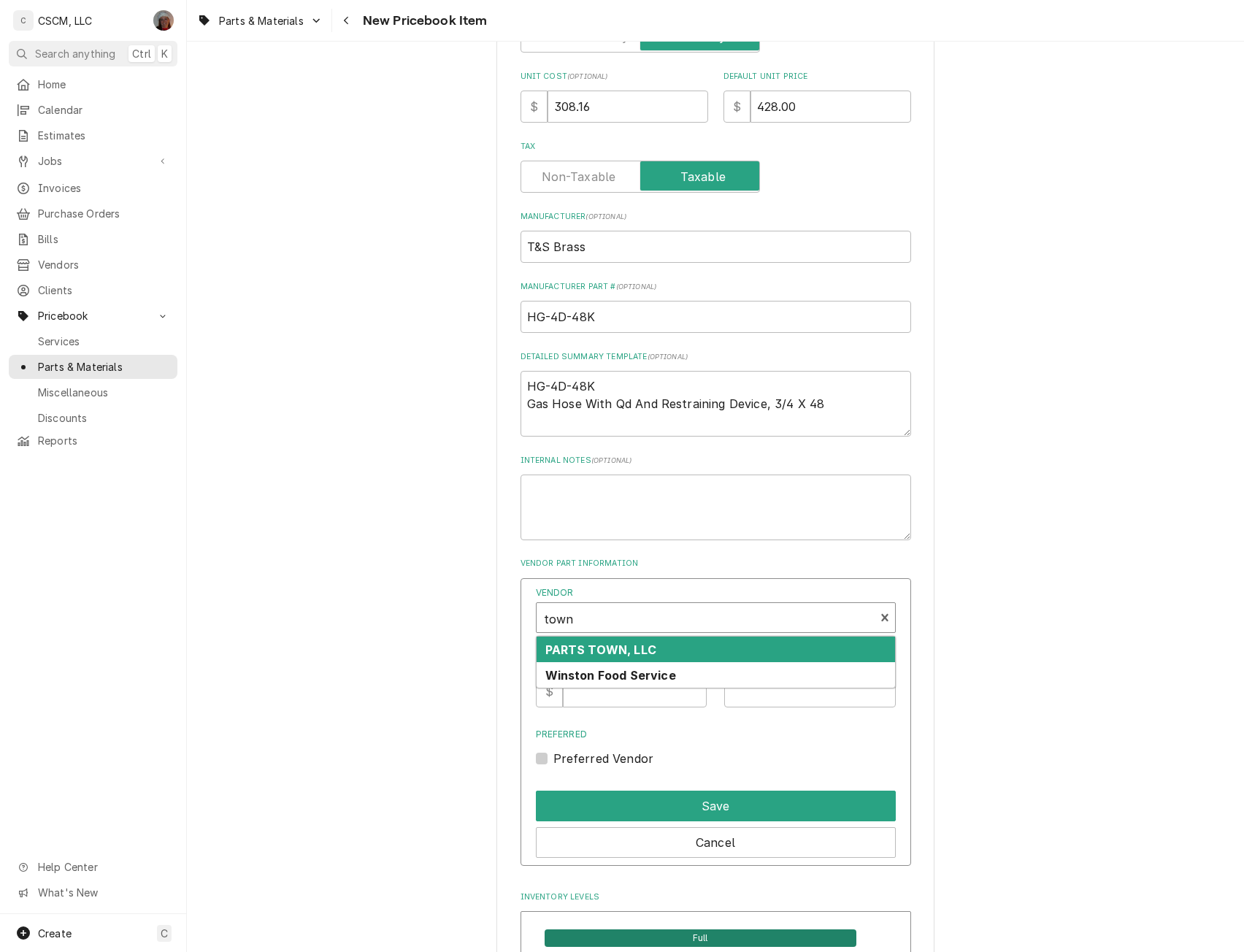
click at [601, 645] on strong "PARTS TOWN, LLC" at bounding box center [600, 650] width 111 height 14
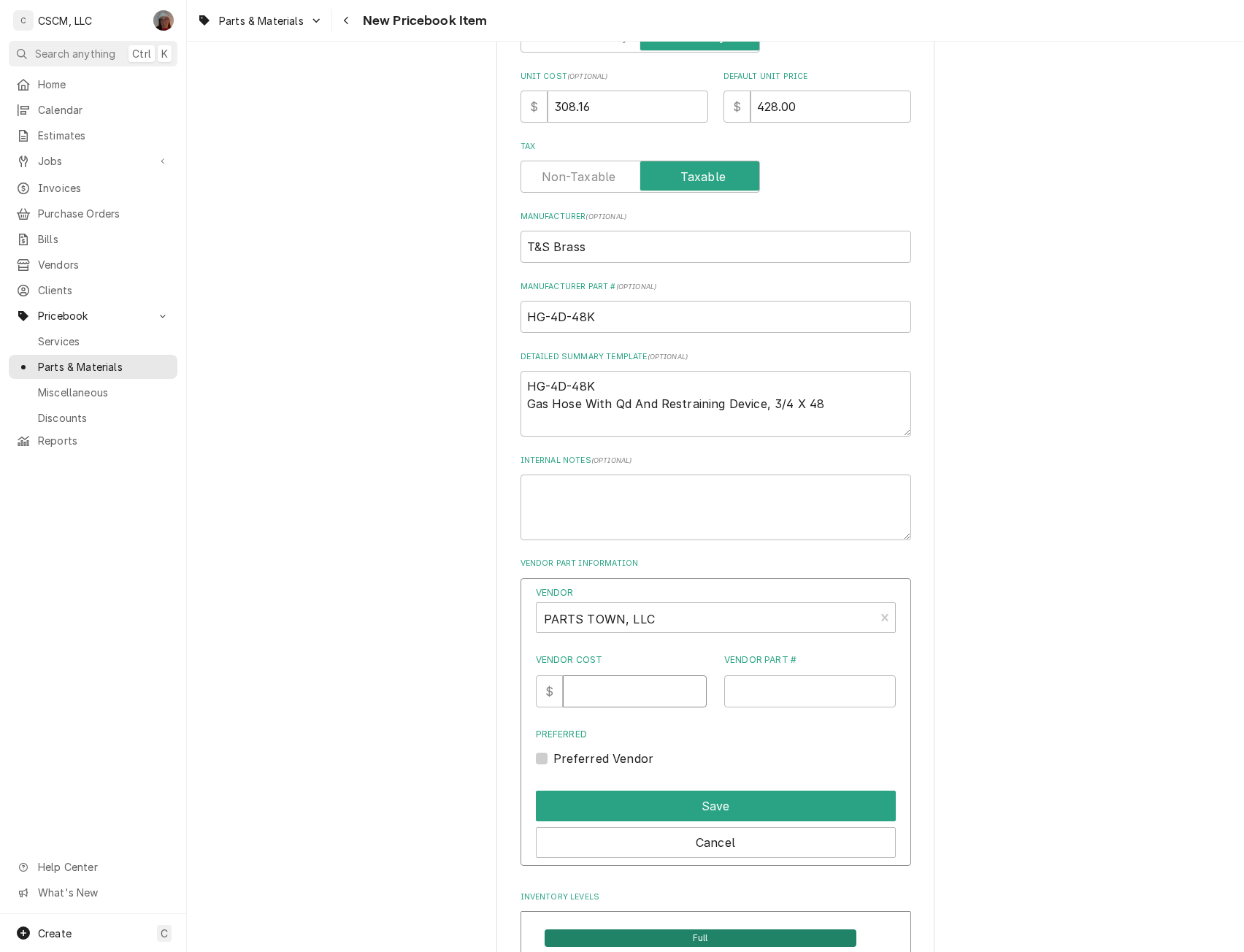
click at [584, 678] on input "Vendor Cost" at bounding box center [635, 691] width 144 height 32
type input "308.16"
click at [766, 700] on input "Vendor Part #" at bounding box center [810, 691] width 172 height 32
paste input "TSHG-4D-48K"
click at [740, 692] on input "TSHG-4D-48K" at bounding box center [810, 691] width 172 height 32
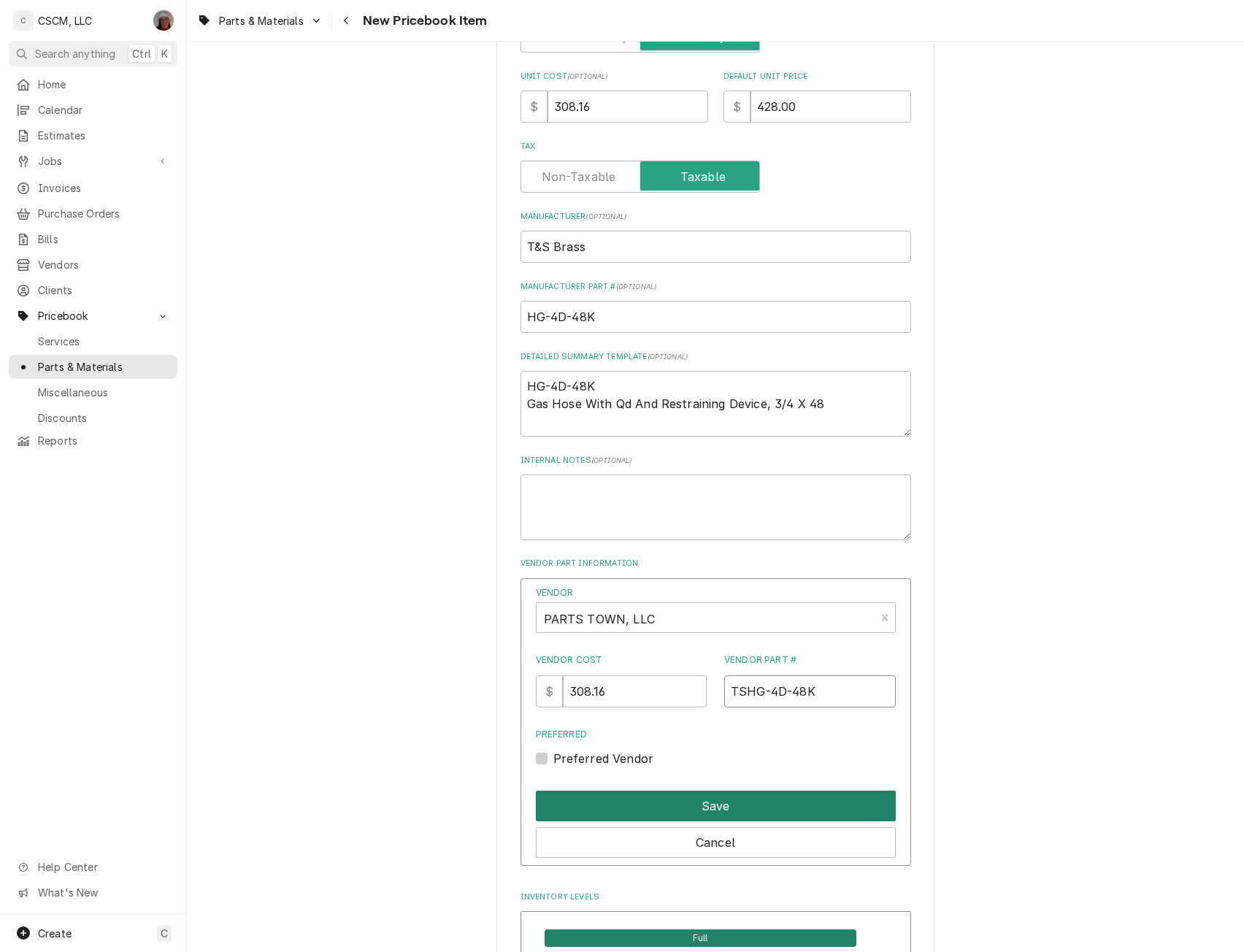
type input "TSHG-4D-48K"
click at [694, 802] on button "Save" at bounding box center [716, 806] width 360 height 30
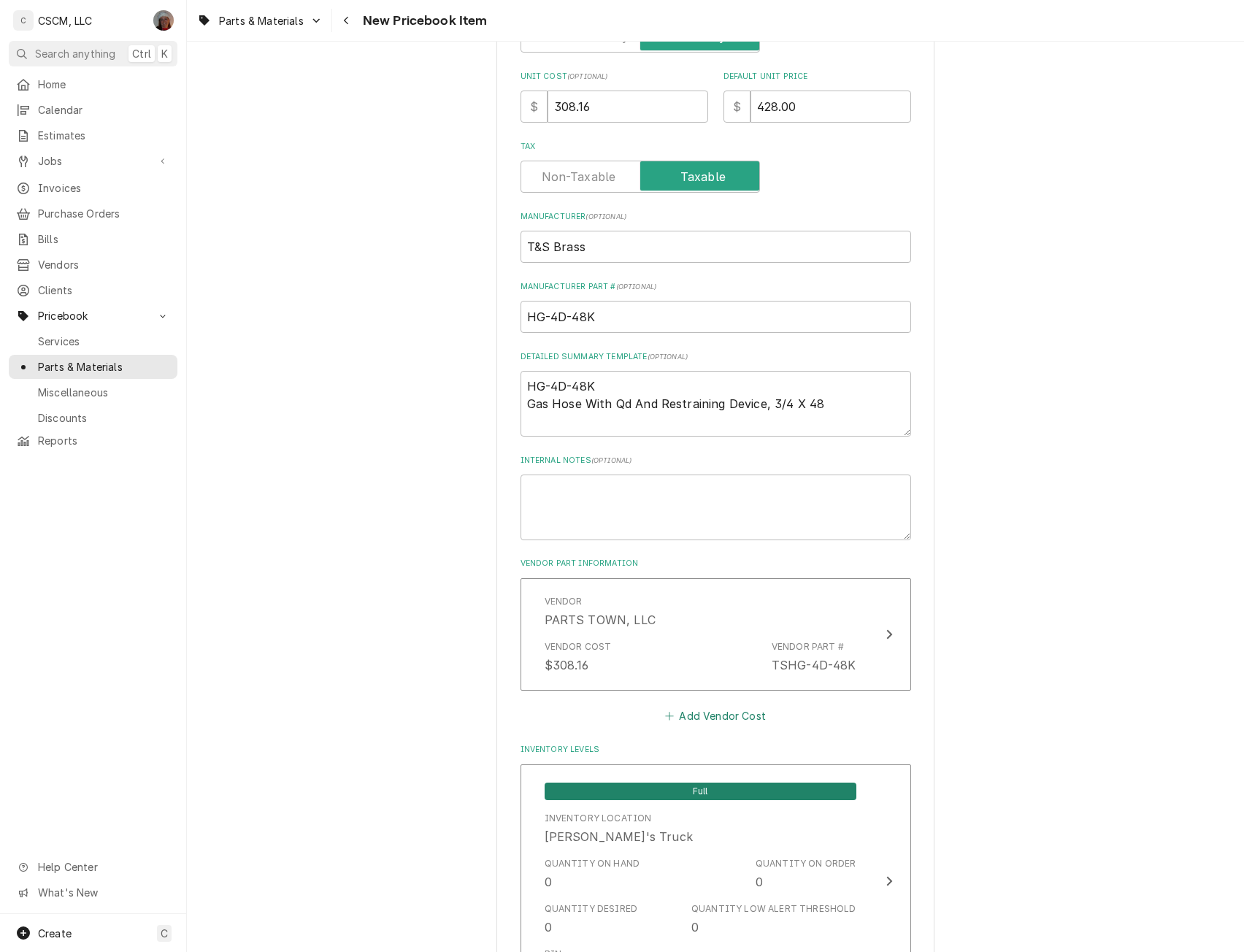
click at [697, 716] on button "Add Vendor Cost" at bounding box center [716, 717] width 106 height 20
type textarea "x"
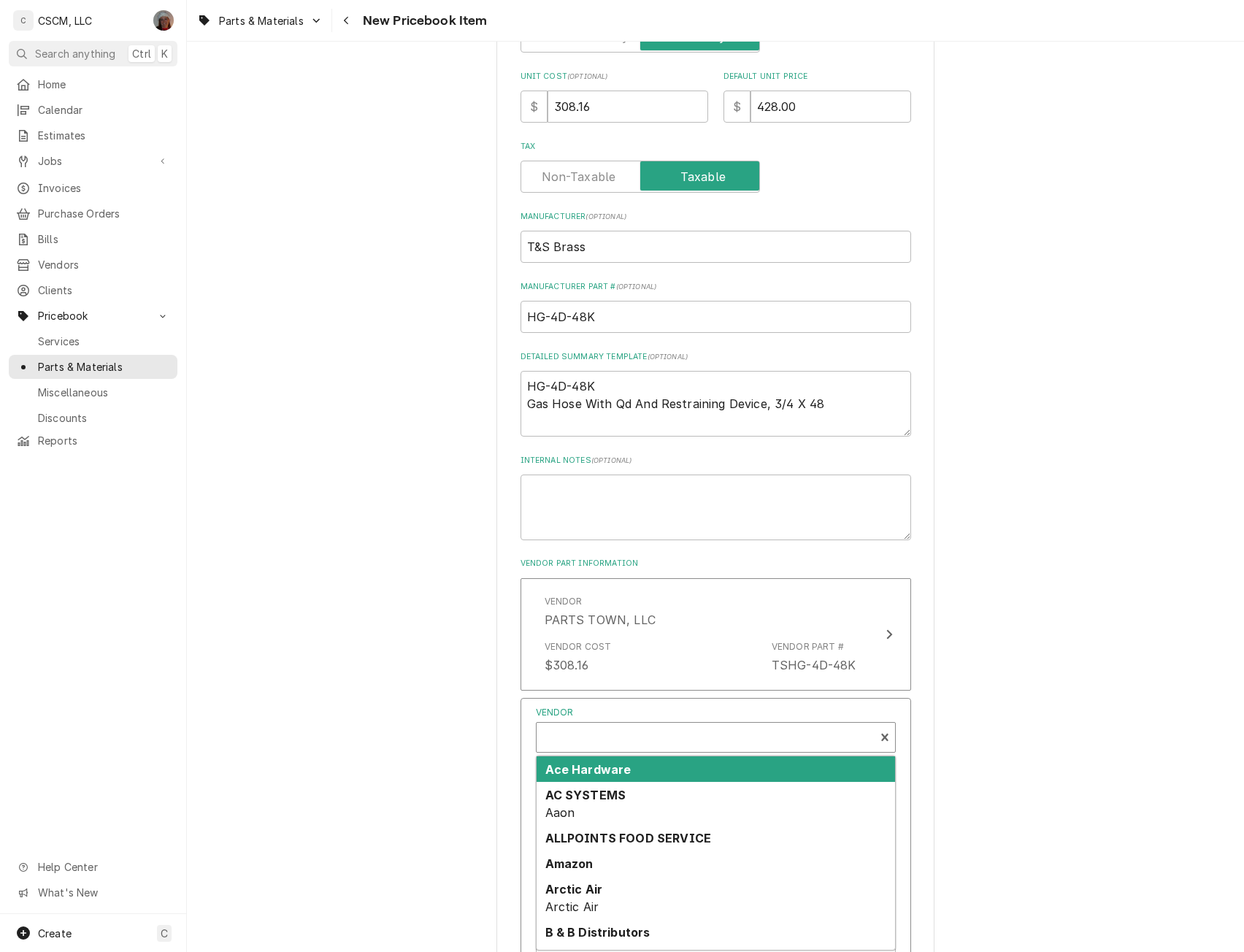
click at [598, 734] on div "Vendor" at bounding box center [705, 739] width 323 height 35
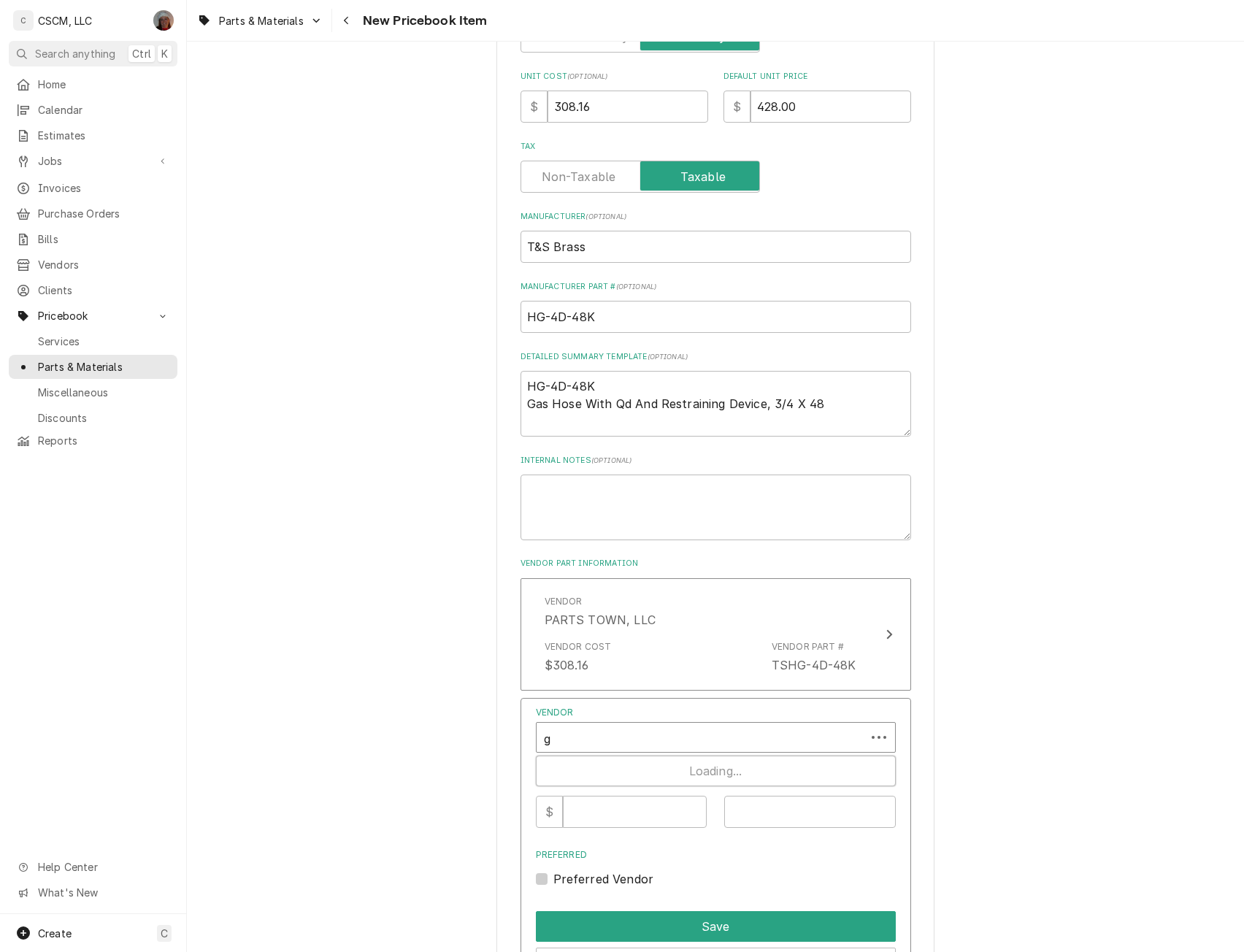
type input "gr"
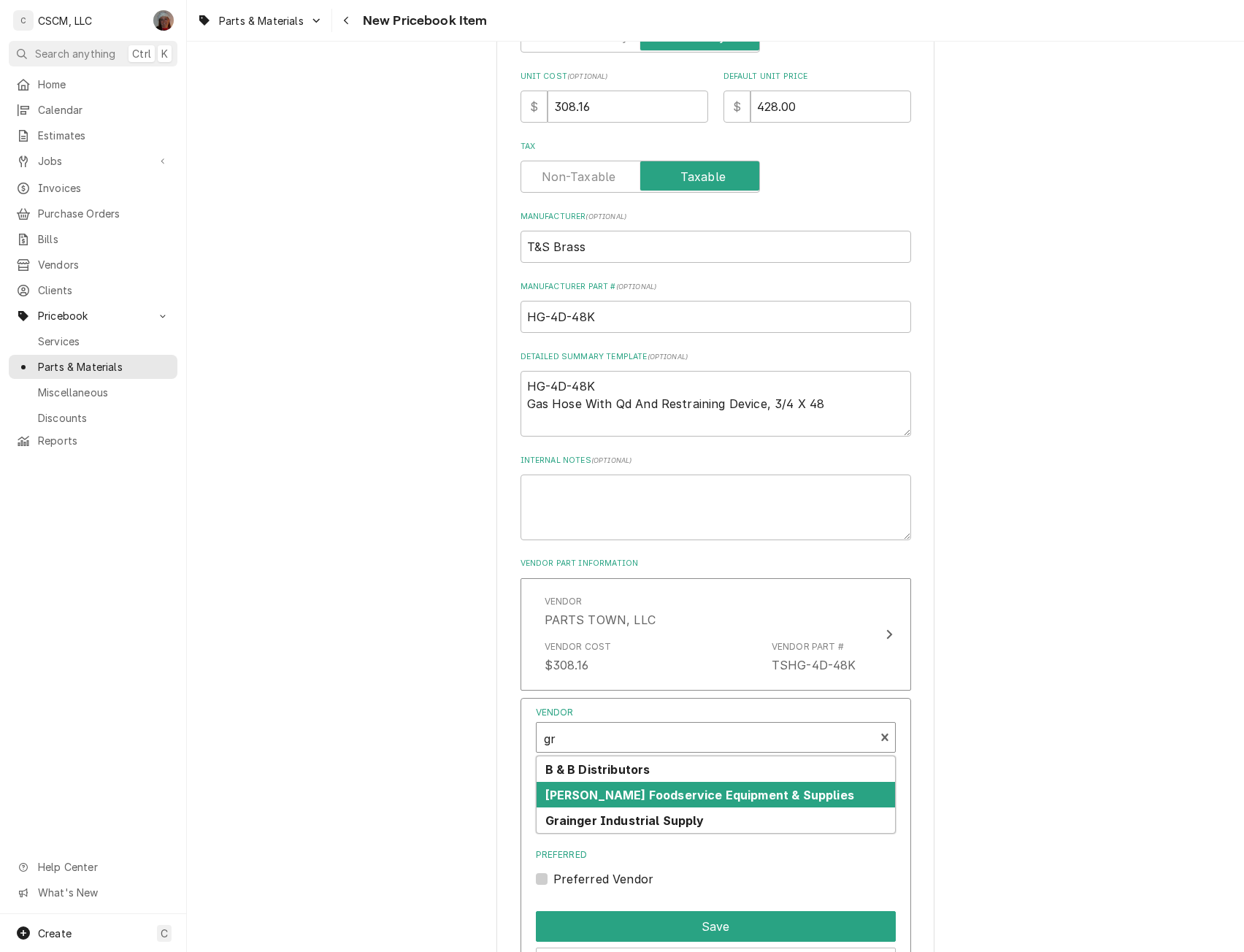
click at [600, 795] on strong "Grady's Foodservice Equipment & Supplies" at bounding box center [699, 794] width 309 height 14
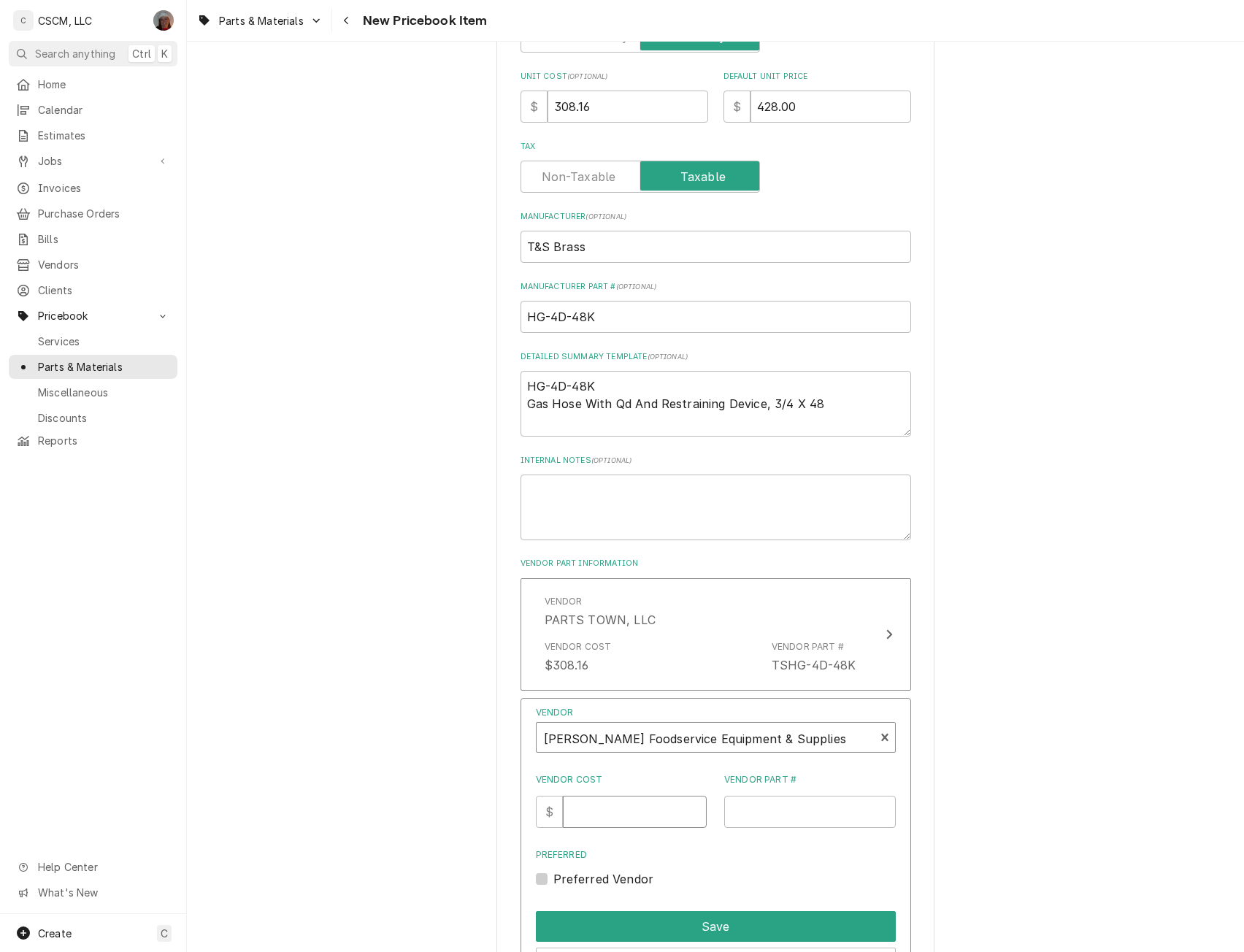
click at [589, 820] on input "Vendor Cost" at bounding box center [635, 812] width 144 height 32
click at [606, 814] on input "Vendor Cost" at bounding box center [635, 812] width 144 height 32
type input "153.68"
click at [789, 811] on input "Vendor Part #" at bounding box center [810, 812] width 172 height 32
paste input "HG-4D-48K"
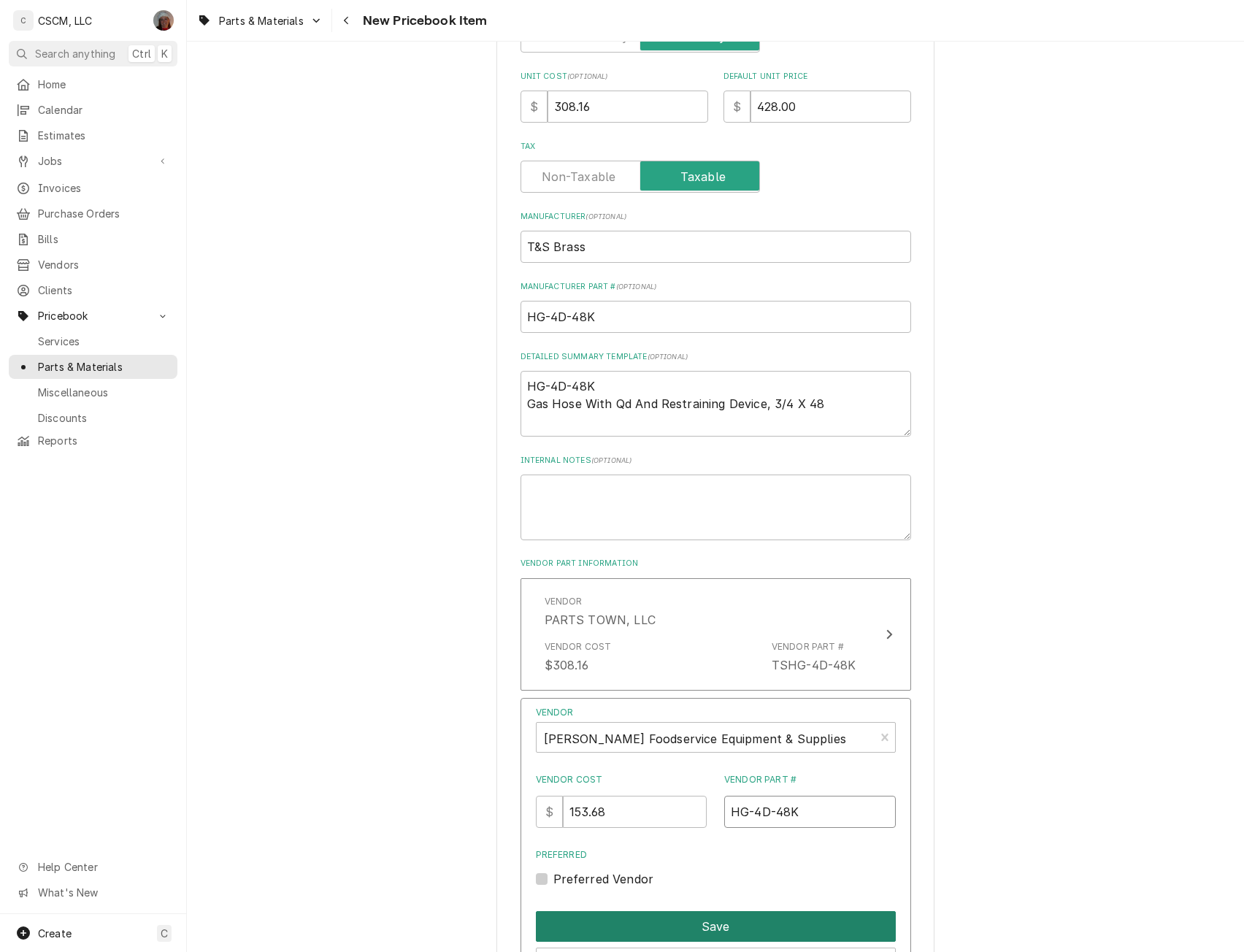
type input "HG-4D-48K"
click at [680, 925] on button "Save" at bounding box center [716, 927] width 360 height 30
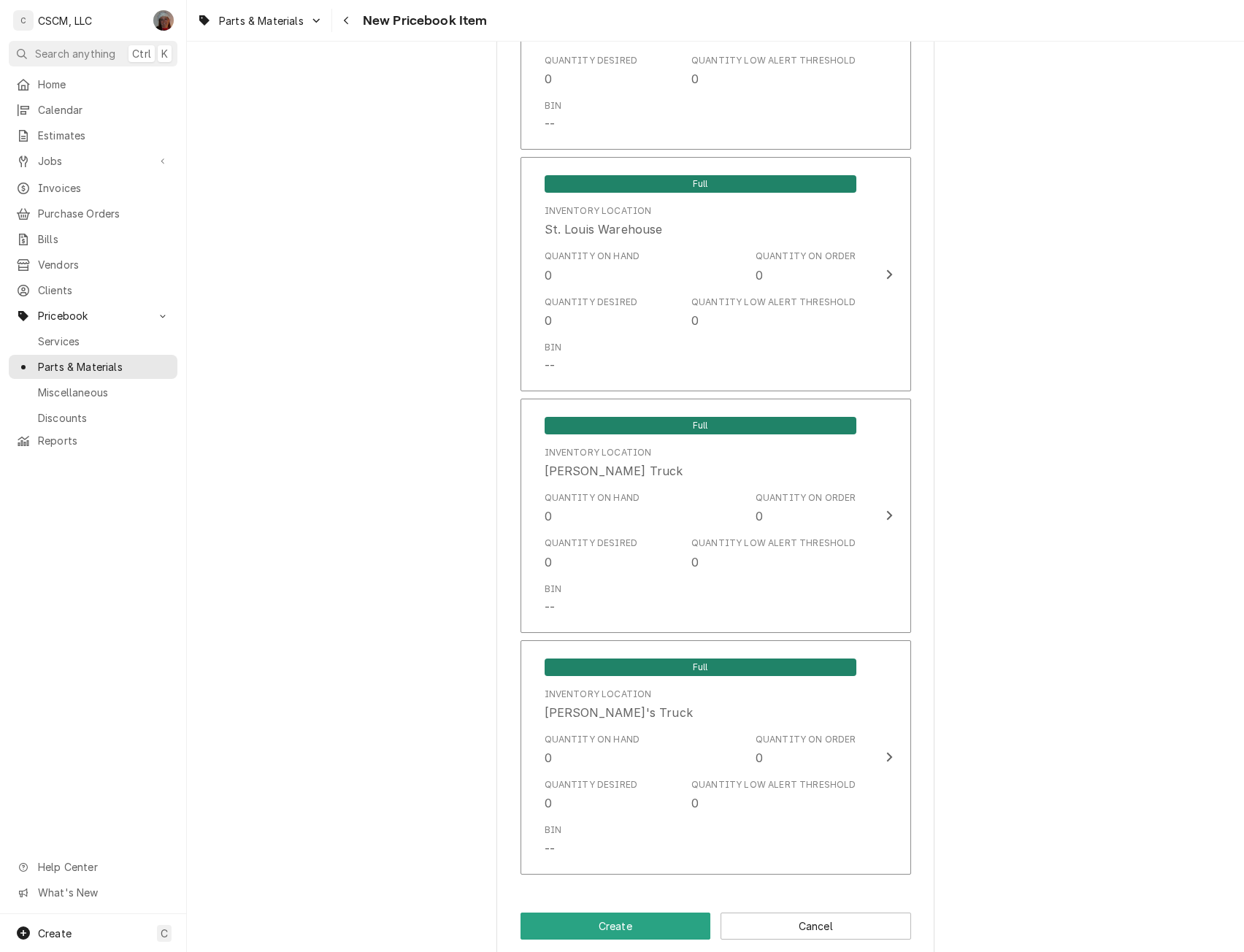
scroll to position [2914, 0]
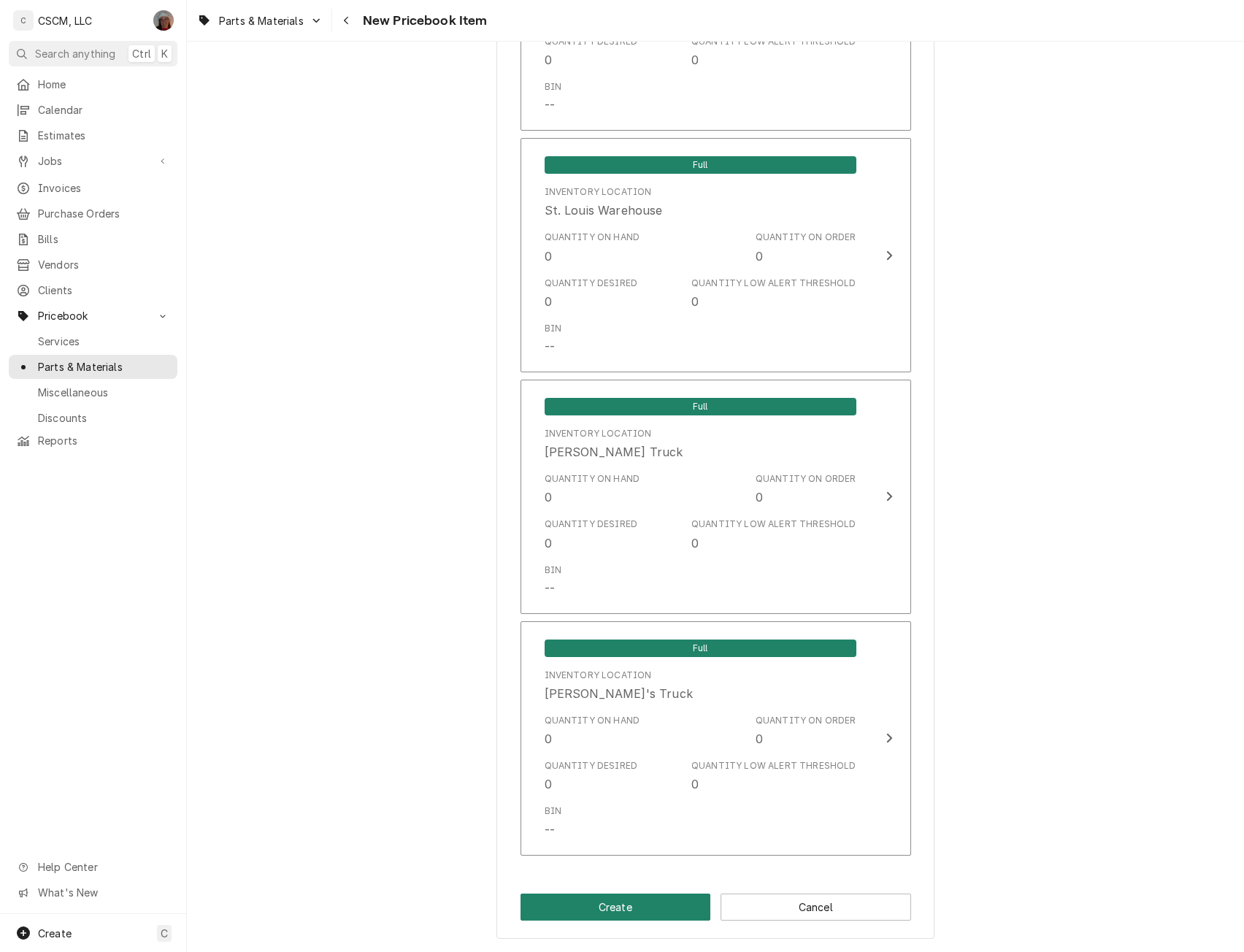
click at [589, 909] on button "Create" at bounding box center [616, 907] width 191 height 27
type textarea "x"
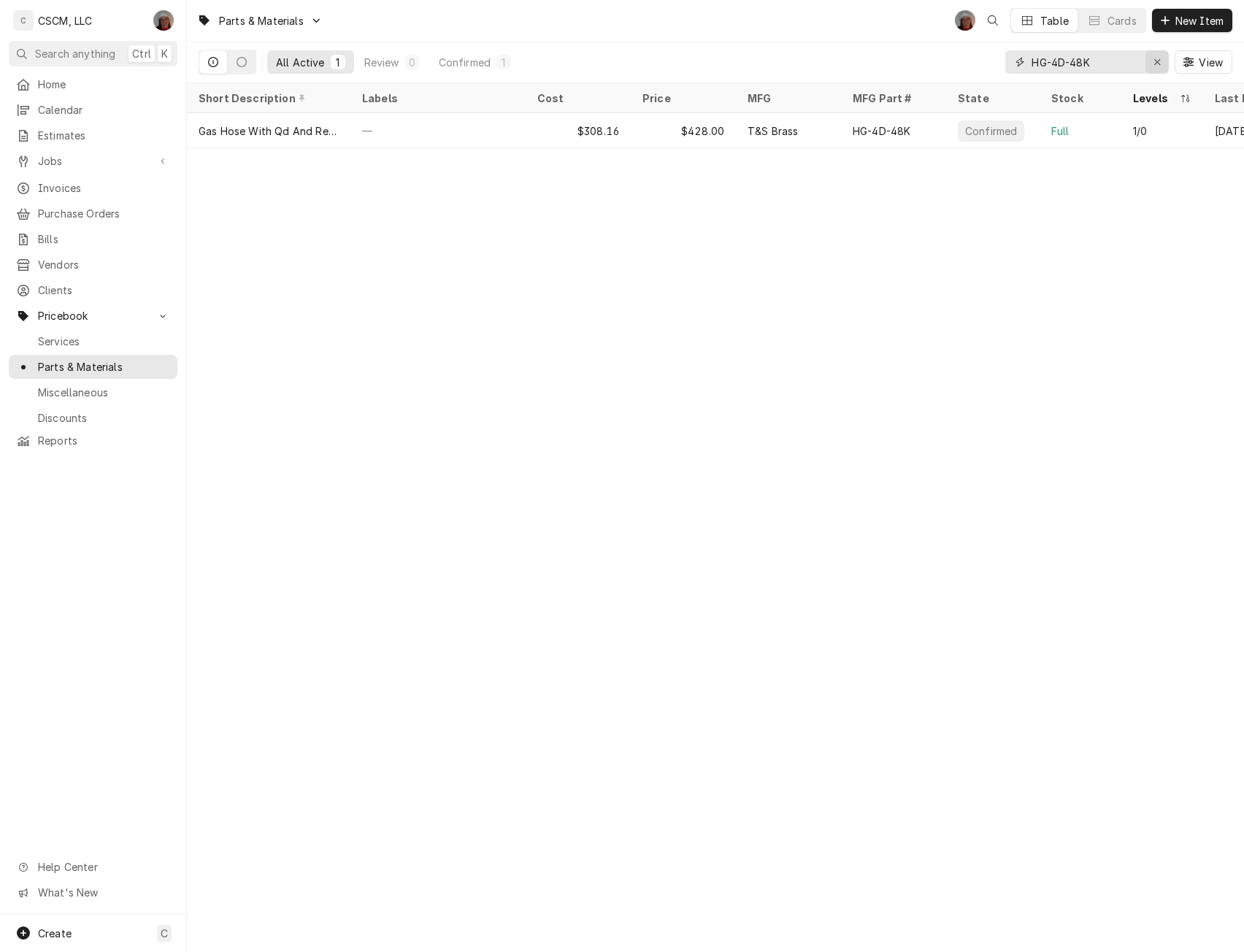
click at [1154, 61] on icon "Erase input" at bounding box center [1157, 62] width 8 height 10
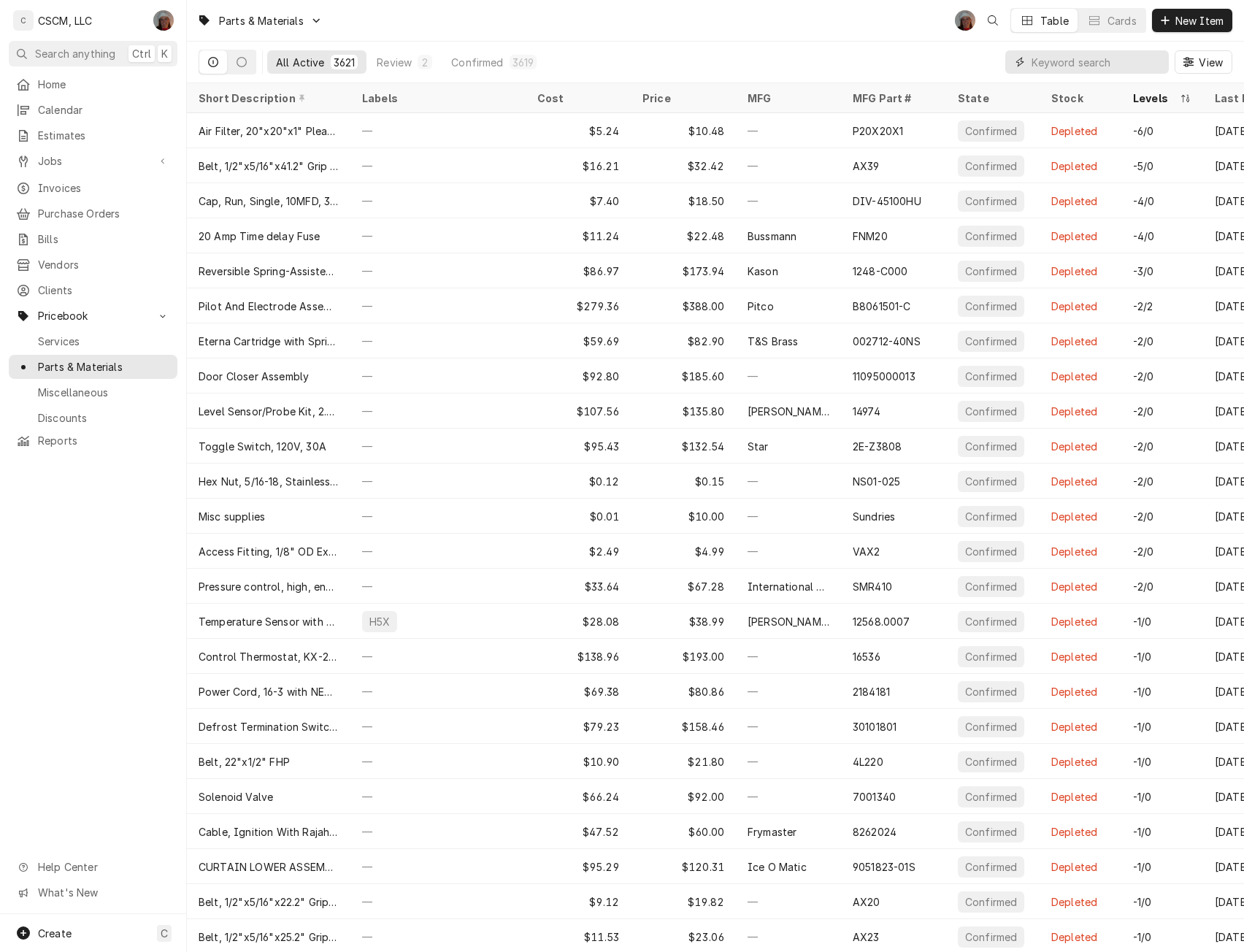
paste input "2194755"
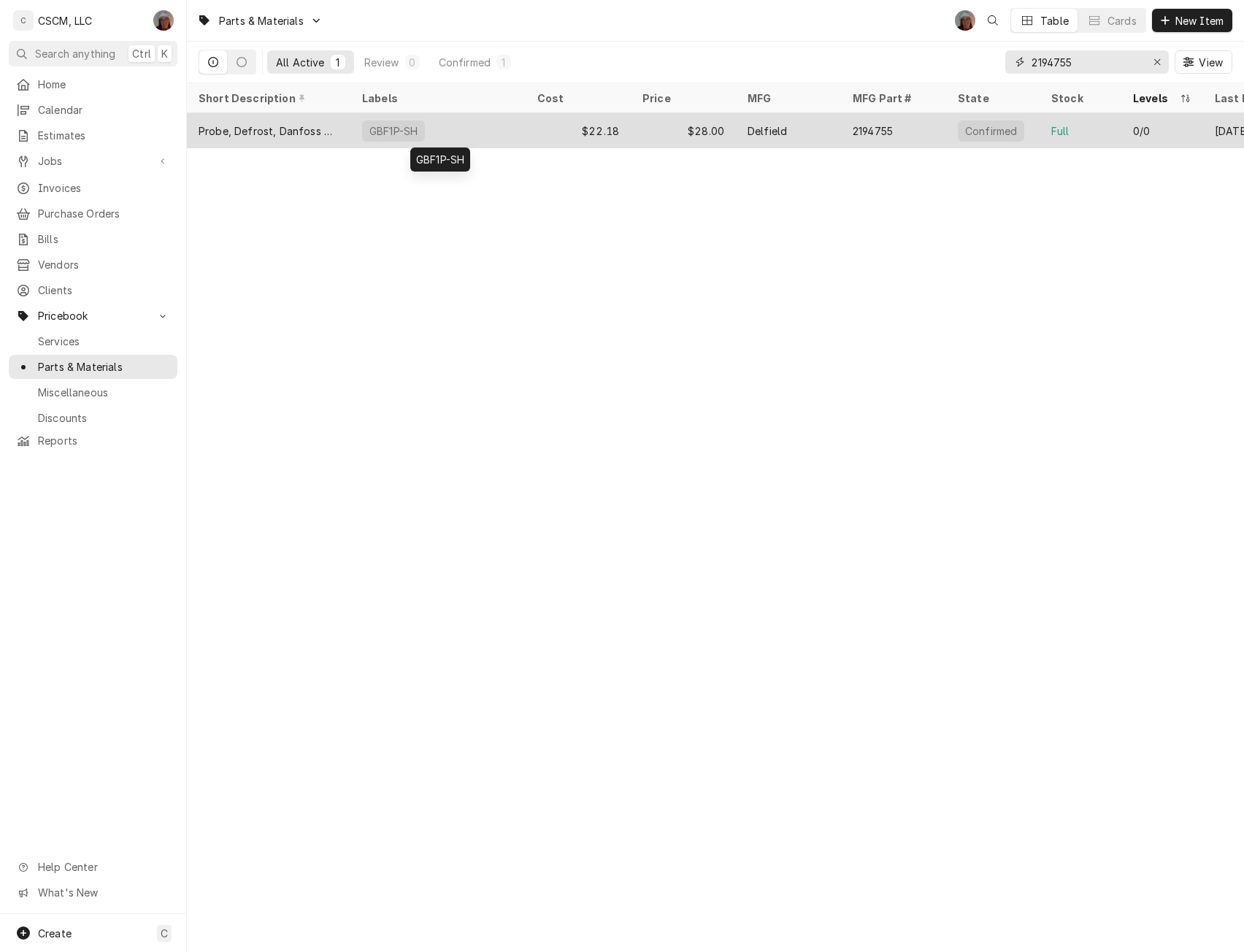
type input "2194755"
click at [379, 130] on div "GBF1P-SH" at bounding box center [394, 131] width 51 height 15
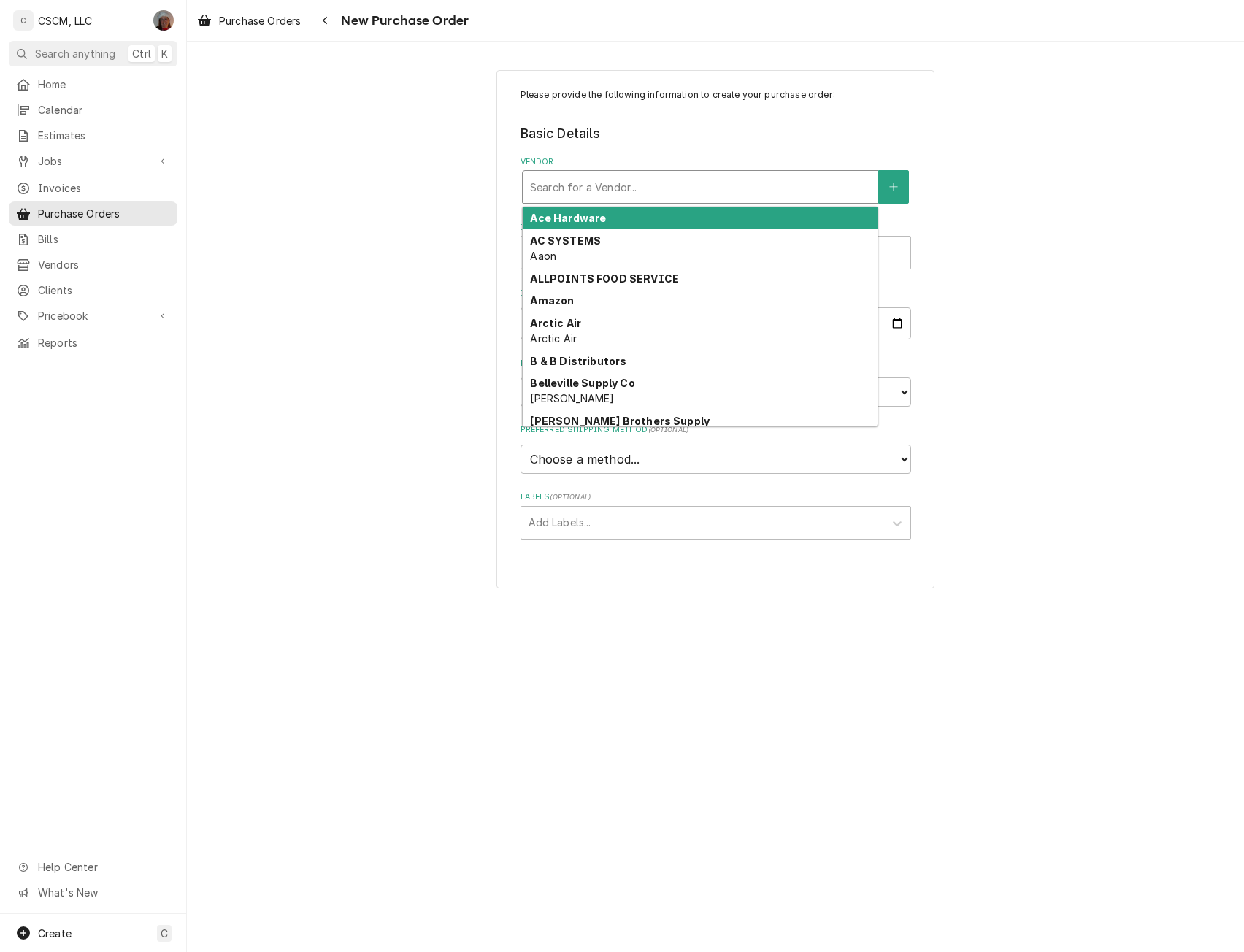
click at [635, 192] on div "Vendor" at bounding box center [700, 186] width 340 height 26
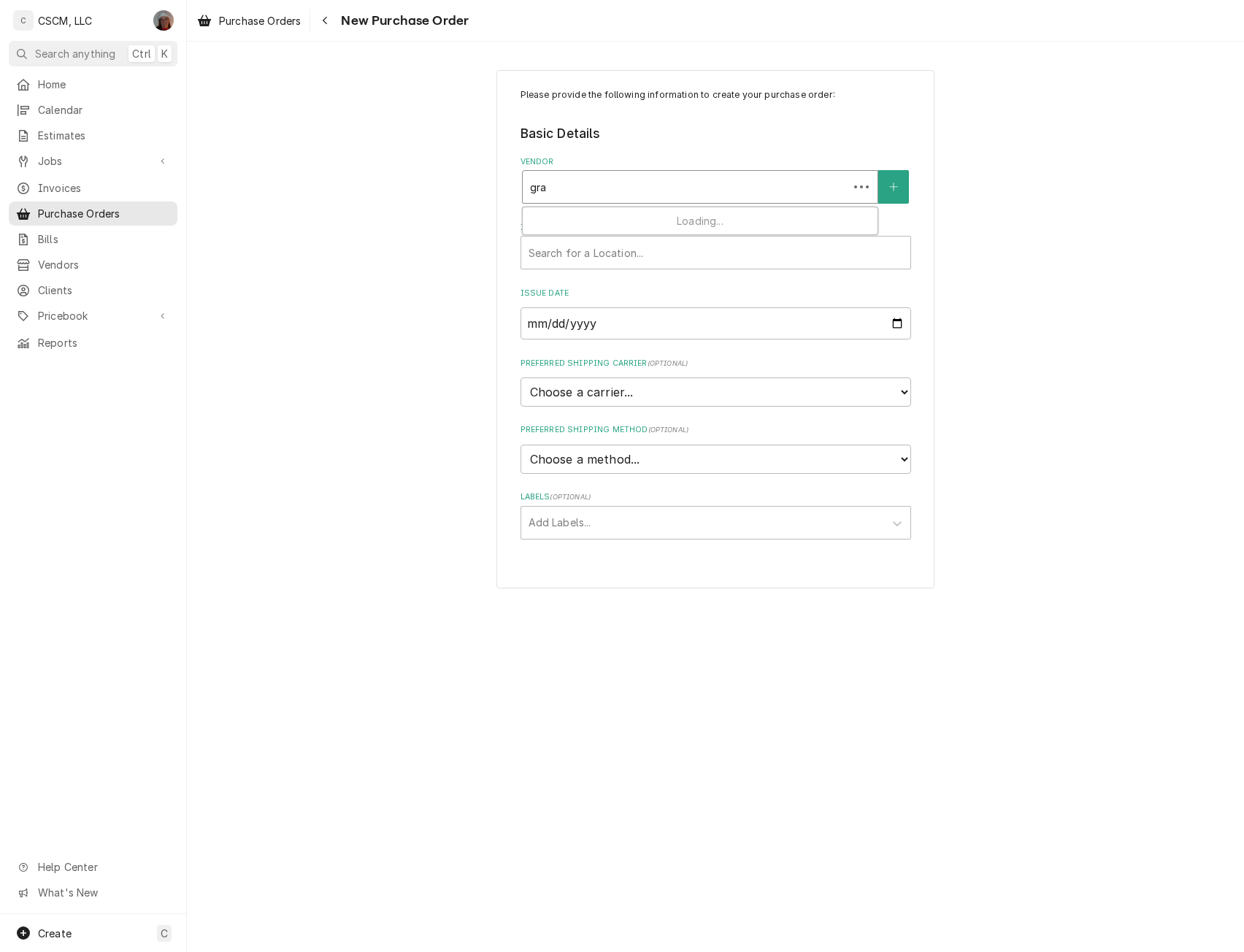
type input "grad"
click at [586, 214] on strong "[PERSON_NAME] Foodservice Equipment & Supplies" at bounding box center [669, 218] width 278 height 13
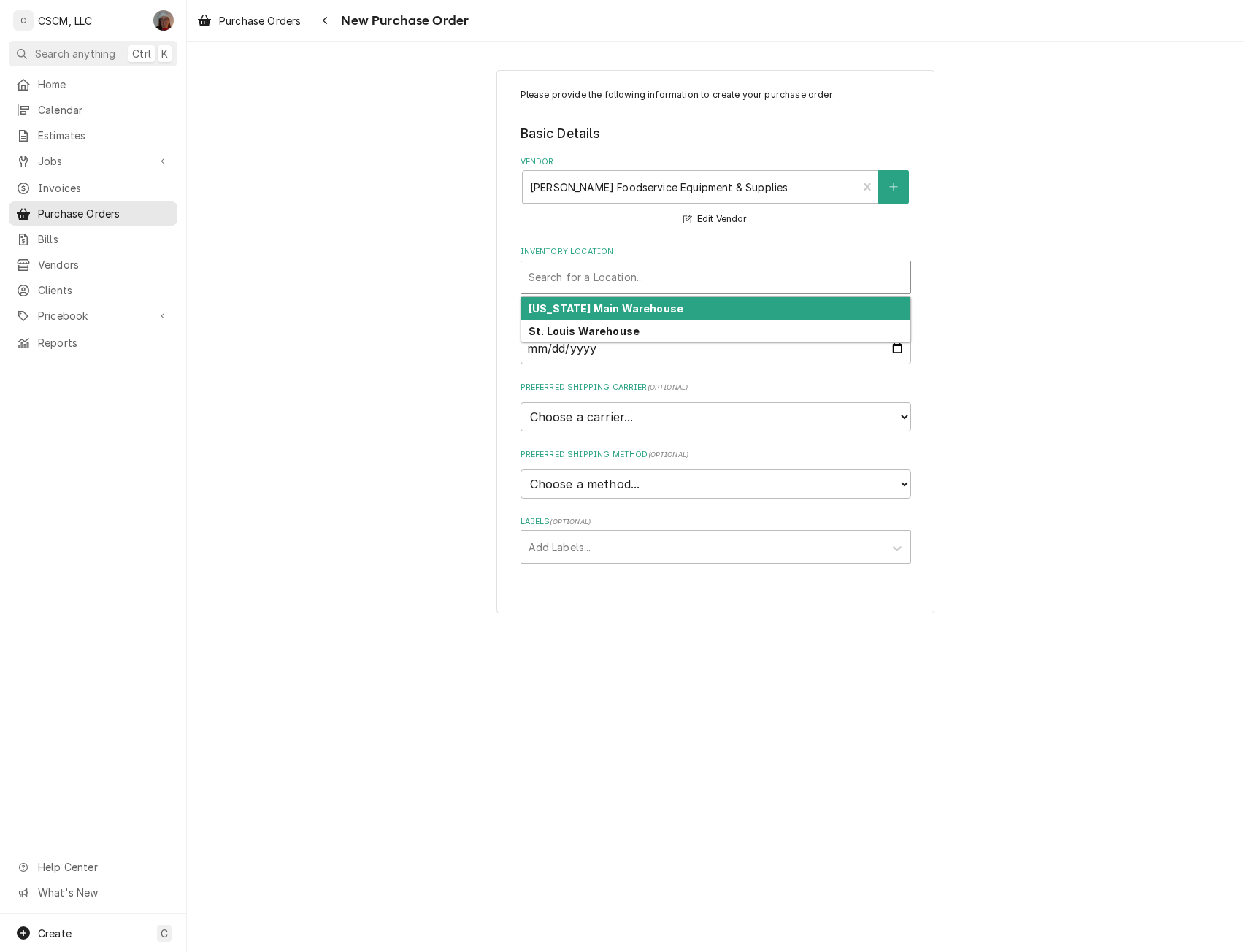
click at [604, 266] on div "Inventory Location" at bounding box center [716, 277] width 374 height 26
click at [600, 306] on strong "[US_STATE] Main Warehouse" at bounding box center [605, 308] width 155 height 13
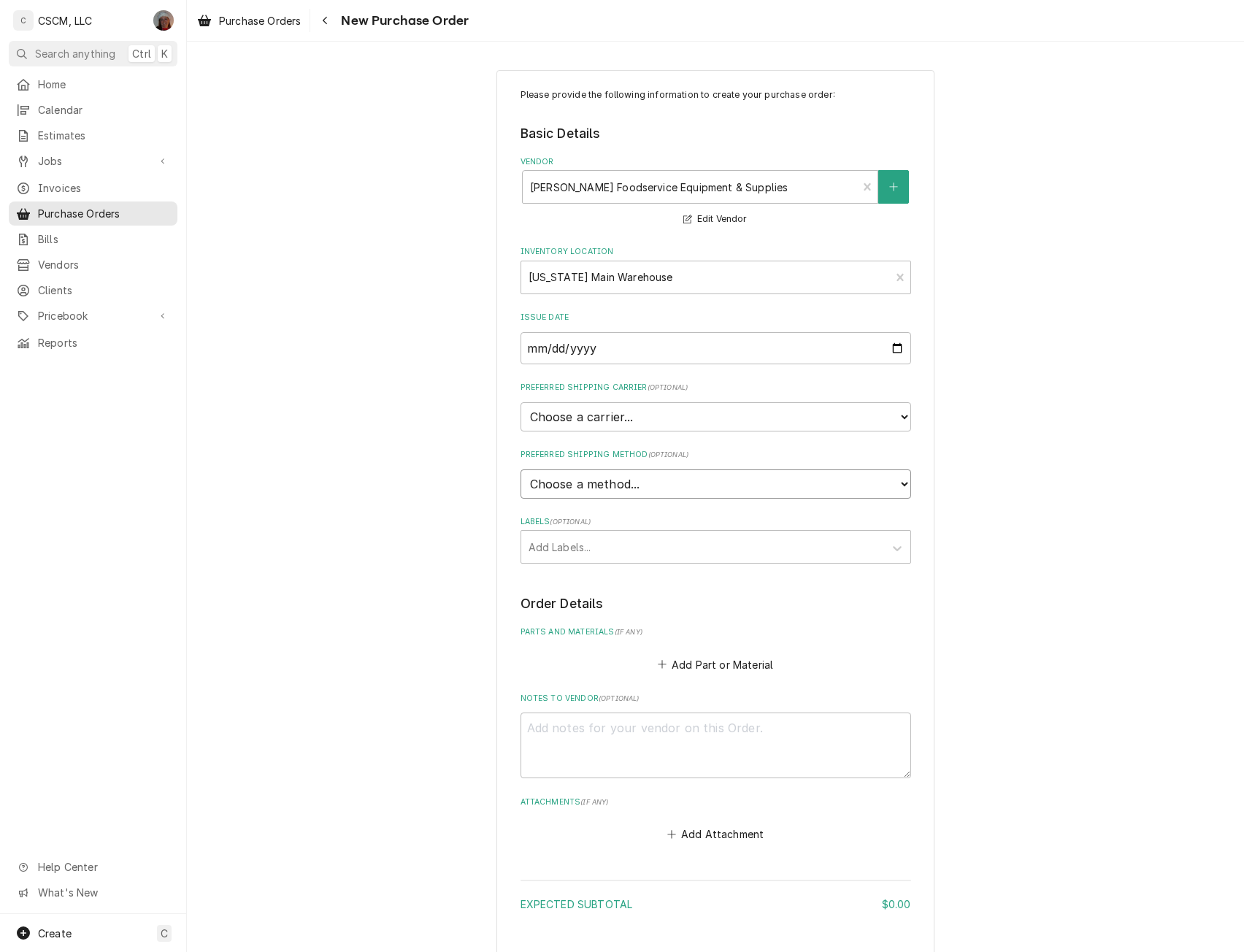
click at [893, 484] on select "Choose a method... Ground Next Day Early AM Next Day Air 2 Day Air Other" at bounding box center [716, 484] width 390 height 29
select select "0"
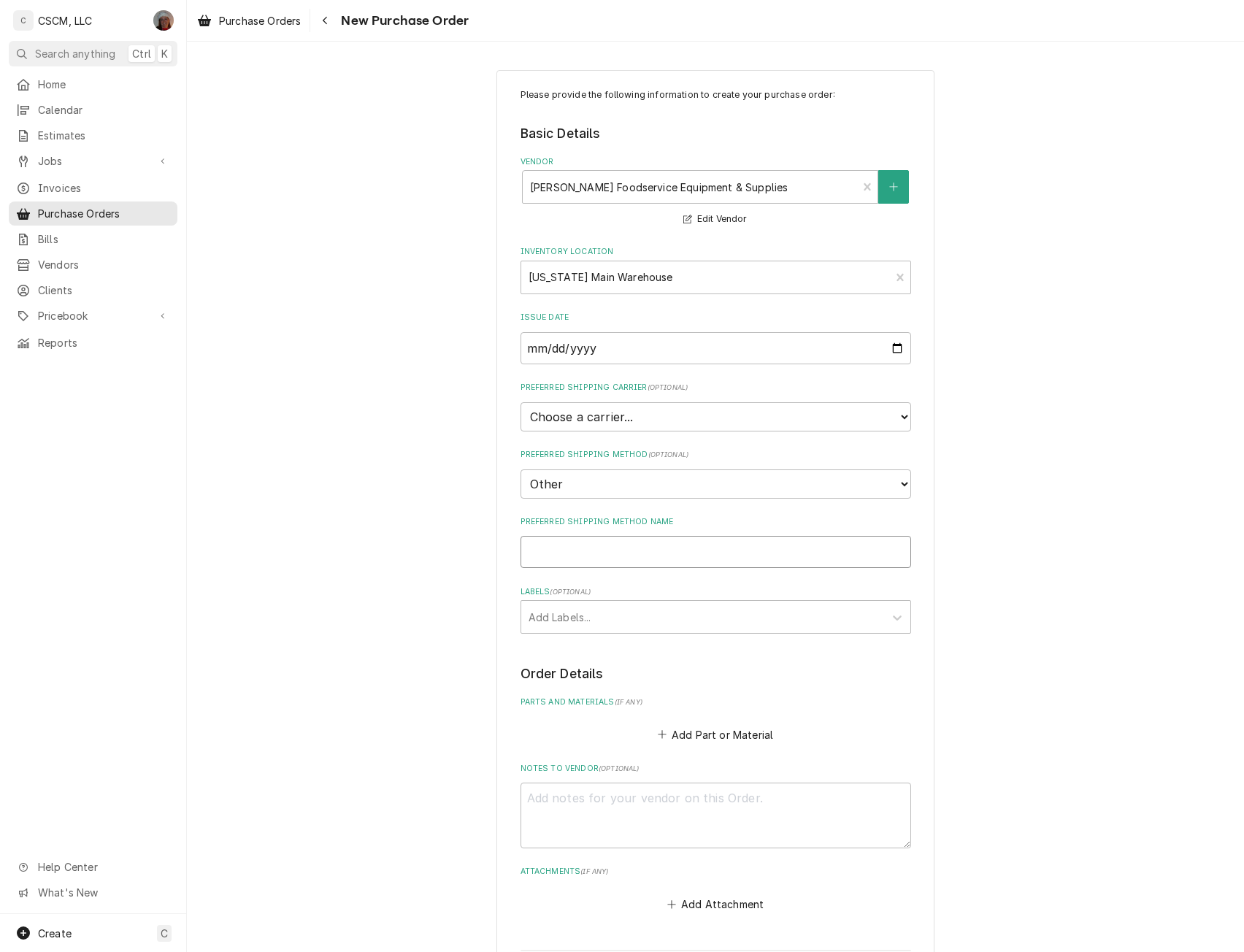
click at [558, 556] on input "Preferred Shipping Method Name" at bounding box center [716, 552] width 390 height 32
type textarea "x"
type input "W"
type textarea "x"
type input "Wi"
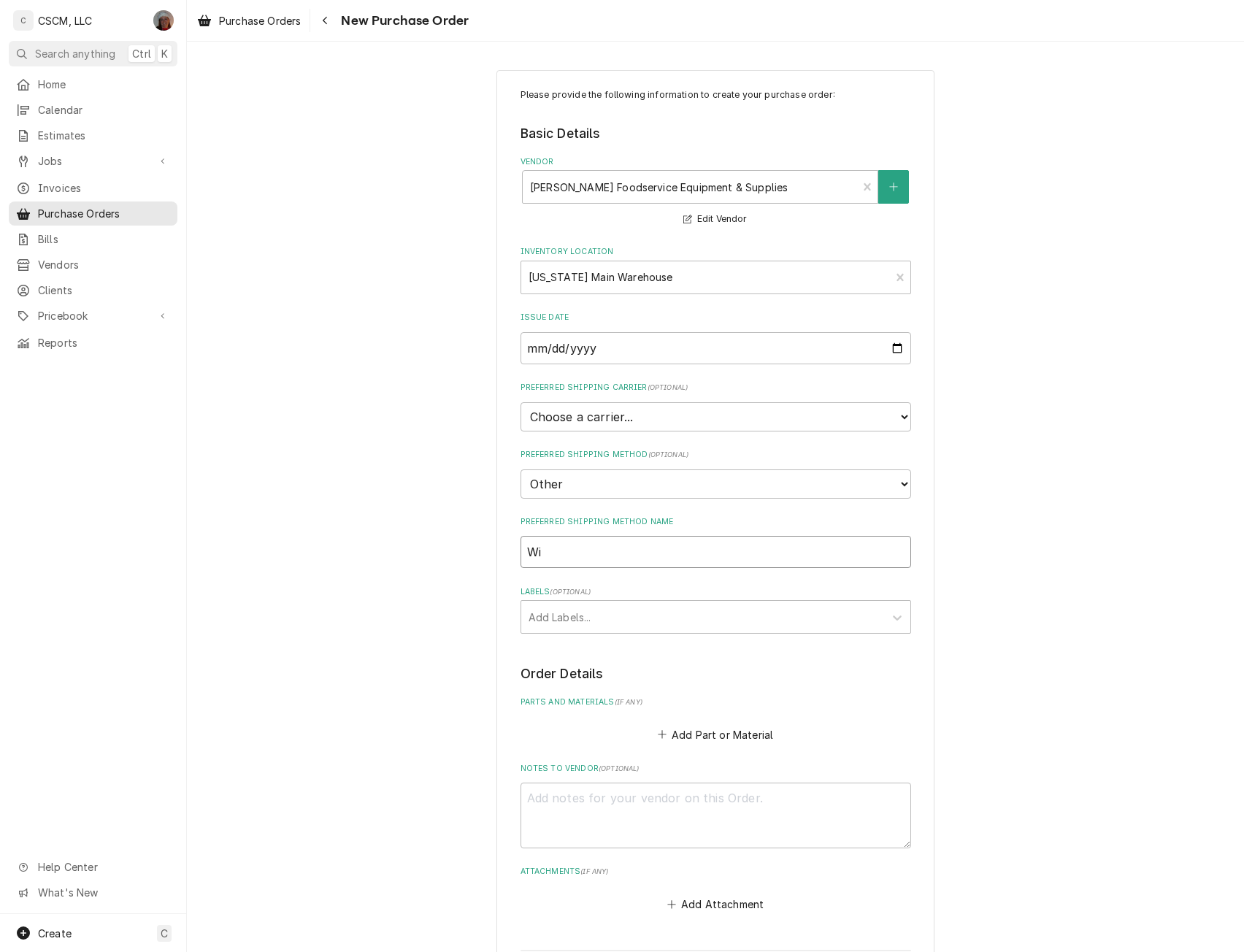
type textarea "x"
type input "Wil"
type textarea "x"
type input "Will"
type textarea "x"
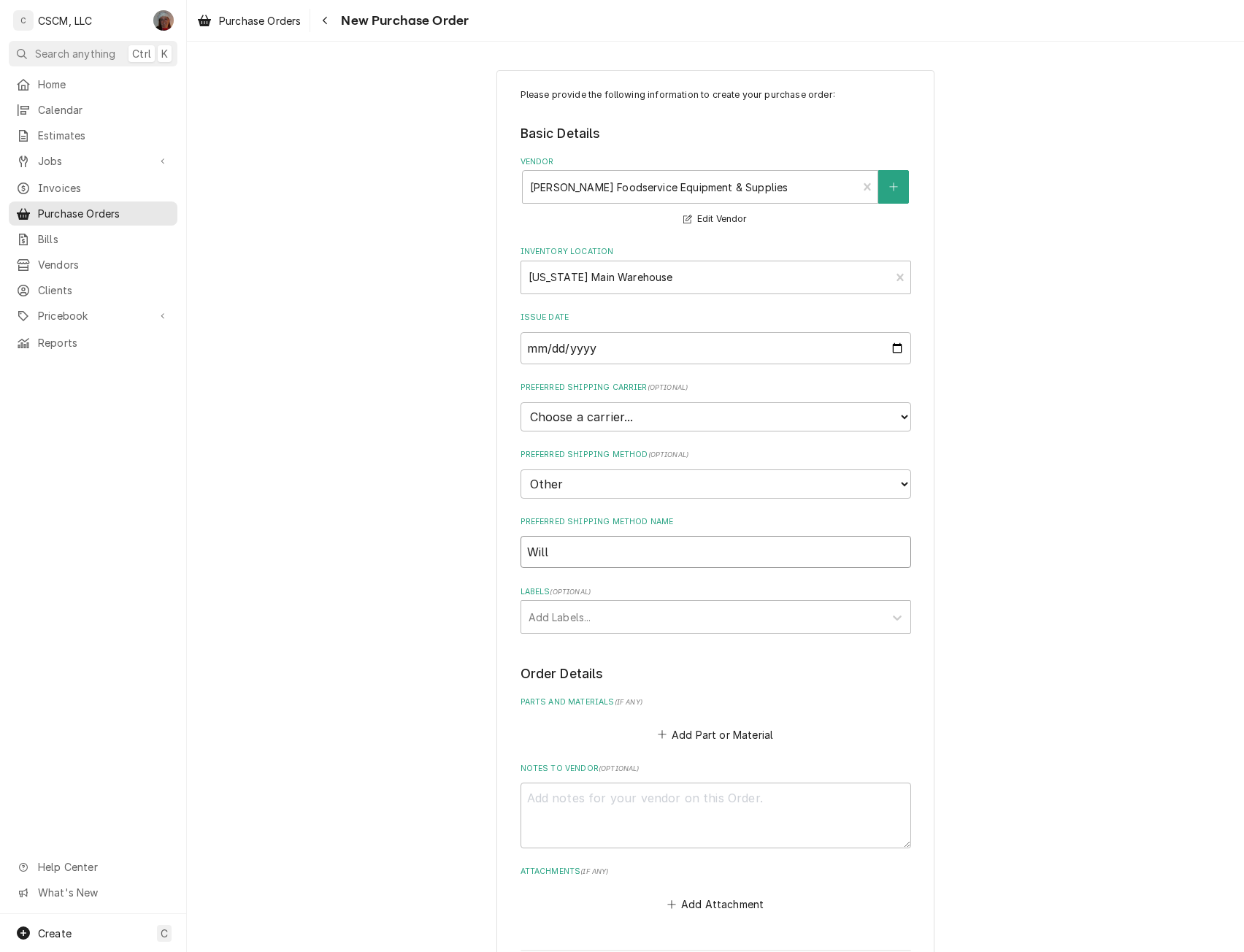
type input "Will"
type textarea "x"
type input "Will C"
type textarea "x"
type input "Will Ca"
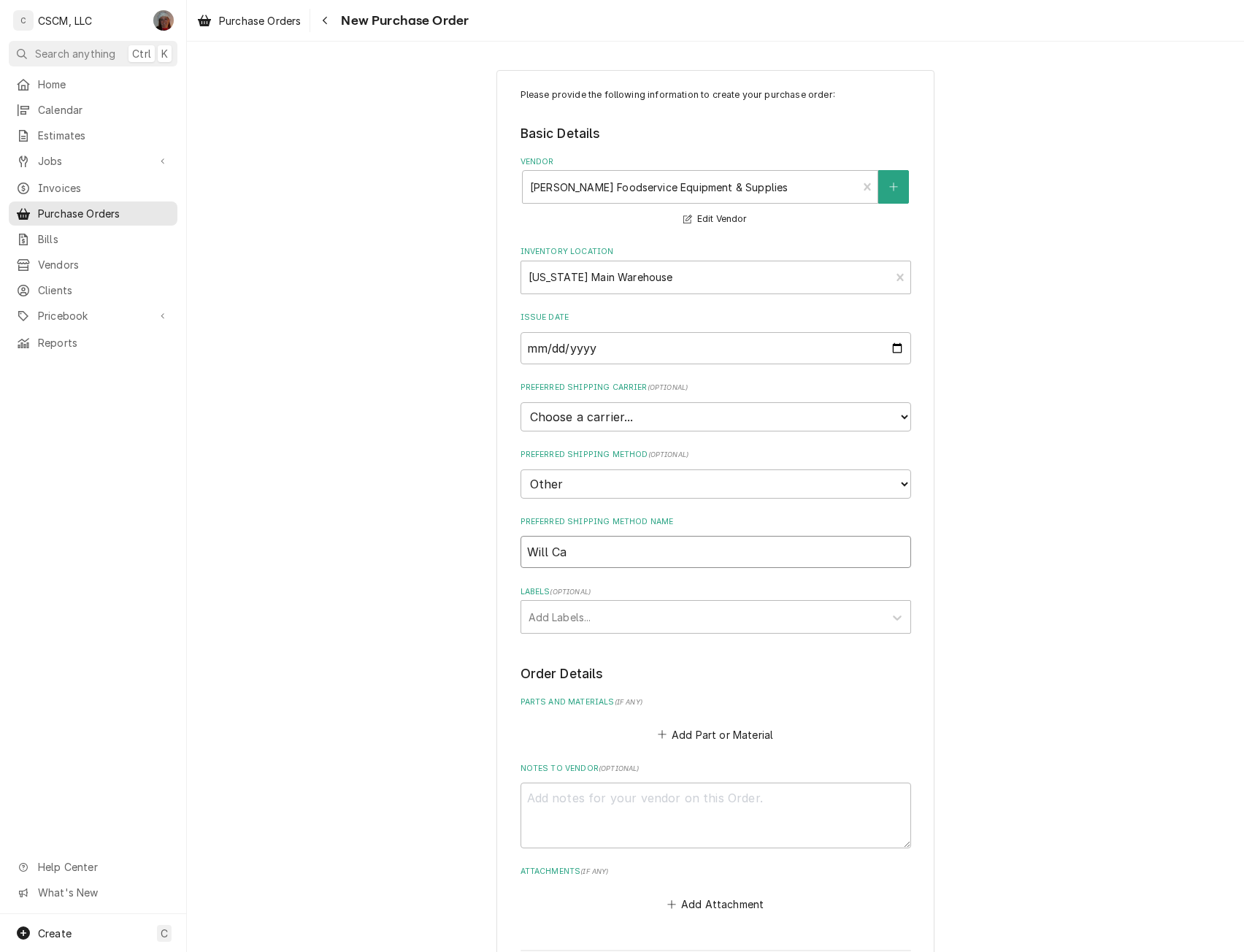
type textarea "x"
type input "Will Cal"
type textarea "x"
type input "Will Call"
click at [568, 617] on div "Labels" at bounding box center [702, 617] width 348 height 26
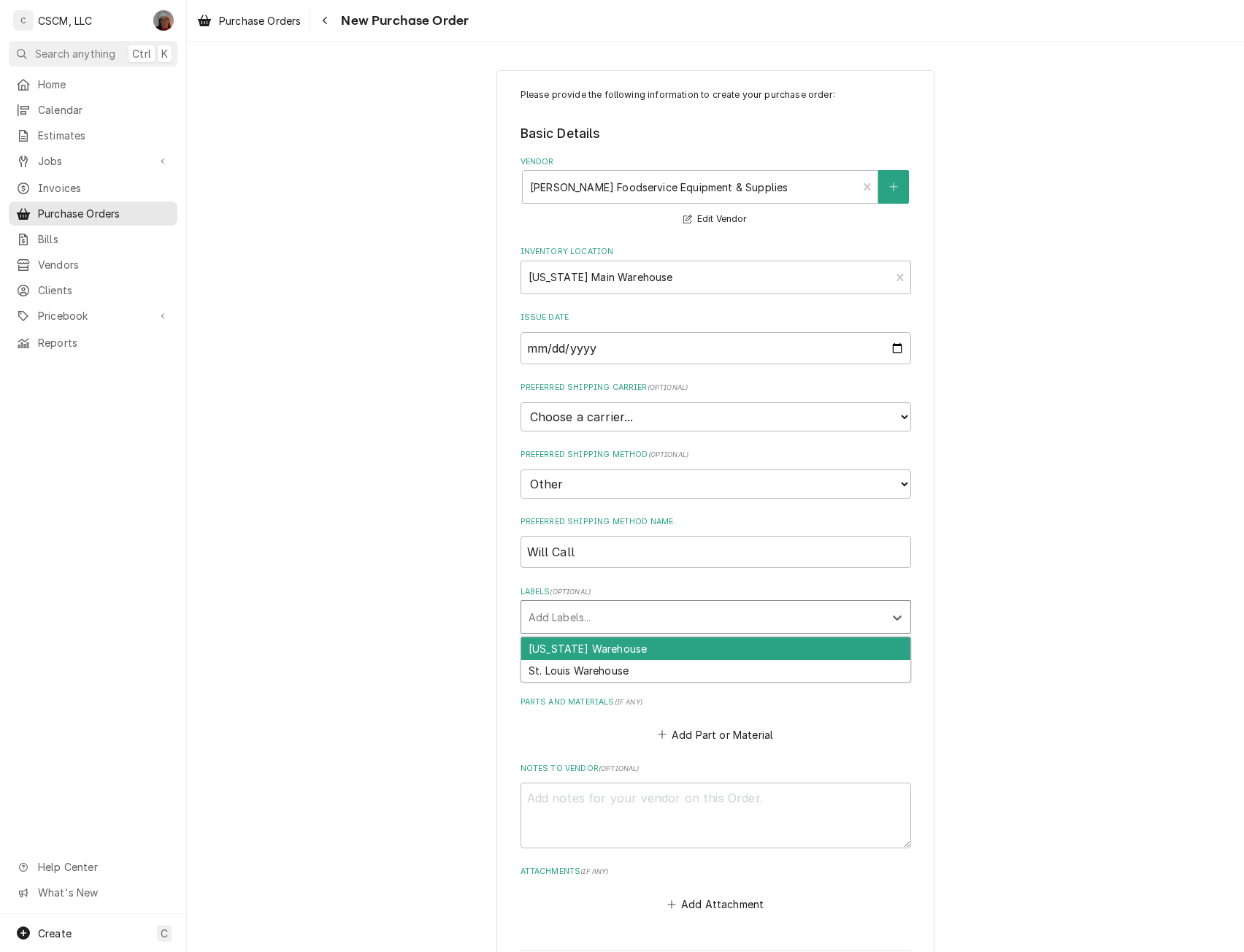
click at [553, 644] on div "[US_STATE] Warehouse" at bounding box center [716, 649] width 390 height 23
type textarea "x"
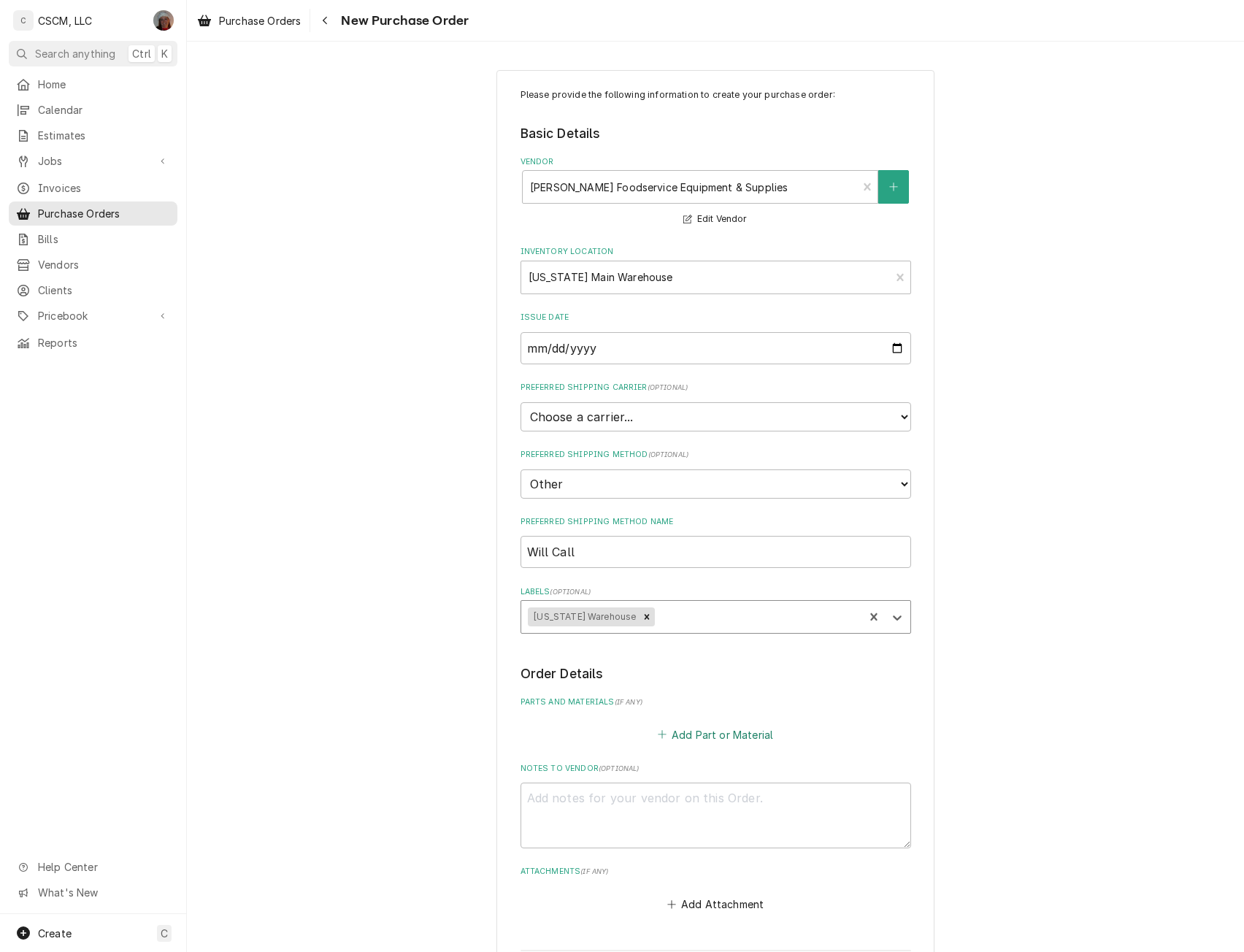
click at [686, 731] on button "Add Part or Material" at bounding box center [715, 734] width 120 height 20
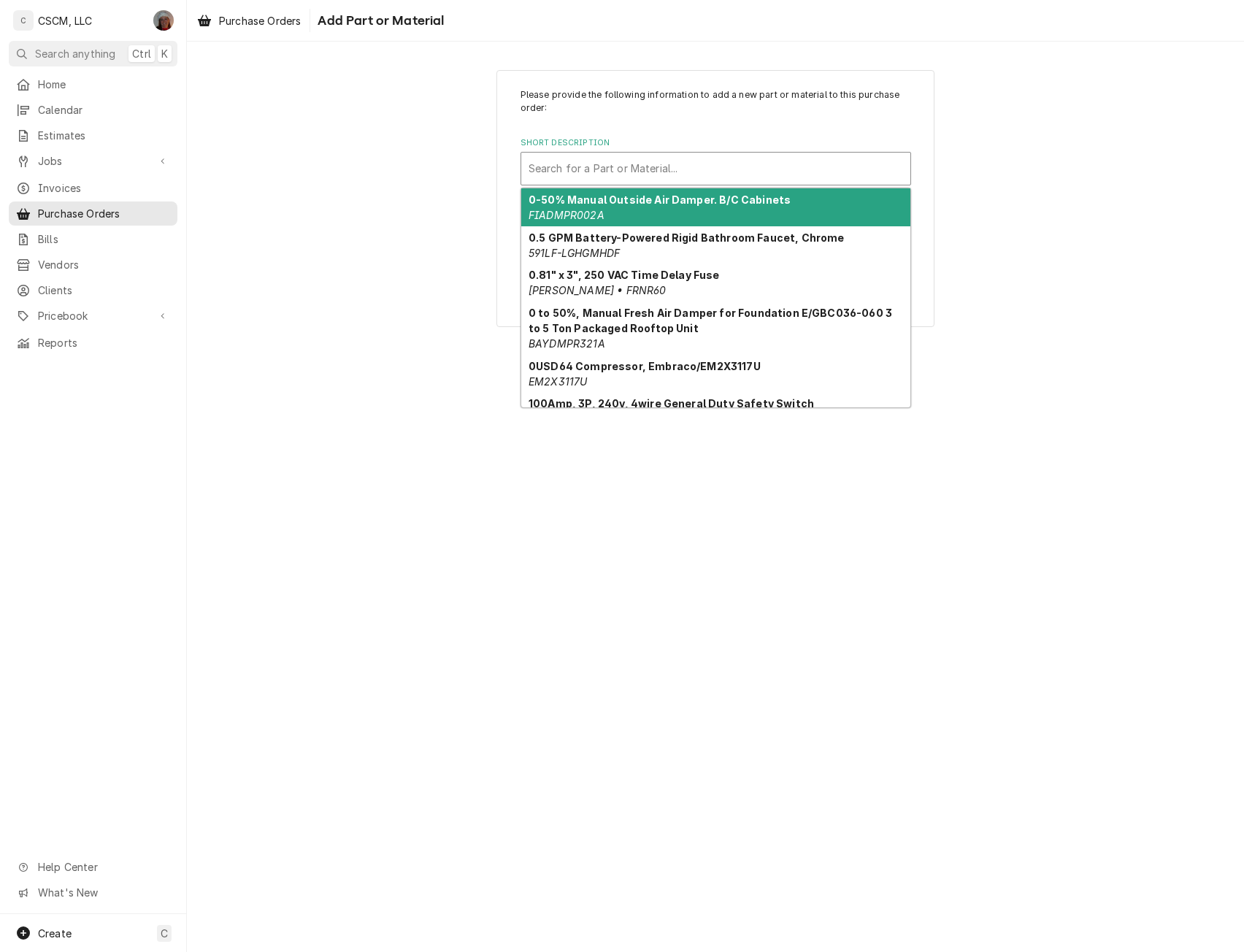
click at [643, 172] on div "Short Description" at bounding box center [716, 169] width 374 height 26
paste input "HG-4D-48K"
type input "HG-4D-48K"
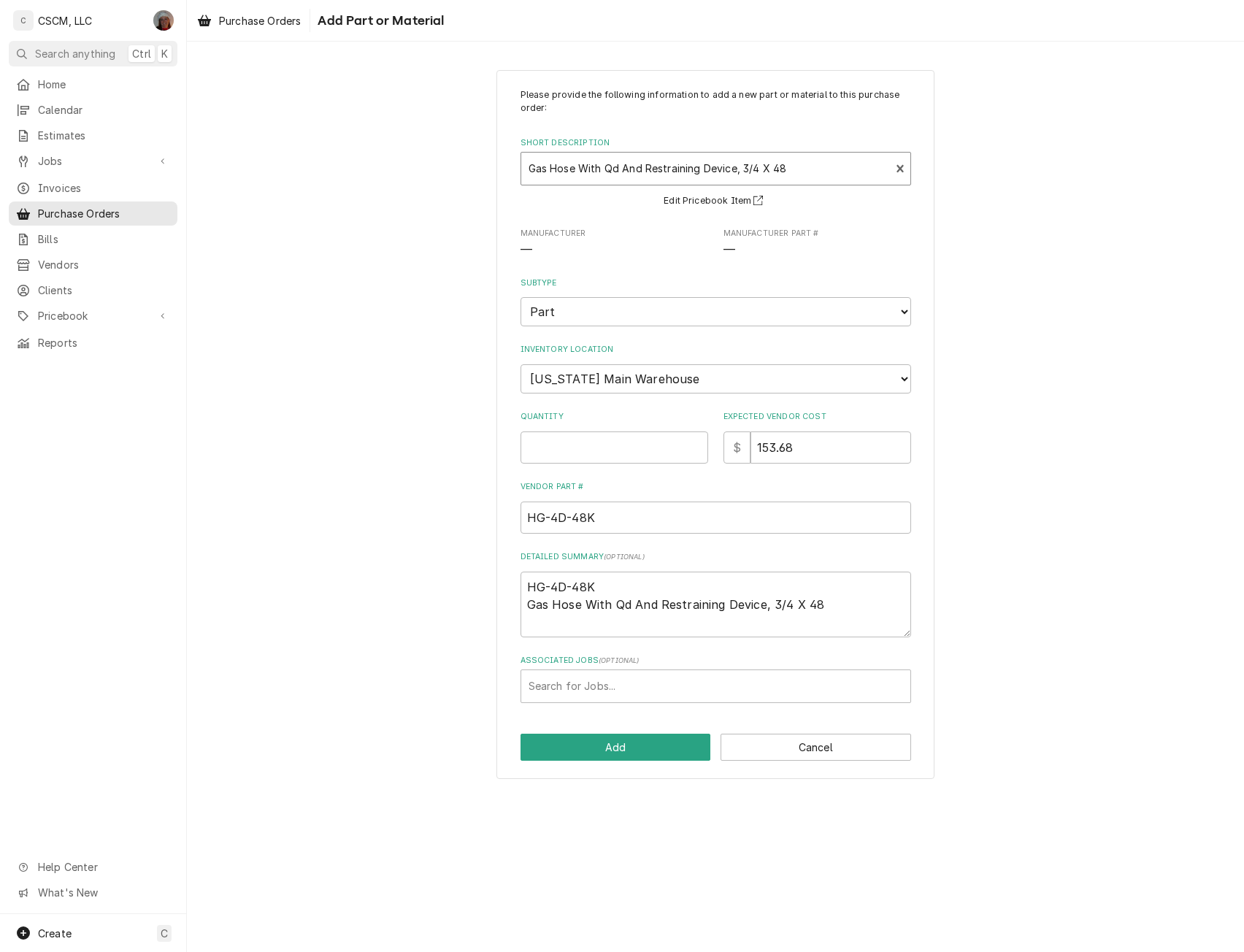
type textarea "x"
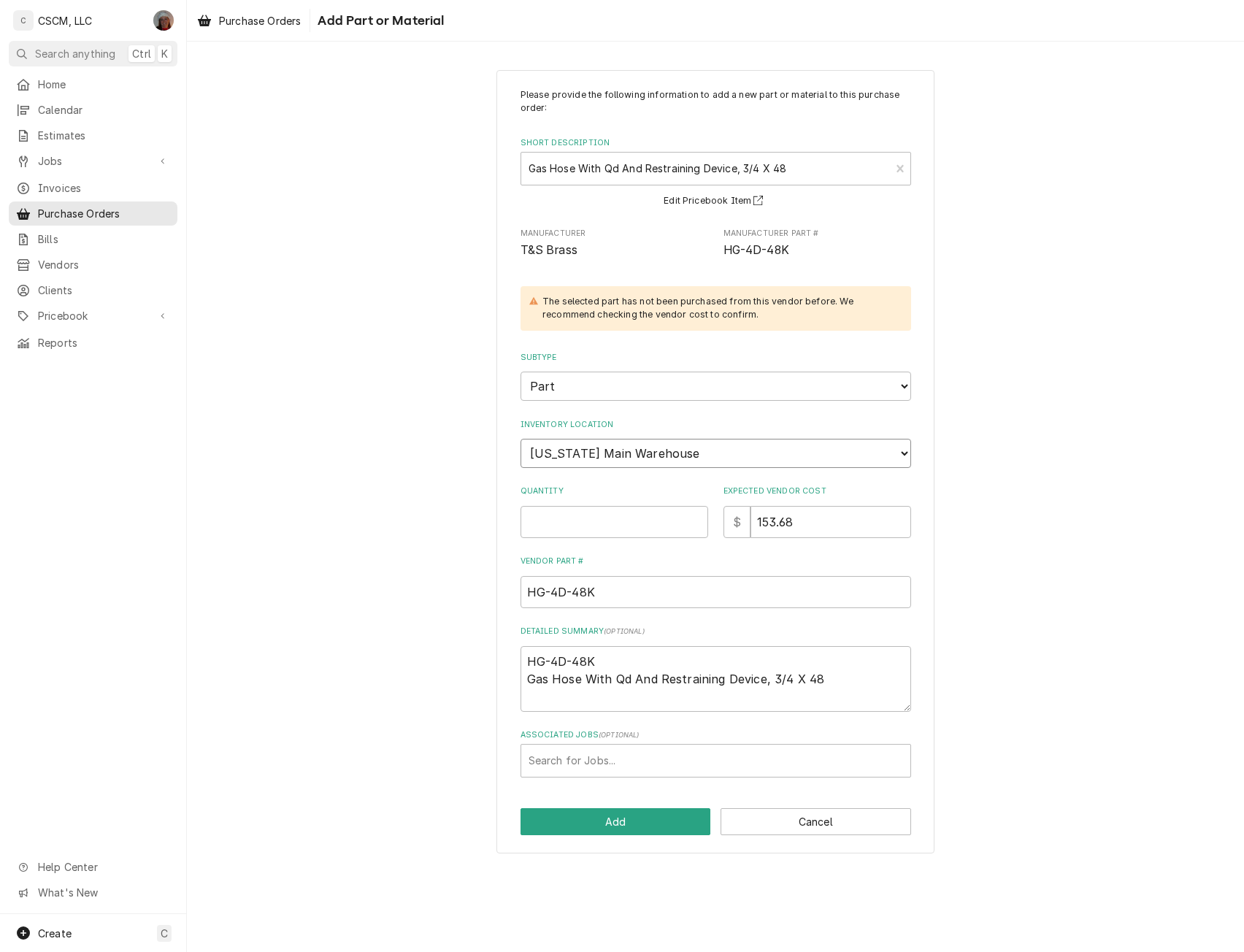
click at [739, 453] on select "Choose a location... Chris's Truck Colorado Main Warehouse Izaia's Truck Jimmy'…" at bounding box center [716, 453] width 390 height 29
select select "421"
click at [521, 439] on select "Choose a location... Chris's Truck Colorado Main Warehouse Izaia's Truck Jimmy'…" at bounding box center [716, 453] width 390 height 29
type textarea "x"
click at [581, 527] on input "Quantity" at bounding box center [615, 522] width 188 height 32
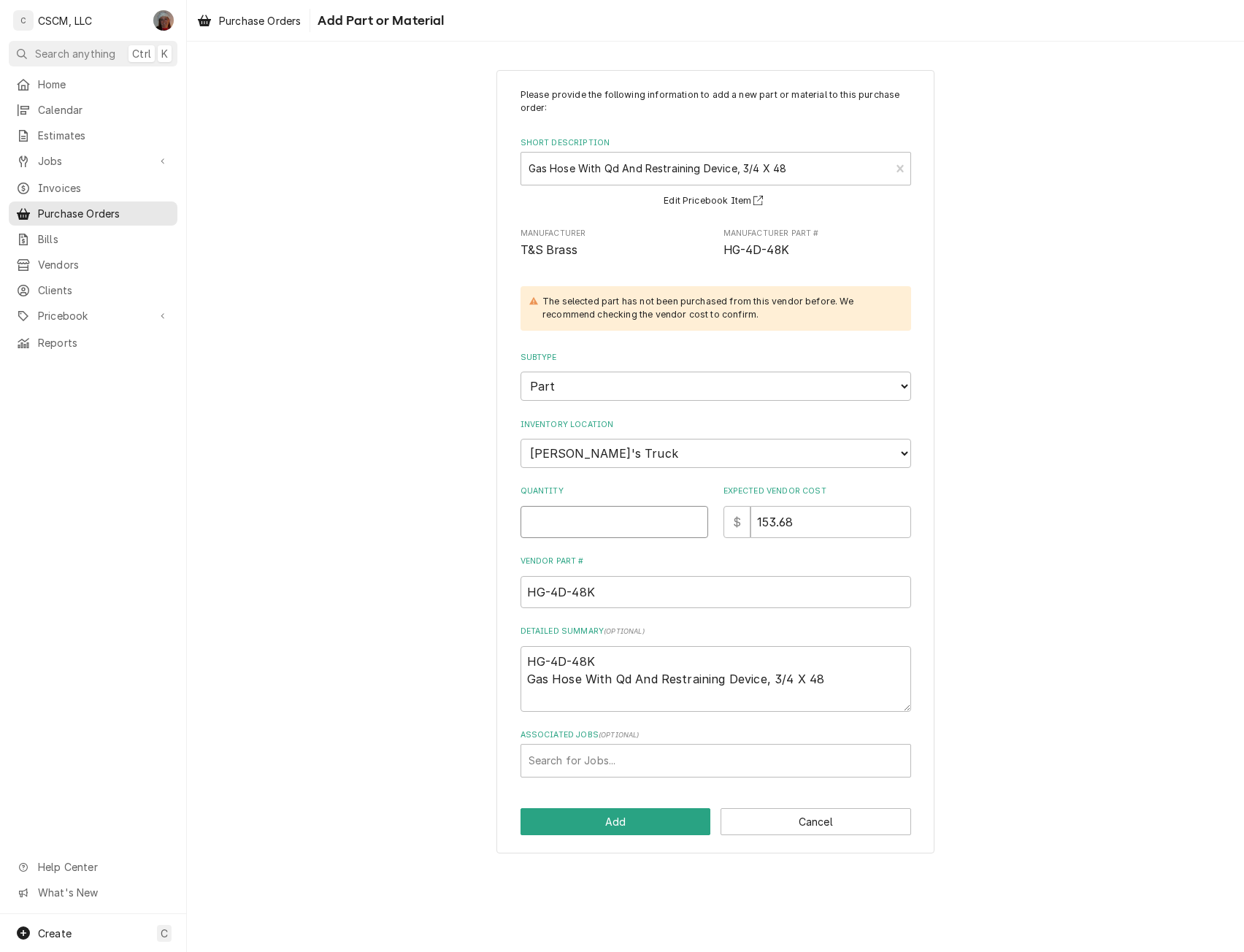
type input "1"
type textarea "x"
type input "1"
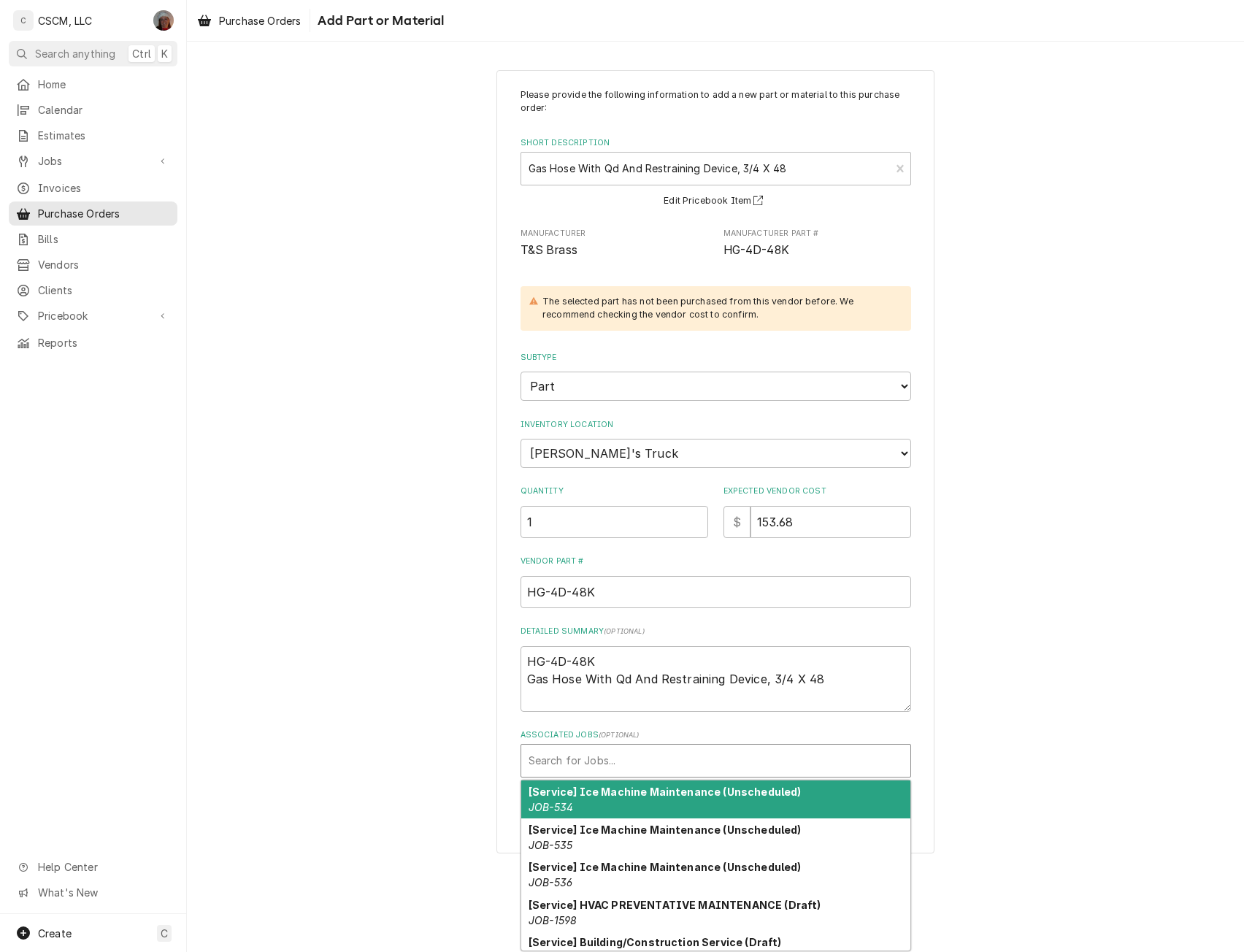
click at [578, 768] on div "Associated Jobs" at bounding box center [716, 761] width 374 height 26
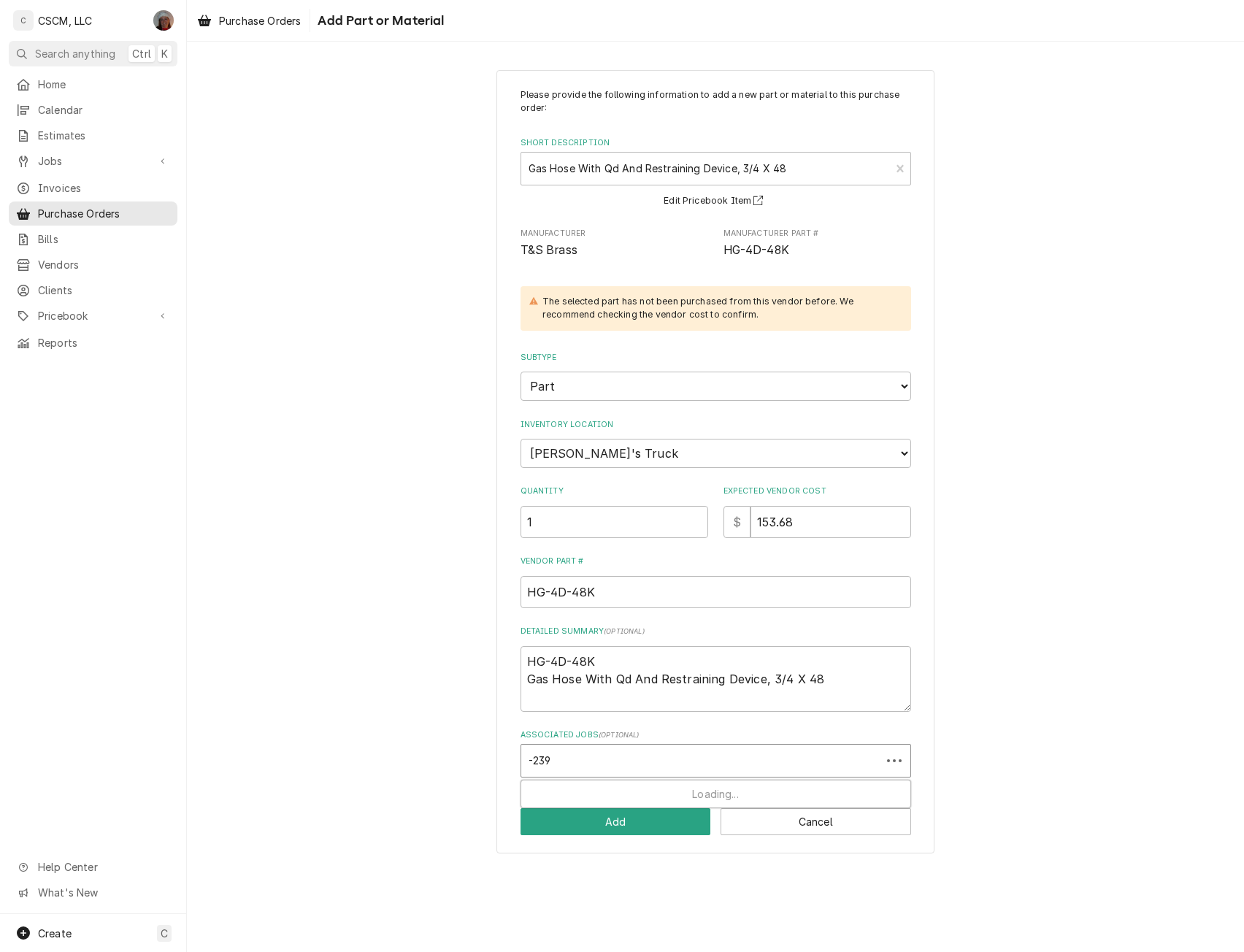
type input "-2393"
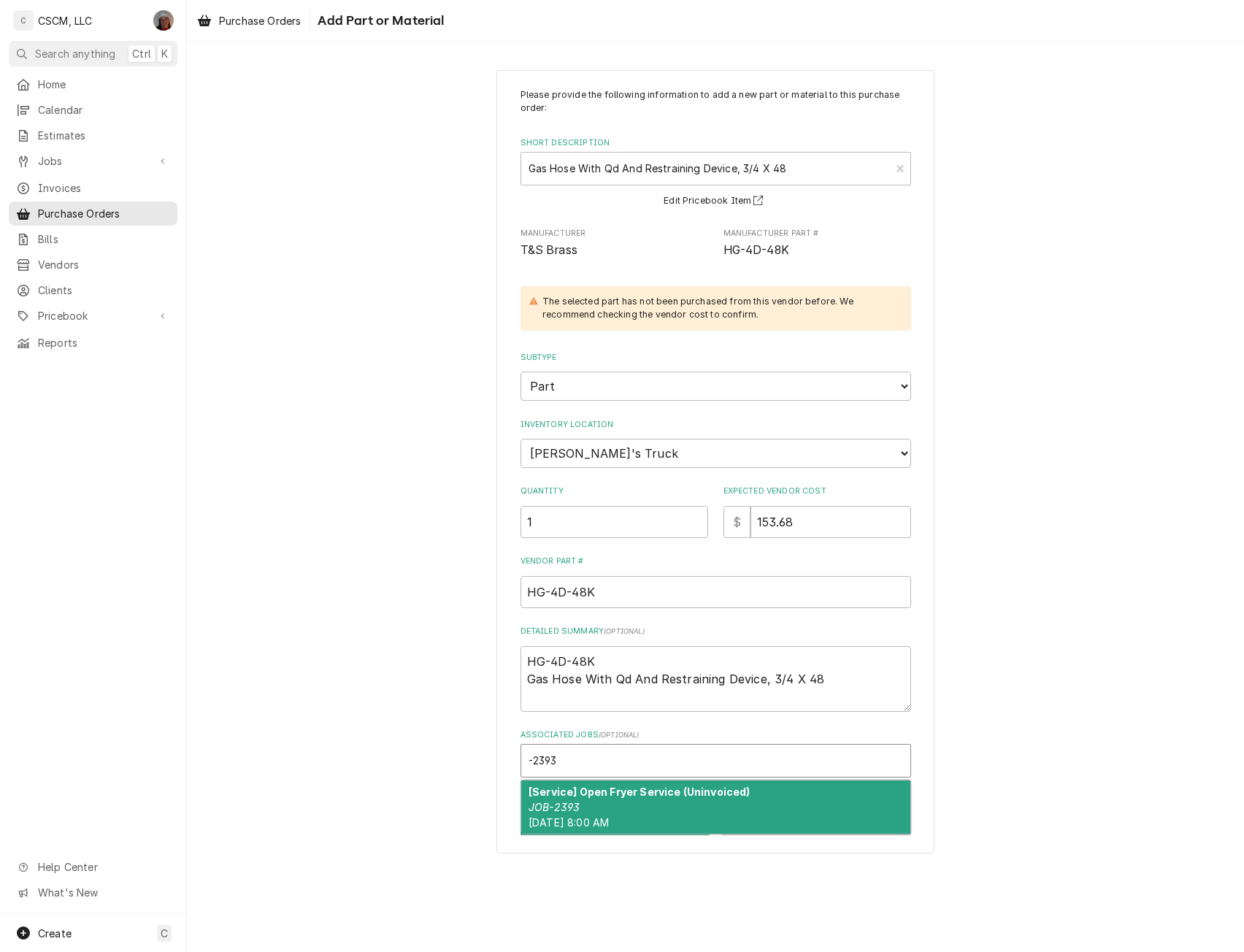
type textarea "x"
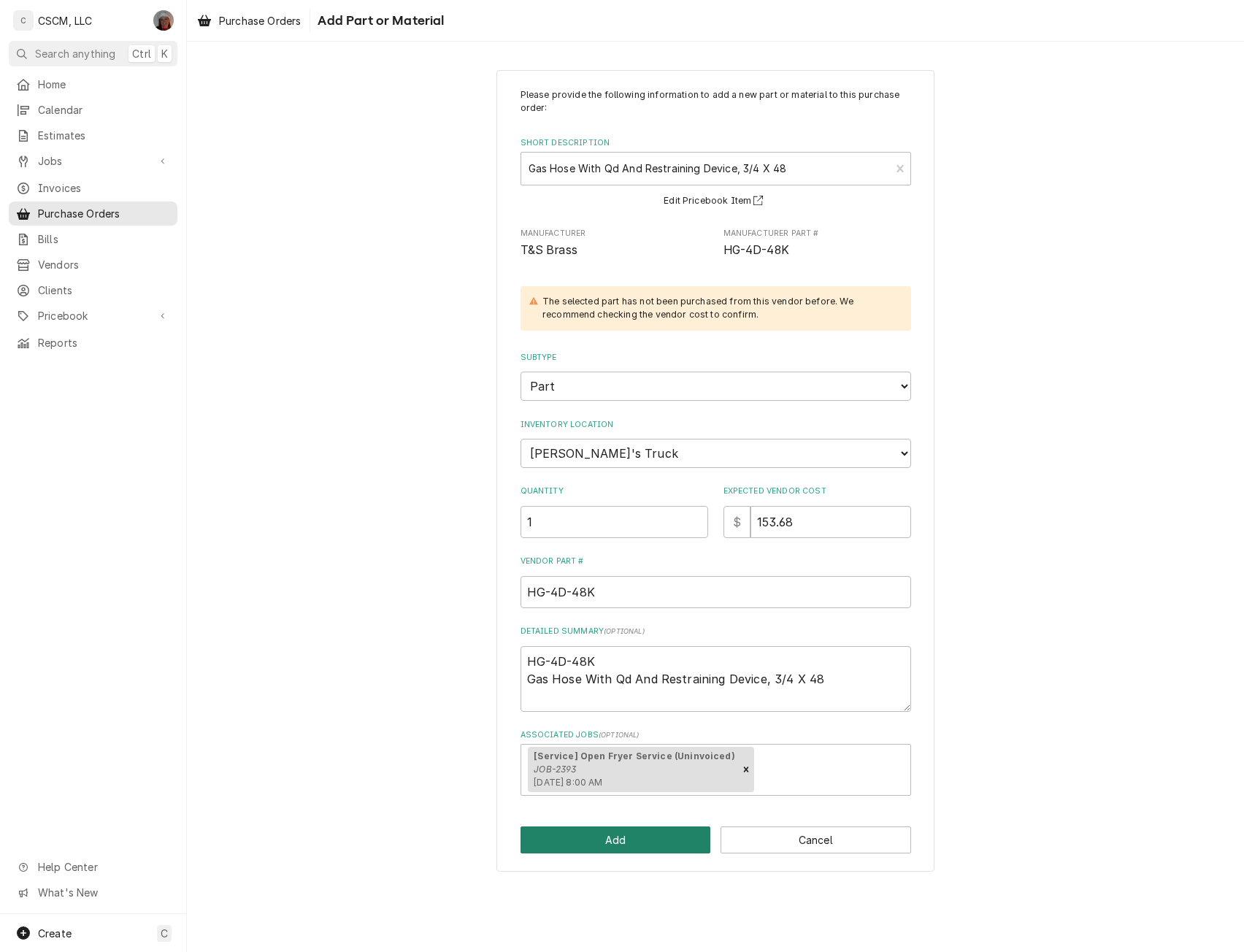
click at [624, 841] on button "Add" at bounding box center [616, 840] width 191 height 27
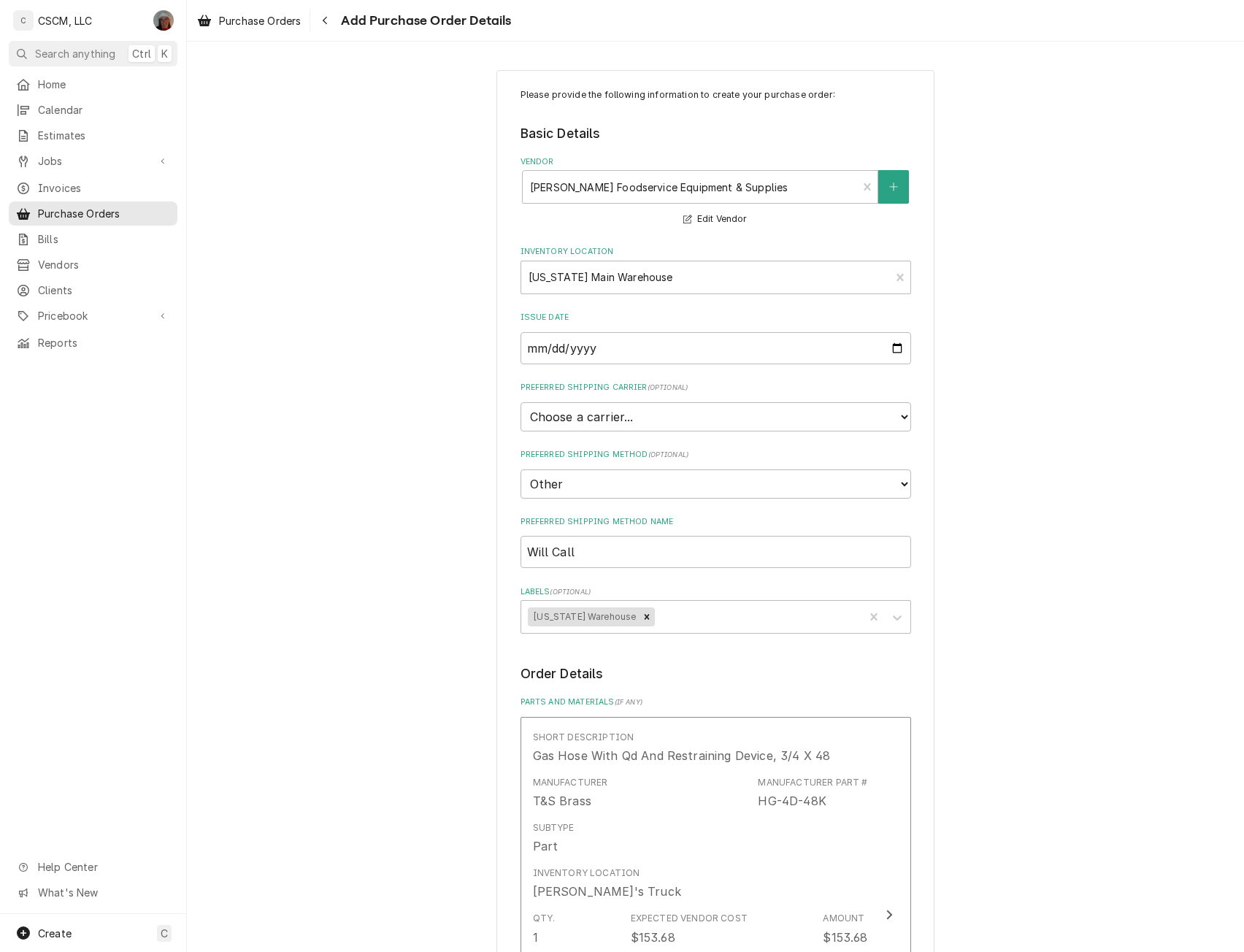
scroll to position [571, 0]
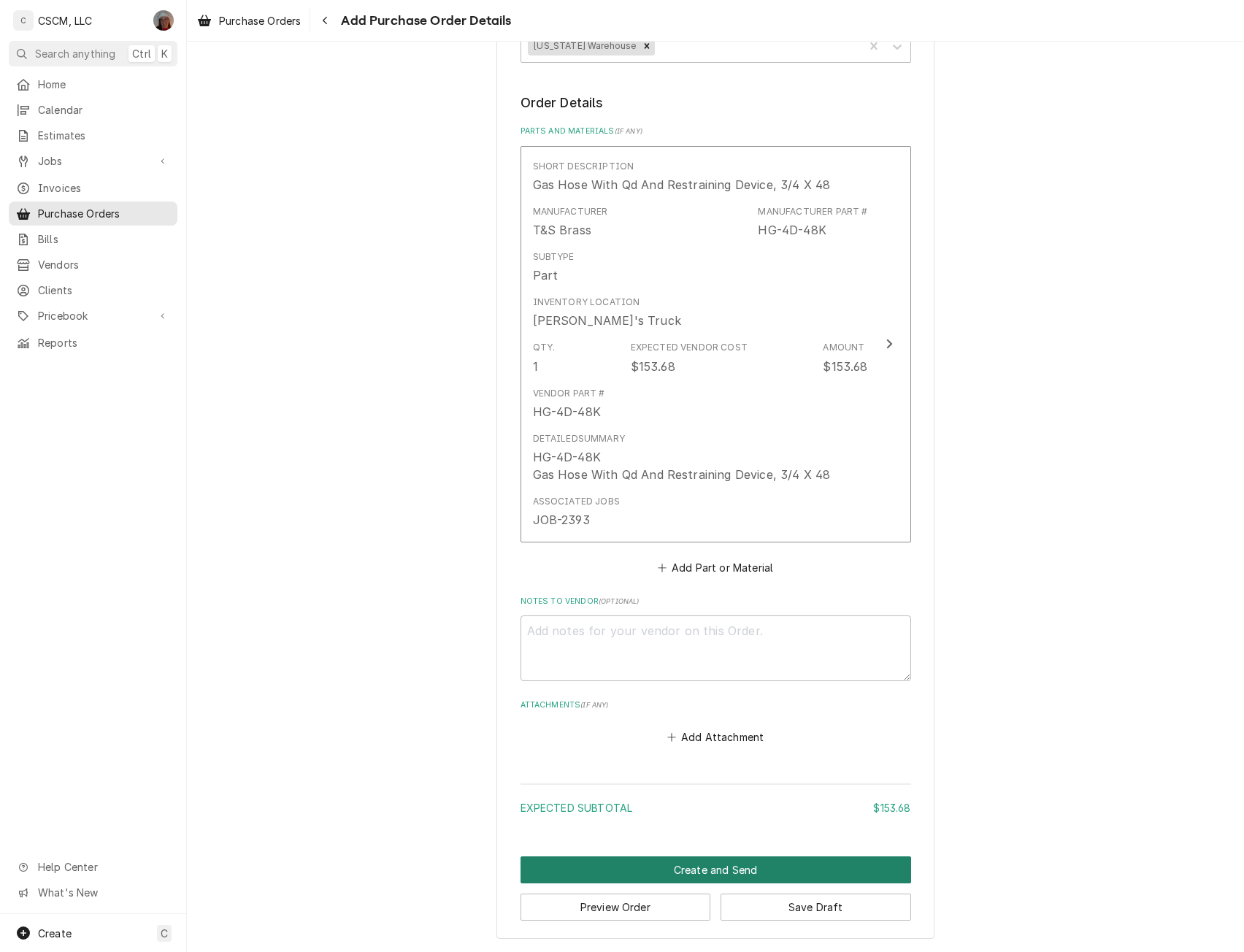
click at [698, 864] on button "Create and Send" at bounding box center [716, 870] width 390 height 27
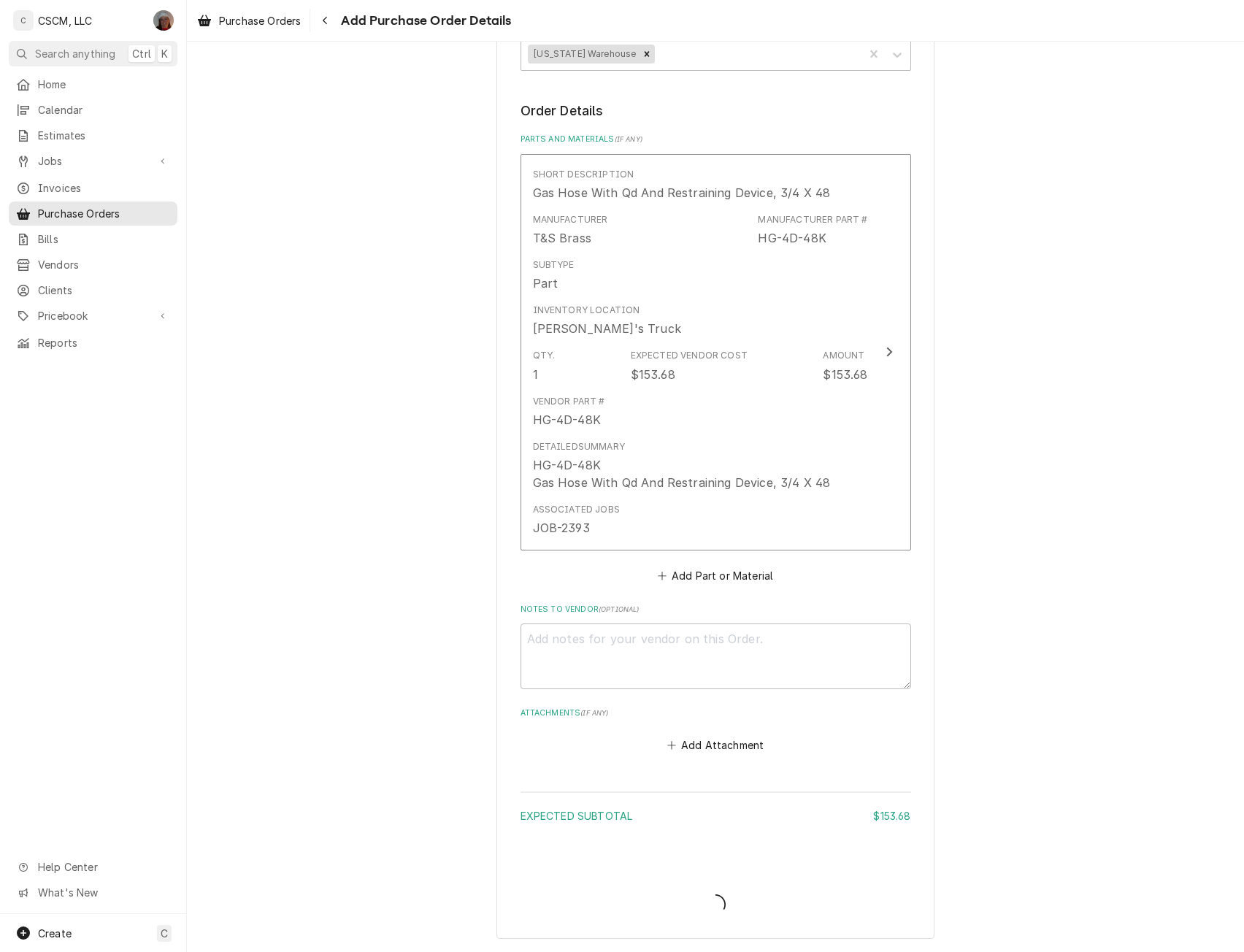
type textarea "x"
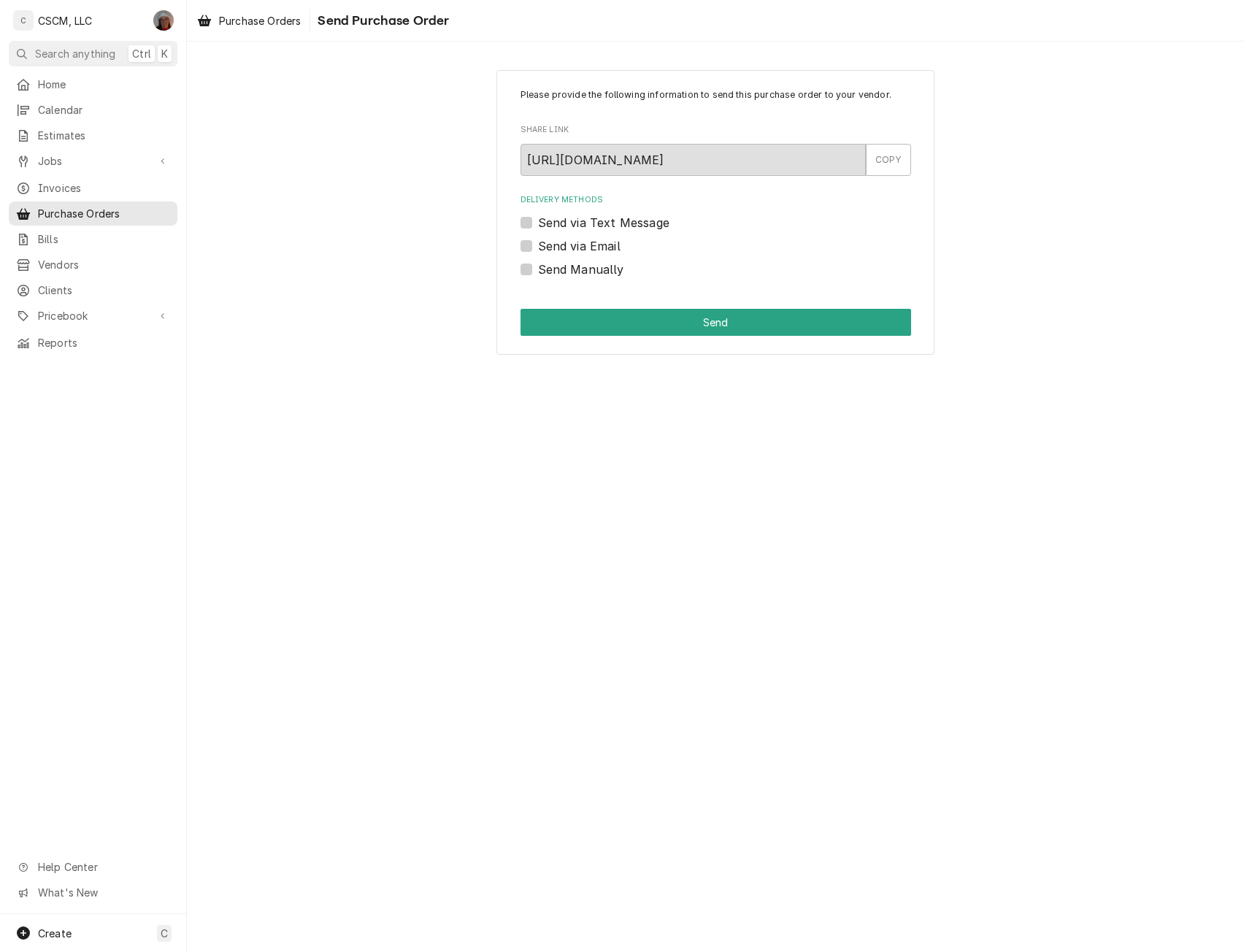
click at [538, 271] on label "Send Manually" at bounding box center [581, 269] width 86 height 18
click at [538, 271] on input "Send Manually" at bounding box center [733, 277] width 390 height 32
checkbox input "true"
click at [577, 314] on button "Send" at bounding box center [716, 323] width 390 height 27
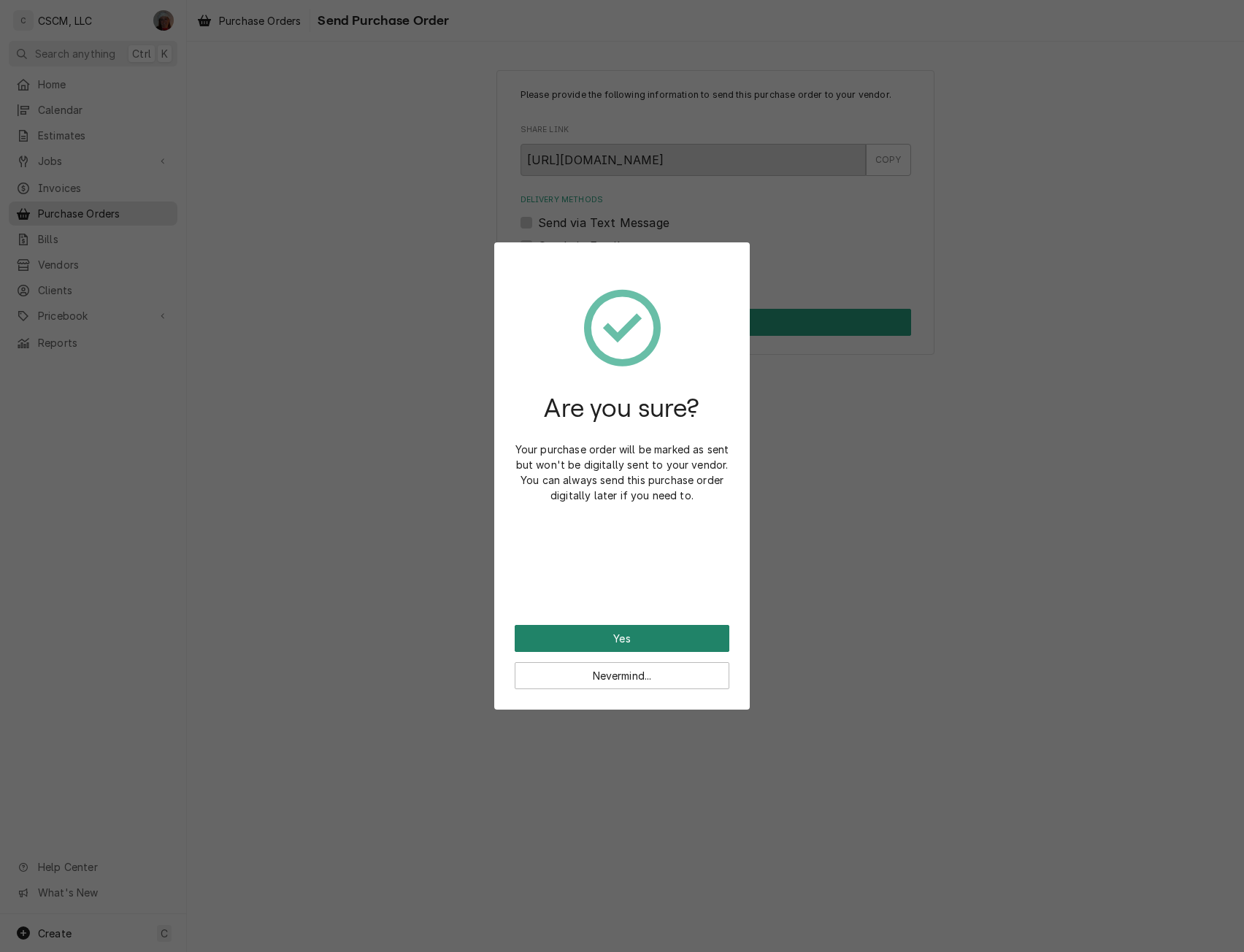
click at [629, 644] on button "Yes" at bounding box center [622, 639] width 214 height 27
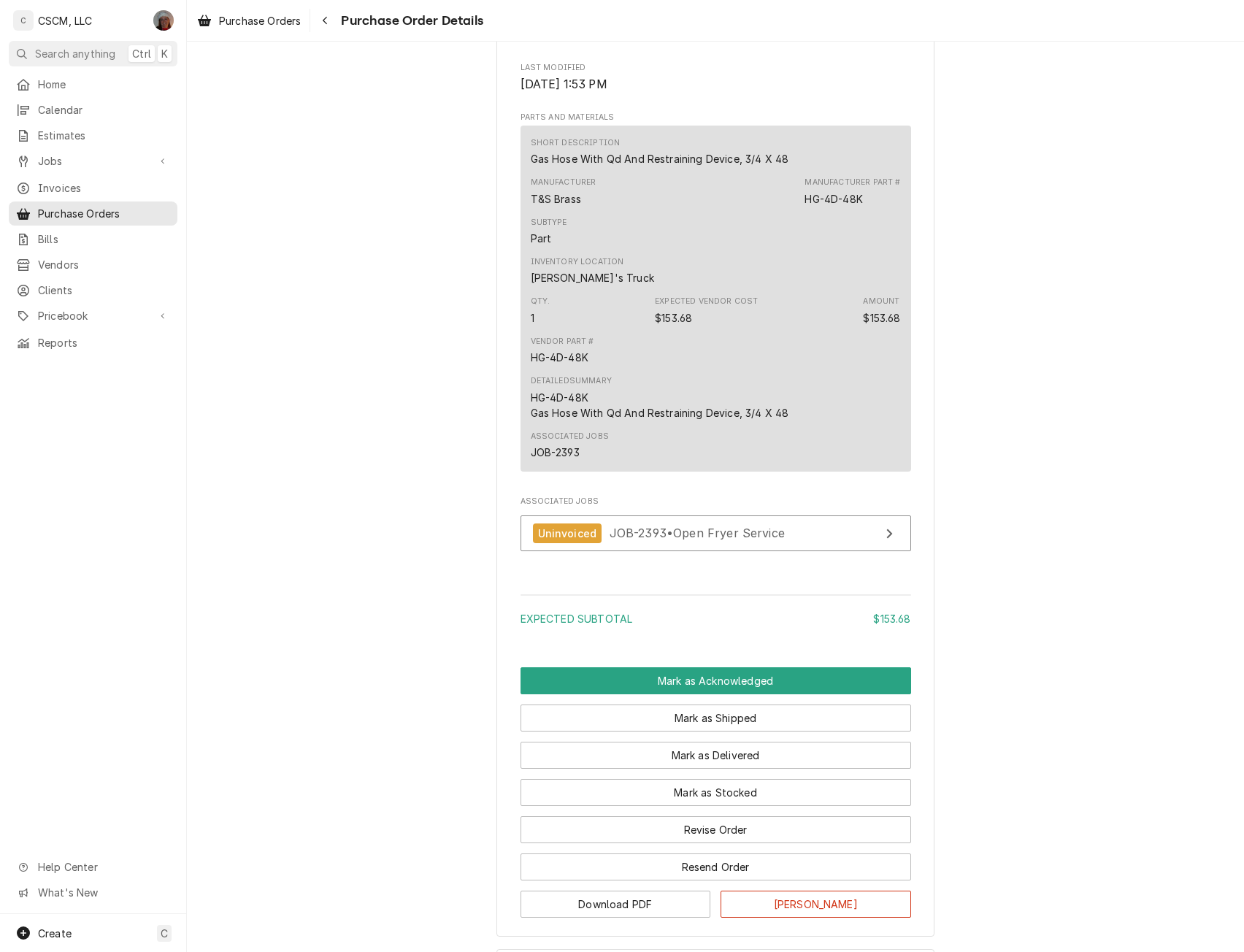
scroll to position [794, 0]
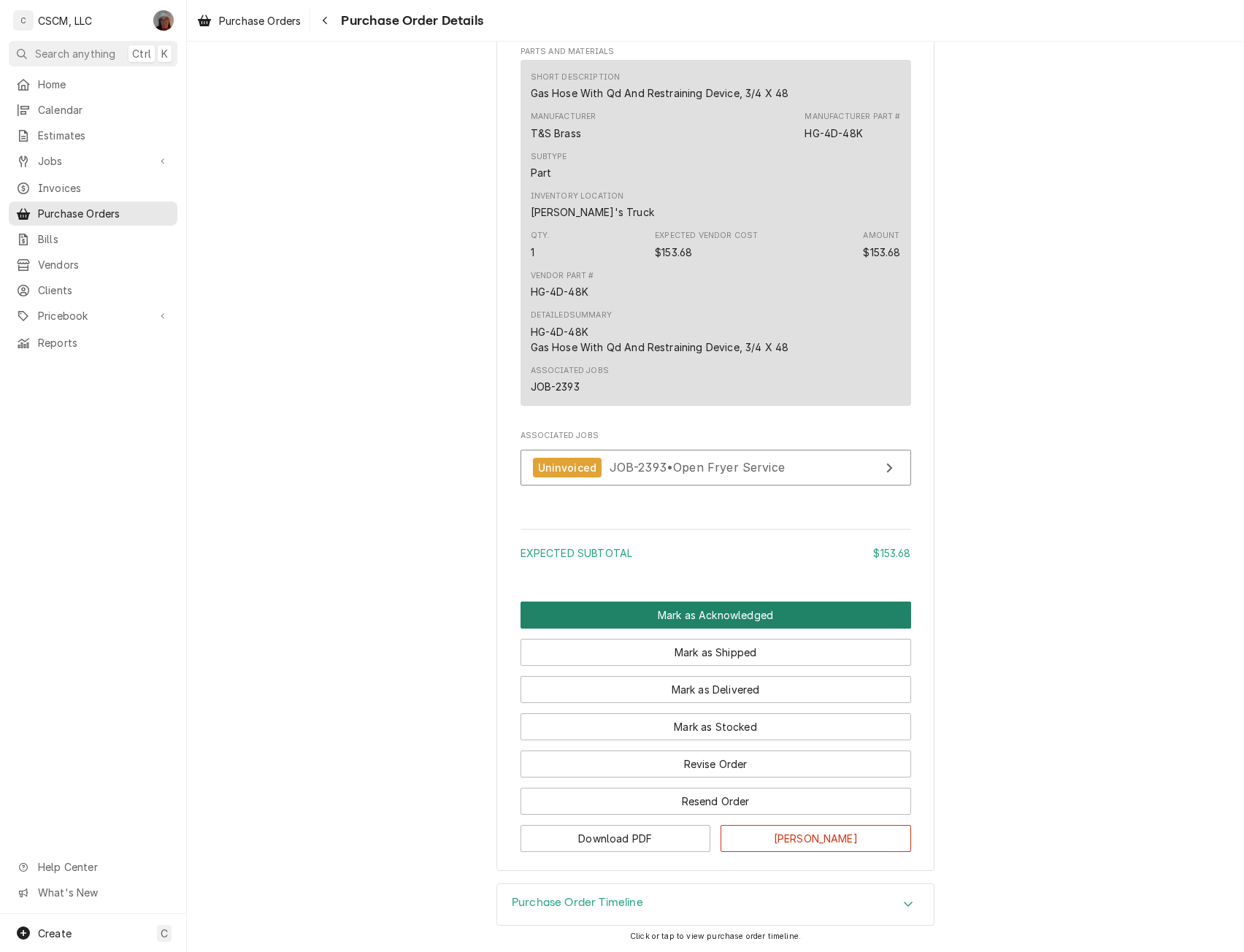
click at [707, 627] on button "Mark as Acknowledged" at bounding box center [716, 615] width 390 height 27
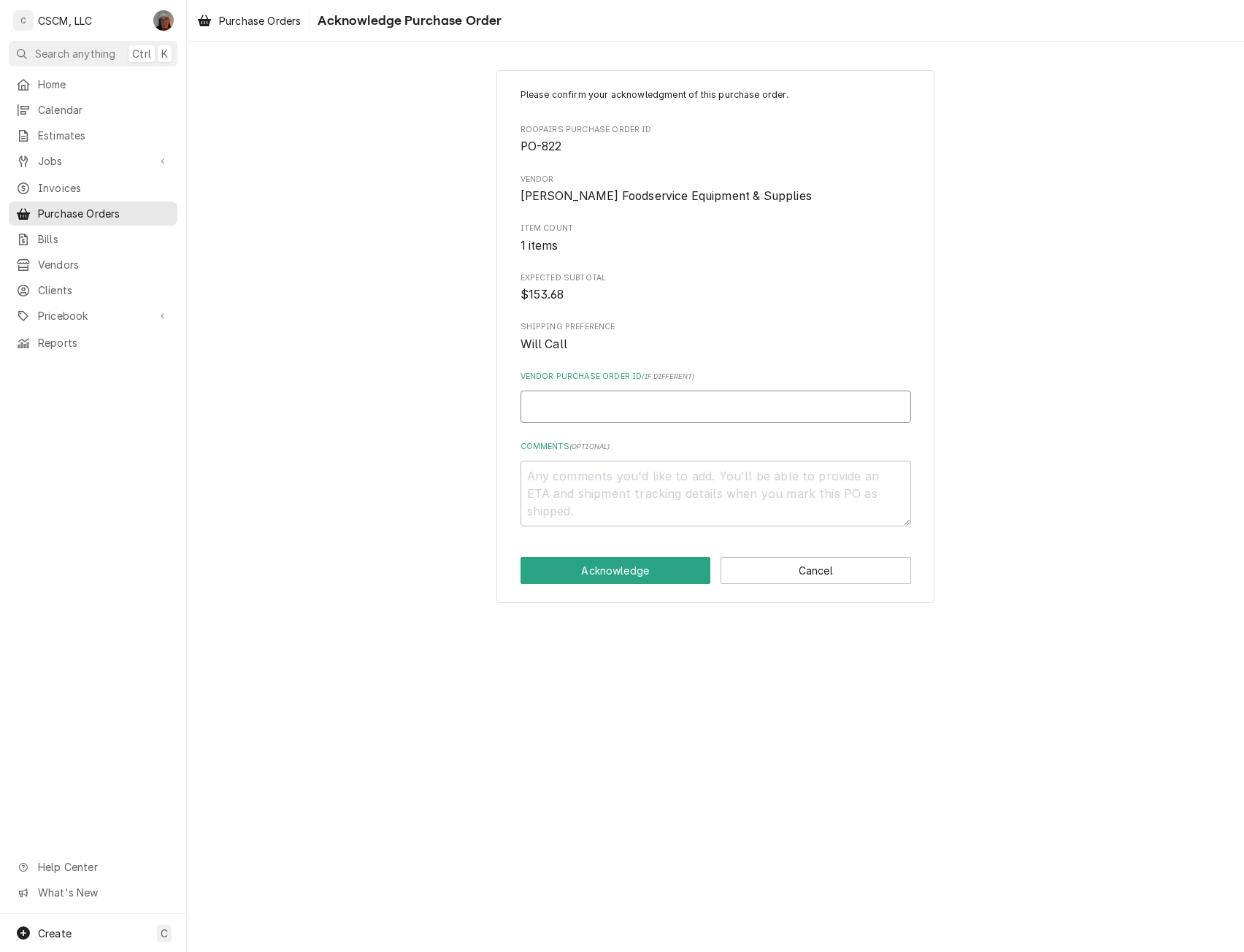
click at [537, 405] on input "Vendor Purchase Order ID ( if different )" at bounding box center [716, 407] width 390 height 32
paste input "INV45899"
type textarea "x"
type input "INV45899"
click at [617, 574] on button "Acknowledge" at bounding box center [616, 571] width 191 height 27
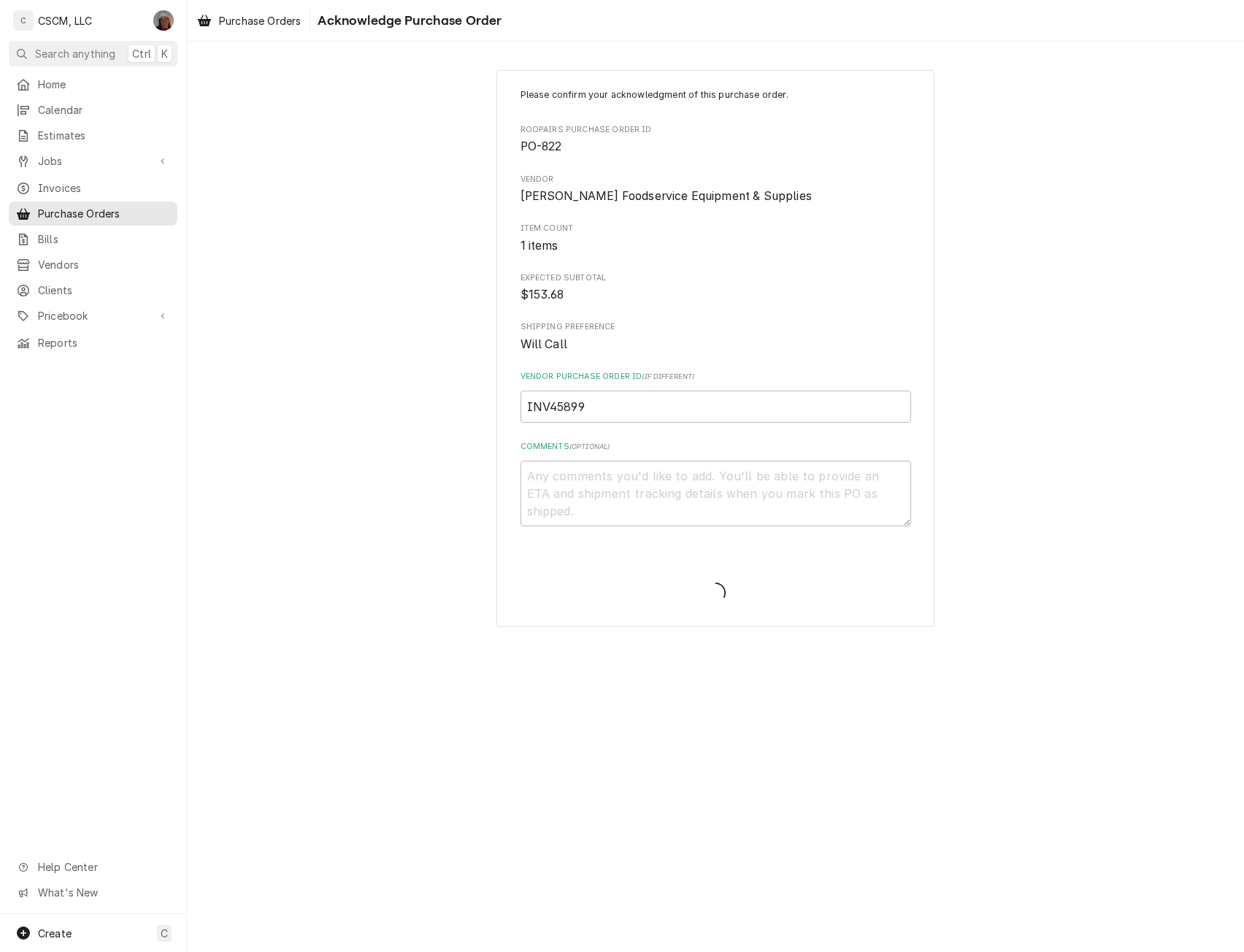
type textarea "x"
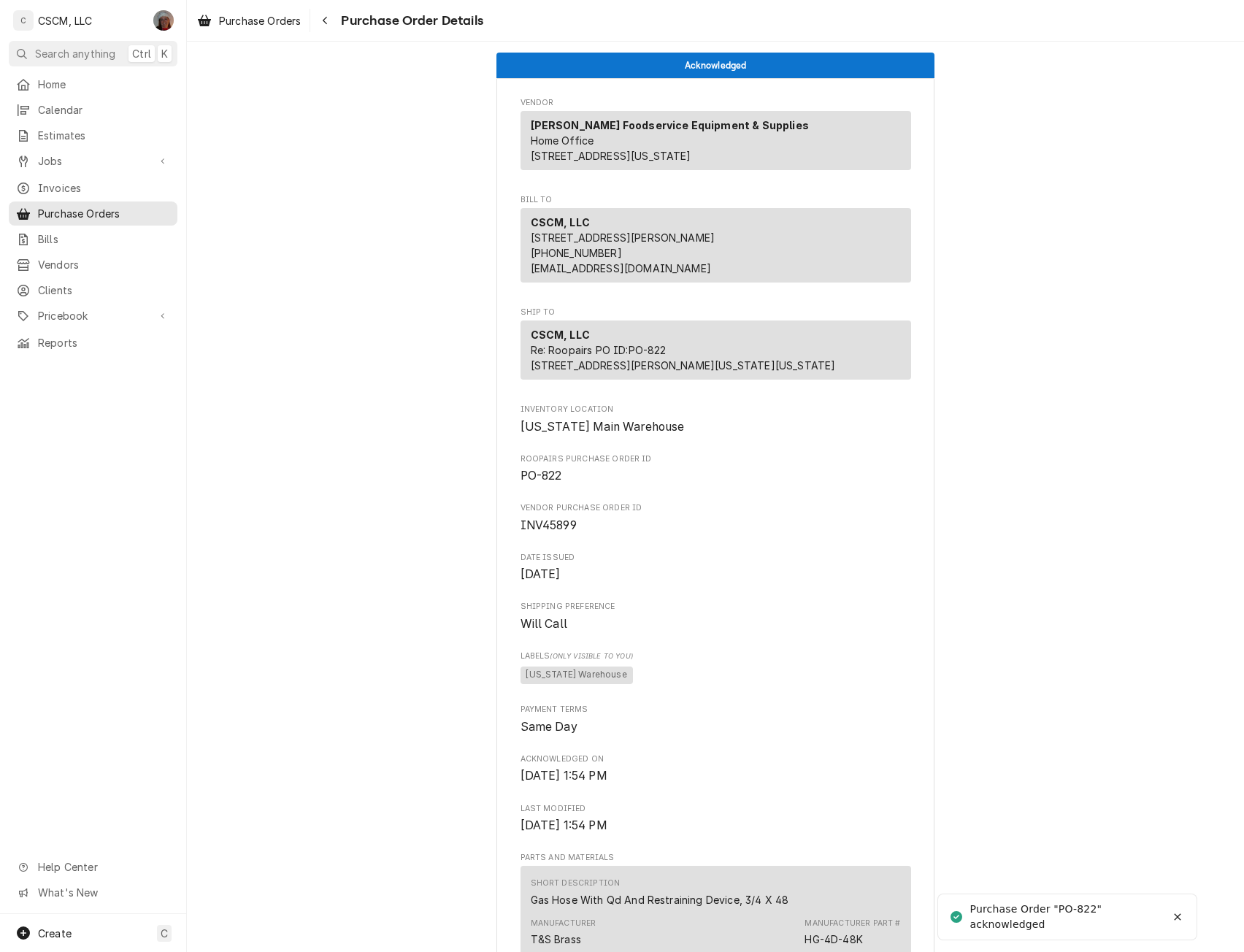
scroll to position [778, 0]
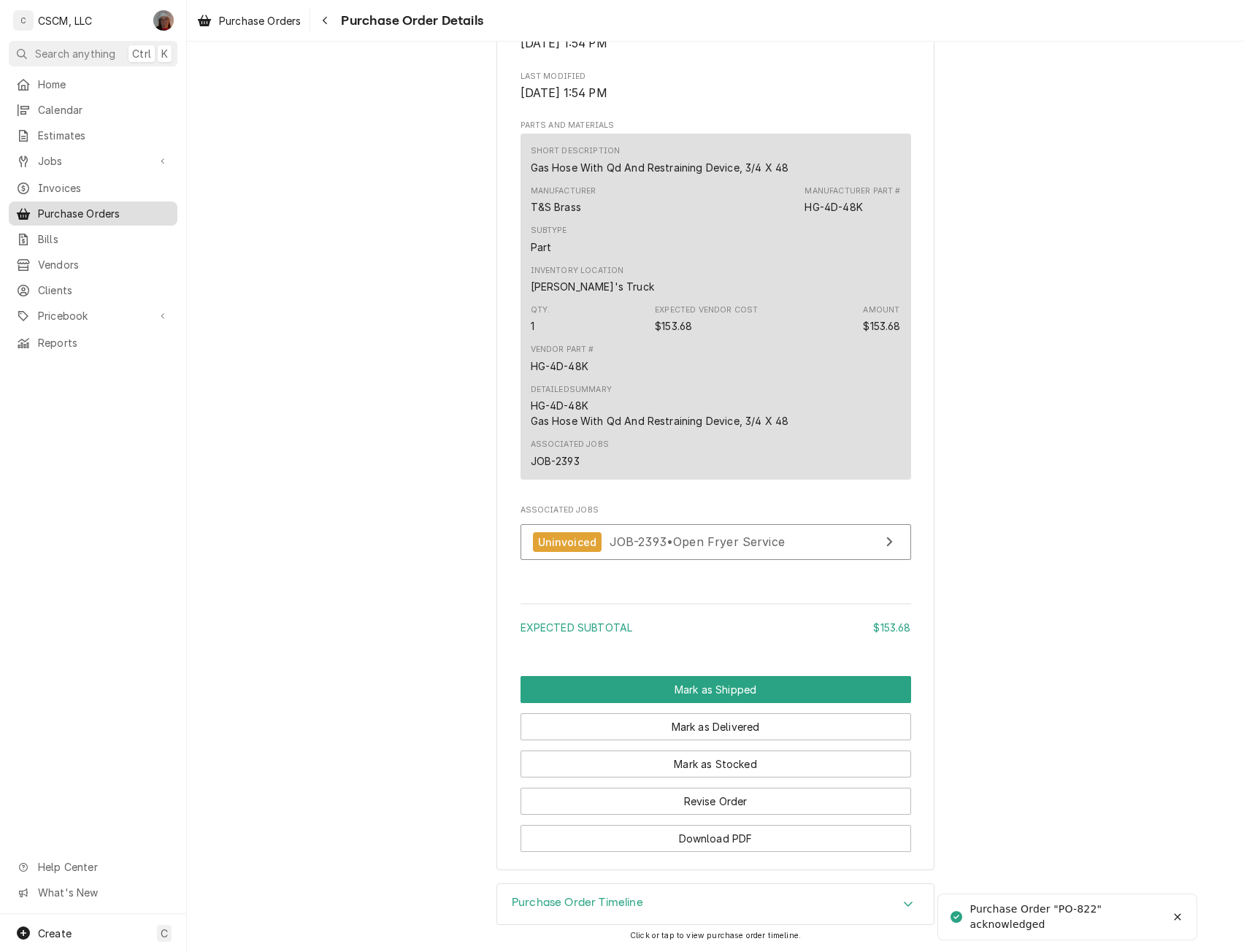
click at [90, 208] on span "Purchase Orders" at bounding box center [104, 213] width 132 height 15
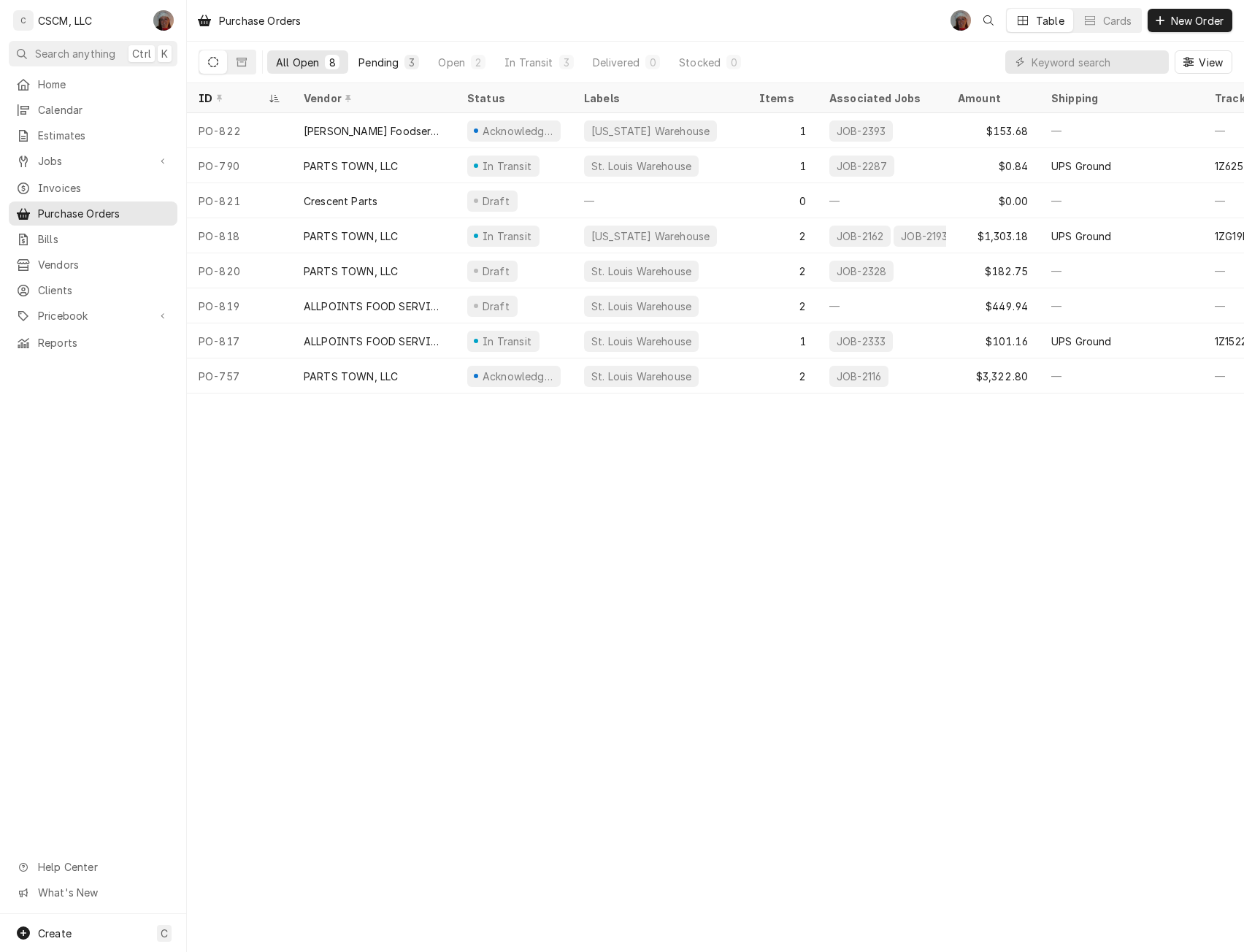
click at [377, 56] on div "Pending" at bounding box center [378, 63] width 40 height 15
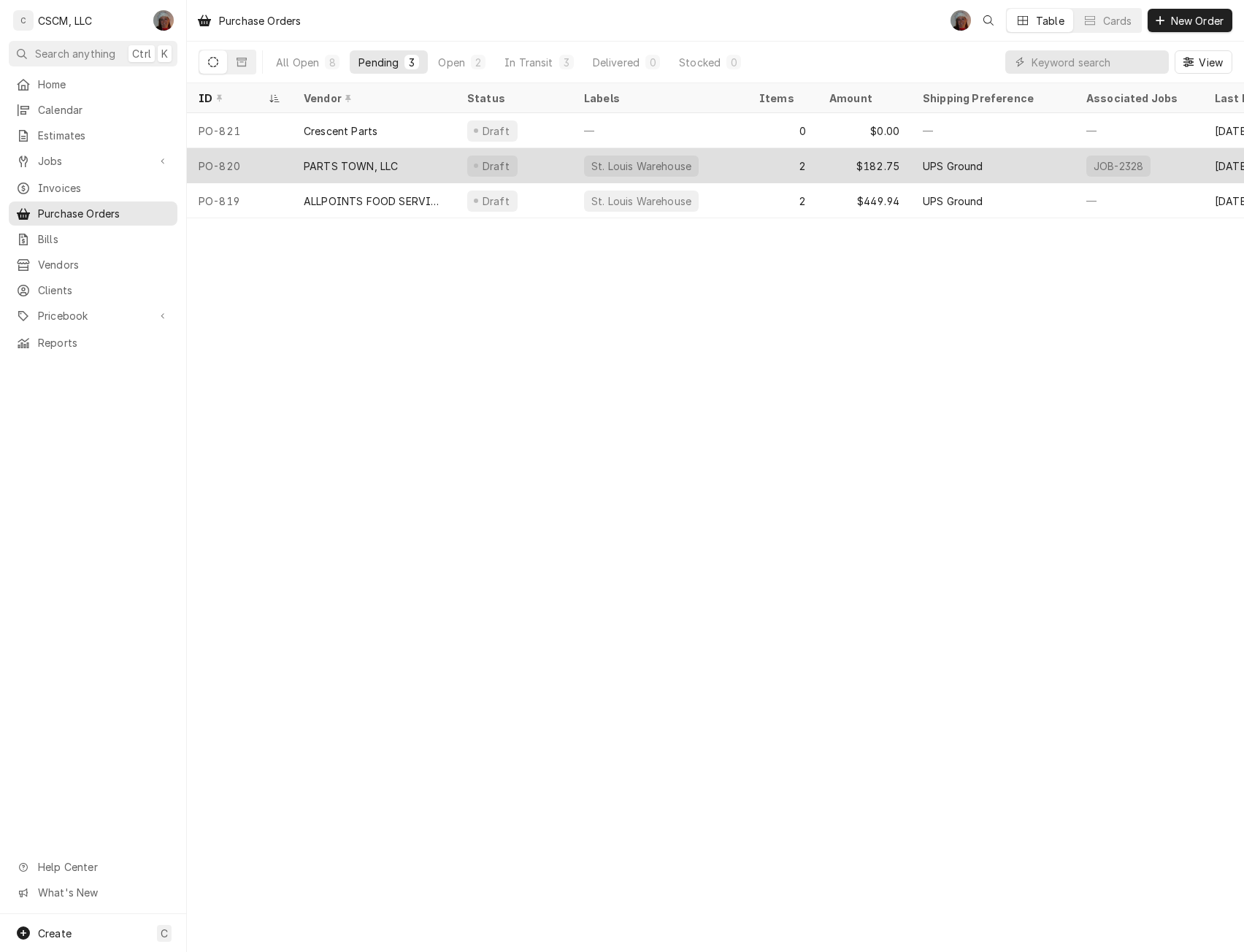
click at [263, 165] on div "PO-820" at bounding box center [240, 165] width 105 height 35
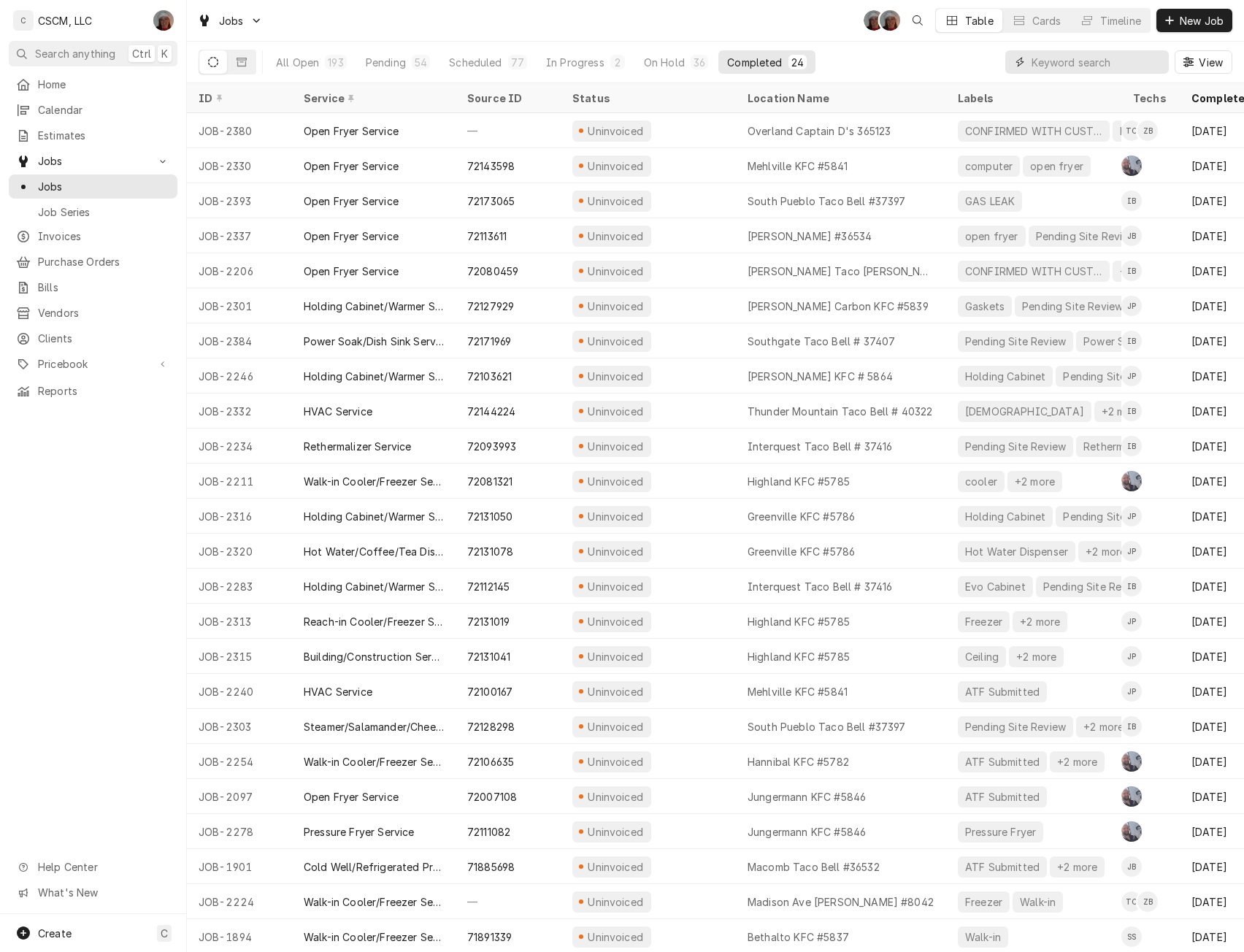
click at [1069, 60] on input "Dynamic Content Wrapper" at bounding box center [1096, 62] width 130 height 24
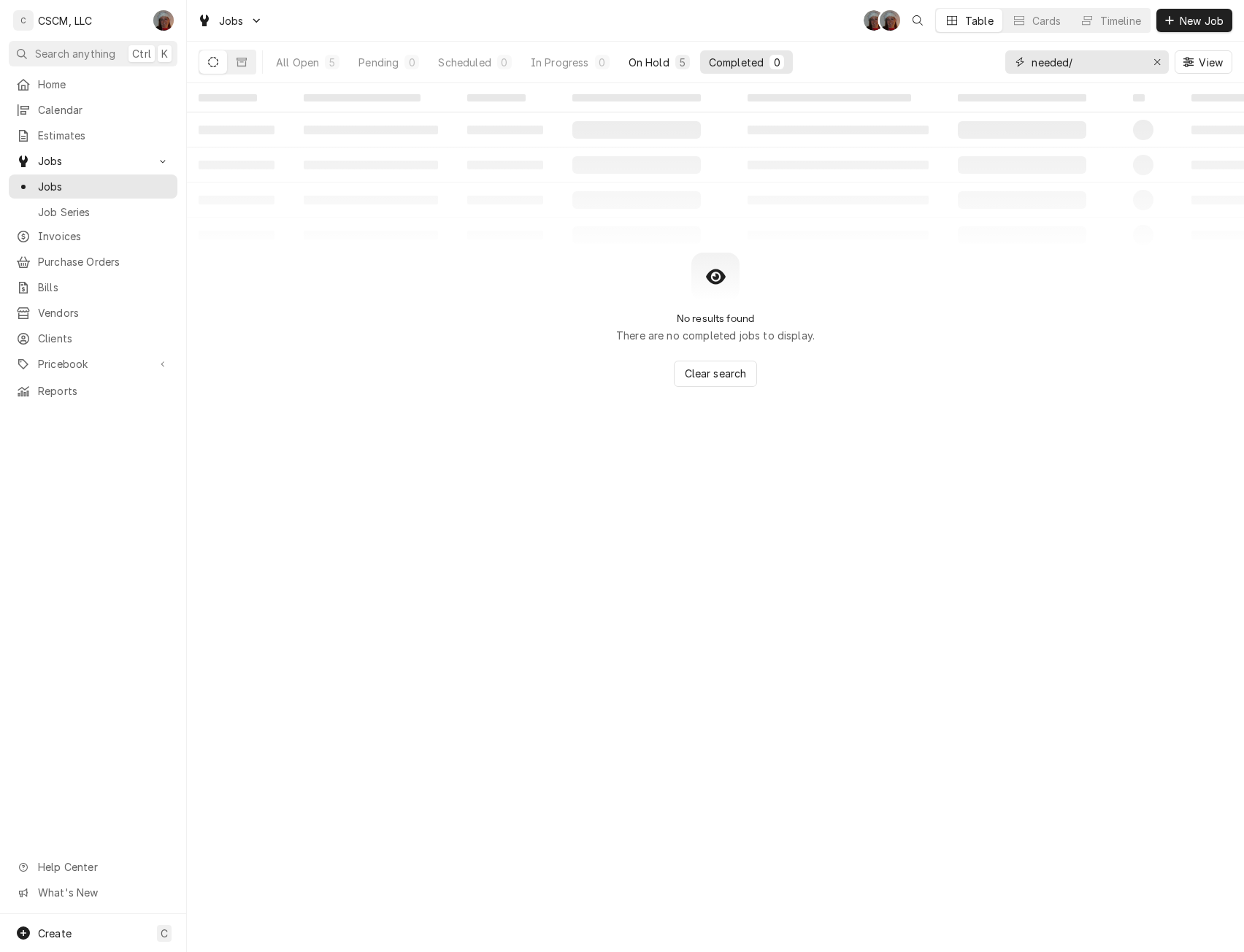
type input "needed/"
click at [675, 61] on button "On Hold 5" at bounding box center [659, 62] width 79 height 24
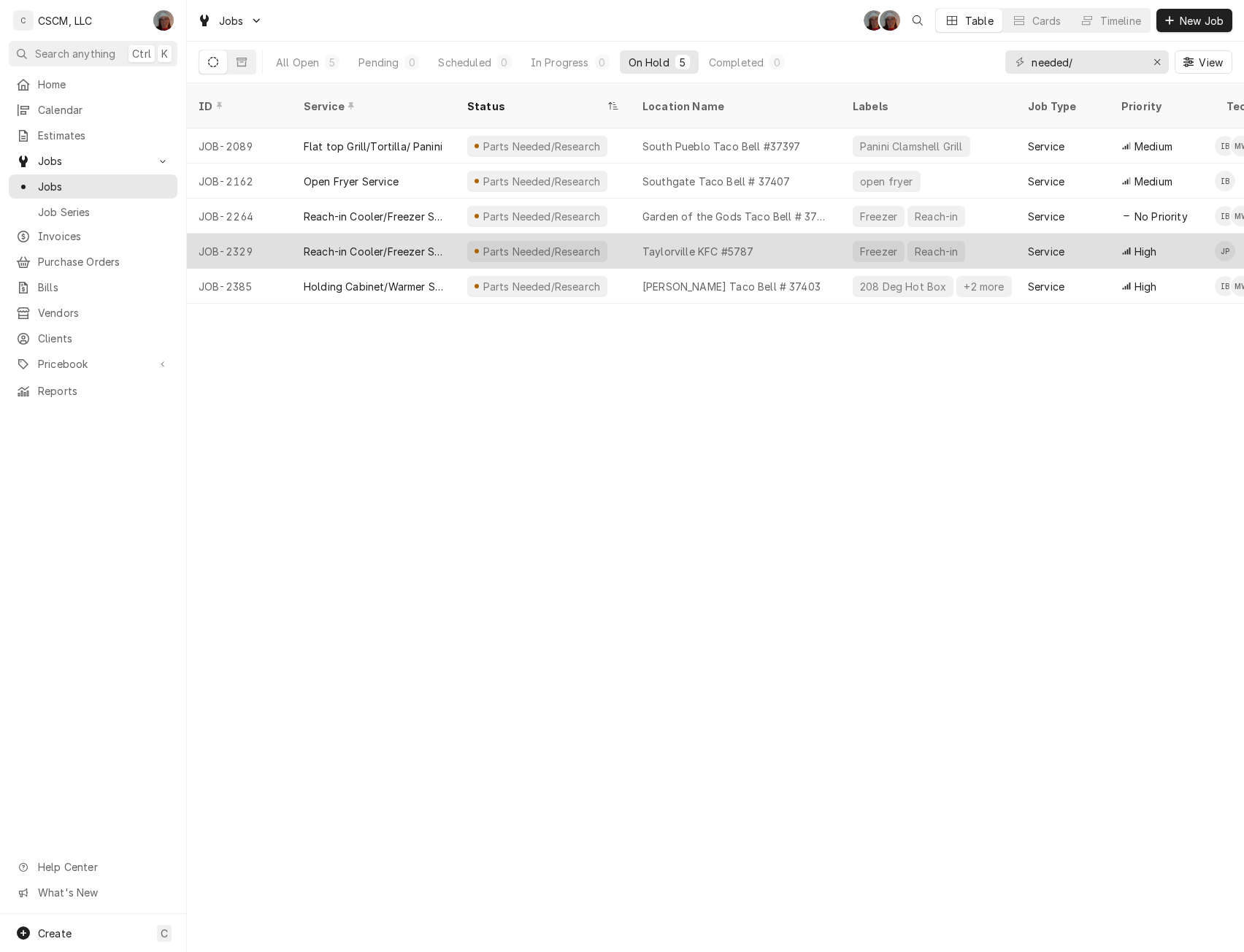
click at [362, 234] on div "Reach-in Cooler/Freezer Service" at bounding box center [373, 251] width 163 height 35
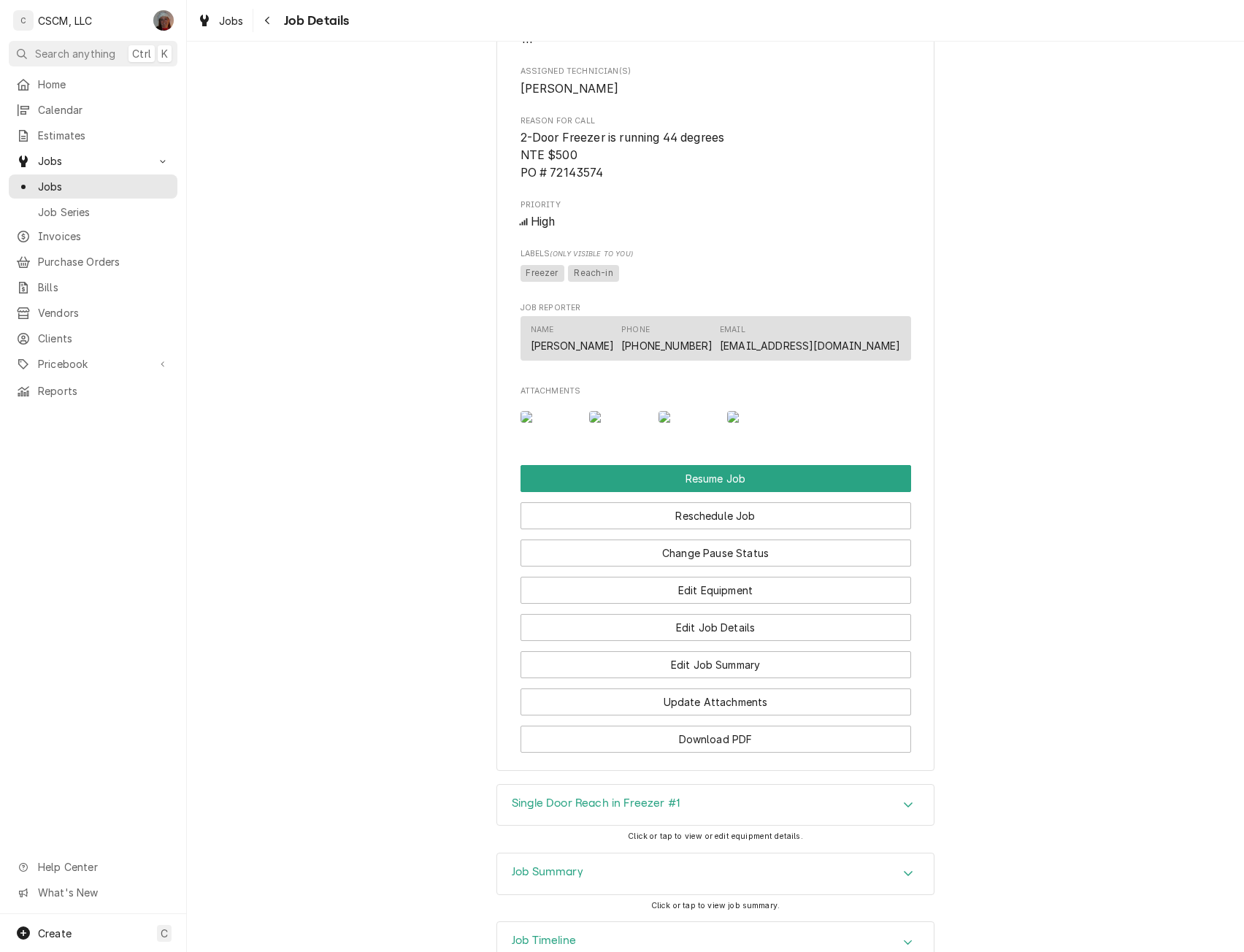
scroll to position [1309, 0]
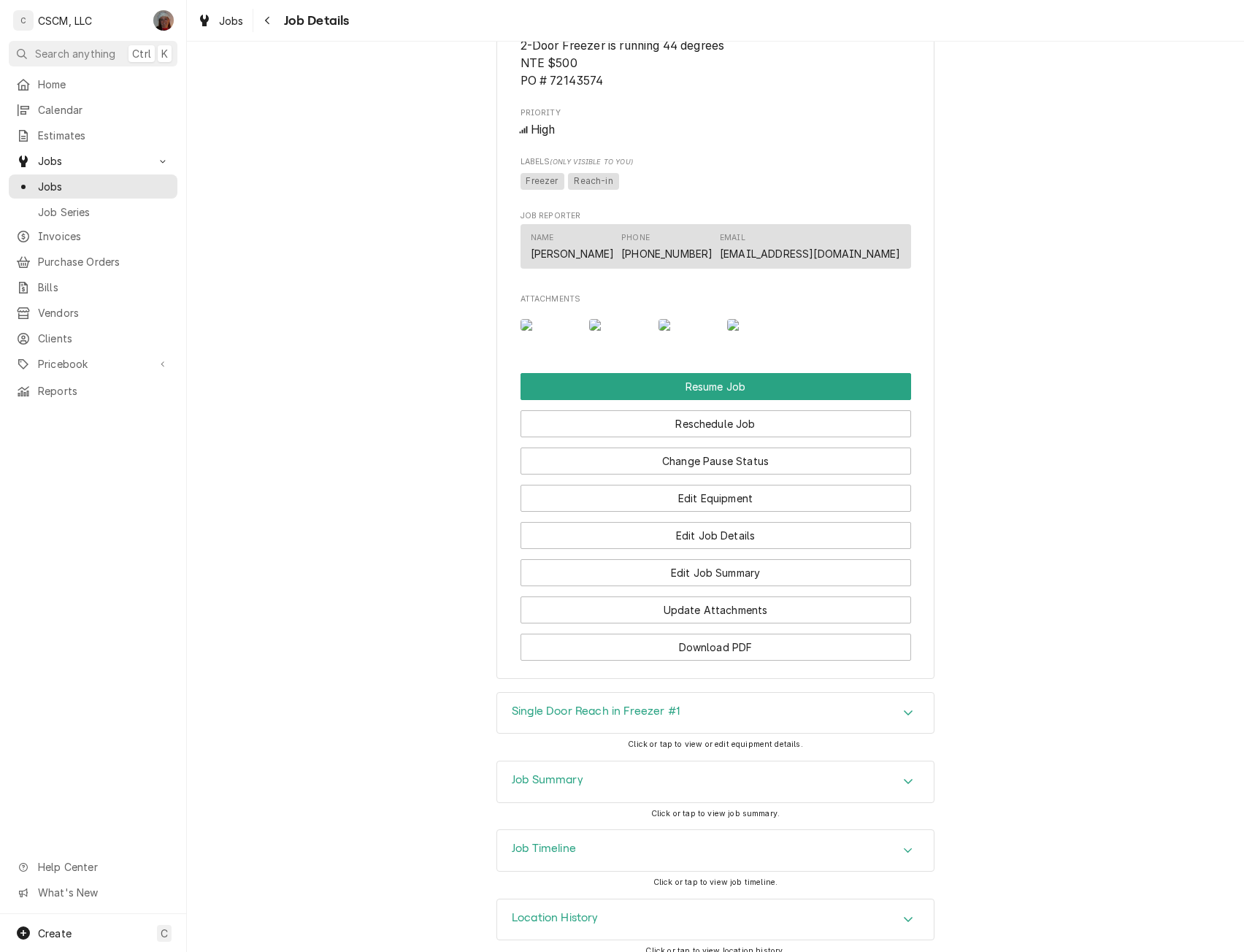
click at [912, 791] on div "Accordion Header" at bounding box center [909, 782] width 22 height 18
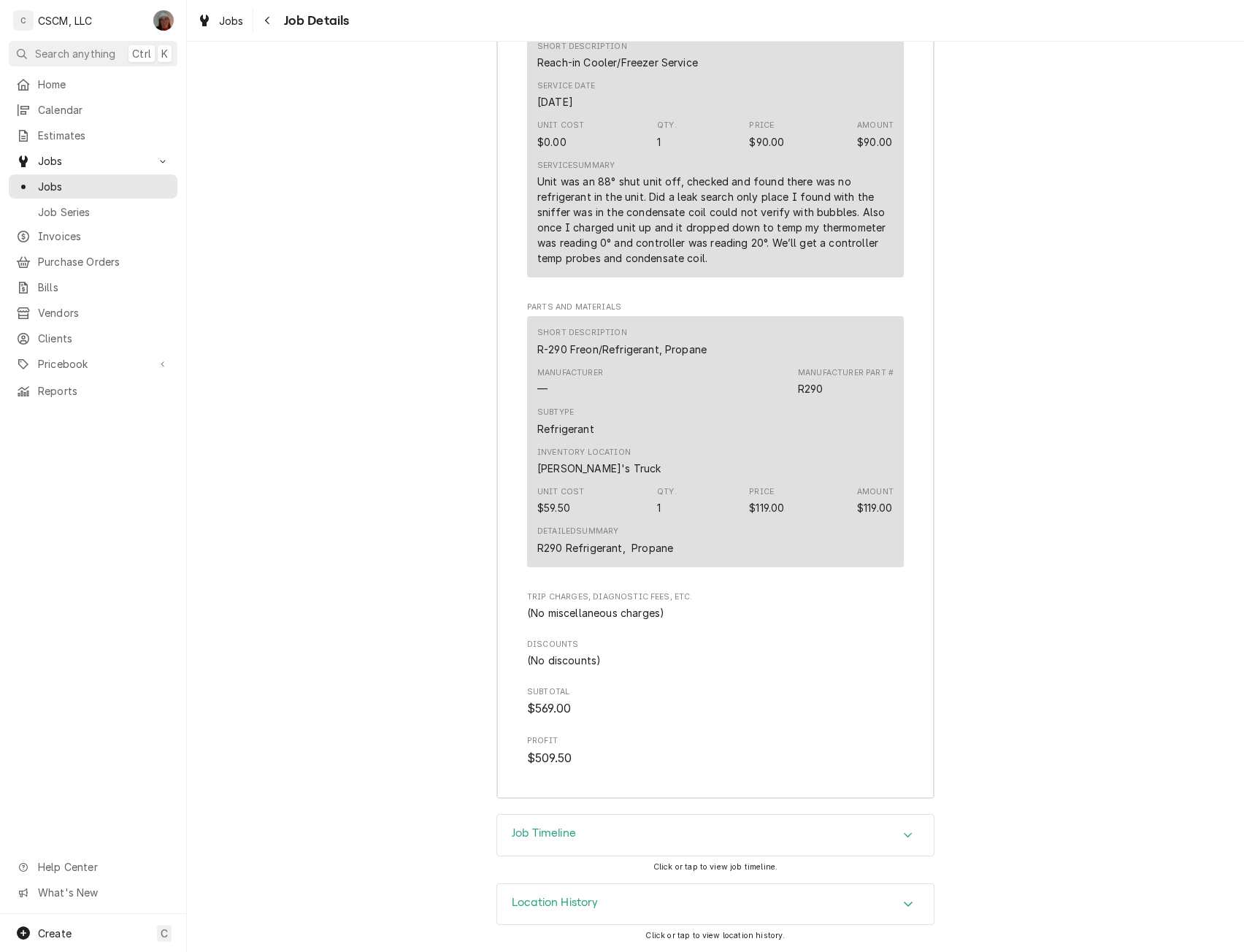
scroll to position [2620, 0]
click at [903, 830] on icon "Accordion Header" at bounding box center [908, 835] width 10 height 12
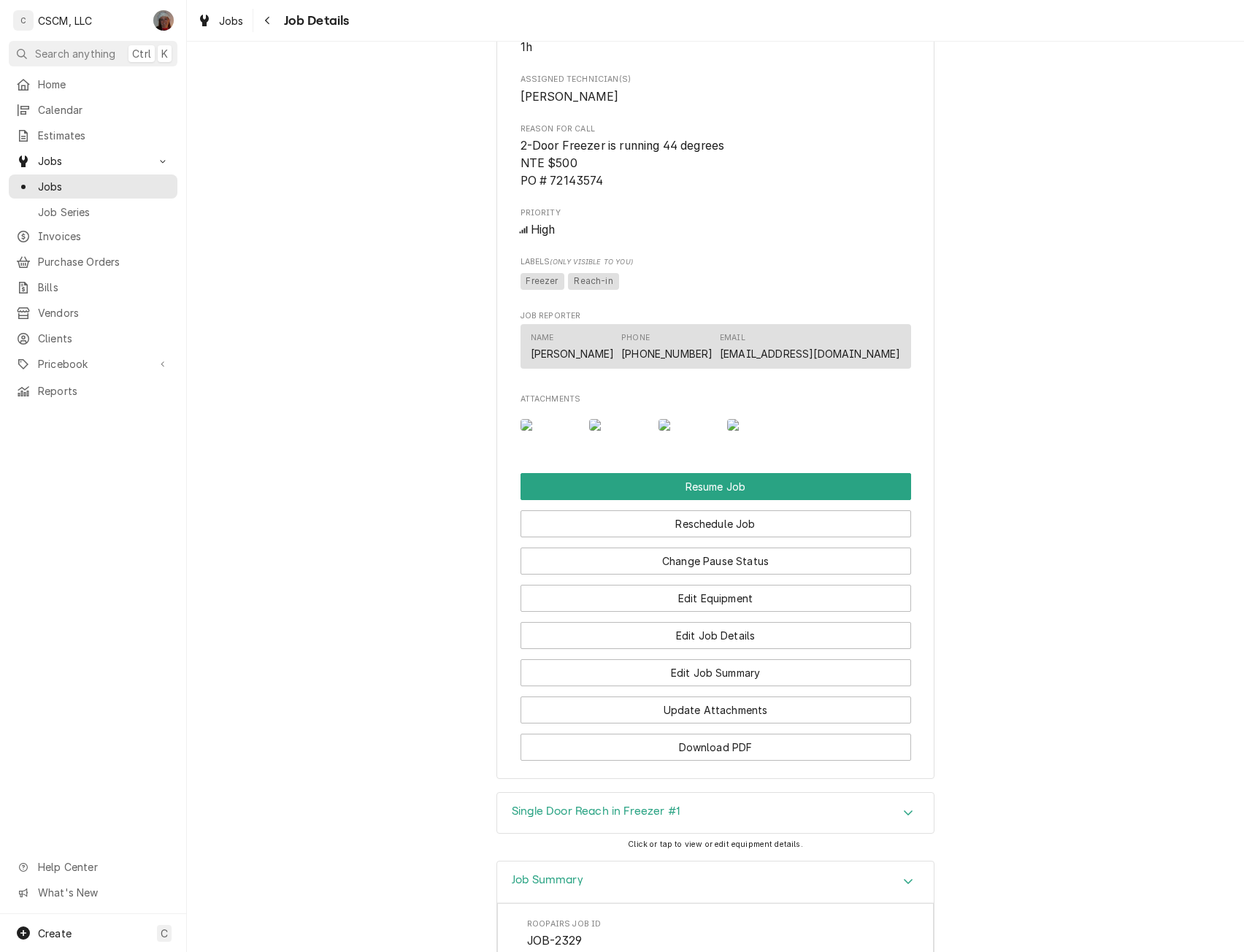
scroll to position [1266, 0]
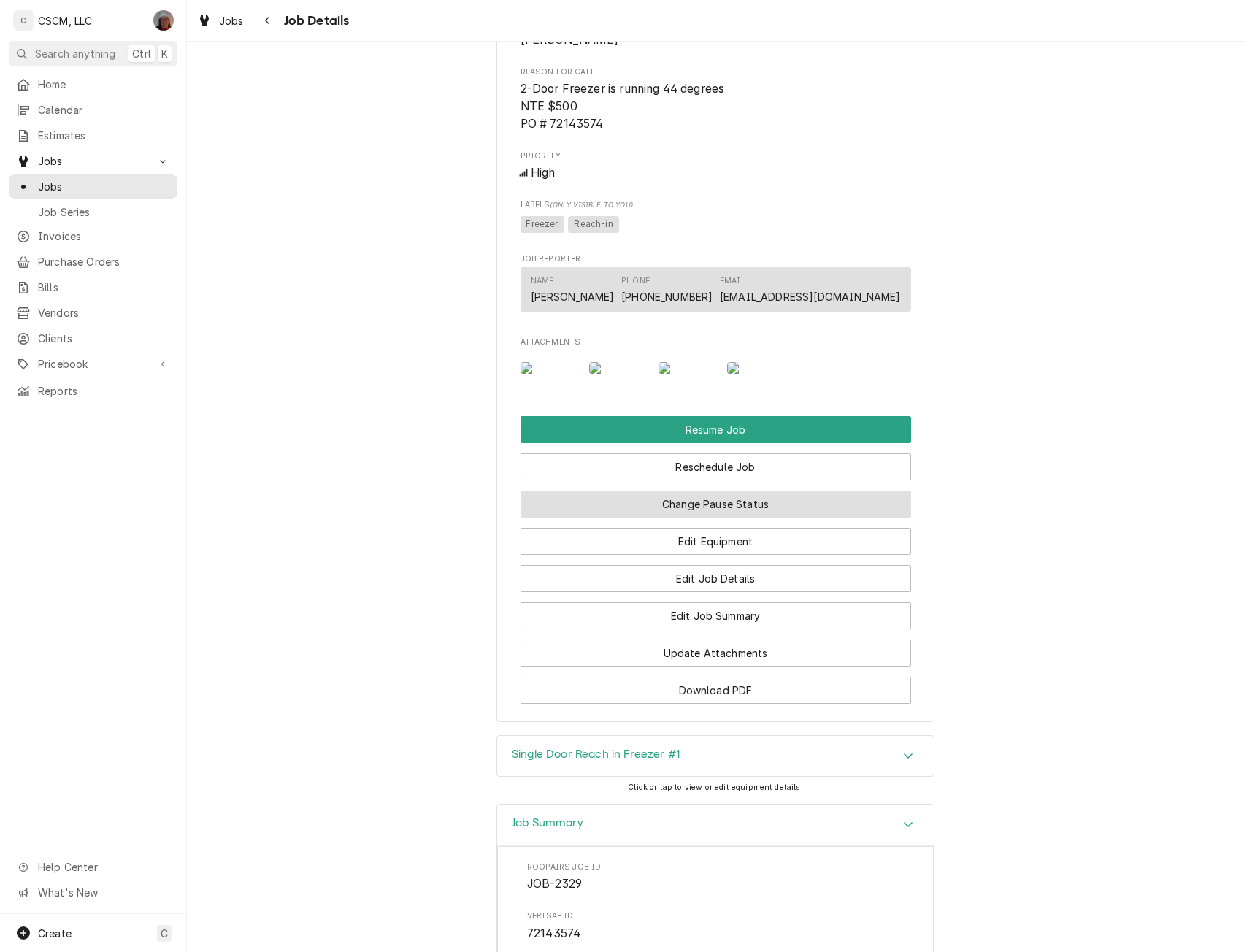
click at [677, 518] on button "Change Pause Status" at bounding box center [716, 504] width 390 height 27
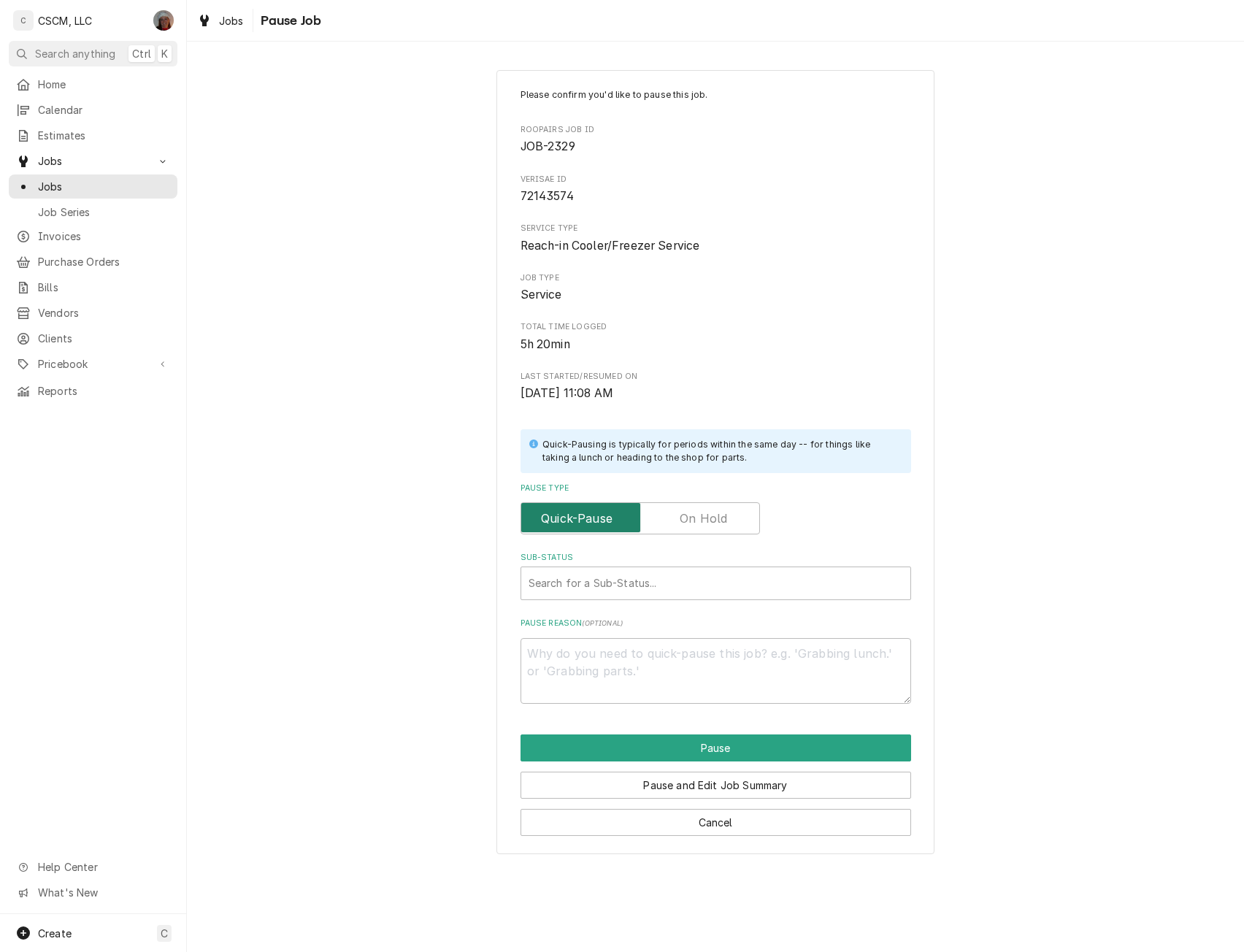
click at [716, 502] on input "Pause Type" at bounding box center [639, 518] width 226 height 32
checkbox input "true"
click at [642, 584] on div "Sub-Status" at bounding box center [716, 583] width 374 height 26
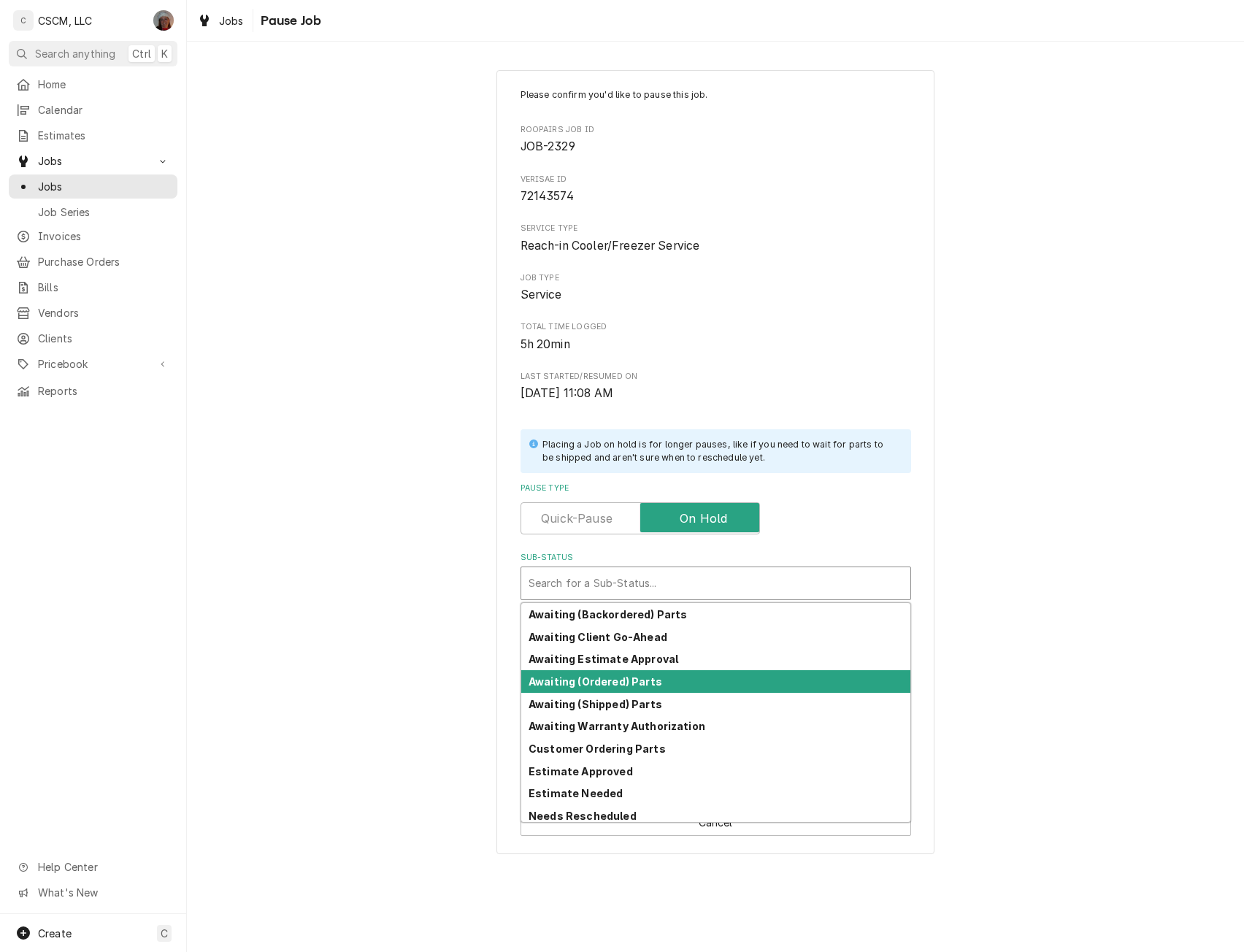
click at [620, 678] on strong "Awaiting (Ordered) Parts" at bounding box center [595, 681] width 134 height 13
type textarea "x"
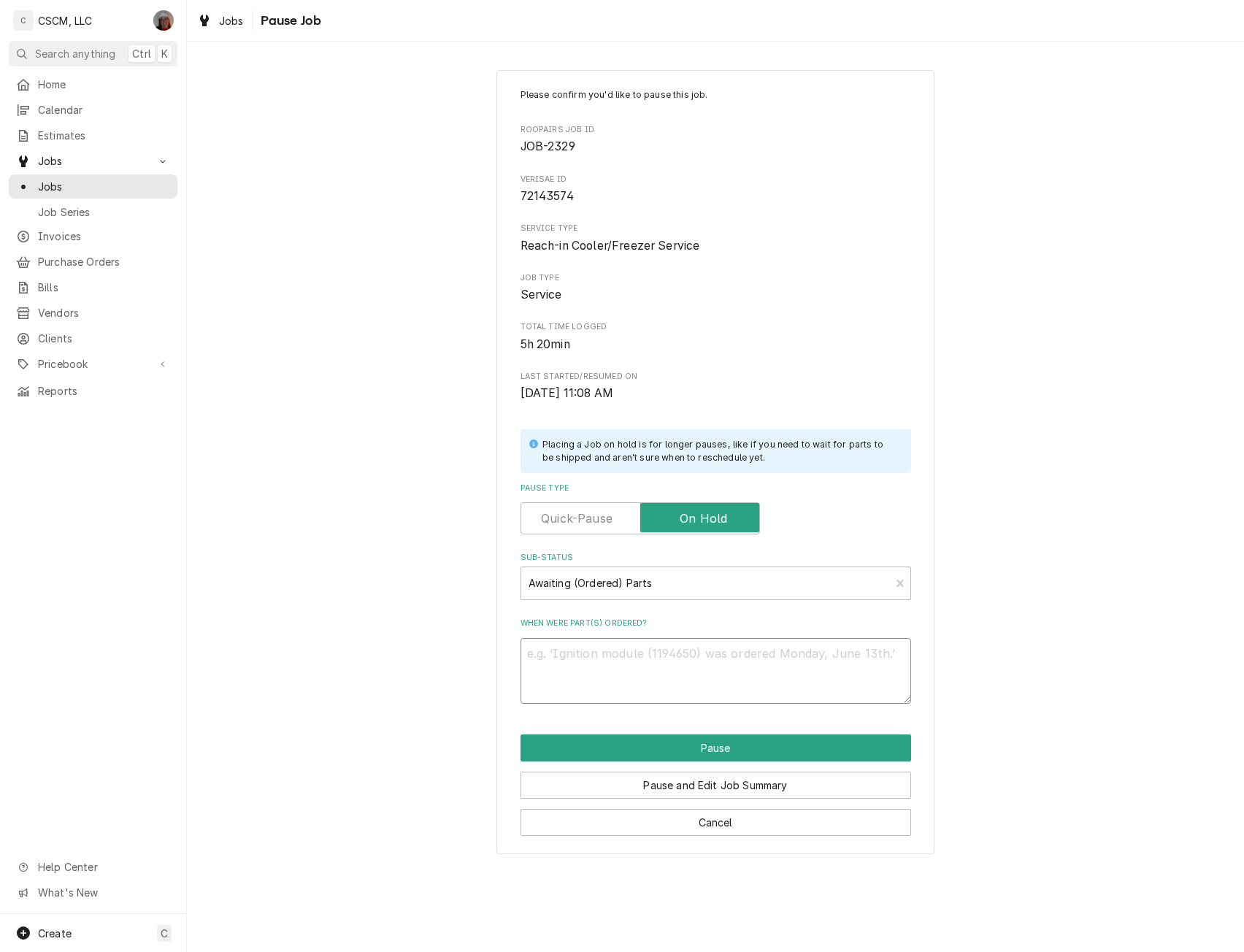
click at [574, 667] on textarea "When were part(s) ordered?" at bounding box center [716, 671] width 390 height 66
type textarea "1"
type textarea "x"
type textarea "10"
type textarea "x"
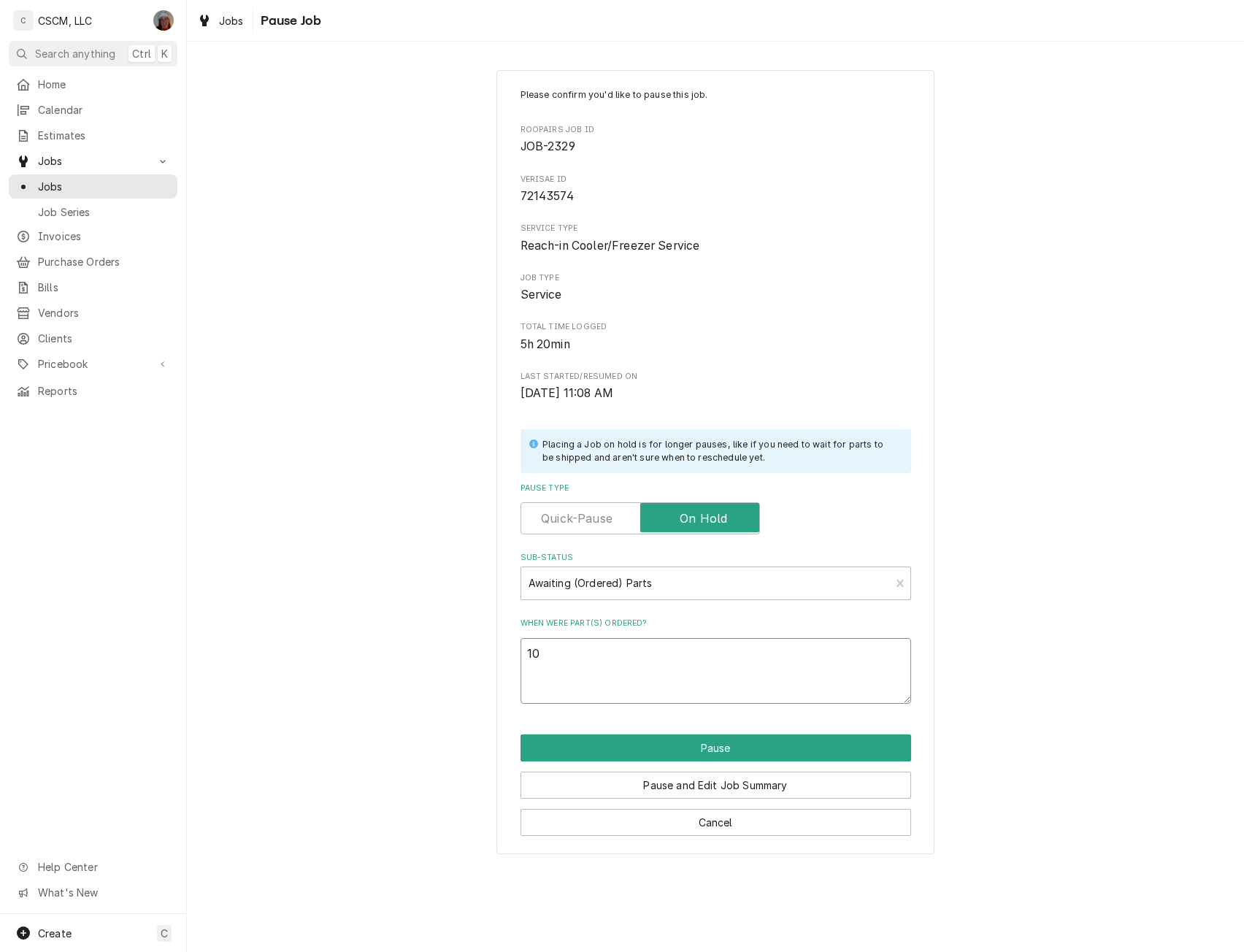
type textarea "10/"
type textarea "x"
type textarea "10/2"
type textarea "x"
type textarea "10/2"
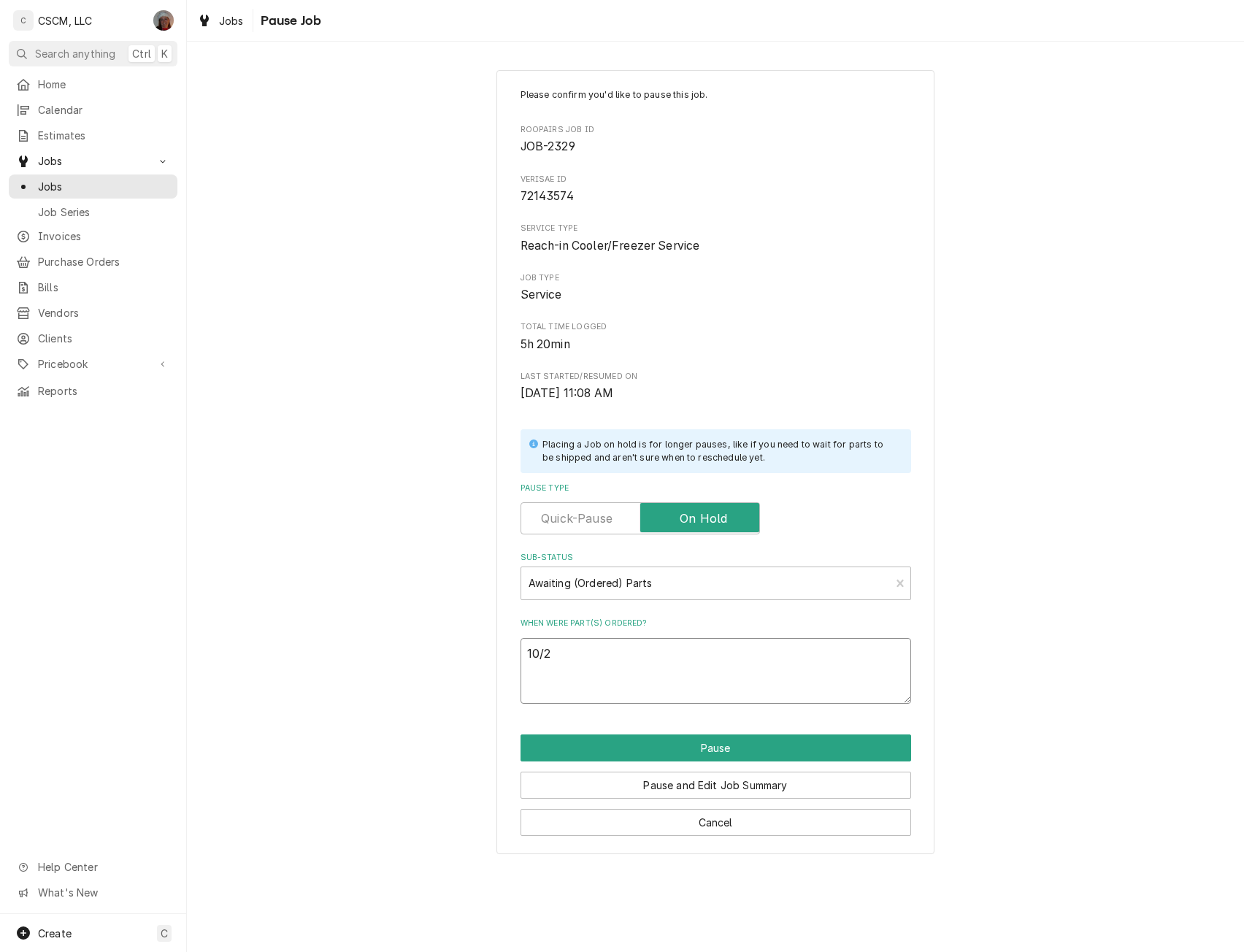
paste textarea "Delfield 000-CZ0-0252-S Digital Controller, Freezer"
type textarea "x"
type textarea "10/2 Delfield 000-CZ0-0252-S Digital Controller, Freezer"
type textarea "x"
type textarea "10/2 Delfield 000-CZ0-0252-S Digital Controller, Freezer"
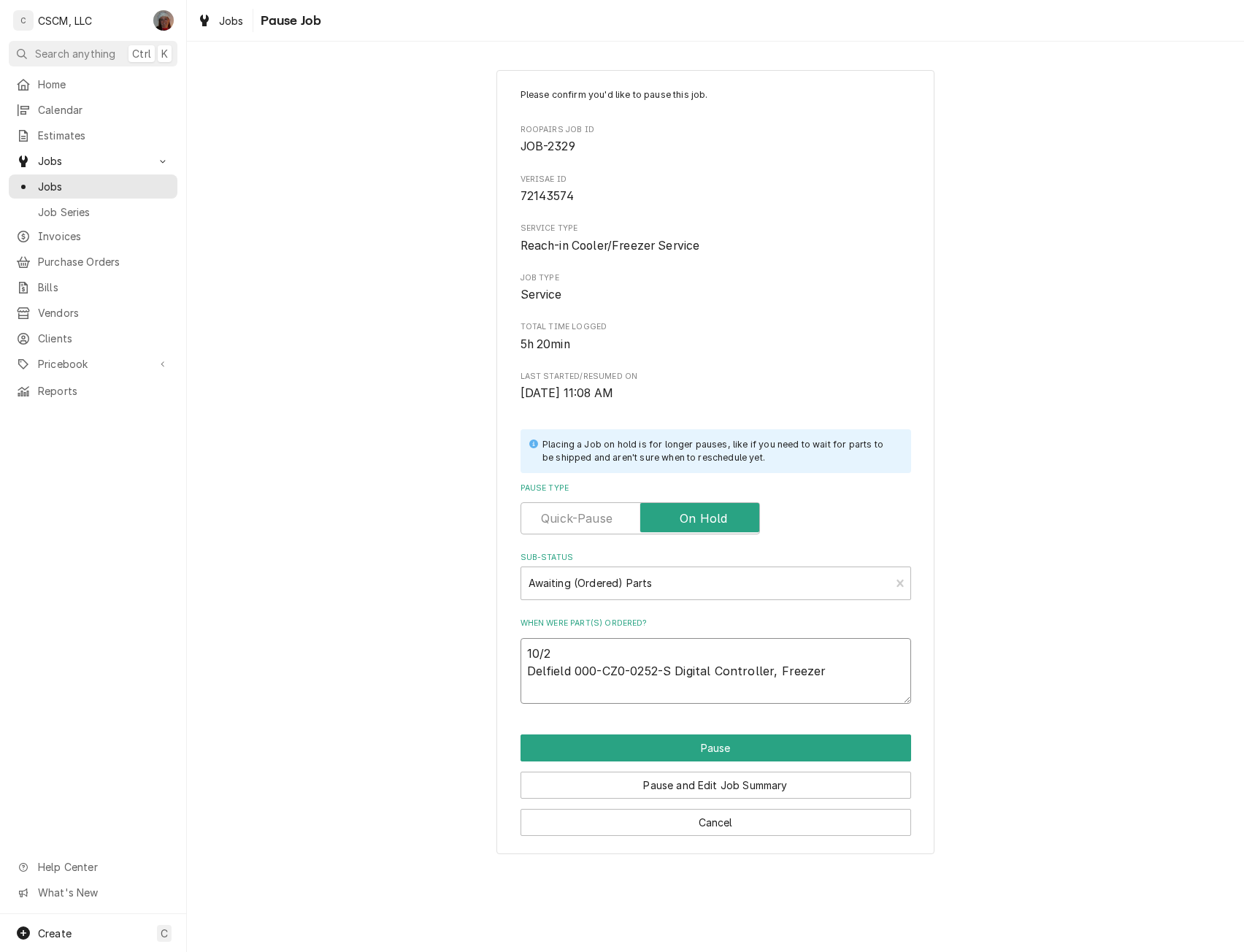
click at [837, 678] on textarea "10/2 Delfield 000-CZ0-0252-S Digital Controller, Freezer" at bounding box center [716, 671] width 390 height 66
paste textarea "Delfield 2194755 Probe, Defrost, Danfoss Control"
type textarea "x"
type textarea "10/2 Delfield 000-CZ0-0252-S Digital Controller, Freezer Delfield 2194755 Probe…"
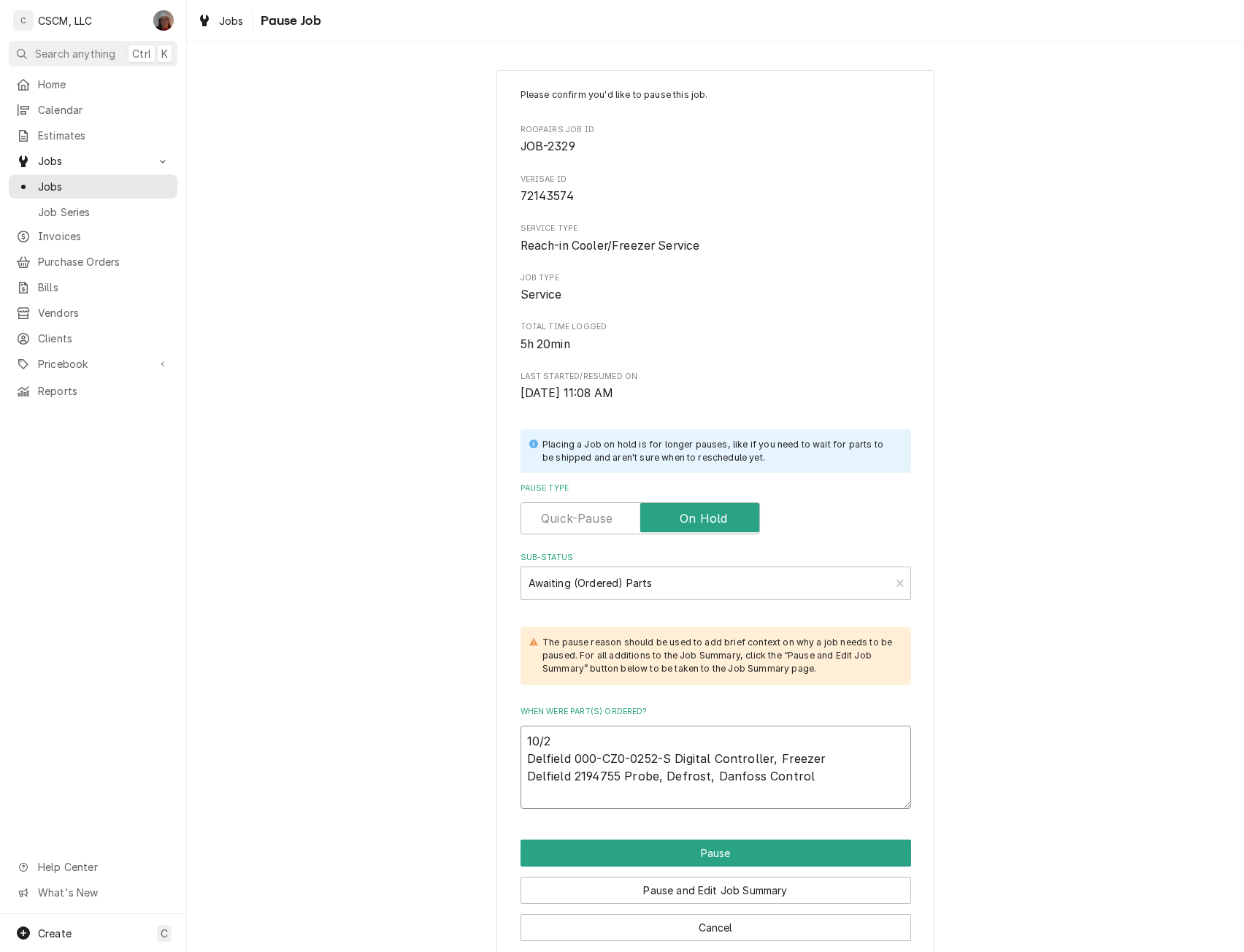
type textarea "x"
type textarea "10/2 Delfield 000-CZ0-0252-S Digital Controller, Freezer Delfield 2194755 Probe…"
click at [561, 798] on textarea "10/2 Delfield 000-CZ0-0252-S Digital Controller, Freezer Delfield 2194755 Probe…" at bounding box center [716, 767] width 390 height 83
paste textarea "Delfield 2194756 Air Sensing Probe, Danfoss Control"
type textarea "x"
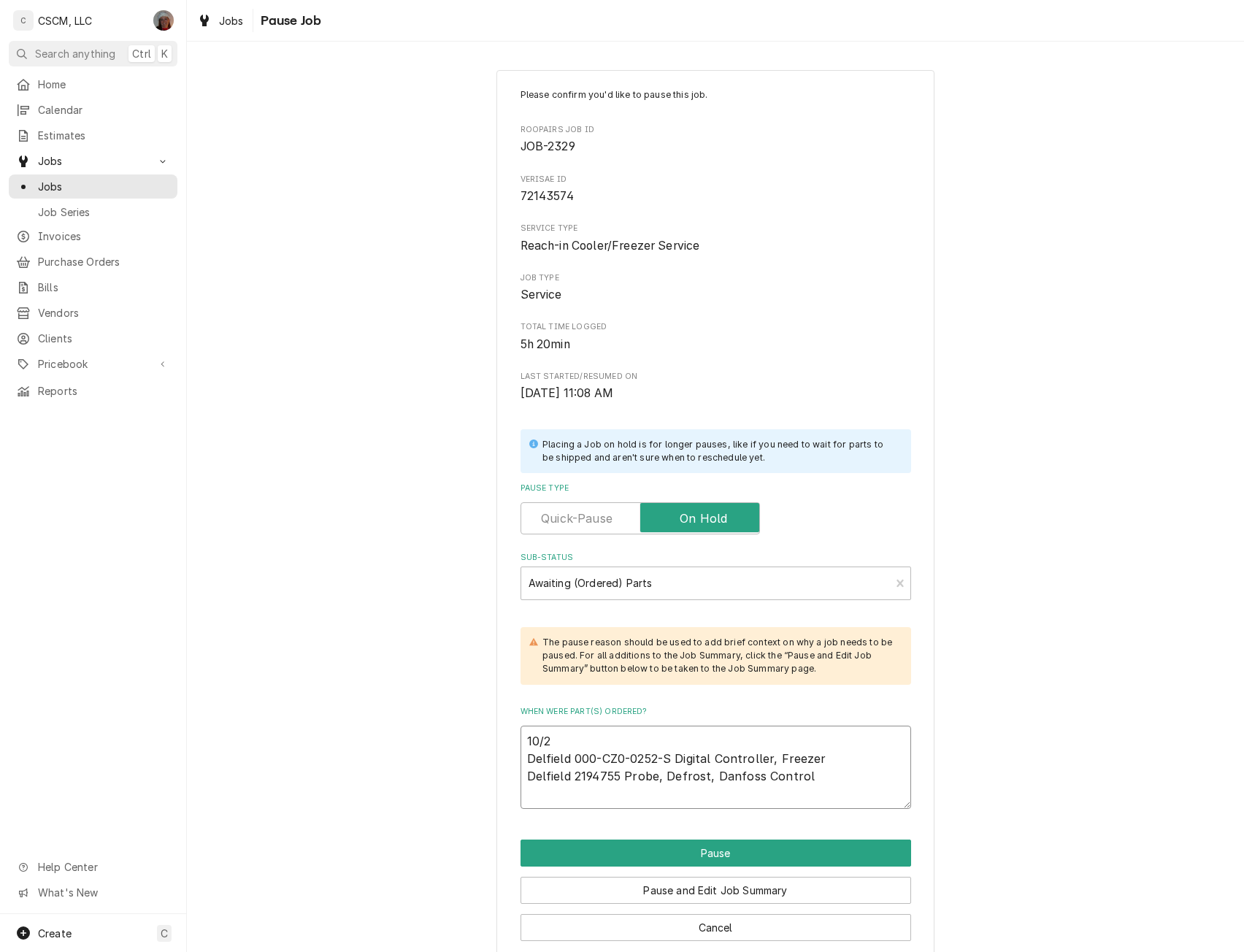
type textarea "10/2 Delfield 000-CZ0-0252-S Digital Controller, Freezer Delfield 2194755 Probe…"
type textarea "x"
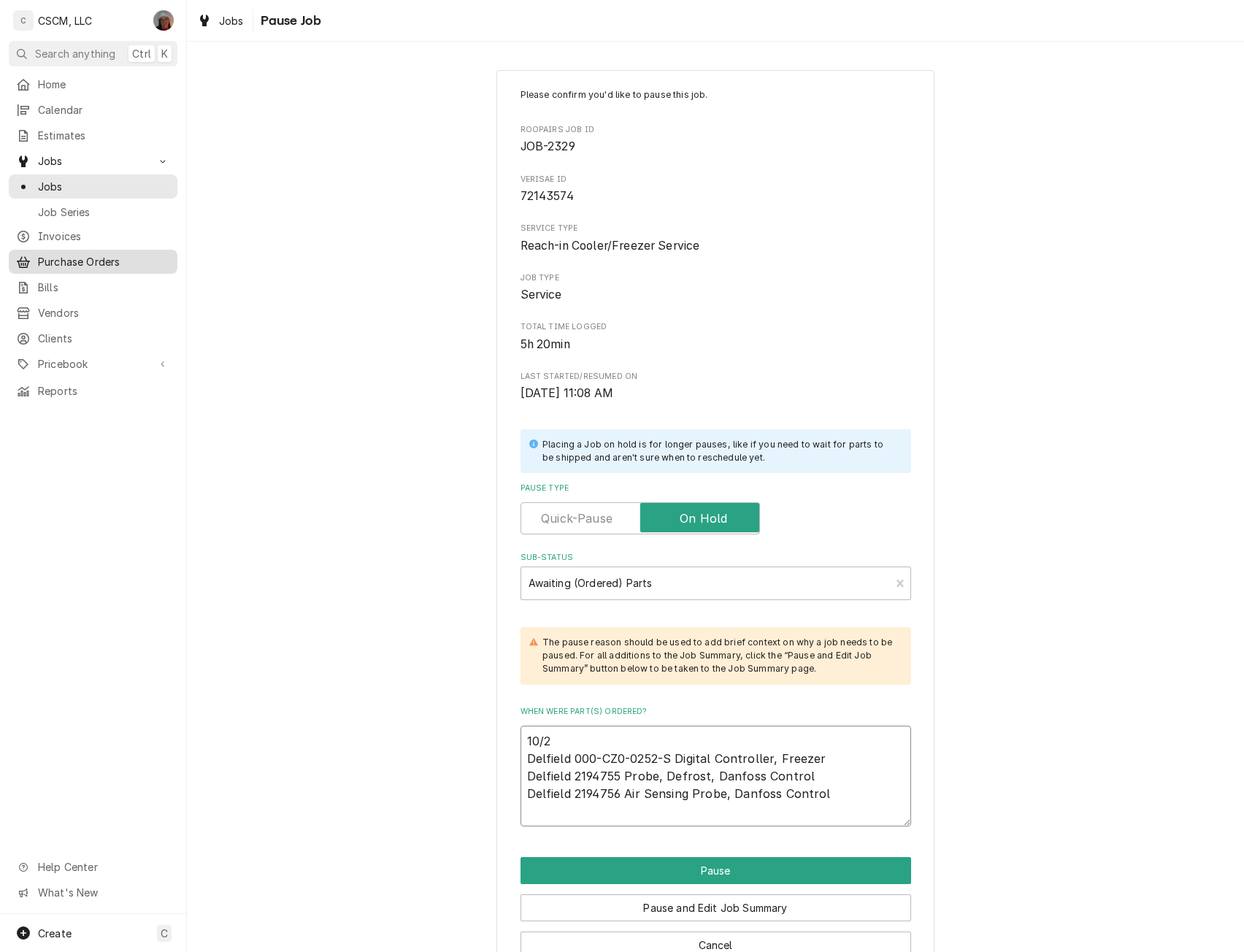
type textarea "10/2 Delfield 000-CZ0-0252-S Digital Controller, Freezer Delfield 2194755 Probe…"
click at [543, 818] on textarea "10/2 Delfield 000-CZ0-0252-S Digital Controller, Freezer Delfield 2194755 Probe…" at bounding box center [716, 776] width 390 height 101
paste textarea "Delfield 033-CTP-005P-S Condensing Loop, Spiral, 1 Door Freezer"
type textarea "x"
type textarea "10/2 Delfield 000-CZ0-0252-S Digital Controller, Freezer Delfield 2194755 Probe…"
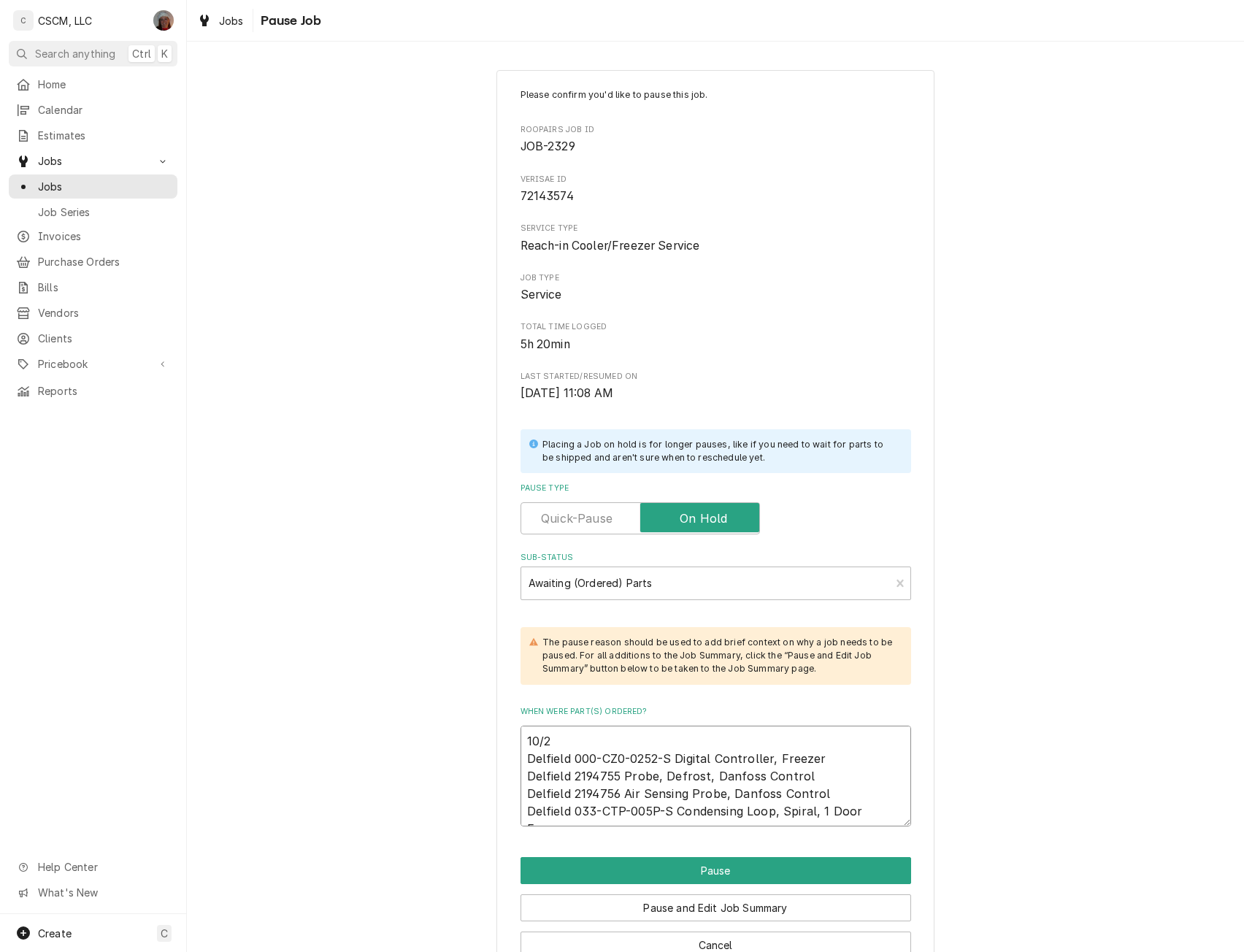
type textarea "x"
type textarea "10/2 Delfield 000-CZ0-0252-S Digital Controller, Freezer Delfield 2194755 Probe…"
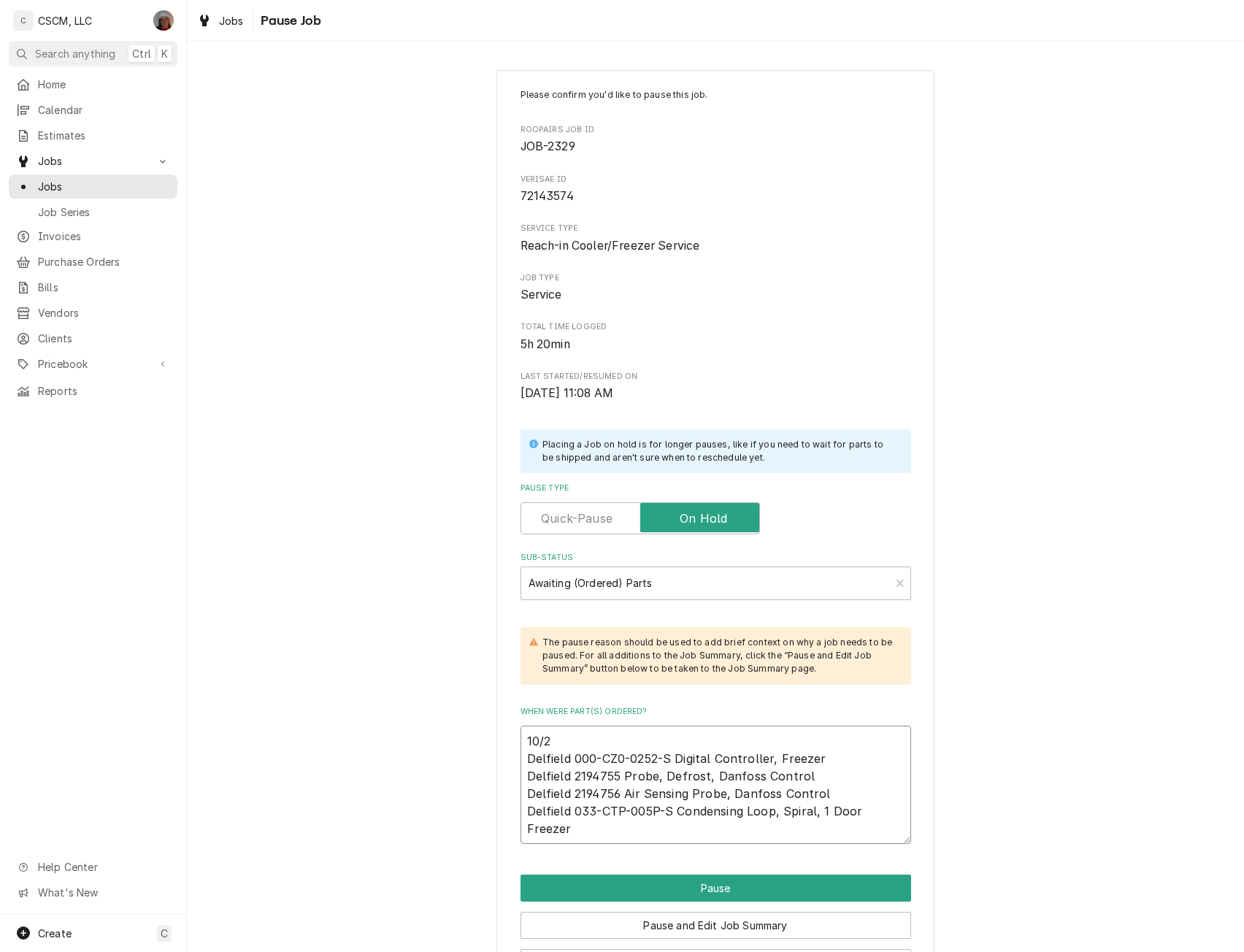
type textarea "x"
type textarea "10/2 Delfield 000-CZ0-0252-S Digital Controller, Freezer Delfield 2194755 Probe…"
type textarea "x"
type textarea "10/2 Delfield 000-CZ0-0252-S Digital Controller, Freezer Delfield 2194755 Probe…"
type textarea "x"
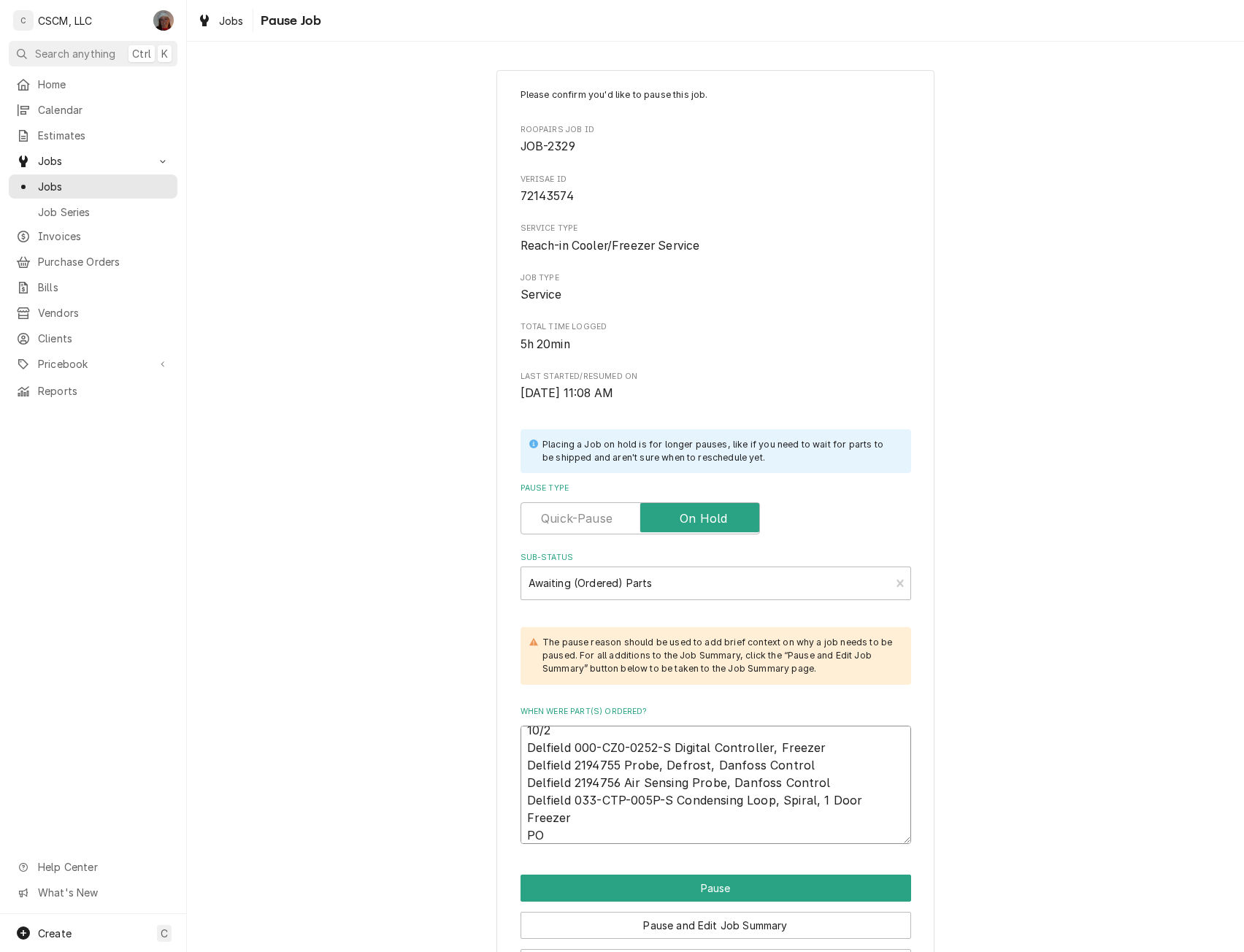
type textarea "10/2 Delfield 000-CZ0-0252-S Digital Controller, Freezer Delfield 2194755 Probe…"
type textarea "x"
type textarea "10/2 Delfield 000-CZ0-0252-S Digital Controller, Freezer Delfield 2194755 Probe…"
type textarea "x"
type textarea "10/2 Delfield 000-CZ0-0252-S Digital Controller, Freezer Delfield 2194755 Probe…"
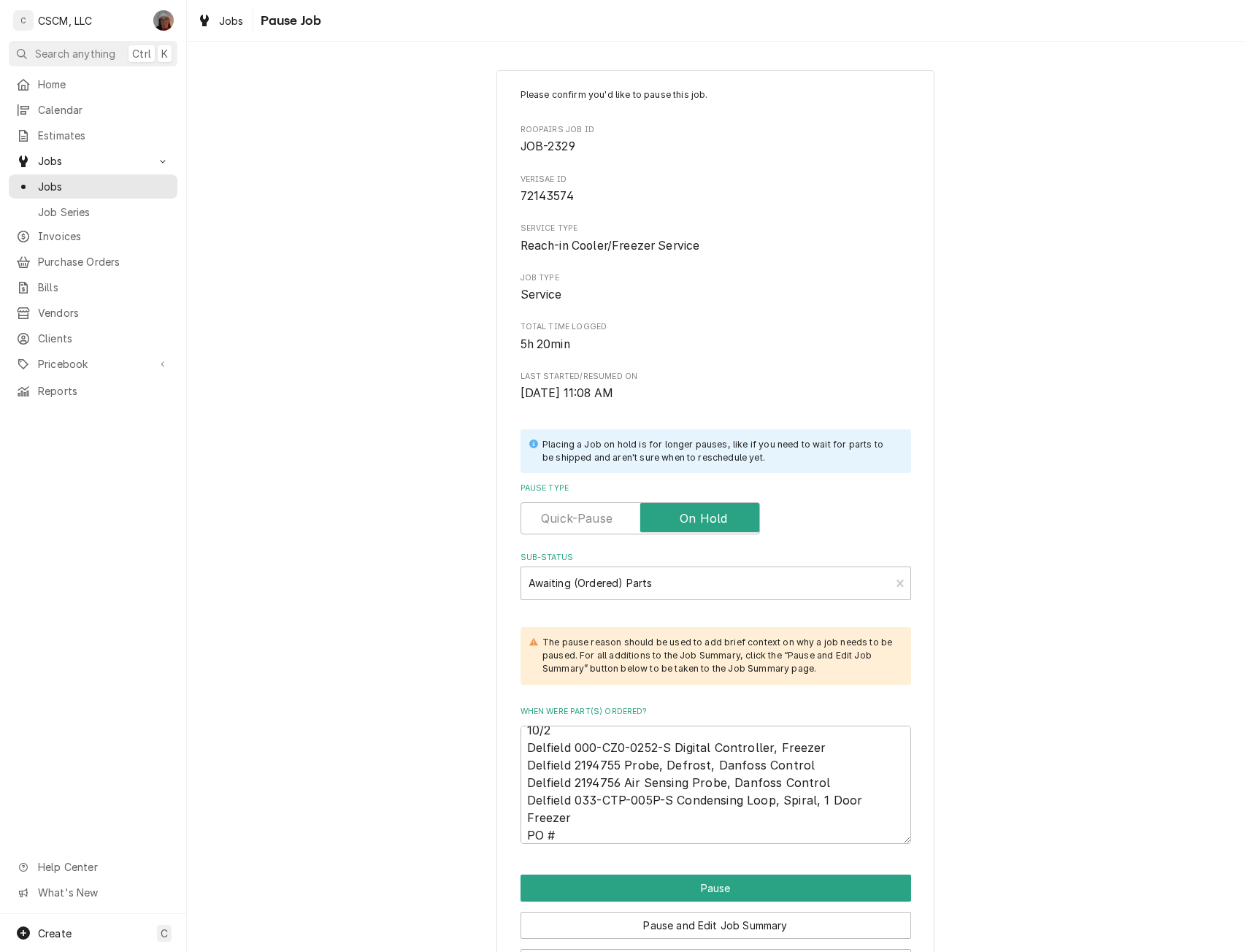
type textarea "x"
type textarea "10/2 Delfield 000-CZ0-0252-S Digital Controller, Freezer Delfield 2194755 Probe…"
type textarea "x"
type textarea "10/2 Delfield 000-CZ0-0252-S Digital Controller, Freezer Delfield 2194755 Probe…"
type textarea "x"
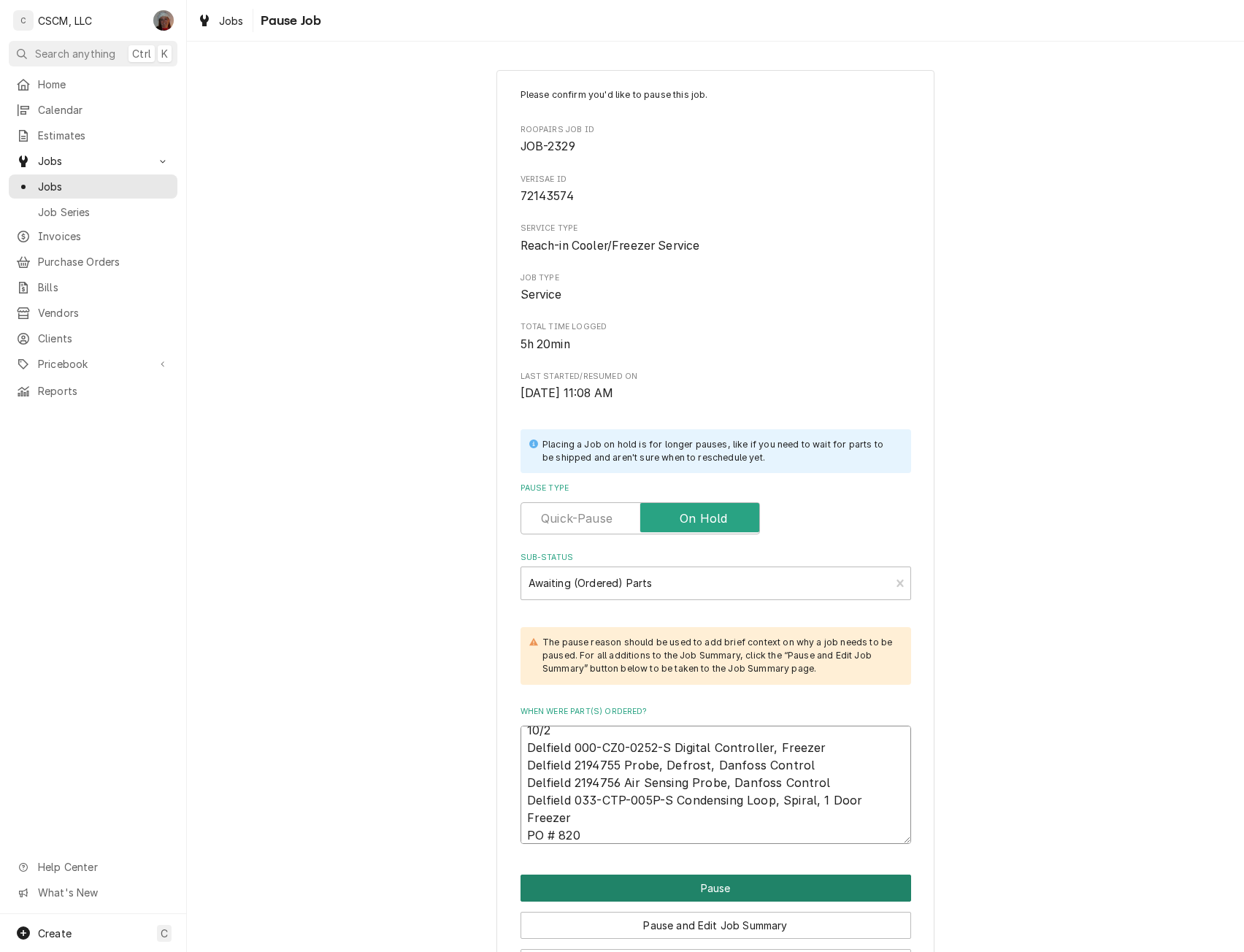
type textarea "10/2 Delfield 000-CZ0-0252-S Digital Controller, Freezer Delfield 2194755 Probe…"
click at [746, 882] on button "Pause" at bounding box center [716, 888] width 390 height 27
type textarea "x"
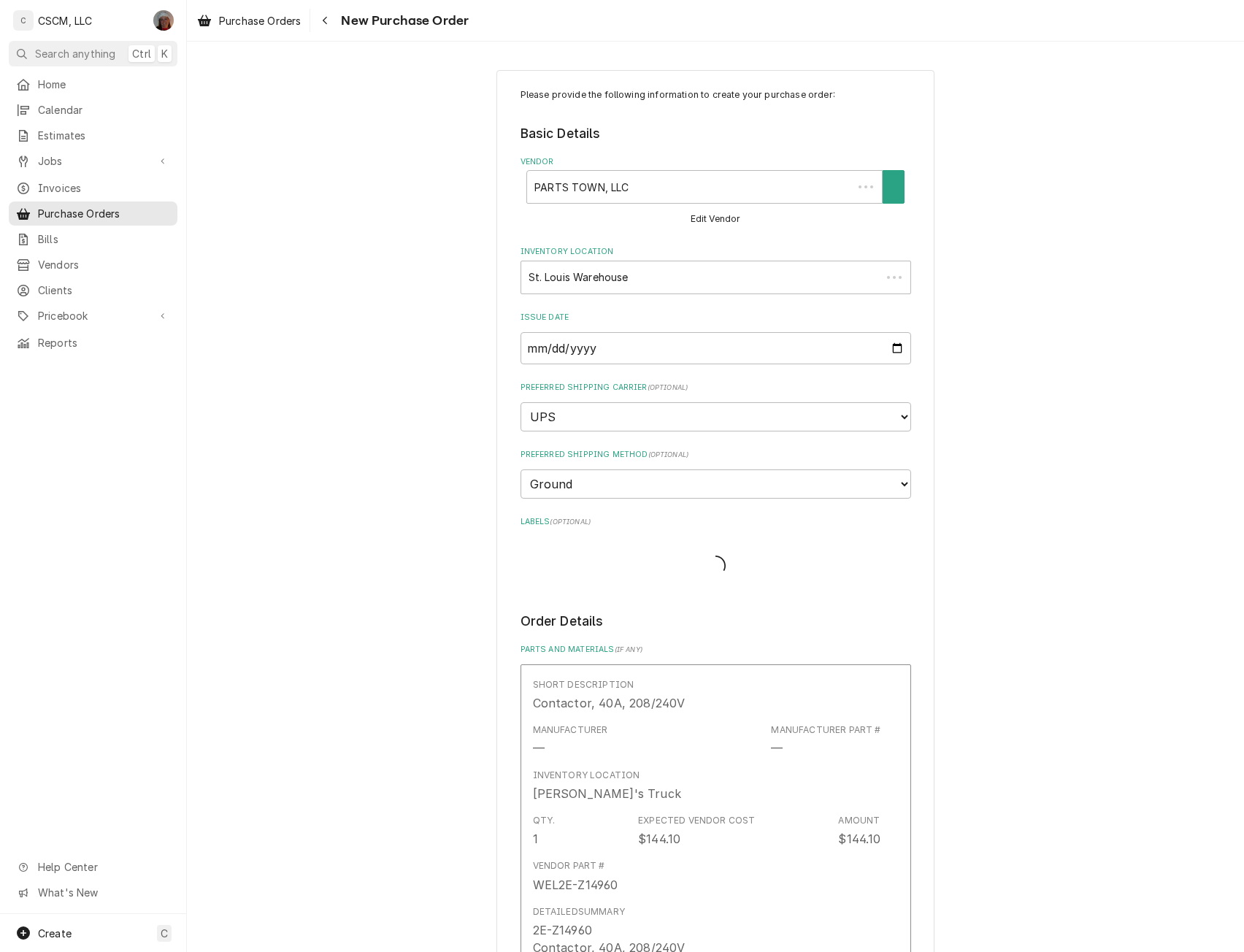
type textarea "x"
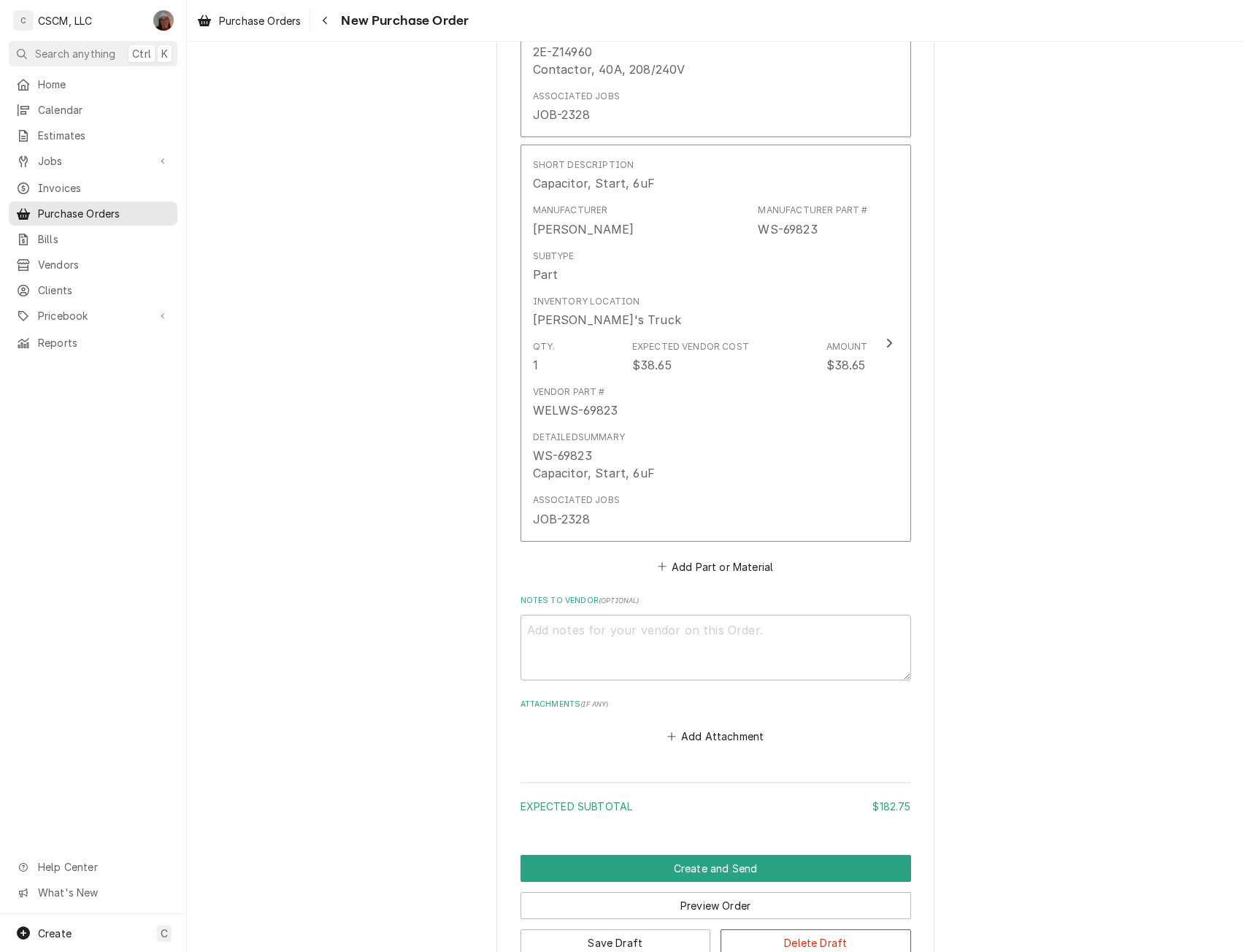
scroll to position [927, 0]
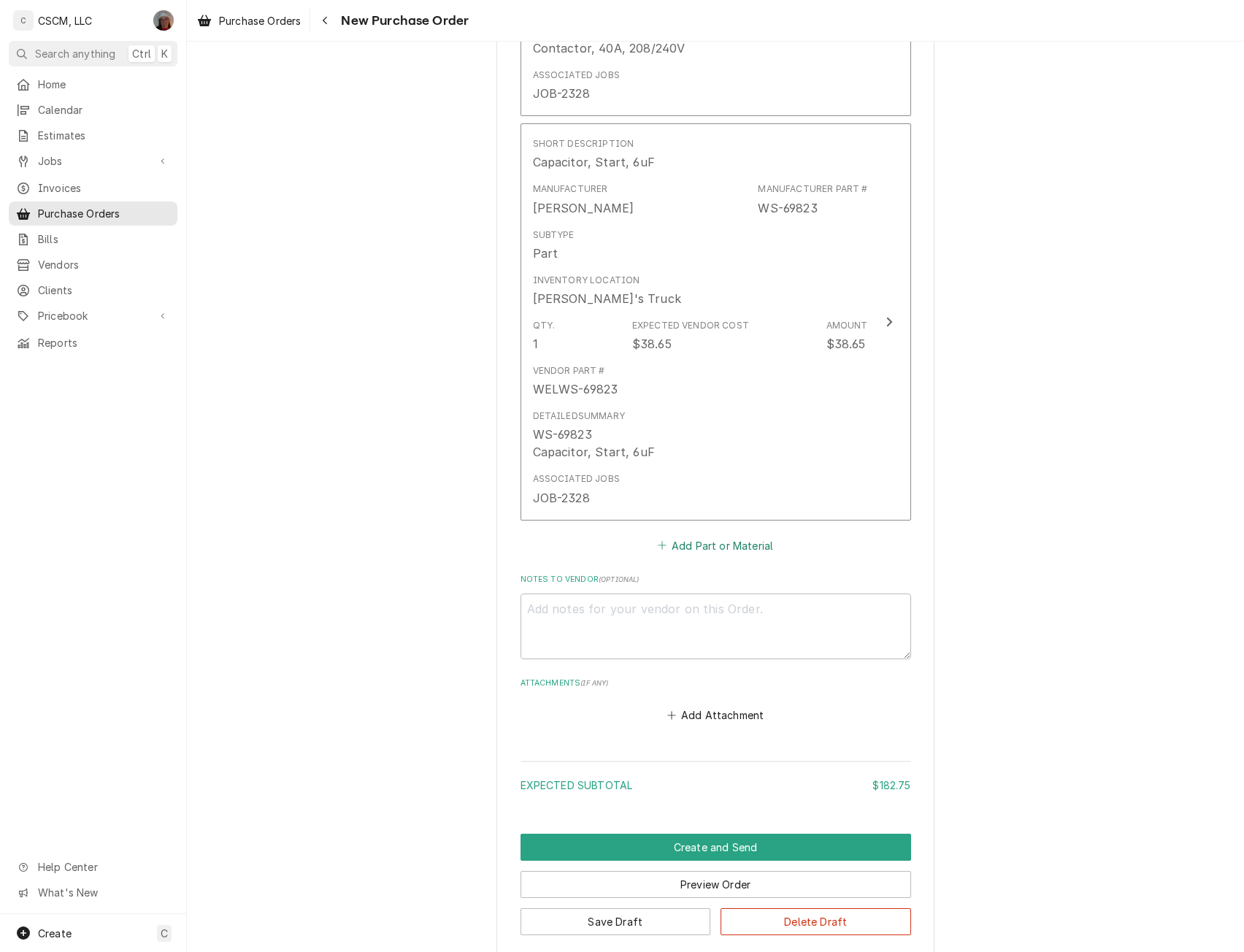
click at [696, 542] on button "Add Part or Material" at bounding box center [715, 545] width 120 height 20
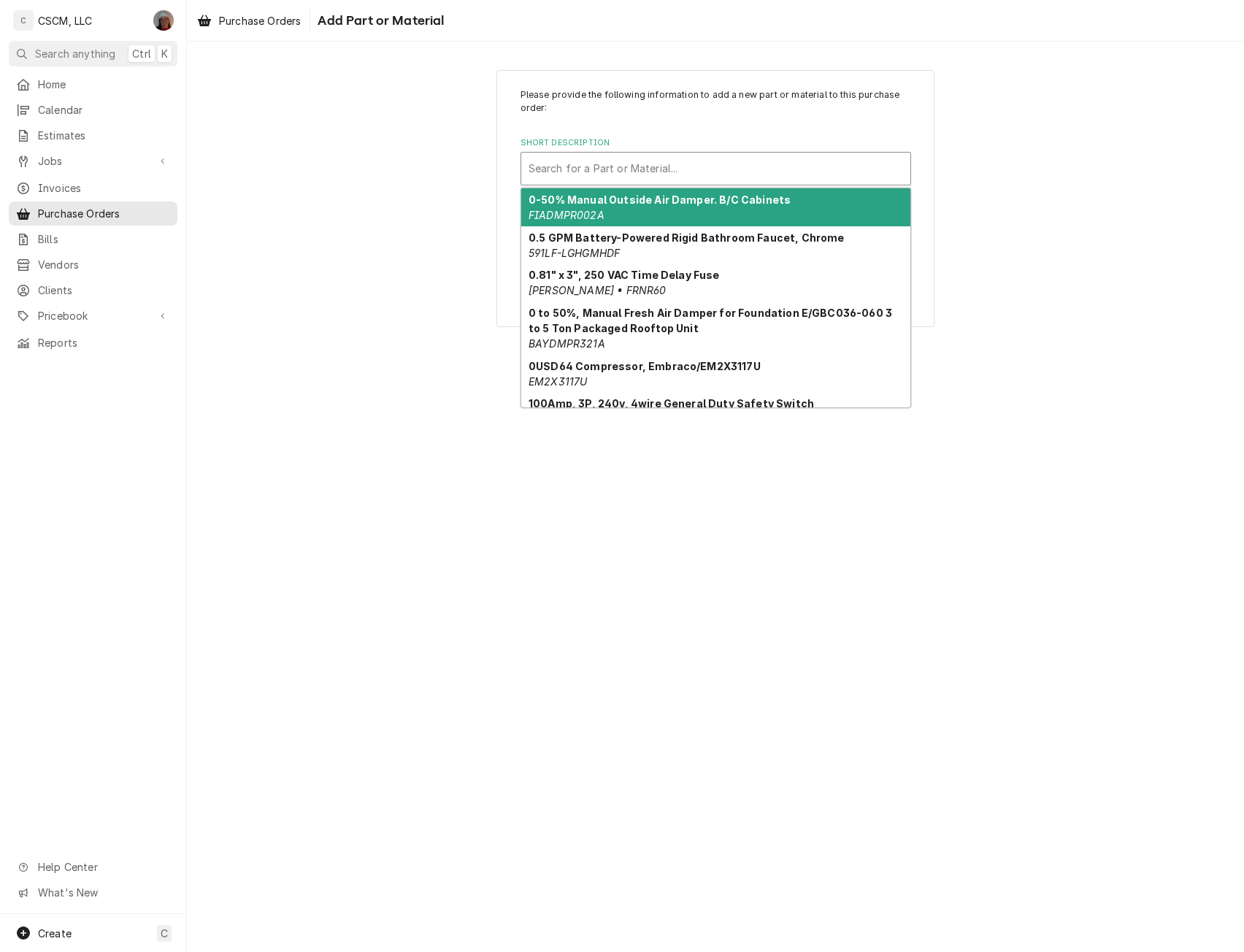
click at [597, 165] on div "Short Description" at bounding box center [716, 169] width 374 height 26
paste input "INV45899"
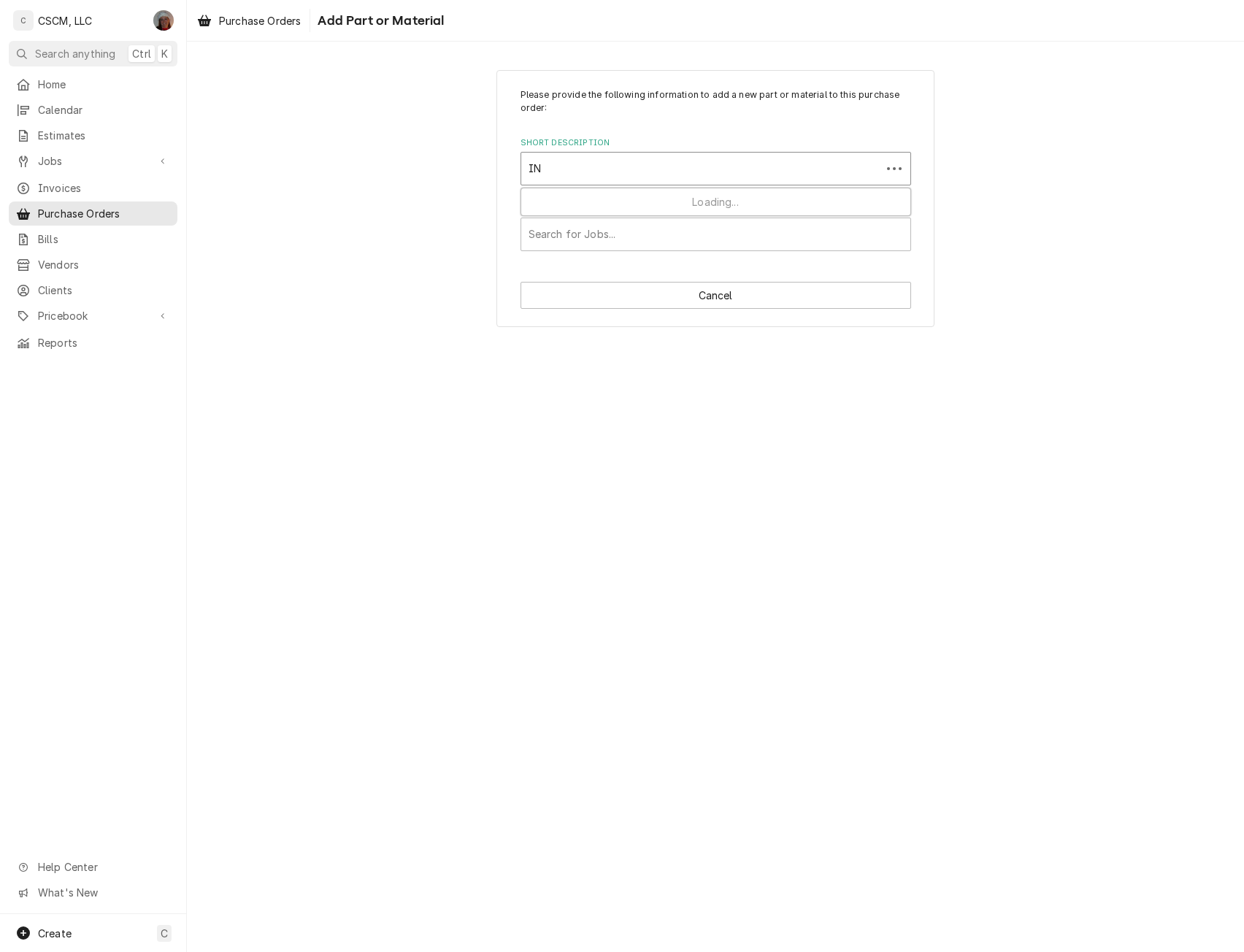
type input "I"
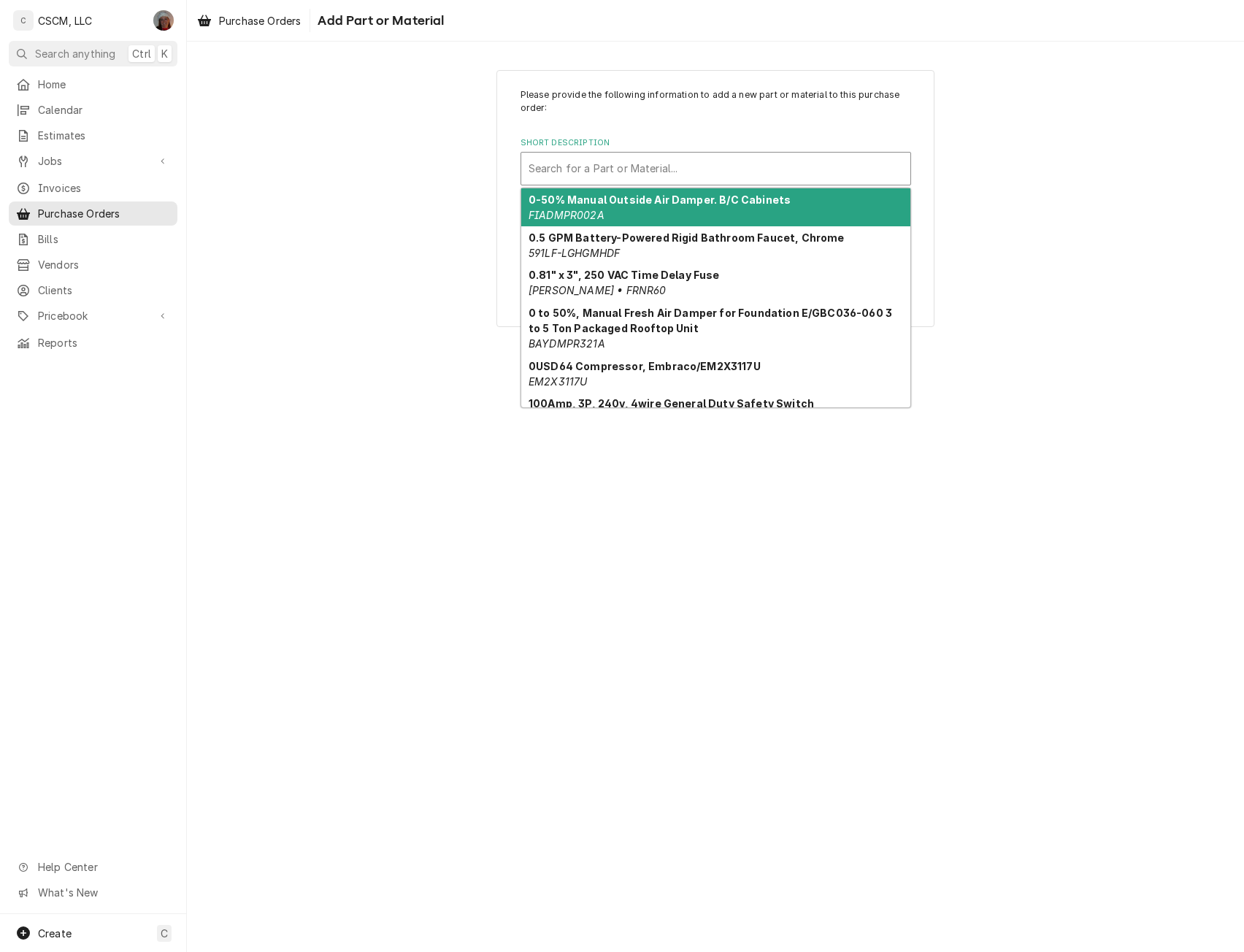
click at [594, 167] on div "Short Description" at bounding box center [716, 169] width 374 height 26
paste input "000-CZ0-0252-S"
type input "000-CZ0-0252-S"
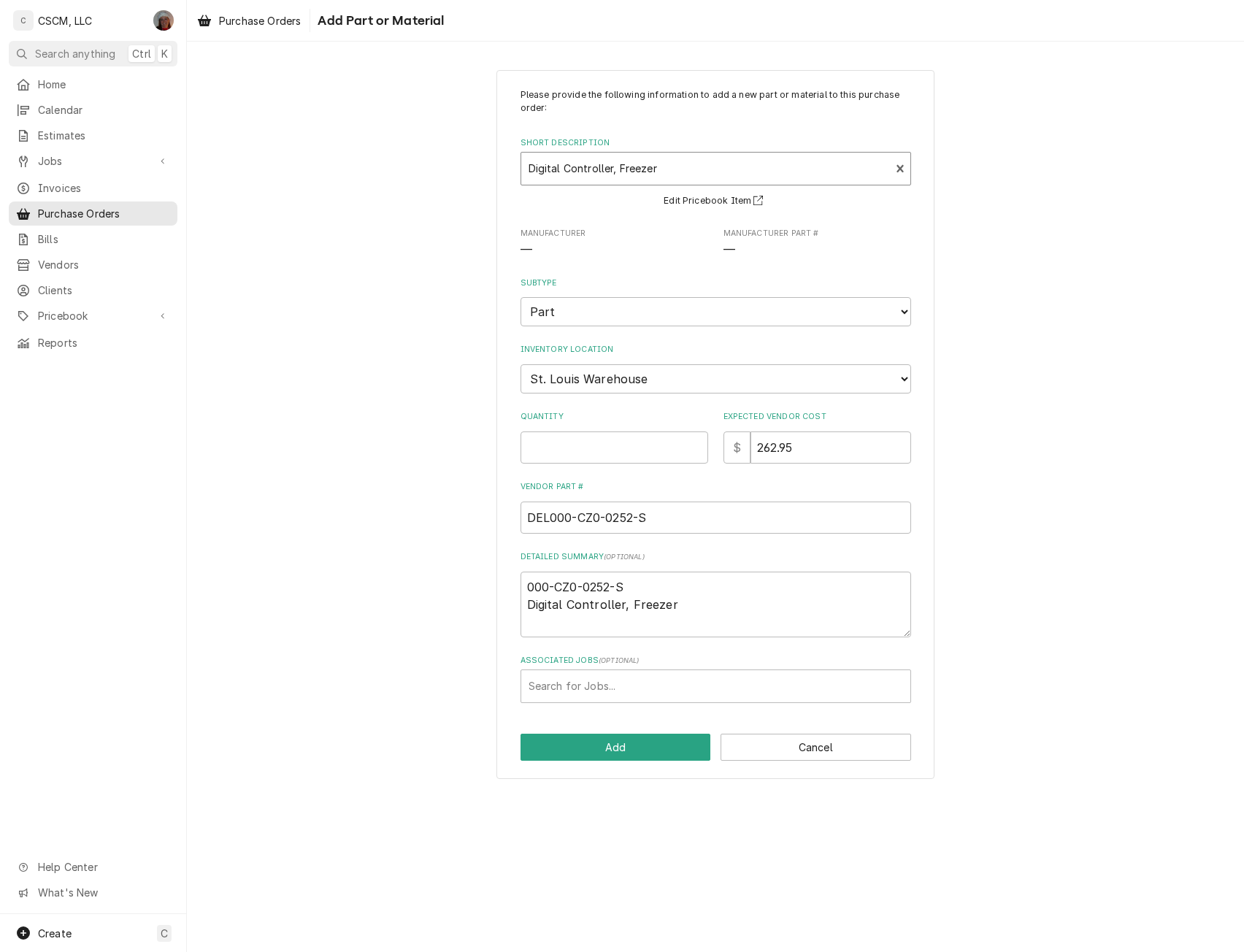
type textarea "x"
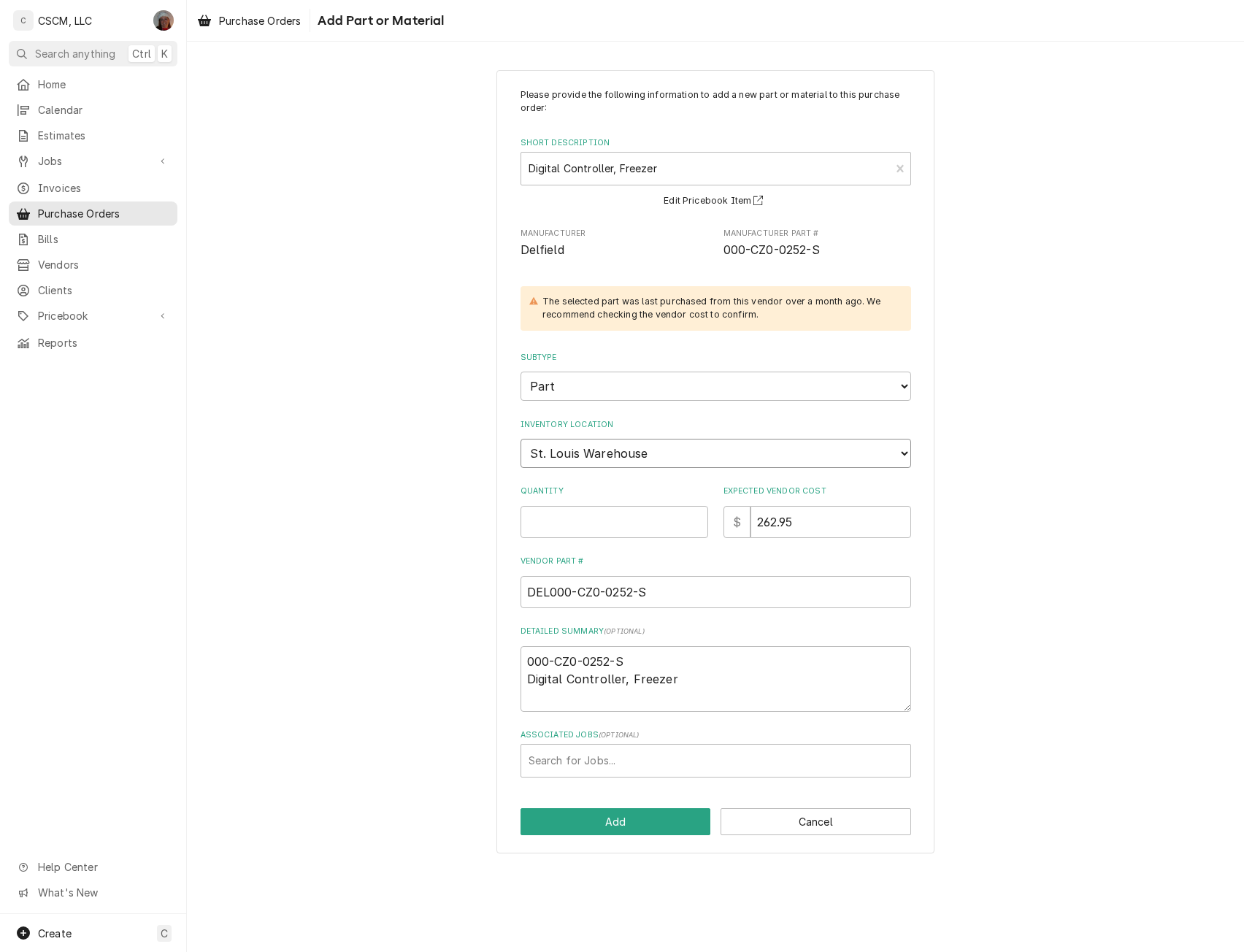
click at [682, 451] on select "Choose a location... Chris's Truck Colorado Main Warehouse Izaia's Truck Jimmy'…" at bounding box center [716, 453] width 390 height 29
select select "425"
click at [521, 439] on select "Choose a location... Chris's Truck Colorado Main Warehouse Izaia's Truck Jimmy'…" at bounding box center [716, 453] width 390 height 29
click at [535, 527] on input "Quantity" at bounding box center [615, 522] width 188 height 32
type textarea "x"
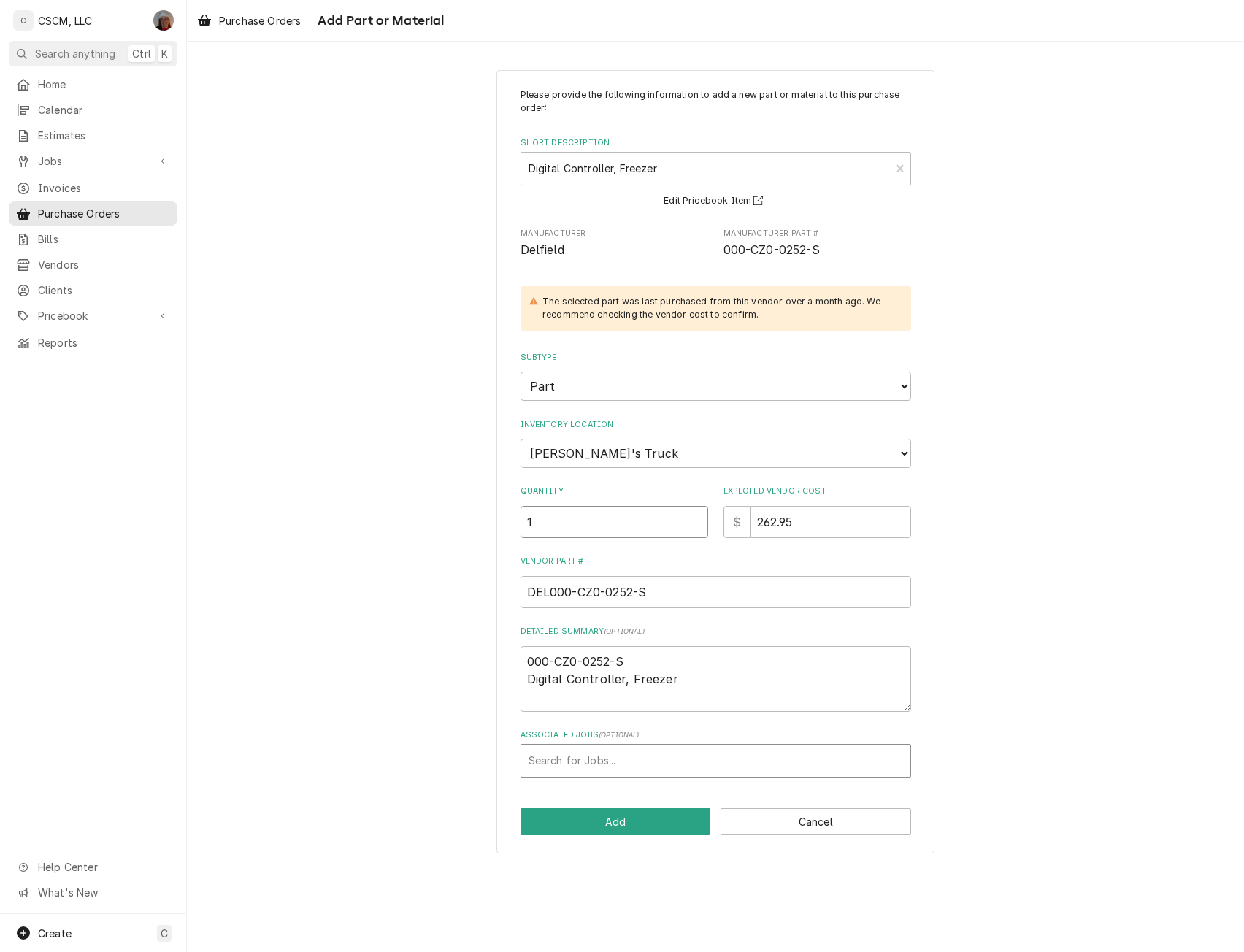
type input "1"
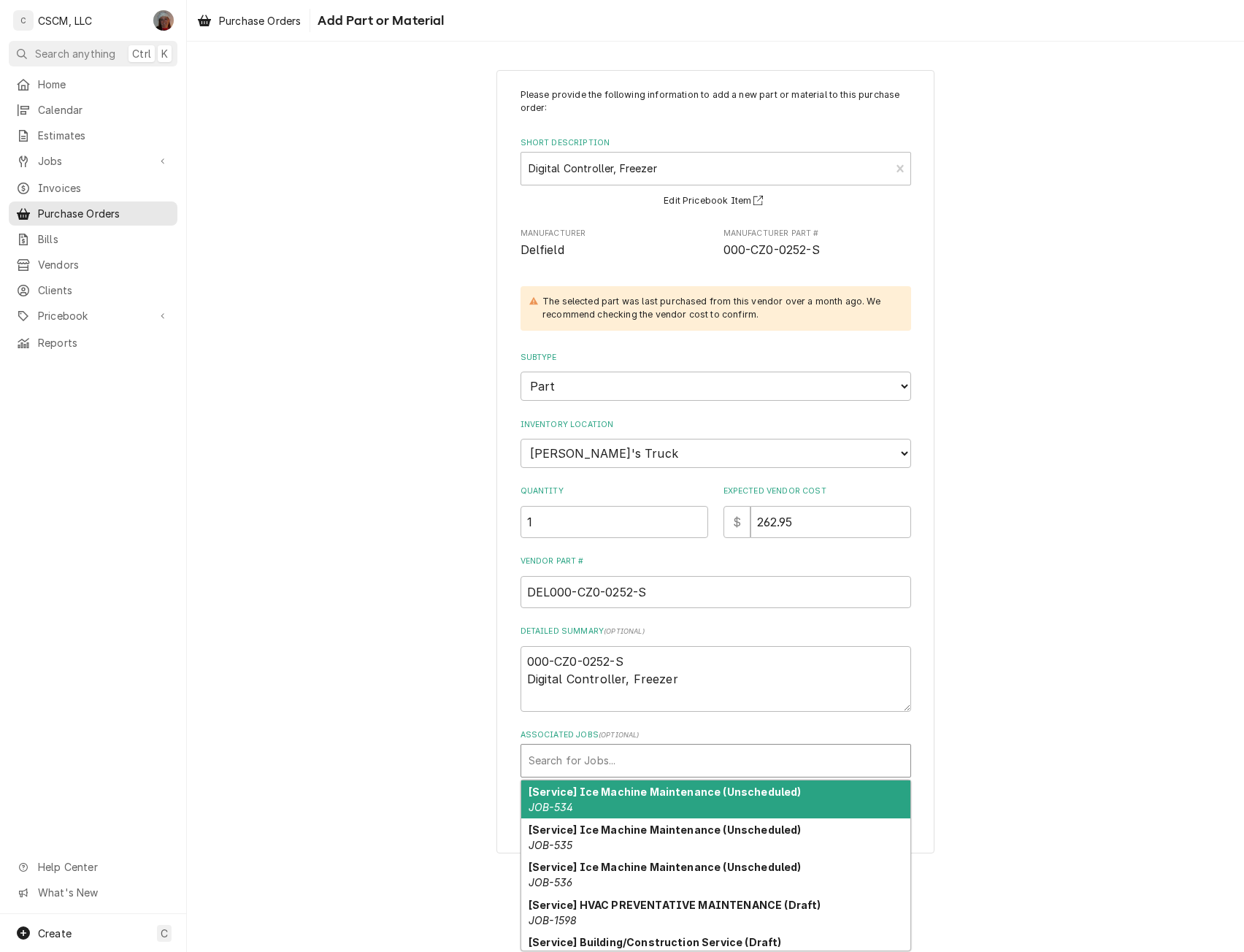
click at [599, 758] on div "Associated Jobs" at bounding box center [716, 761] width 374 height 26
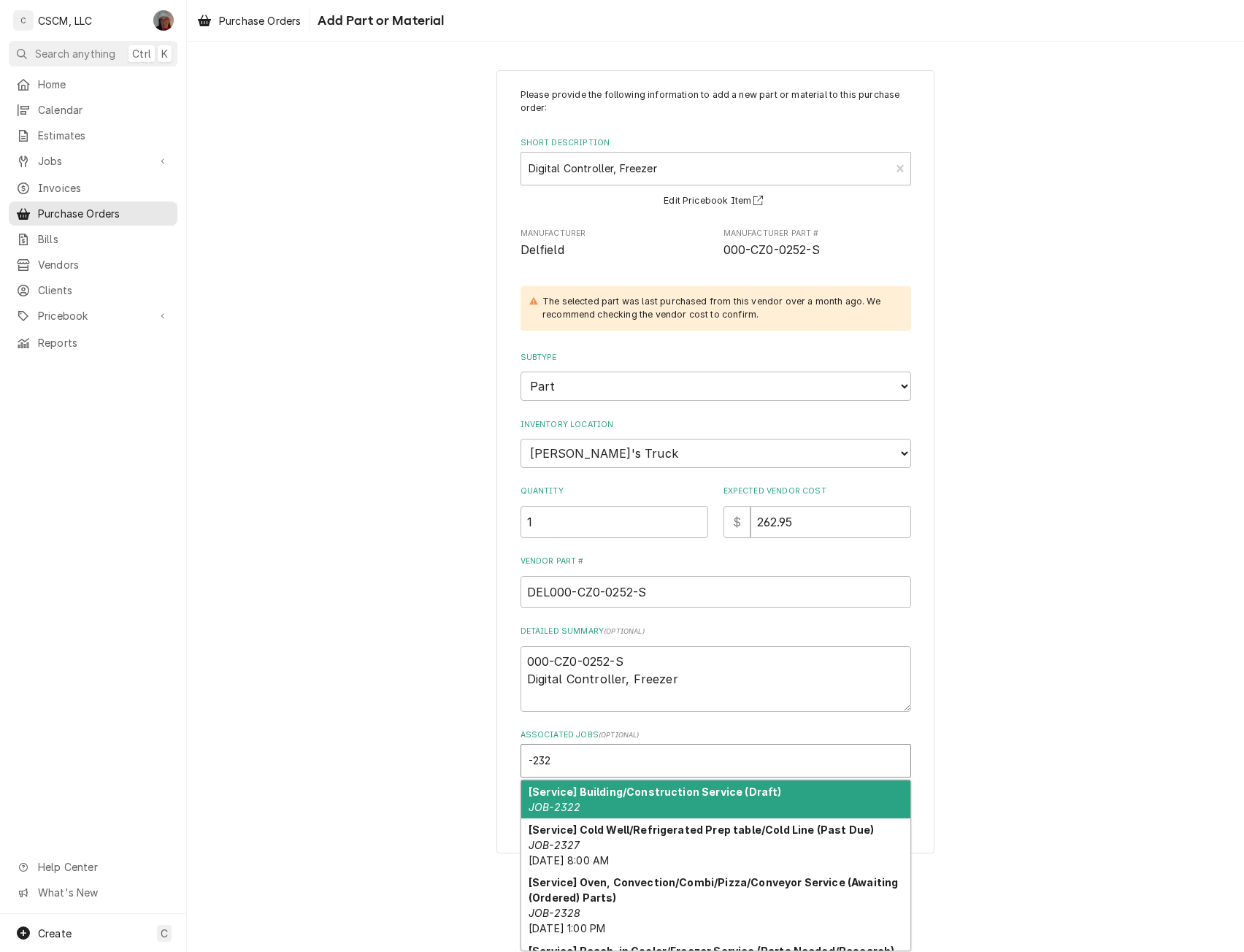
type input "-2329"
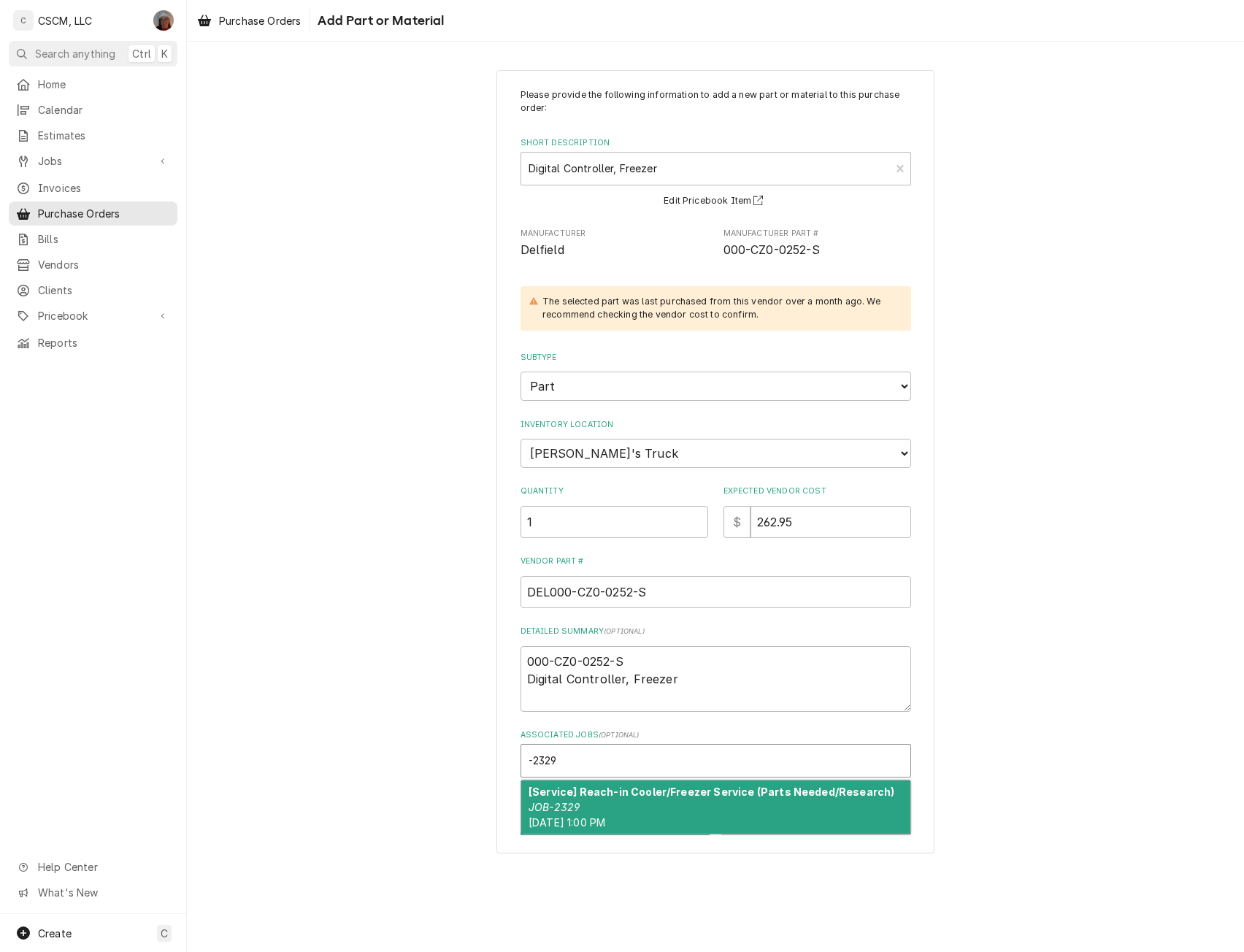
type textarea "x"
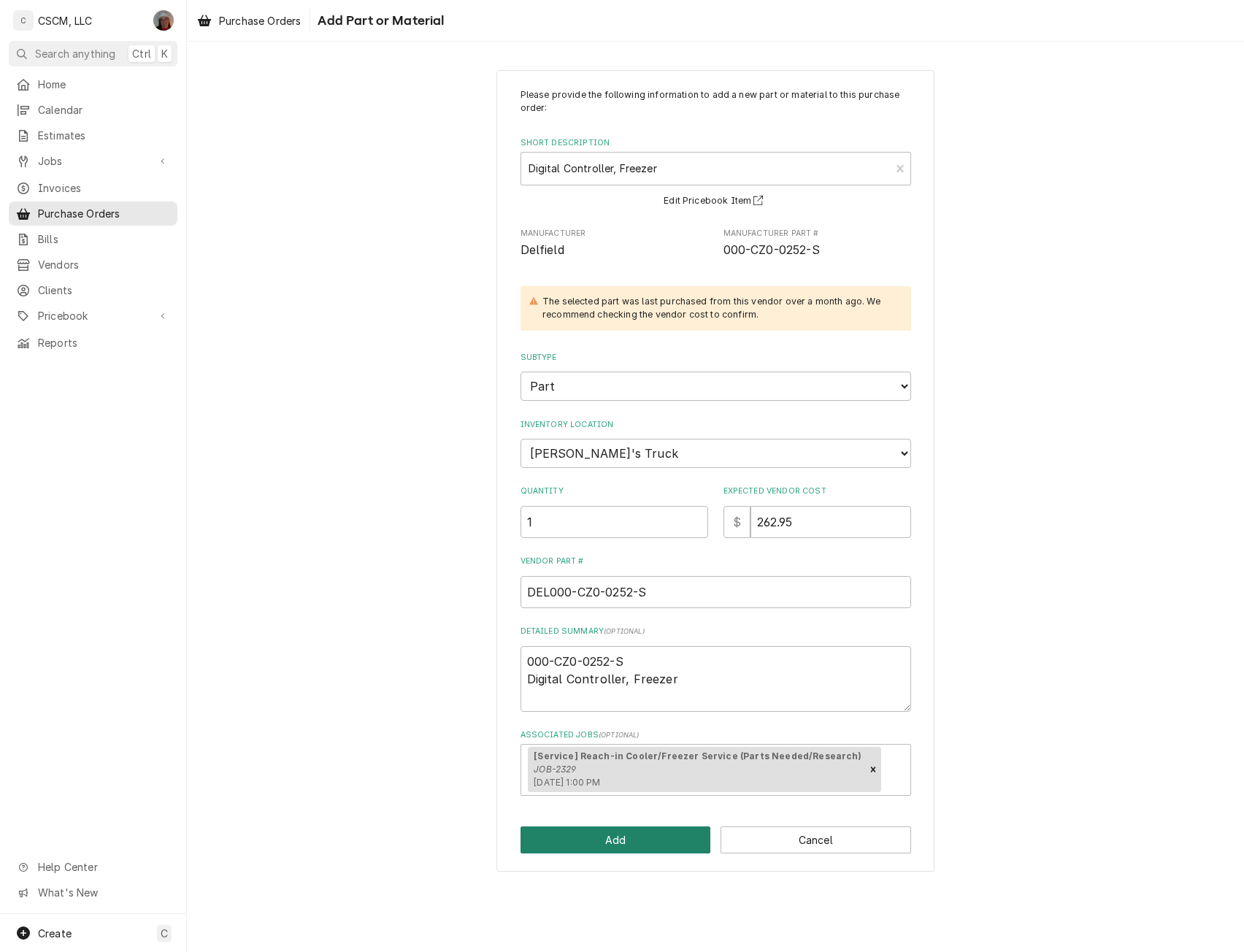
click at [603, 833] on button "Add" at bounding box center [616, 840] width 191 height 27
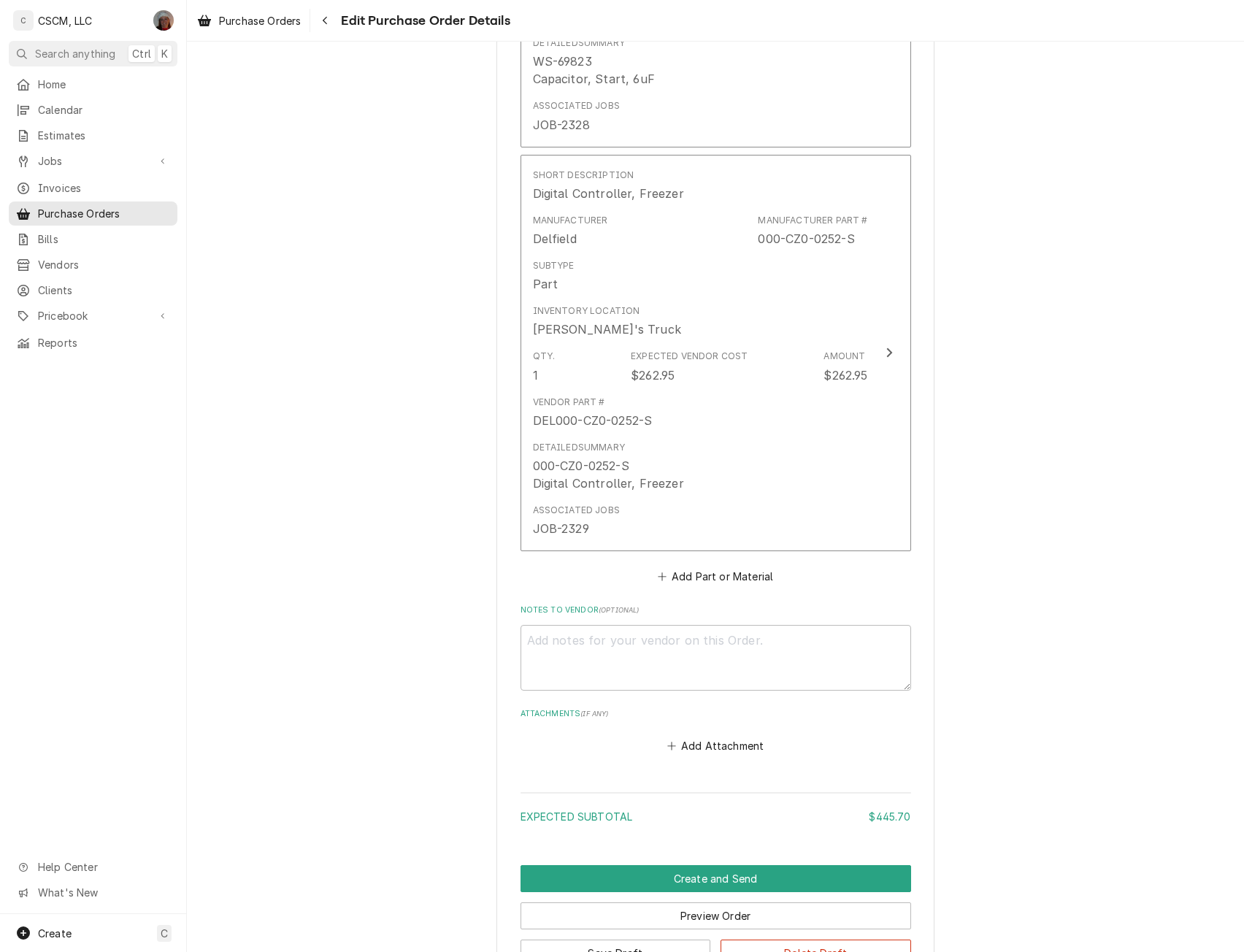
scroll to position [1370, 0]
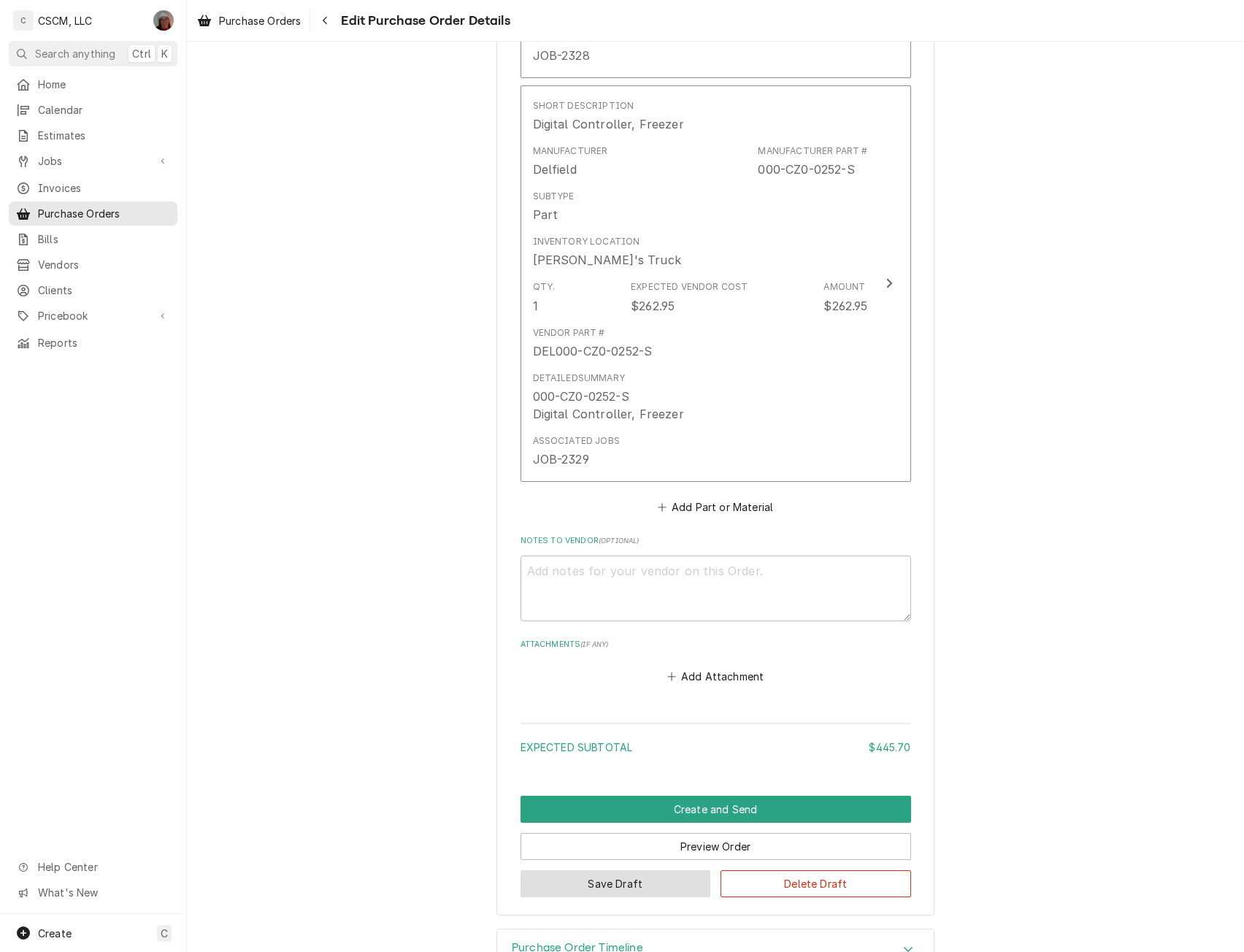
click at [611, 882] on button "Save Draft" at bounding box center [616, 884] width 191 height 27
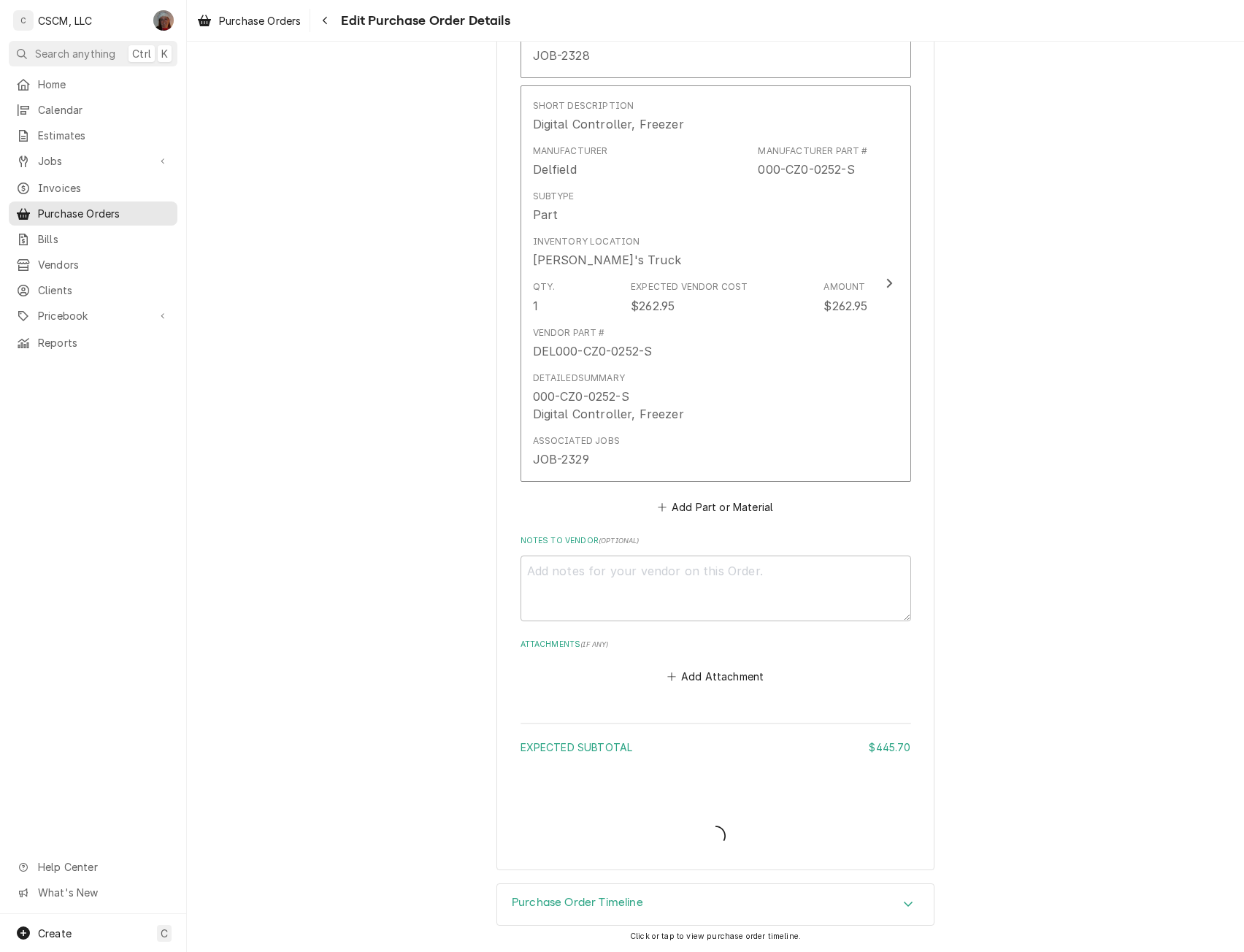
type textarea "x"
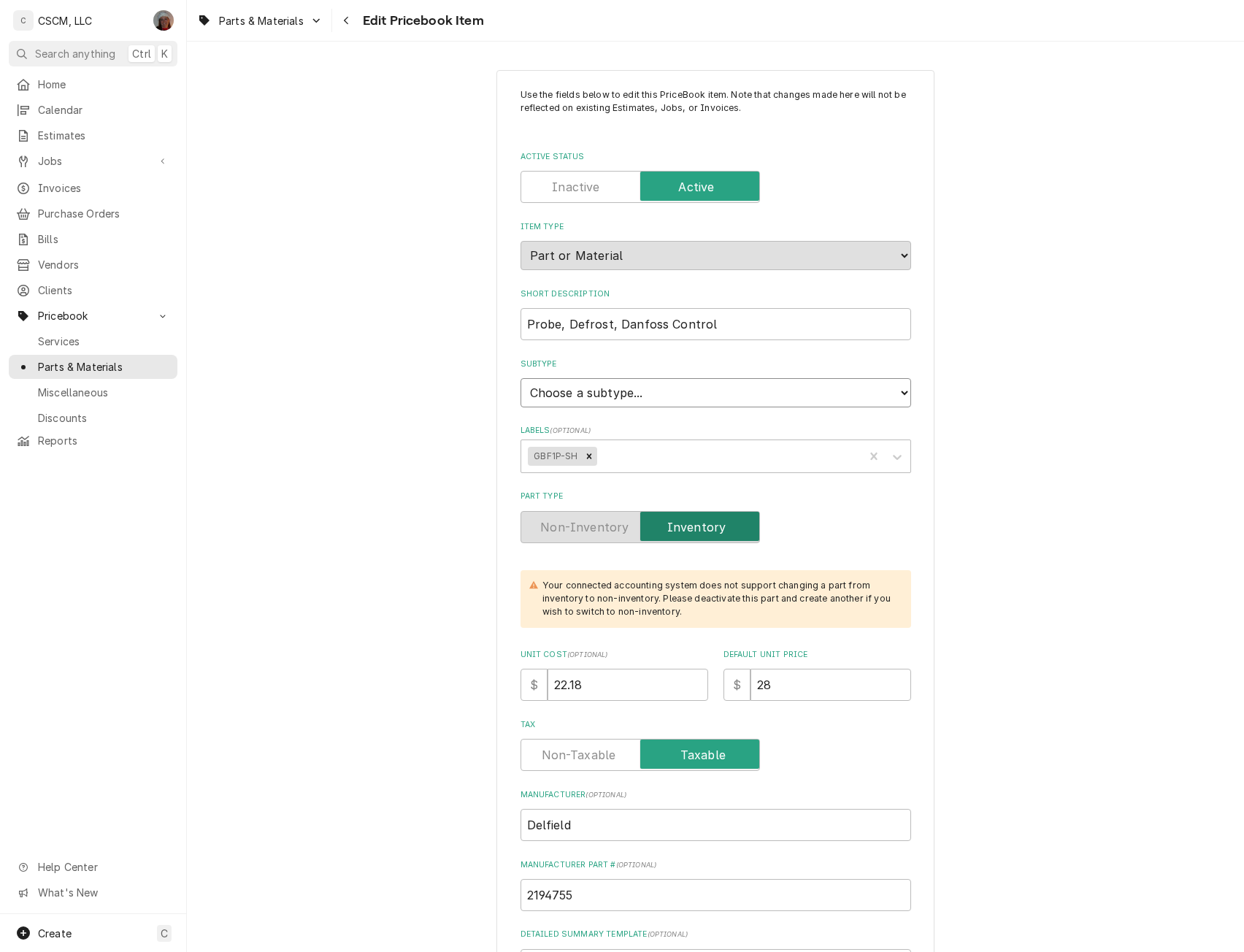
click at [644, 407] on select "Choose a subtype... Equipment Part Refrigerant Supply or Material Tool" at bounding box center [716, 393] width 390 height 29
select select "148"
click at [521, 379] on select "Choose a subtype... Equipment Part Refrigerant Supply or Material Tool" at bounding box center [716, 393] width 390 height 29
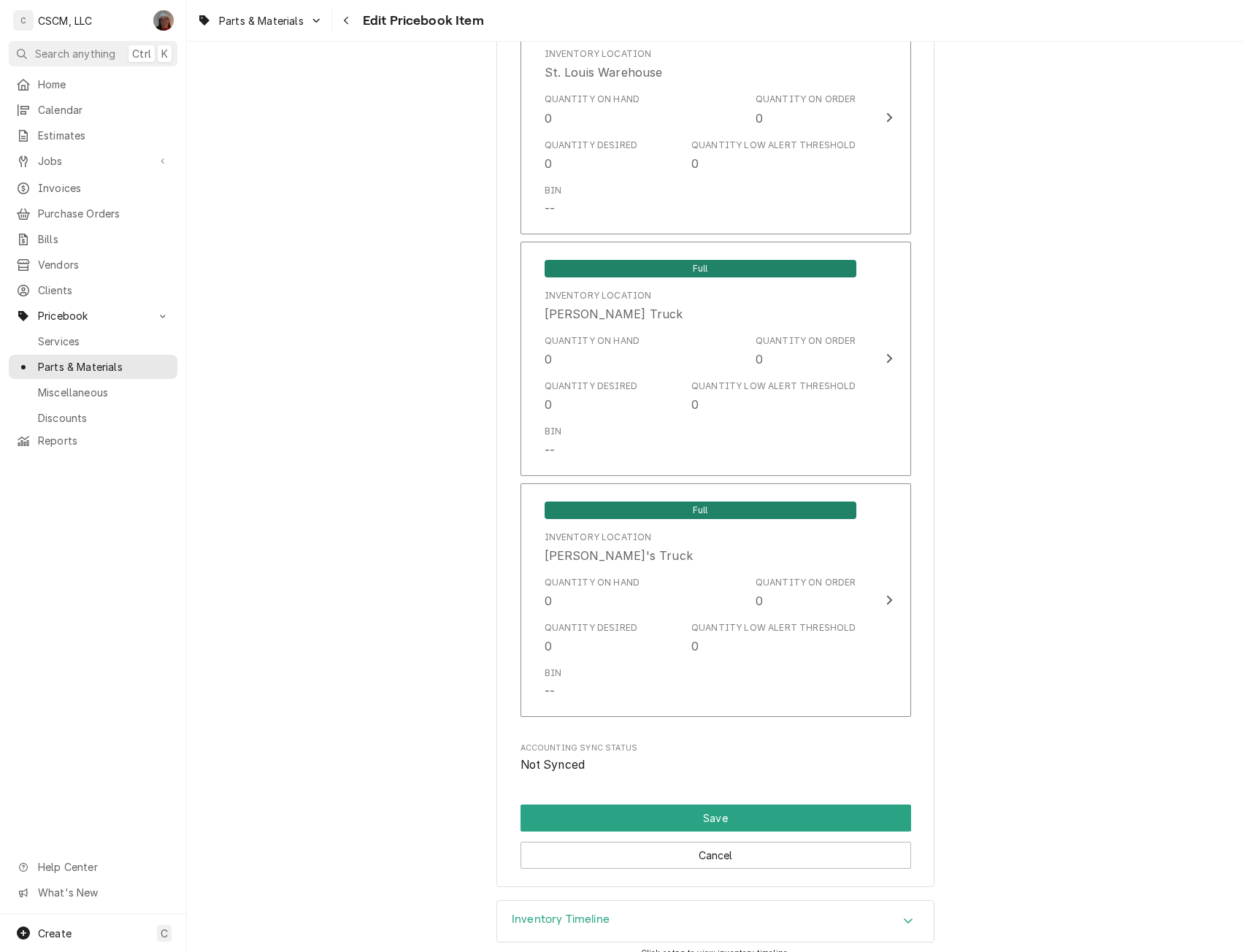
scroll to position [3270, 0]
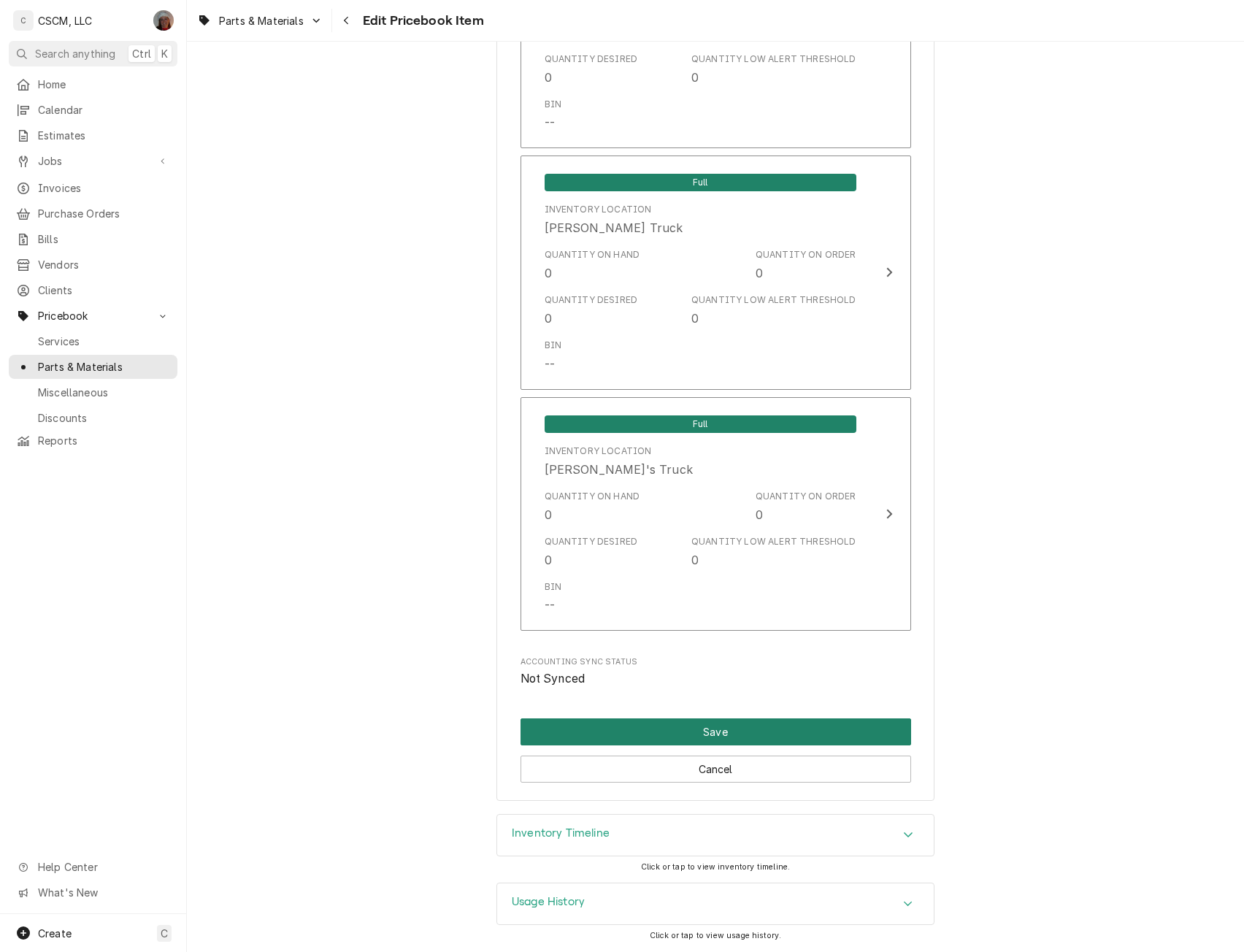
click at [755, 727] on button "Save" at bounding box center [716, 732] width 390 height 27
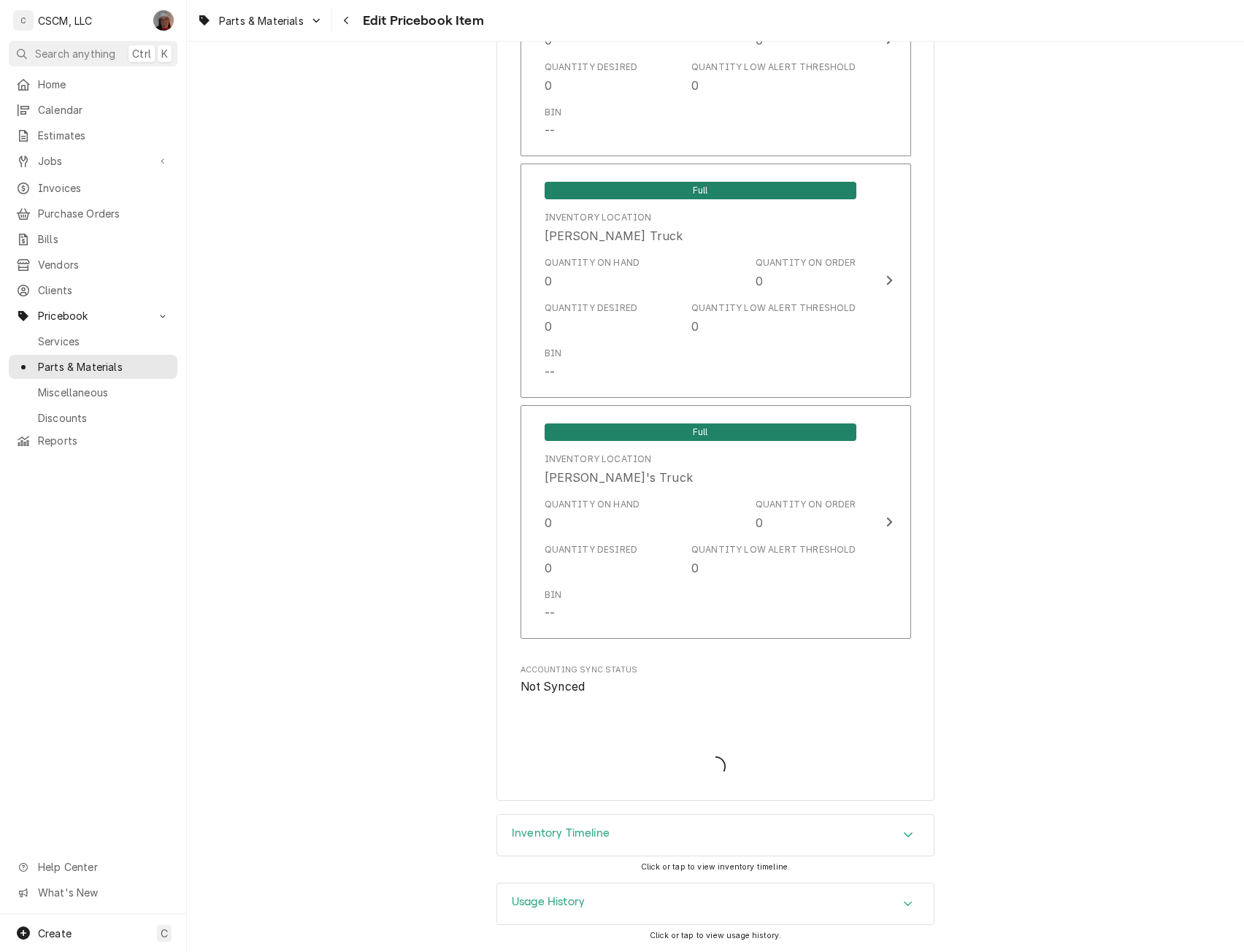
type textarea "x"
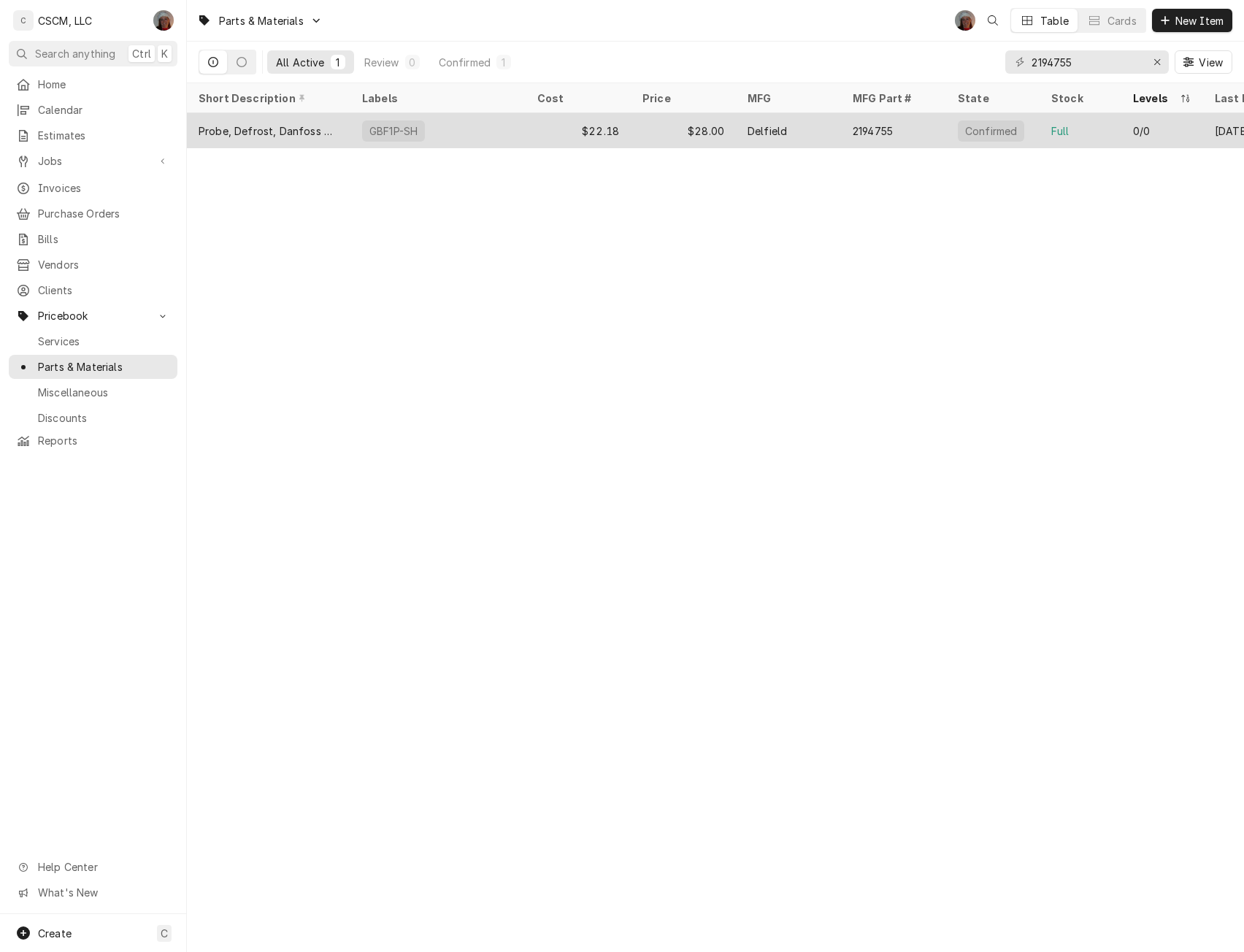
click at [364, 130] on div "GBF1P-SH" at bounding box center [394, 130] width 63 height 21
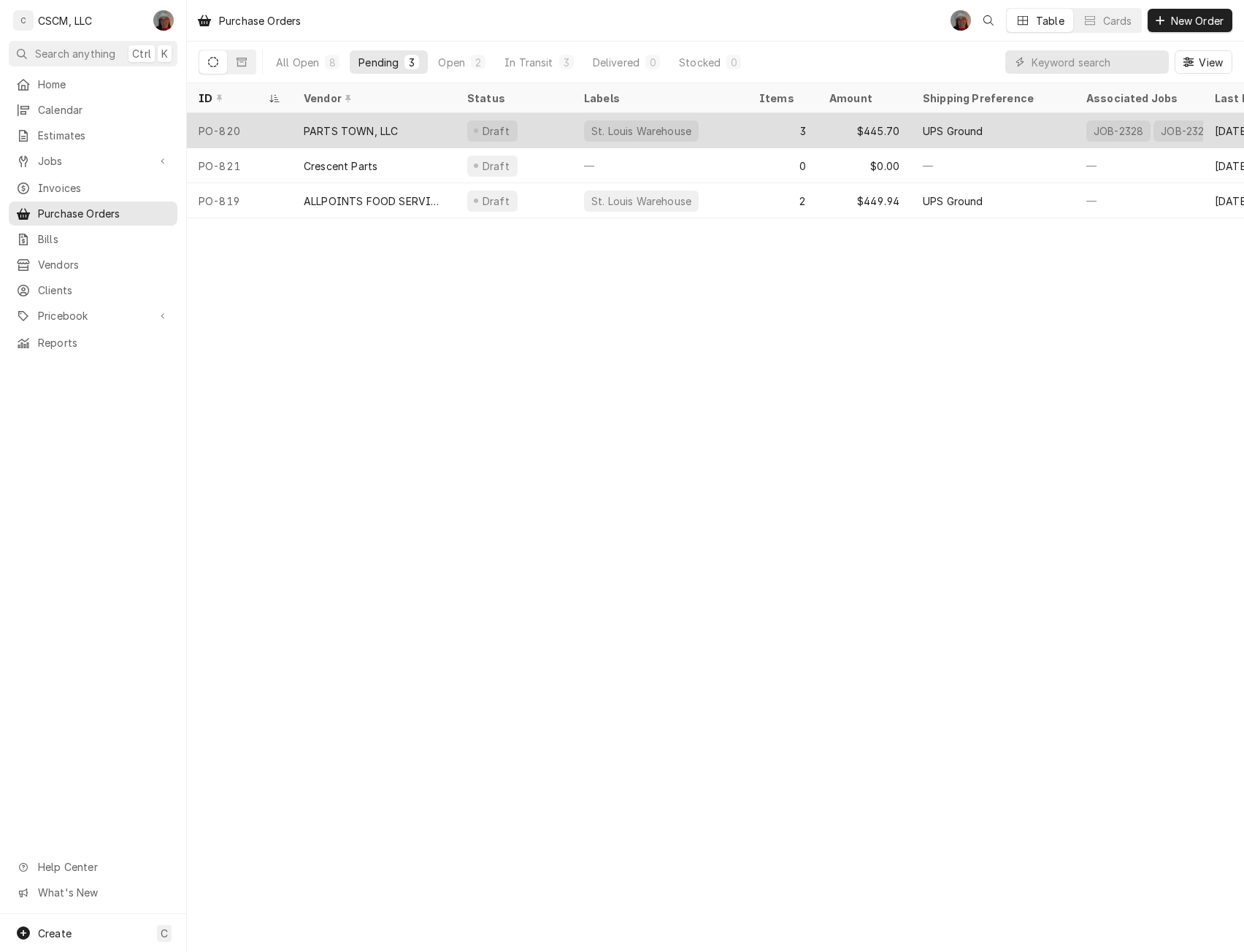
click at [266, 139] on div "PO-820" at bounding box center [240, 130] width 105 height 35
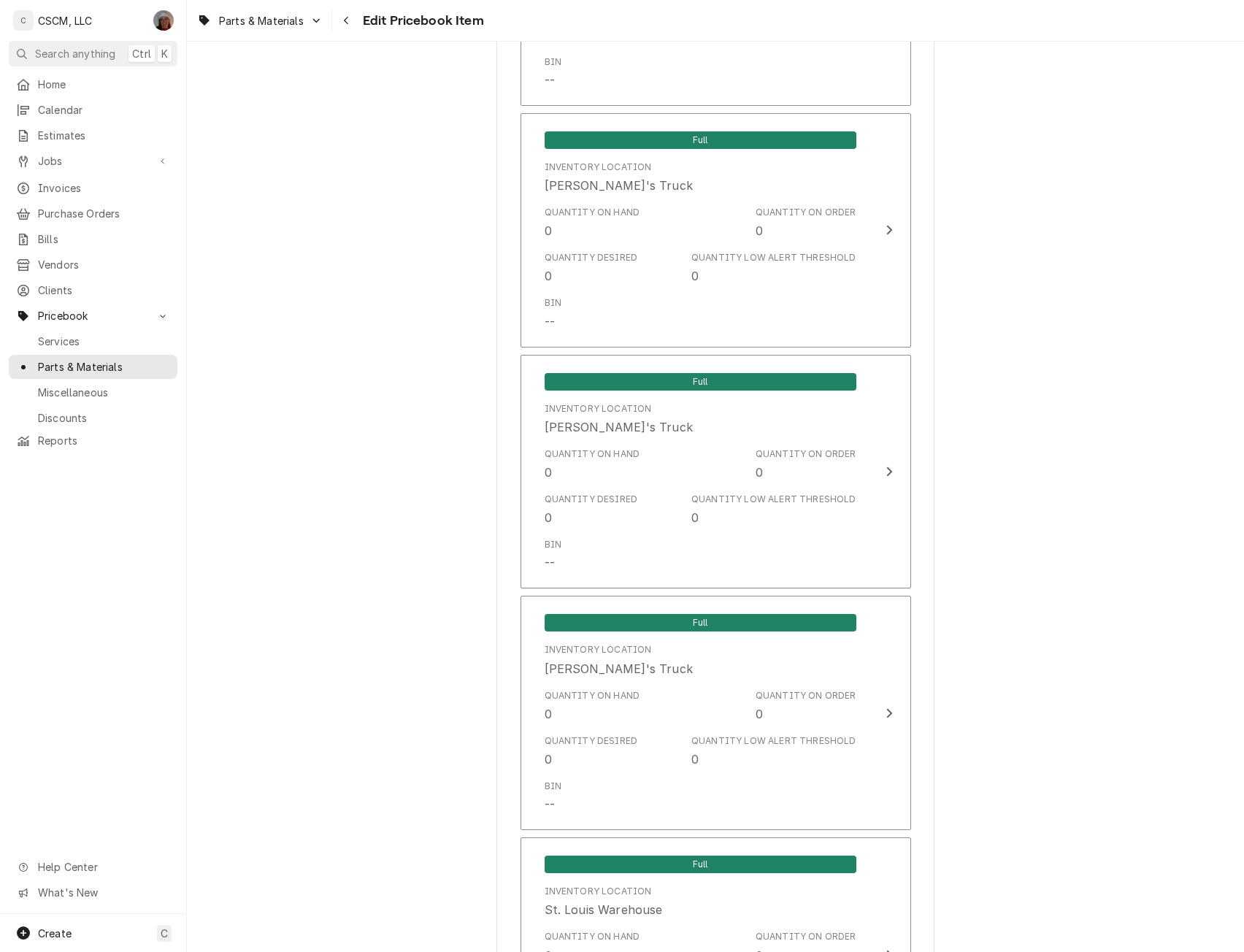
scroll to position [3143, 0]
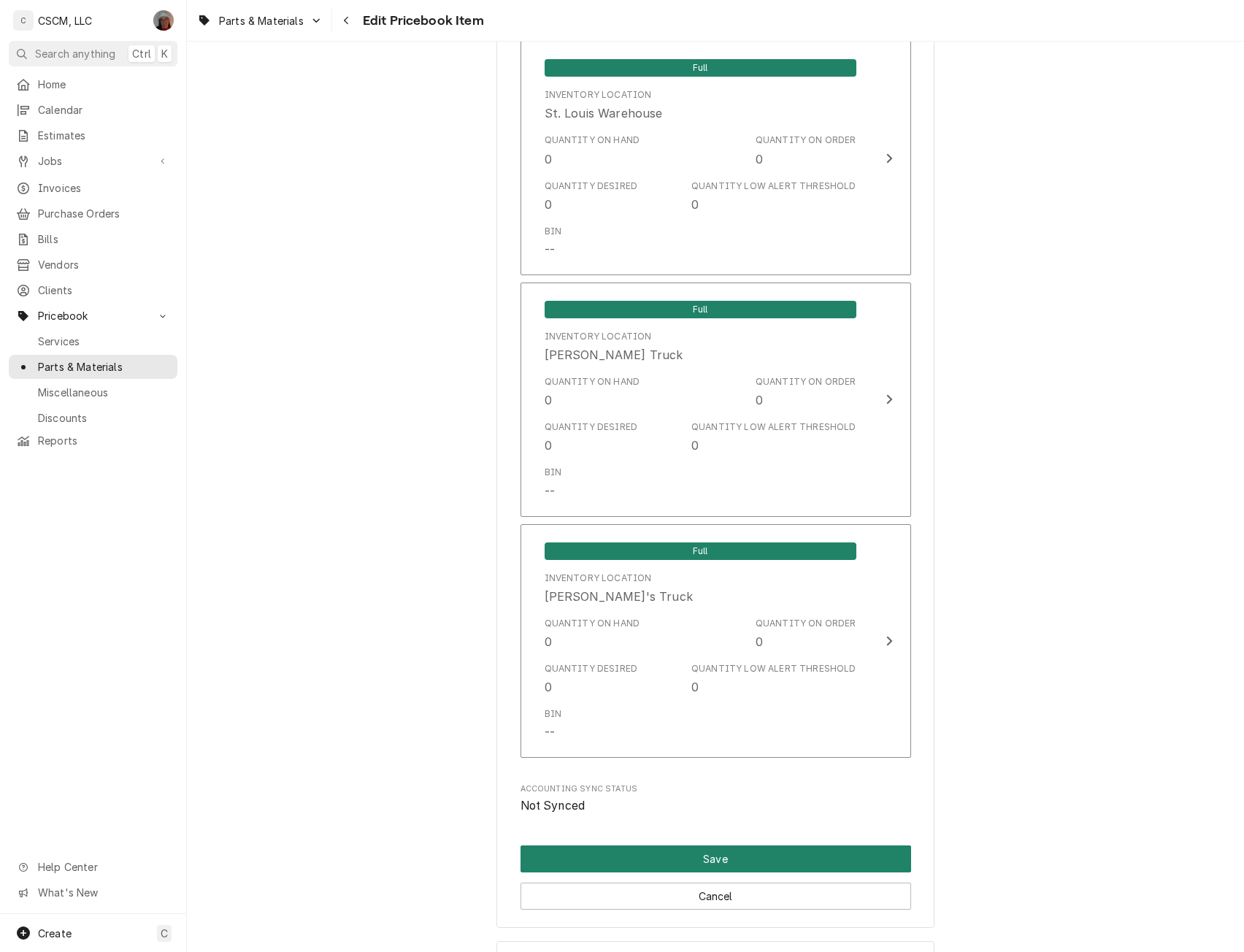
click at [739, 859] on button "Save" at bounding box center [716, 859] width 390 height 27
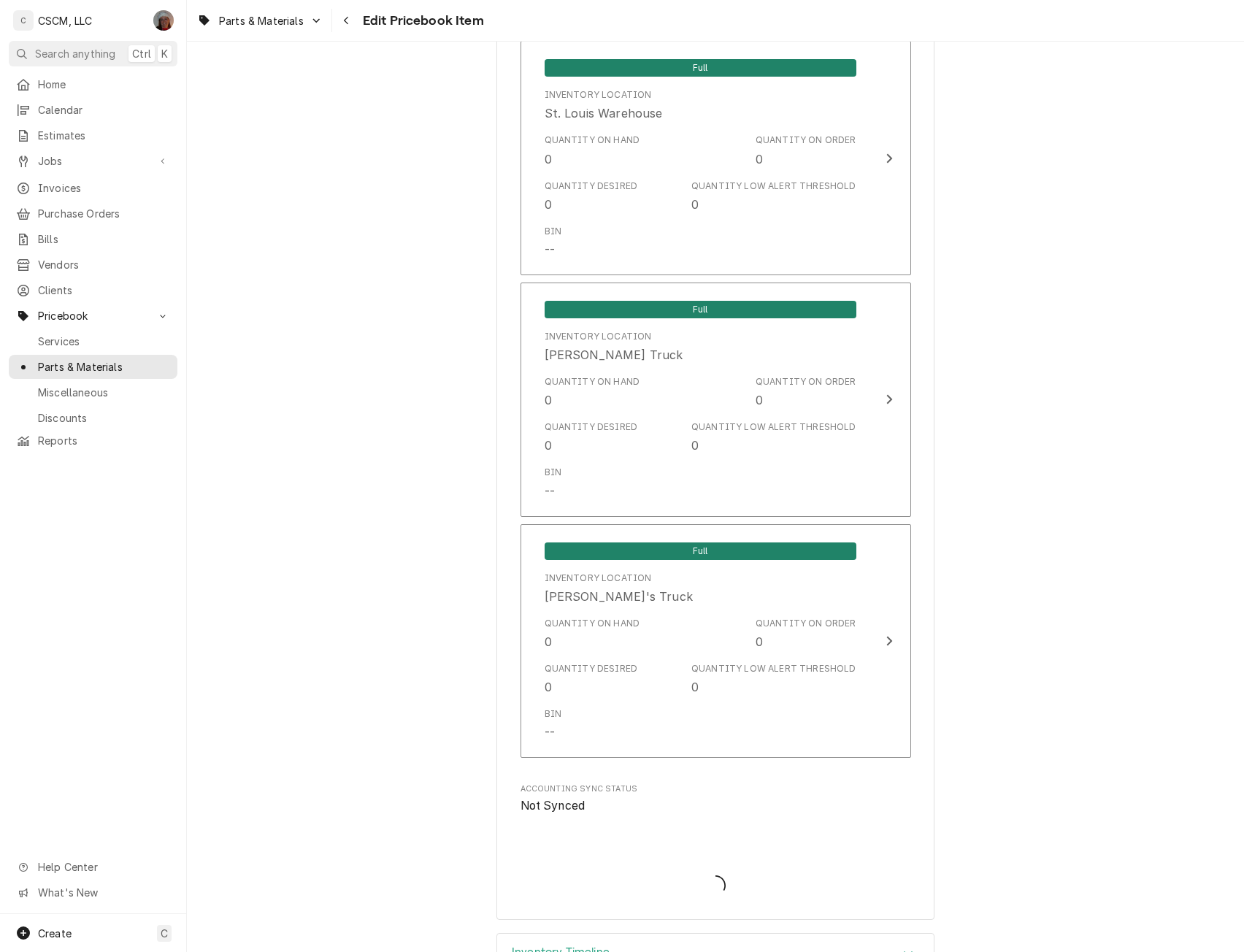
type textarea "x"
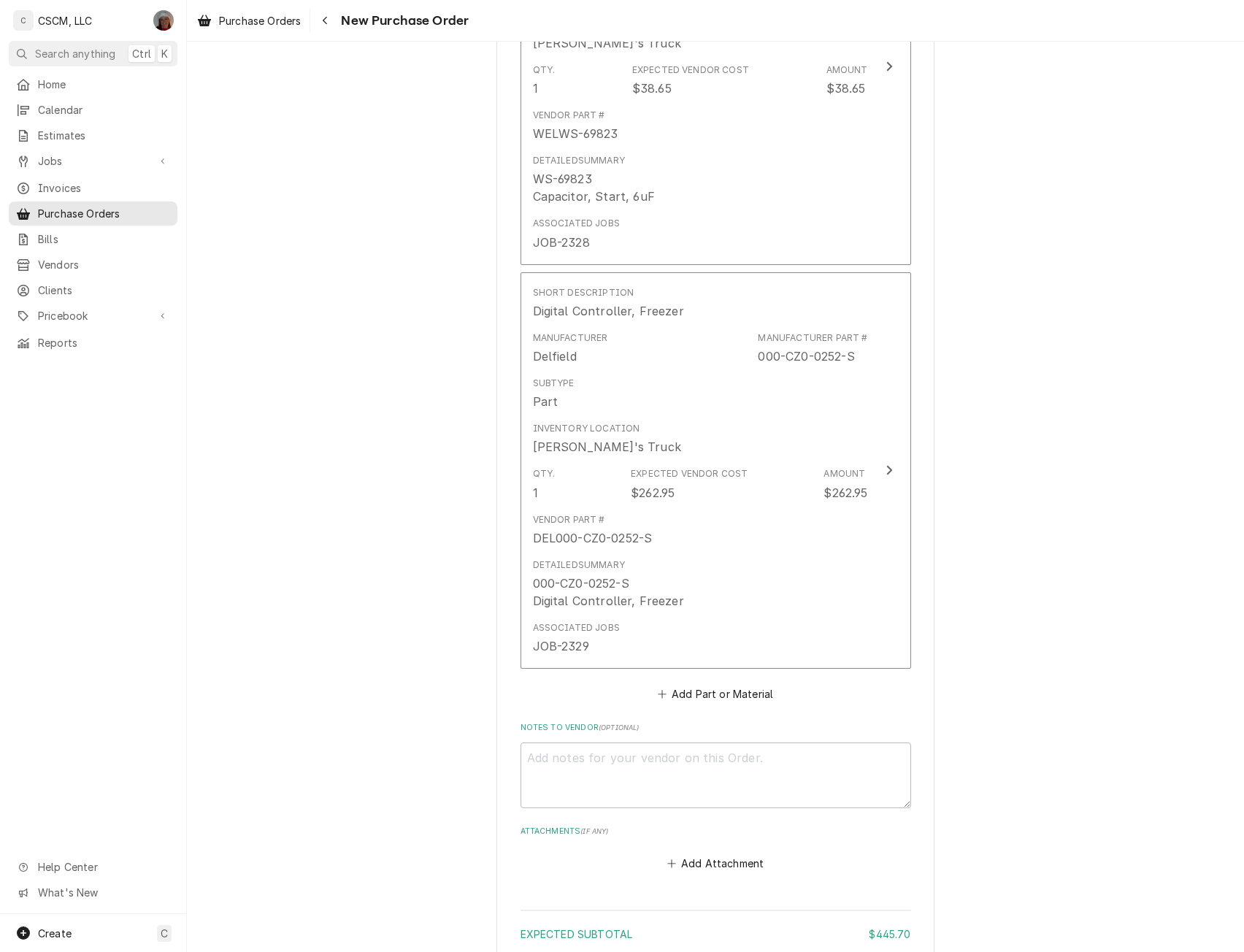
scroll to position [1244, 0]
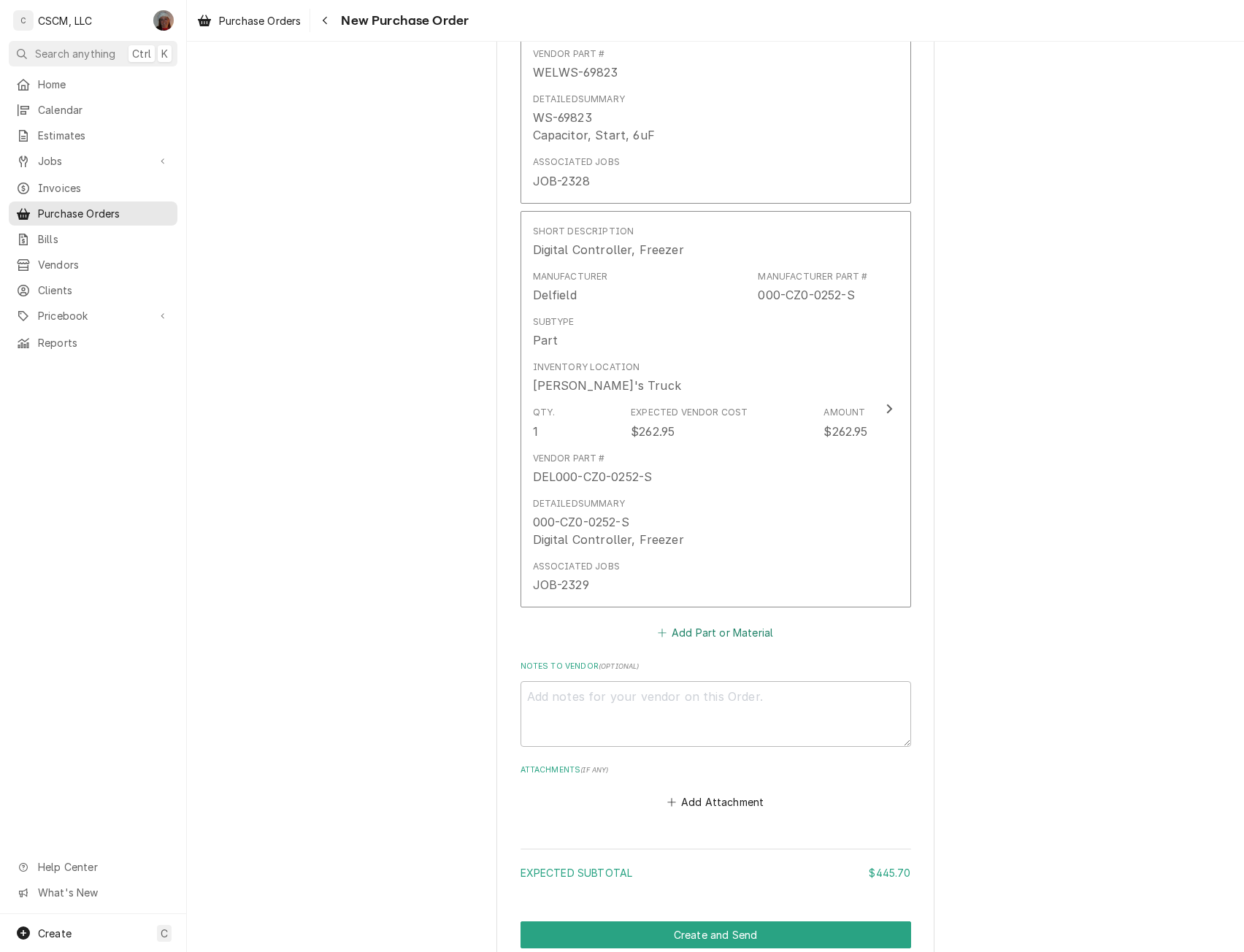
click at [684, 631] on button "Add Part or Material" at bounding box center [715, 633] width 120 height 20
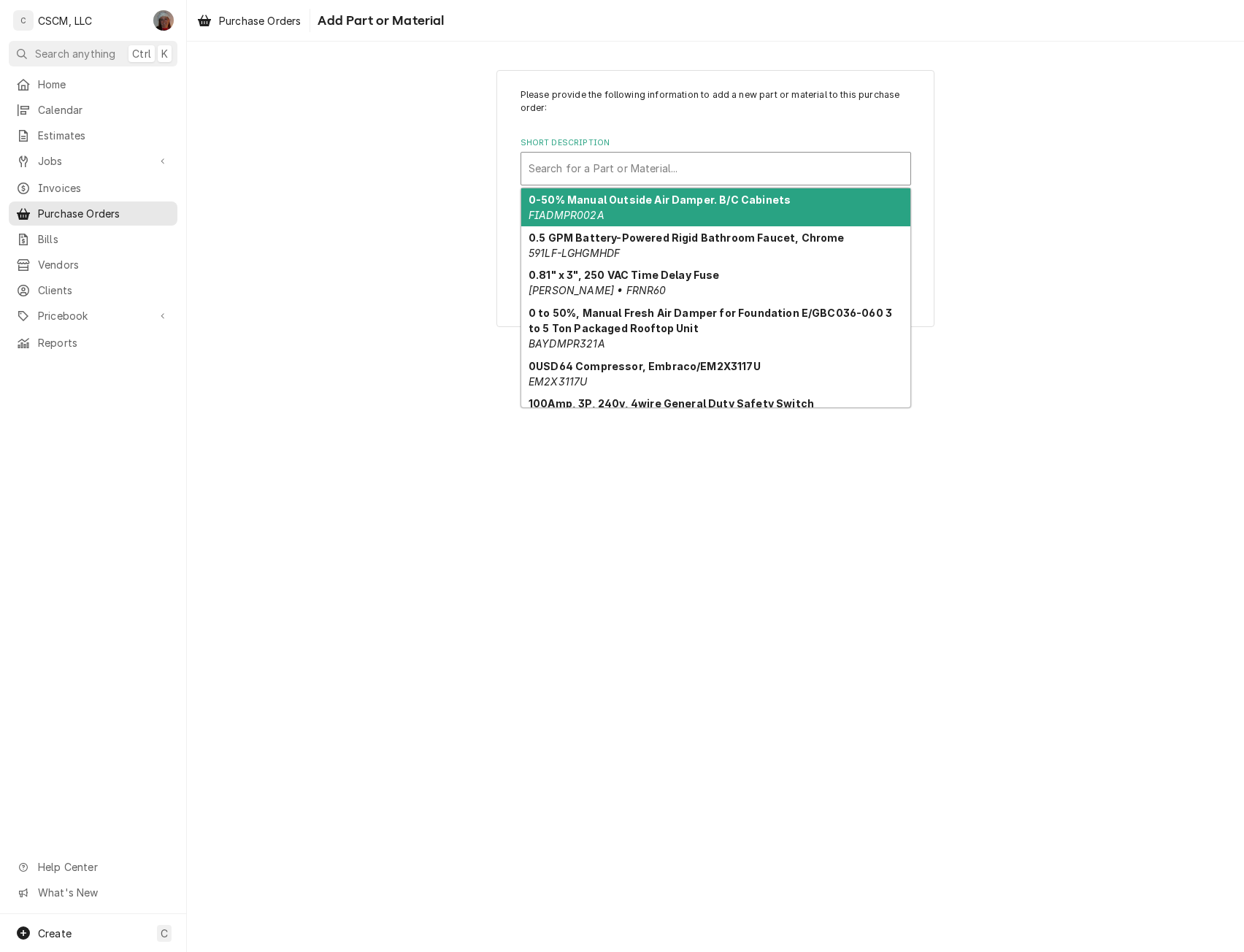
click at [611, 165] on div "Short Description" at bounding box center [716, 169] width 374 height 26
paste input "2194755"
type input "2194755"
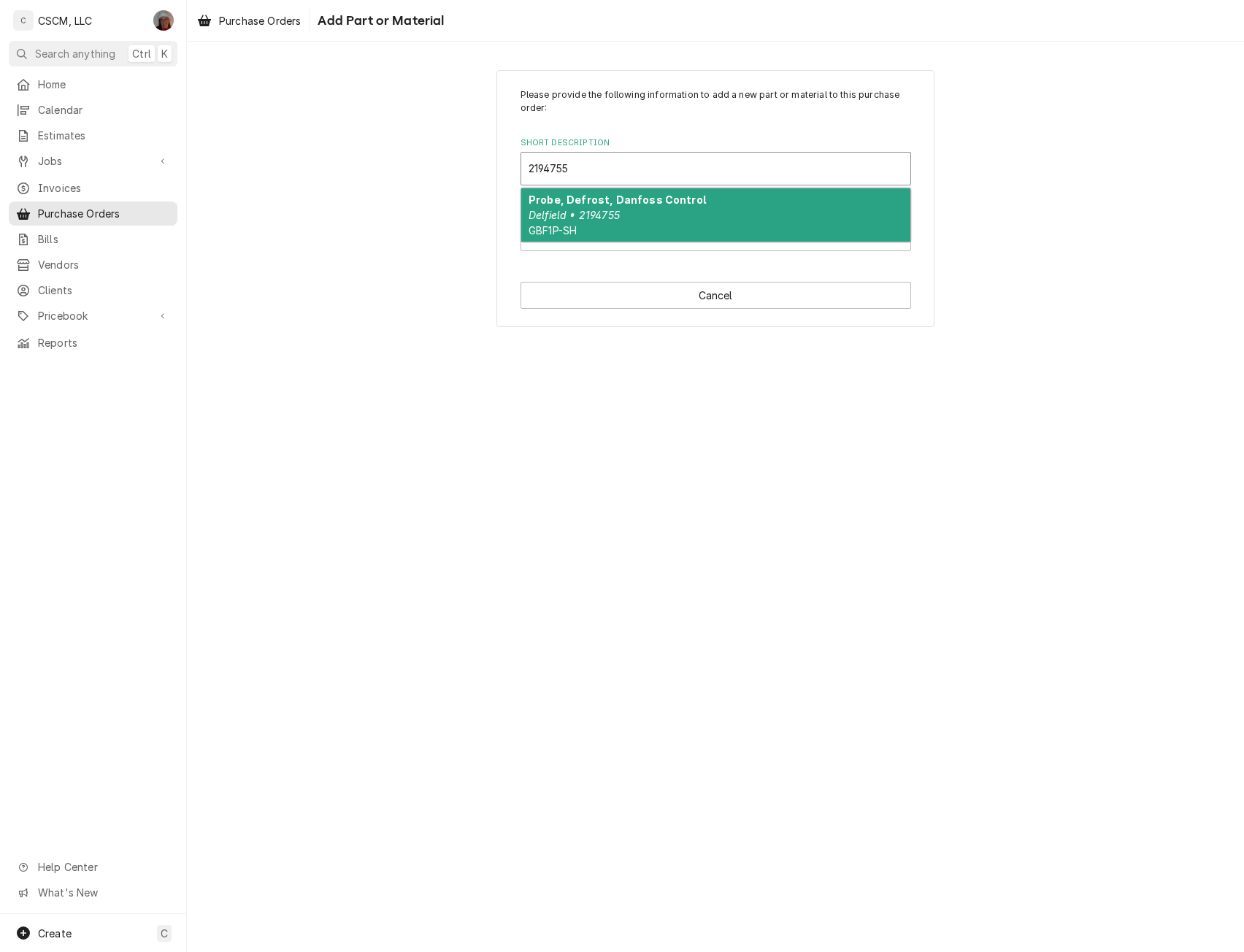
click at [593, 204] on strong "Probe, Defrost, Danfoss Control" at bounding box center [616, 199] width 177 height 13
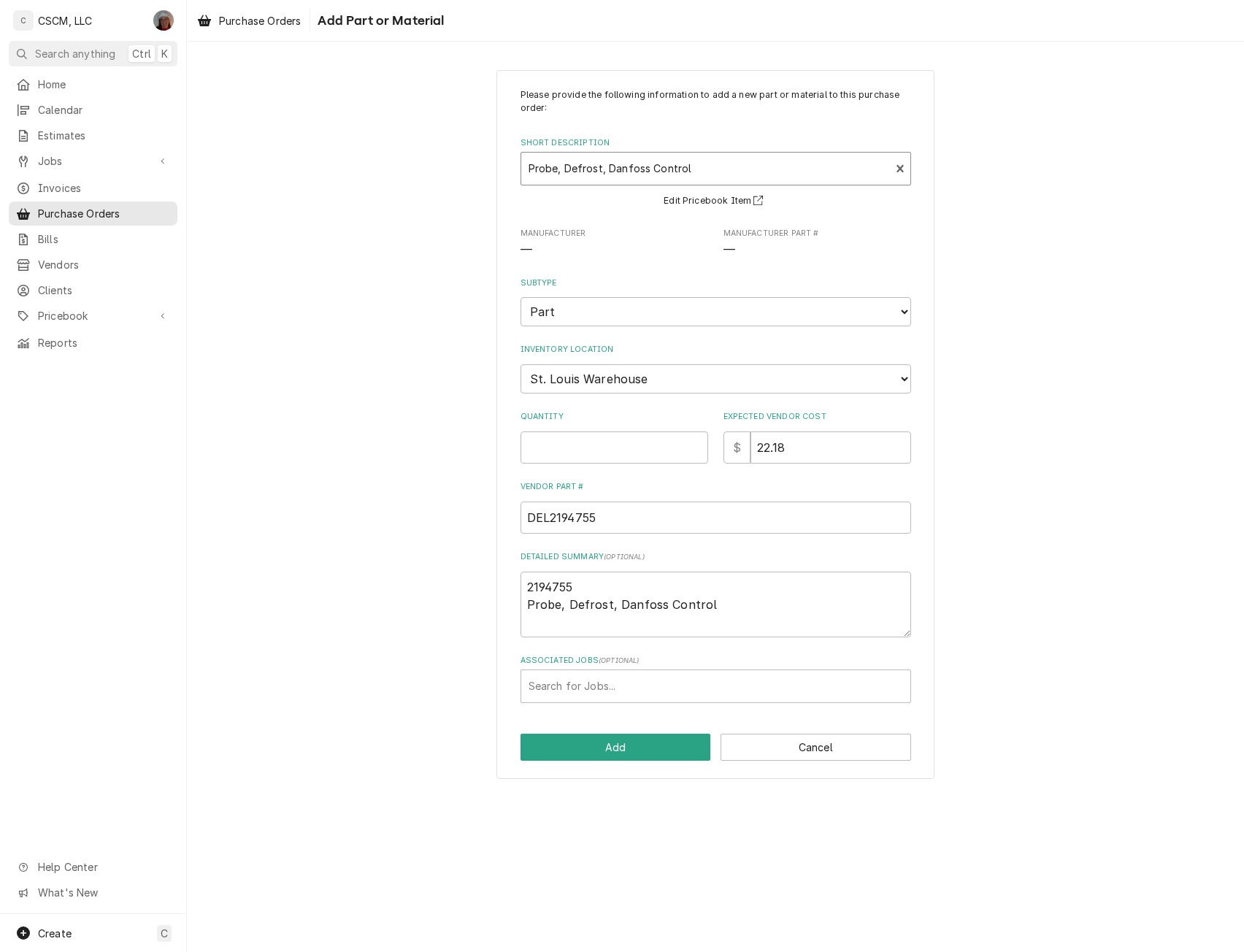
type textarea "x"
click at [561, 369] on select "Choose a location... [PERSON_NAME]'s Truck [US_STATE] Main Warehouse [PERSON_NA…" at bounding box center [716, 379] width 390 height 29
select select "425"
click at [521, 364] on select "Choose a location... [PERSON_NAME]'s Truck [US_STATE] Main Warehouse [PERSON_NA…" at bounding box center [716, 379] width 390 height 29
type textarea "x"
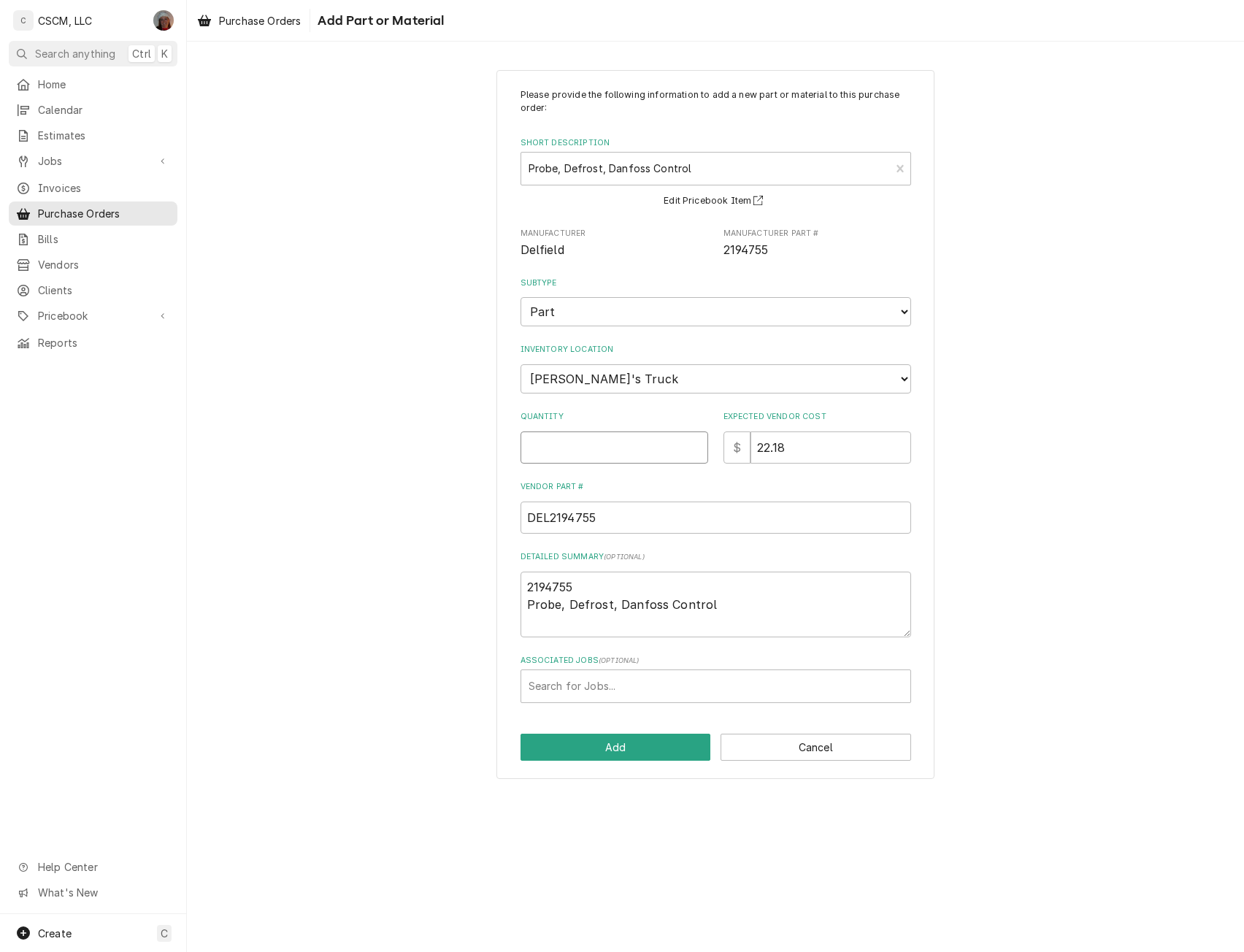
click at [554, 458] on input "Quantity" at bounding box center [615, 448] width 188 height 32
type input "1"
type textarea "x"
type input "1"
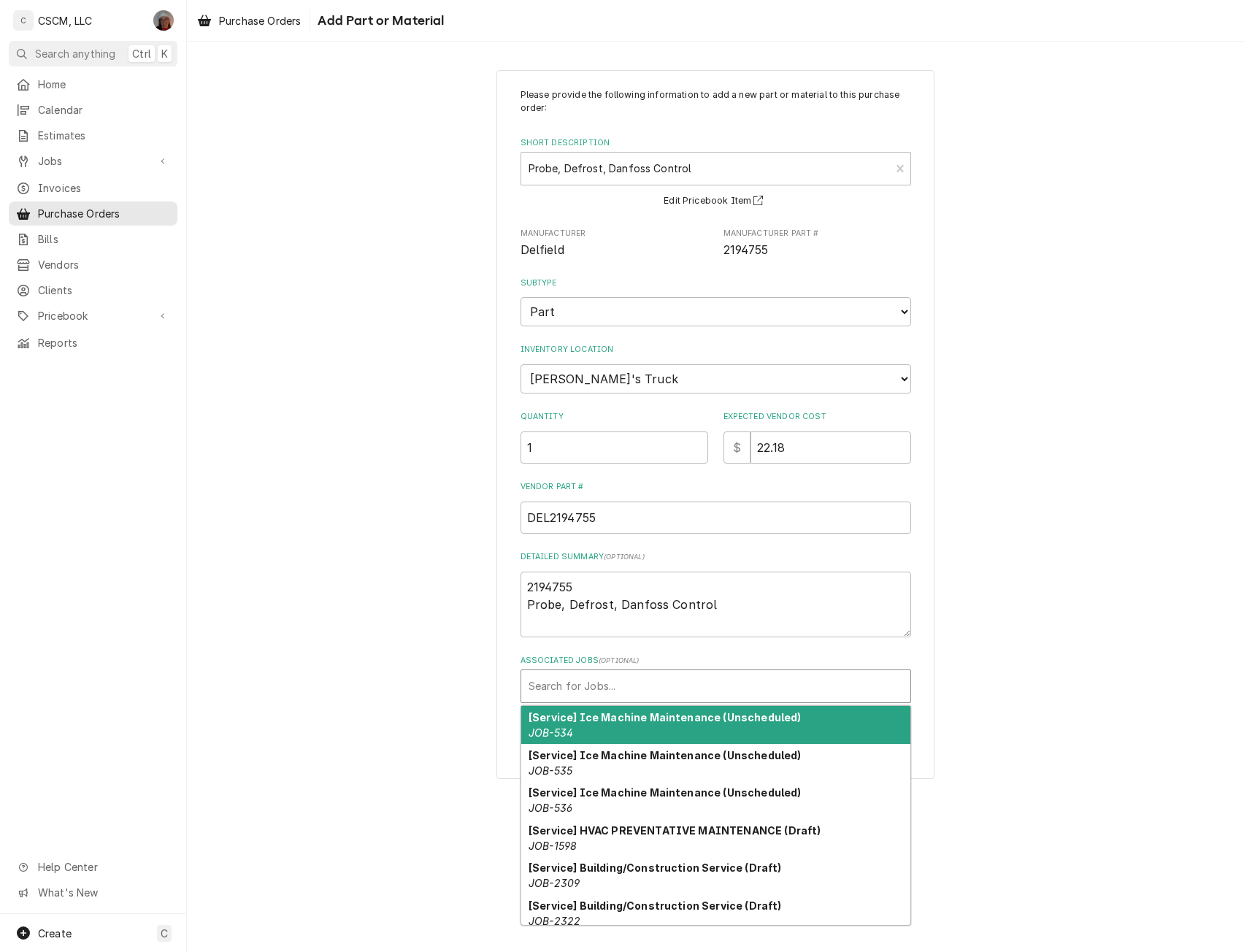
click at [578, 687] on div "Associated Jobs" at bounding box center [716, 686] width 374 height 26
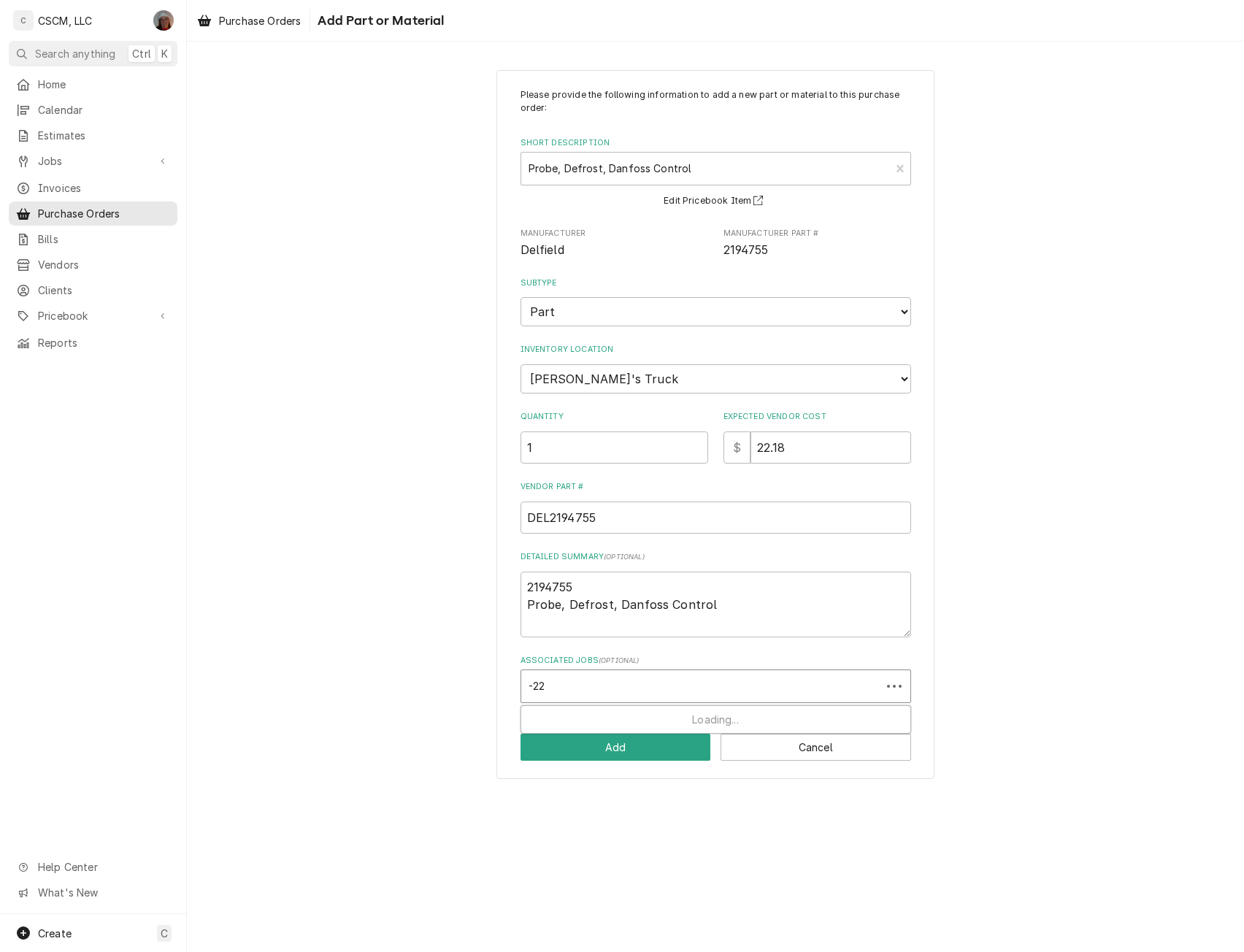
type input "-229"
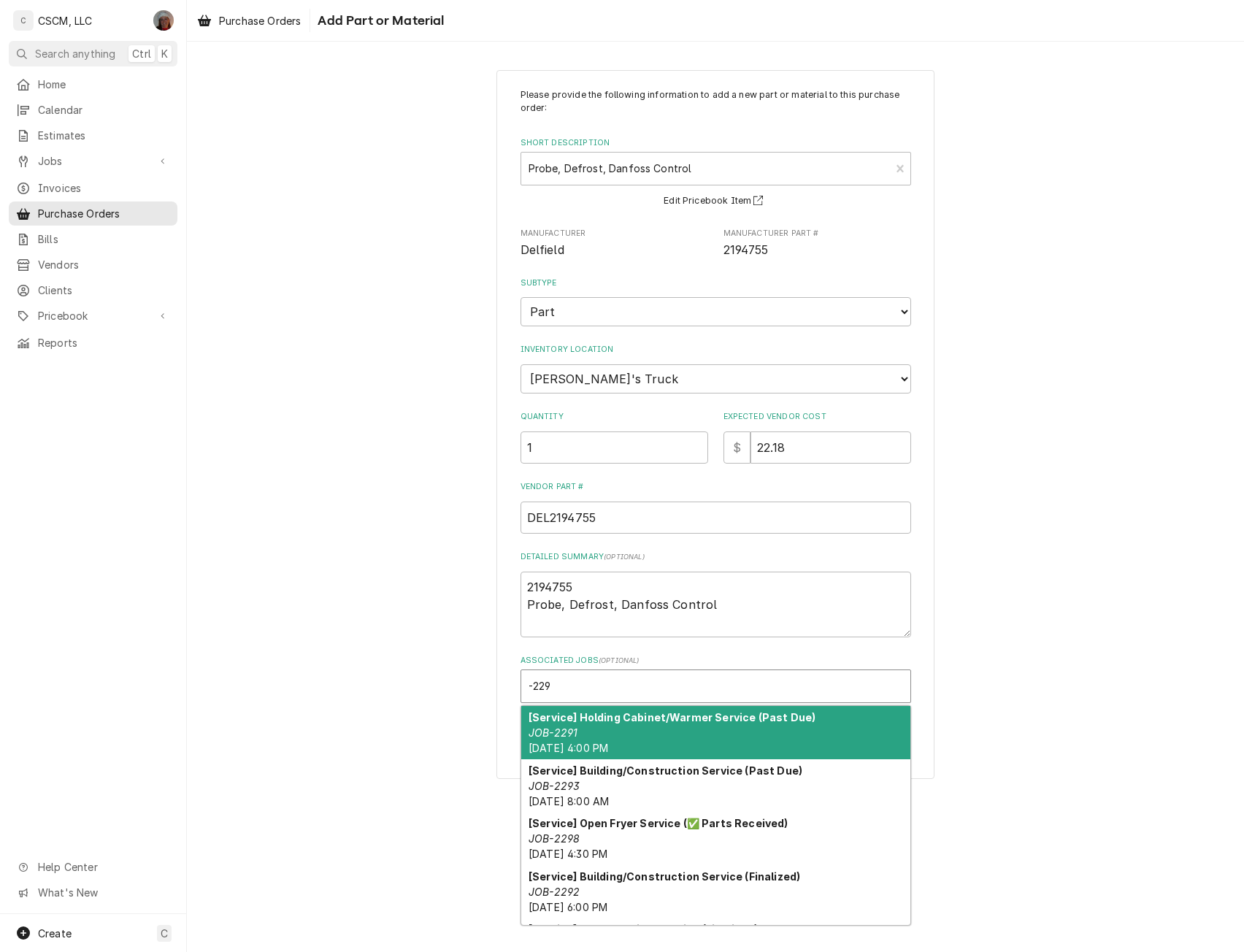
type textarea "x"
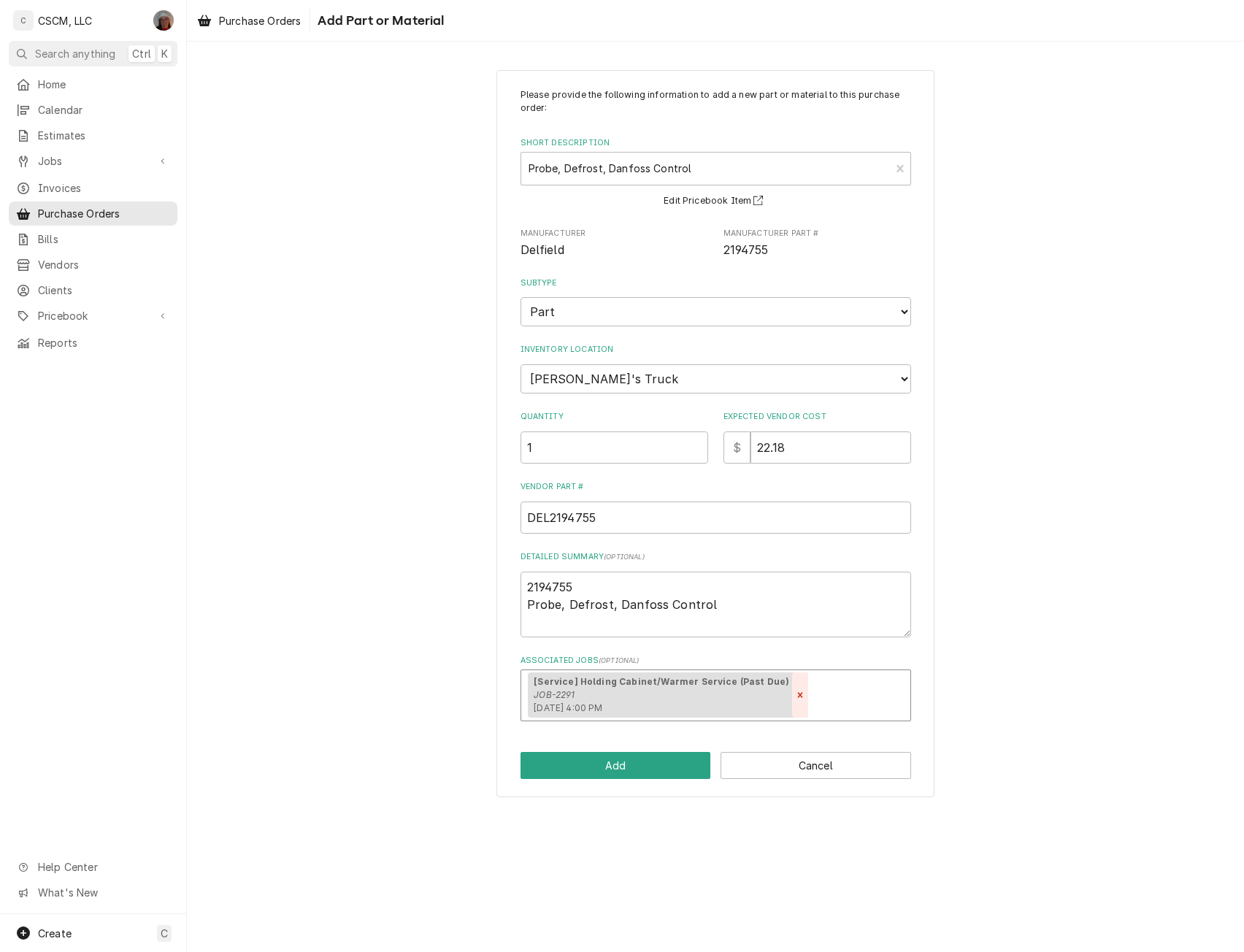
click at [798, 693] on icon "Remove [object Object]" at bounding box center [800, 695] width 5 height 5
type textarea "x"
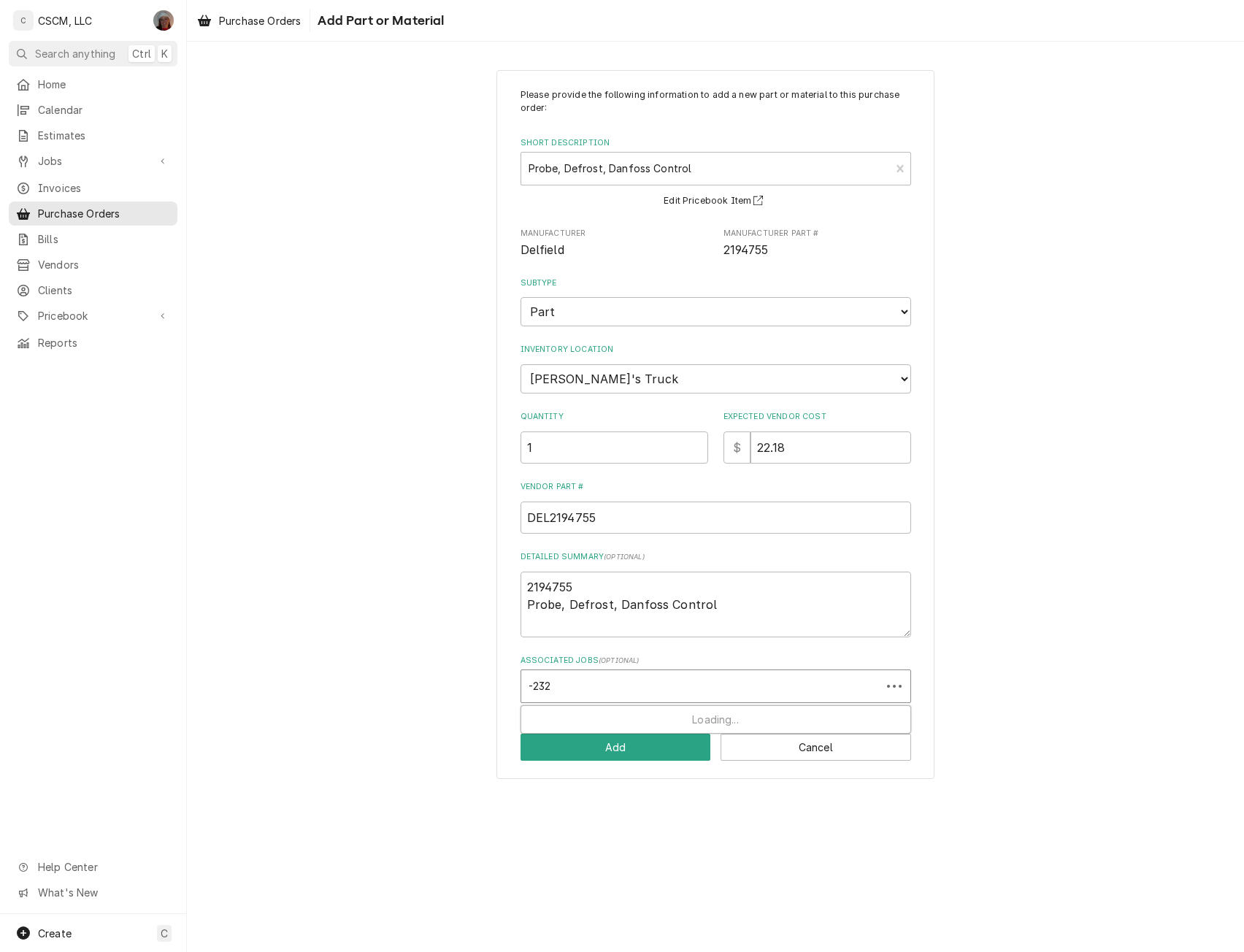
type input "-2329"
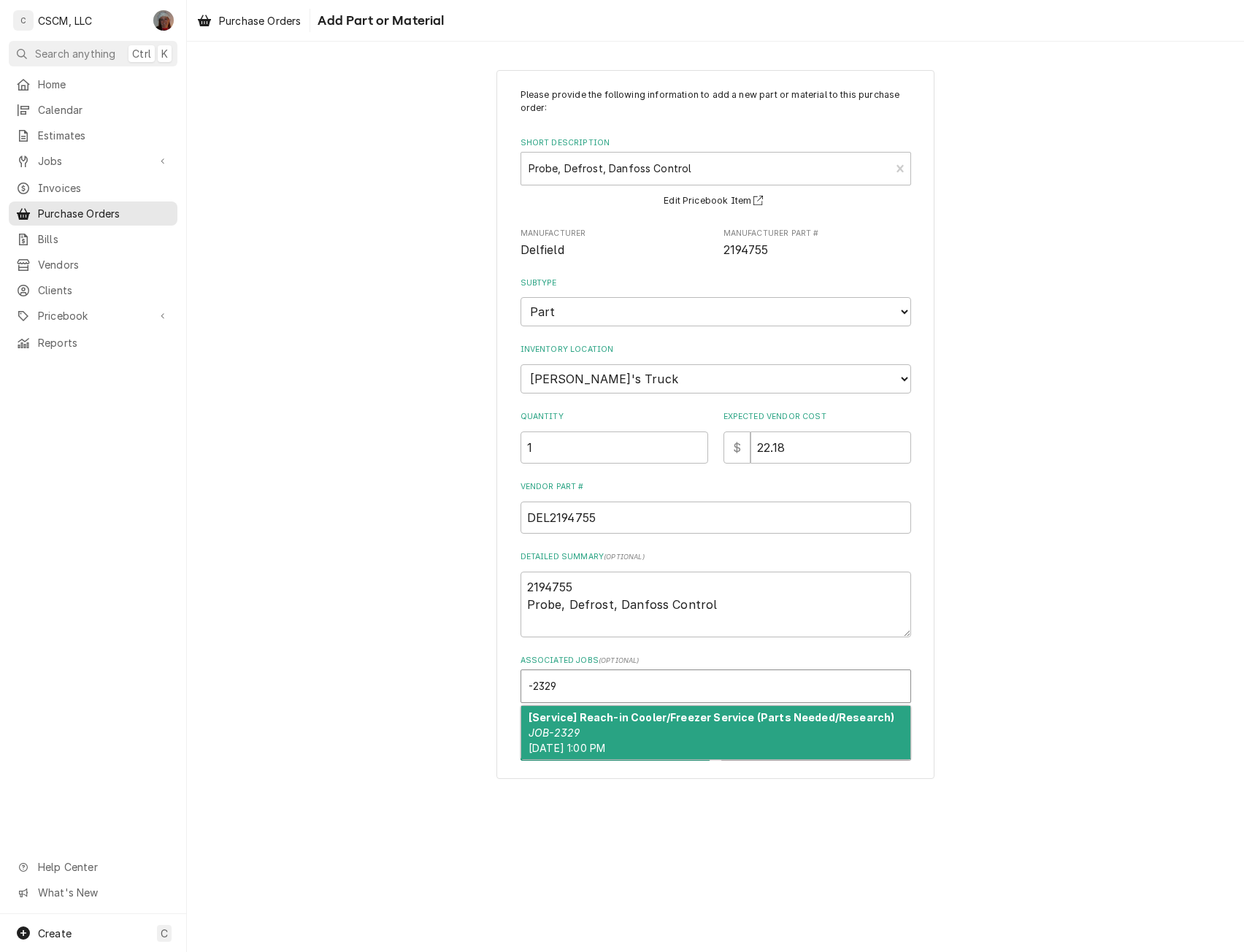
type textarea "x"
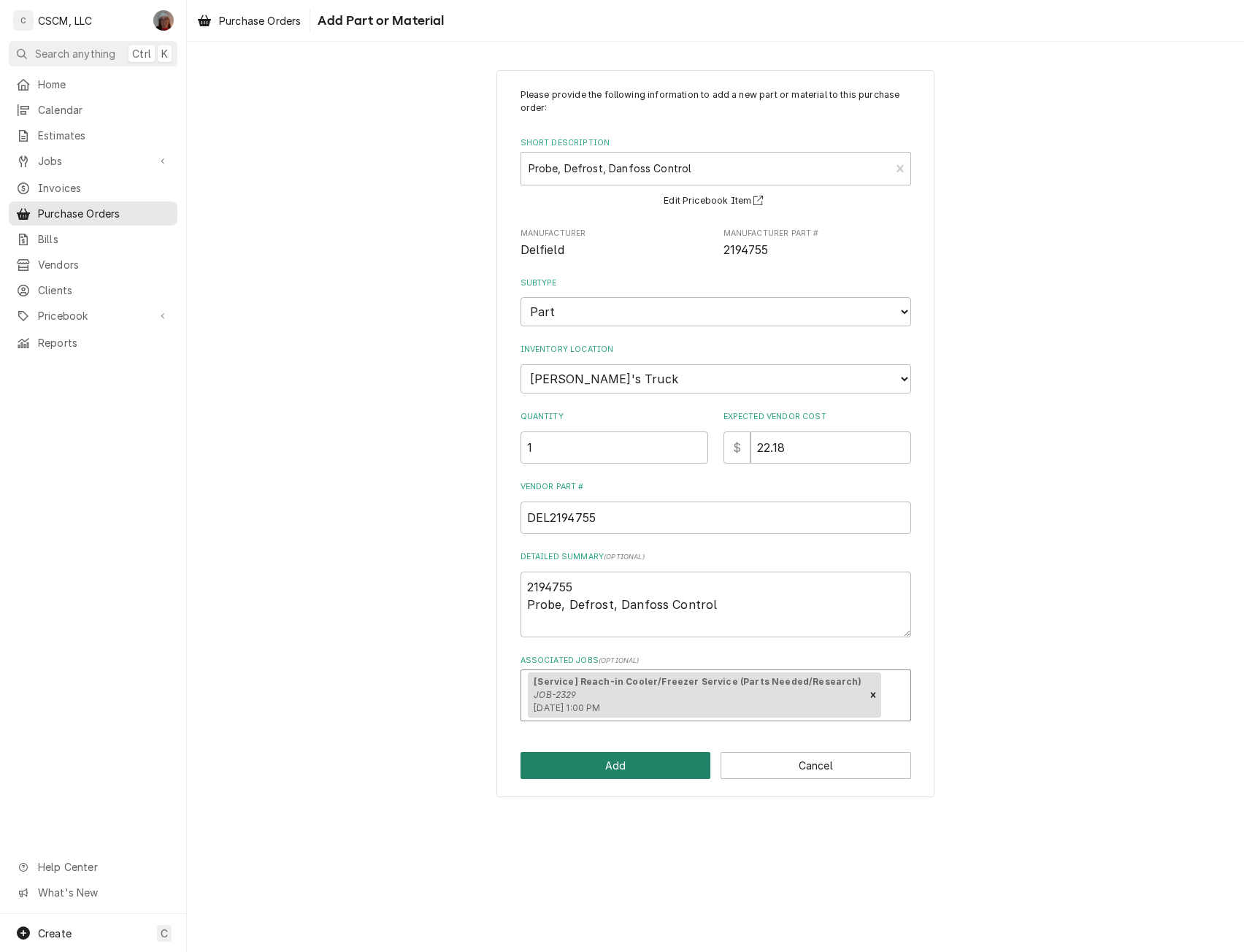
click at [630, 771] on button "Add" at bounding box center [616, 766] width 191 height 27
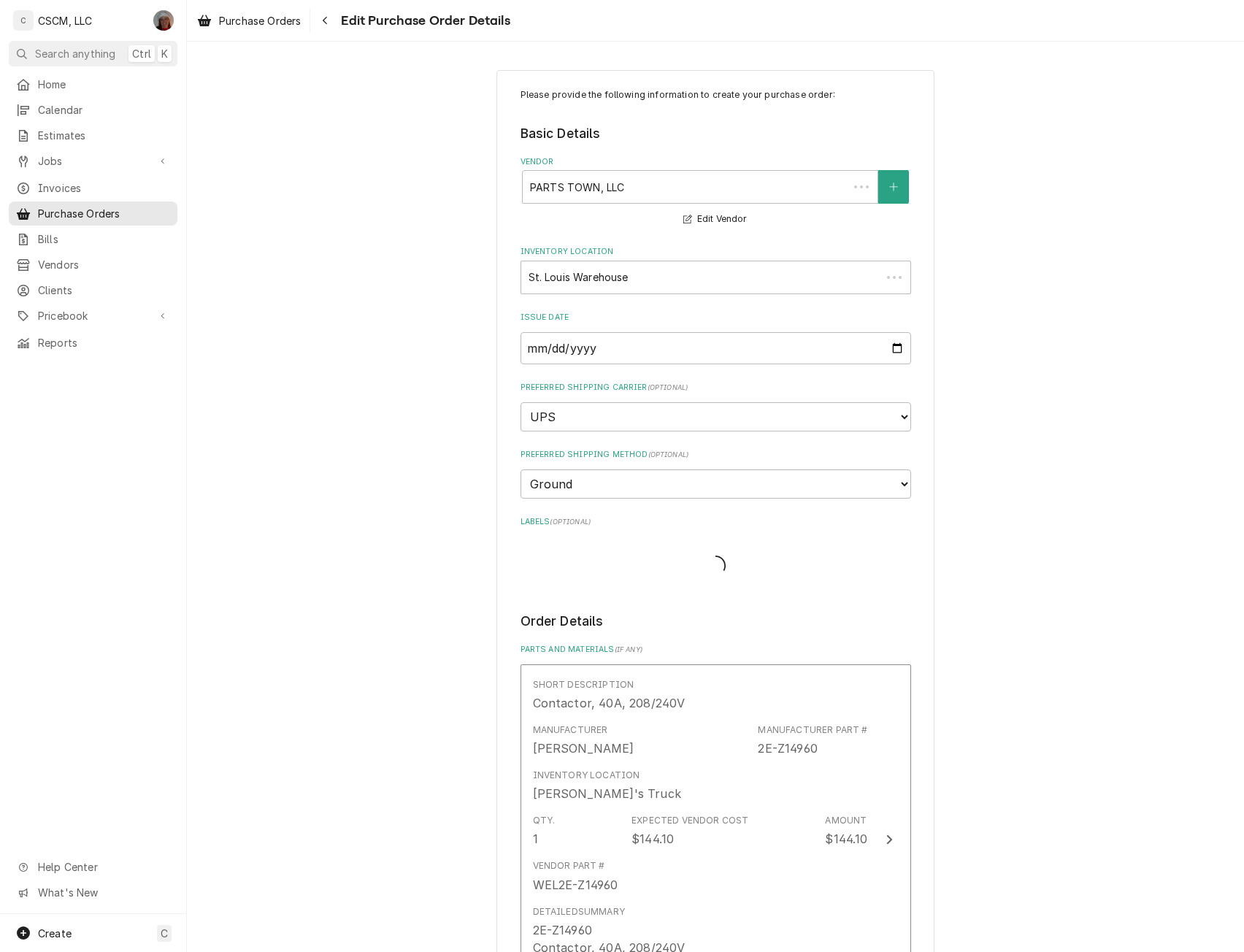
scroll to position [1317, 0]
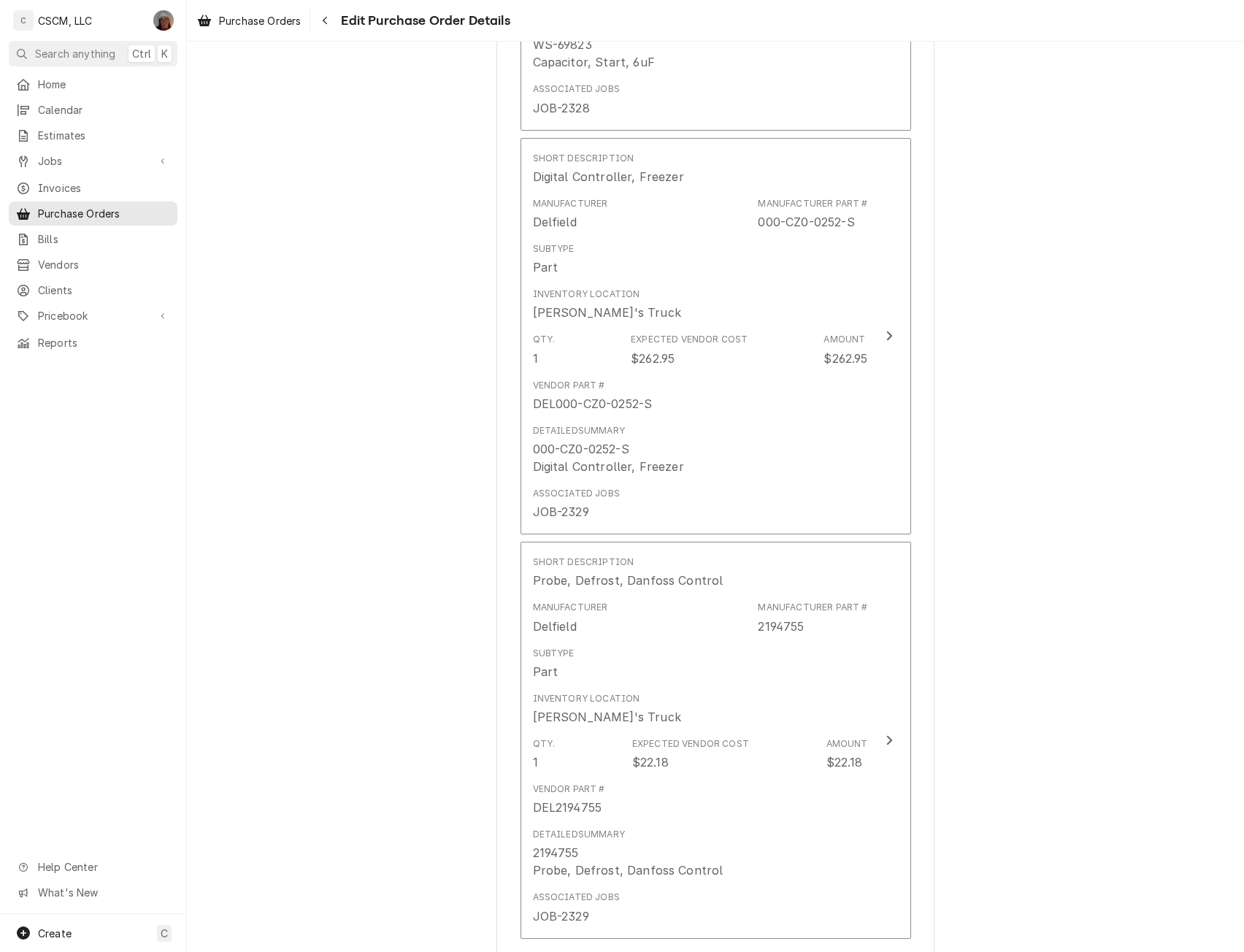
type textarea "x"
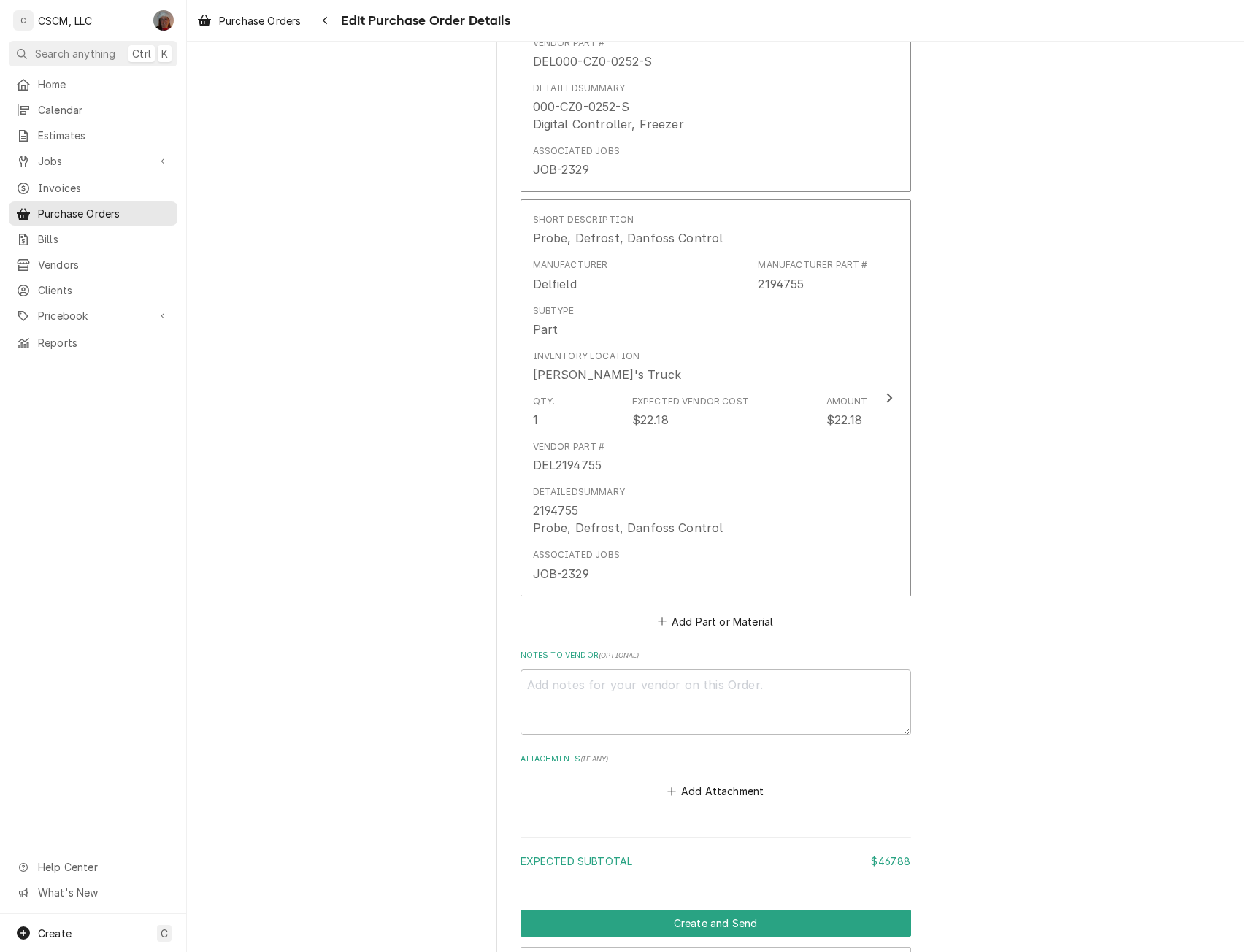
scroll to position [1717, 0]
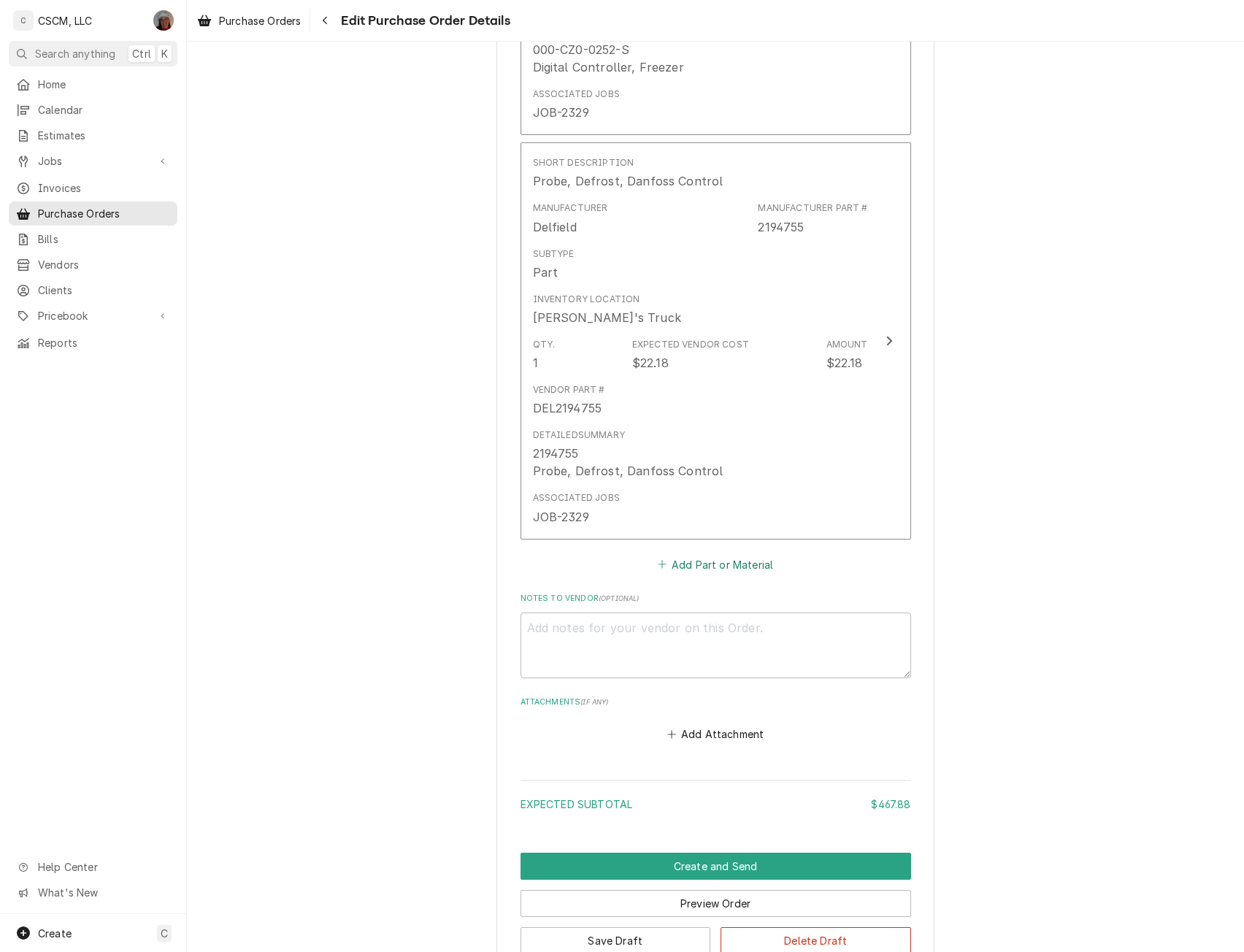
click at [699, 560] on button "Add Part or Material" at bounding box center [715, 564] width 120 height 20
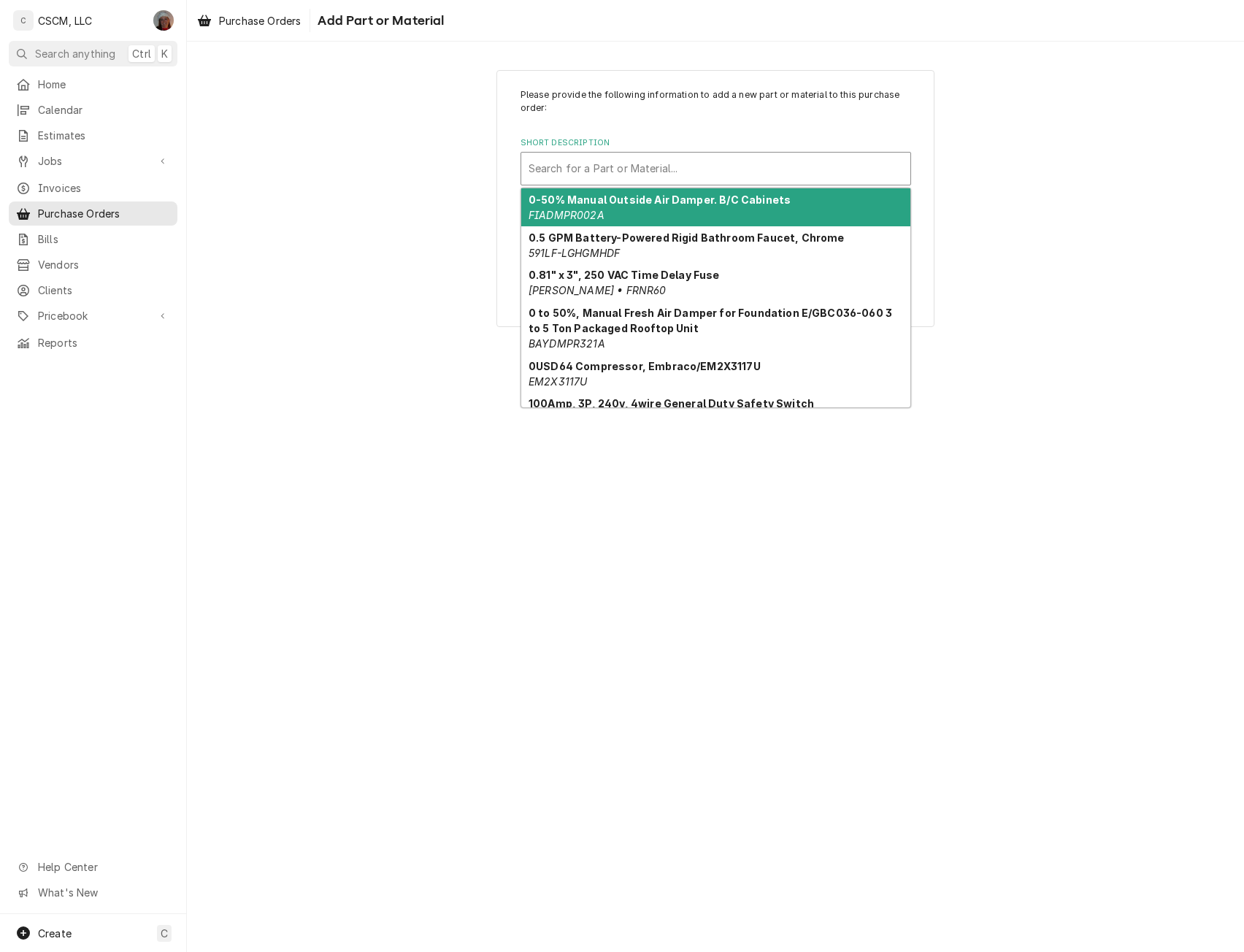
click at [580, 161] on div "Short Description" at bounding box center [716, 169] width 374 height 26
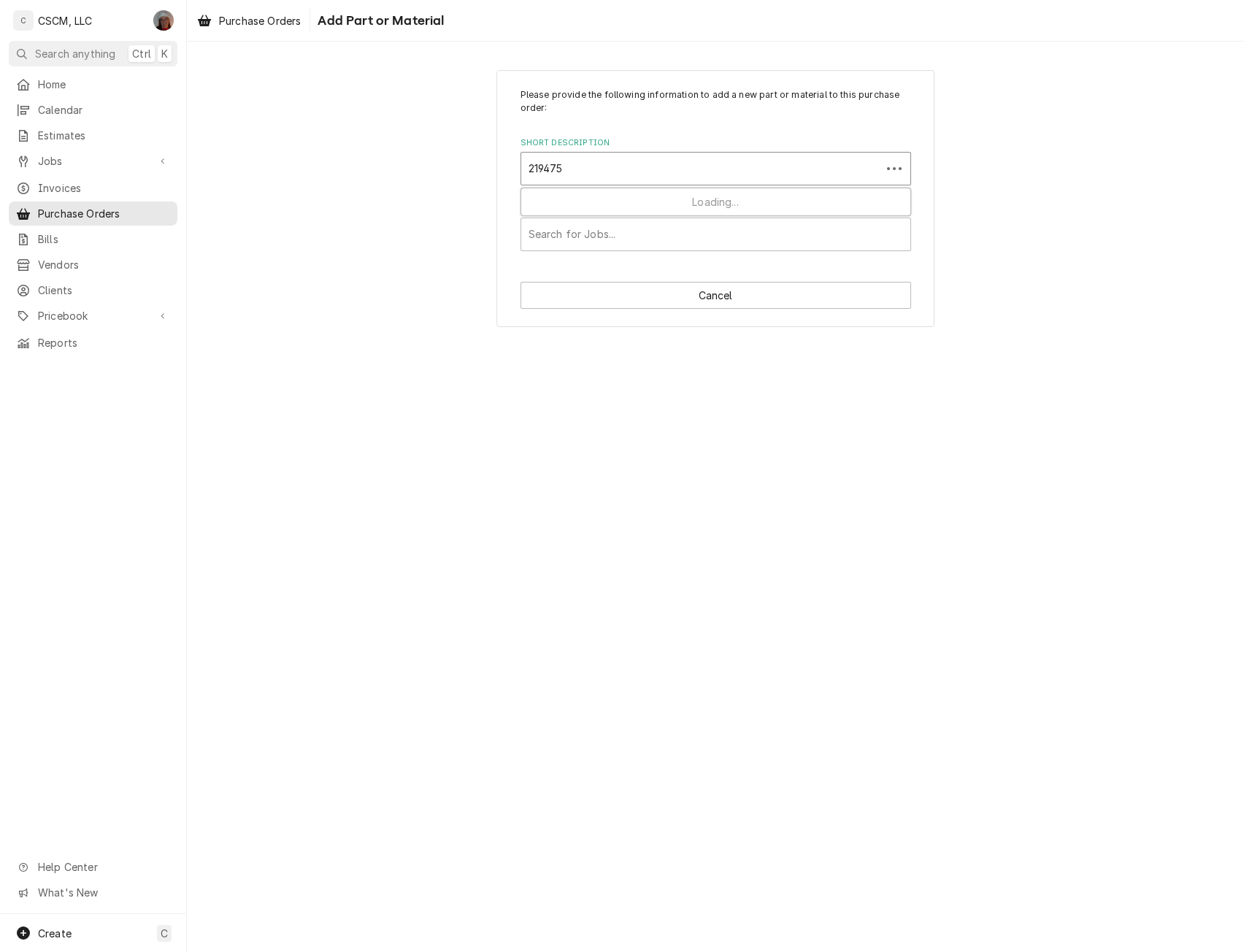
type input "2194756"
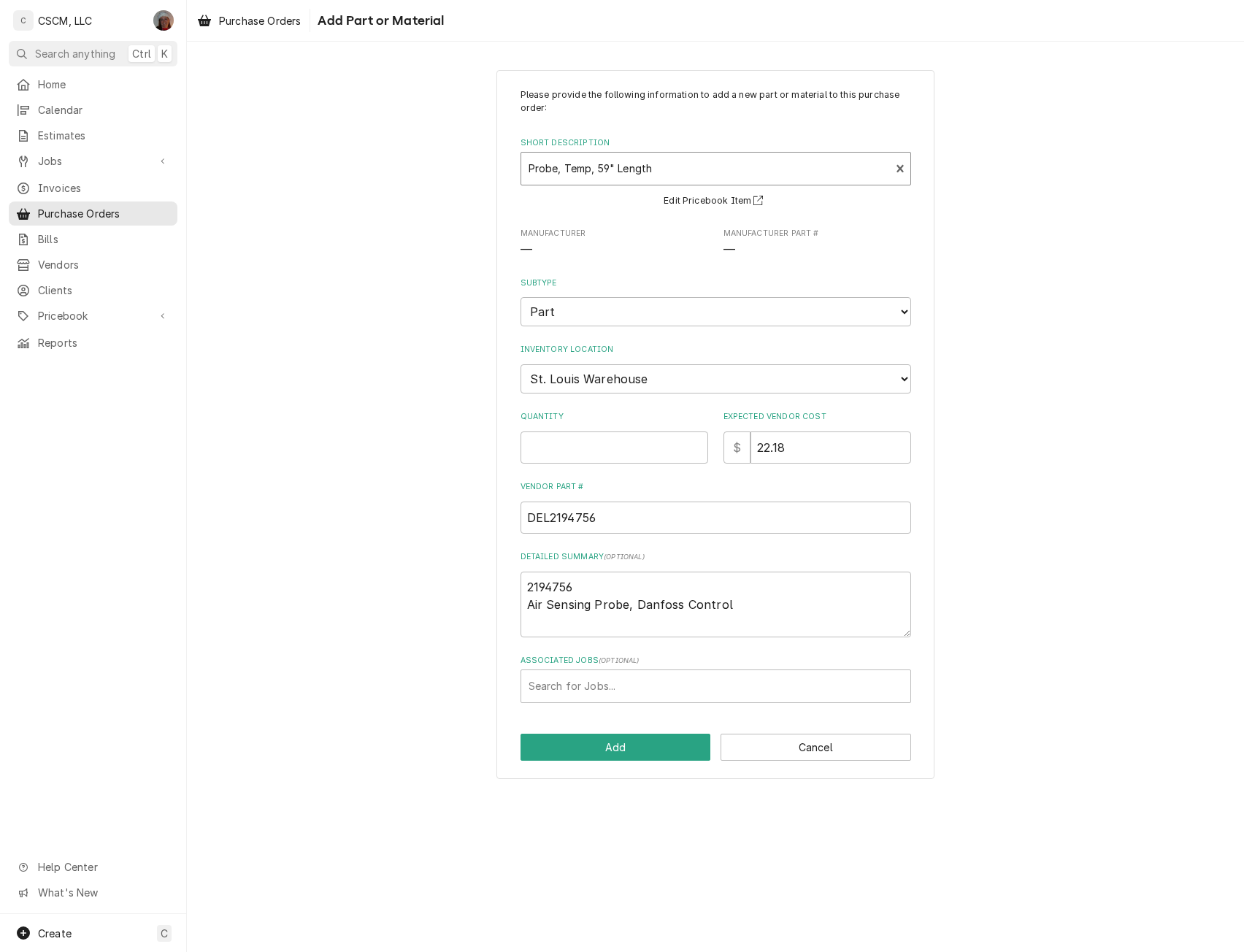
type textarea "x"
click at [591, 374] on select "Choose a location... Chris's Truck Colorado Main Warehouse Izaia's Truck Jimmy'…" at bounding box center [716, 379] width 390 height 29
select select "425"
click at [521, 364] on select "Choose a location... Chris's Truck Colorado Main Warehouse Izaia's Truck Jimmy'…" at bounding box center [716, 379] width 390 height 29
type textarea "x"
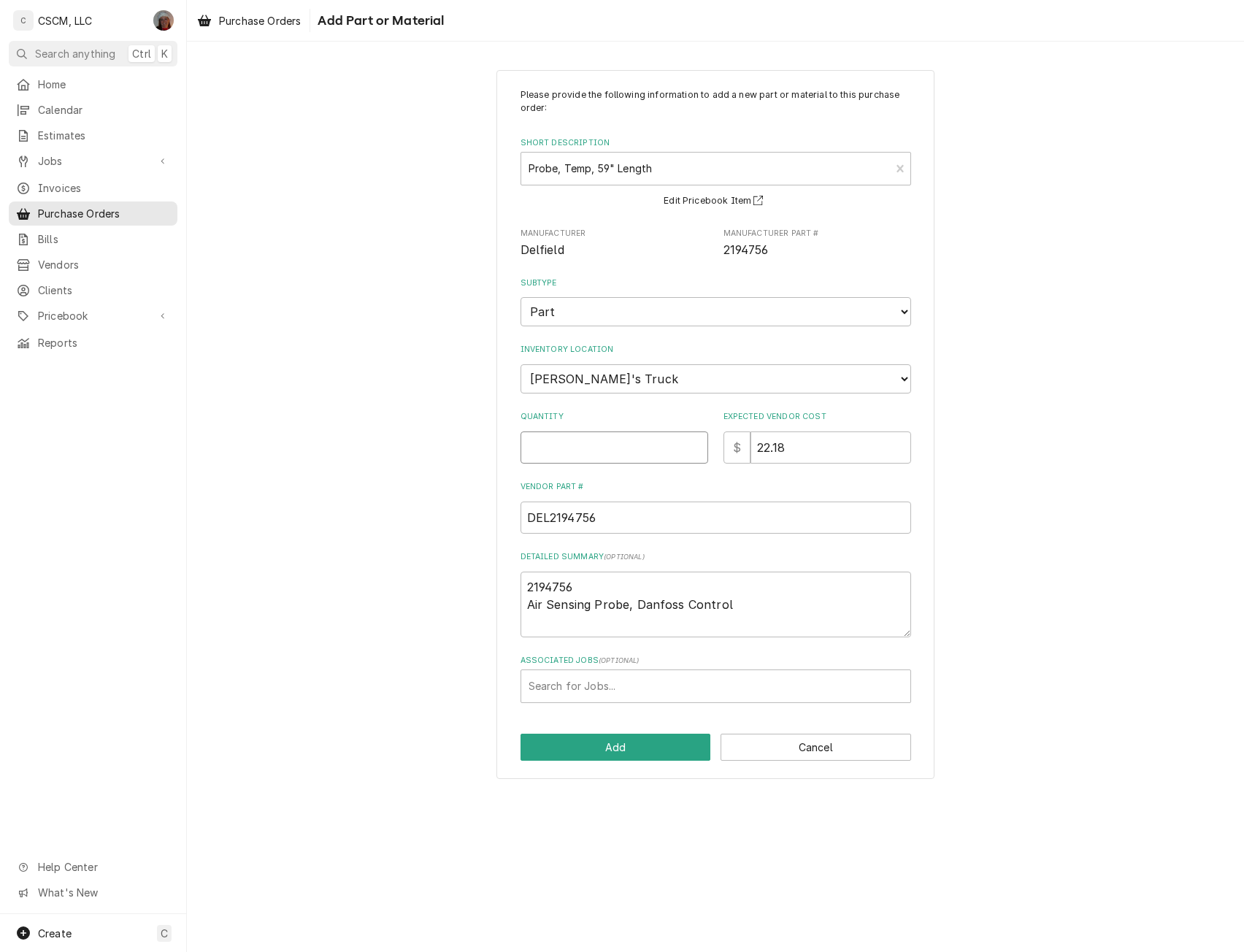
click at [557, 447] on input "Quantity" at bounding box center [615, 448] width 188 height 32
type input "1"
type textarea "x"
type input "1"
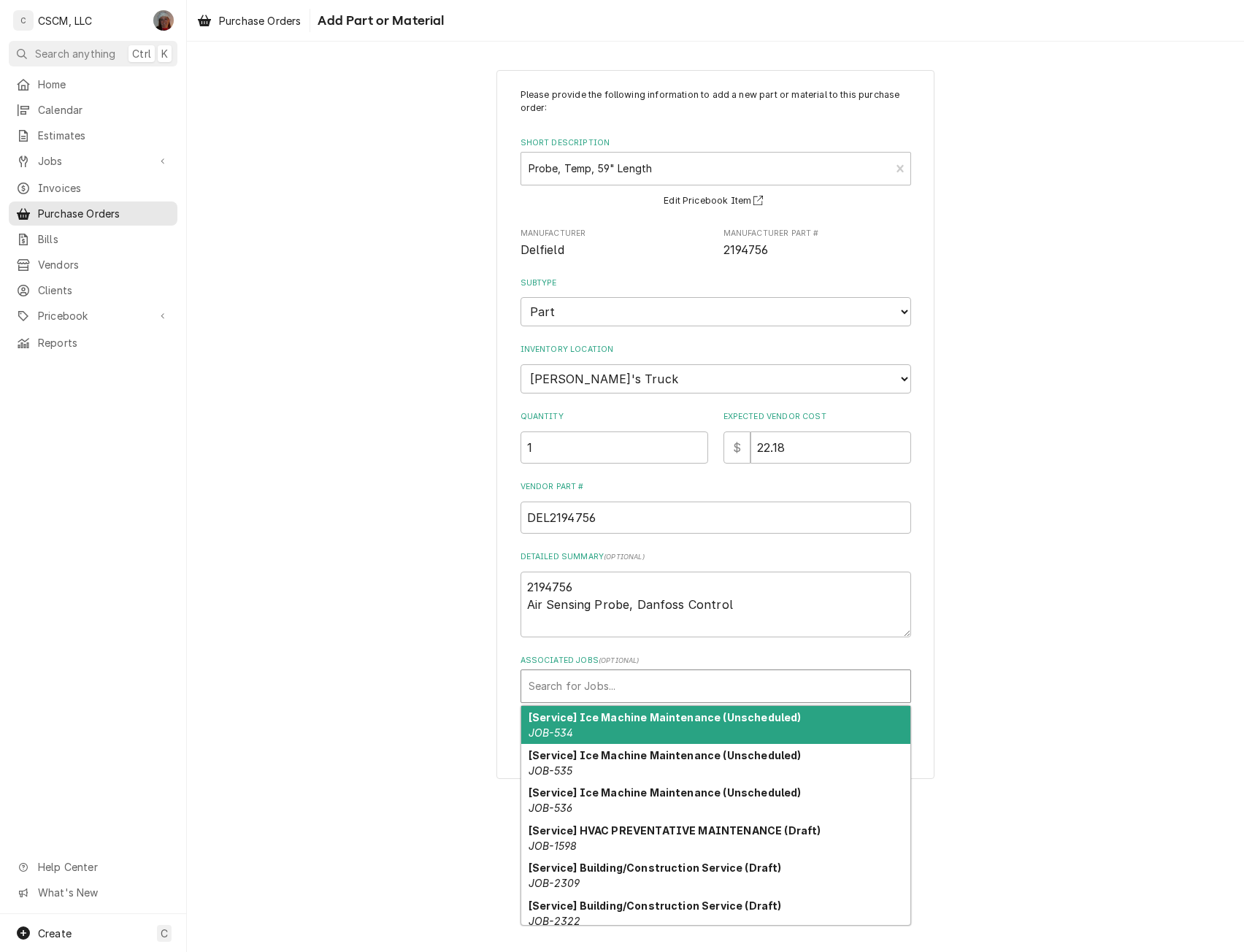
click at [568, 675] on div "Associated Jobs" at bounding box center [716, 686] width 374 height 26
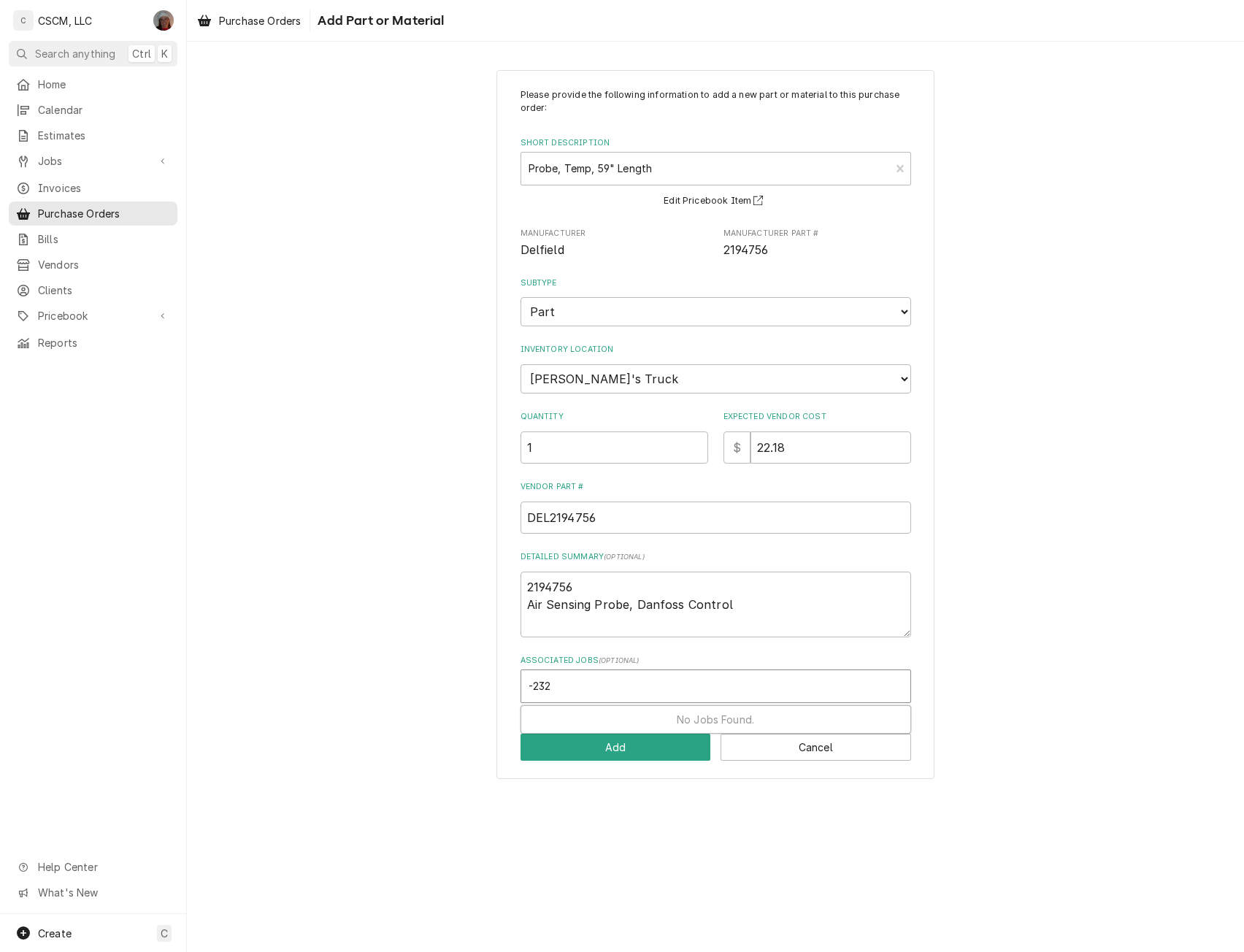
type input "-2329"
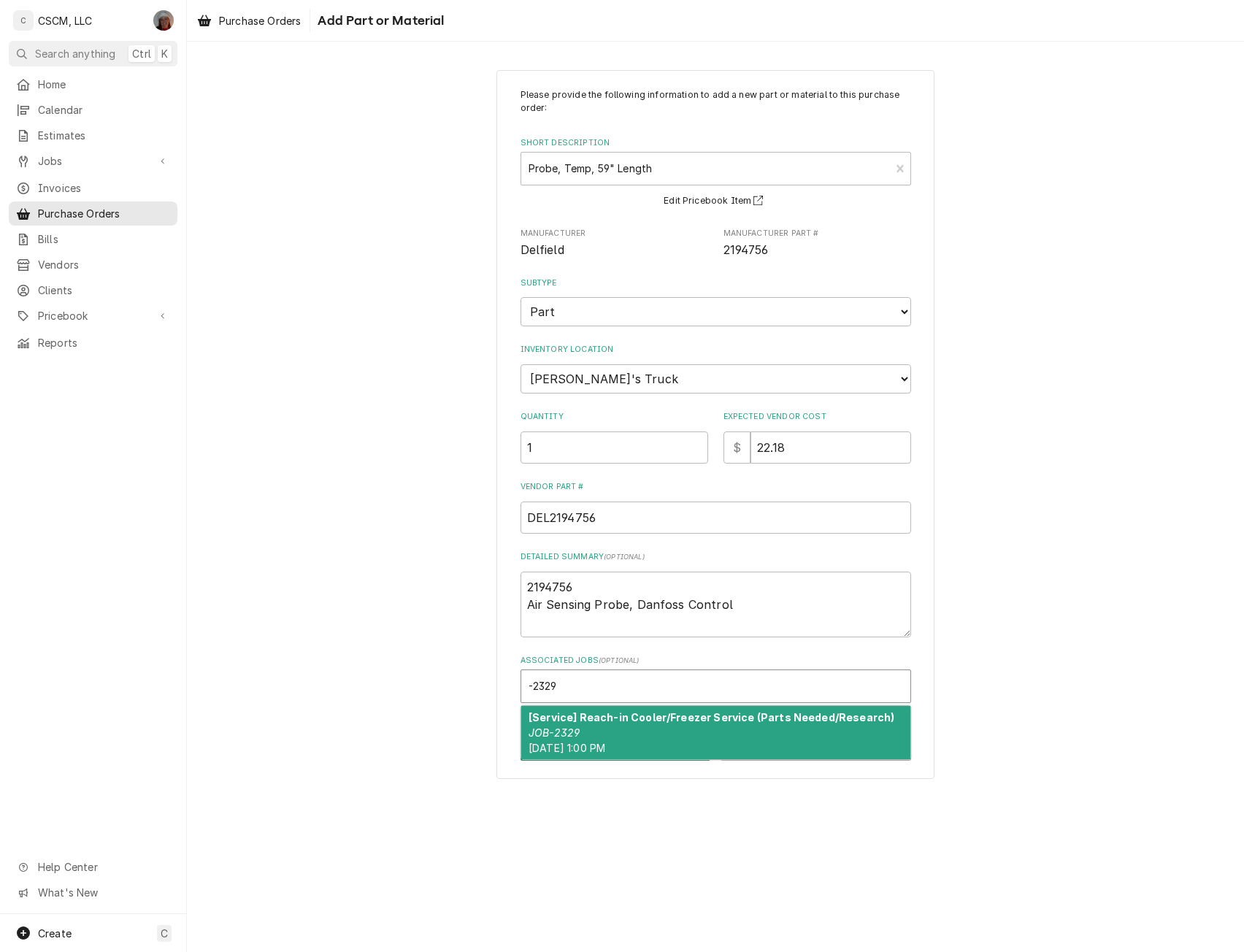
type textarea "x"
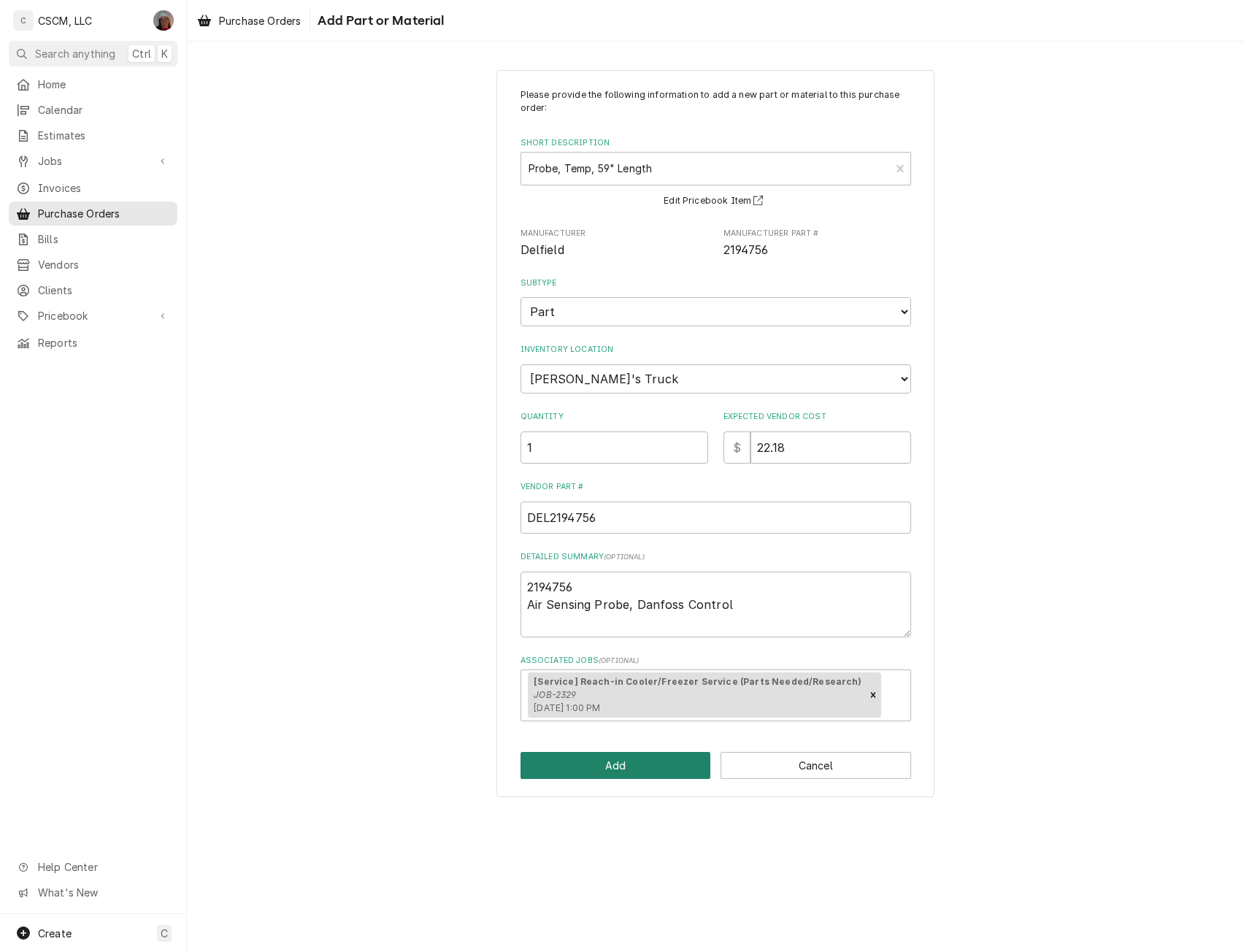
click at [592, 764] on button "Add" at bounding box center [616, 766] width 191 height 27
type textarea "x"
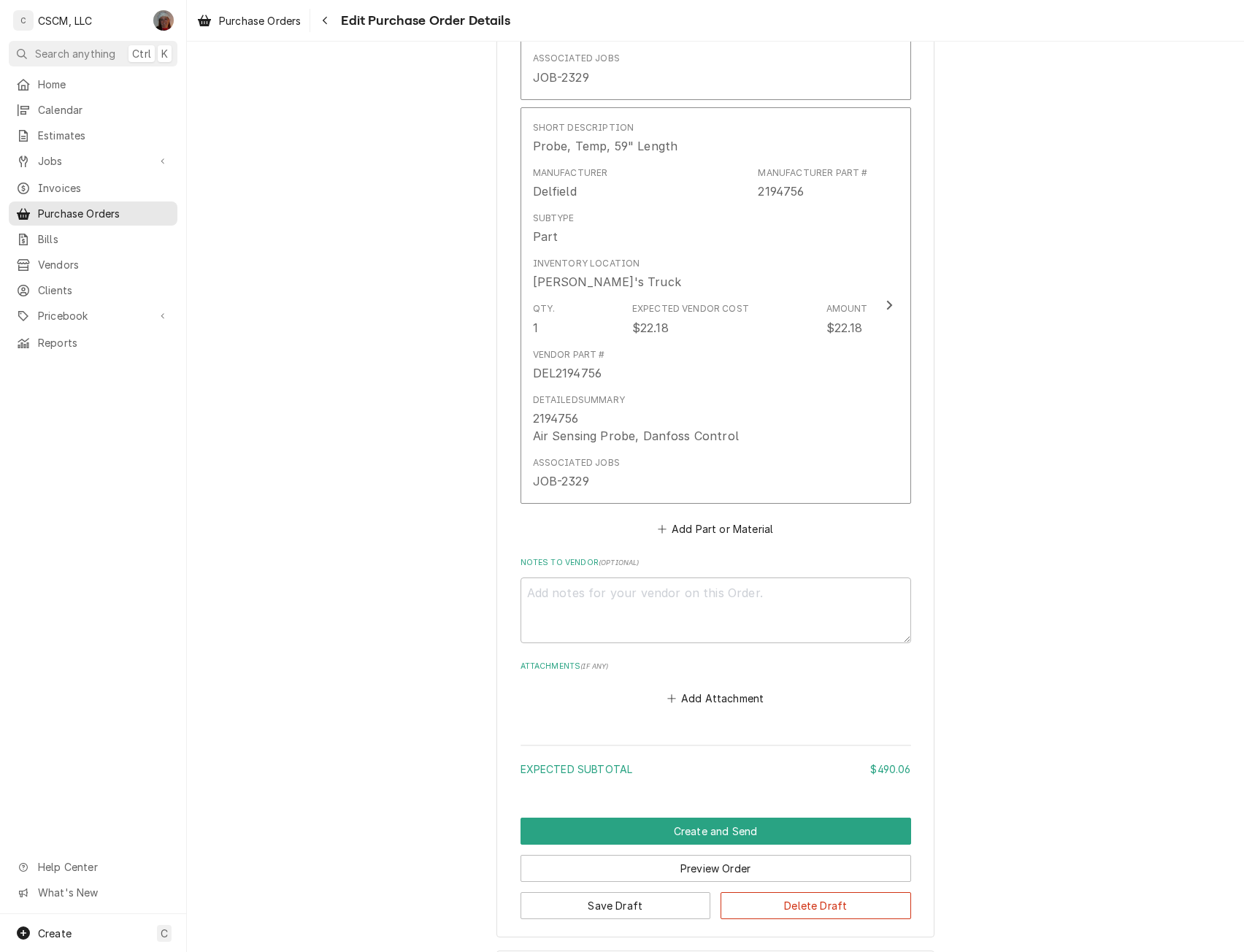
scroll to position [2223, 0]
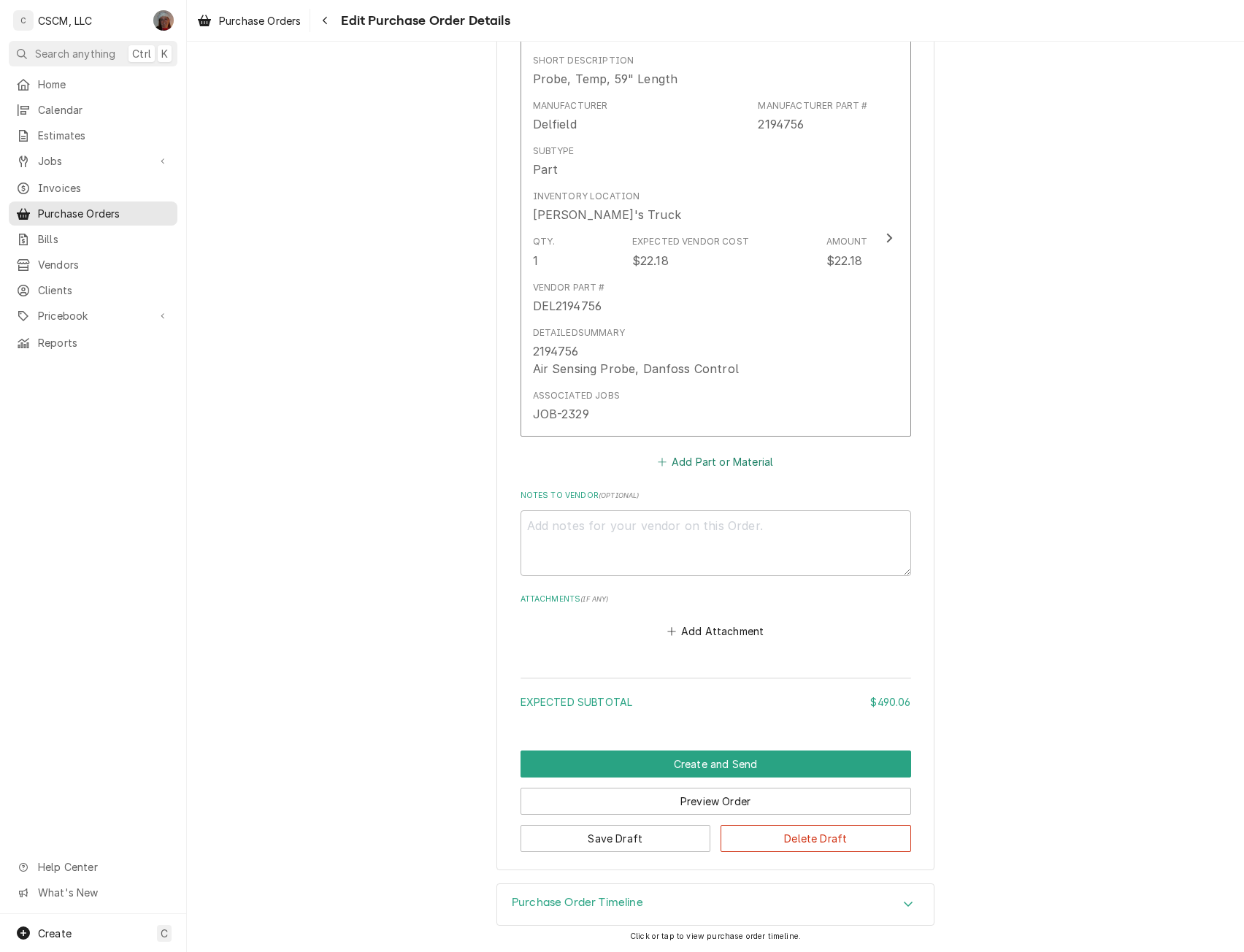
click at [696, 462] on button "Add Part or Material" at bounding box center [715, 462] width 120 height 20
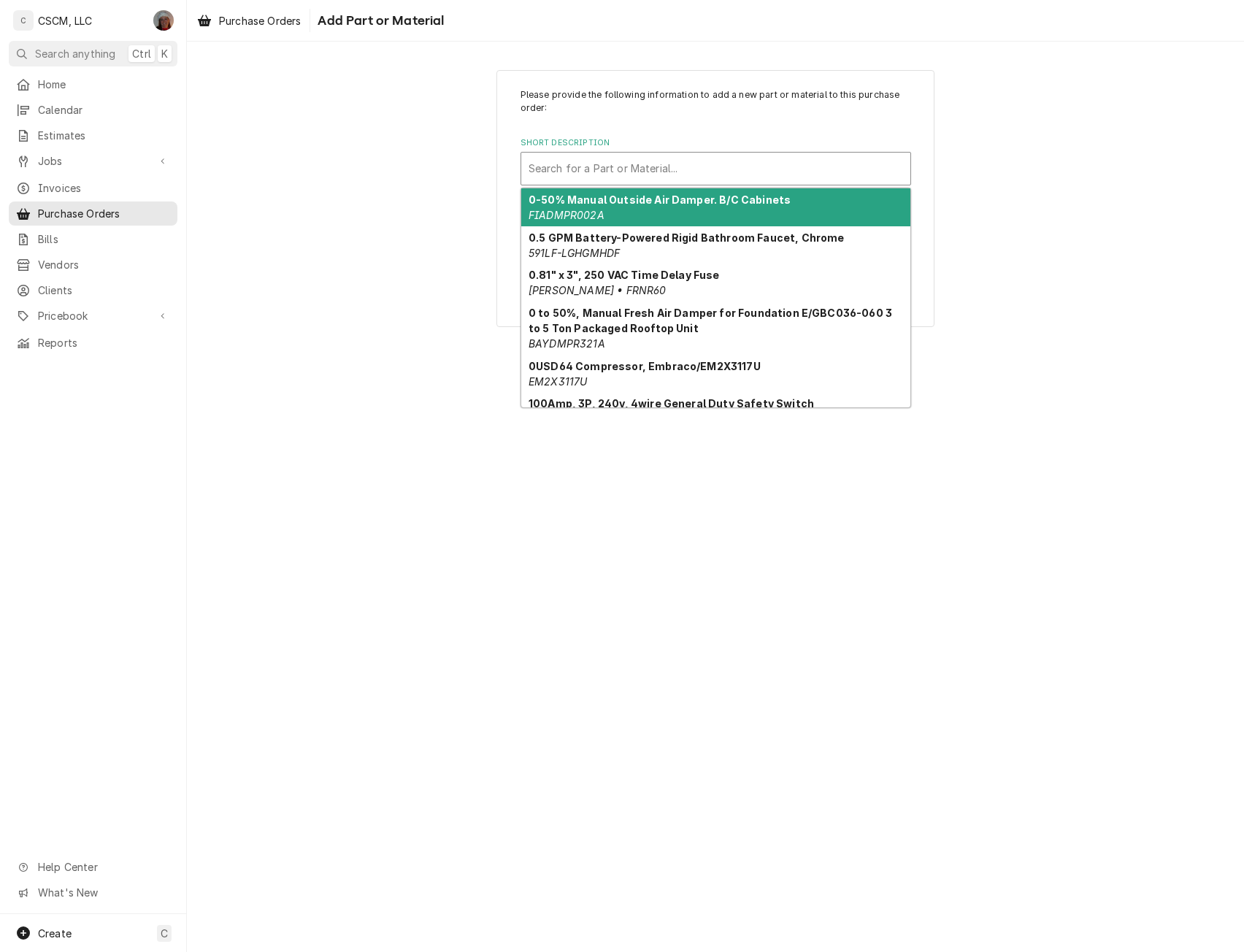
click at [608, 169] on div "Short Description" at bounding box center [716, 169] width 374 height 26
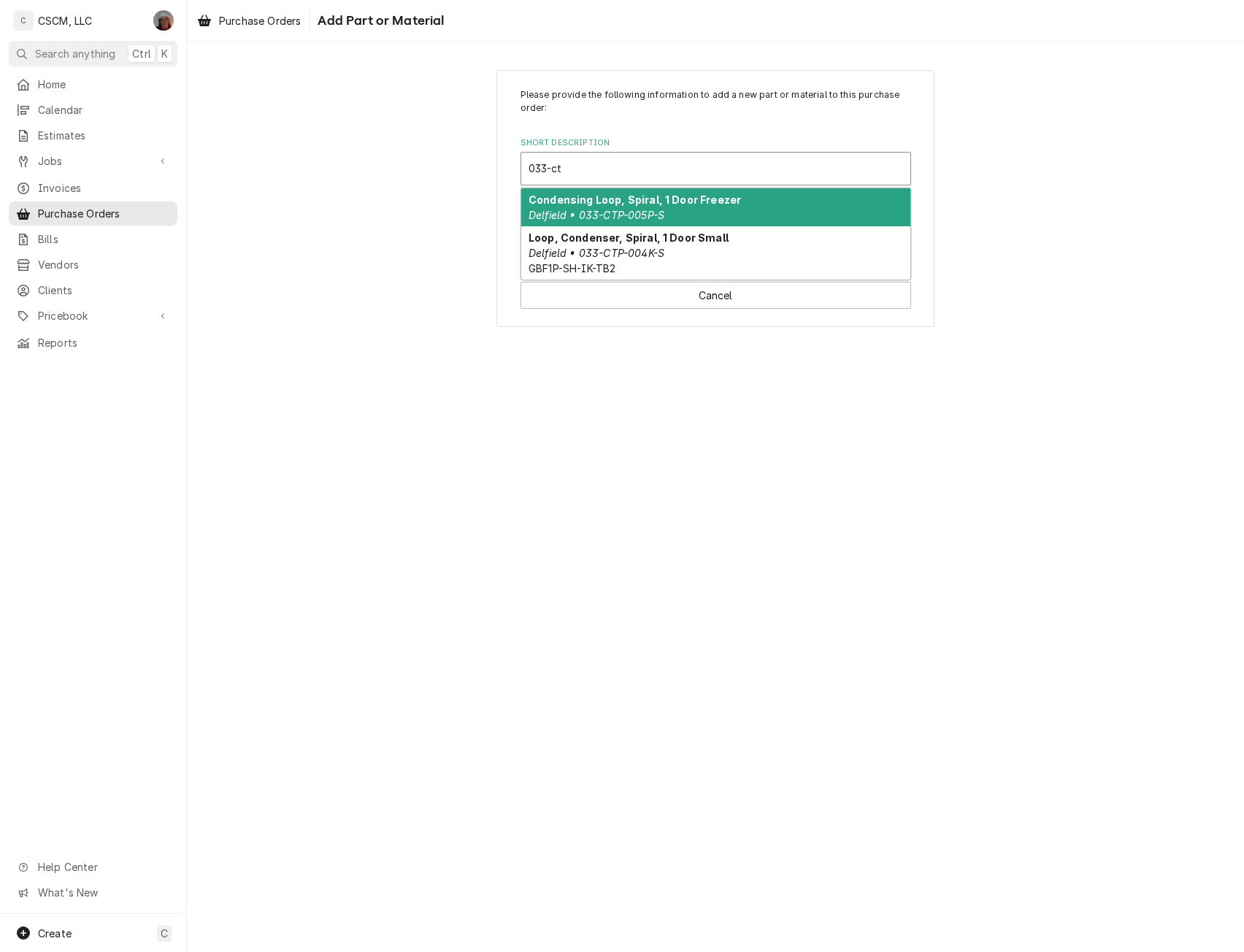
type input "033-ctp"
click at [594, 213] on em "Delfield • 033-CTP-005P-S" at bounding box center [596, 215] width 135 height 13
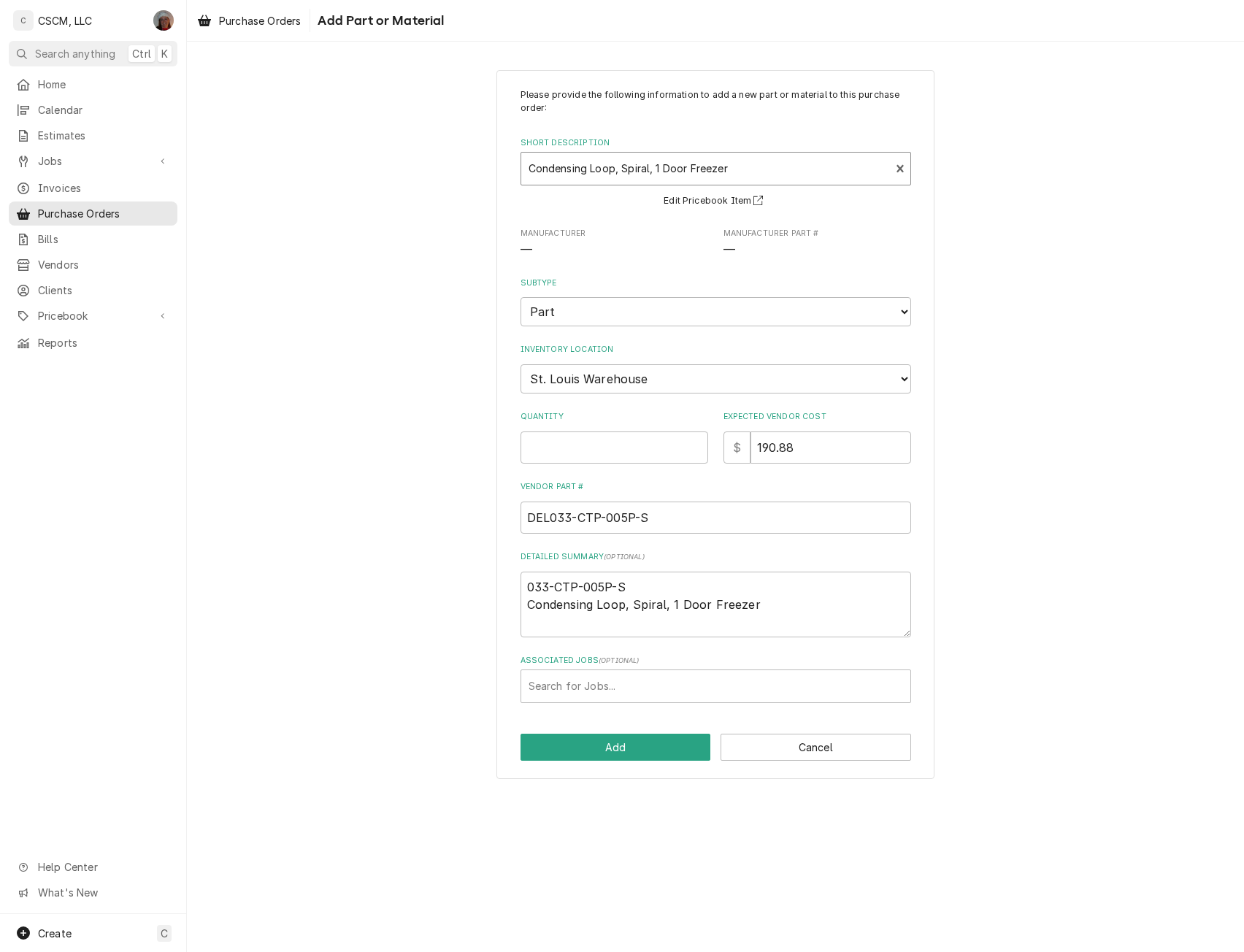
type textarea "x"
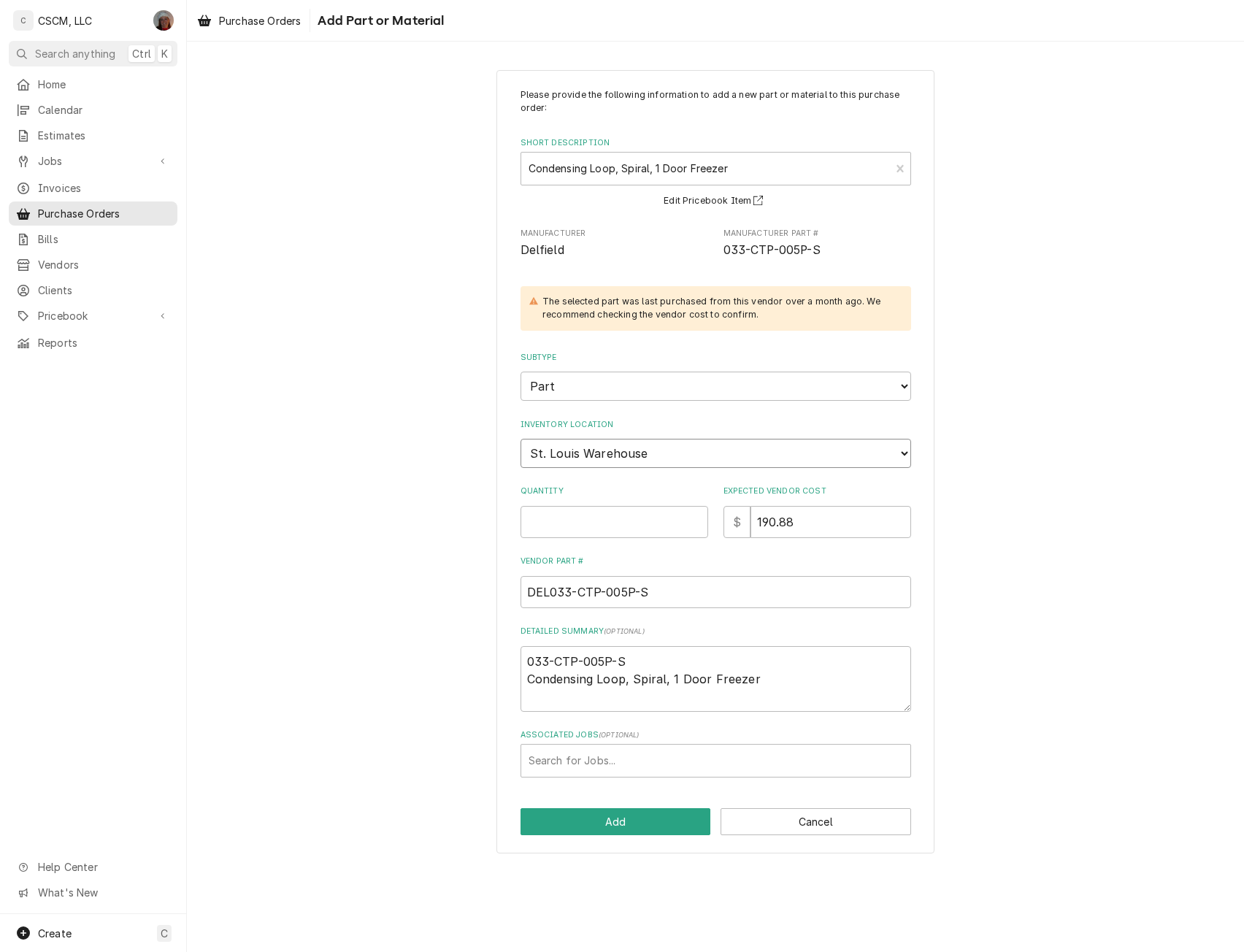
click at [563, 439] on select "Choose a location... Chris's Truck Colorado Main Warehouse Izaia's Truck Jimmy'…" at bounding box center [716, 453] width 390 height 29
select select "425"
click at [521, 439] on select "Choose a location... Chris's Truck Colorado Main Warehouse Izaia's Truck Jimmy'…" at bounding box center [716, 453] width 390 height 29
type textarea "x"
click at [550, 523] on input "Quantity" at bounding box center [615, 522] width 188 height 32
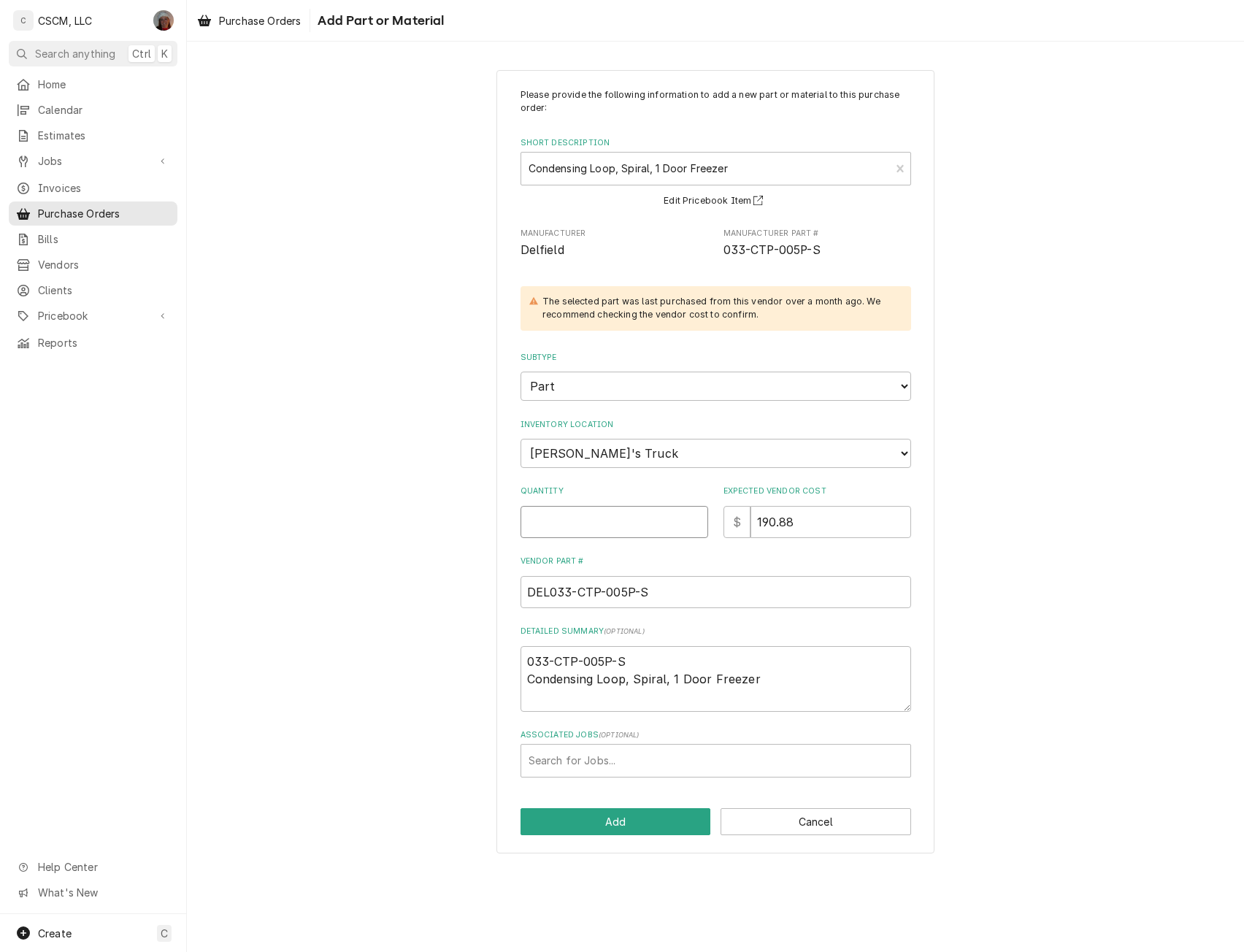
type input "1"
type textarea "x"
type input "1"
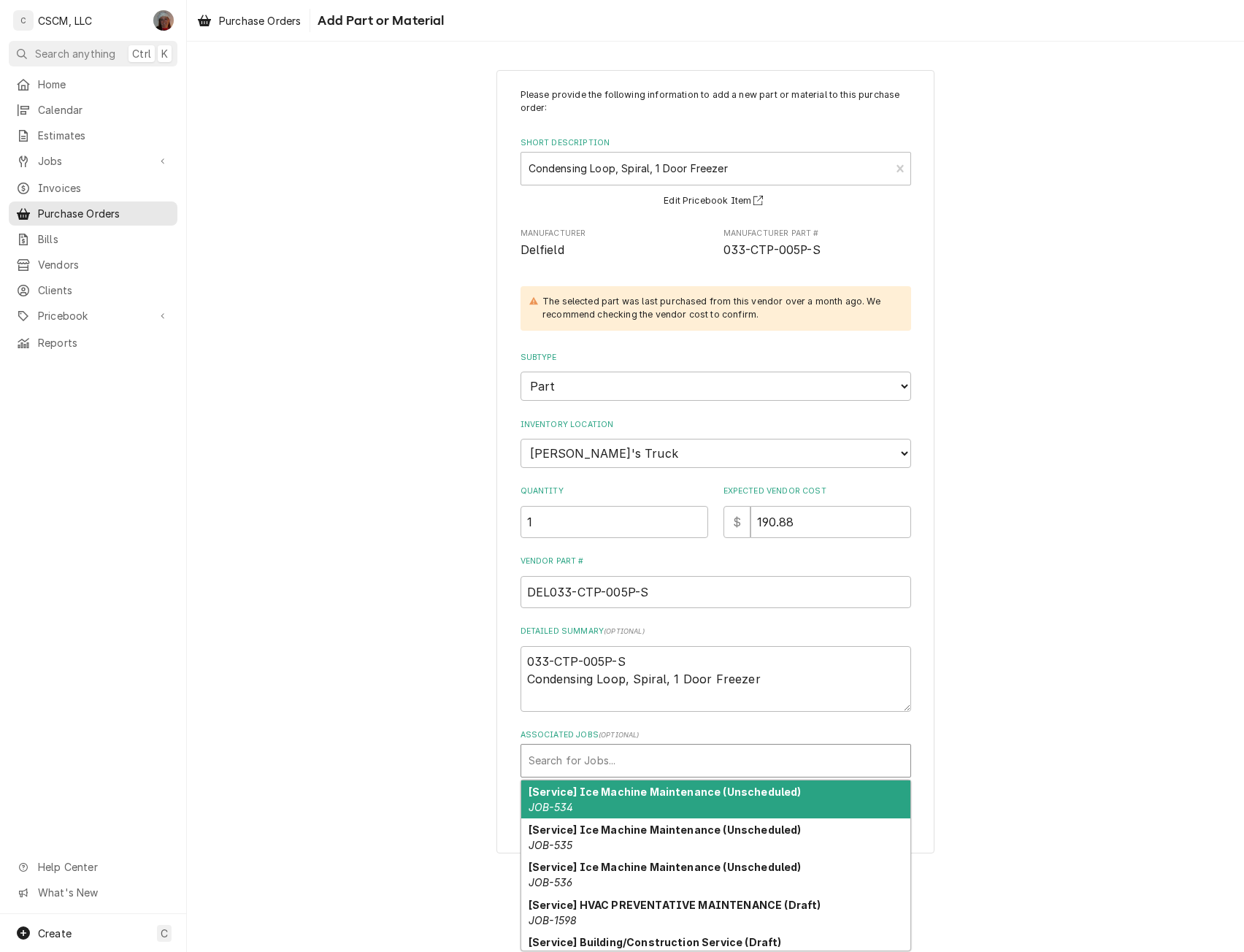
click at [550, 768] on div "Associated Jobs" at bounding box center [716, 761] width 374 height 26
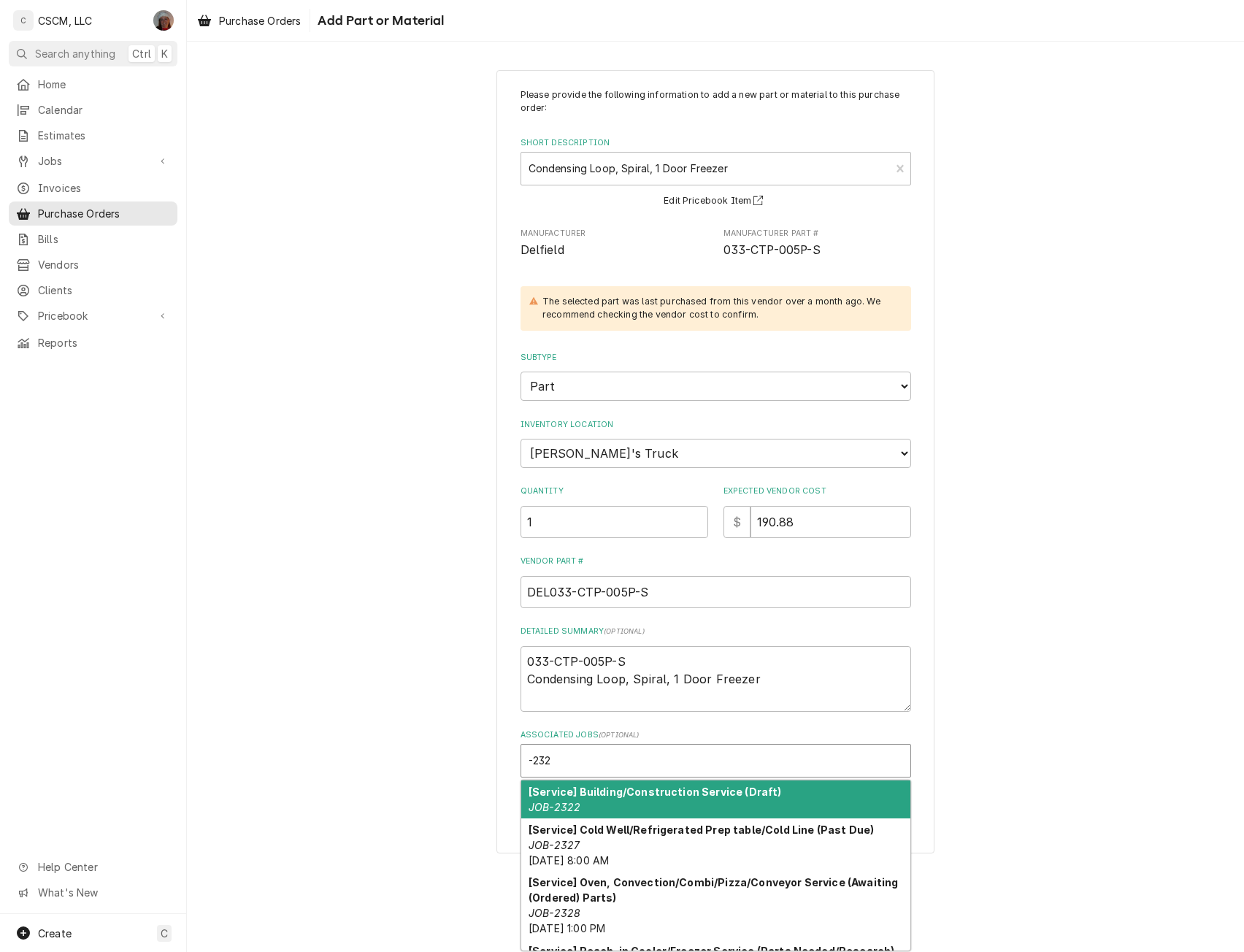
type input "-2329"
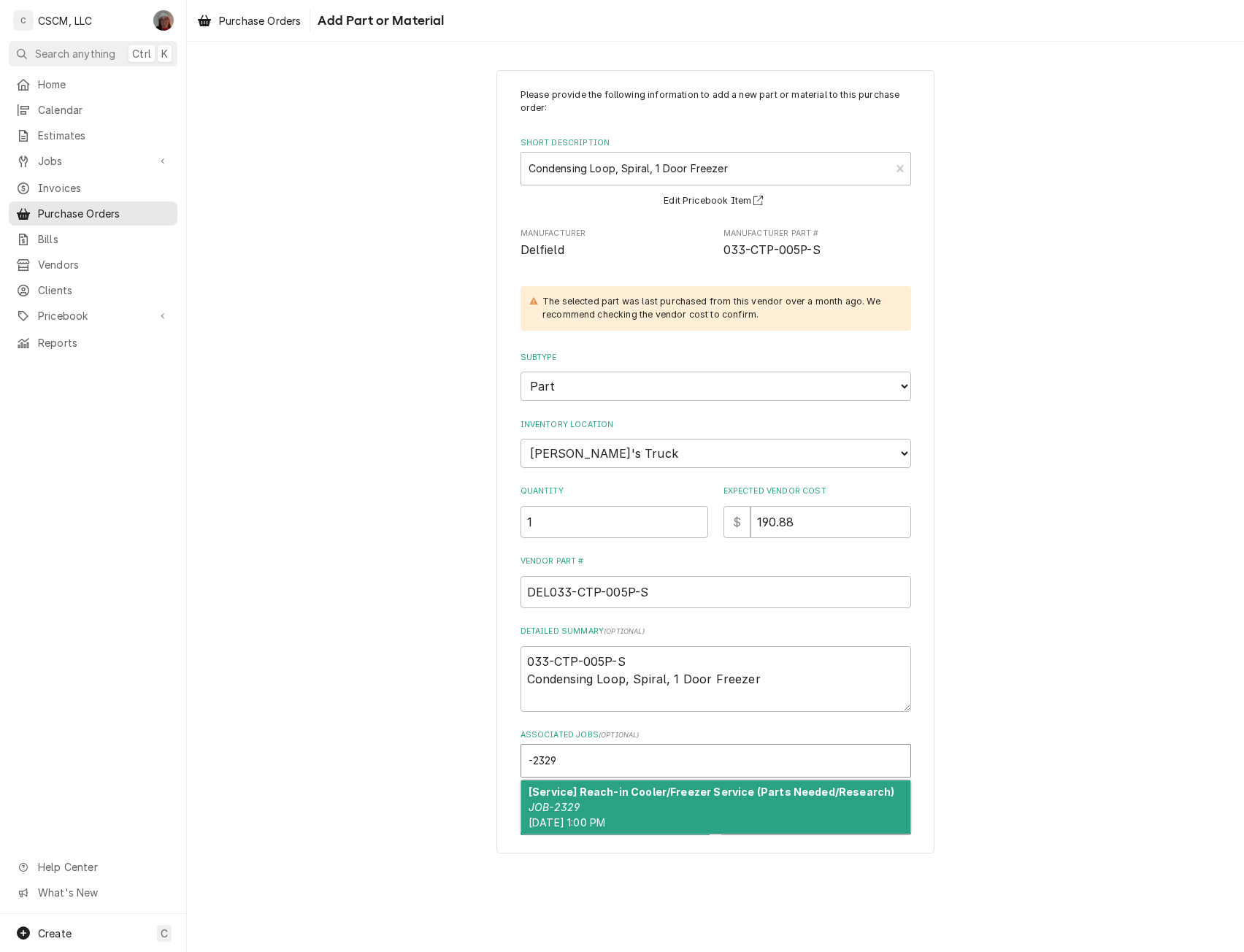
type textarea "x"
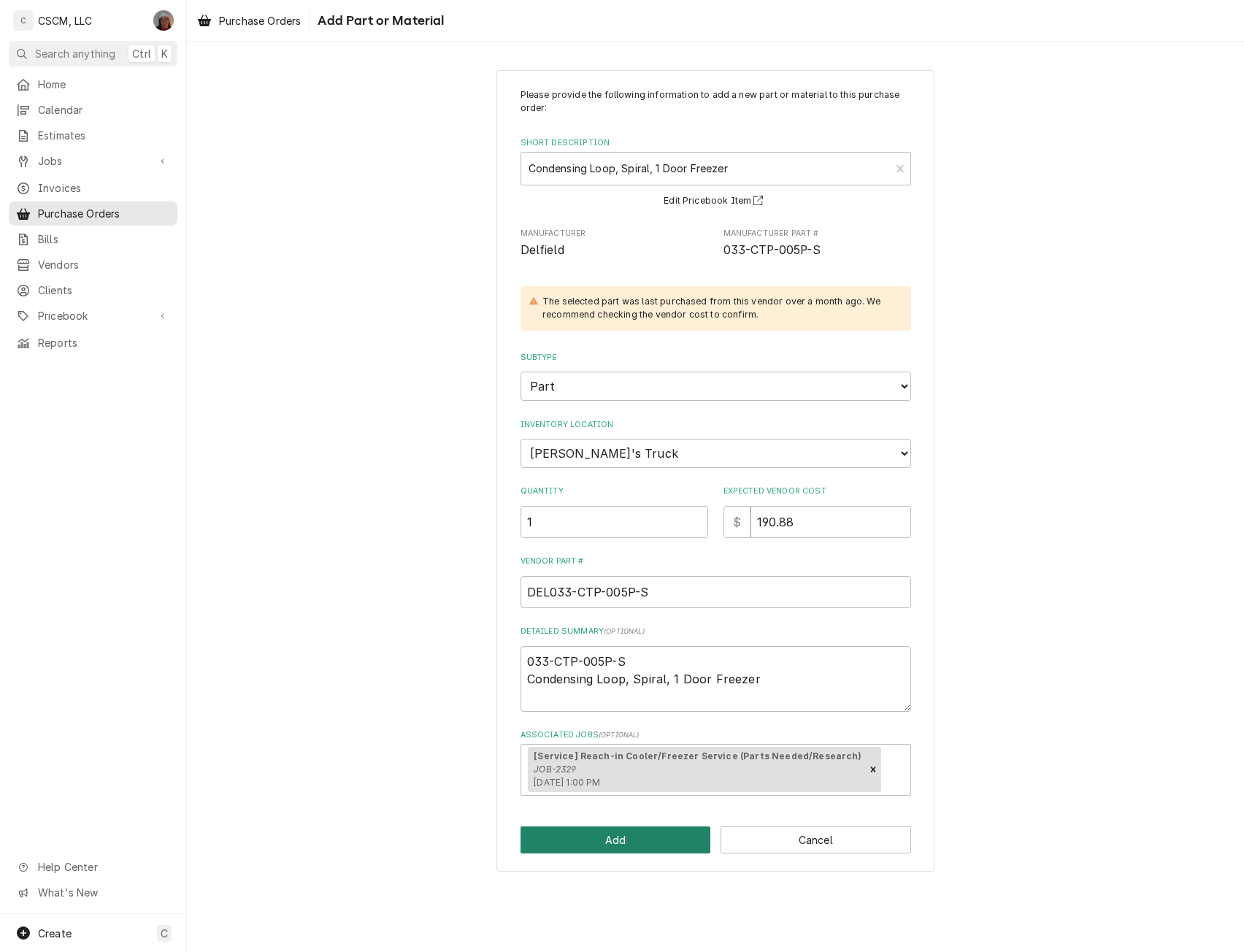
click at [561, 835] on button "Add" at bounding box center [616, 840] width 191 height 27
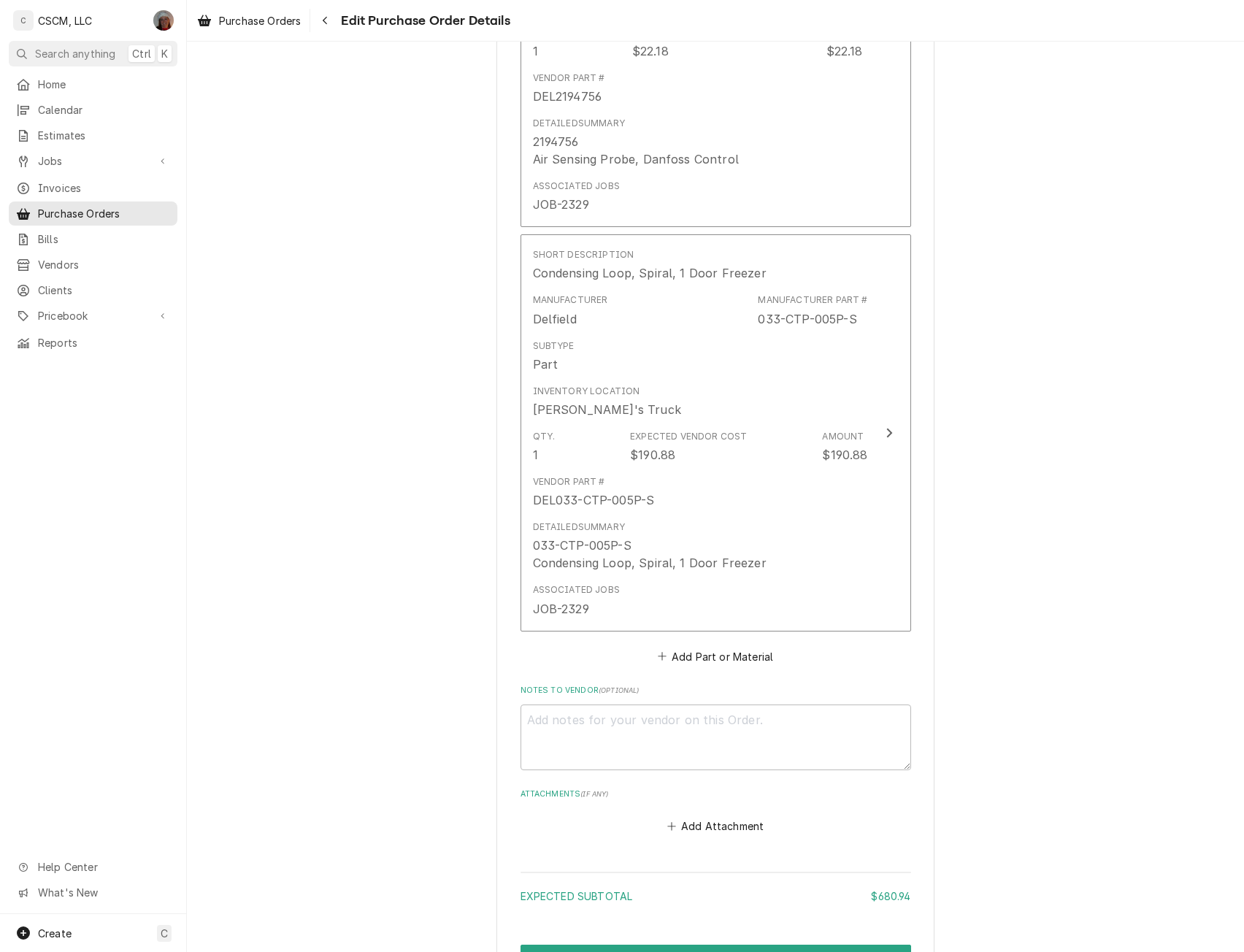
scroll to position [2628, 0]
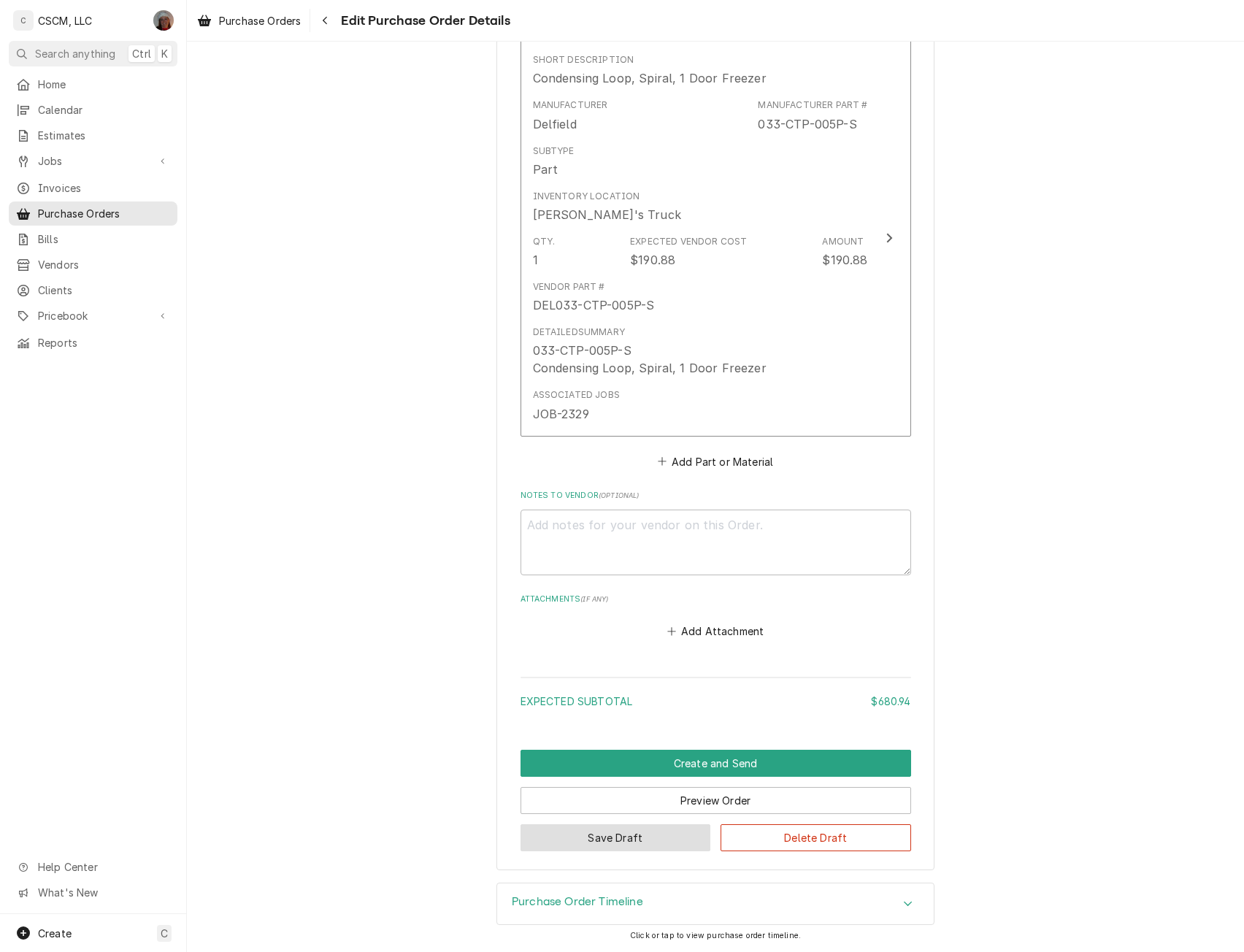
click at [584, 835] on button "Save Draft" at bounding box center [616, 838] width 191 height 27
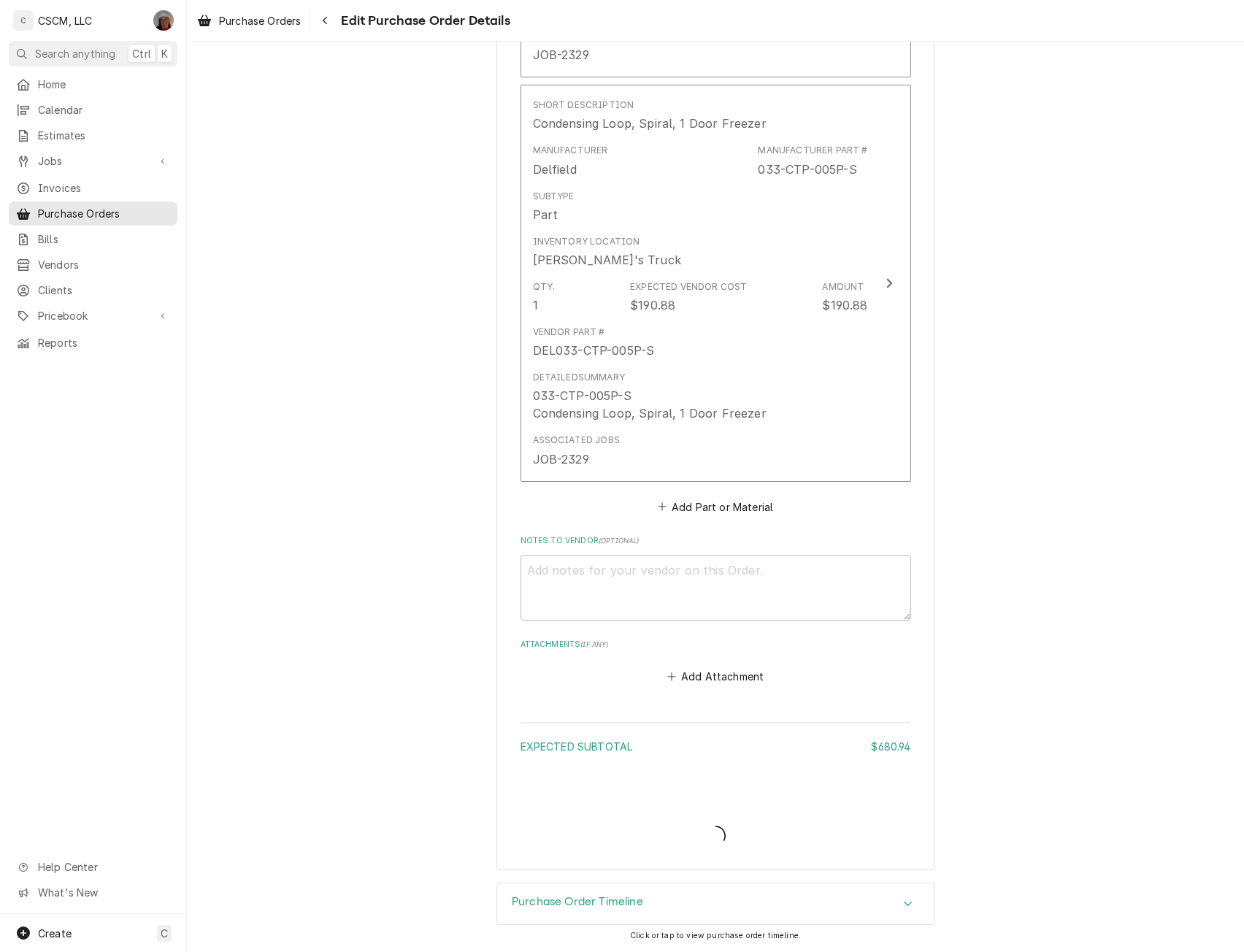
scroll to position [2582, 0]
type textarea "x"
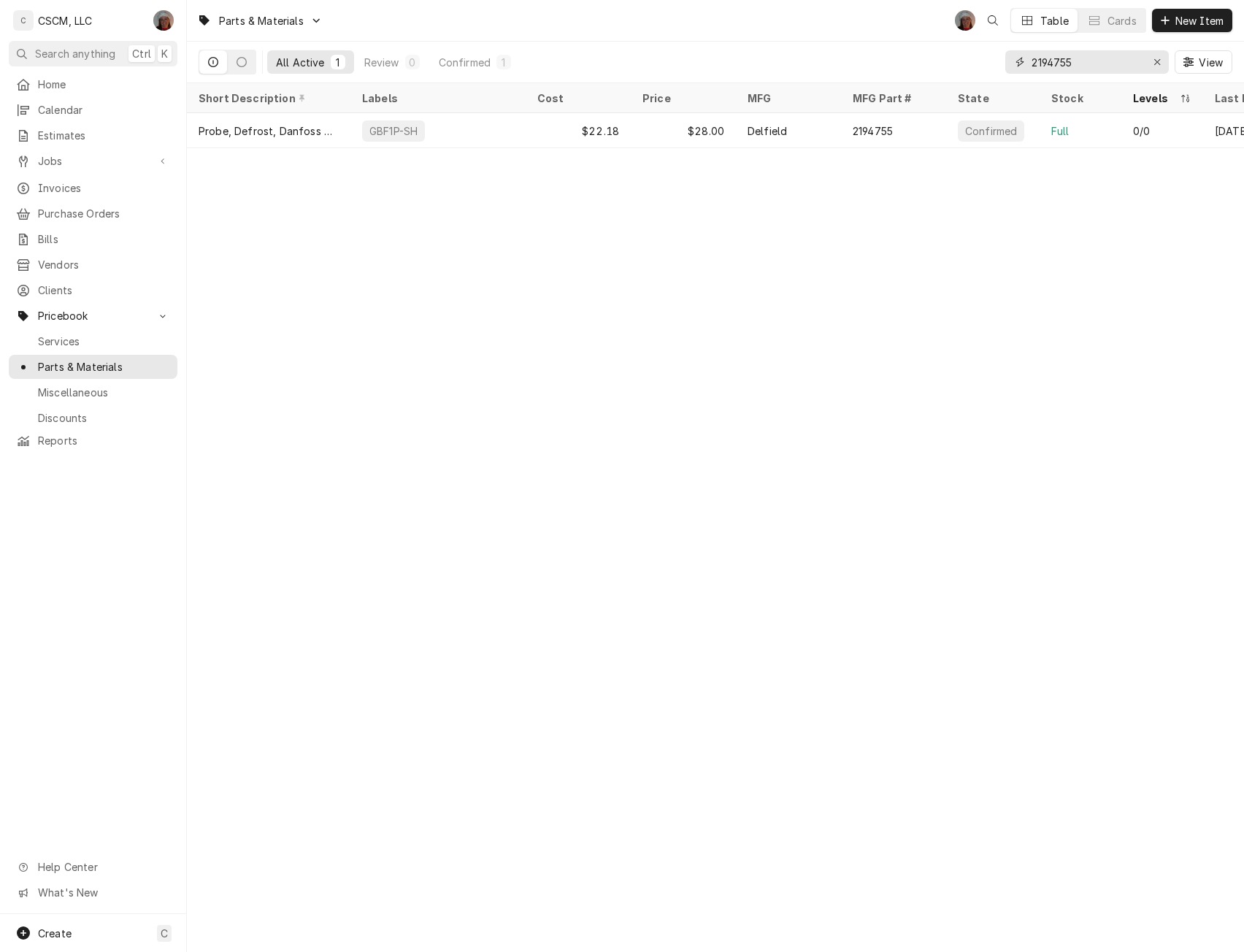
drag, startPoint x: 1082, startPoint y: 61, endPoint x: 987, endPoint y: 59, distance: 95.0
click at [987, 59] on div "All Active 1 Review 0 Confirmed 1 2194755 View" at bounding box center [715, 62] width 1034 height 41
paste input "6"
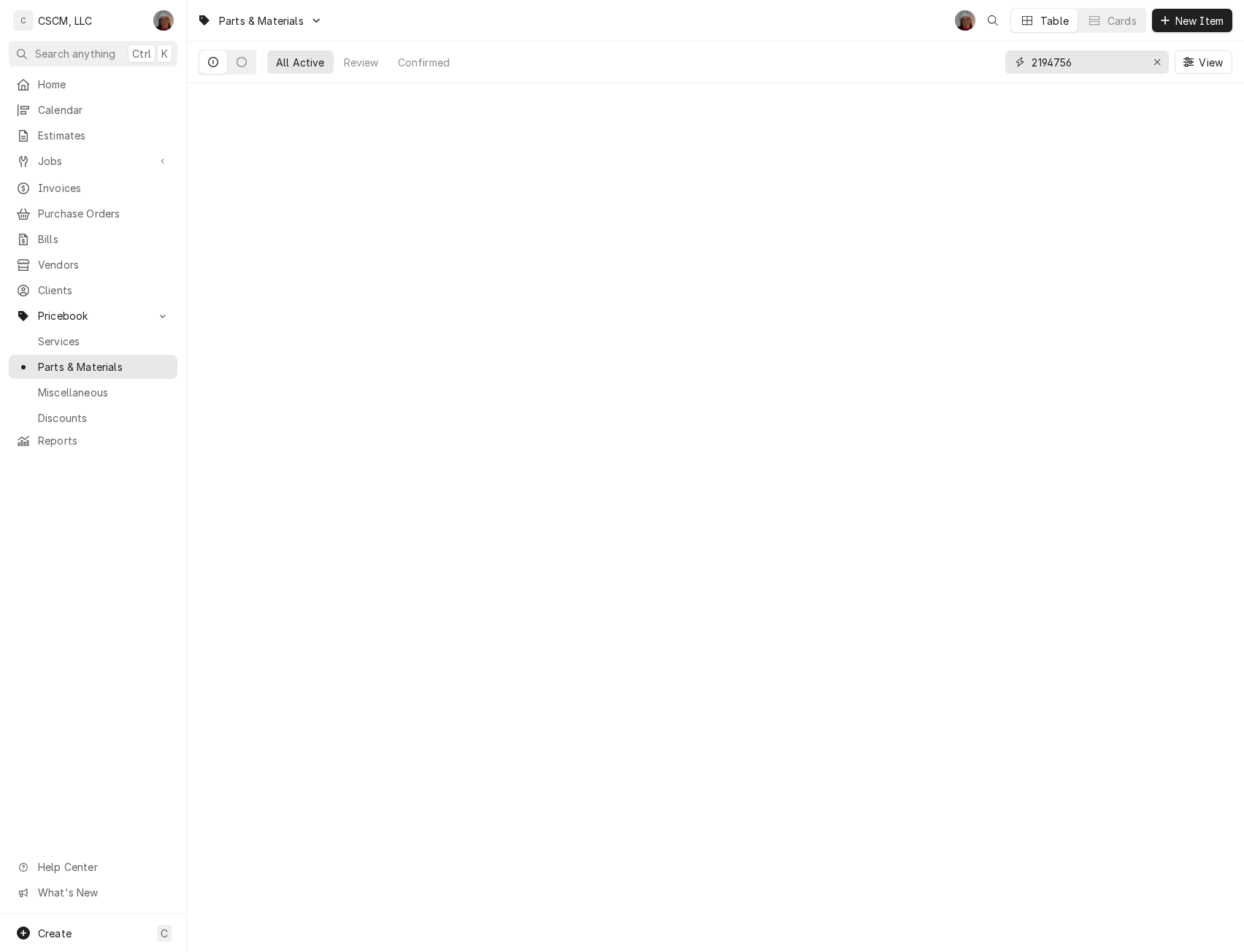
type input "2194756"
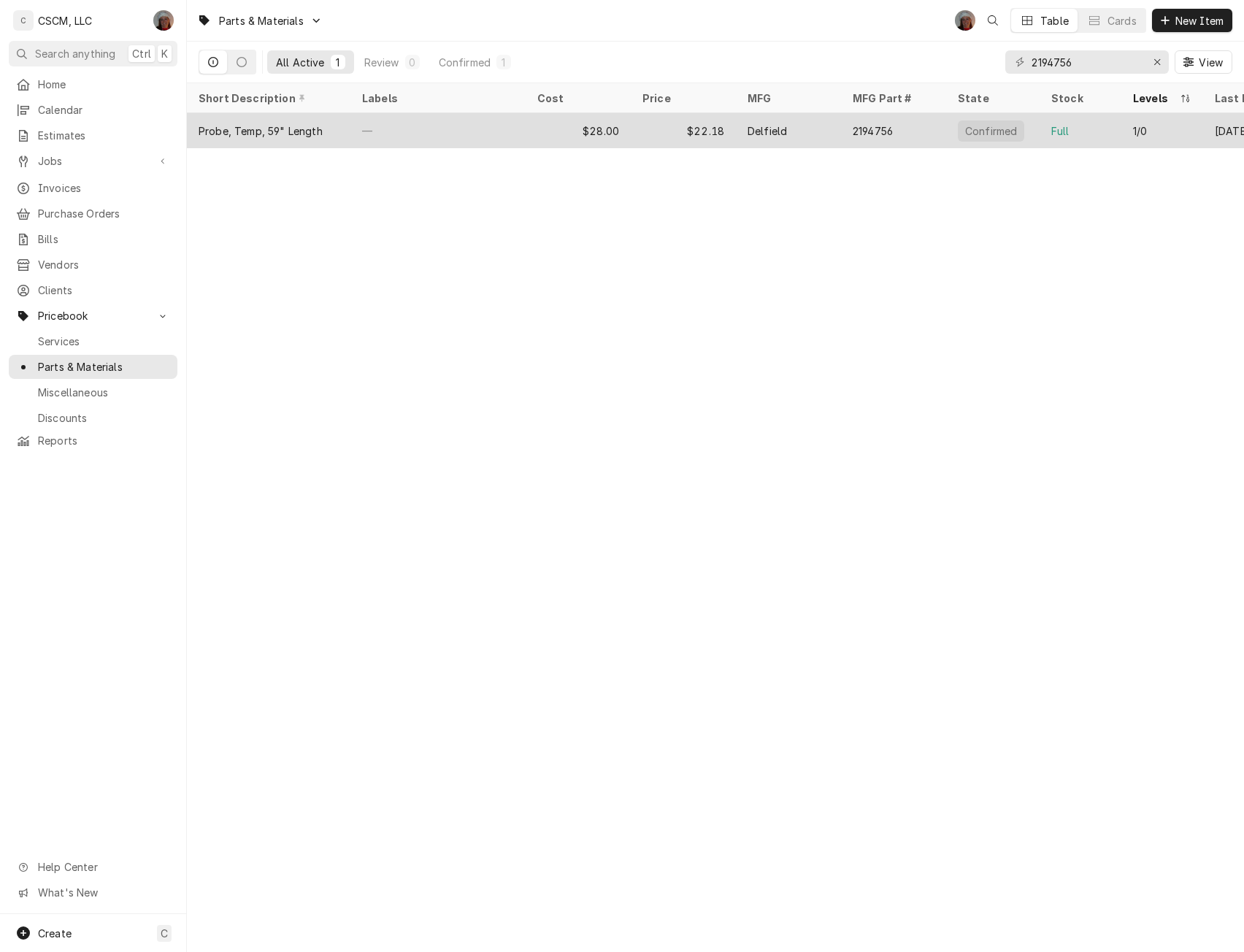
click at [361, 129] on div "—" at bounding box center [438, 130] width 175 height 35
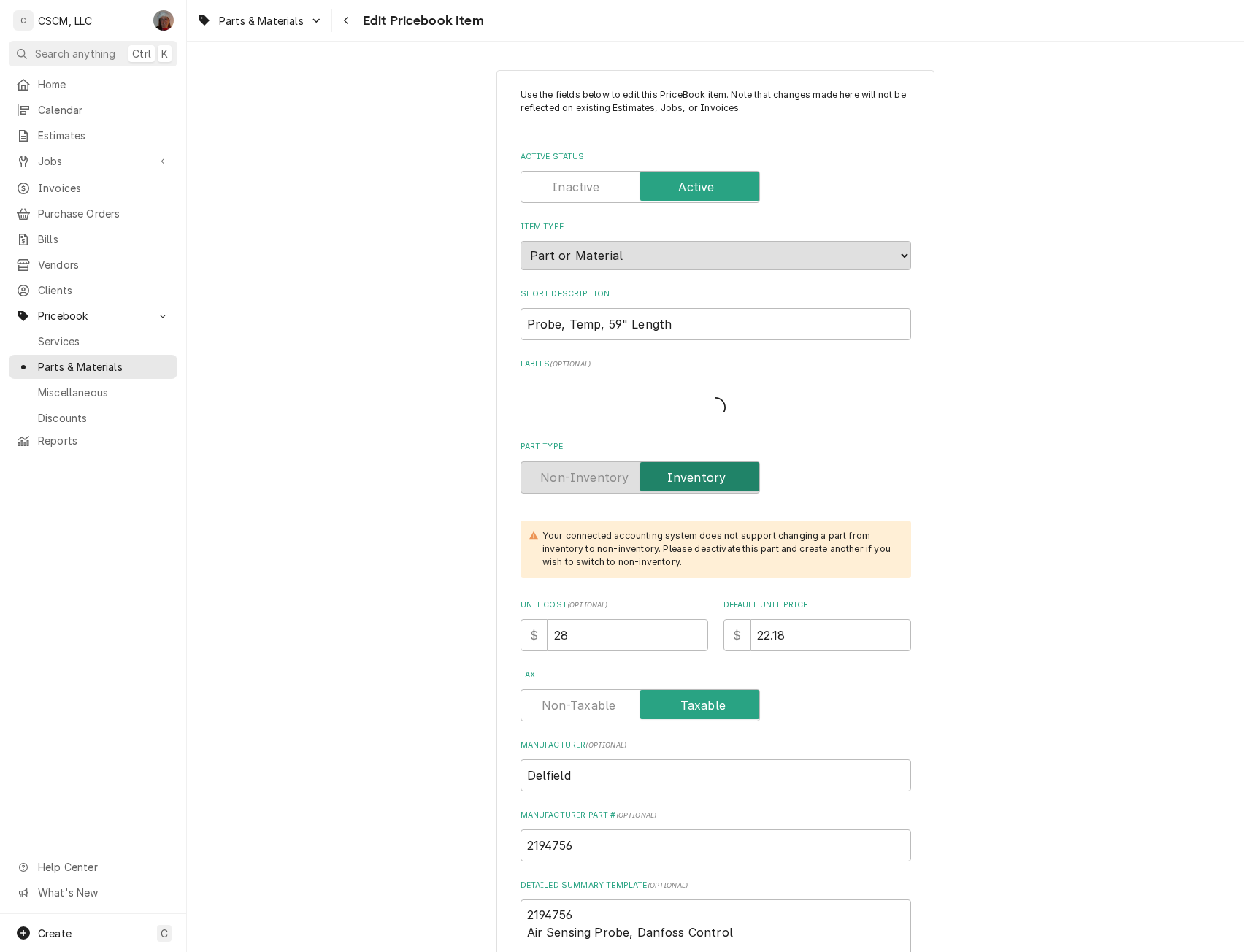
type textarea "x"
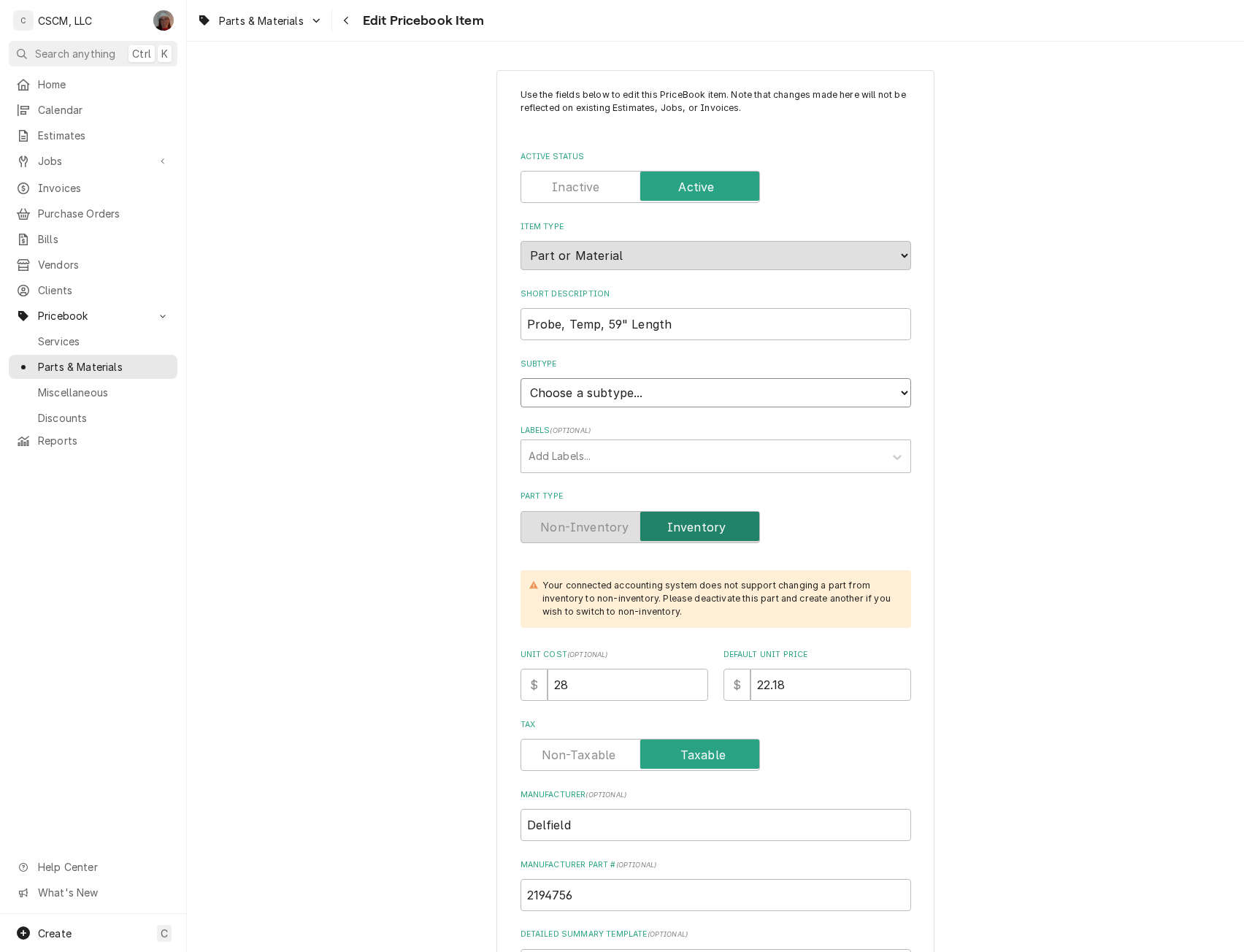
click at [777, 395] on select "Choose a subtype... Equipment Part Refrigerant Supply or Material Tool" at bounding box center [716, 393] width 390 height 29
select select "148"
click at [521, 379] on select "Choose a subtype... Equipment Part Refrigerant Supply or Material Tool" at bounding box center [716, 393] width 390 height 29
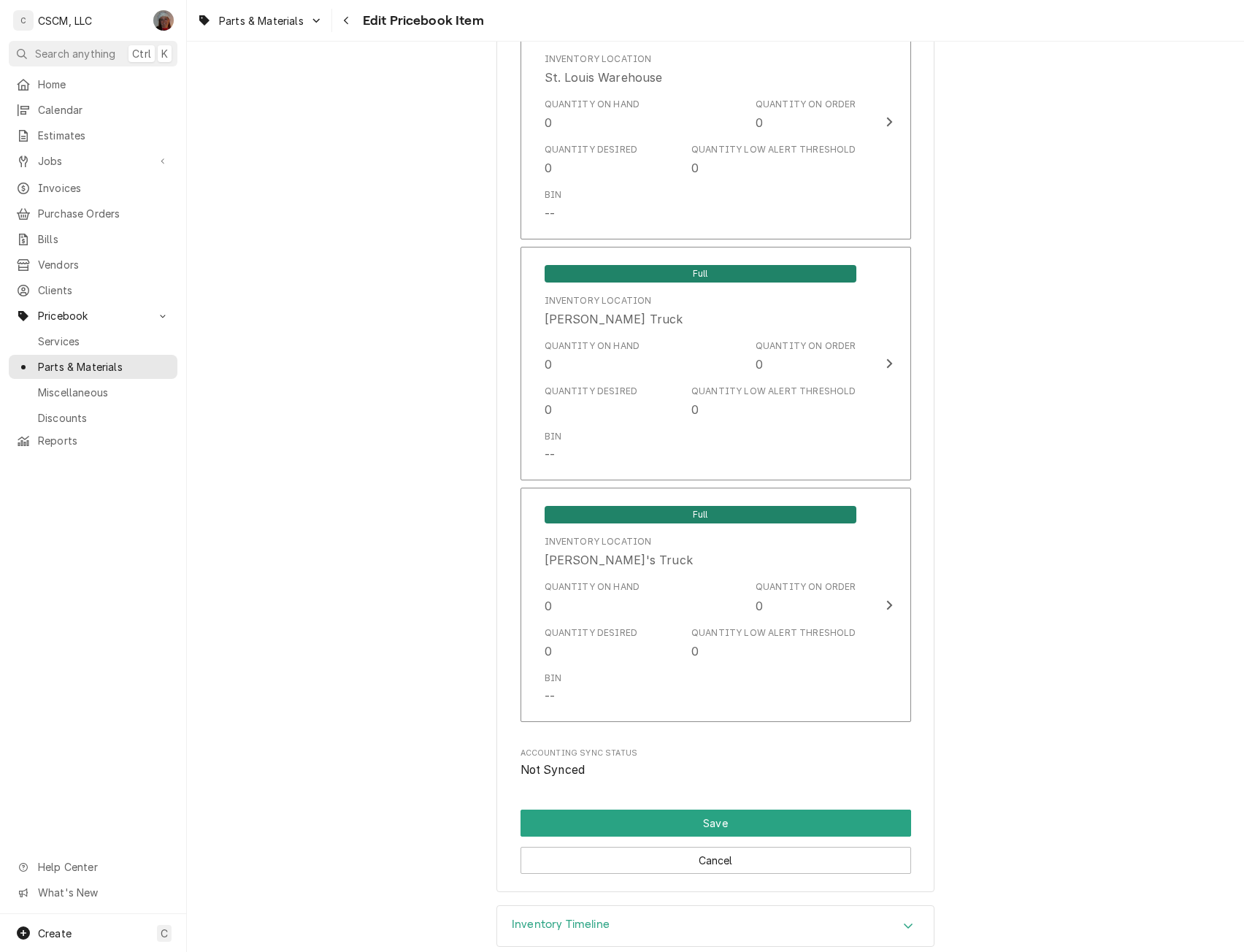
scroll to position [3149, 0]
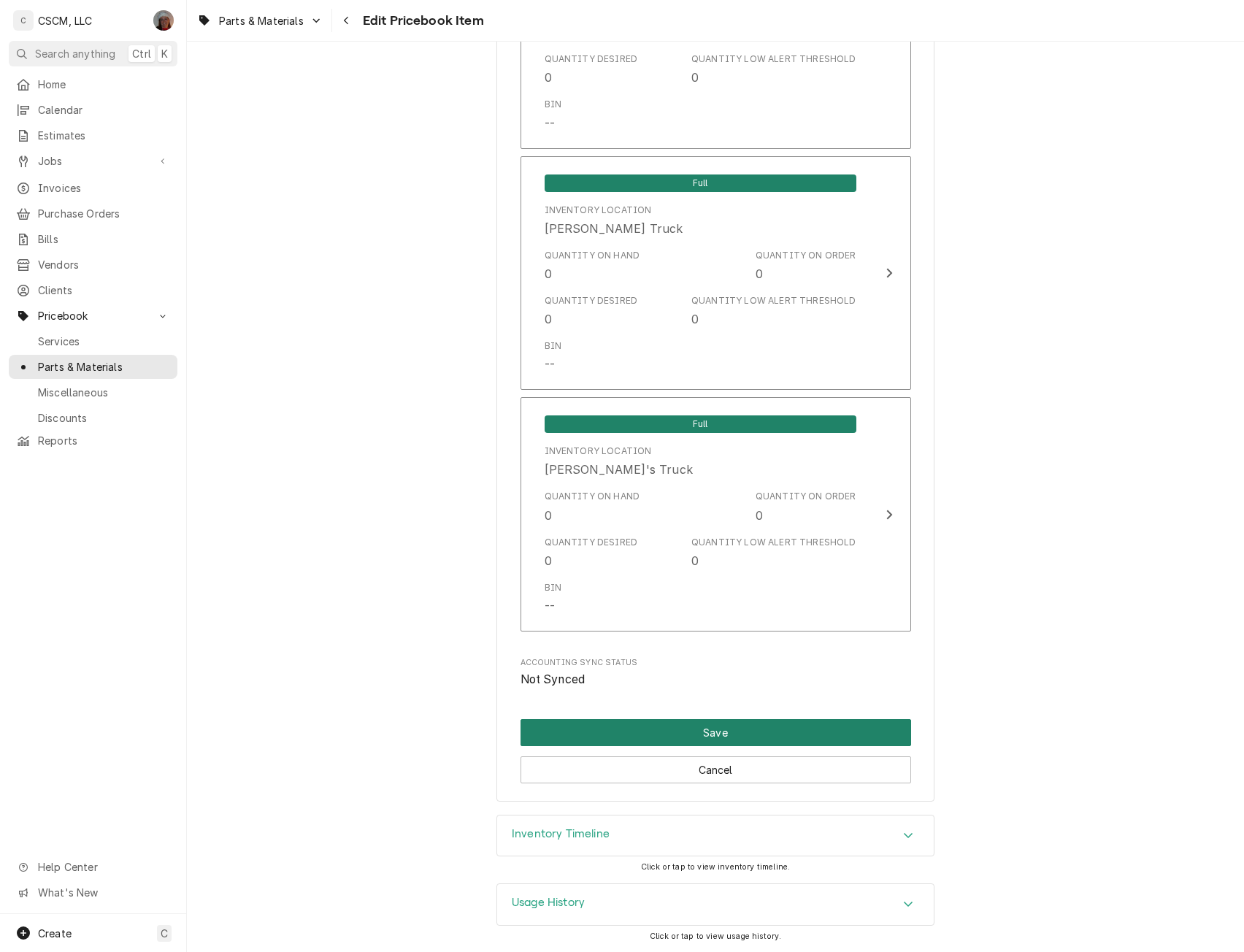
click at [695, 733] on button "Save" at bounding box center [716, 733] width 390 height 27
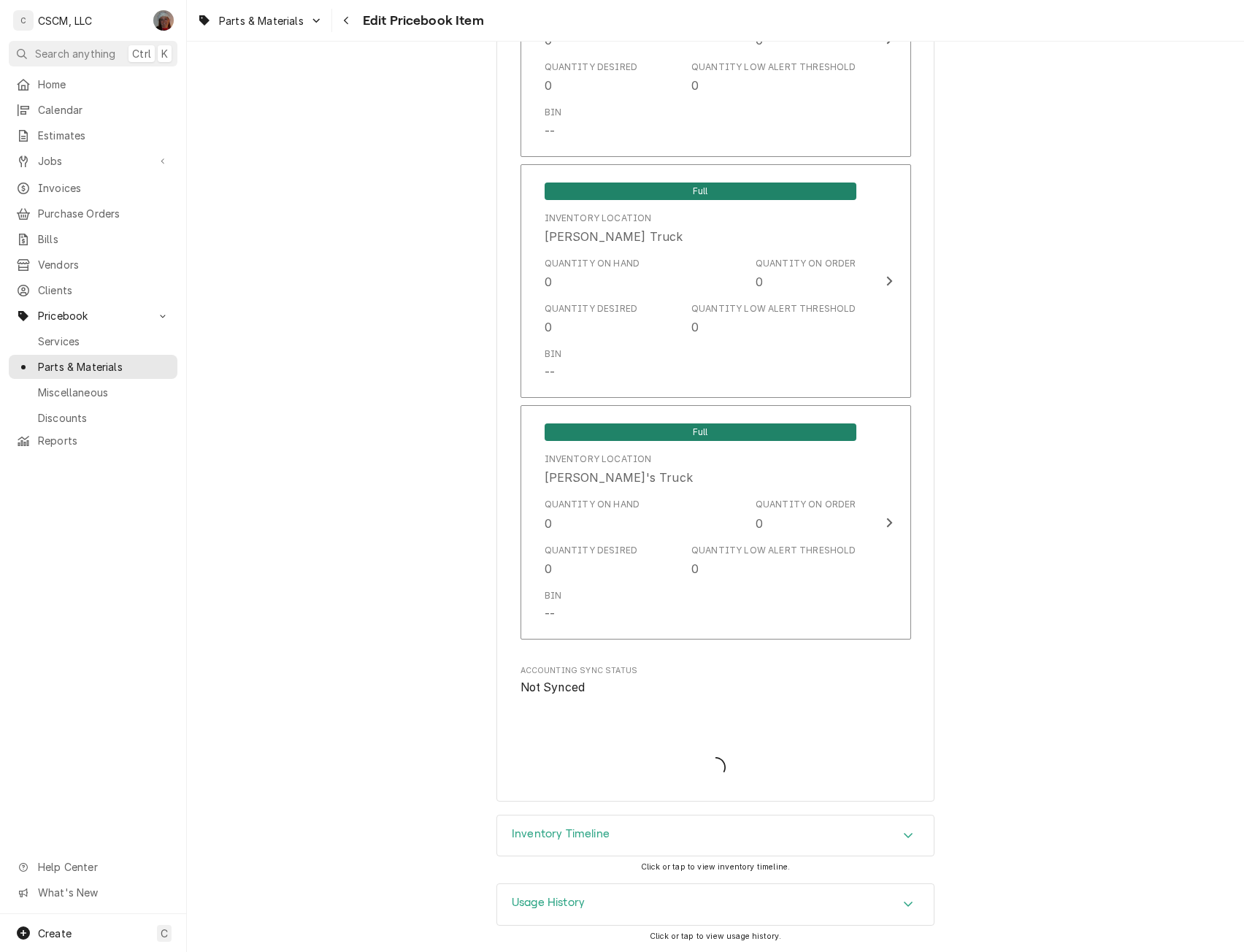
type textarea "x"
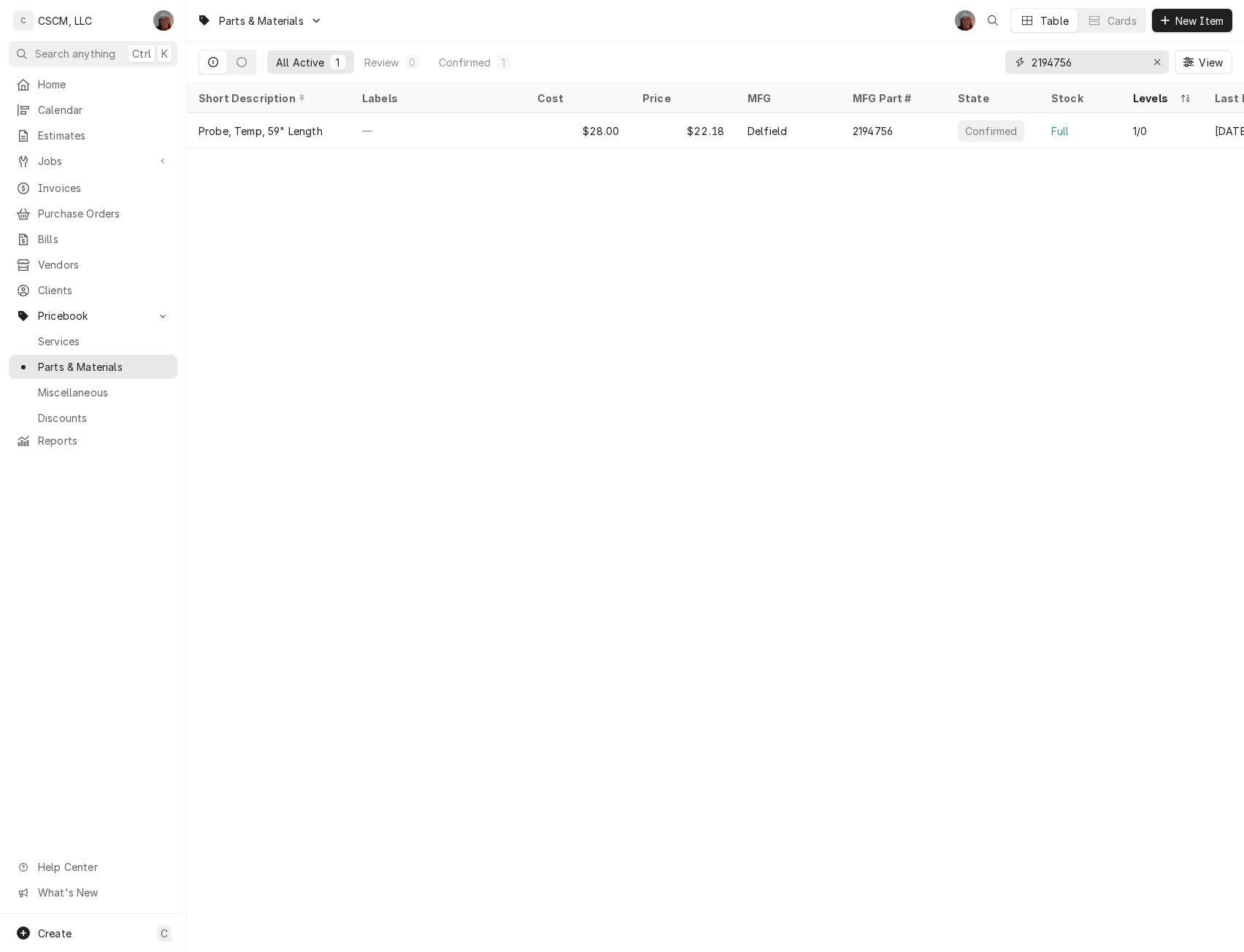
drag, startPoint x: 1086, startPoint y: 63, endPoint x: 1001, endPoint y: 60, distance: 85.1
click at [1001, 60] on div "All Active 1 Review 0 Confirmed 1 2194756 View" at bounding box center [715, 62] width 1034 height 41
paste input "033-CTP-005P-S"
type input "033-CTP-005P-S"
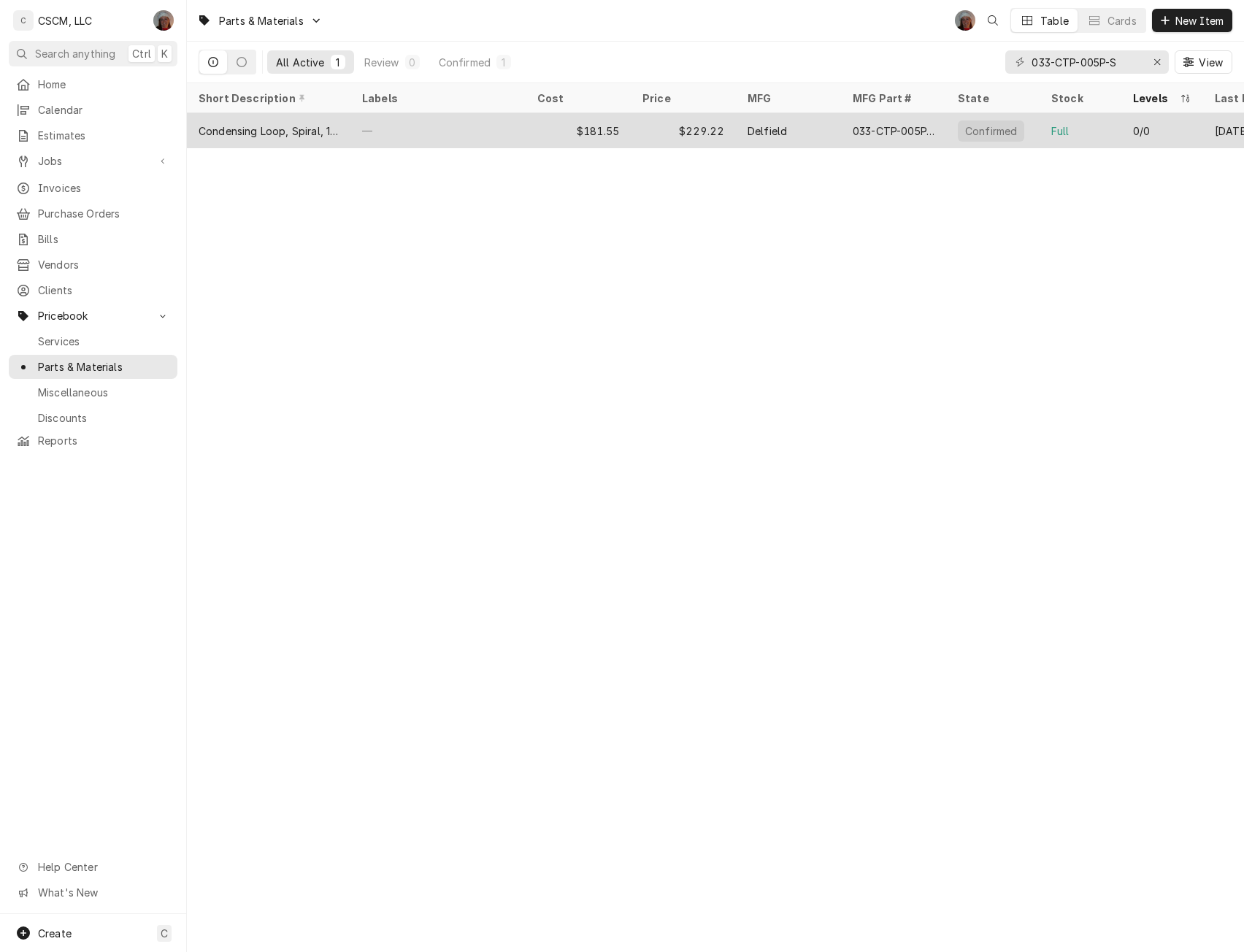
click at [440, 124] on div "—" at bounding box center [438, 130] width 175 height 35
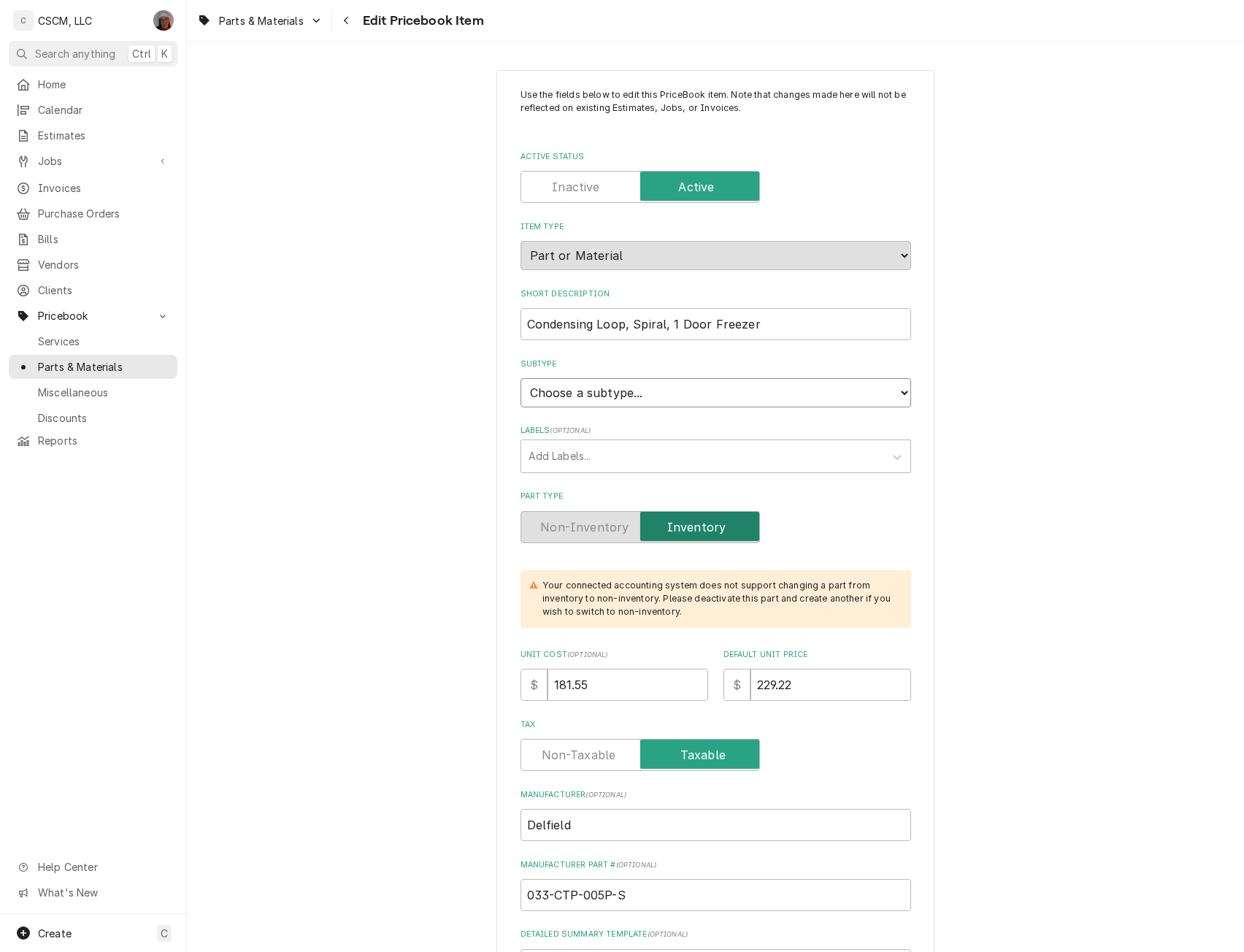
click at [675, 395] on select "Choose a subtype... Equipment Part Refrigerant Supply or Material Tool" at bounding box center [716, 393] width 390 height 29
select select "148"
click at [521, 379] on select "Choose a subtype... Equipment Part Refrigerant Supply or Material Tool" at bounding box center [716, 393] width 390 height 29
type textarea "x"
drag, startPoint x: 610, startPoint y: 683, endPoint x: 482, endPoint y: 678, distance: 128.1
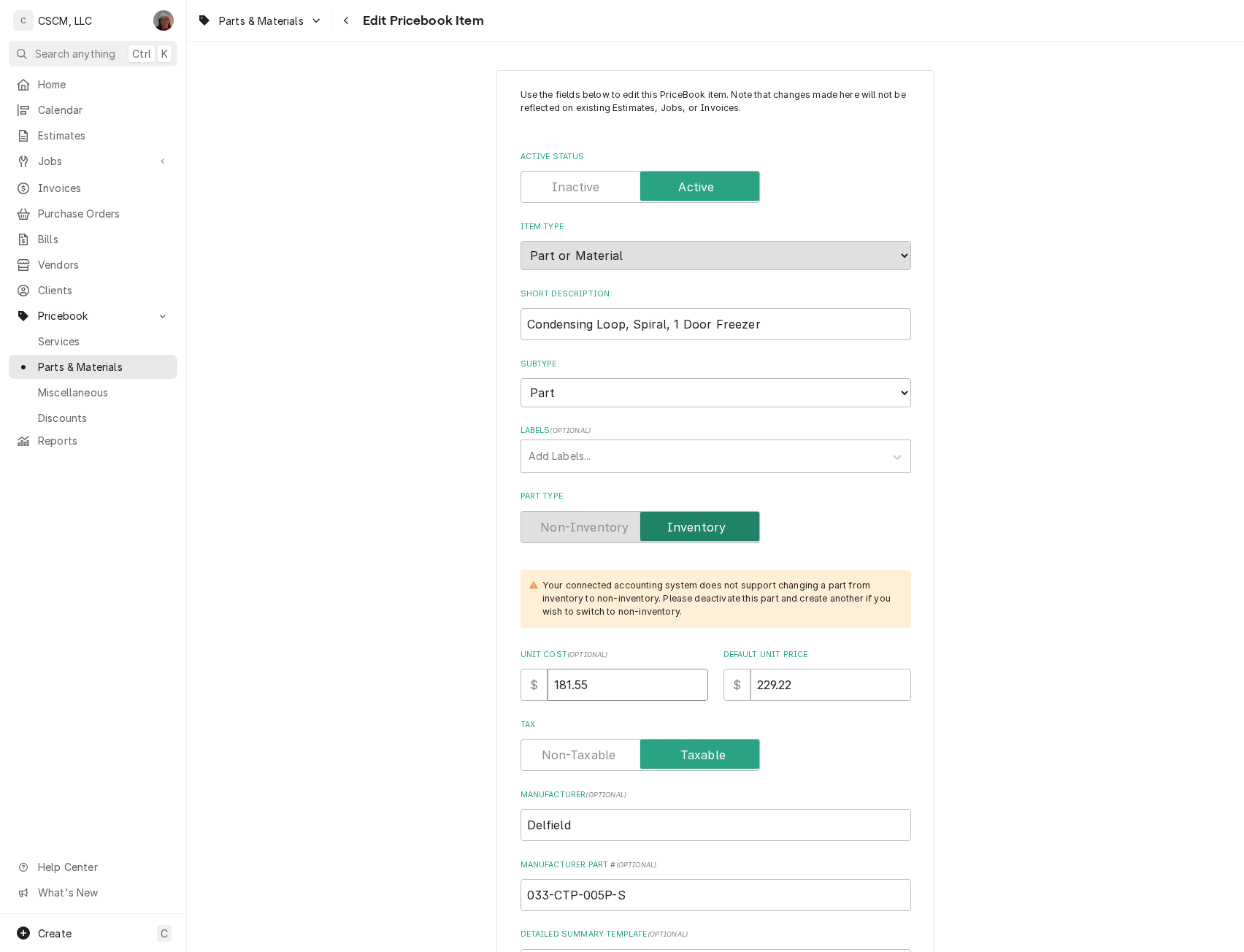
type input "1"
type textarea "x"
type input "19"
type textarea "x"
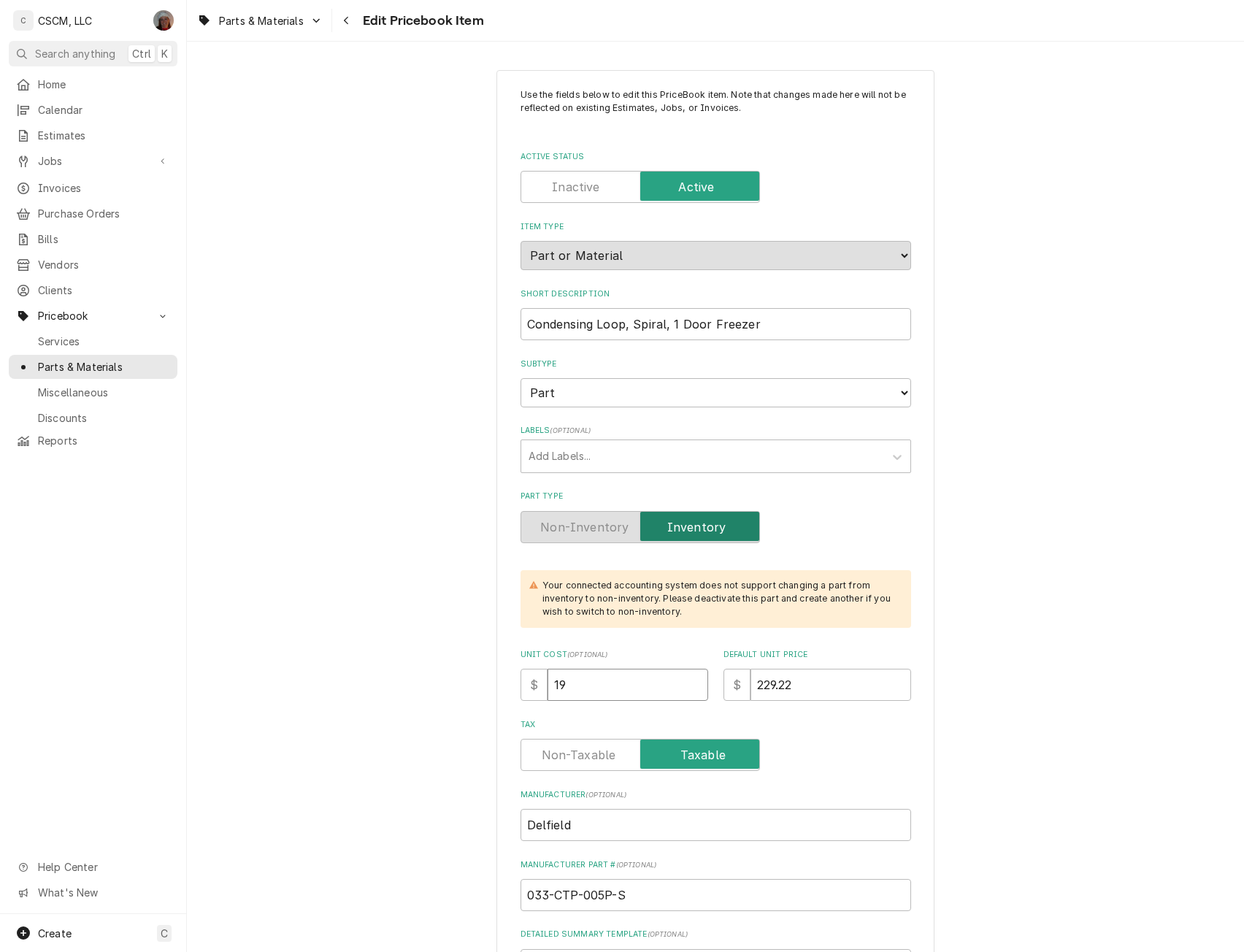
type input "190"
type textarea "x"
type input "190.8"
type textarea "x"
type input "190.88"
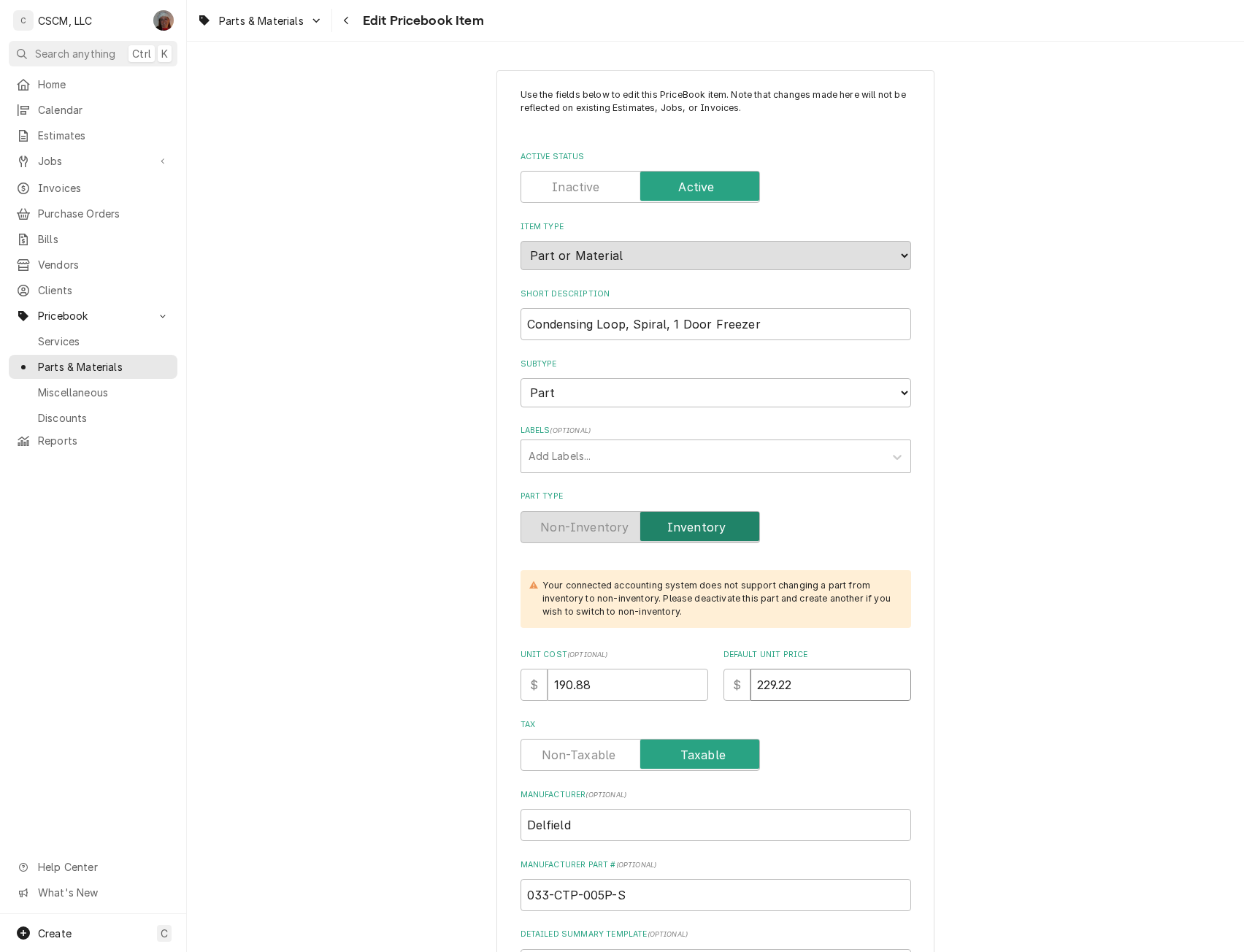
type textarea "x"
type input "2"
type textarea "x"
type input "24"
type textarea "x"
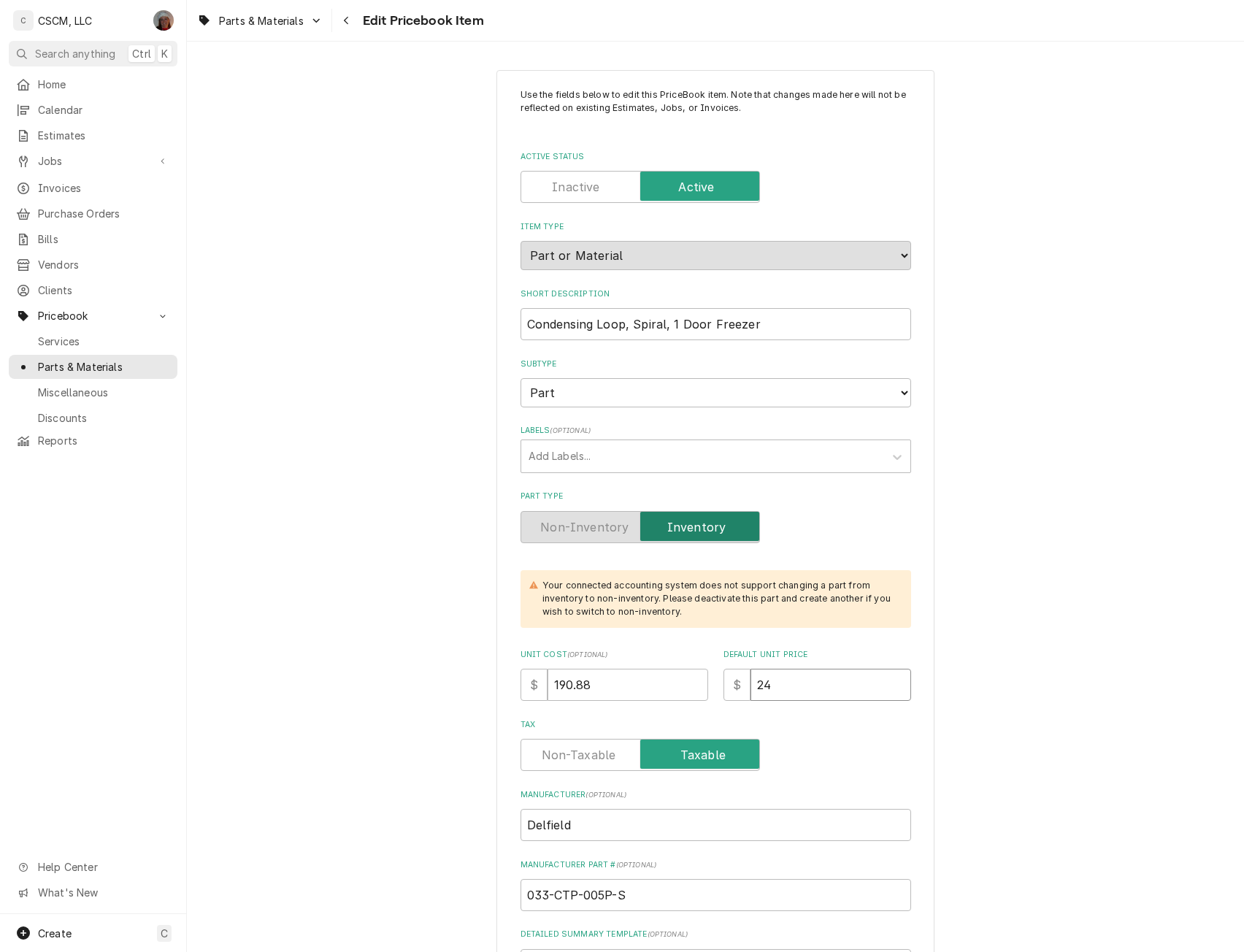
type input "241"
type textarea "x"
type input "241.0"
type textarea "x"
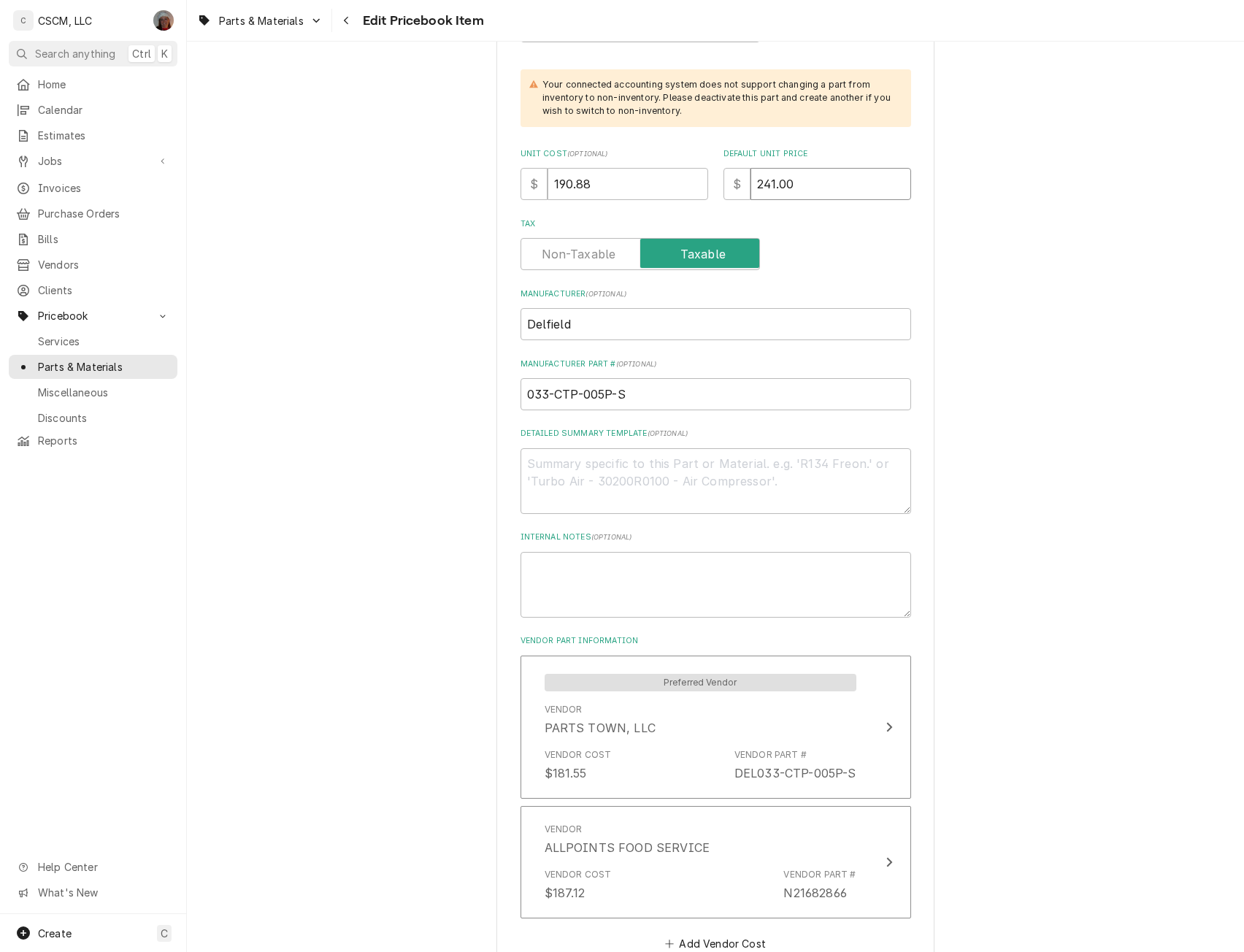
scroll to position [532, 0]
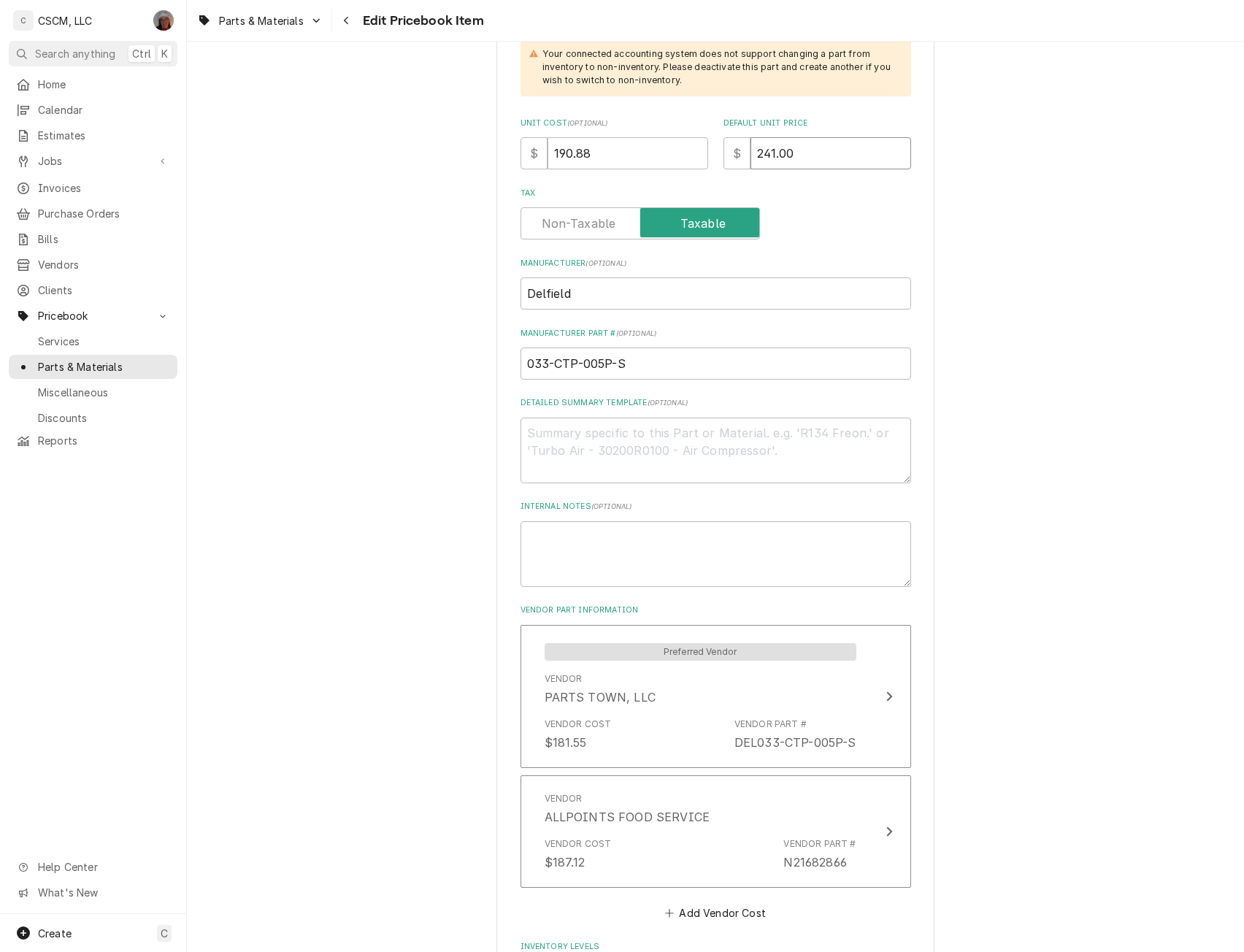
type input "241.00"
click at [573, 446] on textarea "Detailed Summary Template ( optional )" at bounding box center [716, 451] width 390 height 66
paste textarea "033-CTP-005P-S Condensing Loop, Spiral, 1 Door Freezer"
type textarea "x"
type textarea "033-CTP-005P-S Condensing Loop, Spiral, 1 Door Freezer"
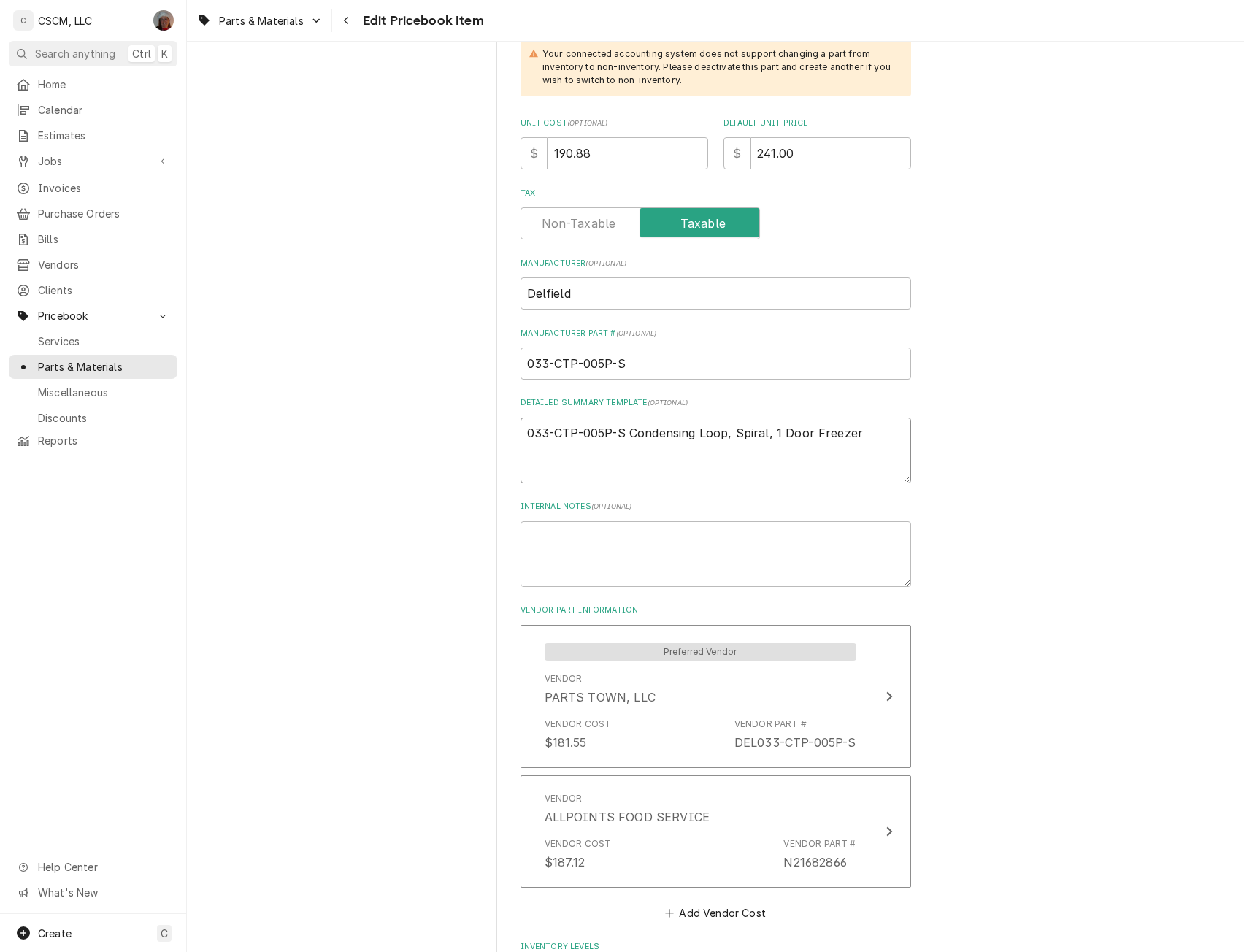
click at [625, 434] on textarea "033-CTP-005P-S Condensing Loop, Spiral, 1 Door Freezer" at bounding box center [716, 451] width 390 height 66
type textarea "x"
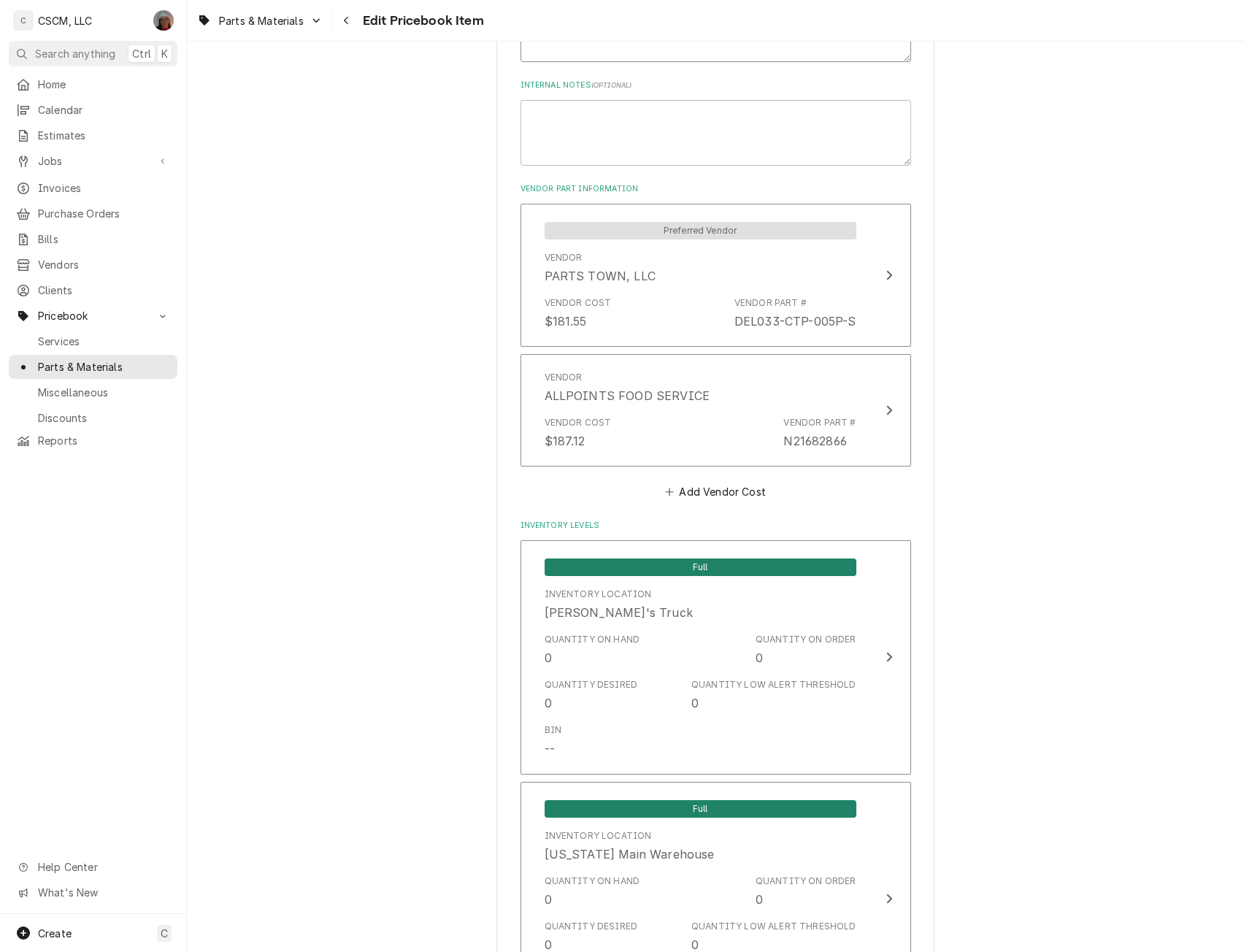
scroll to position [973, 0]
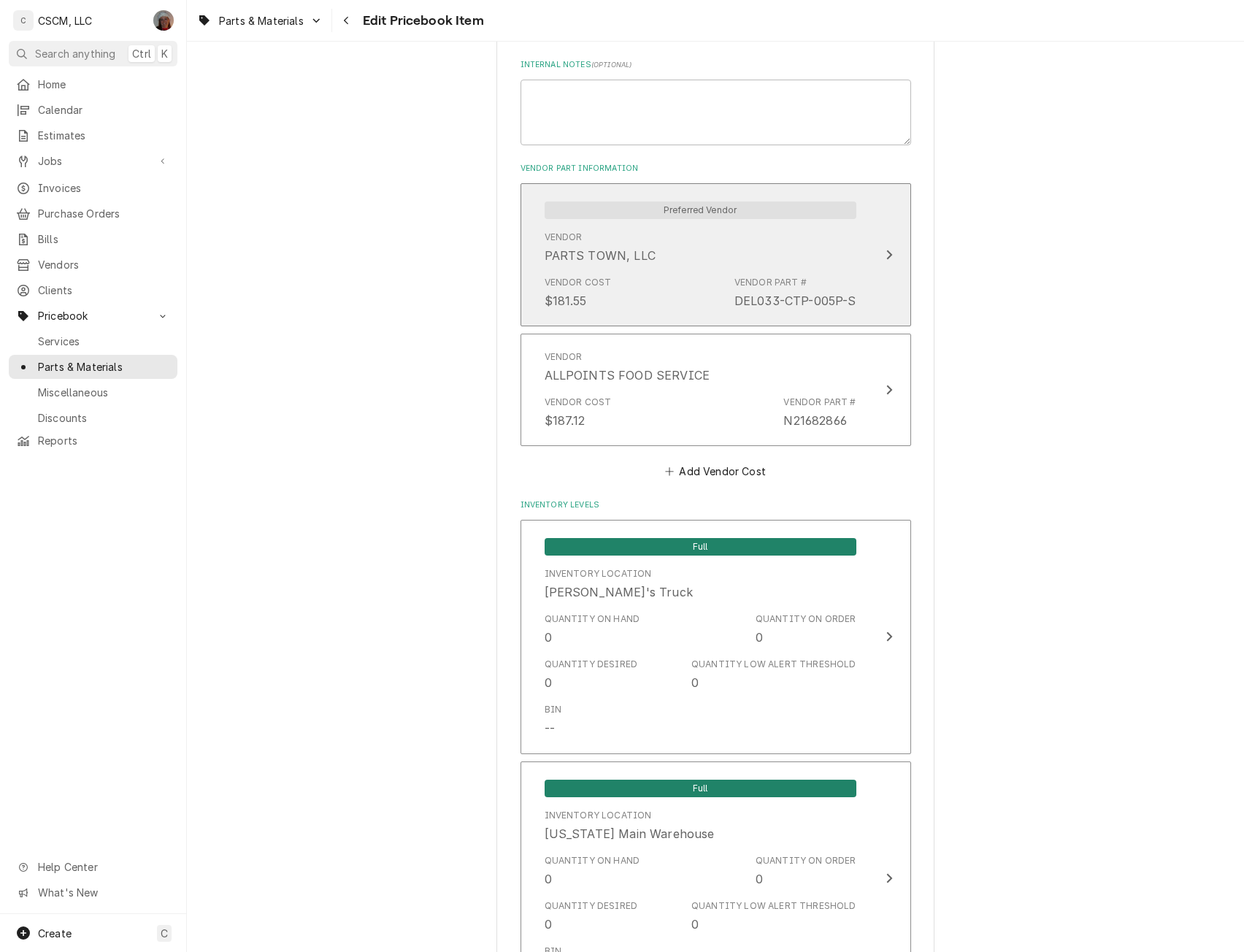
type textarea "033-CTP-005P-S Condensing Loop, Spiral, 1 Door Freezer"
click at [852, 259] on div "Preferred Vendor Vendor PARTS TOWN, LLC Vendor Cost $181.55 Vendor Part # DEL03…" at bounding box center [700, 255] width 335 height 127
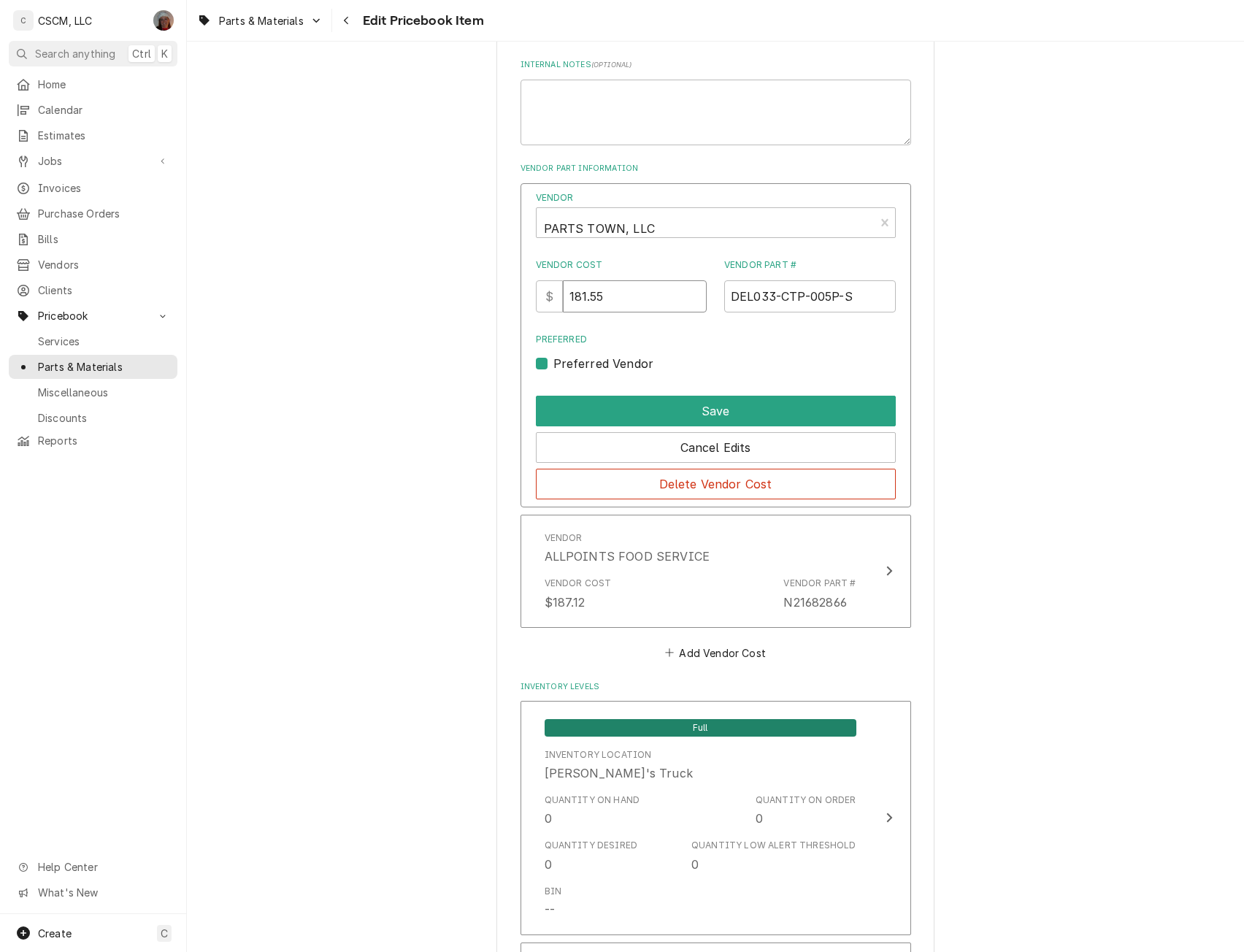
drag, startPoint x: 621, startPoint y: 294, endPoint x: 495, endPoint y: 313, distance: 127.4
type input "190.88"
click at [703, 405] on button "Save" at bounding box center [716, 411] width 360 height 30
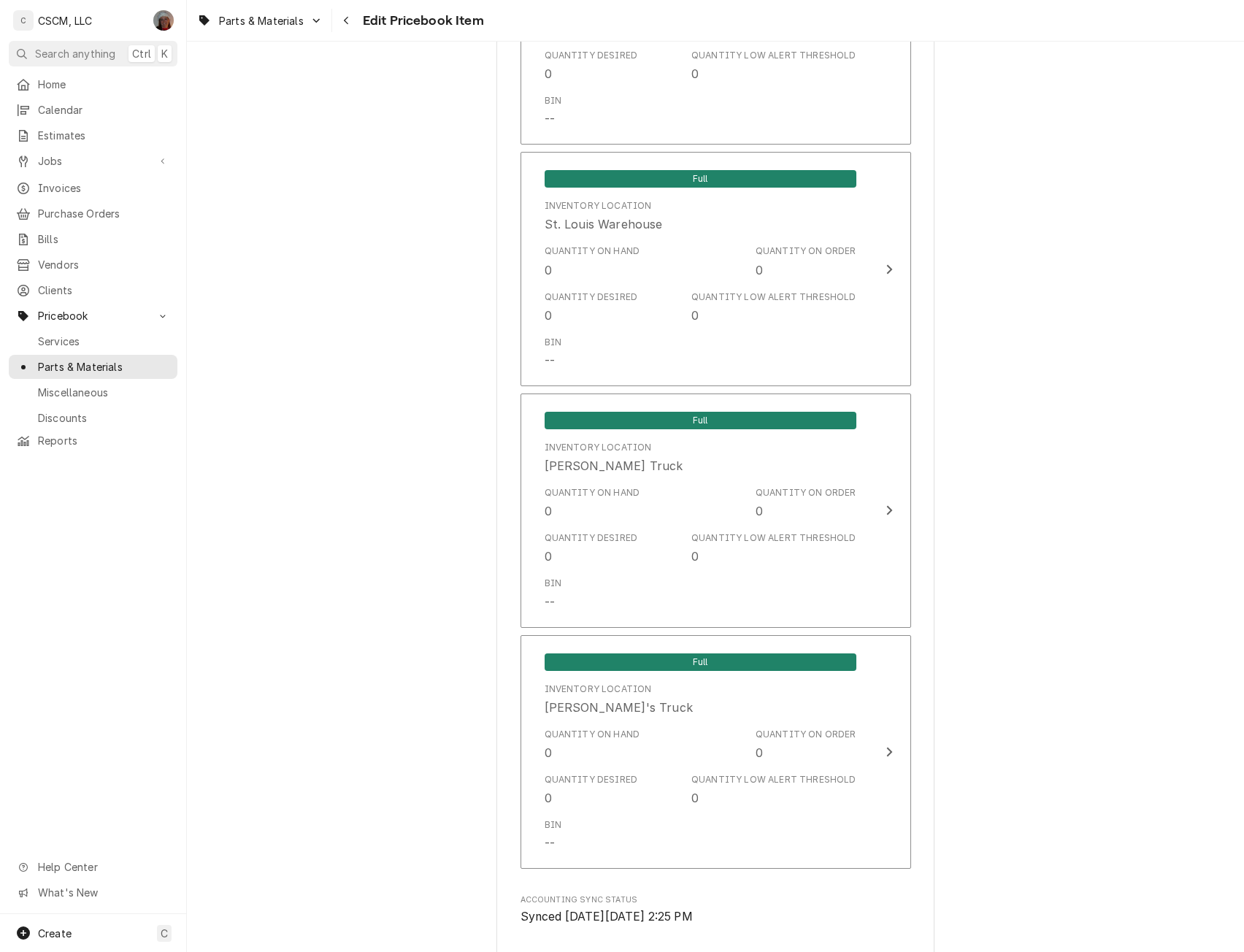
scroll to position [3270, 0]
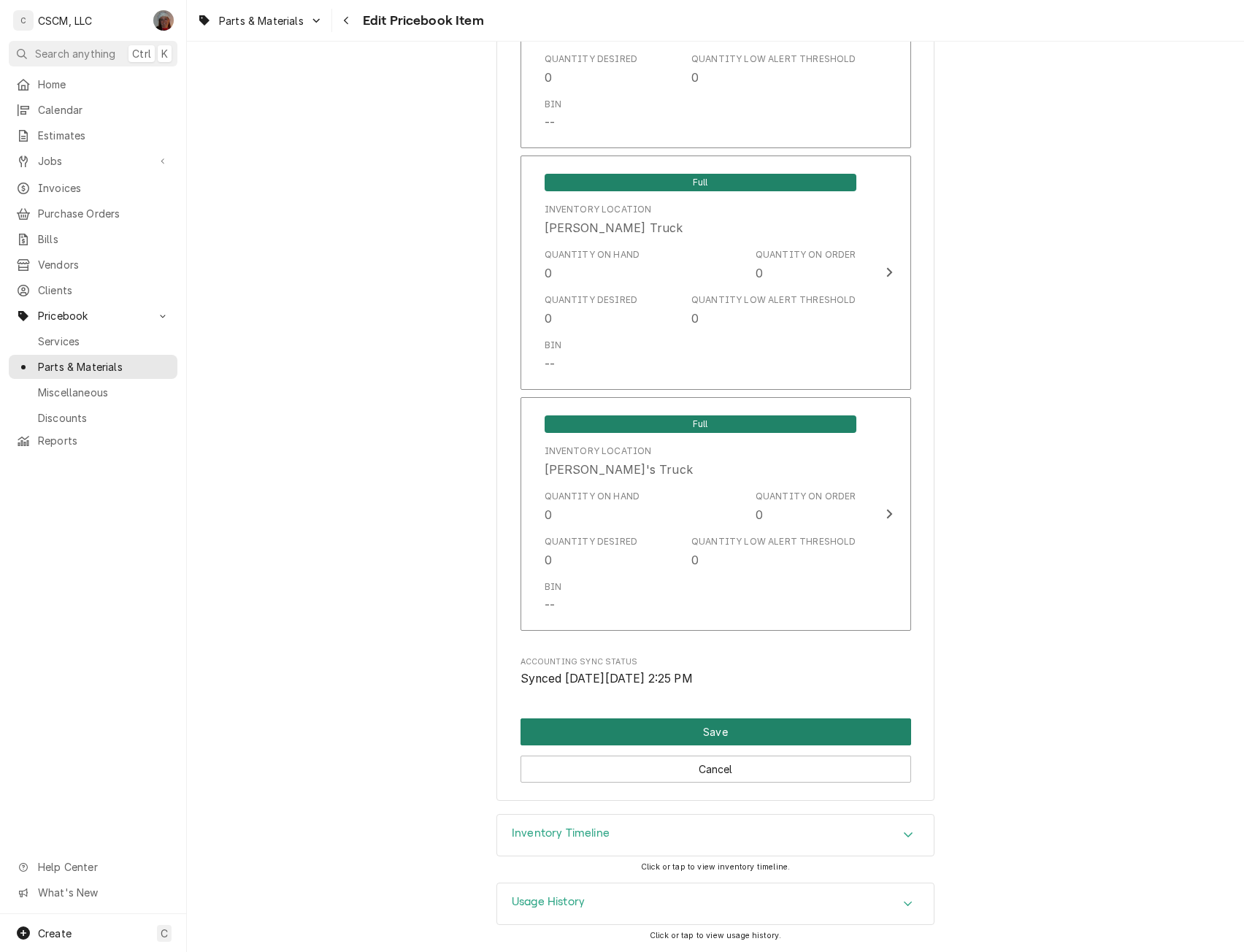
click at [719, 727] on button "Save" at bounding box center [716, 732] width 390 height 27
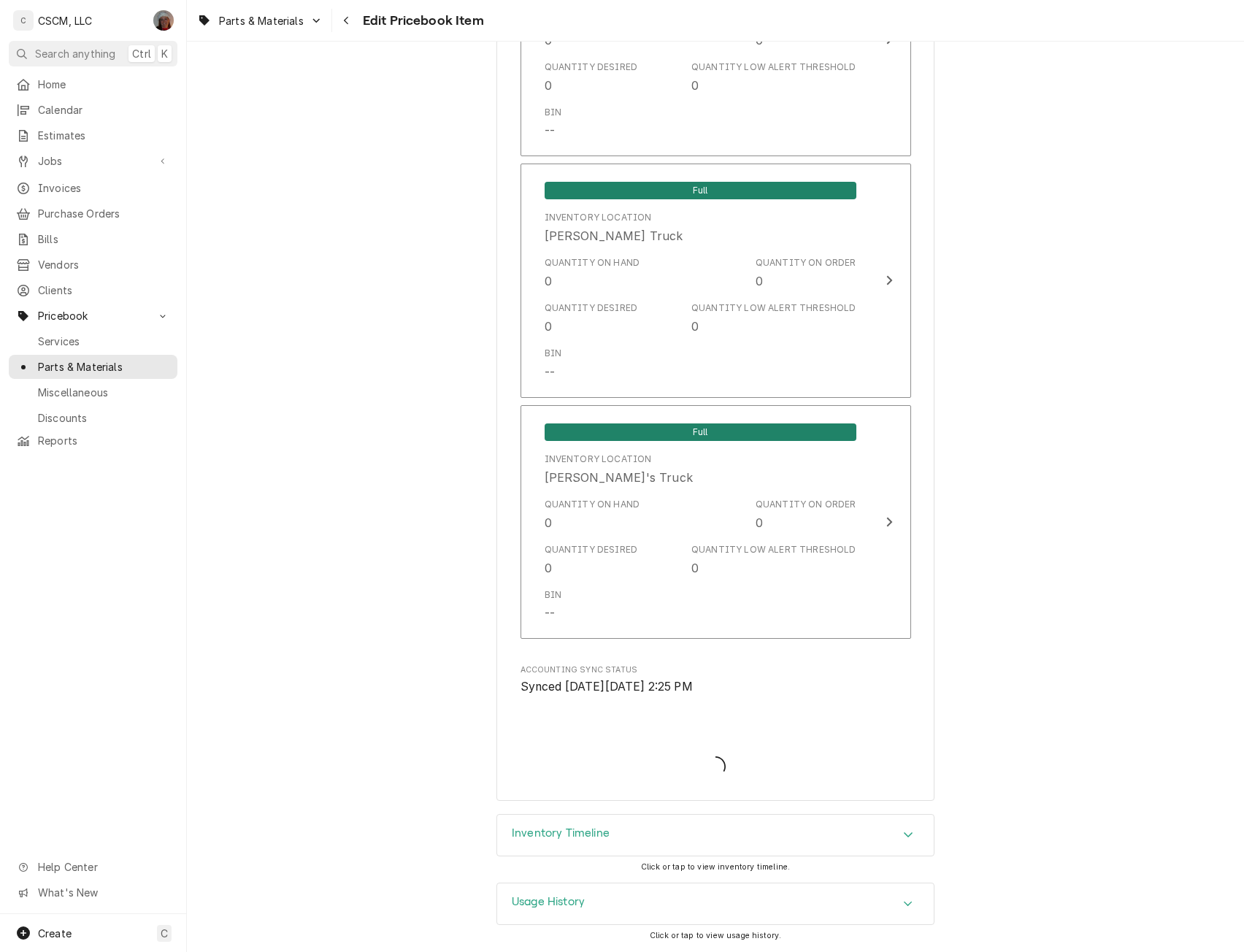
type textarea "x"
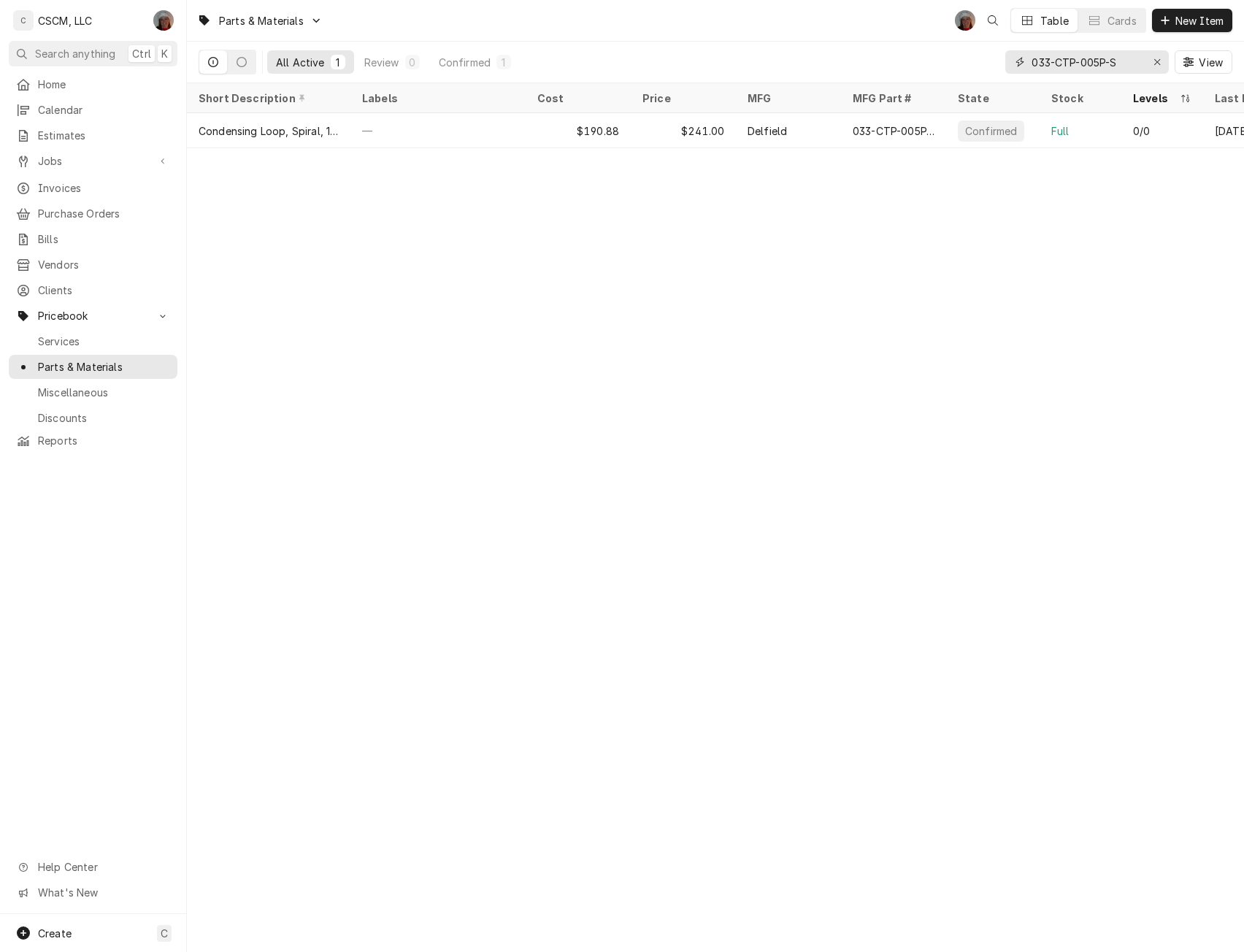
drag, startPoint x: 1124, startPoint y: 61, endPoint x: 981, endPoint y: 64, distance: 143.0
click at [981, 64] on div "All Active 1 Review 0 Confirmed 1 033-CTP-005P-S View" at bounding box center [715, 62] width 1034 height 41
paste input "18612-0135"
type input "18612-0135"
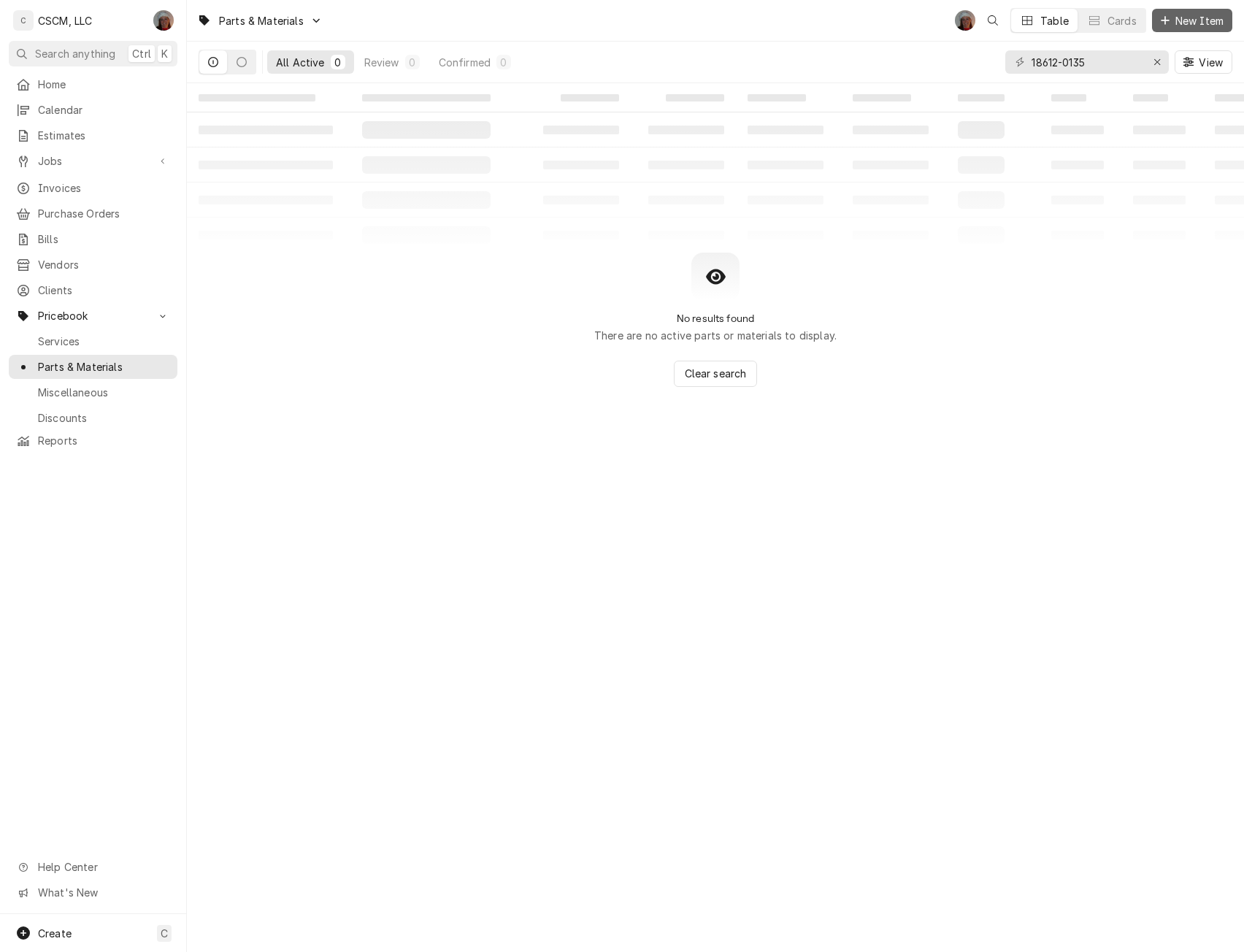
click at [1185, 17] on span "New Item" at bounding box center [1200, 21] width 54 height 15
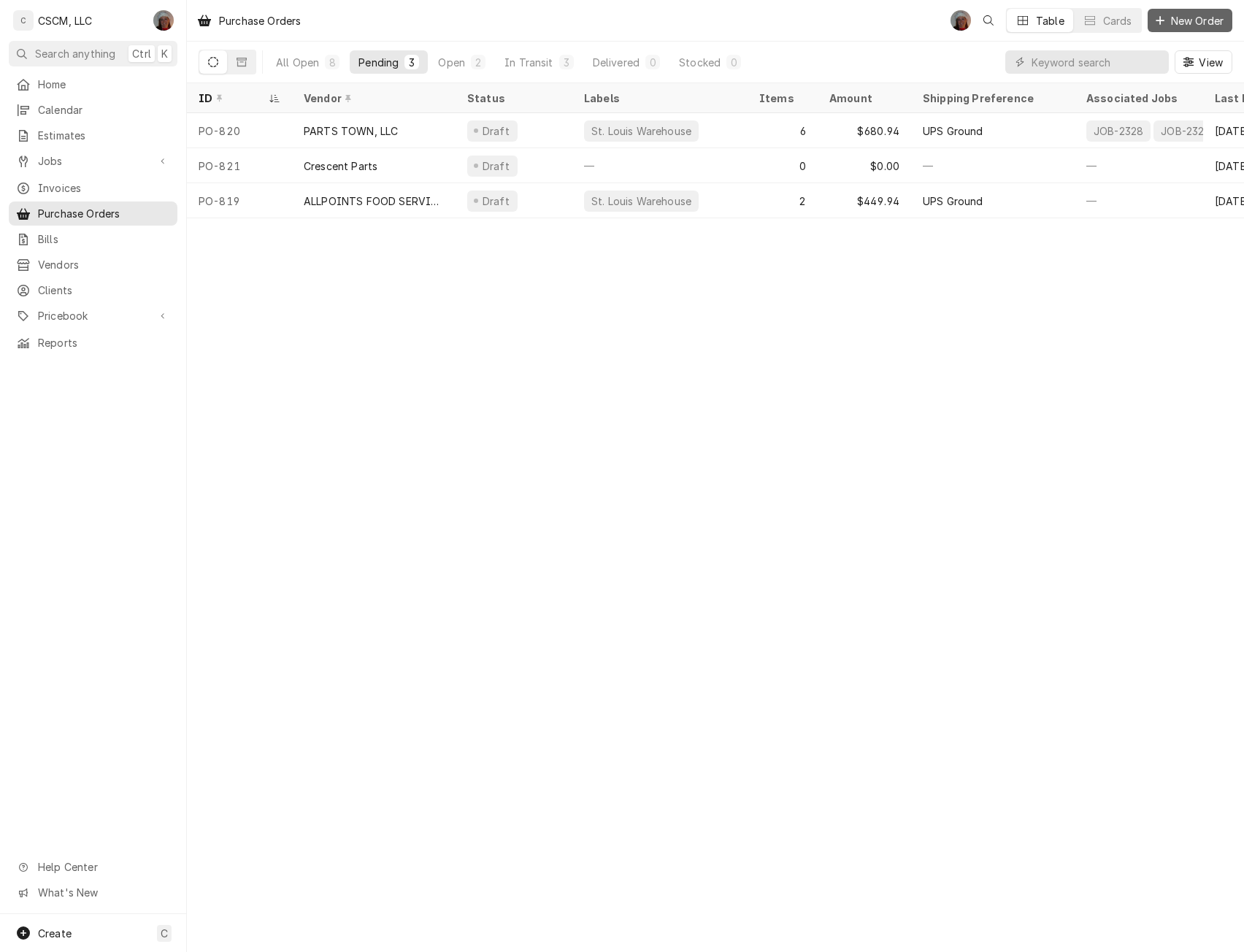
click at [1173, 8] on button "New Order" at bounding box center [1190, 20] width 85 height 24
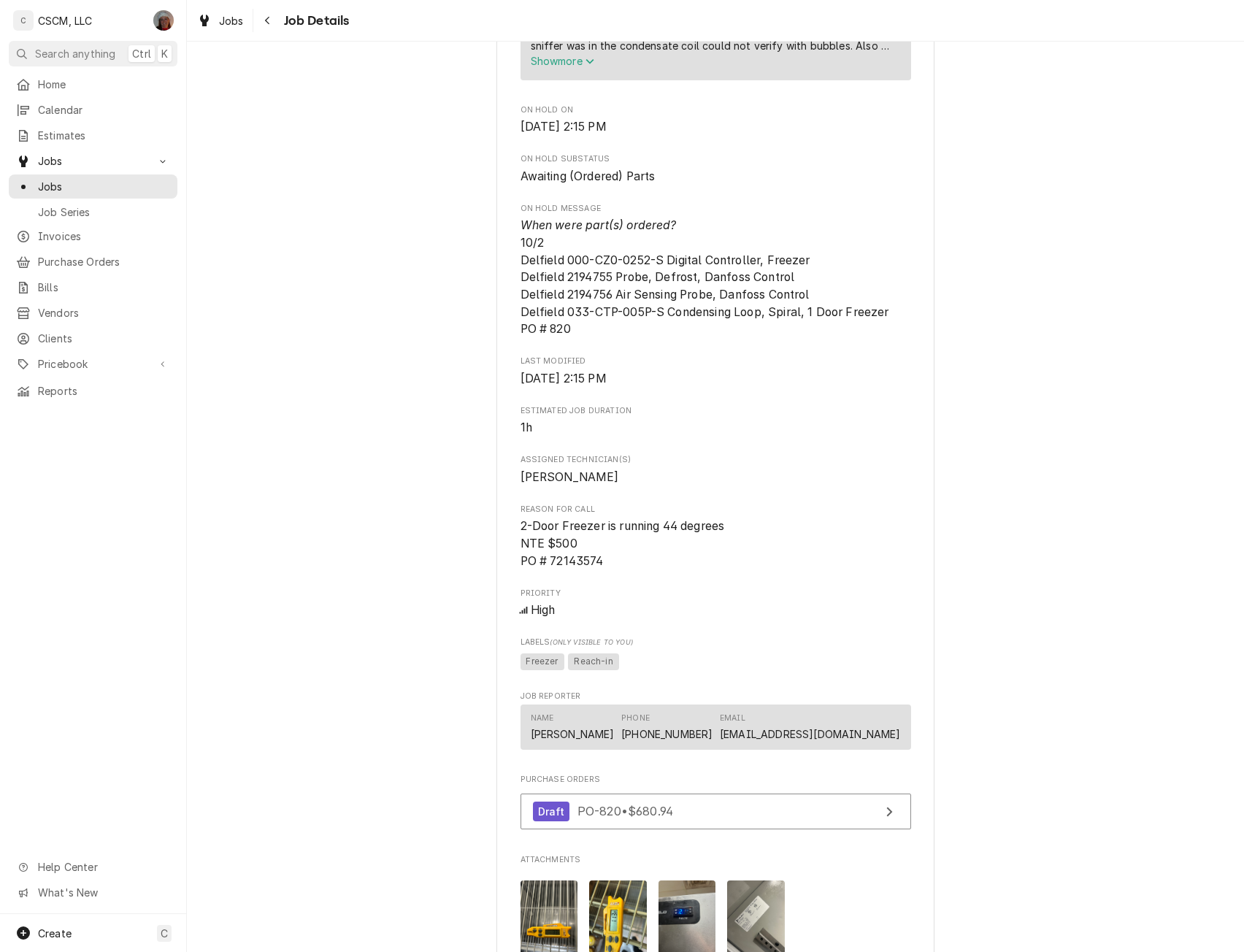
scroll to position [1574, 0]
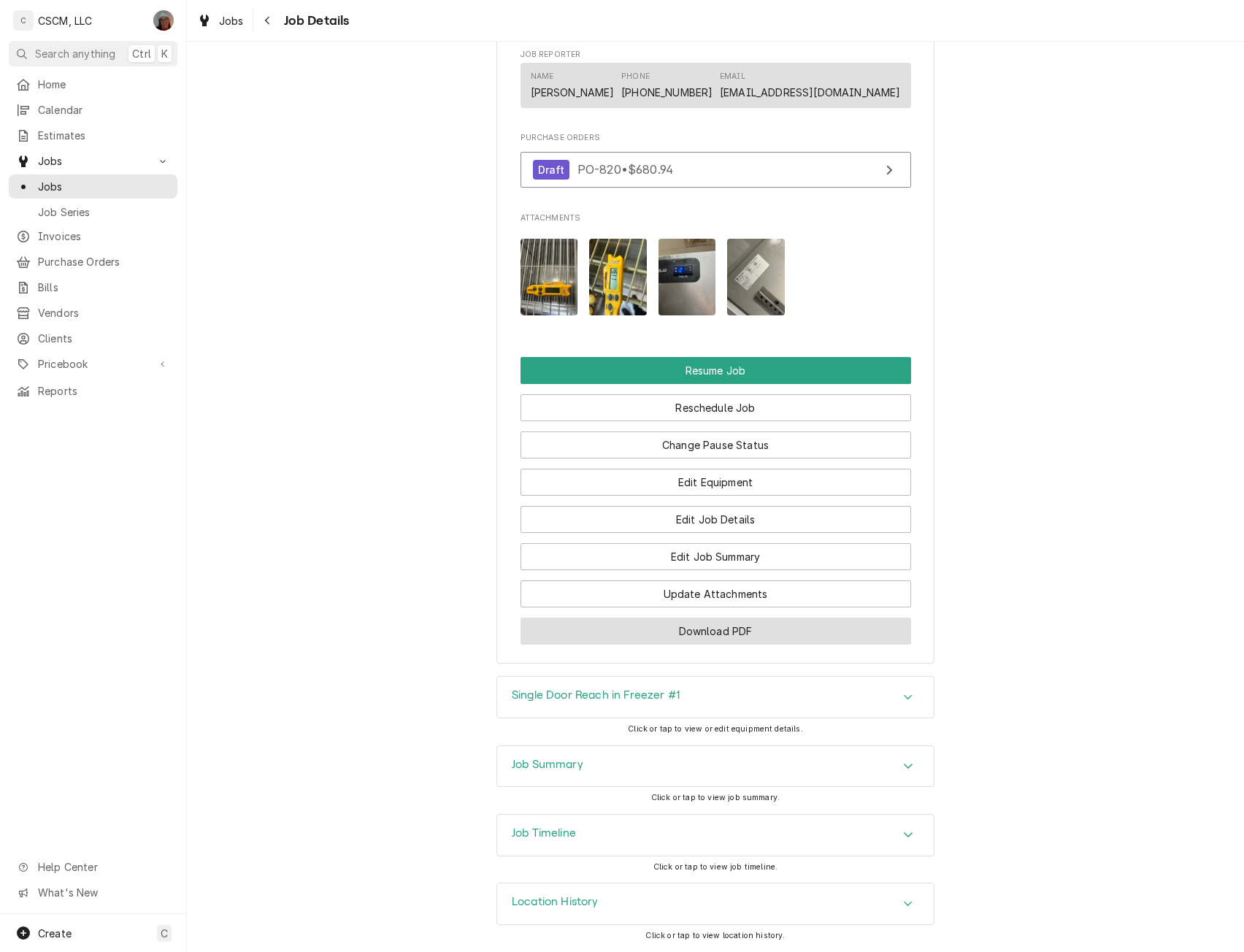
click at [672, 635] on button "Download PDF" at bounding box center [716, 631] width 390 height 27
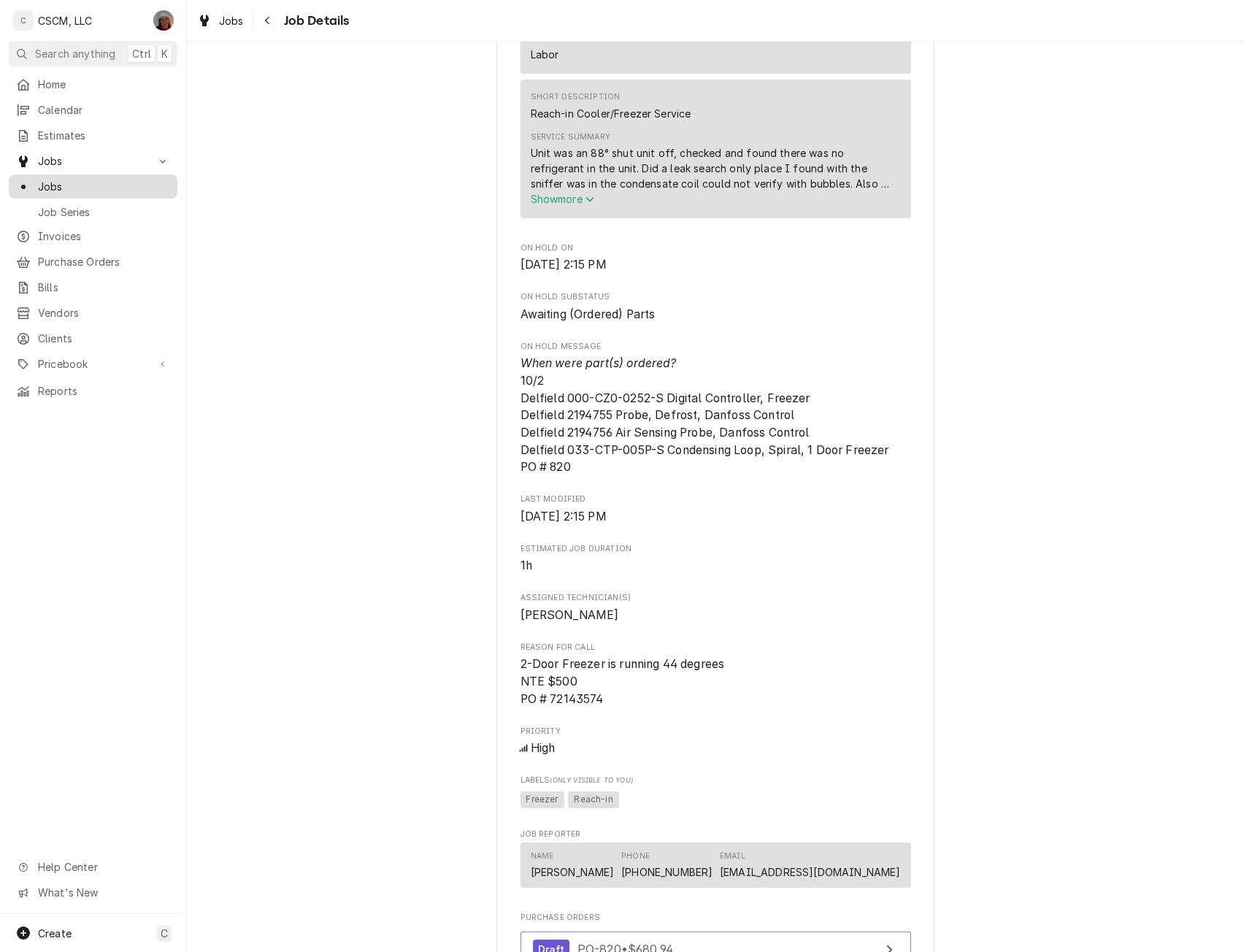
click at [79, 183] on span "Jobs" at bounding box center [104, 186] width 132 height 15
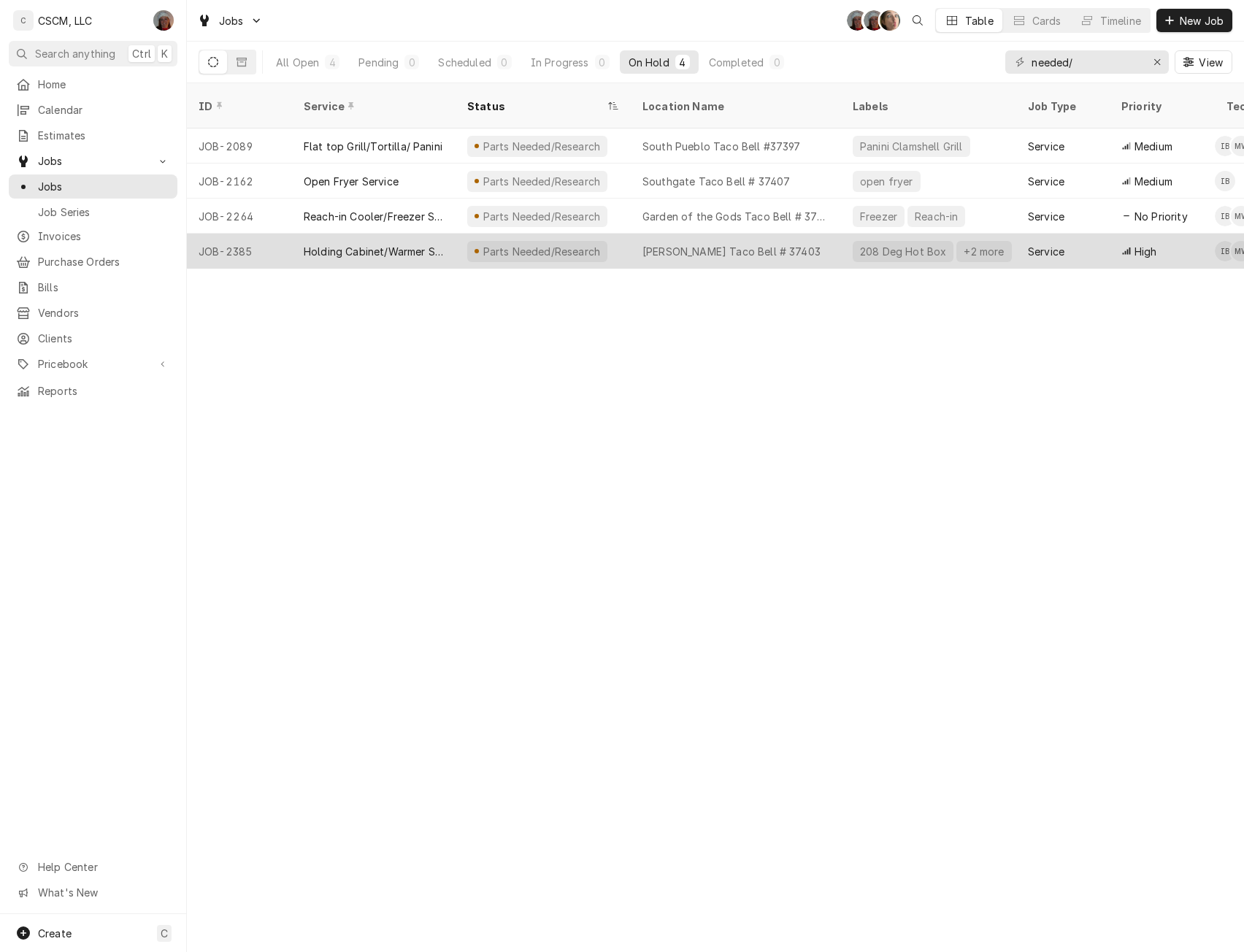
click at [369, 244] on div "Holding Cabinet/Warmer Service" at bounding box center [374, 252] width 141 height 15
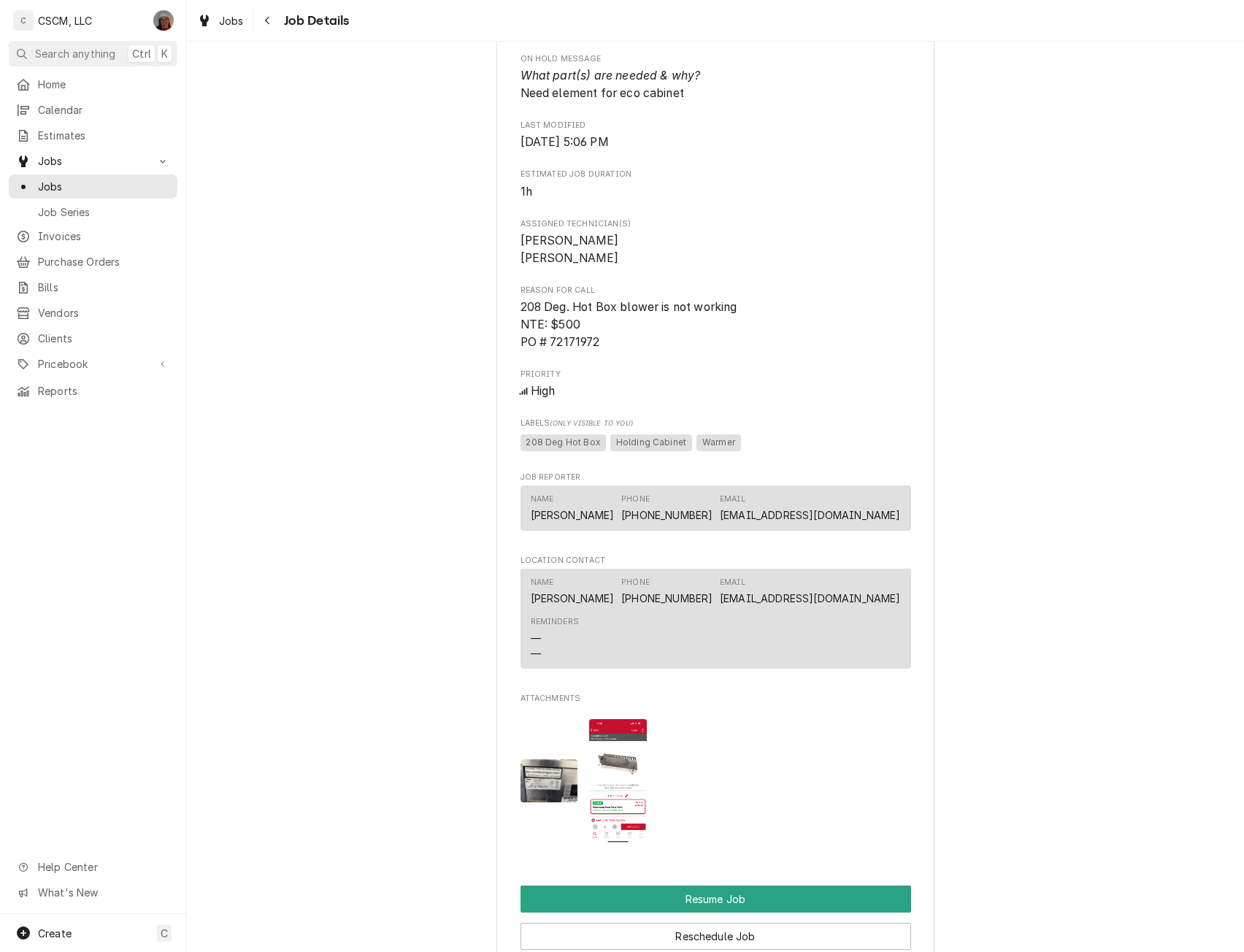
scroll to position [982, 0]
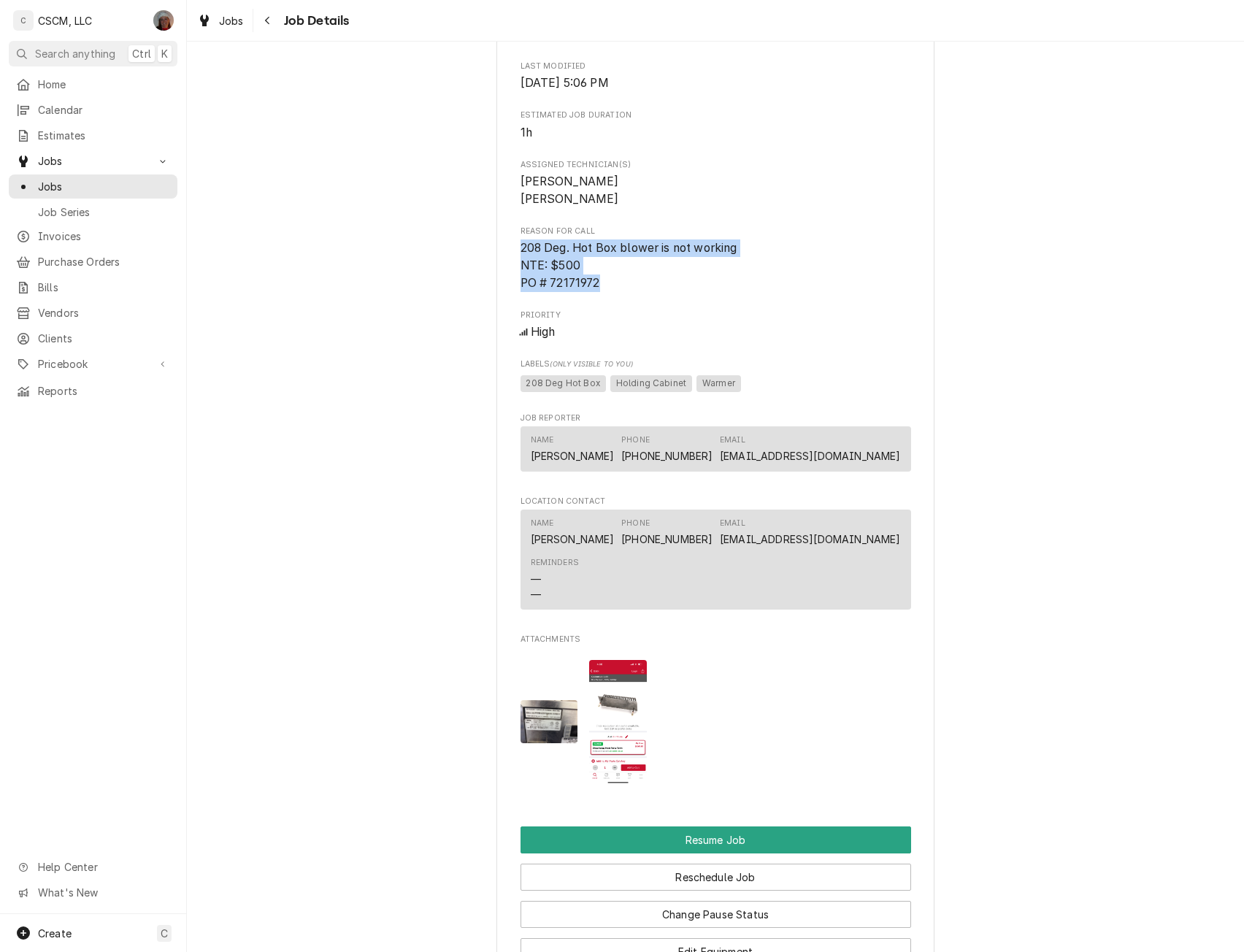
drag, startPoint x: 512, startPoint y: 263, endPoint x: 615, endPoint y: 299, distance: 109.1
click at [615, 299] on div "KBP Foods McCulloch Taco Bell # 37403 / 99 S. McCulloch Blvd, Pueblo West, Colo…" at bounding box center [715, 122] width 438 height 2020
copy span "208 Deg. Hot Box blower is not working NTE: $500 PO # 72171972"
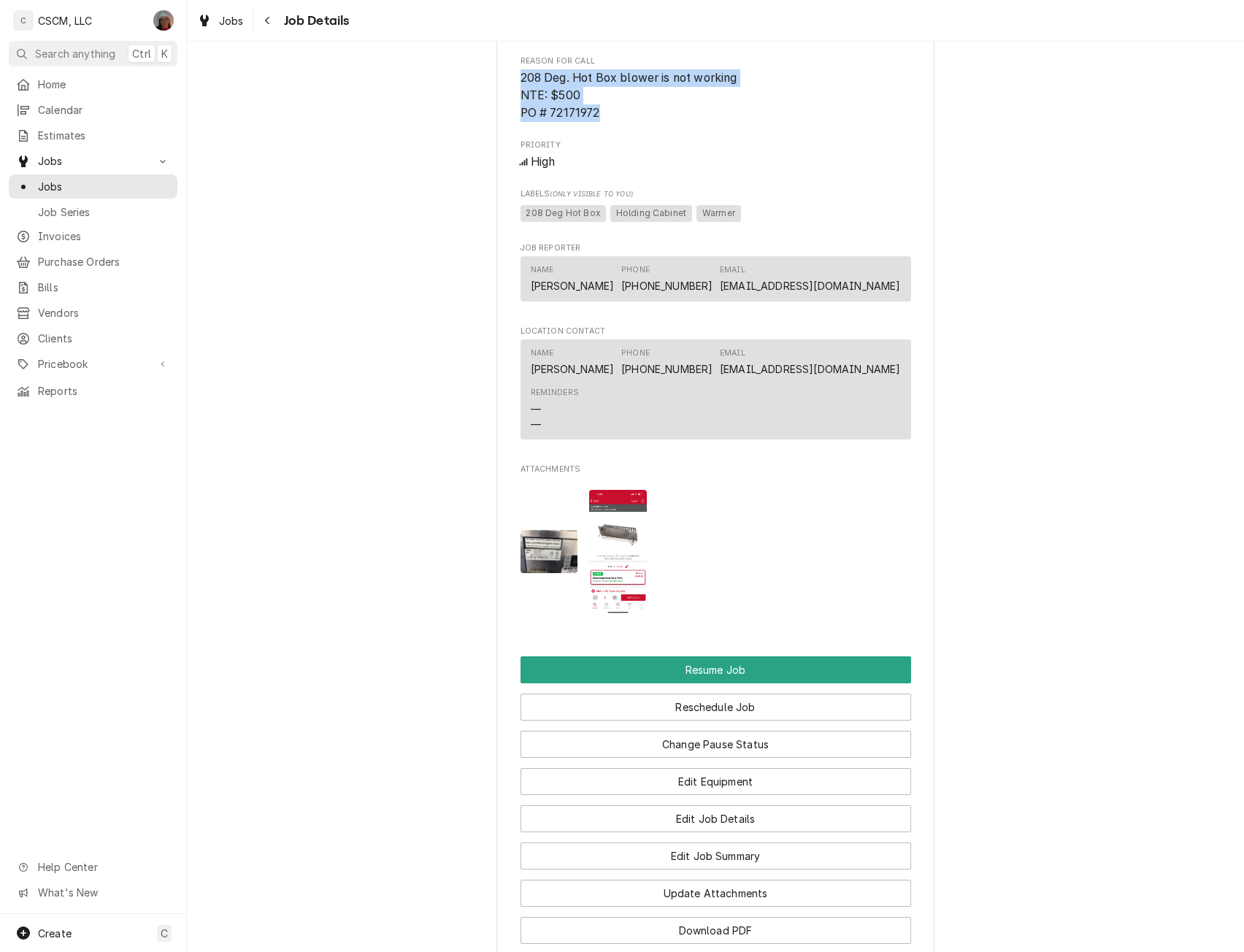
scroll to position [1326, 0]
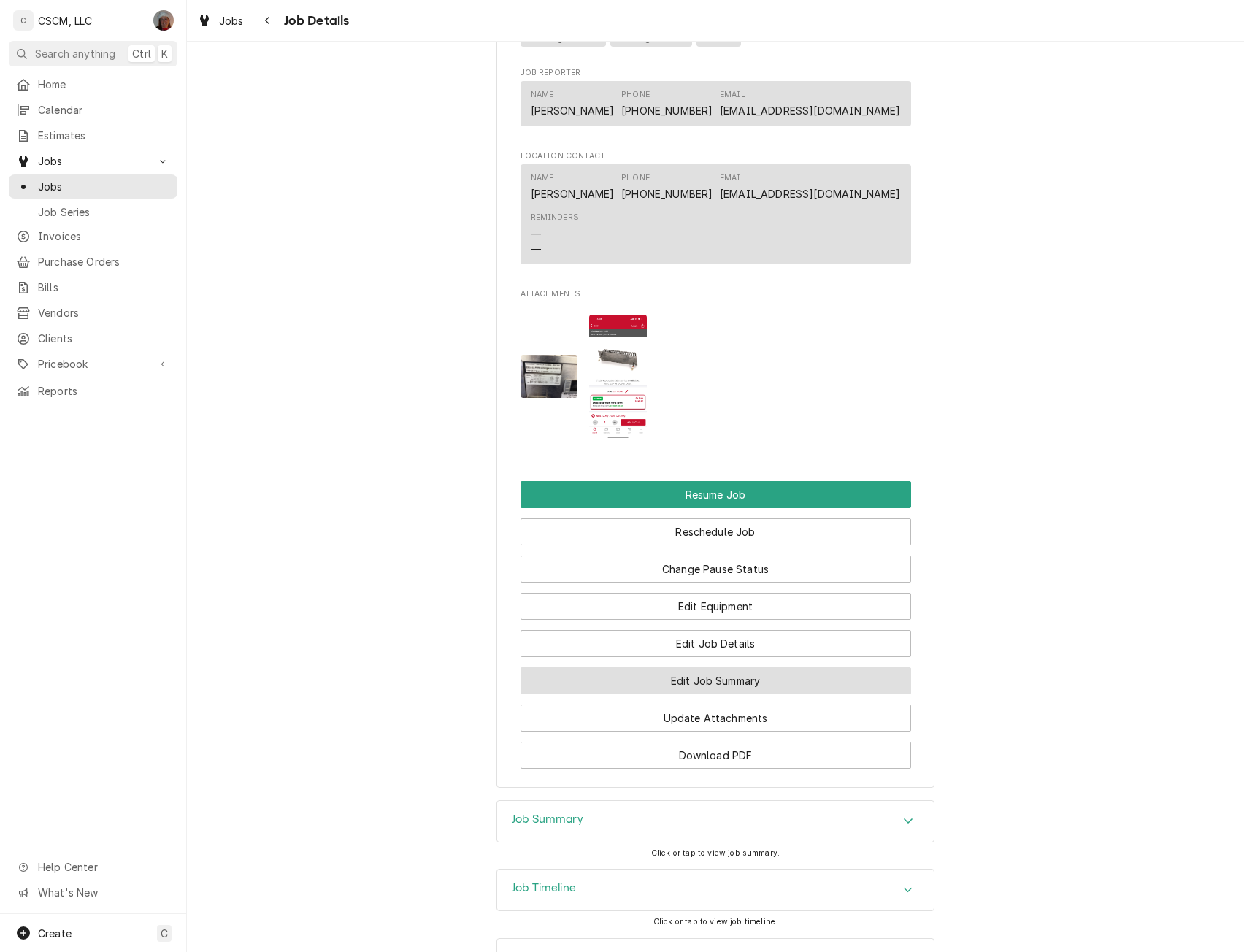
click at [739, 695] on button "Edit Job Summary" at bounding box center [716, 681] width 390 height 27
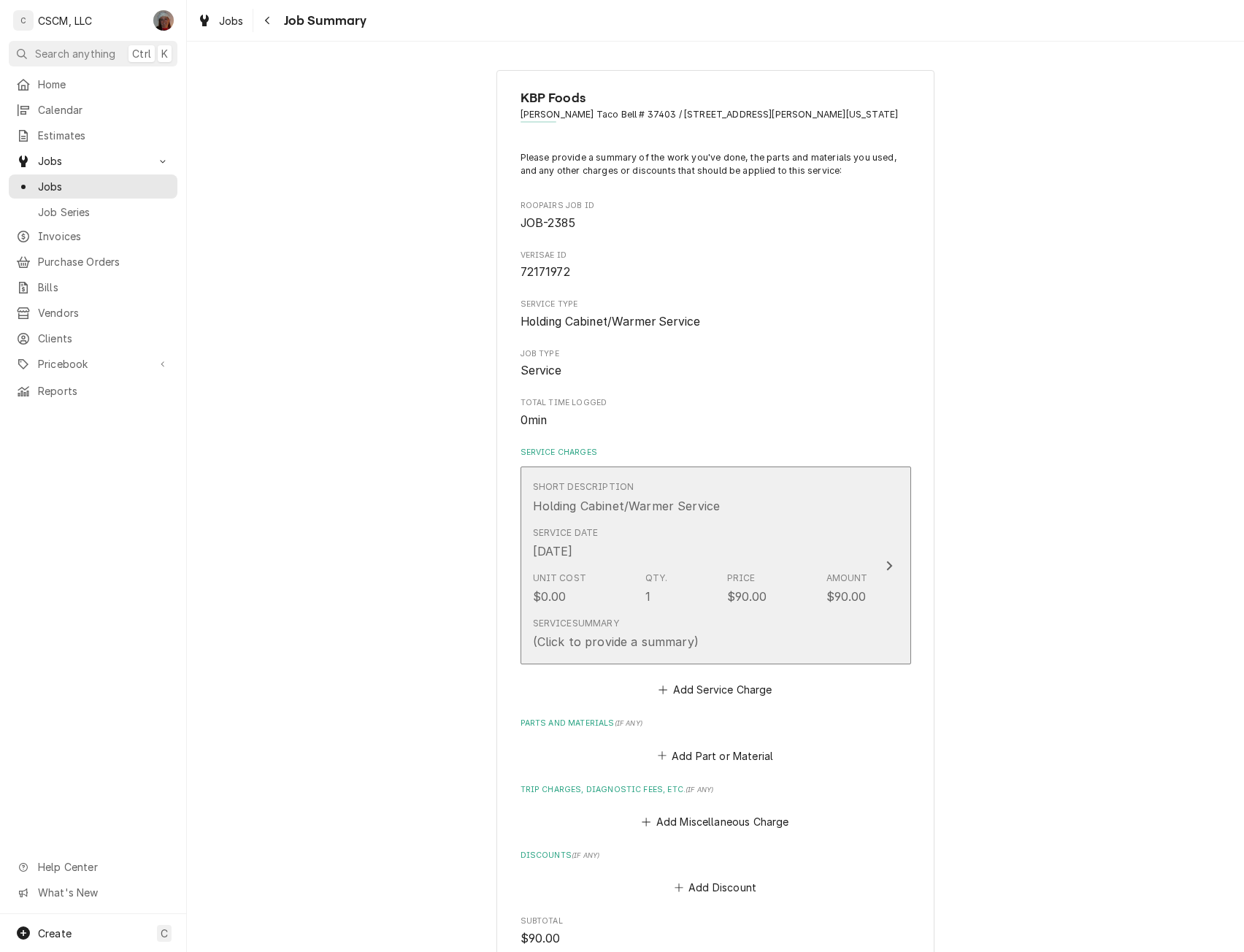
click at [896, 541] on button "Short Description Holding Cabinet/Warmer Service Service Date [DATE] Unit Cost …" at bounding box center [716, 566] width 390 height 198
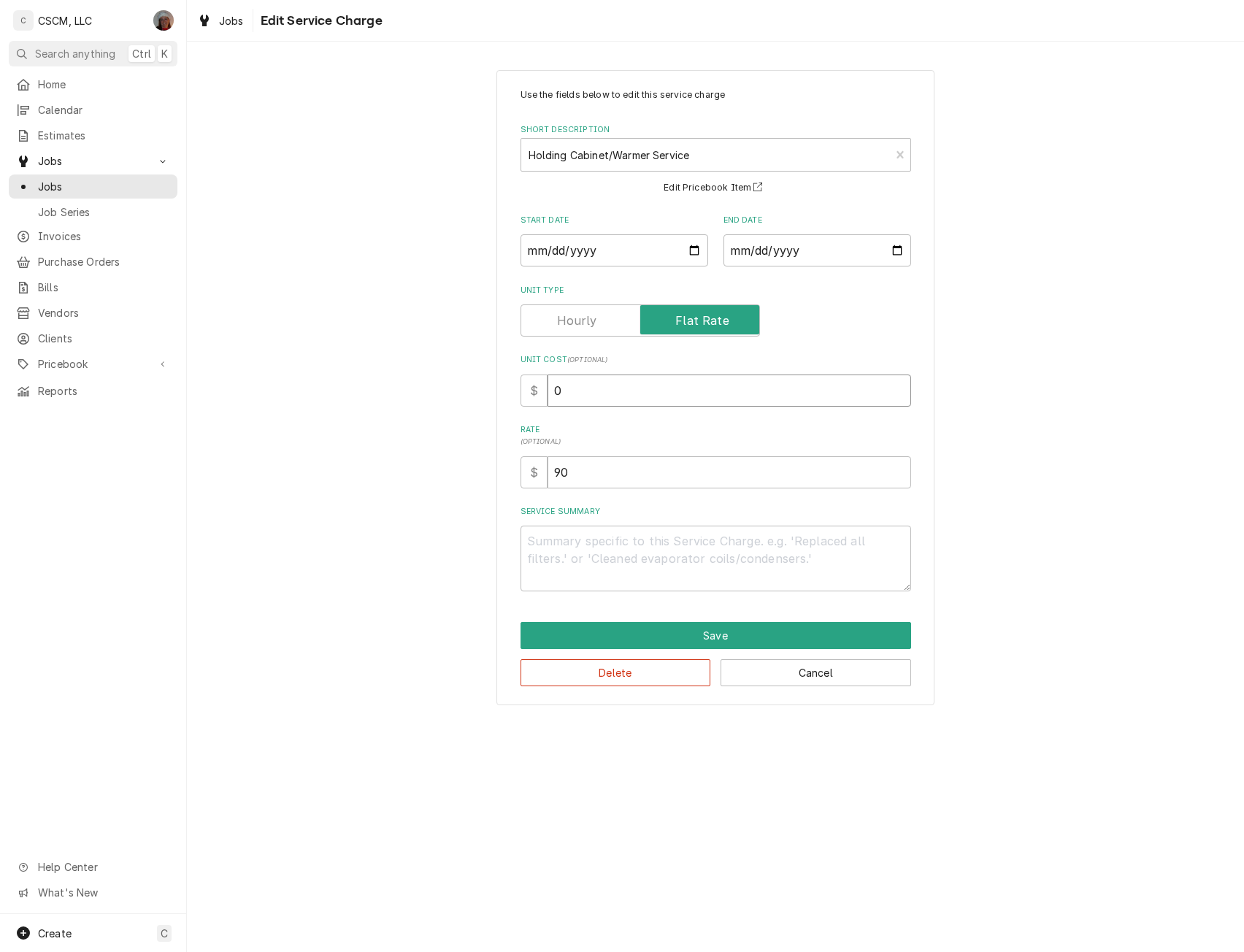
click at [550, 390] on input "0" at bounding box center [729, 390] width 363 height 32
type textarea "x"
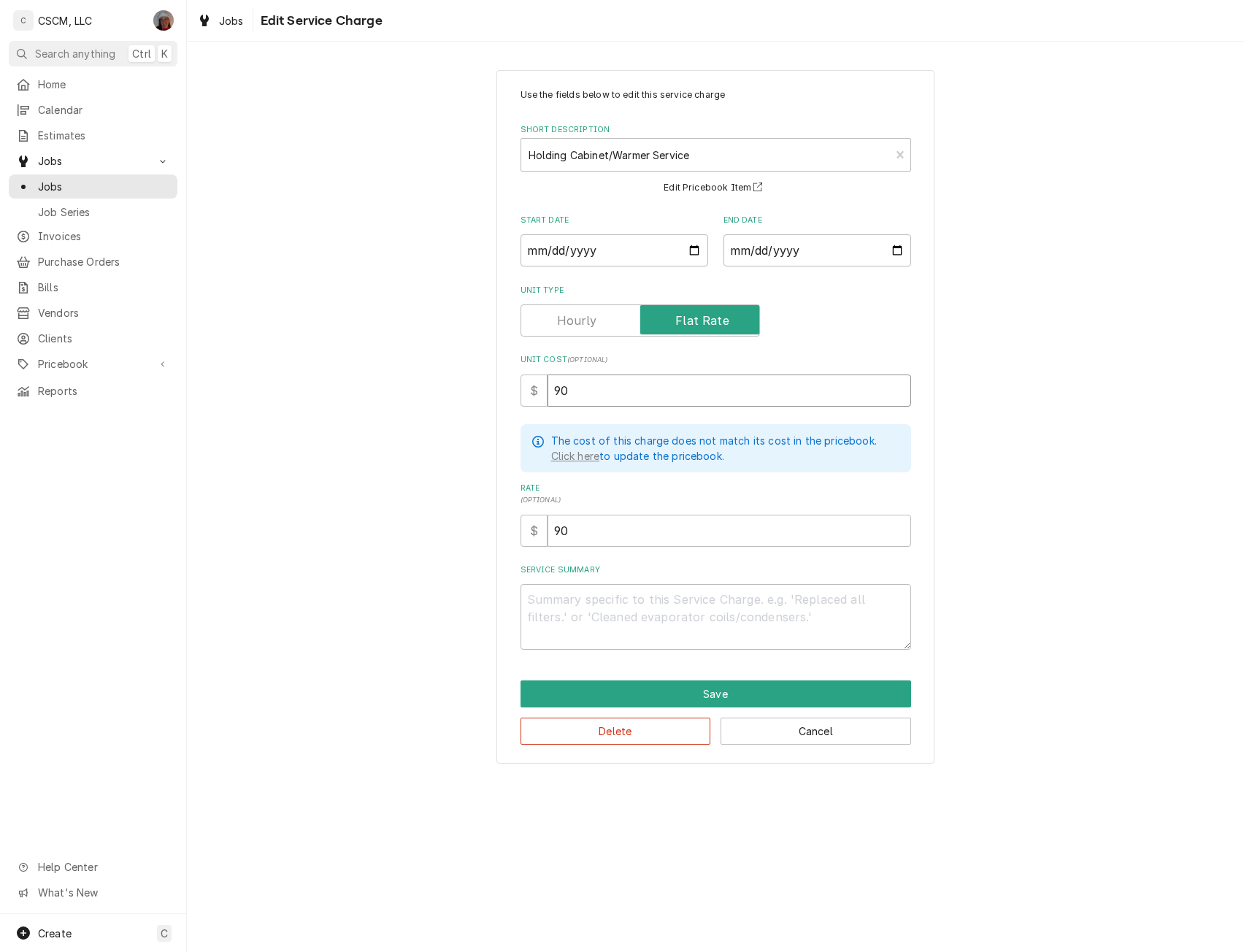
type input "90"
click at [527, 594] on textarea "Service Summary" at bounding box center [716, 617] width 390 height 66
paste textarea "208 Deg. Hot Box blower is not working NTE: $500 PO # 72171972"
type textarea "x"
type textarea "208 Deg. Hot Box blower is not working NTE: $500 PO # 72171972"
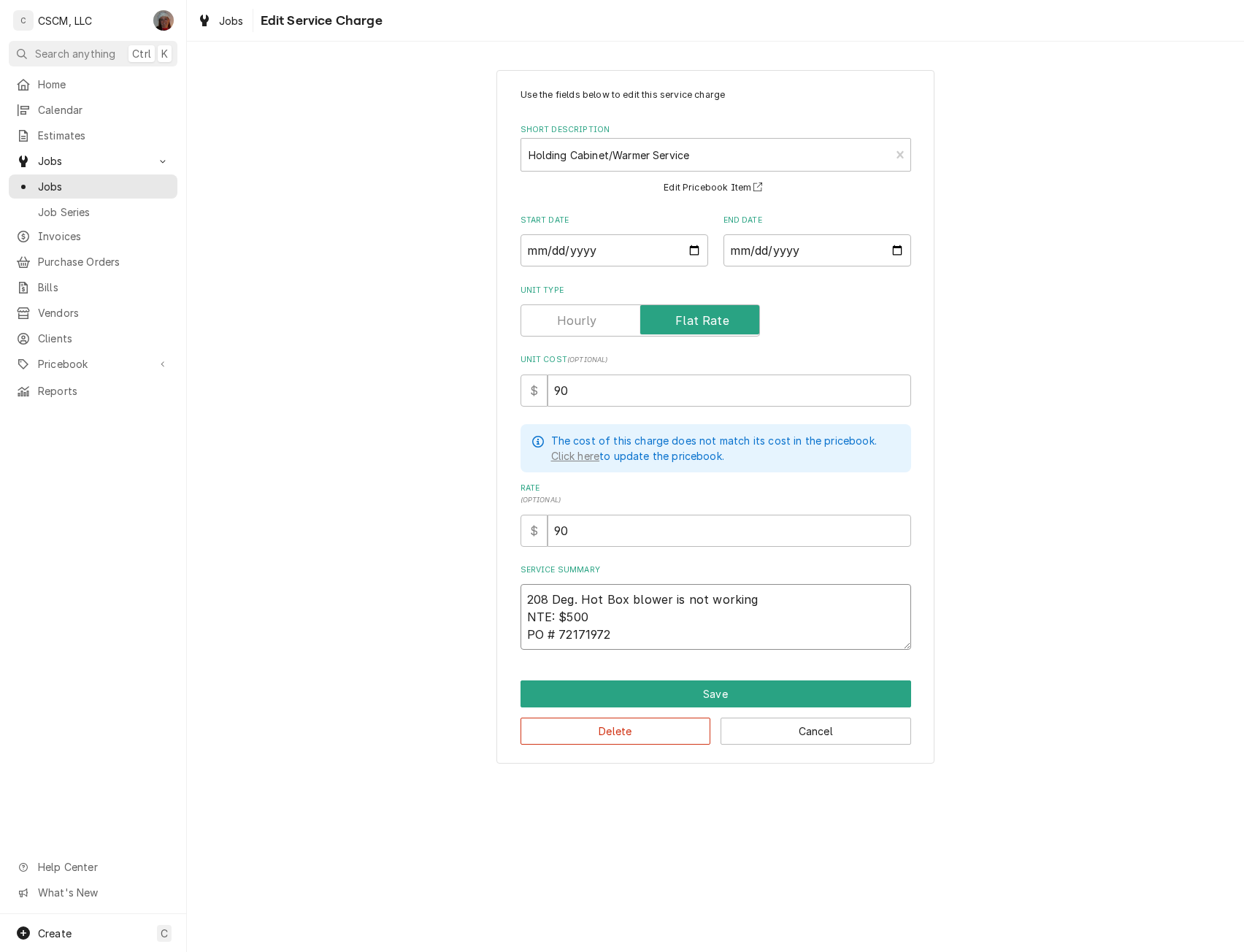
type textarea "x"
type textarea "208 Deg. Hot Box blower is not working NTE: $500 PO # 72171972"
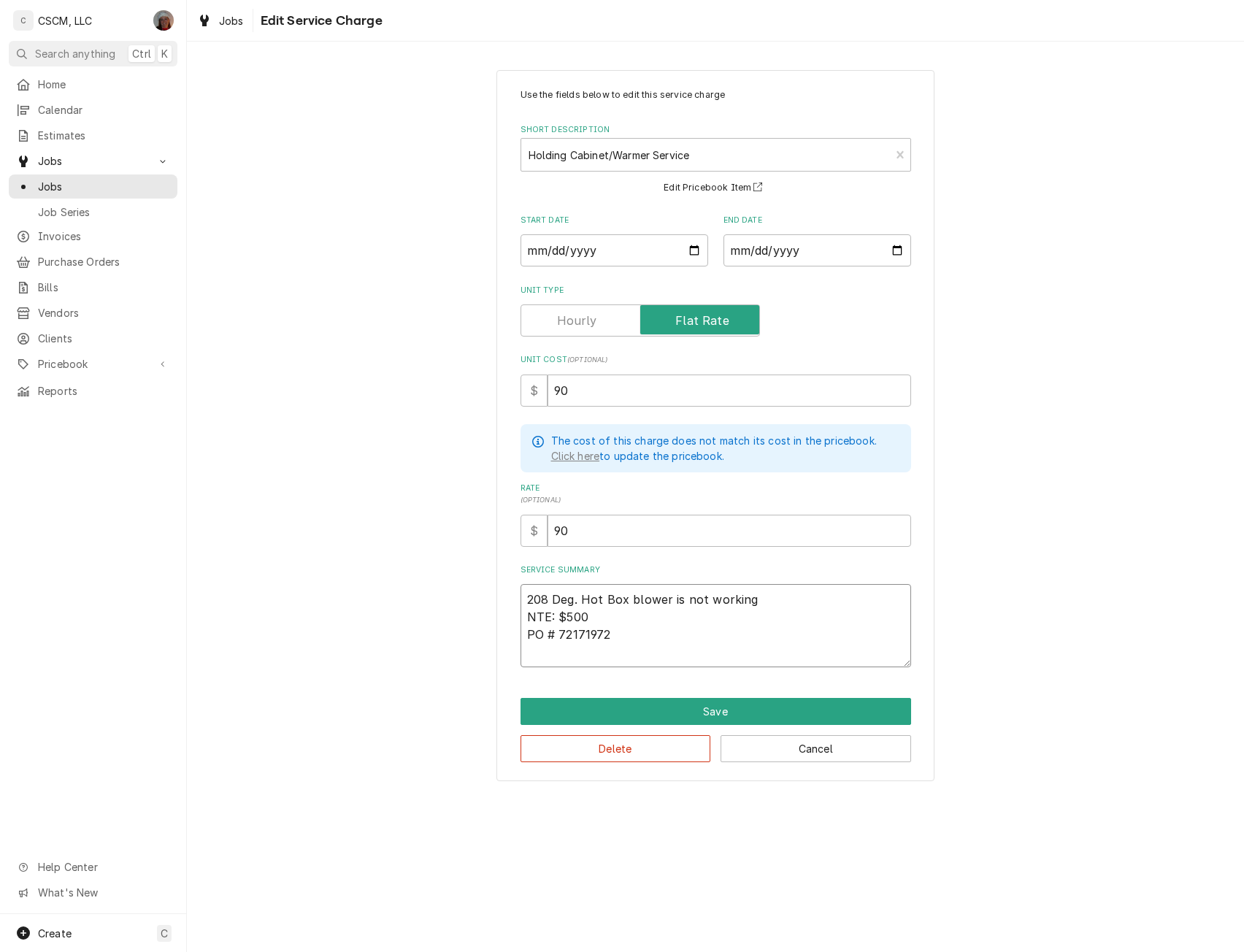
type textarea "x"
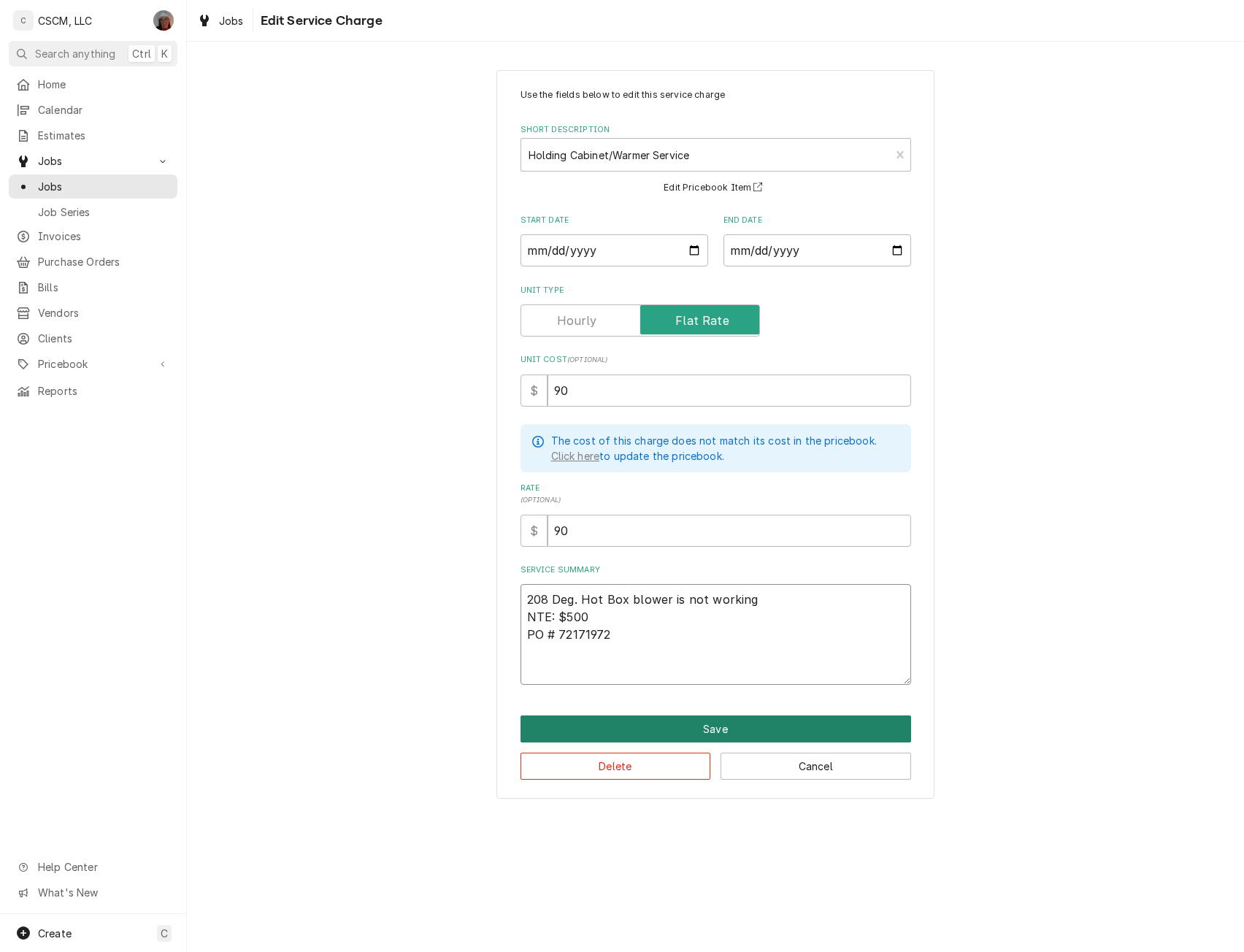
type textarea "208 Deg. Hot Box blower is not working NTE: $500 PO # 72171972"
click at [704, 726] on button "Save" at bounding box center [716, 729] width 390 height 27
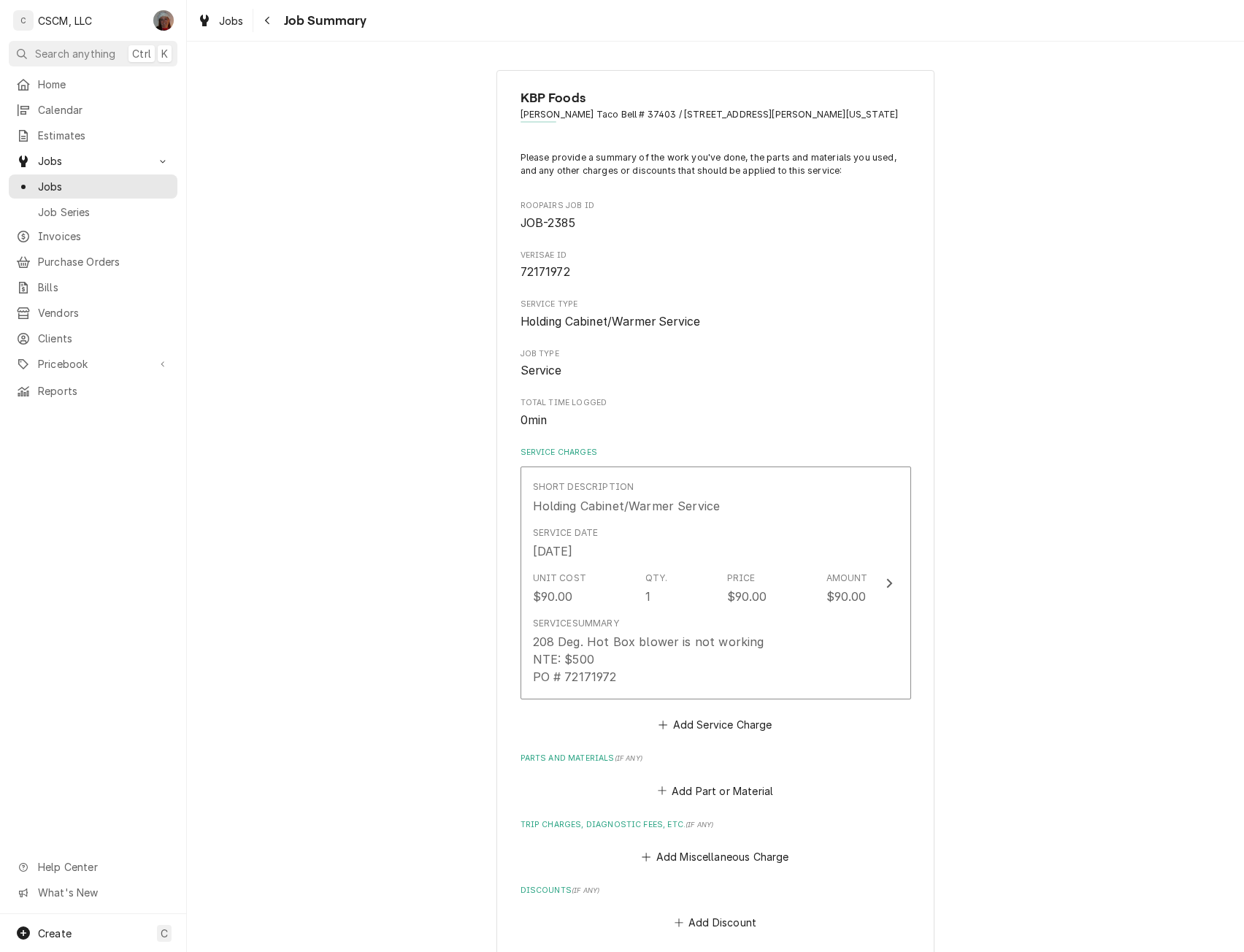
scroll to position [506, 0]
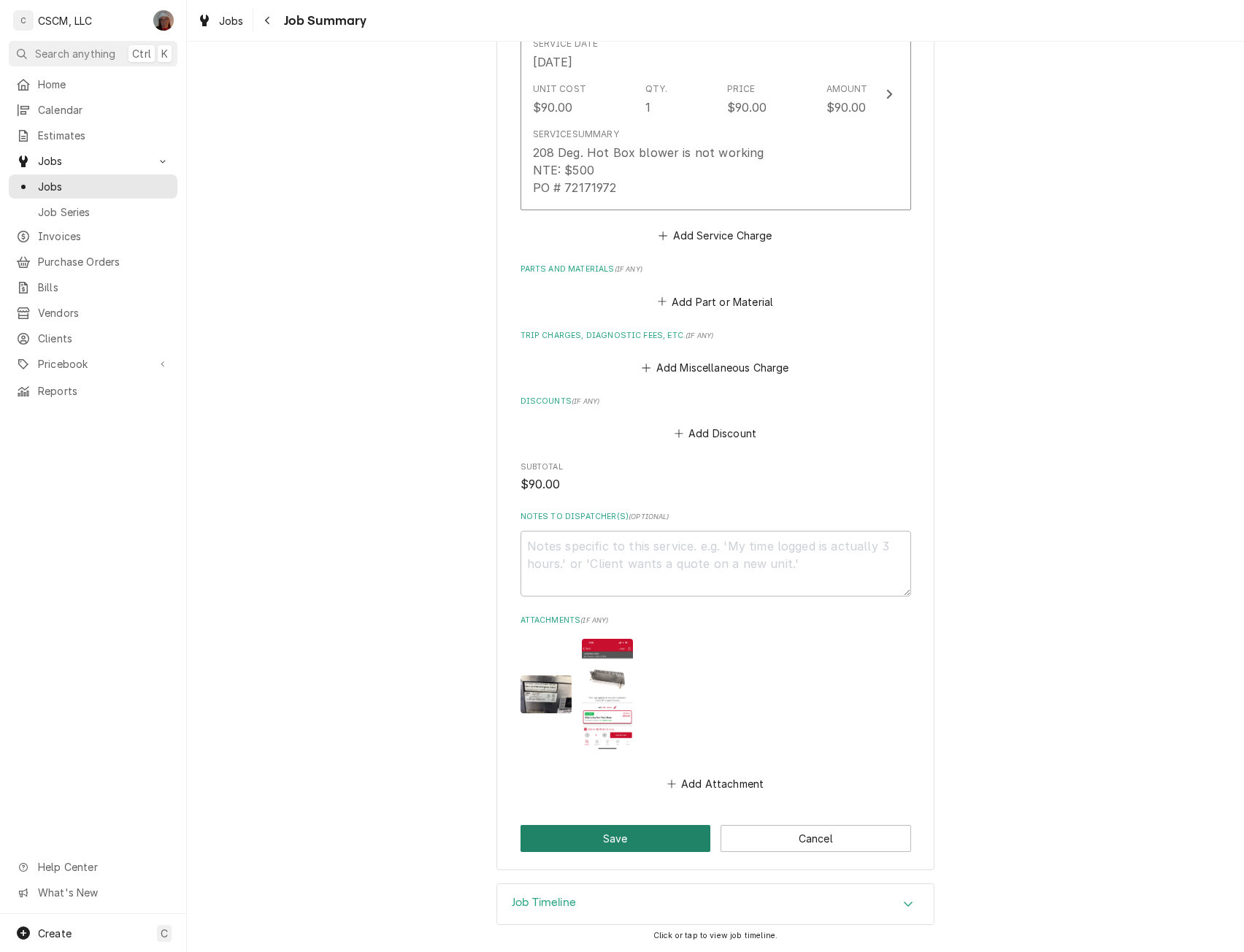
click at [635, 837] on button "Save" at bounding box center [616, 839] width 191 height 27
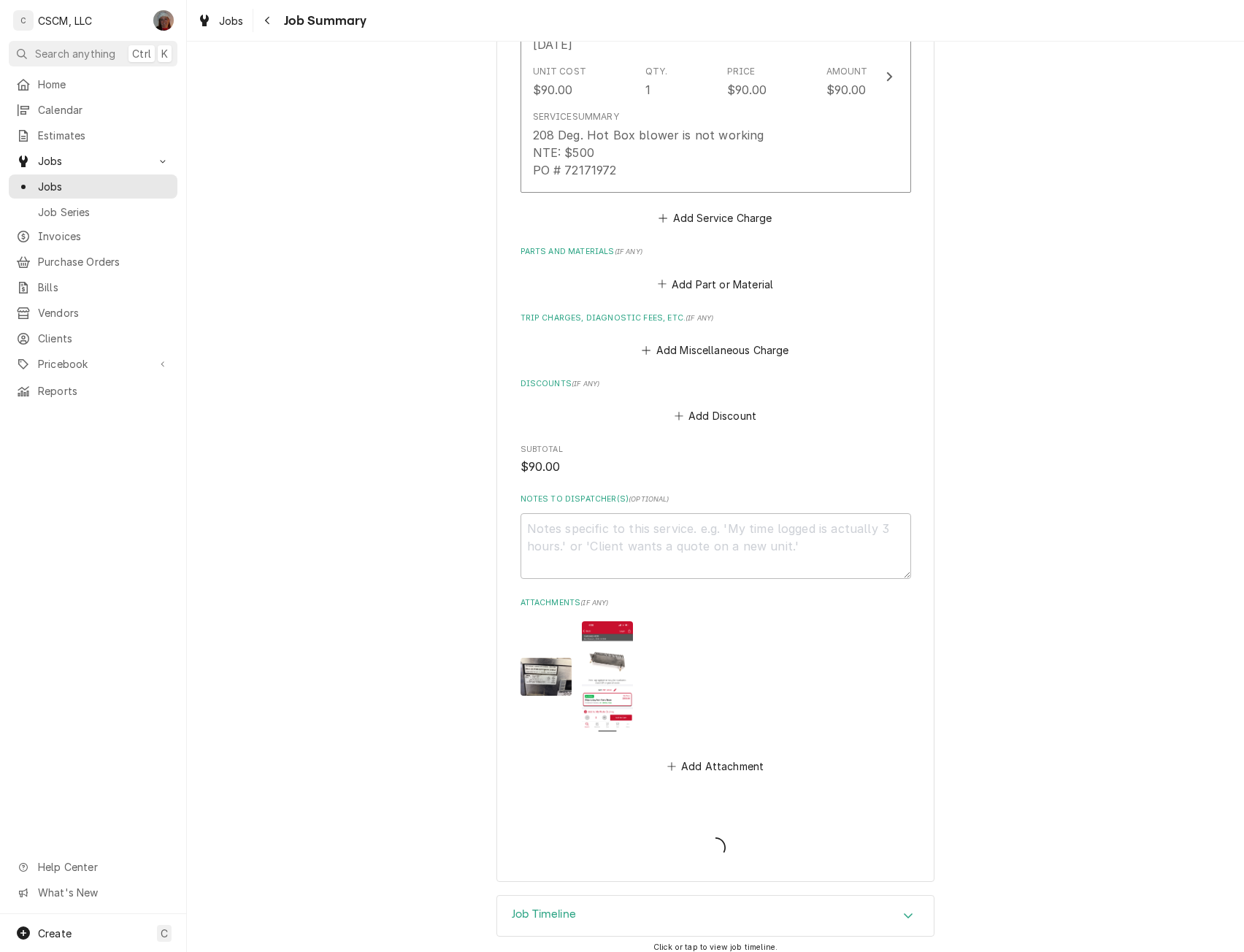
type textarea "x"
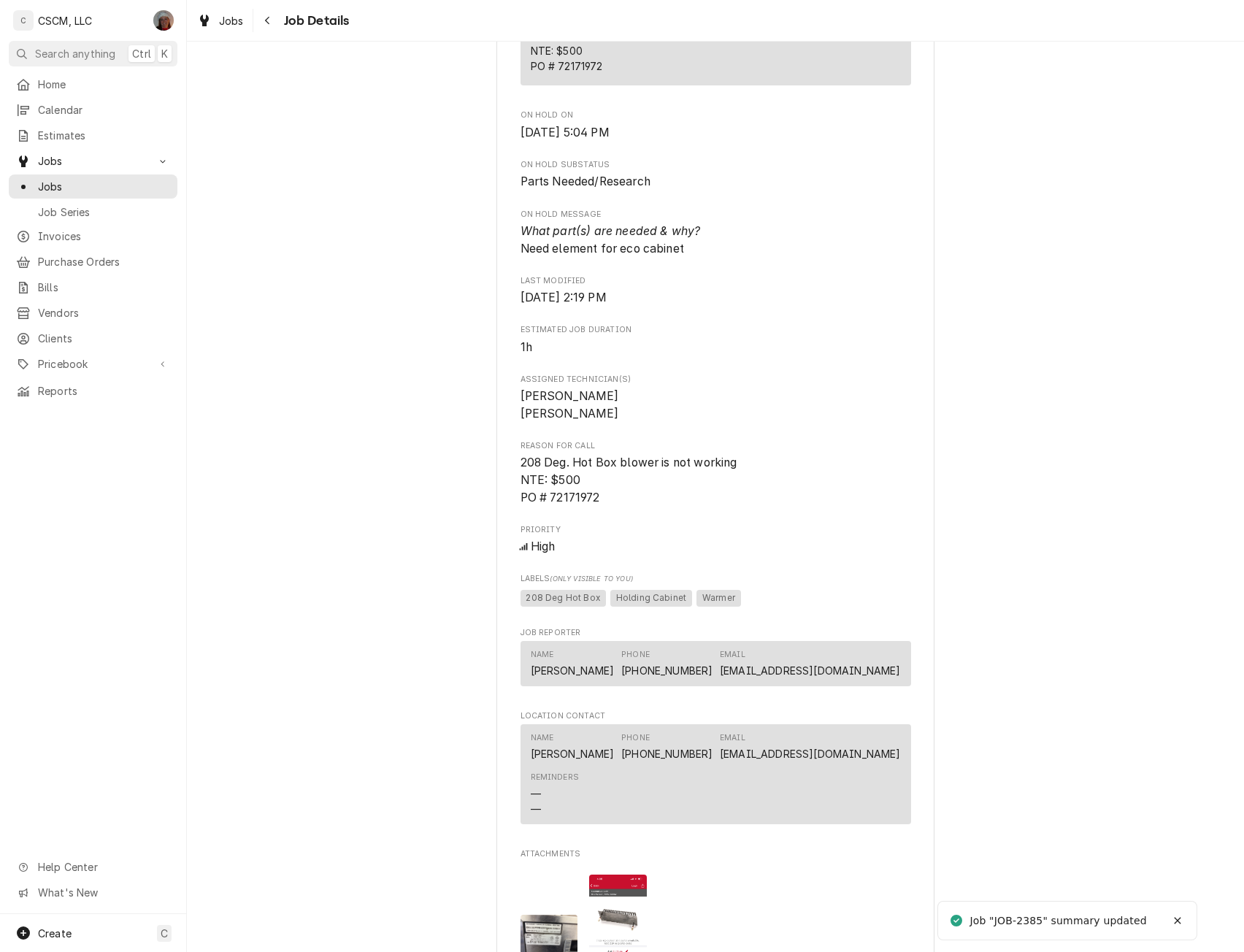
scroll to position [899, 0]
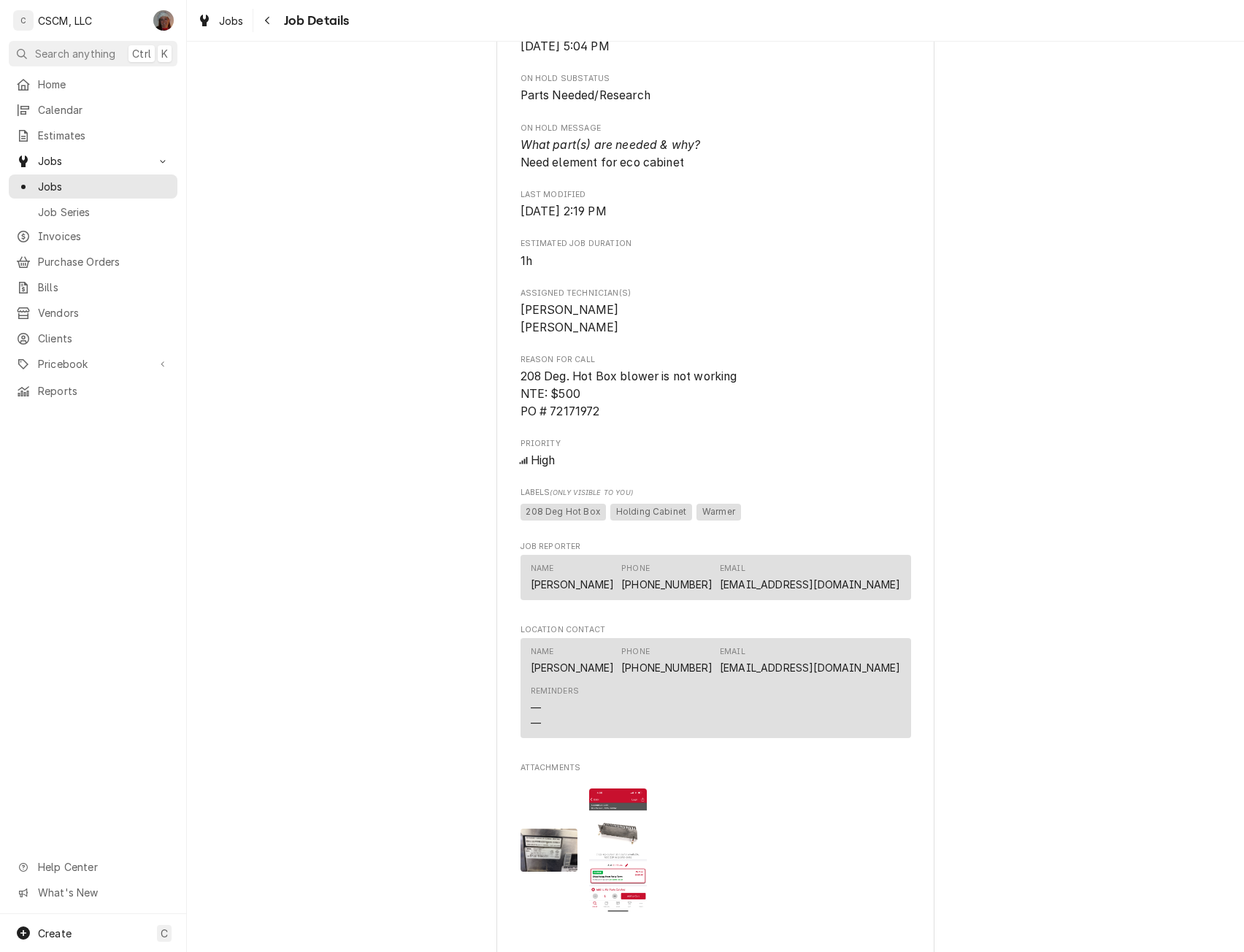
click at [538, 872] on img "Attachments" at bounding box center [550, 850] width 58 height 43
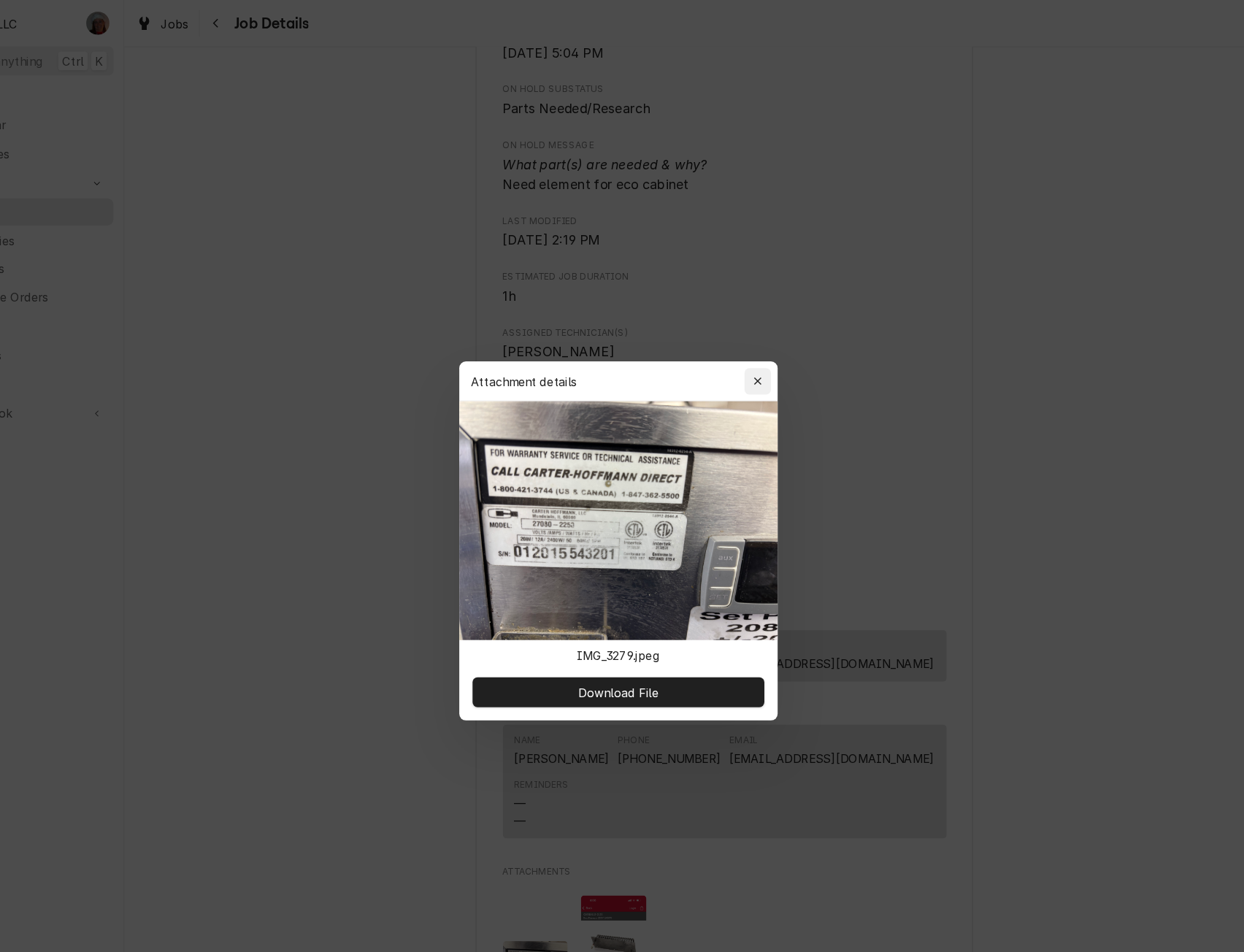
click at [745, 334] on icon "button" at bounding box center [744, 336] width 8 height 10
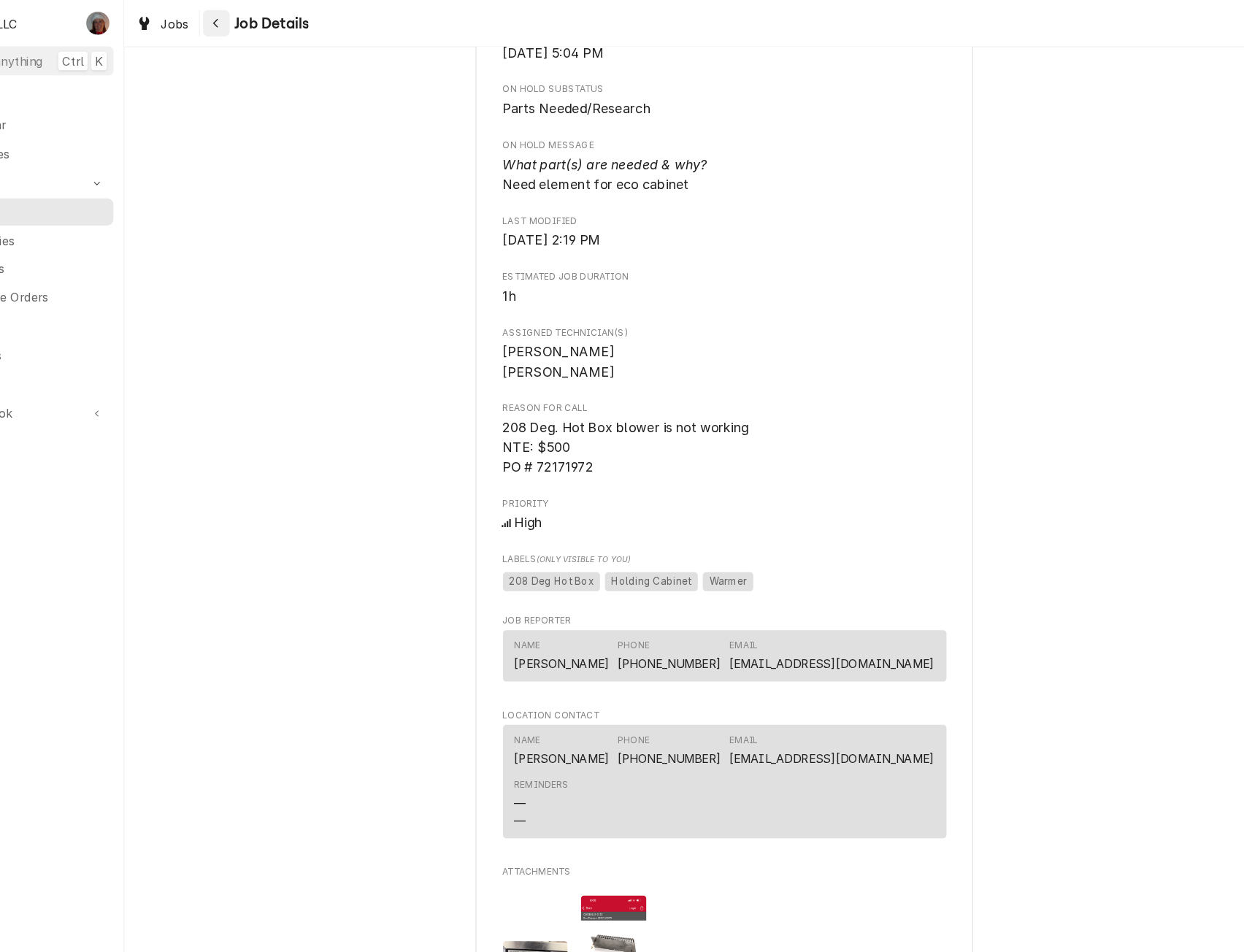
click at [272, 17] on div "Navigate back" at bounding box center [268, 20] width 14 height 14
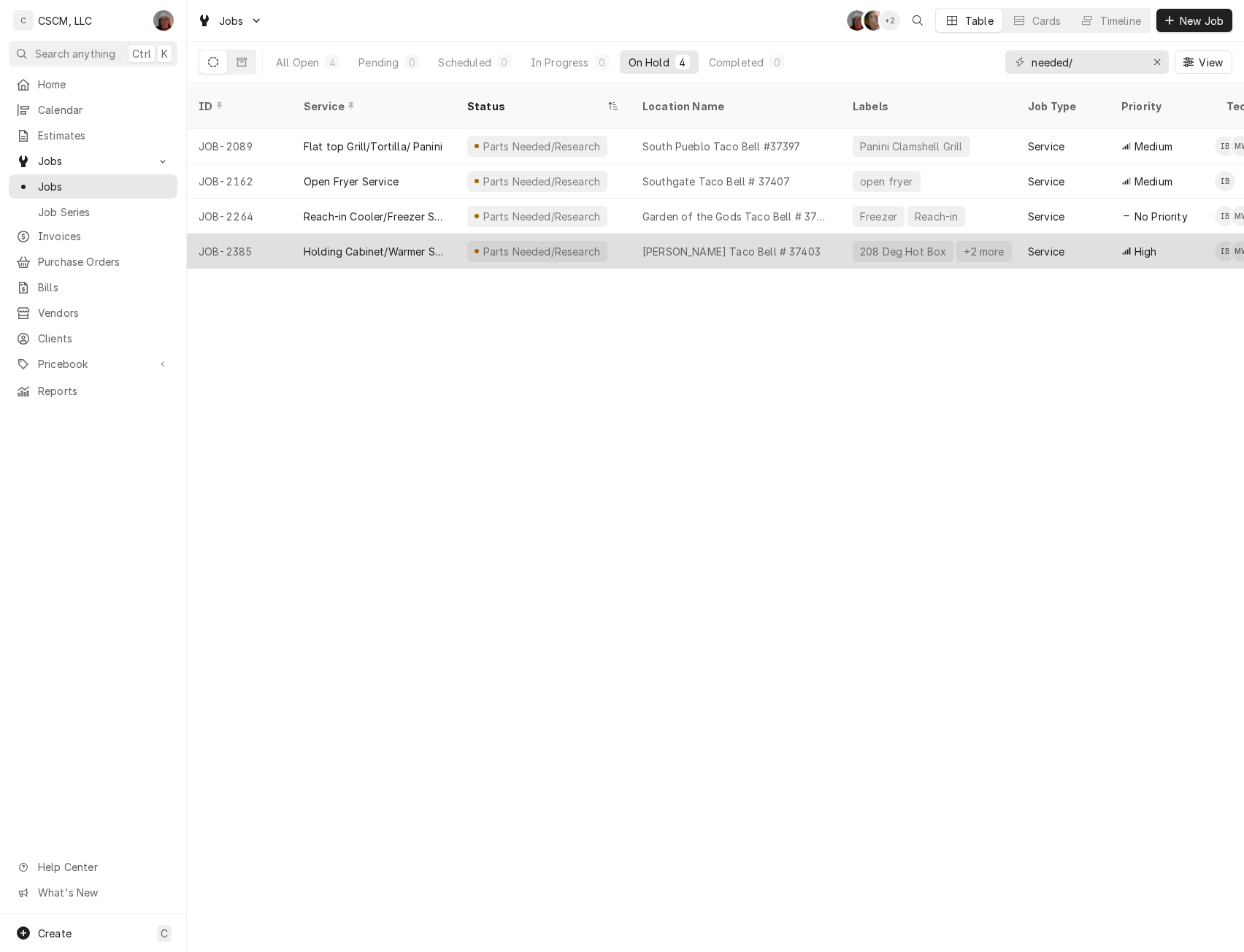
click at [351, 244] on div "Holding Cabinet/Warmer Service" at bounding box center [374, 252] width 141 height 15
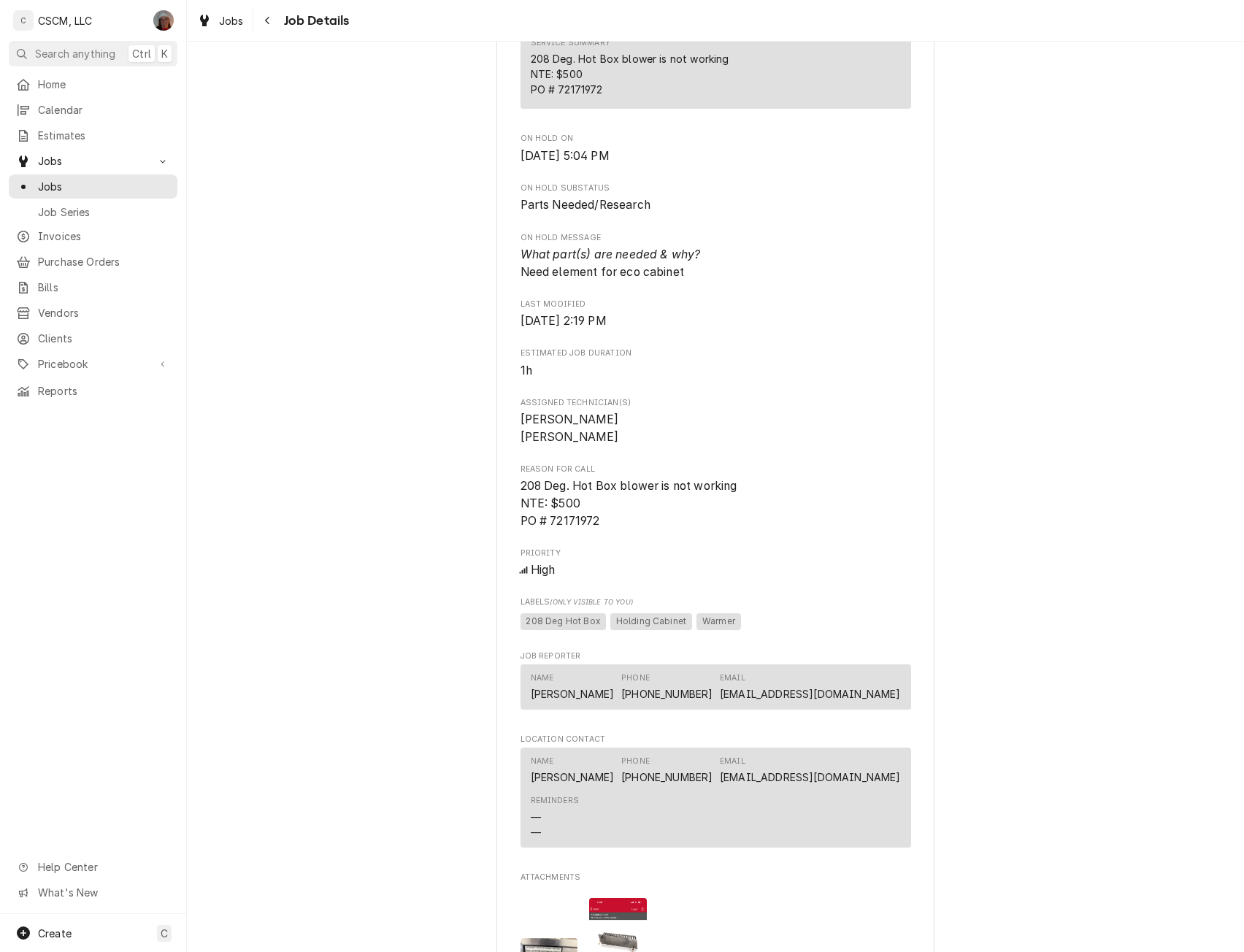
scroll to position [912, 0]
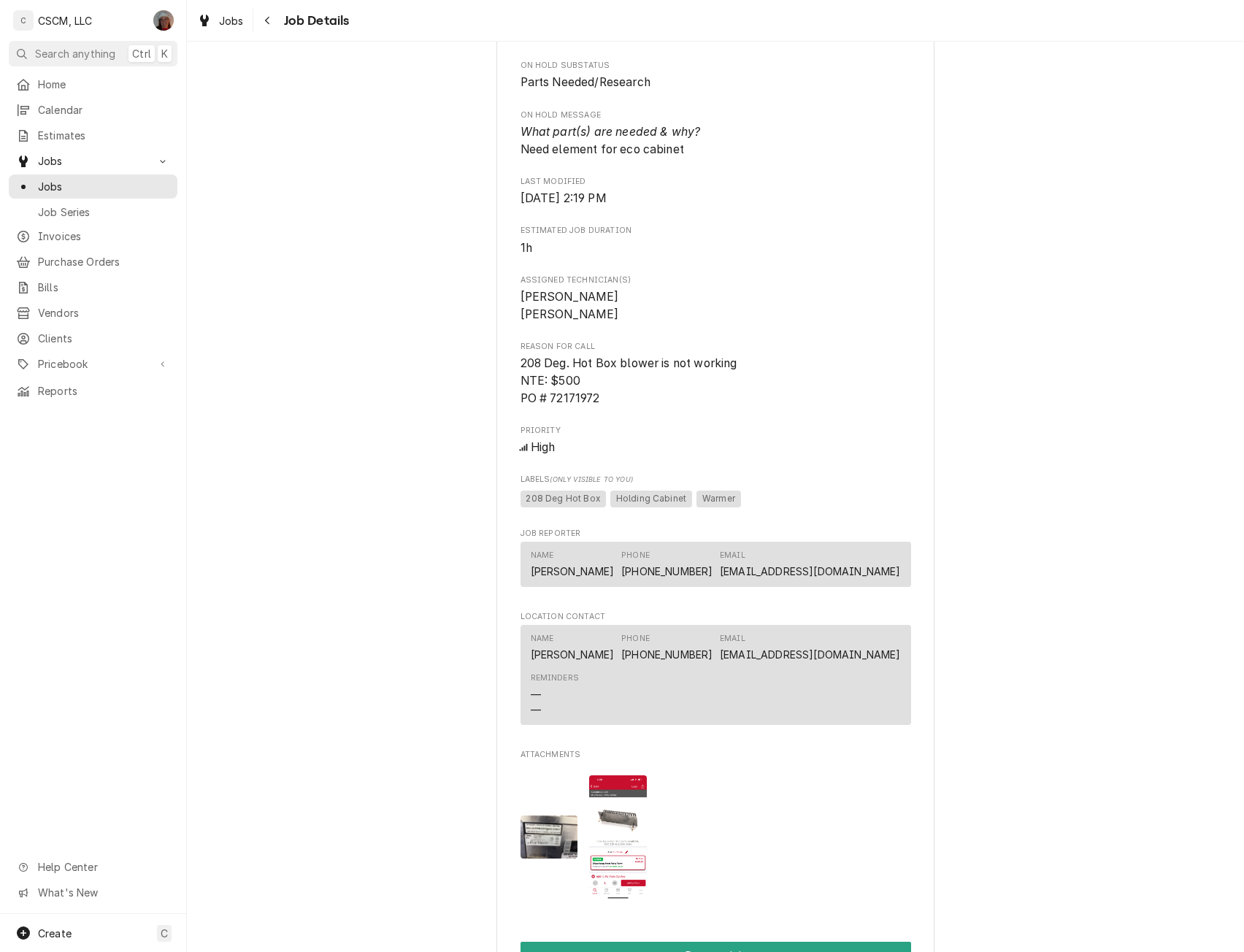
click at [614, 823] on img "Attachments" at bounding box center [618, 838] width 58 height 125
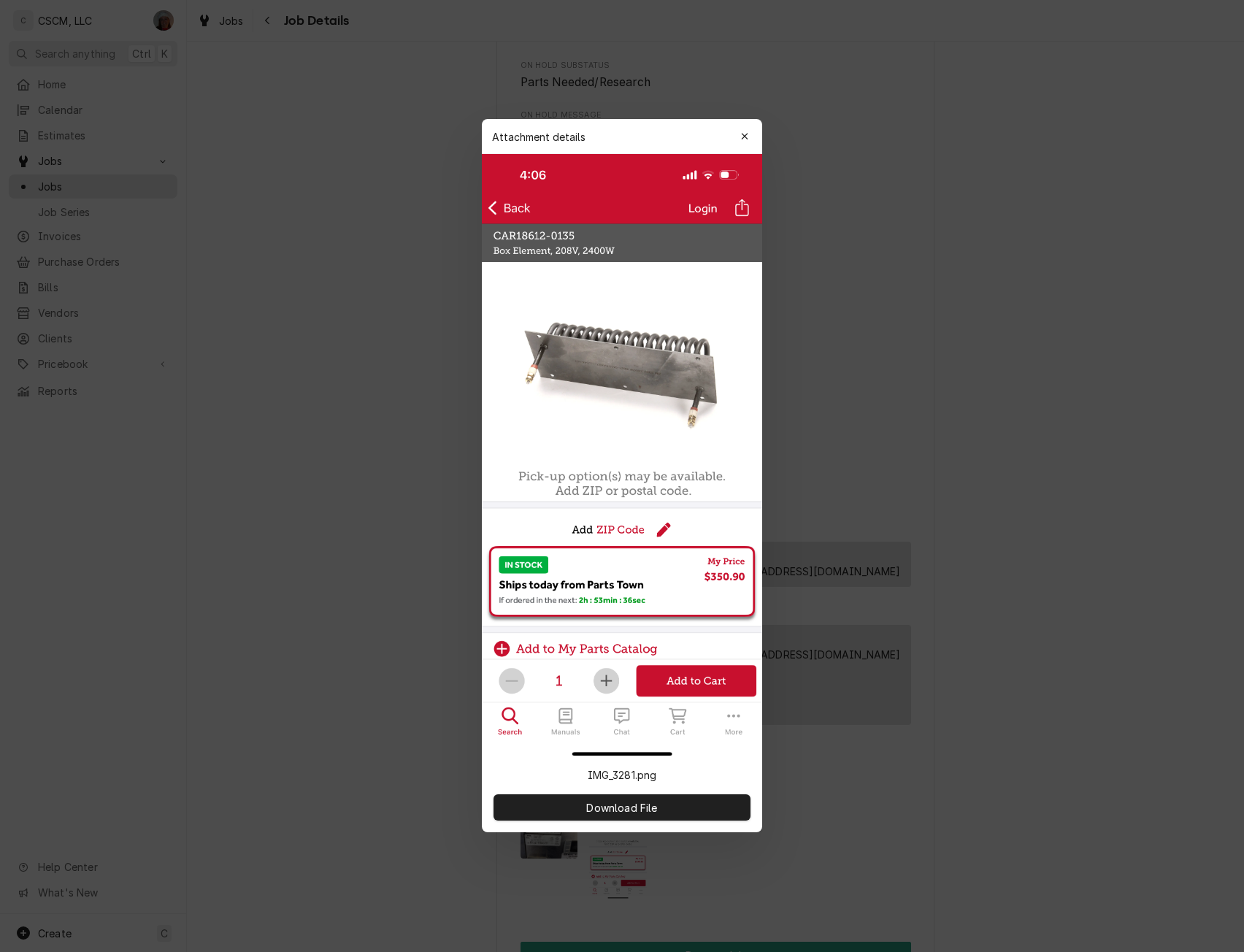
click button "button" at bounding box center [745, 136] width 24 height 24
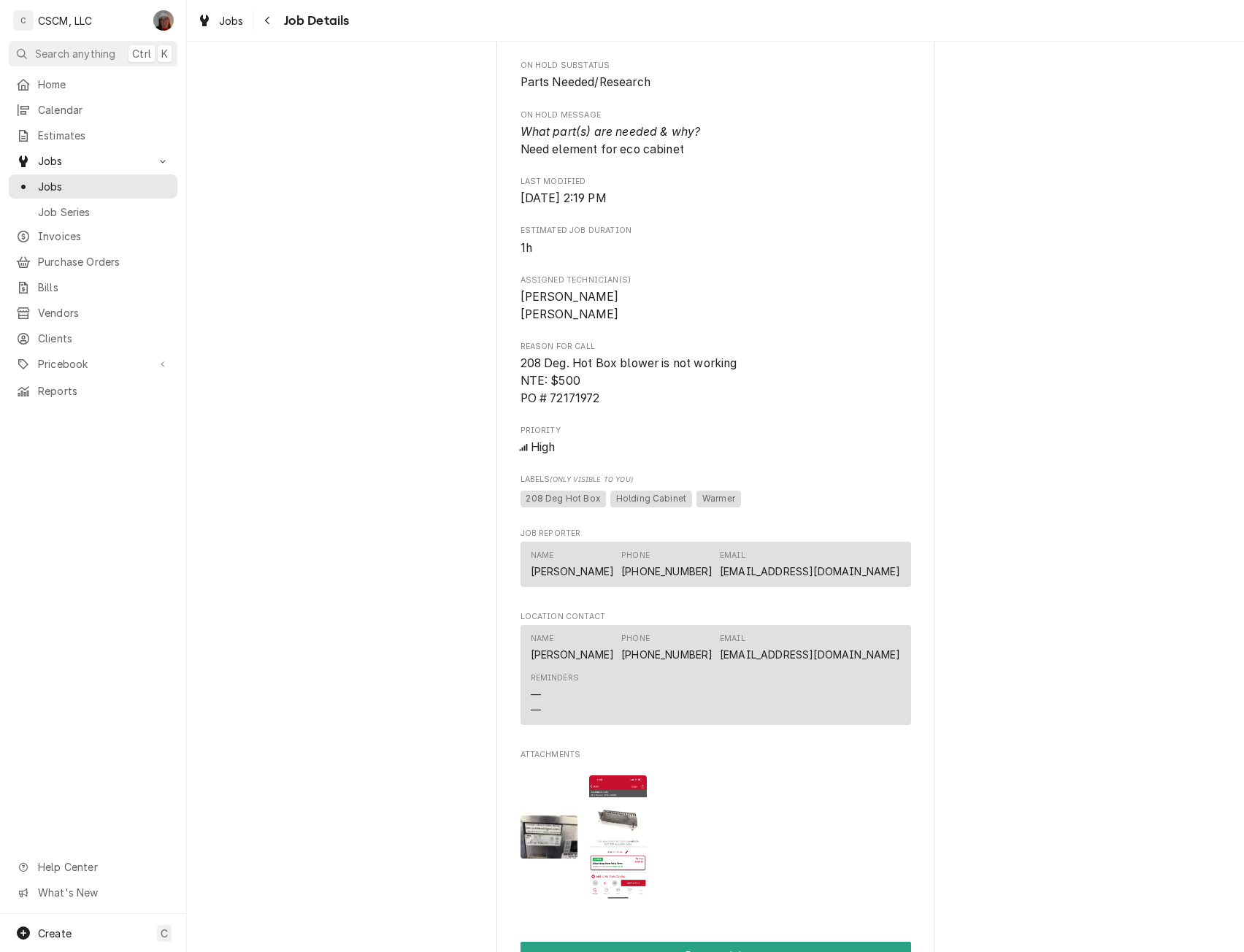
click at [609, 827] on img "Attachments" at bounding box center [618, 838] width 58 height 125
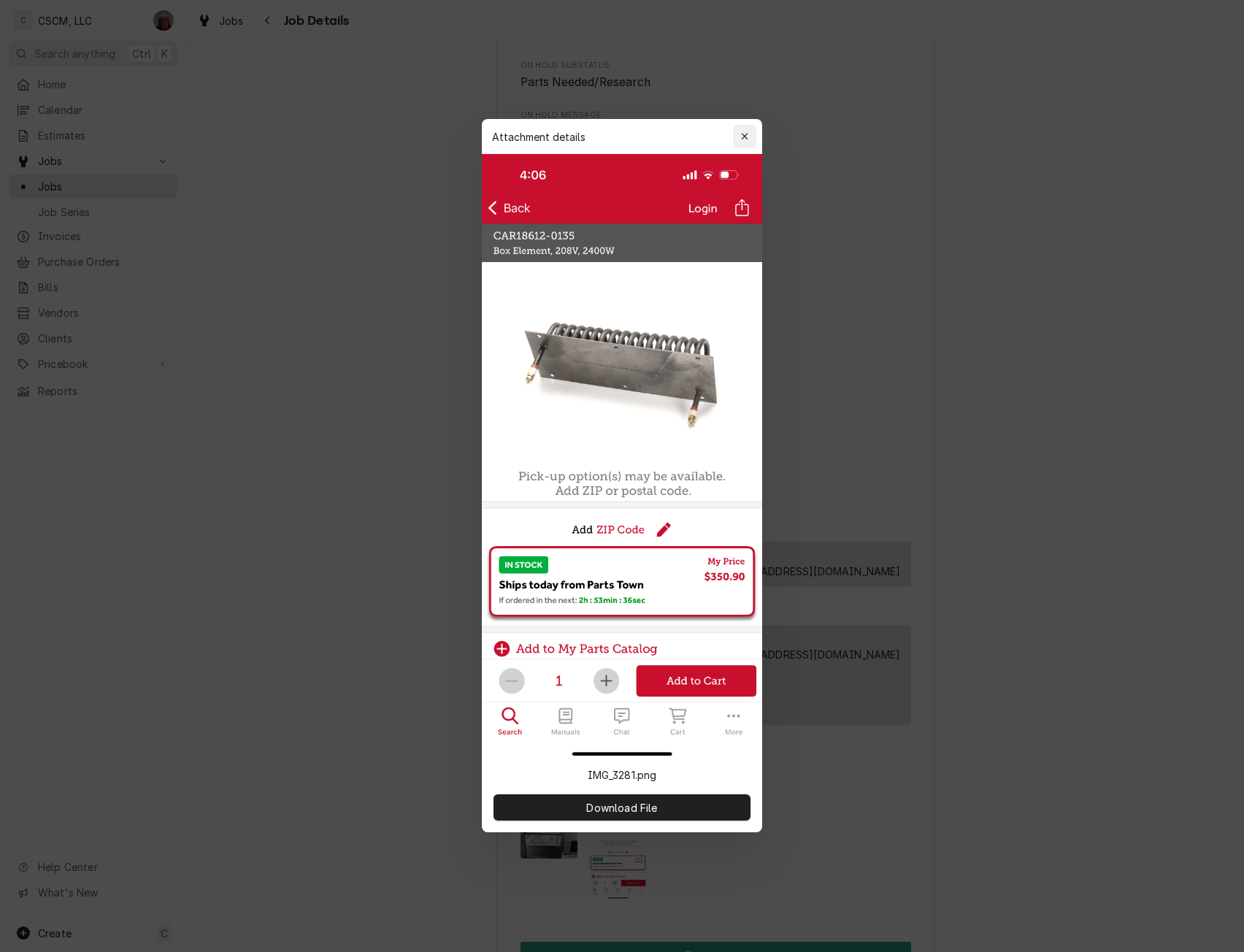
click at [748, 135] on icon "button" at bounding box center [744, 136] width 8 height 10
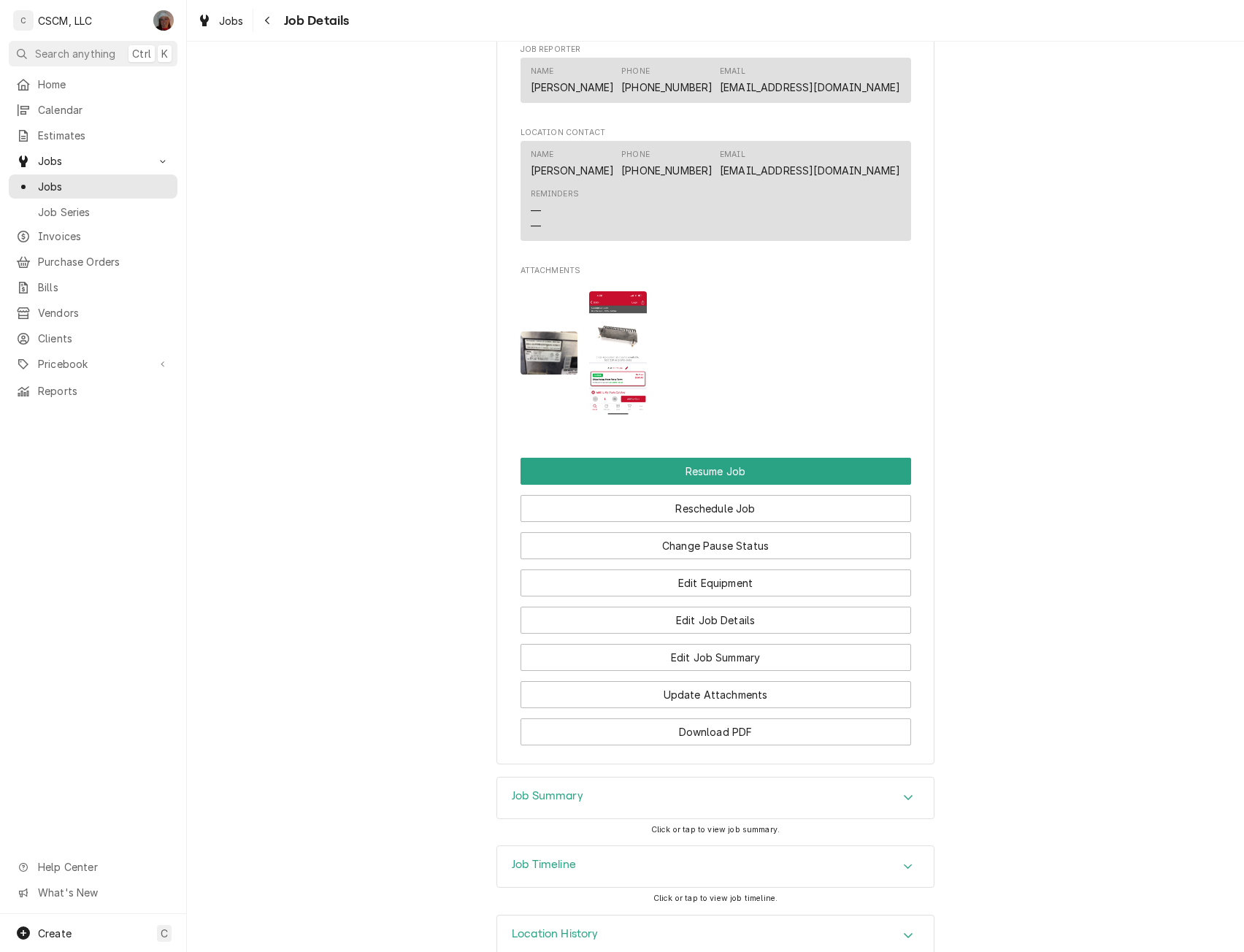
scroll to position [1445, 0]
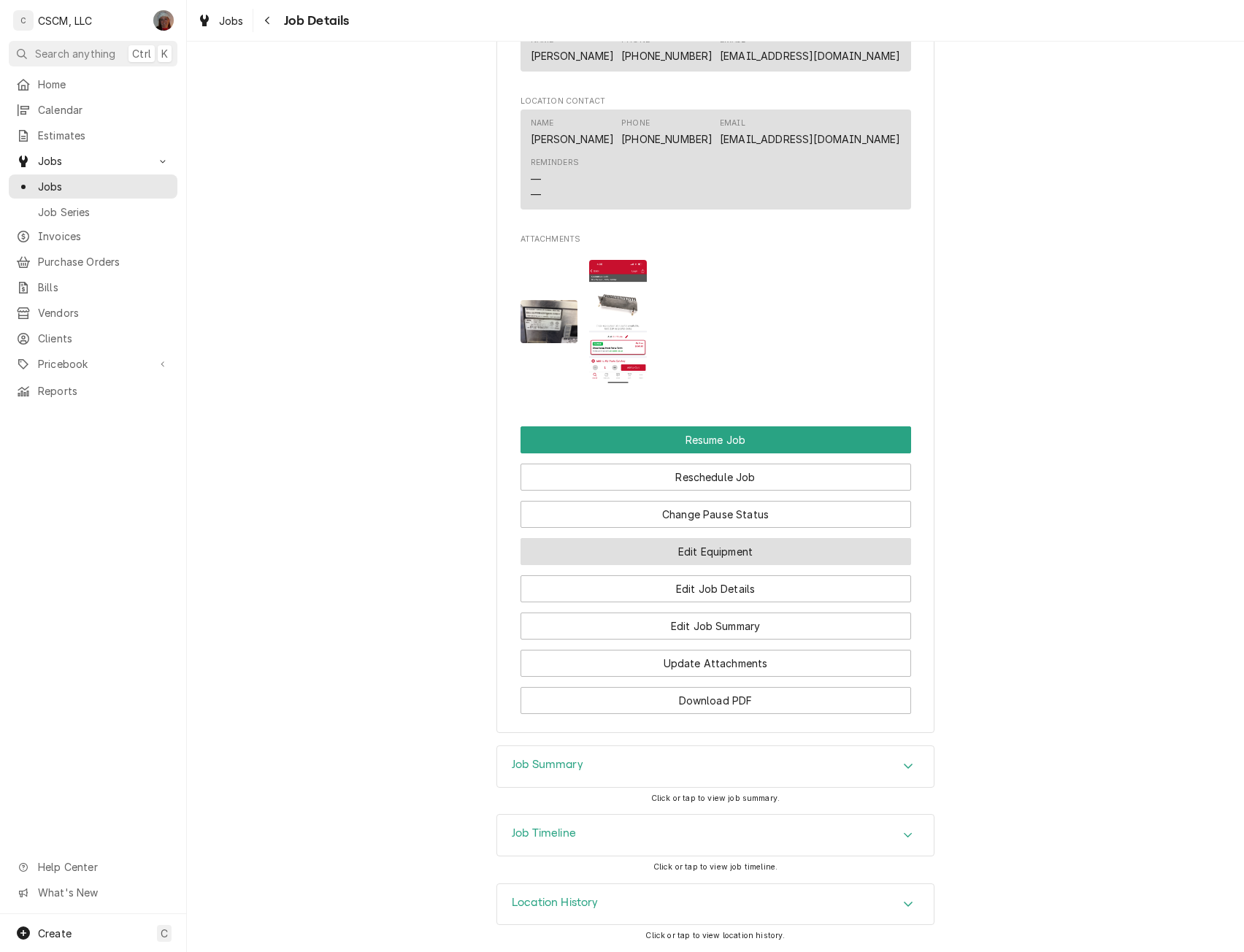
click at [695, 557] on button "Edit Equipment" at bounding box center [716, 551] width 390 height 27
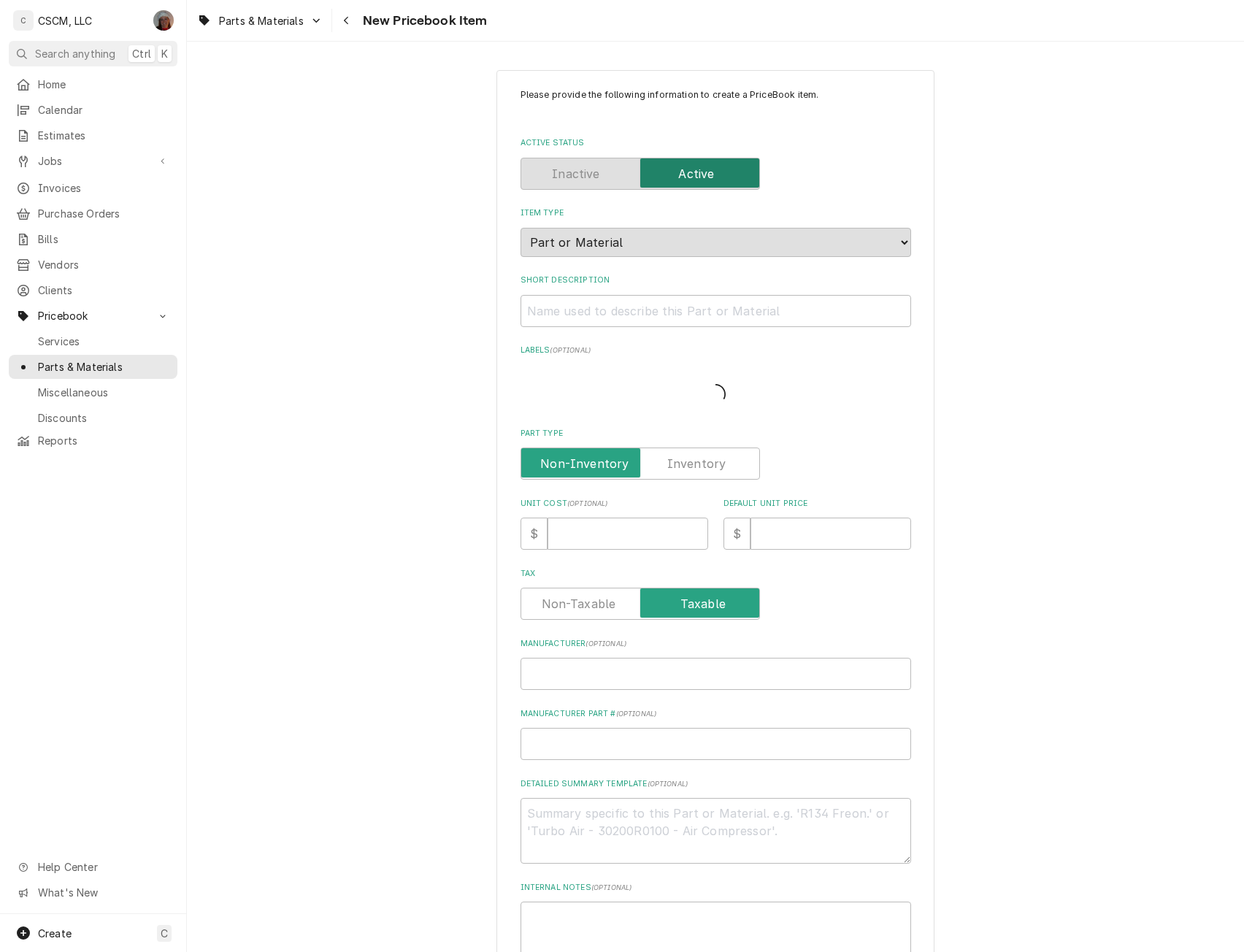
type textarea "x"
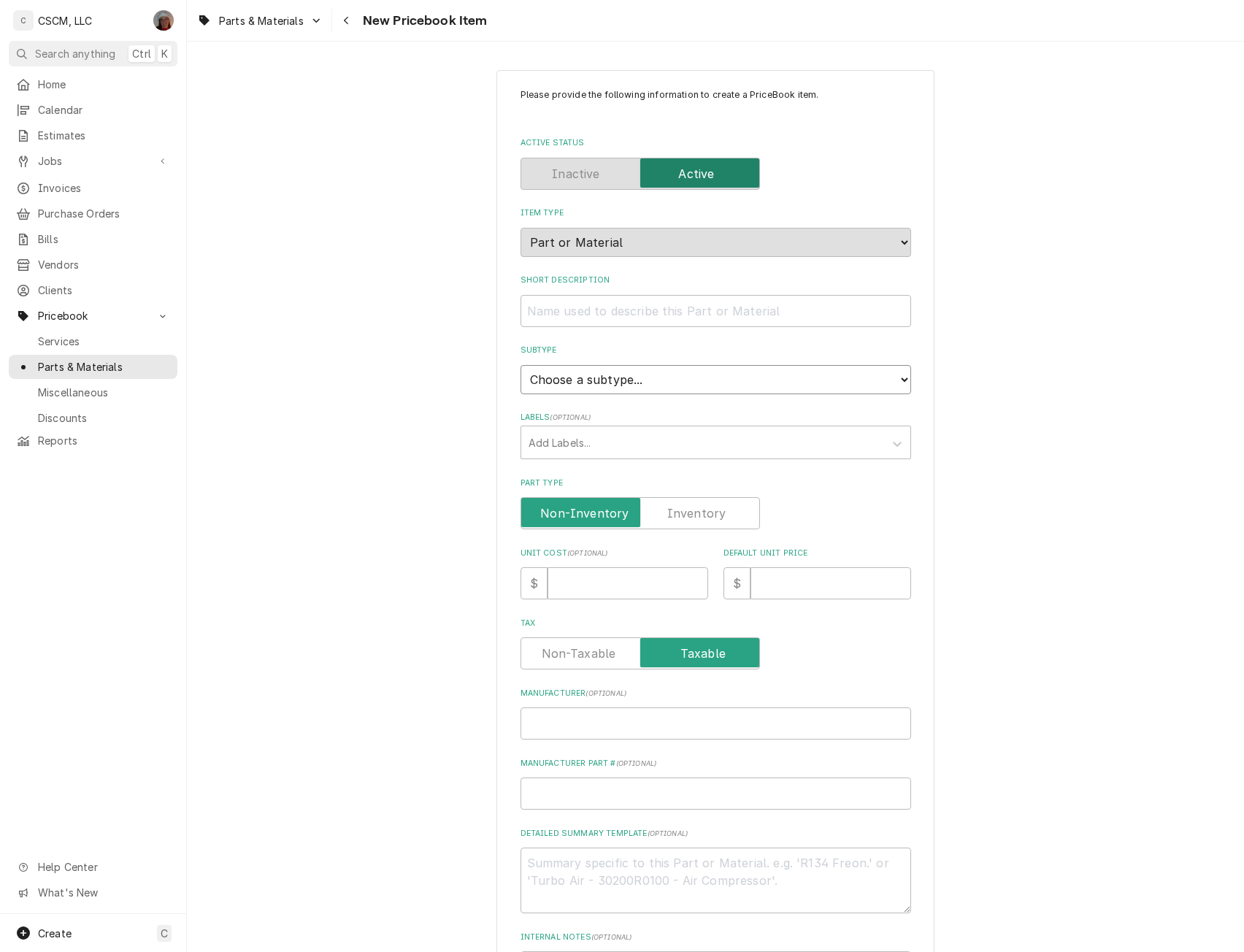
click at [904, 382] on select "Choose a subtype... Equipment Part Refrigerant Supply or Material Tool" at bounding box center [716, 379] width 390 height 29
select select "148"
click at [521, 365] on select "Choose a subtype... Equipment Part Refrigerant Supply or Material Tool" at bounding box center [716, 379] width 390 height 29
type textarea "x"
click at [719, 655] on label "Tax" at bounding box center [640, 654] width 240 height 32
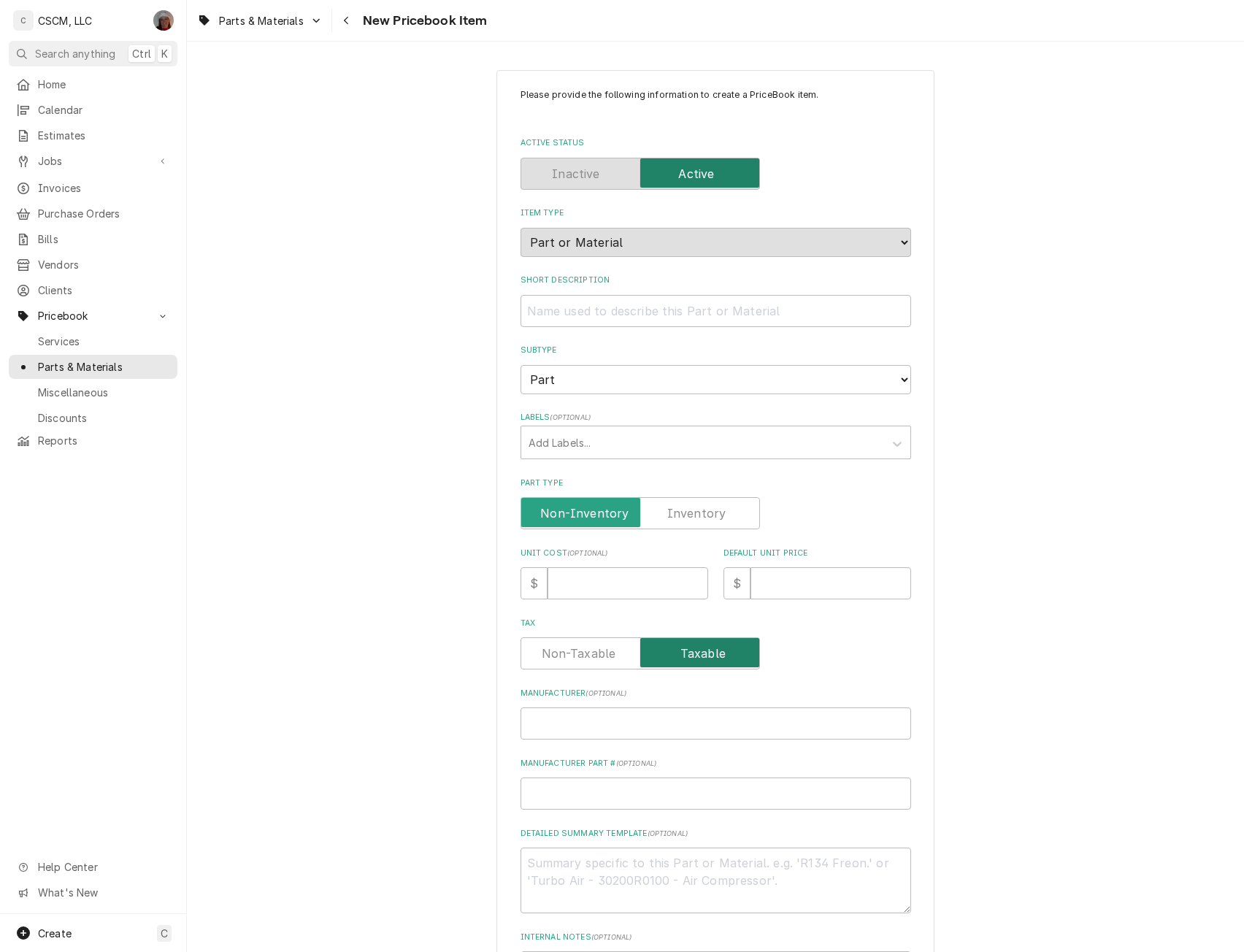
click at [719, 655] on input "Tax" at bounding box center [639, 654] width 226 height 32
checkbox input "false"
type textarea "x"
click at [701, 655] on label "Tax" at bounding box center [640, 654] width 240 height 32
click at [701, 655] on input "Tax" at bounding box center [639, 654] width 226 height 32
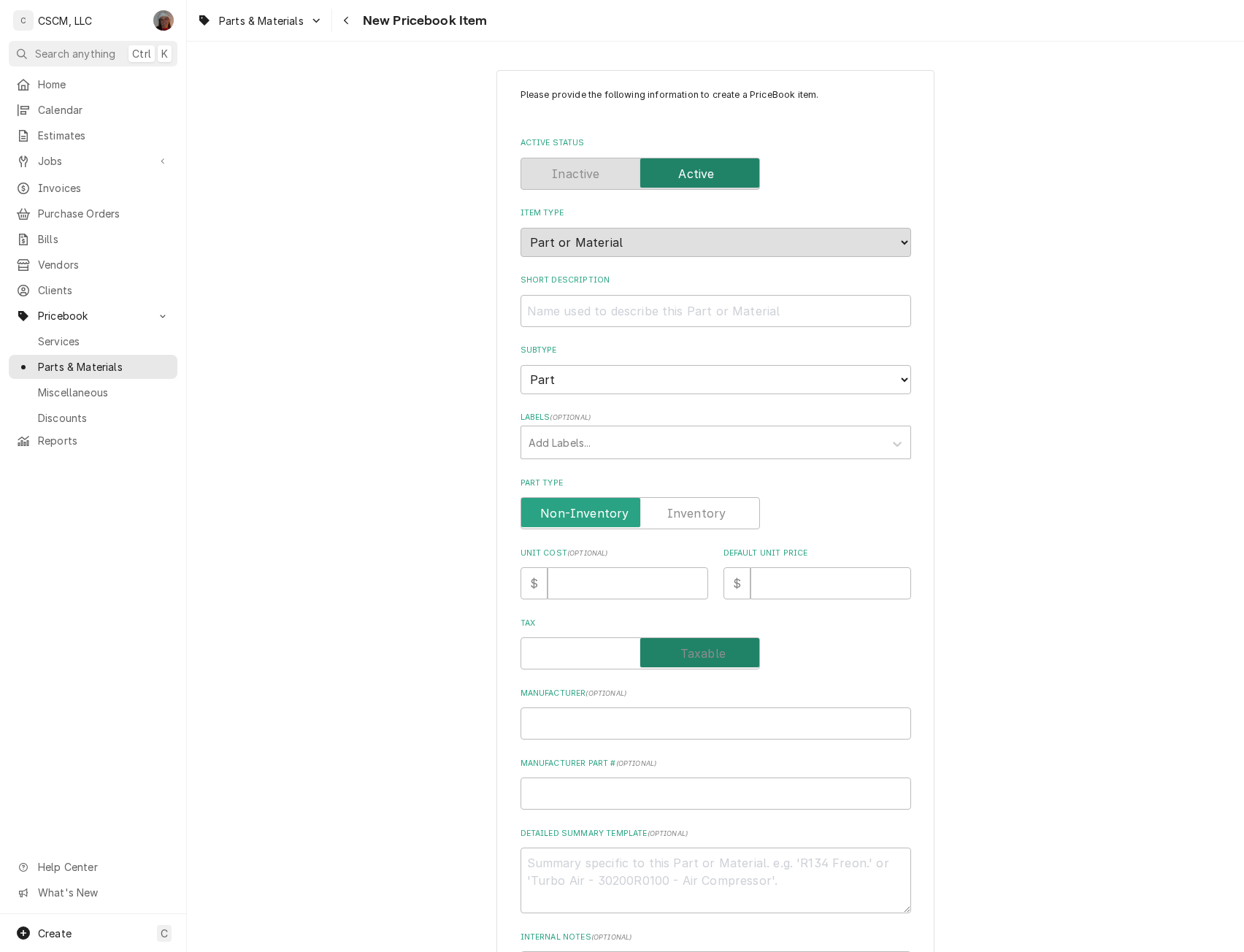
checkbox input "true"
type textarea "x"
click at [696, 505] on label "Part Type" at bounding box center [640, 513] width 240 height 32
click at [696, 505] on input "Part Type" at bounding box center [639, 513] width 226 height 32
checkbox input "true"
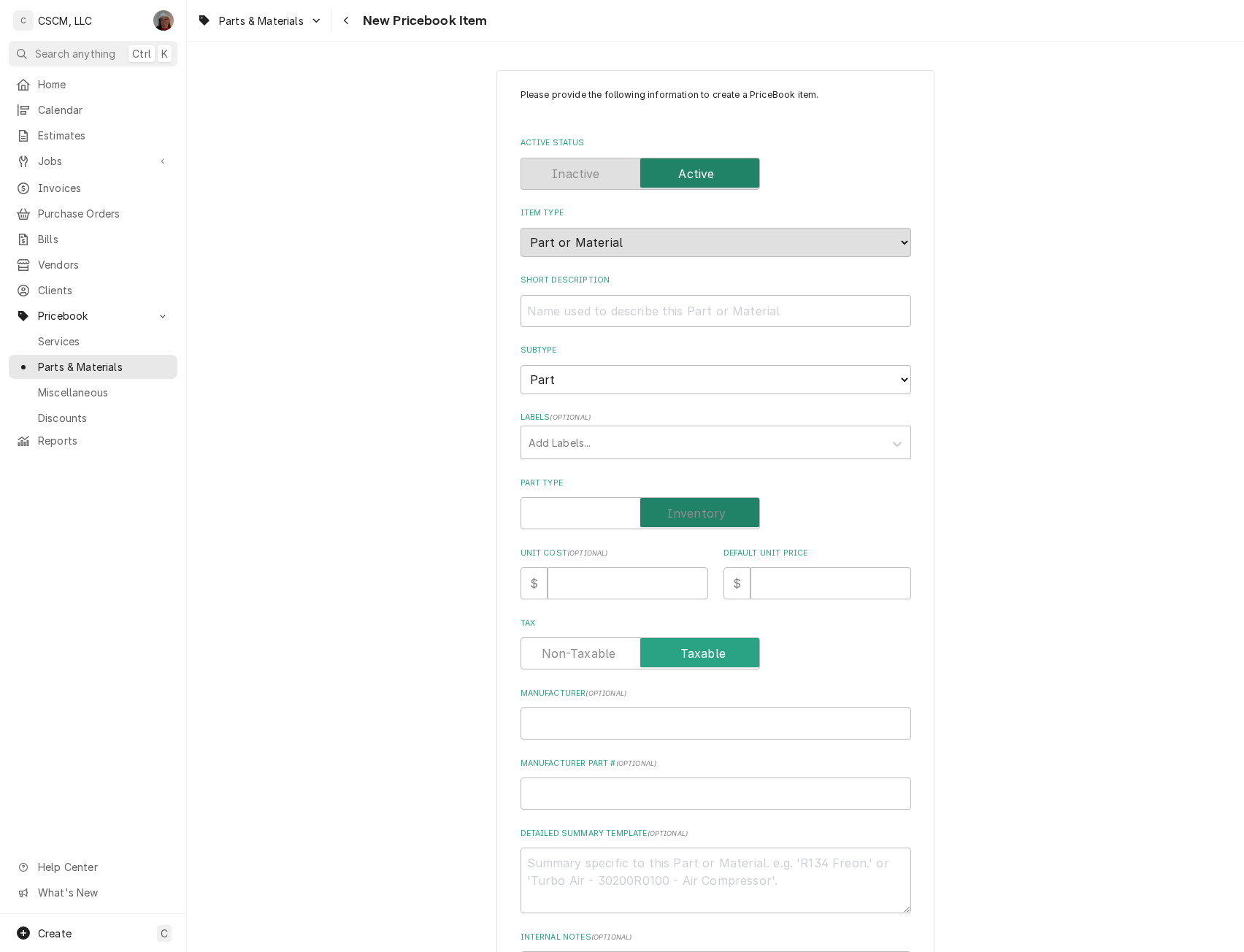
type textarea "x"
click at [582, 580] on input "Unit Cost ( optional )" at bounding box center [628, 584] width 161 height 32
type input "2"
type textarea "x"
type input "25"
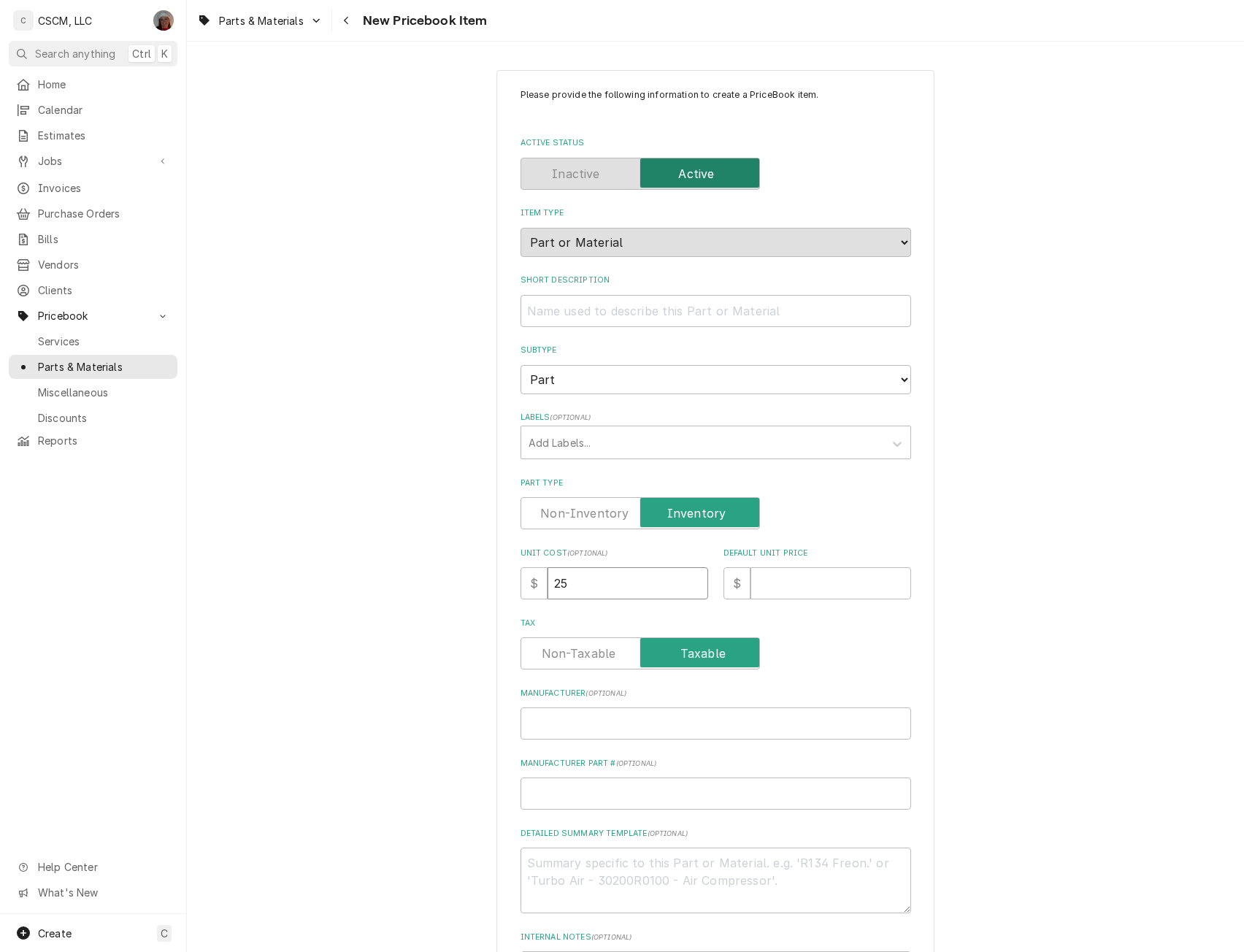
type textarea "x"
type input "252"
type textarea "x"
type input "252.6"
type textarea "x"
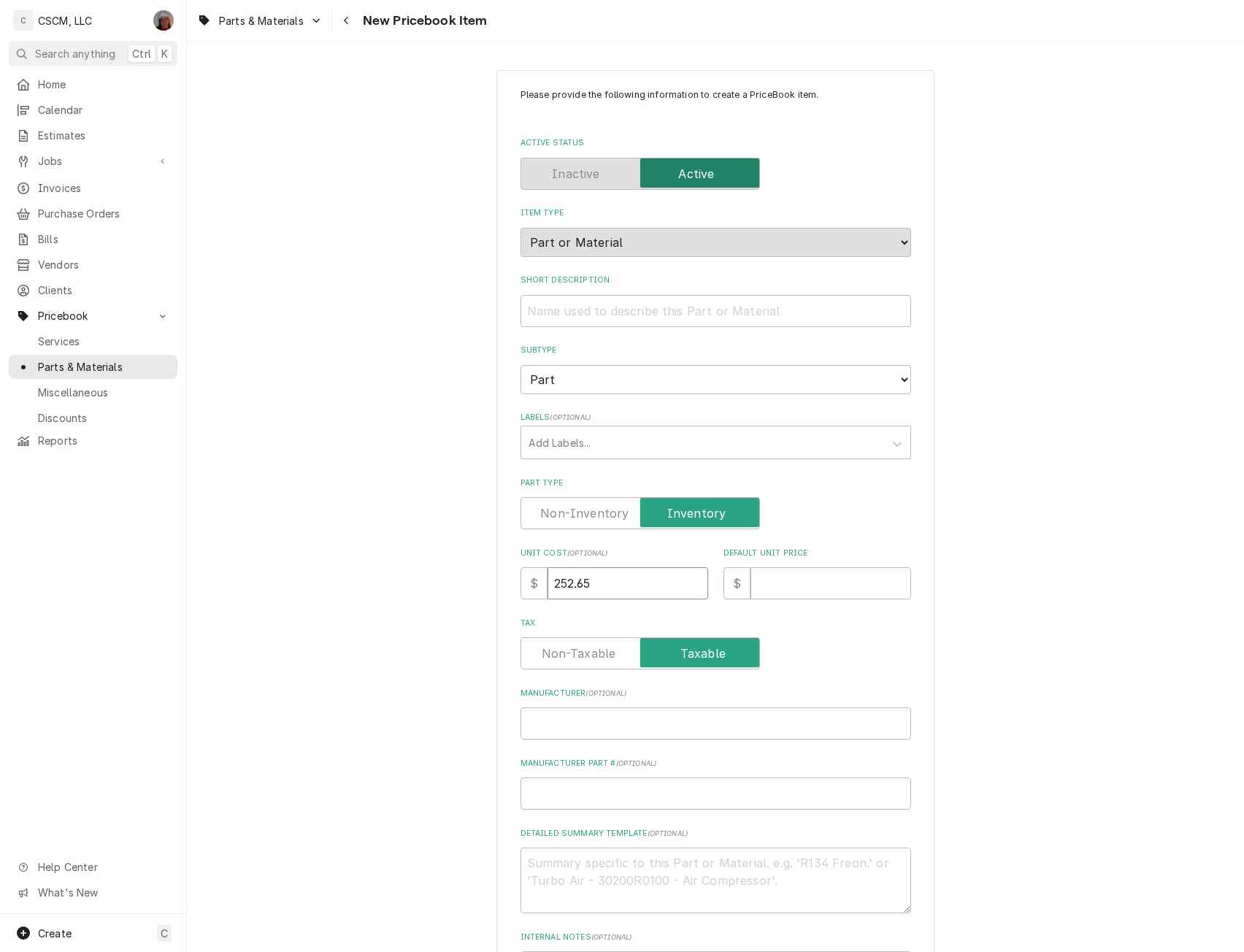
type input "252.65"
type input "3"
type textarea "x"
type input "35"
type textarea "x"
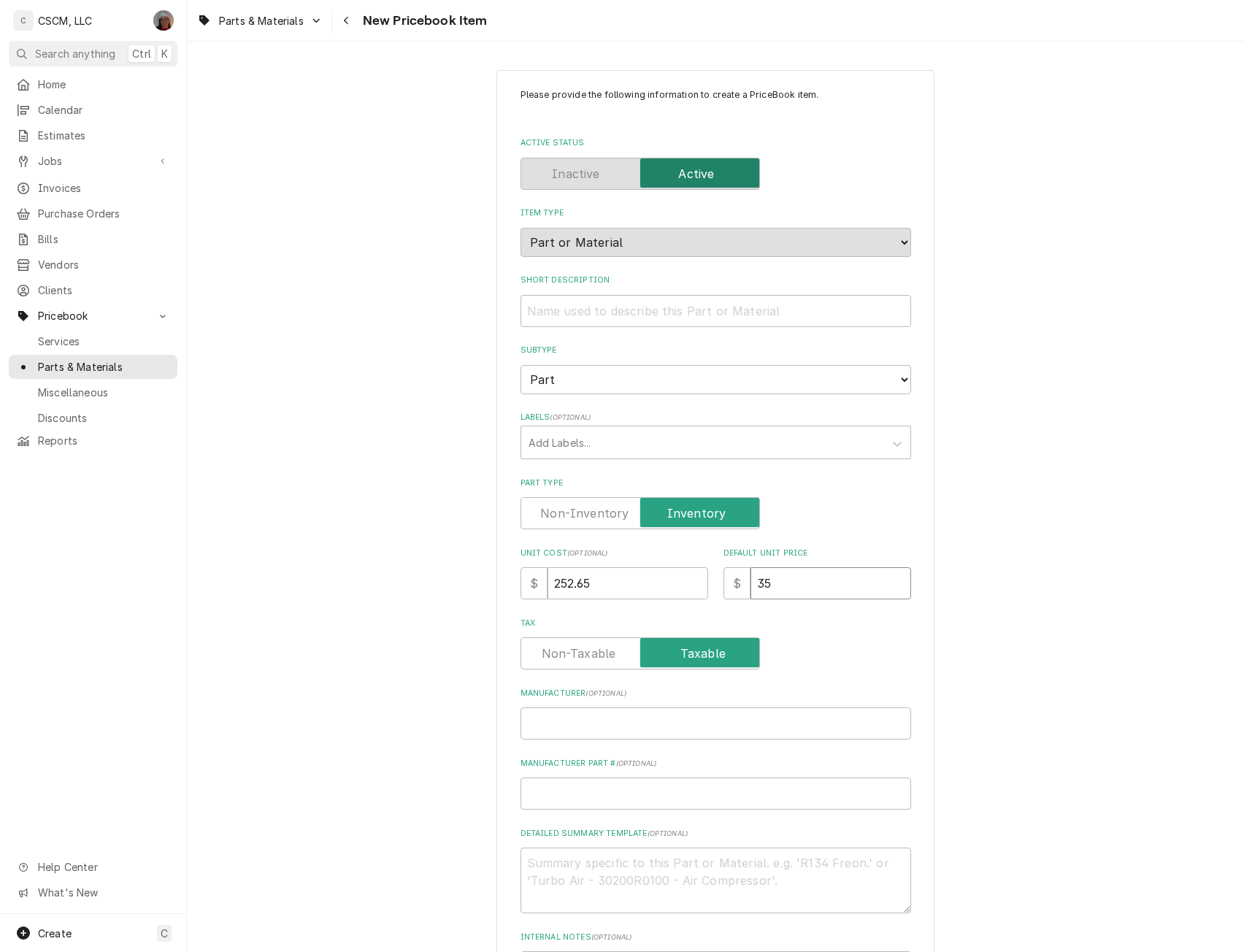
type input "350"
type textarea "x"
type input "350.9"
type textarea "x"
type input "350.90"
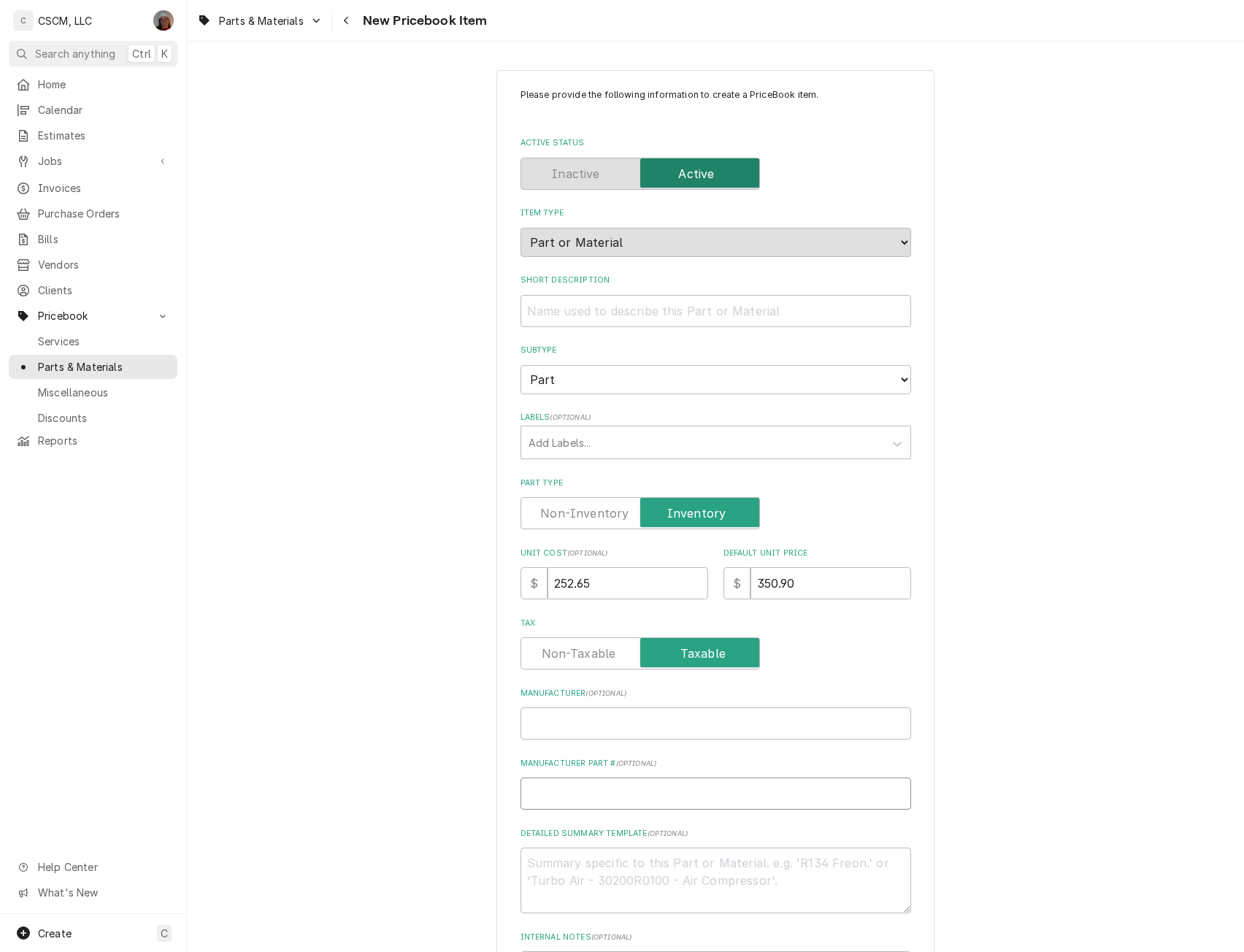
click at [556, 799] on input "Manufacturer Part # ( optional )" at bounding box center [716, 794] width 390 height 32
paste input "18612-0135"
type textarea "x"
type input "18612-0135"
click at [567, 858] on textarea "Detailed Summary Template ( optional )" at bounding box center [716, 881] width 390 height 66
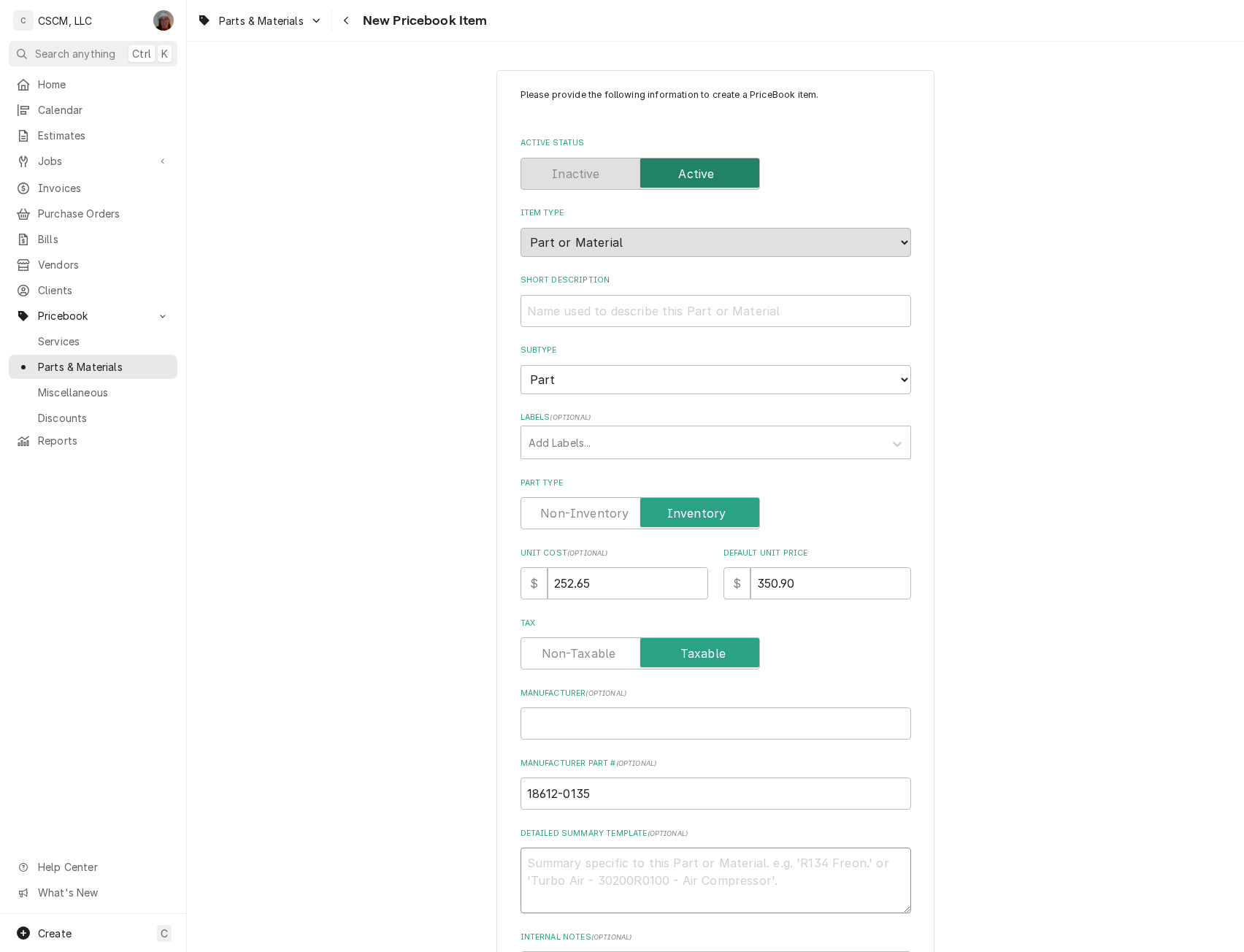
paste textarea "18612-0135"
type textarea "x"
type textarea "18612-0135"
click at [552, 307] on input "Short Description" at bounding box center [716, 311] width 390 height 32
paste input "Box Element, 208V, 2400W"
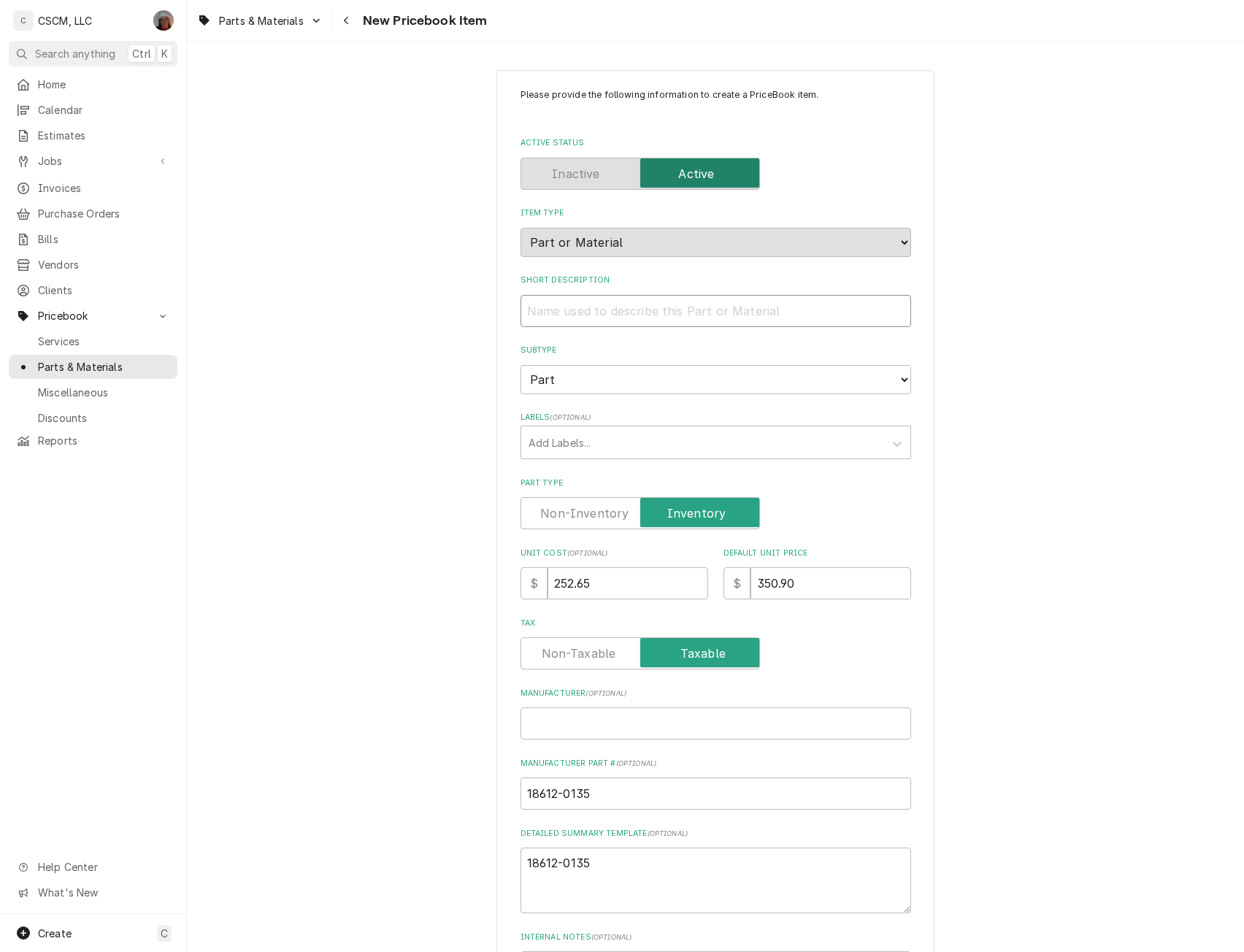
type textarea "x"
type input "Box Element, 208V, 2400W"
click at [545, 883] on textarea "18612-0135" at bounding box center [716, 881] width 390 height 66
click at [605, 866] on textarea "18612-0135" at bounding box center [716, 881] width 390 height 66
type textarea "x"
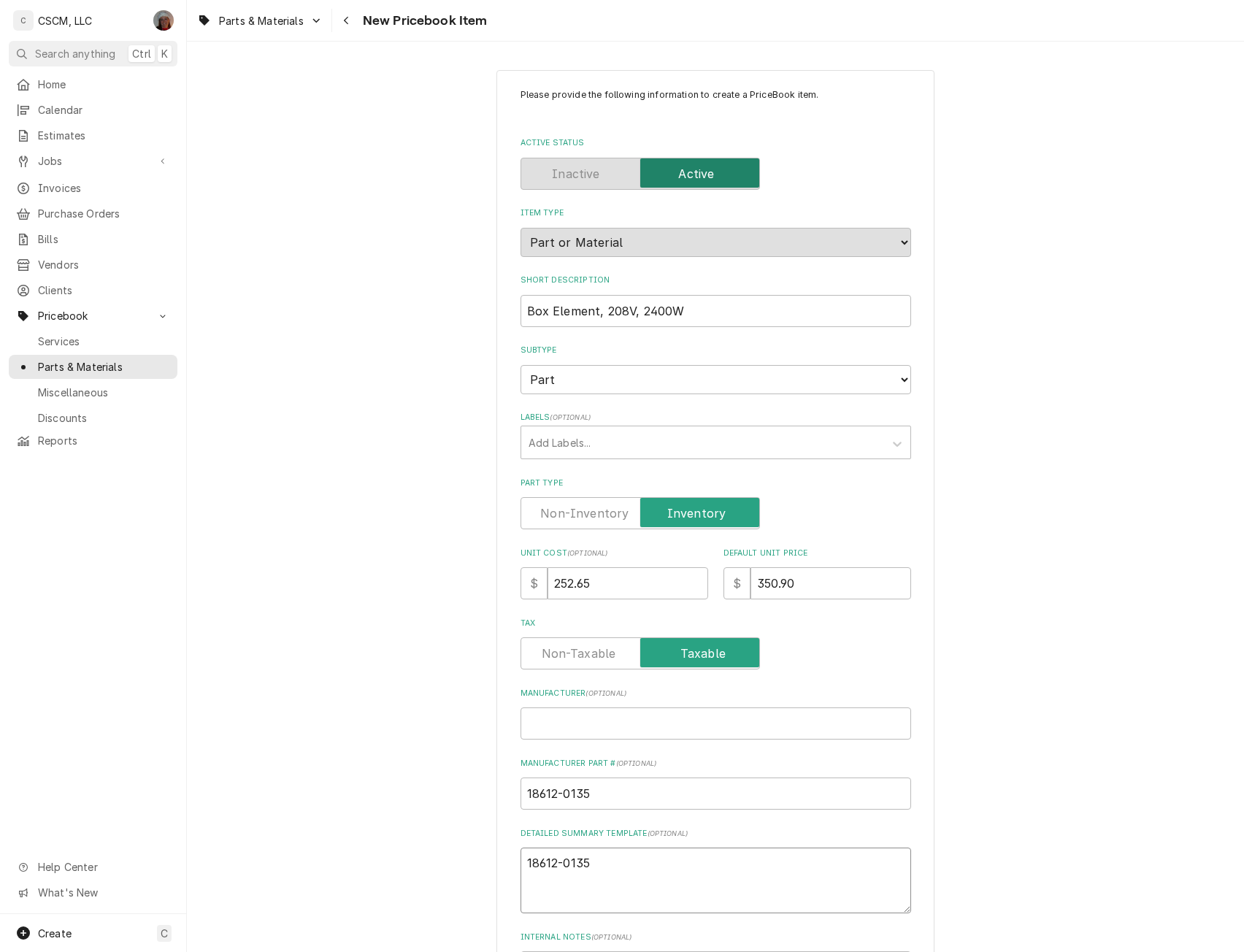
type textarea "18612-0135"
paste textarea "Box Element, 208V, 2400W"
type textarea "x"
type textarea "18612-0135 Box Element, 208V, 2400W"
click at [561, 732] on input "Manufacturer ( optional )" at bounding box center [716, 723] width 390 height 32
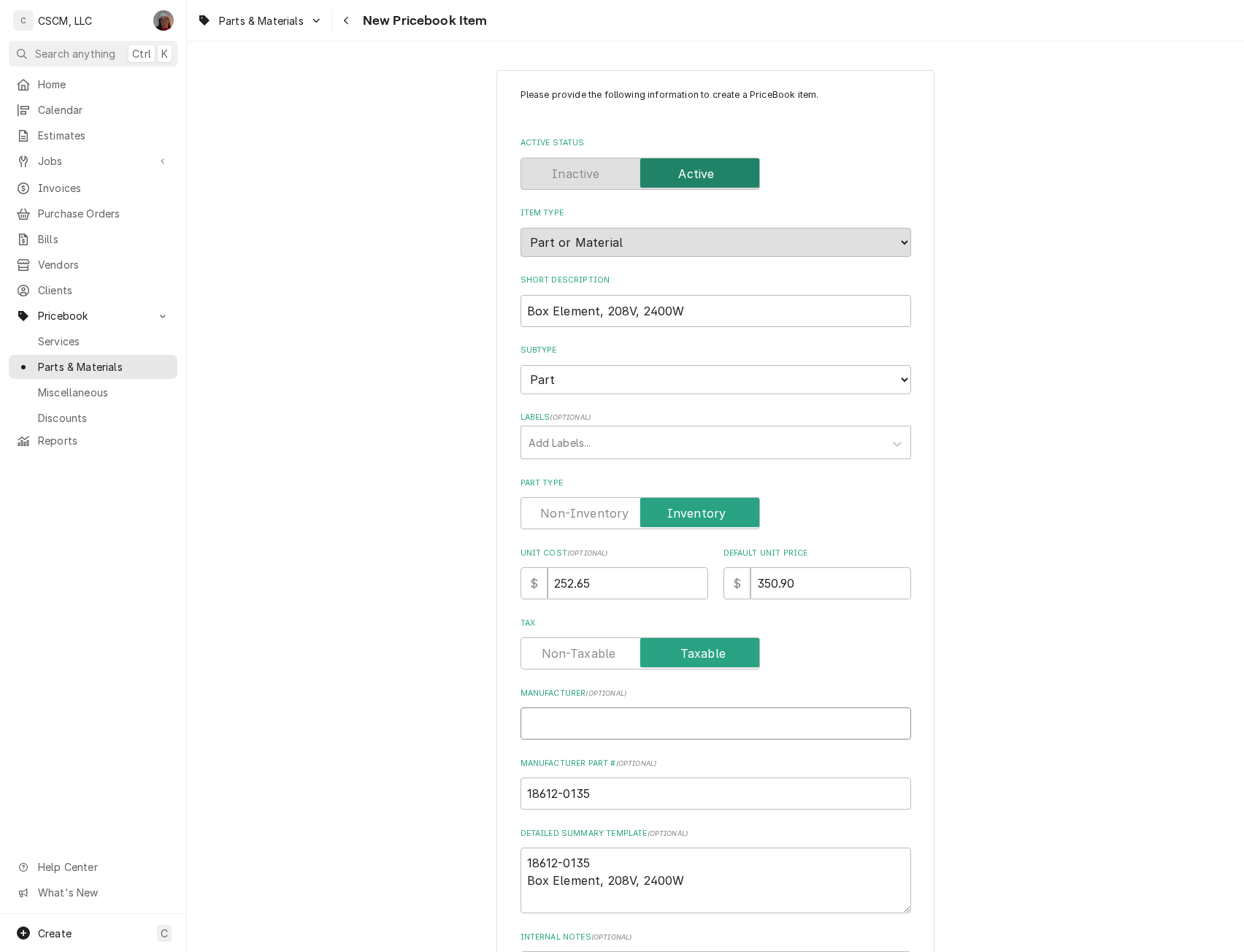
paste input "Carter-Hoffmann"
type textarea "x"
type input "Carter-Hoffmann"
type textarea "x"
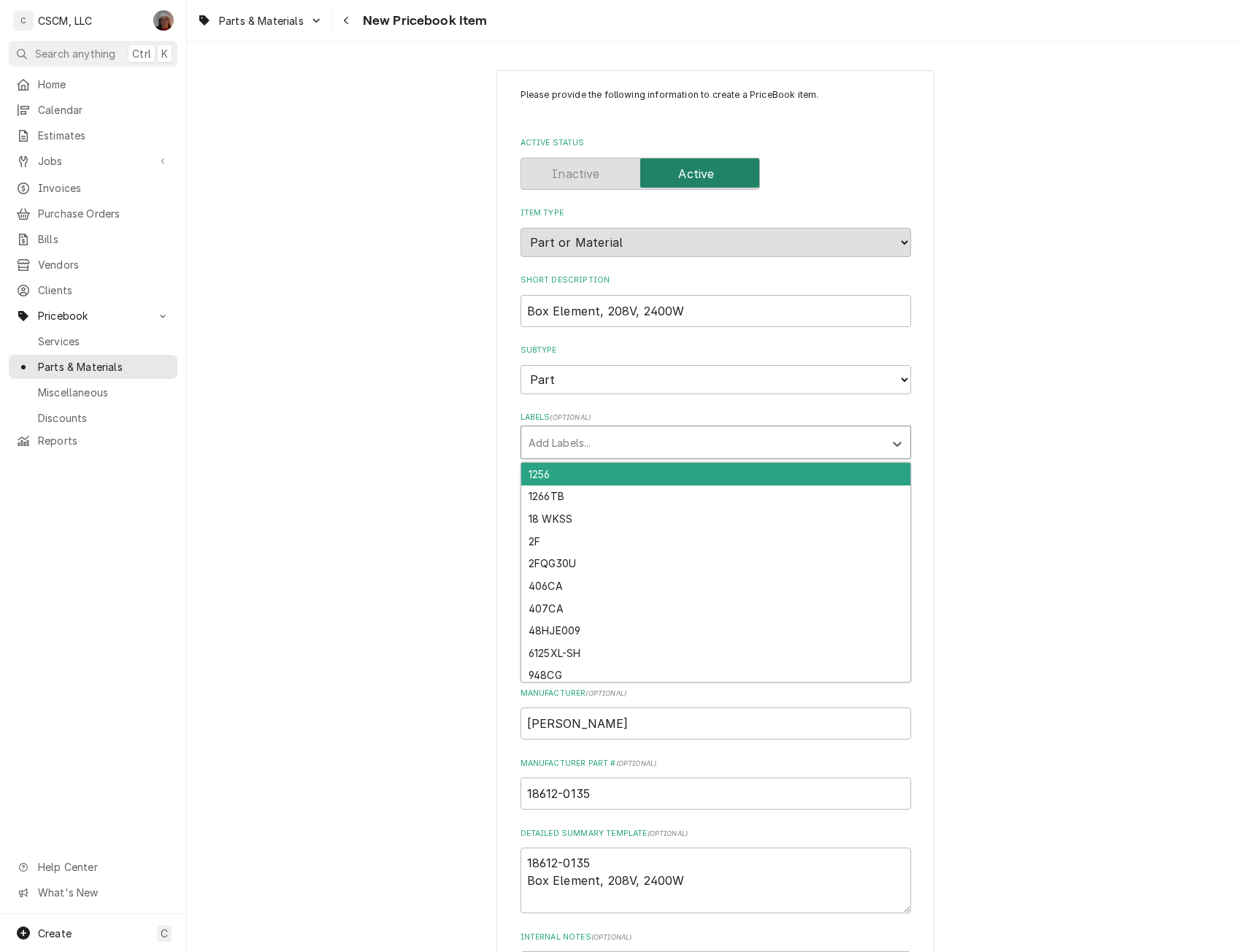
click at [611, 443] on div "Labels" at bounding box center [702, 442] width 348 height 26
type input "ev"
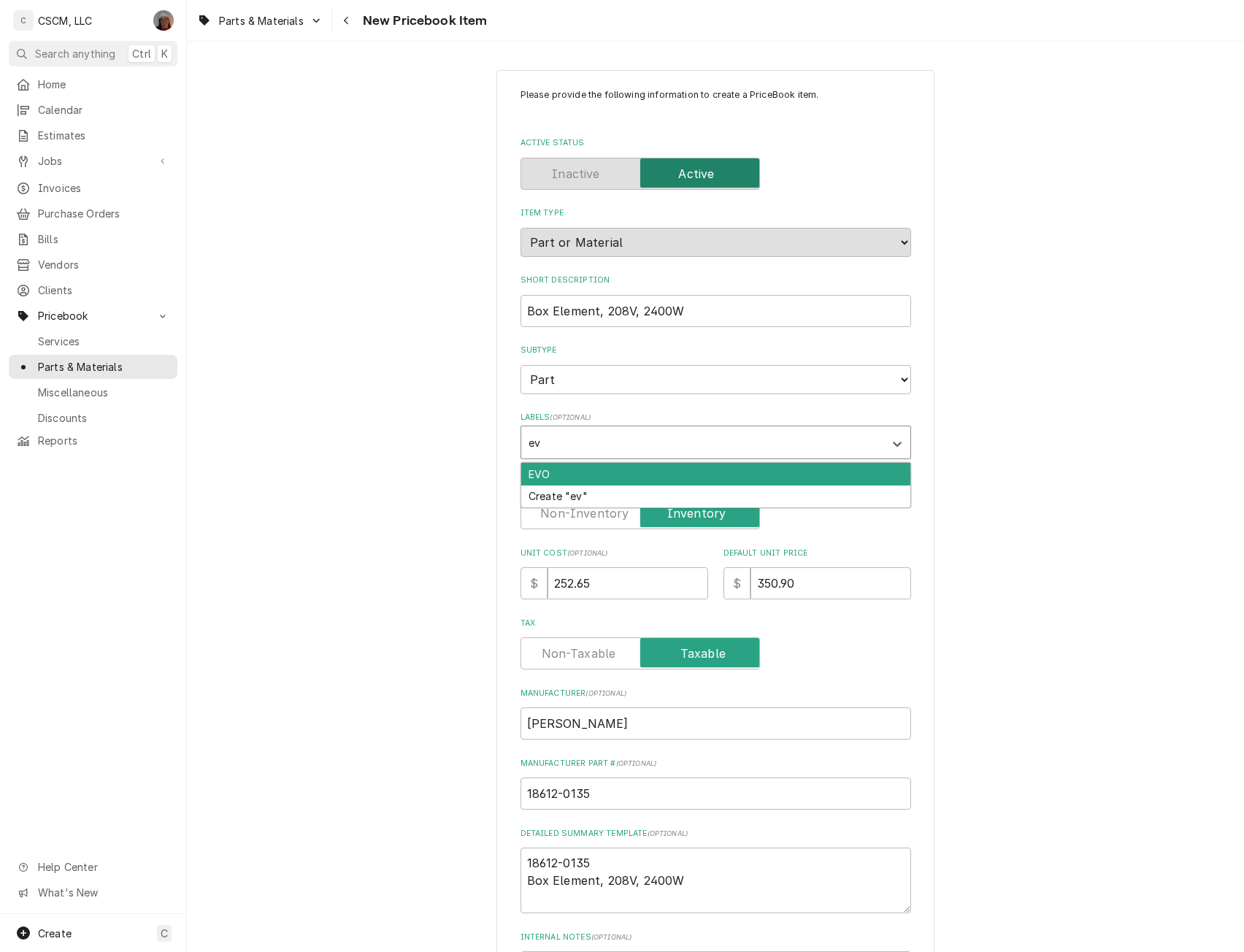
click at [538, 475] on div "EVO" at bounding box center [716, 474] width 390 height 23
type textarea "x"
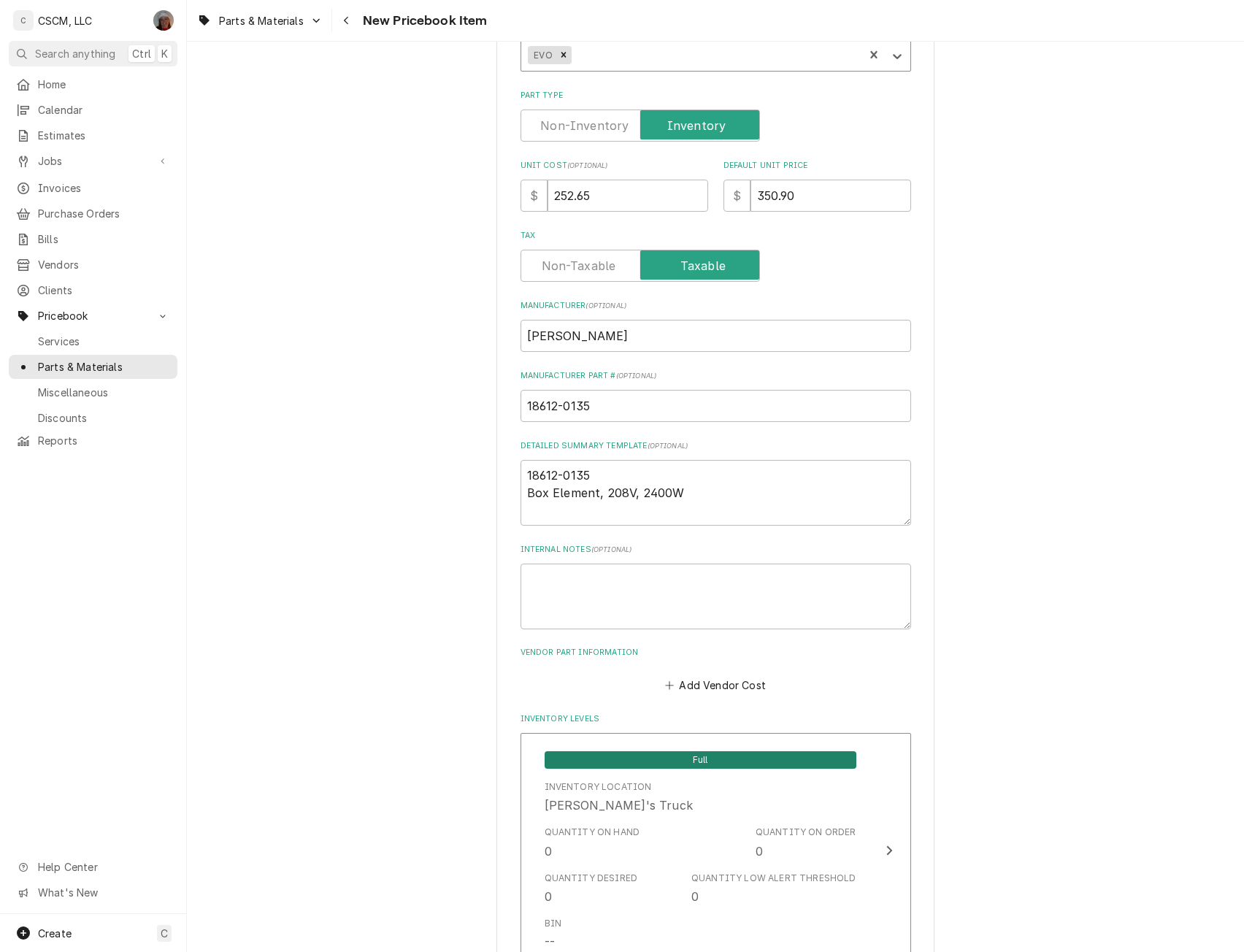
scroll to position [495, 0]
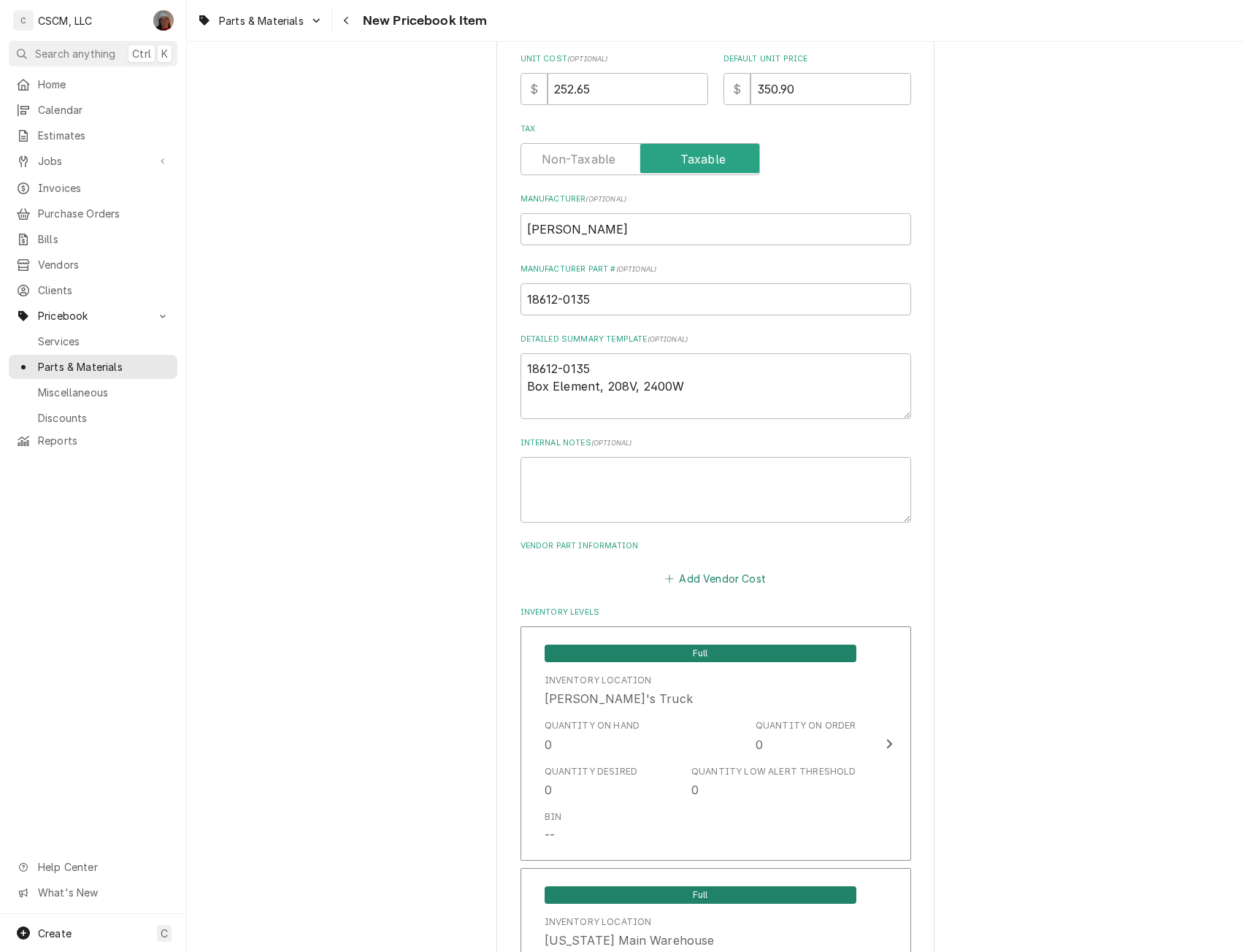
click at [705, 581] on button "Add Vendor Cost" at bounding box center [716, 578] width 106 height 20
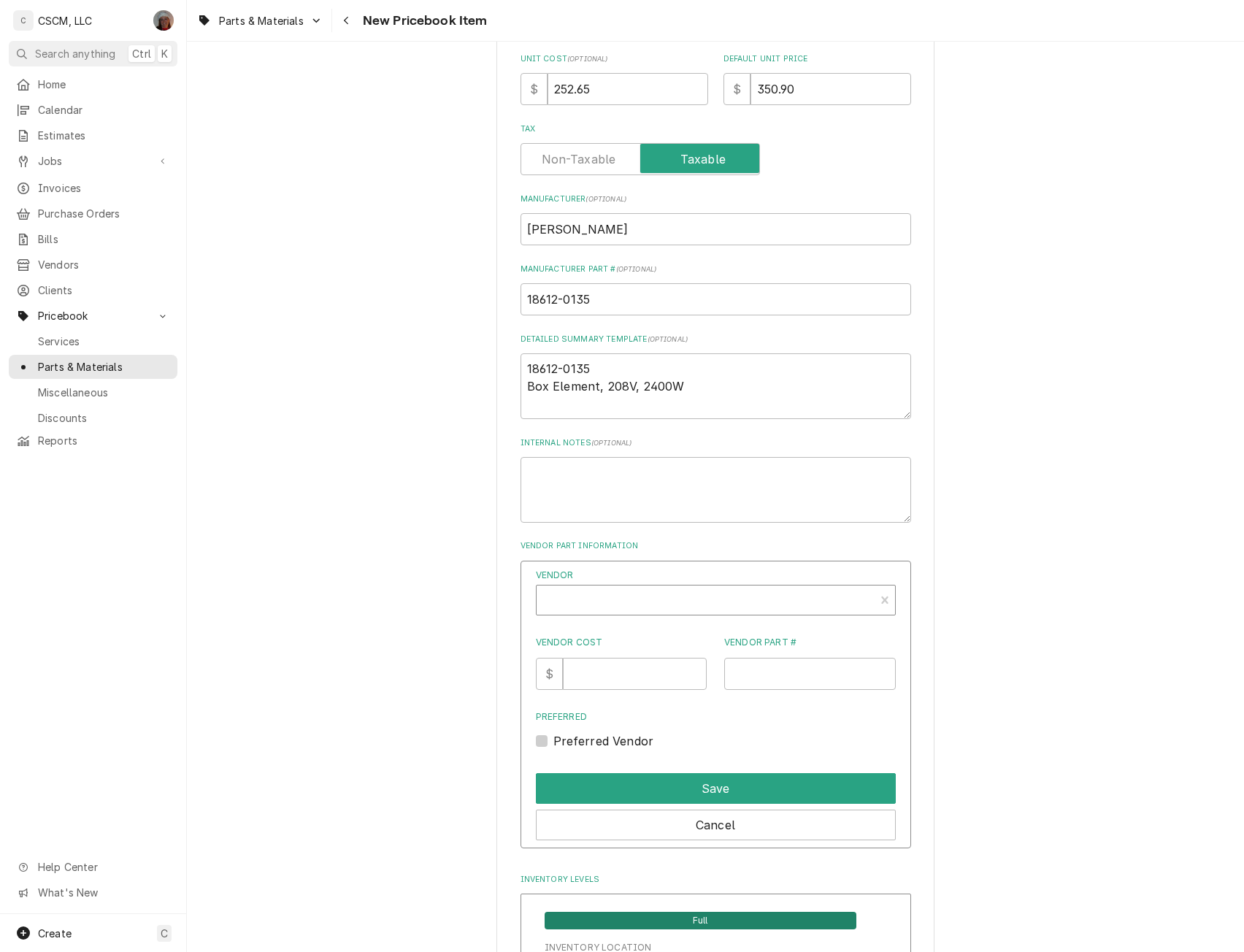
type textarea "x"
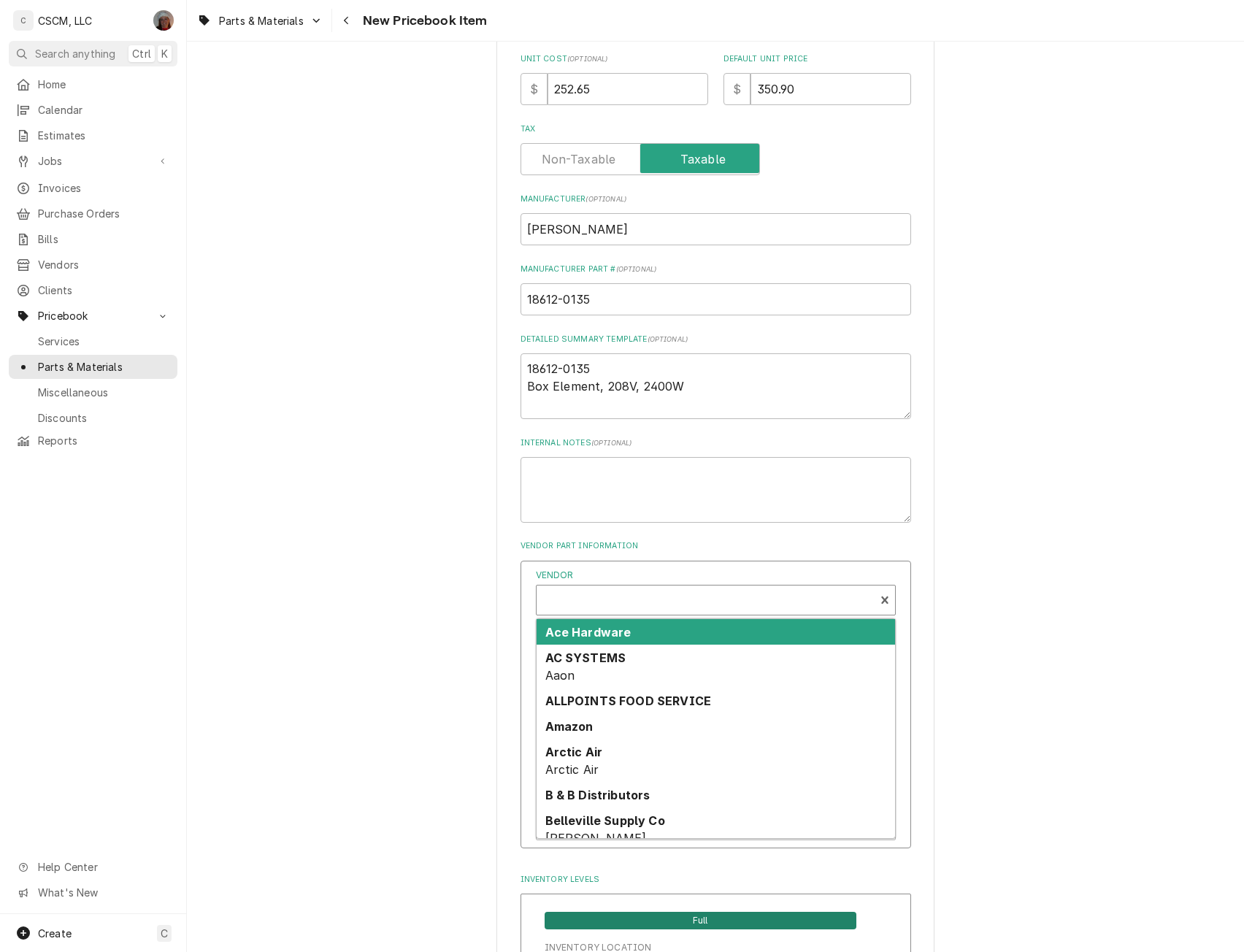
scroll to position [4, 0]
click at [595, 601] on div "Vendor" at bounding box center [705, 601] width 323 height 35
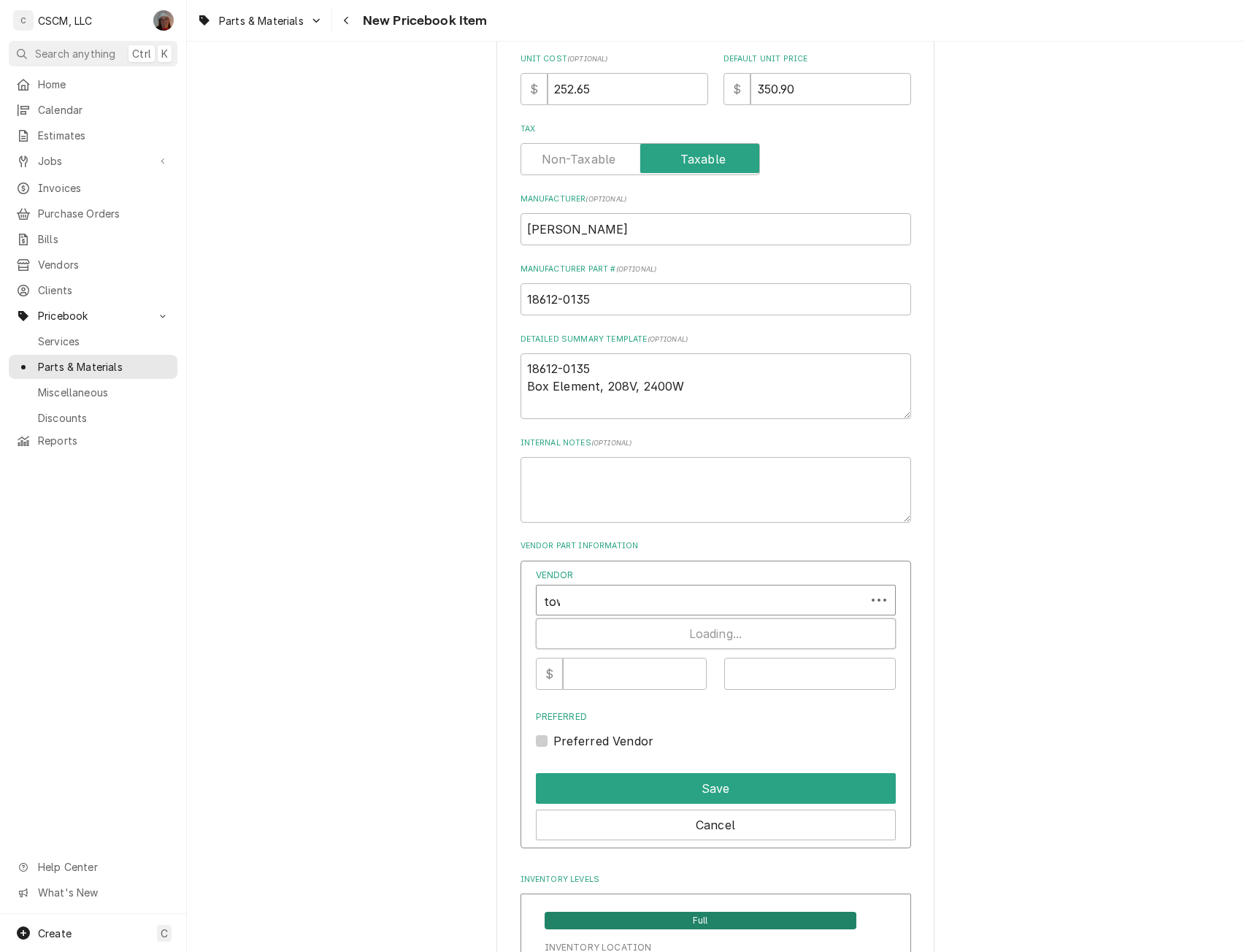
type input "town"
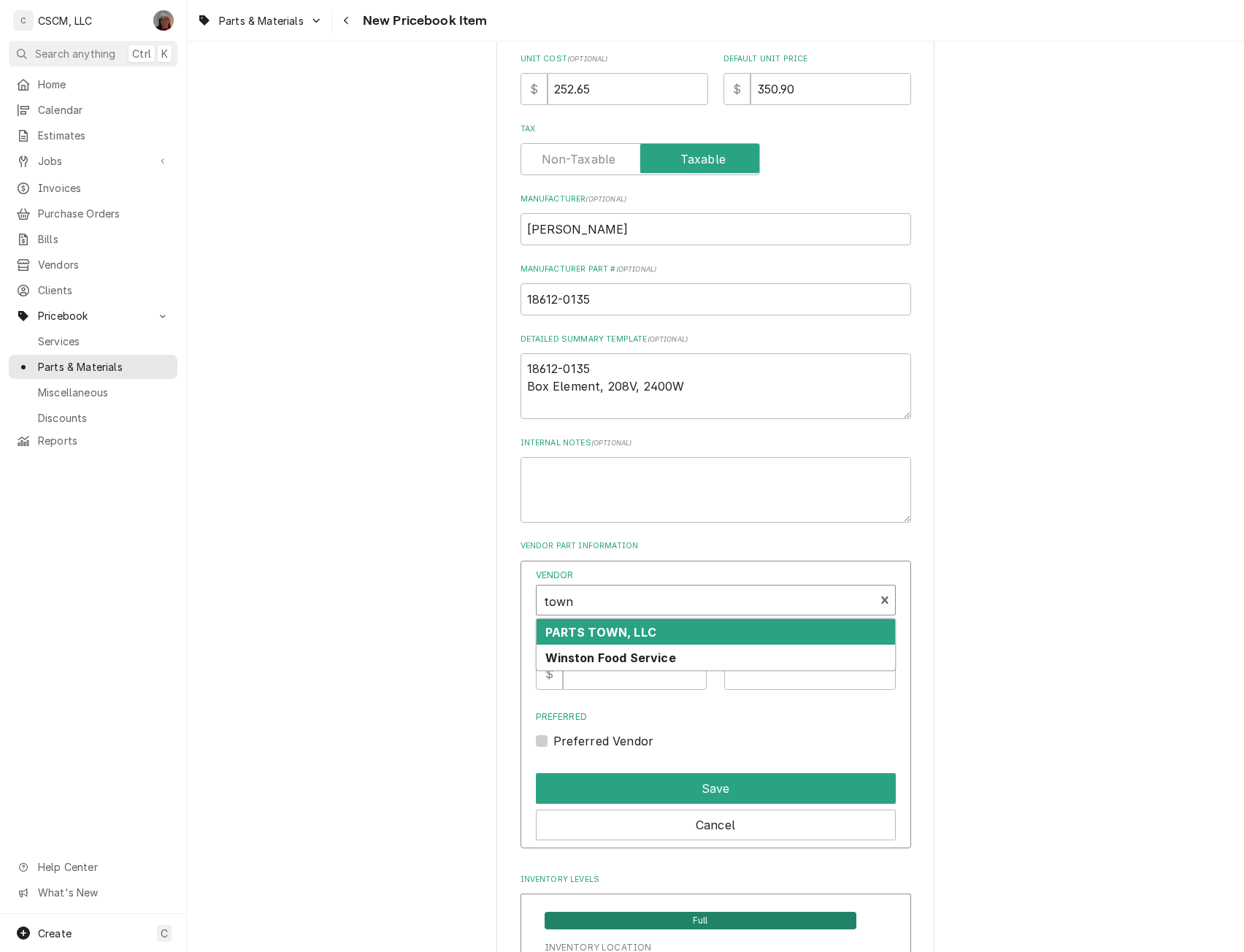
click at [594, 625] on strong "PARTS TOWN, LLC" at bounding box center [600, 632] width 111 height 14
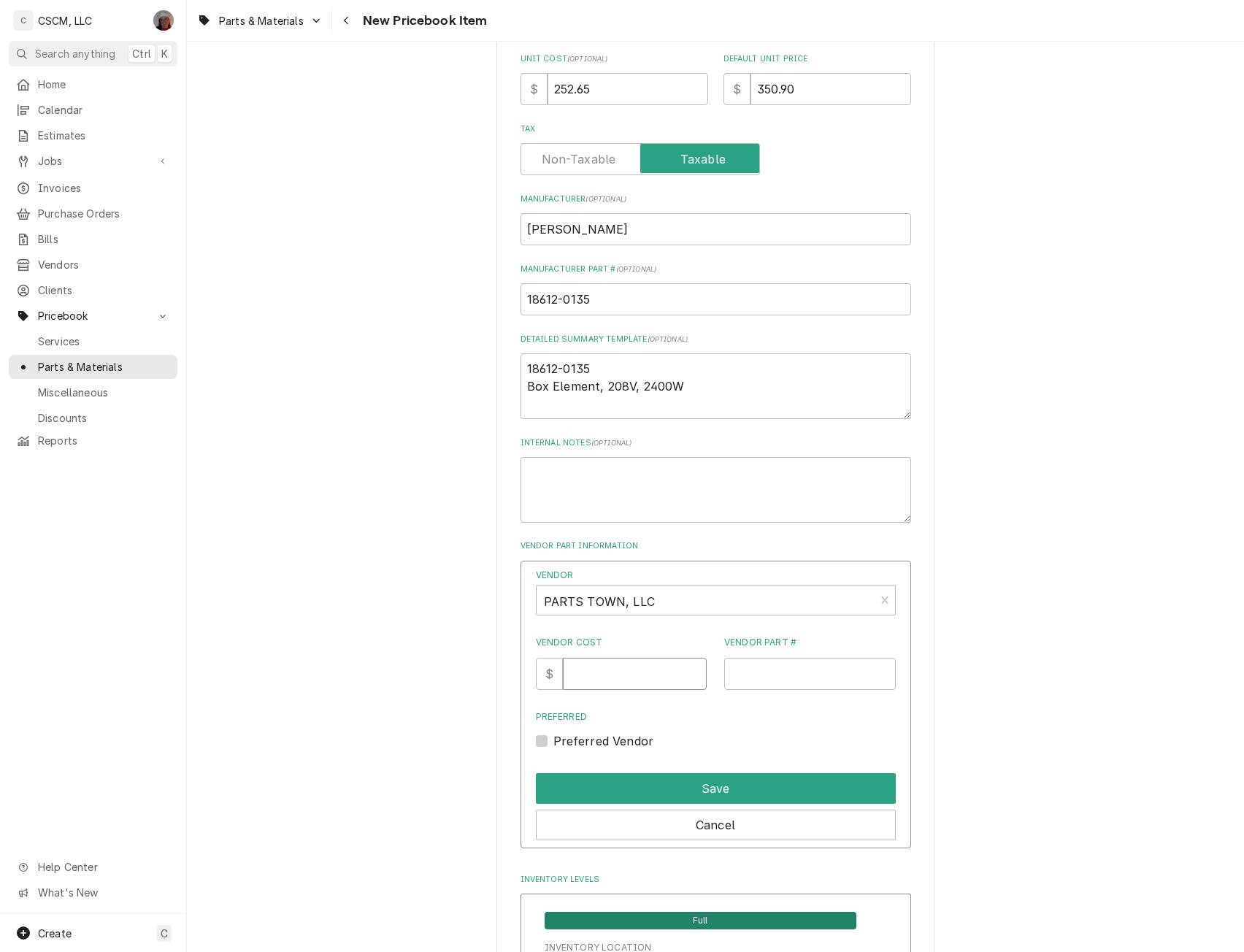
click at [613, 671] on input "Vendor Cost" at bounding box center [635, 674] width 144 height 32
type input "252.65"
click at [727, 684] on input "Vendor Part #" at bounding box center [810, 674] width 172 height 32
paste input "CAR18612-0135"
click at [741, 679] on input "CAR18612-0135" at bounding box center [810, 674] width 172 height 32
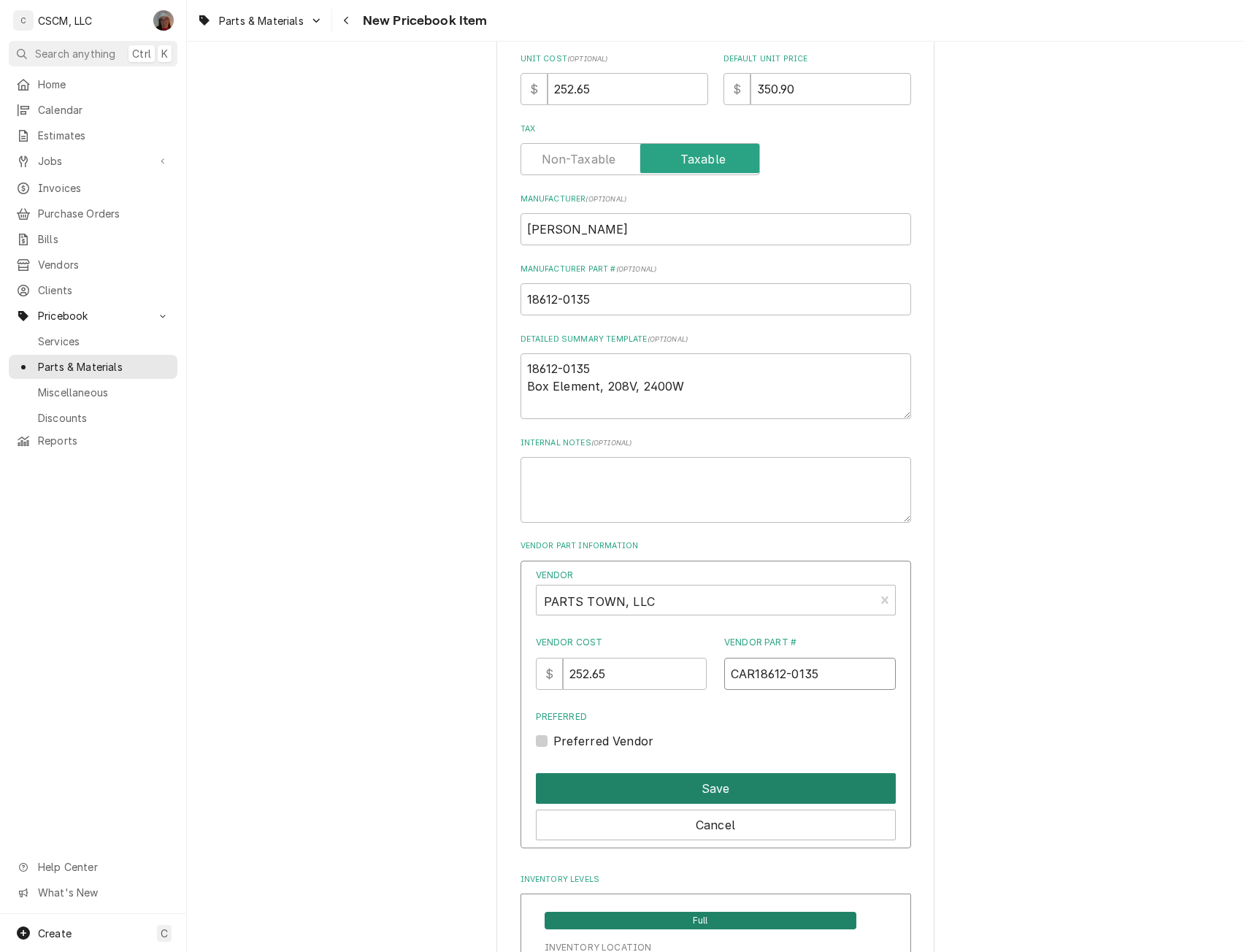
type input "CAR18612-0135"
click at [693, 794] on button "Save" at bounding box center [716, 789] width 360 height 30
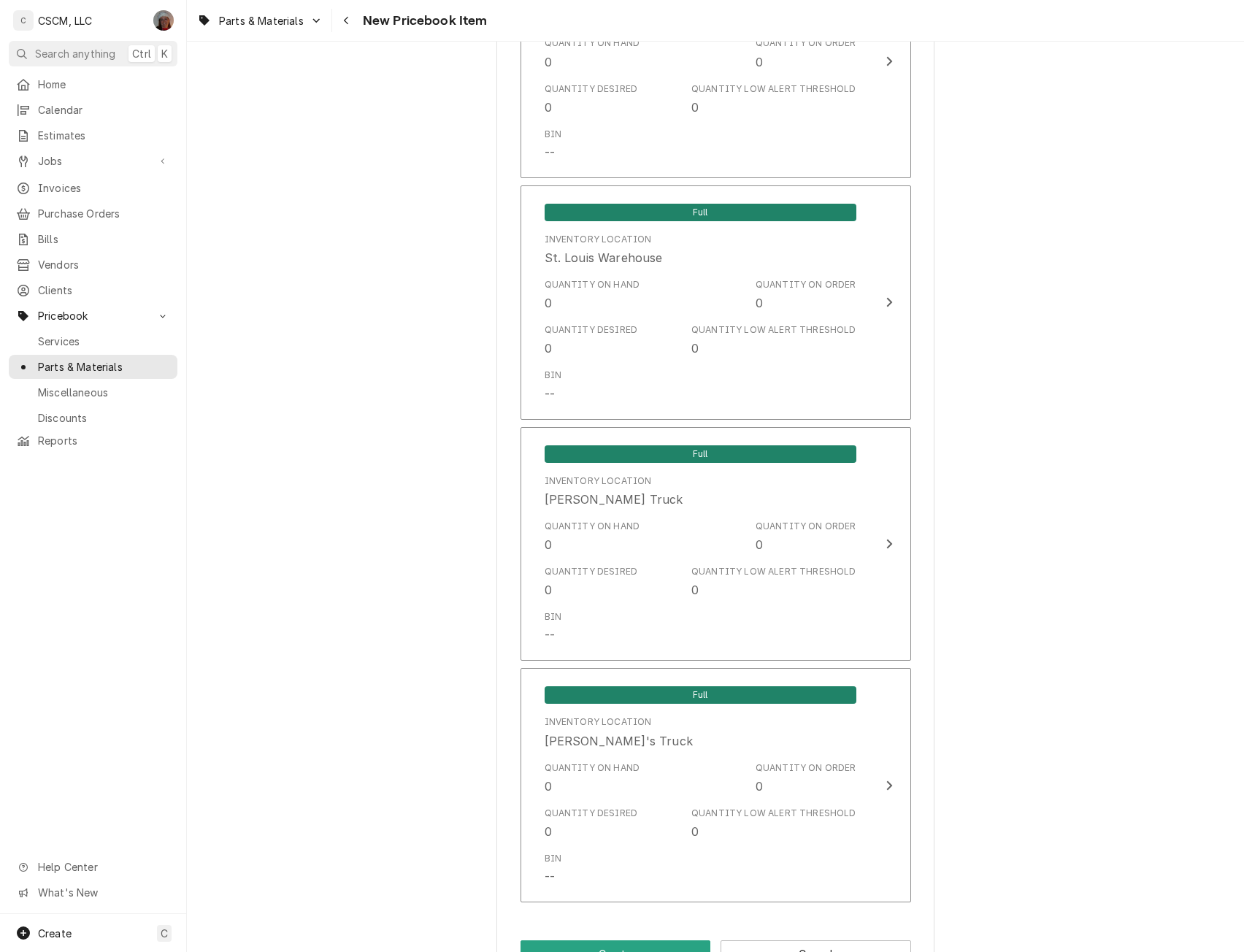
scroll to position [2793, 0]
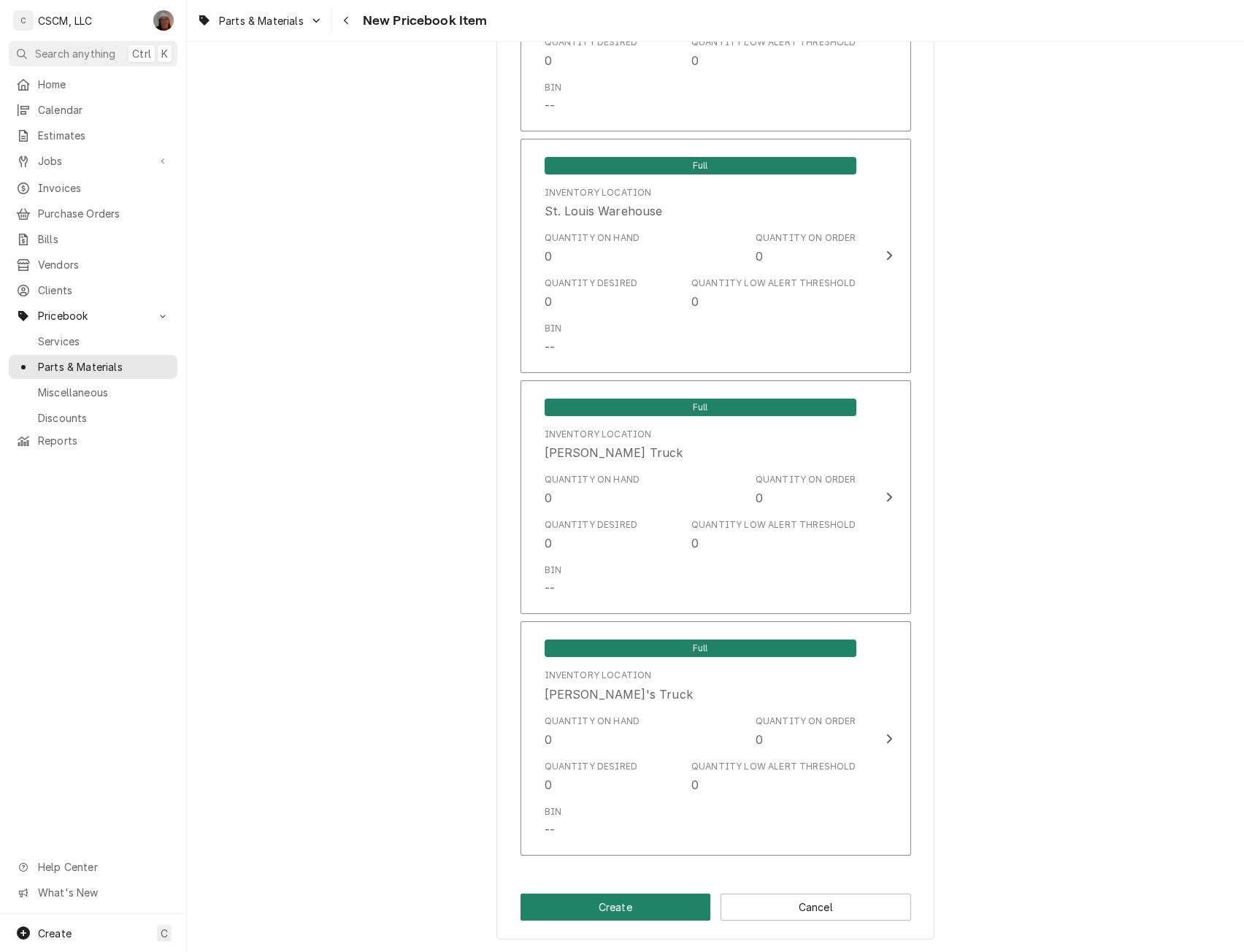
click at [594, 903] on button "Create" at bounding box center [616, 907] width 191 height 27
type textarea "x"
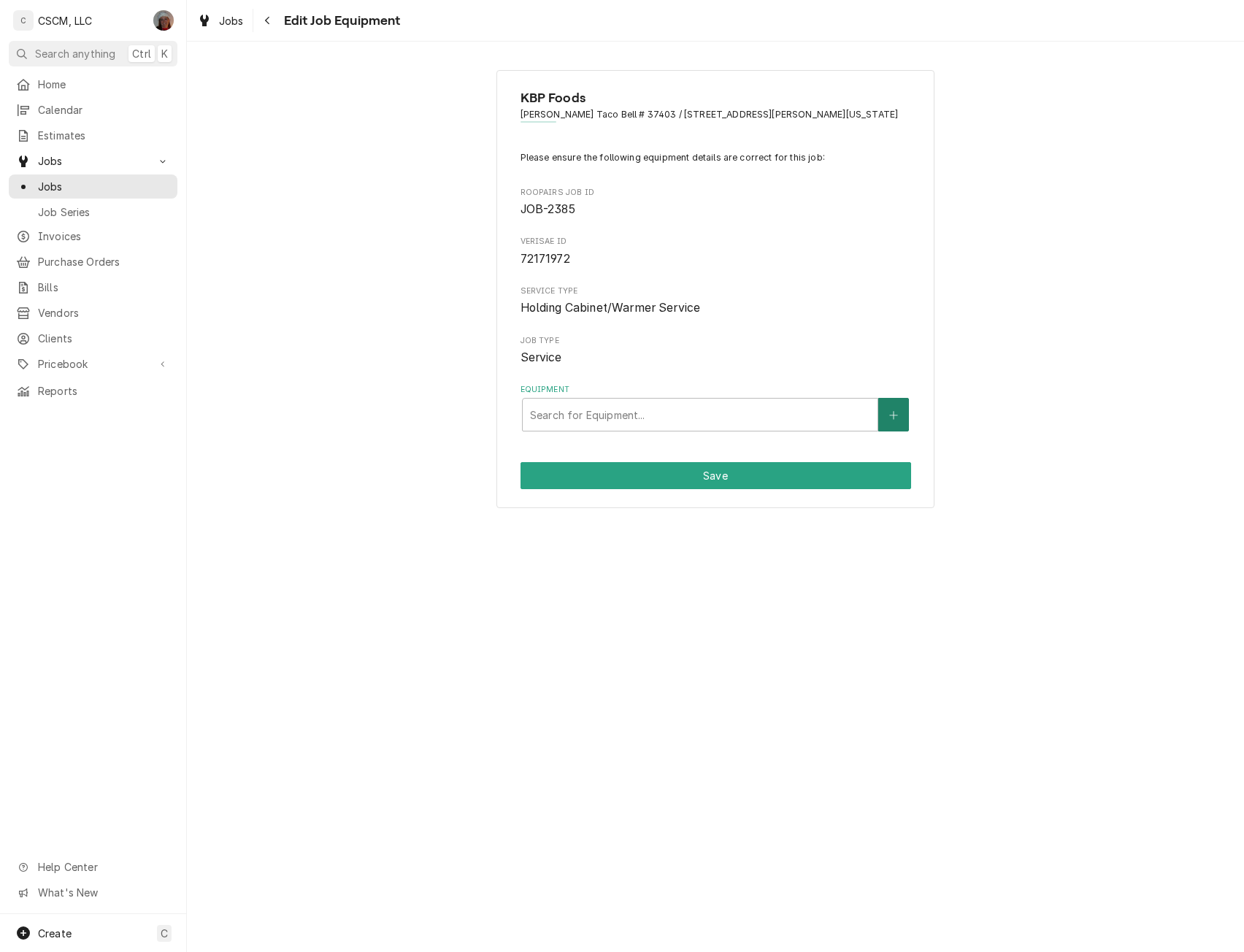
click at [898, 416] on icon "Create New Equipment" at bounding box center [893, 414] width 8 height 8
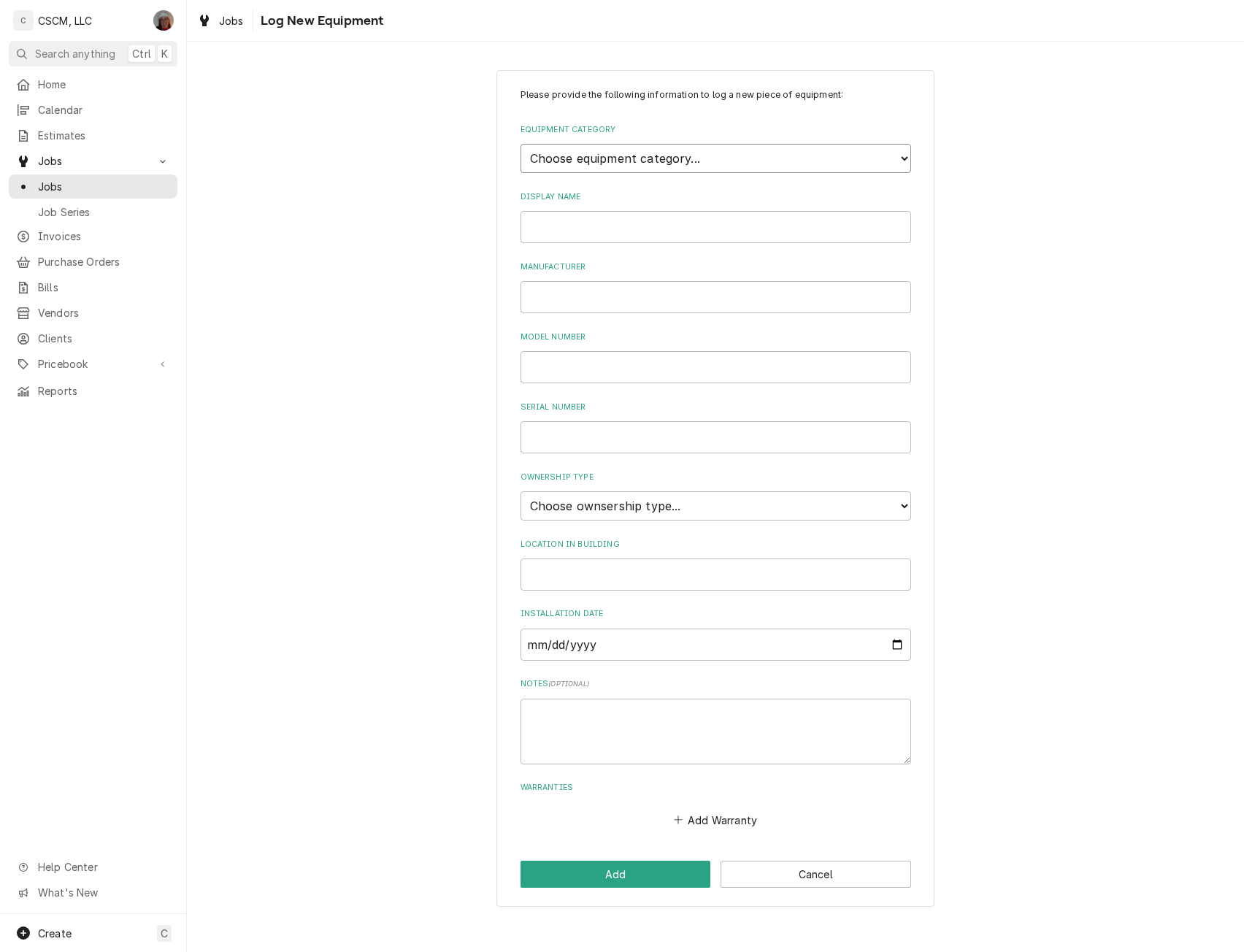
click at [770, 161] on select "Choose equipment category... Cooking Equipment Fryers Ice Machines Ovens and Ra…" at bounding box center [716, 158] width 390 height 29
click at [896, 151] on select "Choose equipment category... Cooking Equipment Fryers Ice Machines Ovens and Ra…" at bounding box center [716, 158] width 390 height 29
select select "7"
click at [521, 144] on select "Choose equipment category... Cooking Equipment Fryers Ice Machines Ovens and Ra…" at bounding box center [716, 158] width 390 height 29
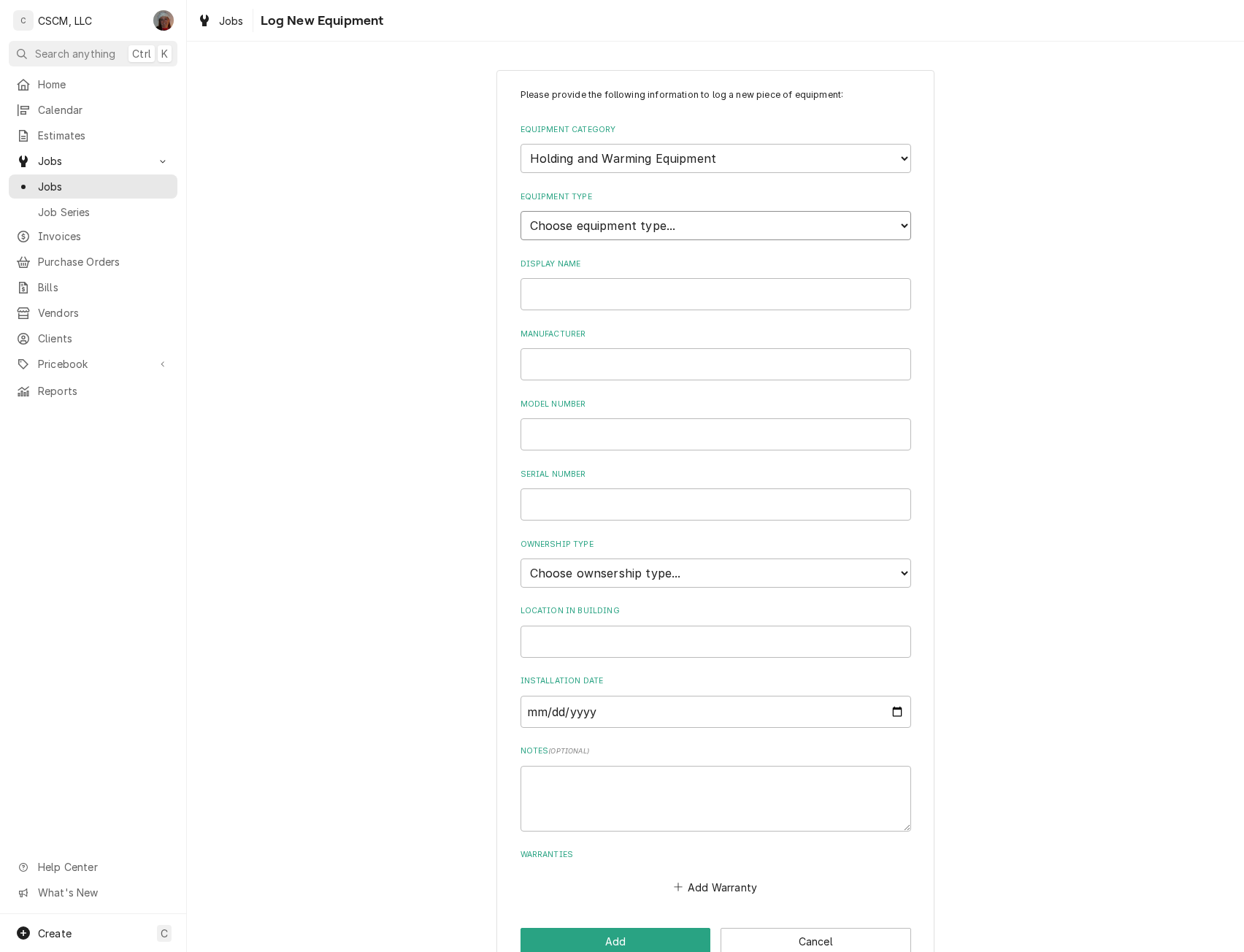
click at [667, 230] on select "Choose equipment type... Bun Warmer Dish and Tray Dispenser Display Cabinet Dra…" at bounding box center [716, 225] width 390 height 29
select select "50"
click at [521, 211] on select "Choose equipment type... Bun Warmer Dish and Tray Dispenser Display Cabinet Dra…" at bounding box center [716, 225] width 390 height 29
click at [602, 290] on input "Display Name" at bounding box center [716, 294] width 390 height 32
click at [566, 294] on input "208 EC]VO" at bounding box center [716, 294] width 390 height 32
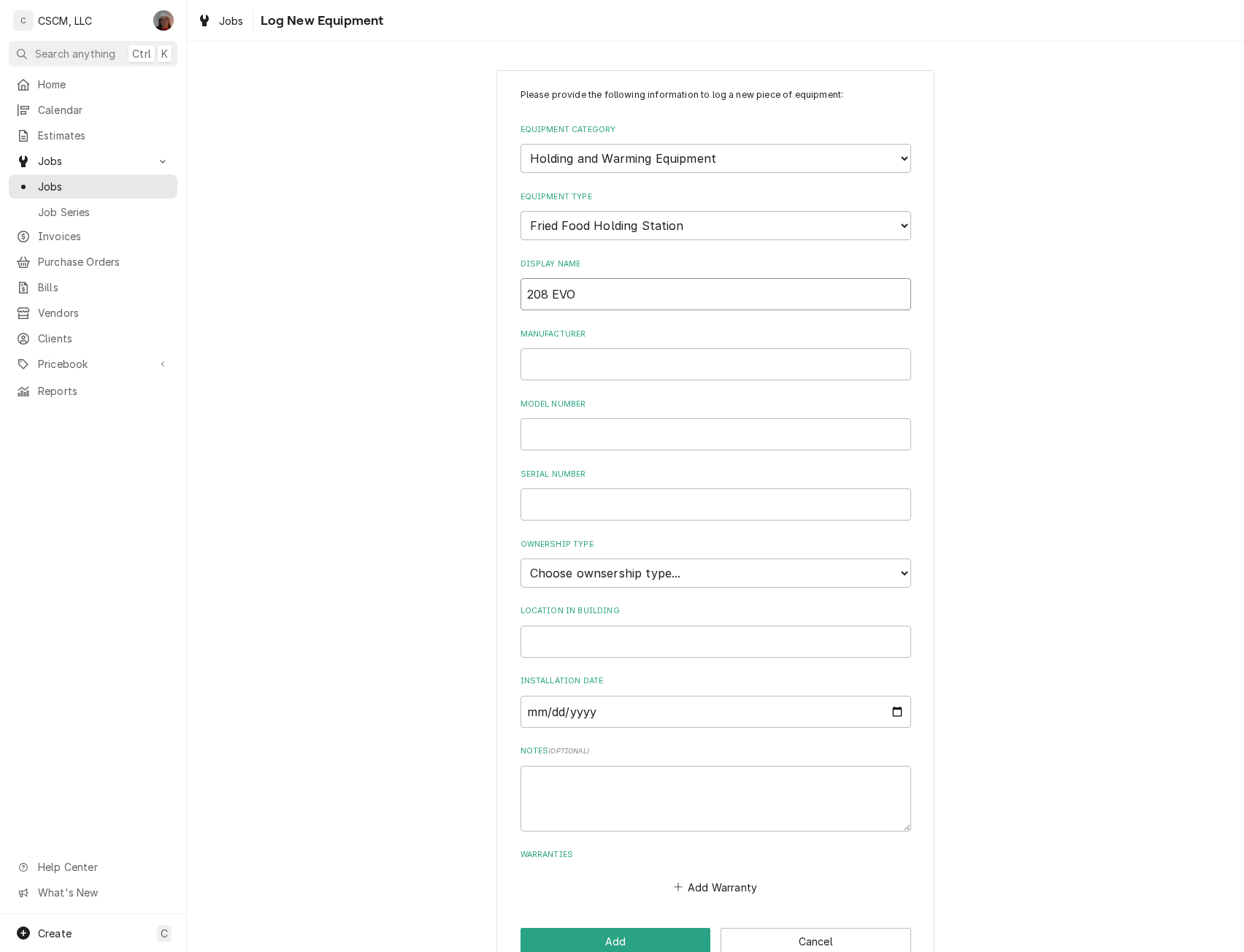
click at [616, 304] on input "208 EVO" at bounding box center [716, 294] width 390 height 32
type input "208 EVO"
click at [567, 363] on input "Manufacturer" at bounding box center [716, 364] width 390 height 32
paste input "[PERSON_NAME]"
type input "[PERSON_NAME]"
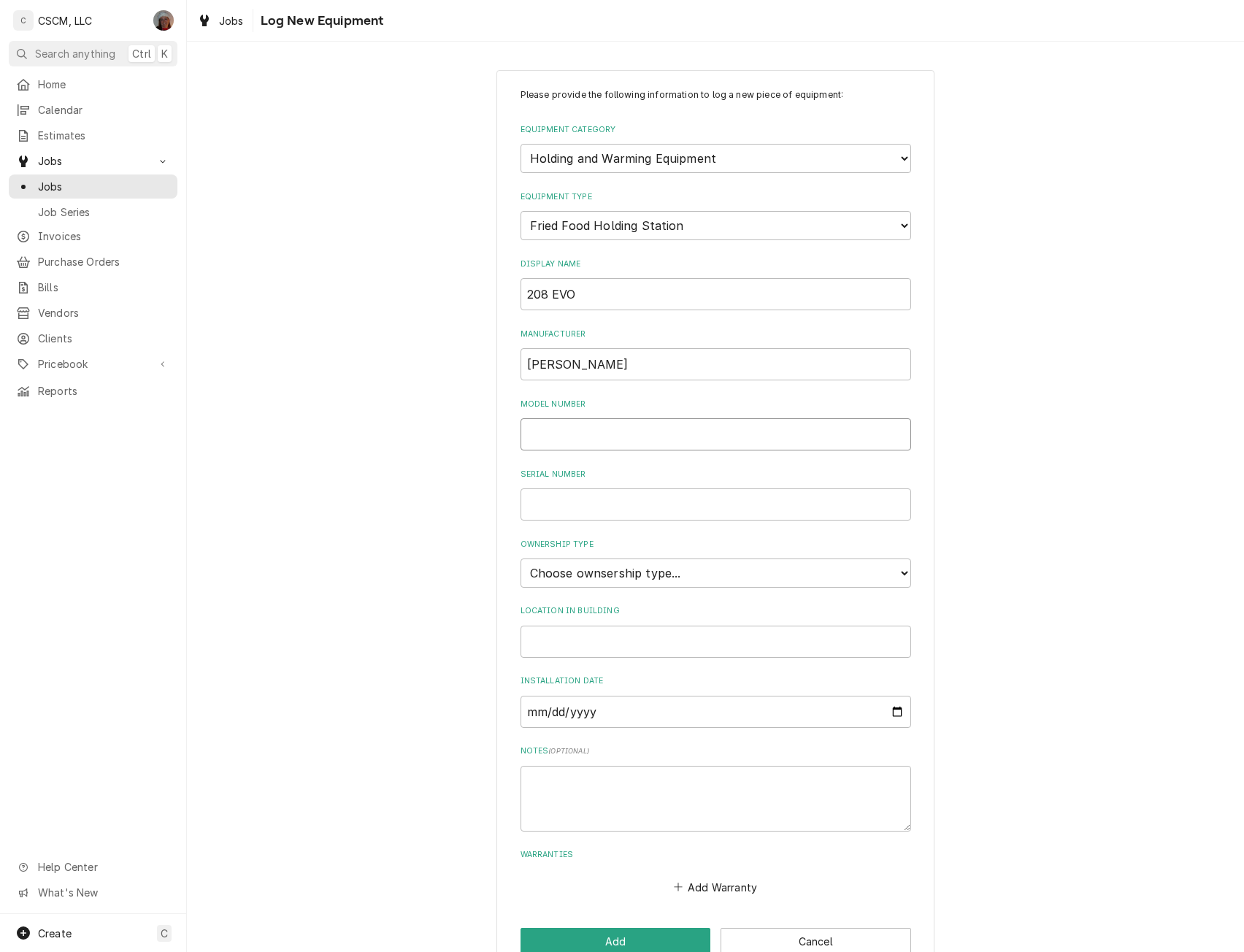
click at [573, 439] on input "Model Number" at bounding box center [716, 434] width 390 height 32
type input "27080-2250"
click at [551, 513] on input "Serial Number" at bounding box center [716, 505] width 390 height 32
type input "012015543201"
click at [697, 575] on select "Choose ownsership type... Unknown Owned Leased Rented" at bounding box center [716, 573] width 390 height 29
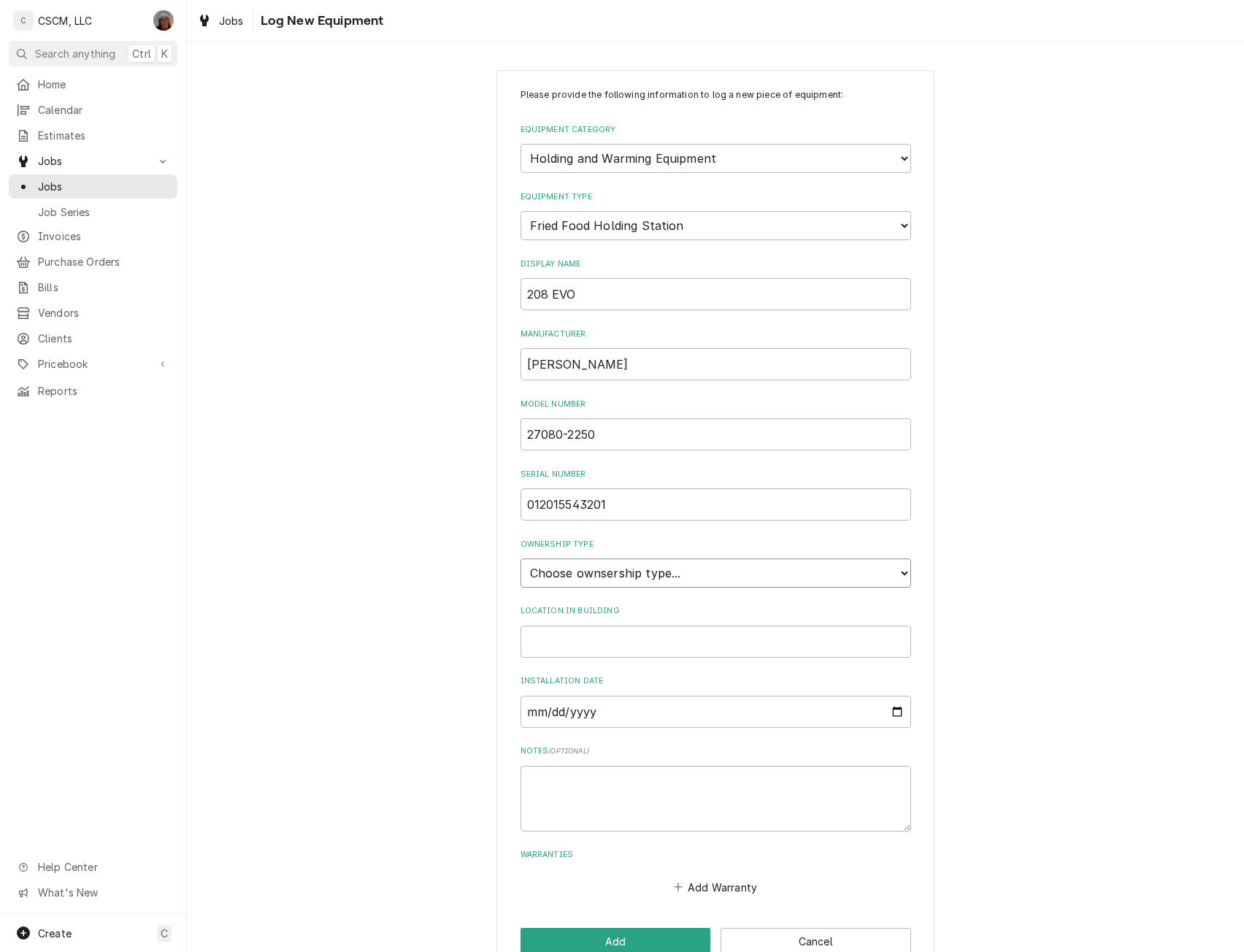
select select "1"
click at [521, 559] on select "Choose ownsership type... Unknown Owned Leased Rented" at bounding box center [716, 573] width 390 height 29
click at [542, 790] on textarea "Notes ( optional )" at bounding box center [716, 799] width 390 height 66
type textarea "2"
type textarea "x"
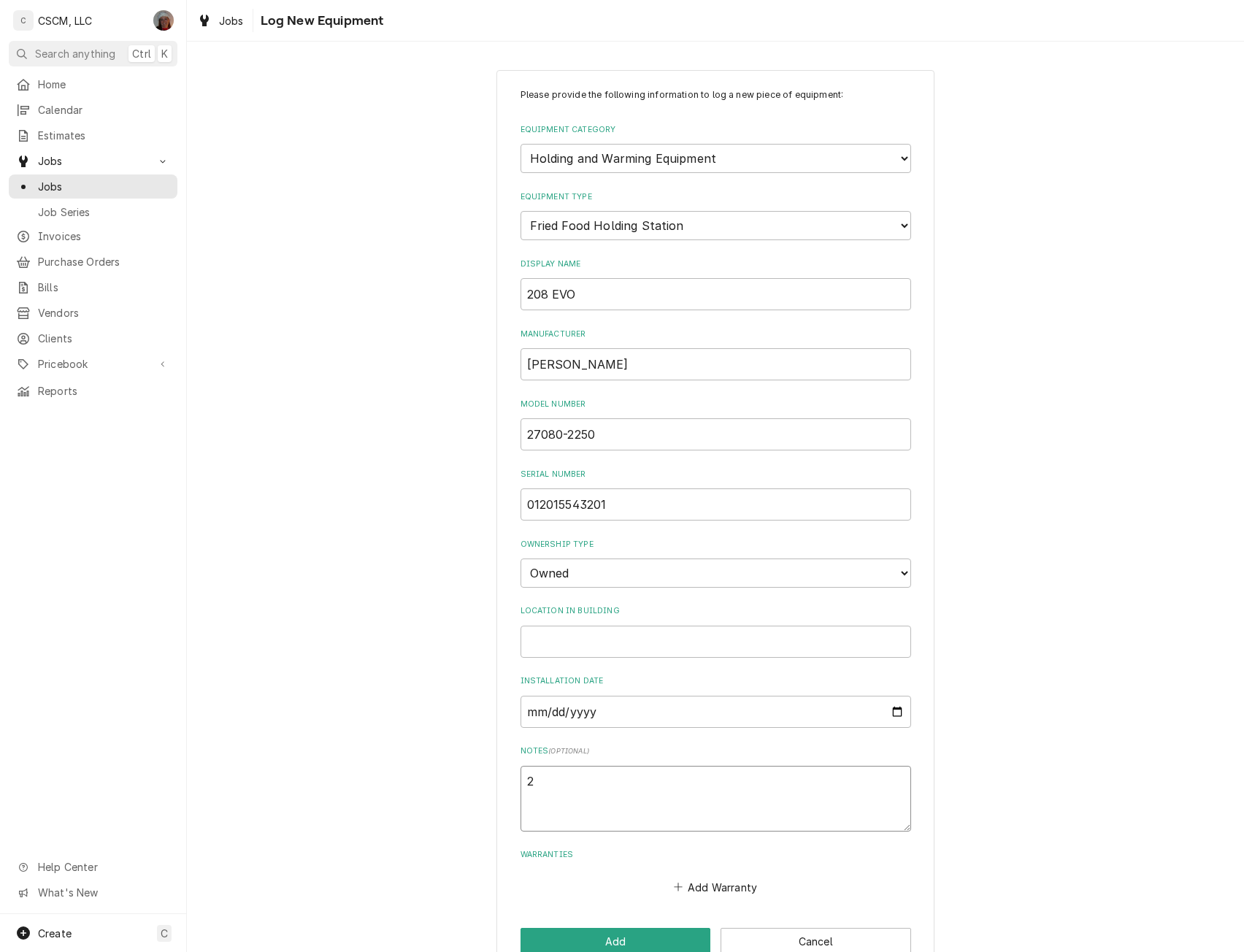
type textarea "20"
type textarea "x"
type textarea "208"
type textarea "x"
type textarea "208v"
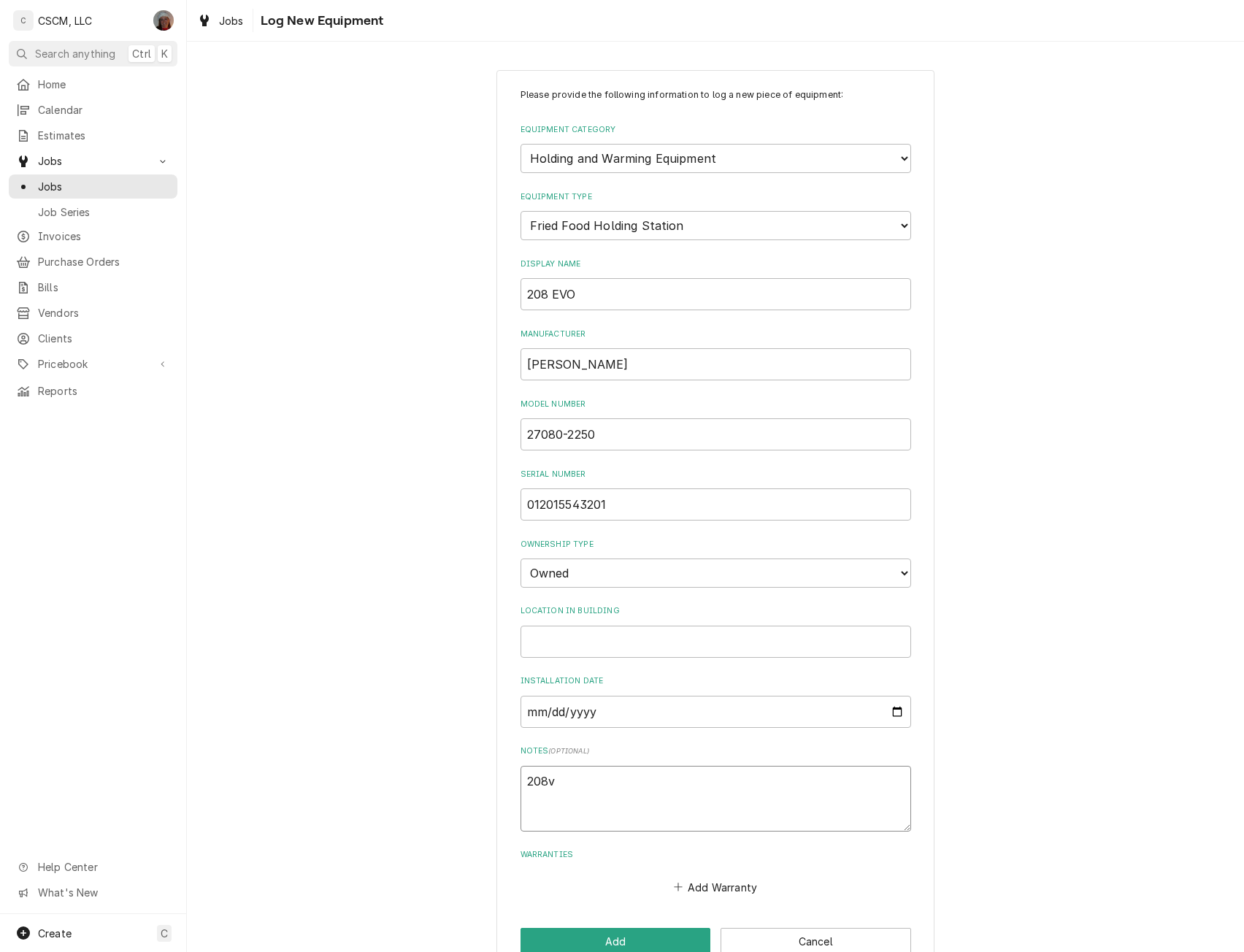
type textarea "x"
type textarea "208v,"
type textarea "x"
type textarea "208v,"
type textarea "x"
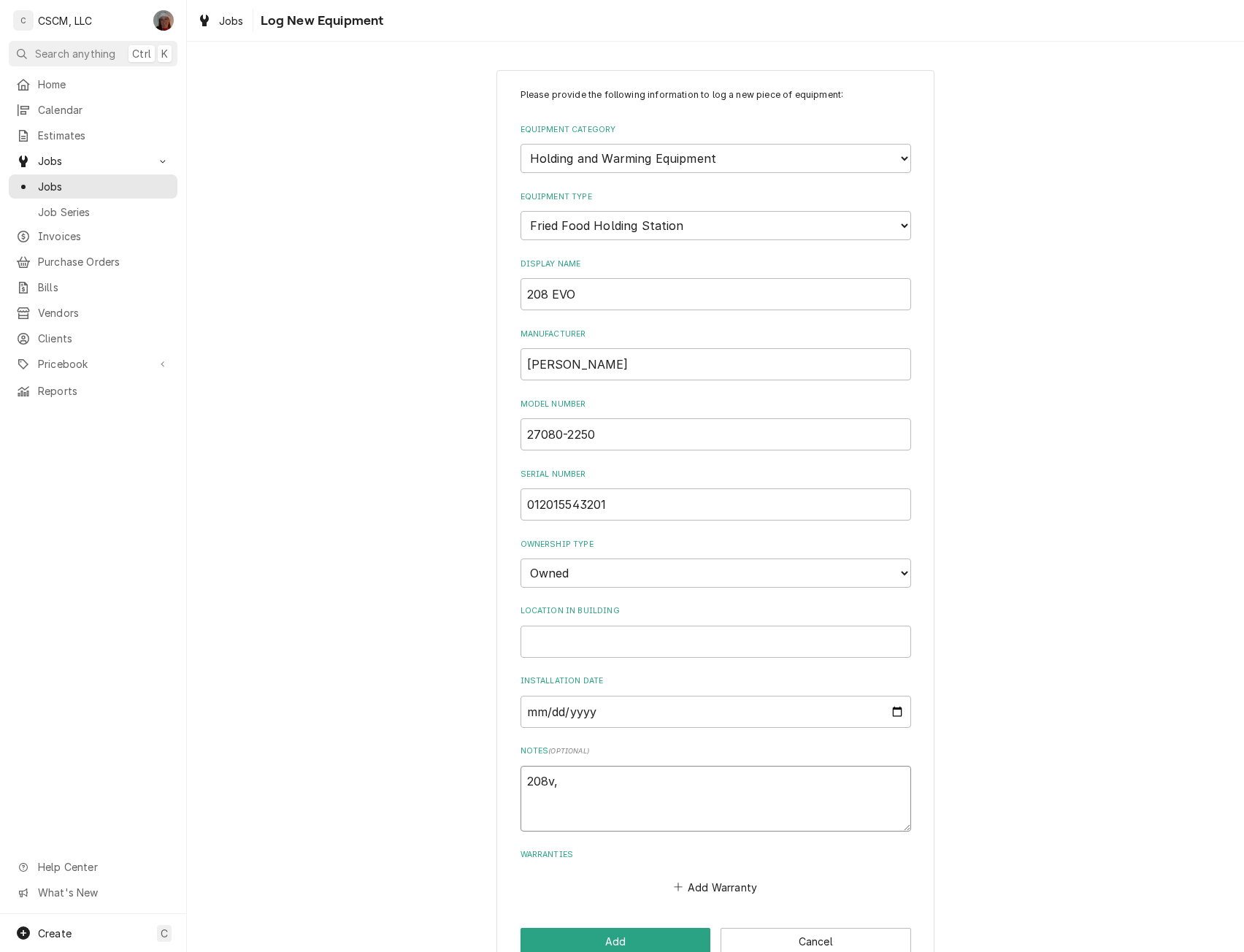
type textarea "208v, 1"
type textarea "x"
type textarea "208v, 1p"
type textarea "x"
type textarea "208v, 1ph"
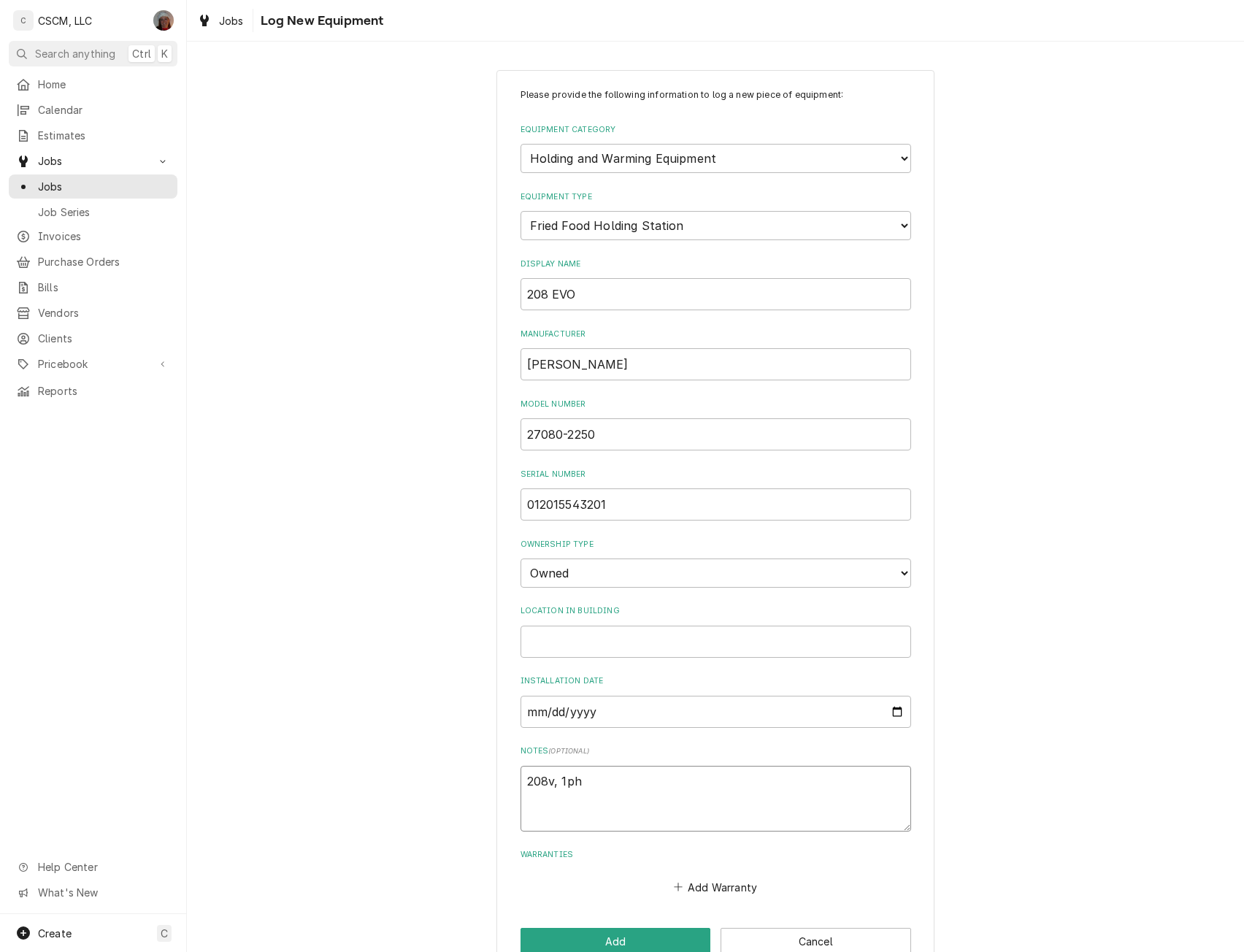
type textarea "x"
type textarea "208v, 1ph,"
type textarea "x"
type textarea "208v, 1ph,"
type textarea "x"
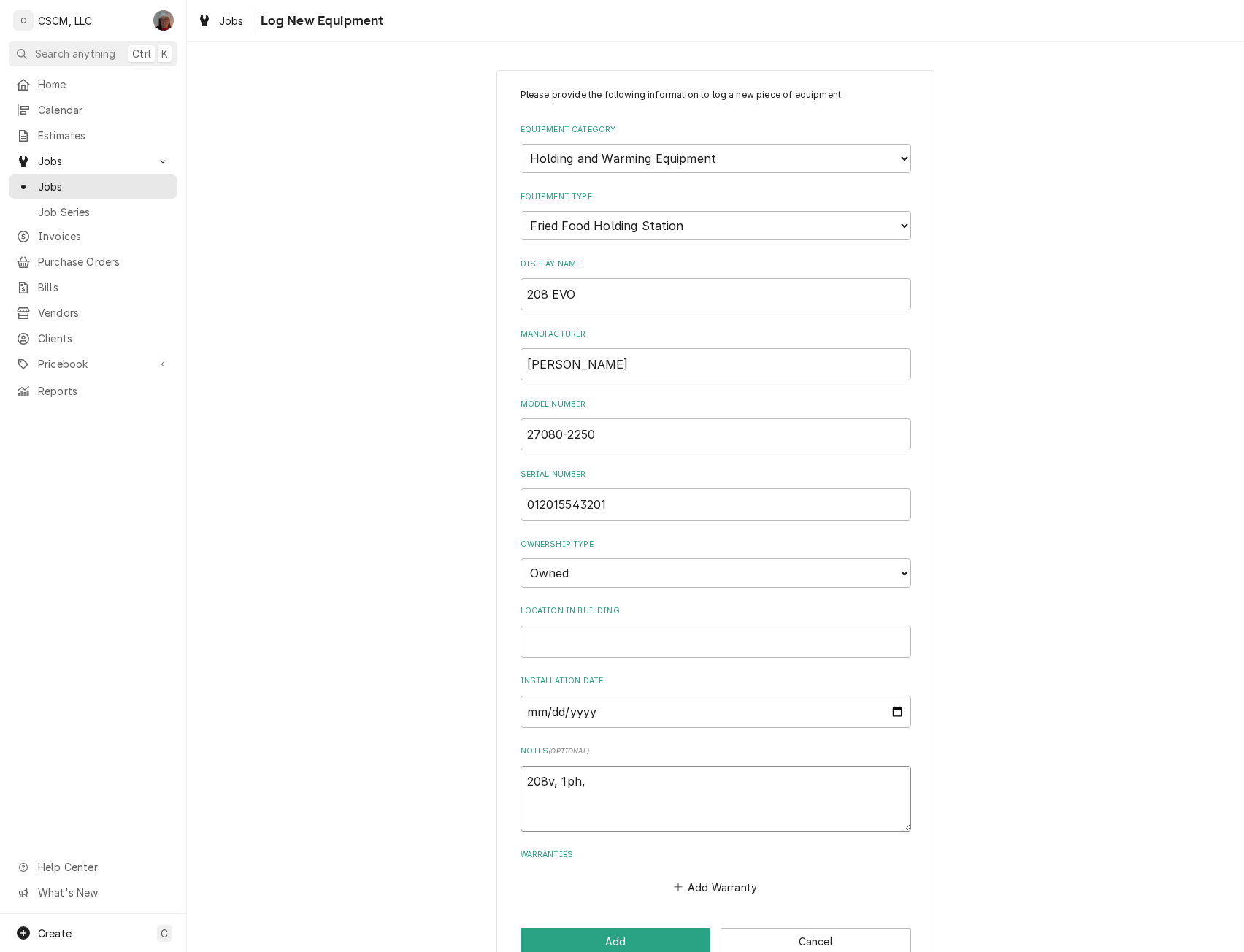
type textarea "208v, 1ph, 2"
type textarea "x"
type textarea "208v, 1ph, 24"
type textarea "x"
type textarea "208v, 1ph, 240"
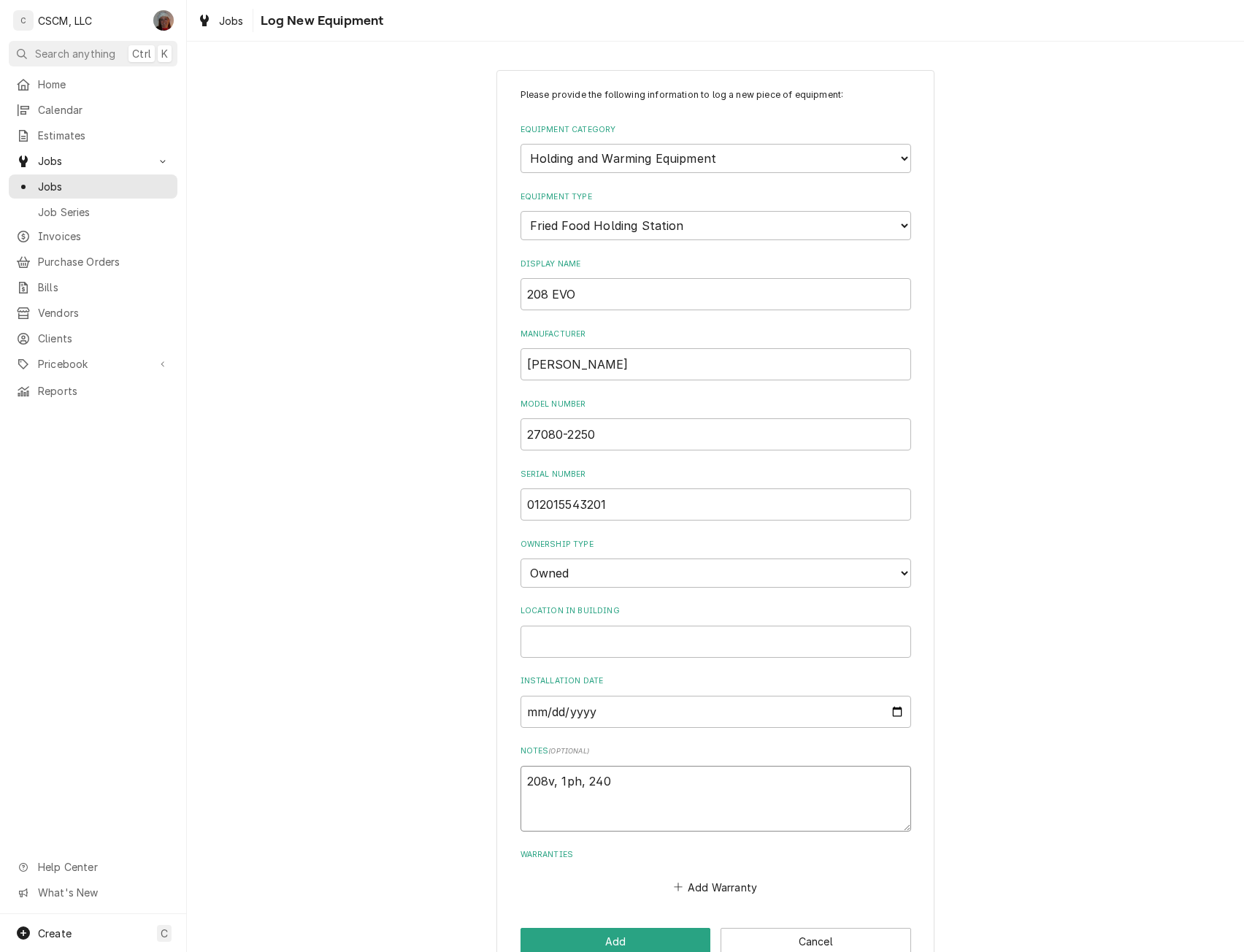
type textarea "x"
type textarea "208v, 1ph, 2400"
type textarea "x"
type textarea "208v, 1ph, 2400w"
type textarea "x"
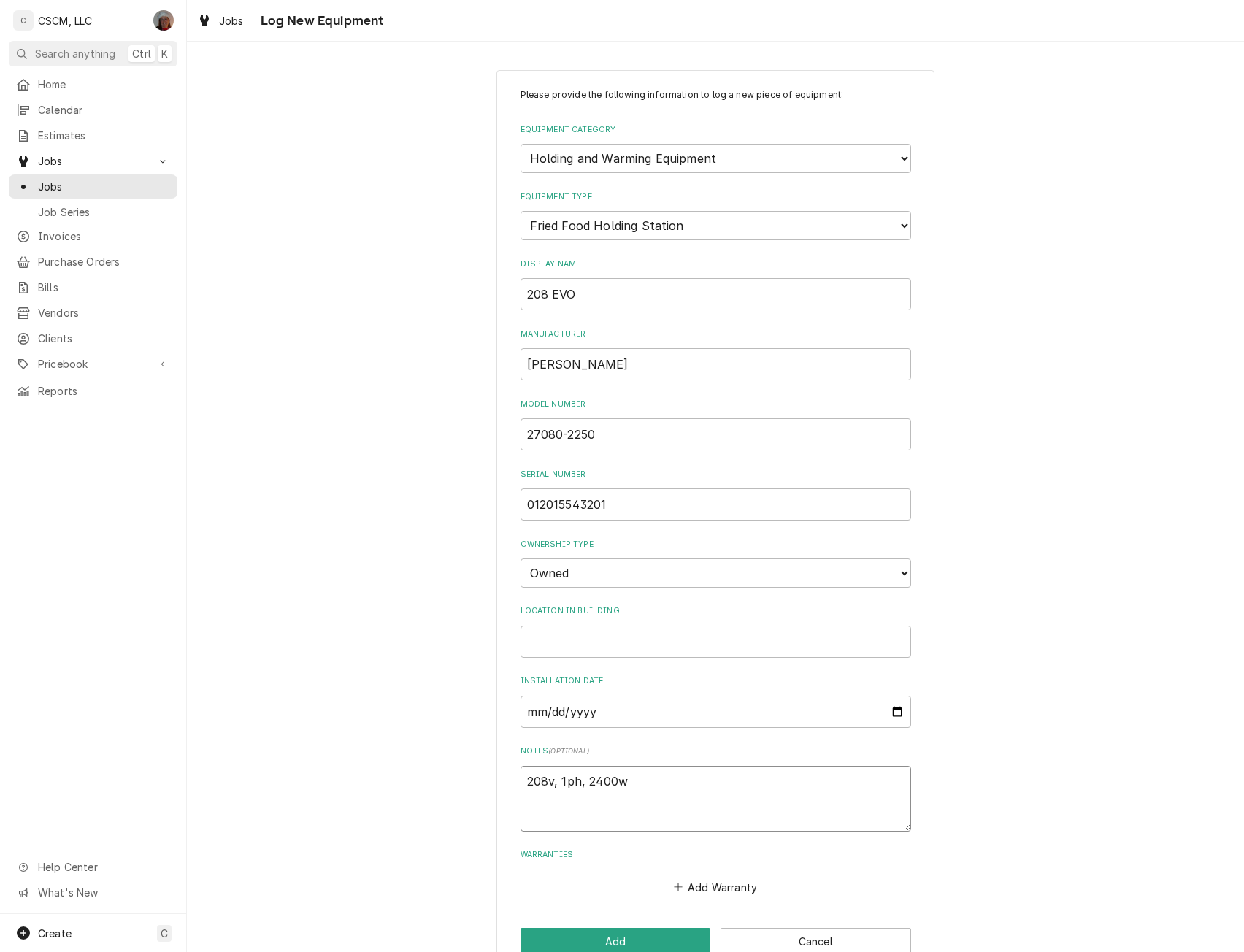
type textarea "208v, 1ph, 2400w,"
type textarea "x"
type textarea "208v, 1ph, 2400w,"
type textarea "x"
type textarea "208v, 1ph, 2400w, 1"
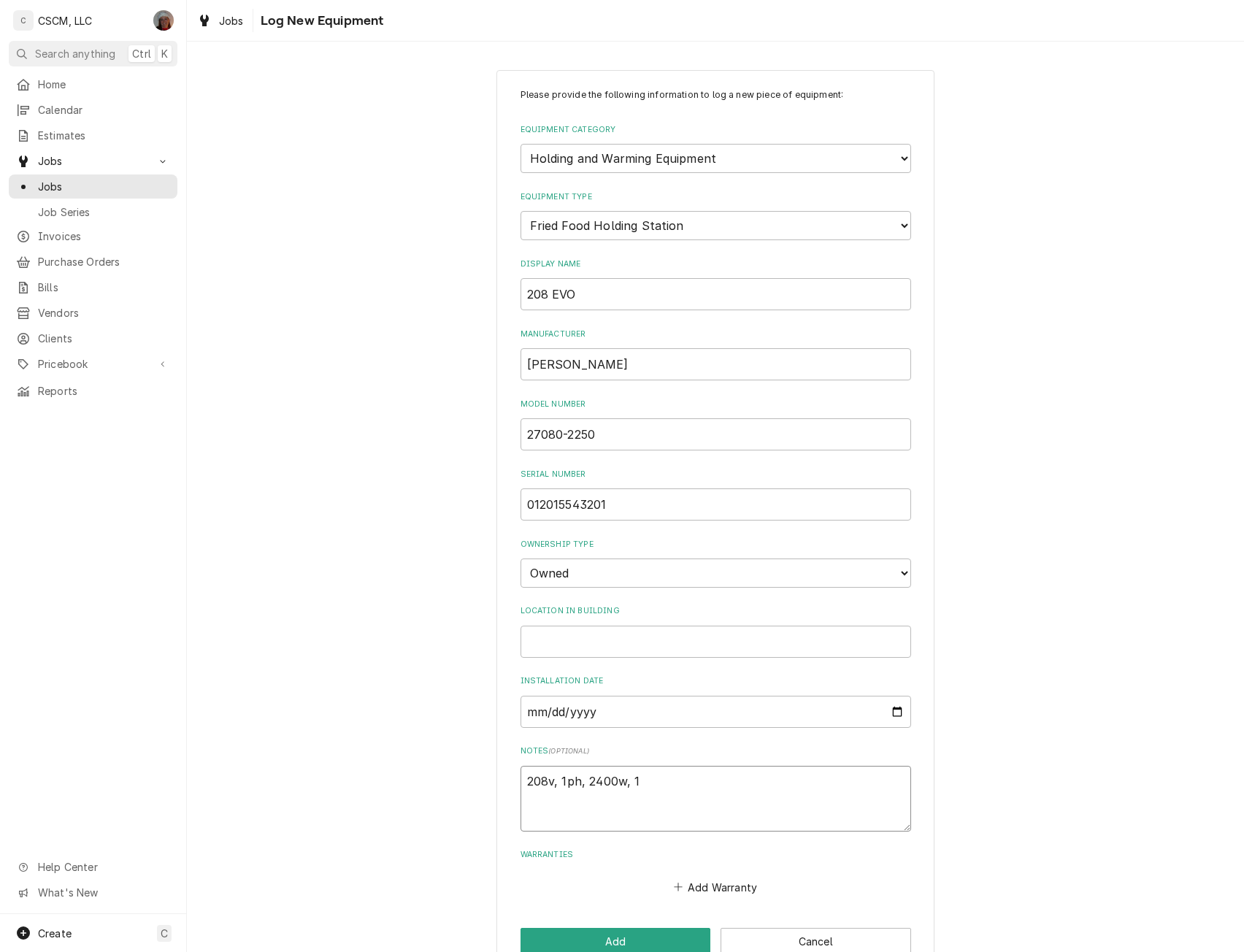
type textarea "x"
type textarea "208v, 1ph, 2400w, 12"
type textarea "x"
type textarea "208v, 1ph, 2400w, 12a"
type textarea "x"
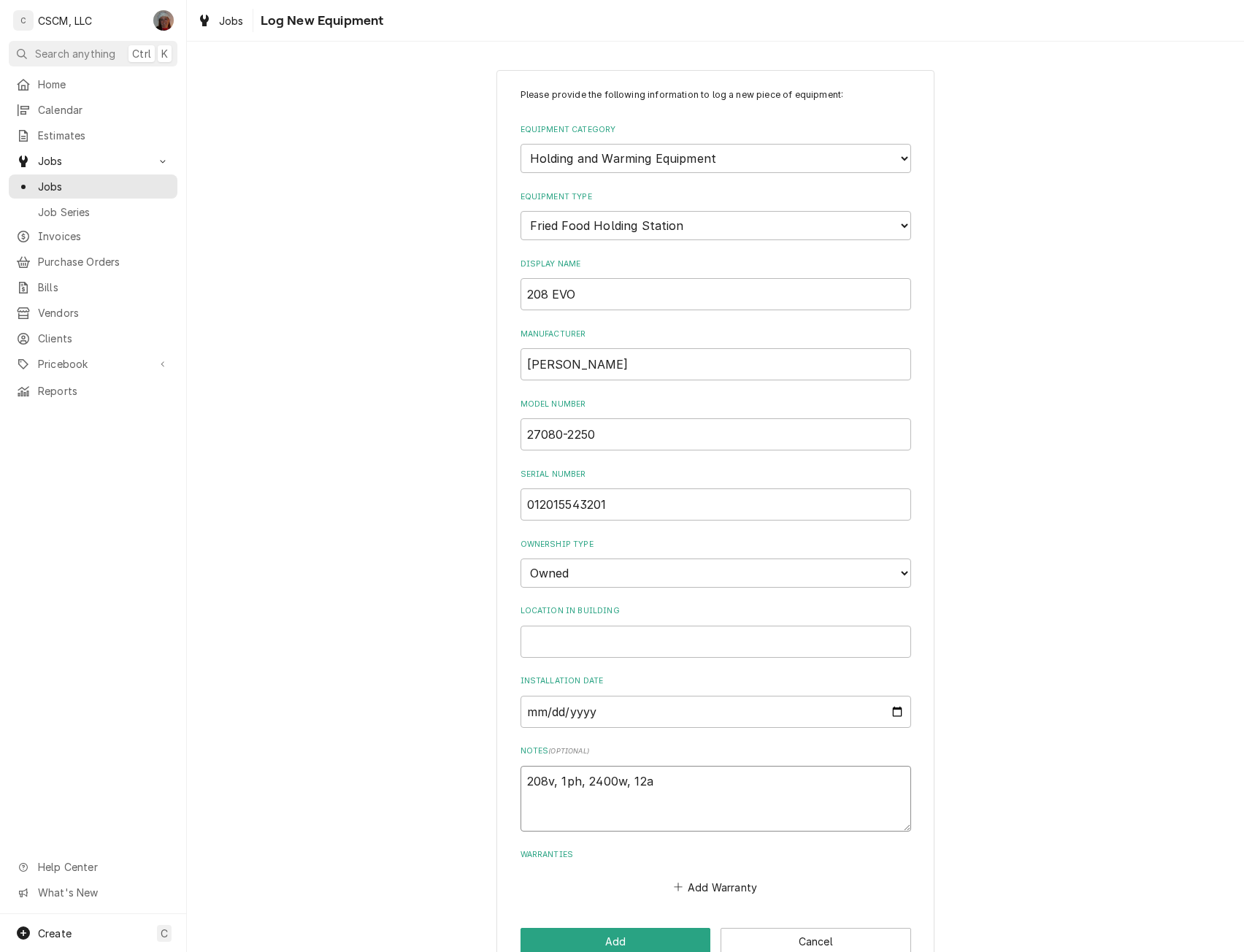
scroll to position [35, 0]
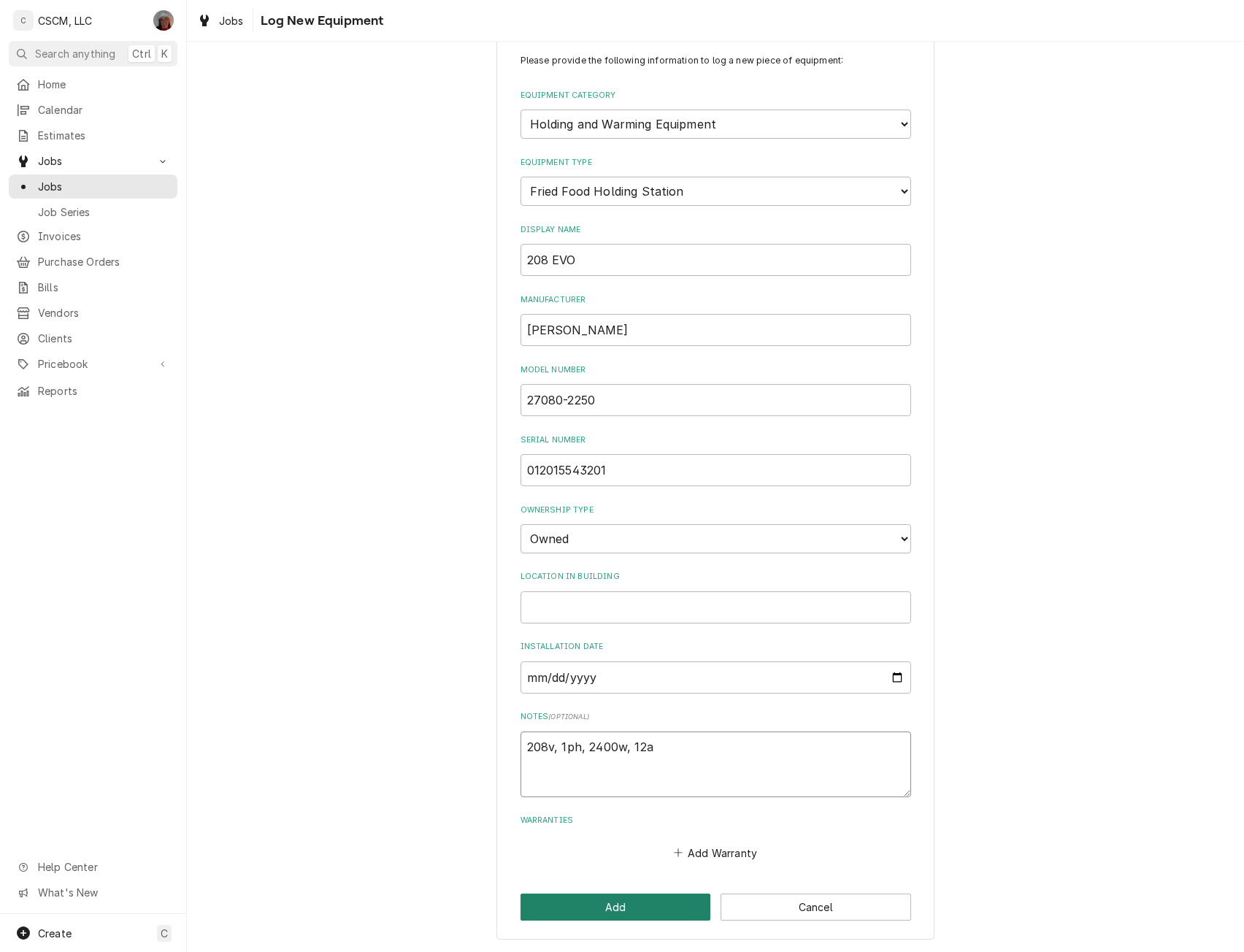
type textarea "208v, 1ph, 2400w, 12a"
click at [622, 913] on button "Add" at bounding box center [616, 907] width 191 height 27
type textarea "x"
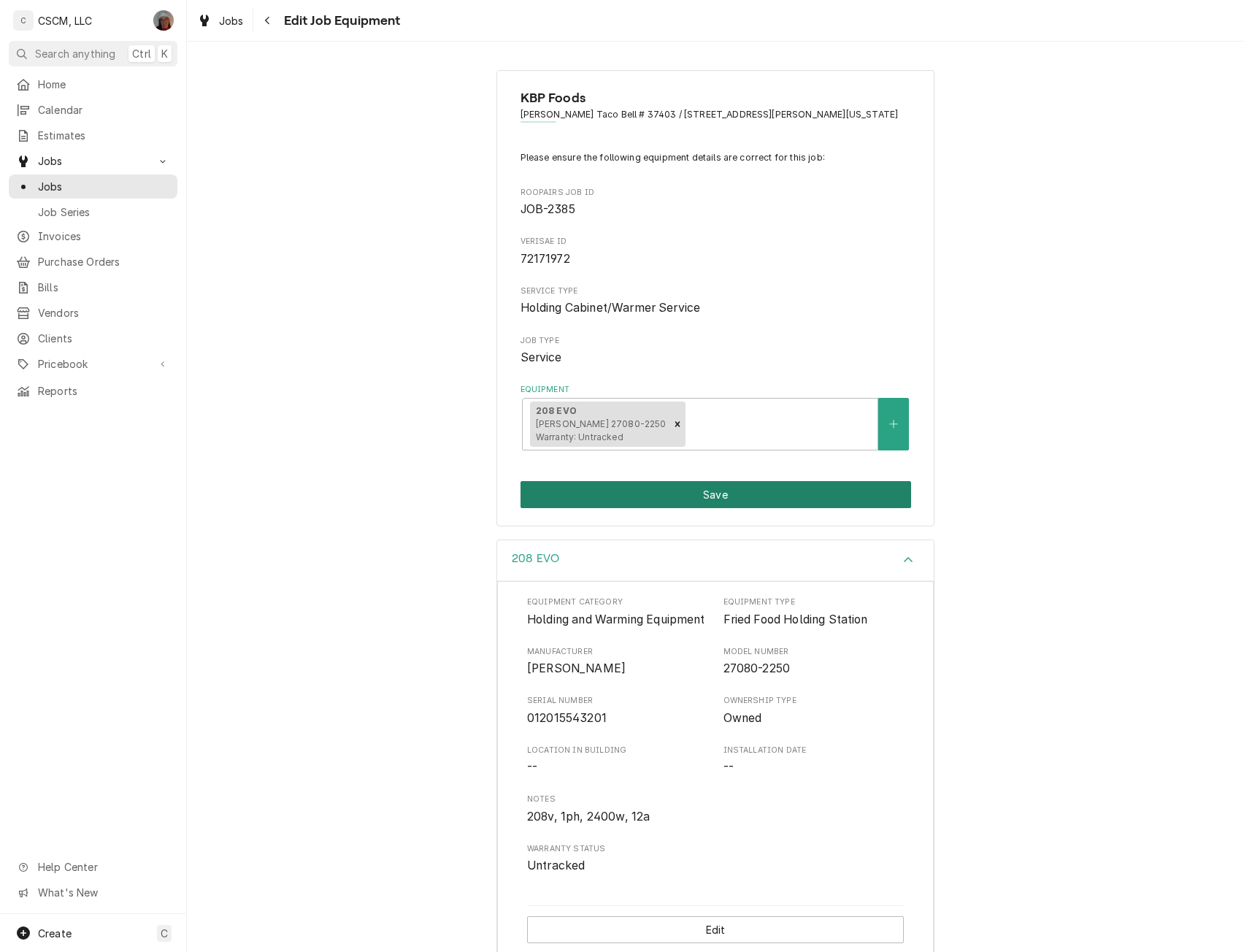
click at [729, 499] on button "Save" at bounding box center [716, 495] width 390 height 27
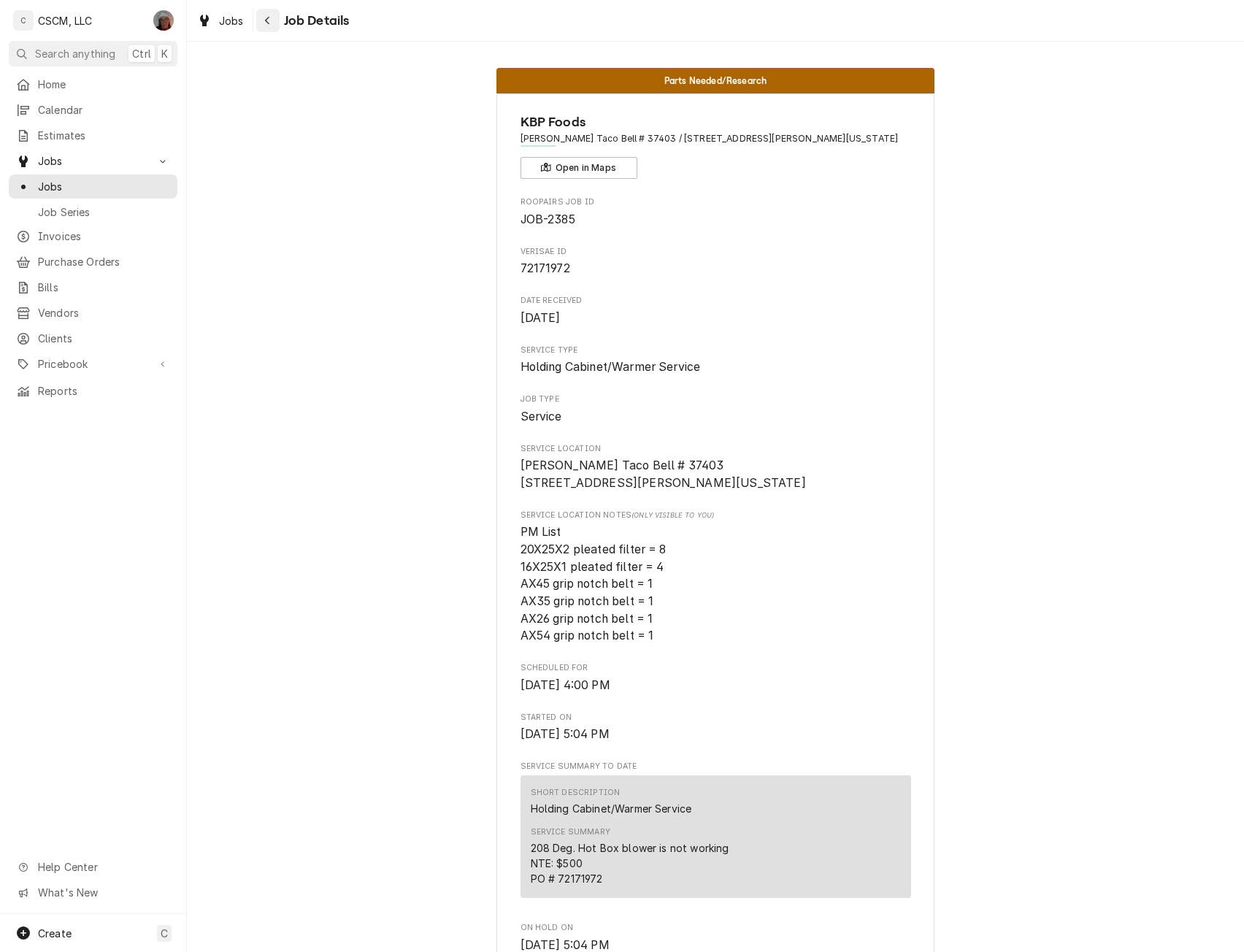
click at [264, 24] on icon "Navigate back" at bounding box center [268, 20] width 7 height 10
